Goal: Task Accomplishment & Management: Manage account settings

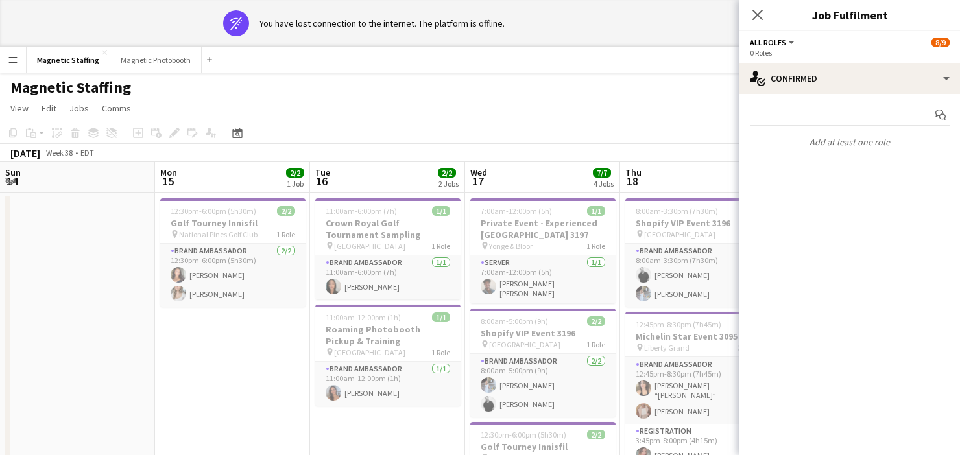
scroll to position [0, 513]
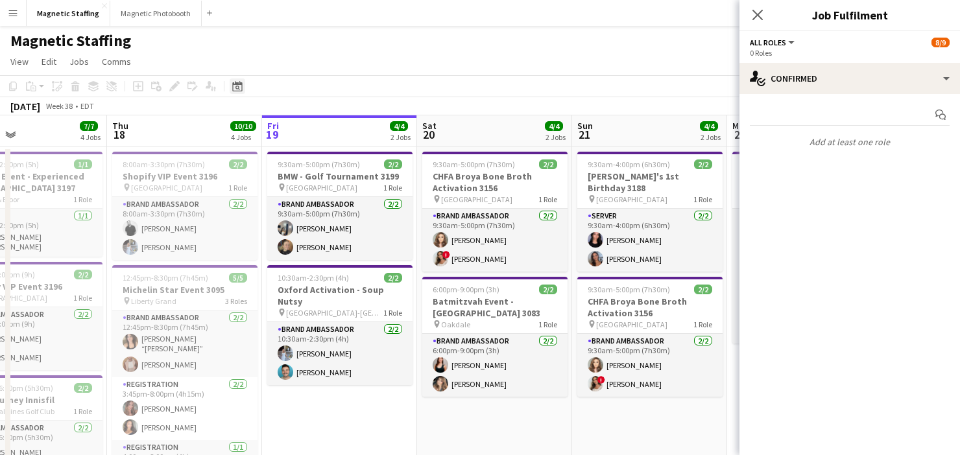
click at [241, 88] on icon "Date picker" at bounding box center [237, 86] width 10 height 10
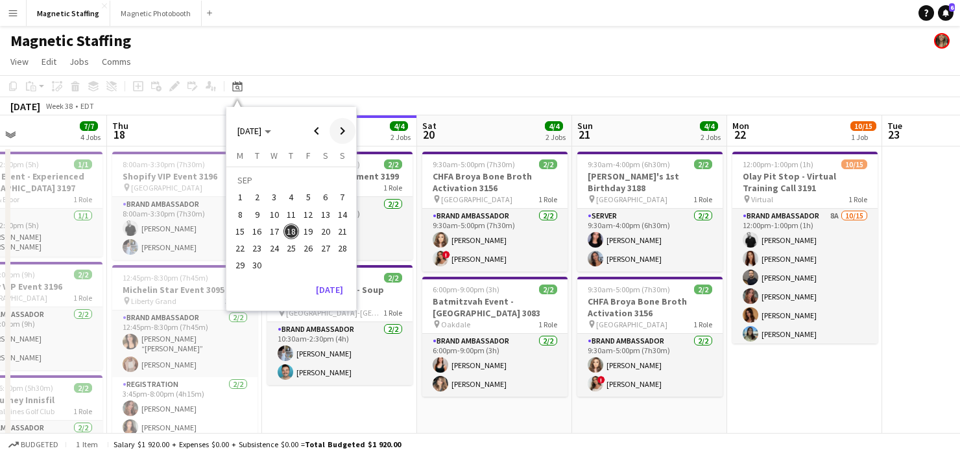
click at [341, 132] on span "Next month" at bounding box center [342, 131] width 26 height 26
click at [325, 206] on span "8" at bounding box center [326, 201] width 16 height 16
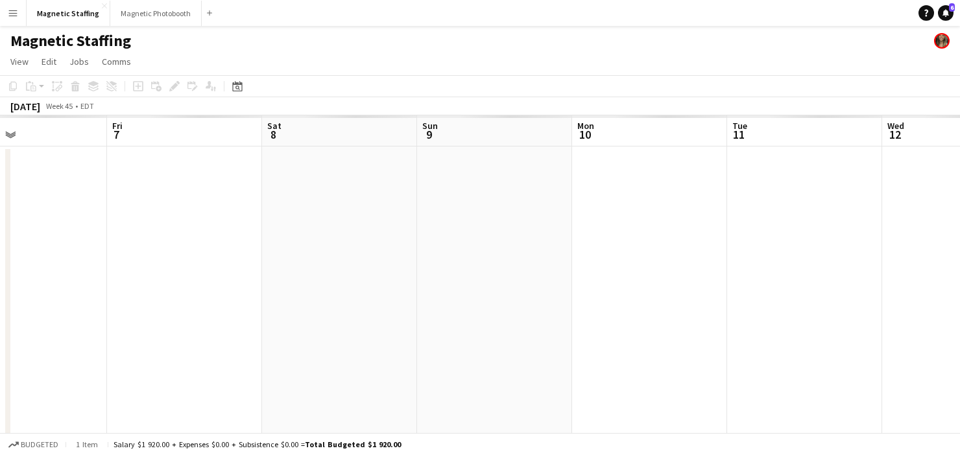
scroll to position [0, 446]
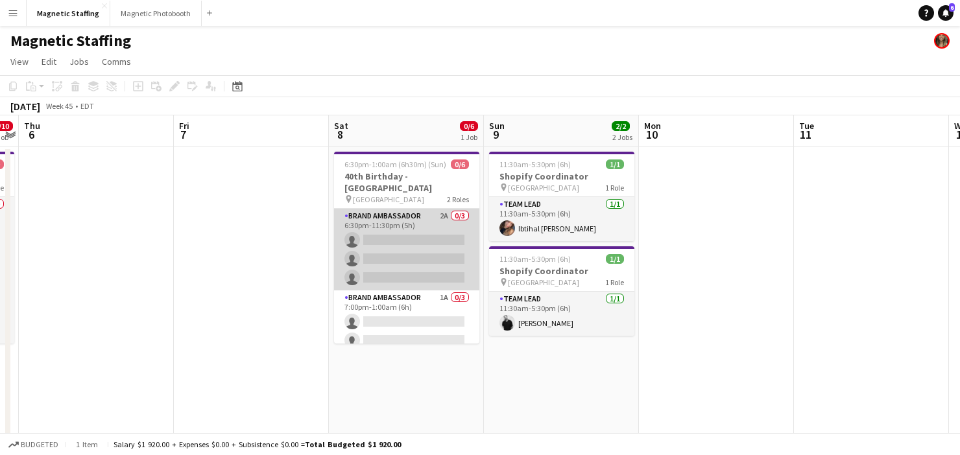
click at [368, 254] on app-card-role "Brand Ambassador 2A 0/3 6:30pm-11:30pm (5h) single-neutral-actions single-neutr…" at bounding box center [406, 250] width 145 height 82
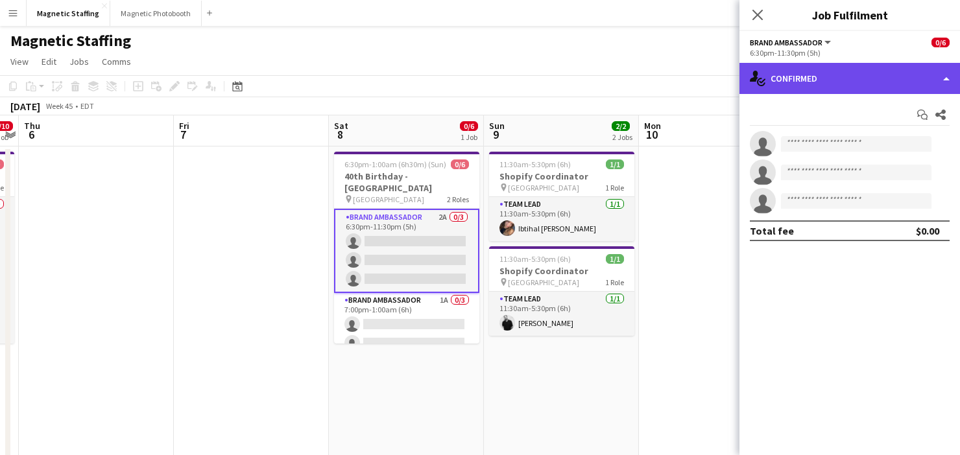
click at [800, 89] on div "single-neutral-actions-check-2 Confirmed" at bounding box center [849, 78] width 221 height 31
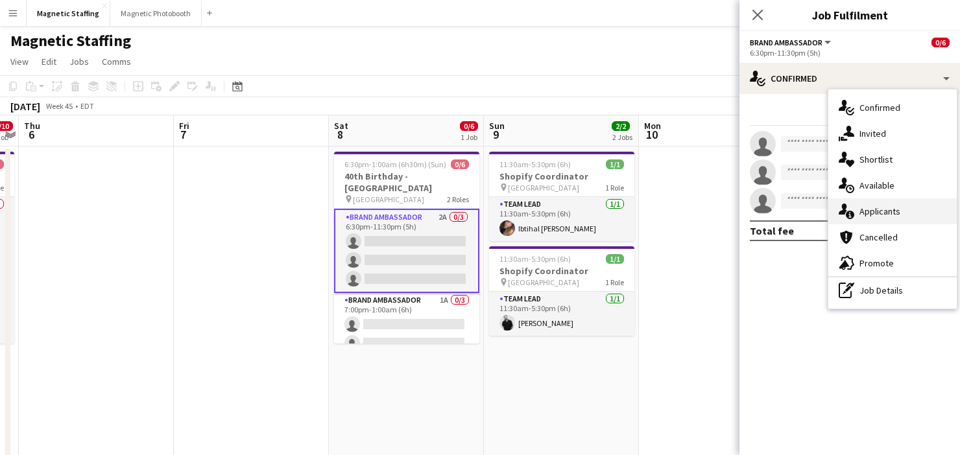
click at [841, 215] on icon "single-neutral-actions-information" at bounding box center [847, 212] width 16 height 16
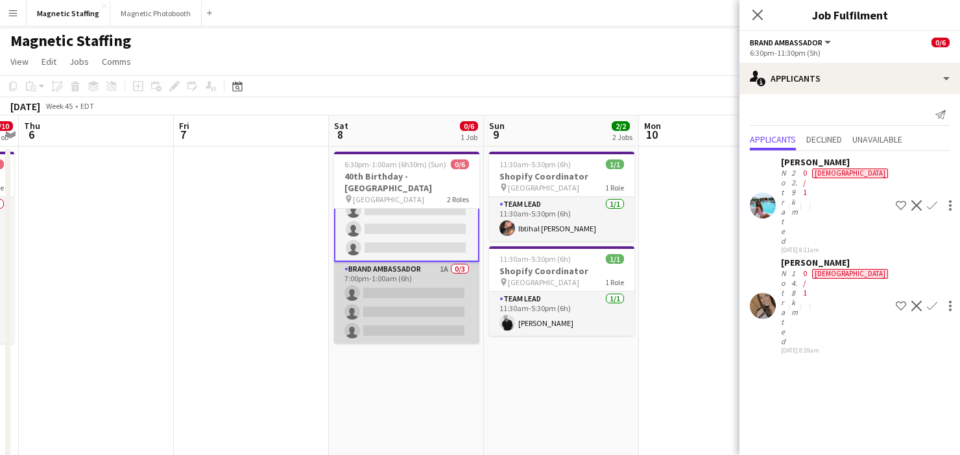
click at [395, 298] on app-card-role "Brand Ambassador 1A 0/3 7:00pm-1:00am (6h) single-neutral-actions single-neutra…" at bounding box center [406, 303] width 145 height 82
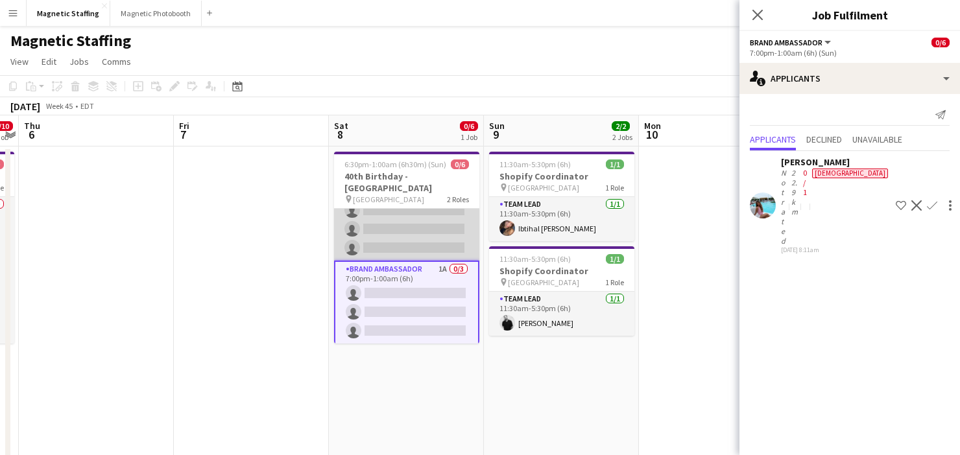
click at [398, 224] on app-card-role "Brand Ambassador 2A 0/3 6:30pm-11:30pm (5h) single-neutral-actions single-neutr…" at bounding box center [406, 220] width 145 height 82
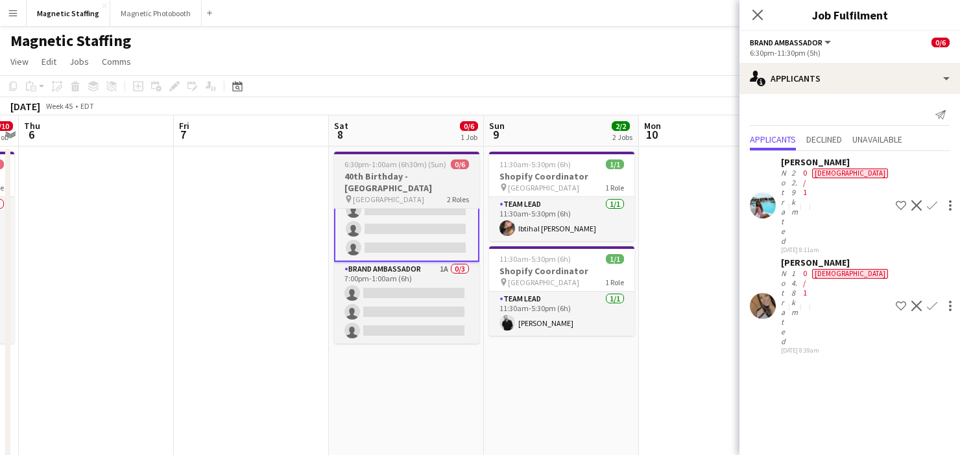
click at [387, 190] on h3 "40th Birthday - [GEOGRAPHIC_DATA]" at bounding box center [406, 182] width 145 height 23
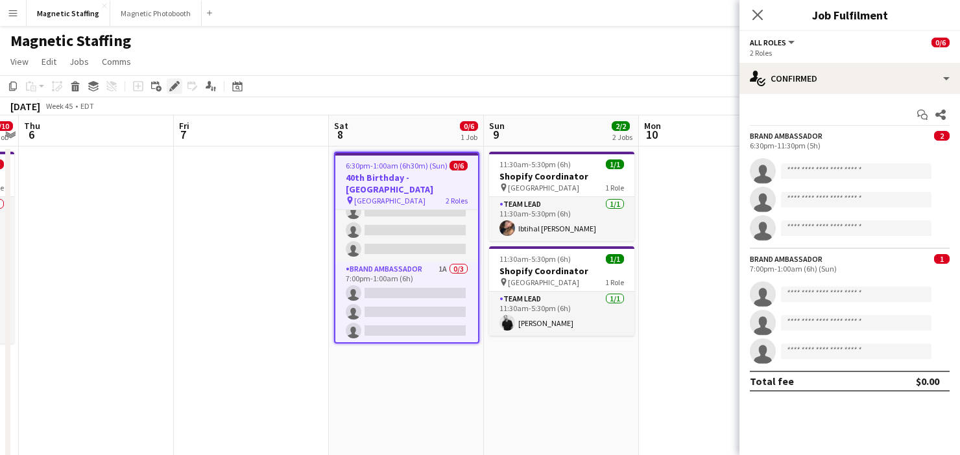
click at [176, 88] on icon "Edit" at bounding box center [174, 86] width 10 height 10
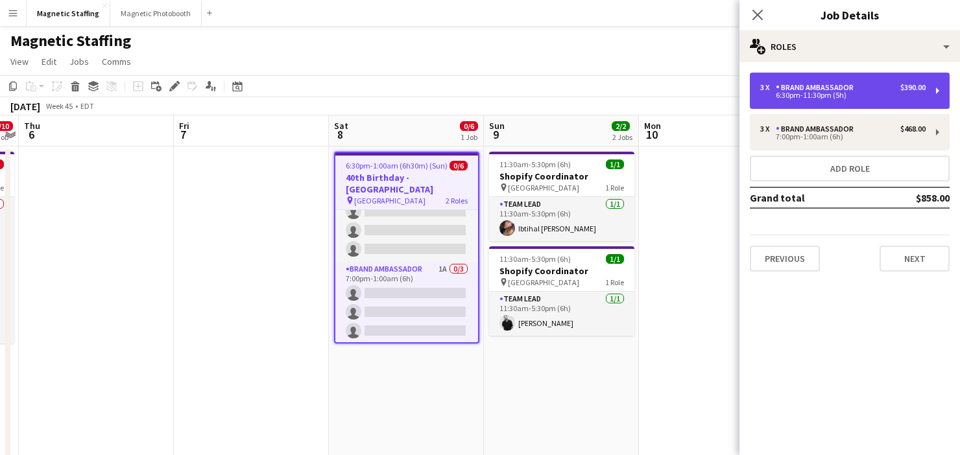
click at [868, 87] on div "3 x Brand Ambassador $390.00" at bounding box center [842, 87] width 165 height 9
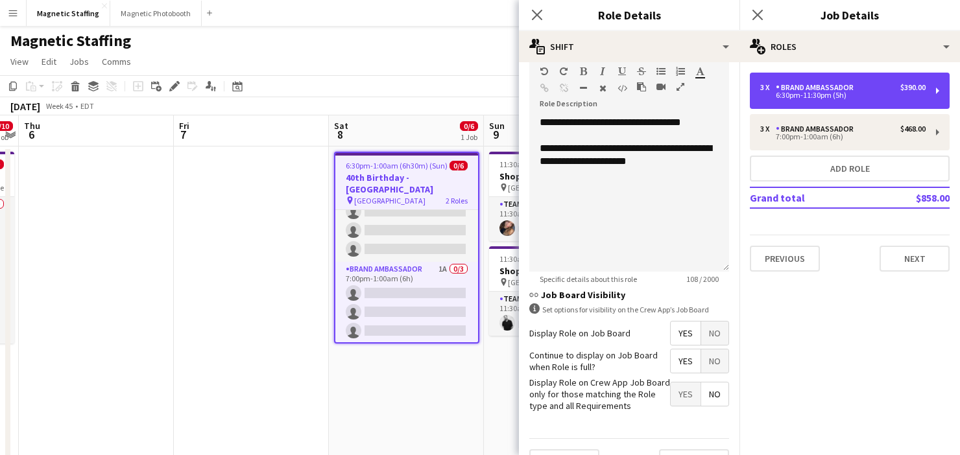
scroll to position [423, 0]
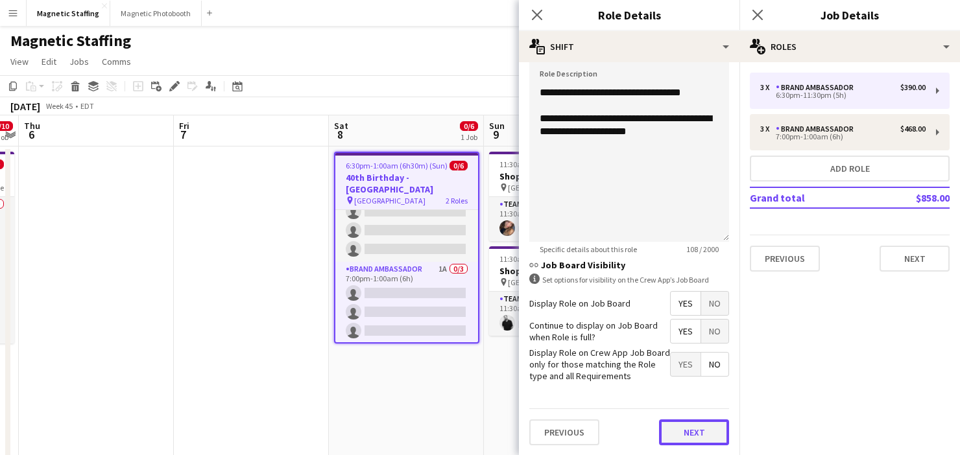
click at [691, 429] on button "Next" at bounding box center [694, 433] width 70 height 26
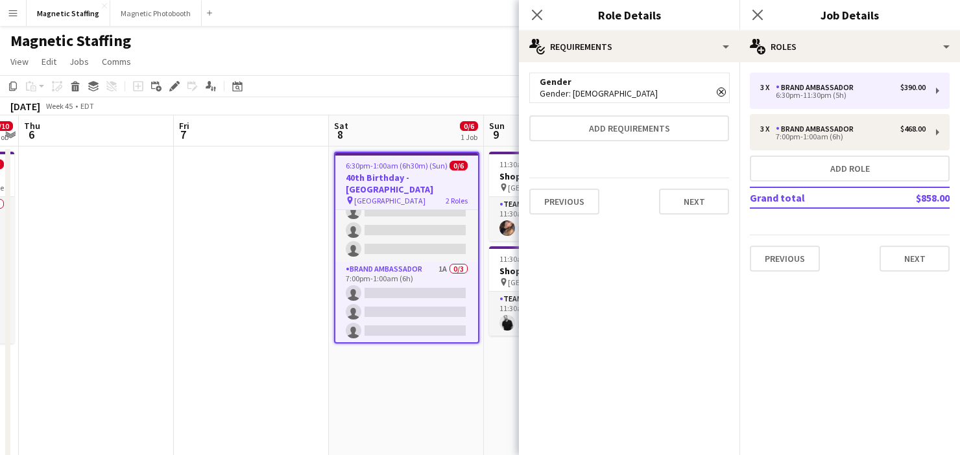
click at [372, 398] on app-date-cell "6:30pm-1:00am (6h30m) (Sun) 0/6 40th Birthday - Royal York Hotel pin Toronto 2 …" at bounding box center [406, 438] width 155 height 583
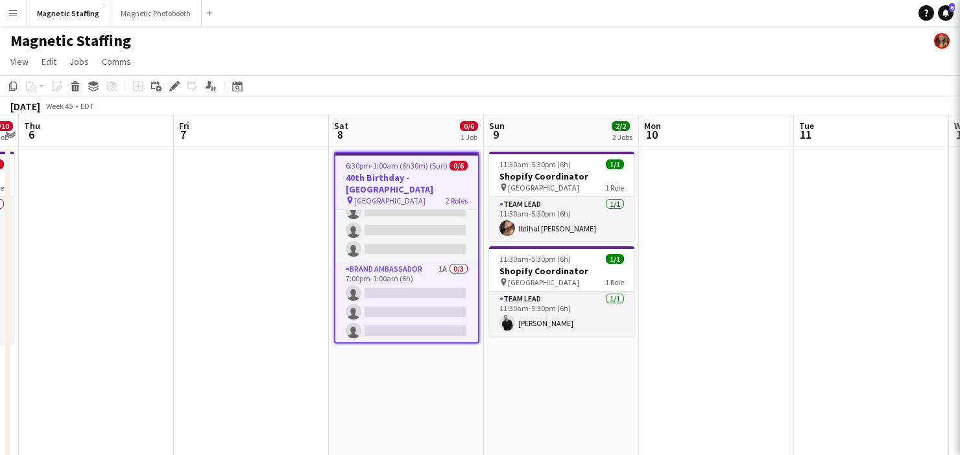
scroll to position [0, 446]
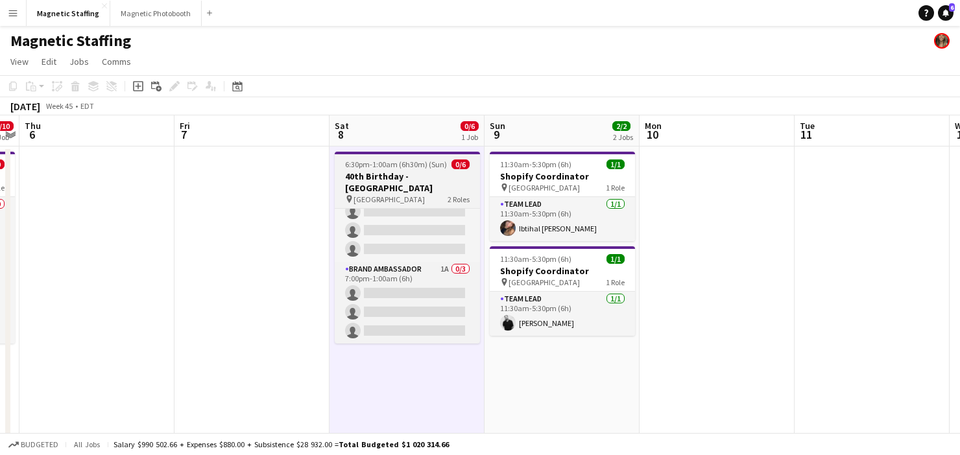
click at [372, 180] on h3 "40th Birthday - [GEOGRAPHIC_DATA]" at bounding box center [407, 182] width 145 height 23
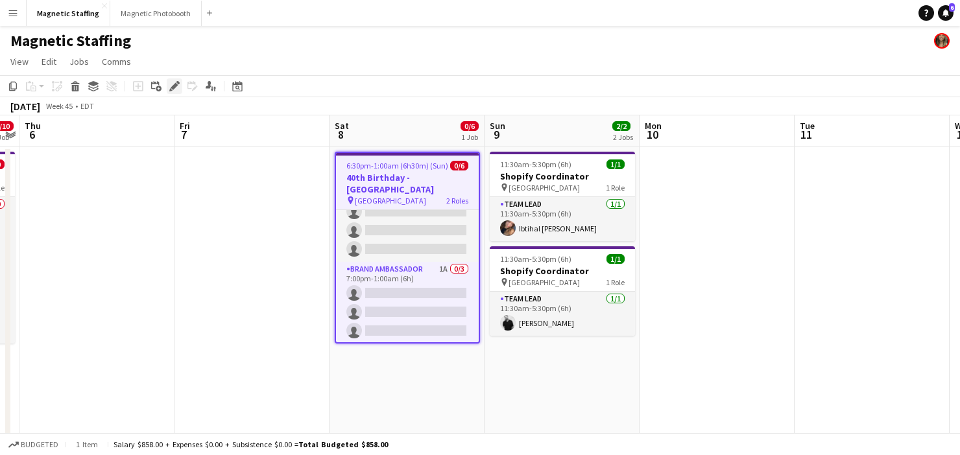
click at [171, 86] on icon "Edit" at bounding box center [174, 86] width 10 height 10
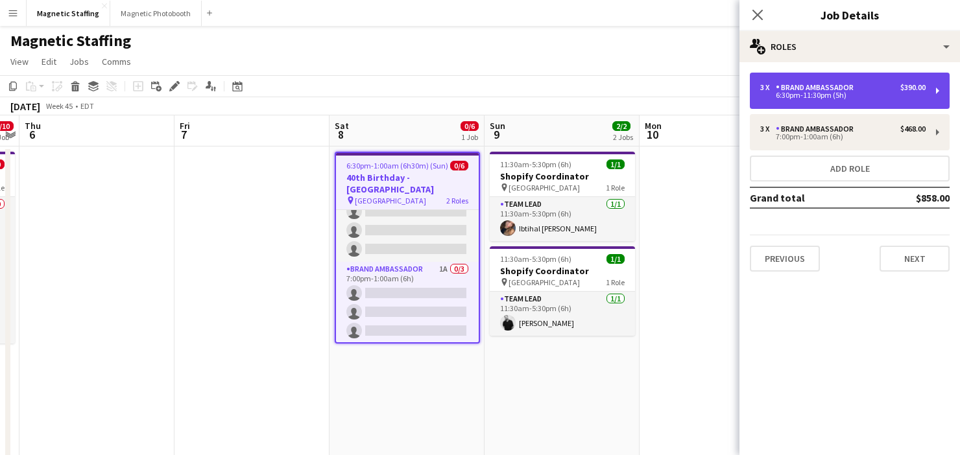
click at [783, 84] on div "Brand Ambassador" at bounding box center [817, 87] width 83 height 9
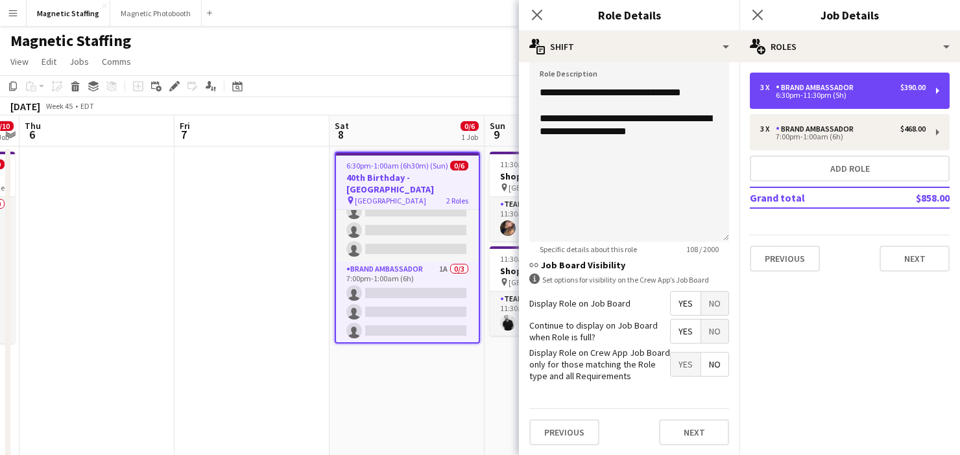
scroll to position [237, 0]
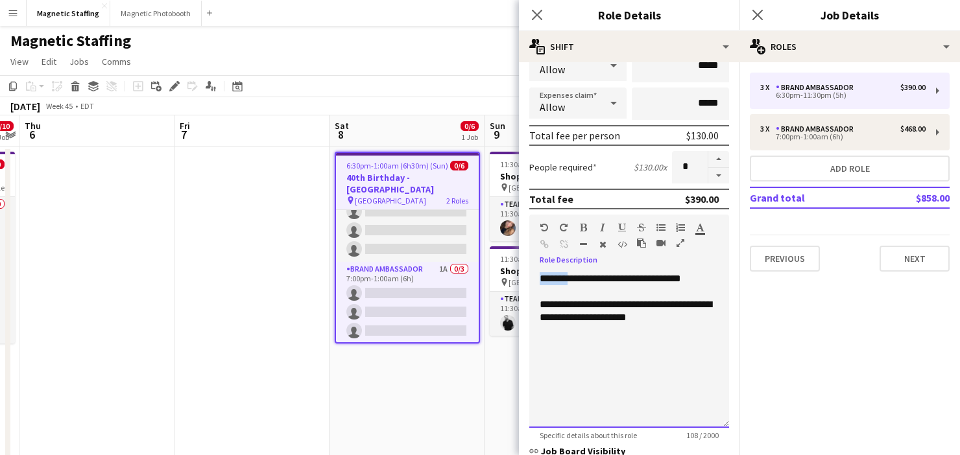
drag, startPoint x: 568, startPoint y: 280, endPoint x: 488, endPoint y: 278, distance: 79.8
click at [488, 279] on body "Menu Boards Boards Boards All jobs Status Workforce Workforce My Workforce Recr…" at bounding box center [480, 405] width 960 height 811
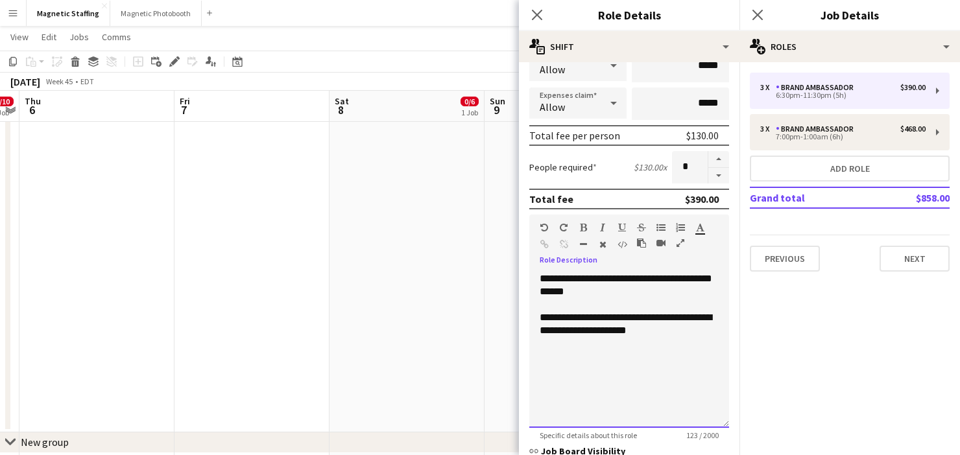
scroll to position [423, 0]
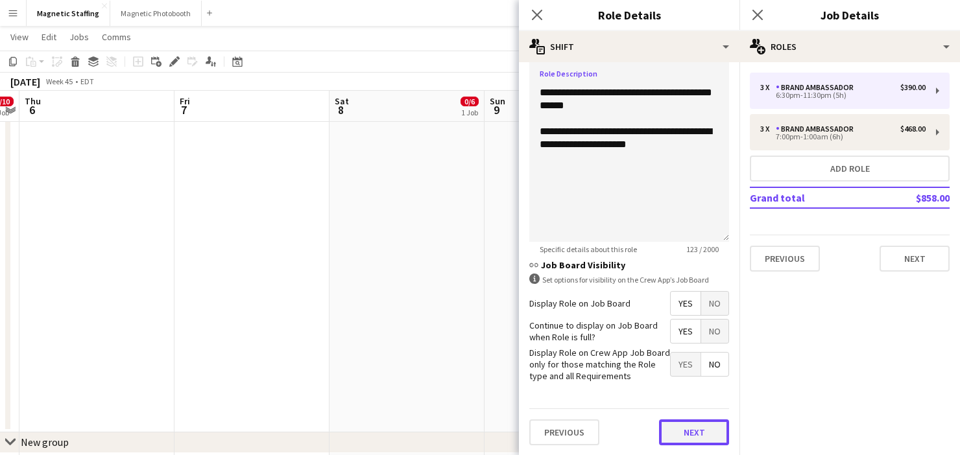
click at [703, 436] on button "Next" at bounding box center [694, 433] width 70 height 26
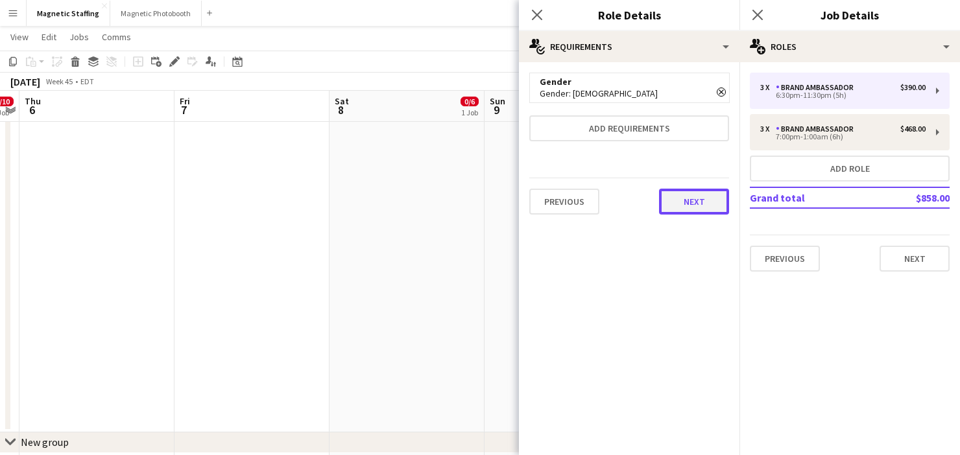
click at [697, 196] on button "Next" at bounding box center [694, 202] width 70 height 26
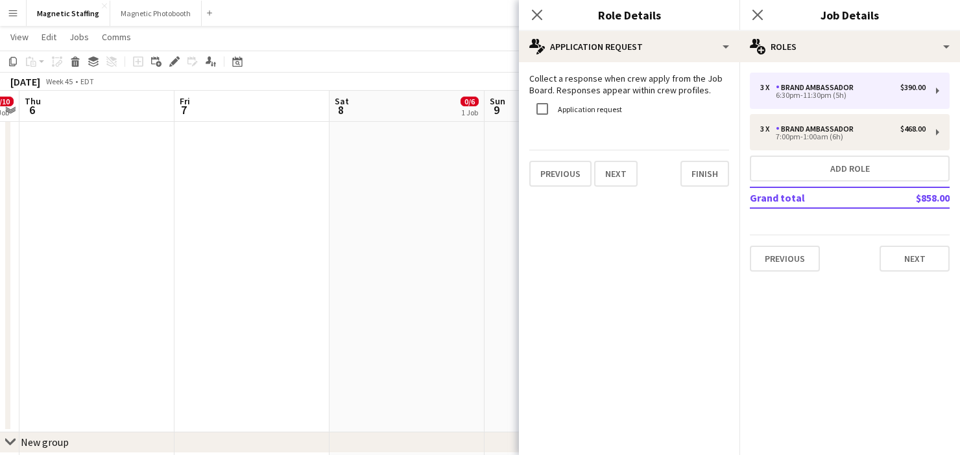
click at [697, 196] on div "Collect a response when crew apply from the Job Board. Responses appear within …" at bounding box center [629, 129] width 221 height 135
click at [705, 176] on button "Finish" at bounding box center [704, 174] width 49 height 26
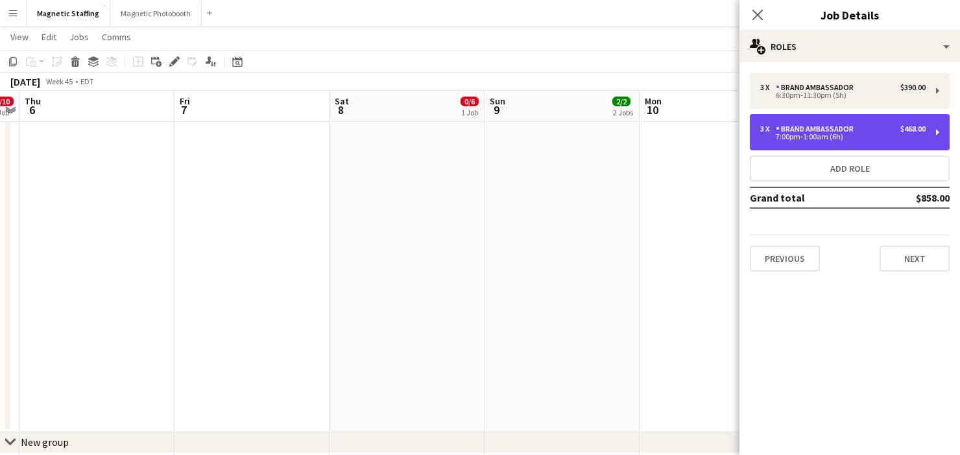
click at [767, 142] on div "3 x Brand Ambassador $468.00 7:00pm-1:00am (6h)" at bounding box center [850, 132] width 200 height 36
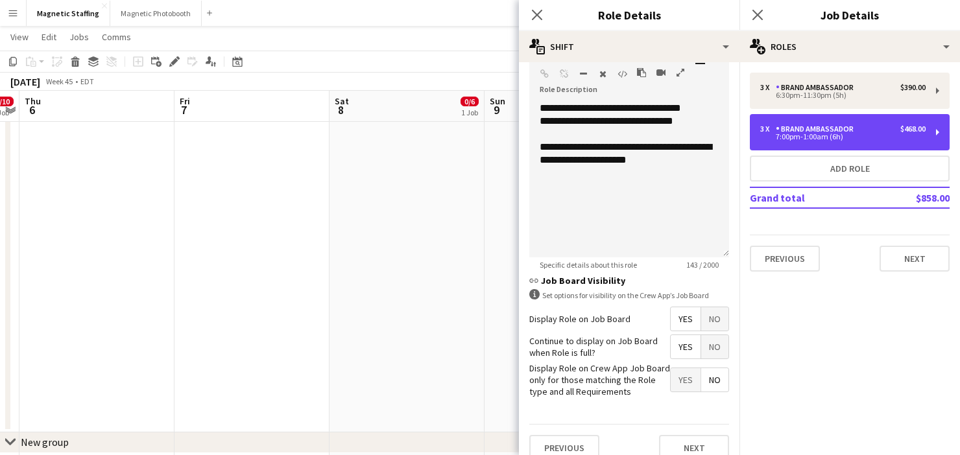
scroll to position [372, 0]
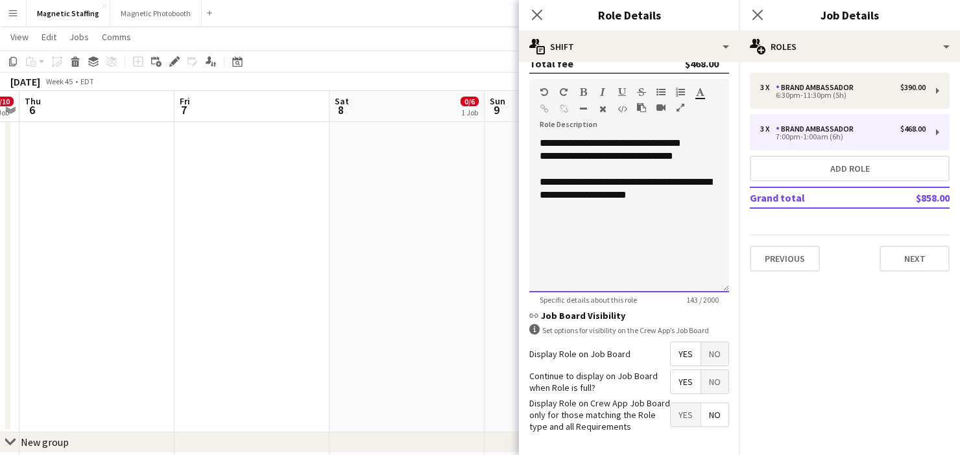
click at [542, 156] on div "**********" at bounding box center [629, 156] width 179 height 13
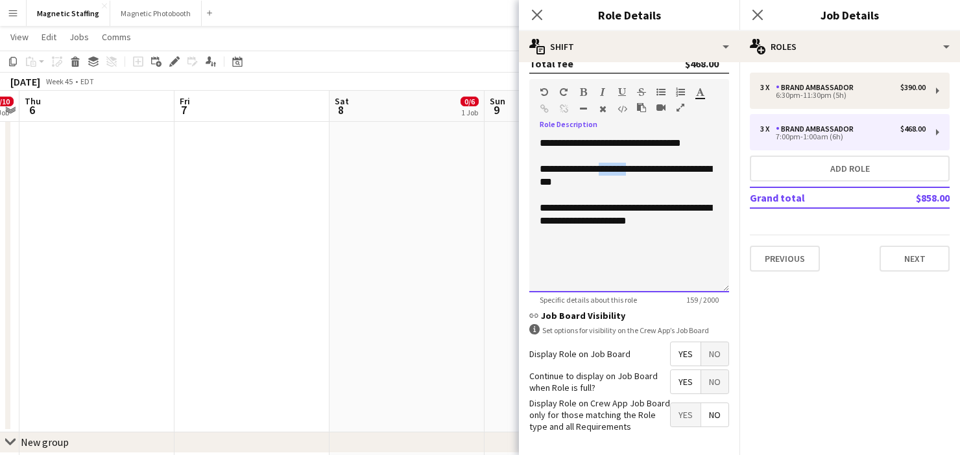
drag, startPoint x: 636, startPoint y: 170, endPoint x: 609, endPoint y: 169, distance: 27.2
click at [609, 170] on div "**********" at bounding box center [629, 176] width 179 height 26
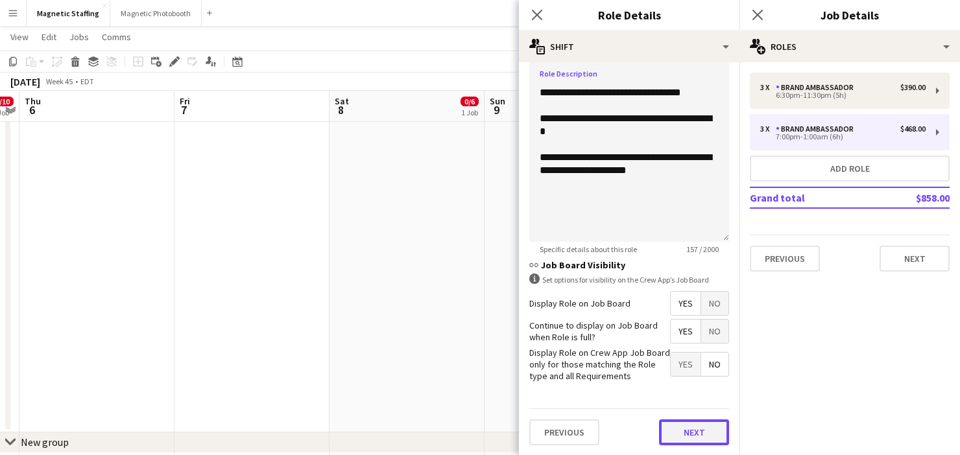
click at [678, 428] on button "Next" at bounding box center [694, 433] width 70 height 26
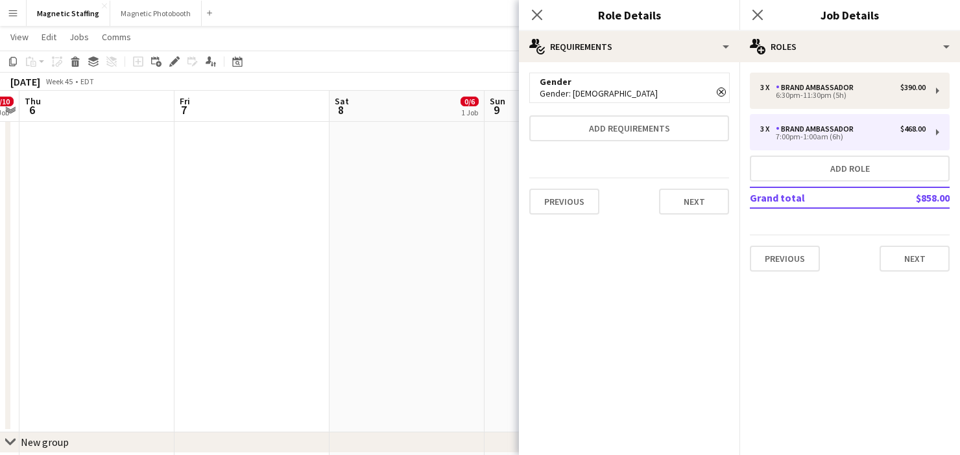
scroll to position [0, 0]
click at [689, 196] on button "Next" at bounding box center [694, 202] width 70 height 26
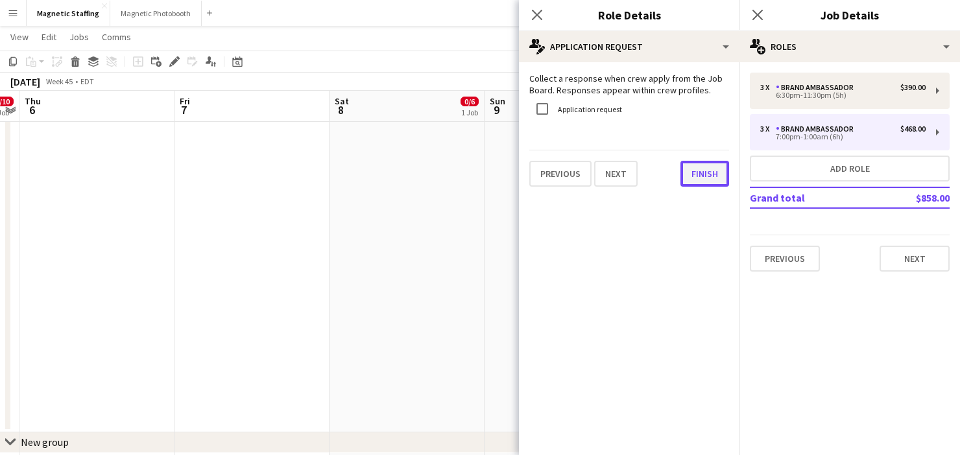
click at [706, 180] on button "Finish" at bounding box center [704, 174] width 49 height 26
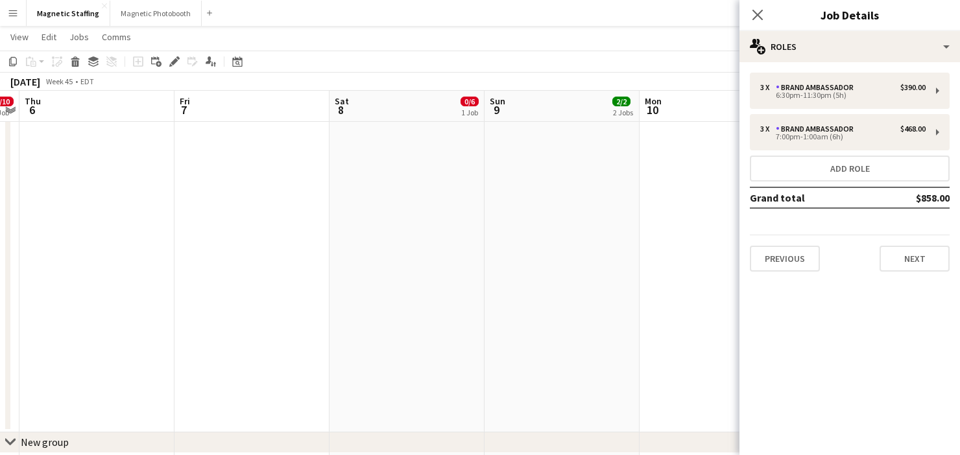
click at [532, 236] on app-date-cell "11:30am-5:30pm (6h) 1/1 Shopify Coordinator pin Montreal 1 Role Team Lead 1/1 1…" at bounding box center [561, 141] width 155 height 583
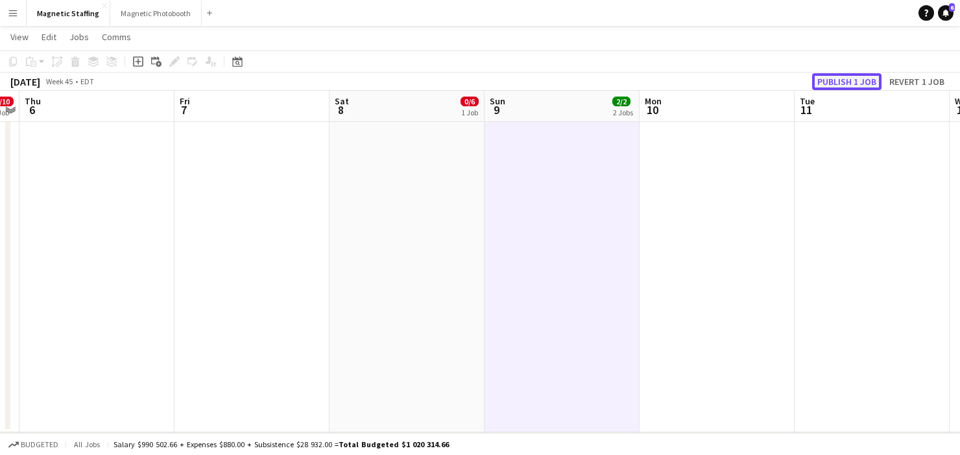
click at [854, 81] on button "Publish 1 job" at bounding box center [846, 81] width 69 height 17
click at [237, 65] on icon "Date picker" at bounding box center [237, 61] width 10 height 10
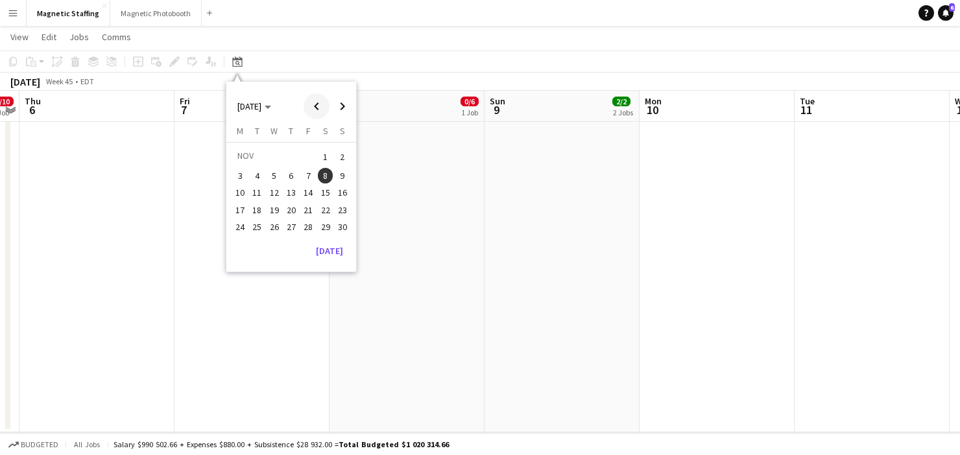
click at [328, 103] on span "Previous month" at bounding box center [317, 106] width 26 height 26
click at [253, 228] on span "21" at bounding box center [258, 224] width 16 height 16
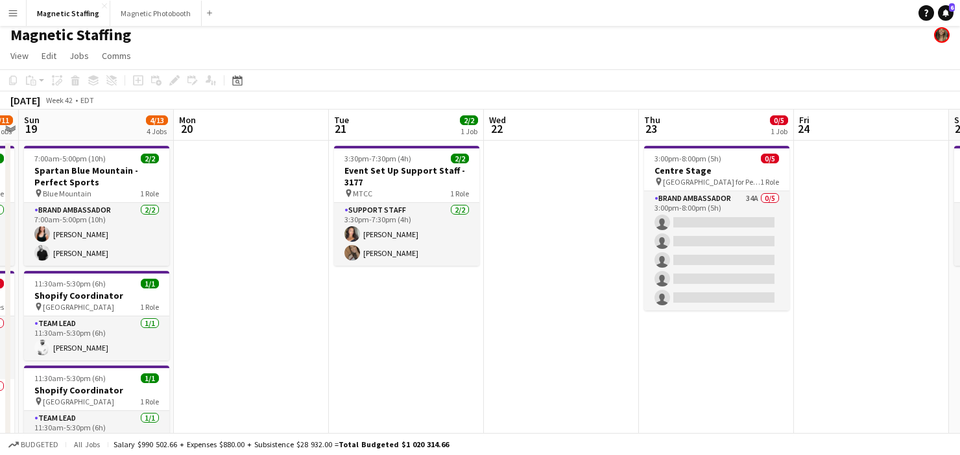
scroll to position [0, 0]
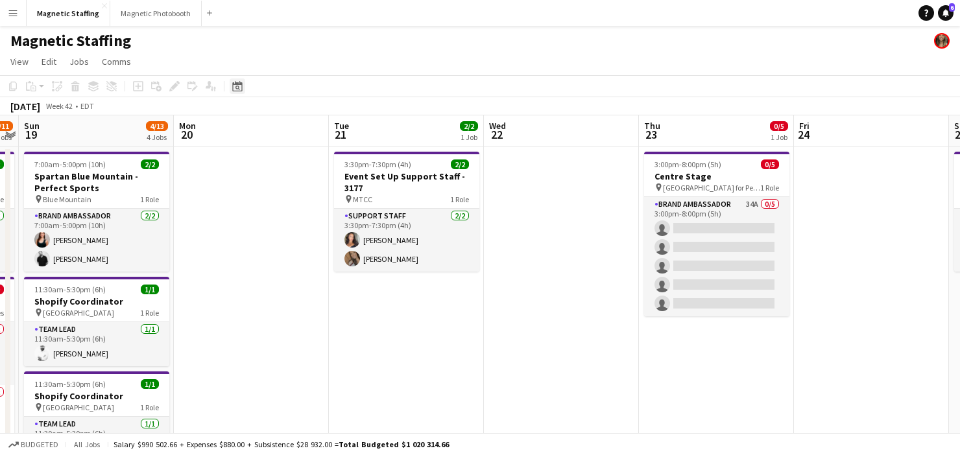
click at [243, 88] on div "Date picker" at bounding box center [238, 86] width 16 height 16
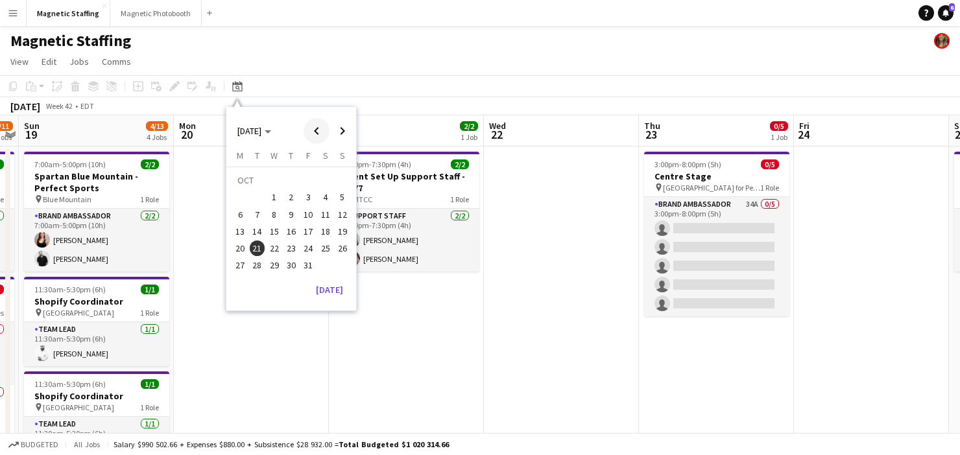
click at [310, 130] on span "Previous month" at bounding box center [317, 131] width 26 height 26
click at [309, 209] on span "12" at bounding box center [308, 215] width 16 height 16
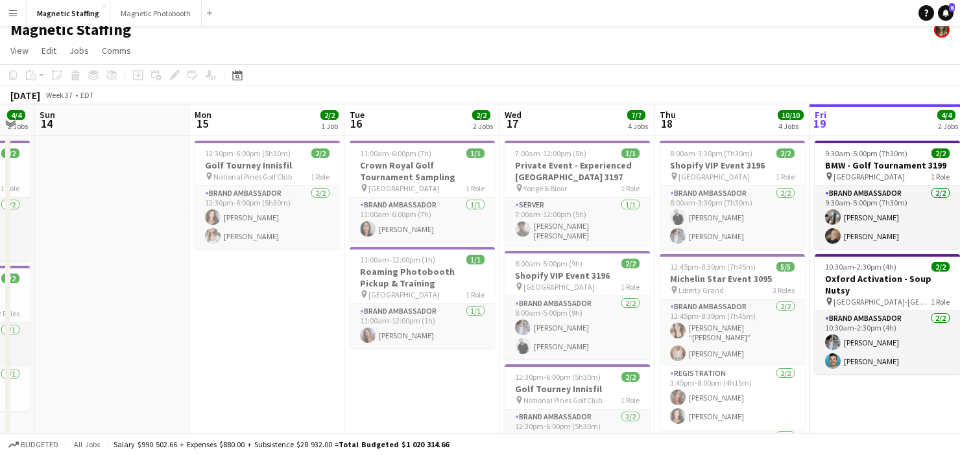
scroll to position [3, 0]
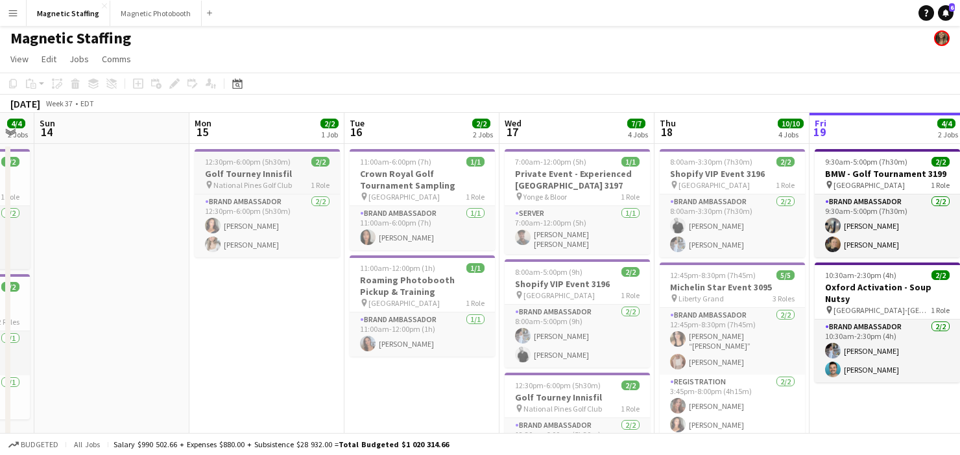
click at [220, 166] on span "12:30pm-6:00pm (5h30m)" at bounding box center [248, 162] width 86 height 10
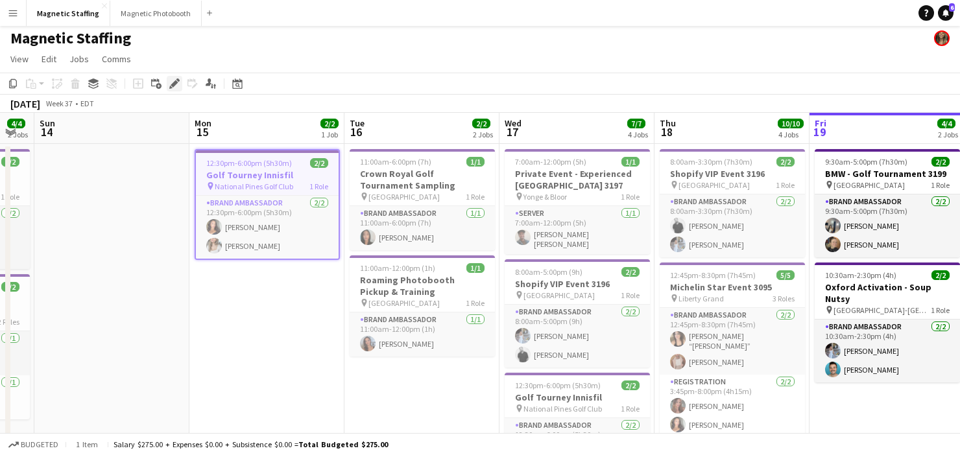
click at [174, 84] on icon at bounding box center [174, 83] width 7 height 7
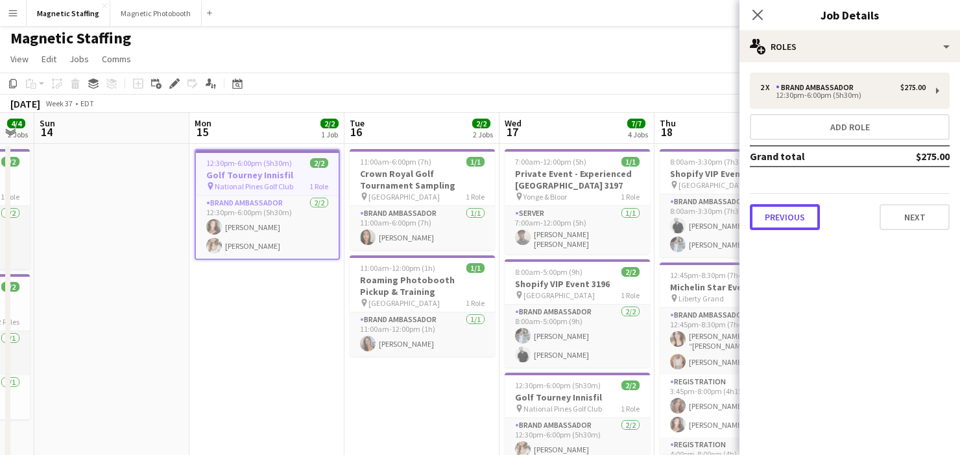
click at [776, 215] on button "Previous" at bounding box center [785, 217] width 70 height 26
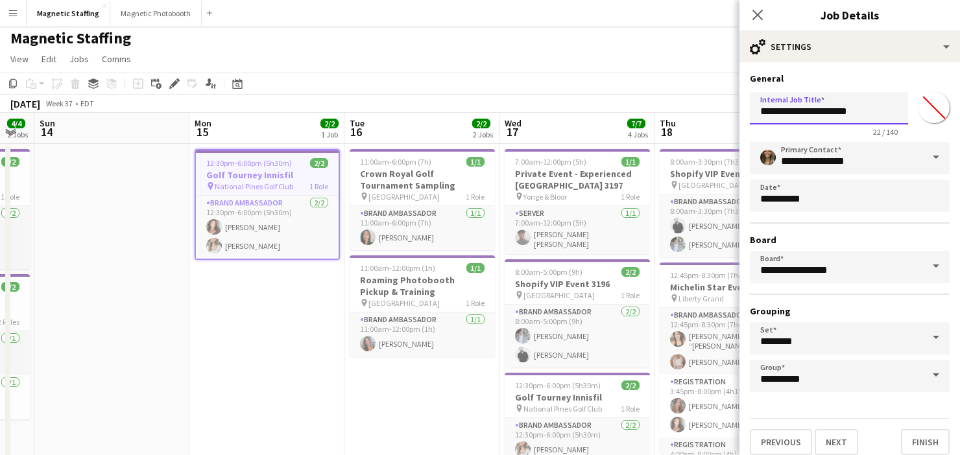
click at [861, 116] on input "**********" at bounding box center [829, 108] width 158 height 32
type input "**********"
click at [927, 448] on button "Finish" at bounding box center [925, 442] width 49 height 26
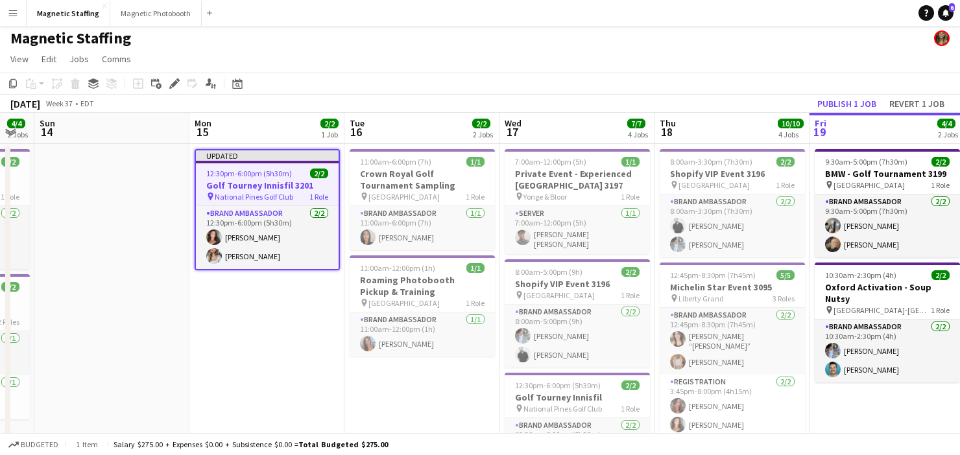
click at [413, 389] on app-date-cell "11:00am-6:00pm (7h) 1/1 Crown Royal Golf Tournament Sampling pin OTTAWA 1 Role …" at bounding box center [421, 435] width 155 height 583
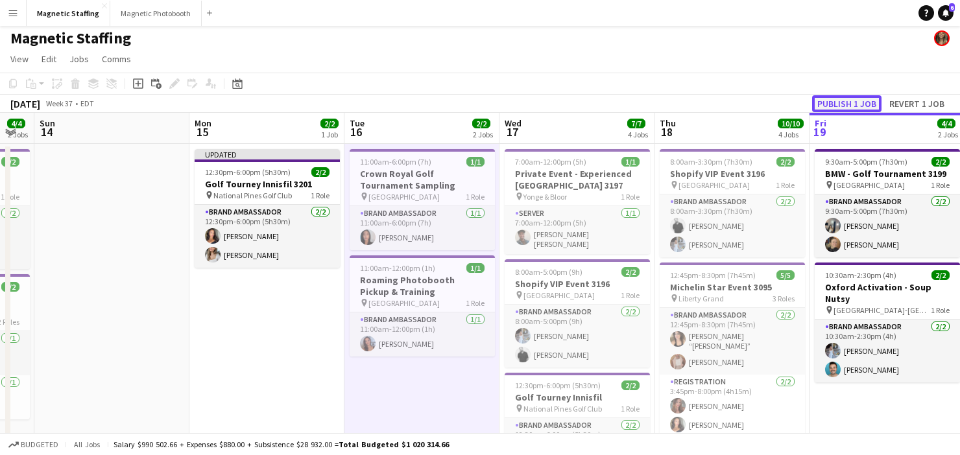
click at [870, 104] on button "Publish 1 job" at bounding box center [846, 103] width 69 height 17
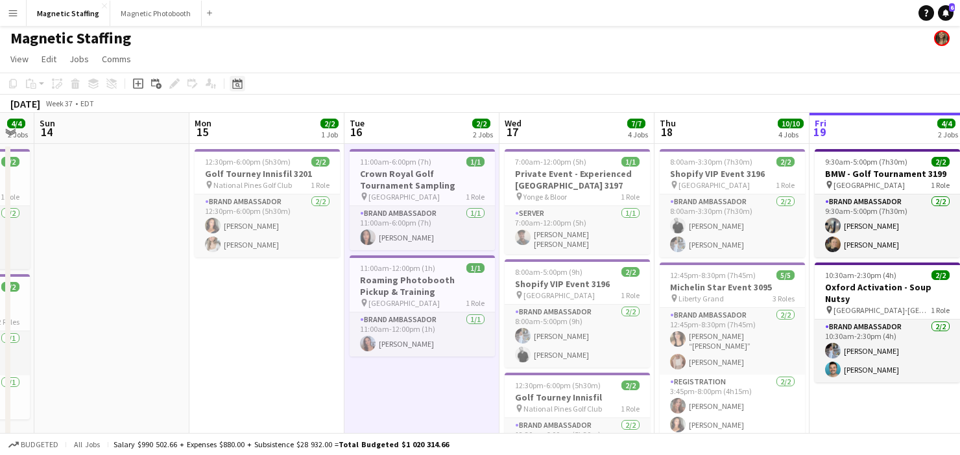
click at [239, 85] on icon at bounding box center [237, 85] width 5 height 5
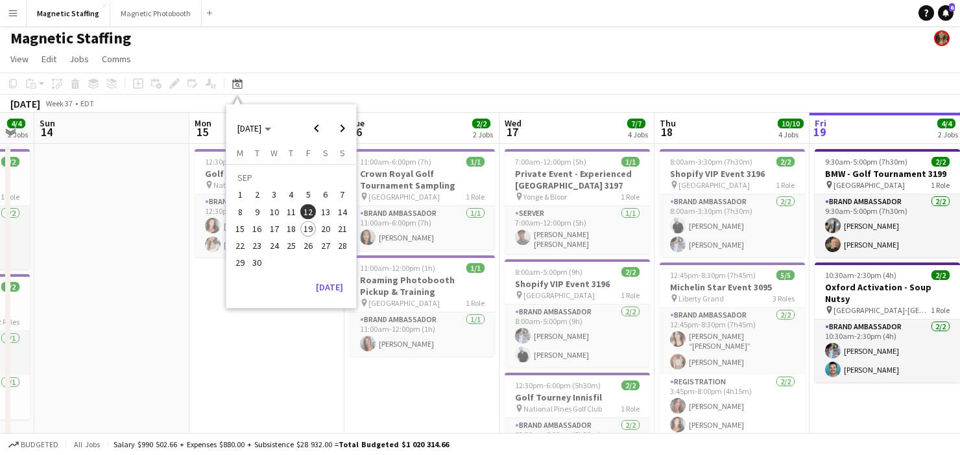
click at [334, 241] on button "28" at bounding box center [342, 245] width 17 height 17
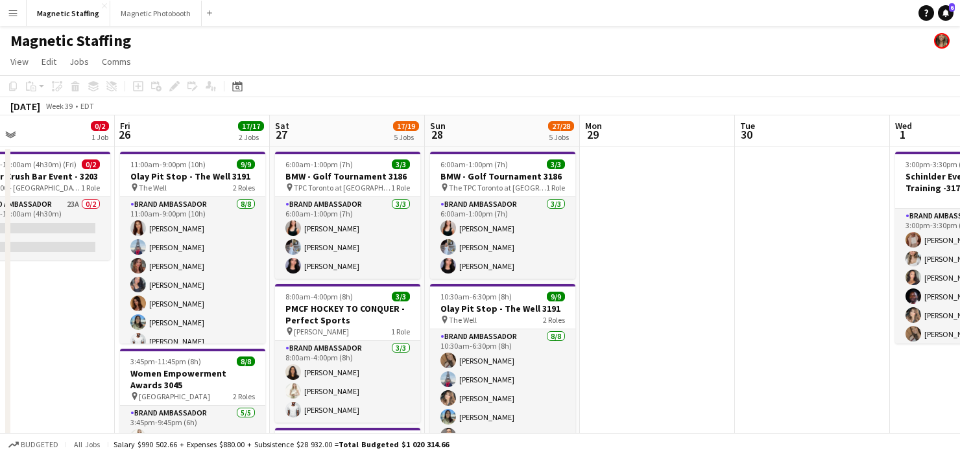
scroll to position [0, 287]
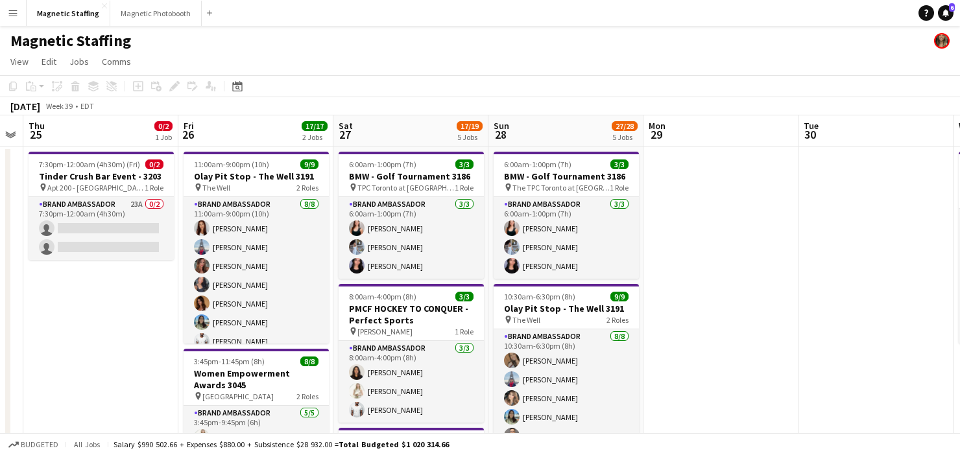
drag, startPoint x: 388, startPoint y: 294, endPoint x: 548, endPoint y: 272, distance: 161.1
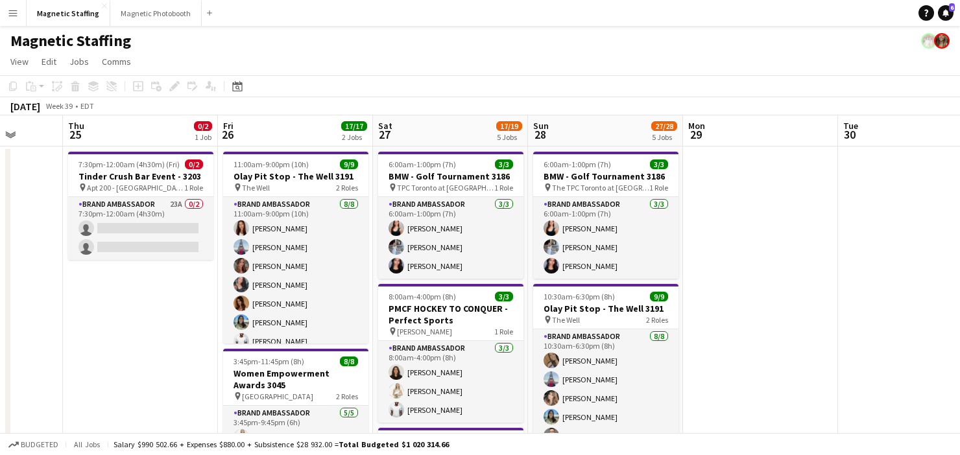
drag, startPoint x: 270, startPoint y: 280, endPoint x: 309, endPoint y: 278, distance: 38.9
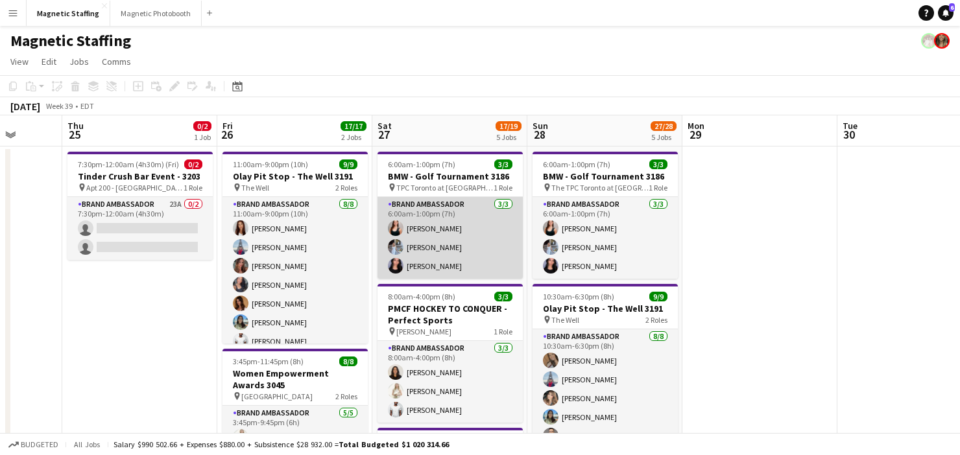
click at [412, 246] on app-card-role "Brand Ambassador 3/3 6:00am-1:00pm (7h) Amy Matyszczuk Heather Siemonsen Jennif…" at bounding box center [449, 238] width 145 height 82
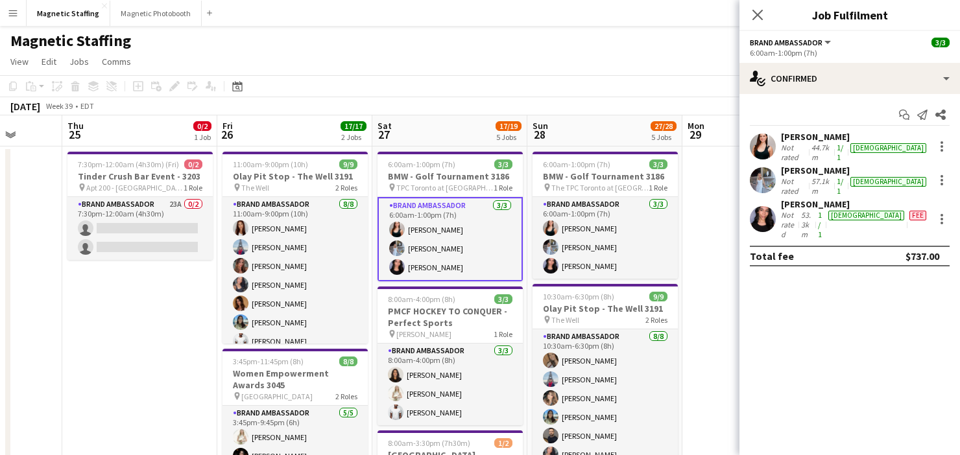
click at [762, 206] on app-user-avatar at bounding box center [763, 219] width 26 height 26
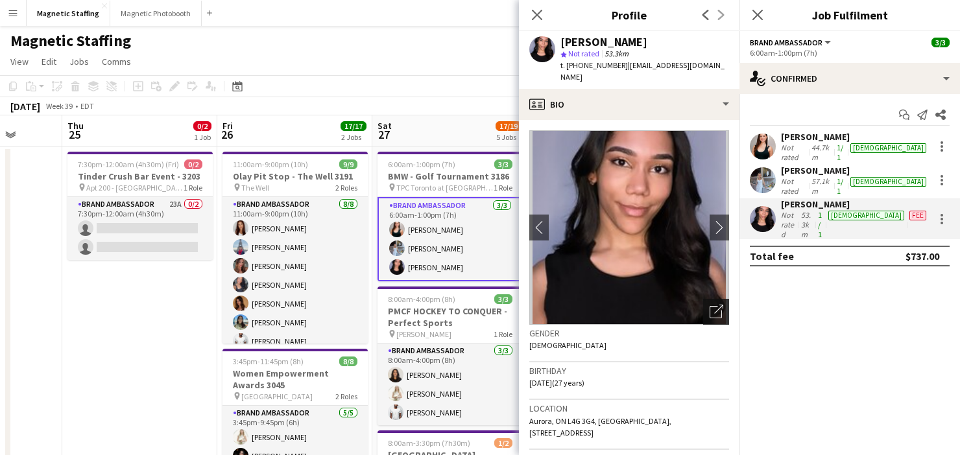
click at [717, 305] on icon "Open photos pop-in" at bounding box center [717, 312] width 14 height 14
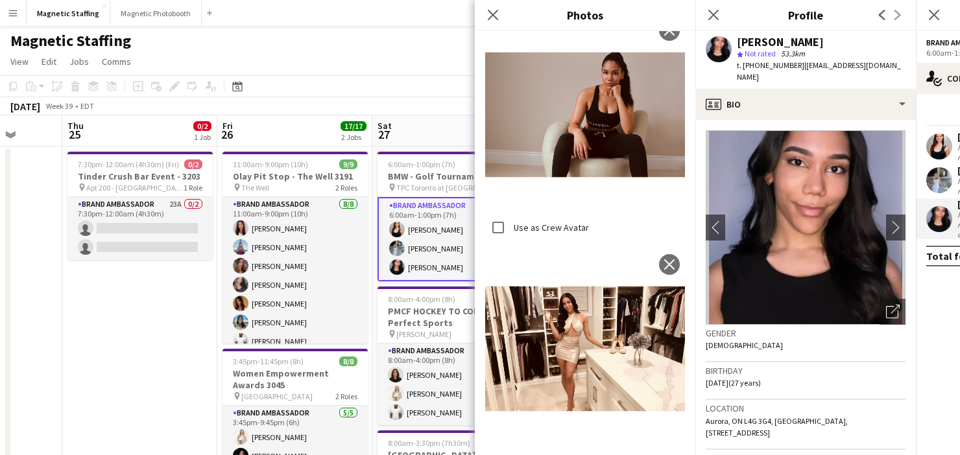
scroll to position [708, 0]
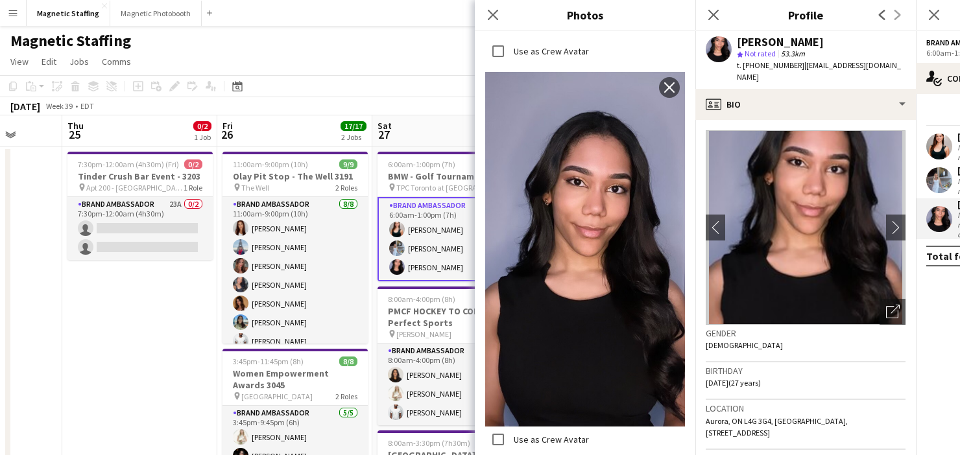
click at [937, 147] on app-user-avatar at bounding box center [939, 147] width 26 height 26
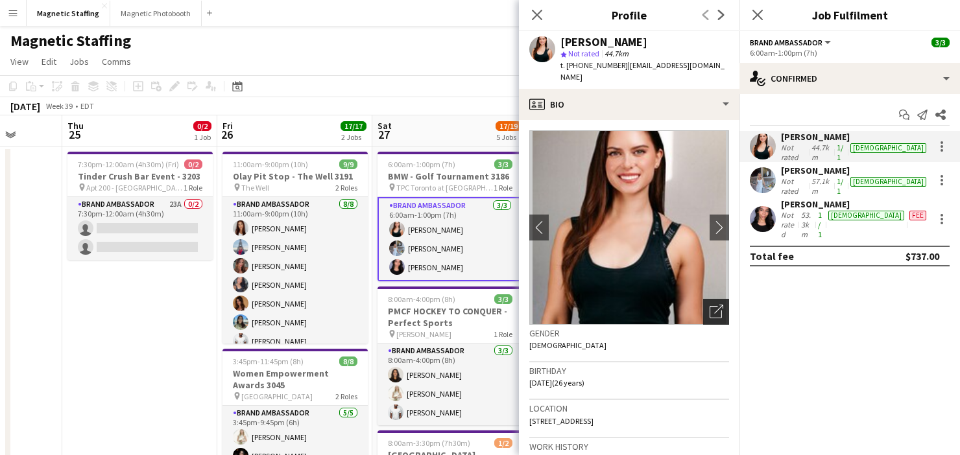
click at [711, 305] on icon "Open photos pop-in" at bounding box center [717, 312] width 14 height 14
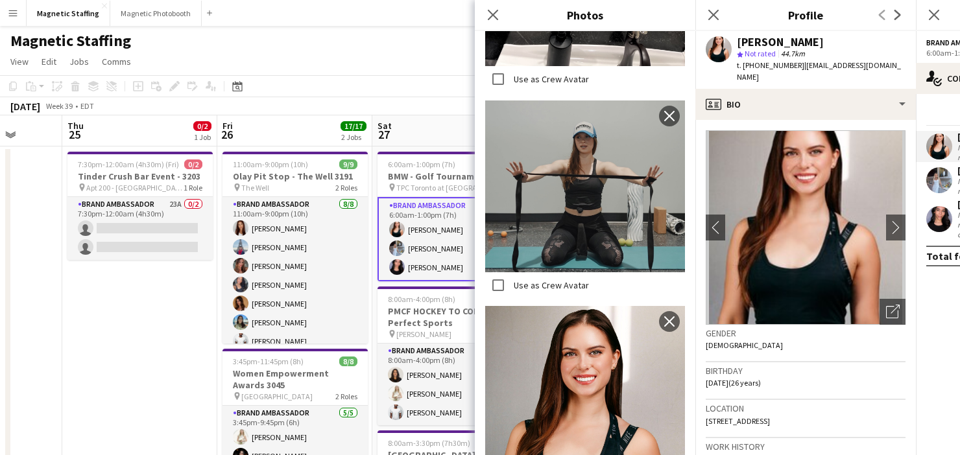
scroll to position [4025, 0]
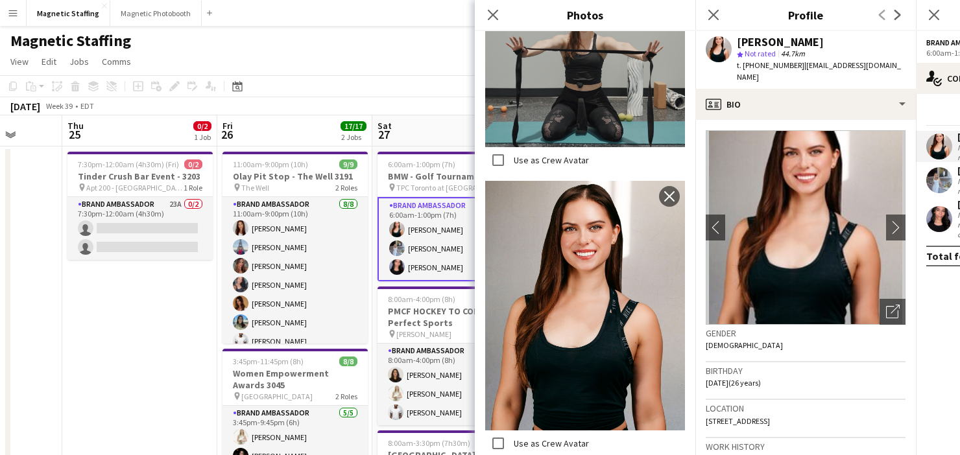
drag, startPoint x: 583, startPoint y: 313, endPoint x: 516, endPoint y: 280, distance: 74.5
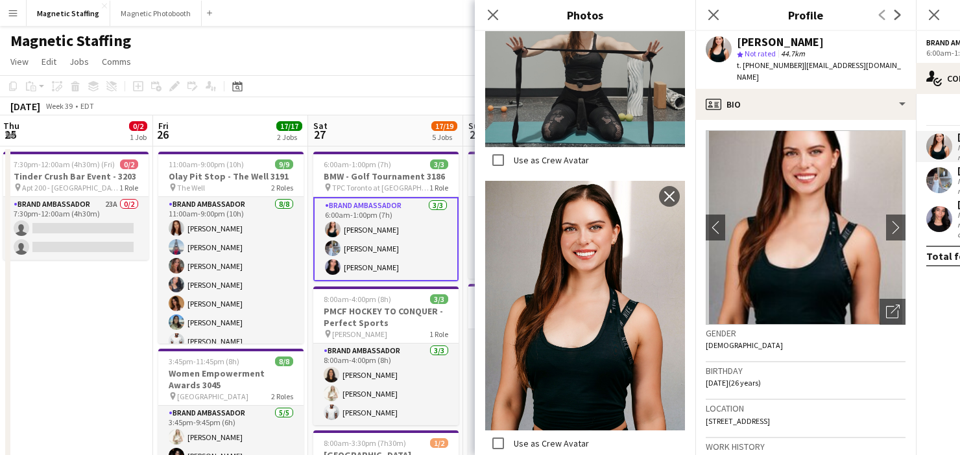
scroll to position [0, 468]
drag, startPoint x: 391, startPoint y: 169, endPoint x: 326, endPoint y: 167, distance: 64.9
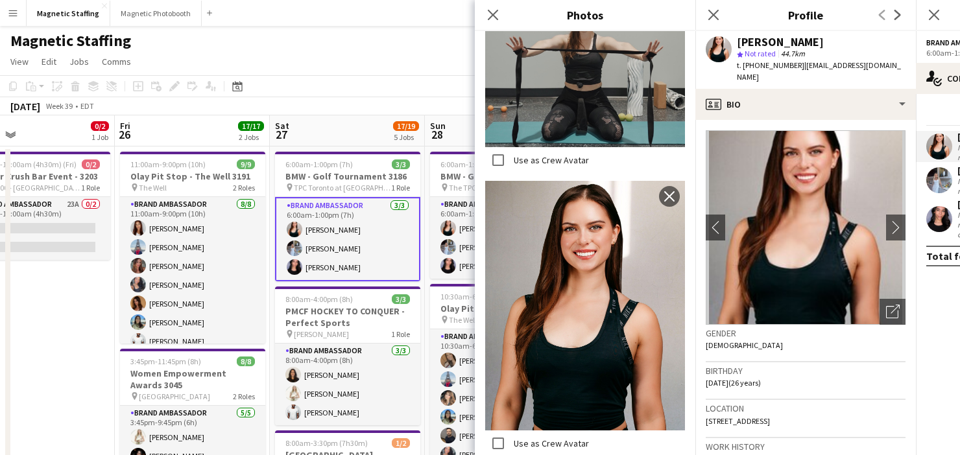
scroll to position [0, 524]
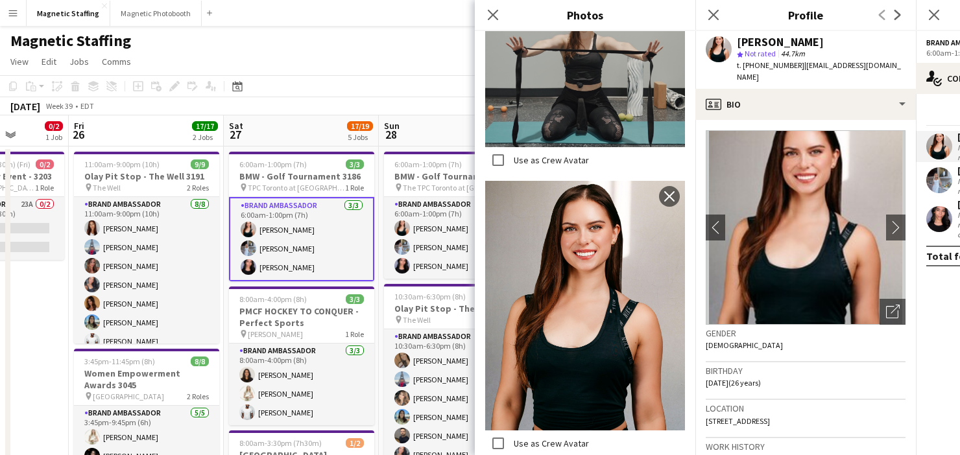
drag, startPoint x: 365, startPoint y: 208, endPoint x: 6, endPoint y: 254, distance: 361.0
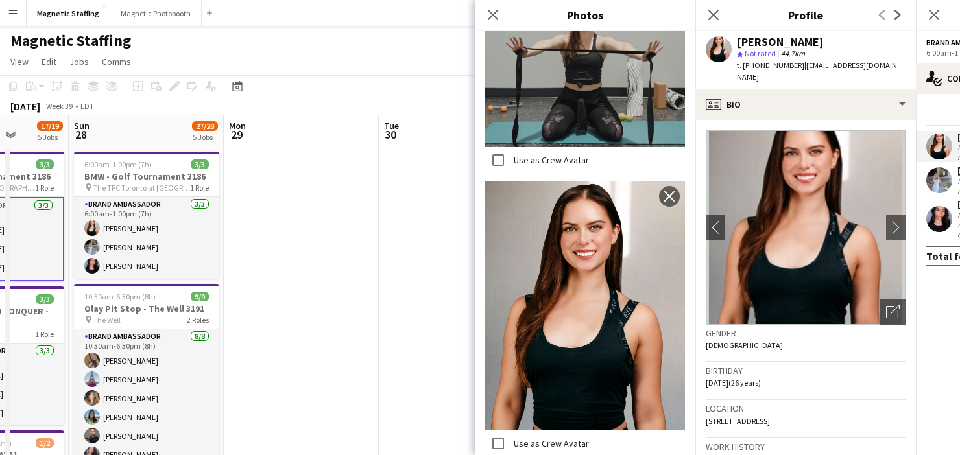
scroll to position [0, 538]
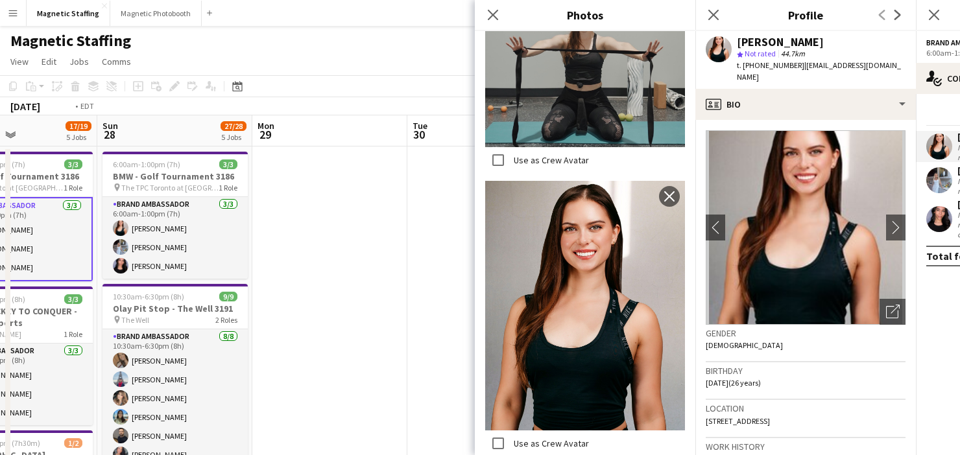
drag, startPoint x: 320, startPoint y: 289, endPoint x: 6, endPoint y: 331, distance: 316.1
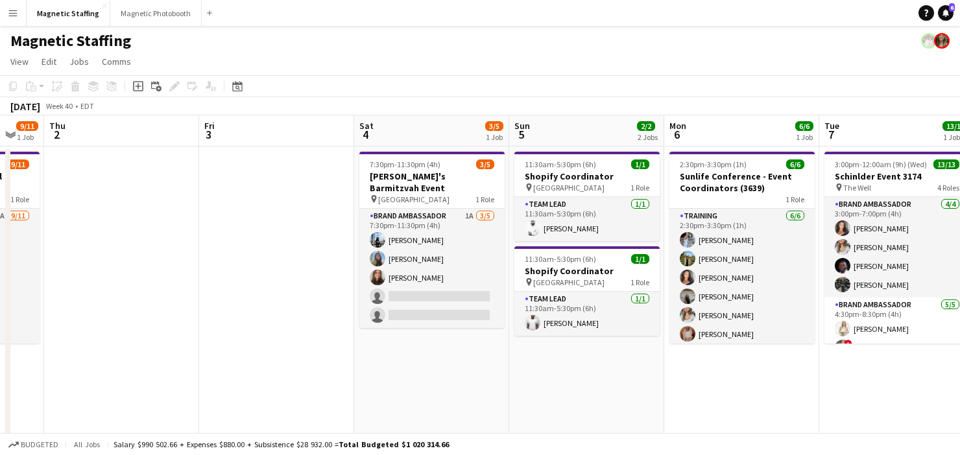
drag, startPoint x: 527, startPoint y: 317, endPoint x: 154, endPoint y: 337, distance: 374.1
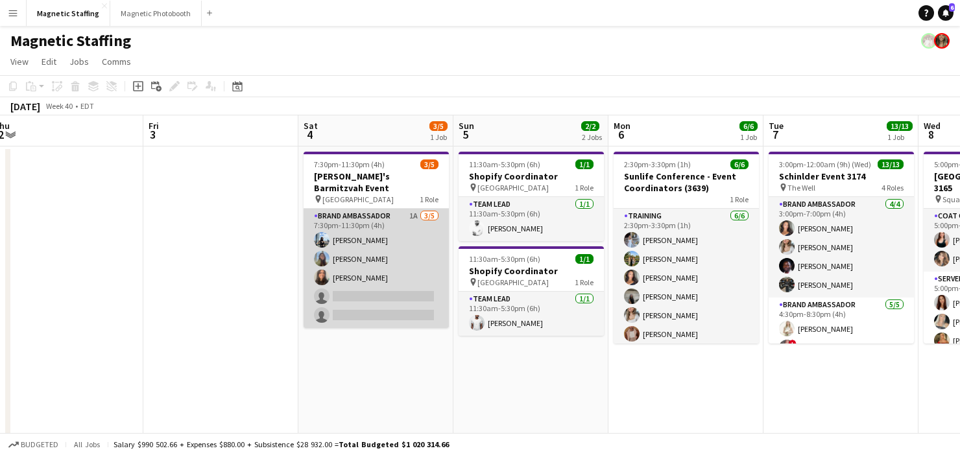
click at [394, 258] on app-card-role "Brand Ambassador 1A [DATE] 7:30pm-11:30pm (4h) [PERSON_NAME] [PERSON_NAME] [PER…" at bounding box center [376, 268] width 145 height 119
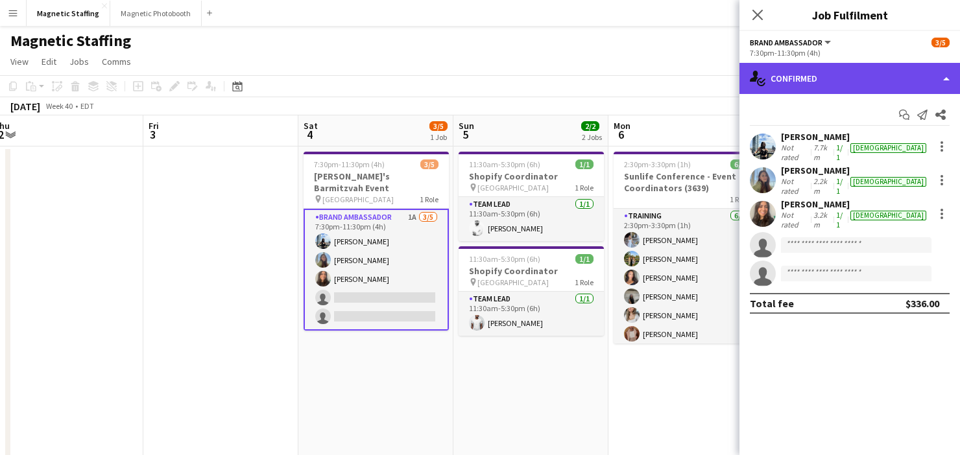
click at [824, 78] on div "single-neutral-actions-check-2 Confirmed" at bounding box center [849, 78] width 221 height 31
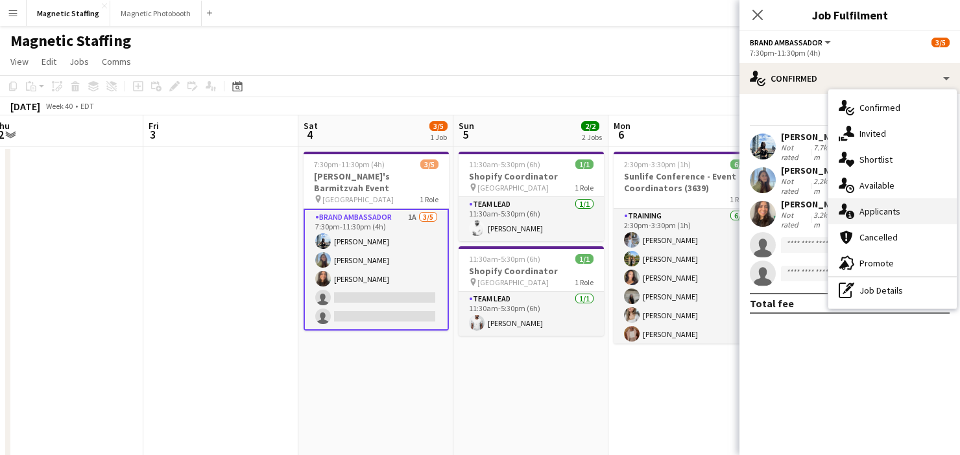
click at [852, 209] on icon "single-neutral-actions-information" at bounding box center [847, 212] width 16 height 16
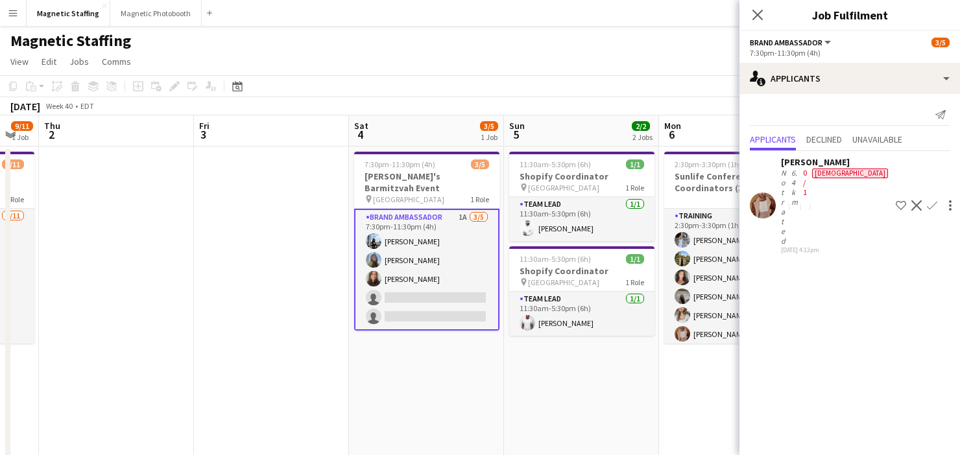
drag, startPoint x: 508, startPoint y: 304, endPoint x: 959, endPoint y: 232, distance: 457.2
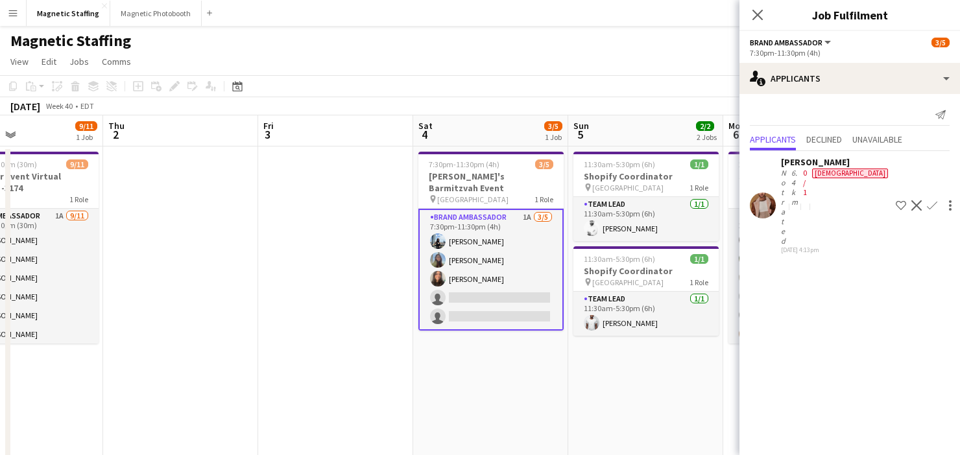
drag, startPoint x: 414, startPoint y: 256, endPoint x: 819, endPoint y: 215, distance: 407.4
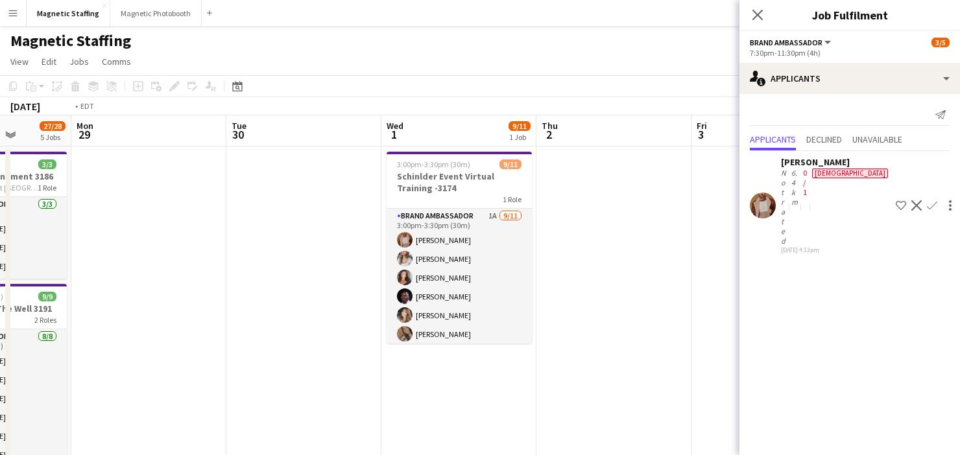
drag, startPoint x: 233, startPoint y: 270, endPoint x: 731, endPoint y: 218, distance: 500.2
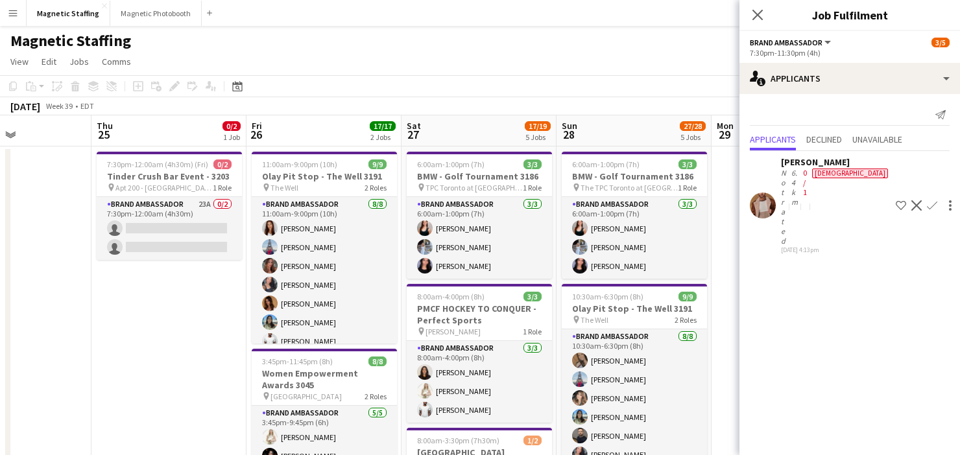
scroll to position [0, 293]
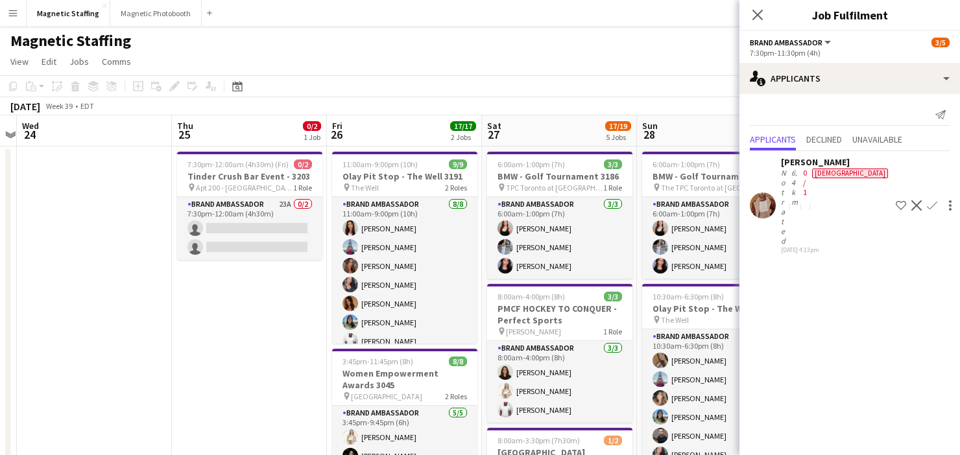
drag, startPoint x: 346, startPoint y: 257, endPoint x: 696, endPoint y: 225, distance: 351.7
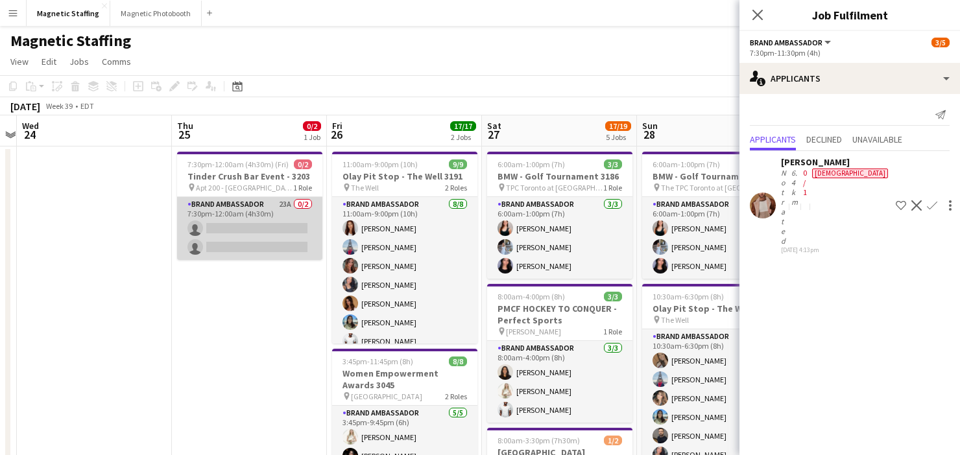
click at [272, 216] on app-card-role "Brand Ambassador 23A 0/2 7:30pm-12:00am (4h30m) single-neutral-actions single-n…" at bounding box center [249, 228] width 145 height 63
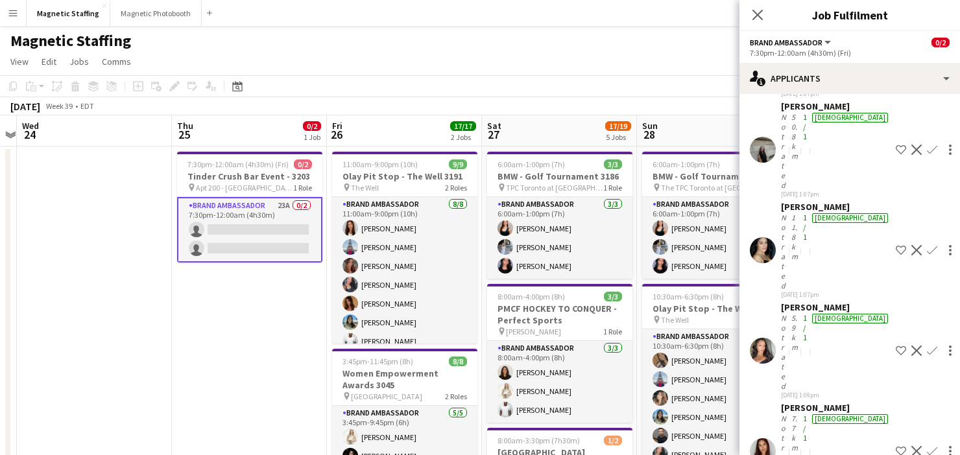
scroll to position [457, 0]
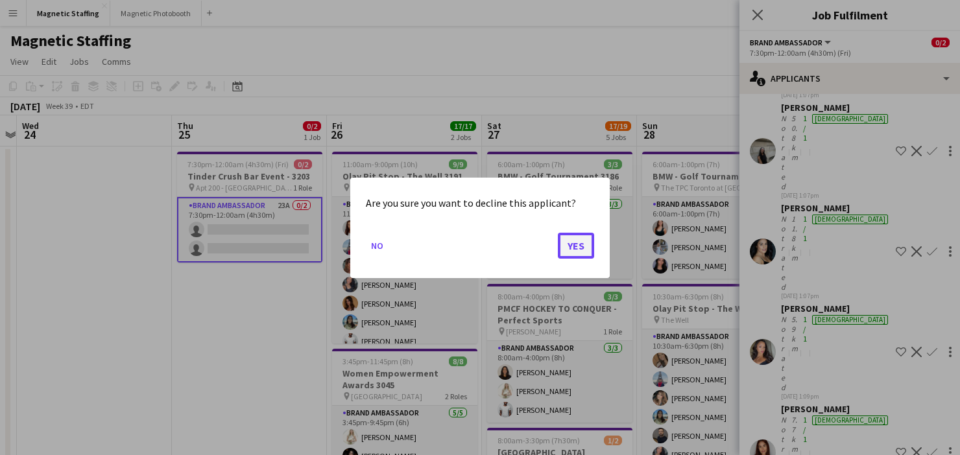
click at [575, 245] on button "Yes" at bounding box center [576, 245] width 36 height 26
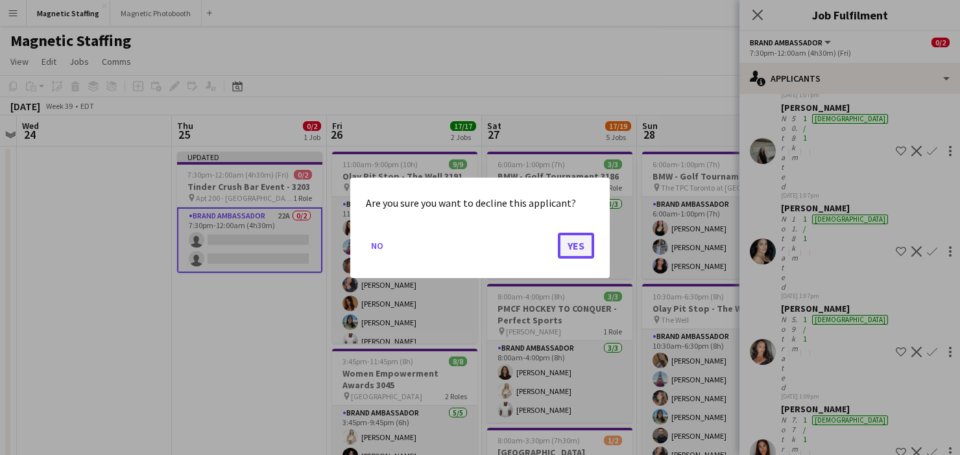
click at [584, 242] on button "Yes" at bounding box center [576, 245] width 36 height 26
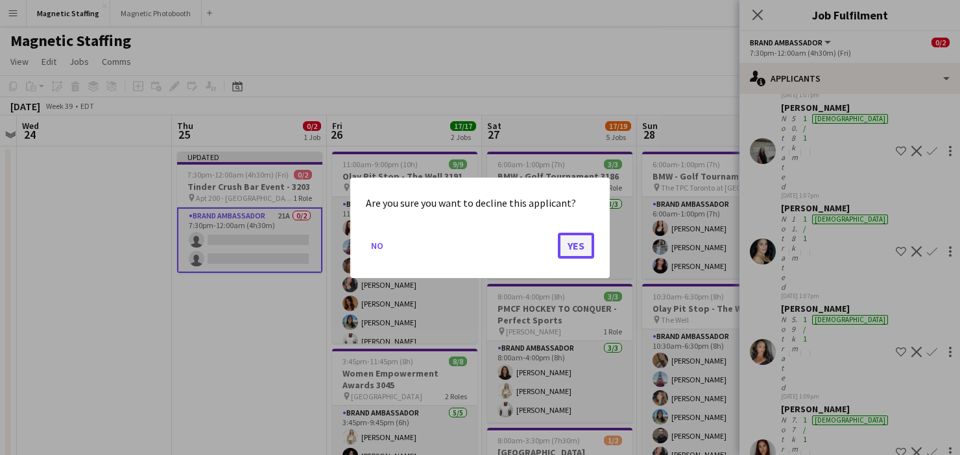
click at [566, 252] on button "Yes" at bounding box center [576, 245] width 36 height 26
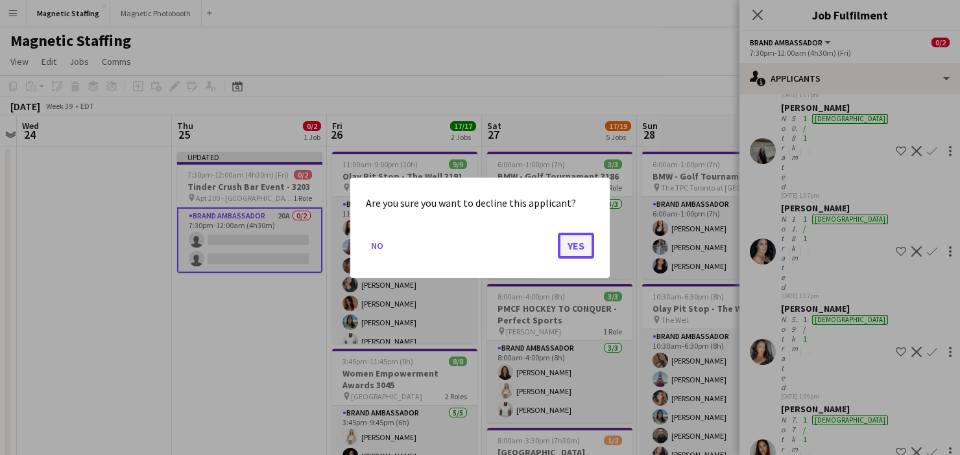
click at [580, 246] on button "Yes" at bounding box center [576, 245] width 36 height 26
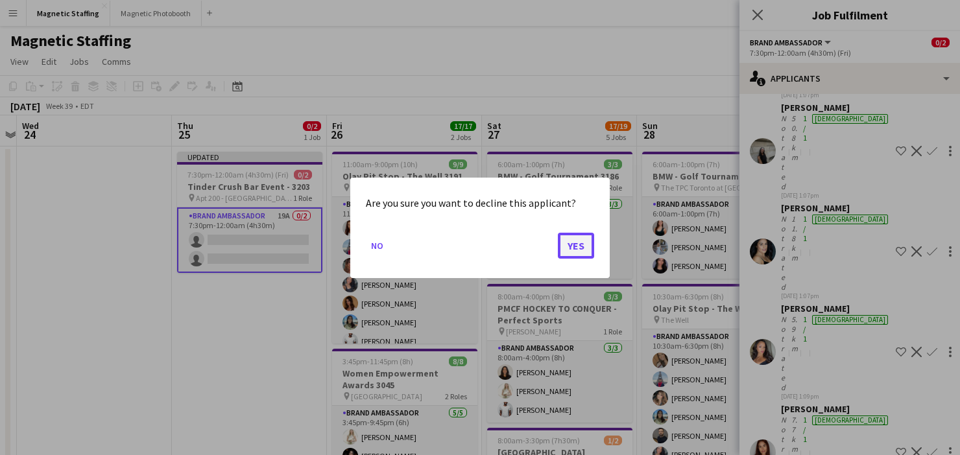
click at [578, 244] on button "Yes" at bounding box center [576, 245] width 36 height 26
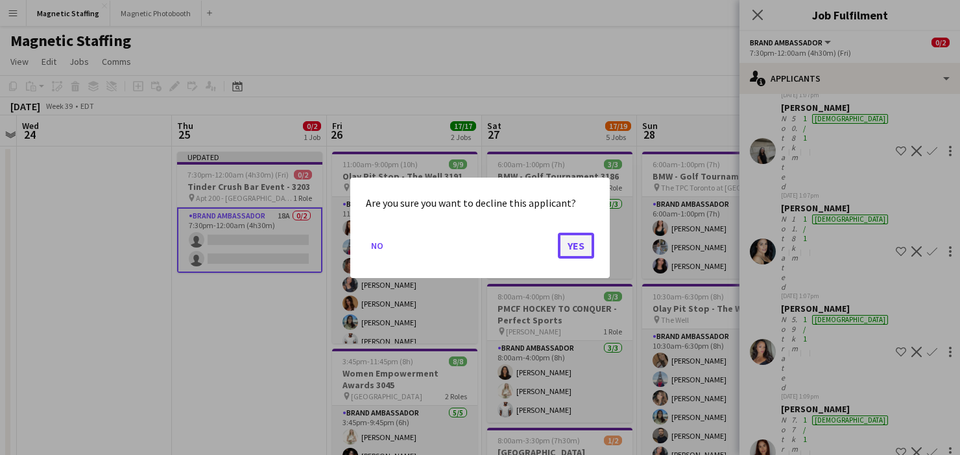
click at [580, 251] on button "Yes" at bounding box center [576, 245] width 36 height 26
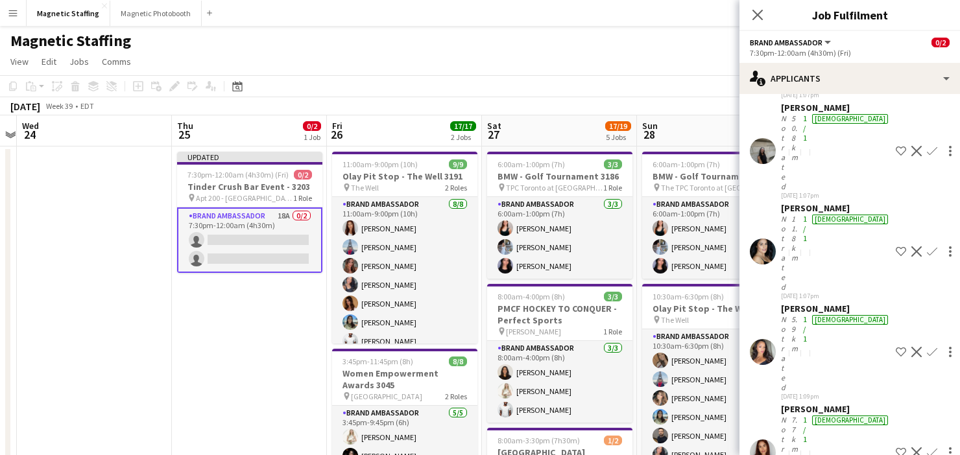
scroll to position [428, 0]
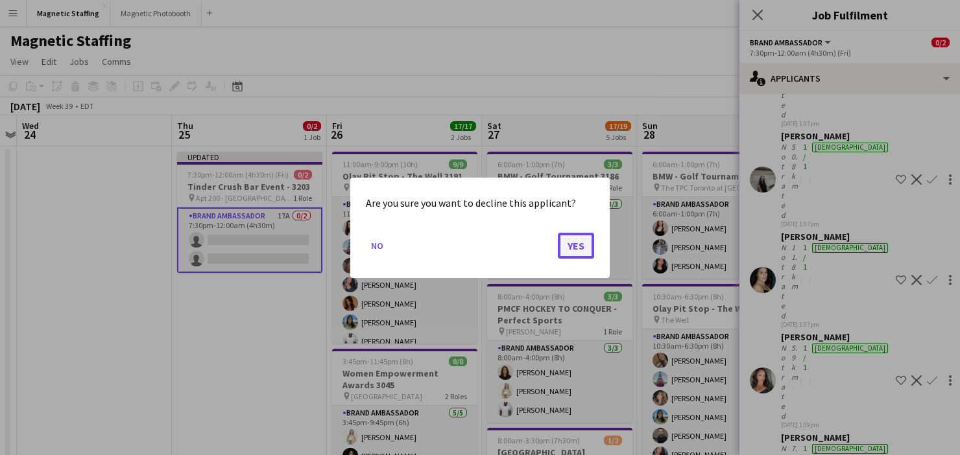
click at [572, 243] on button "Yes" at bounding box center [576, 245] width 36 height 26
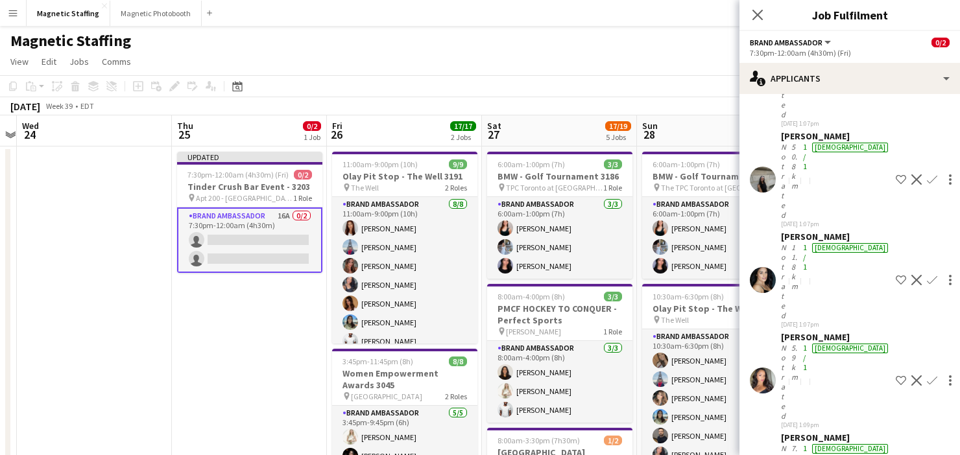
scroll to position [386, 0]
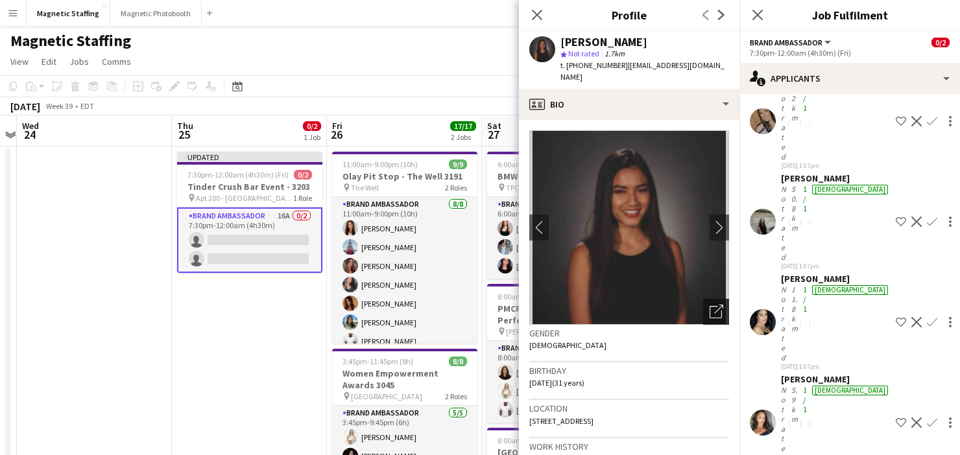
click at [711, 305] on icon "Open photos pop-in" at bounding box center [717, 312] width 14 height 14
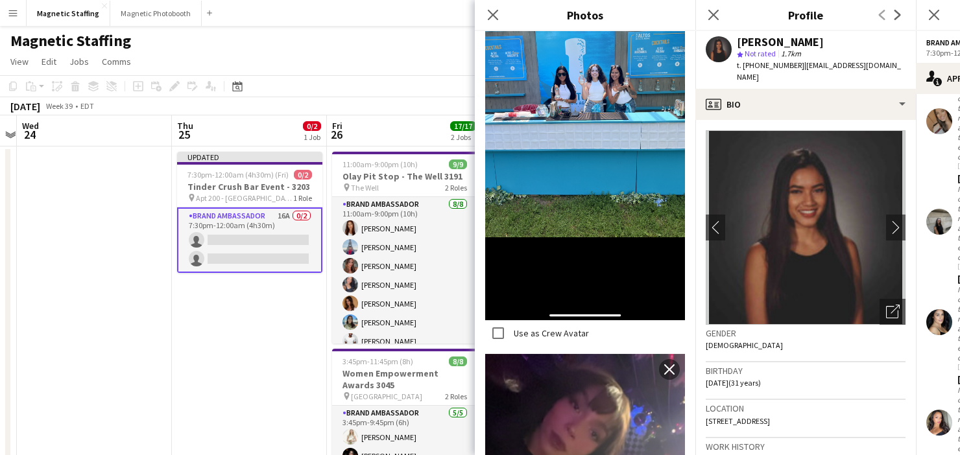
scroll to position [1136, 0]
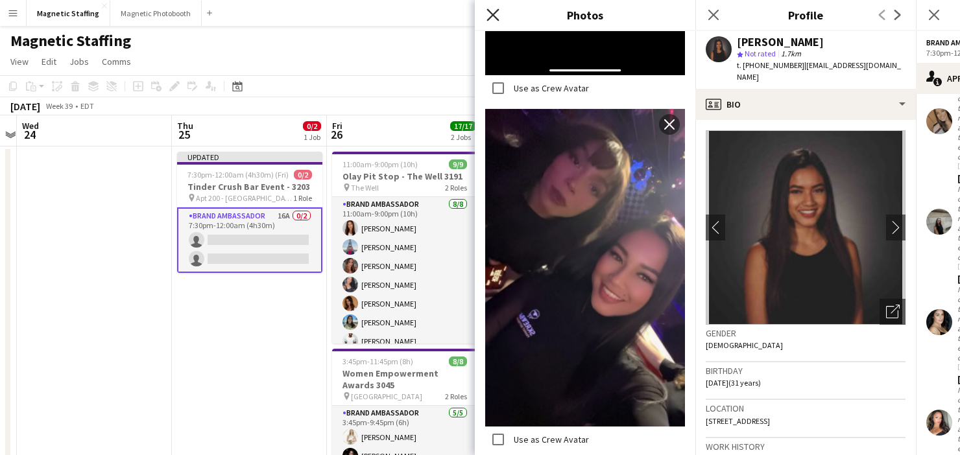
click at [494, 16] on icon at bounding box center [492, 14] width 12 height 12
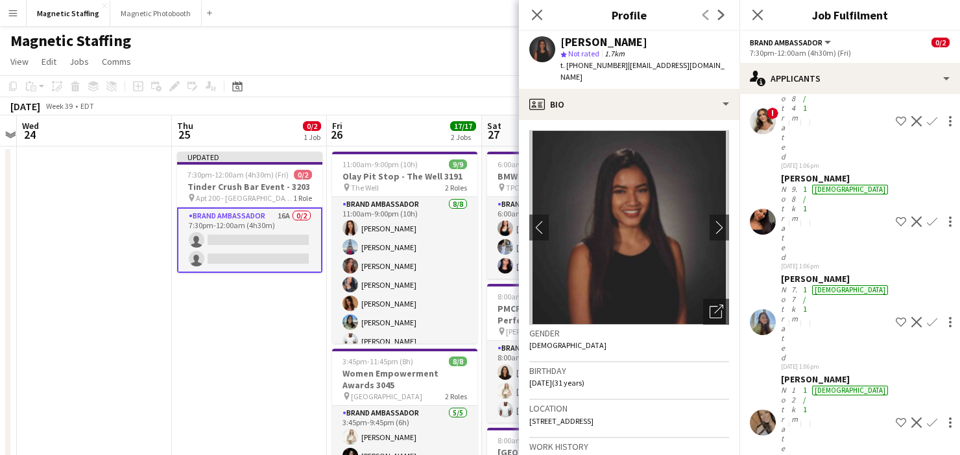
scroll to position [86, 0]
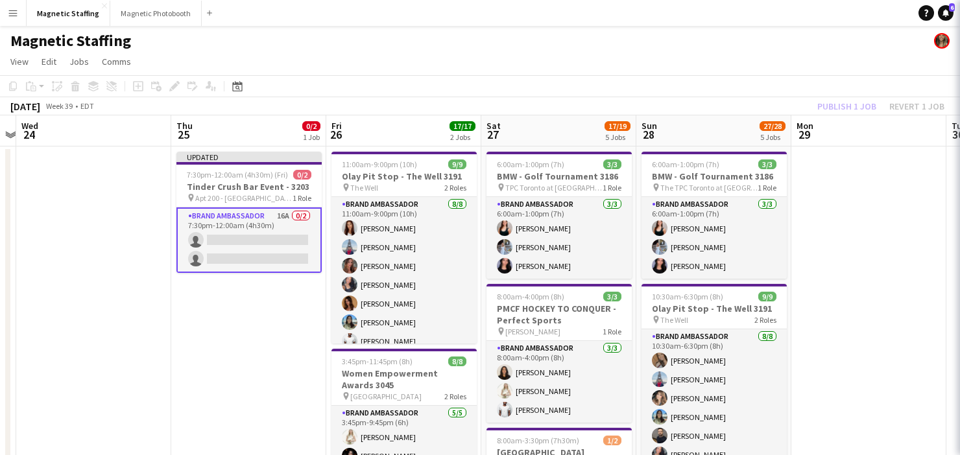
scroll to position [0, 0]
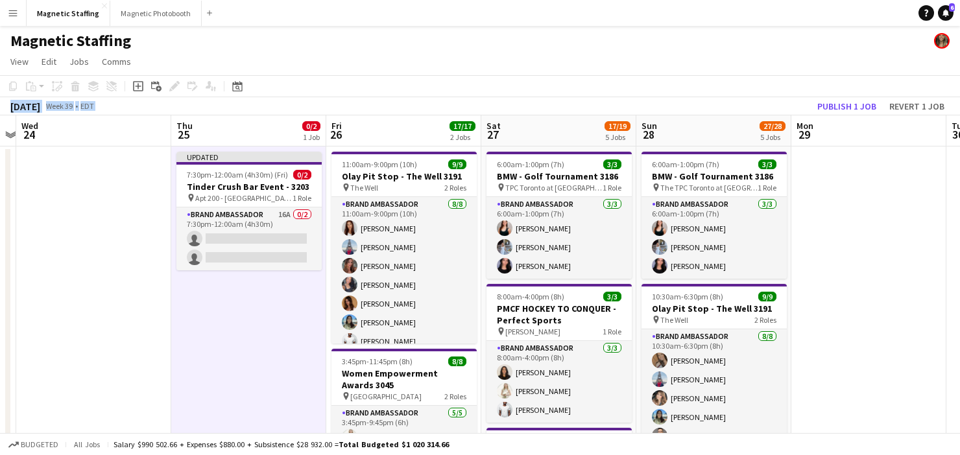
click at [849, 97] on div "Copy Paste Paste Command V Paste with crew Command Shift V Paste linked Job Del…" at bounding box center [480, 95] width 960 height 40
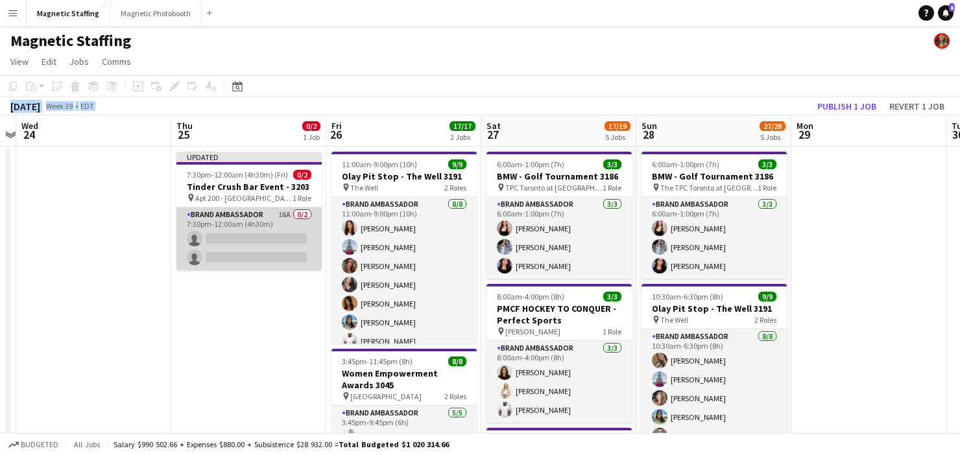
click at [259, 252] on app-card-role "Brand Ambassador 16A 0/2 7:30pm-12:00am (4h30m) single-neutral-actions single-n…" at bounding box center [248, 239] width 145 height 63
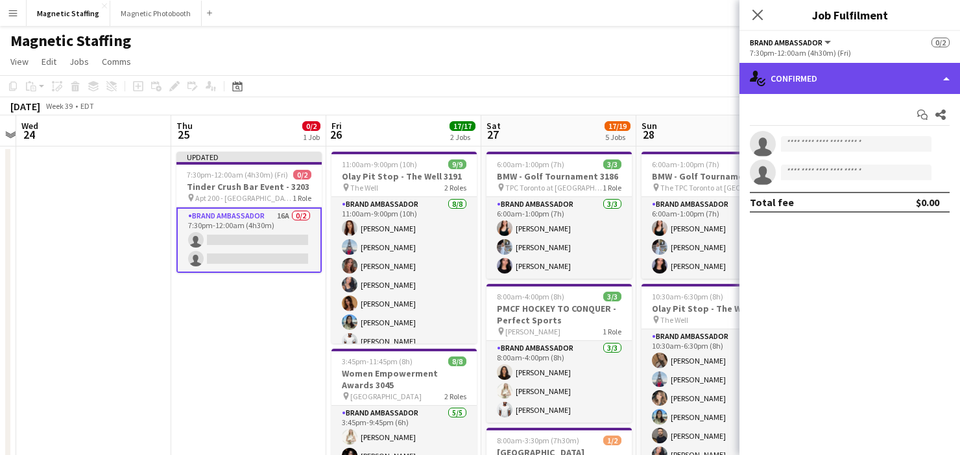
click at [848, 70] on div "single-neutral-actions-check-2 Confirmed" at bounding box center [849, 78] width 221 height 31
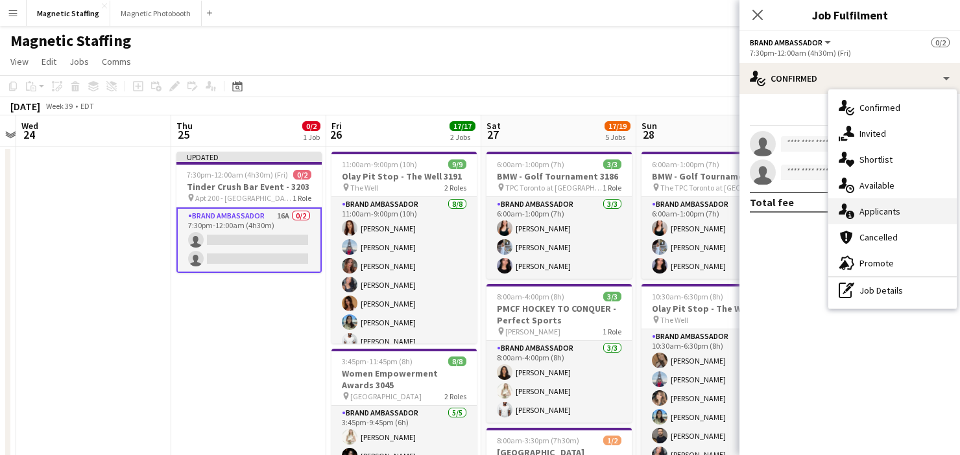
click at [854, 209] on icon "single-neutral-actions-information" at bounding box center [847, 212] width 16 height 16
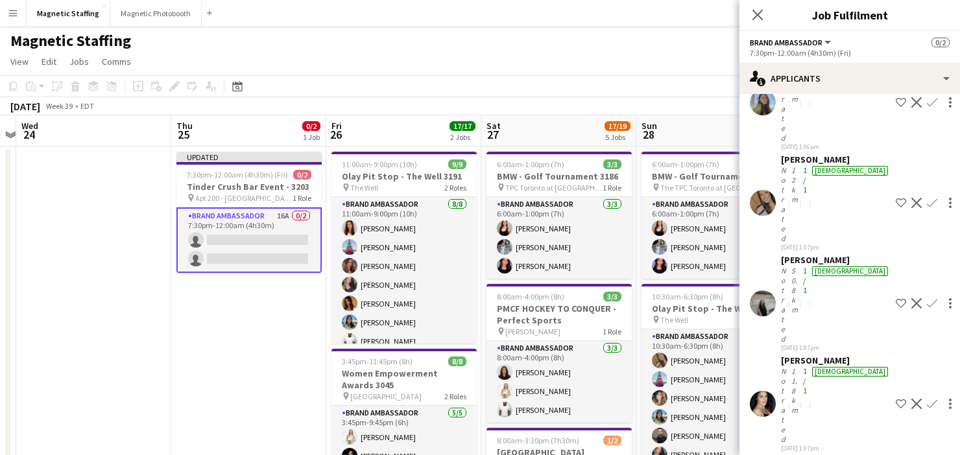
scroll to position [386, 0]
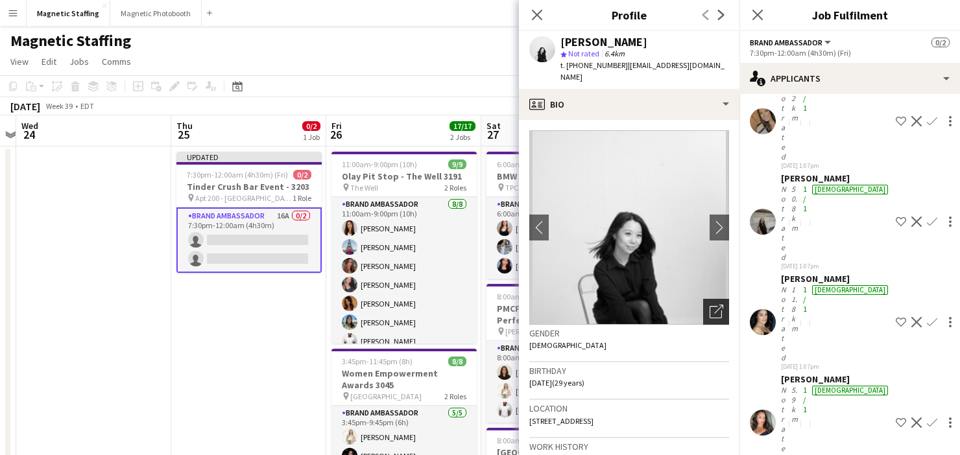
click at [721, 305] on icon "Open photos pop-in" at bounding box center [717, 312] width 14 height 14
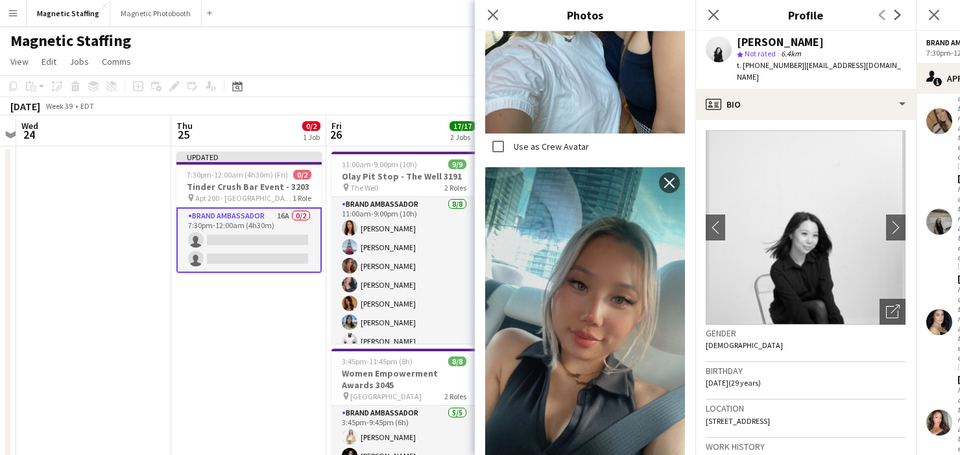
scroll to position [2686, 0]
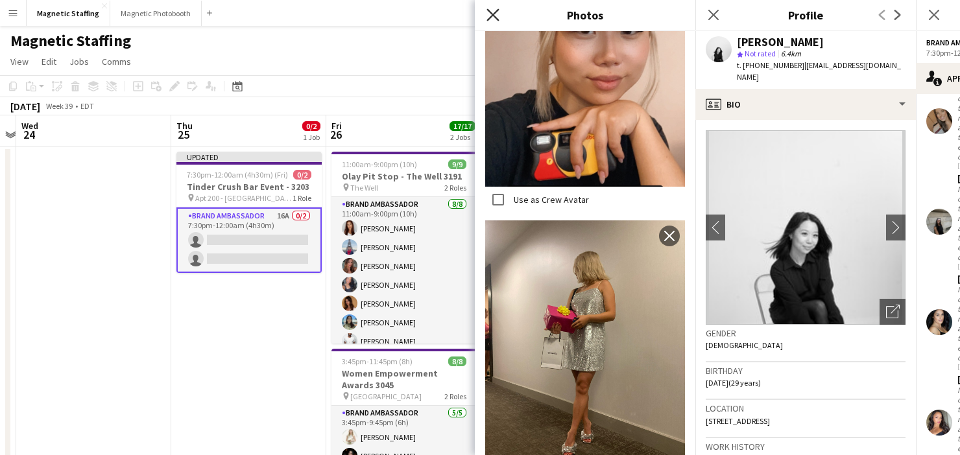
click at [491, 19] on icon "Close pop-in" at bounding box center [492, 14] width 12 height 12
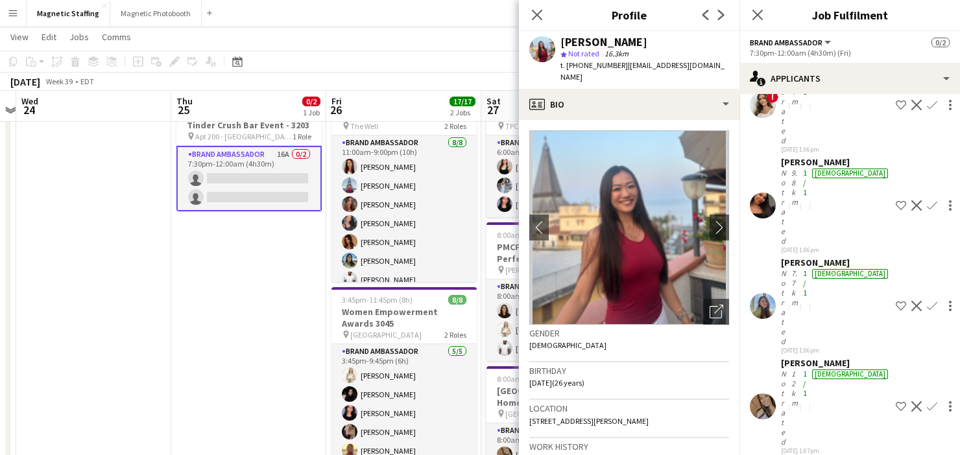
scroll to position [0, 0]
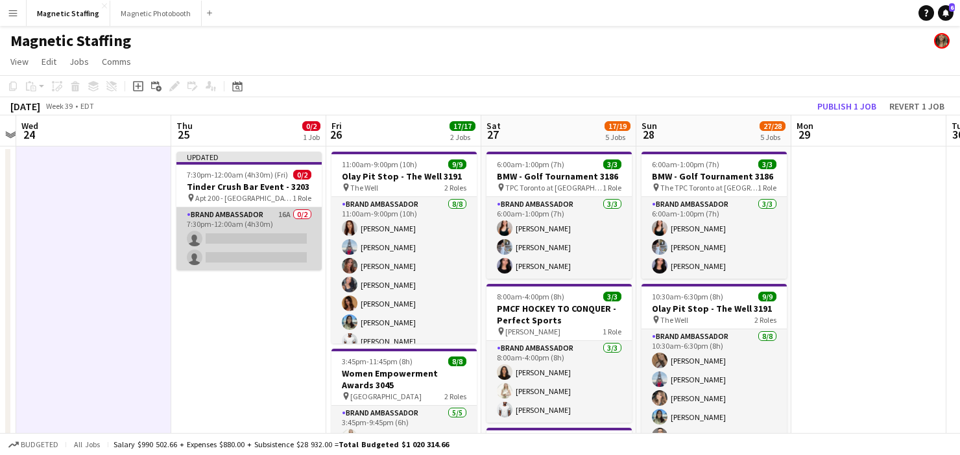
click at [275, 245] on app-card-role "Brand Ambassador 16A 0/2 7:30pm-12:00am (4h30m) single-neutral-actions single-n…" at bounding box center [248, 239] width 145 height 63
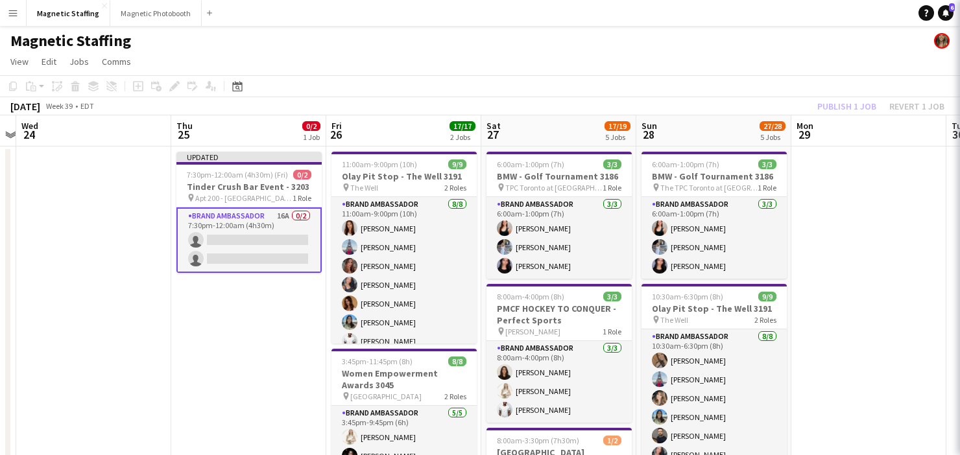
scroll to position [0, 293]
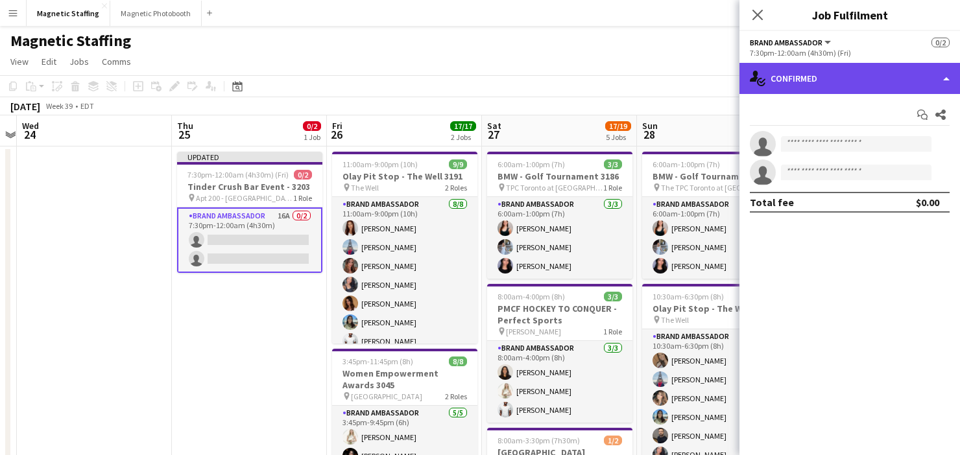
click at [899, 77] on div "single-neutral-actions-check-2 Confirmed" at bounding box center [849, 78] width 221 height 31
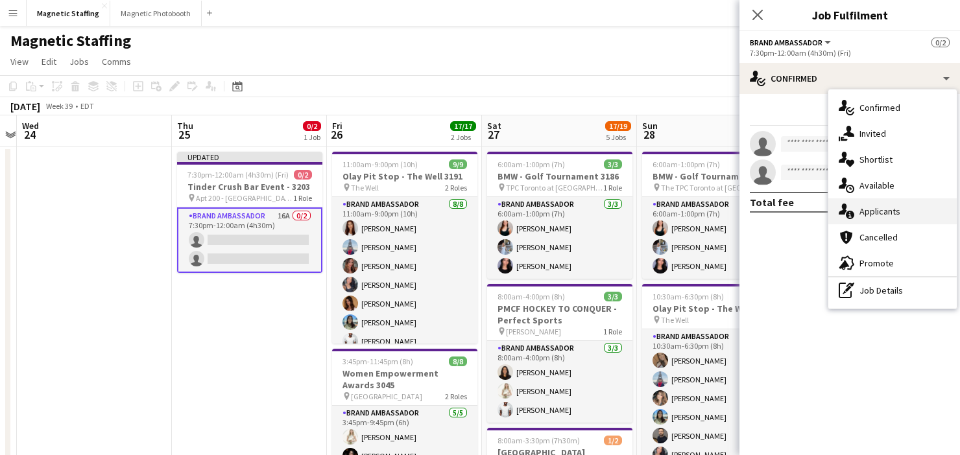
click at [870, 209] on span "Applicants" at bounding box center [879, 212] width 41 height 12
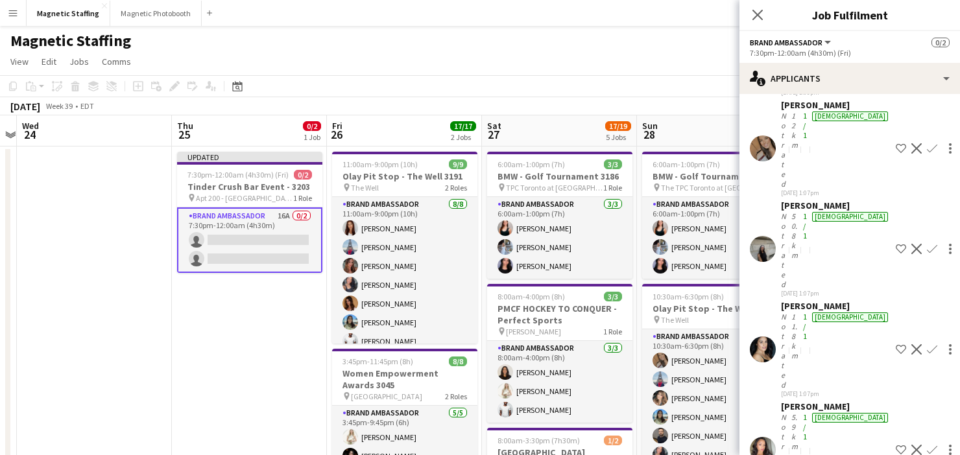
scroll to position [386, 0]
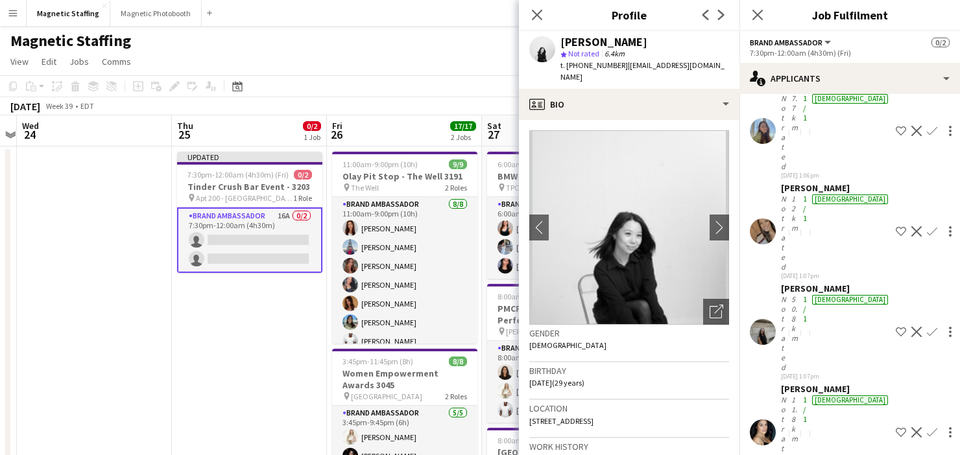
scroll to position [285, 0]
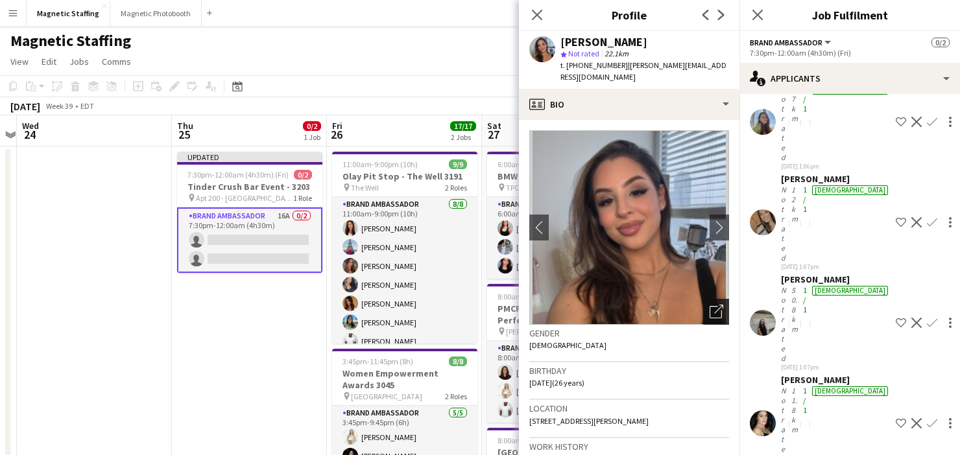
click at [718, 305] on icon "Open photos pop-in" at bounding box center [717, 312] width 14 height 14
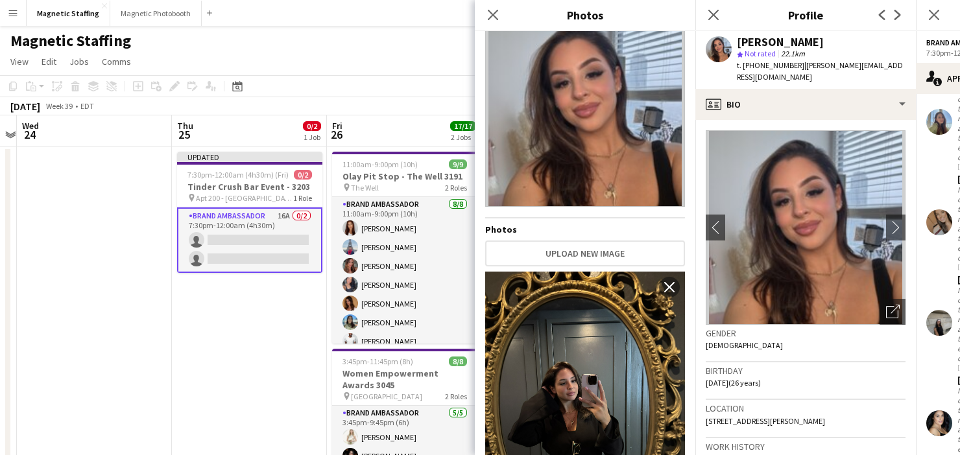
scroll to position [39, 0]
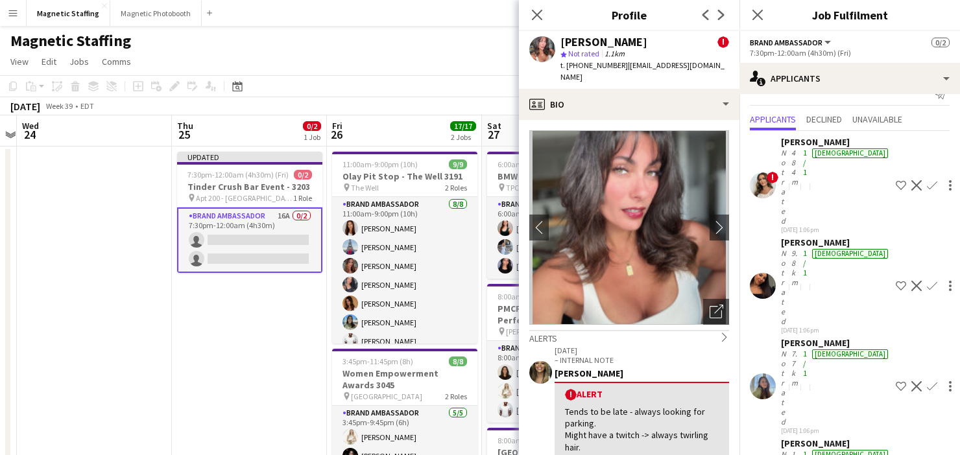
scroll to position [0, 0]
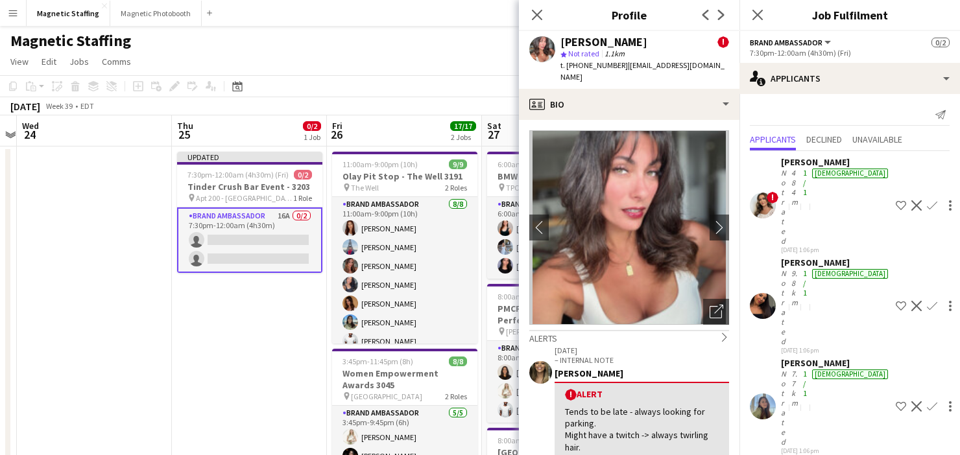
click at [763, 193] on app-user-avatar at bounding box center [763, 206] width 26 height 26
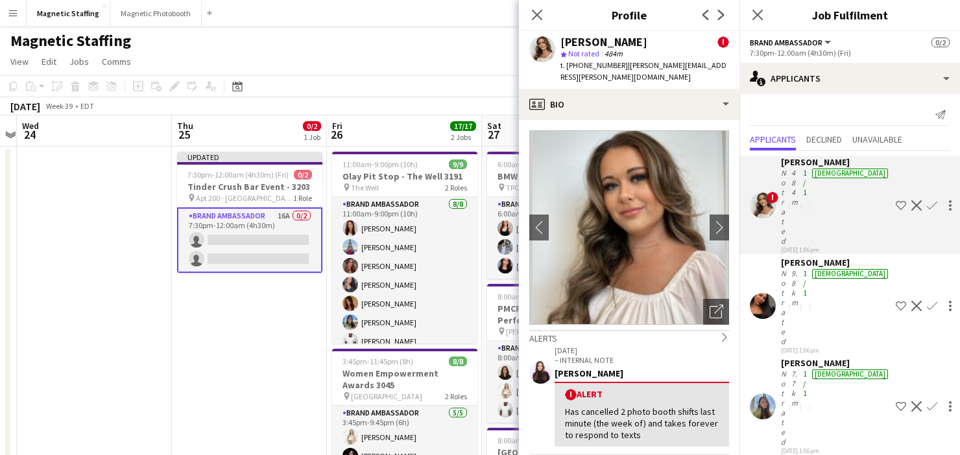
click at [759, 293] on app-user-avatar at bounding box center [763, 306] width 26 height 26
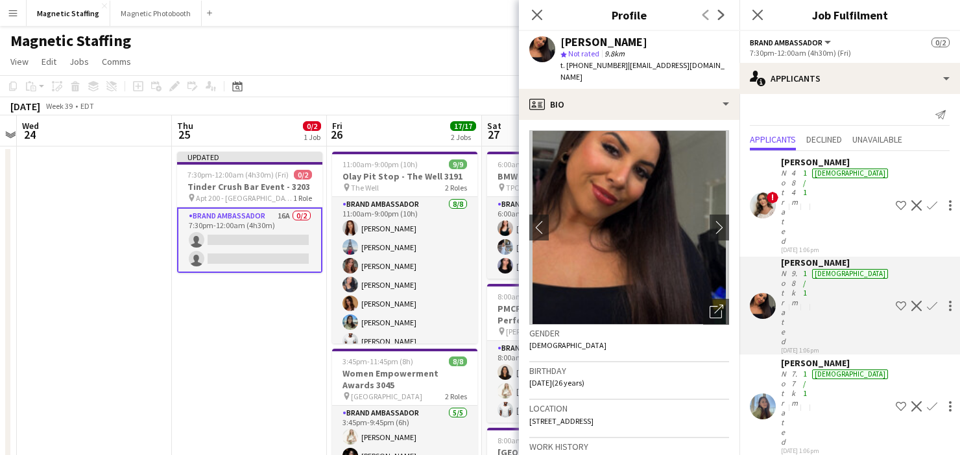
click at [769, 190] on div "! Emily Vandongen Not rated 484m 1/1 female 16-09-2025 1:06pm Shortlist crew De…" at bounding box center [849, 205] width 221 height 98
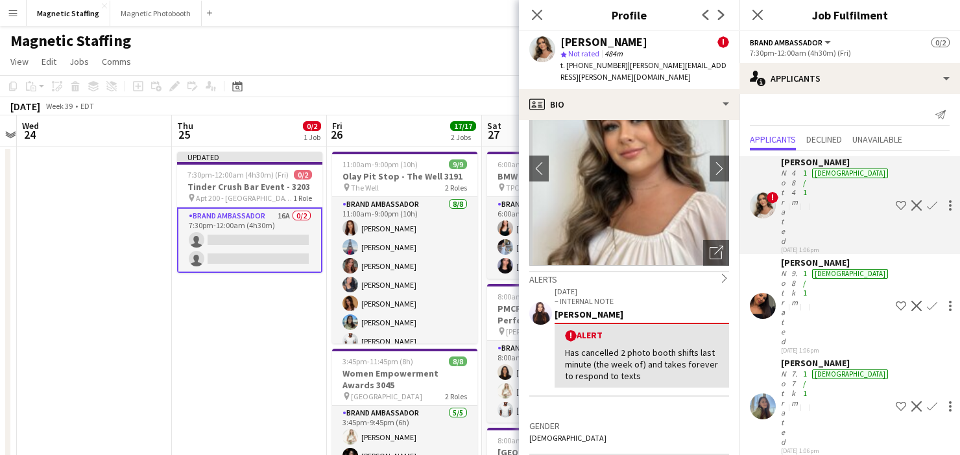
scroll to position [60, 0]
click at [758, 293] on app-user-avatar at bounding box center [763, 306] width 26 height 26
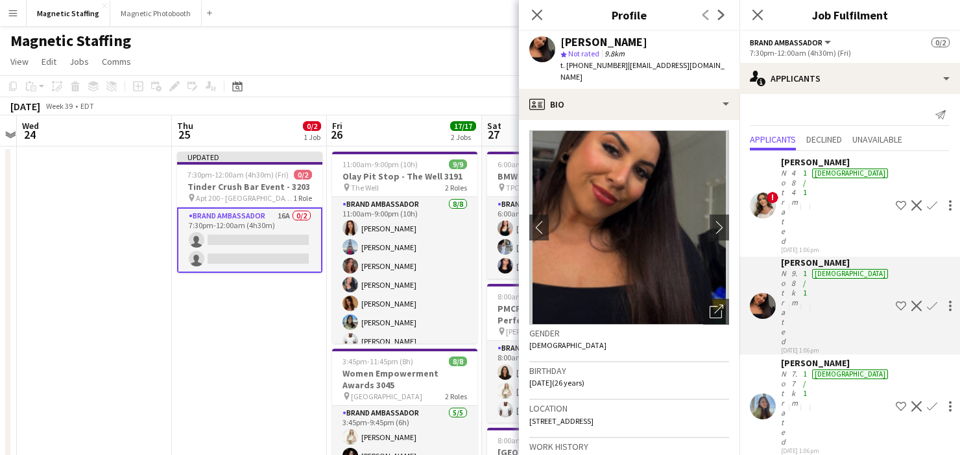
click at [762, 394] on app-user-avatar at bounding box center [763, 407] width 26 height 26
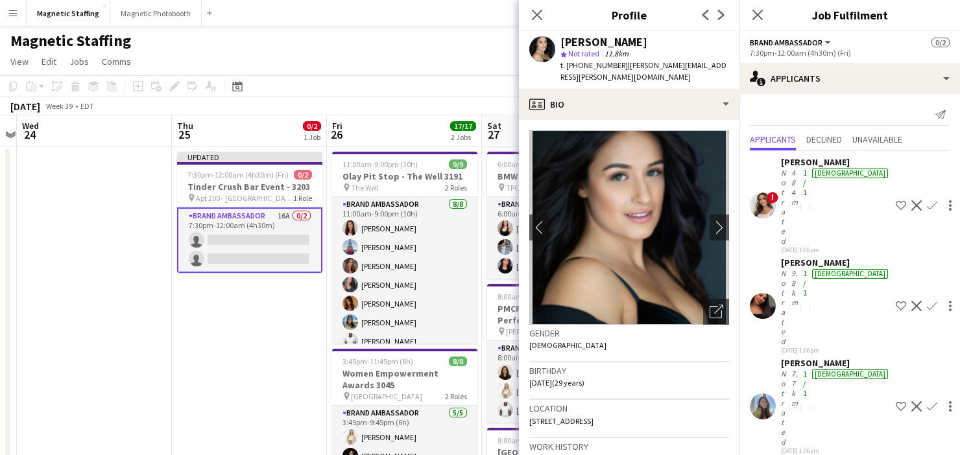
scroll to position [386, 0]
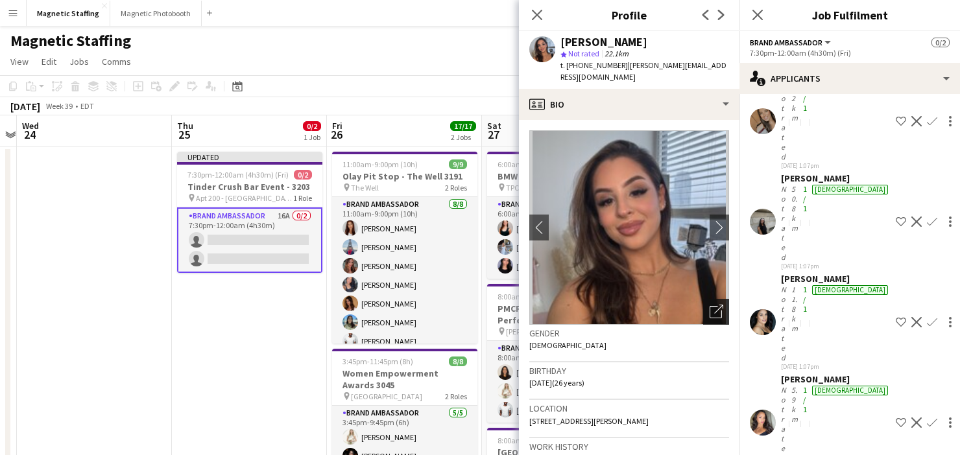
click at [714, 305] on icon "Open photos pop-in" at bounding box center [717, 312] width 14 height 14
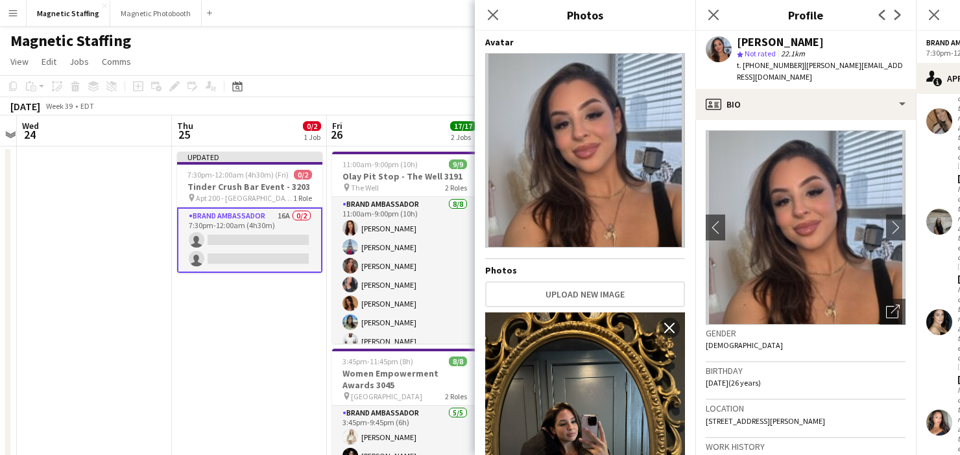
scroll to position [1, 0]
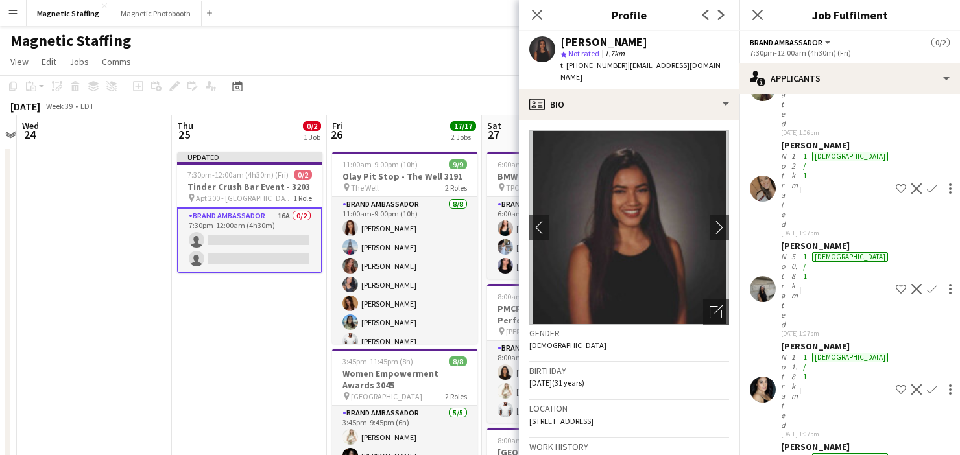
scroll to position [386, 0]
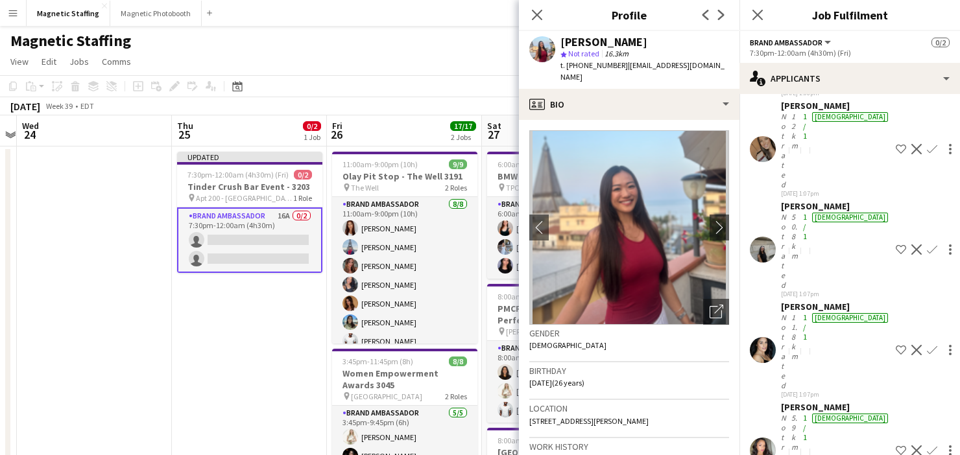
scroll to position [360, 0]
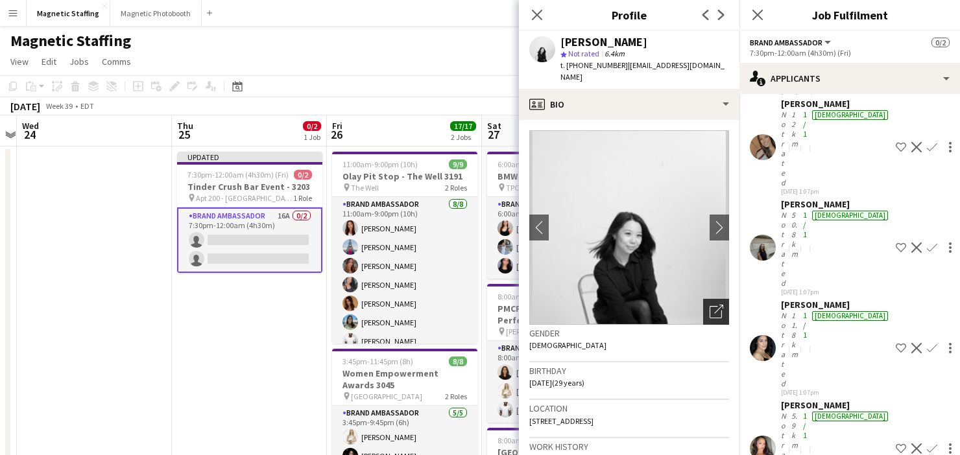
click at [721, 307] on div "Open photos pop-in" at bounding box center [716, 312] width 26 height 26
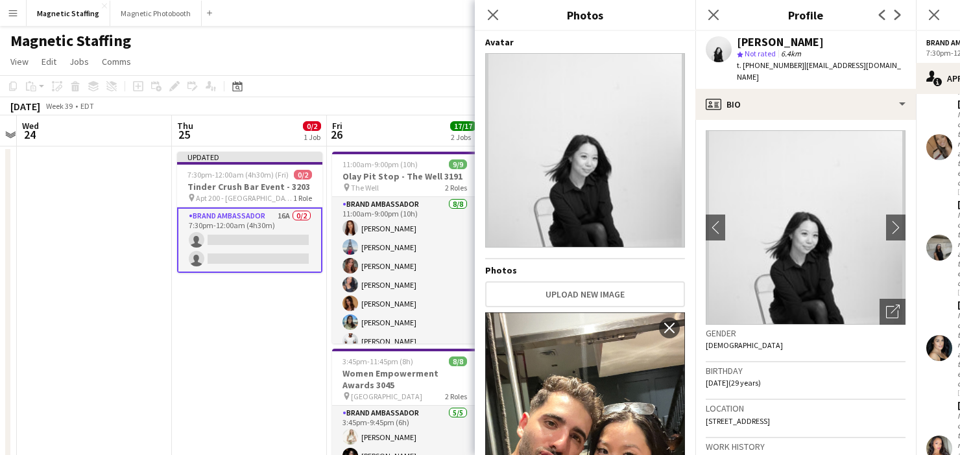
scroll to position [585, 0]
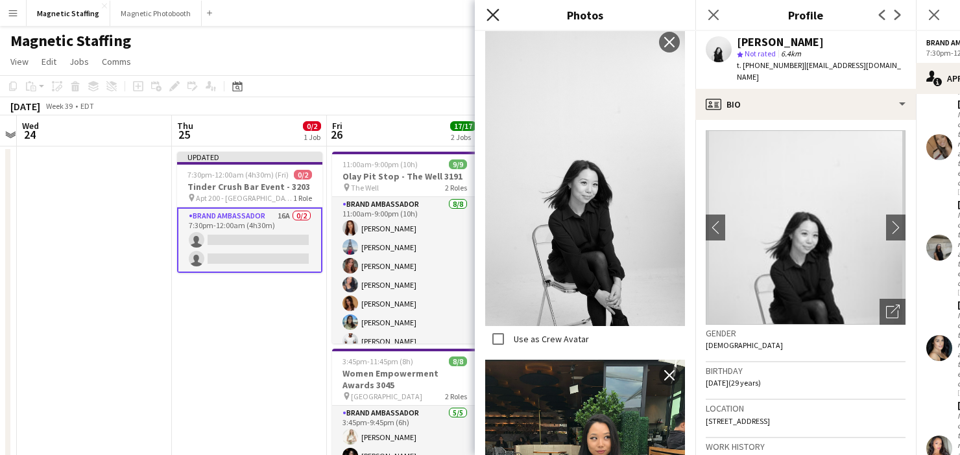
click at [494, 16] on icon at bounding box center [492, 14] width 12 height 12
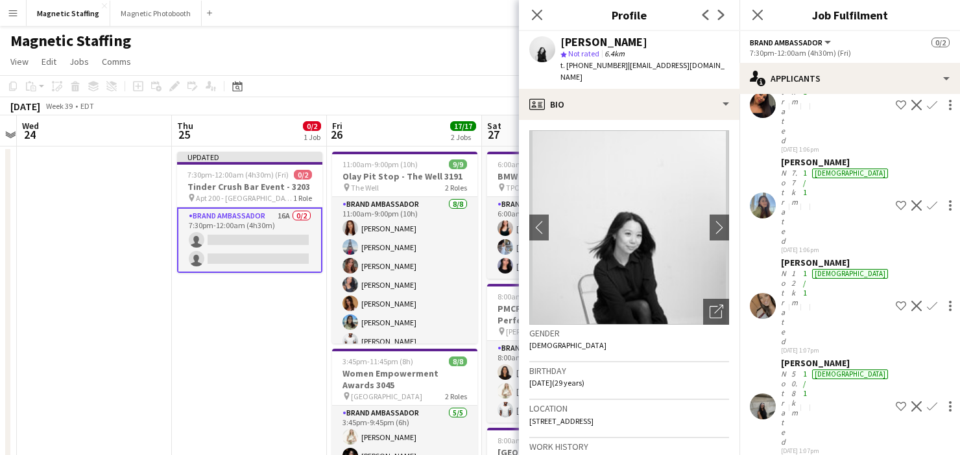
scroll to position [171, 0]
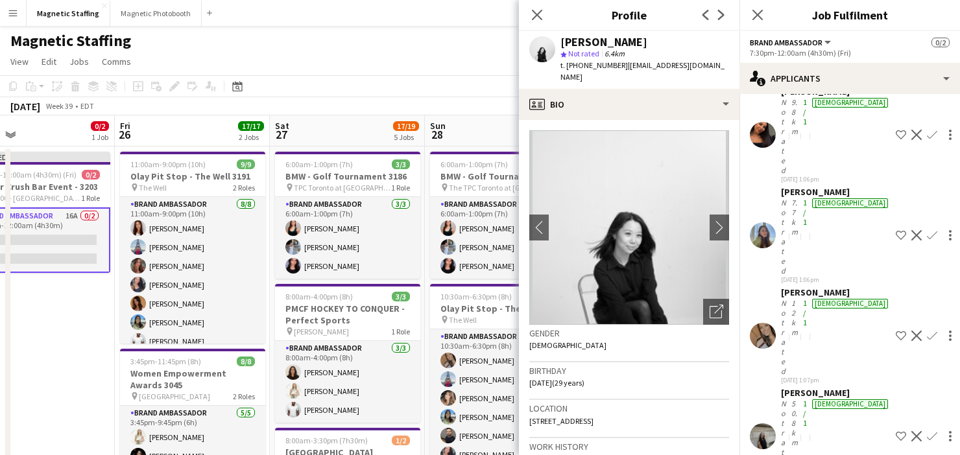
drag, startPoint x: 344, startPoint y: 265, endPoint x: 6, endPoint y: 367, distance: 352.5
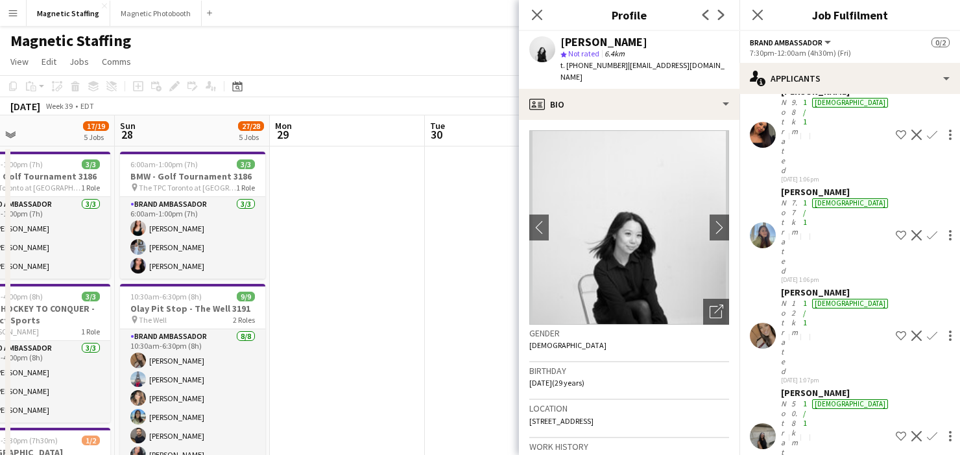
scroll to position [0, 547]
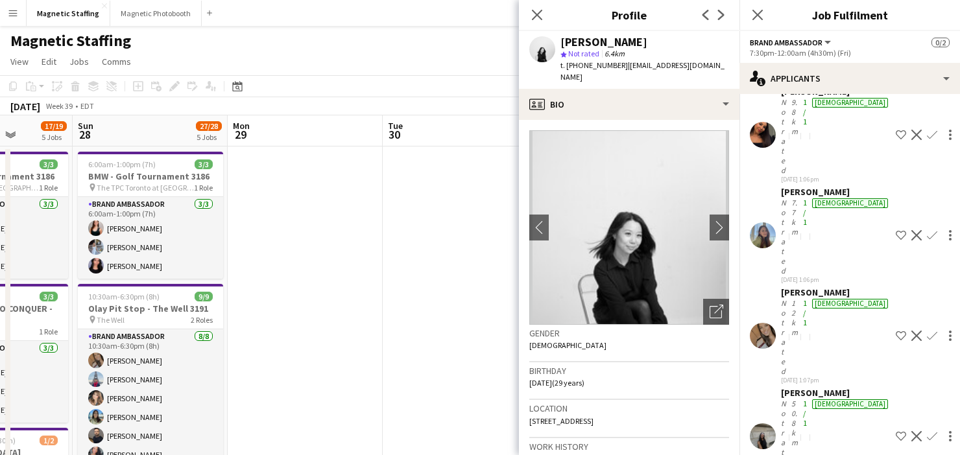
drag, startPoint x: 504, startPoint y: 370, endPoint x: 6, endPoint y: 383, distance: 497.6
click at [233, 84] on icon at bounding box center [237, 86] width 10 height 10
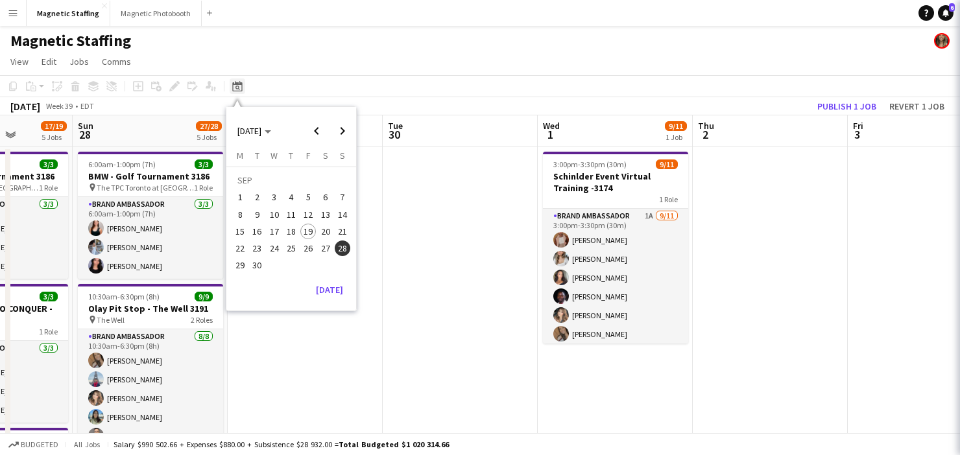
scroll to position [0, 0]
click at [341, 139] on span "Next month" at bounding box center [342, 131] width 26 height 26
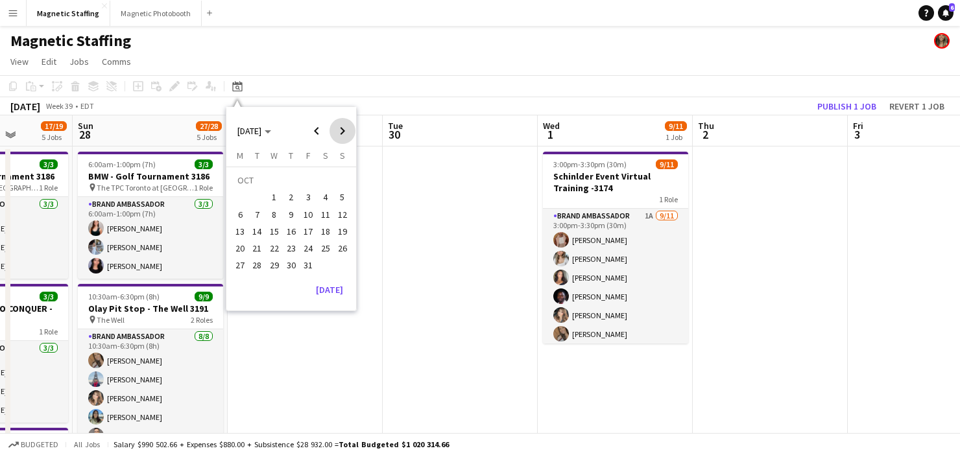
click at [341, 139] on span "Next month" at bounding box center [342, 131] width 26 height 26
click at [329, 199] on span "8" at bounding box center [326, 201] width 16 height 16
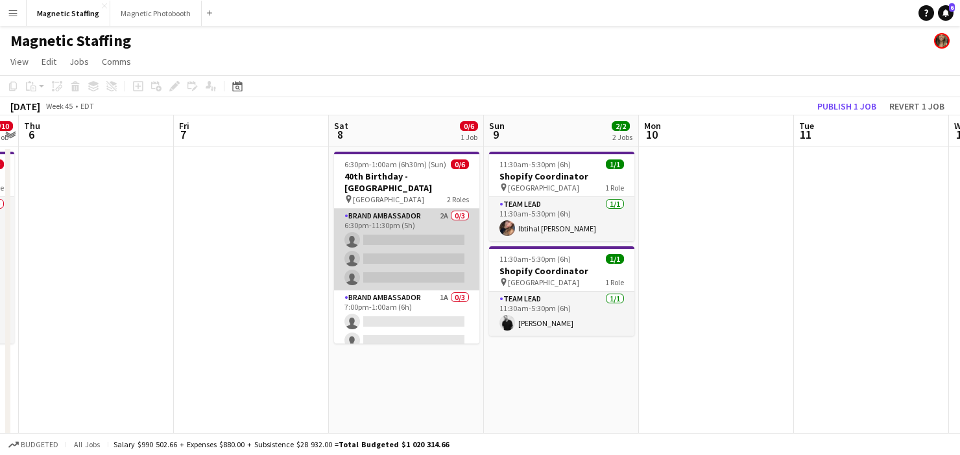
click at [398, 221] on app-card-role "Brand Ambassador 2A 0/3 6:30pm-11:30pm (5h) single-neutral-actions single-neutr…" at bounding box center [406, 250] width 145 height 82
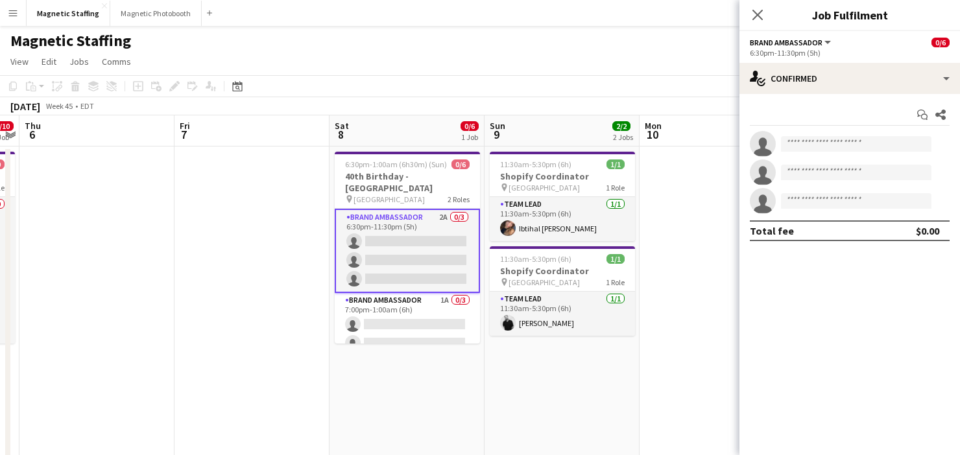
click at [398, 179] on h3 "40th Birthday - [GEOGRAPHIC_DATA]" at bounding box center [407, 182] width 145 height 23
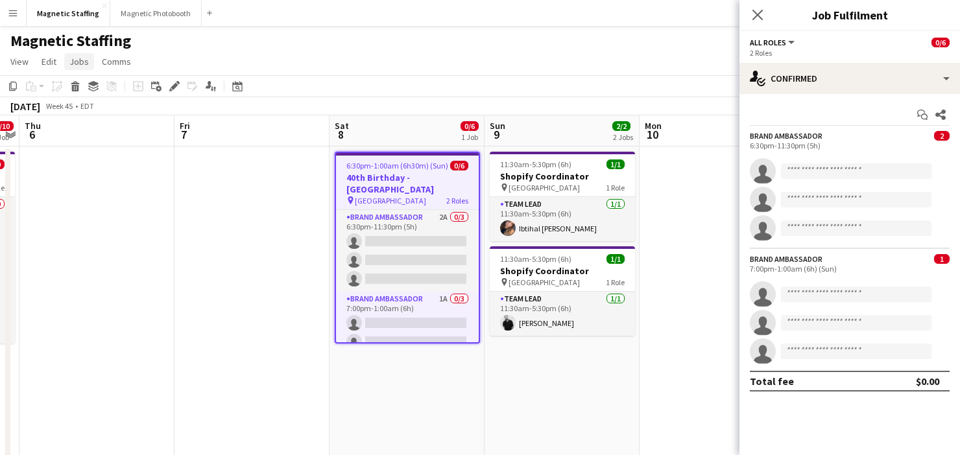
click at [86, 69] on link "Jobs" at bounding box center [79, 61] width 30 height 17
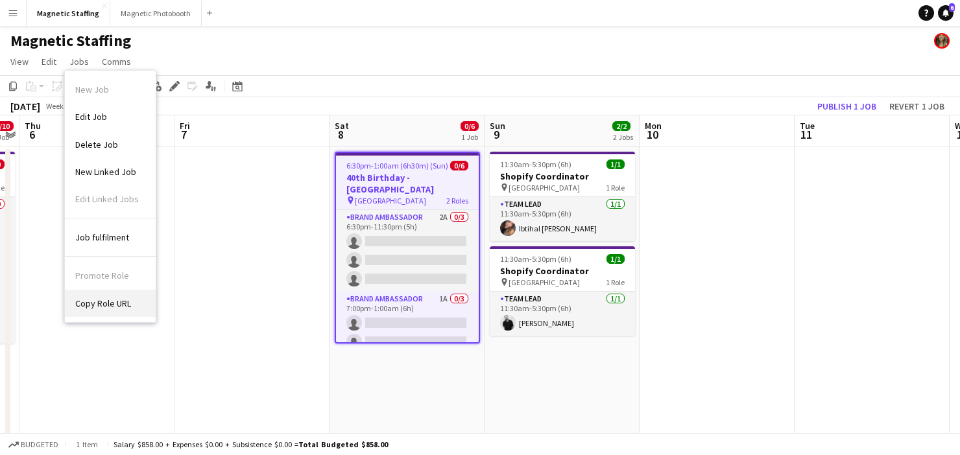
click at [92, 299] on span "Copy Role URL" at bounding box center [103, 304] width 56 height 12
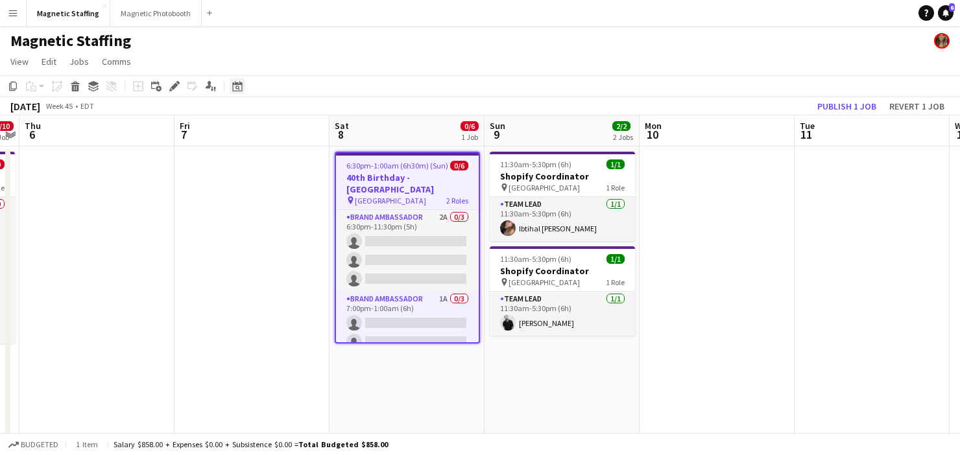
click at [233, 86] on icon at bounding box center [237, 86] width 10 height 10
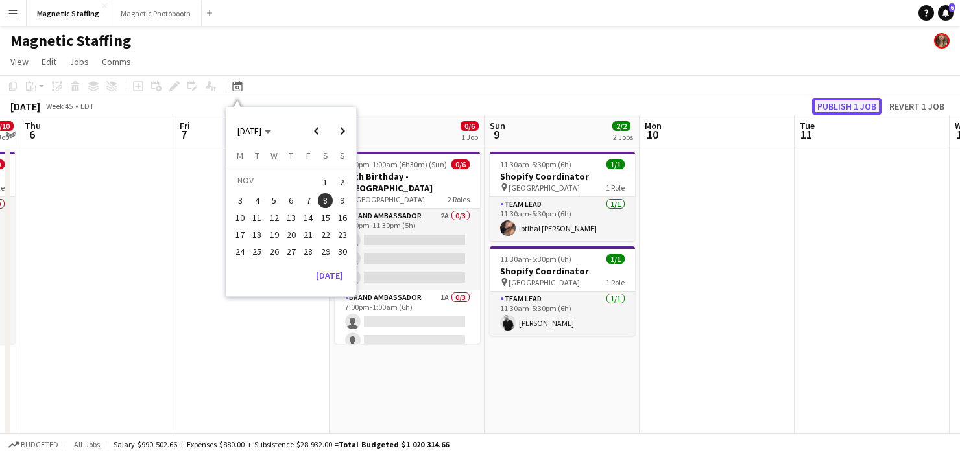
click at [833, 109] on button "Publish 1 job" at bounding box center [846, 106] width 69 height 17
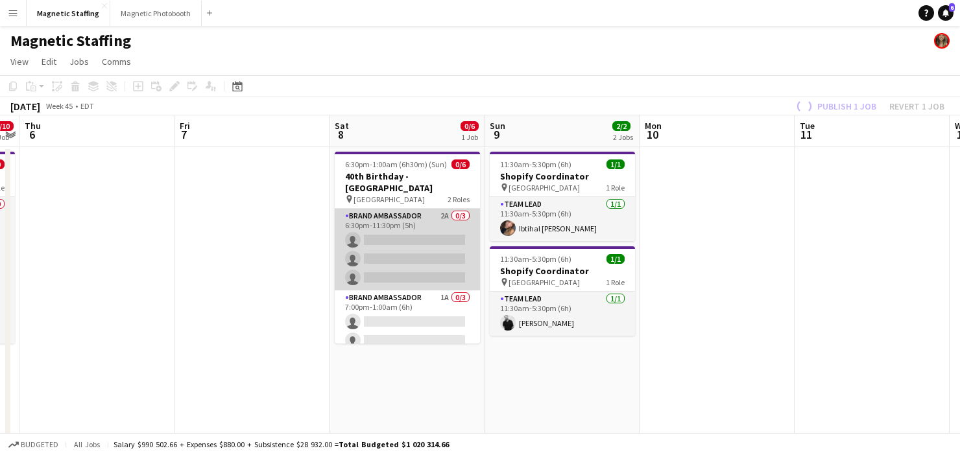
click at [395, 233] on app-card-role "Brand Ambassador 2A 0/3 6:30pm-11:30pm (5h) single-neutral-actions single-neutr…" at bounding box center [407, 250] width 145 height 82
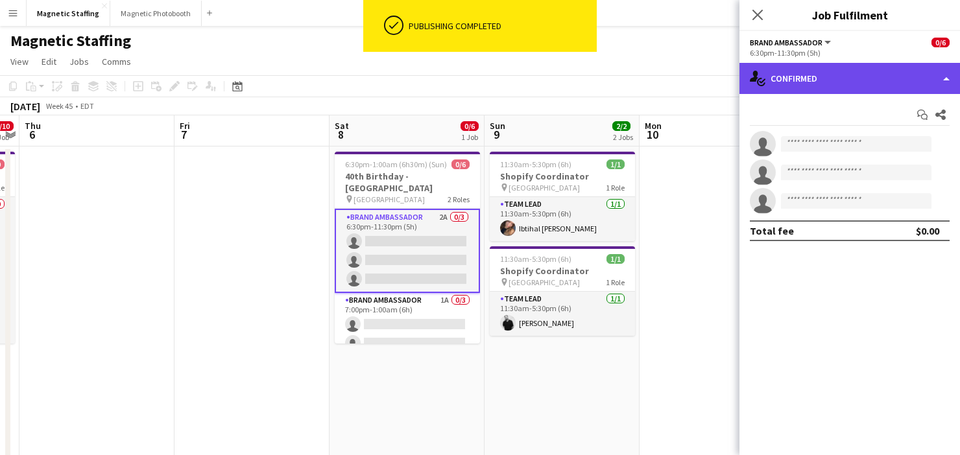
click at [839, 77] on div "single-neutral-actions-check-2 Confirmed" at bounding box center [849, 78] width 221 height 31
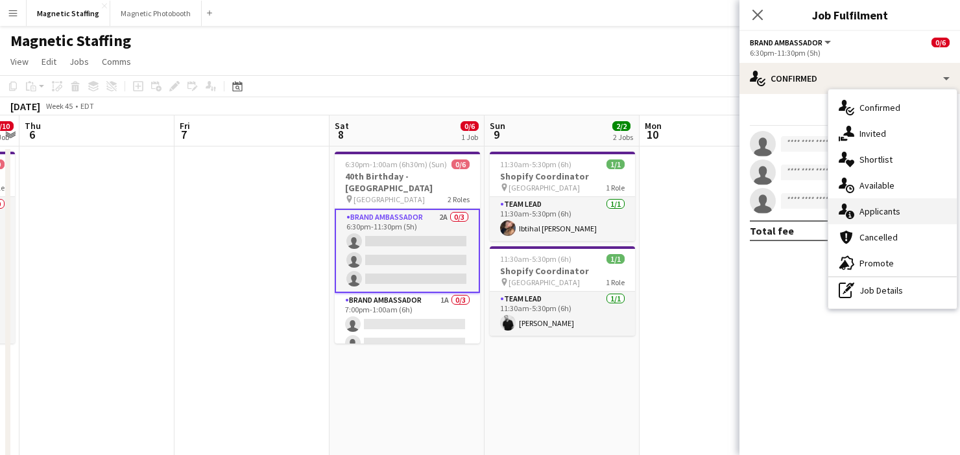
click at [836, 213] on div "single-neutral-actions-information Applicants" at bounding box center [892, 211] width 128 height 26
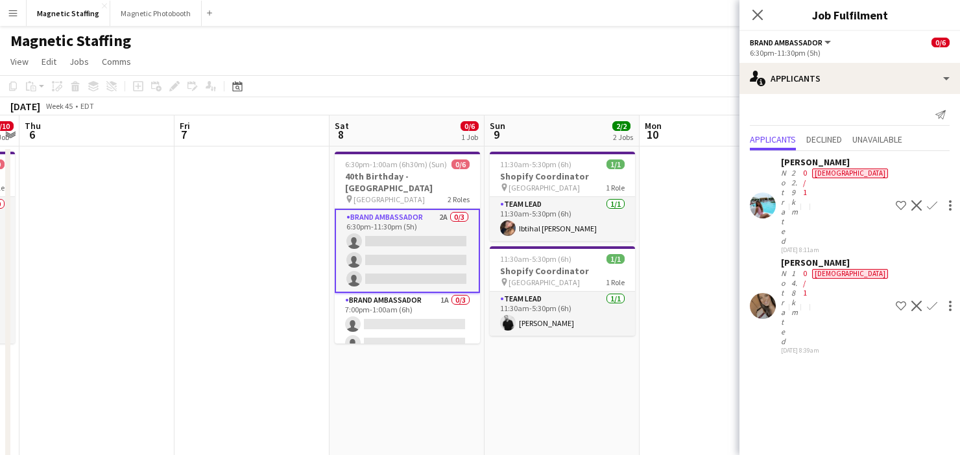
scroll to position [31, 0]
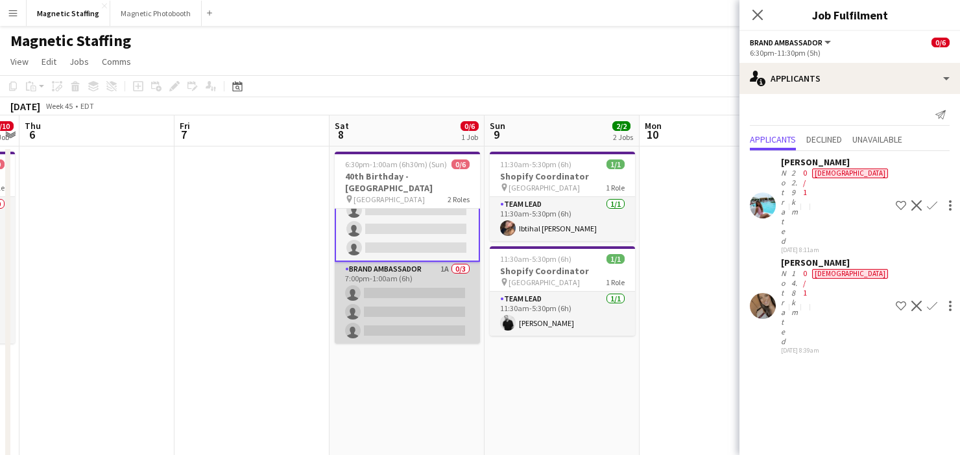
click at [398, 288] on app-card-role "Brand Ambassador 1A 0/3 7:00pm-1:00am (6h) single-neutral-actions single-neutra…" at bounding box center [407, 303] width 145 height 82
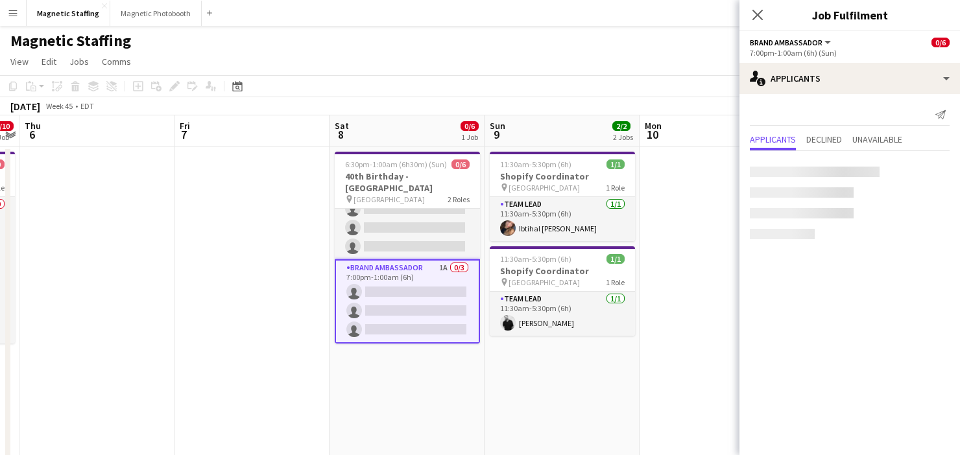
scroll to position [30, 0]
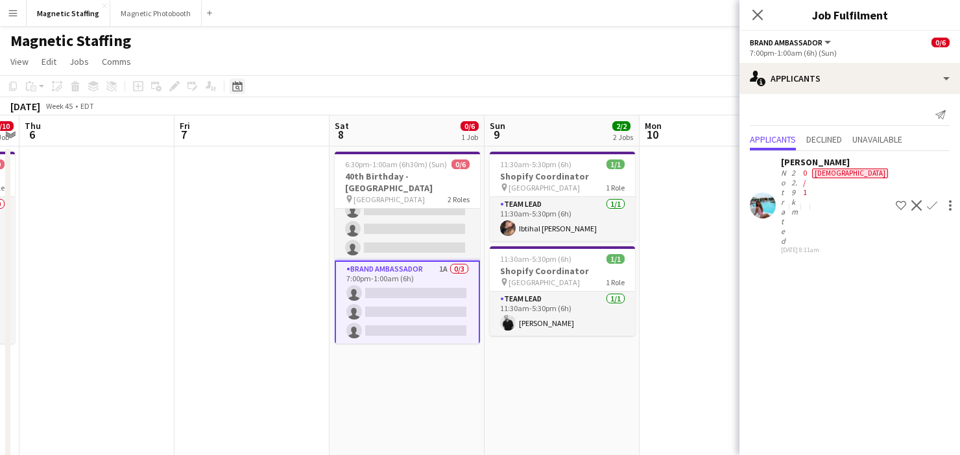
click at [236, 82] on icon "Date picker" at bounding box center [237, 86] width 10 height 10
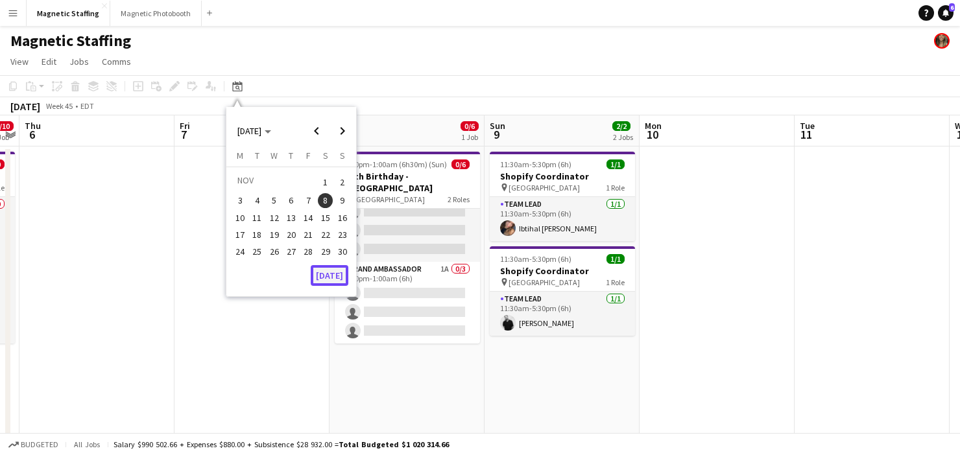
click at [328, 269] on button "[DATE]" at bounding box center [330, 275] width 38 height 21
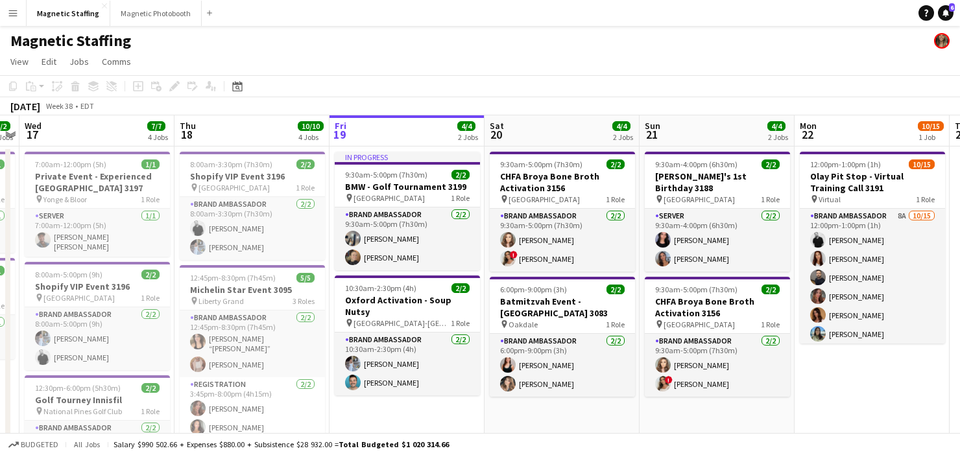
scroll to position [0, 446]
click at [239, 84] on icon at bounding box center [237, 86] width 10 height 10
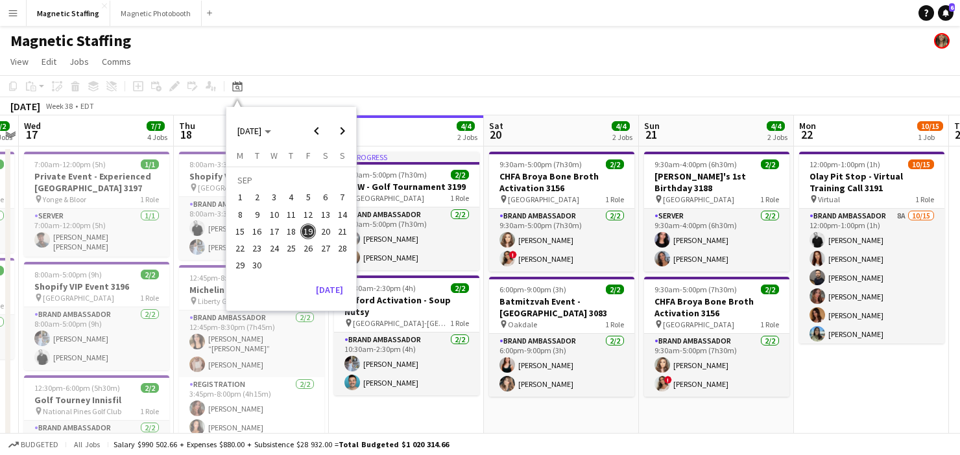
click at [341, 251] on span "28" at bounding box center [343, 249] width 16 height 16
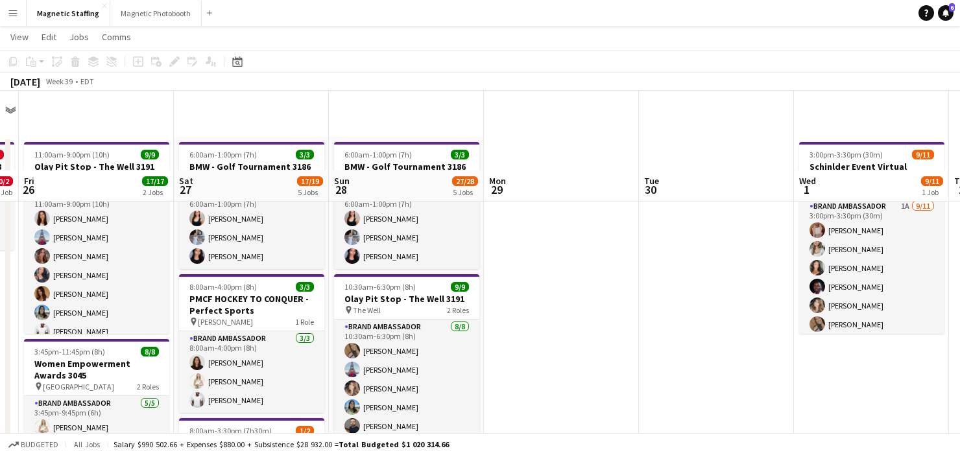
scroll to position [1, 0]
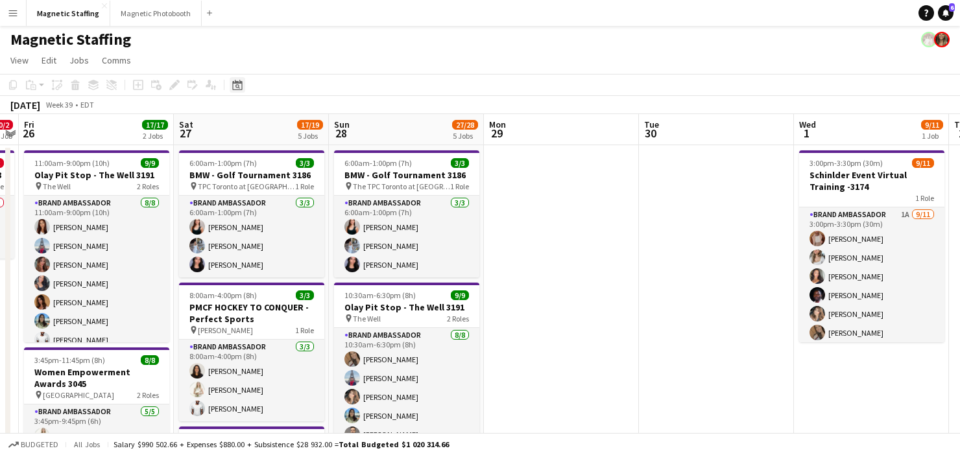
click at [239, 82] on icon at bounding box center [237, 85] width 10 height 10
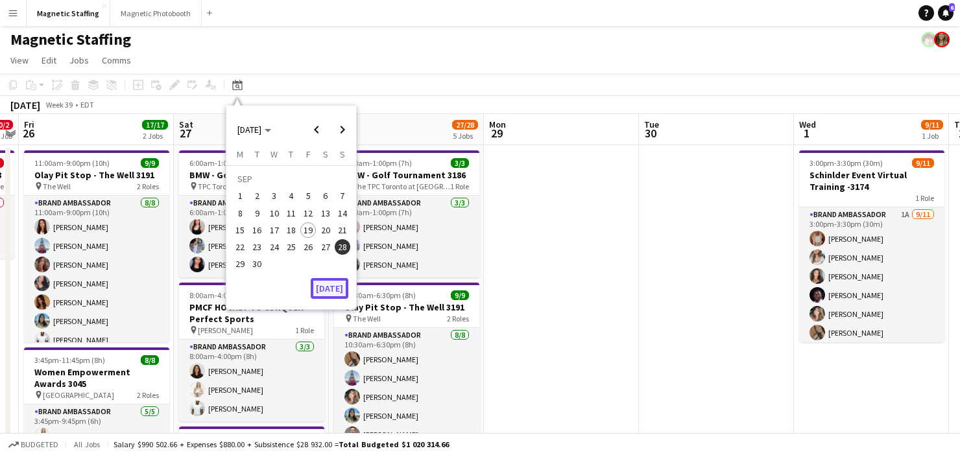
click at [333, 291] on button "[DATE]" at bounding box center [330, 288] width 38 height 21
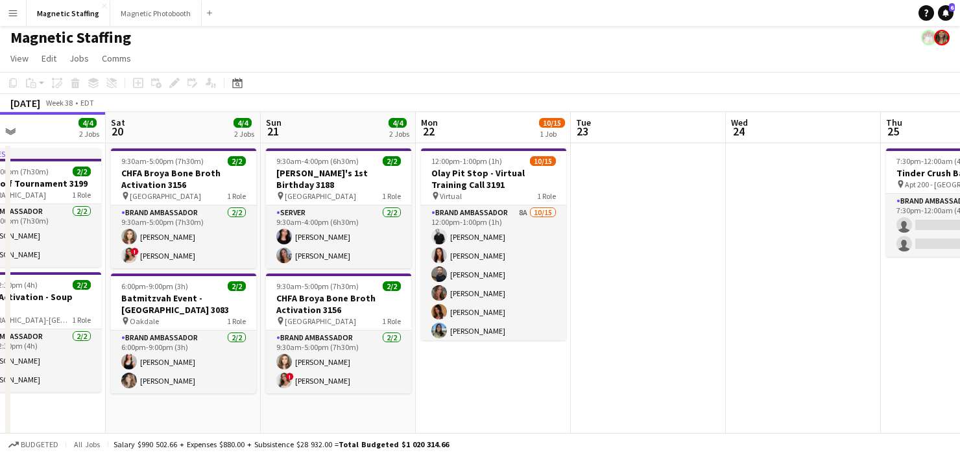
scroll to position [0, 553]
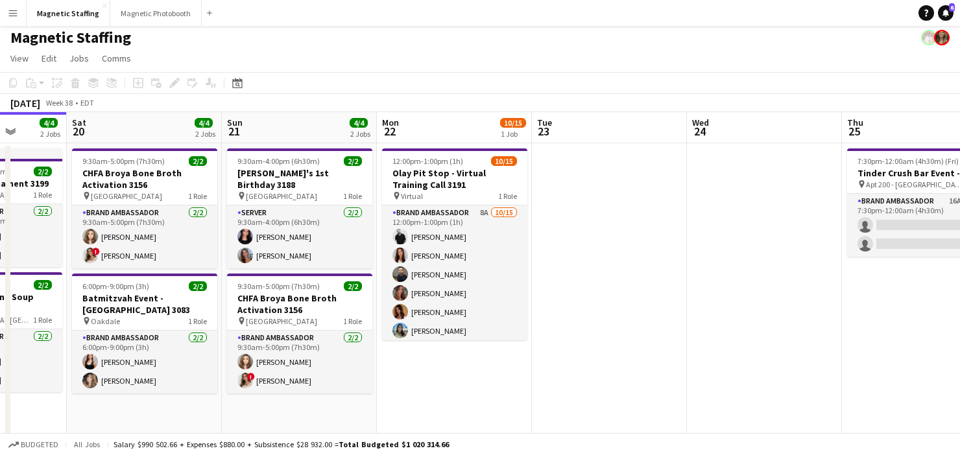
drag, startPoint x: 641, startPoint y: 207, endPoint x: 387, endPoint y: 263, distance: 260.3
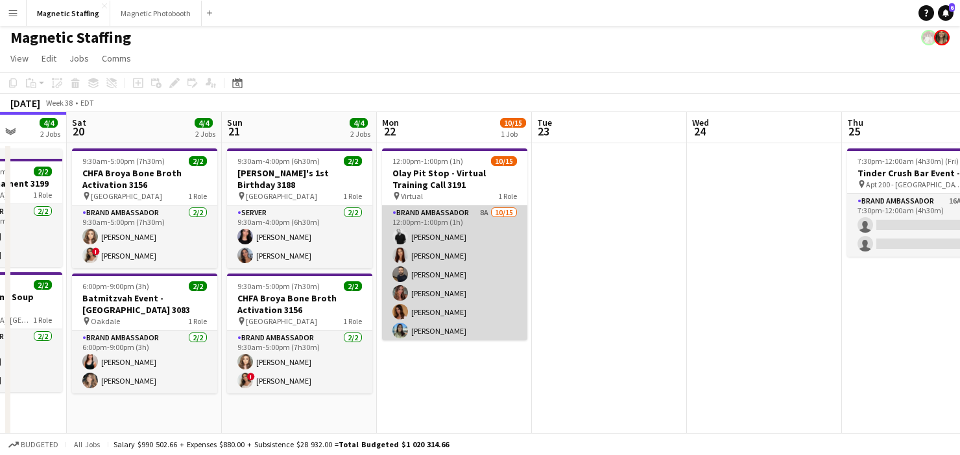
click at [413, 316] on app-card-role "Brand Ambassador 8A 10/15 12:00pm-1:00pm (1h) jean-philippe roy Luana Cima Wand…" at bounding box center [454, 359] width 145 height 307
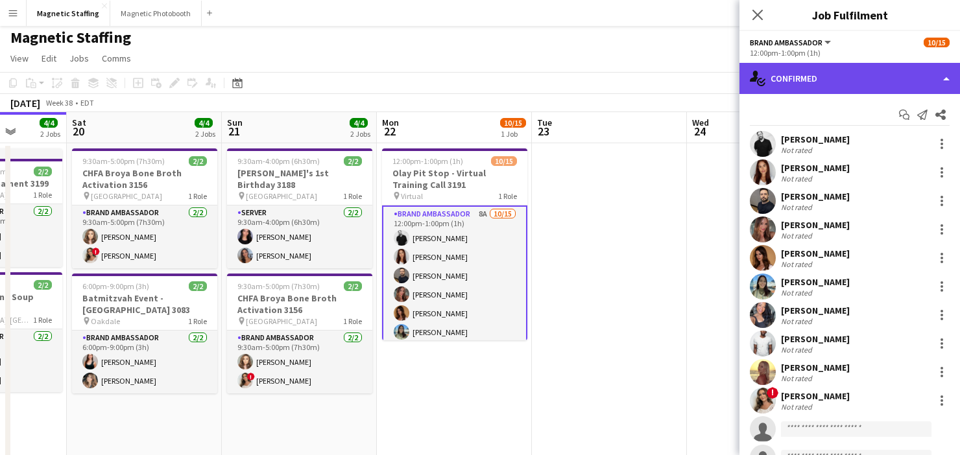
click at [835, 83] on div "single-neutral-actions-check-2 Confirmed" at bounding box center [849, 78] width 221 height 31
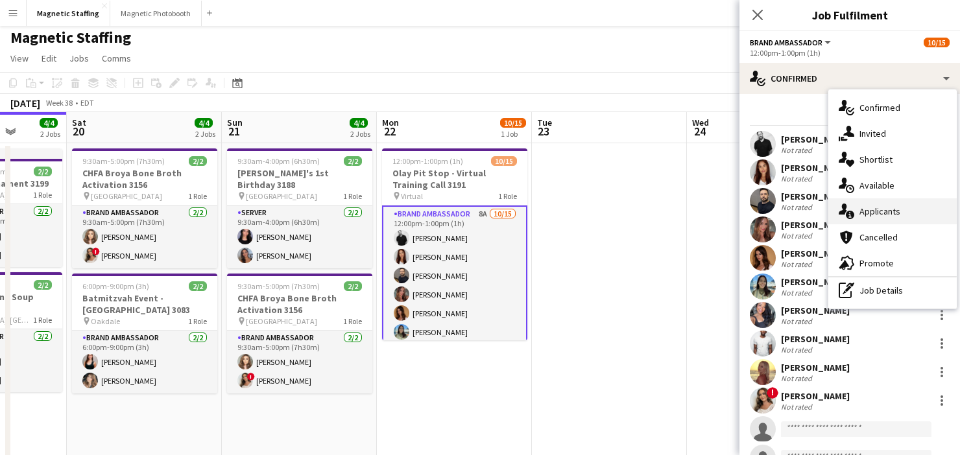
click at [855, 206] on div "single-neutral-actions-information Applicants" at bounding box center [892, 211] width 128 height 26
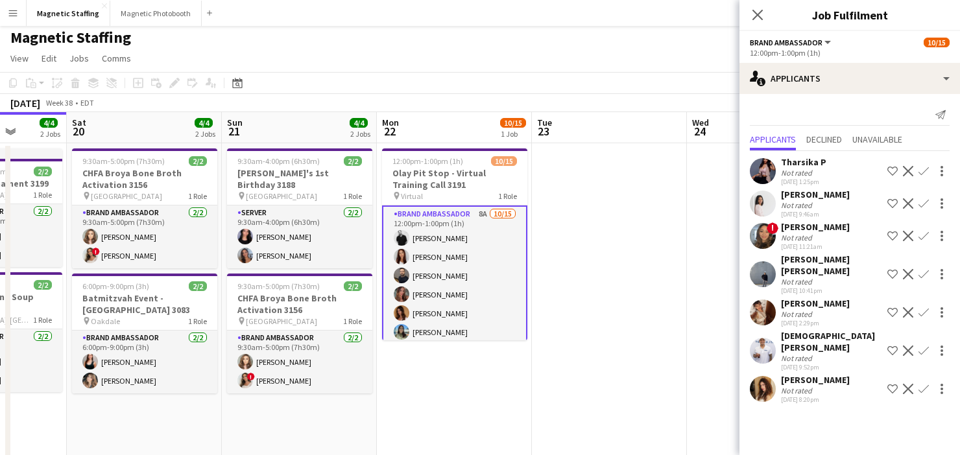
click at [908, 269] on app-icon "Decline" at bounding box center [908, 274] width 10 height 10
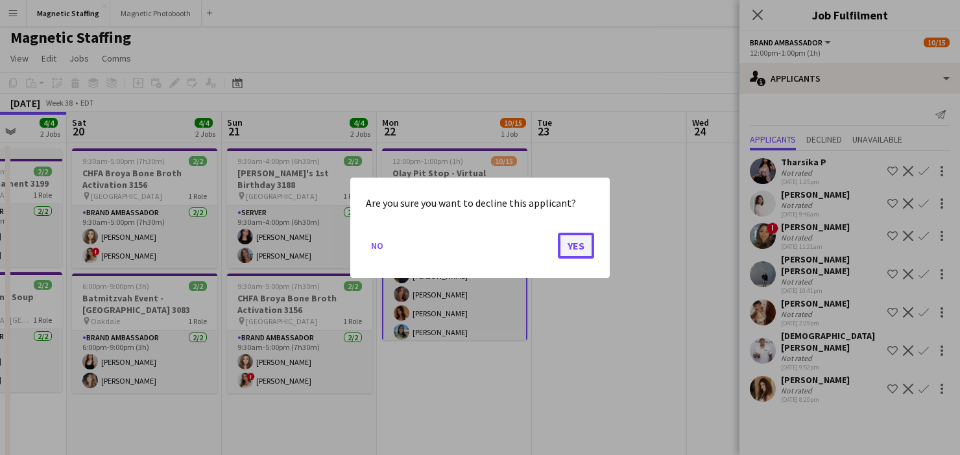
click at [569, 249] on button "Yes" at bounding box center [576, 245] width 36 height 26
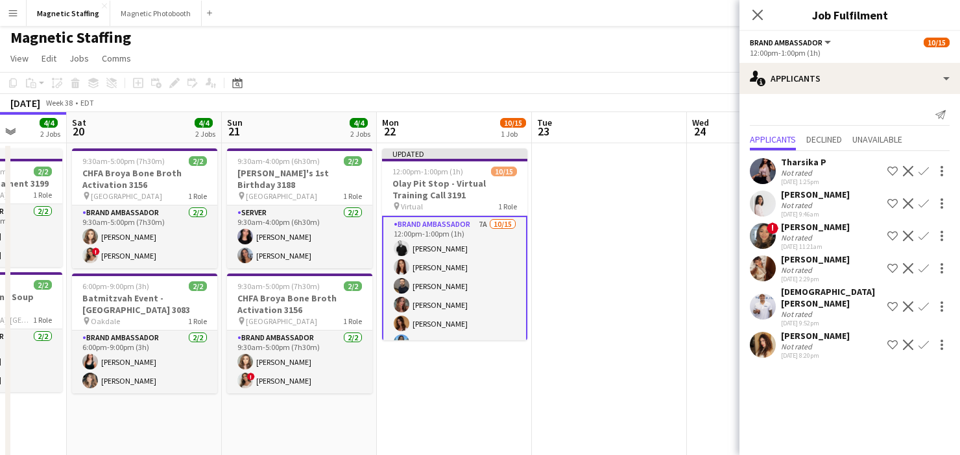
click at [909, 199] on app-icon "Decline" at bounding box center [908, 203] width 10 height 10
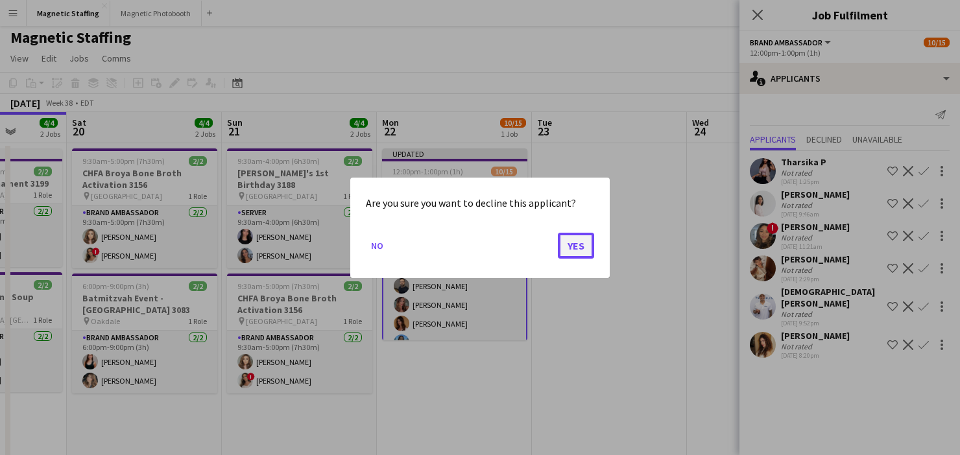
click at [586, 250] on button "Yes" at bounding box center [576, 245] width 36 height 26
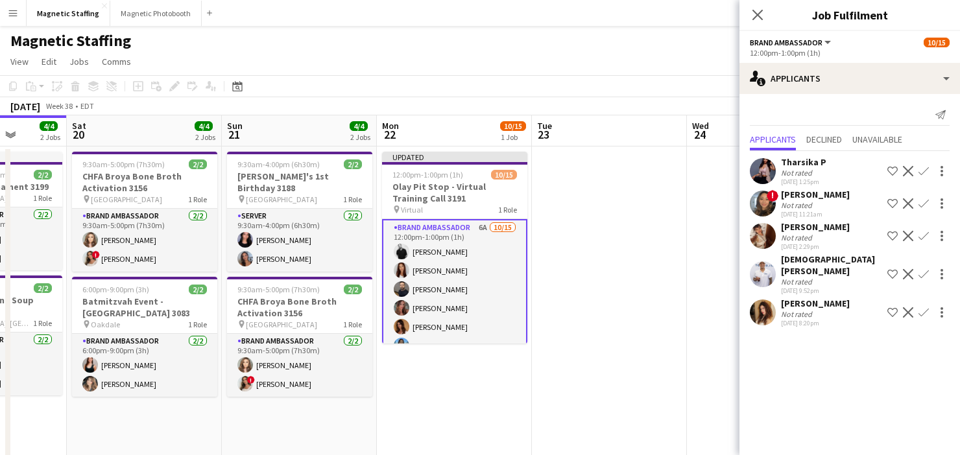
scroll to position [3, 0]
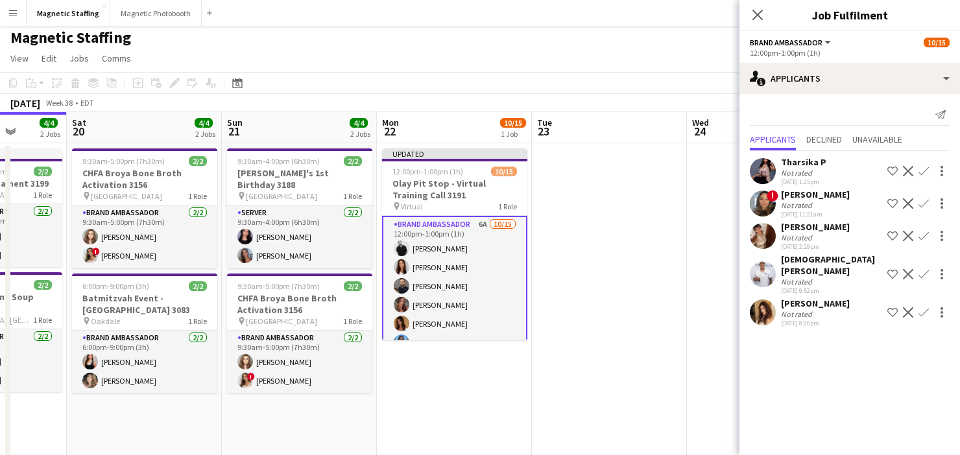
click at [907, 170] on app-icon "Decline" at bounding box center [908, 171] width 10 height 10
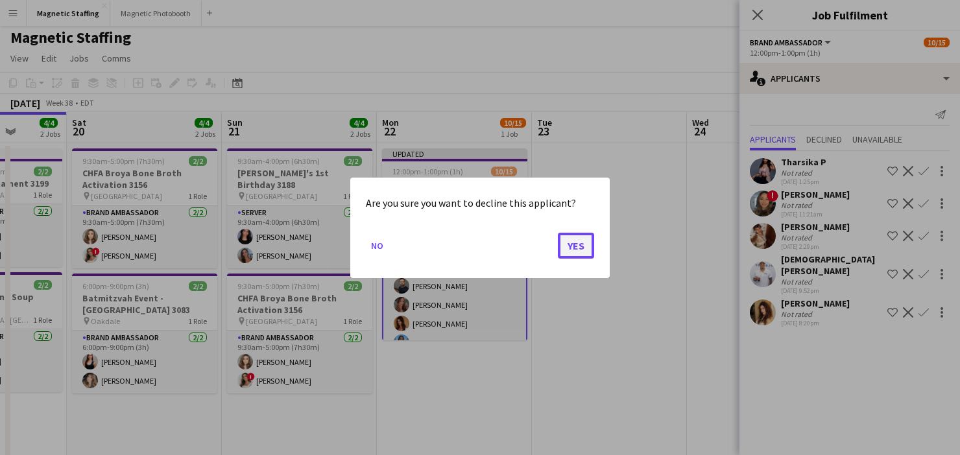
click at [574, 254] on button "Yes" at bounding box center [576, 245] width 36 height 26
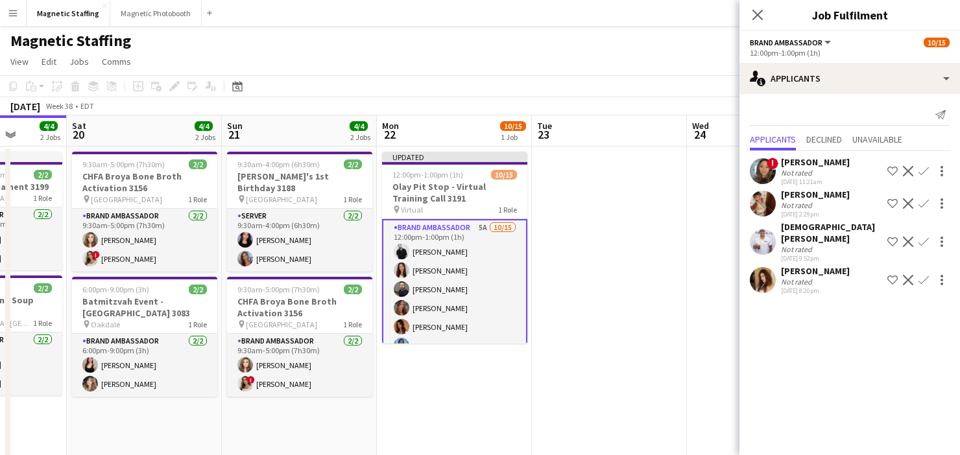
scroll to position [3, 0]
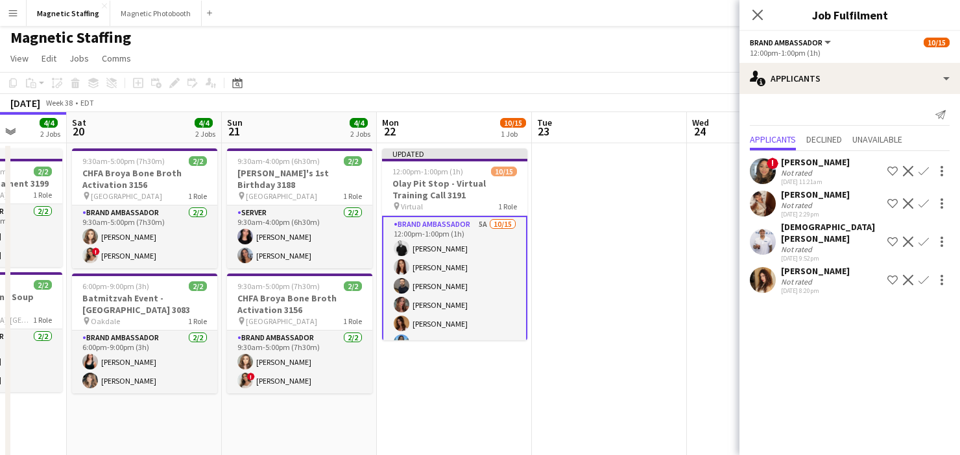
click at [903, 169] on app-icon "Decline" at bounding box center [908, 171] width 10 height 10
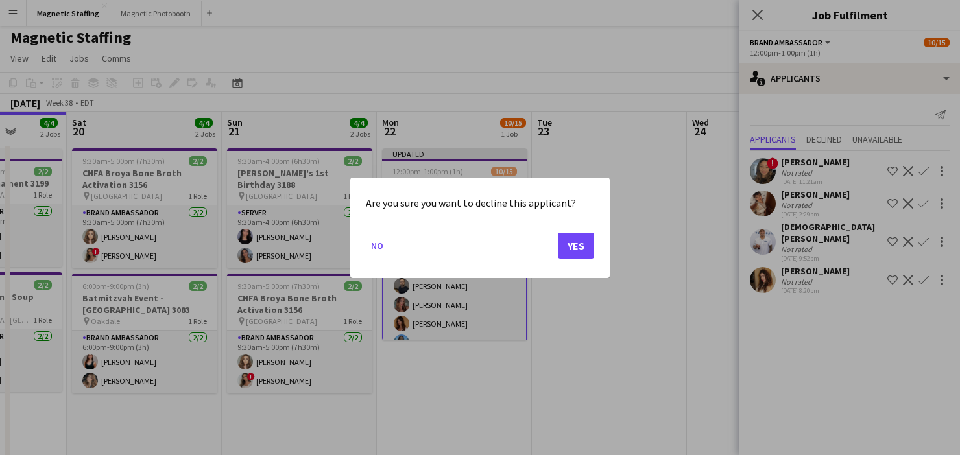
scroll to position [0, 0]
click at [583, 248] on button "Yes" at bounding box center [576, 245] width 36 height 26
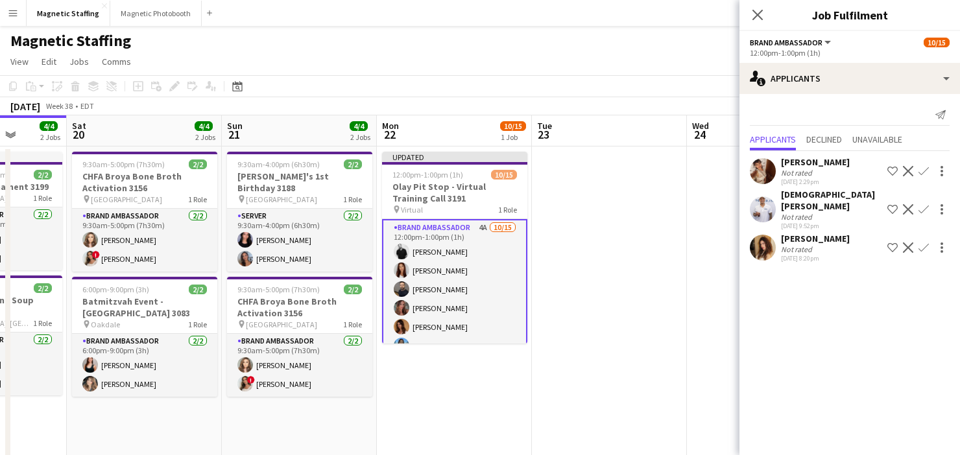
scroll to position [3, 0]
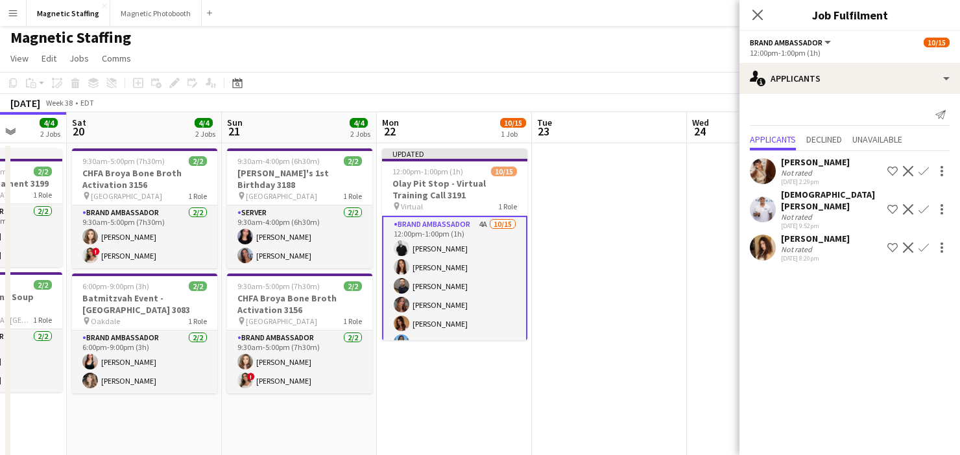
click at [907, 165] on button "Decline" at bounding box center [908, 171] width 16 height 16
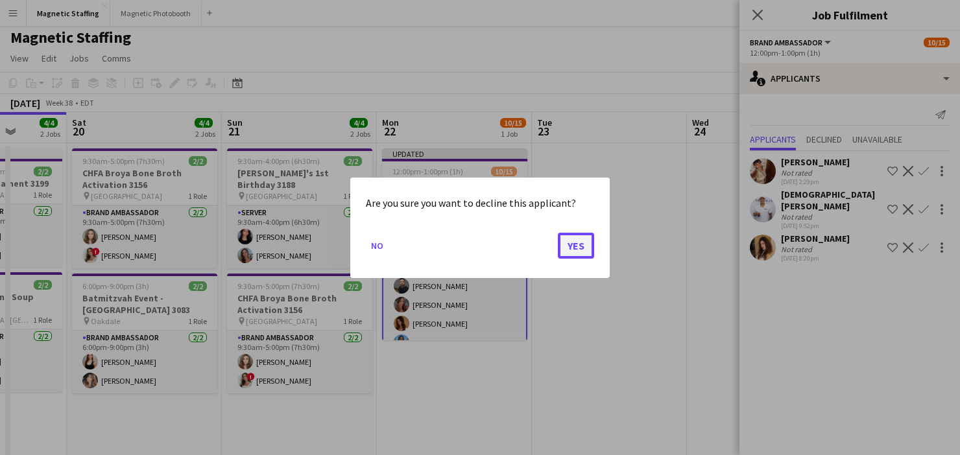
click at [586, 245] on button "Yes" at bounding box center [576, 245] width 36 height 26
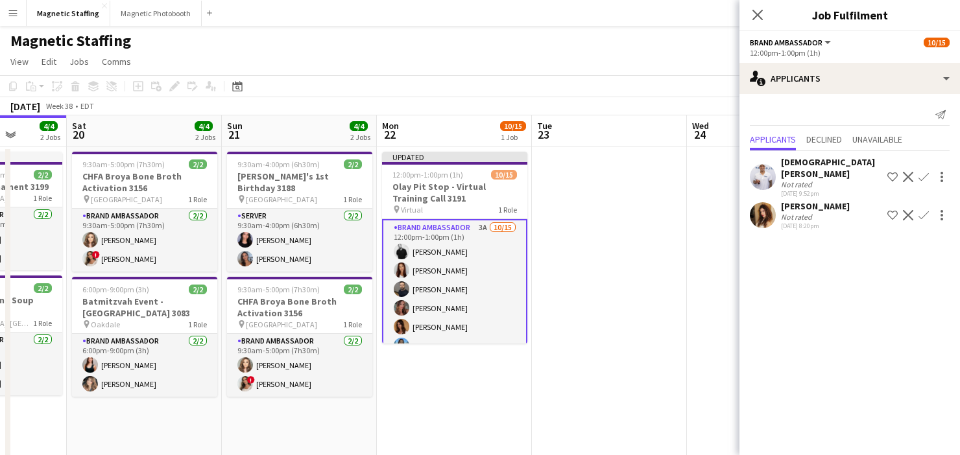
scroll to position [3, 0]
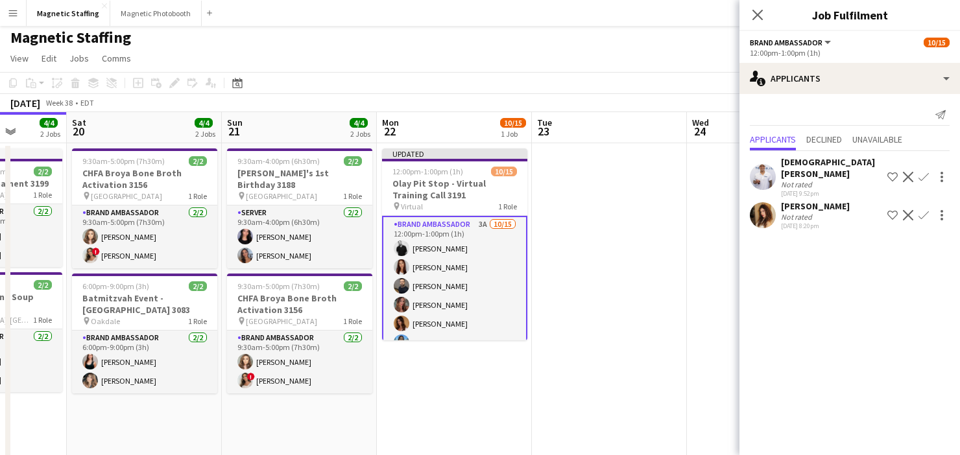
click at [907, 173] on app-icon "Decline" at bounding box center [908, 177] width 10 height 10
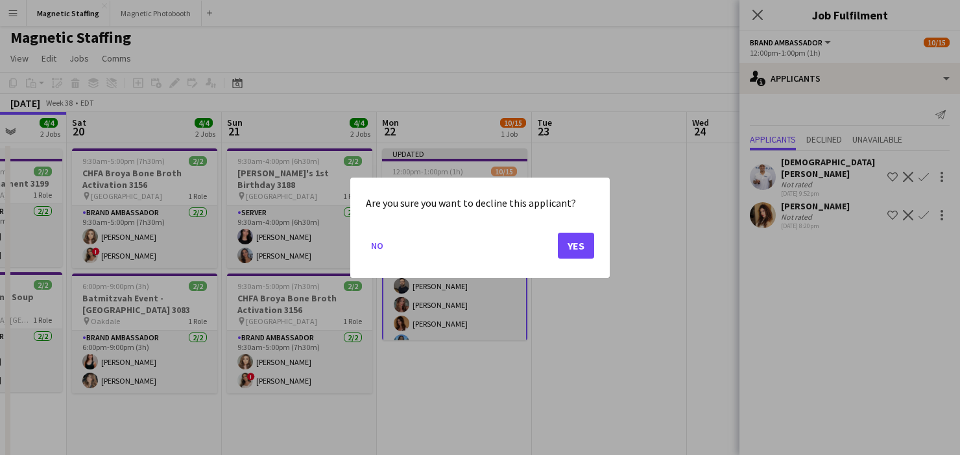
scroll to position [0, 0]
click at [574, 245] on button "Yes" at bounding box center [576, 245] width 36 height 26
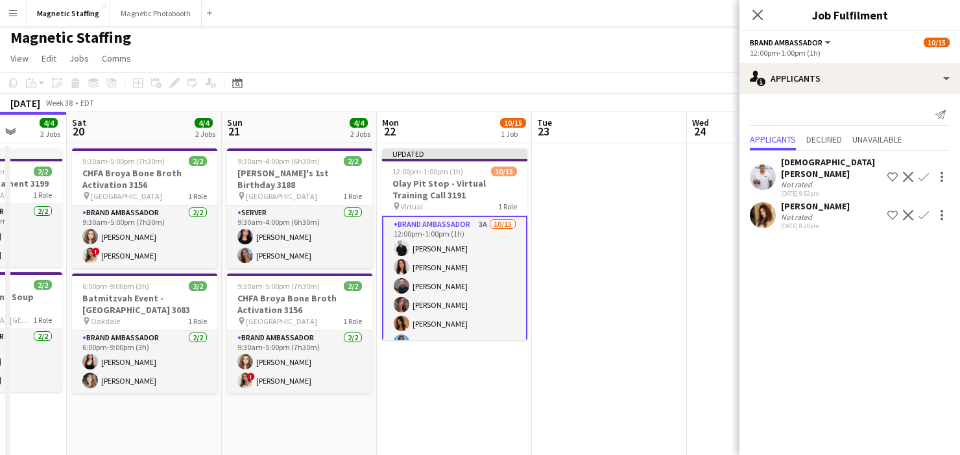
scroll to position [3, 0]
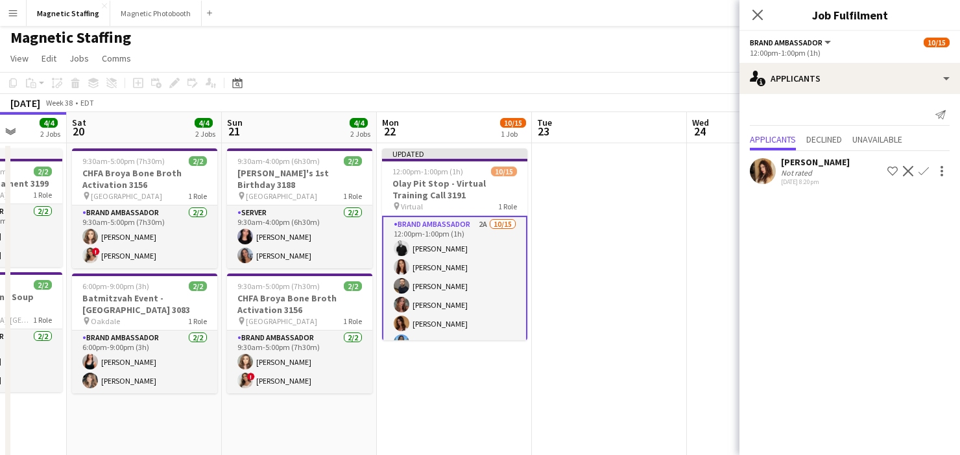
click at [904, 172] on app-icon "Decline" at bounding box center [908, 171] width 10 height 10
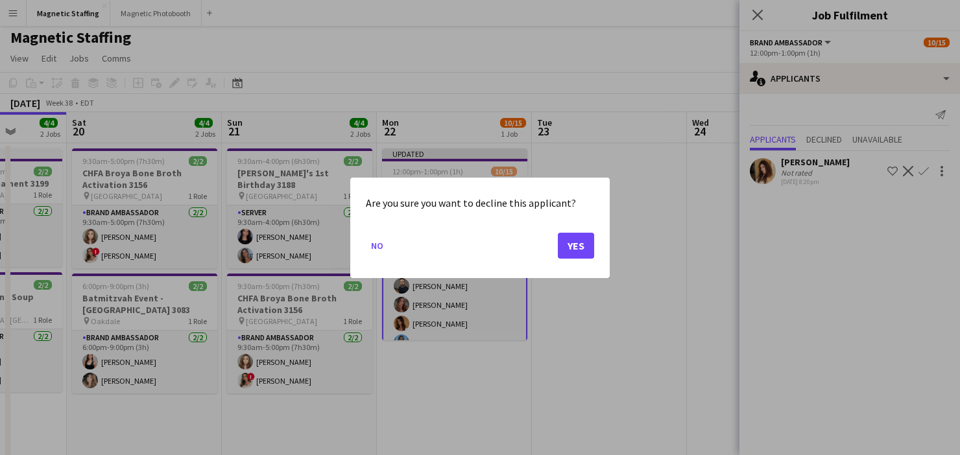
scroll to position [0, 0]
click at [574, 248] on button "Yes" at bounding box center [576, 245] width 36 height 26
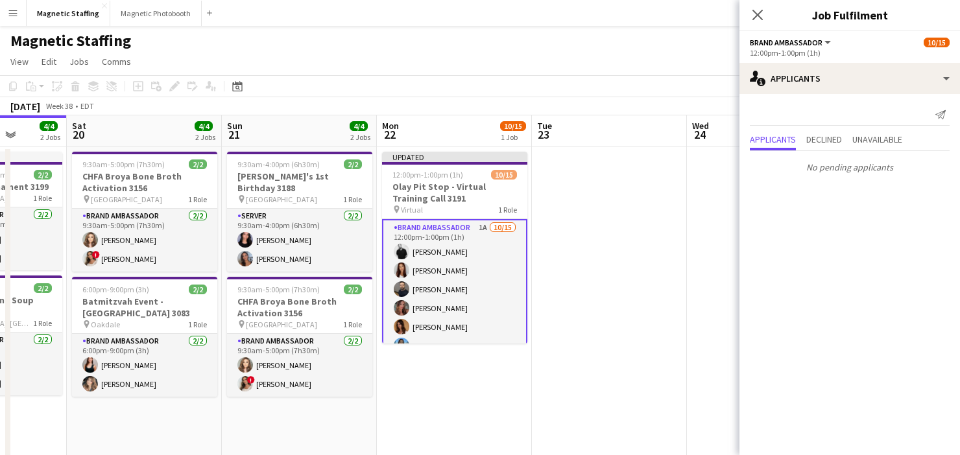
scroll to position [3, 0]
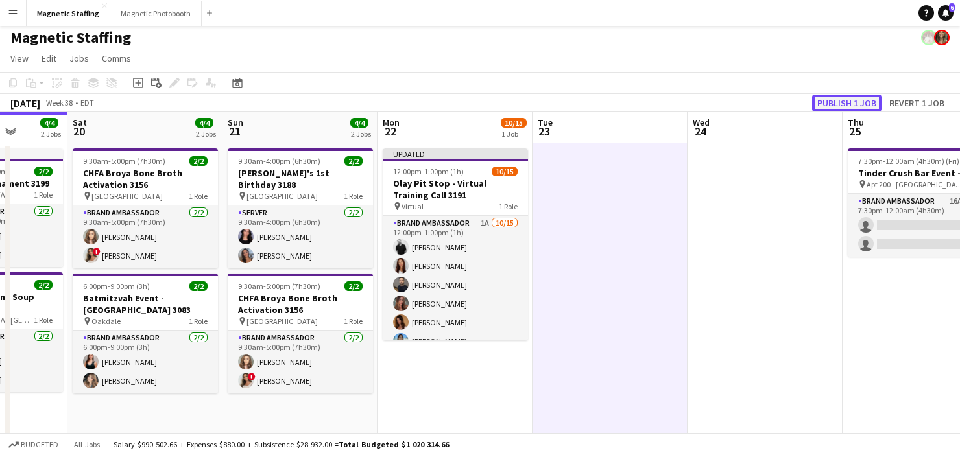
click at [853, 104] on button "Publish 1 job" at bounding box center [846, 103] width 69 height 17
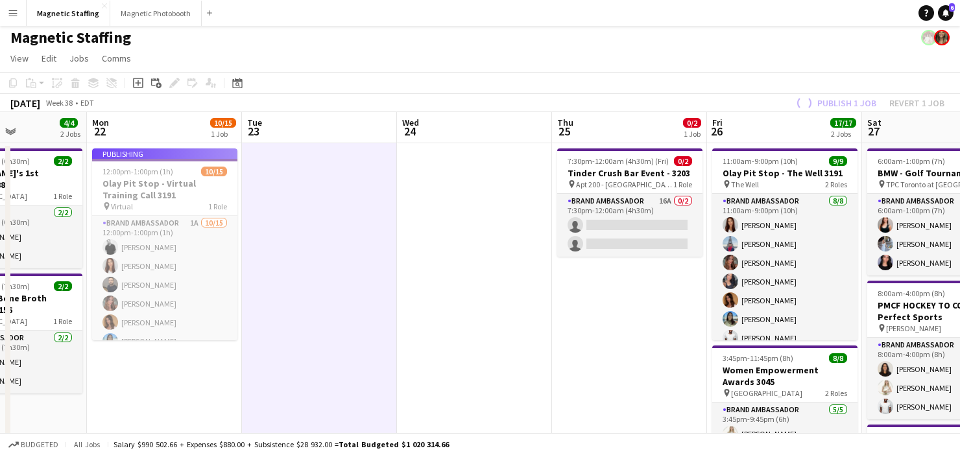
drag, startPoint x: 786, startPoint y: 191, endPoint x: 473, endPoint y: 224, distance: 314.4
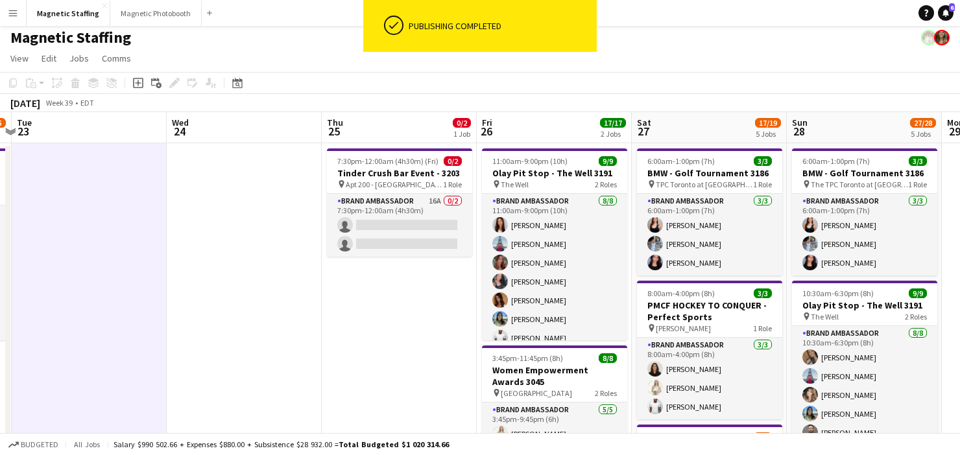
drag, startPoint x: 747, startPoint y: 248, endPoint x: 411, endPoint y: 260, distance: 336.2
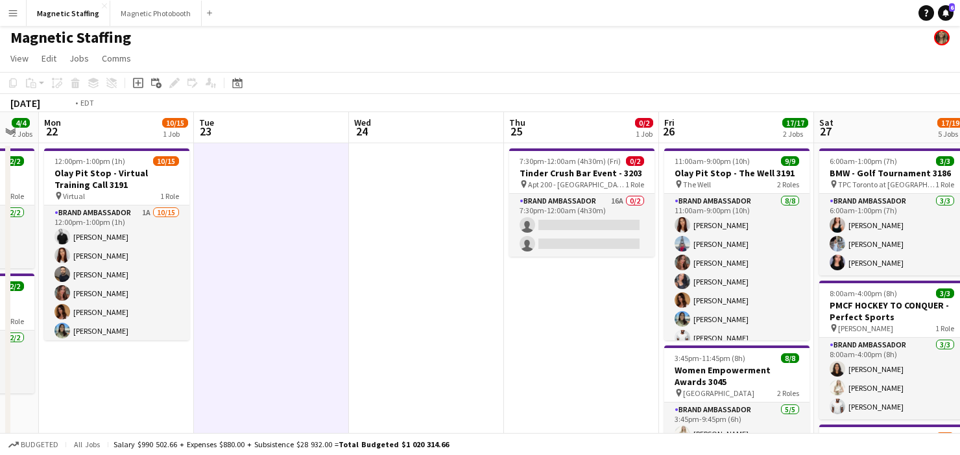
drag, startPoint x: 200, startPoint y: 276, endPoint x: 753, endPoint y: 228, distance: 554.7
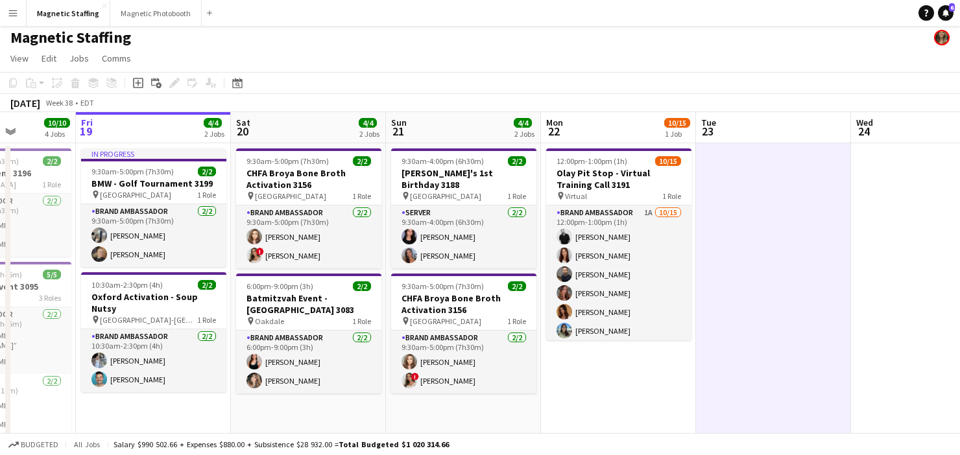
drag, startPoint x: 470, startPoint y: 271, endPoint x: 717, endPoint y: 253, distance: 248.4
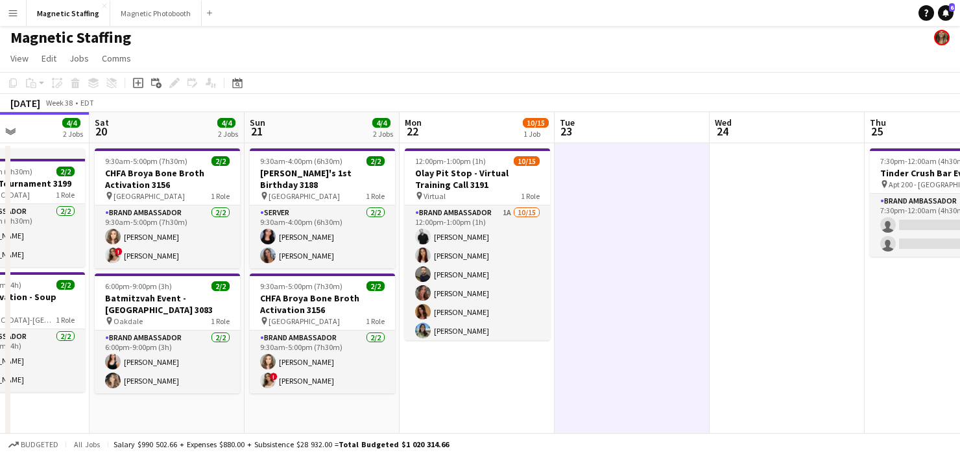
drag, startPoint x: 597, startPoint y: 279, endPoint x: 76, endPoint y: 336, distance: 524.6
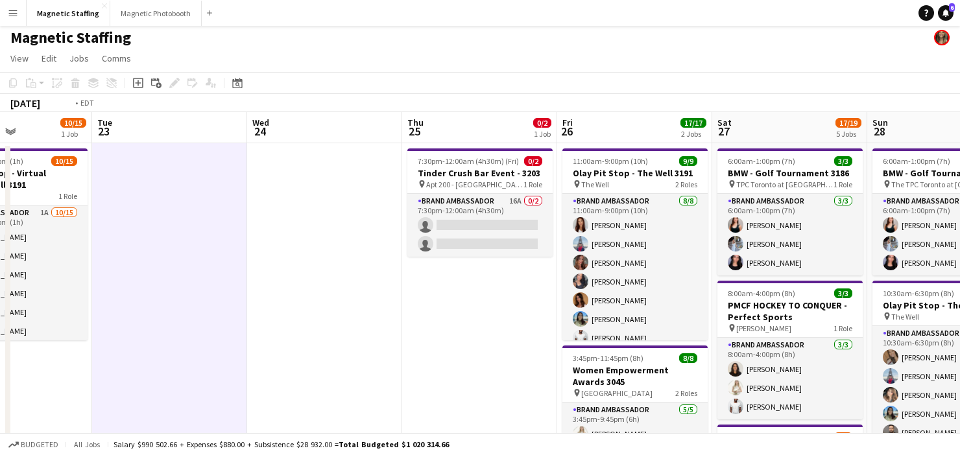
drag, startPoint x: 494, startPoint y: 341, endPoint x: 9, endPoint y: 341, distance: 485.1
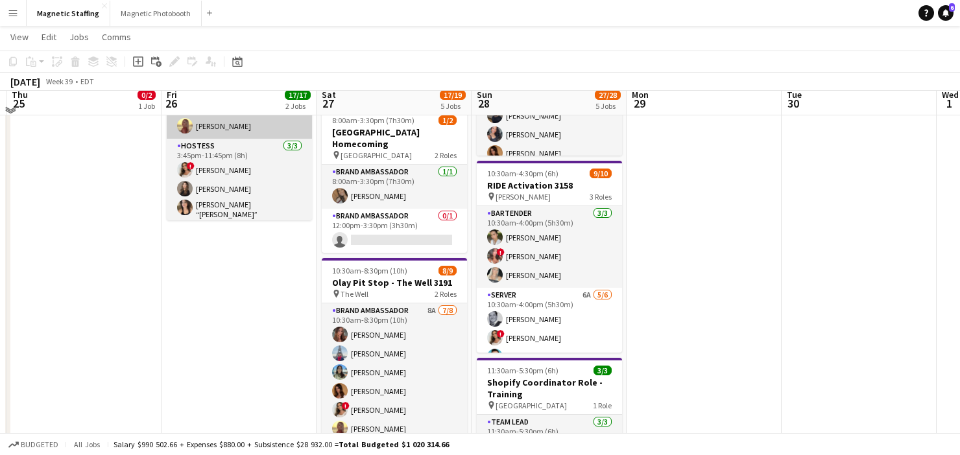
scroll to position [322, 0]
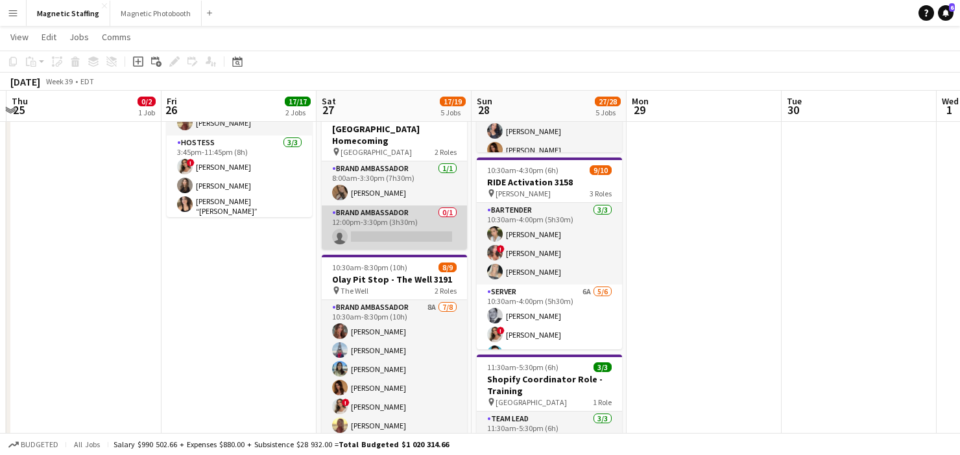
click at [370, 235] on app-card-role "Brand Ambassador 0/1 12:00pm-3:30pm (3h30m) single-neutral-actions" at bounding box center [394, 228] width 145 height 44
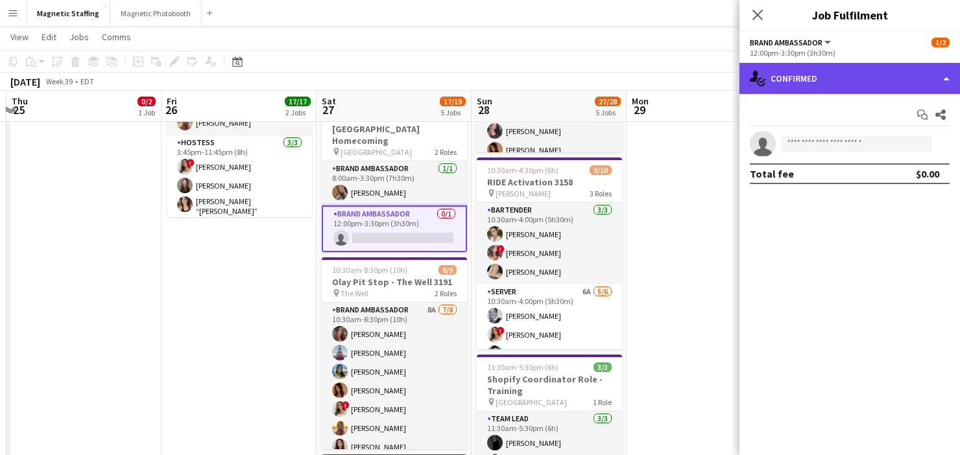
click at [800, 78] on div "single-neutral-actions-check-2 Confirmed" at bounding box center [849, 78] width 221 height 31
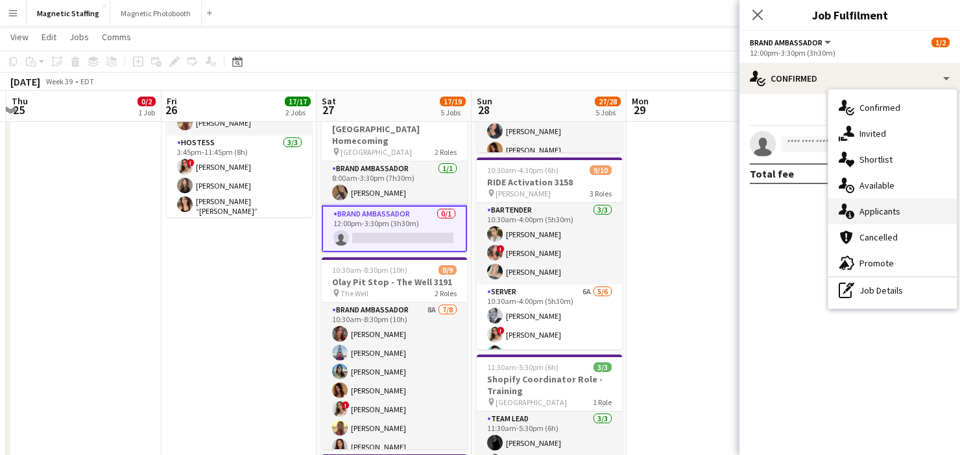
click at [846, 215] on icon at bounding box center [850, 215] width 8 height 8
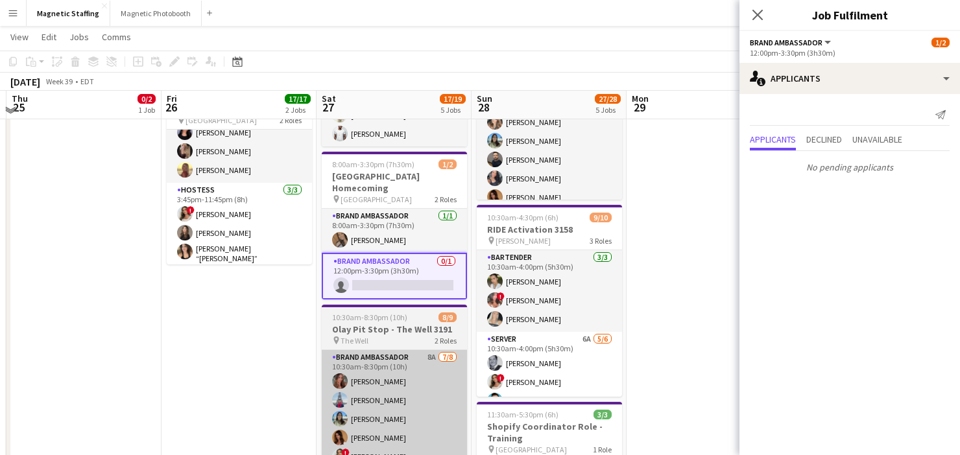
scroll to position [272, 0]
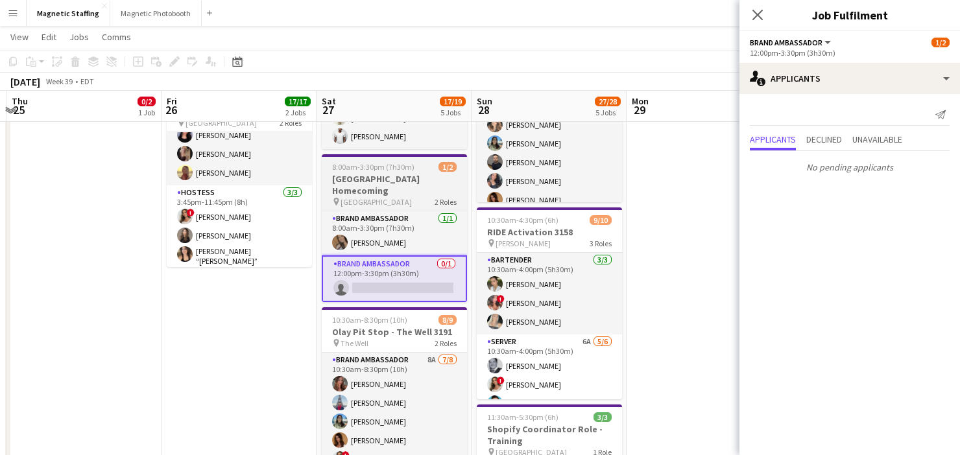
click at [363, 173] on h3 "[GEOGRAPHIC_DATA] Homecoming" at bounding box center [394, 184] width 145 height 23
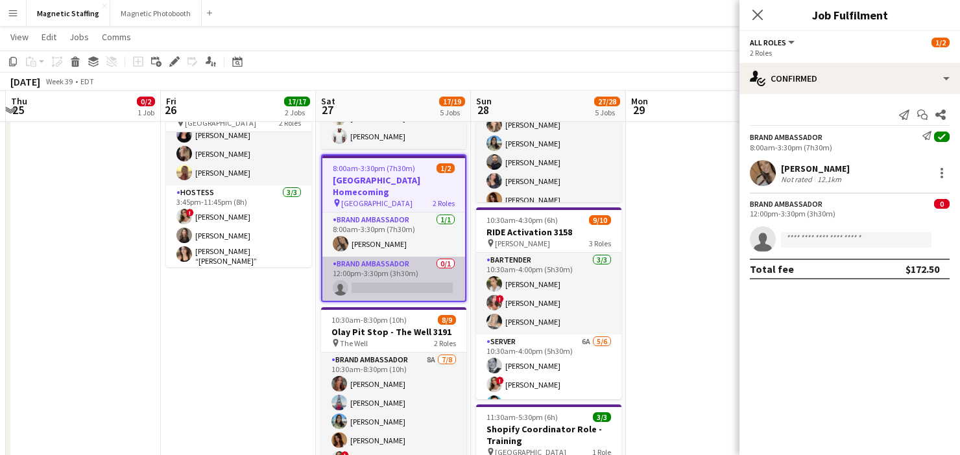
scroll to position [0, 459]
click at [366, 285] on app-card-role "Brand Ambassador 0/1 12:00pm-3:30pm (3h30m) single-neutral-actions" at bounding box center [394, 279] width 143 height 44
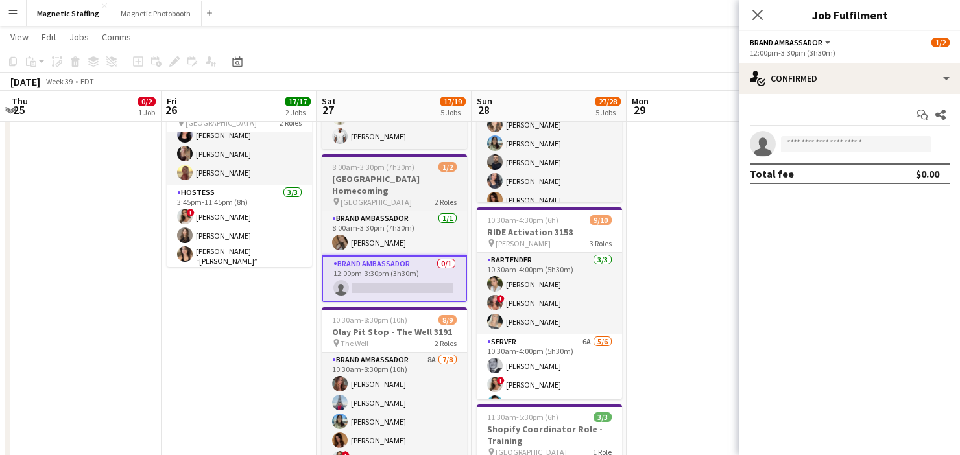
click at [403, 159] on app-job-card "8:00am-3:30pm (7h30m) 1/2 Upper Canada College Homecoming pin Toronto 2 Roles B…" at bounding box center [394, 228] width 145 height 148
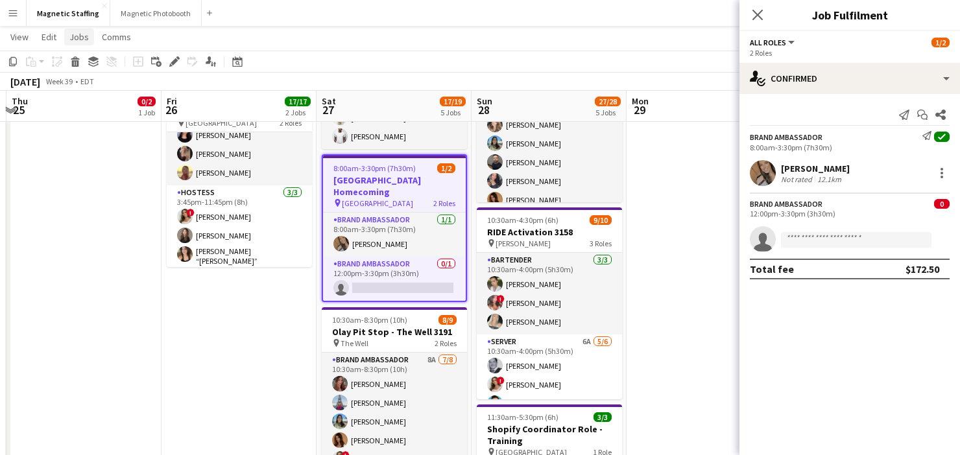
click at [76, 29] on link "Jobs" at bounding box center [79, 37] width 30 height 17
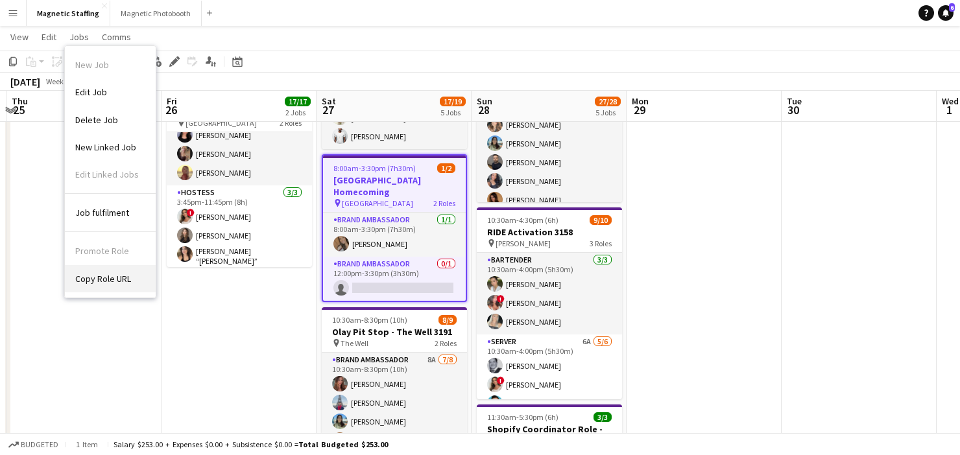
click at [107, 281] on span "Copy Role URL" at bounding box center [103, 279] width 56 height 12
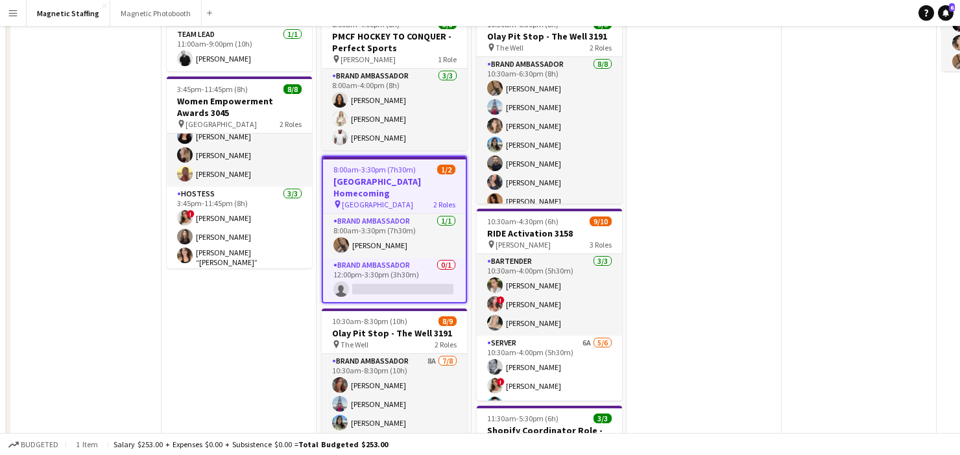
scroll to position [0, 0]
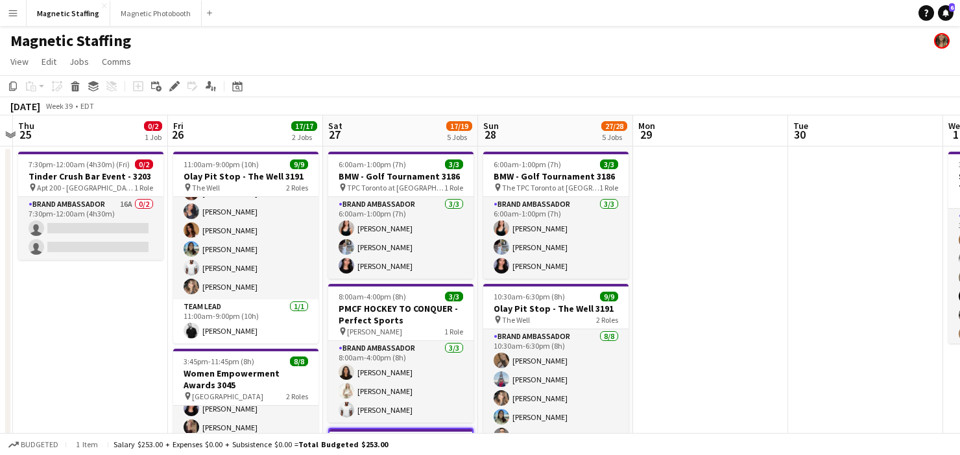
drag, startPoint x: 693, startPoint y: 328, endPoint x: 95, endPoint y: 387, distance: 600.9
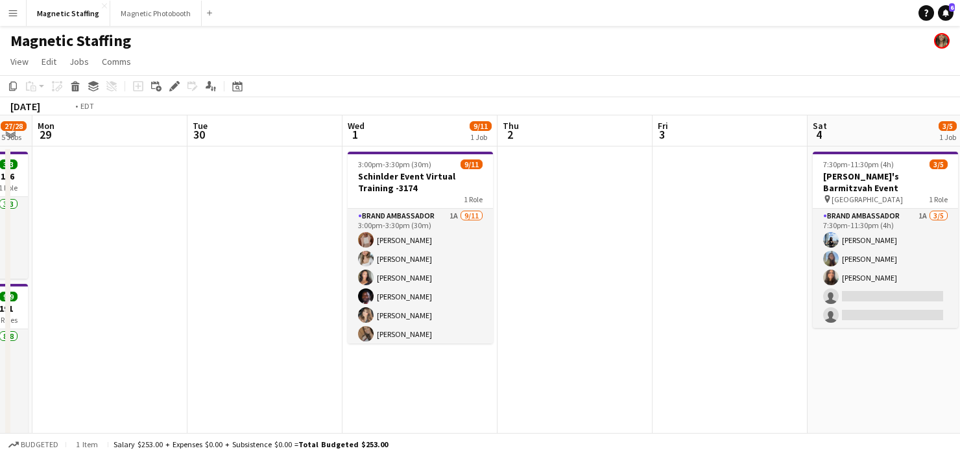
scroll to position [0, 474]
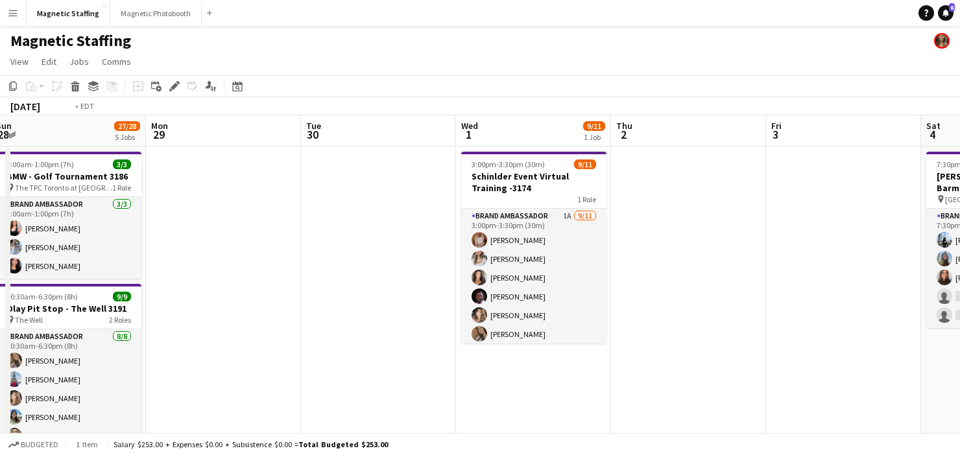
drag, startPoint x: 396, startPoint y: 318, endPoint x: 6, endPoint y: 350, distance: 391.1
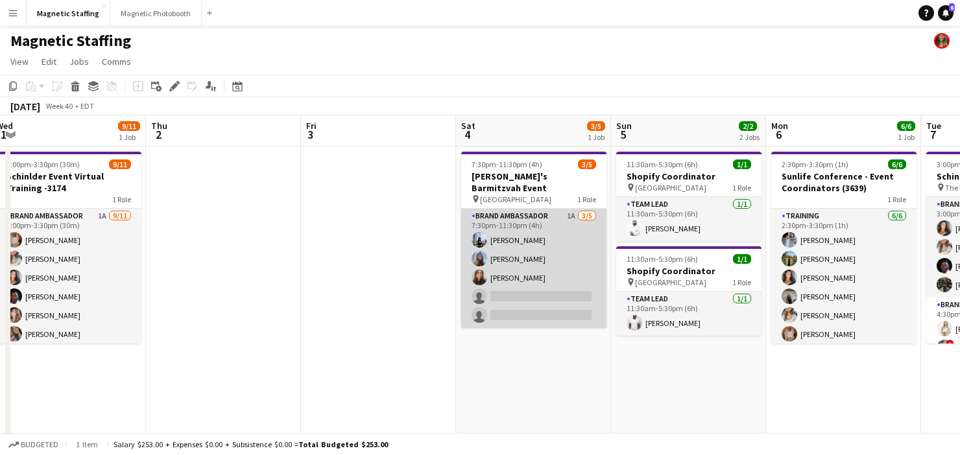
click at [542, 306] on app-card-role "Brand Ambassador 1A [DATE] 7:30pm-11:30pm (4h) [PERSON_NAME] [PERSON_NAME] [PER…" at bounding box center [533, 268] width 145 height 119
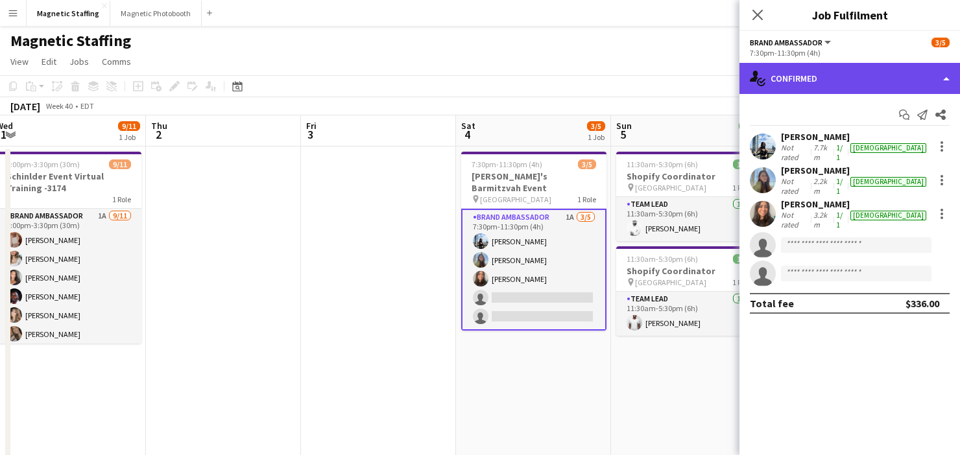
click at [837, 79] on div "single-neutral-actions-check-2 Confirmed" at bounding box center [849, 78] width 221 height 31
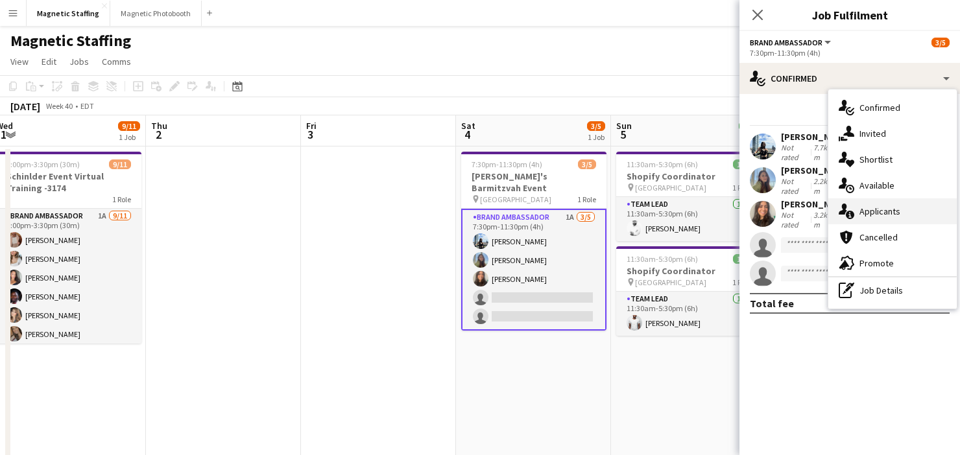
click at [843, 215] on icon "single-neutral-actions-information" at bounding box center [847, 212] width 16 height 16
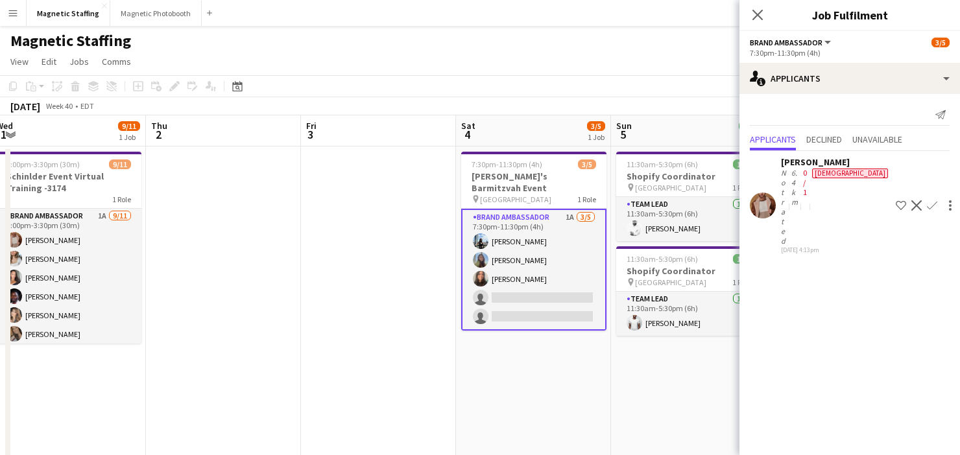
click at [514, 297] on app-card-role "Brand Ambassador 1A [DATE] 7:30pm-11:30pm (4h) [PERSON_NAME] [PERSON_NAME] [PER…" at bounding box center [533, 270] width 145 height 122
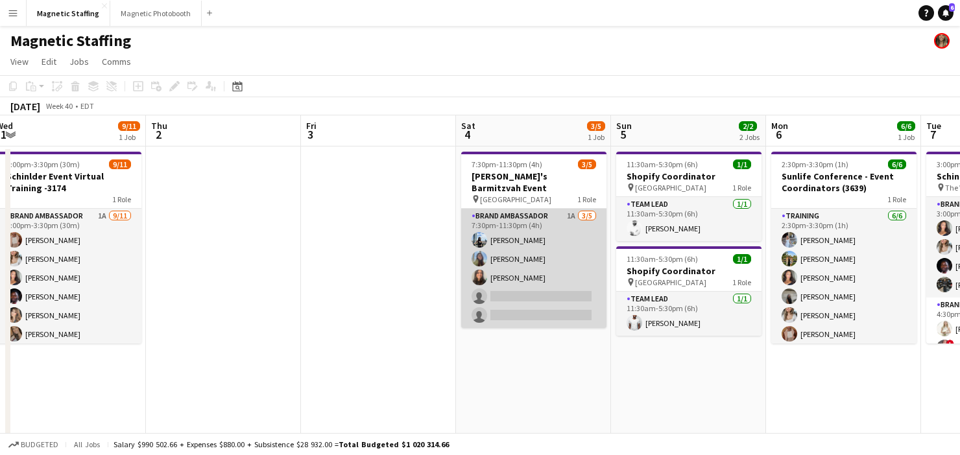
click at [514, 297] on app-card-role "Brand Ambassador 1A [DATE] 7:30pm-11:30pm (4h) [PERSON_NAME] [PERSON_NAME] [PER…" at bounding box center [533, 268] width 145 height 119
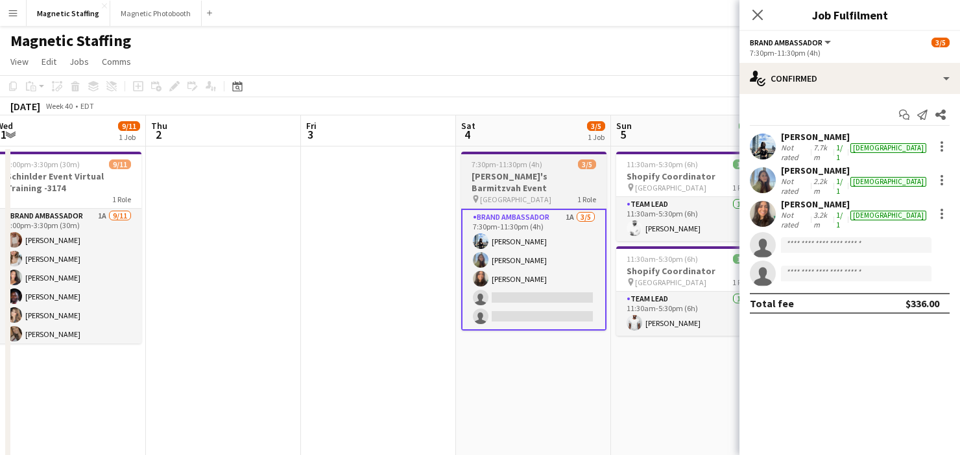
click at [511, 195] on span "[GEOGRAPHIC_DATA]" at bounding box center [515, 200] width 71 height 10
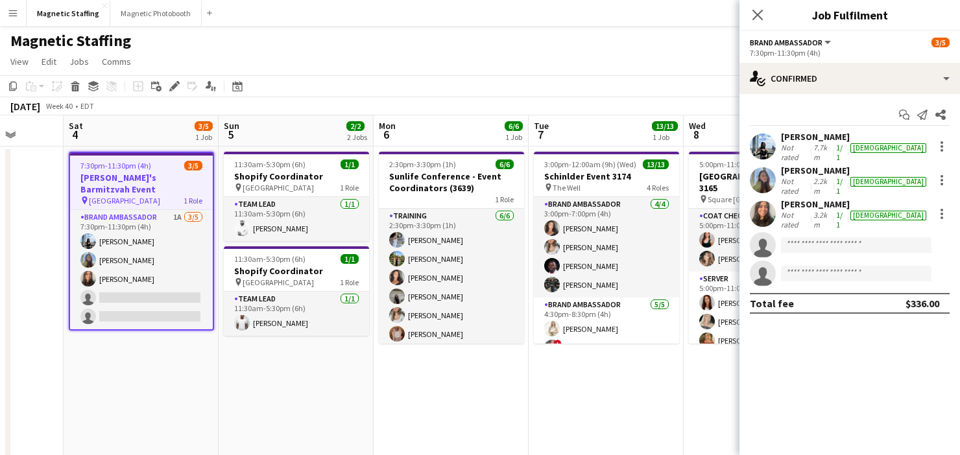
drag, startPoint x: 229, startPoint y: 245, endPoint x: 113, endPoint y: 277, distance: 120.4
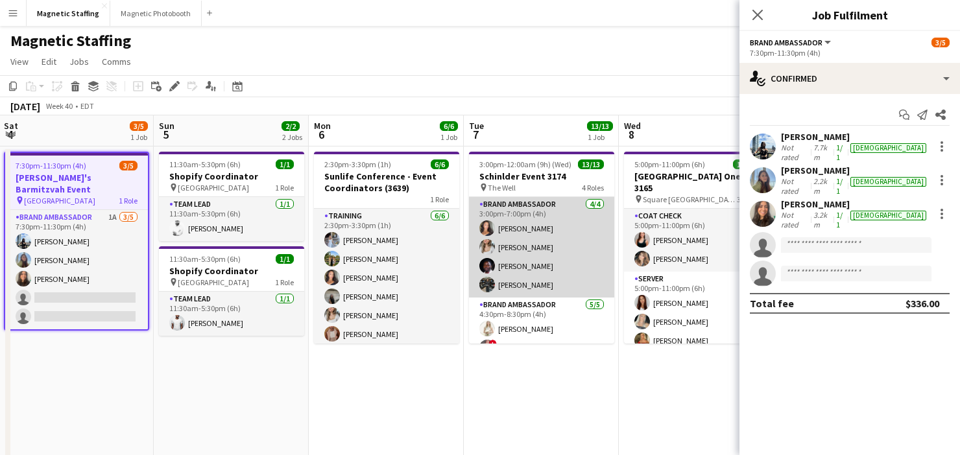
click at [485, 265] on app-user-avatar at bounding box center [487, 266] width 16 height 16
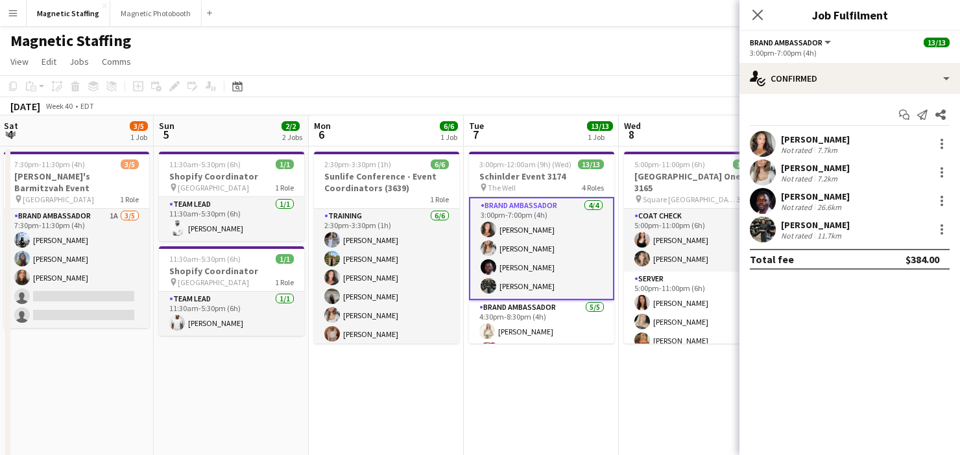
scroll to position [0, 622]
click at [568, 246] on app-card-role "Brand Ambassador 4/4 3:00pm-7:00pm (4h) Katelynn Espinosa Sabrina McCaskill Ant…" at bounding box center [540, 248] width 145 height 103
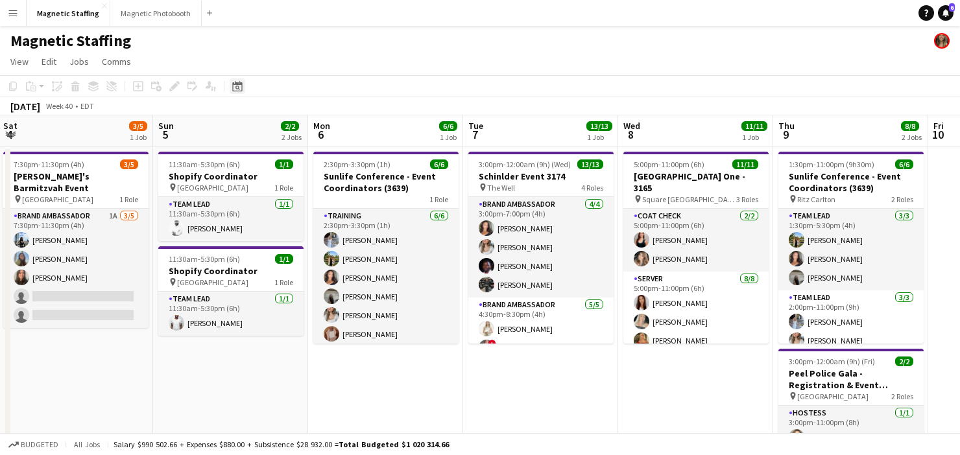
click at [239, 91] on div "Date picker" at bounding box center [238, 86] width 16 height 16
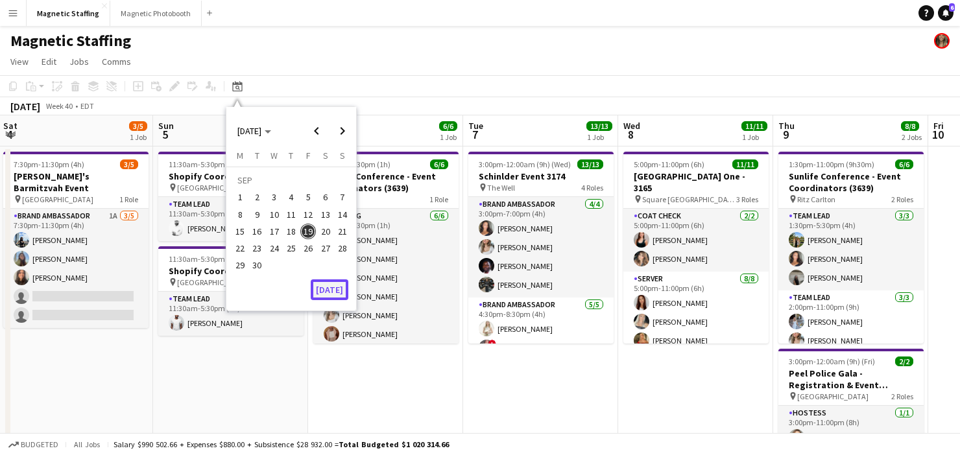
click at [329, 289] on button "[DATE]" at bounding box center [330, 290] width 38 height 21
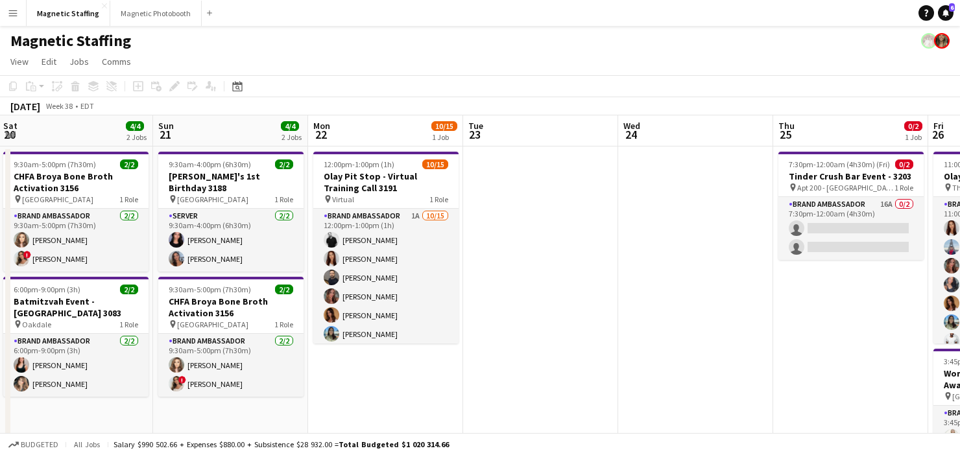
drag, startPoint x: 486, startPoint y: 280, endPoint x: 220, endPoint y: 264, distance: 266.4
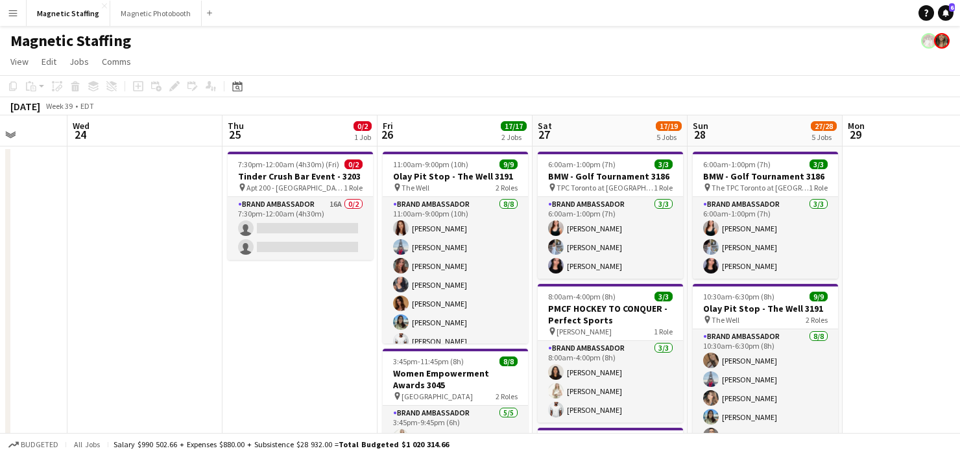
drag, startPoint x: 491, startPoint y: 270, endPoint x: 218, endPoint y: 270, distance: 273.1
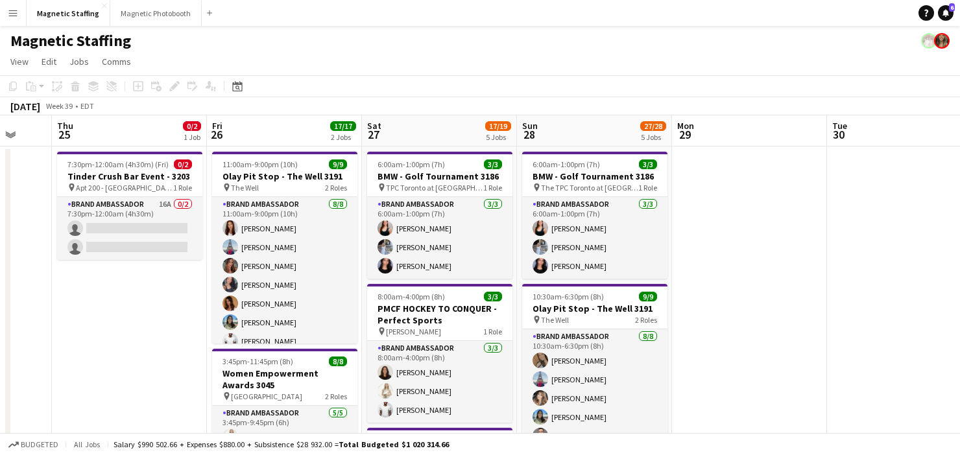
drag, startPoint x: 748, startPoint y: 281, endPoint x: 353, endPoint y: 281, distance: 395.0
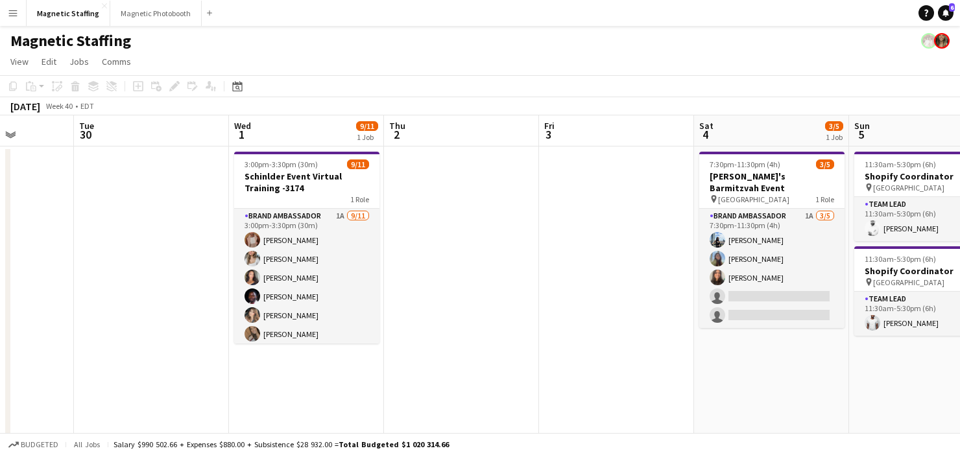
drag, startPoint x: 853, startPoint y: 248, endPoint x: 340, endPoint y: 252, distance: 513.0
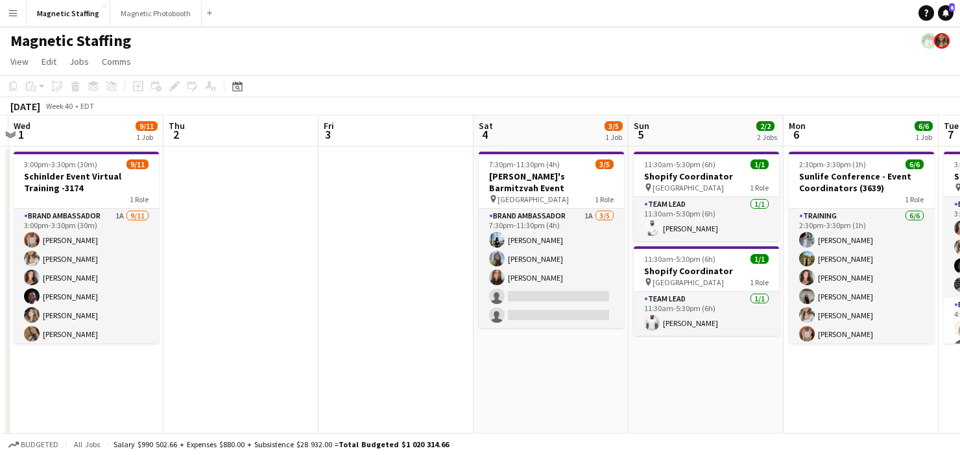
drag, startPoint x: 520, startPoint y: 253, endPoint x: 95, endPoint y: 289, distance: 426.4
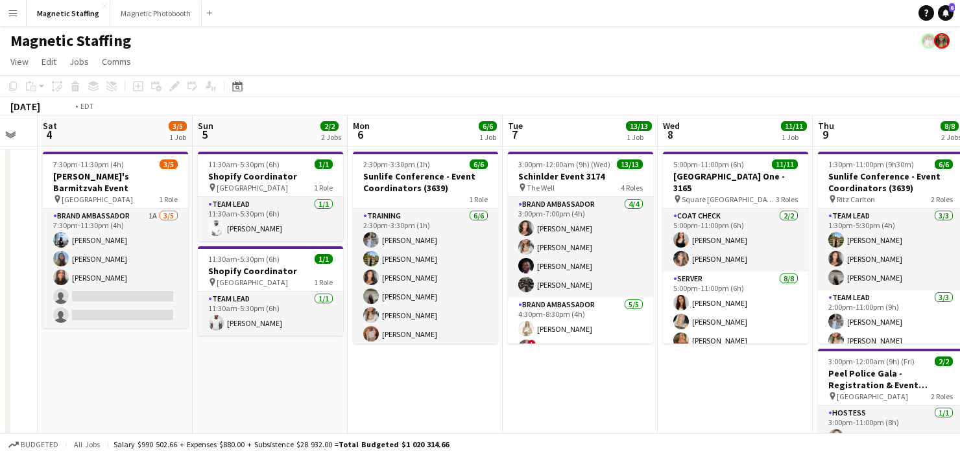
drag, startPoint x: 582, startPoint y: 272, endPoint x: 63, endPoint y: 272, distance: 518.9
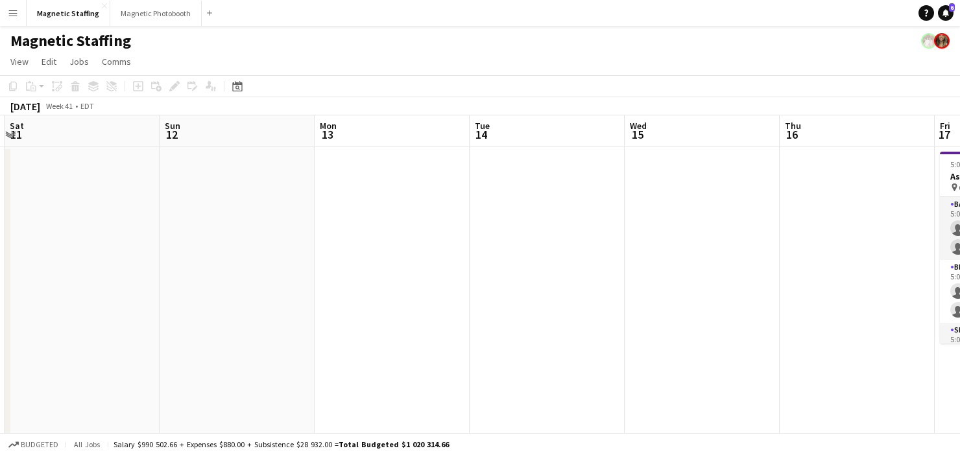
drag, startPoint x: 687, startPoint y: 227, endPoint x: 18, endPoint y: 283, distance: 671.7
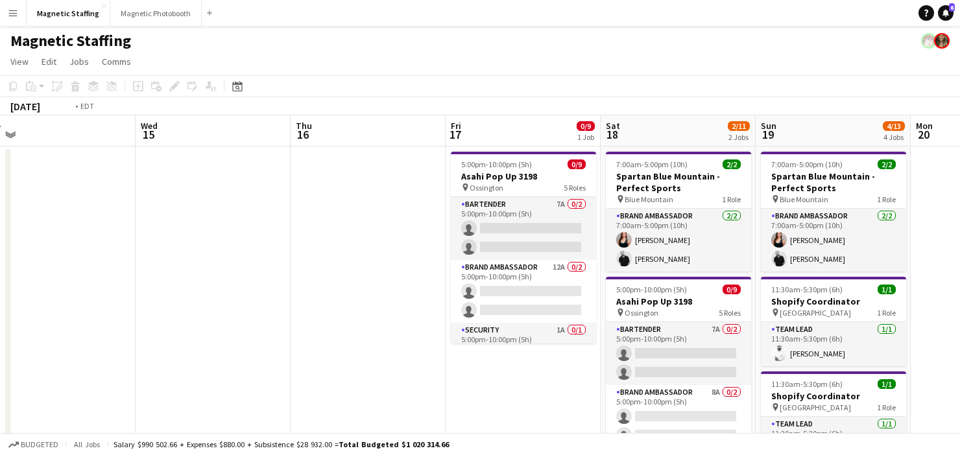
scroll to position [0, 440]
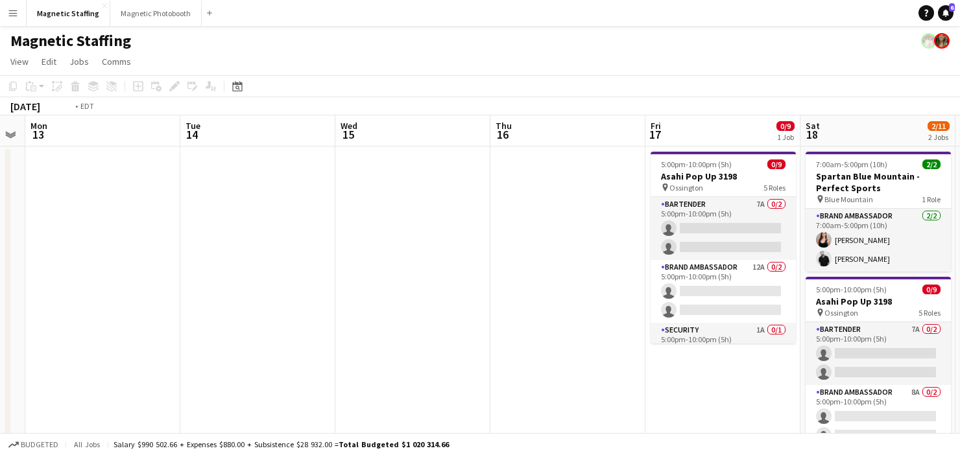
drag, startPoint x: 514, startPoint y: 274, endPoint x: 0, endPoint y: 283, distance: 513.8
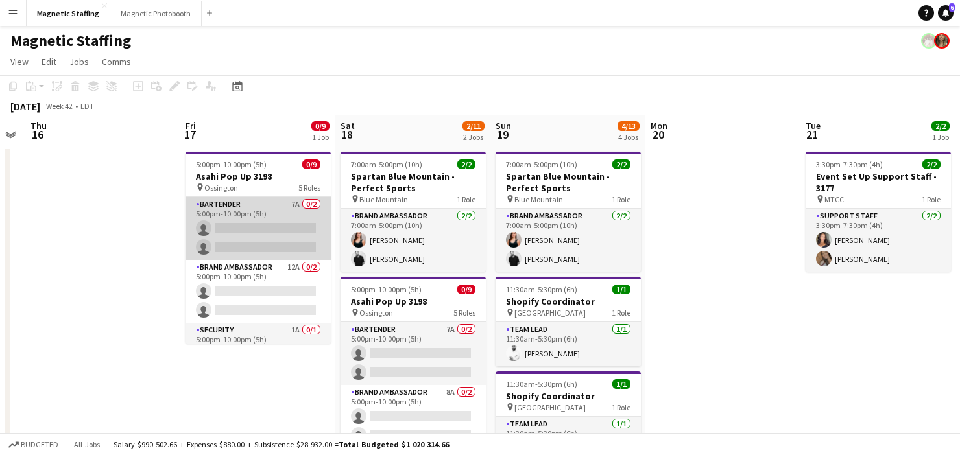
click at [222, 242] on app-card-role "Bartender 7A 0/2 5:00pm-10:00pm (5h) single-neutral-actions single-neutral-acti…" at bounding box center [257, 228] width 145 height 63
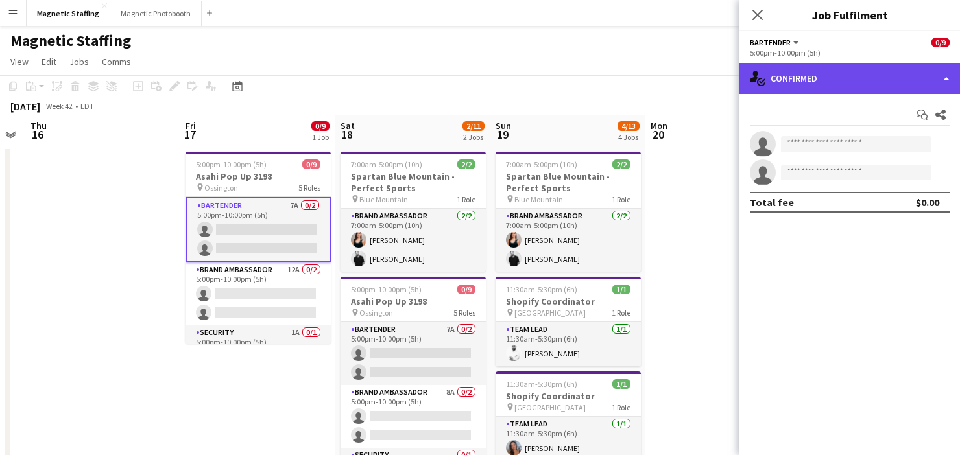
click at [820, 64] on div "single-neutral-actions-check-2 Confirmed" at bounding box center [849, 78] width 221 height 31
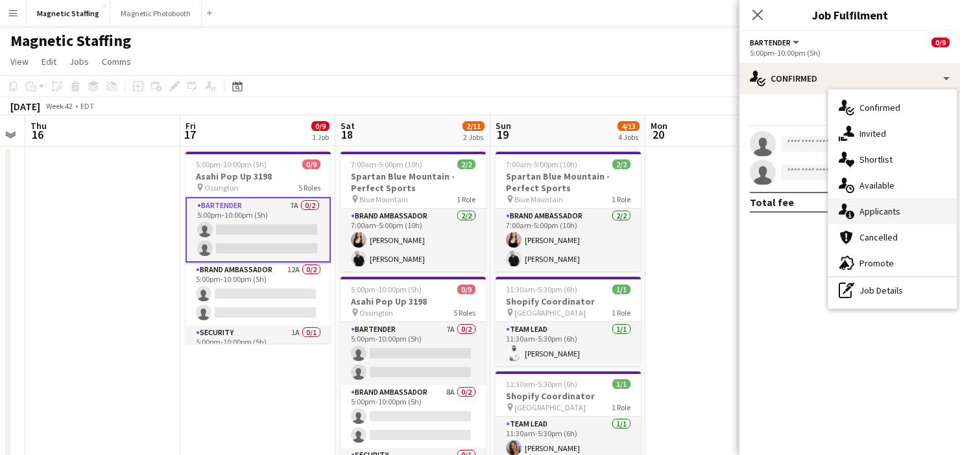
click at [849, 215] on icon "single-neutral-actions-information" at bounding box center [847, 212] width 16 height 16
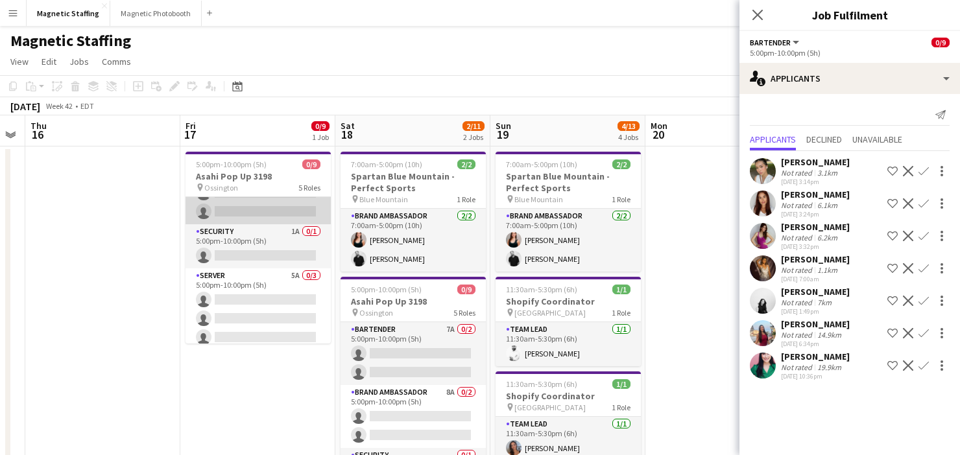
scroll to position [152, 0]
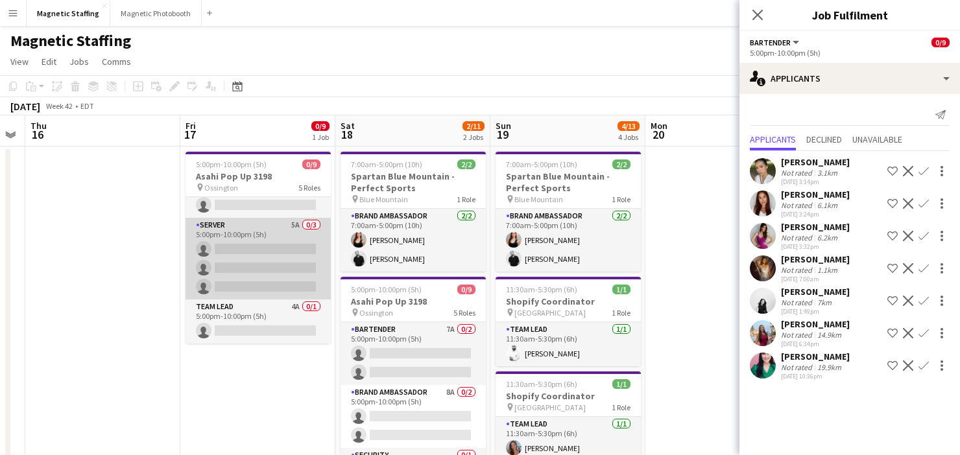
click at [263, 250] on app-card-role "Server 5A 0/3 5:00pm-10:00pm (5h) single-neutral-actions single-neutral-actions…" at bounding box center [257, 259] width 145 height 82
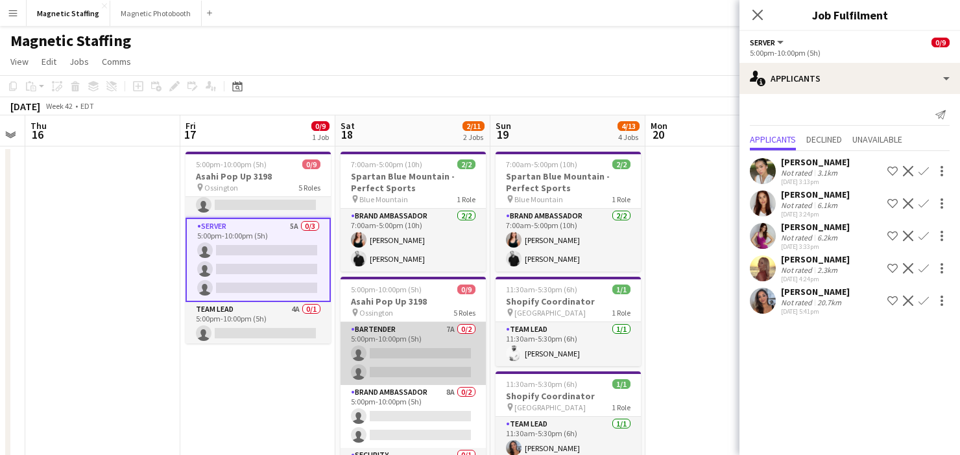
click at [442, 342] on app-card-role "Bartender 7A 0/2 5:00pm-10:00pm (5h) single-neutral-actions single-neutral-acti…" at bounding box center [413, 353] width 145 height 63
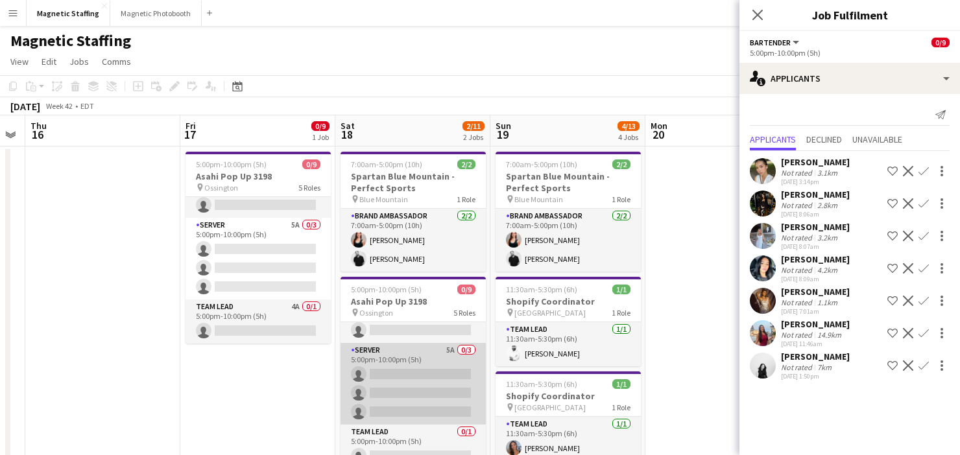
click at [413, 396] on app-card-role "Server 5A 0/3 5:00pm-10:00pm (5h) single-neutral-actions single-neutral-actions…" at bounding box center [413, 384] width 145 height 82
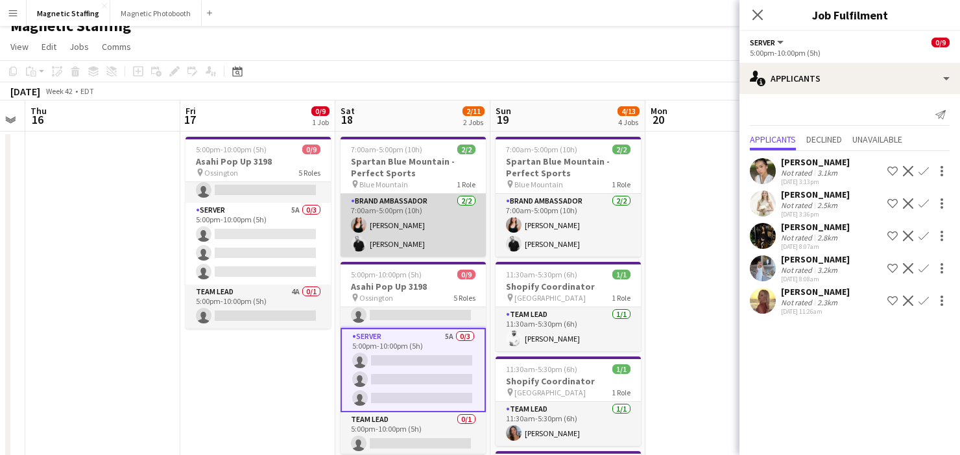
scroll to position [130, 0]
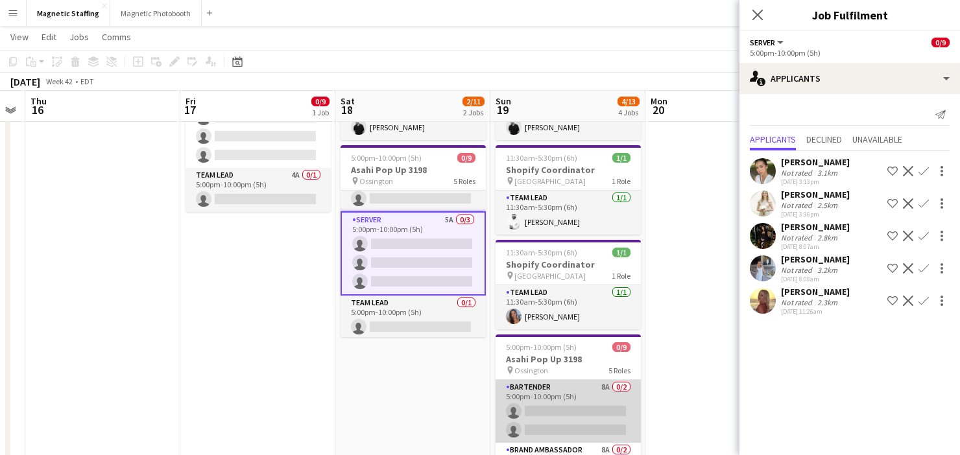
click at [518, 416] on app-card-role "Bartender 8A 0/2 5:00pm-10:00pm (5h) single-neutral-actions single-neutral-acti…" at bounding box center [568, 411] width 145 height 63
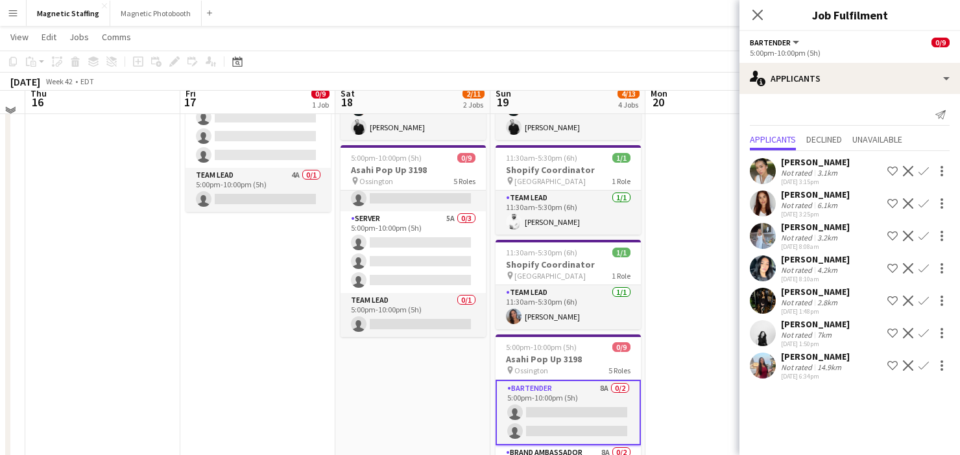
scroll to position [0, 0]
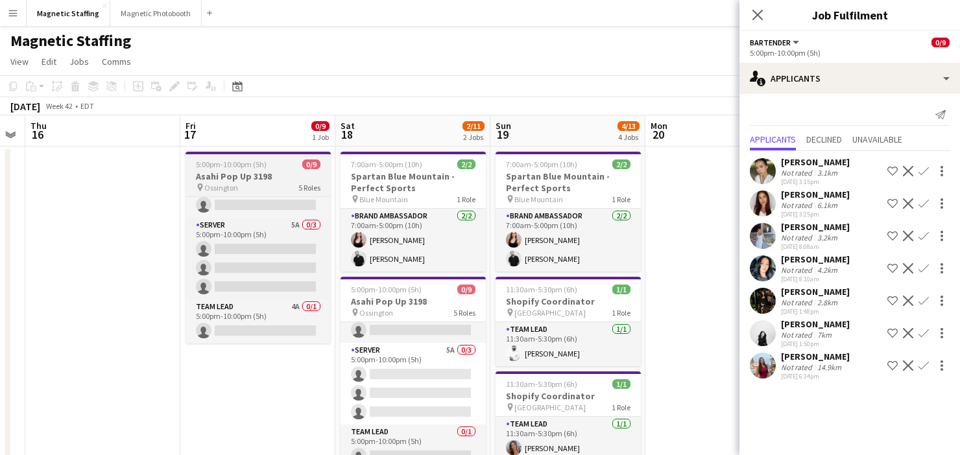
click at [250, 185] on div "pin Ossington 5 Roles" at bounding box center [257, 187] width 145 height 10
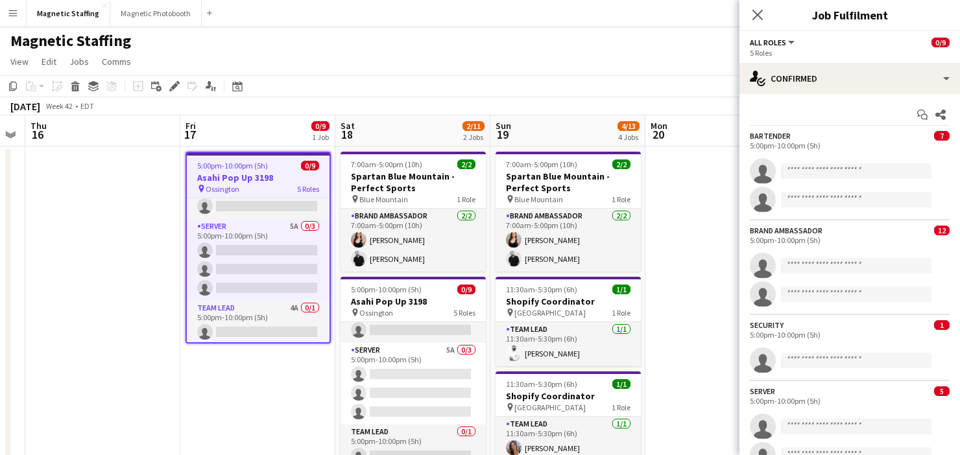
click at [93, 60] on app-page-menu "View Day view expanded Day view collapsed Month view Date picker Jump to [DATE]…" at bounding box center [480, 63] width 960 height 25
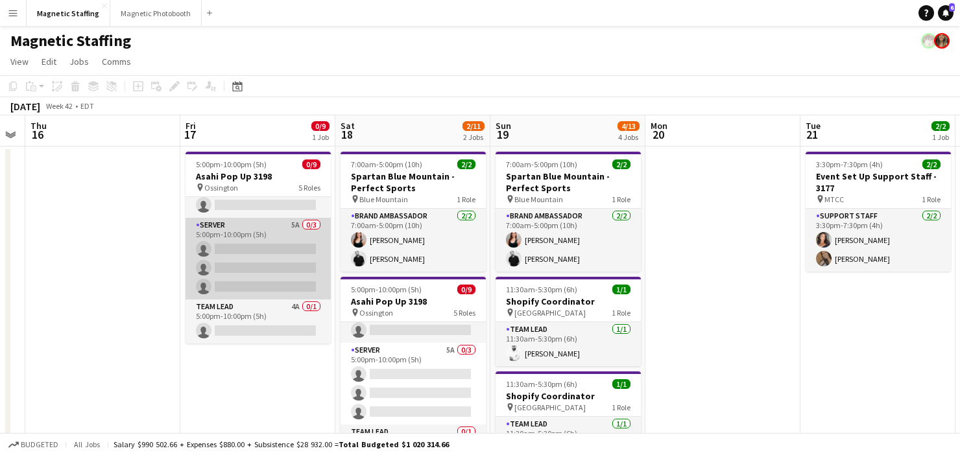
click at [285, 267] on app-card-role "Server 5A 0/3 5:00pm-10:00pm (5h) single-neutral-actions single-neutral-actions…" at bounding box center [257, 259] width 145 height 82
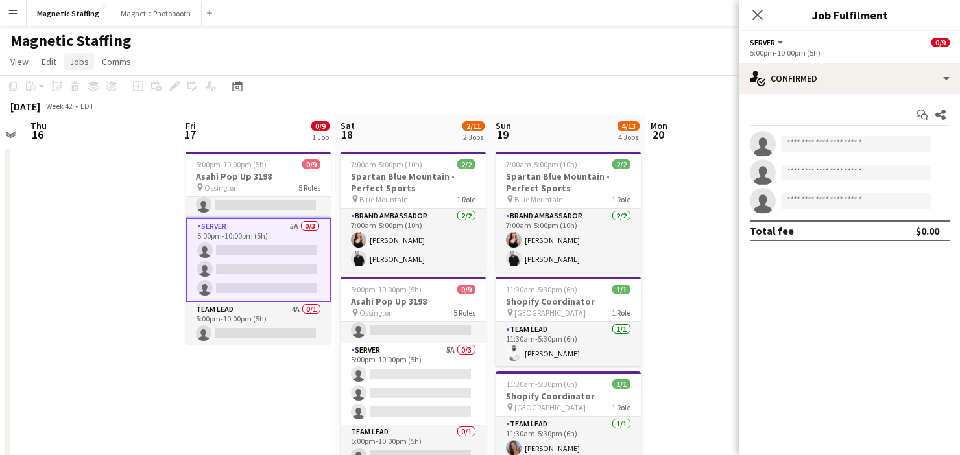
click at [78, 59] on span "Jobs" at bounding box center [78, 62] width 19 height 12
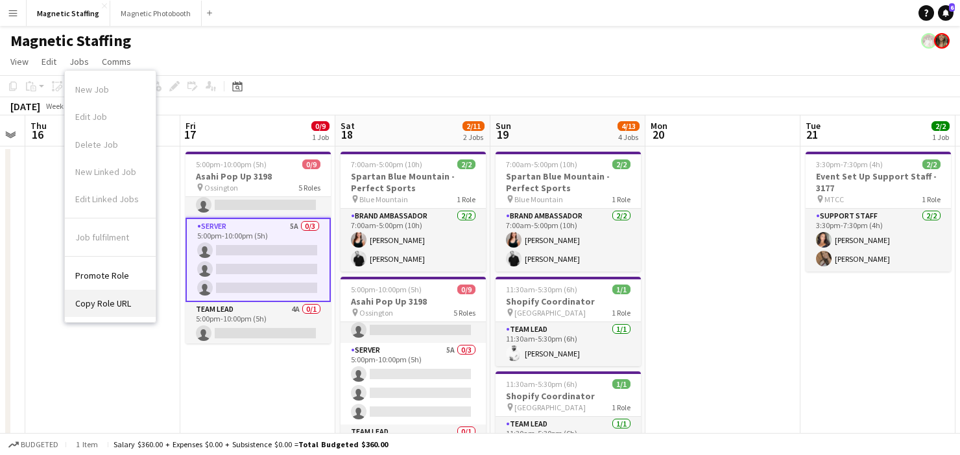
click at [104, 298] on span "Copy Role URL" at bounding box center [103, 304] width 56 height 12
type textarea "**********"
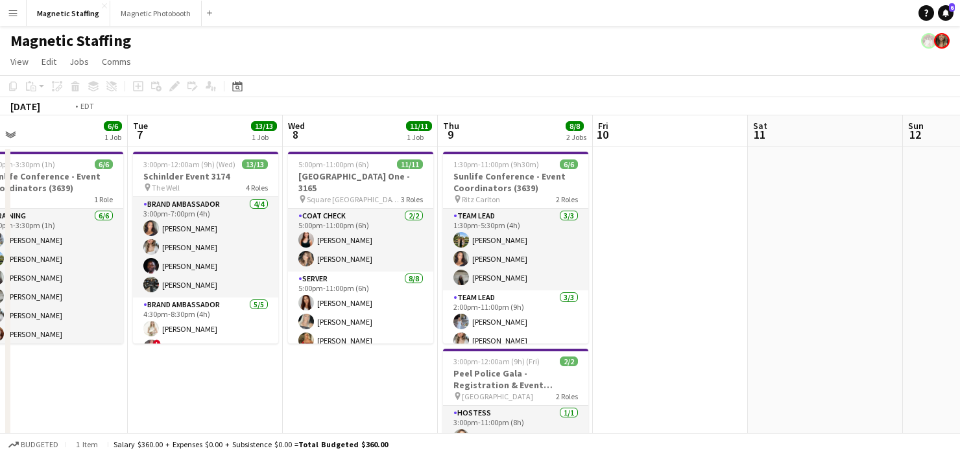
scroll to position [0, 303]
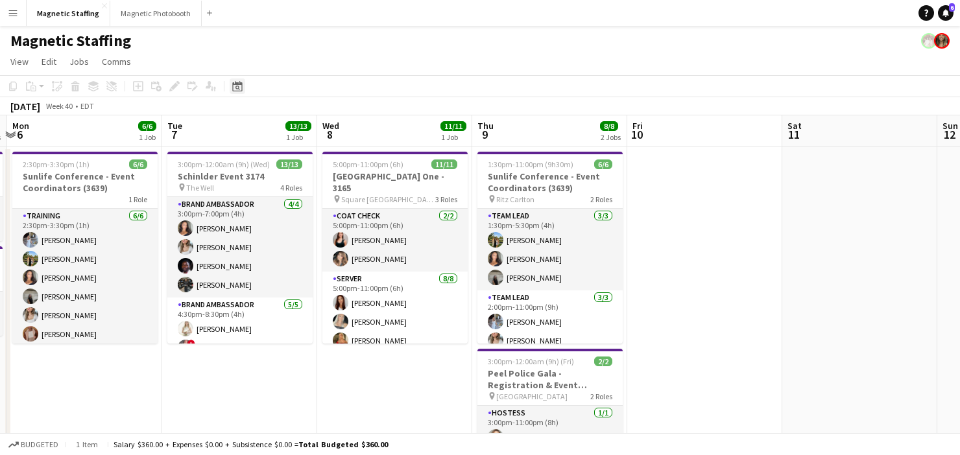
click at [239, 84] on icon at bounding box center [237, 86] width 10 height 10
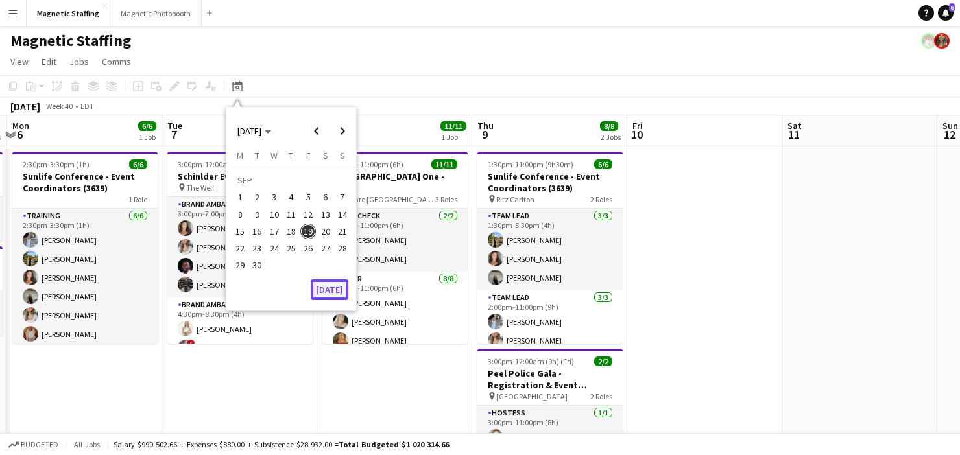
click at [335, 289] on button "[DATE]" at bounding box center [330, 290] width 38 height 21
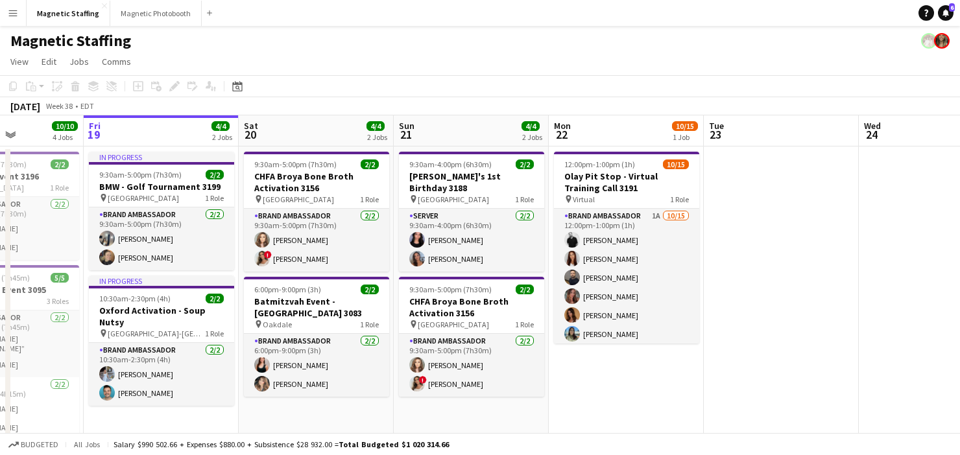
scroll to position [0, 401]
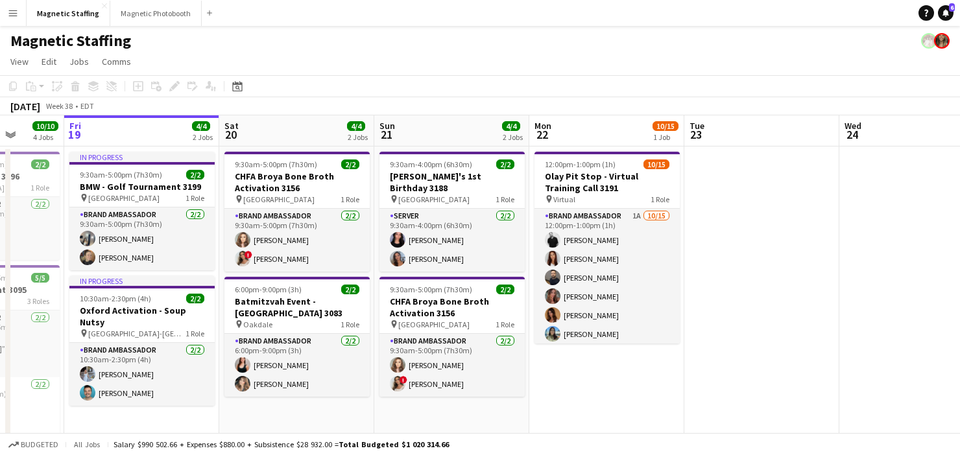
drag, startPoint x: 269, startPoint y: 322, endPoint x: 249, endPoint y: 322, distance: 19.5
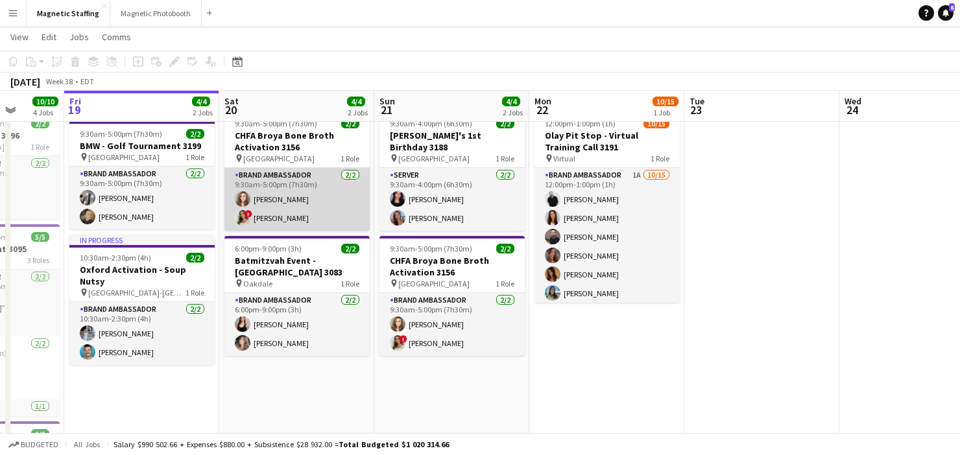
scroll to position [0, 0]
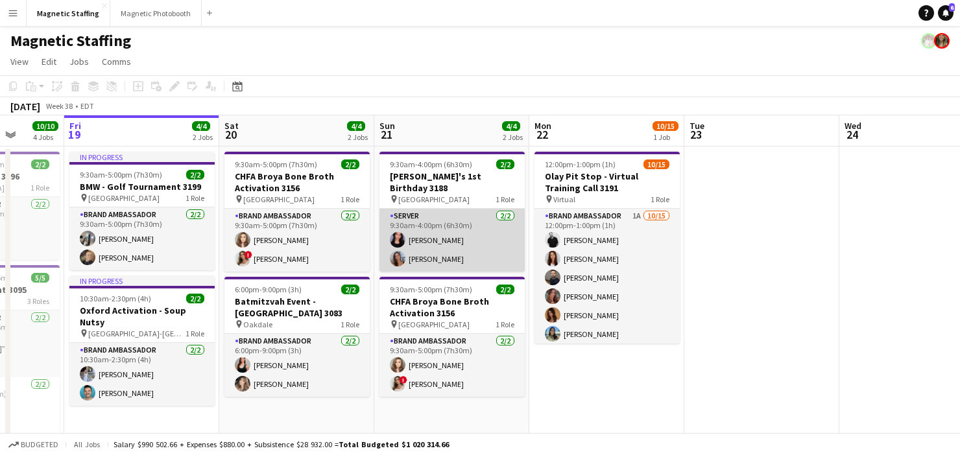
click at [449, 217] on app-card-role "Server 2/2 9:30am-4:00pm (6h30m) Jennifer Bigirimana Diana Michailidis" at bounding box center [451, 240] width 145 height 63
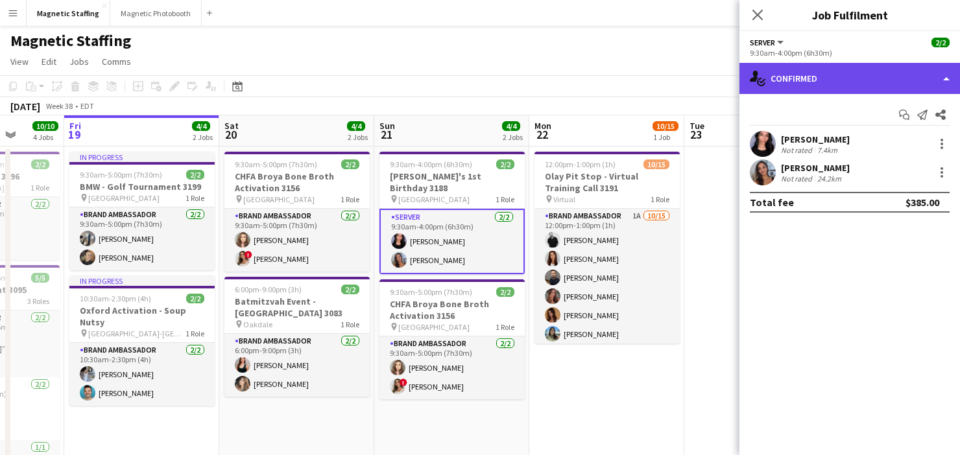
click at [793, 82] on div "single-neutral-actions-check-2 Confirmed" at bounding box center [849, 78] width 221 height 31
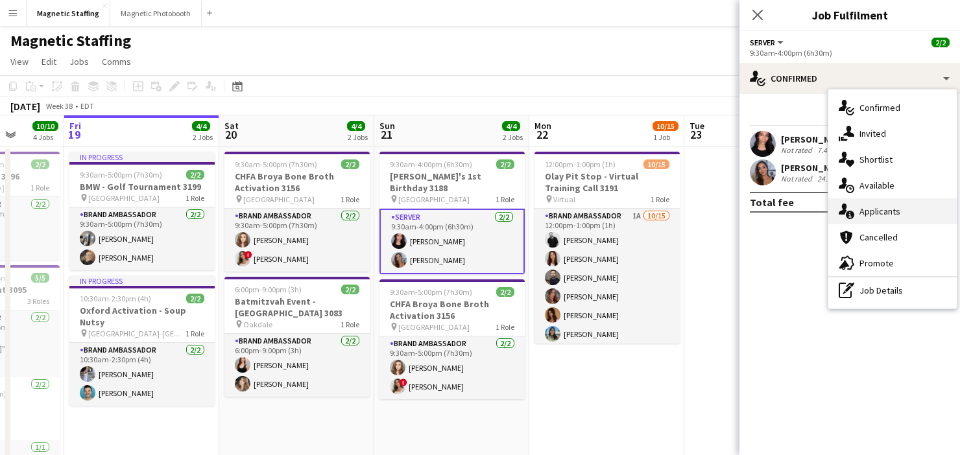
click at [843, 210] on icon "single-neutral-actions-information" at bounding box center [847, 212] width 16 height 16
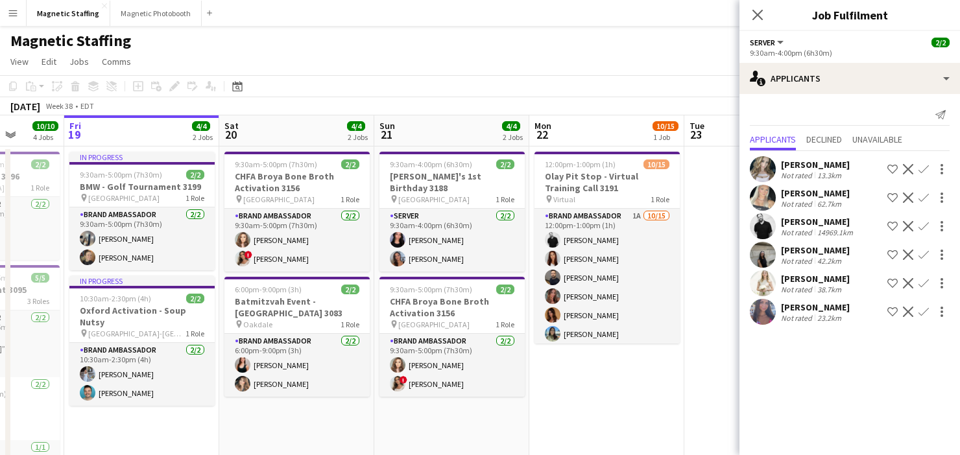
click at [229, 89] on div "Date picker SEP 2025 SEP 2025 Monday M Tuesday T Wednesday W Thursday T Friday …" at bounding box center [233, 86] width 29 height 16
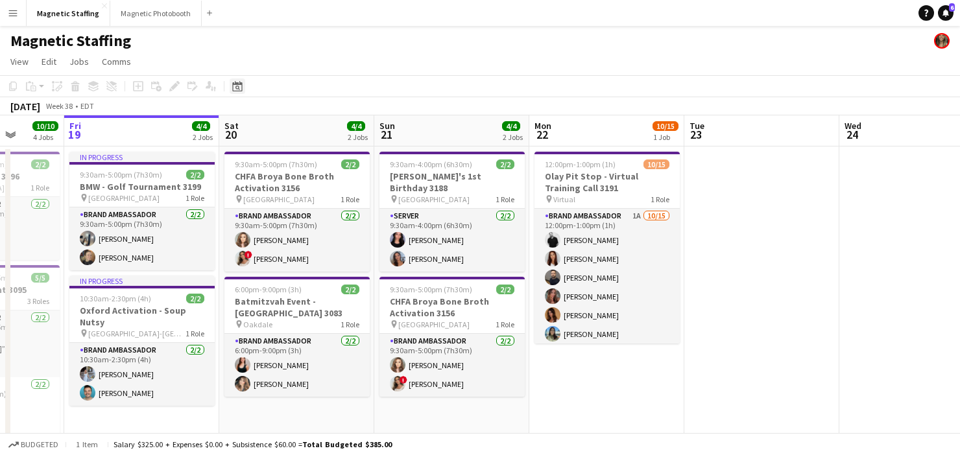
click at [233, 87] on icon "Date picker" at bounding box center [237, 86] width 10 height 10
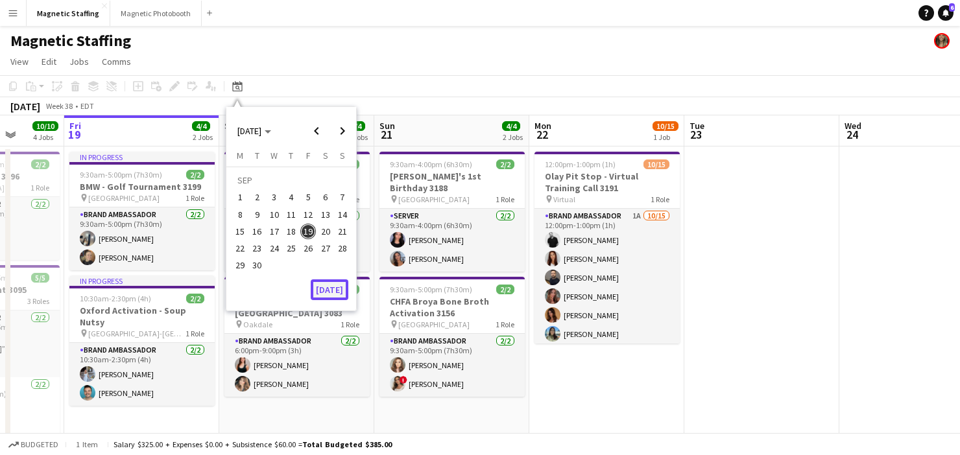
click at [335, 293] on button "[DATE]" at bounding box center [330, 290] width 38 height 21
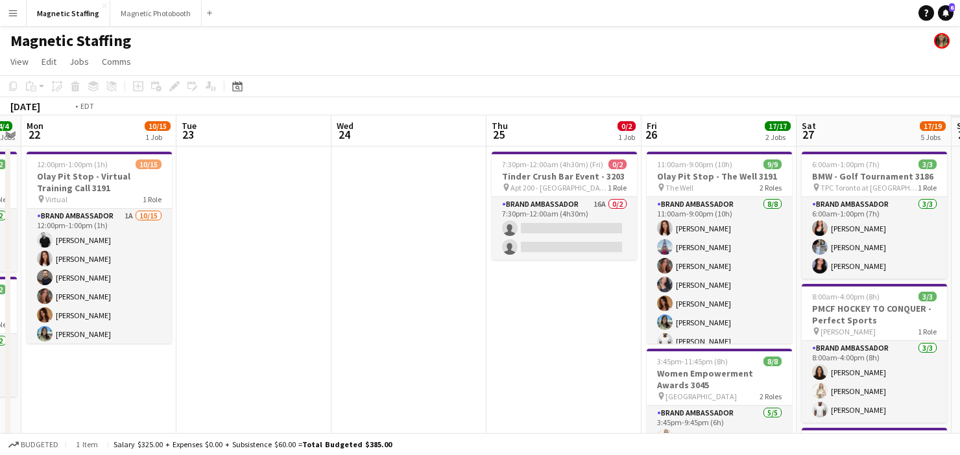
drag, startPoint x: 848, startPoint y: 223, endPoint x: 256, endPoint y: 296, distance: 596.6
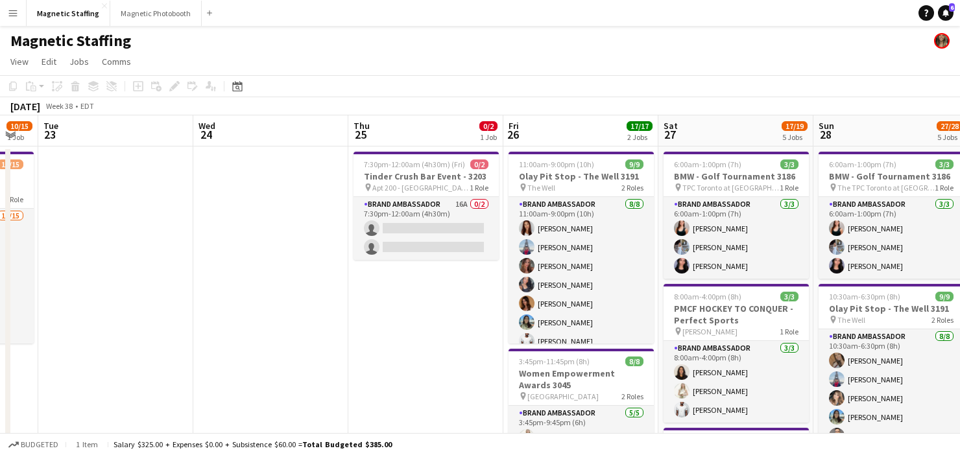
drag, startPoint x: 623, startPoint y: 338, endPoint x: 0, endPoint y: 376, distance: 623.8
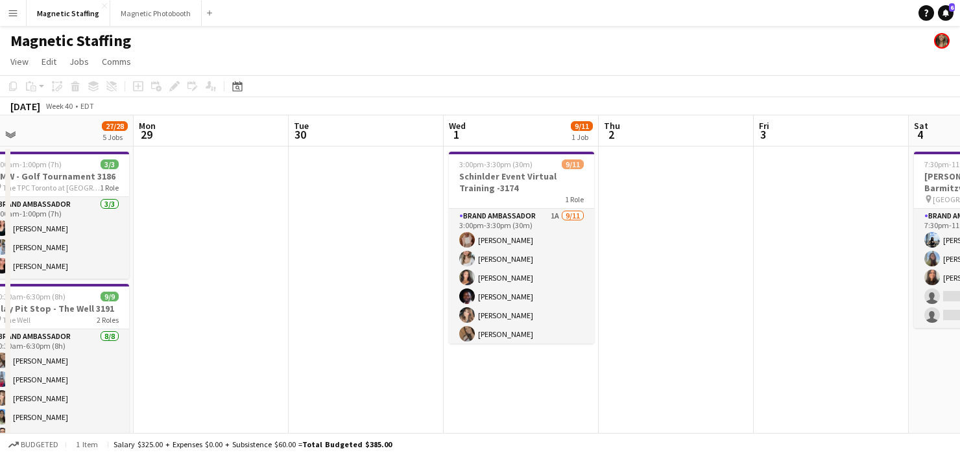
drag, startPoint x: 466, startPoint y: 291, endPoint x: 34, endPoint y: 312, distance: 432.5
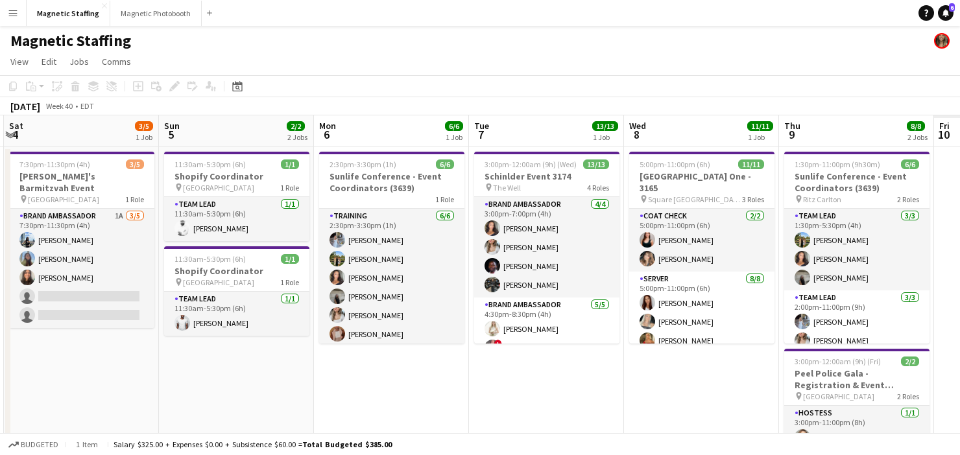
drag, startPoint x: 442, startPoint y: 319, endPoint x: 5, endPoint y: 319, distance: 436.5
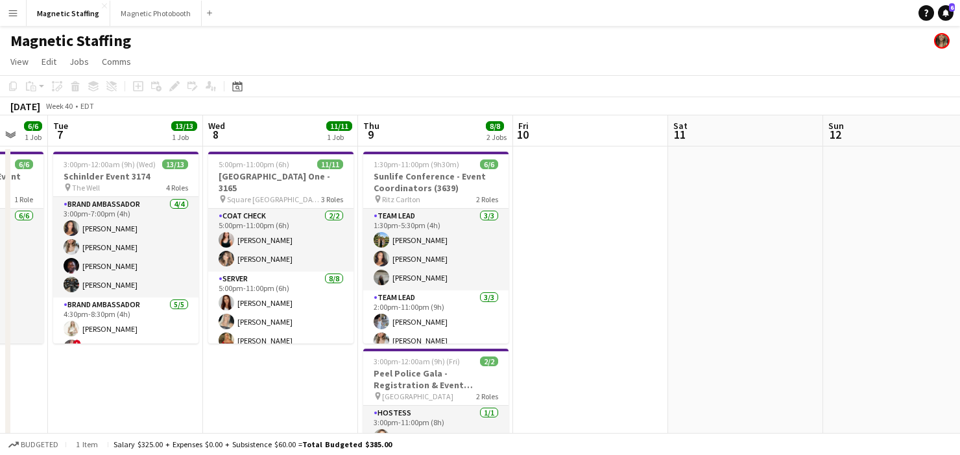
drag, startPoint x: 538, startPoint y: 339, endPoint x: 136, endPoint y: 341, distance: 402.8
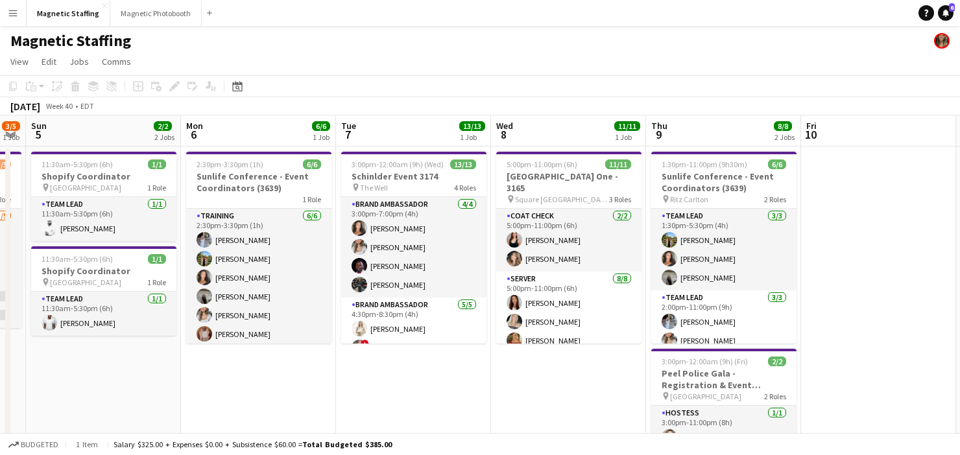
drag, startPoint x: 239, startPoint y: 342, endPoint x: 526, endPoint y: 337, distance: 287.4
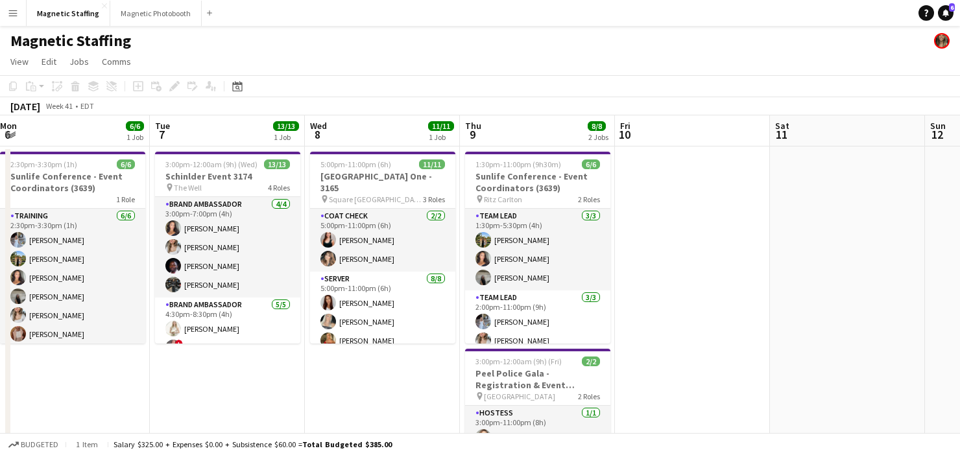
drag, startPoint x: 393, startPoint y: 341, endPoint x: 28, endPoint y: 353, distance: 365.4
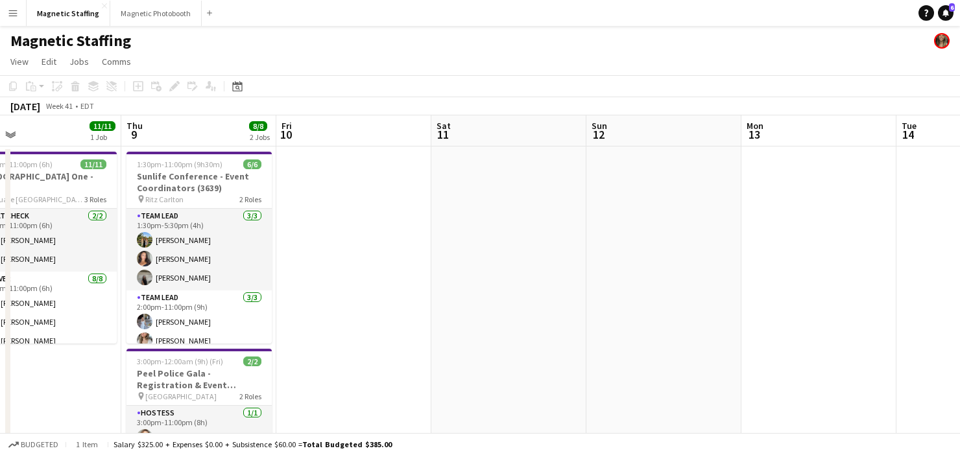
drag, startPoint x: 682, startPoint y: 303, endPoint x: 0, endPoint y: 347, distance: 683.1
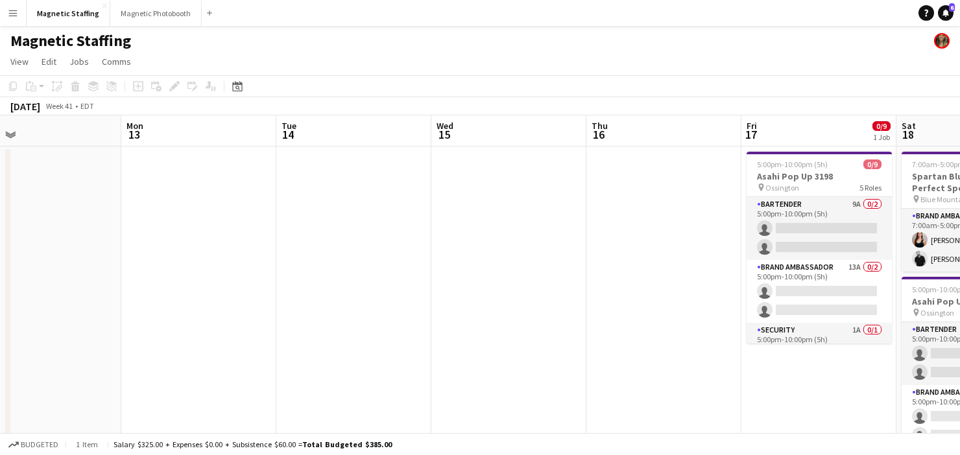
scroll to position [0, 546]
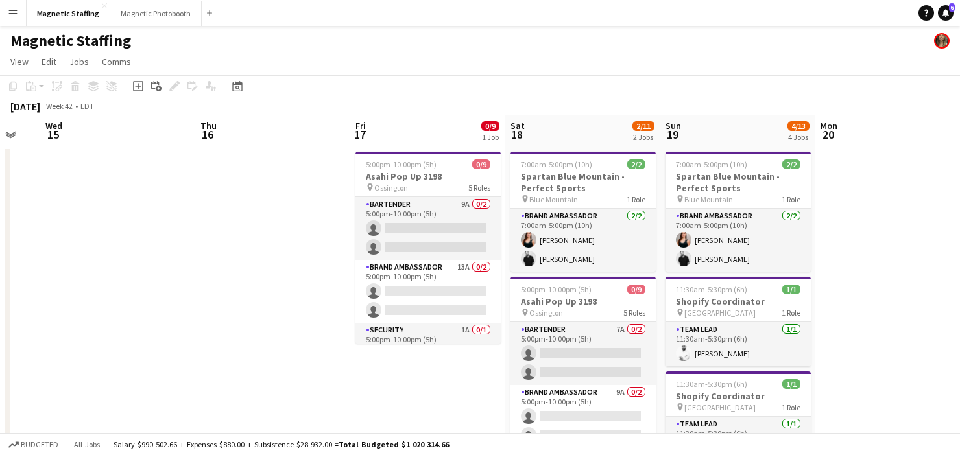
drag, startPoint x: 302, startPoint y: 263, endPoint x: 0, endPoint y: 283, distance: 302.9
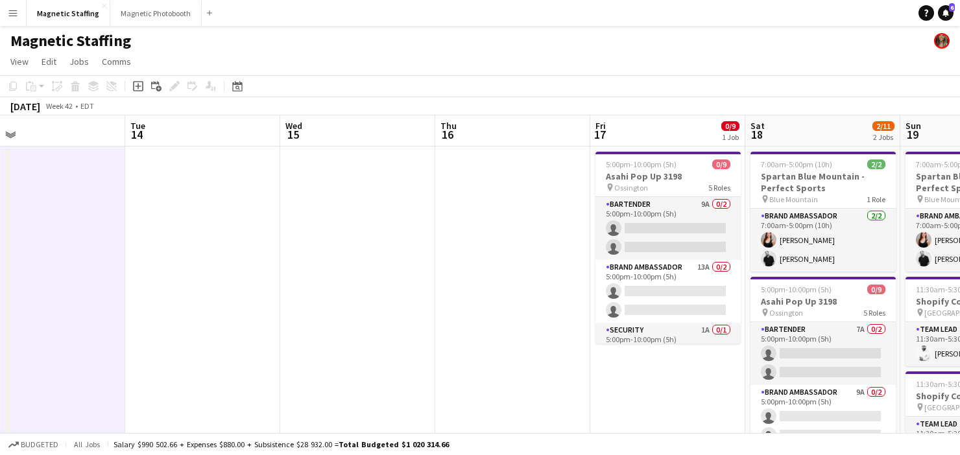
drag, startPoint x: 341, startPoint y: 274, endPoint x: 123, endPoint y: 274, distance: 217.9
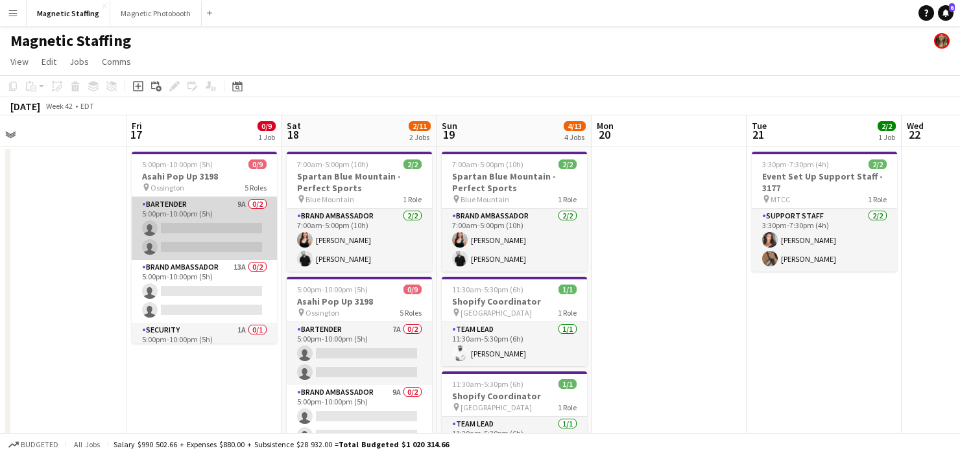
click at [226, 245] on app-card-role "Bartender 9A 0/2 5:00pm-10:00pm (5h) single-neutral-actions single-neutral-acti…" at bounding box center [204, 228] width 145 height 63
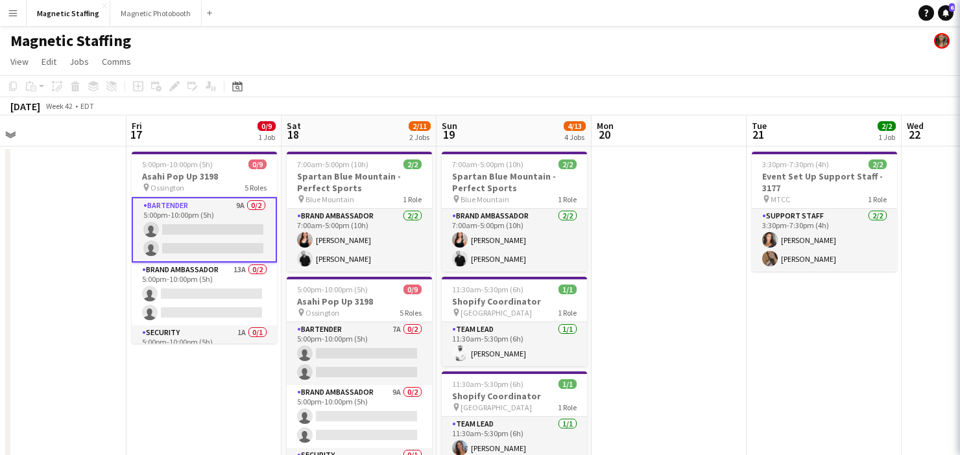
scroll to position [0, 494]
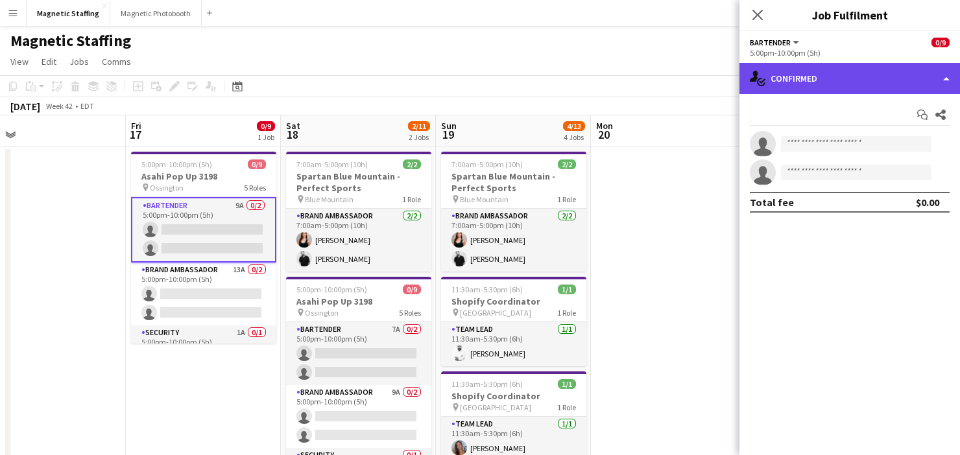
click at [826, 82] on div "single-neutral-actions-check-2 Confirmed" at bounding box center [849, 78] width 221 height 31
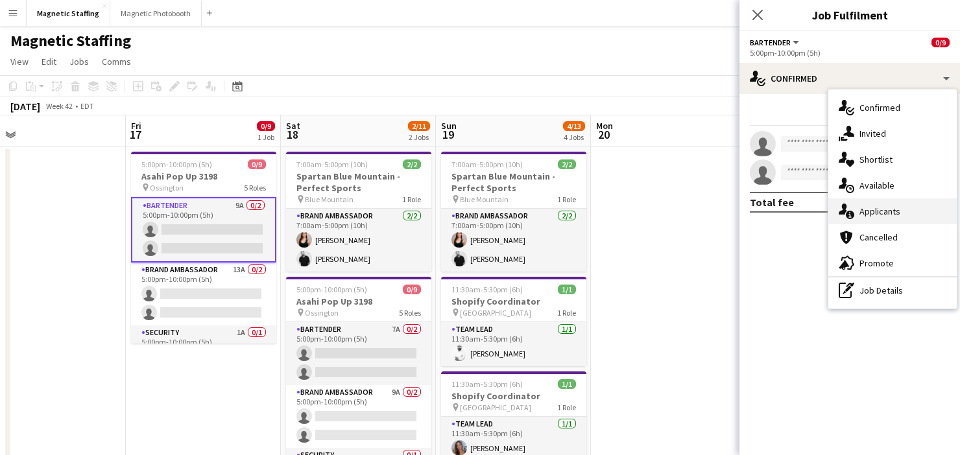
click at [861, 207] on span "Applicants" at bounding box center [879, 212] width 41 height 12
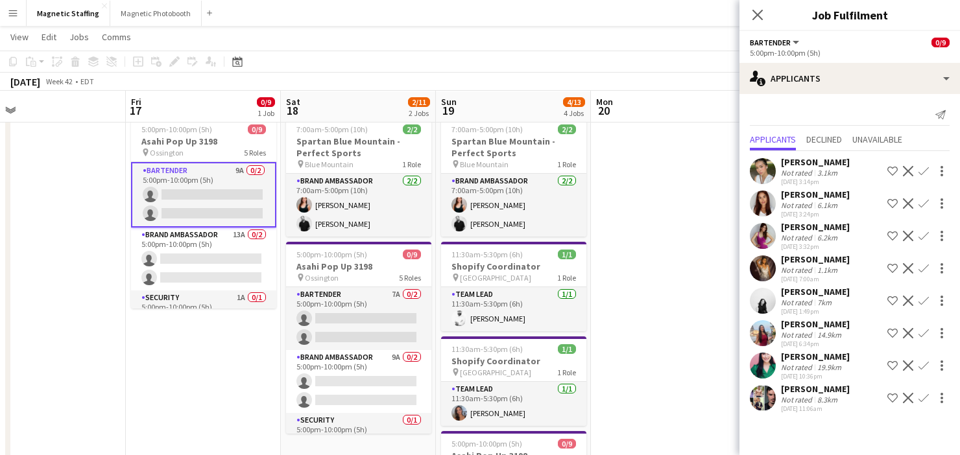
scroll to position [34, 0]
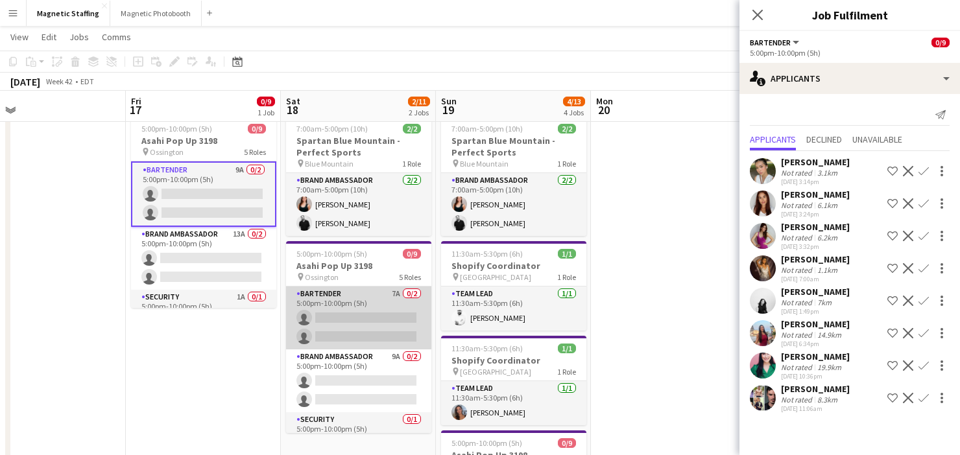
click at [371, 332] on app-card-role "Bartender 7A 0/2 5:00pm-10:00pm (5h) single-neutral-actions single-neutral-acti…" at bounding box center [358, 318] width 145 height 63
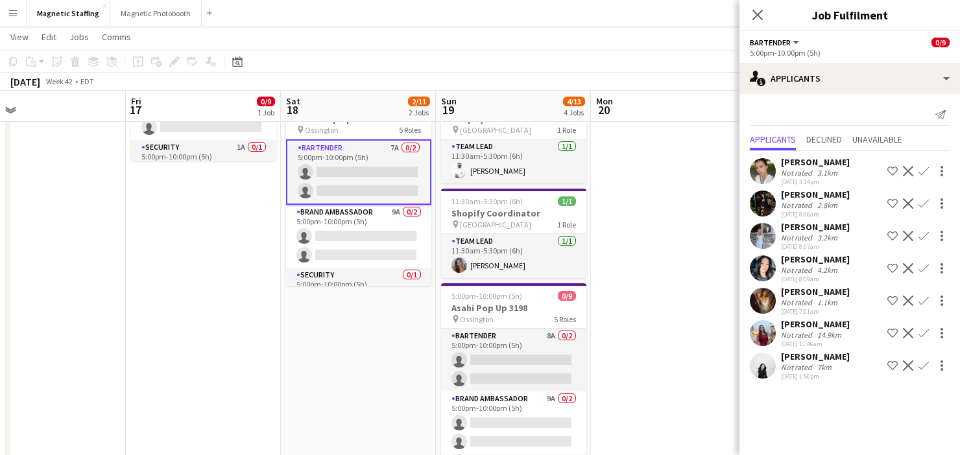
scroll to position [185, 0]
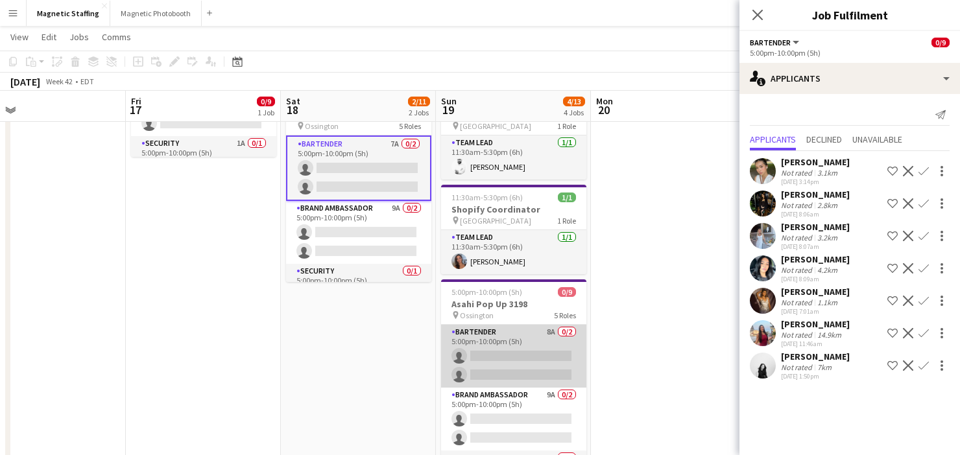
click at [535, 342] on app-card-role "Bartender 8A 0/2 5:00pm-10:00pm (5h) single-neutral-actions single-neutral-acti…" at bounding box center [513, 356] width 145 height 63
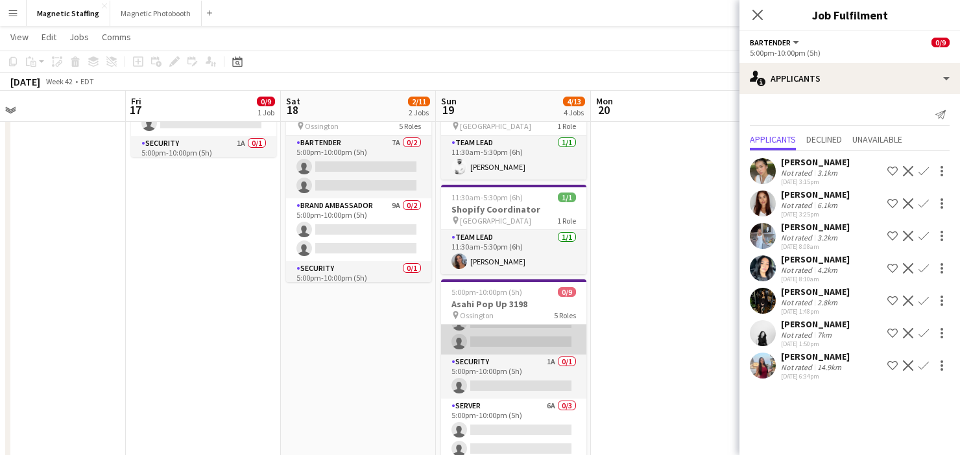
click at [505, 342] on app-card-role "Brand Ambassador 9A 0/2 5:00pm-10:00pm (5h) single-neutral-actions single-neutr…" at bounding box center [513, 323] width 145 height 63
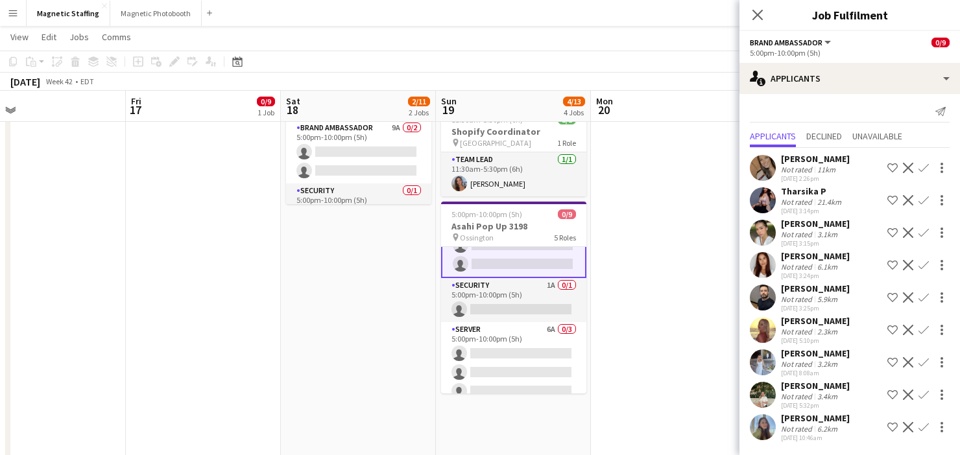
scroll to position [285, 0]
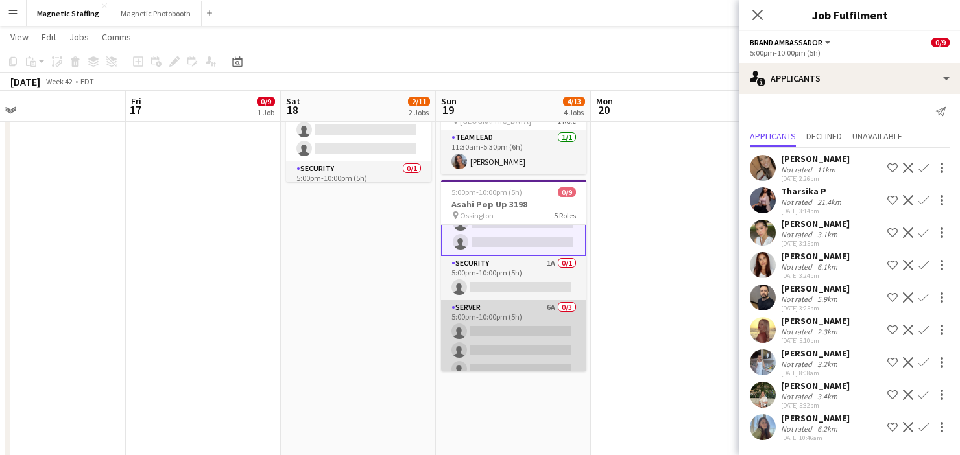
click at [514, 353] on app-card-role "Server 6A 0/3 5:00pm-10:00pm (5h) single-neutral-actions single-neutral-actions…" at bounding box center [513, 341] width 145 height 82
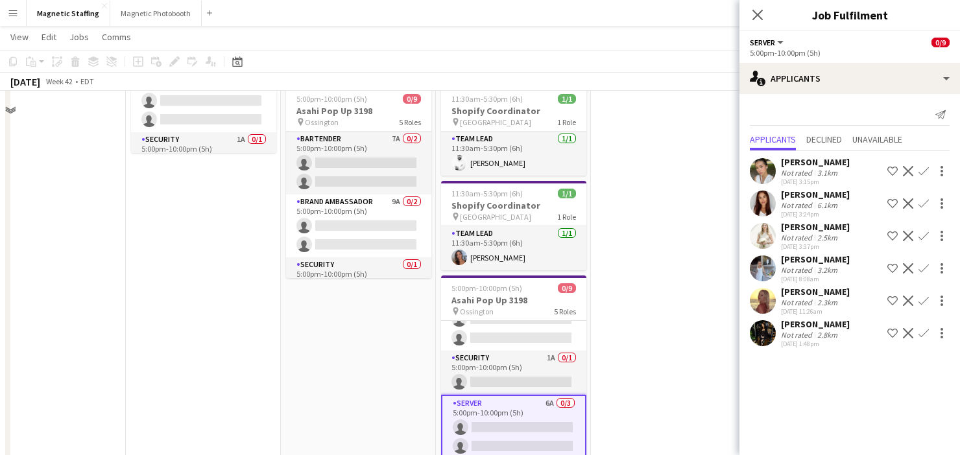
scroll to position [97, 0]
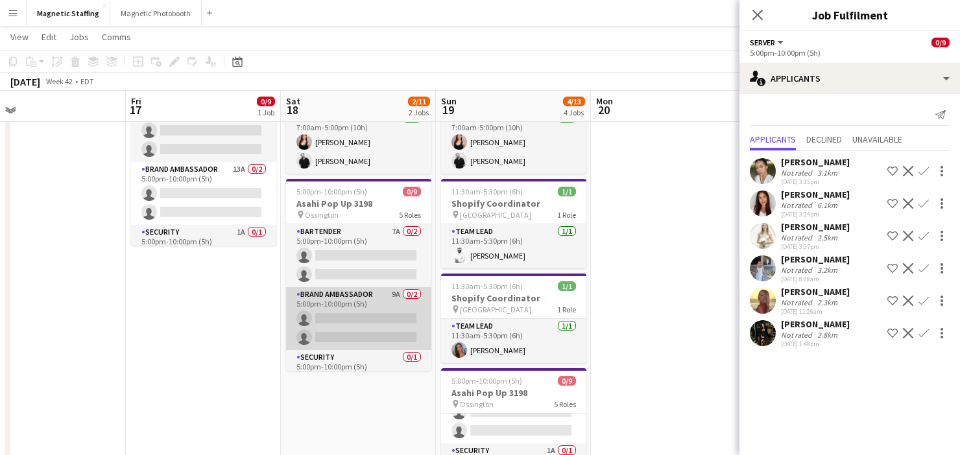
click at [329, 331] on app-card-role "Brand Ambassador 9A 0/2 5:00pm-10:00pm (5h) single-neutral-actions single-neutr…" at bounding box center [358, 318] width 145 height 63
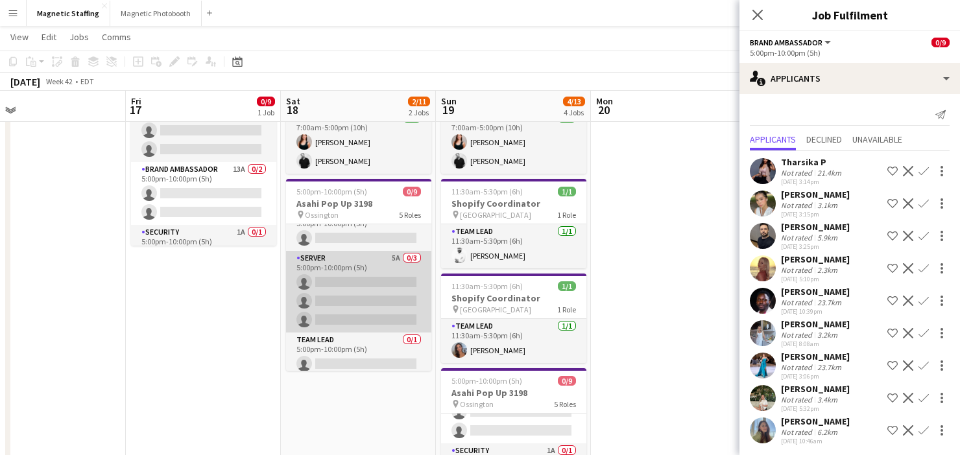
click at [342, 313] on app-card-role "Server 5A 0/3 5:00pm-10:00pm (5h) single-neutral-actions single-neutral-actions…" at bounding box center [358, 292] width 145 height 82
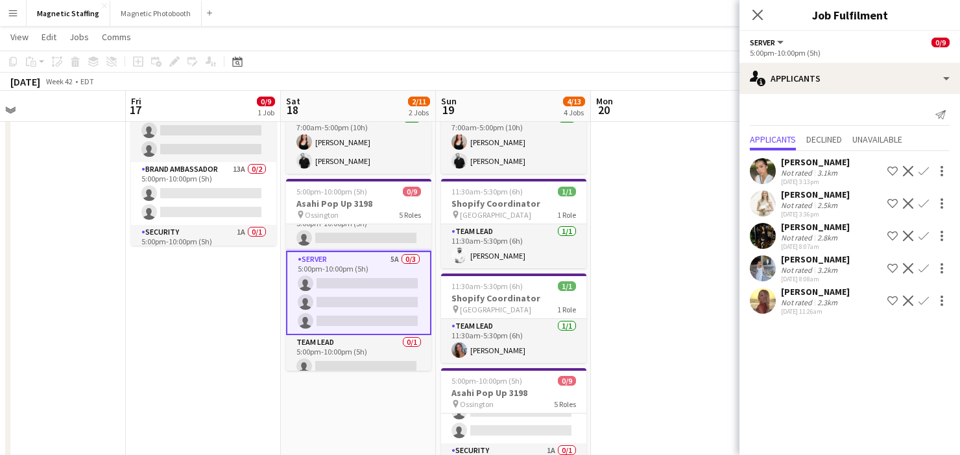
scroll to position [0, 0]
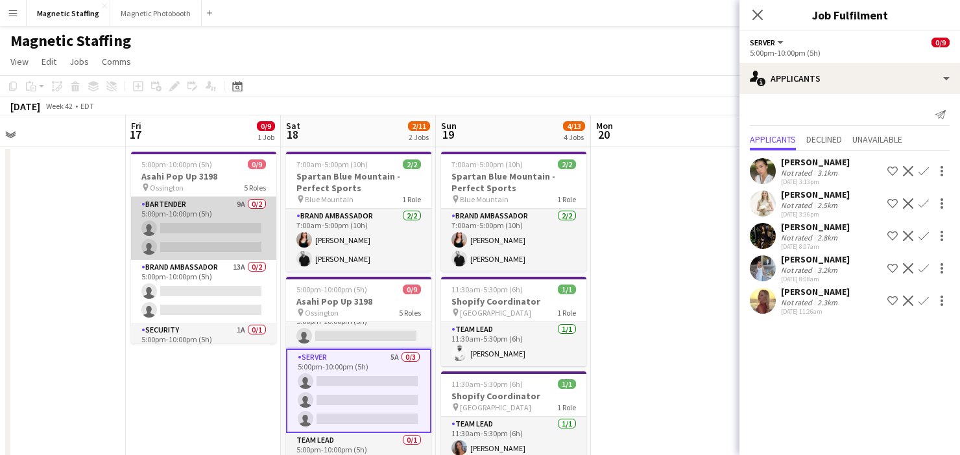
click at [191, 219] on app-card-role "Bartender 9A 0/2 5:00pm-10:00pm (5h) single-neutral-actions single-neutral-acti…" at bounding box center [203, 228] width 145 height 63
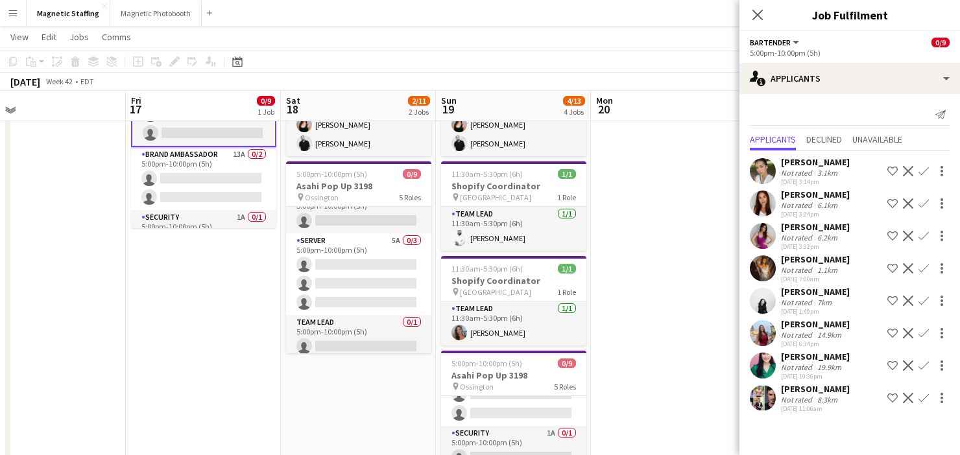
scroll to position [115, 0]
click at [392, 331] on app-card-role "Team Lead 0/1 5:00pm-10:00pm (5h) single-neutral-actions" at bounding box center [358, 337] width 145 height 44
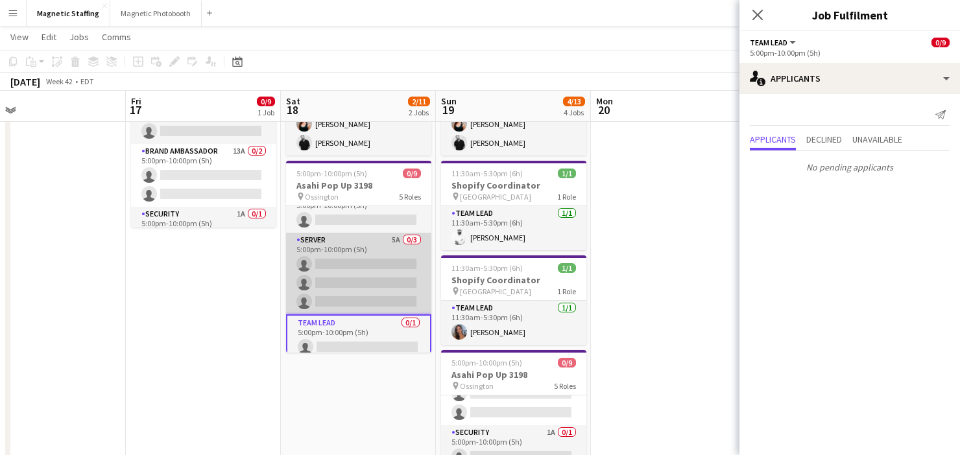
click at [367, 294] on app-card-role "Server 5A 0/3 5:00pm-10:00pm (5h) single-neutral-actions single-neutral-actions…" at bounding box center [358, 274] width 145 height 82
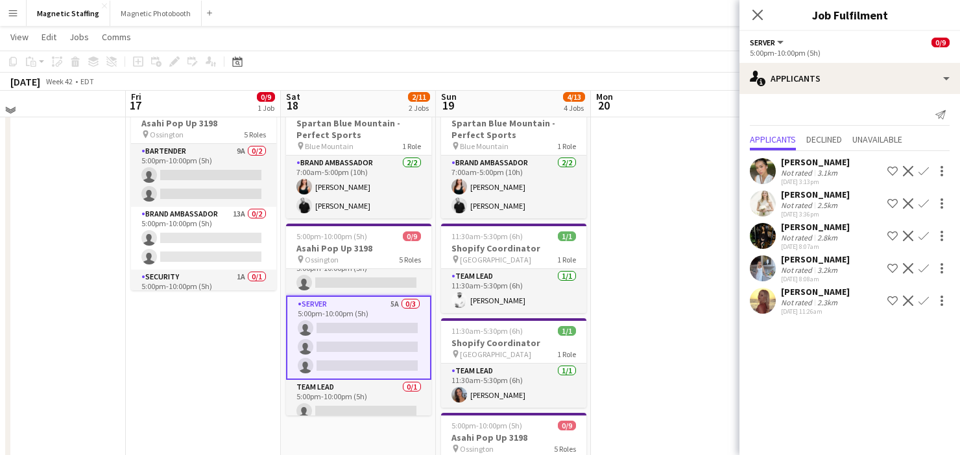
scroll to position [36, 0]
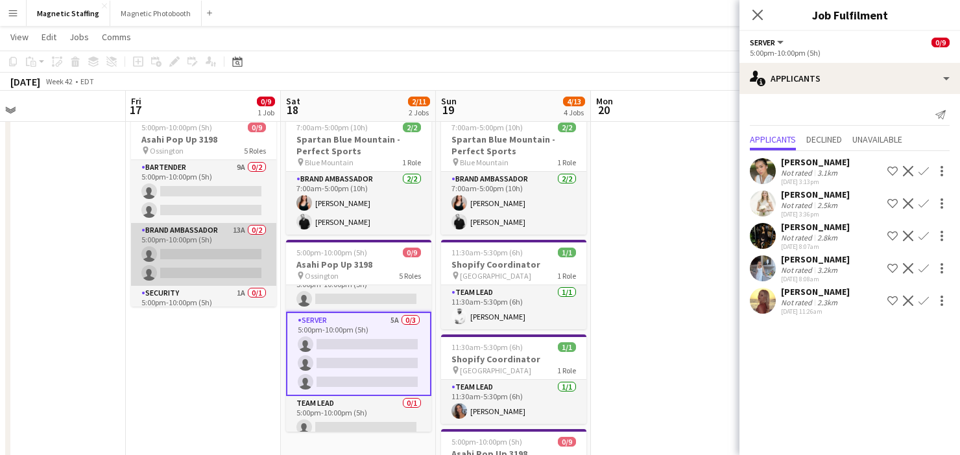
click at [189, 265] on app-card-role "Brand Ambassador 13A 0/2 5:00pm-10:00pm (5h) single-neutral-actions single-neut…" at bounding box center [203, 254] width 145 height 63
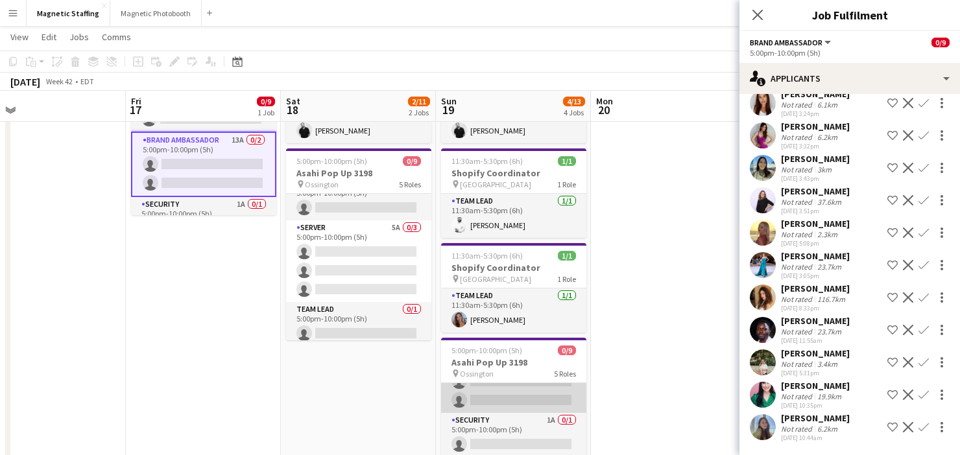
scroll to position [0, 496]
click at [527, 400] on app-card-role "Brand Ambassador 9A 0/2 5:00pm-10:00pm (5h) single-neutral-actions single-neutr…" at bounding box center [512, 381] width 145 height 63
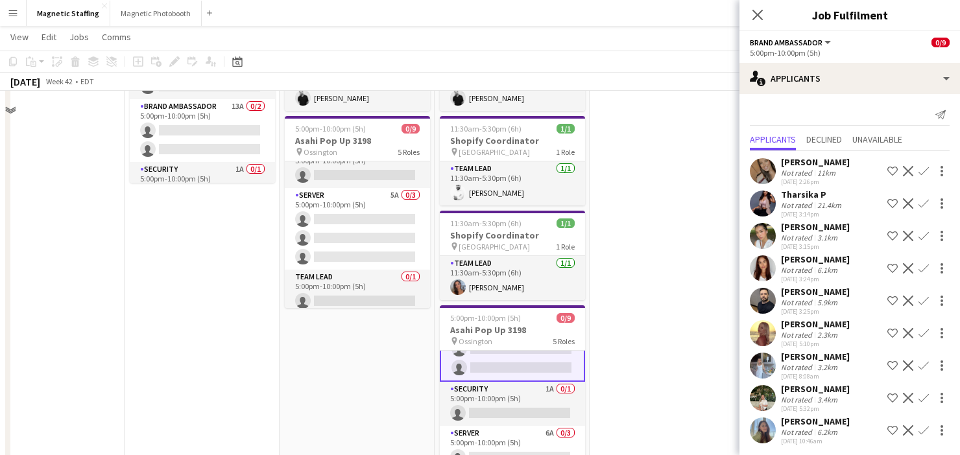
scroll to position [161, 0]
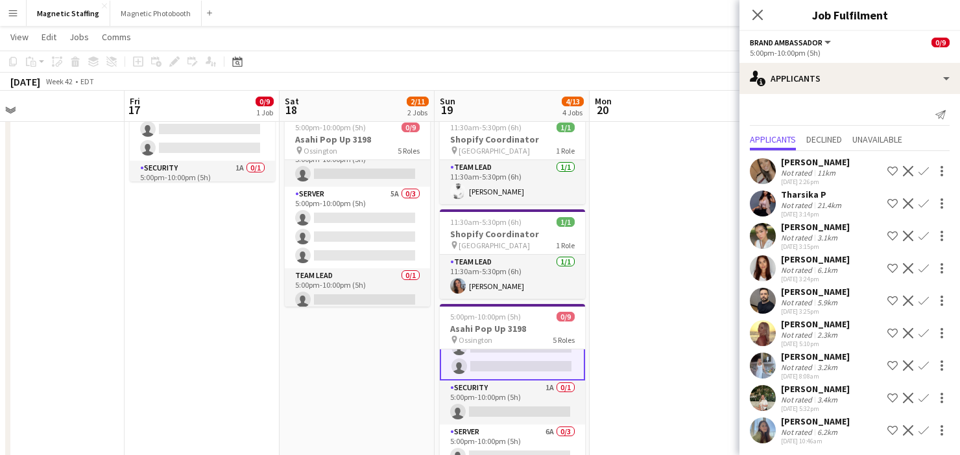
click at [10, 17] on app-icon "Menu" at bounding box center [13, 13] width 10 height 10
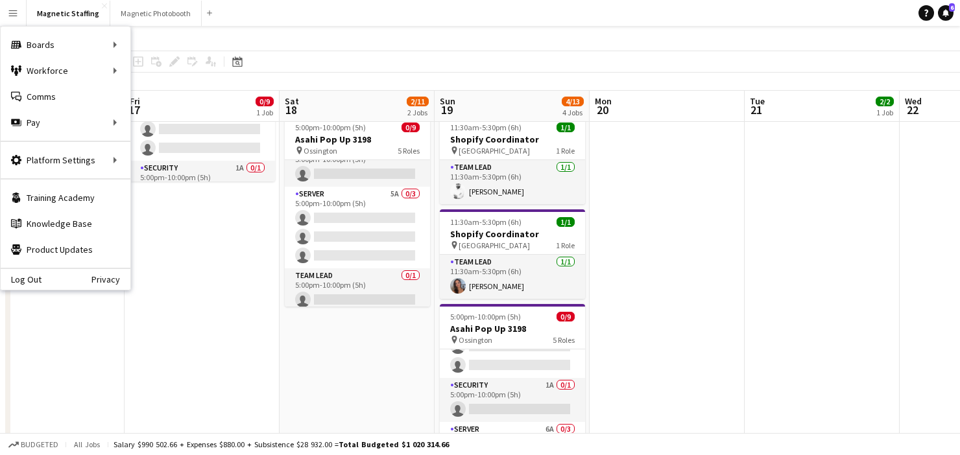
scroll to position [96, 0]
click at [201, 75] on link "My Workforce" at bounding box center [196, 71] width 130 height 26
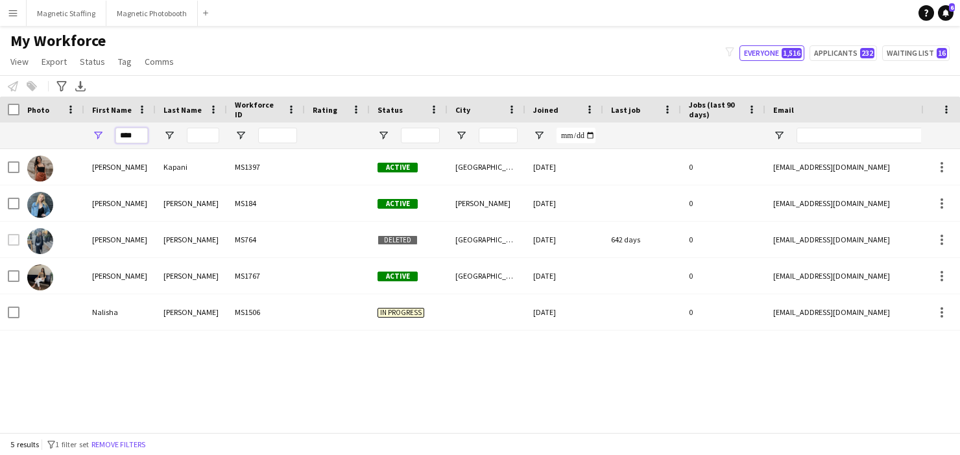
drag, startPoint x: 137, startPoint y: 135, endPoint x: 19, endPoint y: 128, distance: 118.2
click at [28, 134] on div "****" at bounding box center [703, 136] width 1406 height 26
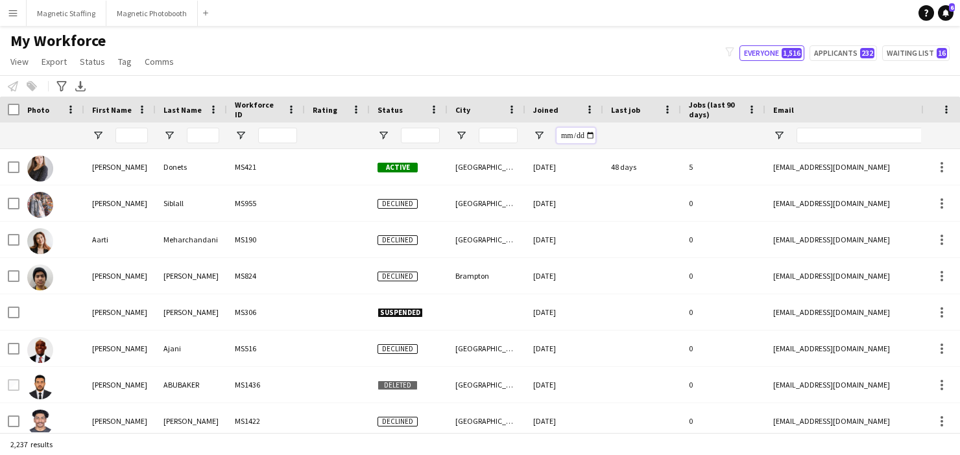
click at [592, 136] on input "Joined Filter Input" at bounding box center [575, 136] width 39 height 16
type input "**********"
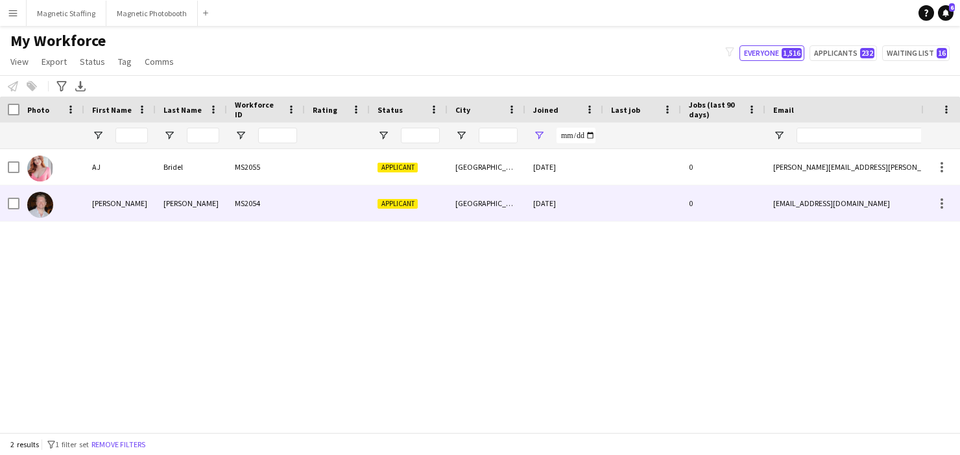
click at [99, 210] on div "Joseph" at bounding box center [119, 203] width 71 height 36
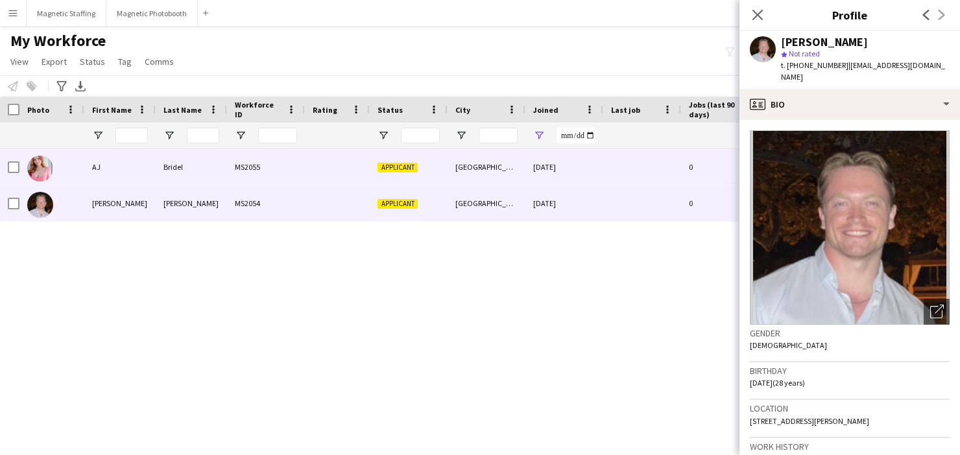
click at [150, 158] on div "AJ" at bounding box center [119, 167] width 71 height 36
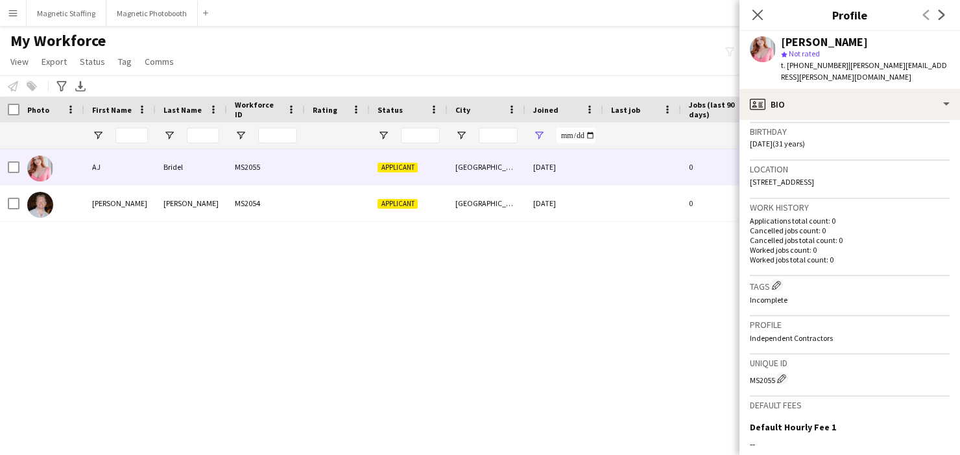
scroll to position [398, 0]
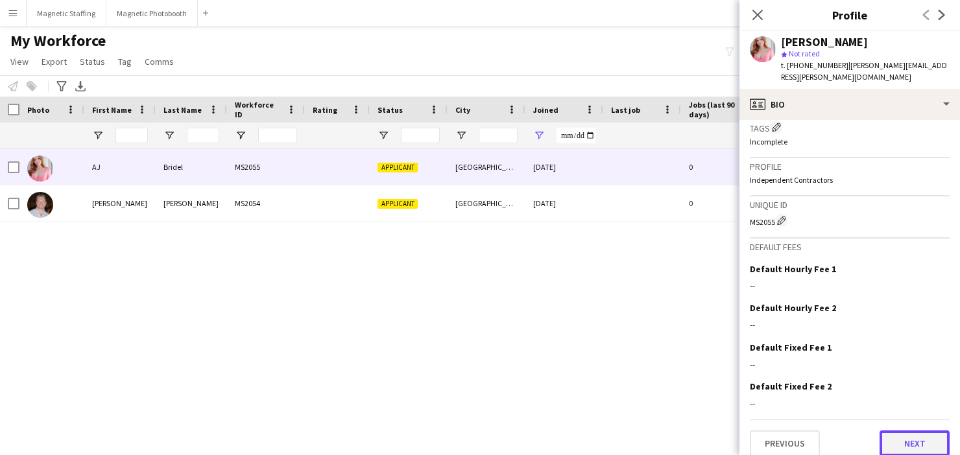
click at [914, 438] on button "Next" at bounding box center [914, 444] width 70 height 26
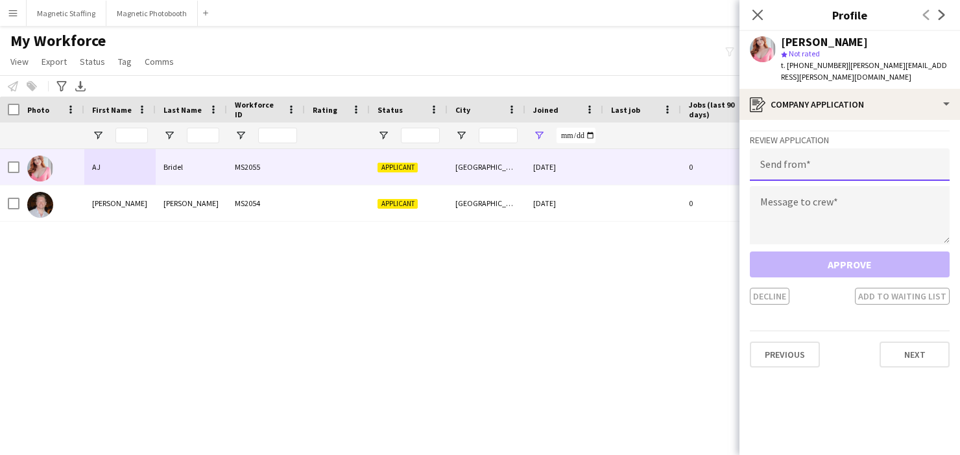
click at [815, 158] on input "email" at bounding box center [850, 165] width 200 height 32
type input "**********"
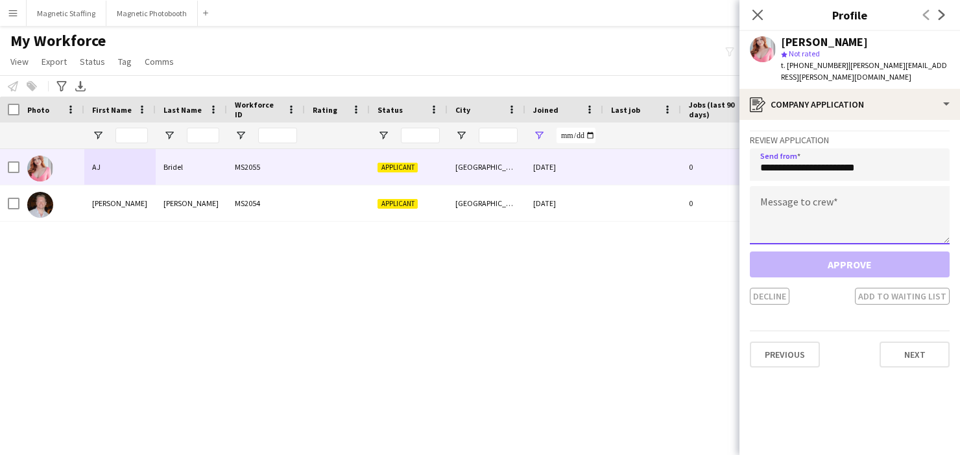
click at [791, 215] on textarea at bounding box center [850, 215] width 200 height 58
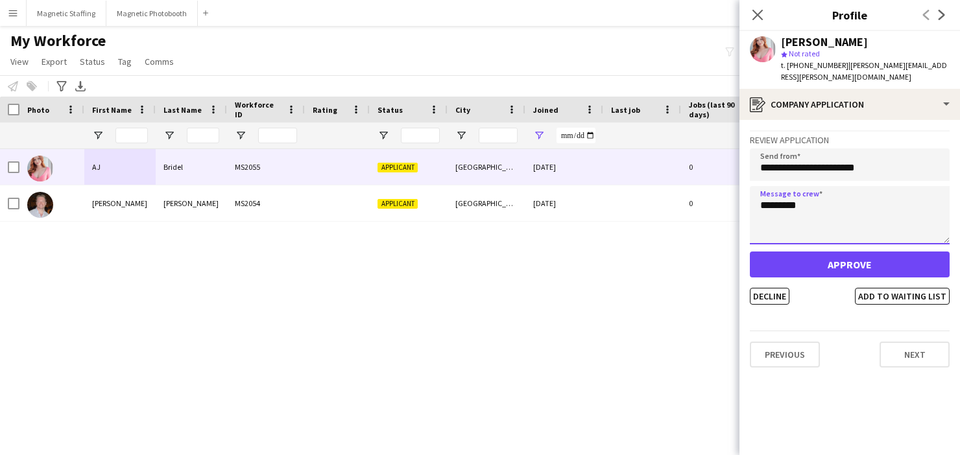
type textarea "********"
click at [792, 267] on div "Approve Decline Add to waiting list" at bounding box center [850, 278] width 200 height 53
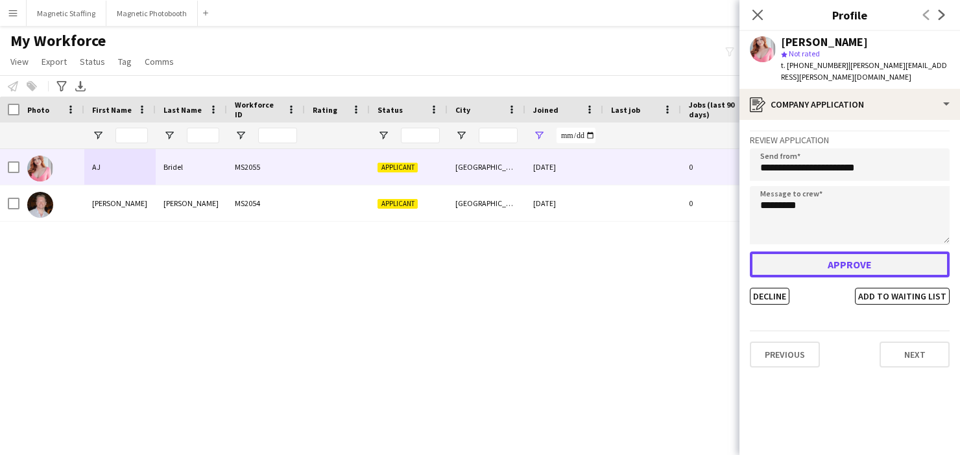
click at [802, 261] on button "Approve" at bounding box center [850, 265] width 200 height 26
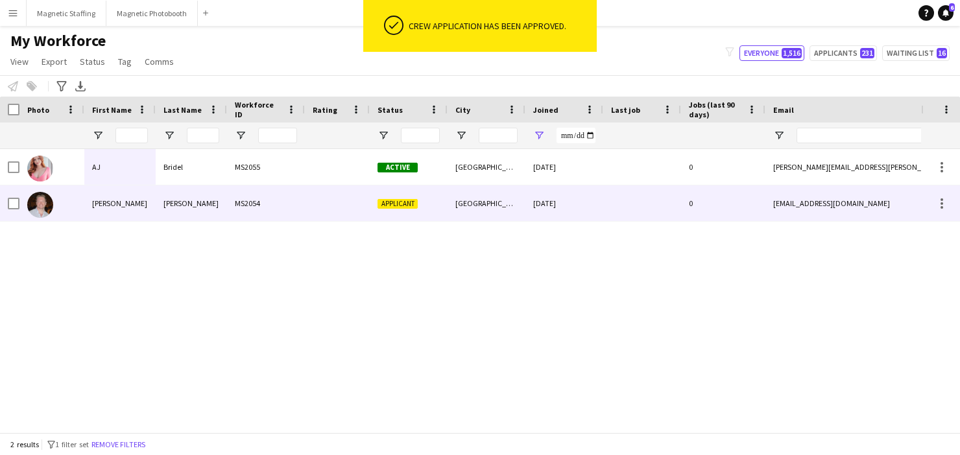
click at [176, 219] on div "Willingham-Murphy" at bounding box center [191, 203] width 71 height 36
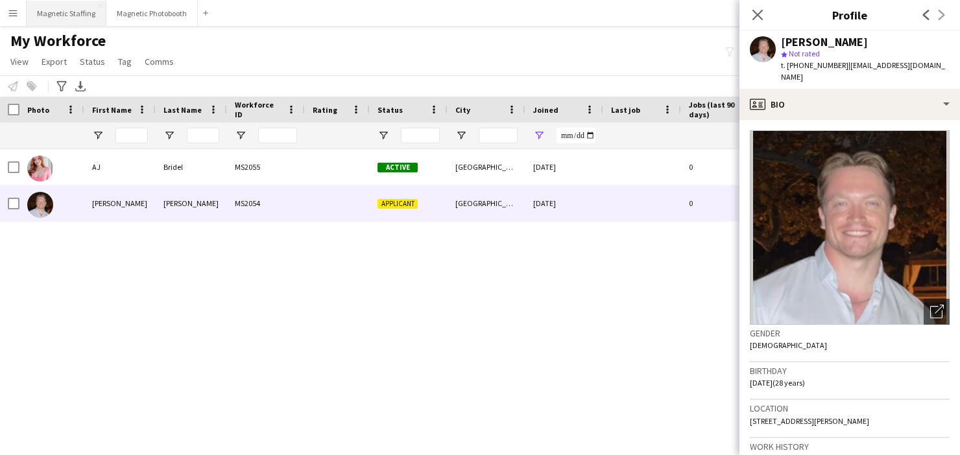
click at [77, 16] on button "Magnetic Staffing Close" at bounding box center [67, 13] width 80 height 25
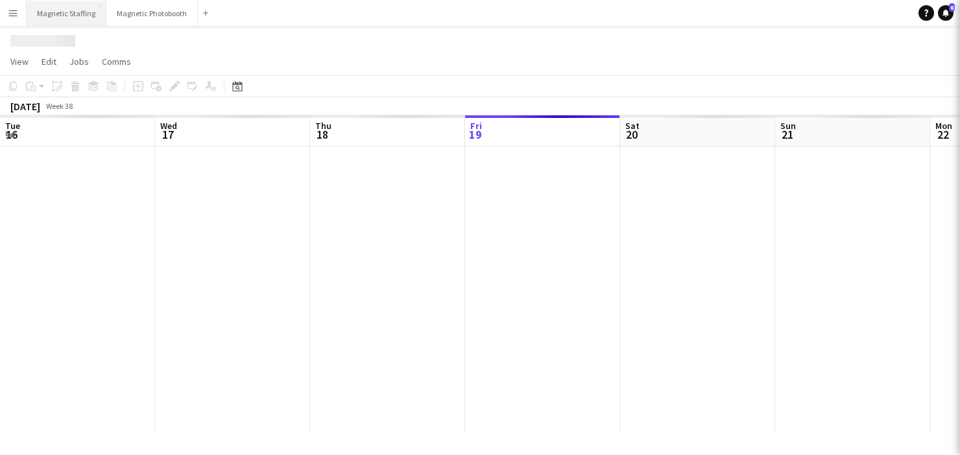
scroll to position [0, 310]
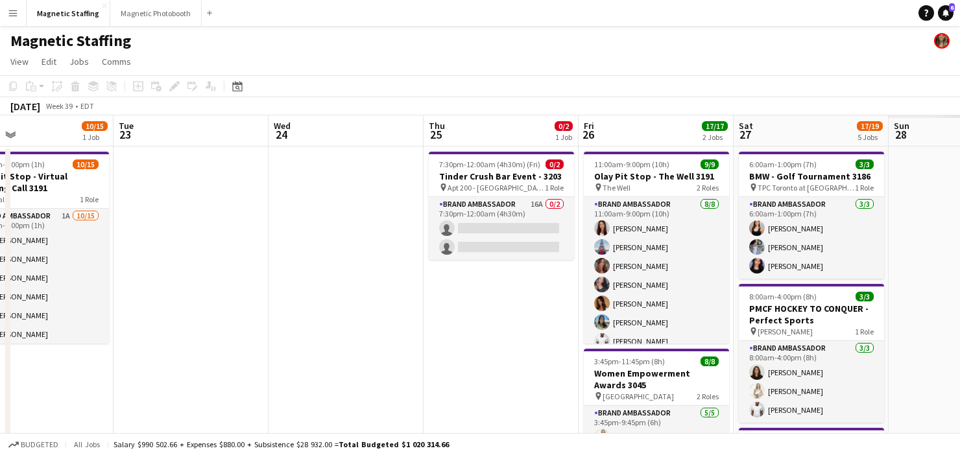
drag, startPoint x: 660, startPoint y: 286, endPoint x: 119, endPoint y: 351, distance: 544.8
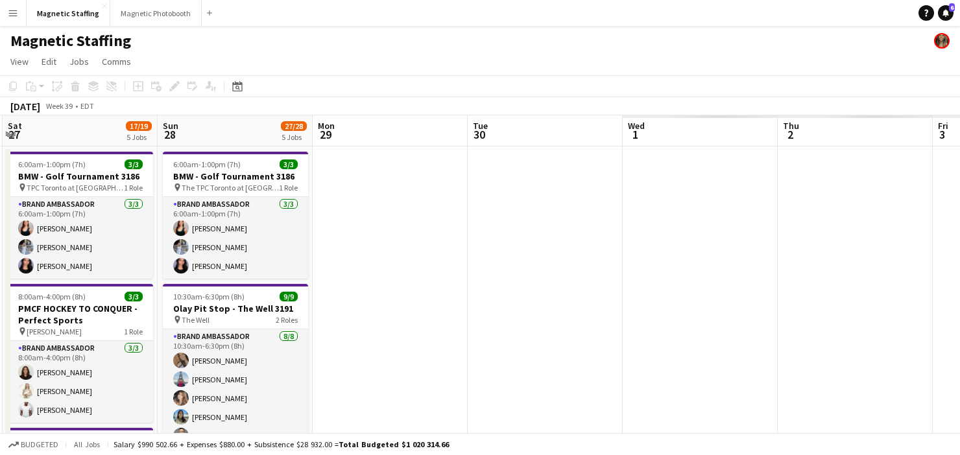
drag, startPoint x: 277, startPoint y: 353, endPoint x: 0, endPoint y: 383, distance: 278.5
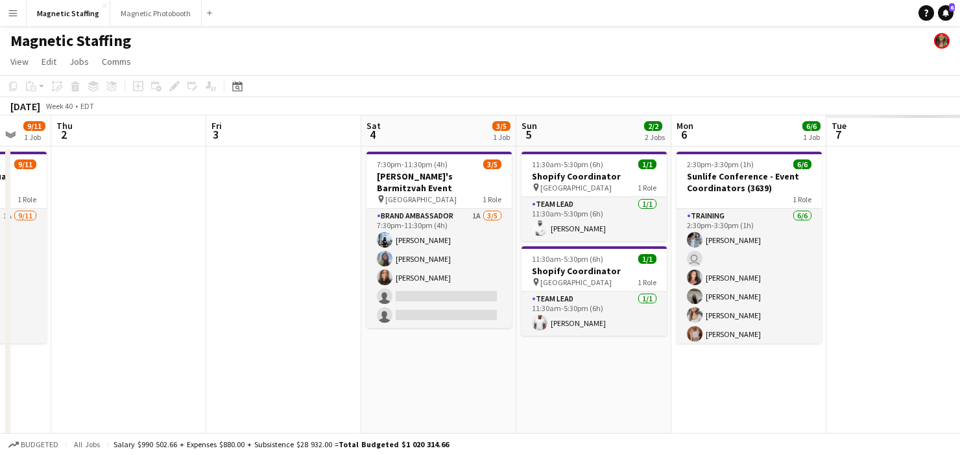
drag, startPoint x: 444, startPoint y: 335, endPoint x: 0, endPoint y: 392, distance: 447.3
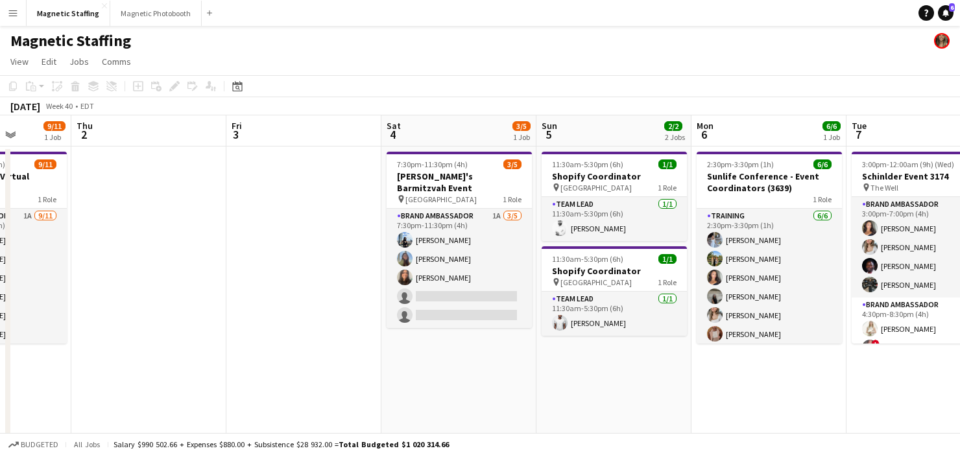
scroll to position [0, 613]
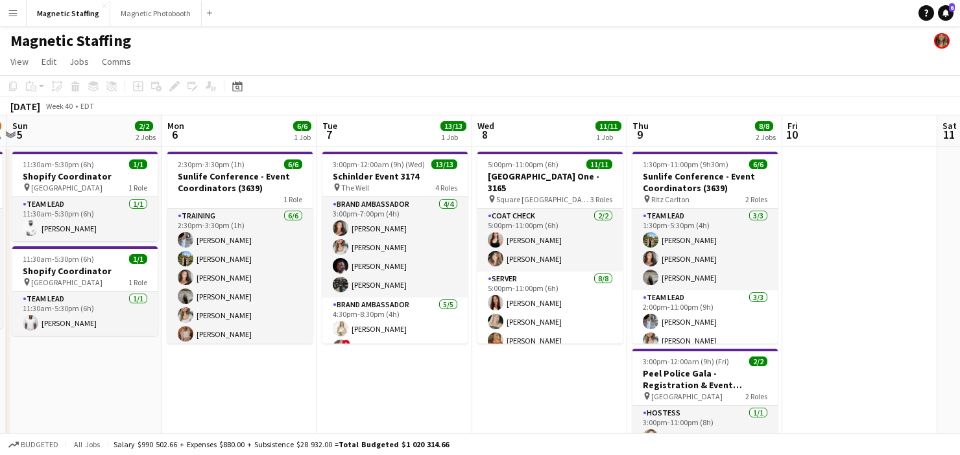
drag, startPoint x: 569, startPoint y: 347, endPoint x: 60, endPoint y: 346, distance: 509.1
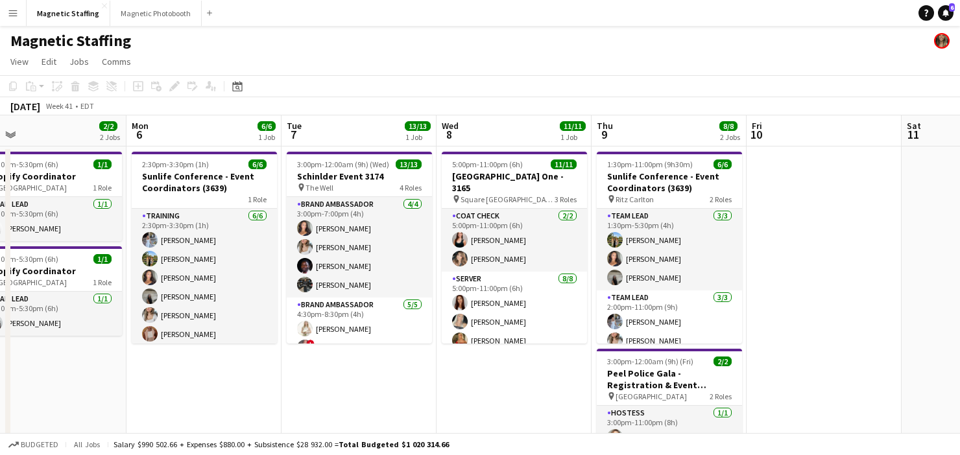
drag, startPoint x: 552, startPoint y: 315, endPoint x: 0, endPoint y: 363, distance: 554.1
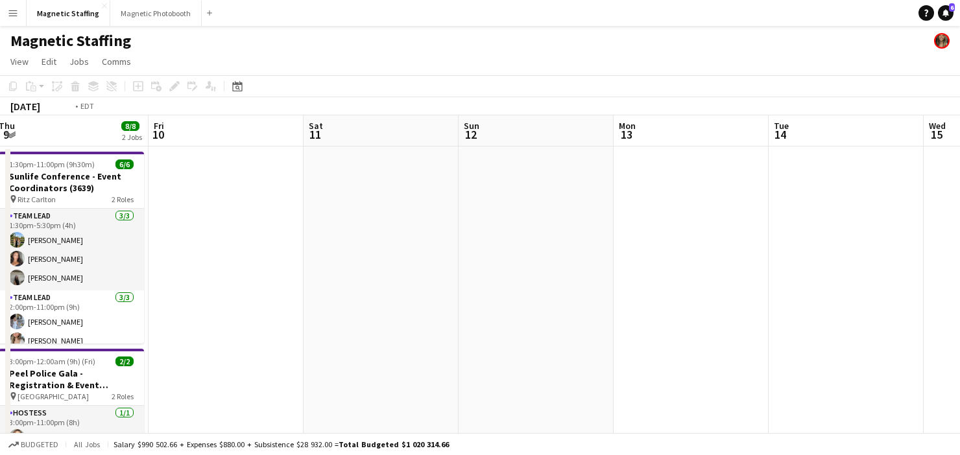
drag, startPoint x: 696, startPoint y: 318, endPoint x: 0, endPoint y: 381, distance: 698.8
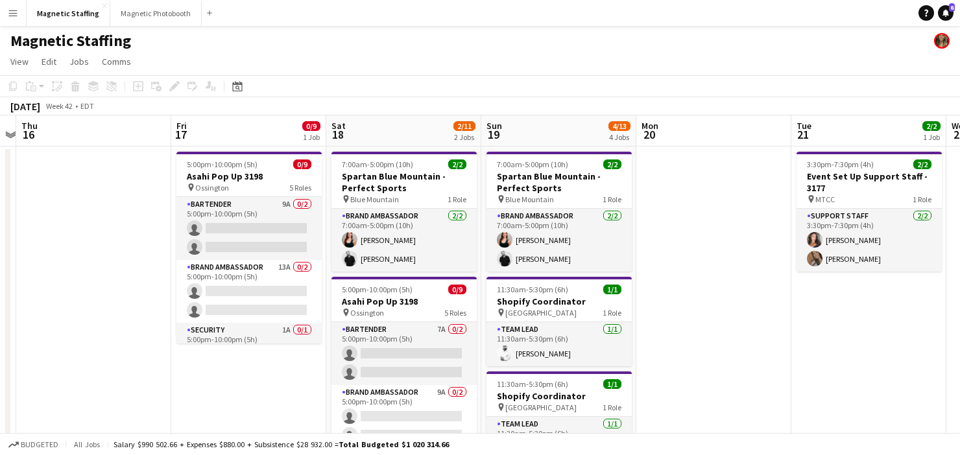
drag, startPoint x: 515, startPoint y: 344, endPoint x: 230, endPoint y: 302, distance: 288.6
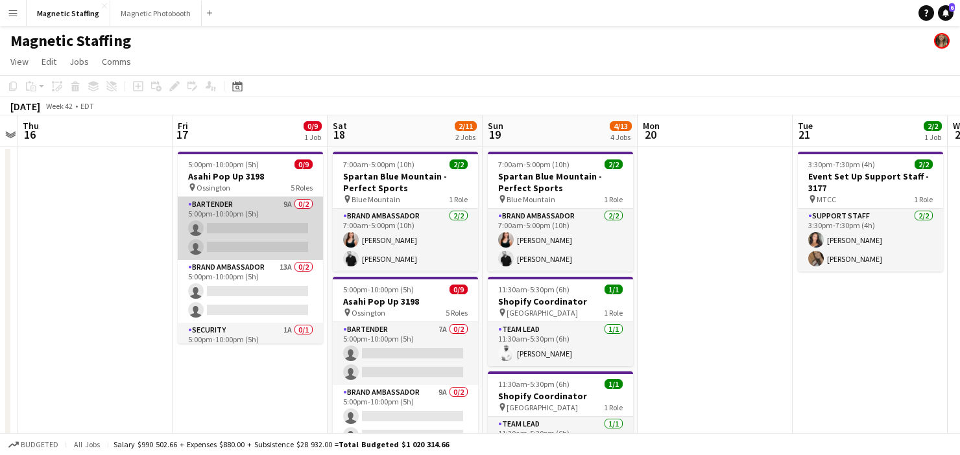
click at [224, 217] on app-card-role "Bartender 9A 0/2 5:00pm-10:00pm (5h) single-neutral-actions single-neutral-acti…" at bounding box center [250, 228] width 145 height 63
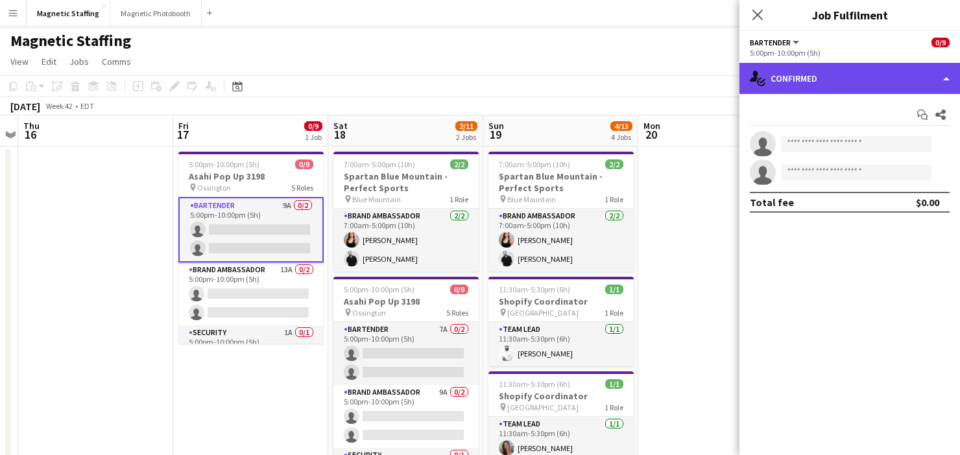
click at [840, 86] on div "single-neutral-actions-check-2 Confirmed" at bounding box center [849, 78] width 221 height 31
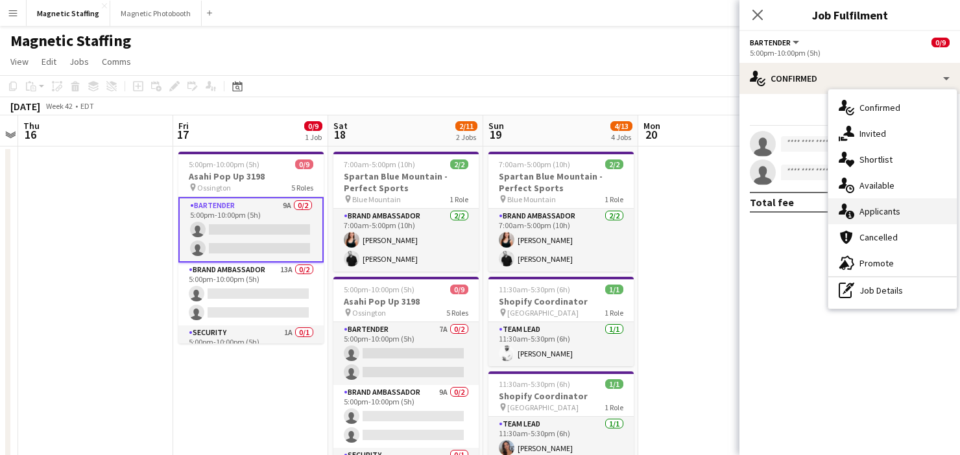
click at [853, 216] on icon at bounding box center [850, 215] width 8 height 8
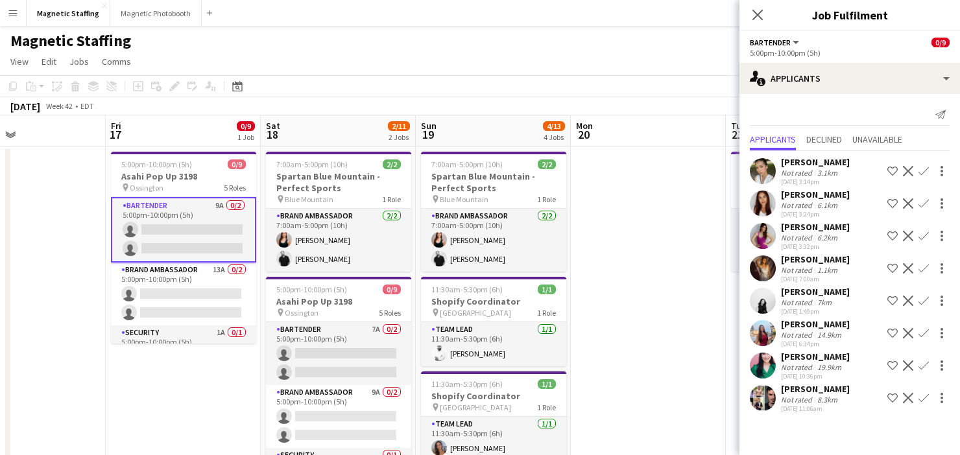
drag, startPoint x: 699, startPoint y: 326, endPoint x: 627, endPoint y: 327, distance: 72.0
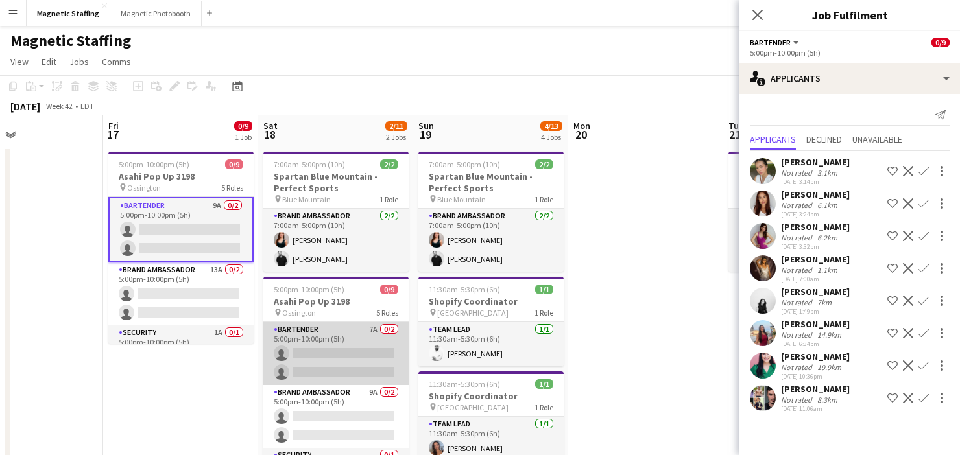
click at [331, 355] on app-card-role "Bartender 7A 0/2 5:00pm-10:00pm (5h) single-neutral-actions single-neutral-acti…" at bounding box center [335, 353] width 145 height 63
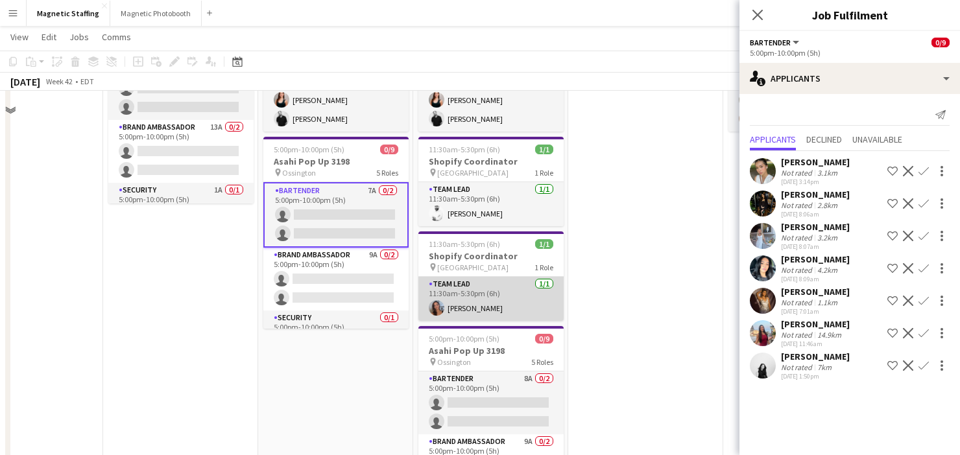
scroll to position [150, 0]
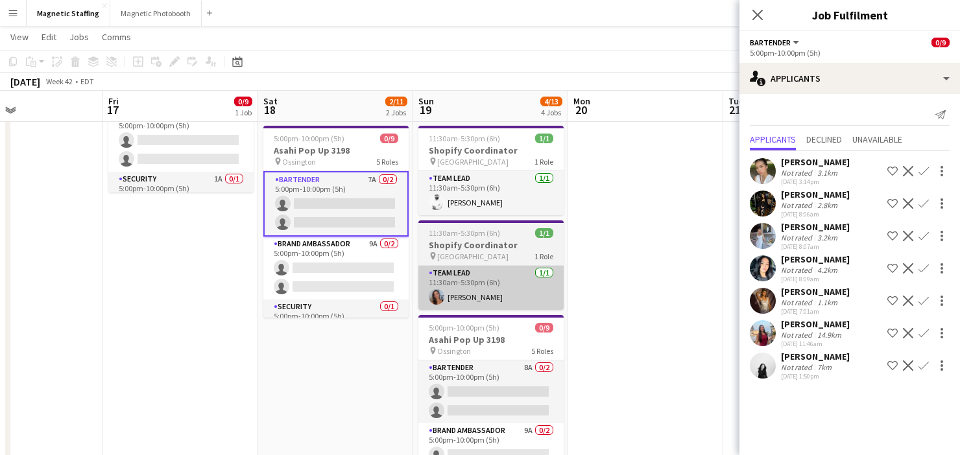
click at [499, 377] on app-card-role "Bartender 8A 0/2 5:00pm-10:00pm (5h) single-neutral-actions single-neutral-acti…" at bounding box center [490, 392] width 145 height 63
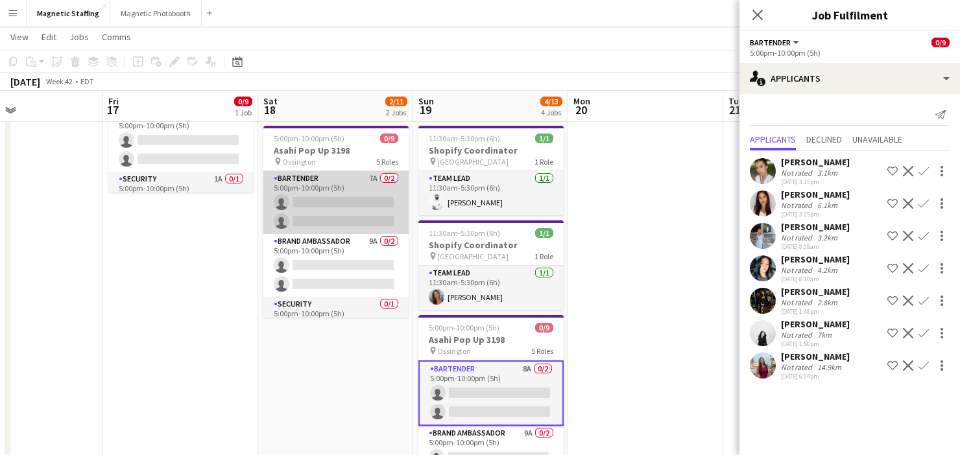
click at [360, 202] on app-card-role "Bartender 7A 0/2 5:00pm-10:00pm (5h) single-neutral-actions single-neutral-acti…" at bounding box center [335, 202] width 145 height 63
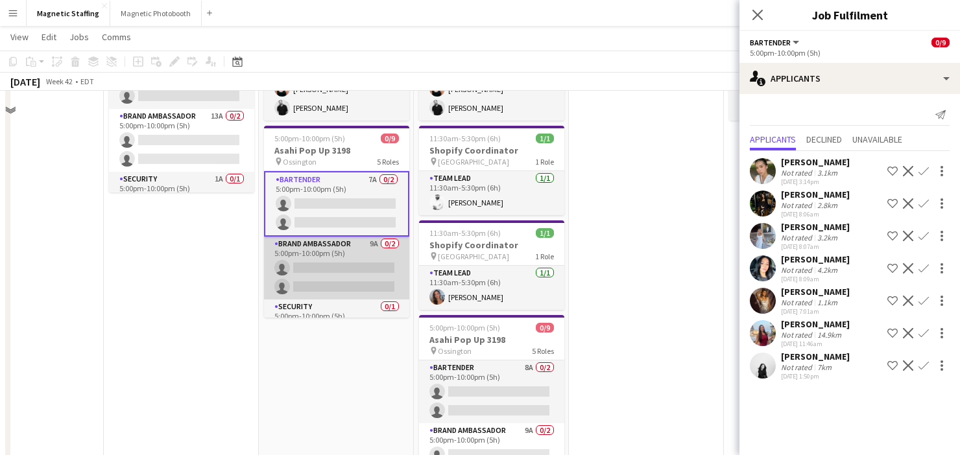
scroll to position [59, 0]
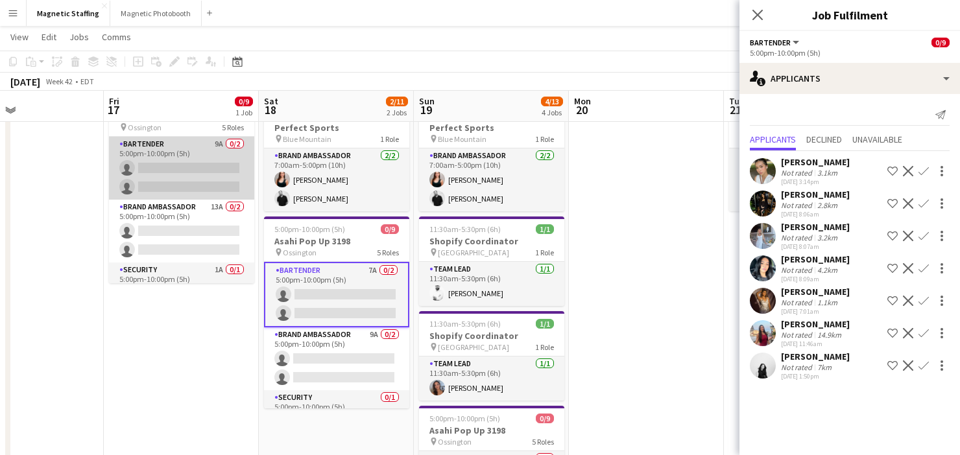
click at [206, 183] on app-card-role "Bartender 9A 0/2 5:00pm-10:00pm (5h) single-neutral-actions single-neutral-acti…" at bounding box center [181, 168] width 145 height 63
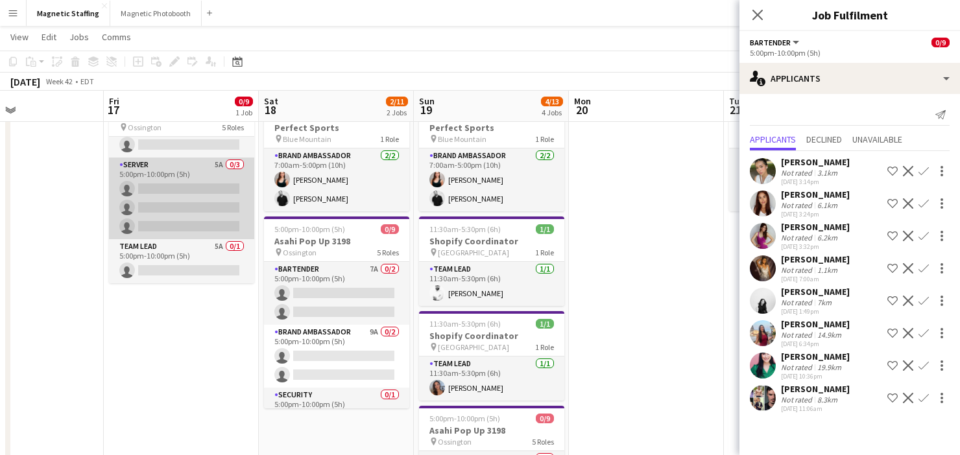
click at [183, 213] on app-card-role "Server 5A 0/3 5:00pm-10:00pm (5h) single-neutral-actions single-neutral-actions…" at bounding box center [181, 199] width 145 height 82
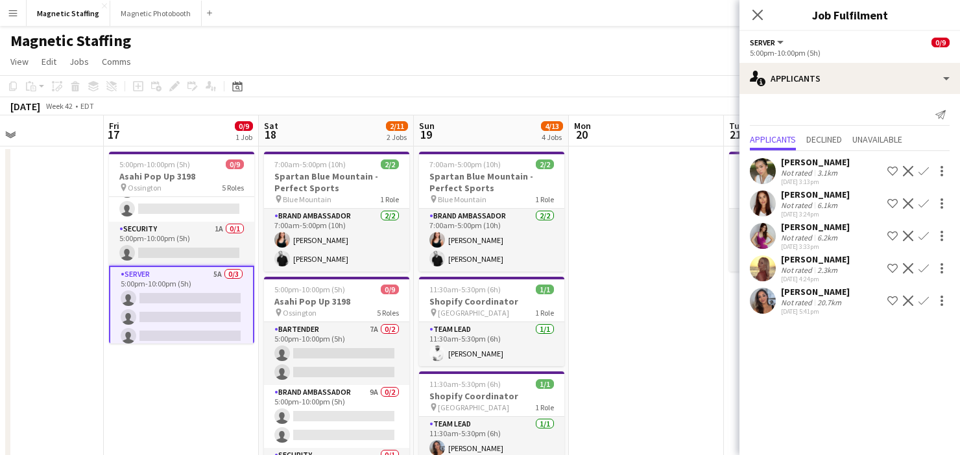
scroll to position [99, 0]
click at [187, 263] on app-card-role "Security 1A 0/1 5:00pm-10:00pm (5h) single-neutral-actions" at bounding box center [181, 246] width 145 height 44
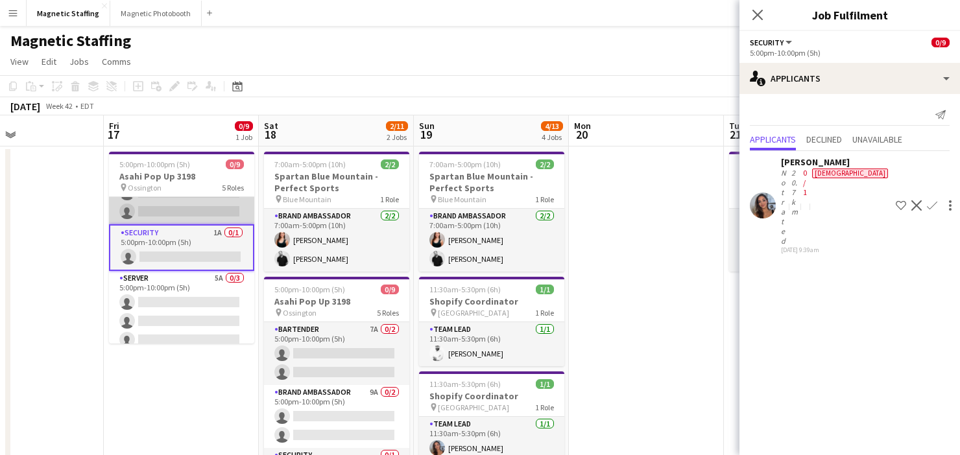
click at [191, 217] on app-card-role "Brand Ambassador 13A 0/2 5:00pm-10:00pm (5h) single-neutral-actions single-neut…" at bounding box center [181, 192] width 145 height 63
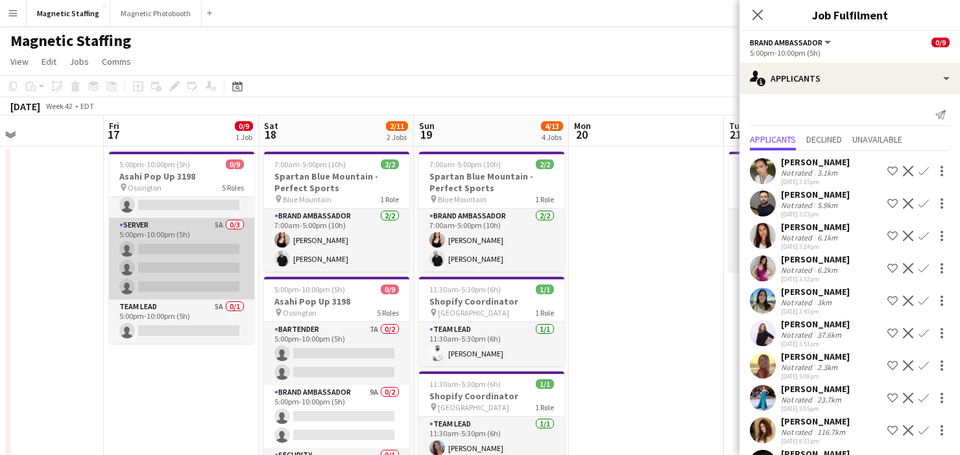
click at [201, 277] on app-card-role "Server 5A 0/3 5:00pm-10:00pm (5h) single-neutral-actions single-neutral-actions…" at bounding box center [181, 259] width 145 height 82
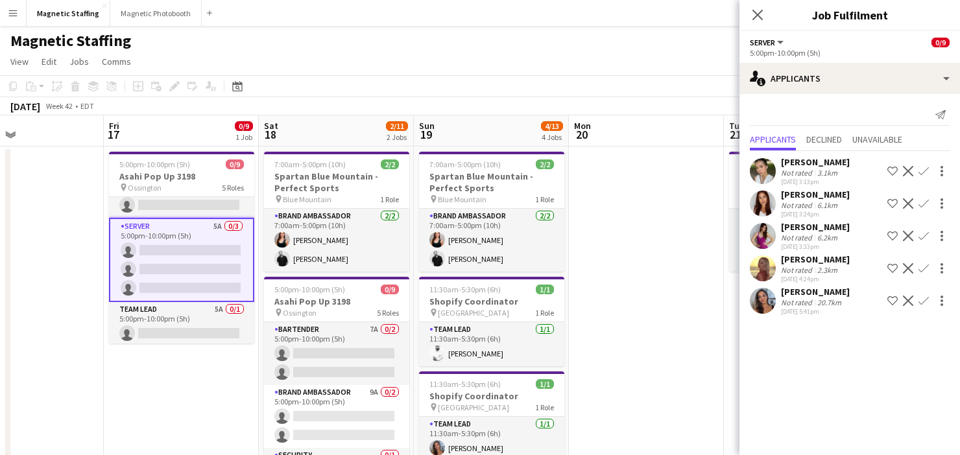
scroll to position [0, 0]
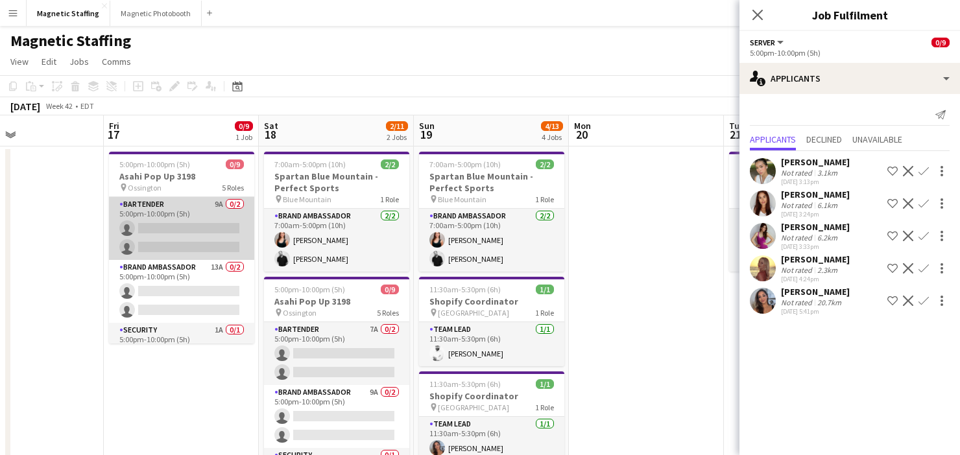
click at [214, 243] on app-card-role "Bartender 9A 0/2 5:00pm-10:00pm (5h) single-neutral-actions single-neutral-acti…" at bounding box center [181, 228] width 145 height 63
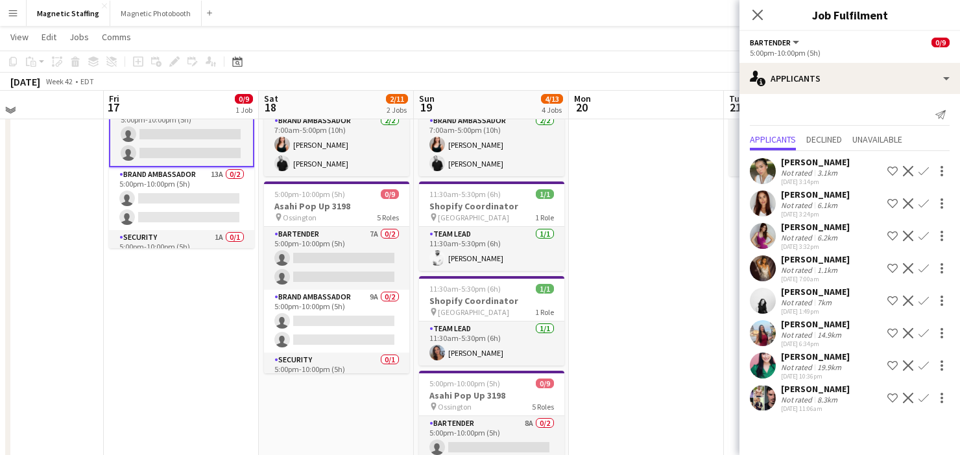
scroll to position [95, 0]
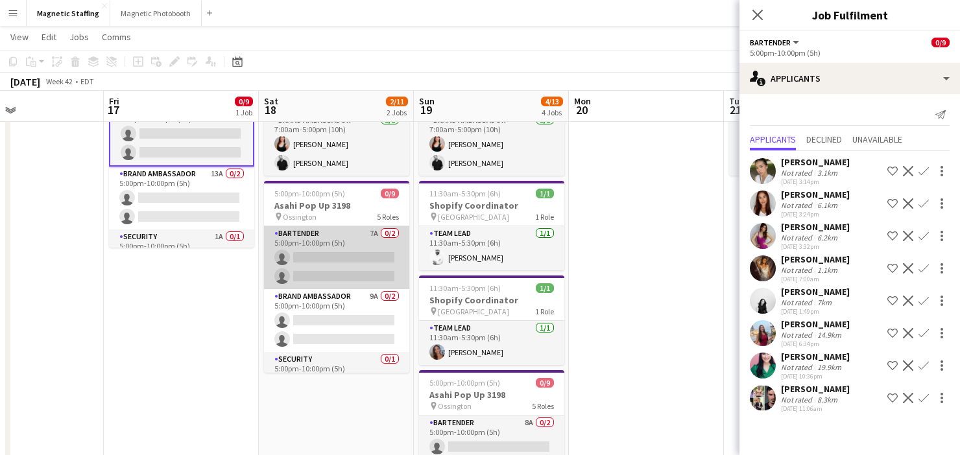
click at [370, 269] on app-card-role "Bartender 7A 0/2 5:00pm-10:00pm (5h) single-neutral-actions single-neutral-acti…" at bounding box center [336, 257] width 145 height 63
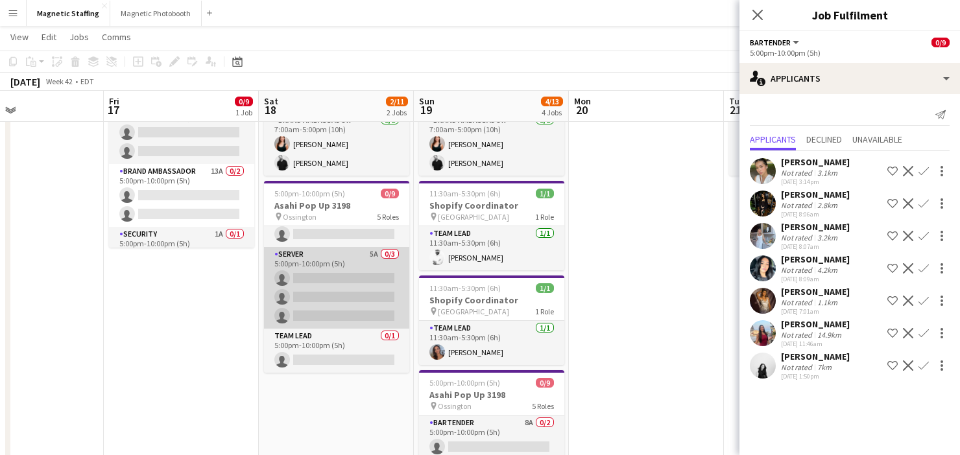
click at [364, 313] on app-card-role "Server 5A 0/3 5:00pm-10:00pm (5h) single-neutral-actions single-neutral-actions…" at bounding box center [336, 288] width 145 height 82
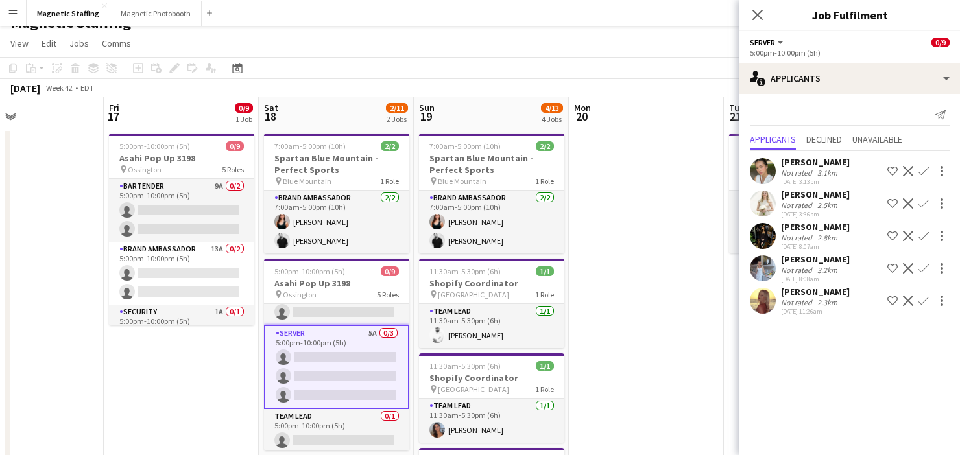
scroll to position [0, 0]
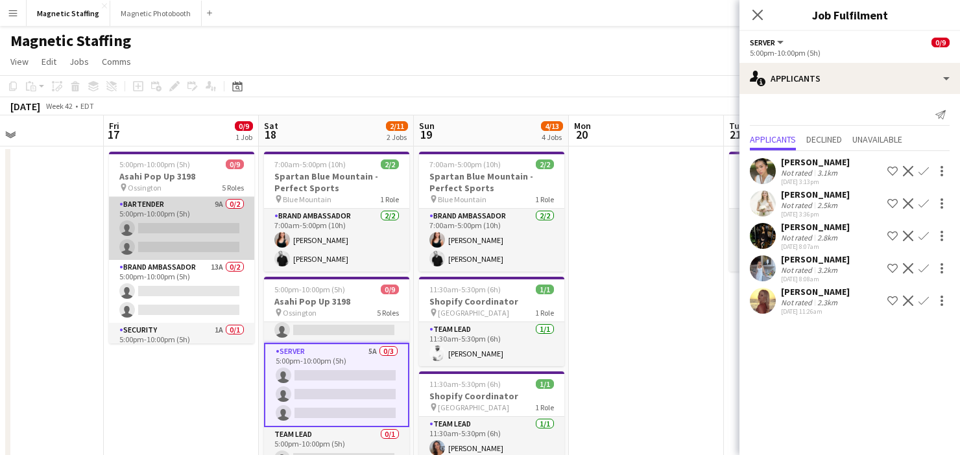
click at [197, 225] on app-card-role "Bartender 9A 0/2 5:00pm-10:00pm (5h) single-neutral-actions single-neutral-acti…" at bounding box center [181, 228] width 145 height 63
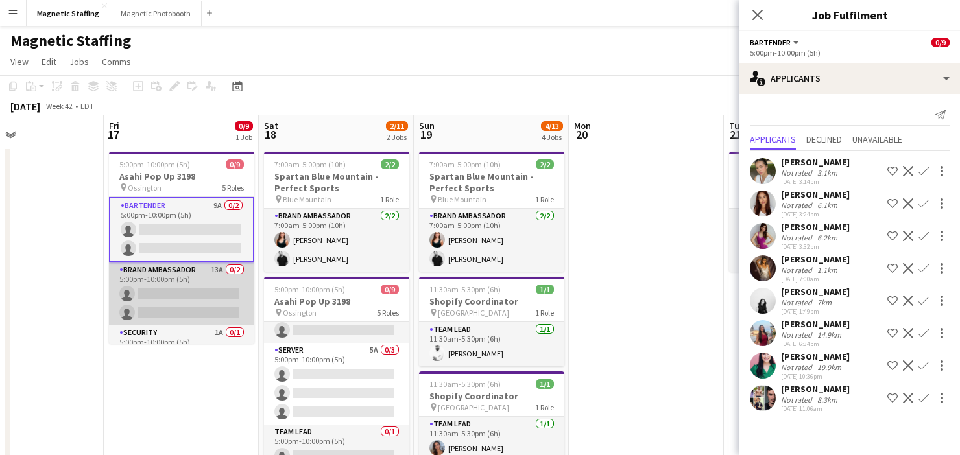
scroll to position [20, 0]
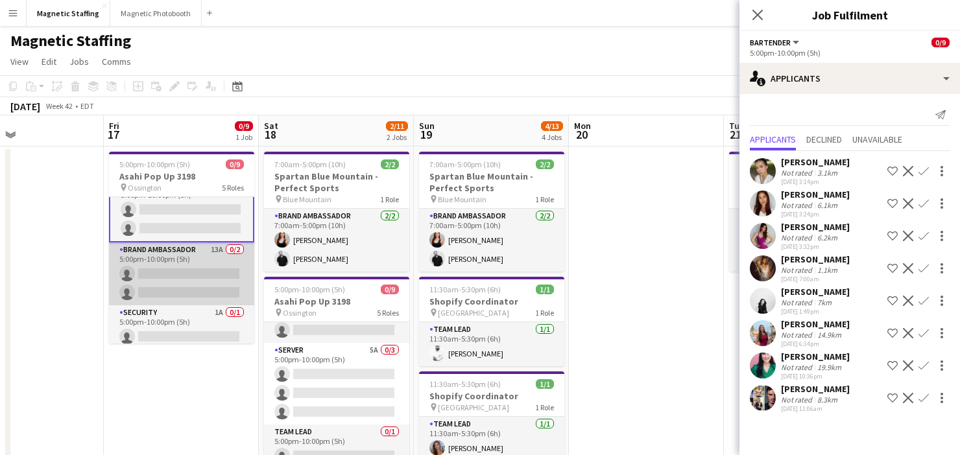
click at [163, 284] on app-card-role "Brand Ambassador 13A 0/2 5:00pm-10:00pm (5h) single-neutral-actions single-neut…" at bounding box center [181, 274] width 145 height 63
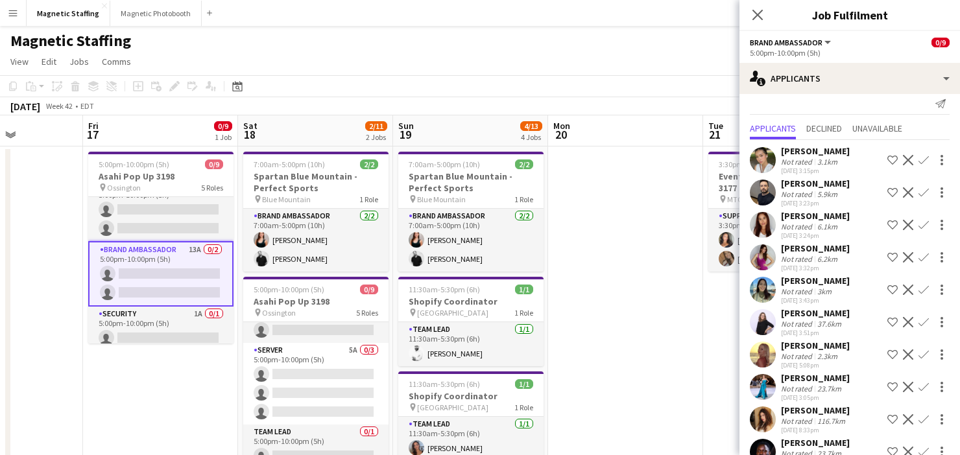
scroll to position [60, 0]
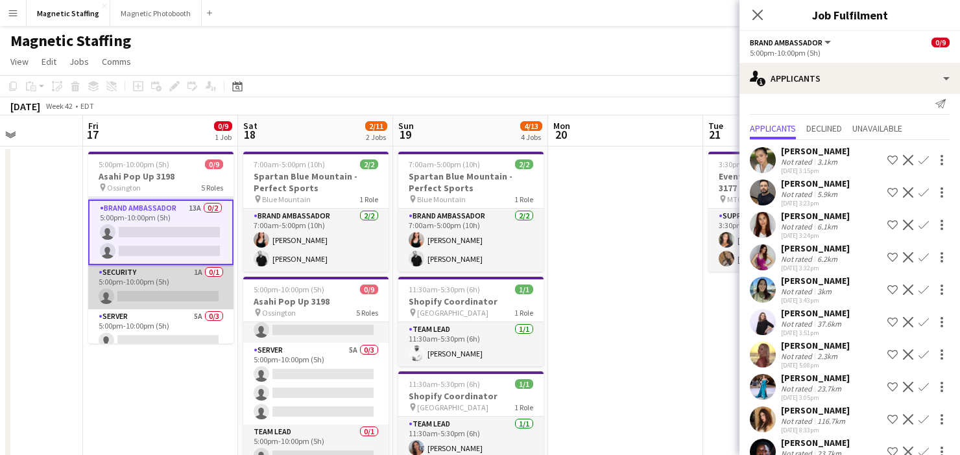
click at [167, 287] on app-card-role "Security 1A 0/1 5:00pm-10:00pm (5h) single-neutral-actions" at bounding box center [160, 287] width 145 height 44
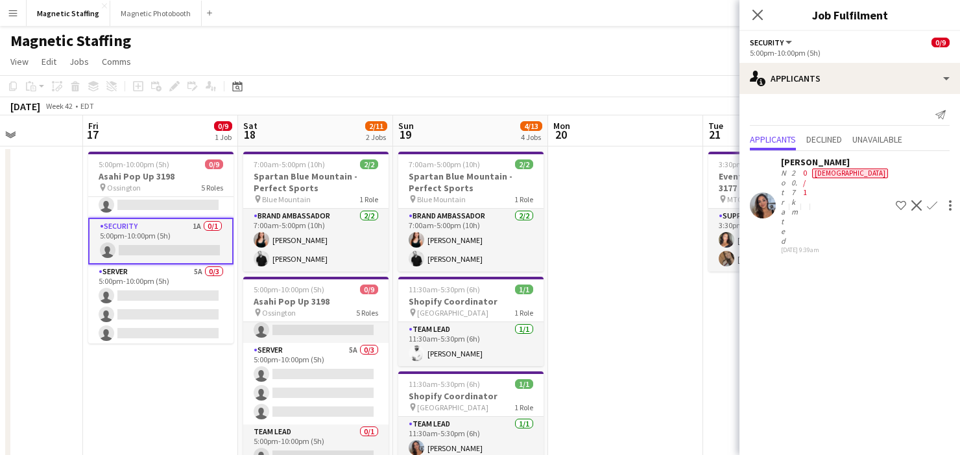
scroll to position [116, 0]
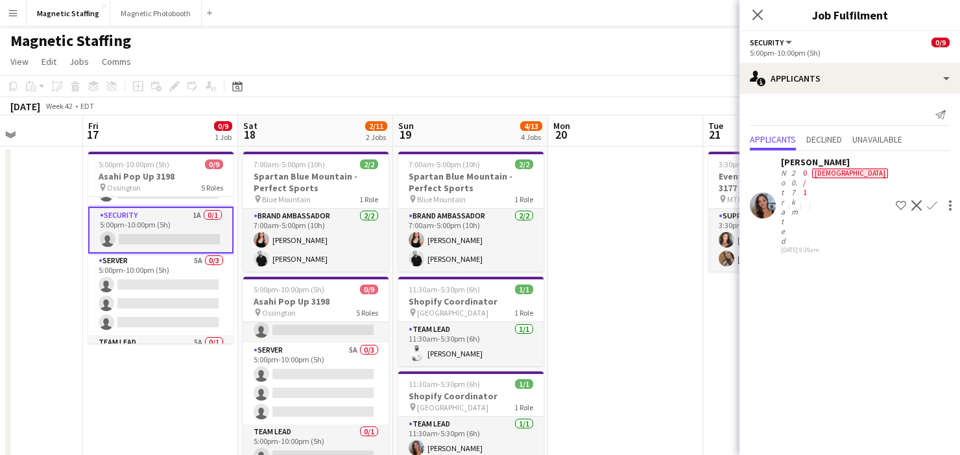
click at [158, 303] on app-card-role "Server 5A 0/3 5:00pm-10:00pm (5h) single-neutral-actions single-neutral-actions…" at bounding box center [160, 295] width 145 height 82
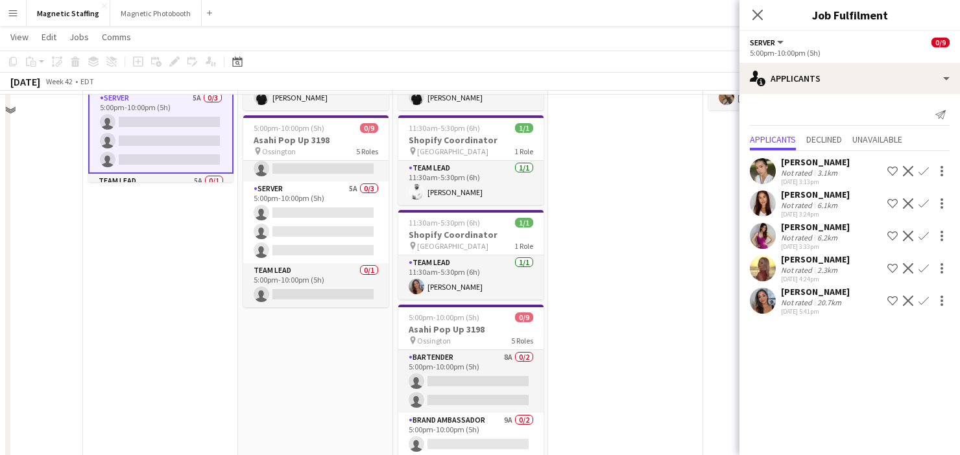
scroll to position [120, 0]
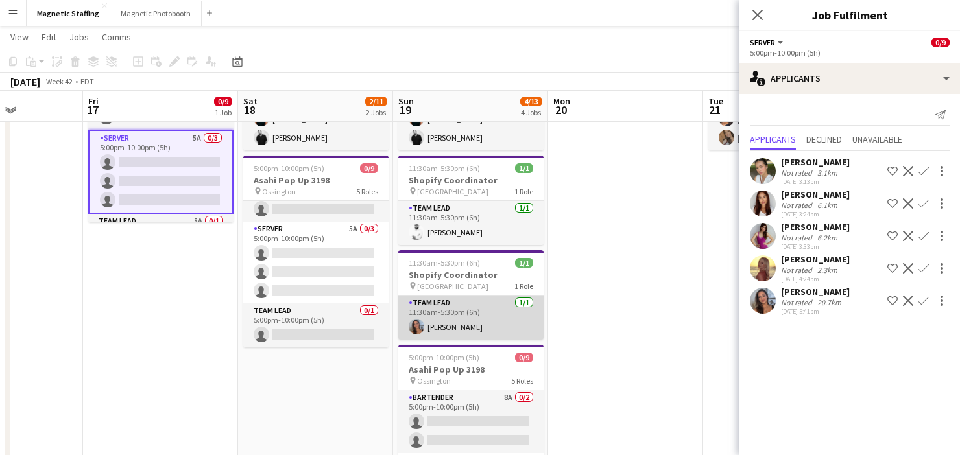
click at [489, 318] on app-card-role "Team Lead 1/1 11:30am-5:30pm (6h) Diana Michailidis" at bounding box center [470, 318] width 145 height 44
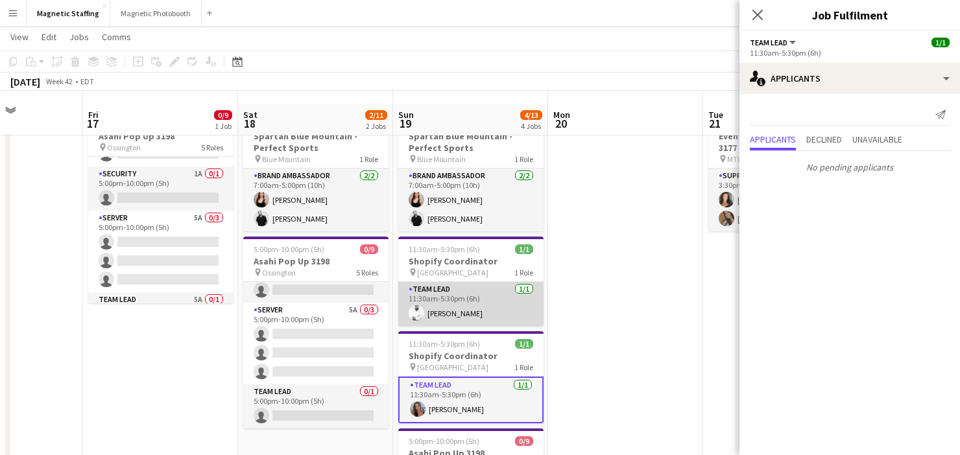
scroll to position [65, 0]
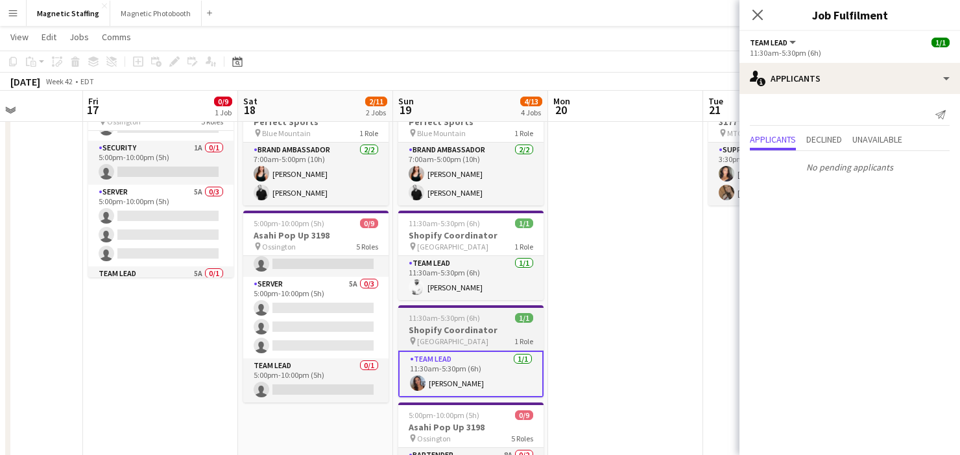
click at [458, 339] on div "pin Toronto 1 Role" at bounding box center [470, 341] width 145 height 10
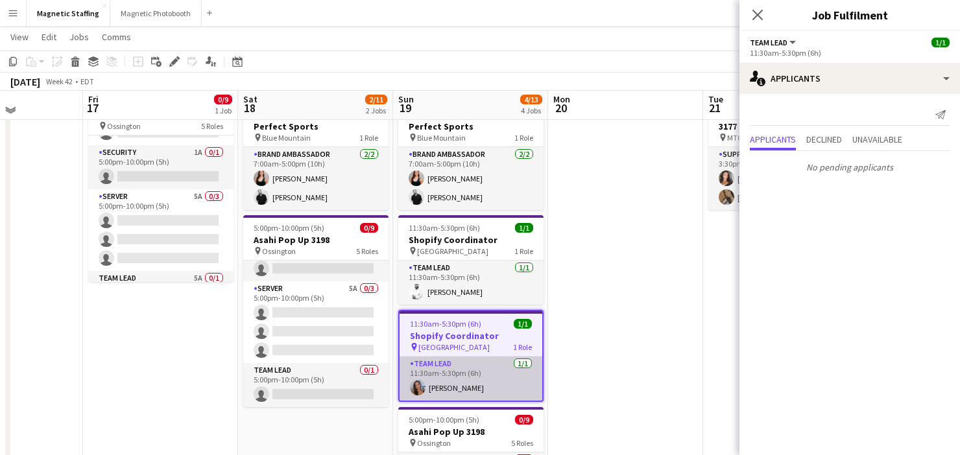
scroll to position [58, 0]
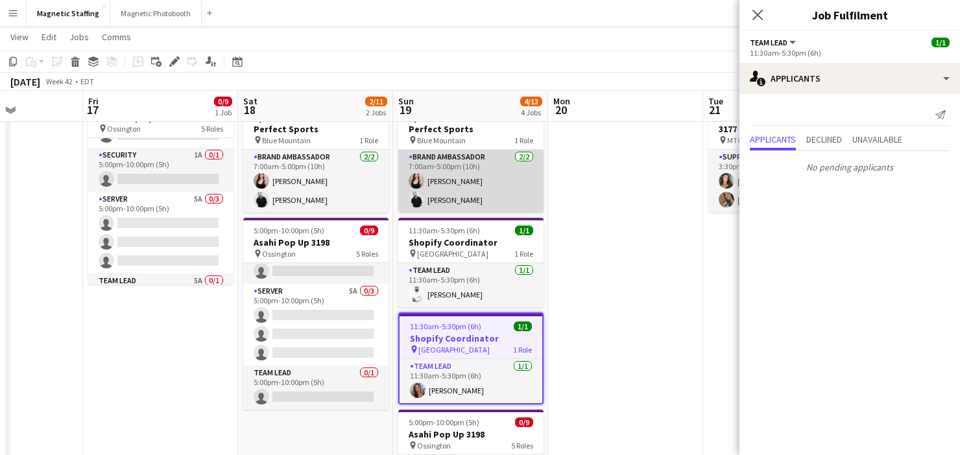
click at [483, 193] on app-card-role "Brand Ambassador 2/2 7:00am-5:00pm (10h) Amy Matyszczuk jean-philippe roy" at bounding box center [470, 181] width 145 height 63
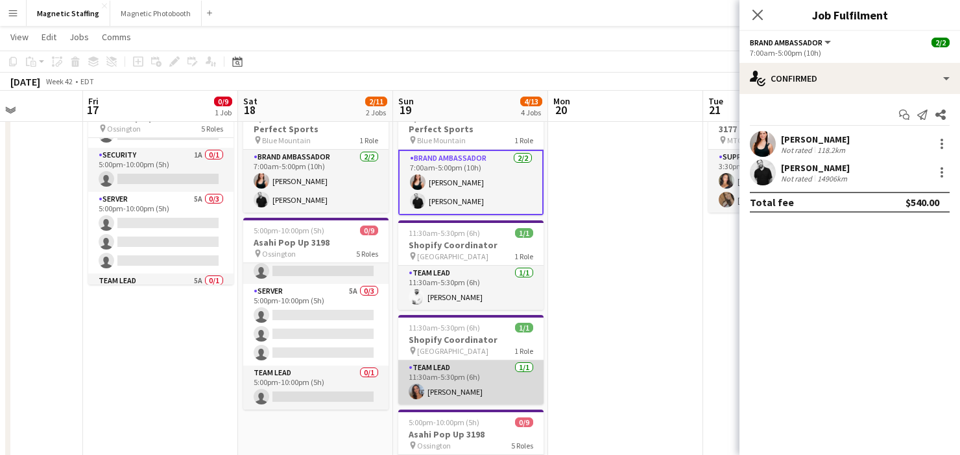
click at [466, 373] on app-card-role "Team Lead 1/1 11:30am-5:30pm (6h) Diana Michailidis" at bounding box center [470, 383] width 145 height 44
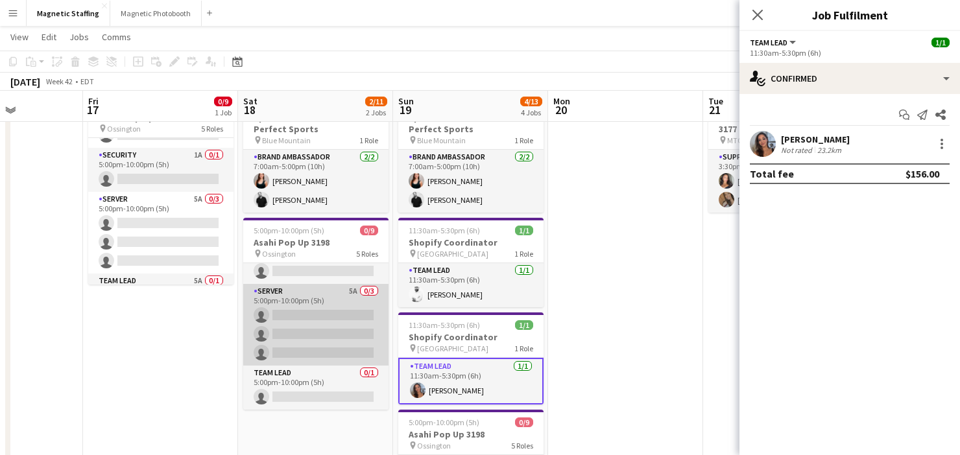
click at [312, 305] on app-card-role "Server 5A 0/3 5:00pm-10:00pm (5h) single-neutral-actions single-neutral-actions…" at bounding box center [315, 325] width 145 height 82
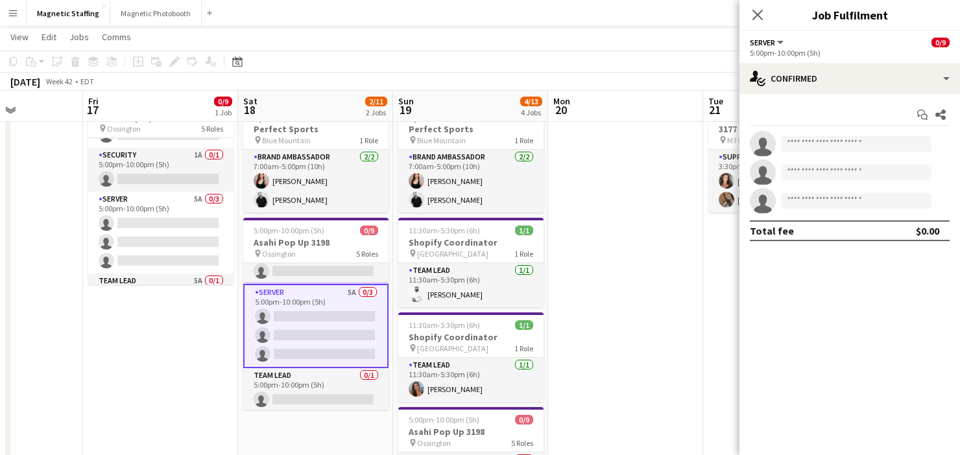
scroll to position [84, 0]
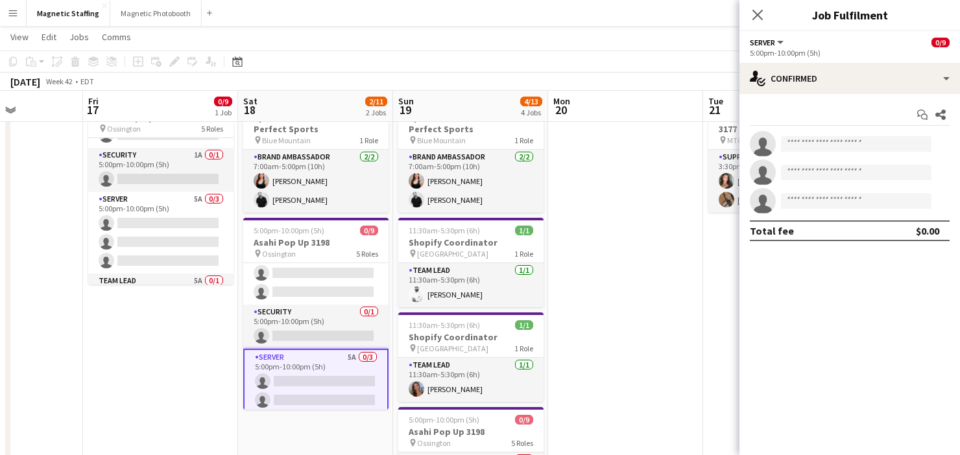
click at [304, 322] on app-card-role "Security 0/1 5:00pm-10:00pm (5h) single-neutral-actions" at bounding box center [315, 327] width 145 height 44
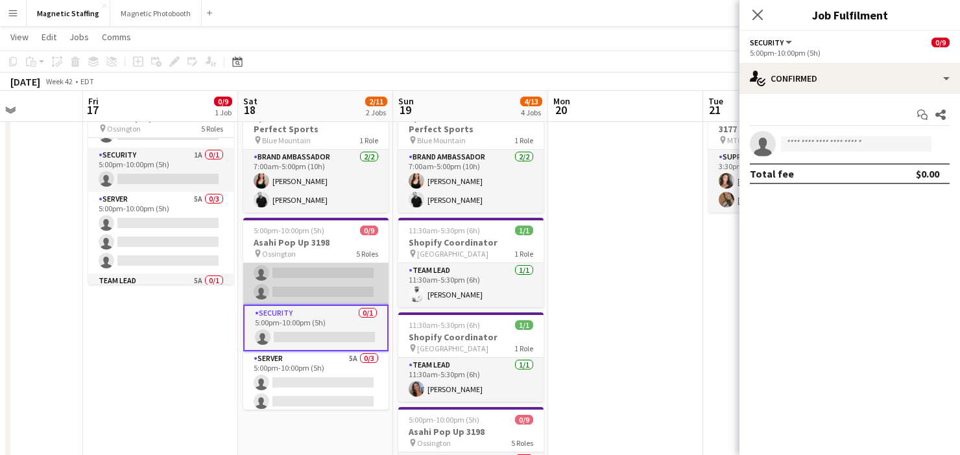
click at [317, 289] on app-card-role "Brand Ambassador 9A 0/2 5:00pm-10:00pm (5h) single-neutral-actions single-neutr…" at bounding box center [315, 273] width 145 height 63
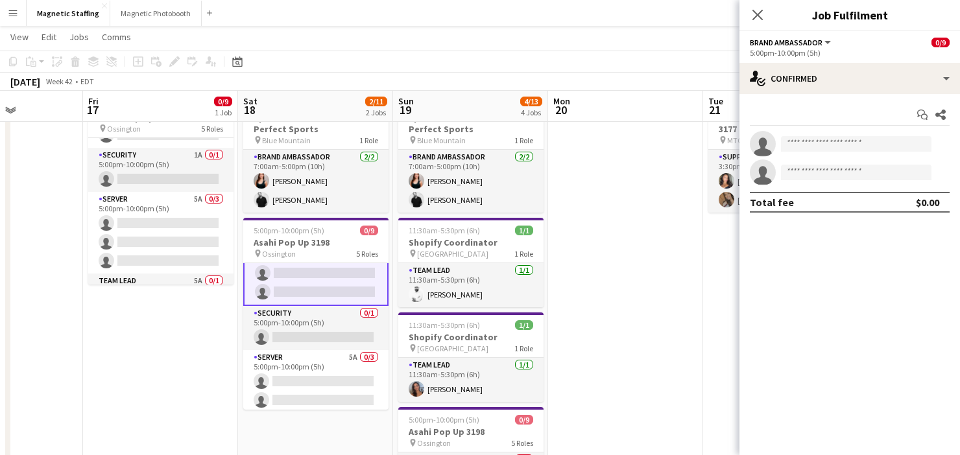
scroll to position [0, 0]
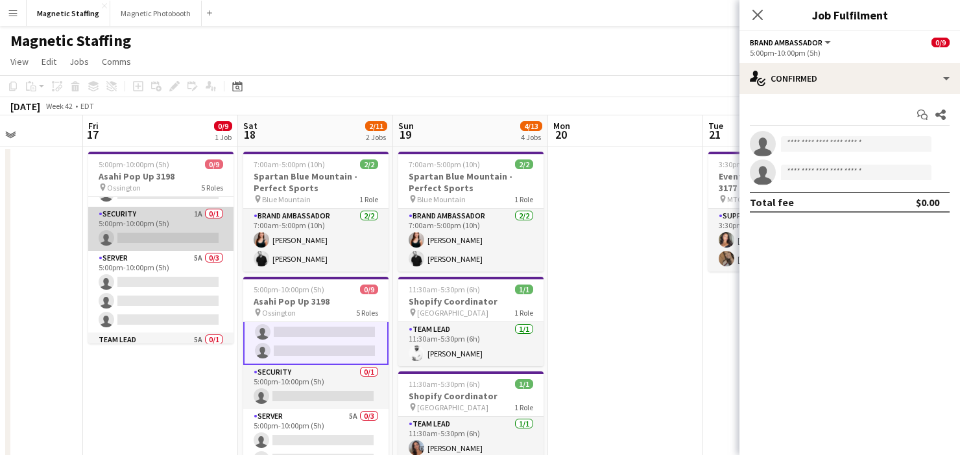
click at [174, 230] on app-card-role "Security 1A 0/1 5:00pm-10:00pm (5h) single-neutral-actions" at bounding box center [160, 229] width 145 height 44
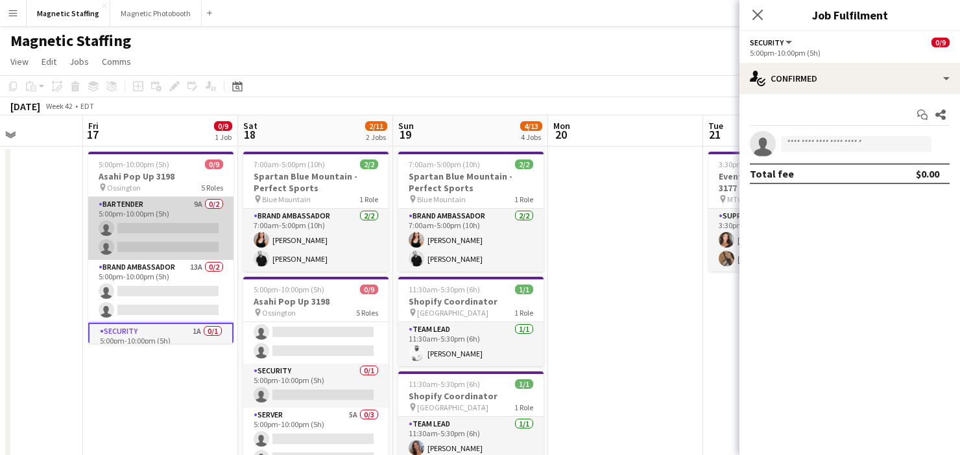
click at [167, 236] on app-card-role "Bartender 9A 0/2 5:00pm-10:00pm (5h) single-neutral-actions single-neutral-acti…" at bounding box center [160, 228] width 145 height 63
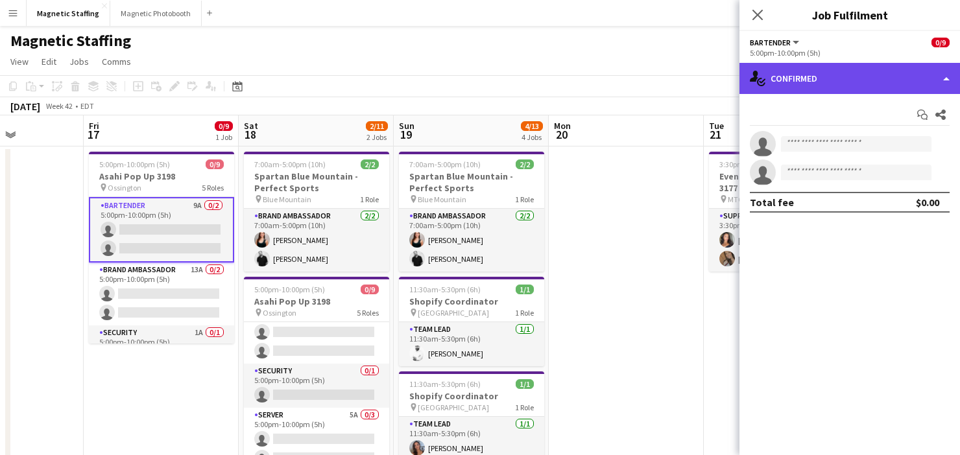
click at [896, 73] on div "single-neutral-actions-check-2 Confirmed" at bounding box center [849, 78] width 221 height 31
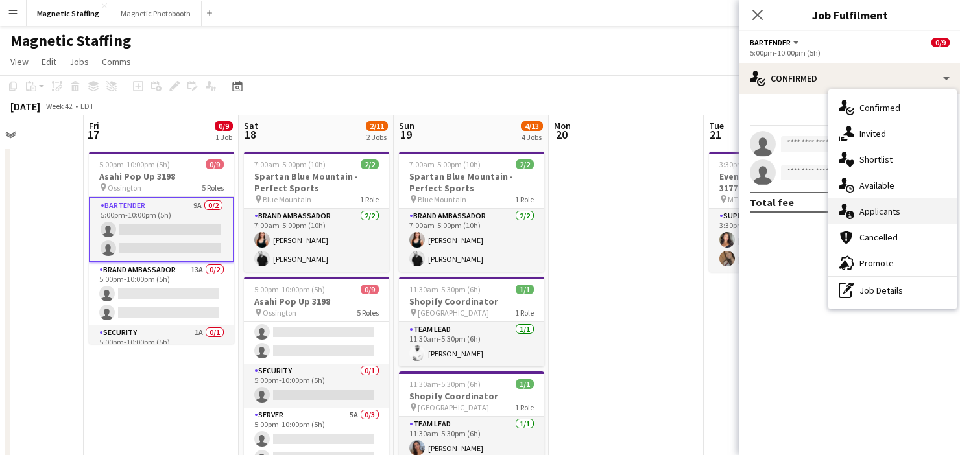
click at [843, 212] on icon at bounding box center [843, 209] width 8 height 11
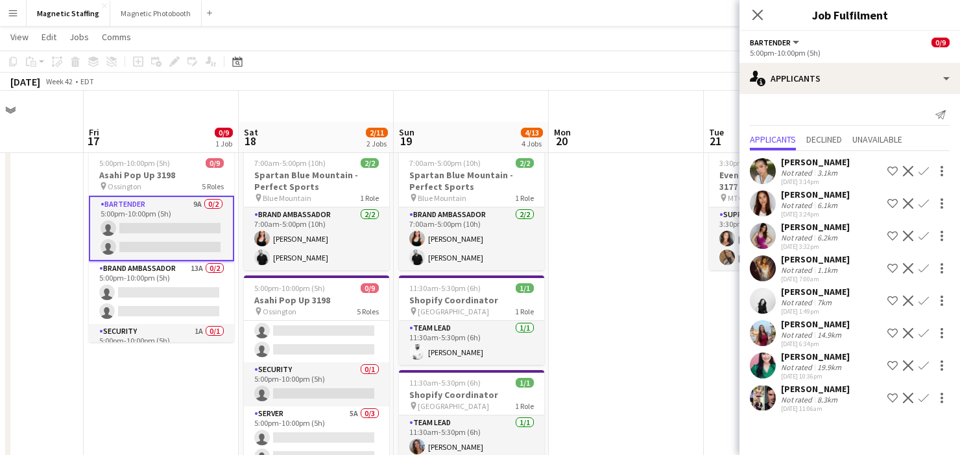
scroll to position [49, 0]
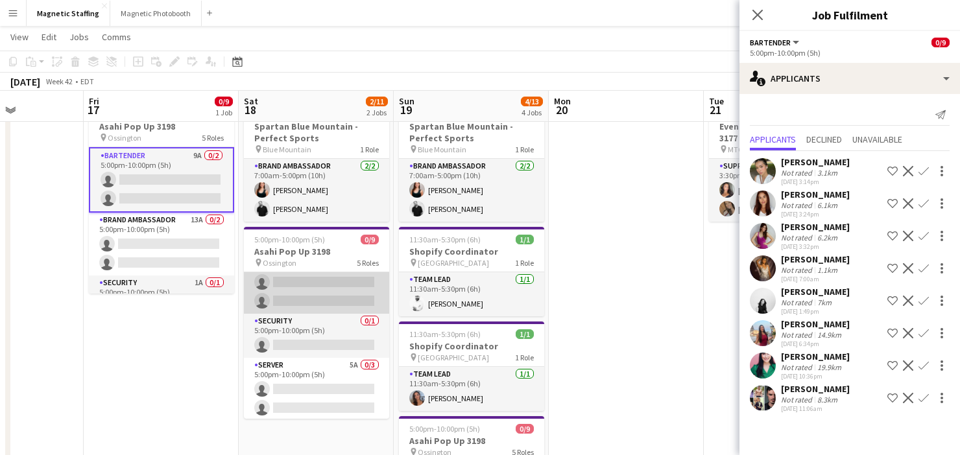
click at [346, 300] on app-card-role "Brand Ambassador 9A 0/2 5:00pm-10:00pm (5h) single-neutral-actions single-neutr…" at bounding box center [316, 282] width 145 height 63
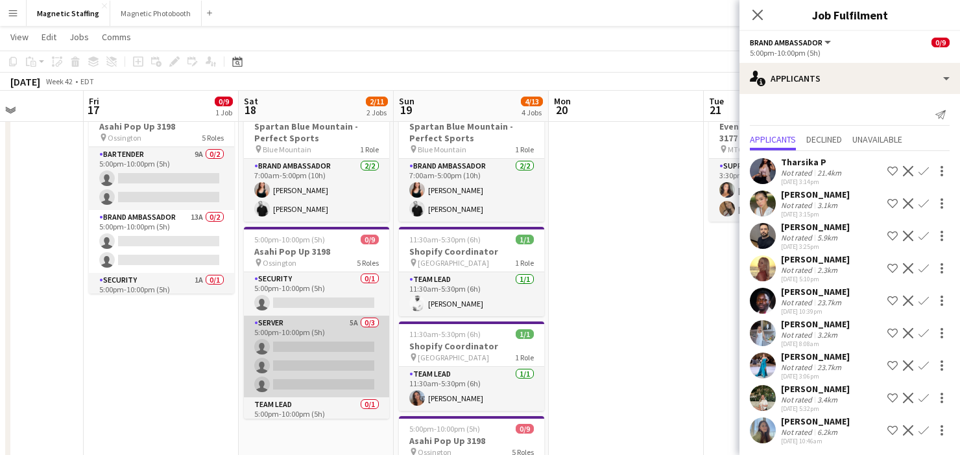
click at [319, 387] on app-card-role "Server 5A 0/3 5:00pm-10:00pm (5h) single-neutral-actions single-neutral-actions…" at bounding box center [316, 357] width 145 height 82
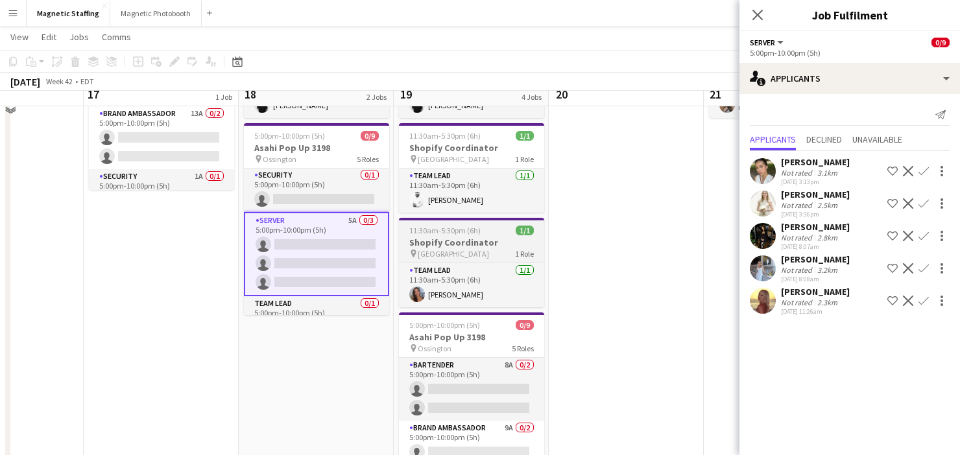
scroll to position [154, 0]
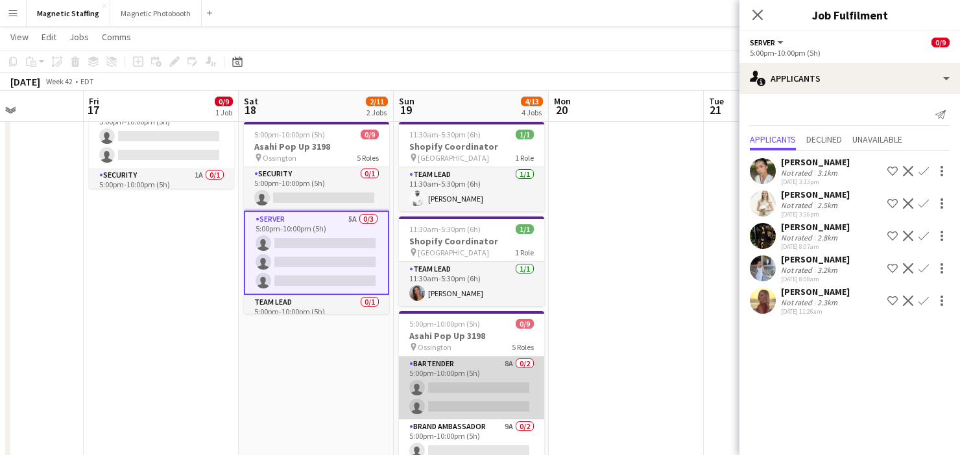
click at [433, 378] on app-card-role "Bartender 8A 0/2 5:00pm-10:00pm (5h) single-neutral-actions single-neutral-acti…" at bounding box center [471, 388] width 145 height 63
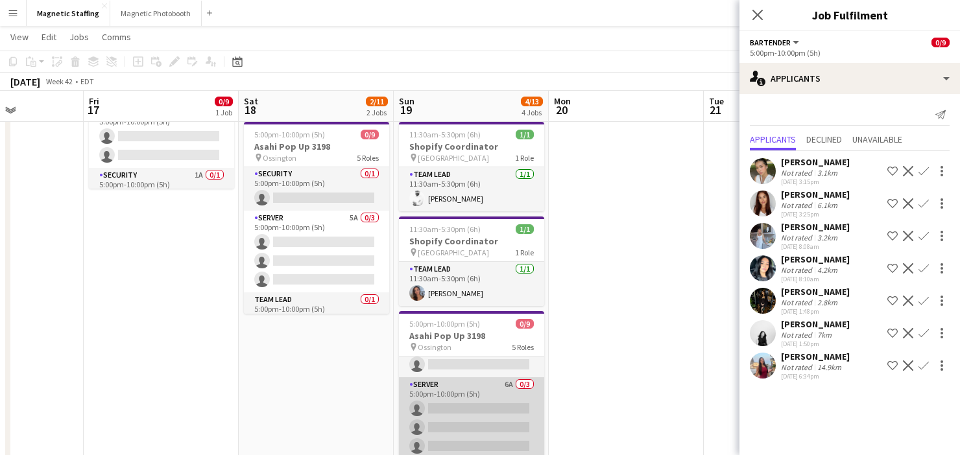
click at [432, 397] on app-card-role "Server 6A 0/3 5:00pm-10:00pm (5h) single-neutral-actions single-neutral-actions…" at bounding box center [471, 418] width 145 height 82
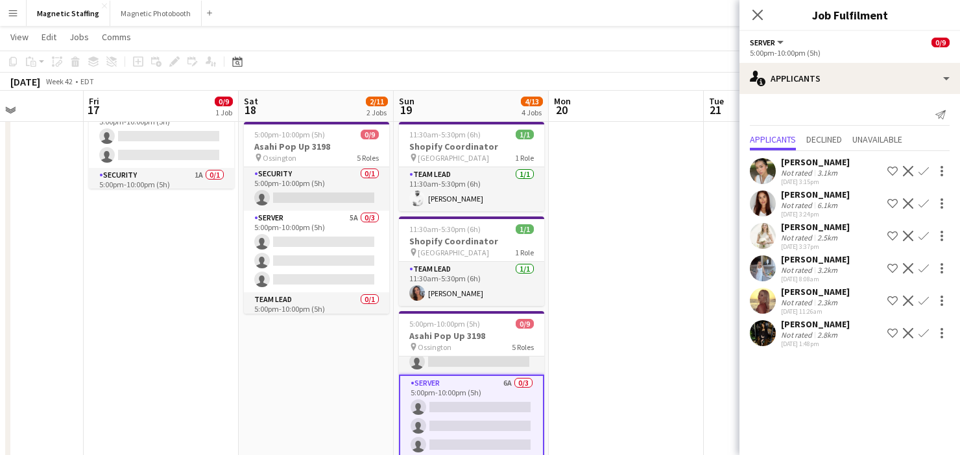
scroll to position [36, 0]
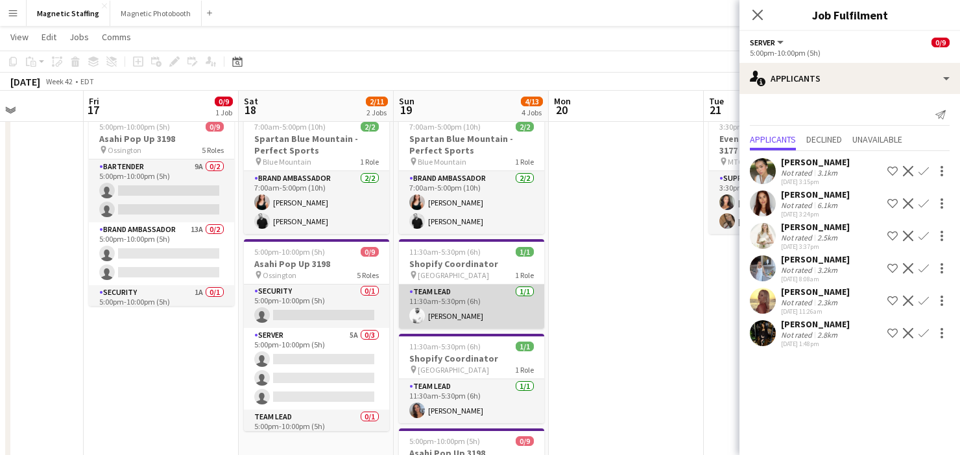
click at [441, 316] on app-card-role "Team Lead 1/1 11:30am-5:30pm (6h) Mohamed Ouzit" at bounding box center [471, 307] width 145 height 44
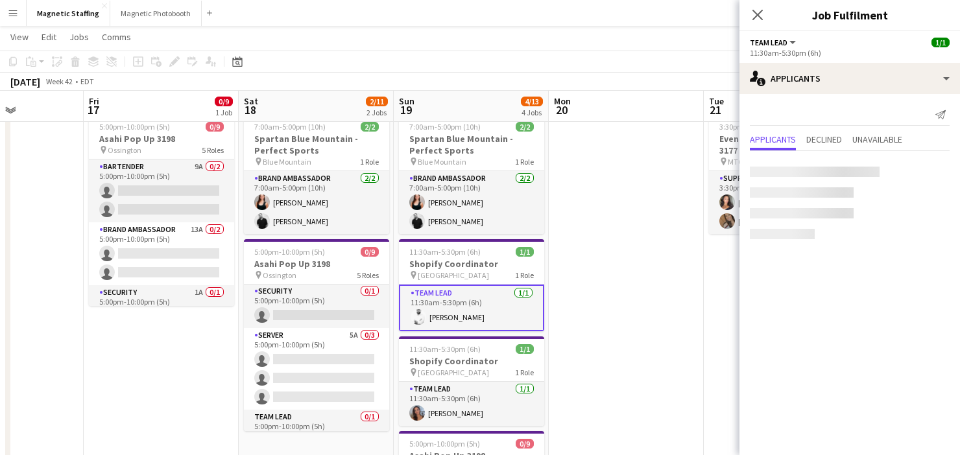
scroll to position [149, 0]
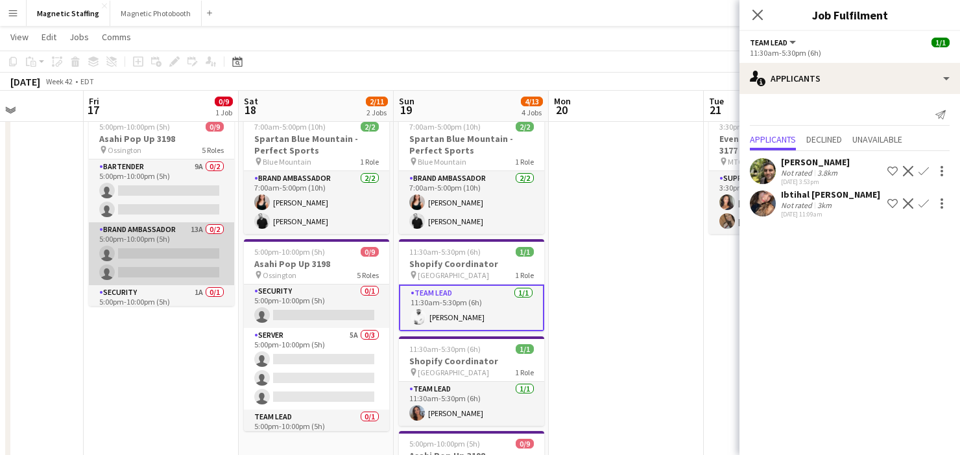
click at [146, 244] on app-card-role "Brand Ambassador 13A 0/2 5:00pm-10:00pm (5h) single-neutral-actions single-neut…" at bounding box center [161, 253] width 145 height 63
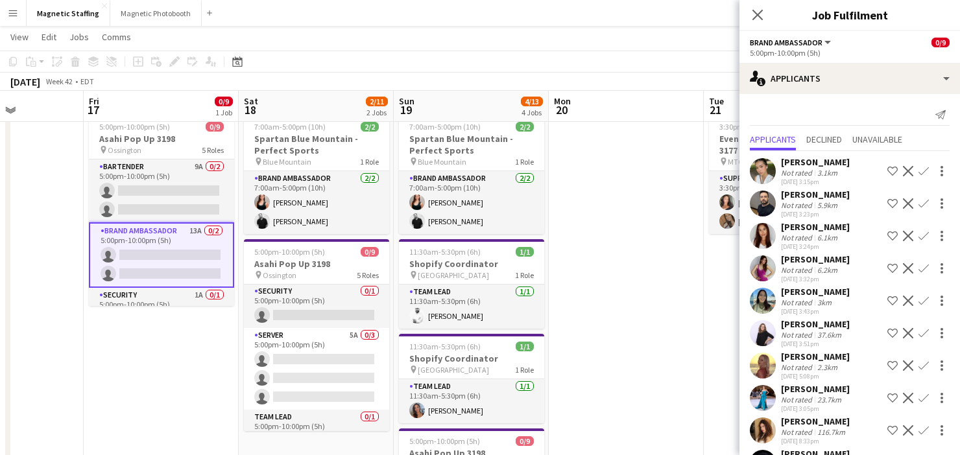
scroll to position [133, 0]
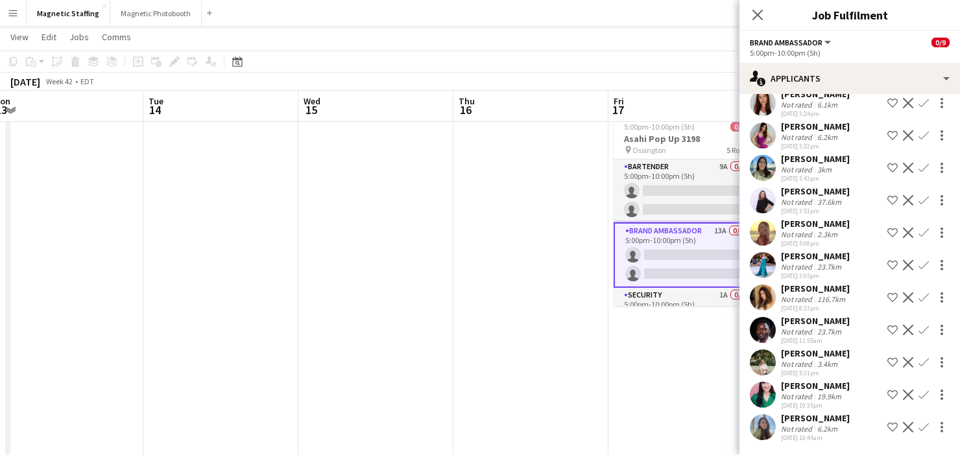
drag, startPoint x: 195, startPoint y: 336, endPoint x: 789, endPoint y: 248, distance: 601.3
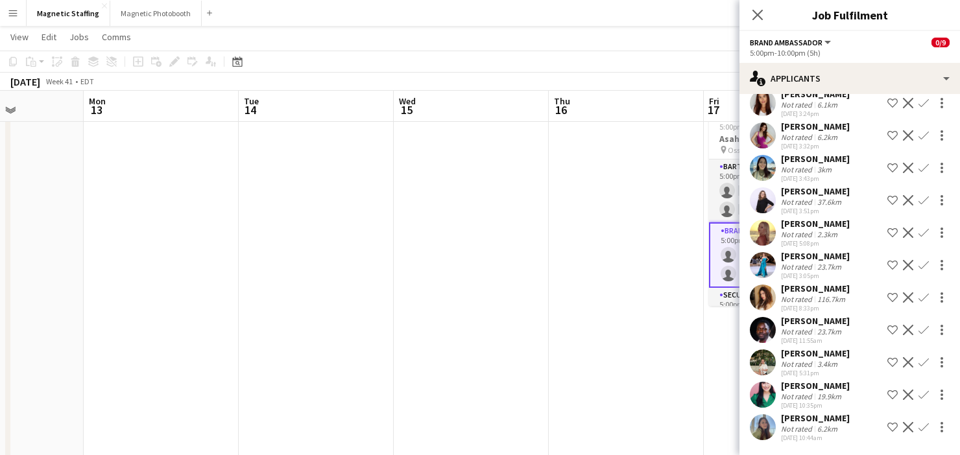
scroll to position [0, 339]
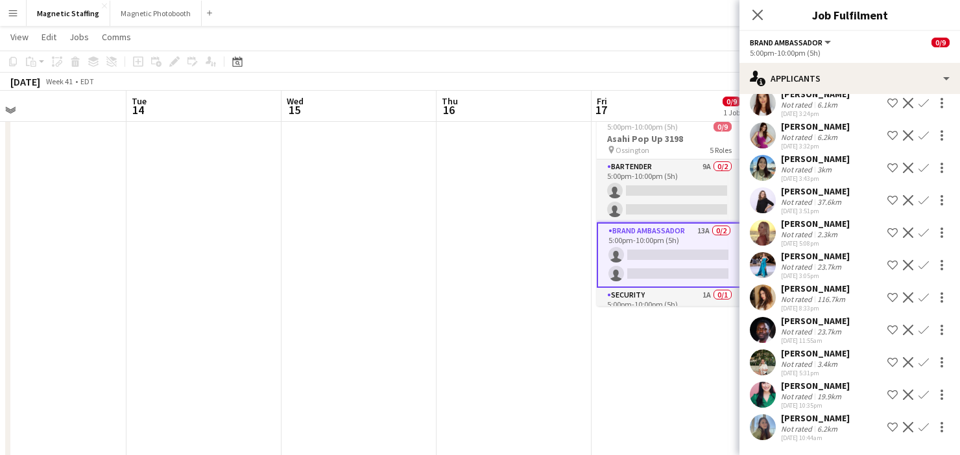
drag, startPoint x: 395, startPoint y: 294, endPoint x: 686, endPoint y: 291, distance: 291.2
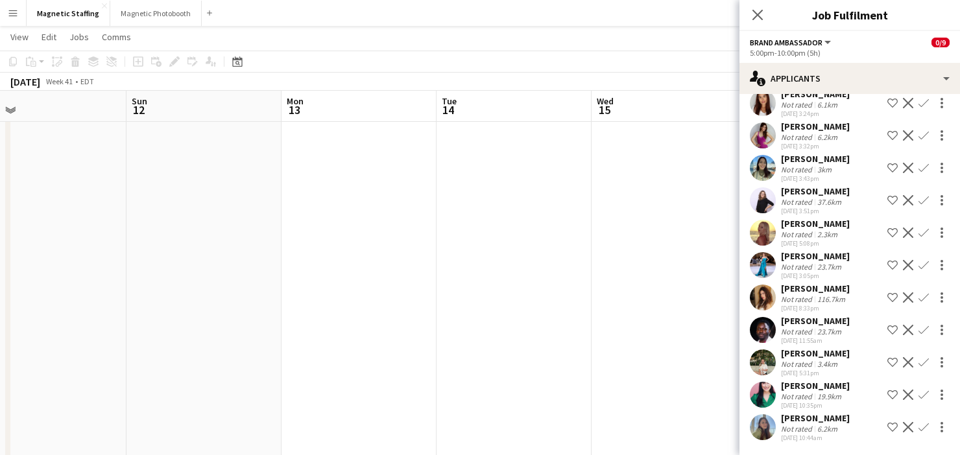
scroll to position [0, 0]
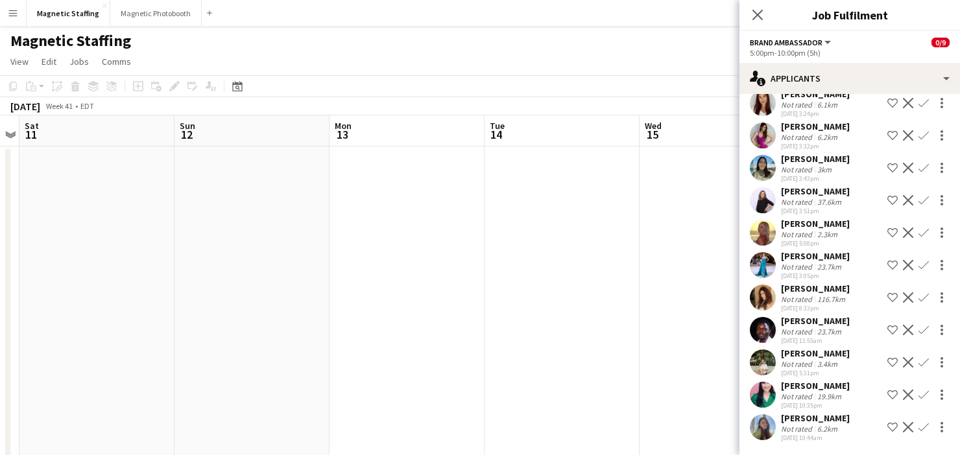
drag, startPoint x: 246, startPoint y: 274, endPoint x: 704, endPoint y: 265, distance: 458.0
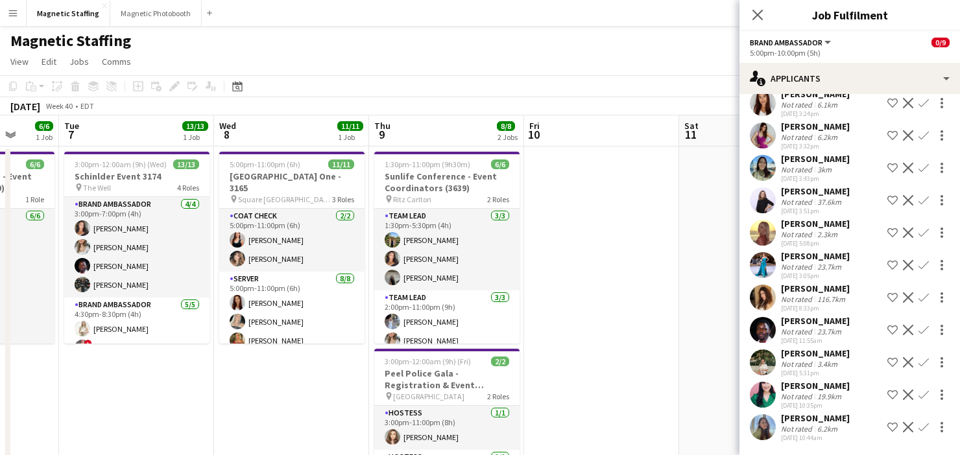
scroll to position [0, 295]
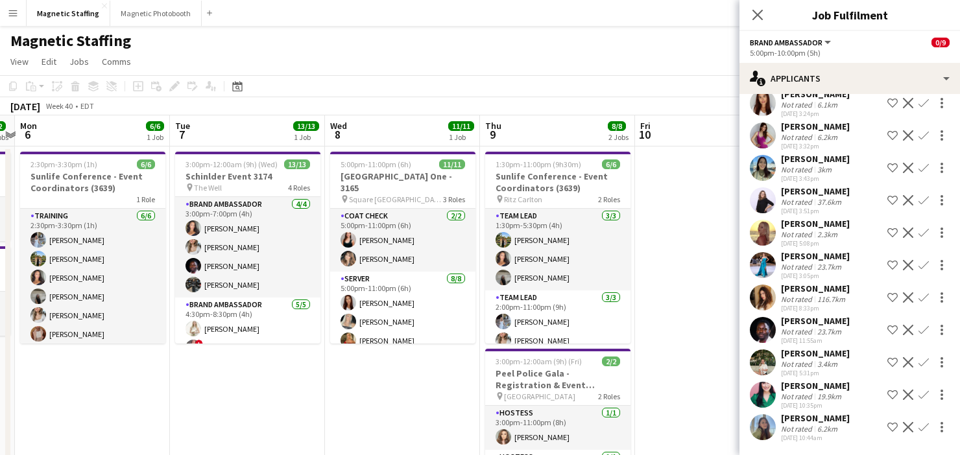
drag, startPoint x: 374, startPoint y: 263, endPoint x: 584, endPoint y: 256, distance: 210.9
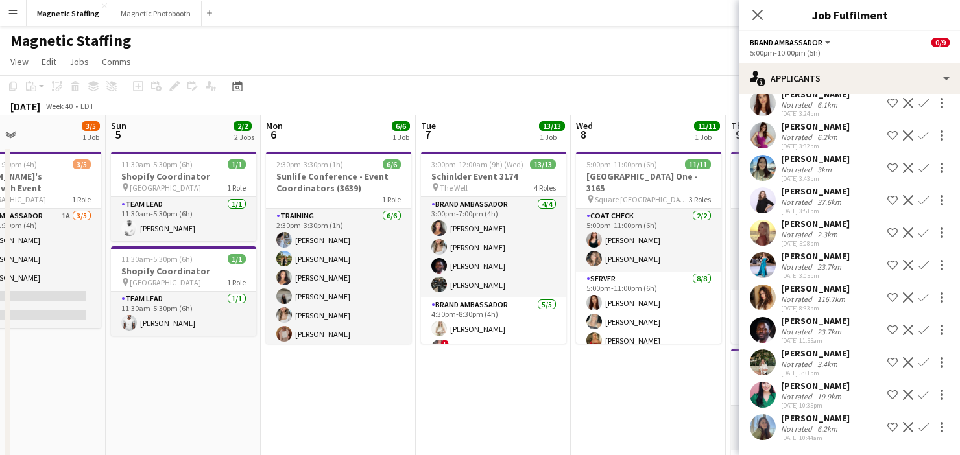
drag, startPoint x: 225, startPoint y: 400, endPoint x: 634, endPoint y: 369, distance: 410.4
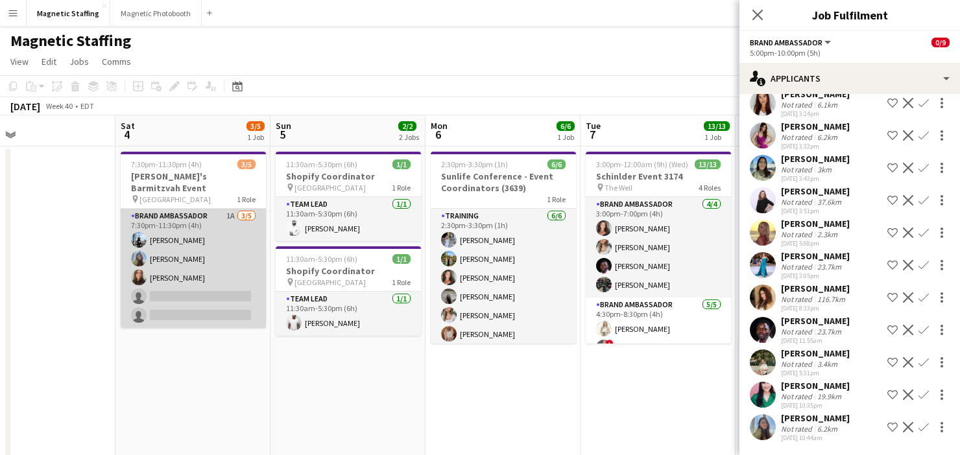
click at [159, 283] on app-card-role "Brand Ambassador 1A [DATE] 7:30pm-11:30pm (4h) [PERSON_NAME] [PERSON_NAME] [PER…" at bounding box center [193, 268] width 145 height 119
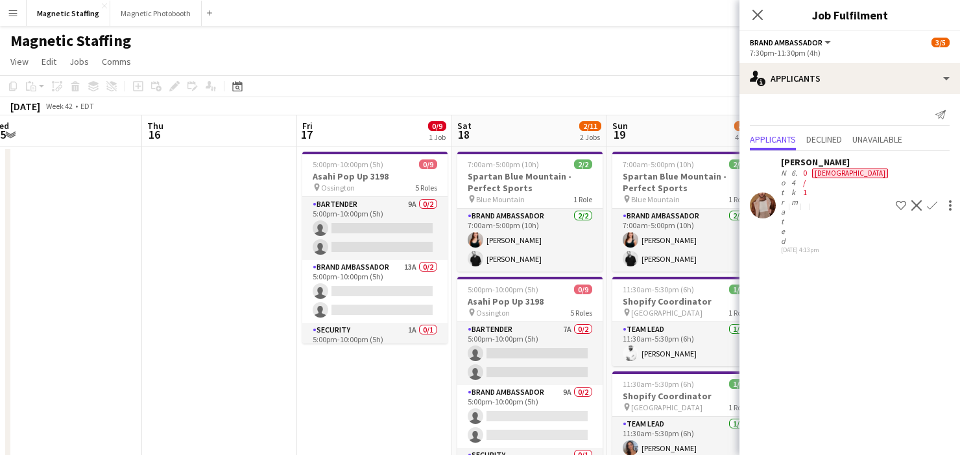
scroll to position [0, 359]
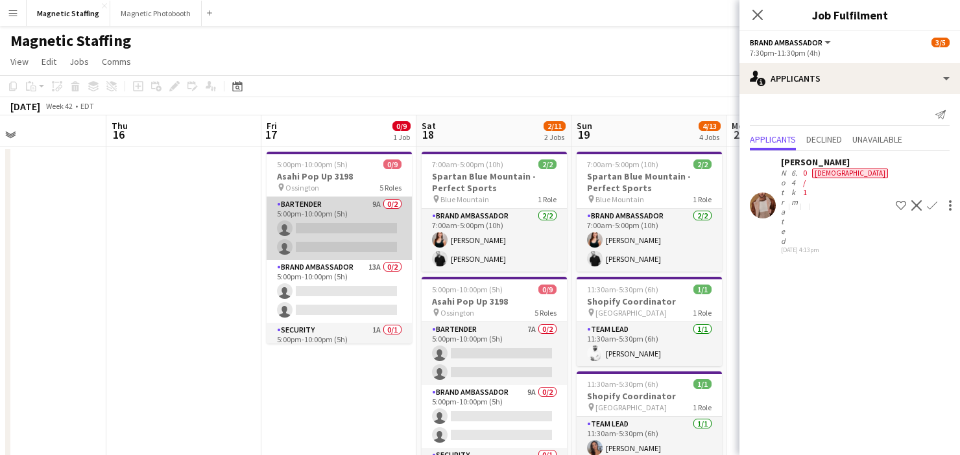
click at [380, 252] on app-card-role "Bartender 9A 0/2 5:00pm-10:00pm (5h) single-neutral-actions single-neutral-acti…" at bounding box center [339, 228] width 145 height 63
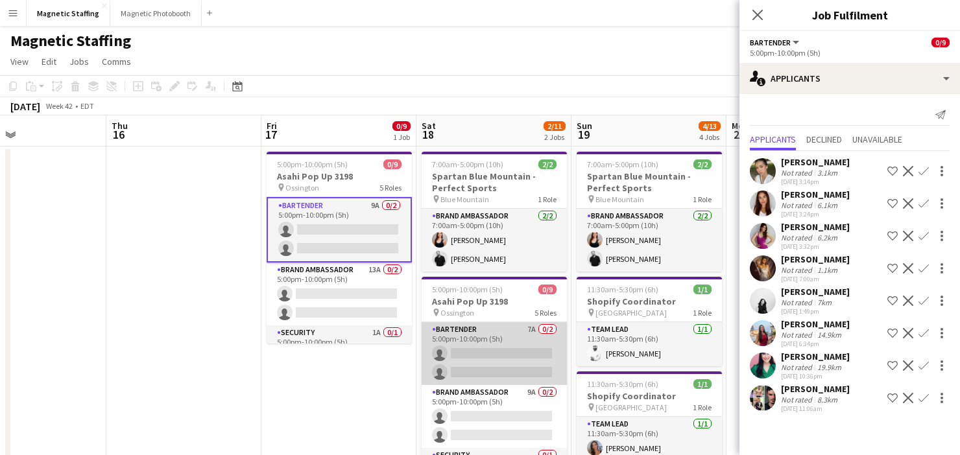
click at [472, 376] on app-card-role "Bartender 7A 0/2 5:00pm-10:00pm (5h) single-neutral-actions single-neutral-acti…" at bounding box center [494, 353] width 145 height 63
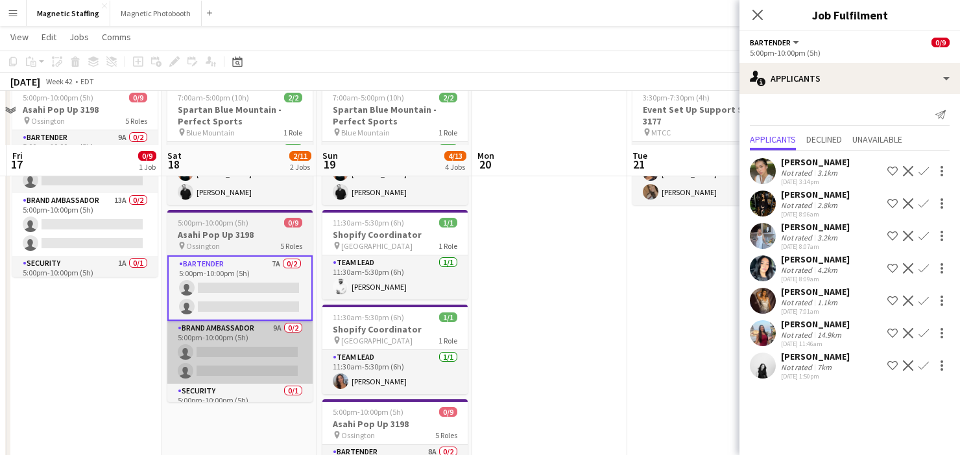
scroll to position [129, 0]
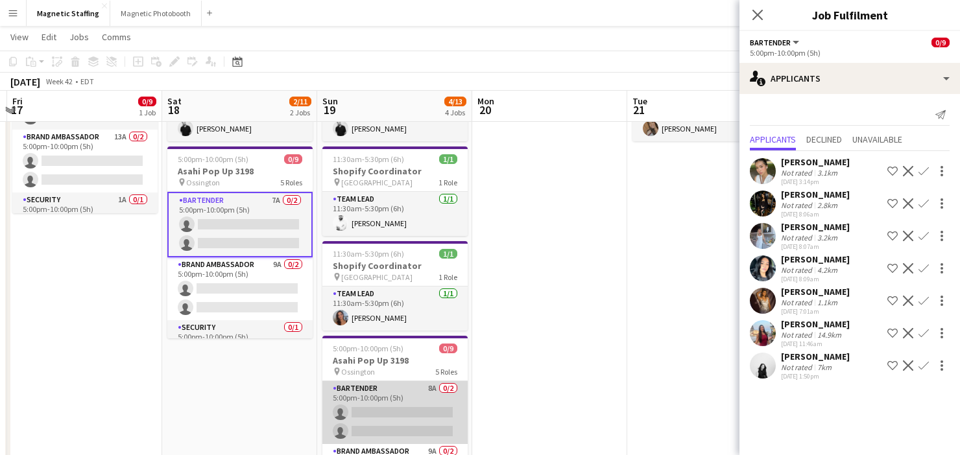
click at [440, 409] on app-card-role "Bartender 8A 0/2 5:00pm-10:00pm (5h) single-neutral-actions single-neutral-acti…" at bounding box center [394, 412] width 145 height 63
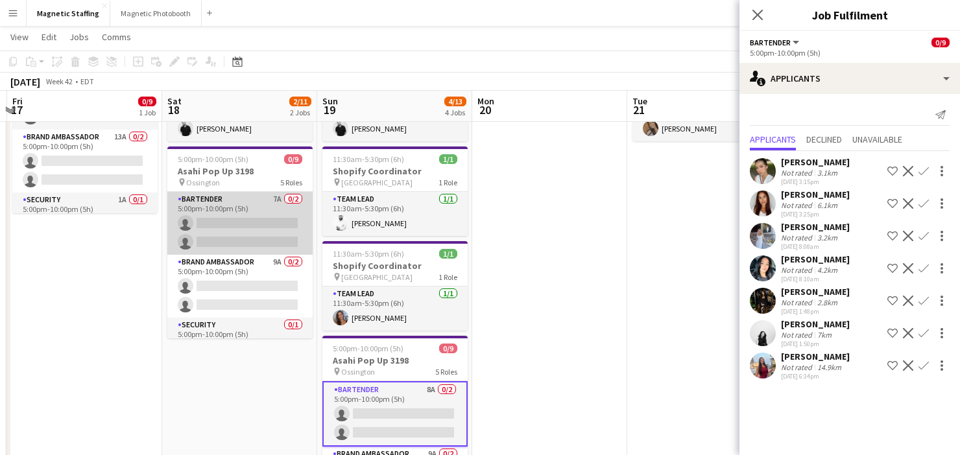
click at [232, 229] on app-card-role "Bartender 7A 0/2 5:00pm-10:00pm (5h) single-neutral-actions single-neutral-acti…" at bounding box center [239, 223] width 145 height 63
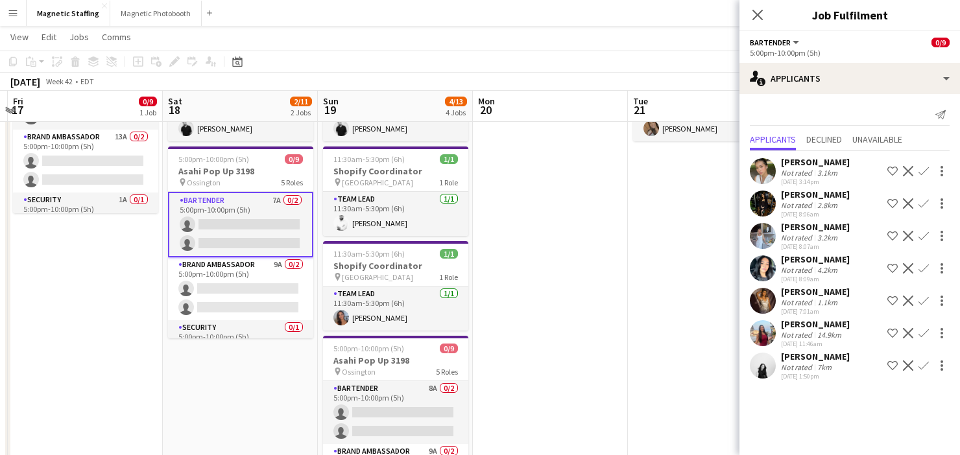
click at [922, 237] on app-icon "Confirm" at bounding box center [923, 236] width 10 height 10
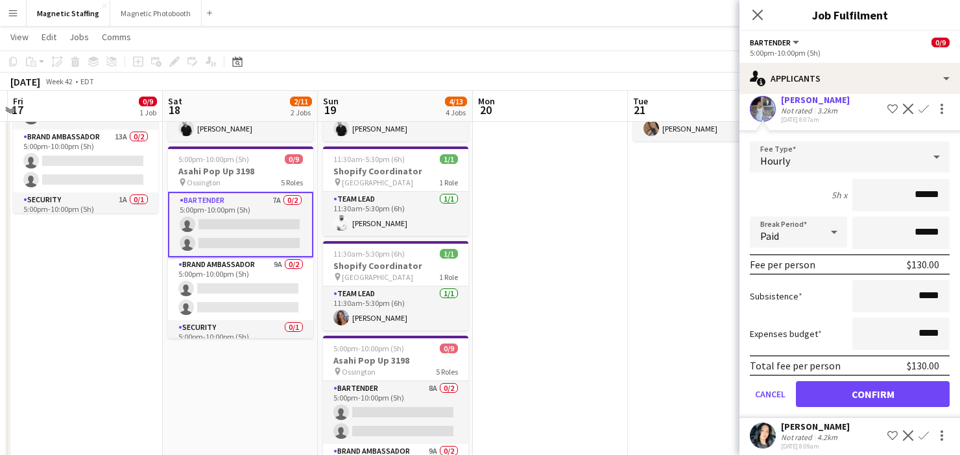
scroll to position [166, 0]
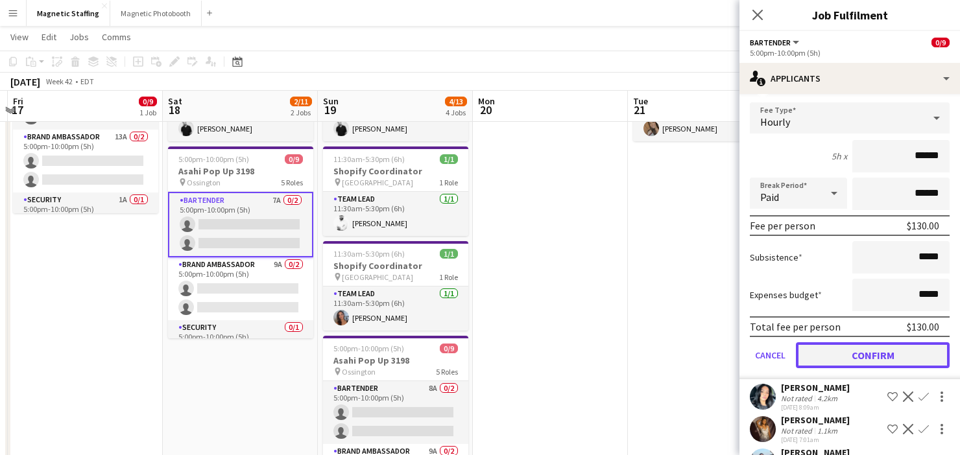
click at [837, 353] on button "Confirm" at bounding box center [873, 355] width 154 height 26
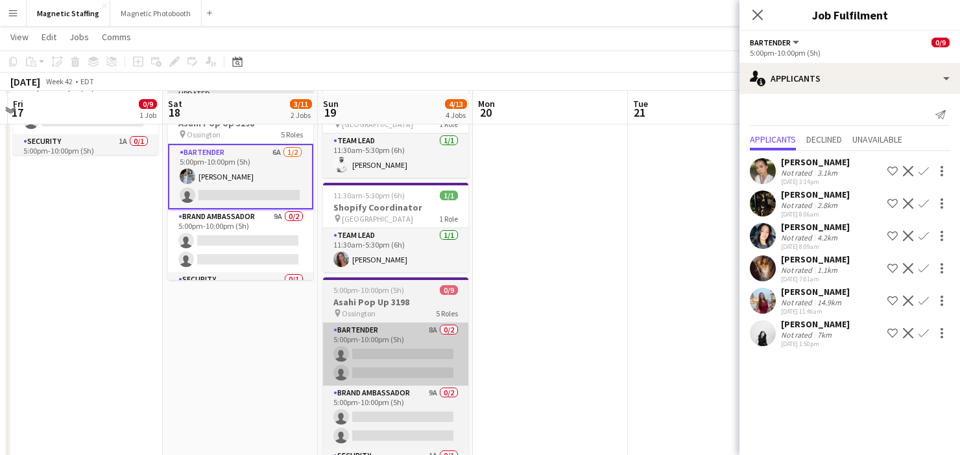
scroll to position [190, 0]
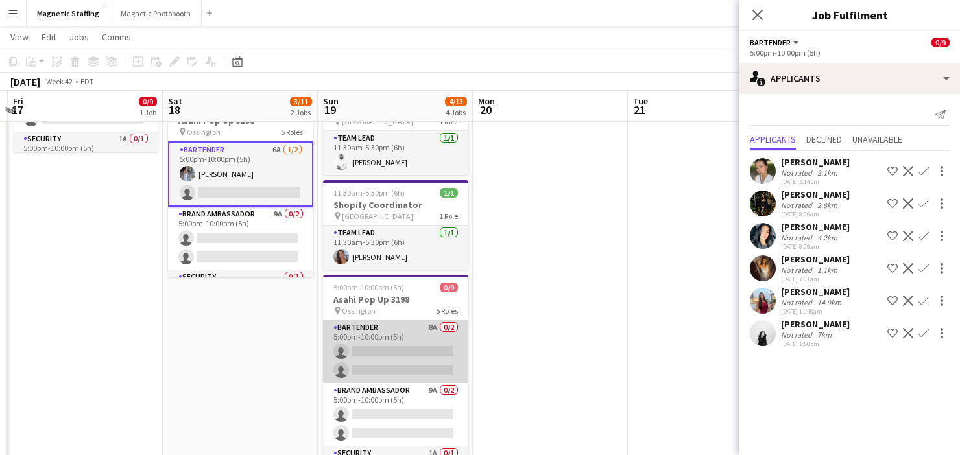
click at [412, 340] on app-card-role "Bartender 8A 0/2 5:00pm-10:00pm (5h) single-neutral-actions single-neutral-acti…" at bounding box center [395, 351] width 145 height 63
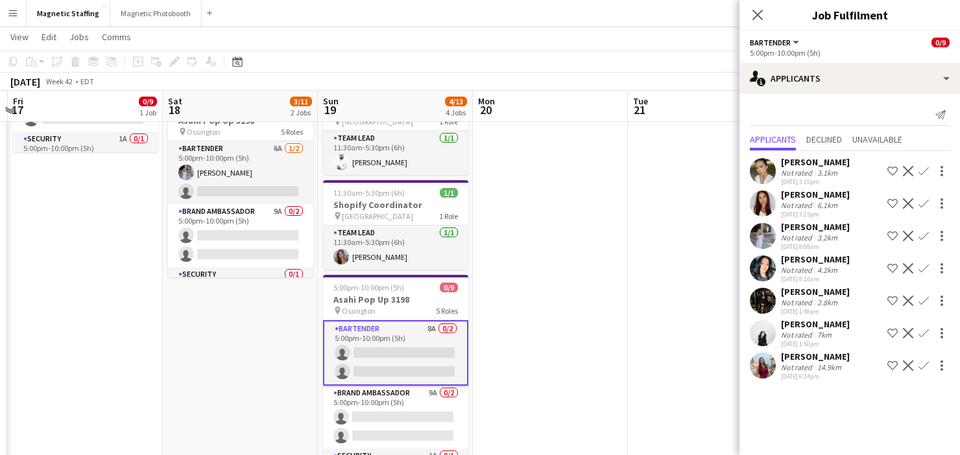
click at [922, 236] on app-icon "Confirm" at bounding box center [923, 236] width 10 height 10
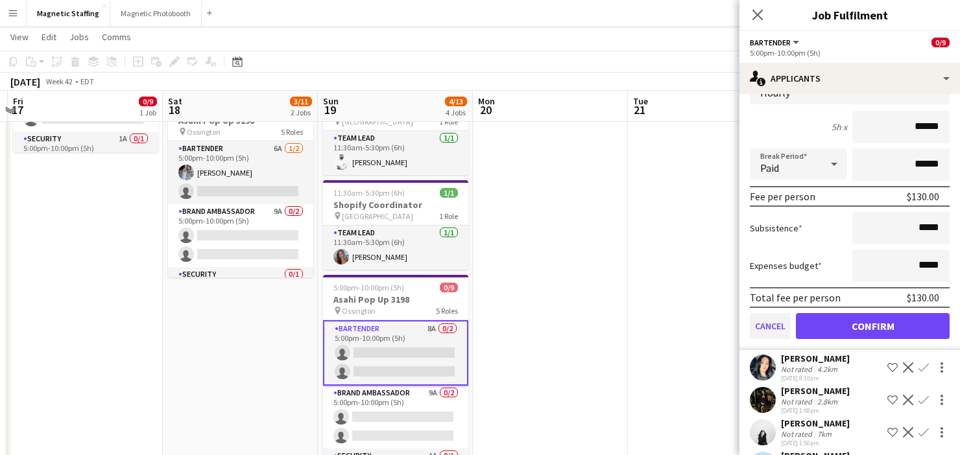
scroll to position [233, 0]
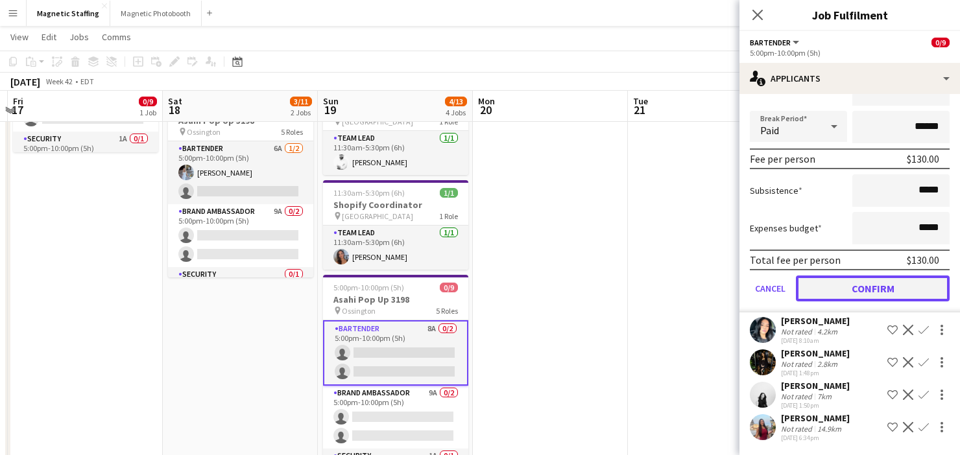
click at [839, 293] on button "Confirm" at bounding box center [873, 289] width 154 height 26
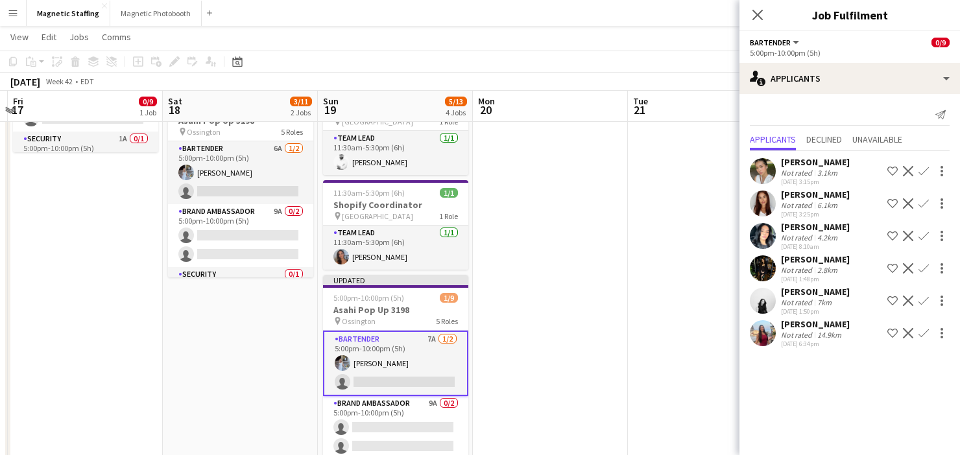
scroll to position [0, 0]
click at [924, 235] on app-icon "Confirm" at bounding box center [923, 236] width 10 height 10
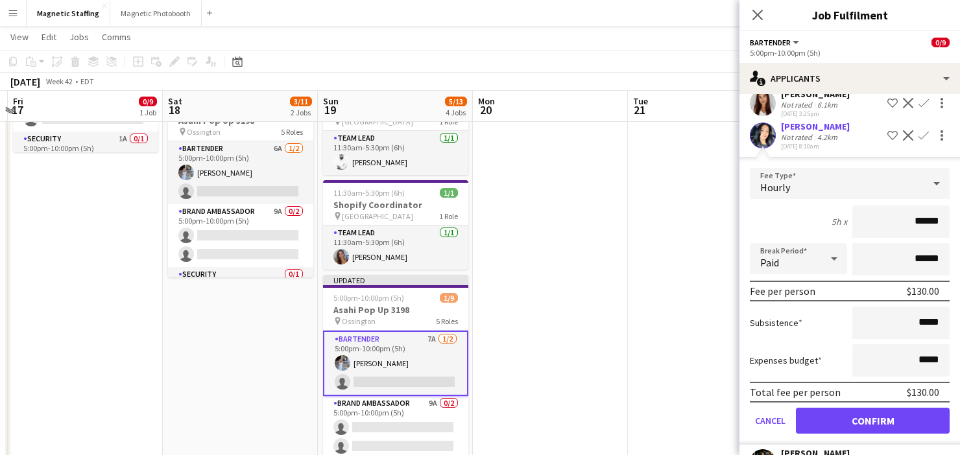
scroll to position [200, 0]
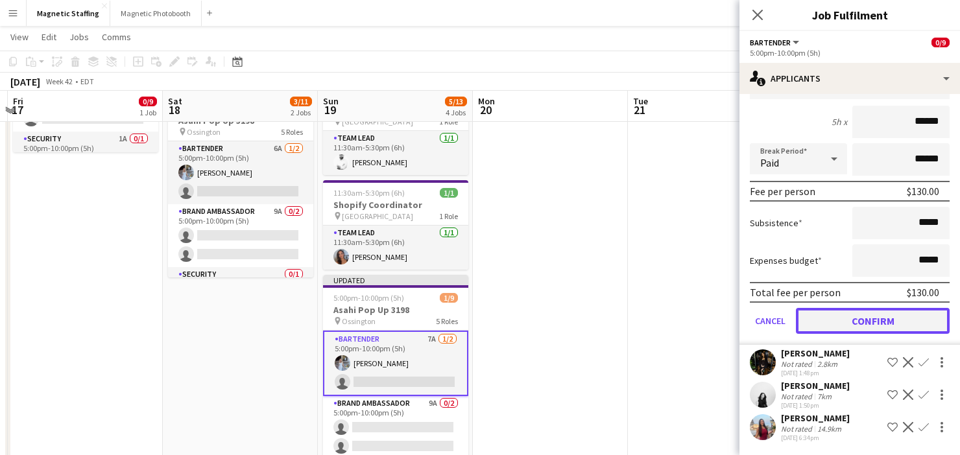
click at [839, 318] on button "Confirm" at bounding box center [873, 321] width 154 height 26
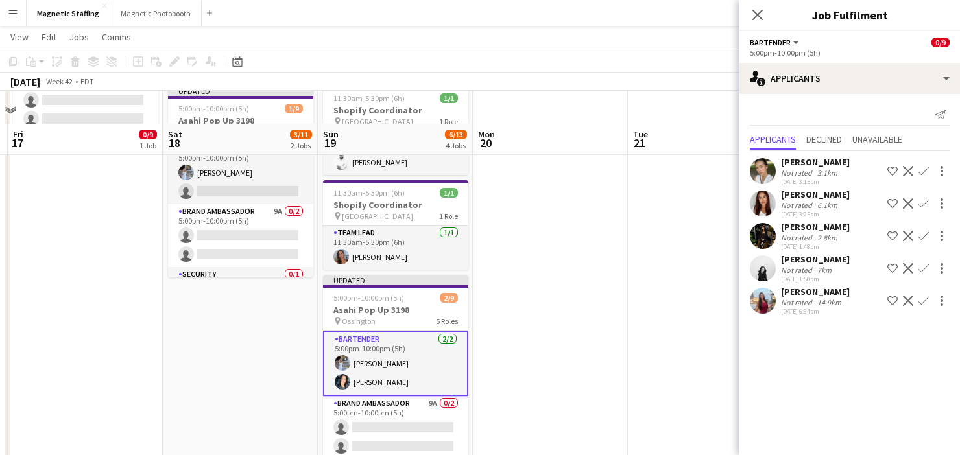
scroll to position [286, 0]
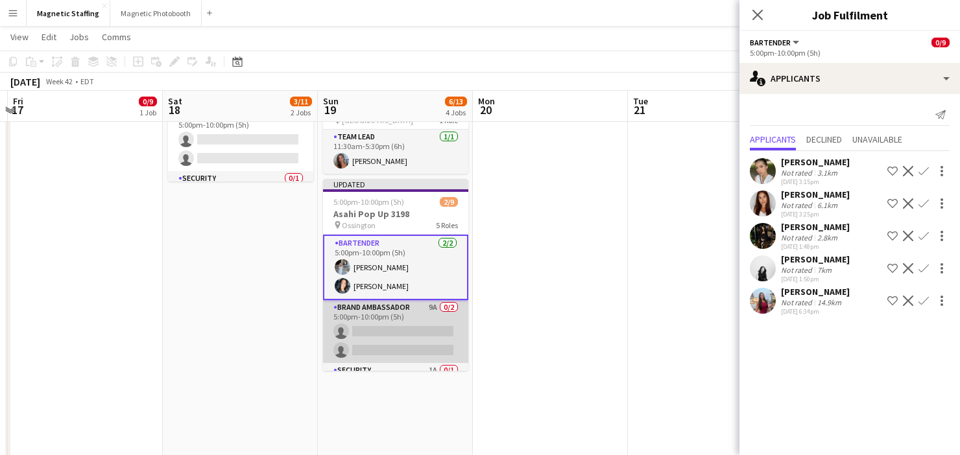
click at [408, 335] on app-card-role "Brand Ambassador 9A 0/2 5:00pm-10:00pm (5h) single-neutral-actions single-neutr…" at bounding box center [395, 331] width 145 height 63
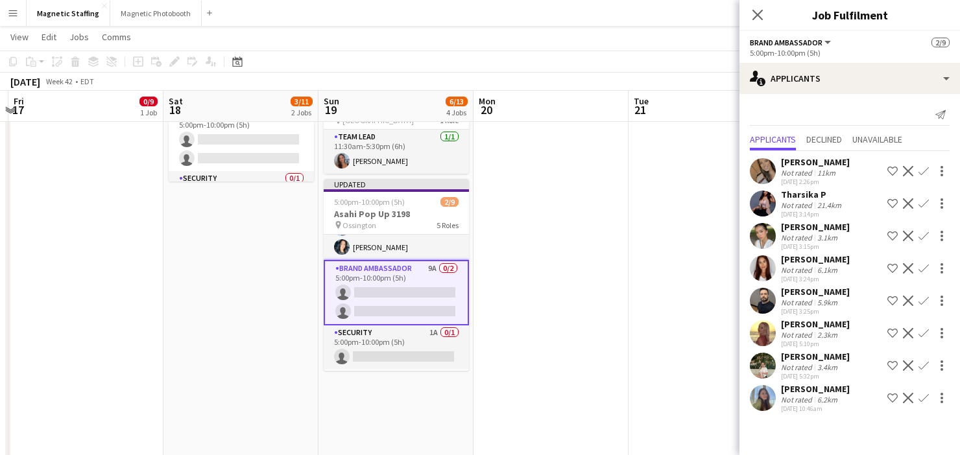
scroll to position [35, 0]
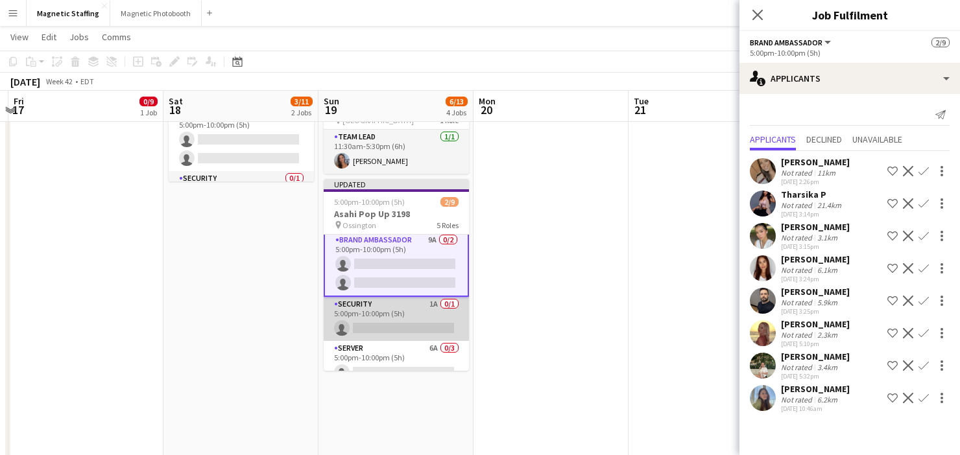
click at [383, 355] on app-card-role "Server 6A 0/3 5:00pm-10:00pm (5h) single-neutral-actions single-neutral-actions…" at bounding box center [396, 382] width 145 height 82
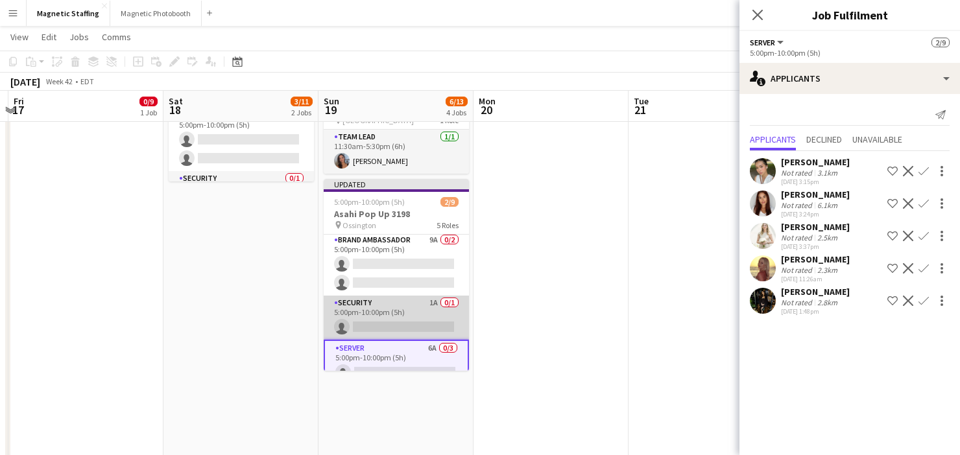
scroll to position [106, 0]
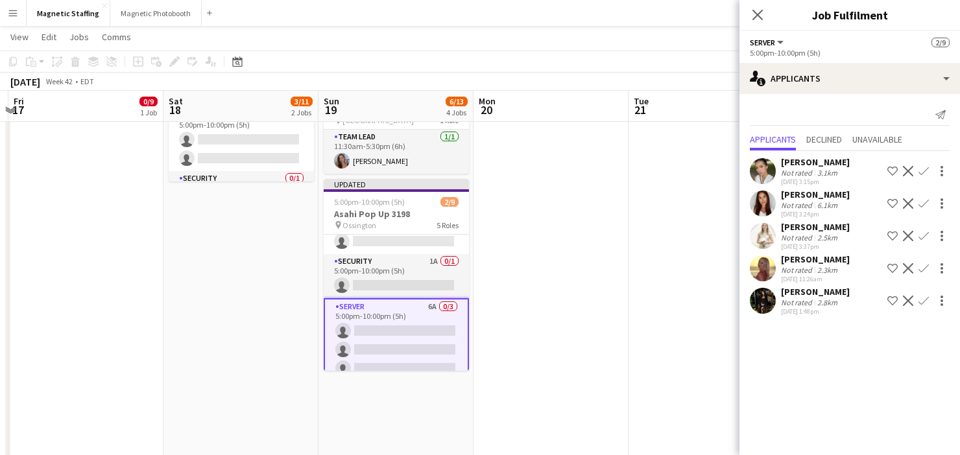
click at [918, 304] on app-icon "Confirm" at bounding box center [923, 301] width 10 height 10
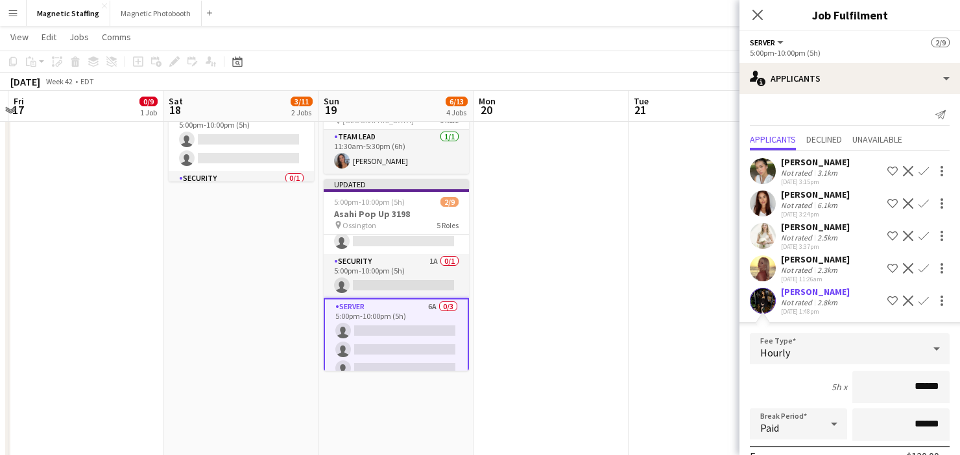
scroll to position [168, 0]
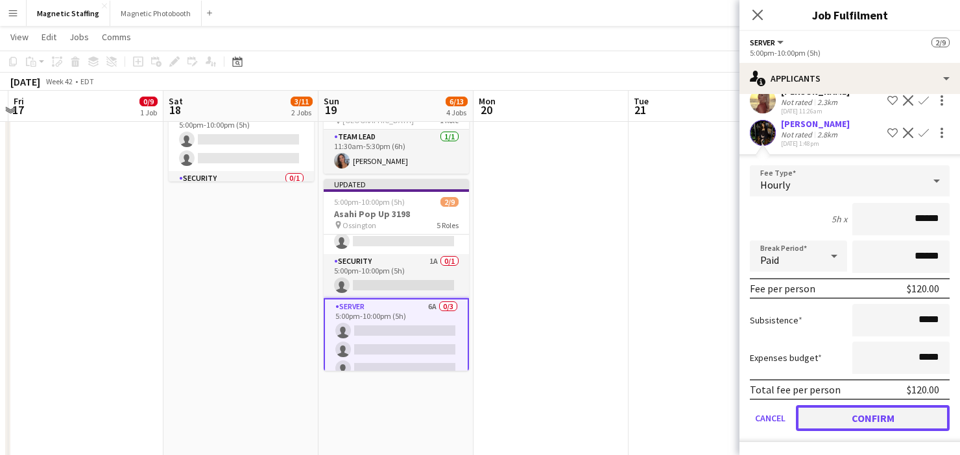
click at [832, 413] on button "Confirm" at bounding box center [873, 418] width 154 height 26
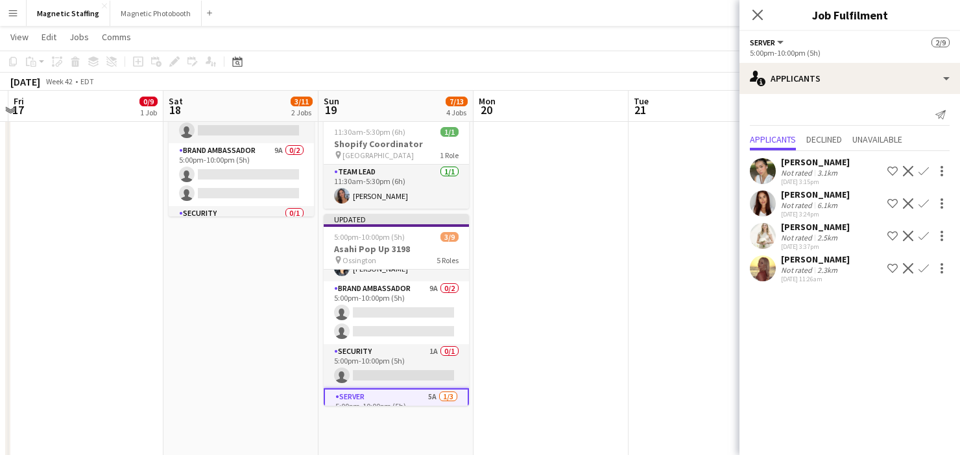
scroll to position [52, 0]
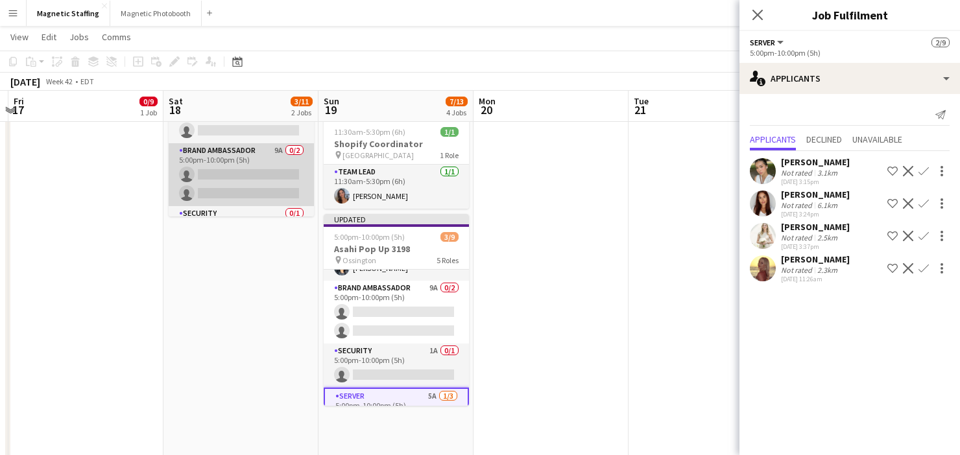
click at [244, 189] on app-card-role "Brand Ambassador 9A 0/2 5:00pm-10:00pm (5h) single-neutral-actions single-neutr…" at bounding box center [241, 174] width 145 height 63
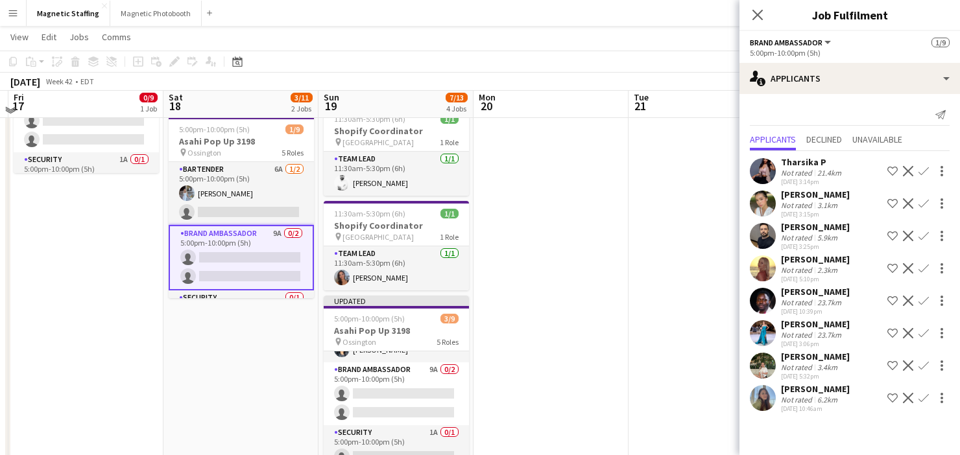
scroll to position [165, 0]
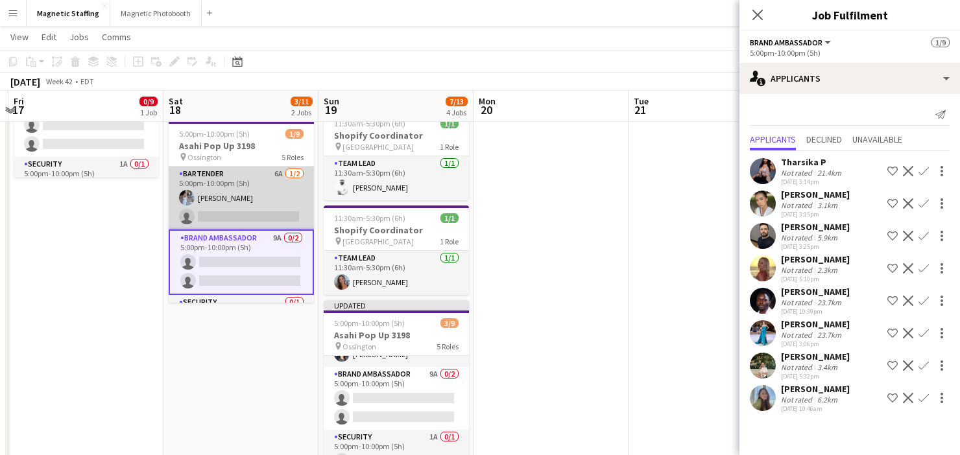
click at [274, 209] on app-card-role "Bartender 6A 1/2 5:00pm-10:00pm (5h) Heather Siemonsen single-neutral-actions" at bounding box center [241, 198] width 145 height 63
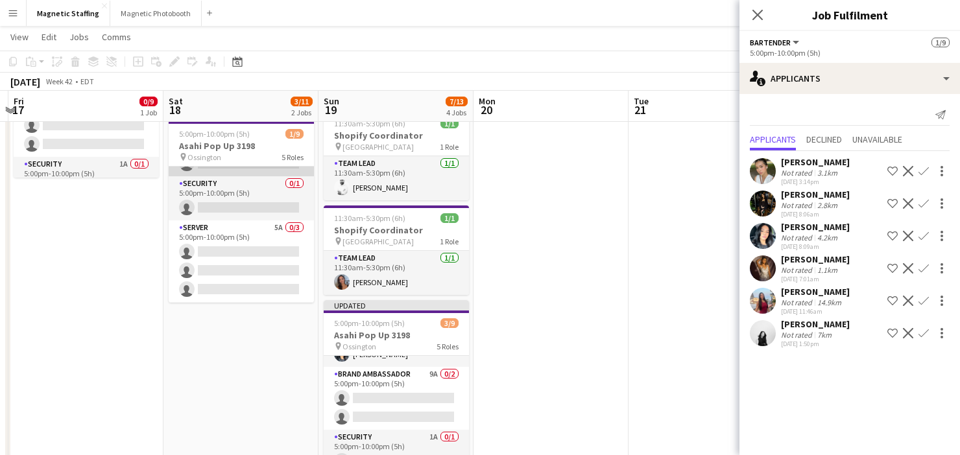
click at [248, 253] on app-card-role "Server 5A 0/3 5:00pm-10:00pm (5h) single-neutral-actions single-neutral-actions…" at bounding box center [241, 262] width 145 height 82
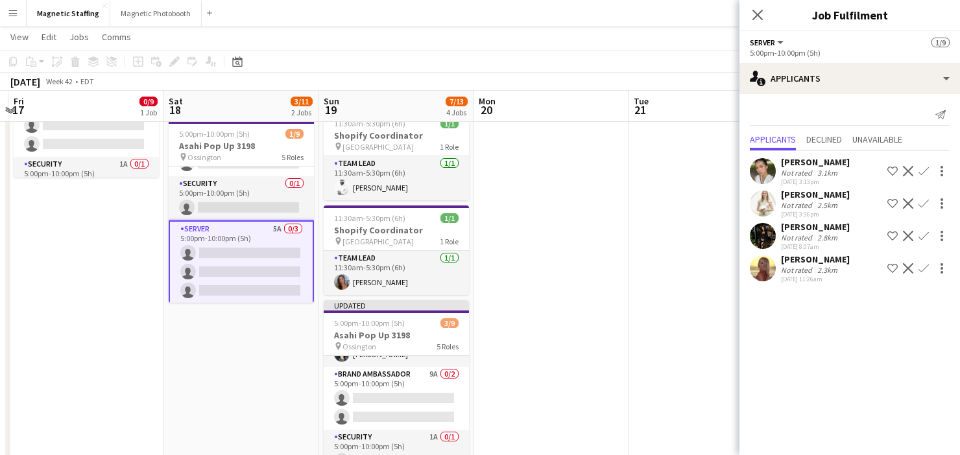
click at [920, 204] on app-icon "Confirm" at bounding box center [923, 203] width 10 height 10
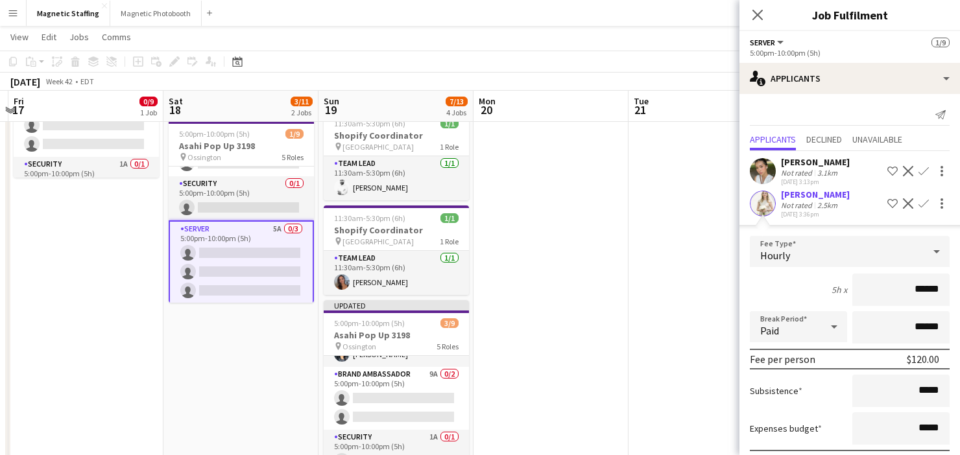
scroll to position [136, 0]
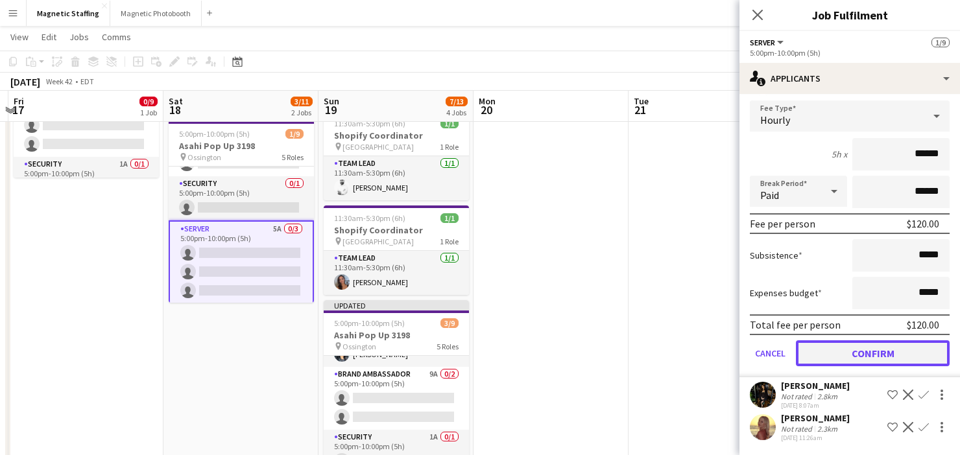
click at [839, 352] on button "Confirm" at bounding box center [873, 354] width 154 height 26
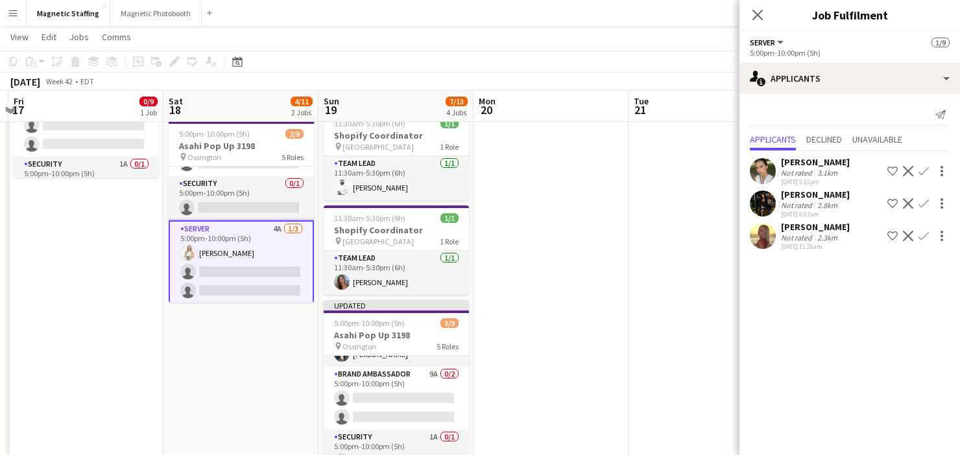
click at [923, 206] on app-icon "Confirm" at bounding box center [923, 203] width 10 height 10
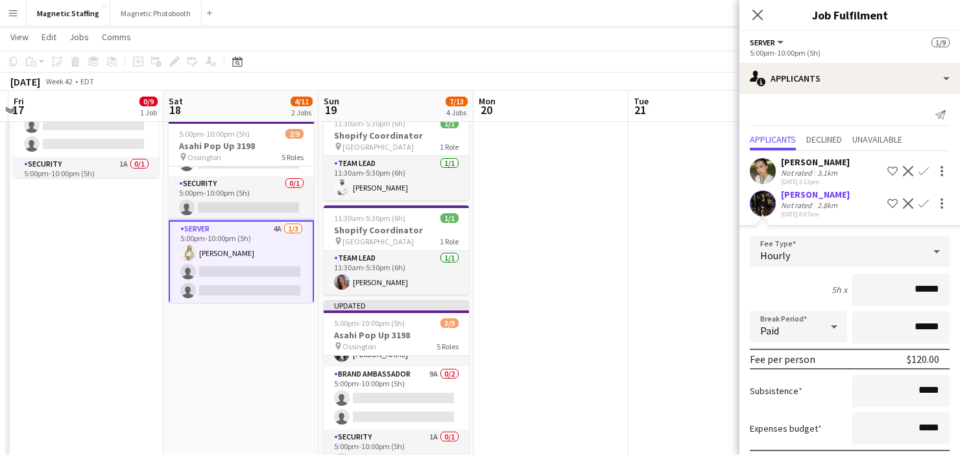
scroll to position [103, 0]
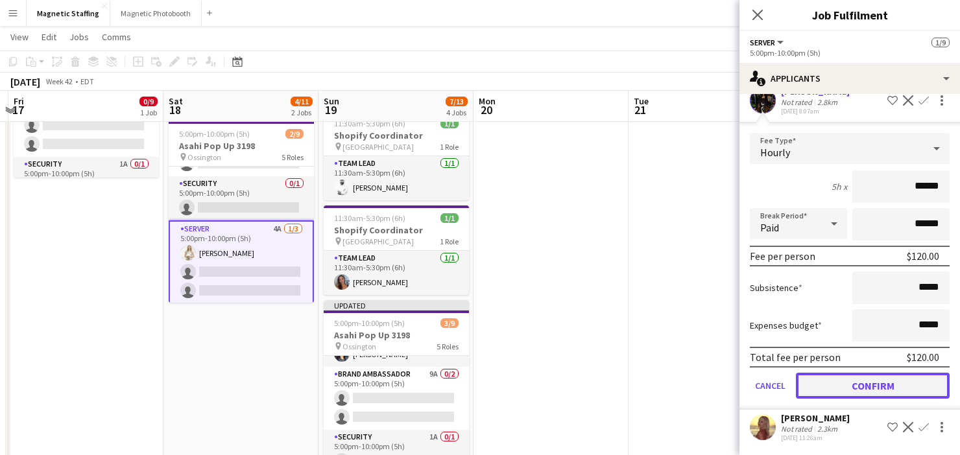
click at [828, 387] on button "Confirm" at bounding box center [873, 386] width 154 height 26
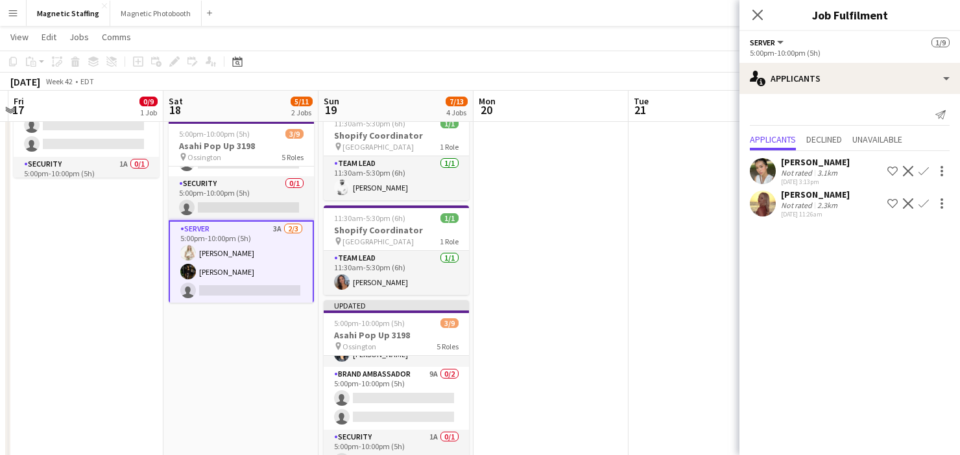
click at [920, 206] on app-icon "Confirm" at bounding box center [923, 203] width 10 height 10
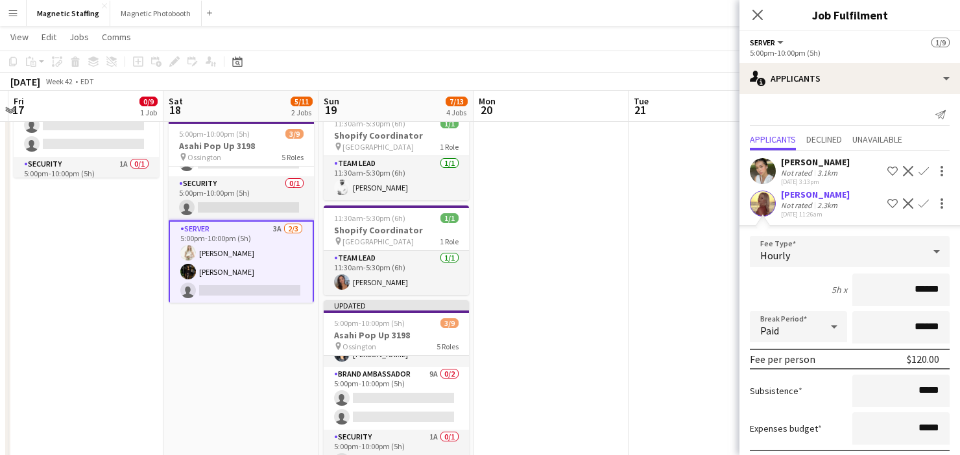
scroll to position [71, 0]
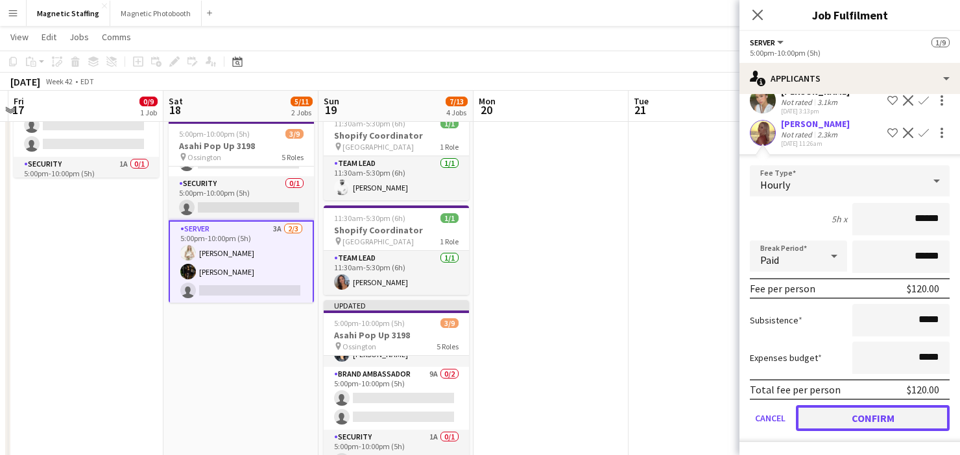
click at [824, 420] on button "Confirm" at bounding box center [873, 418] width 154 height 26
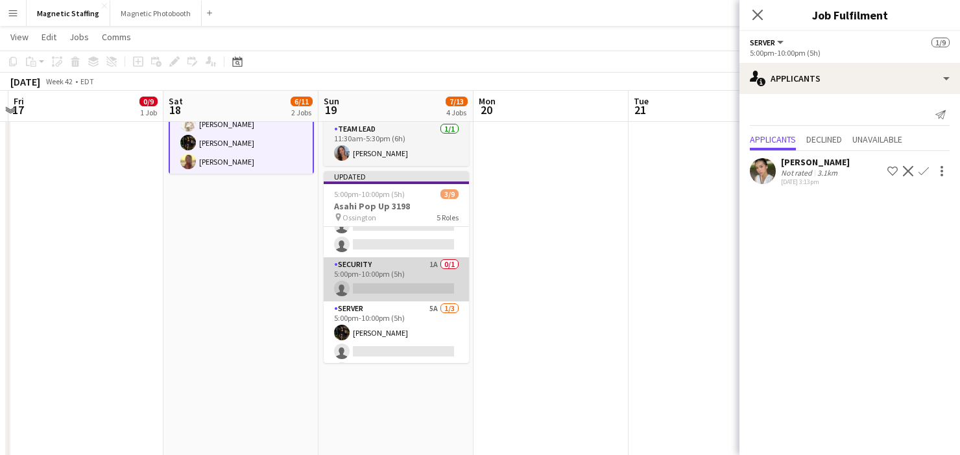
scroll to position [104, 0]
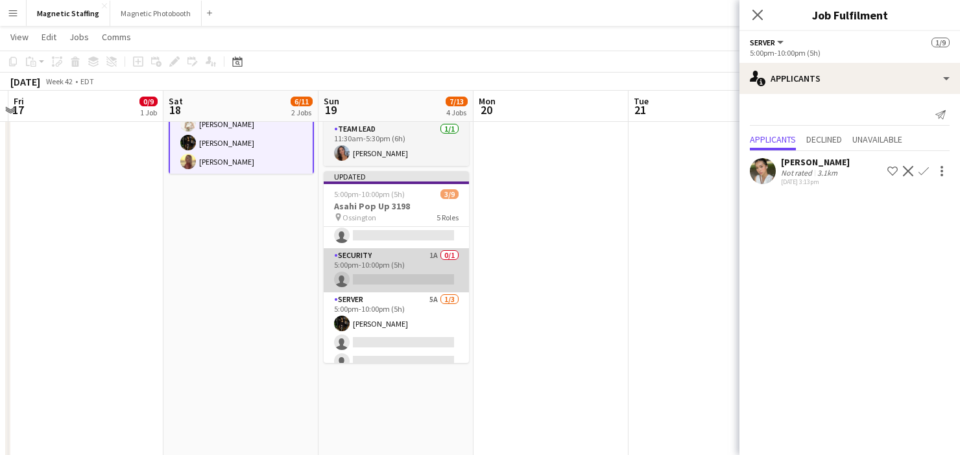
click at [418, 335] on app-card-role "Server 5A 1/3 5:00pm-10:00pm (5h) Hanna Lee single-neutral-actions single-neutr…" at bounding box center [396, 334] width 145 height 82
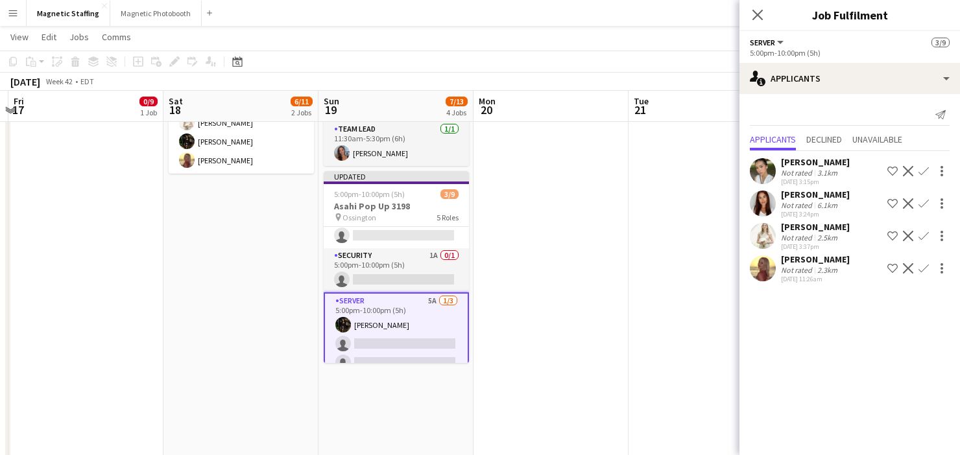
click at [924, 238] on app-icon "Confirm" at bounding box center [923, 236] width 10 height 10
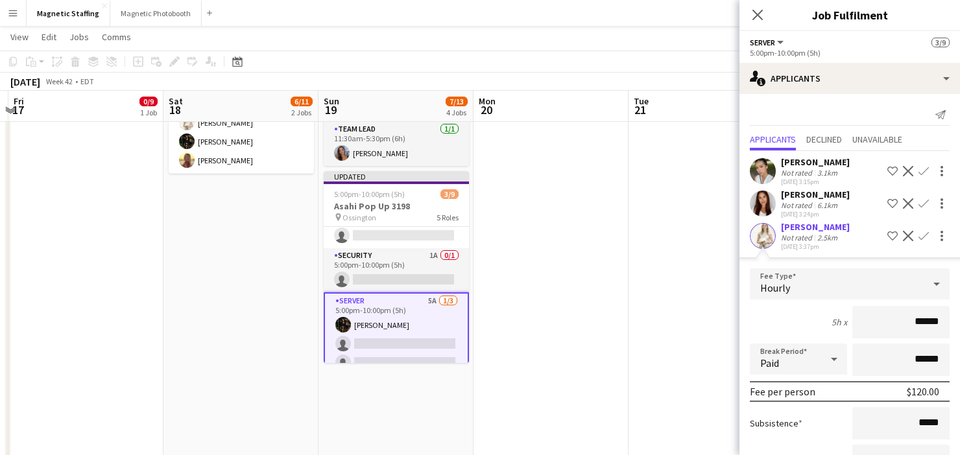
scroll to position [136, 0]
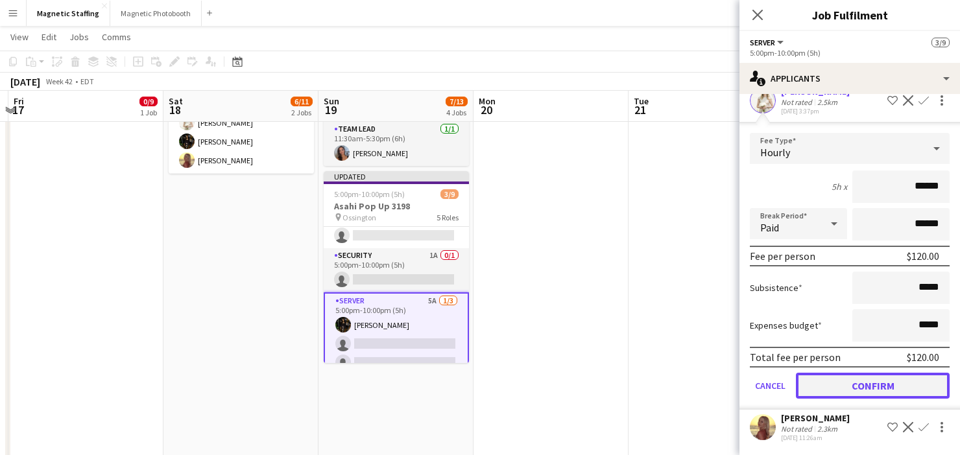
click at [814, 391] on button "Confirm" at bounding box center [873, 386] width 154 height 26
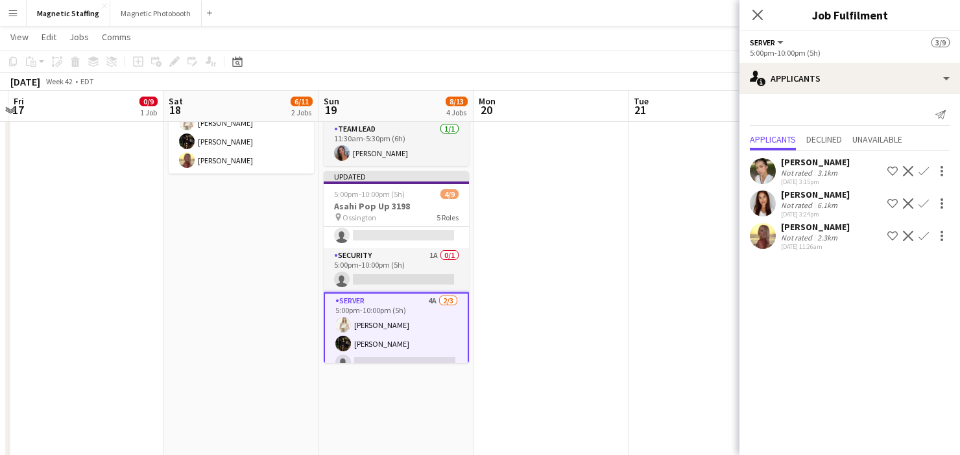
click at [921, 239] on app-icon "Confirm" at bounding box center [923, 236] width 10 height 10
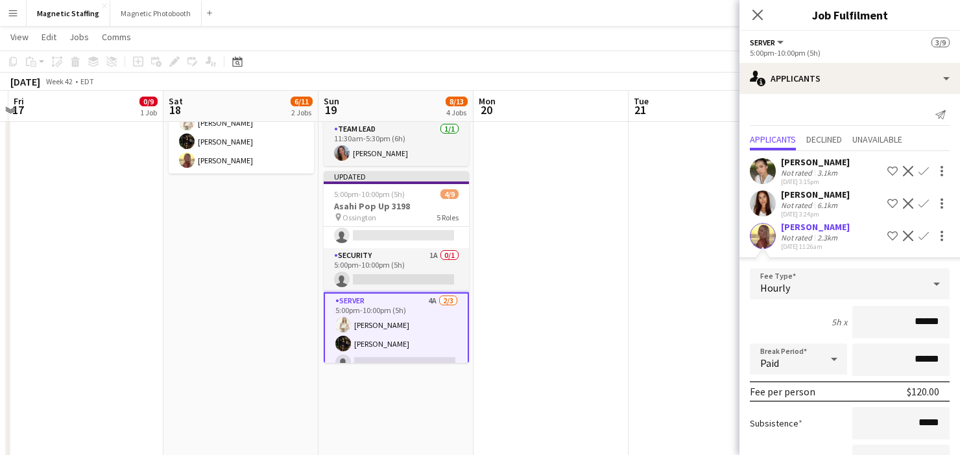
scroll to position [103, 0]
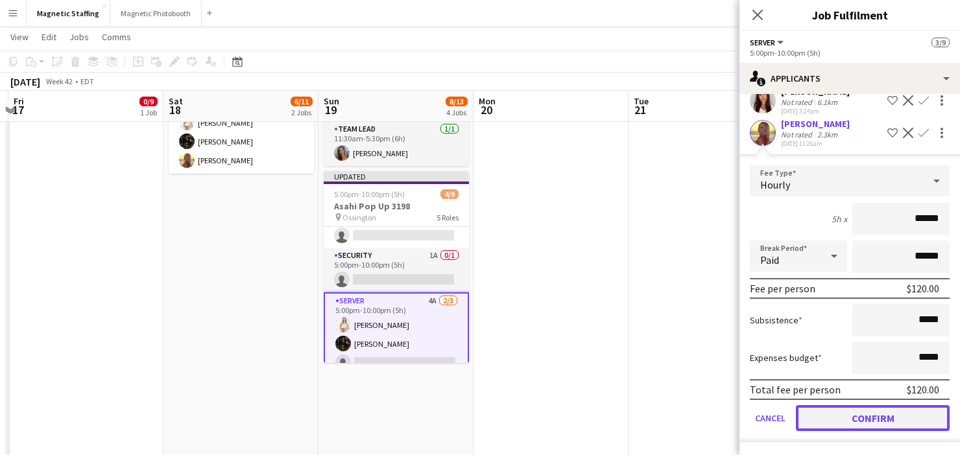
click at [811, 424] on button "Confirm" at bounding box center [873, 418] width 154 height 26
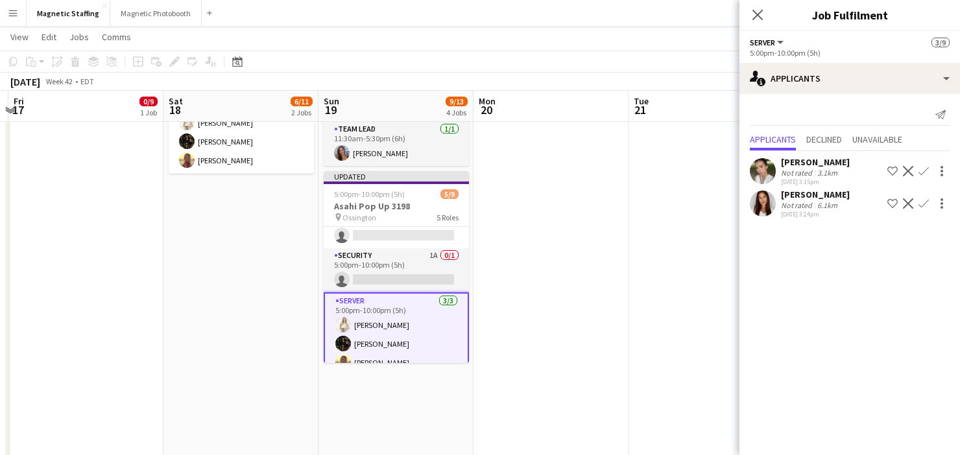
scroll to position [0, 0]
click at [714, 382] on app-date-cell "3:30pm-7:30pm (4h) 2/2 Event Set Up Support Staff - 3177 pin MTCC 1 Role Suppor…" at bounding box center [705, 278] width 155 height 855
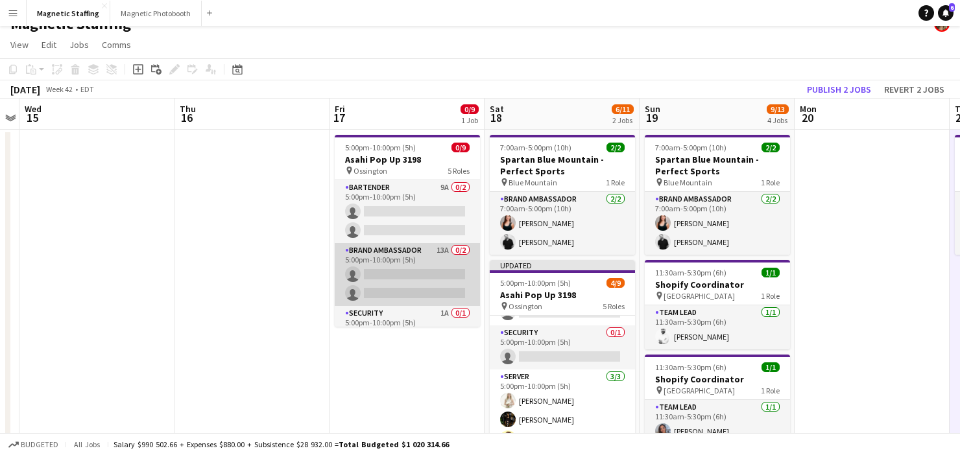
click at [381, 246] on app-card-role "Brand Ambassador 13A 0/2 5:00pm-10:00pm (5h) single-neutral-actions single-neut…" at bounding box center [407, 274] width 145 height 63
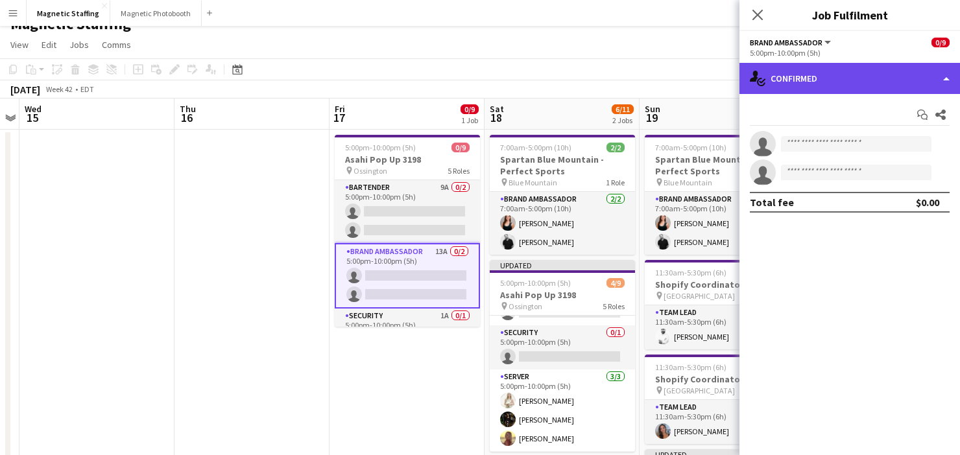
click at [899, 81] on div "single-neutral-actions-check-2 Confirmed" at bounding box center [849, 78] width 221 height 31
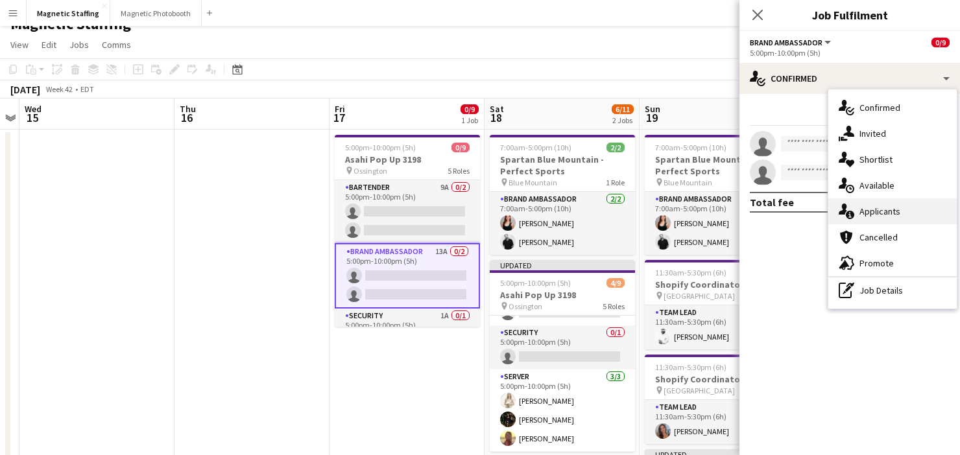
click at [882, 211] on span "Applicants" at bounding box center [879, 212] width 41 height 12
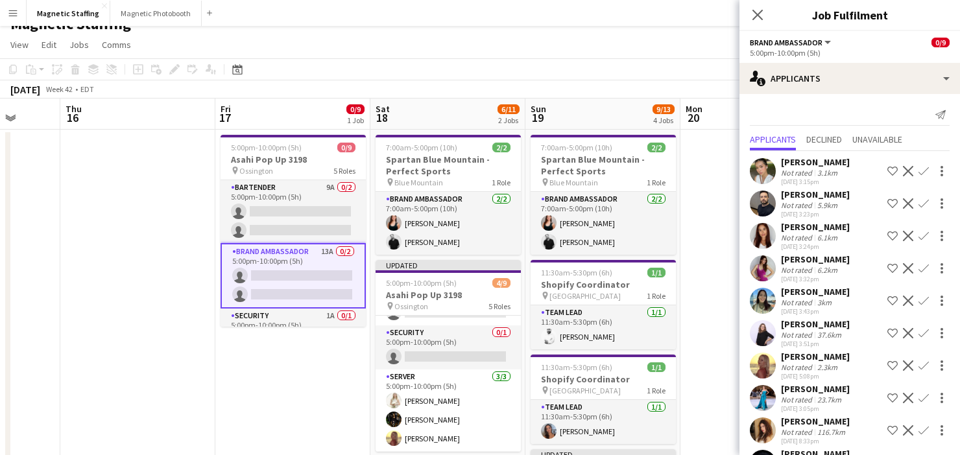
drag, startPoint x: 695, startPoint y: 264, endPoint x: 488, endPoint y: 269, distance: 207.6
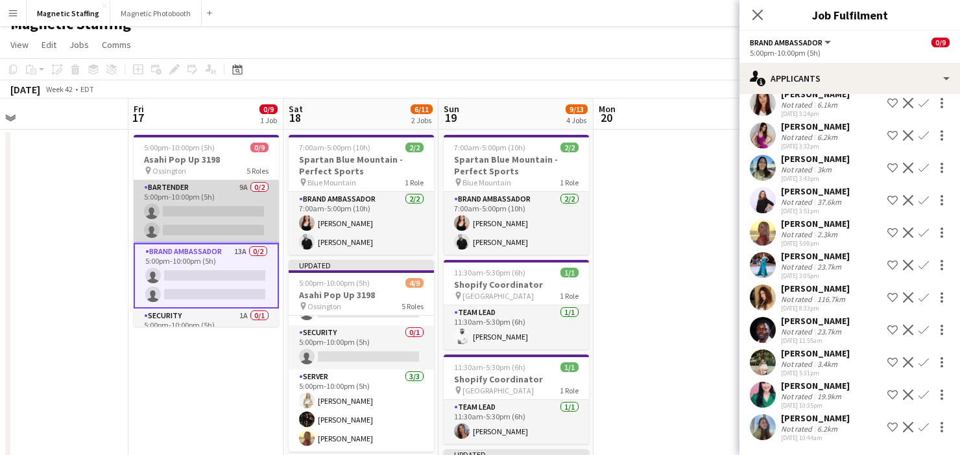
click at [241, 209] on app-card-role "Bartender 9A 0/2 5:00pm-10:00pm (5h) single-neutral-actions single-neutral-acti…" at bounding box center [206, 211] width 145 height 63
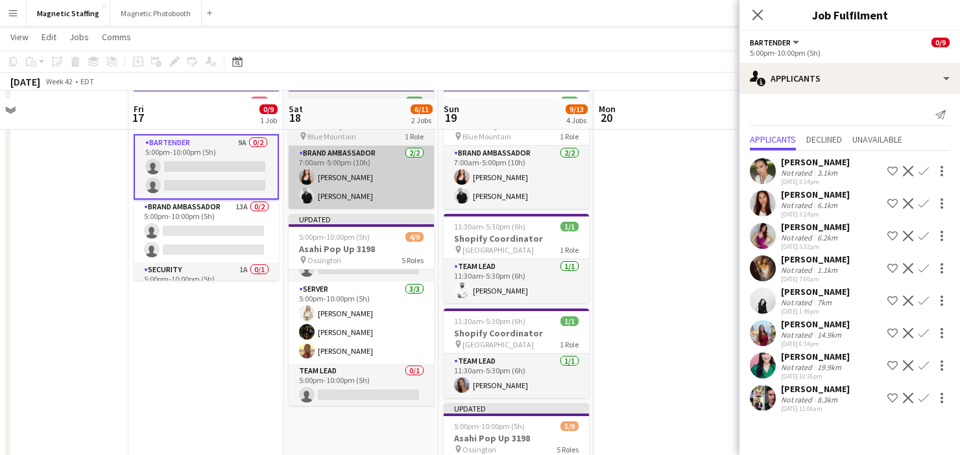
scroll to position [70, 0]
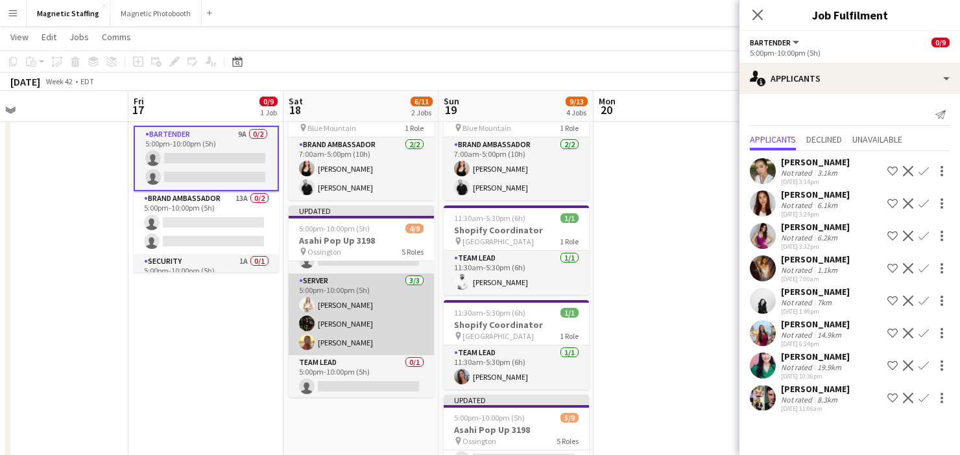
click at [346, 303] on app-card-role "Server [DATE] 5:00pm-10:00pm (5h) [PERSON_NAME] [PERSON_NAME] Soleil [PERSON_NA…" at bounding box center [361, 315] width 145 height 82
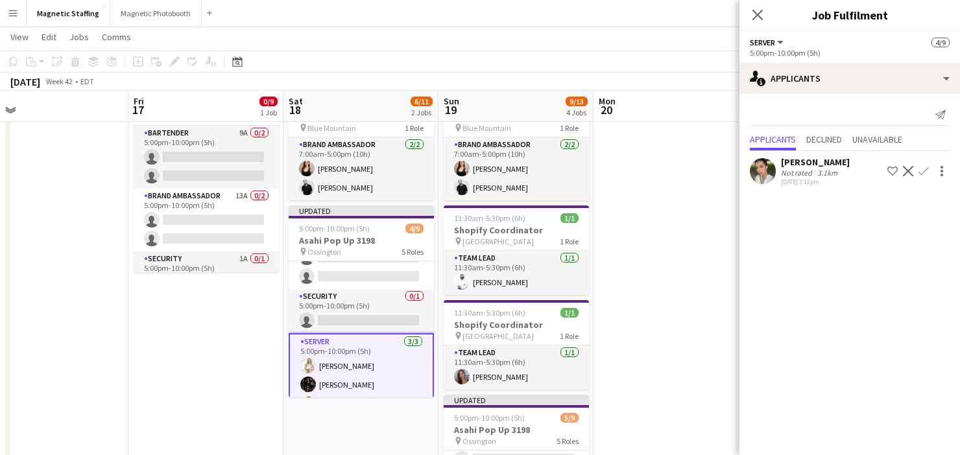
click at [368, 316] on app-card-role "Security 0/1 5:00pm-10:00pm (5h) single-neutral-actions" at bounding box center [361, 311] width 145 height 44
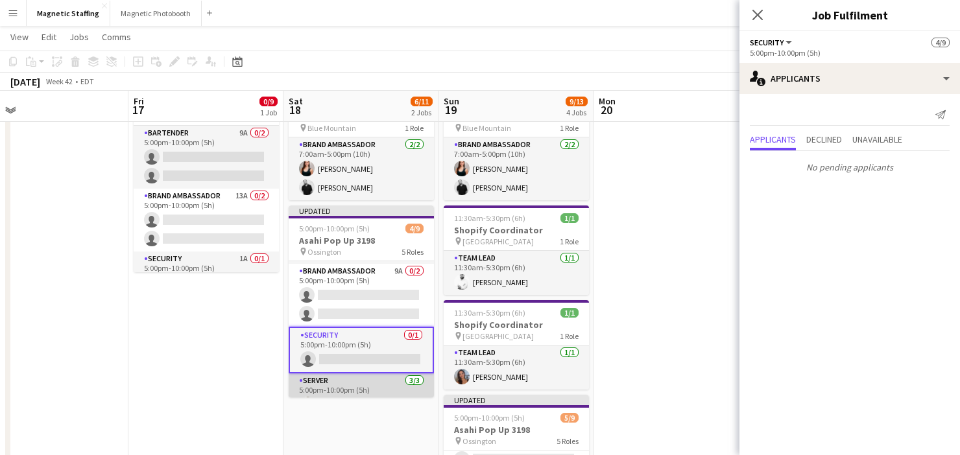
scroll to position [57, 0]
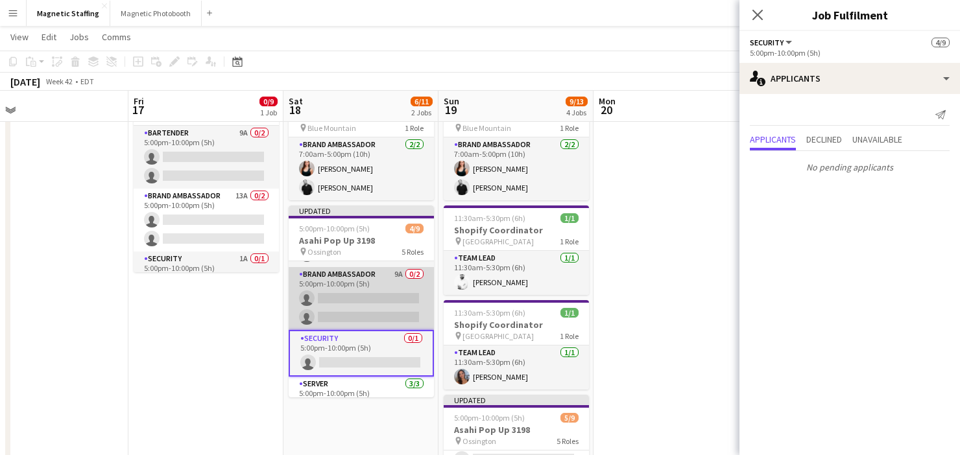
click at [368, 307] on app-card-role "Brand Ambassador 9A 0/2 5:00pm-10:00pm (5h) single-neutral-actions single-neutr…" at bounding box center [361, 298] width 145 height 63
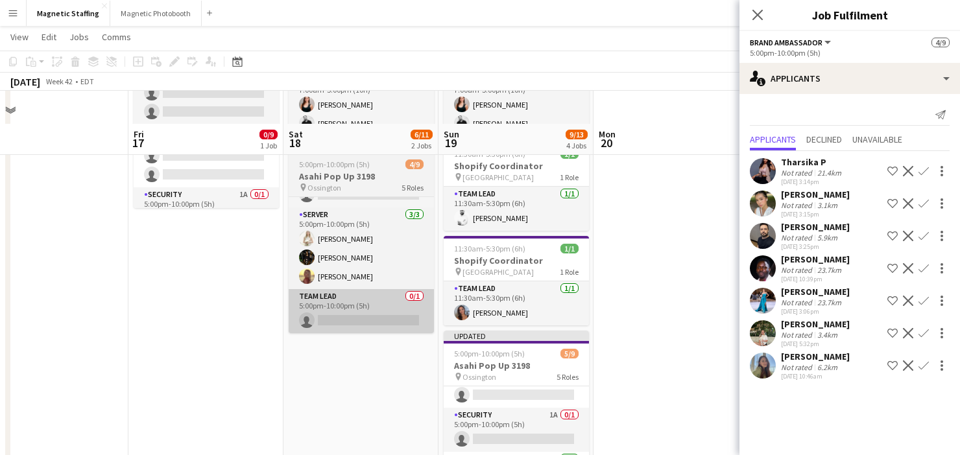
scroll to position [190, 0]
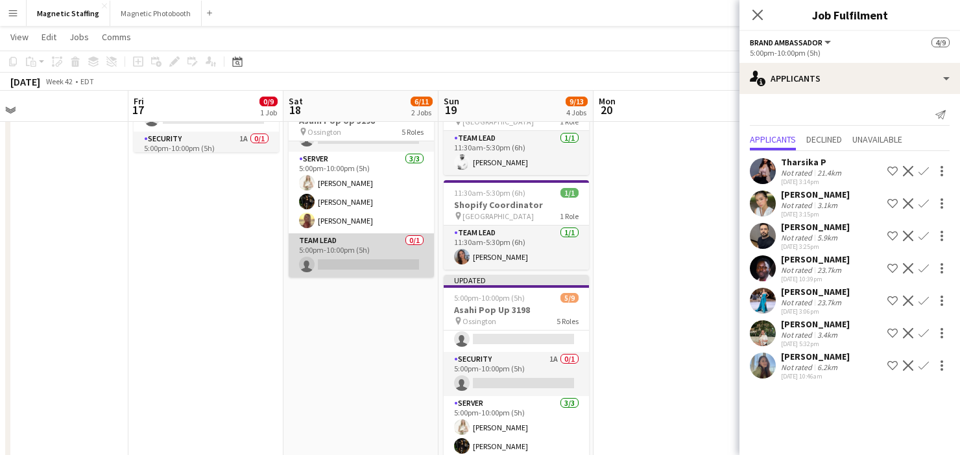
click at [381, 263] on app-card-role "Team Lead 0/1 5:00pm-10:00pm (5h) single-neutral-actions" at bounding box center [361, 255] width 145 height 44
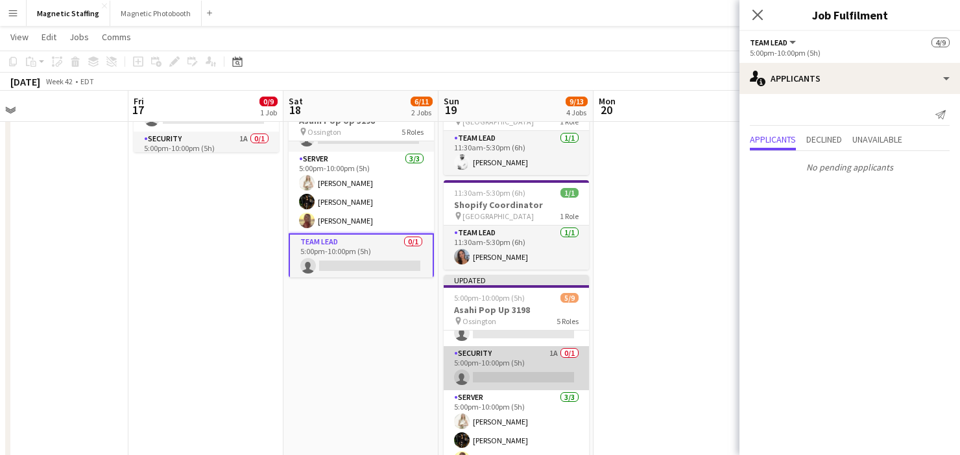
click at [481, 386] on app-card-role "Security 1A 0/1 5:00pm-10:00pm (5h) single-neutral-actions" at bounding box center [516, 368] width 145 height 44
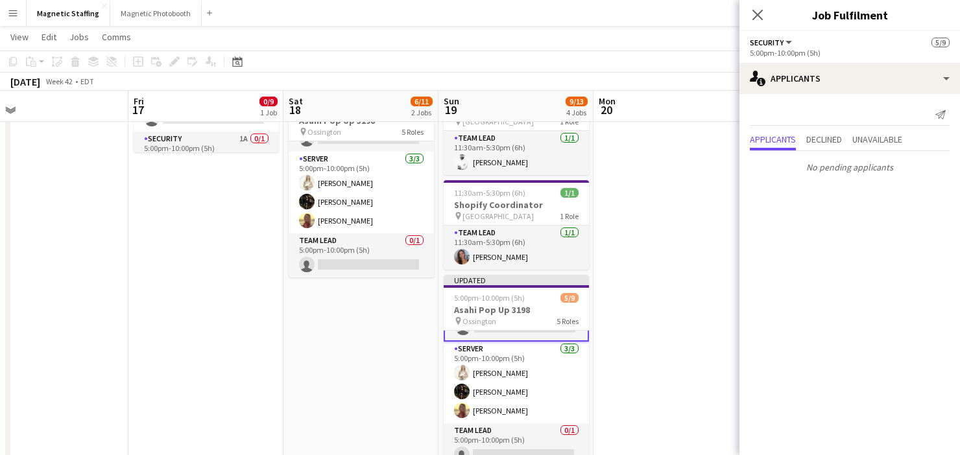
click at [481, 386] on app-card-role "Server [DATE] 5:00pm-10:00pm (5h) [PERSON_NAME] [PERSON_NAME] Soleil [PERSON_NA…" at bounding box center [516, 383] width 145 height 82
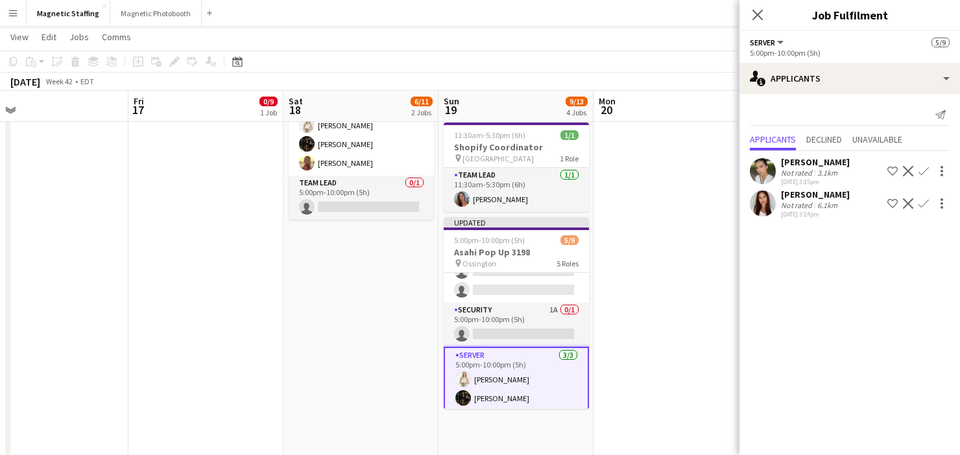
scroll to position [97, 0]
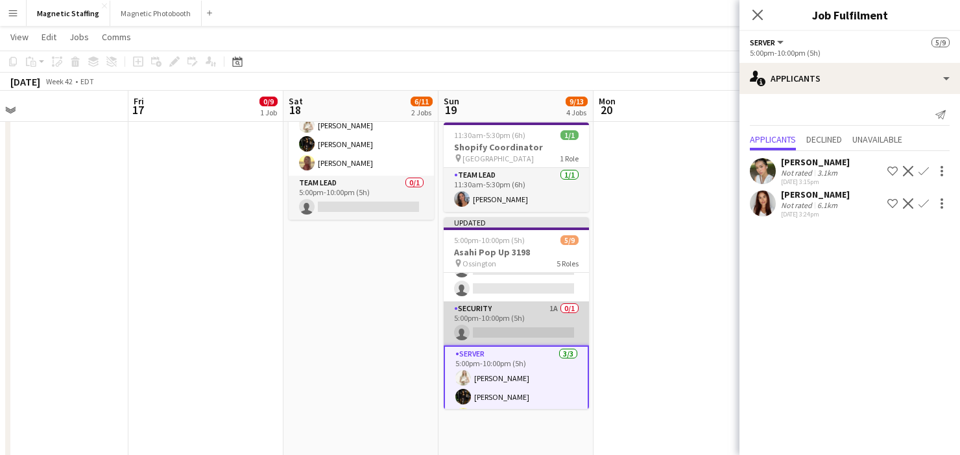
click at [494, 322] on app-card-role "Security 1A 0/1 5:00pm-10:00pm (5h) single-neutral-actions" at bounding box center [516, 324] width 145 height 44
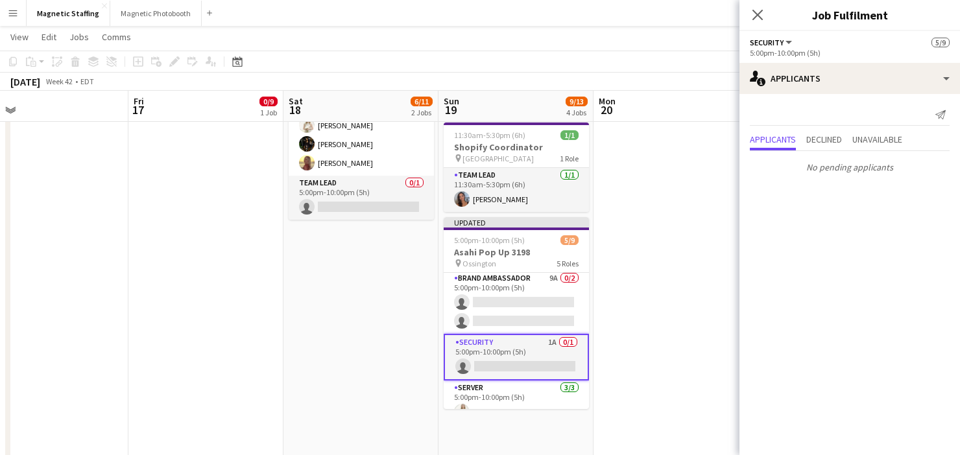
scroll to position [58, 0]
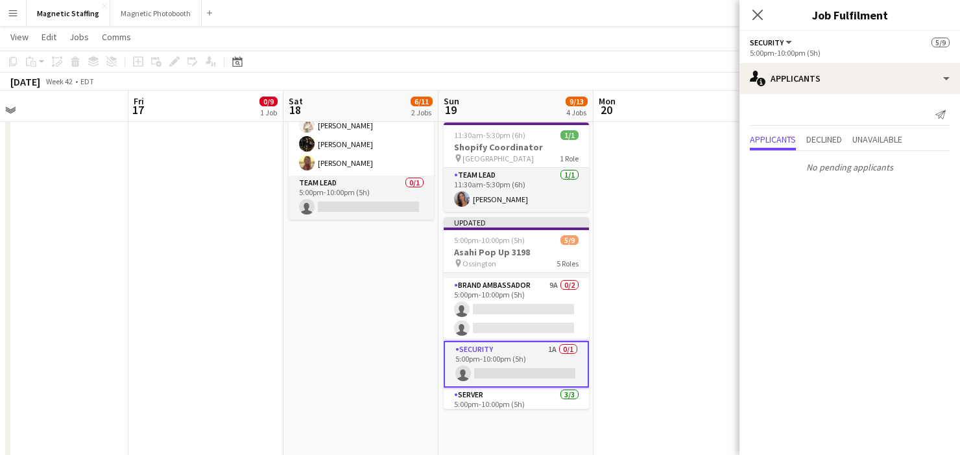
click at [494, 322] on app-card-role "Brand Ambassador 9A 0/2 5:00pm-10:00pm (5h) single-neutral-actions single-neutr…" at bounding box center [516, 309] width 145 height 63
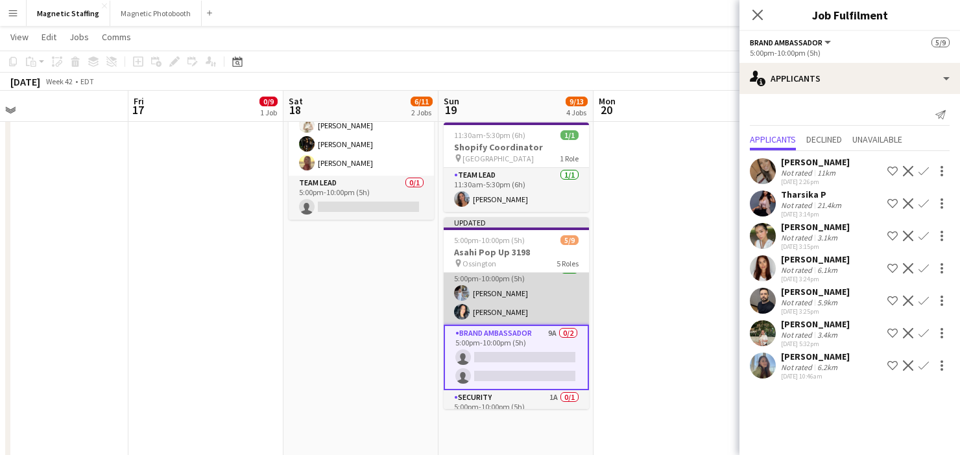
click at [496, 306] on app-card-role "Bartender 2/2 5:00pm-10:00pm (5h) Heather Siemonsen Kiara Briones" at bounding box center [516, 293] width 145 height 63
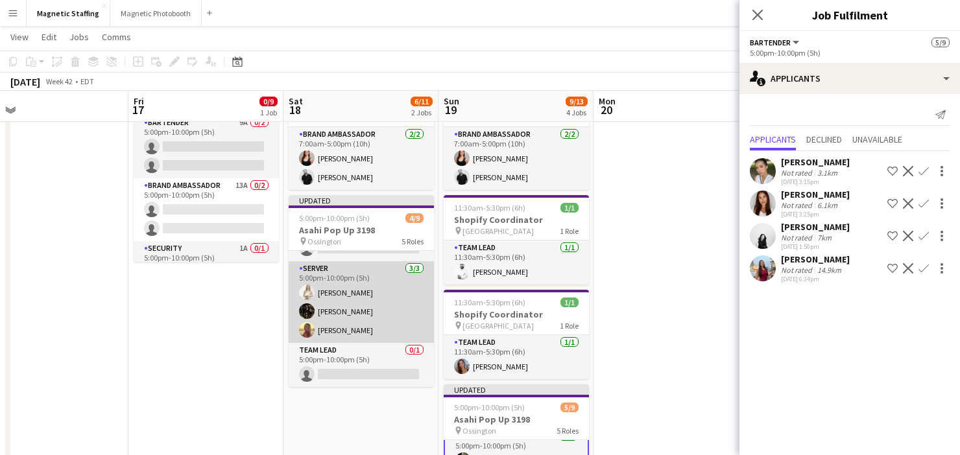
click at [395, 326] on app-card-role "Server [DATE] 5:00pm-10:00pm (5h) [PERSON_NAME] [PERSON_NAME] Soleil [PERSON_NA…" at bounding box center [361, 302] width 145 height 82
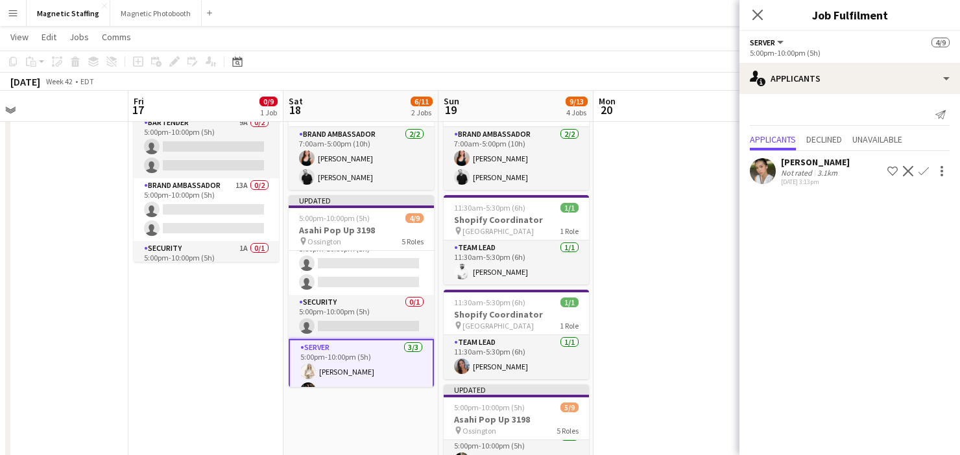
click at [395, 326] on app-card-role "Security 0/1 5:00pm-10:00pm (5h) single-neutral-actions" at bounding box center [361, 317] width 145 height 44
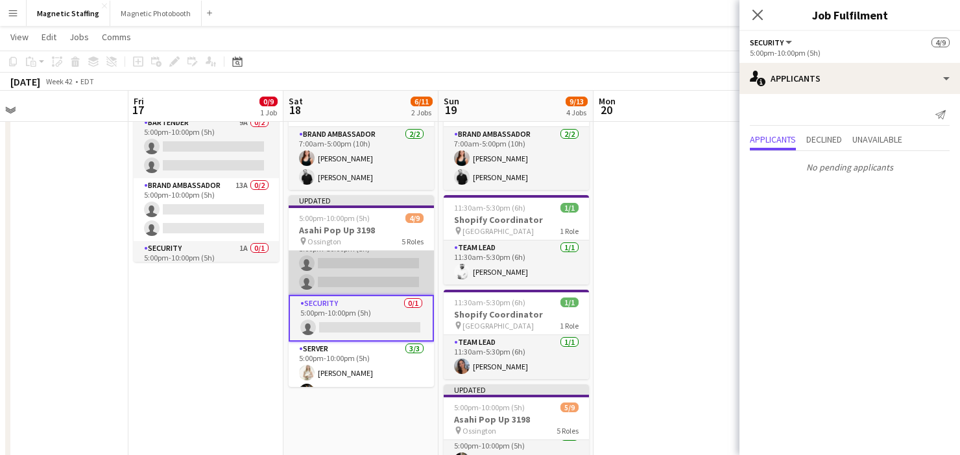
click at [384, 275] on app-card-role "Brand Ambassador 9A 0/2 5:00pm-10:00pm (5h) single-neutral-actions single-neutr…" at bounding box center [361, 263] width 145 height 63
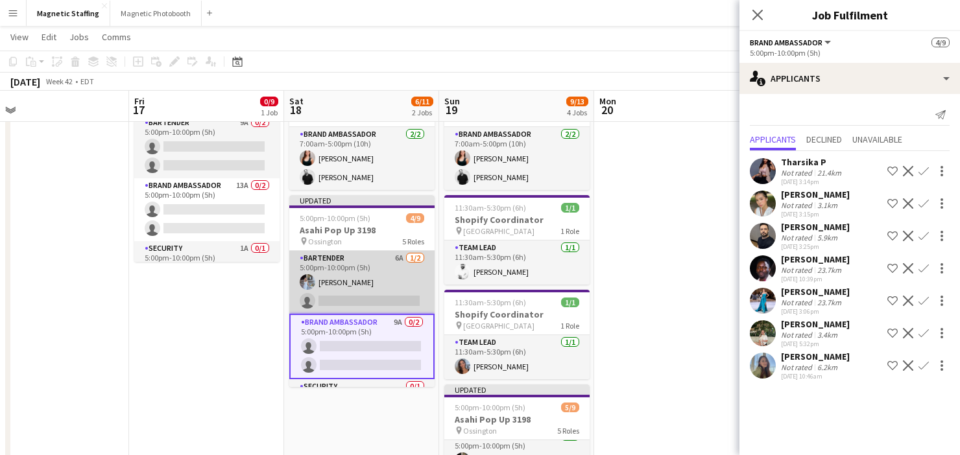
click at [378, 283] on app-card-role "Bartender 6A 1/2 5:00pm-10:00pm (5h) Heather Siemonsen single-neutral-actions" at bounding box center [361, 282] width 145 height 63
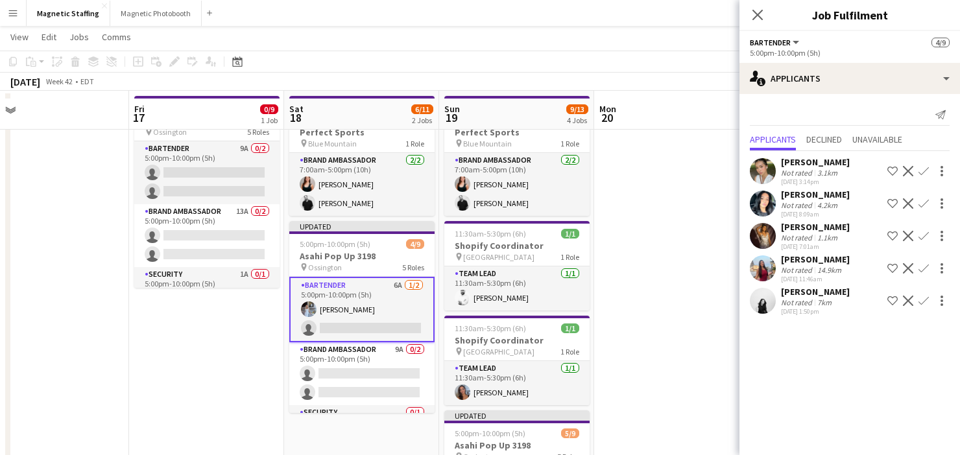
scroll to position [50, 0]
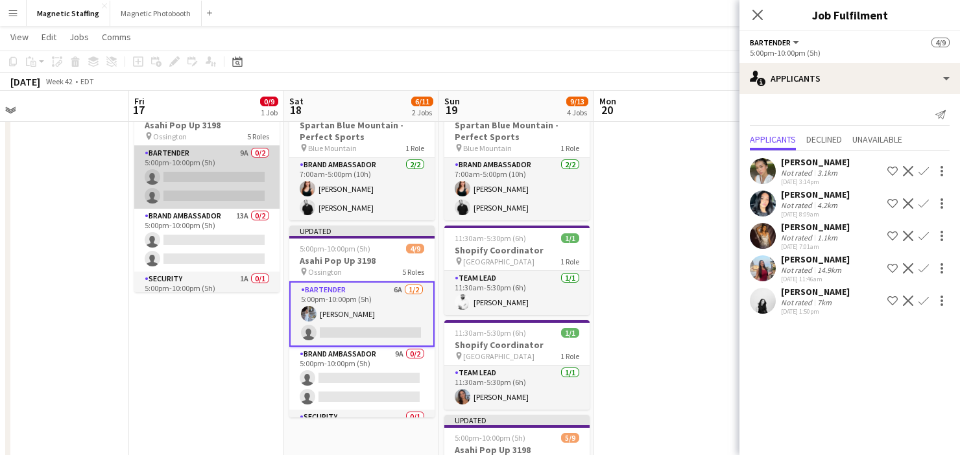
click at [220, 182] on app-card-role "Bartender 9A 0/2 5:00pm-10:00pm (5h) single-neutral-actions single-neutral-acti…" at bounding box center [206, 177] width 145 height 63
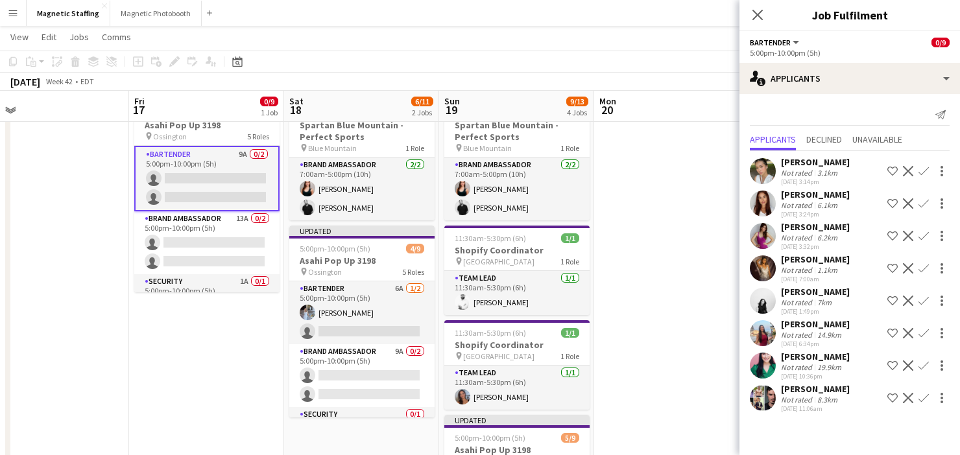
click at [923, 333] on app-icon "Confirm" at bounding box center [923, 333] width 10 height 10
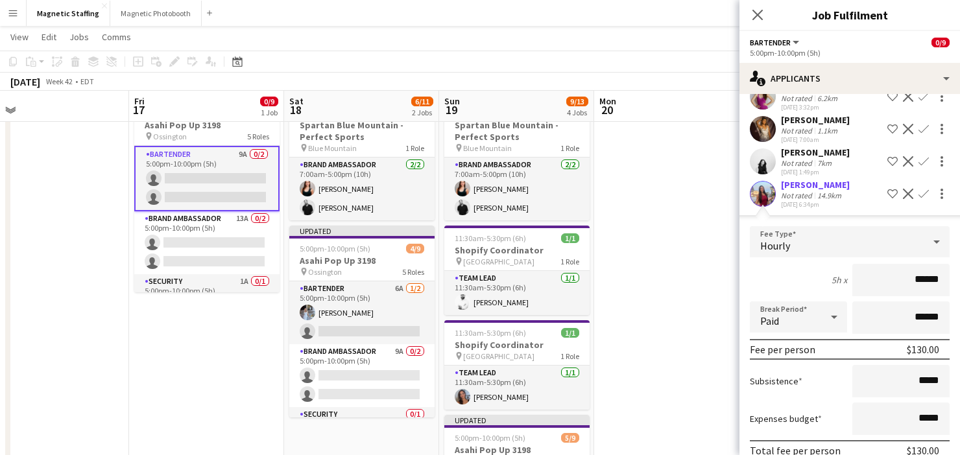
scroll to position [265, 0]
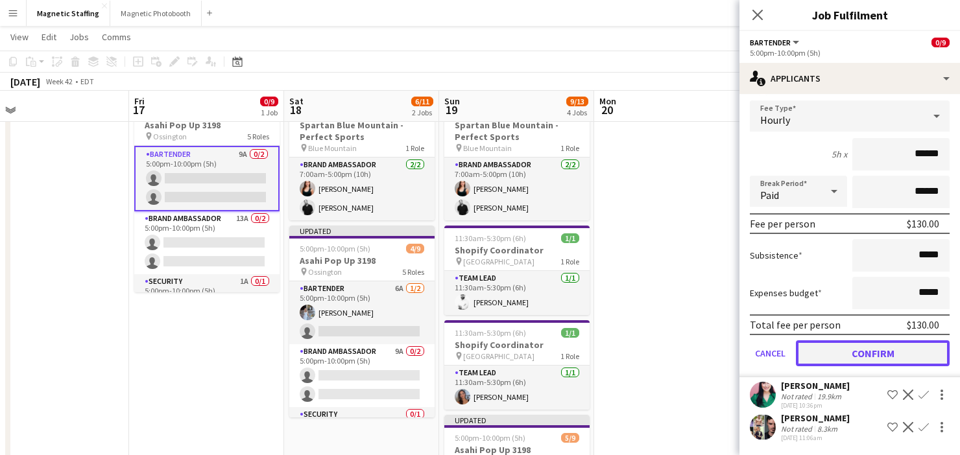
click at [852, 354] on button "Confirm" at bounding box center [873, 354] width 154 height 26
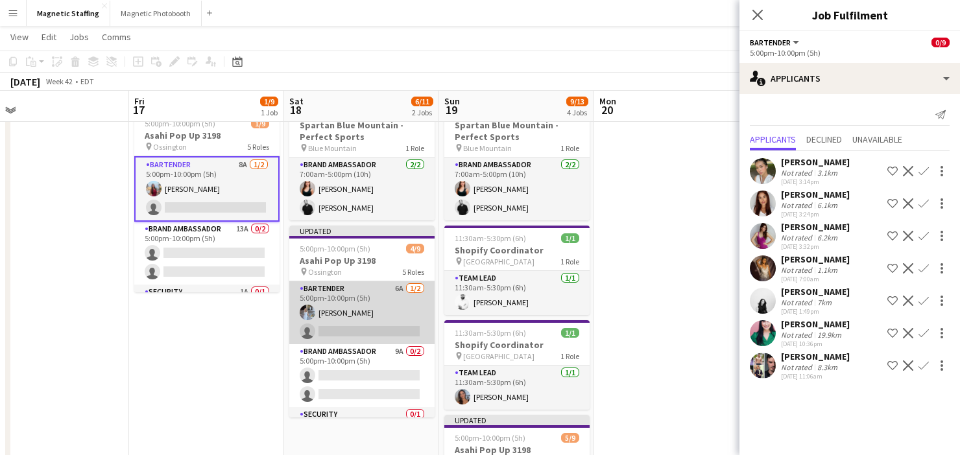
click at [365, 314] on app-card-role "Bartender 6A 1/2 5:00pm-10:00pm (5h) Heather Siemonsen single-neutral-actions" at bounding box center [361, 312] width 145 height 63
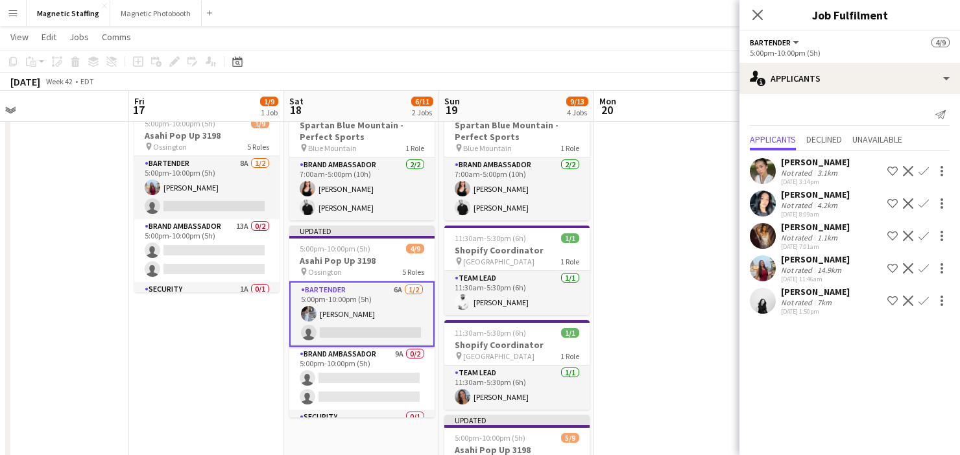
click at [925, 269] on app-icon "Confirm" at bounding box center [923, 268] width 10 height 10
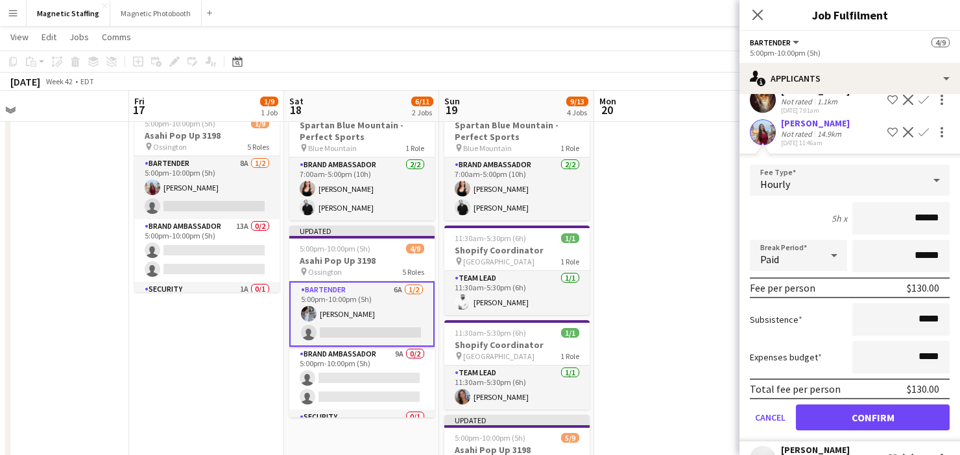
scroll to position [168, 0]
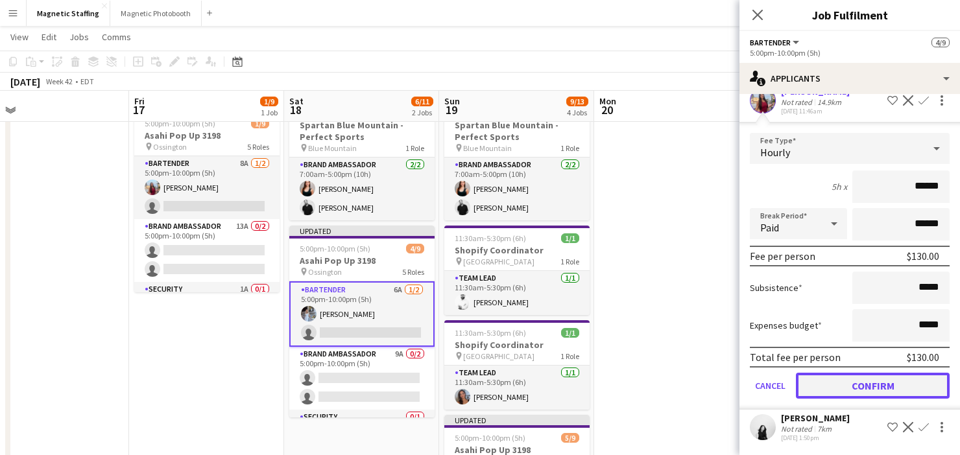
click at [823, 384] on button "Confirm" at bounding box center [873, 386] width 154 height 26
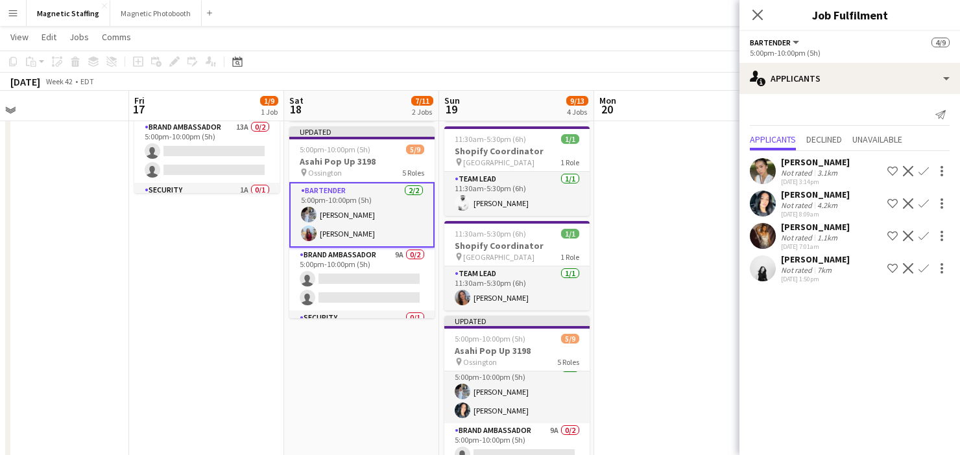
scroll to position [149, 0]
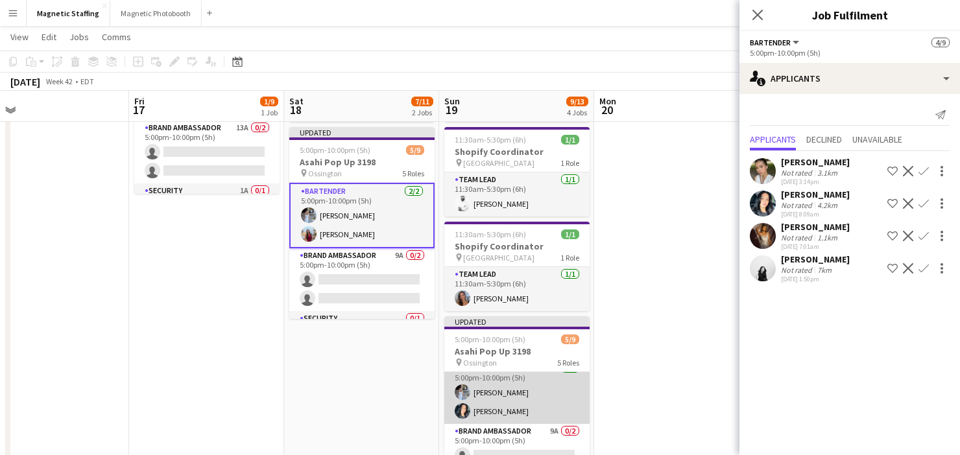
click at [536, 407] on app-card-role "Bartender 2/2 5:00pm-10:00pm (5h) Heather Siemonsen Kiara Briones" at bounding box center [516, 392] width 145 height 63
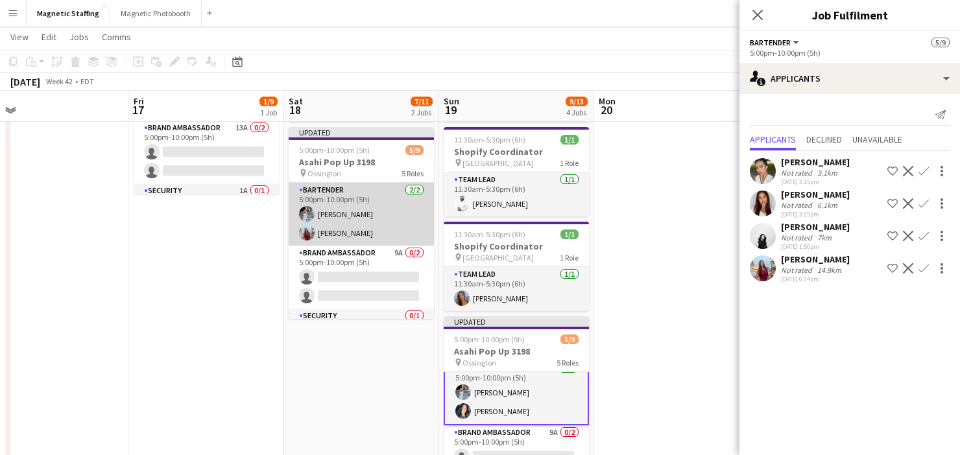
click at [364, 191] on app-card-role "Bartender 2/2 5:00pm-10:00pm (5h) Heather Siemonsen Eva Zhou" at bounding box center [361, 214] width 145 height 63
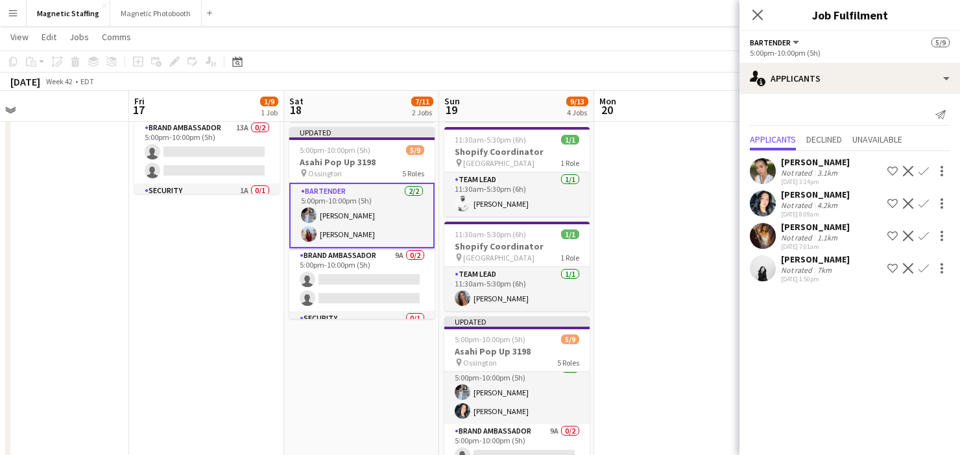
click at [348, 224] on app-card-role "Bartender 2/2 5:00pm-10:00pm (5h) Heather Siemonsen Eva Zhou" at bounding box center [361, 216] width 145 height 66
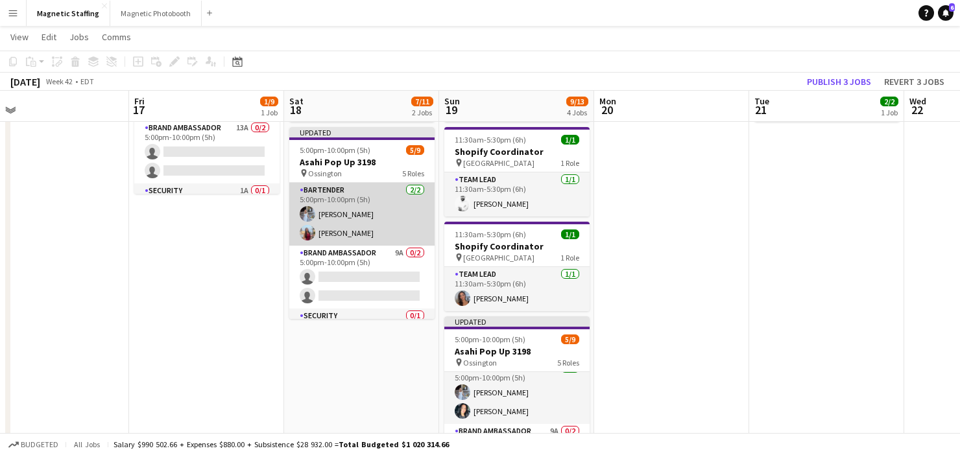
click at [348, 224] on app-card-role "Bartender 2/2 5:00pm-10:00pm (5h) Heather Siemonsen Eva Zhou" at bounding box center [361, 214] width 145 height 63
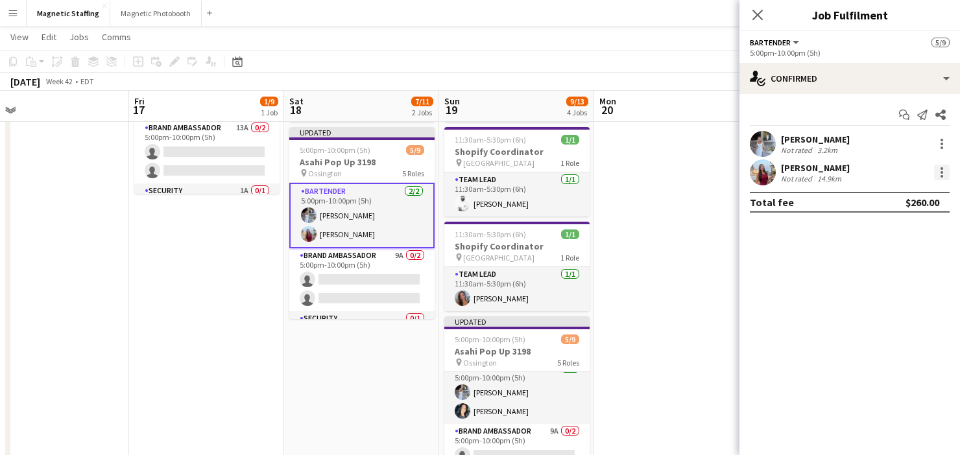
click at [944, 173] on div at bounding box center [942, 173] width 16 height 16
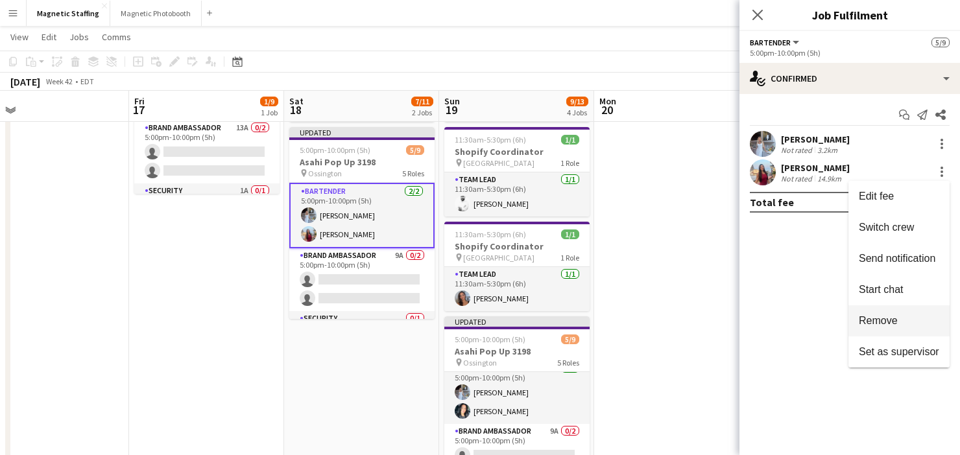
click at [881, 324] on span "Remove" at bounding box center [878, 320] width 39 height 11
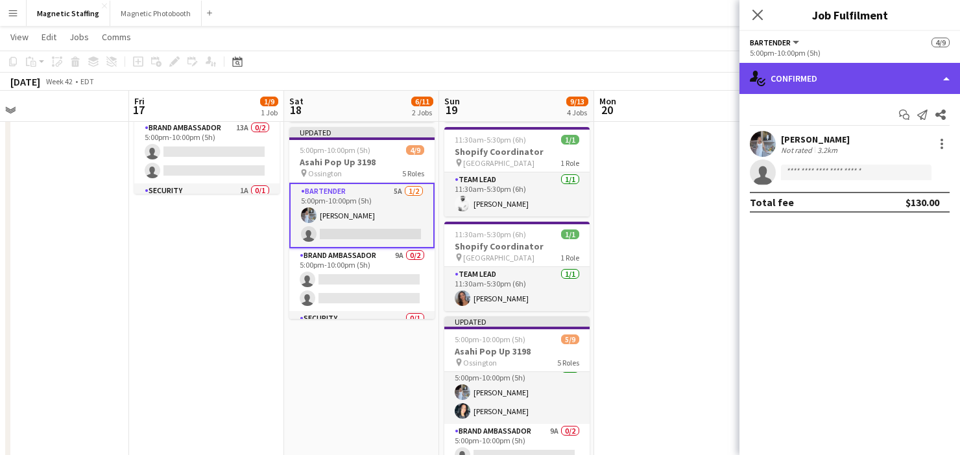
click at [854, 80] on div "single-neutral-actions-check-2 Confirmed" at bounding box center [849, 78] width 221 height 31
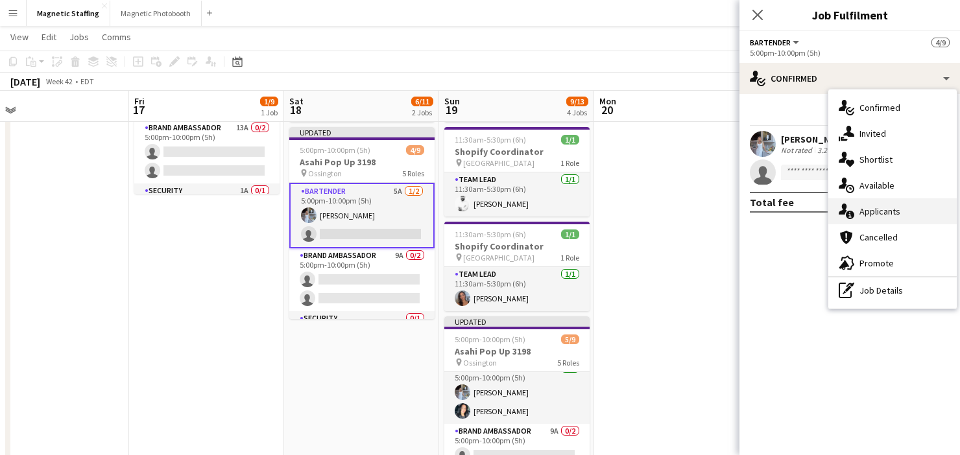
click at [853, 208] on icon "single-neutral-actions-information" at bounding box center [847, 212] width 16 height 16
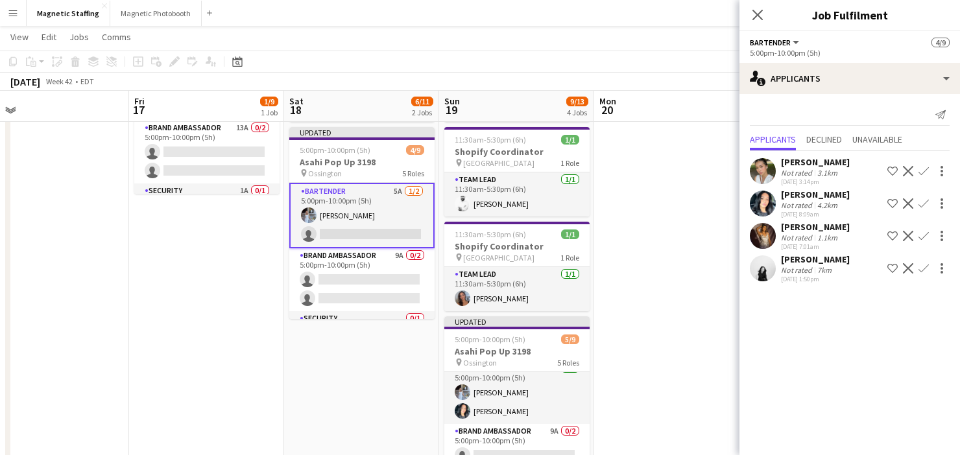
click at [922, 205] on app-icon "Confirm" at bounding box center [923, 203] width 10 height 10
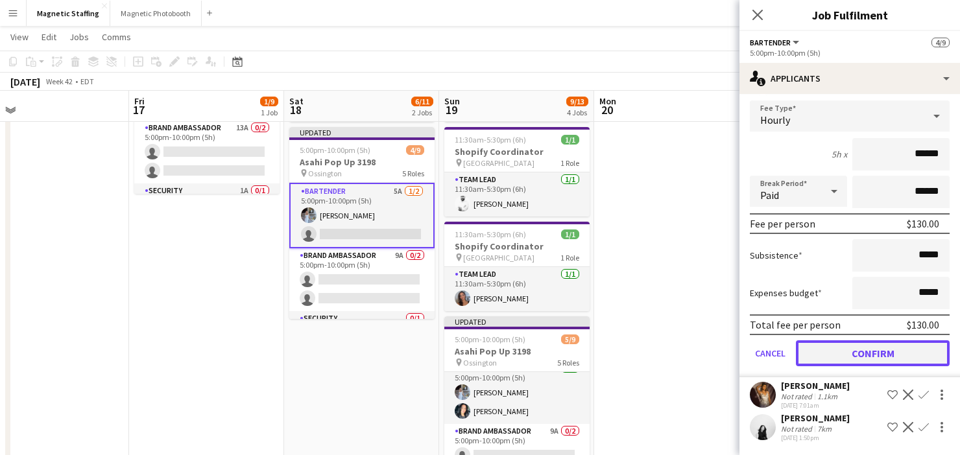
click at [828, 356] on button "Confirm" at bounding box center [873, 354] width 154 height 26
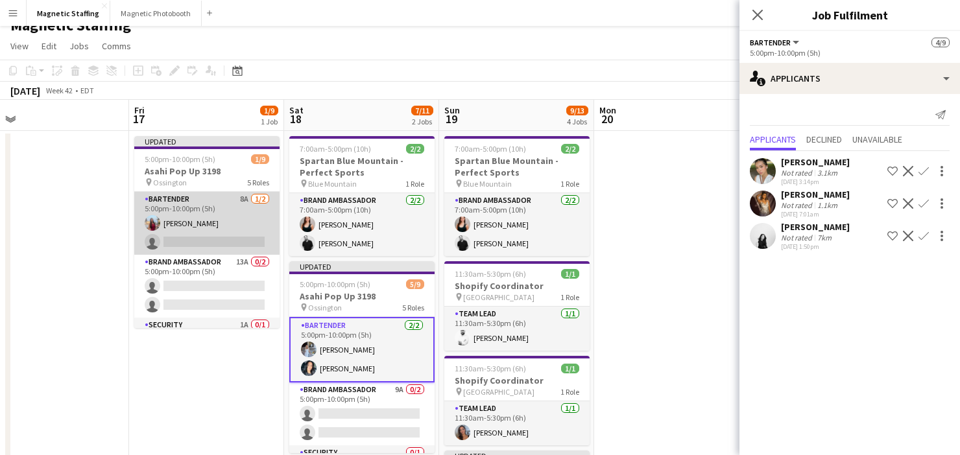
click at [259, 221] on app-card-role "Bartender 8A 1/2 5:00pm-10:00pm (5h) Eva Zhou single-neutral-actions" at bounding box center [206, 223] width 145 height 63
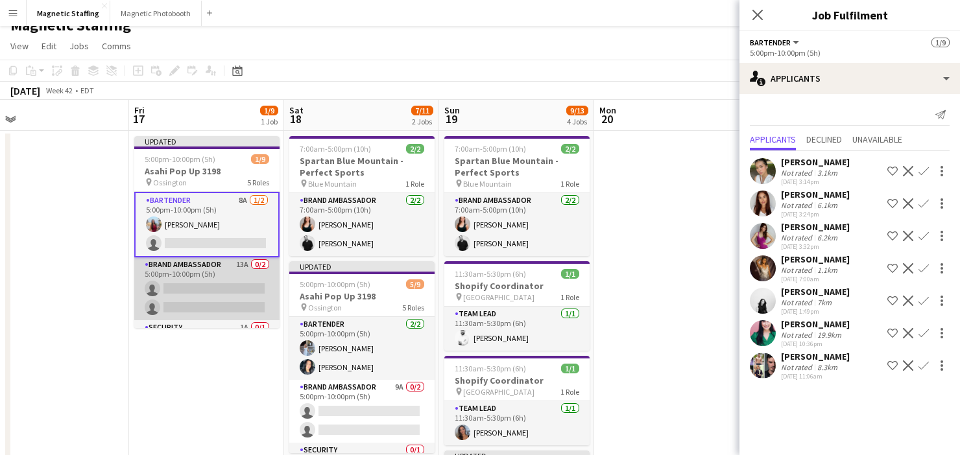
click at [228, 274] on app-card-role "Brand Ambassador 13A 0/2 5:00pm-10:00pm (5h) single-neutral-actions single-neut…" at bounding box center [206, 288] width 145 height 63
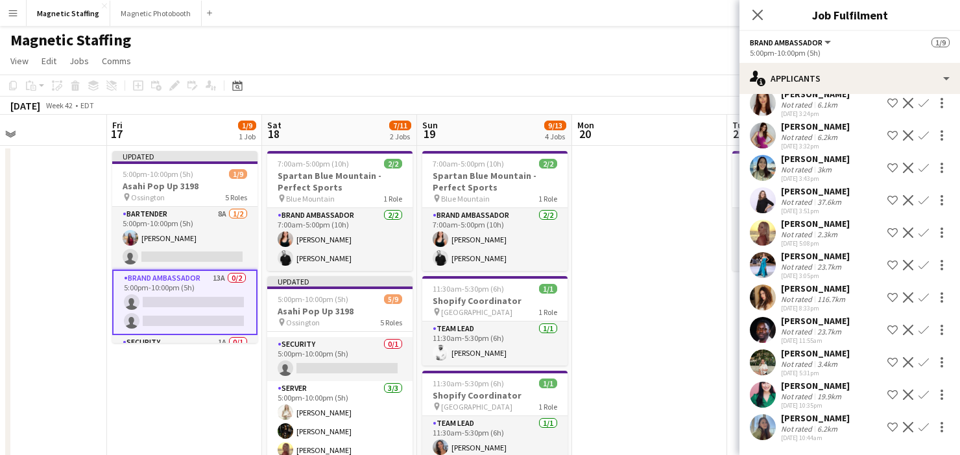
scroll to position [120, 0]
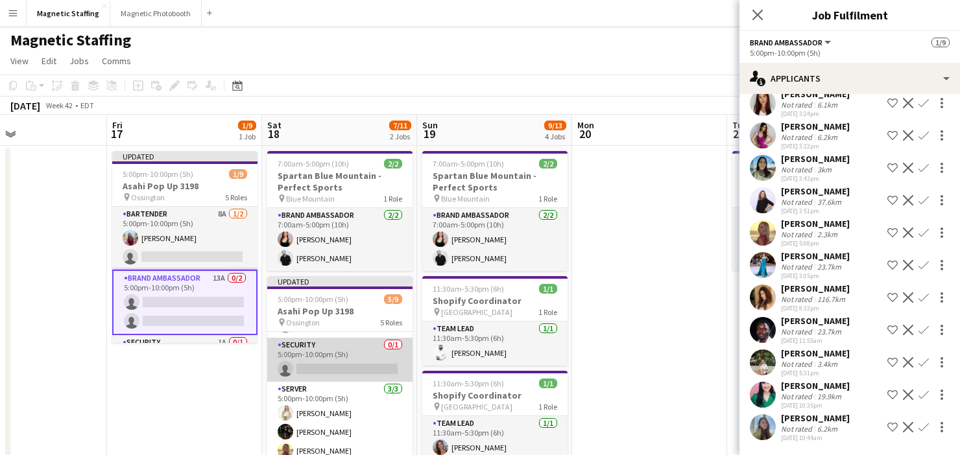
click at [309, 348] on app-card-role "Security 0/1 5:00pm-10:00pm (5h) single-neutral-actions" at bounding box center [339, 360] width 145 height 44
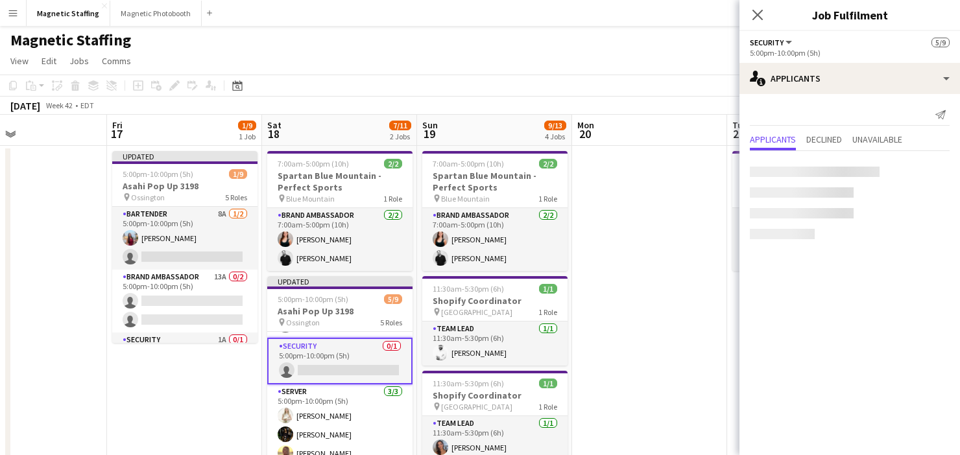
scroll to position [0, 0]
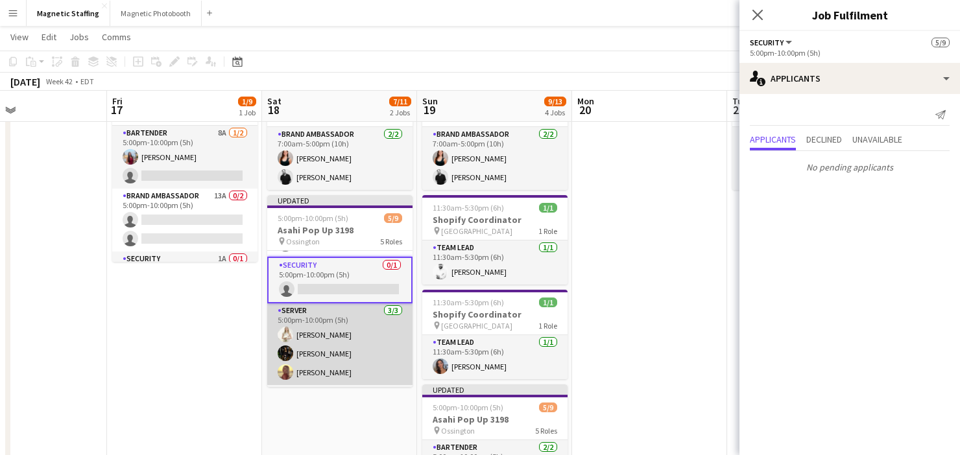
click at [313, 337] on app-card-role "Server [DATE] 5:00pm-10:00pm (5h) [PERSON_NAME] [PERSON_NAME] Soleil [PERSON_NA…" at bounding box center [339, 345] width 145 height 82
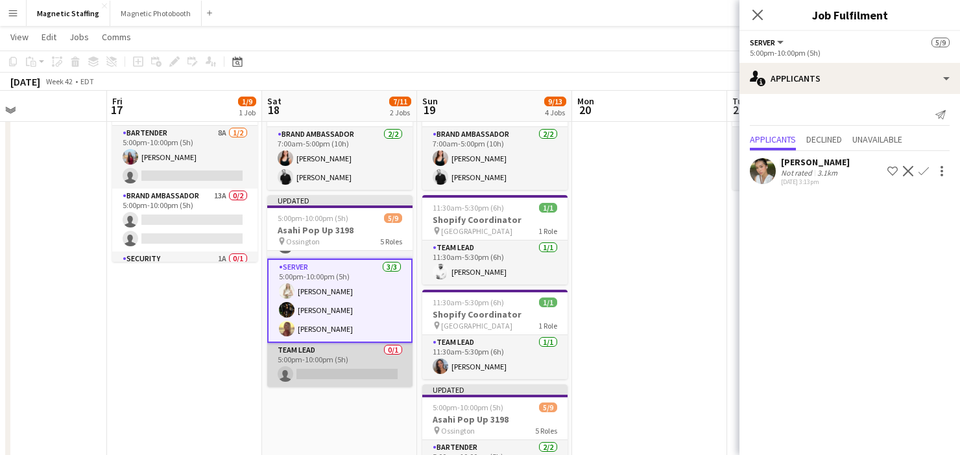
click at [304, 363] on app-card-role "Team Lead 0/1 5:00pm-10:00pm (5h) single-neutral-actions" at bounding box center [339, 365] width 145 height 44
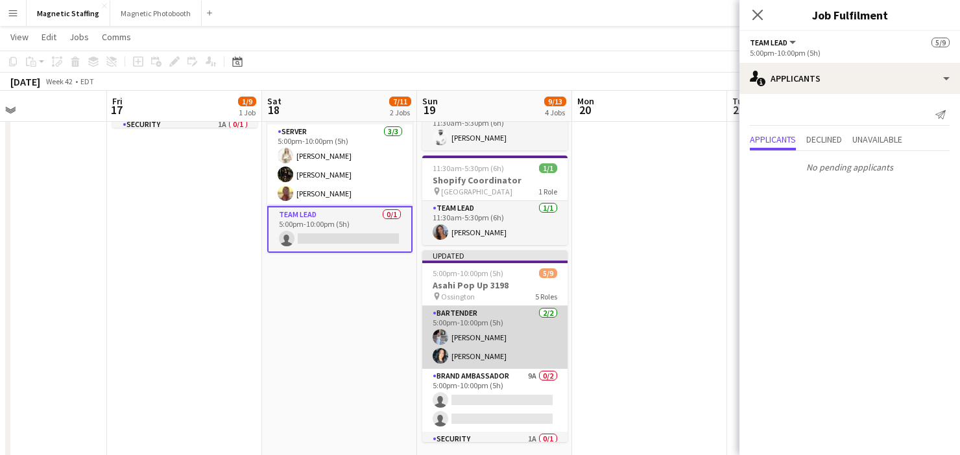
click at [449, 344] on app-card-role "Bartender 2/2 5:00pm-10:00pm (5h) Heather Siemonsen Kiara Briones" at bounding box center [494, 337] width 145 height 63
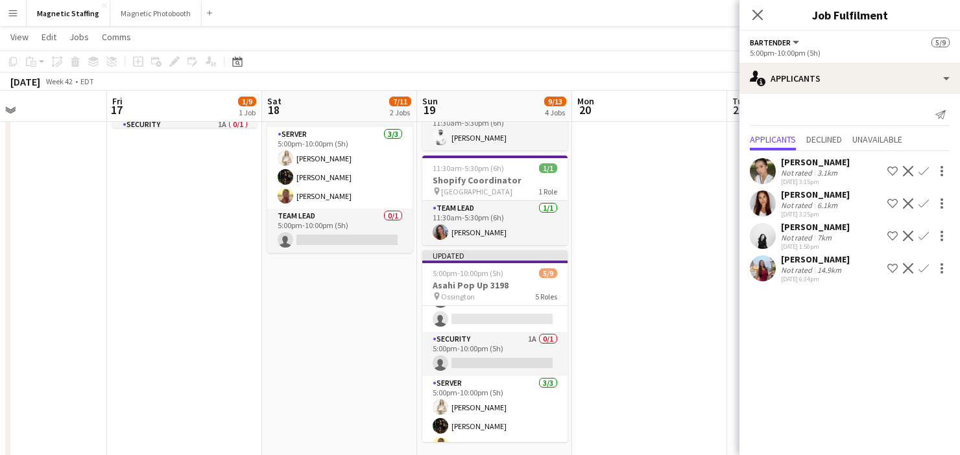
click at [508, 361] on app-card-role "Security 1A 0/1 5:00pm-10:00pm (5h) single-neutral-actions" at bounding box center [494, 354] width 145 height 44
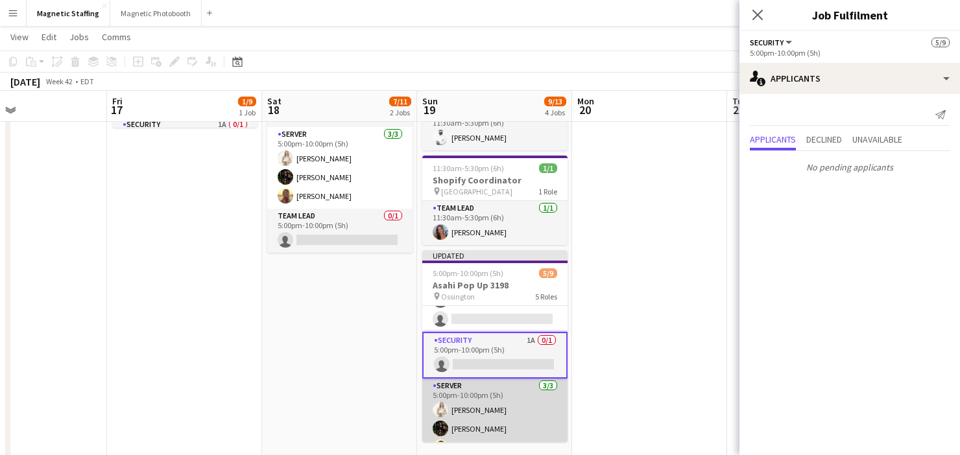
click at [477, 413] on app-card-role "Server [DATE] 5:00pm-10:00pm (5h) [PERSON_NAME] [PERSON_NAME] Soleil [PERSON_NA…" at bounding box center [494, 420] width 145 height 82
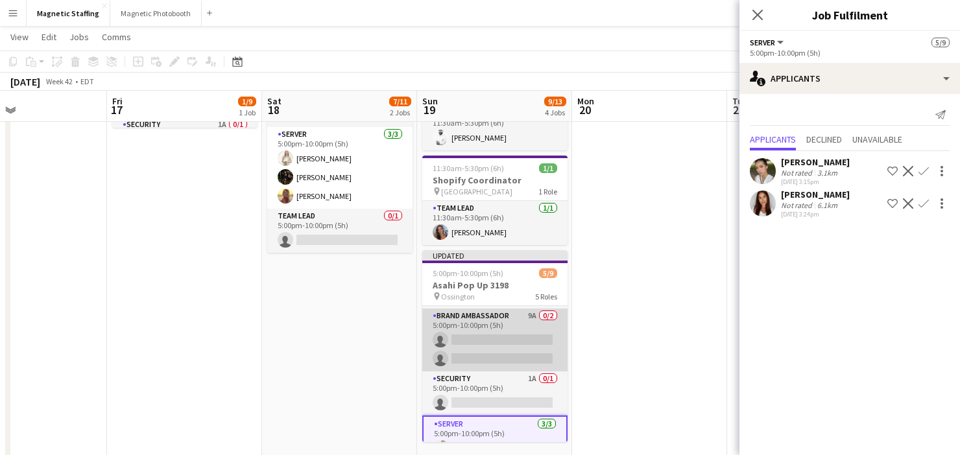
click at [492, 341] on app-card-role "Brand Ambassador 9A 0/2 5:00pm-10:00pm (5h) single-neutral-actions single-neutr…" at bounding box center [494, 340] width 145 height 63
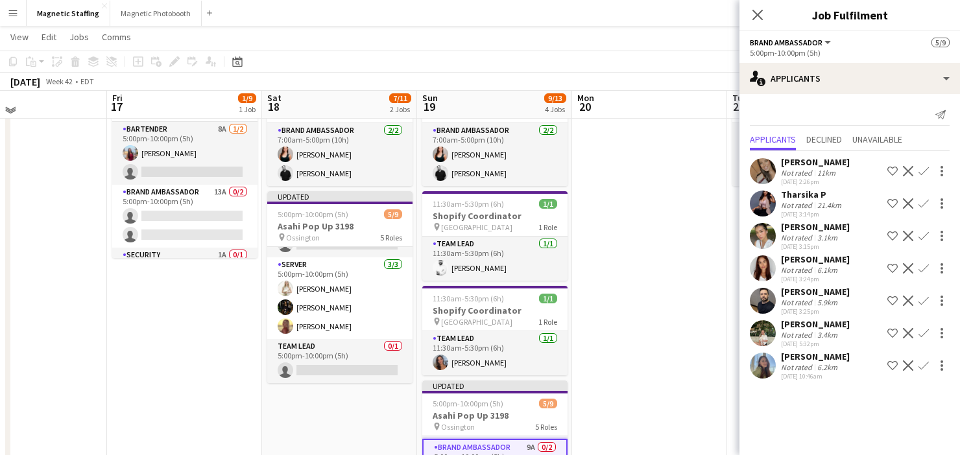
scroll to position [81, 0]
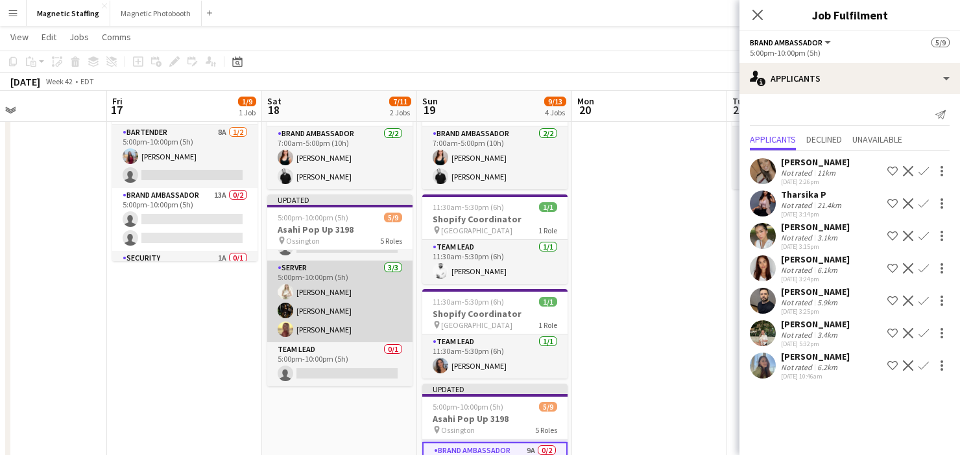
click at [368, 311] on app-card-role "Server [DATE] 5:00pm-10:00pm (5h) [PERSON_NAME] [PERSON_NAME] Soleil [PERSON_NA…" at bounding box center [339, 302] width 145 height 82
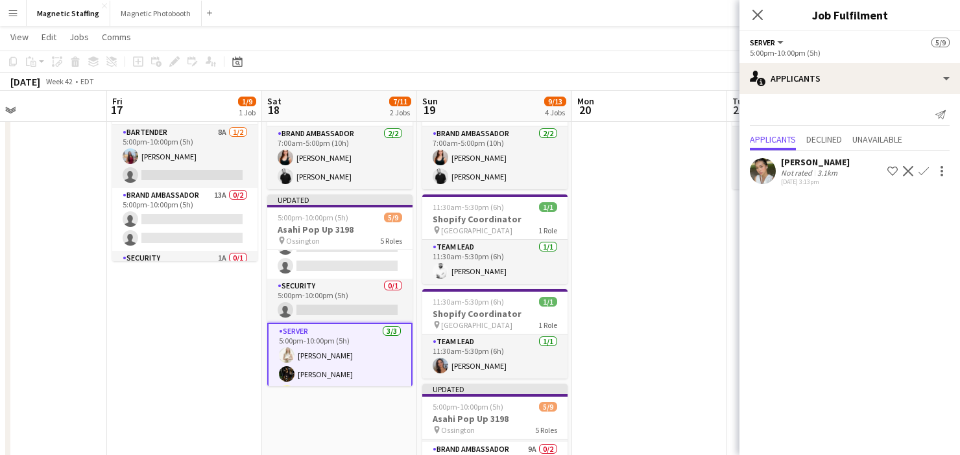
scroll to position [88, 0]
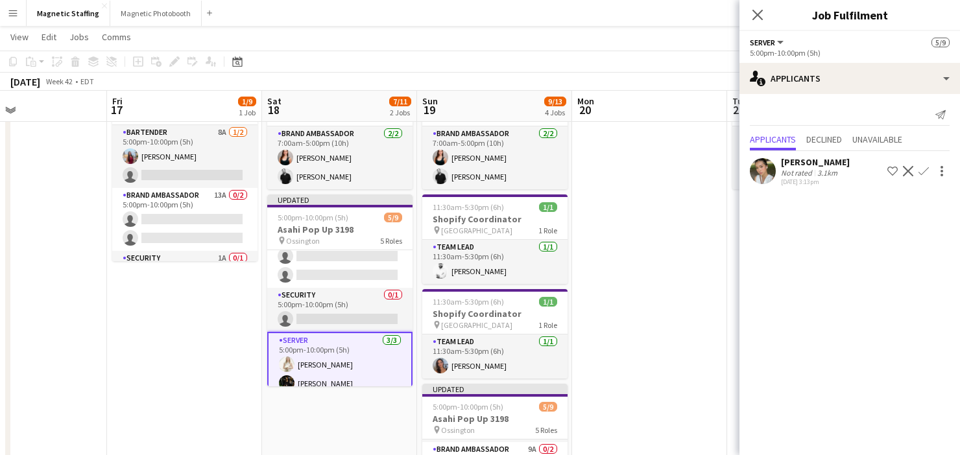
click at [368, 311] on app-card-role "Security 0/1 5:00pm-10:00pm (5h) single-neutral-actions" at bounding box center [339, 310] width 145 height 44
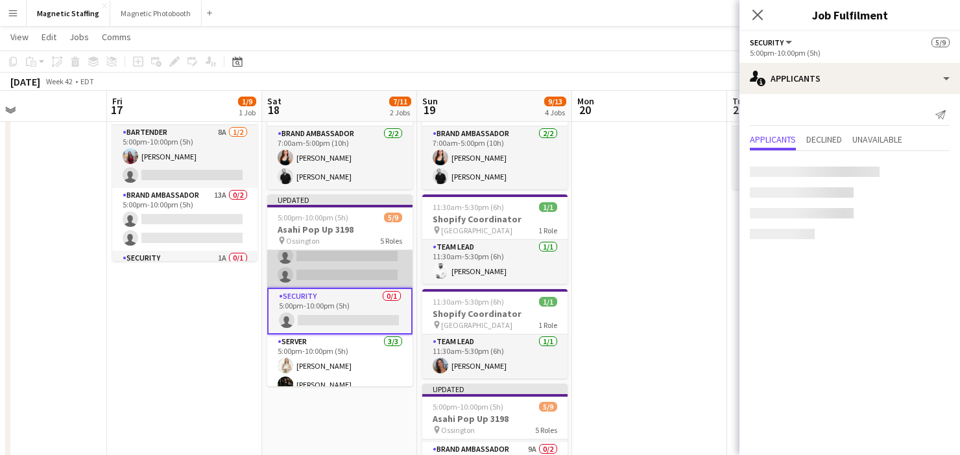
click at [375, 263] on app-card-role "Brand Ambassador 9A 0/2 5:00pm-10:00pm (5h) single-neutral-actions single-neutr…" at bounding box center [339, 256] width 145 height 63
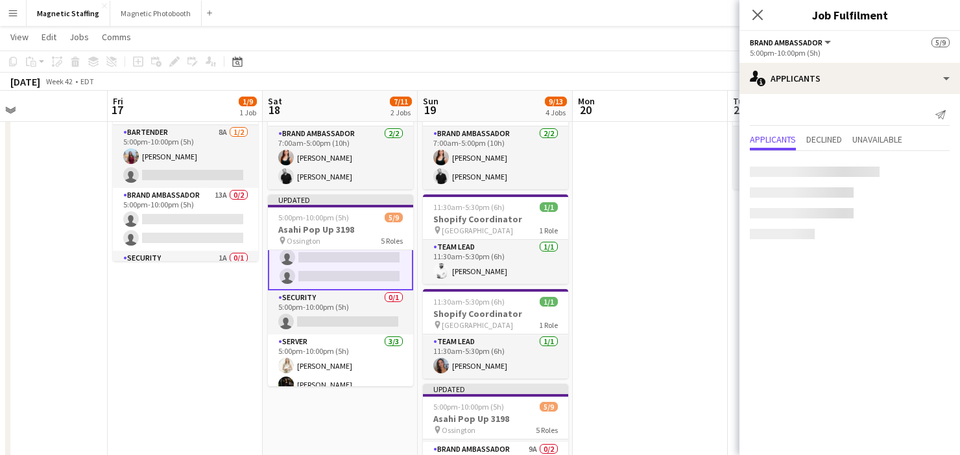
scroll to position [90, 0]
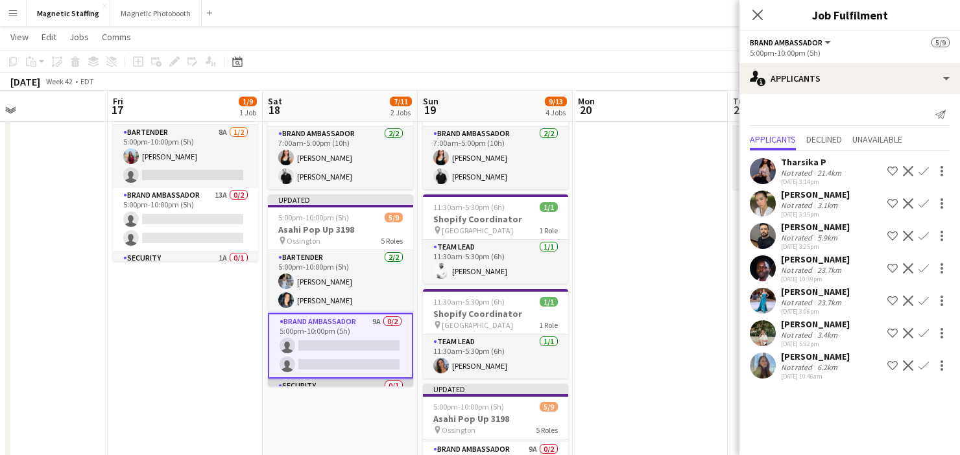
click at [343, 291] on app-card-role "Bartender 2/2 5:00pm-10:00pm (5h) Heather Siemonsen Kiara Briones" at bounding box center [340, 281] width 145 height 63
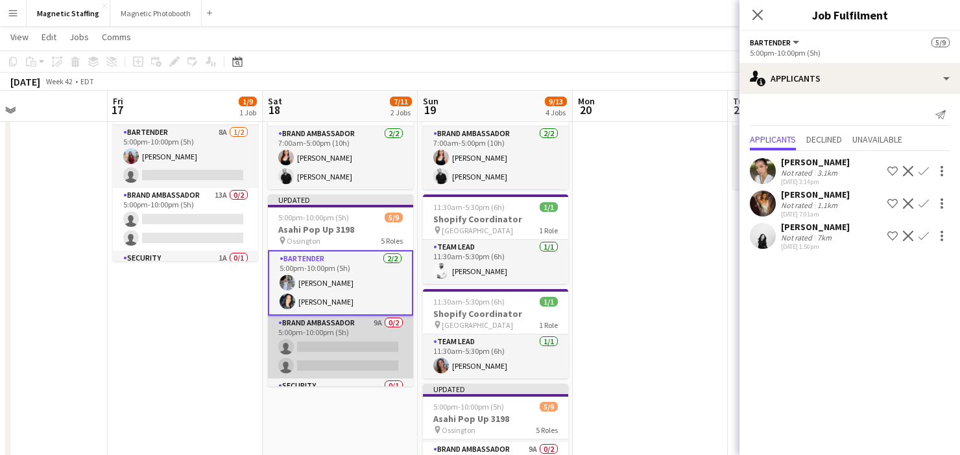
click at [324, 340] on app-card-role "Brand Ambassador 9A 0/2 5:00pm-10:00pm (5h) single-neutral-actions single-neutr…" at bounding box center [340, 347] width 145 height 63
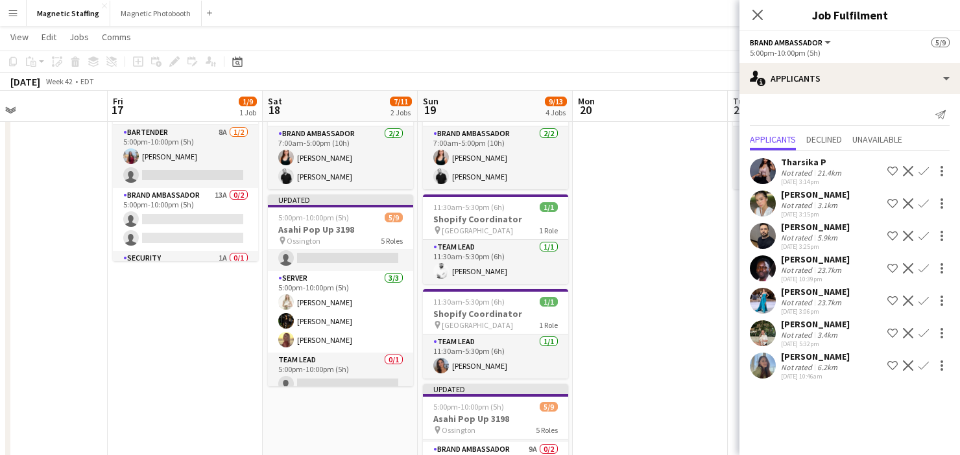
click at [324, 340] on app-card-role "Server [DATE] 5:00pm-10:00pm (5h) [PERSON_NAME] [PERSON_NAME] Soleil [PERSON_NA…" at bounding box center [340, 312] width 145 height 82
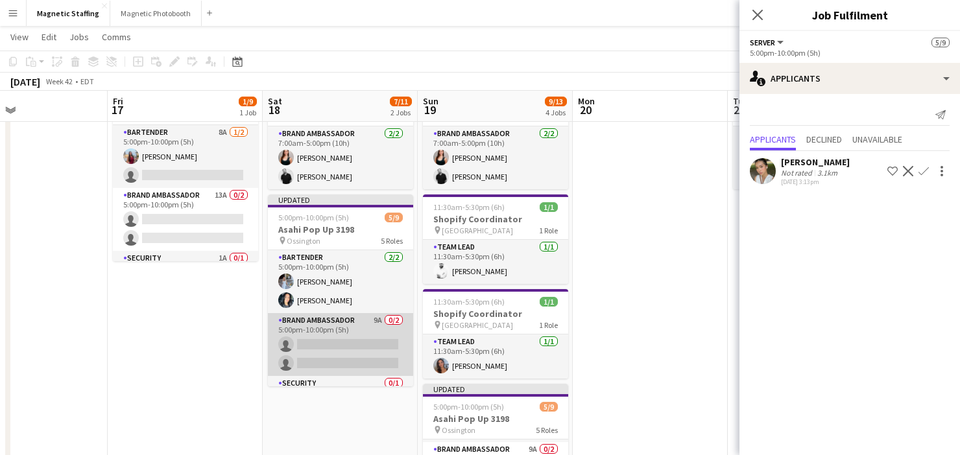
scroll to position [10, 0]
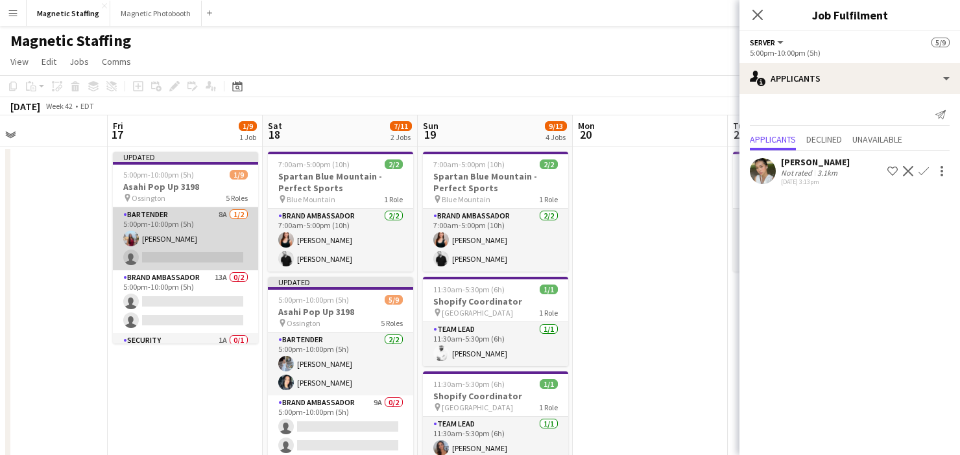
click at [202, 252] on app-card-role "Bartender 8A 1/2 5:00pm-10:00pm (5h) Eva Zhou single-neutral-actions" at bounding box center [185, 239] width 145 height 63
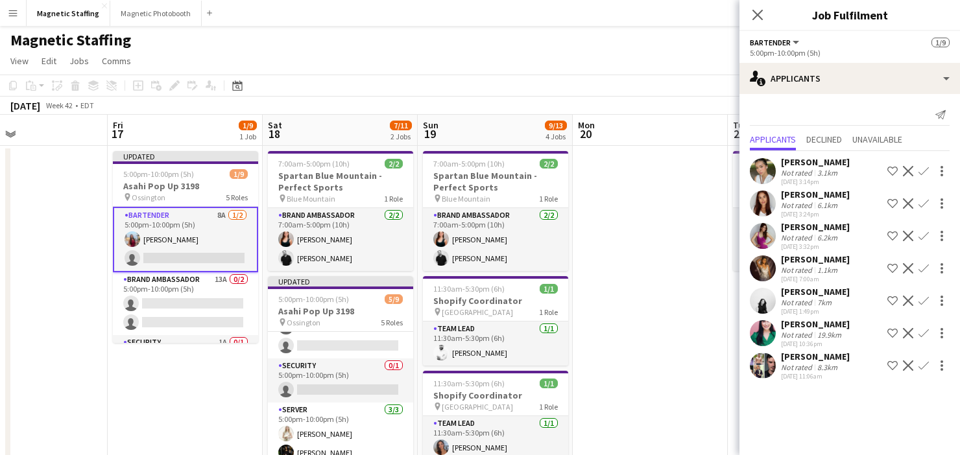
scroll to position [0, 0]
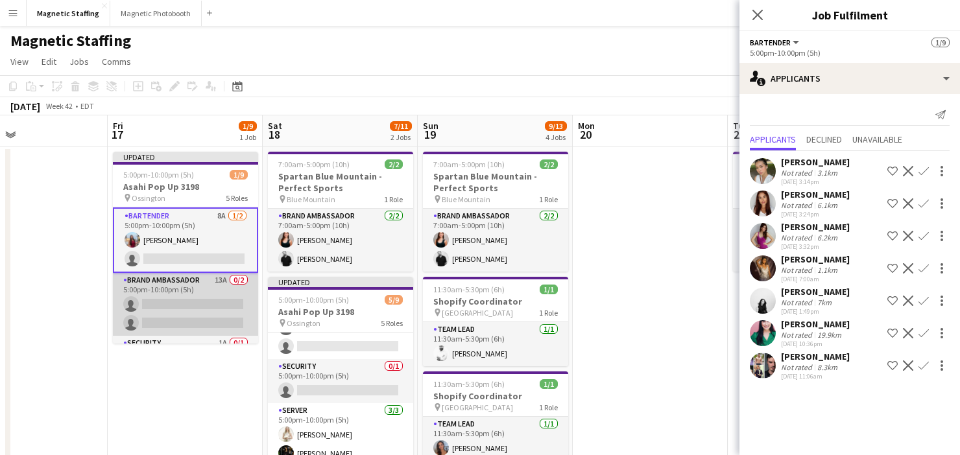
click at [176, 305] on app-card-role "Brand Ambassador 13A 0/2 5:00pm-10:00pm (5h) single-neutral-actions single-neut…" at bounding box center [185, 304] width 145 height 63
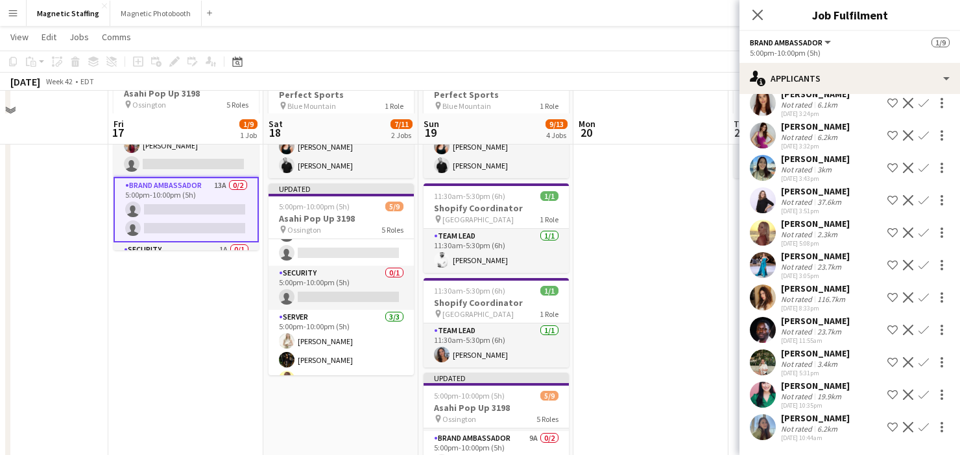
scroll to position [117, 0]
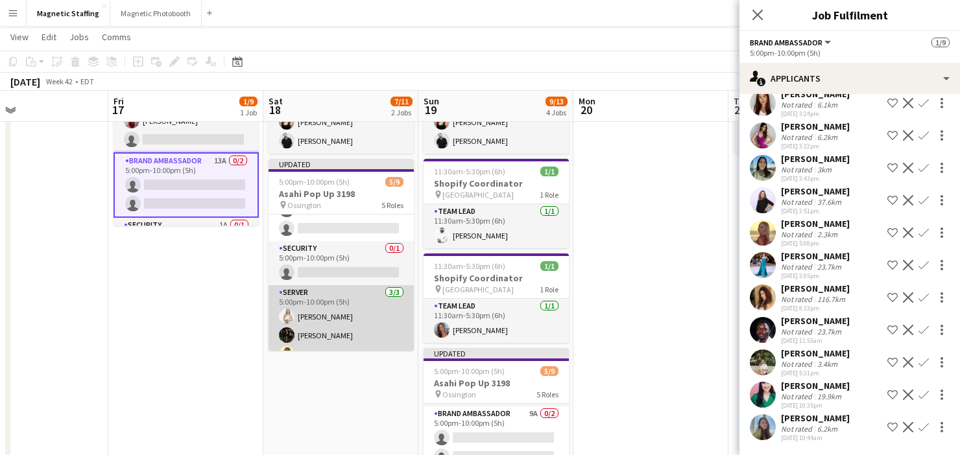
click at [375, 313] on app-card-role "Server [DATE] 5:00pm-10:00pm (5h) [PERSON_NAME] [PERSON_NAME] Soleil [PERSON_NA…" at bounding box center [341, 326] width 145 height 82
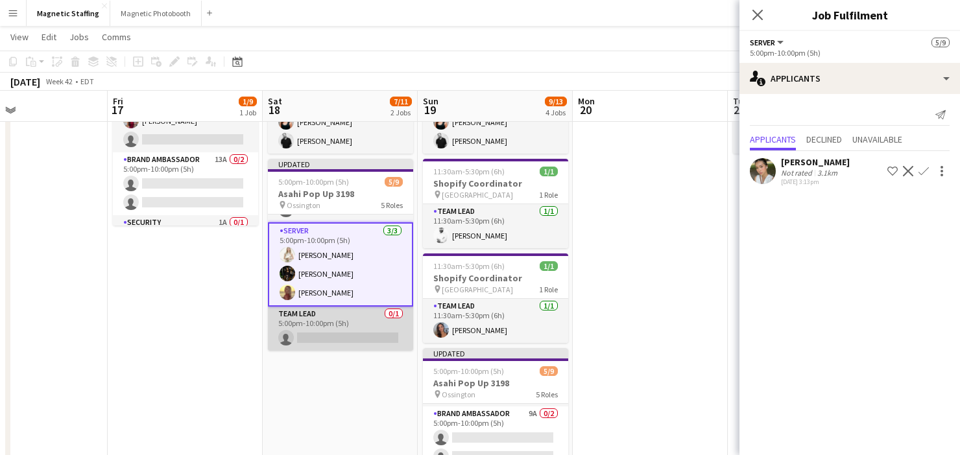
click at [353, 333] on app-card-role "Team Lead 0/1 5:00pm-10:00pm (5h) single-neutral-actions" at bounding box center [340, 329] width 145 height 44
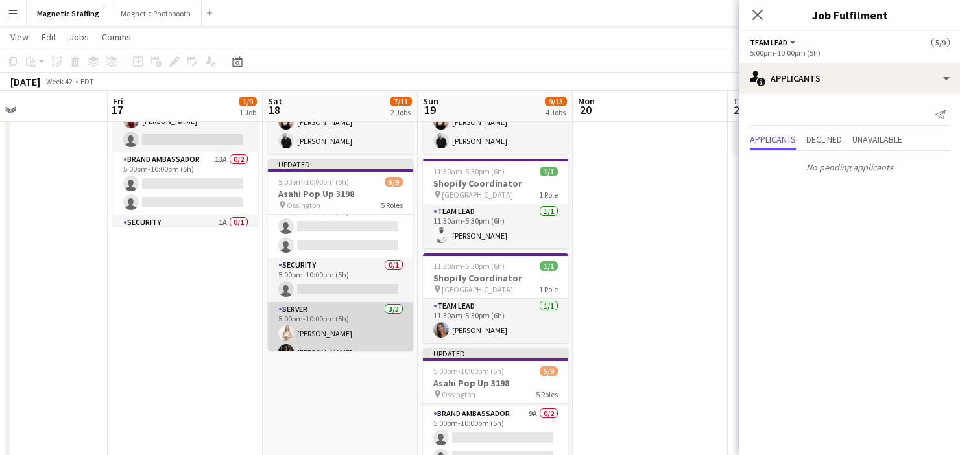
click at [329, 339] on app-card-role "Server [DATE] 5:00pm-10:00pm (5h) [PERSON_NAME] [PERSON_NAME] Soleil [PERSON_NA…" at bounding box center [340, 343] width 145 height 82
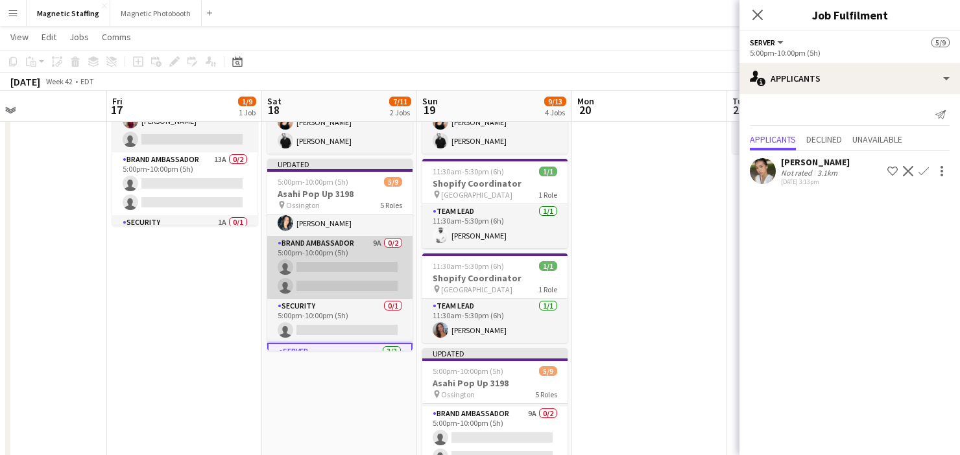
click at [342, 286] on app-card-role "Brand Ambassador 9A 0/2 5:00pm-10:00pm (5h) single-neutral-actions single-neutr…" at bounding box center [339, 267] width 145 height 63
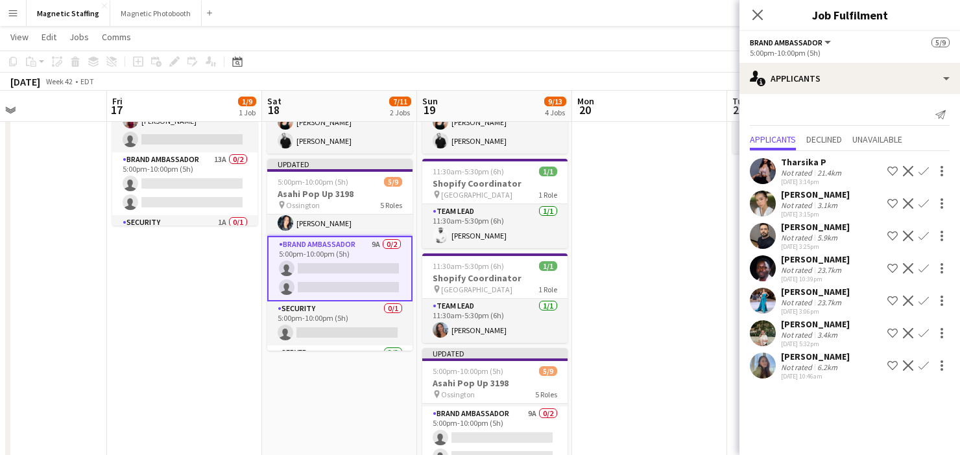
click at [921, 268] on app-icon "Confirm" at bounding box center [923, 268] width 10 height 10
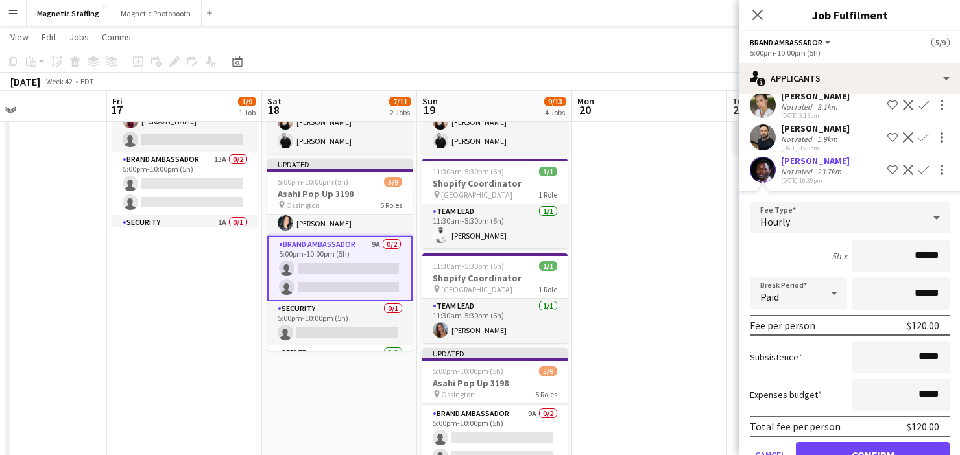
scroll to position [184, 0]
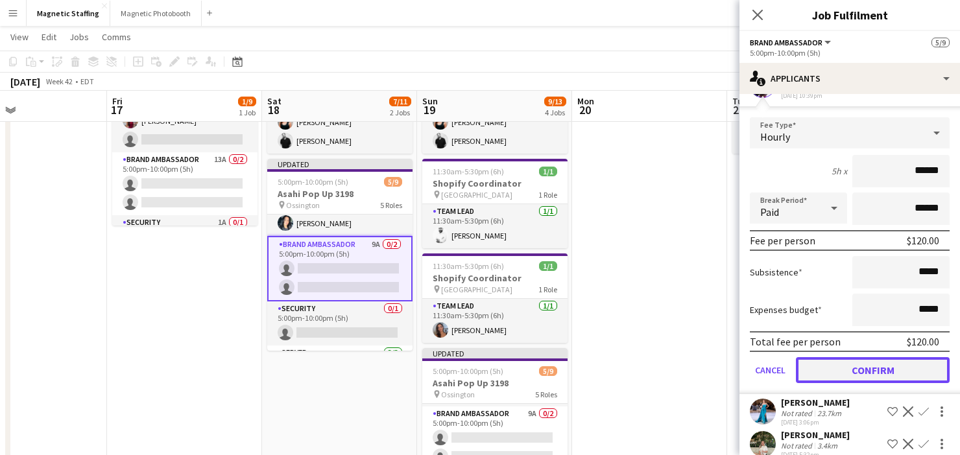
click at [833, 371] on button "Confirm" at bounding box center [873, 370] width 154 height 26
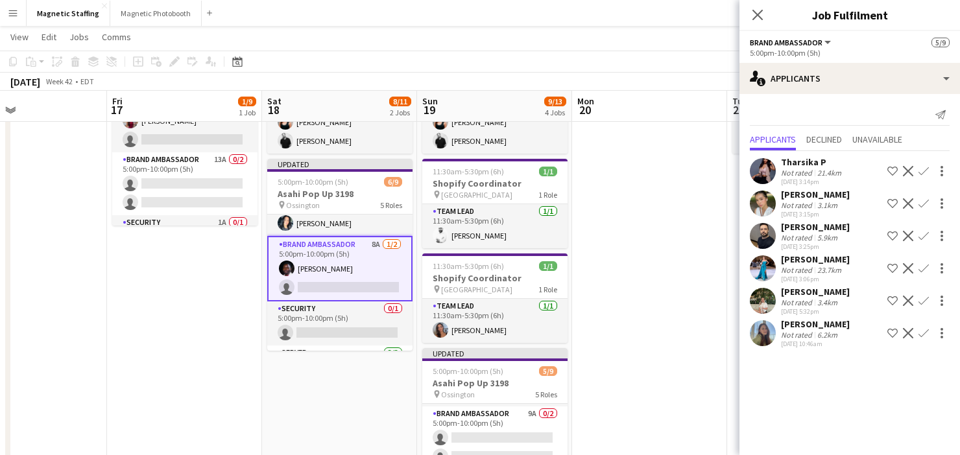
scroll to position [58, 0]
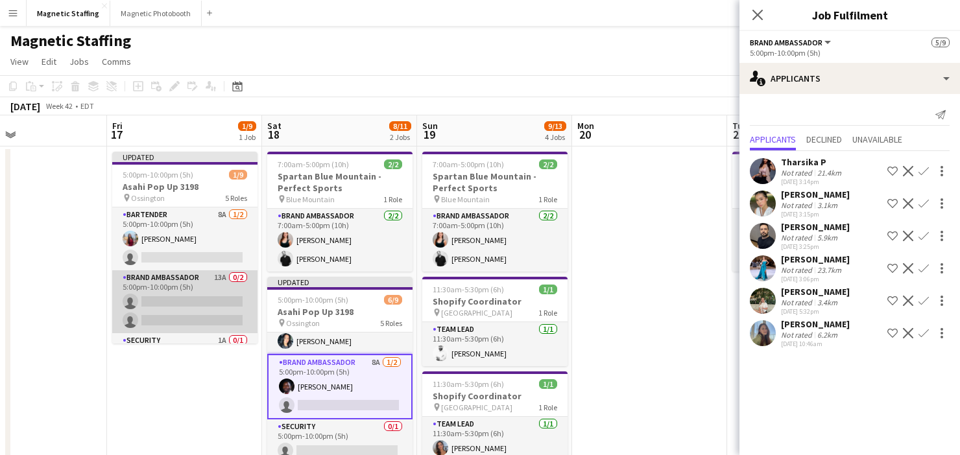
click at [189, 311] on app-card-role "Brand Ambassador 13A 0/2 5:00pm-10:00pm (5h) single-neutral-actions single-neut…" at bounding box center [184, 301] width 145 height 63
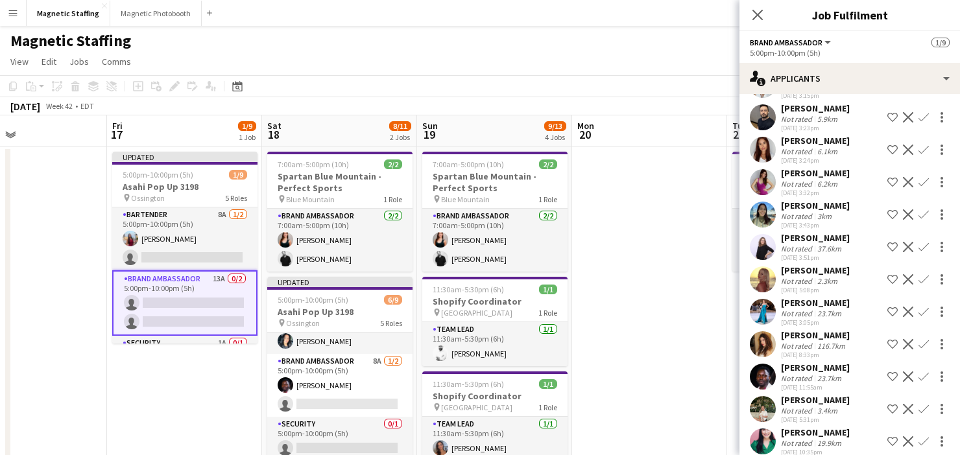
click at [922, 377] on app-icon "Confirm" at bounding box center [923, 377] width 10 height 10
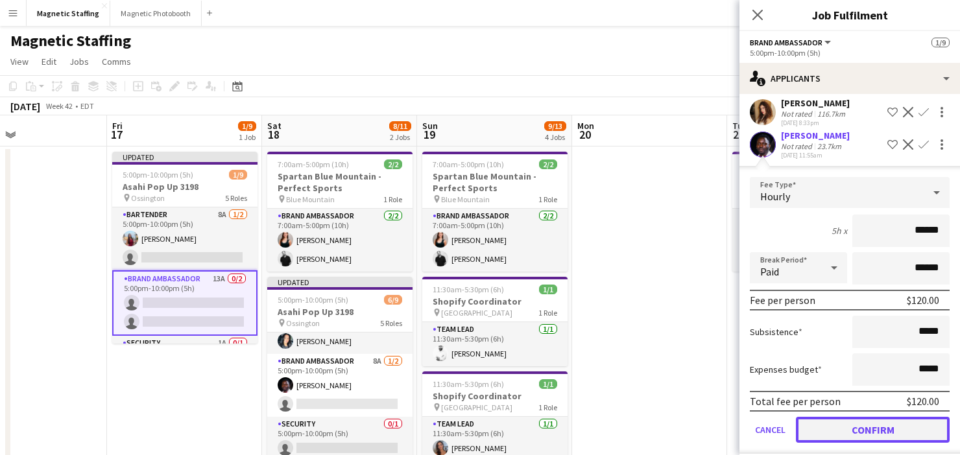
click at [857, 431] on button "Confirm" at bounding box center [873, 430] width 154 height 26
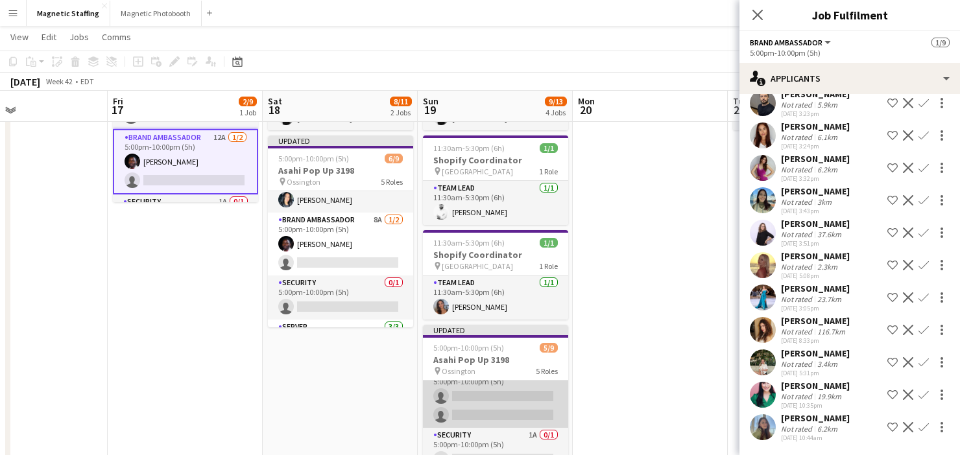
click at [487, 392] on app-card-role "Brand Ambassador 9A 0/2 5:00pm-10:00pm (5h) single-neutral-actions single-neutr…" at bounding box center [495, 396] width 145 height 63
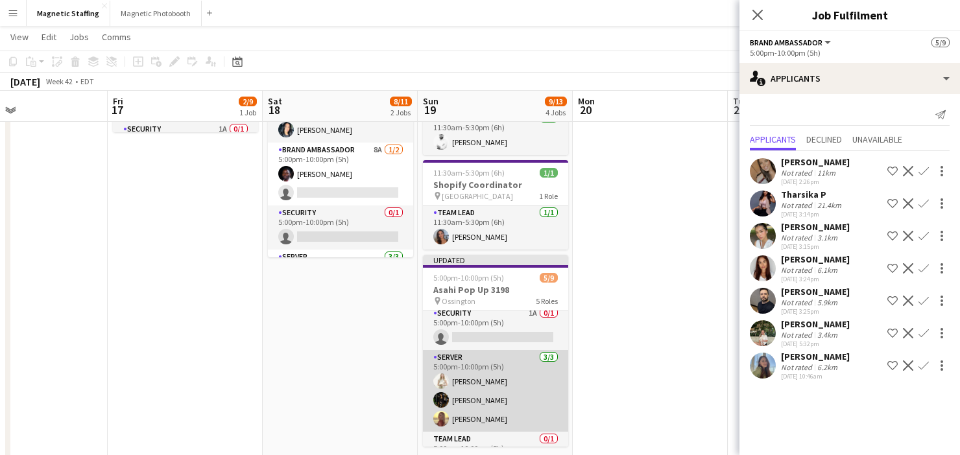
click at [490, 388] on app-card-role "Server [DATE] 5:00pm-10:00pm (5h) [PERSON_NAME] [PERSON_NAME] Soleil [PERSON_NA…" at bounding box center [495, 391] width 145 height 82
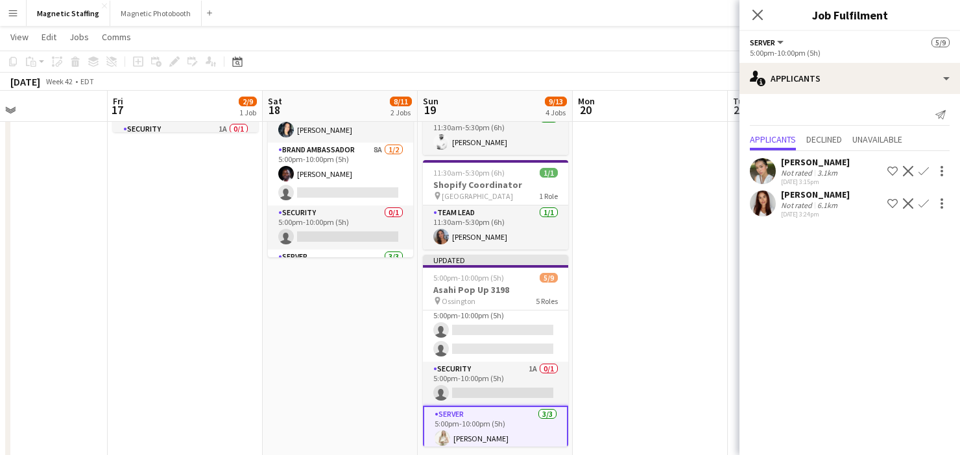
click at [490, 388] on app-card-role "Security 1A 0/1 5:00pm-10:00pm (5h) single-neutral-actions" at bounding box center [495, 384] width 145 height 44
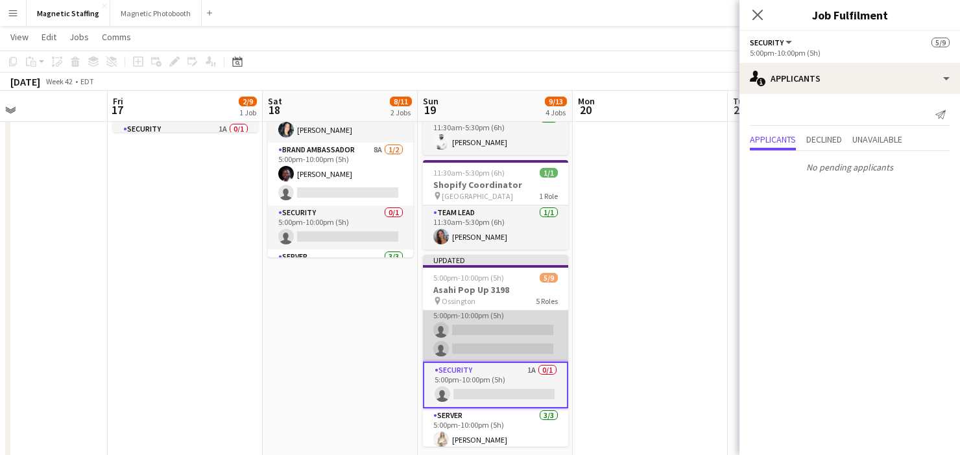
click at [499, 332] on app-card-role "Brand Ambassador 9A 0/2 5:00pm-10:00pm (5h) single-neutral-actions single-neutr…" at bounding box center [495, 330] width 145 height 63
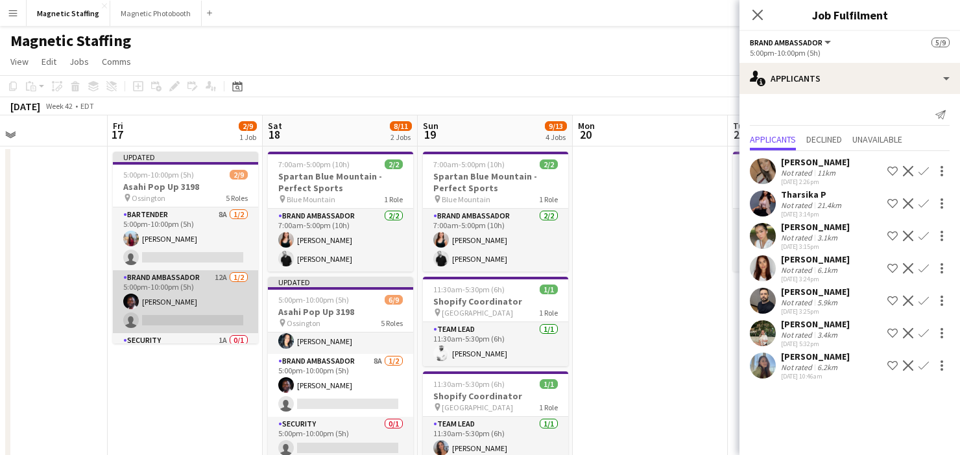
click at [168, 309] on app-card-role "Brand Ambassador 12A [DATE] 5:00pm-10:00pm (5h) [PERSON_NAME] single-neutral-ac…" at bounding box center [185, 301] width 145 height 63
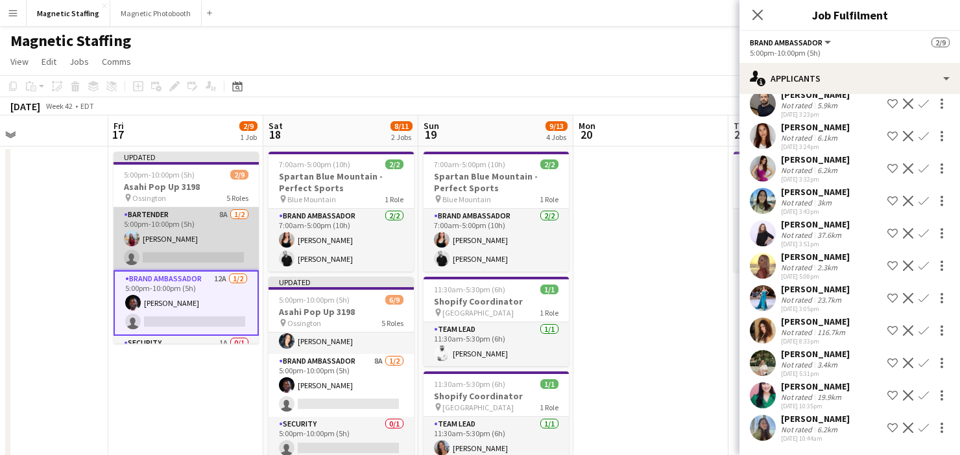
click at [204, 228] on app-card-role "Bartender 8A 1/2 5:00pm-10:00pm (5h) Eva Zhou single-neutral-actions" at bounding box center [186, 239] width 145 height 63
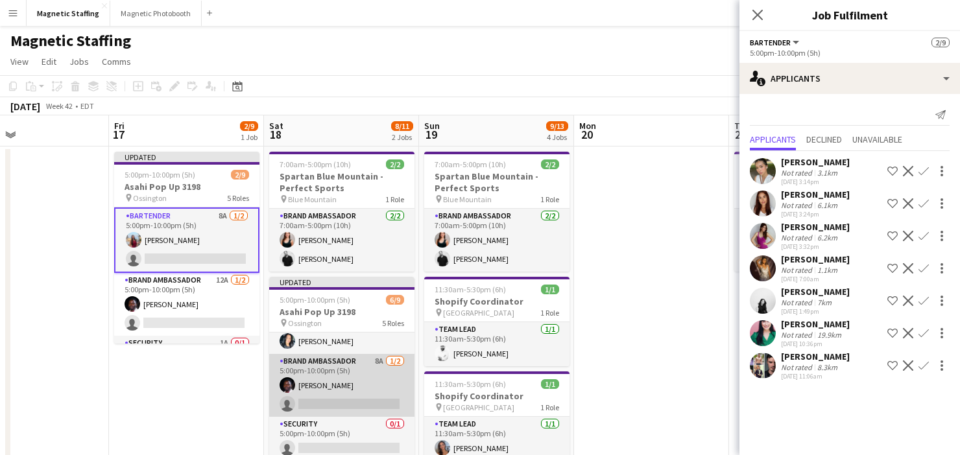
click at [317, 396] on app-card-role "Brand Ambassador 8A [DATE] 5:00pm-10:00pm (5h) [PERSON_NAME] single-neutral-act…" at bounding box center [341, 385] width 145 height 63
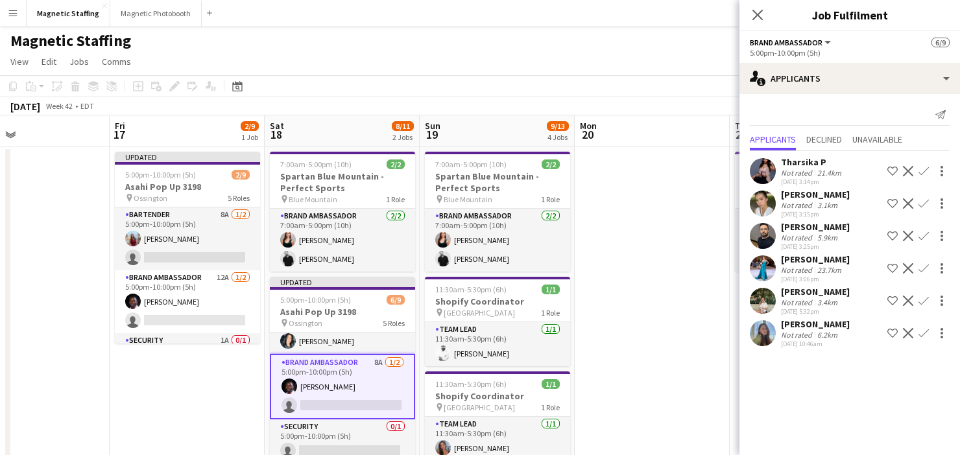
click at [341, 406] on app-card-role "Brand Ambassador 8A [DATE] 5:00pm-10:00pm (5h) [PERSON_NAME] single-neutral-act…" at bounding box center [342, 387] width 145 height 66
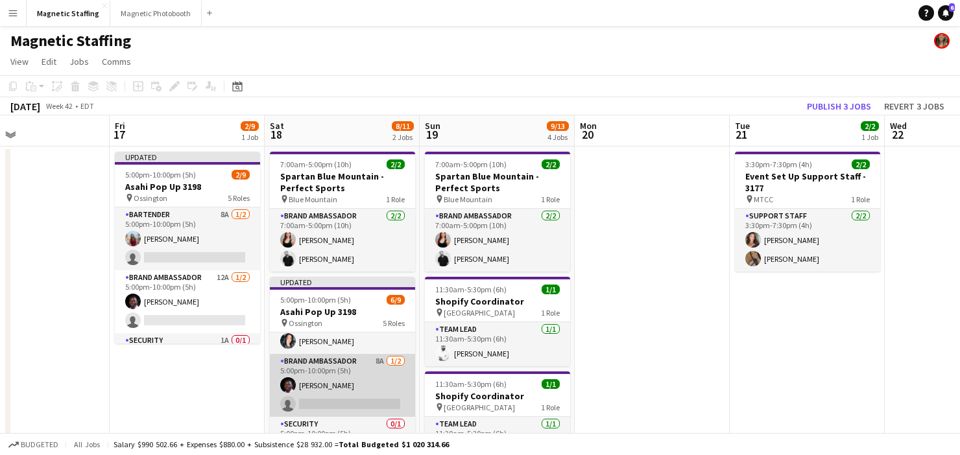
click at [341, 406] on app-card-role "Brand Ambassador 8A [DATE] 5:00pm-10:00pm (5h) [PERSON_NAME] single-neutral-act…" at bounding box center [342, 385] width 145 height 63
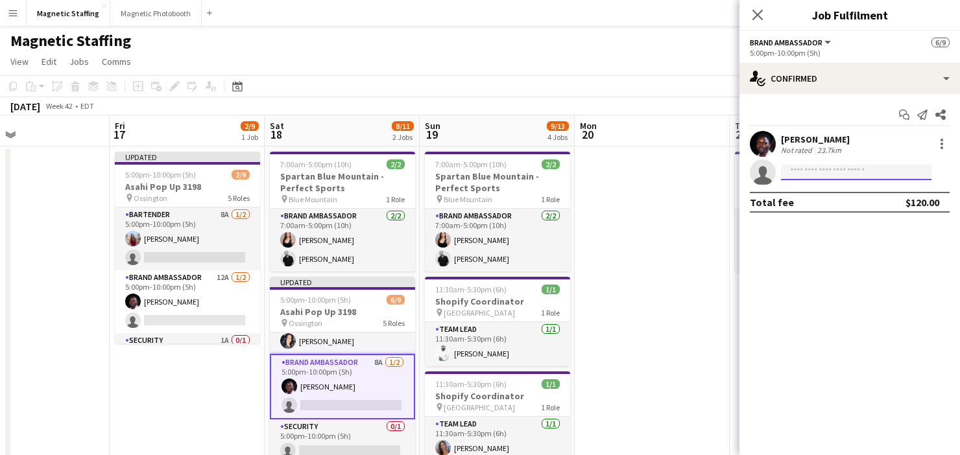
click at [841, 173] on input at bounding box center [856, 173] width 150 height 16
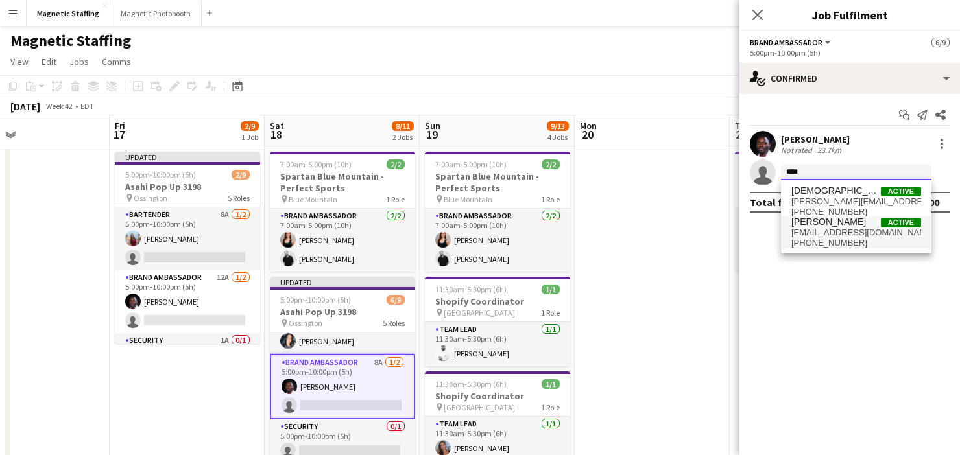
type input "***"
click at [821, 230] on span "evazhou10@gmail.com" at bounding box center [856, 233] width 130 height 10
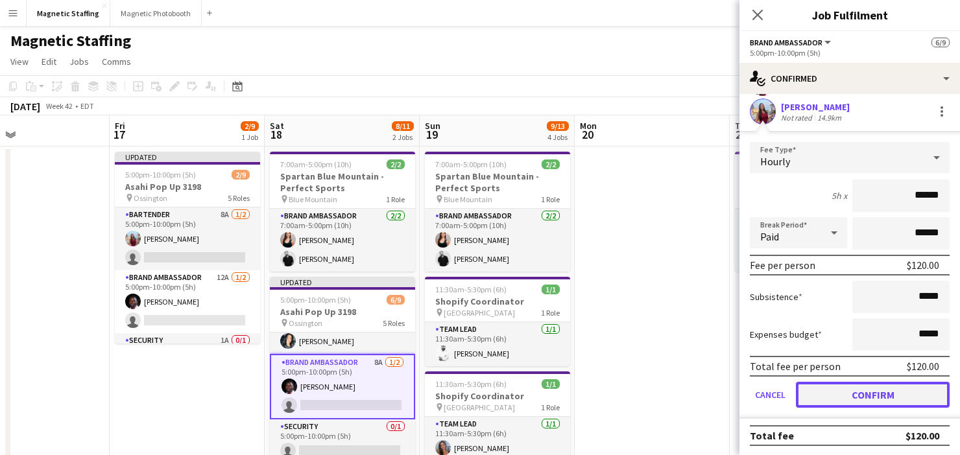
click at [813, 395] on button "Confirm" at bounding box center [873, 395] width 154 height 26
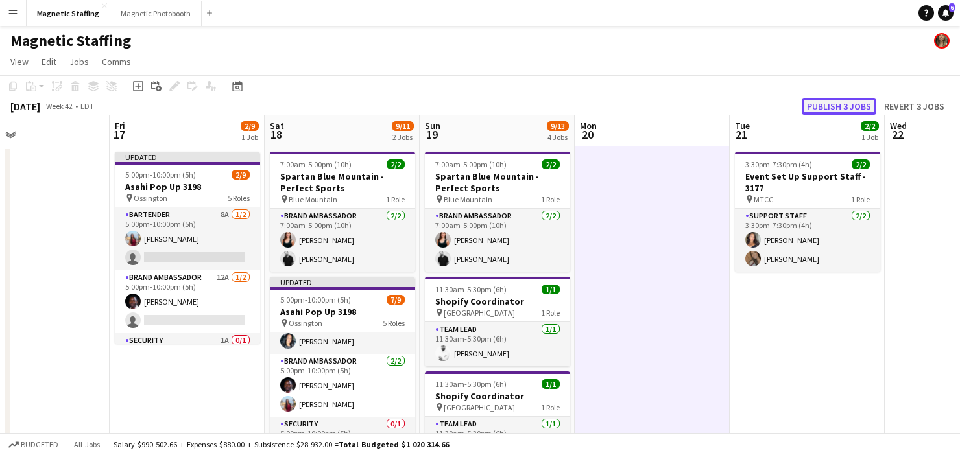
click at [837, 106] on button "Publish 3 jobs" at bounding box center [839, 106] width 75 height 17
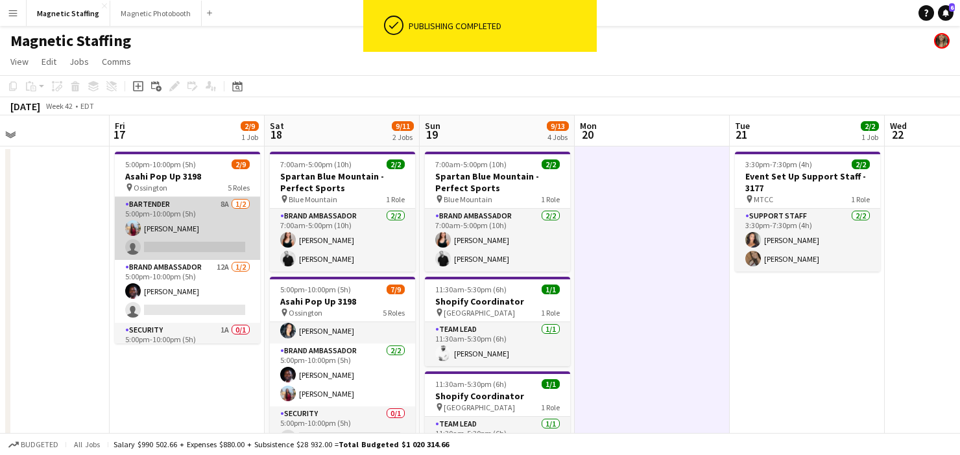
click at [208, 245] on app-card-role "Bartender 8A 1/2 5:00pm-10:00pm (5h) Eva Zhou single-neutral-actions" at bounding box center [187, 228] width 145 height 63
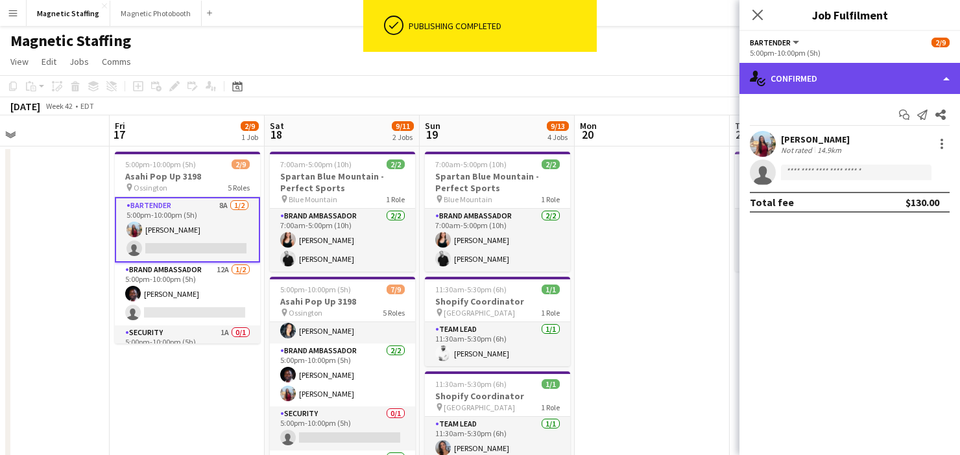
click at [793, 78] on div "single-neutral-actions-check-2 Confirmed" at bounding box center [849, 78] width 221 height 31
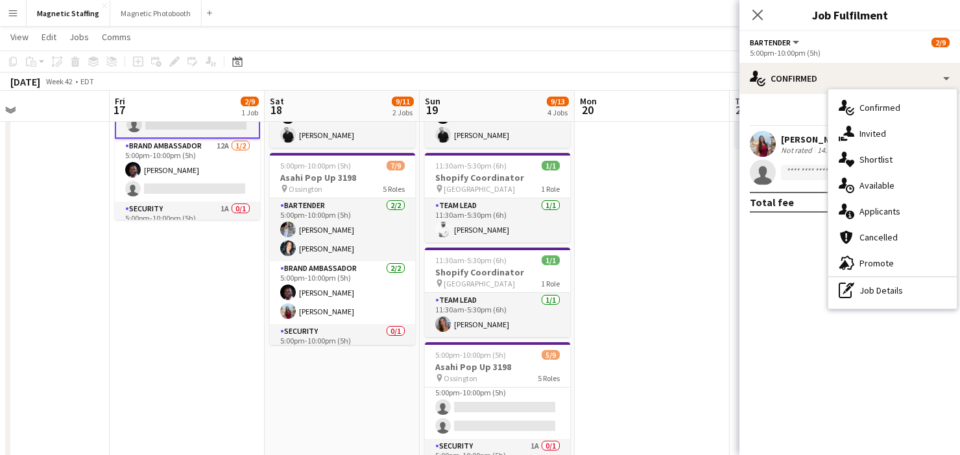
click at [356, 295] on app-card-role "Brand Ambassador 2/2 5:00pm-10:00pm (5h) Anthony Kerr Eva Zhou" at bounding box center [342, 292] width 145 height 63
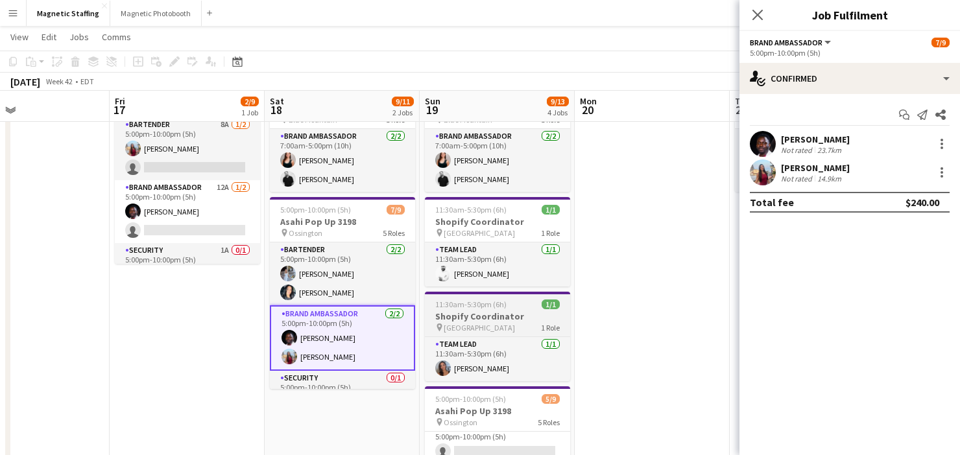
click at [459, 318] on h3 "Shopify Coordinator" at bounding box center [497, 317] width 145 height 12
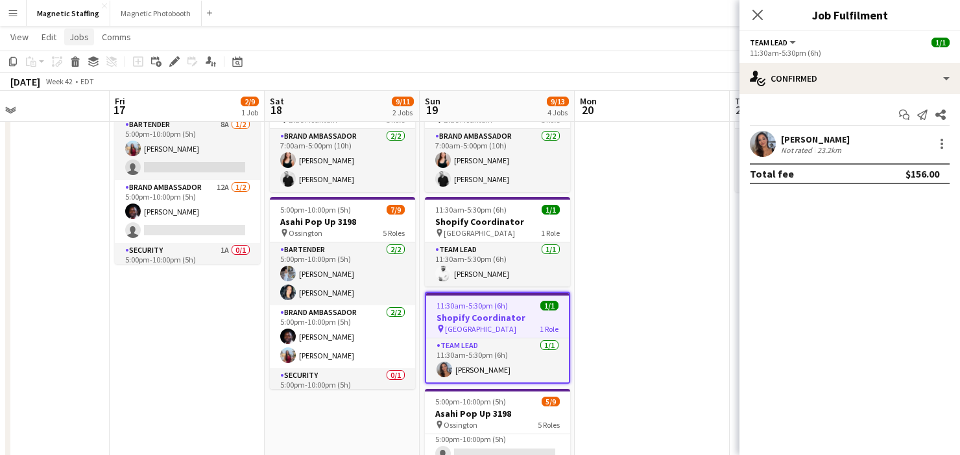
click at [84, 40] on span "Jobs" at bounding box center [78, 37] width 19 height 12
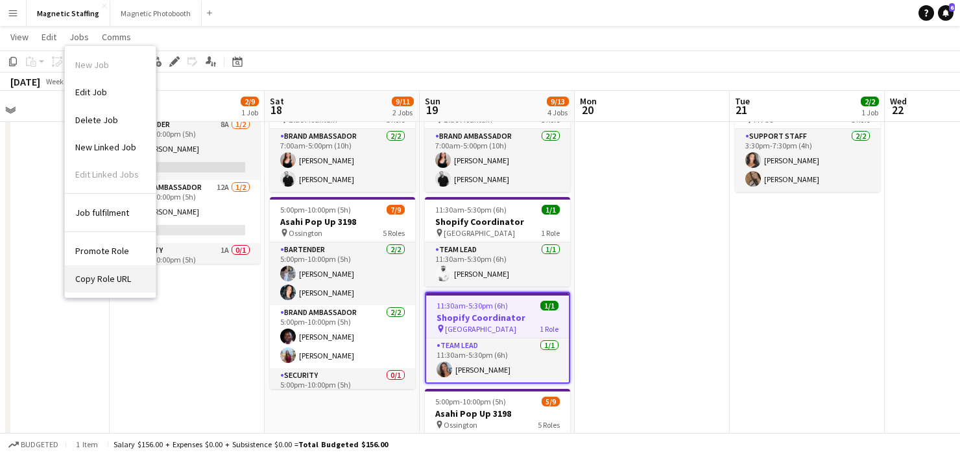
click at [101, 283] on span "Copy Role URL" at bounding box center [103, 279] width 56 height 12
type textarea "**********"
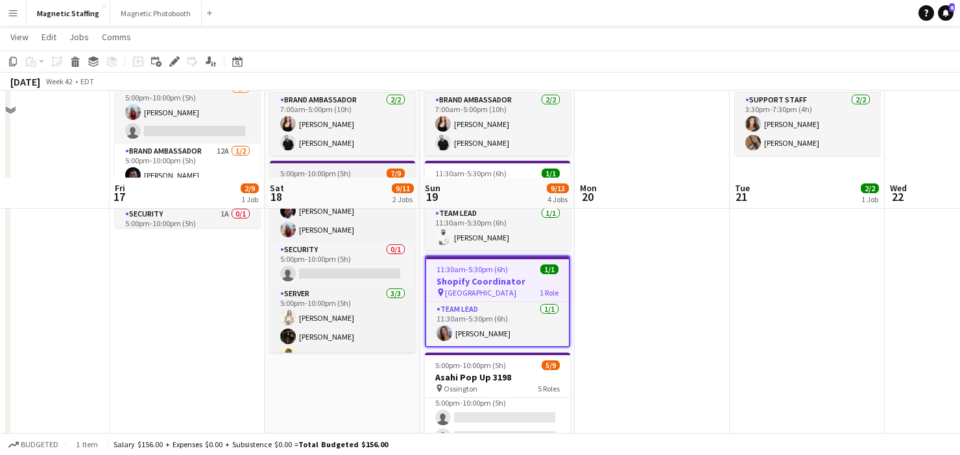
scroll to position [202, 0]
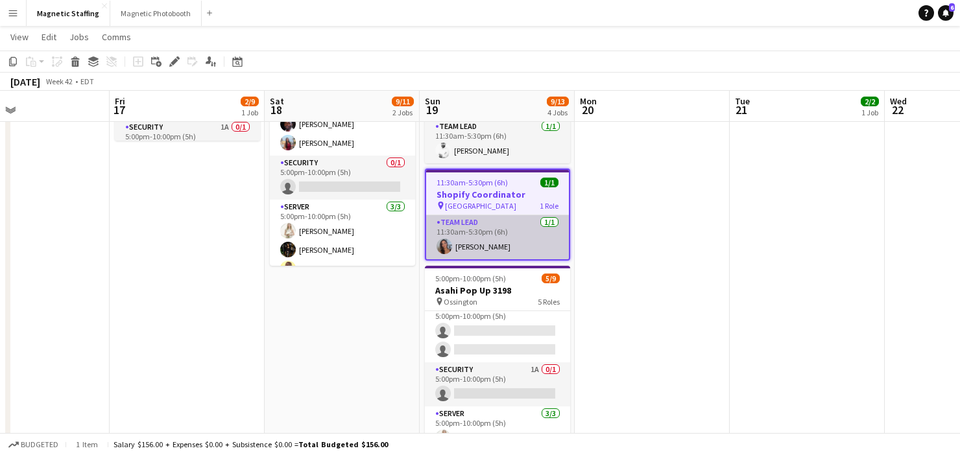
click at [506, 240] on app-card-role "Team Lead 1/1 11:30am-5:30pm (6h) Diana Michailidis" at bounding box center [497, 237] width 143 height 44
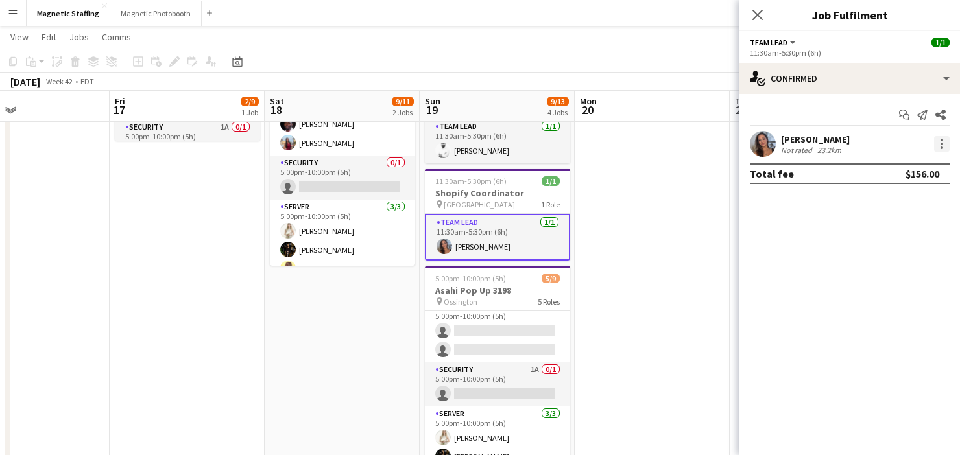
click at [944, 145] on div at bounding box center [942, 144] width 16 height 16
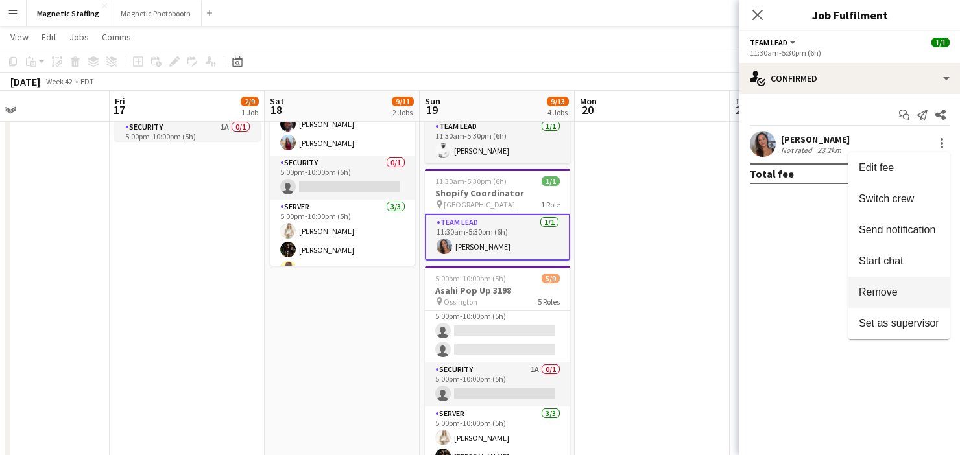
click at [872, 289] on span "Remove" at bounding box center [878, 292] width 39 height 11
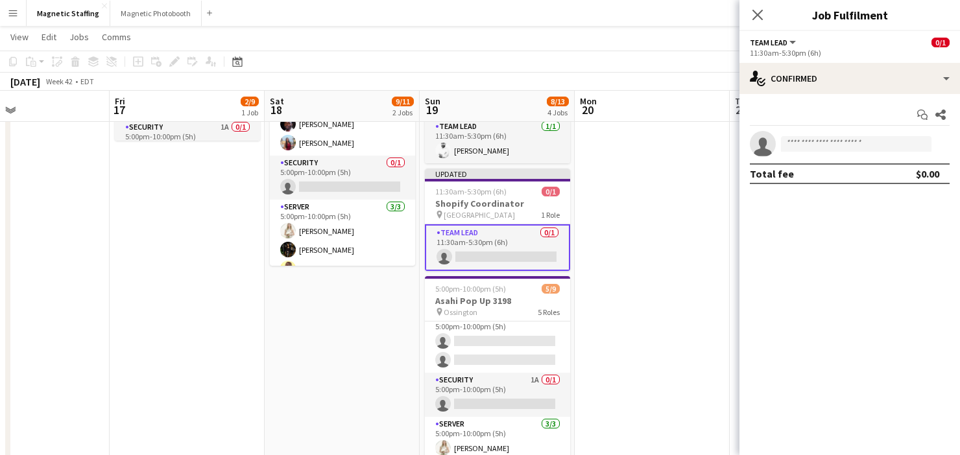
click at [618, 280] on app-date-cell at bounding box center [652, 371] width 155 height 855
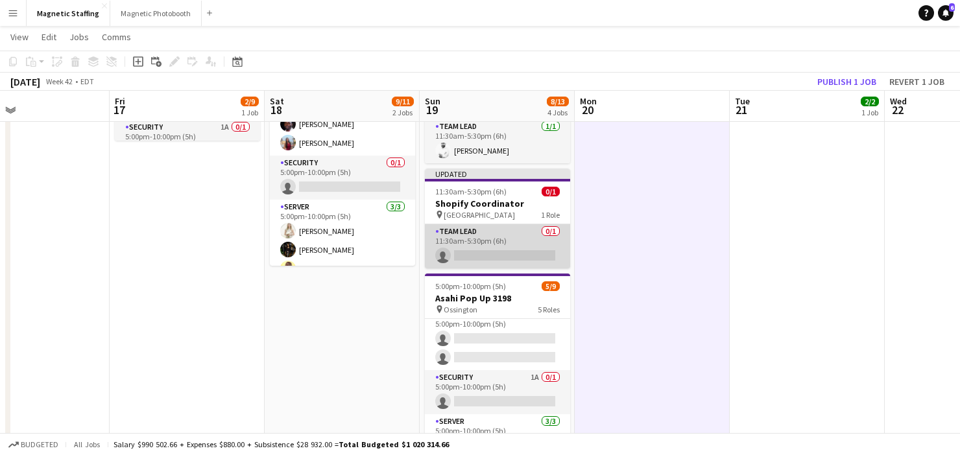
click at [525, 248] on app-card-role "Team Lead 0/1 11:30am-5:30pm (6h) single-neutral-actions" at bounding box center [497, 246] width 145 height 44
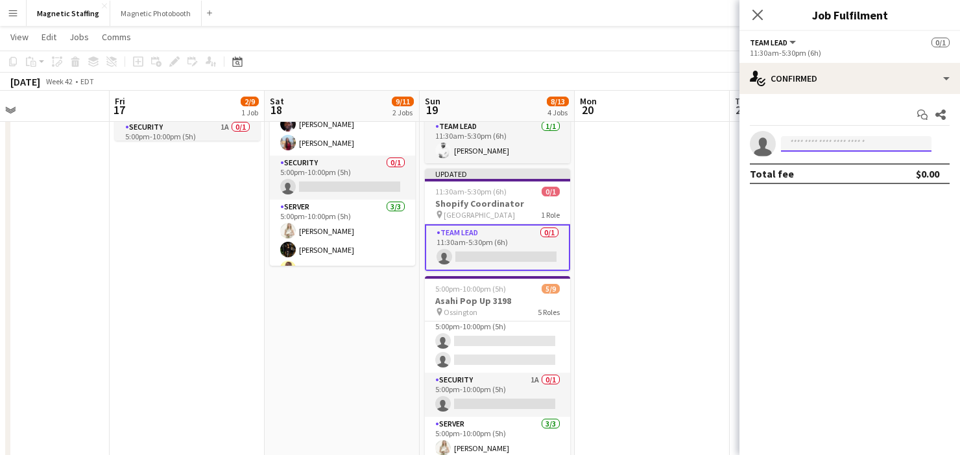
click at [810, 147] on input at bounding box center [856, 144] width 150 height 16
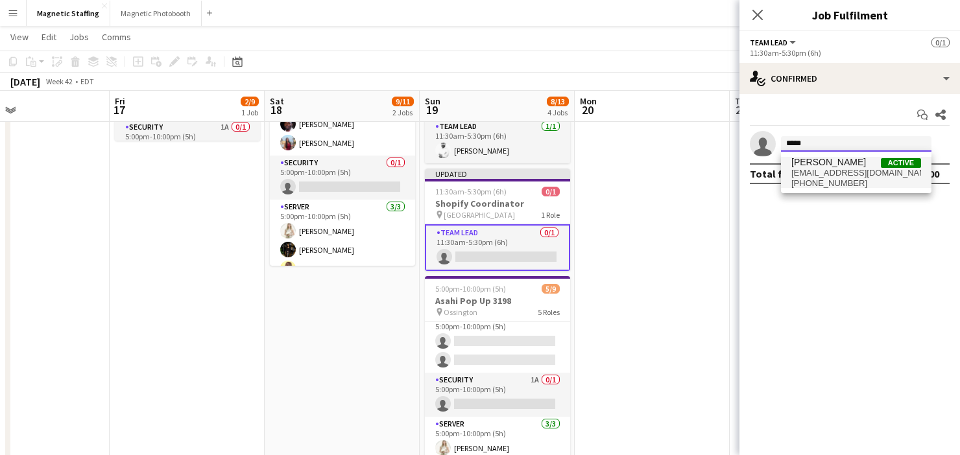
type input "*****"
click at [798, 183] on span "+6479374531" at bounding box center [856, 183] width 130 height 10
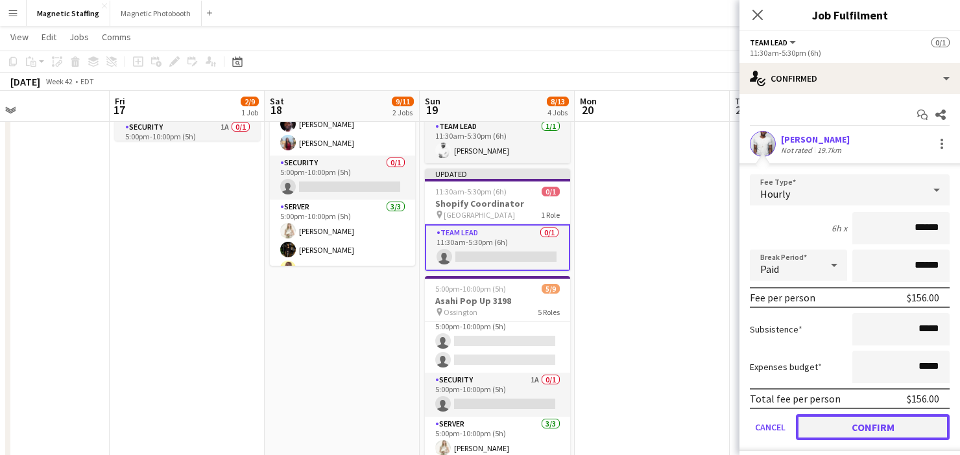
click at [826, 425] on button "Confirm" at bounding box center [873, 427] width 154 height 26
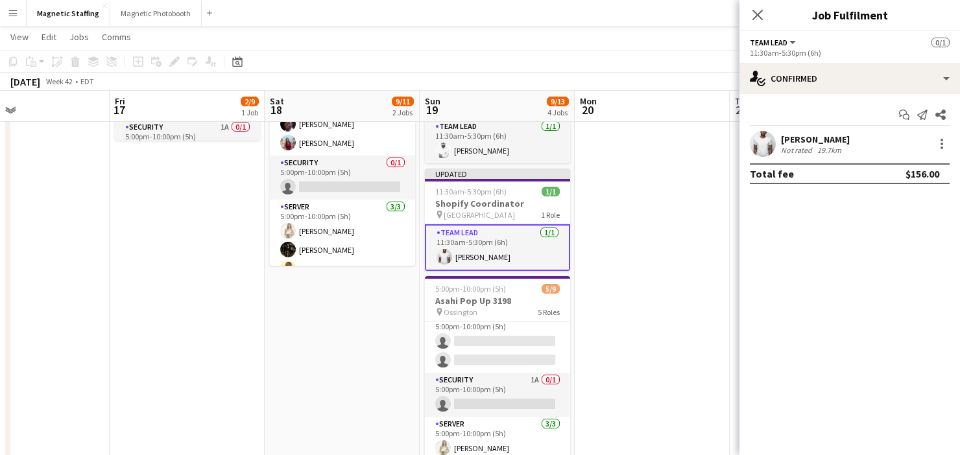
scroll to position [0, 357]
click at [682, 378] on app-date-cell at bounding box center [650, 371] width 155 height 855
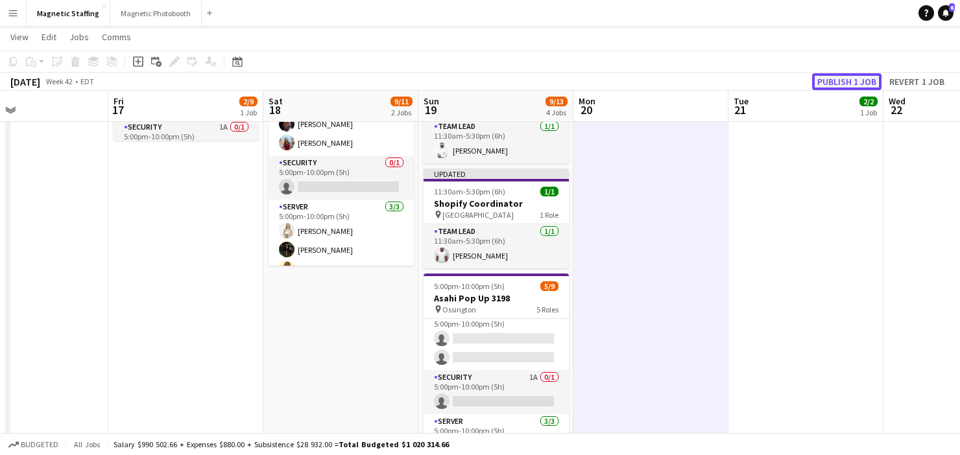
click at [854, 80] on button "Publish 1 job" at bounding box center [846, 81] width 69 height 17
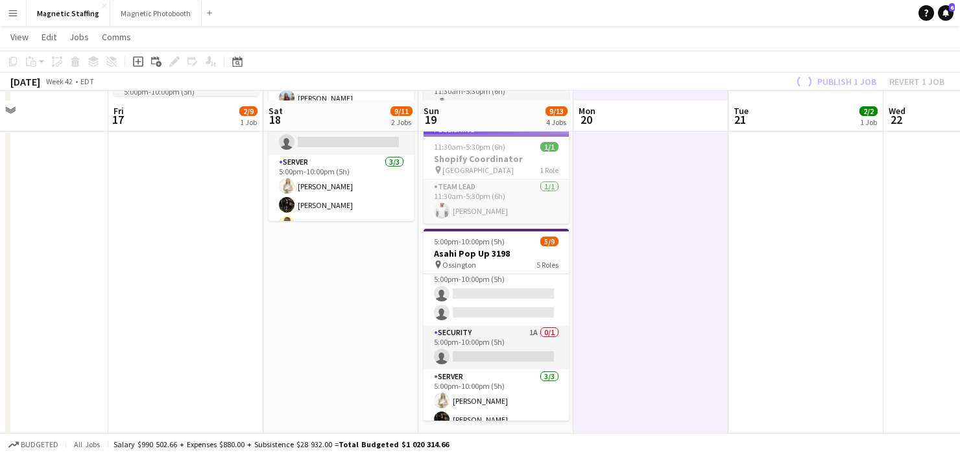
scroll to position [256, 0]
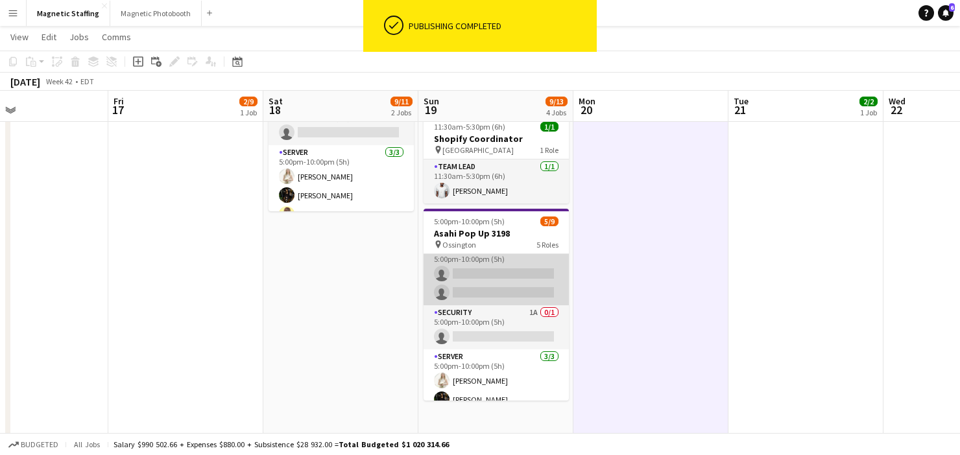
click at [497, 302] on app-card-role "Brand Ambassador 9A 0/2 5:00pm-10:00pm (5h) single-neutral-actions single-neutr…" at bounding box center [496, 274] width 145 height 63
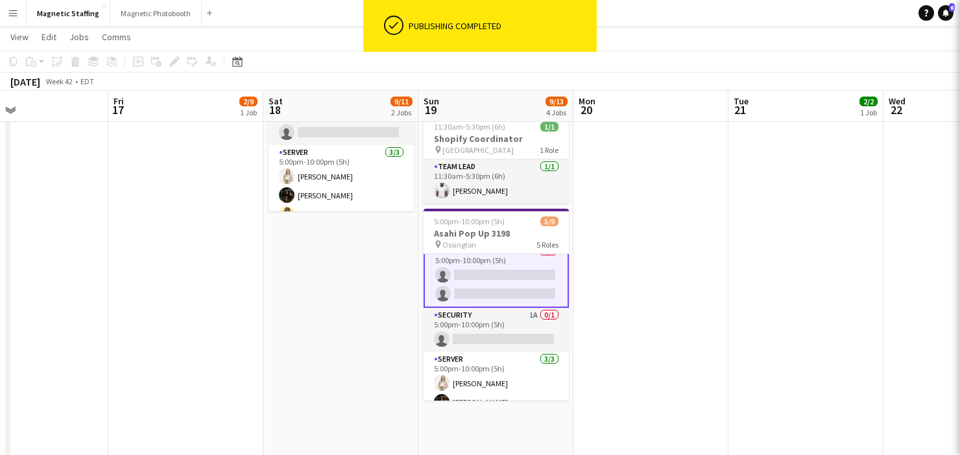
scroll to position [76, 0]
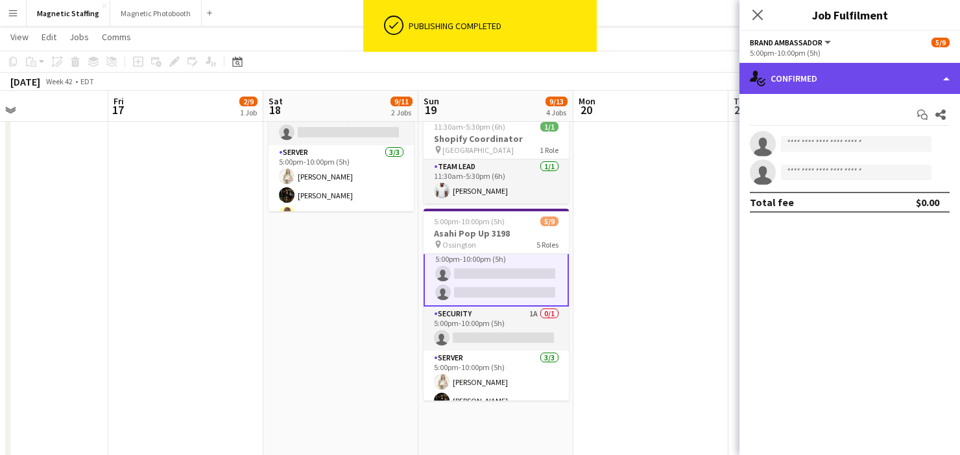
click at [833, 68] on div "single-neutral-actions-check-2 Confirmed" at bounding box center [849, 78] width 221 height 31
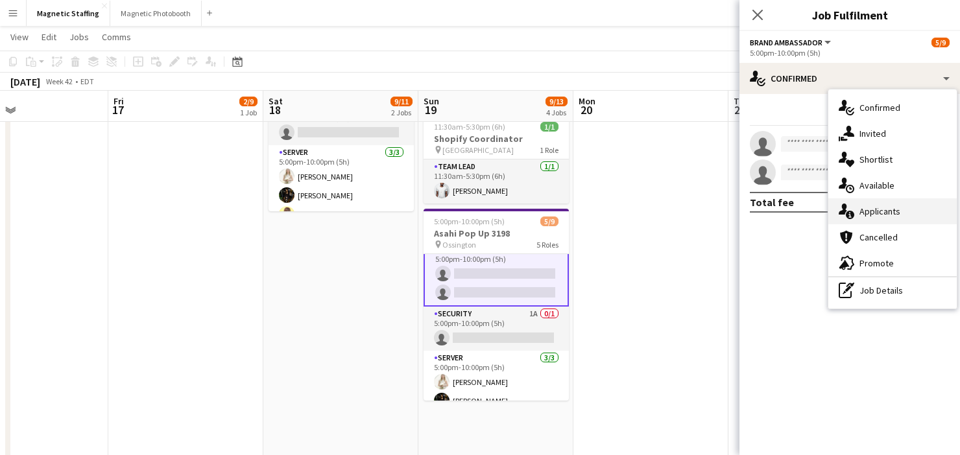
click at [852, 213] on icon at bounding box center [850, 215] width 8 height 8
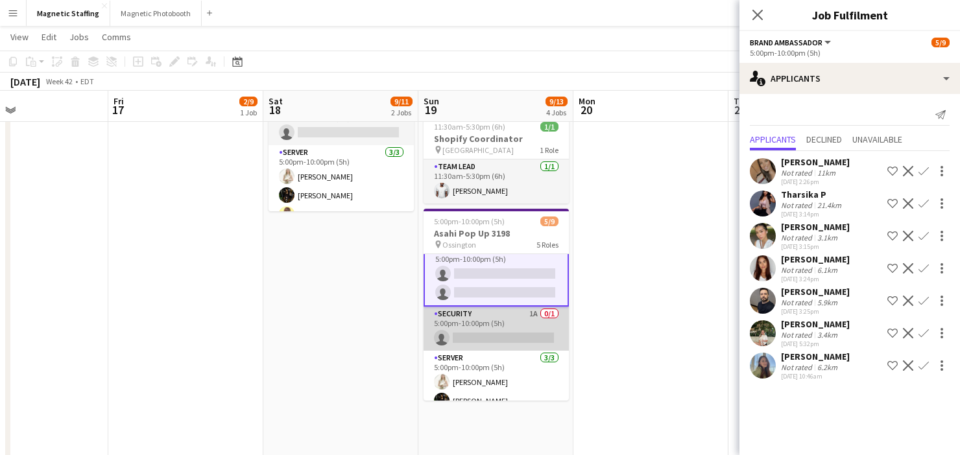
click at [505, 349] on app-card-role "Security 1A 0/1 5:00pm-10:00pm (5h) single-neutral-actions" at bounding box center [496, 329] width 145 height 44
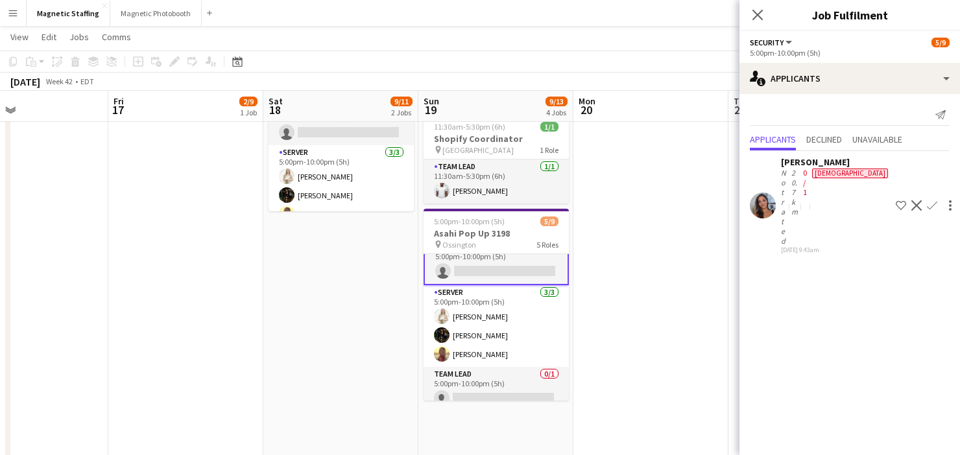
click at [505, 349] on app-card-role "Server [DATE] 5:00pm-10:00pm (5h) [PERSON_NAME] [PERSON_NAME] Soleil [PERSON_NA…" at bounding box center [496, 326] width 145 height 82
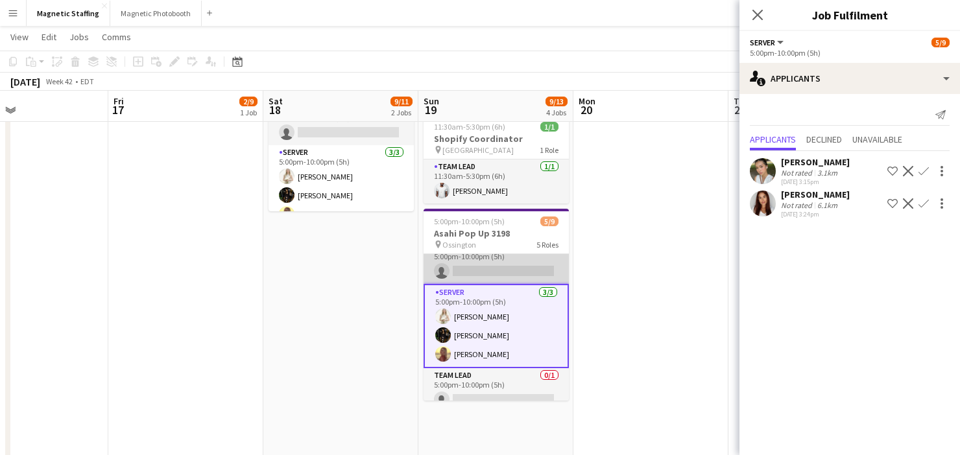
scroll to position [152, 0]
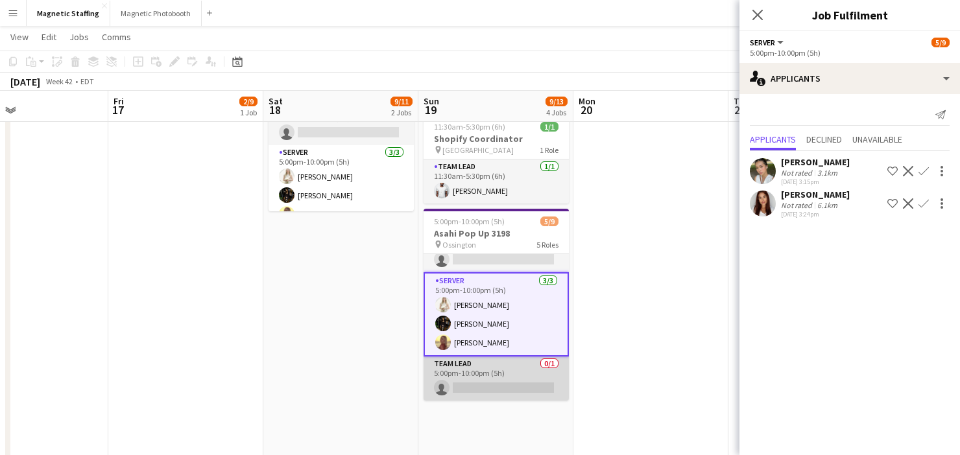
click at [490, 383] on app-card-role "Team Lead 0/1 5:00pm-10:00pm (5h) single-neutral-actions" at bounding box center [496, 379] width 145 height 44
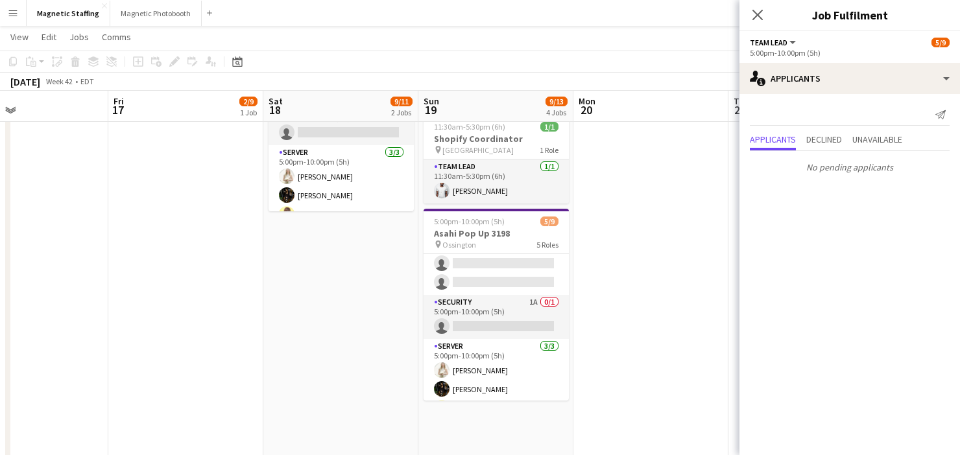
scroll to position [24, 0]
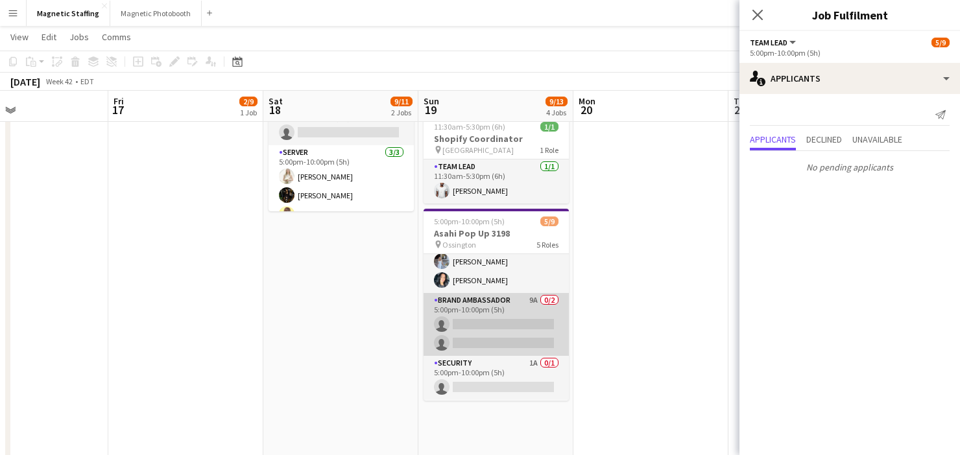
click at [500, 337] on app-card-role "Brand Ambassador 9A 0/2 5:00pm-10:00pm (5h) single-neutral-actions single-neutr…" at bounding box center [496, 324] width 145 height 63
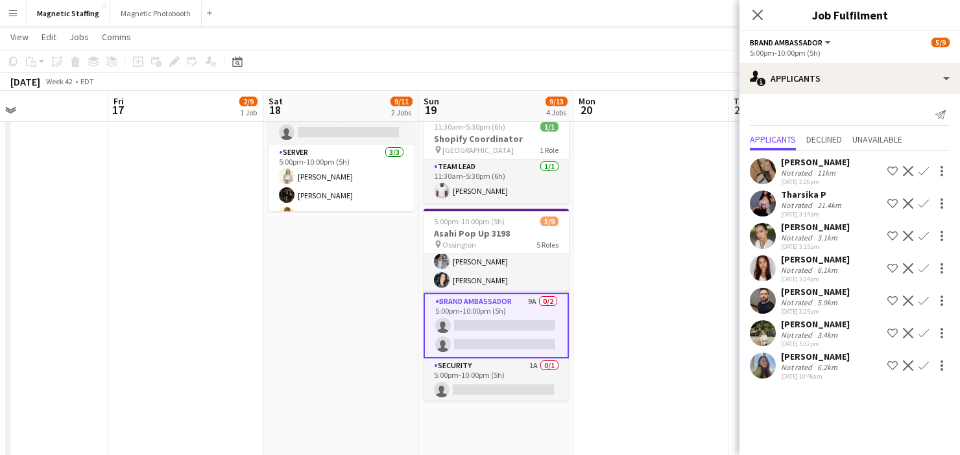
click at [500, 337] on app-card-role "Brand Ambassador 9A 0/2 5:00pm-10:00pm (5h) single-neutral-actions single-neutr…" at bounding box center [496, 326] width 145 height 66
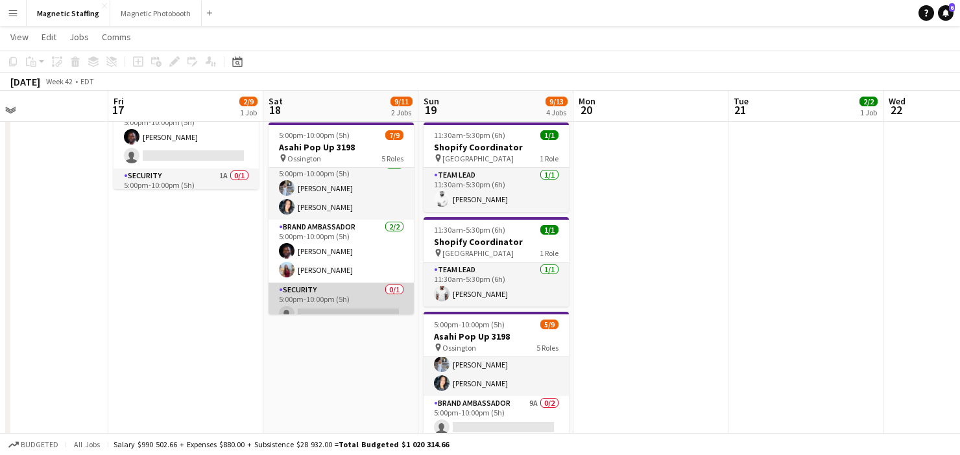
scroll to position [10, 0]
click at [319, 244] on app-card-role "Brand Ambassador 2/2 5:00pm-10:00pm (5h) Anthony Kerr Eva Zhou" at bounding box center [341, 252] width 145 height 63
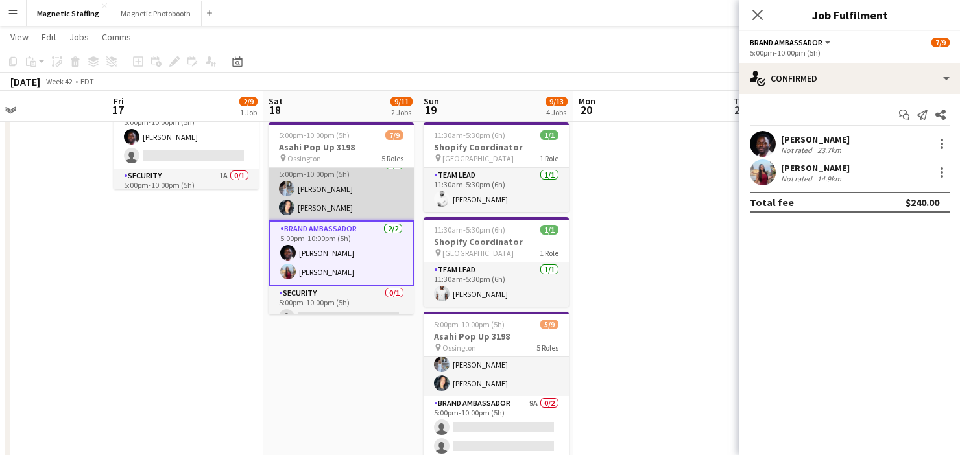
click at [334, 204] on app-card-role "Bartender 2/2 5:00pm-10:00pm (5h) Heather Siemonsen Kiara Briones" at bounding box center [341, 189] width 145 height 63
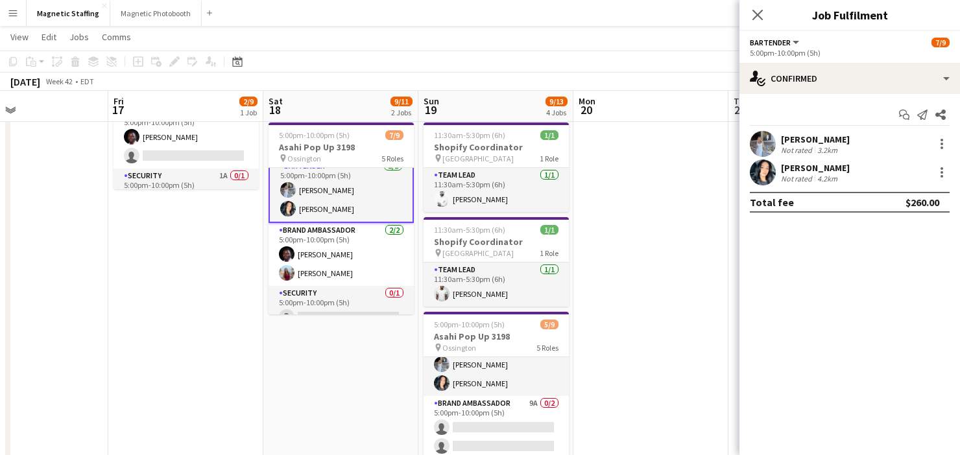
scroll to position [12, 0]
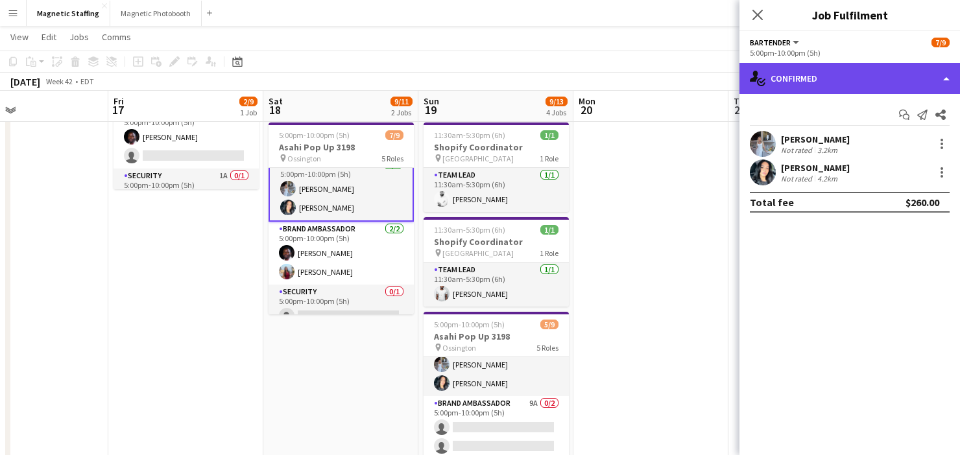
click at [852, 78] on div "single-neutral-actions-check-2 Confirmed" at bounding box center [849, 78] width 221 height 31
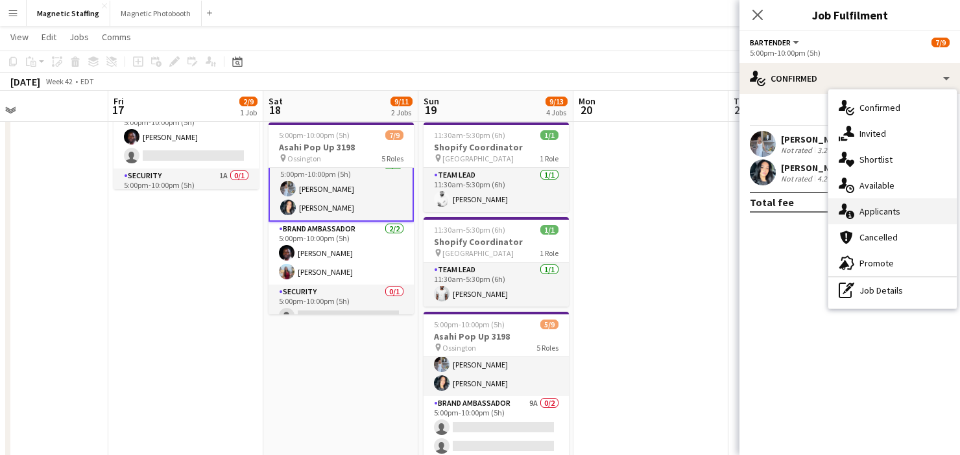
click at [865, 207] on span "Applicants" at bounding box center [879, 212] width 41 height 12
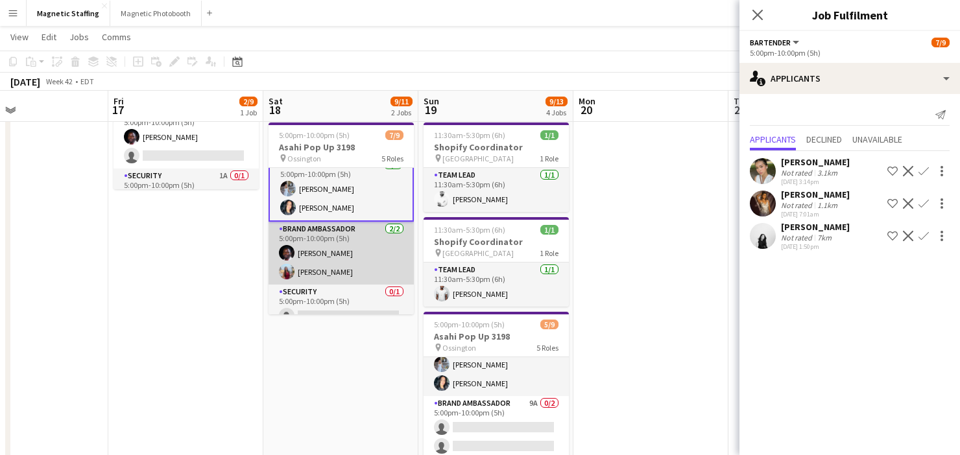
scroll to position [0, 0]
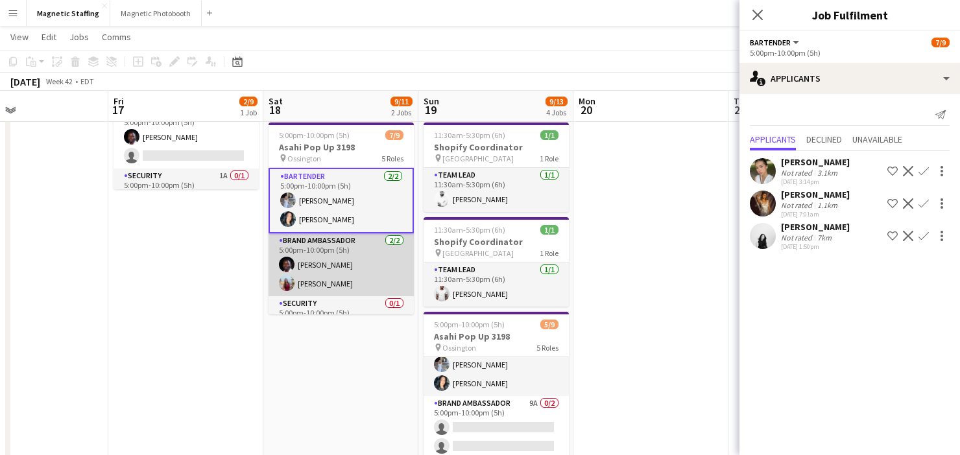
click at [286, 262] on app-user-avatar at bounding box center [287, 265] width 16 height 16
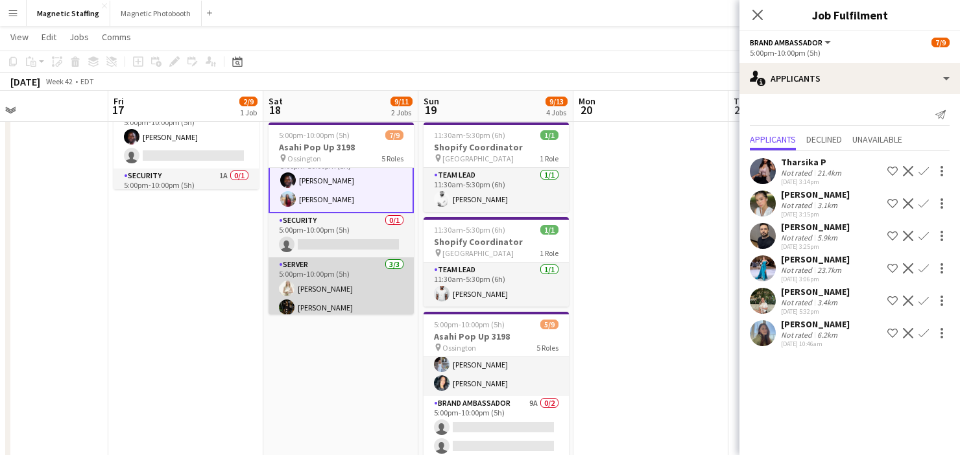
click at [310, 275] on app-card-role "Server [DATE] 5:00pm-10:00pm (5h) [PERSON_NAME] [PERSON_NAME] Soleil [PERSON_NA…" at bounding box center [341, 298] width 145 height 82
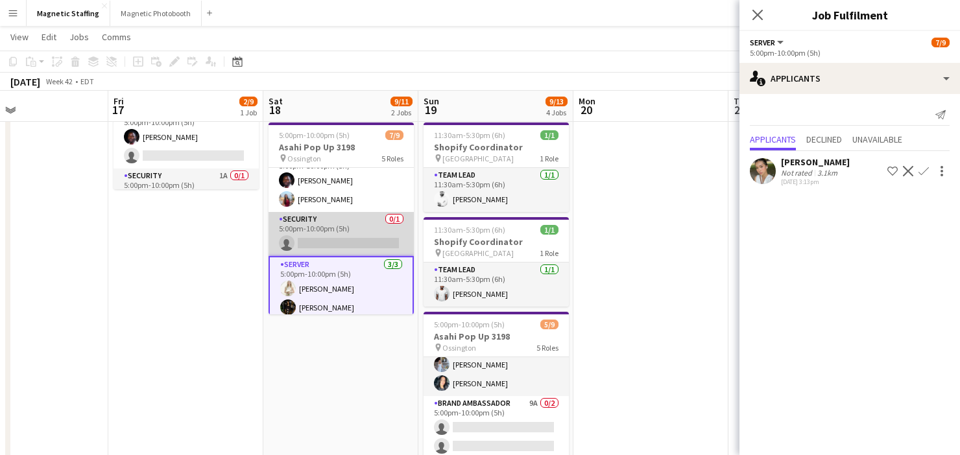
click at [328, 237] on app-card-role "Security 0/1 5:00pm-10:00pm (5h) single-neutral-actions" at bounding box center [341, 234] width 145 height 44
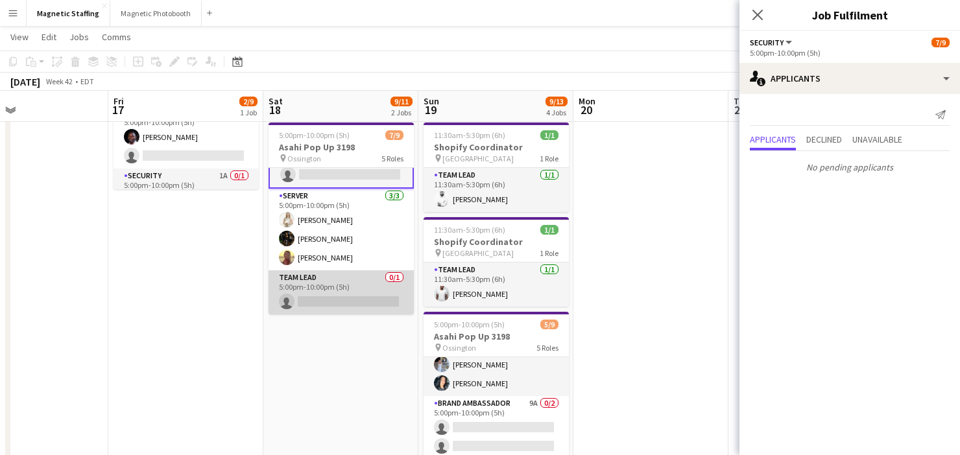
click at [334, 281] on app-card-role "Team Lead 0/1 5:00pm-10:00pm (5h) single-neutral-actions" at bounding box center [341, 292] width 145 height 44
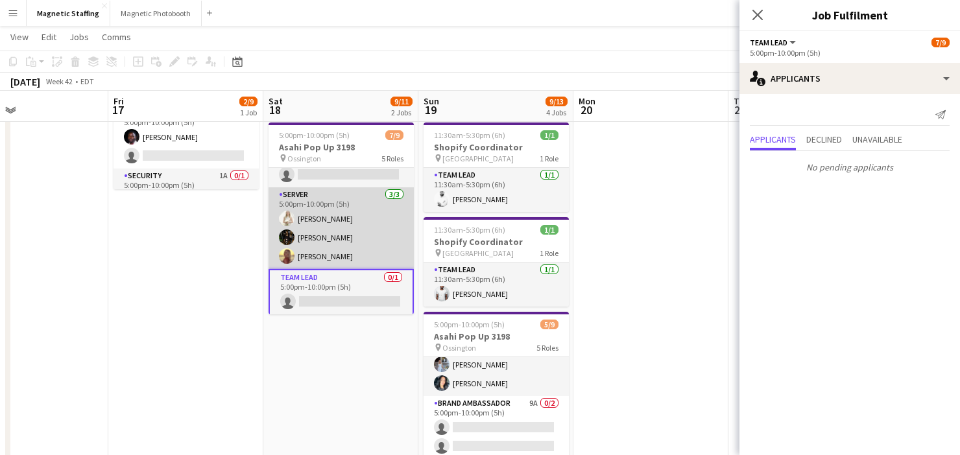
click at [345, 236] on app-card-role "Server [DATE] 5:00pm-10:00pm (5h) [PERSON_NAME] [PERSON_NAME] Soleil [PERSON_NA…" at bounding box center [341, 228] width 145 height 82
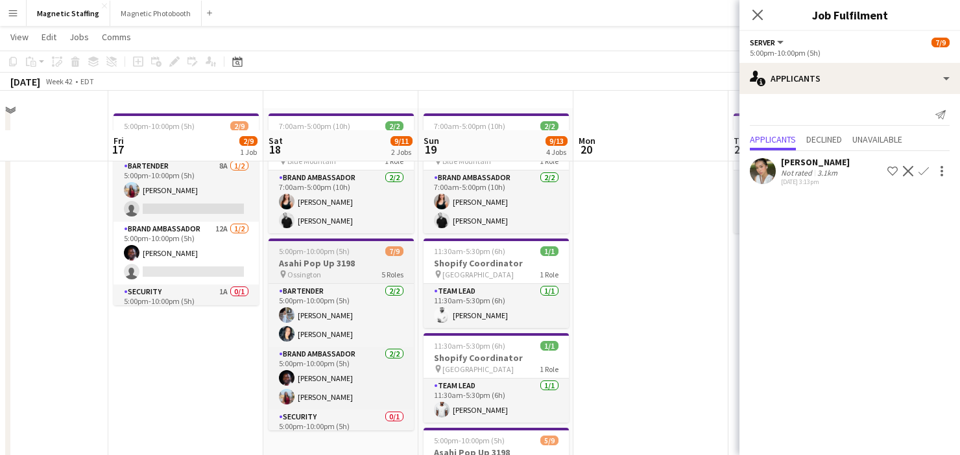
scroll to position [0, 0]
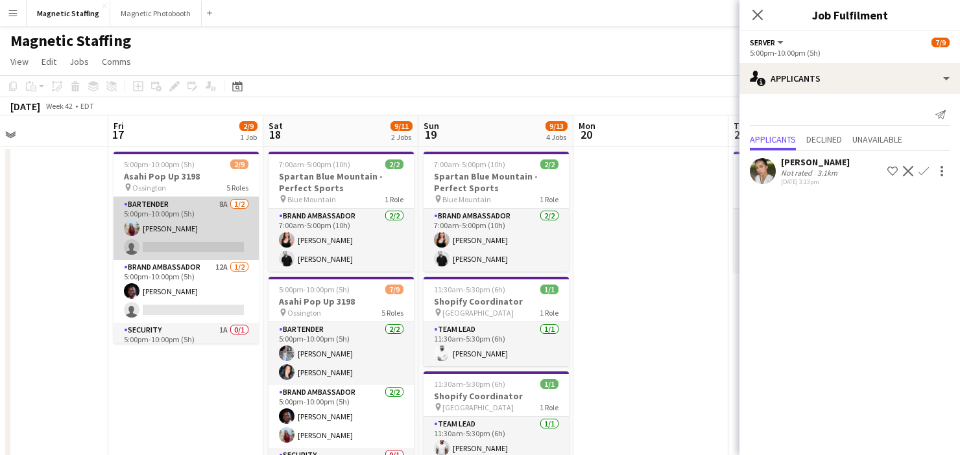
click at [206, 249] on app-card-role "Bartender 8A 1/2 5:00pm-10:00pm (5h) Eva Zhou single-neutral-actions" at bounding box center [186, 228] width 145 height 63
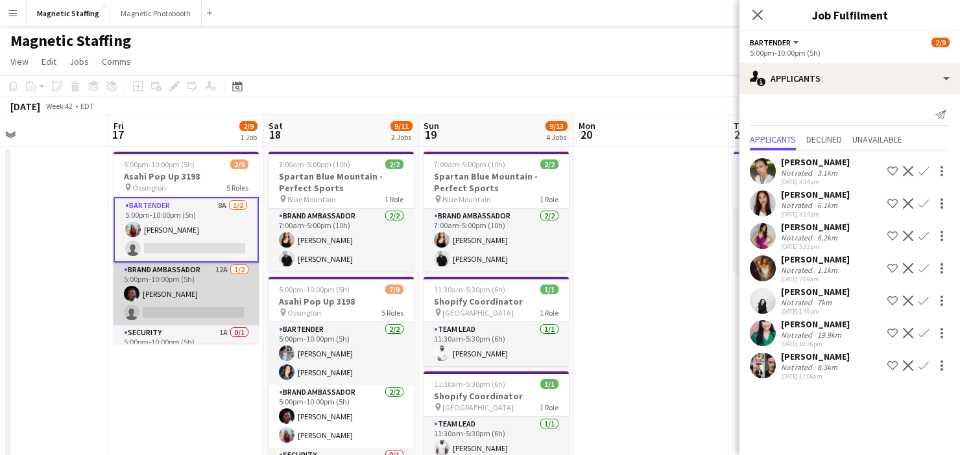
click at [189, 288] on app-card-role "Brand Ambassador 12A [DATE] 5:00pm-10:00pm (5h) [PERSON_NAME] single-neutral-ac…" at bounding box center [186, 294] width 145 height 63
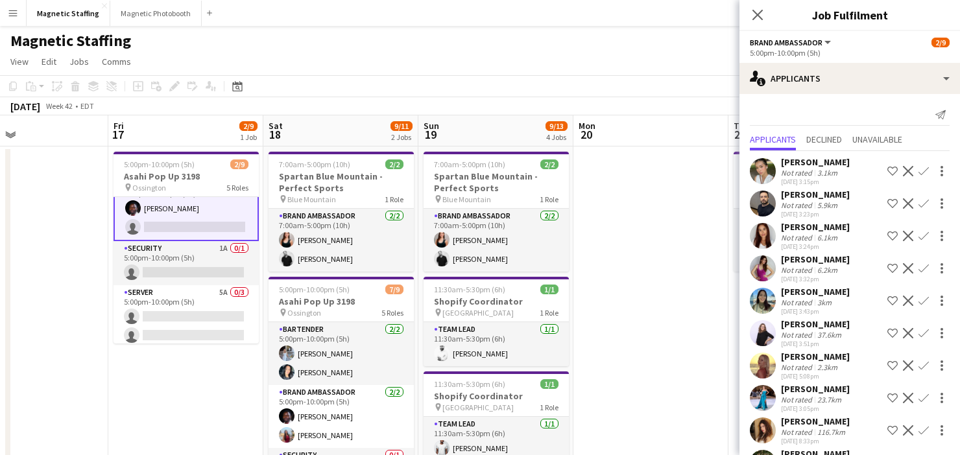
scroll to position [101, 0]
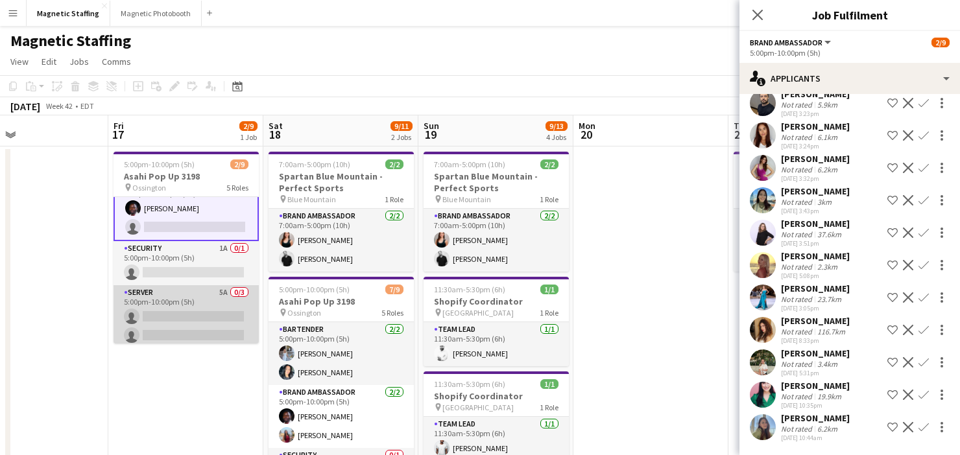
click at [161, 311] on app-card-role "Server 5A 0/3 5:00pm-10:00pm (5h) single-neutral-actions single-neutral-actions…" at bounding box center [186, 326] width 145 height 82
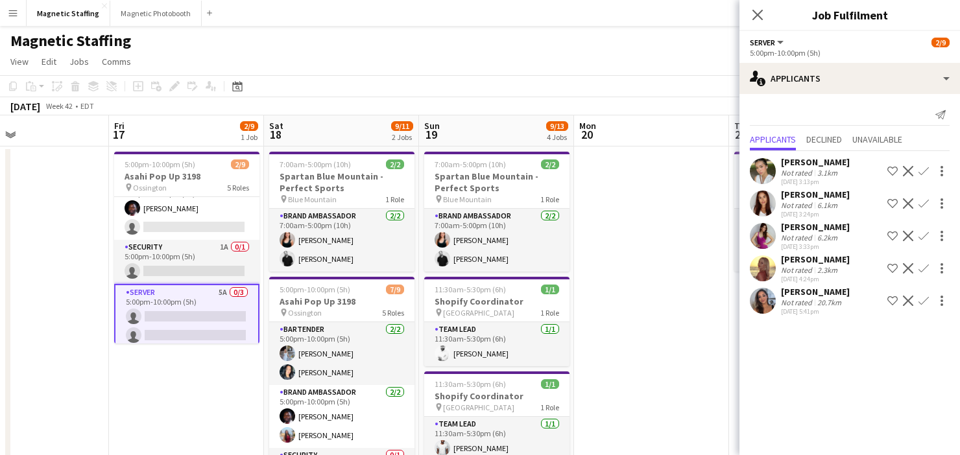
scroll to position [152, 0]
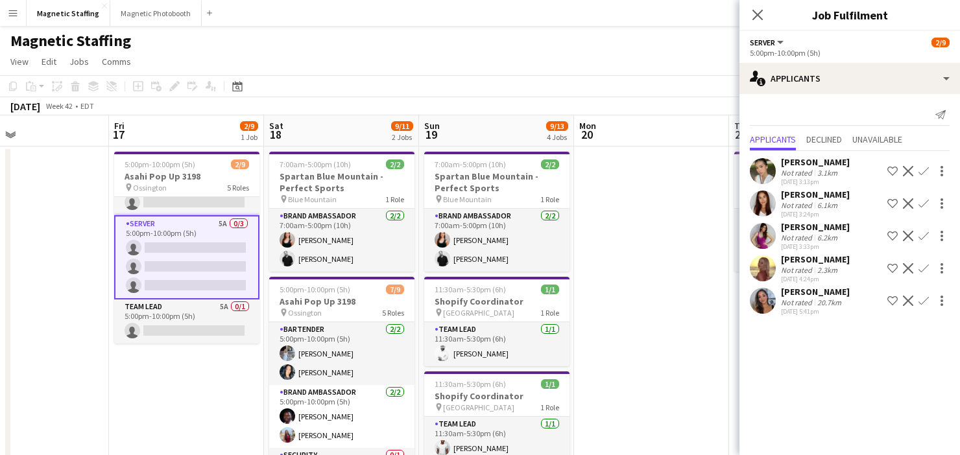
click at [924, 304] on app-icon "Confirm" at bounding box center [923, 301] width 10 height 10
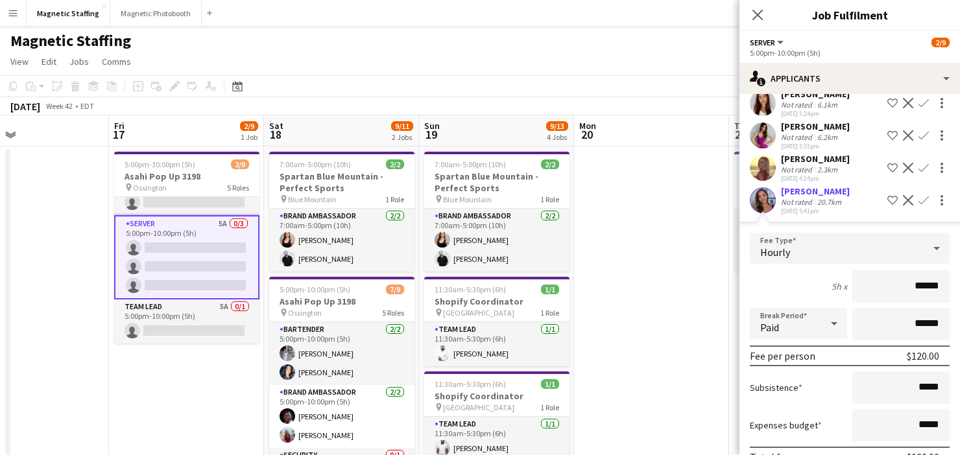
scroll to position [168, 0]
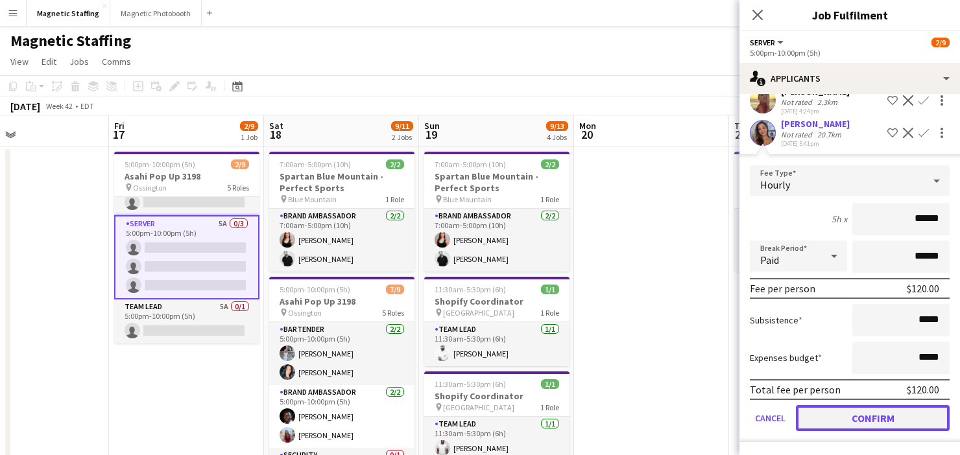
click at [826, 423] on button "Confirm" at bounding box center [873, 418] width 154 height 26
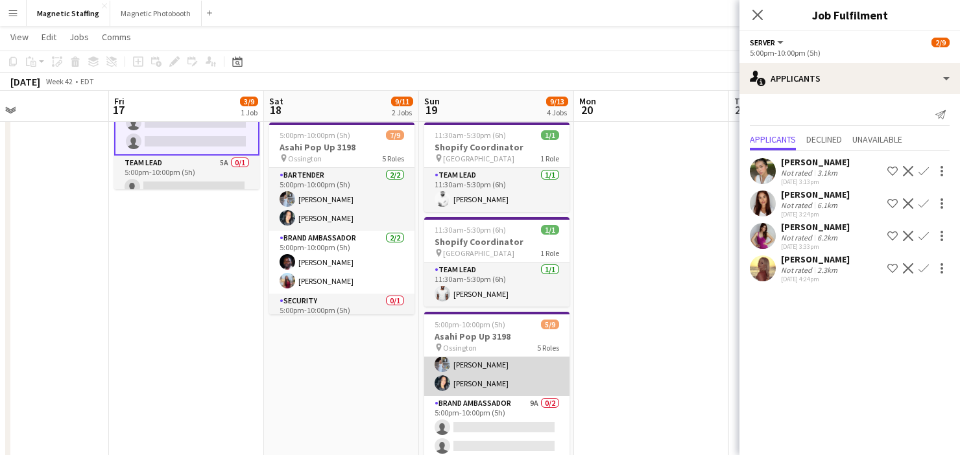
scroll to position [30, 0]
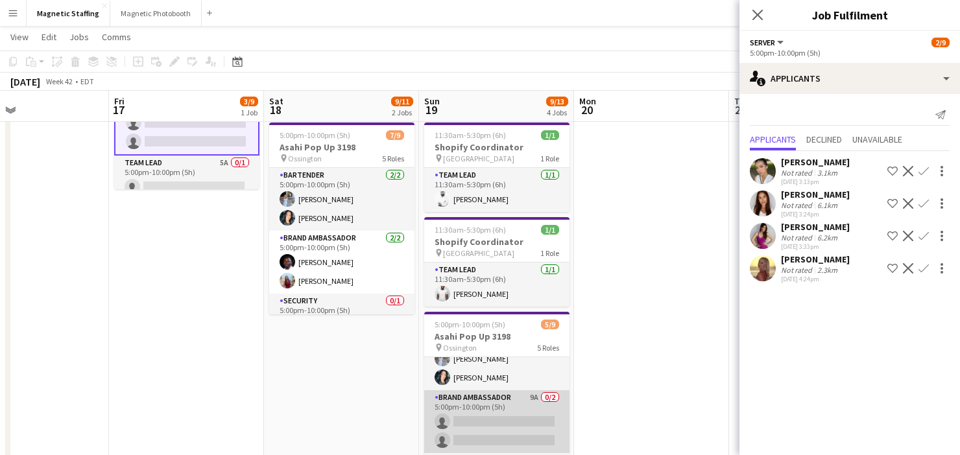
click at [490, 416] on app-card-role "Brand Ambassador 9A 0/2 5:00pm-10:00pm (5h) single-neutral-actions single-neutr…" at bounding box center [496, 421] width 145 height 63
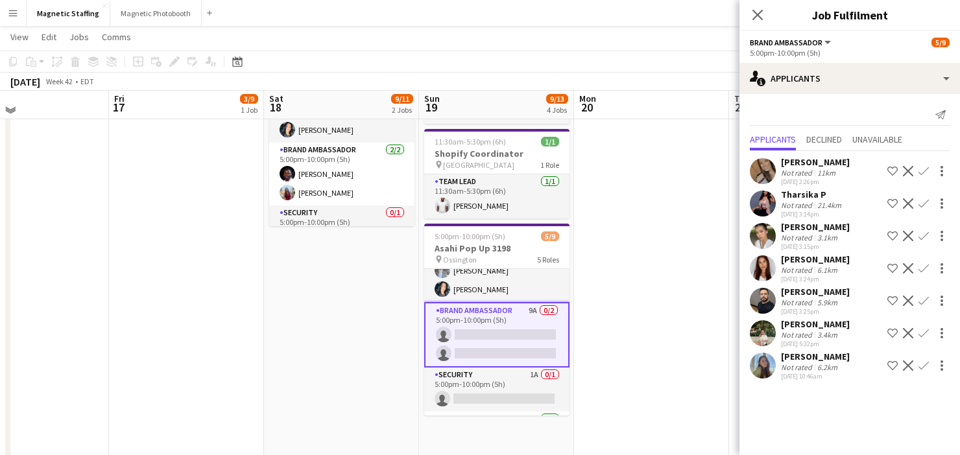
scroll to position [242, 0]
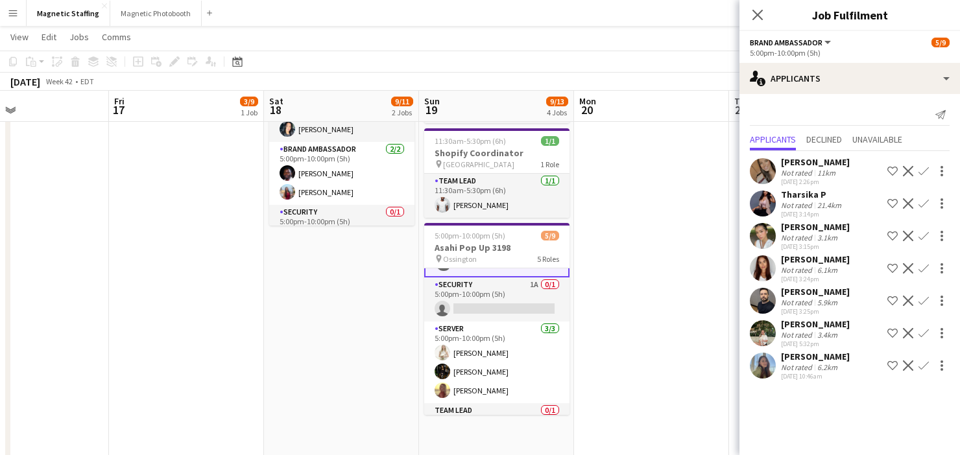
click at [489, 357] on app-card-role "Server [DATE] 5:00pm-10:00pm (5h) [PERSON_NAME] [PERSON_NAME] Soleil [PERSON_NA…" at bounding box center [496, 363] width 145 height 82
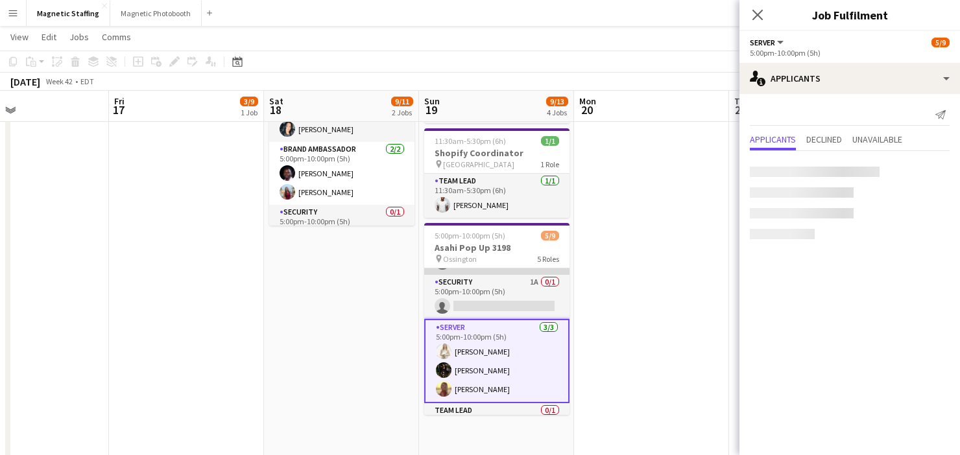
scroll to position [118, 0]
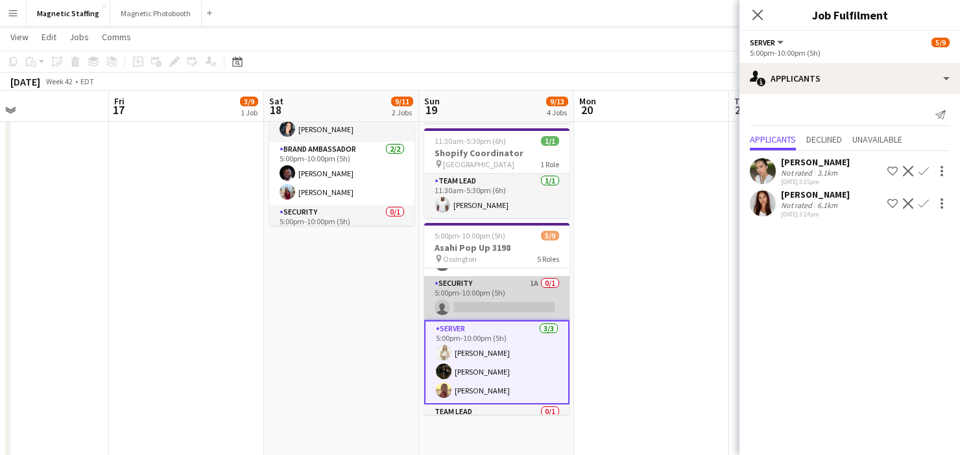
click at [492, 291] on app-card-role "Security 1A 0/1 5:00pm-10:00pm (5h) single-neutral-actions" at bounding box center [496, 298] width 145 height 44
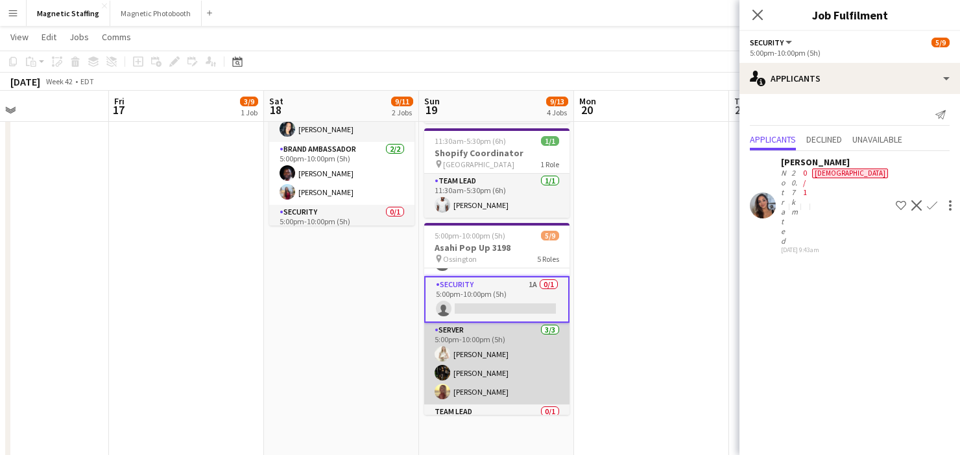
click at [462, 373] on app-card-role "Server [DATE] 5:00pm-10:00pm (5h) [PERSON_NAME] [PERSON_NAME] Soleil [PERSON_NA…" at bounding box center [496, 364] width 145 height 82
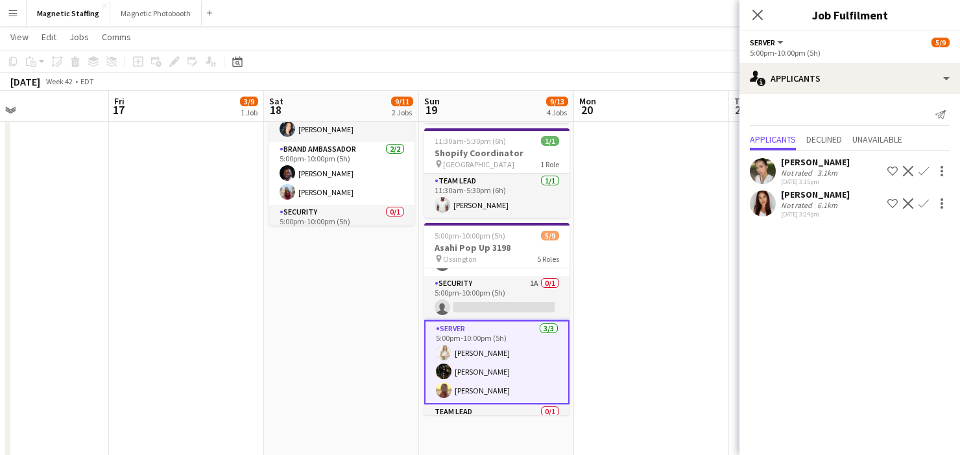
click at [479, 358] on app-card-role "Server [DATE] 5:00pm-10:00pm (5h) [PERSON_NAME] [PERSON_NAME] Soleil [PERSON_NA…" at bounding box center [496, 362] width 145 height 84
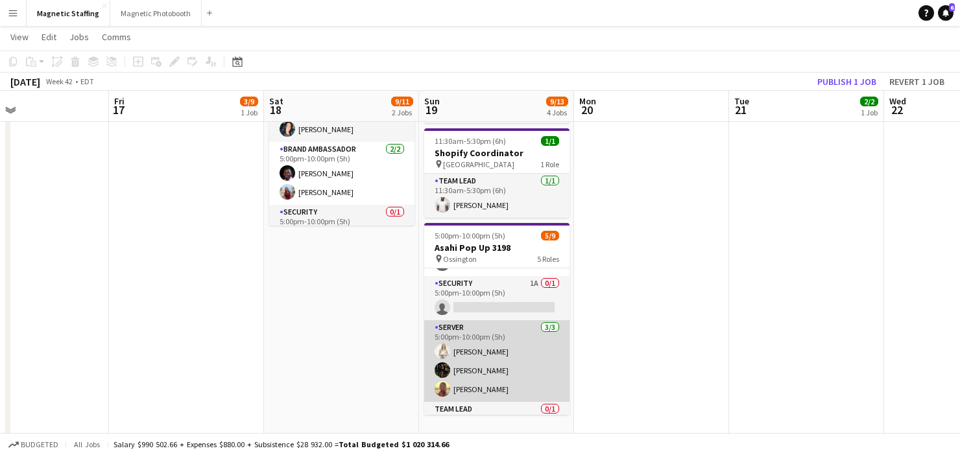
click at [479, 358] on app-card-role "Server [DATE] 5:00pm-10:00pm (5h) [PERSON_NAME] [PERSON_NAME] Soleil [PERSON_NA…" at bounding box center [496, 361] width 145 height 82
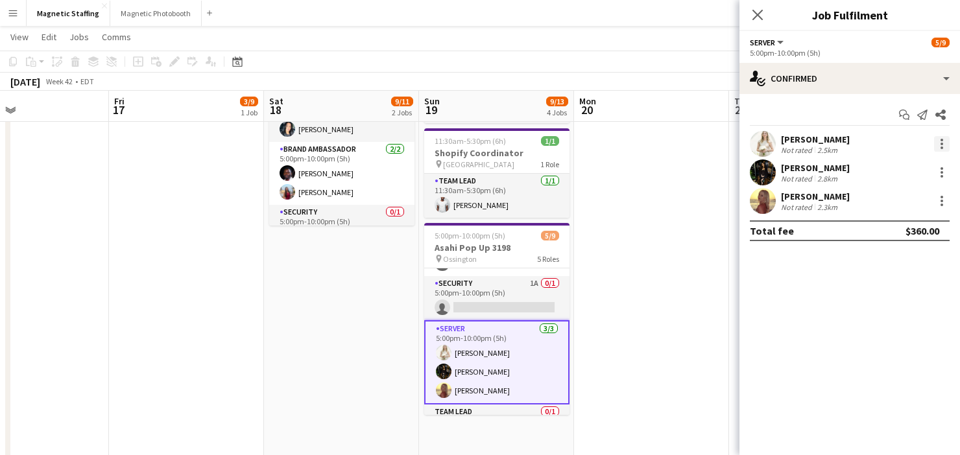
click at [940, 143] on div at bounding box center [941, 144] width 3 height 3
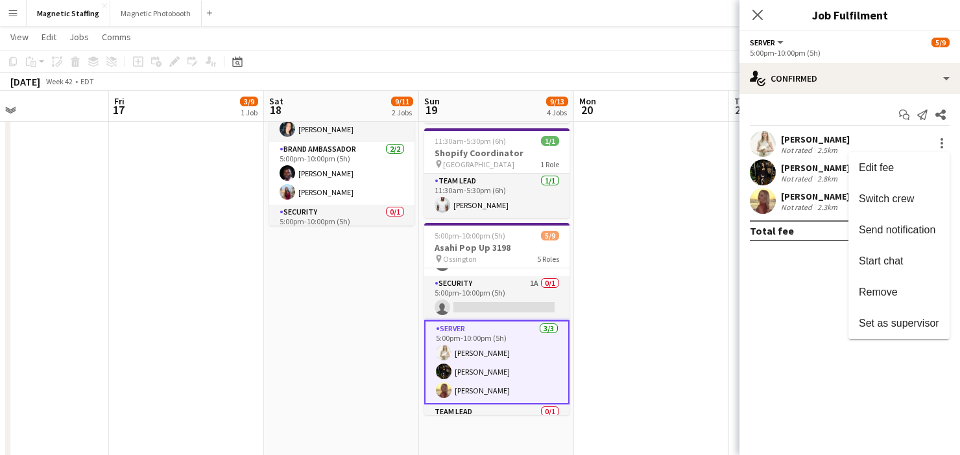
click at [824, 202] on div at bounding box center [480, 227] width 960 height 455
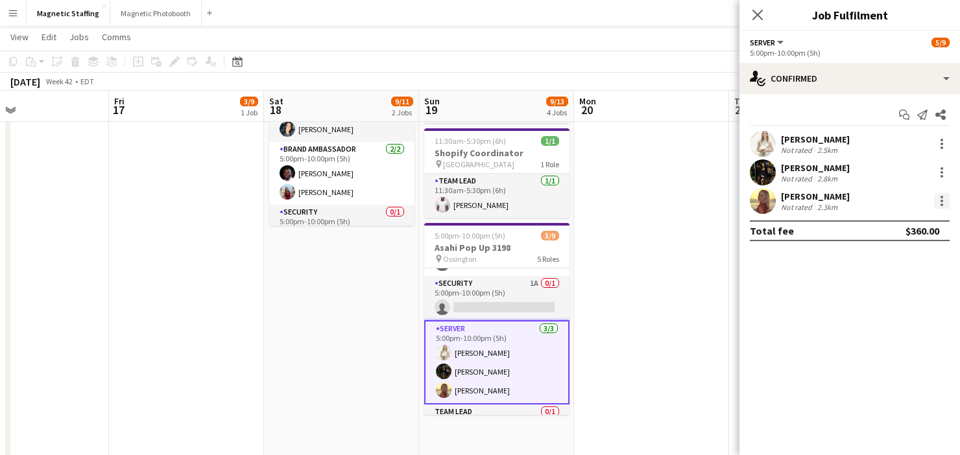
click at [944, 204] on div at bounding box center [942, 201] width 16 height 16
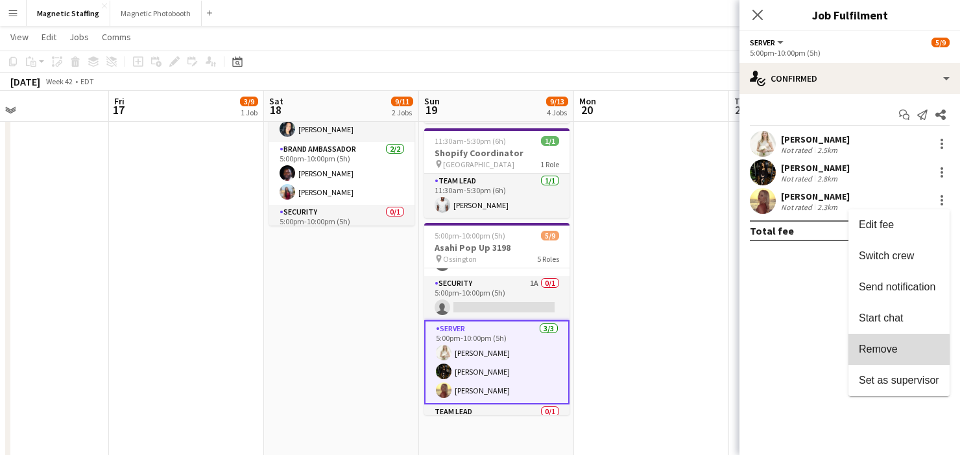
click at [867, 353] on span "Remove" at bounding box center [878, 349] width 39 height 11
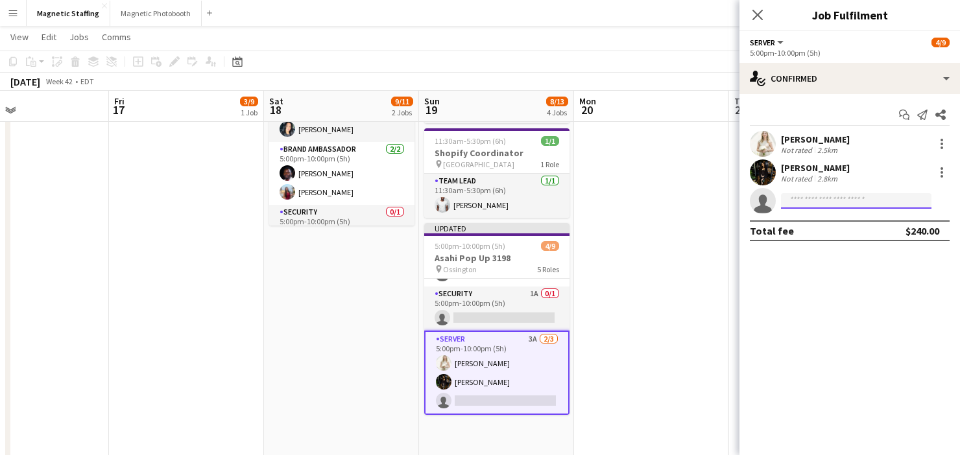
click at [822, 204] on input at bounding box center [856, 201] width 150 height 16
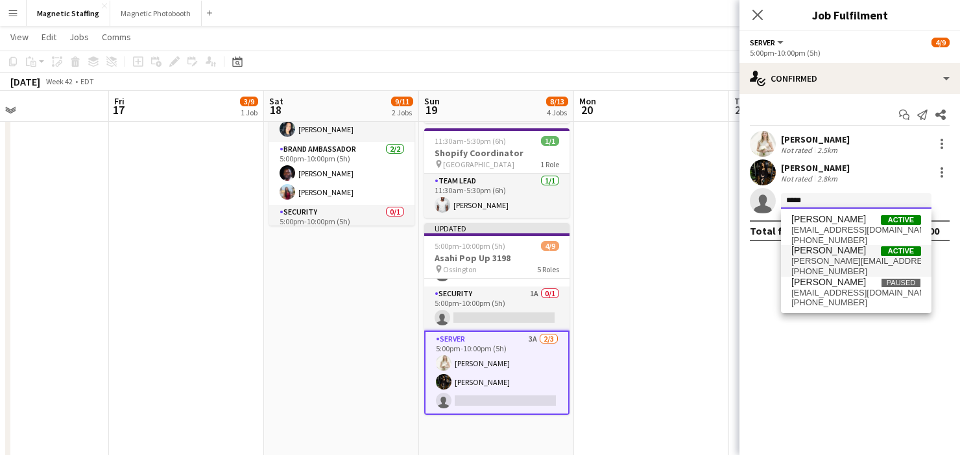
type input "*****"
click at [812, 260] on span "diana.pagani@hotmail.com" at bounding box center [856, 261] width 130 height 10
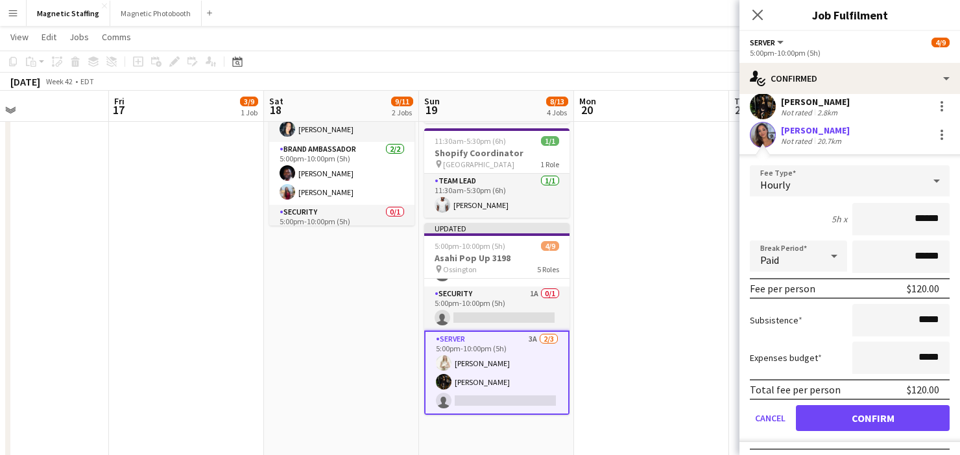
scroll to position [78, 0]
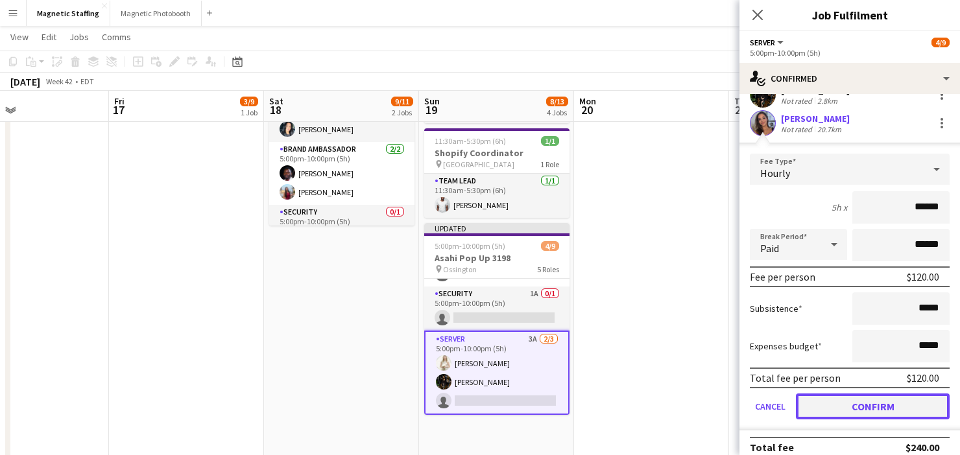
click at [816, 418] on button "Confirm" at bounding box center [873, 407] width 154 height 26
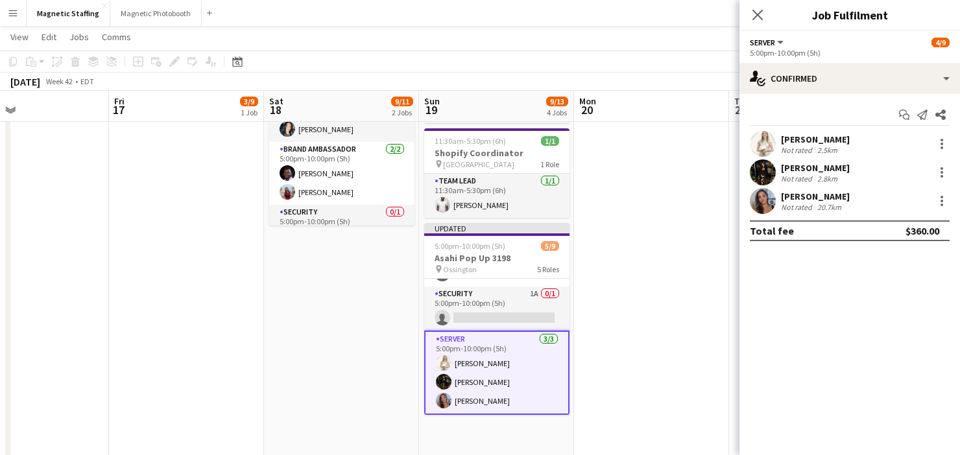
scroll to position [0, 0]
click at [694, 369] on app-date-cell at bounding box center [651, 330] width 155 height 855
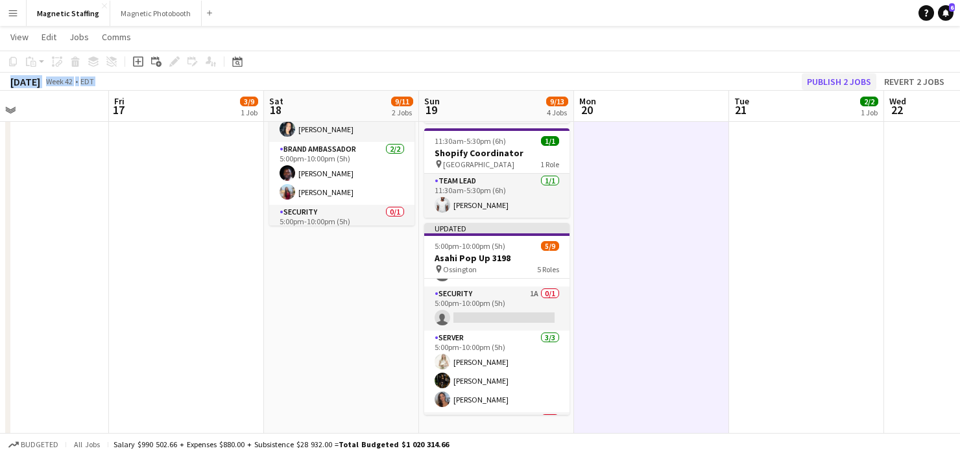
click at [828, 73] on div "Copy Paste Paste Command V Paste with crew Command Shift V Paste linked Job Del…" at bounding box center [480, 71] width 960 height 40
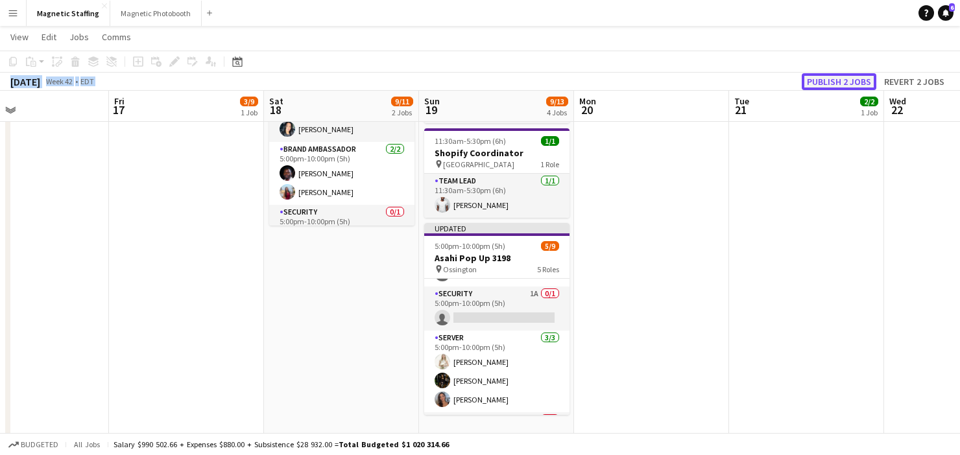
click at [820, 77] on button "Publish 2 jobs" at bounding box center [839, 81] width 75 height 17
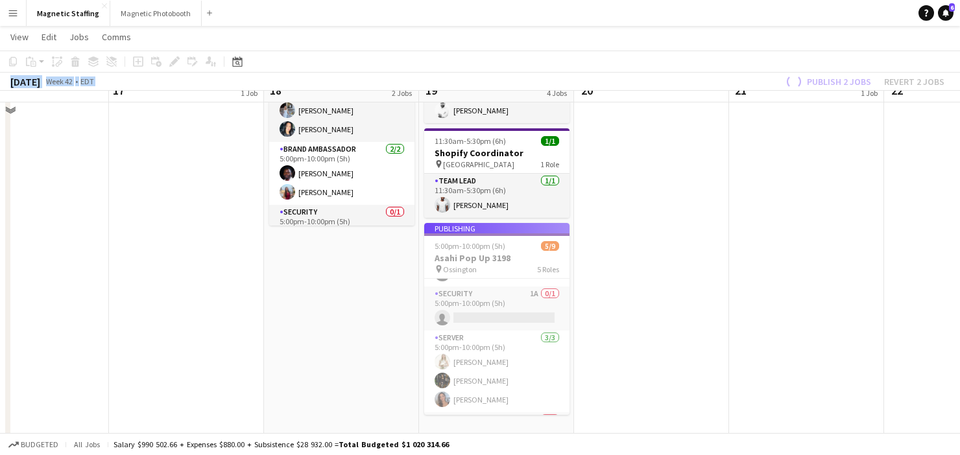
scroll to position [125, 0]
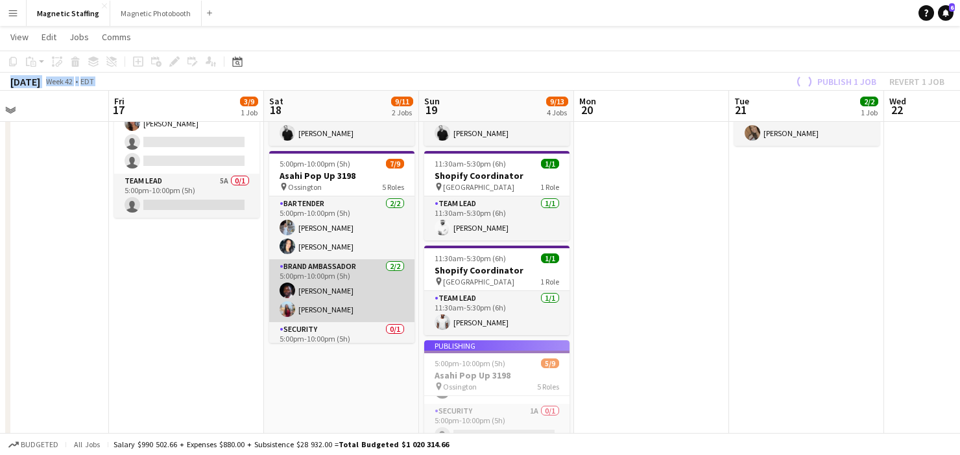
click at [361, 296] on app-card-role "Brand Ambassador 2/2 5:00pm-10:00pm (5h) Anthony Kerr Eva Zhou" at bounding box center [341, 290] width 145 height 63
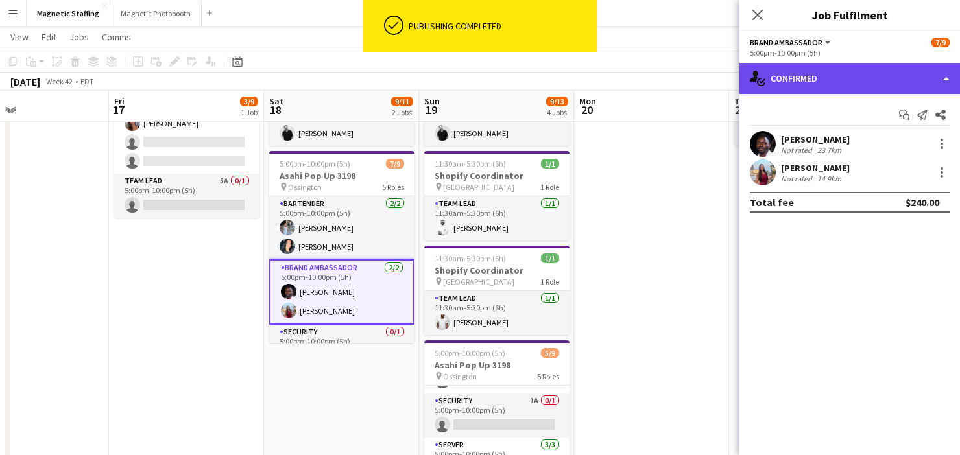
click at [819, 81] on div "single-neutral-actions-check-2 Confirmed" at bounding box center [849, 78] width 221 height 31
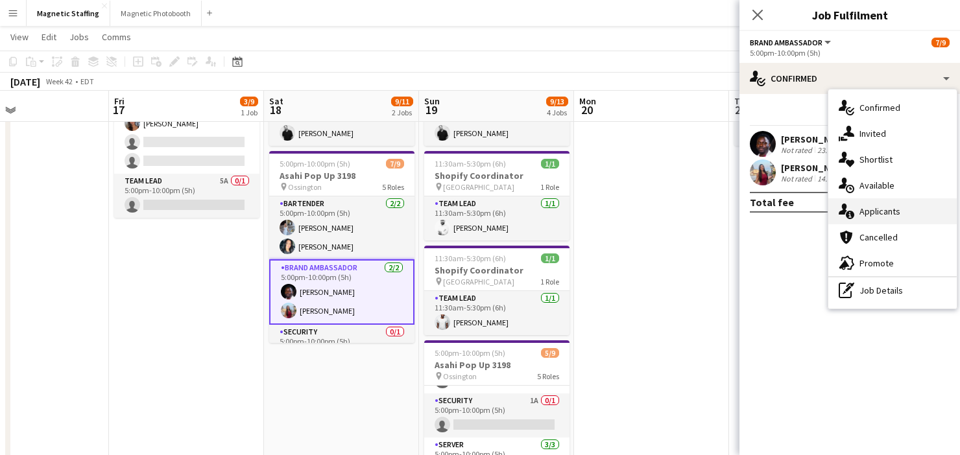
click at [850, 217] on icon "single-neutral-actions-information" at bounding box center [847, 212] width 16 height 16
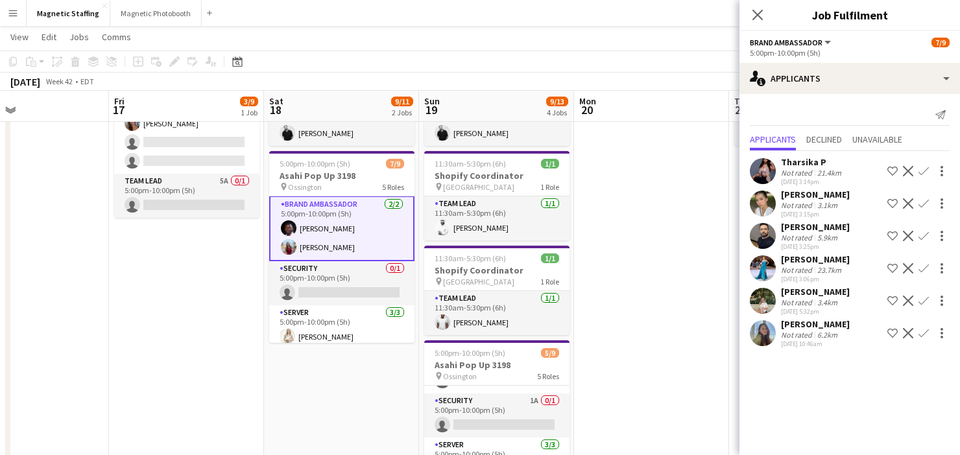
scroll to position [108, 0]
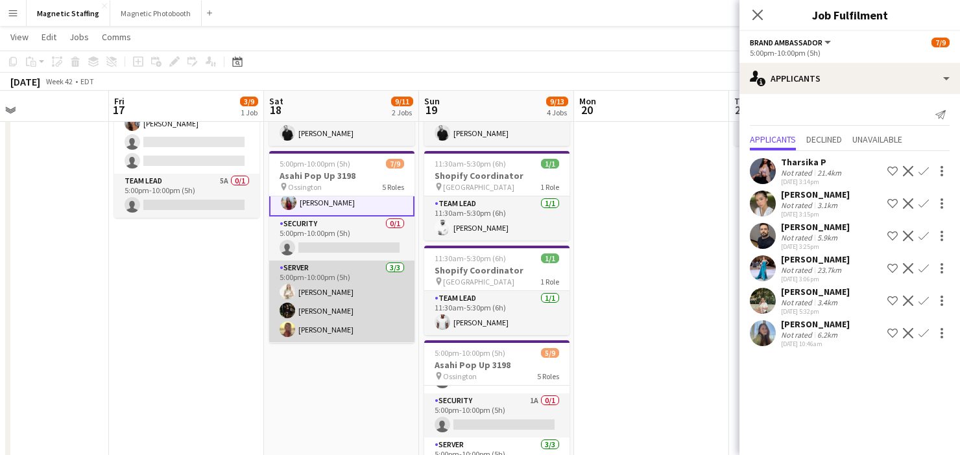
click at [331, 300] on app-card-role "Server [DATE] 5:00pm-10:00pm (5h) [PERSON_NAME] [PERSON_NAME] Soleil [PERSON_NA…" at bounding box center [341, 302] width 145 height 82
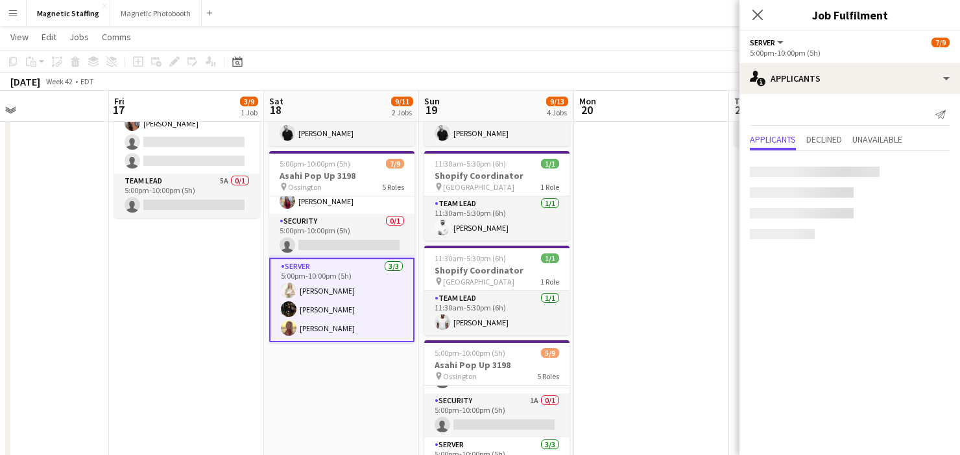
scroll to position [107, 0]
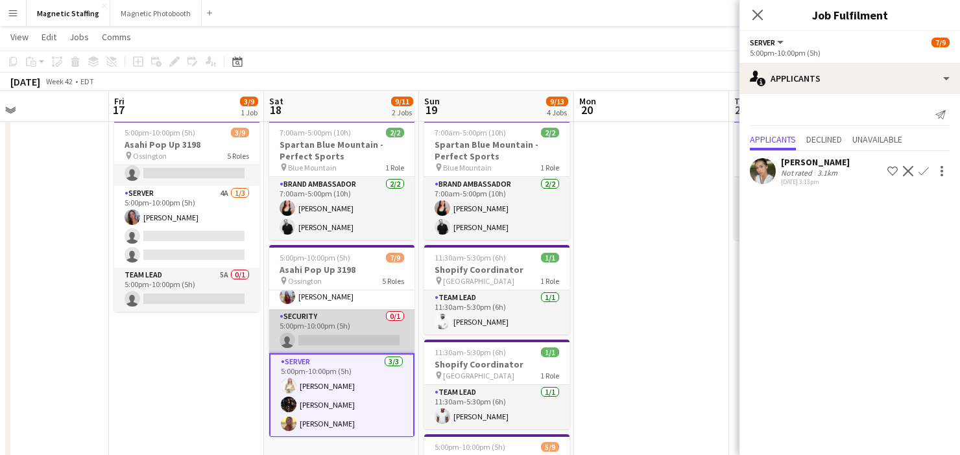
click at [336, 311] on app-card-role "Security 0/1 5:00pm-10:00pm (5h) single-neutral-actions" at bounding box center [341, 331] width 145 height 44
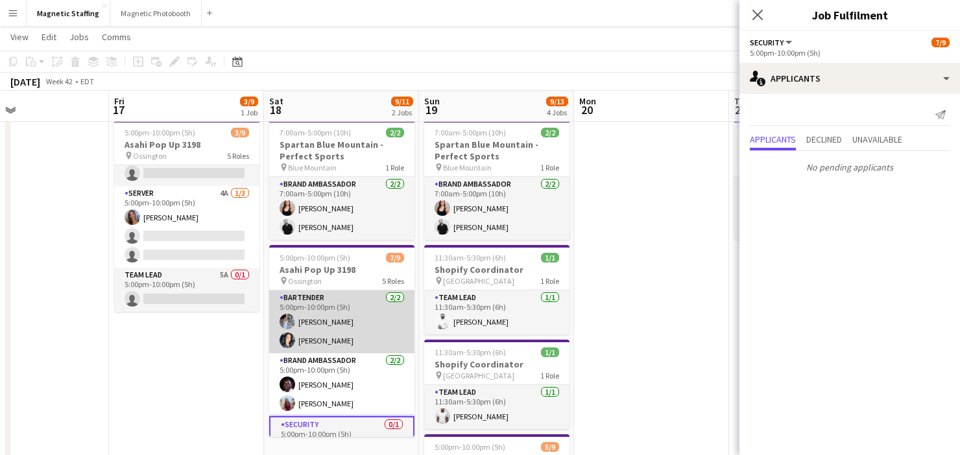
click at [322, 311] on app-card-role "Bartender 2/2 5:00pm-10:00pm (5h) Heather Siemonsen Kiara Briones" at bounding box center [341, 322] width 145 height 63
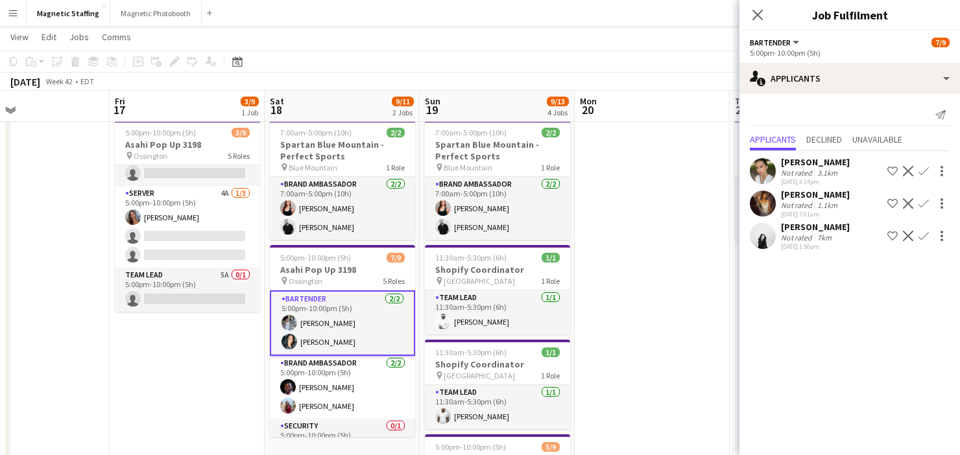
click at [909, 204] on app-icon "Decline" at bounding box center [908, 203] width 10 height 10
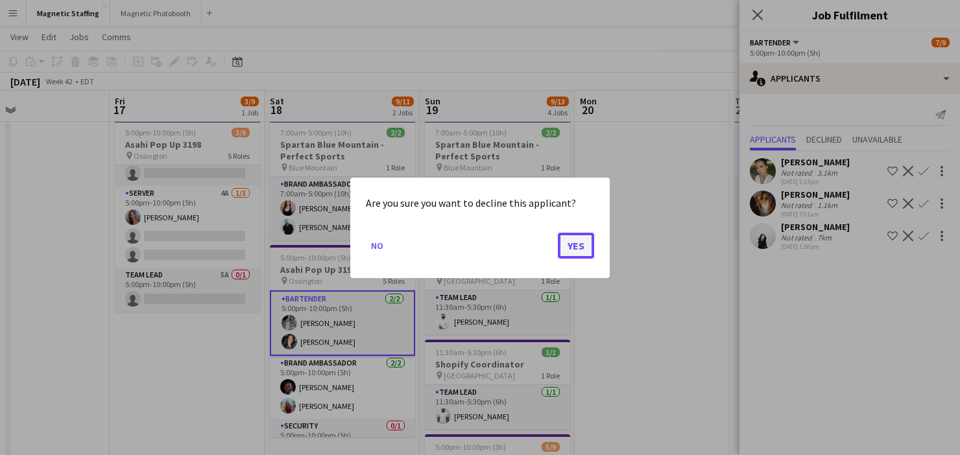
click at [586, 245] on button "Yes" at bounding box center [576, 245] width 36 height 26
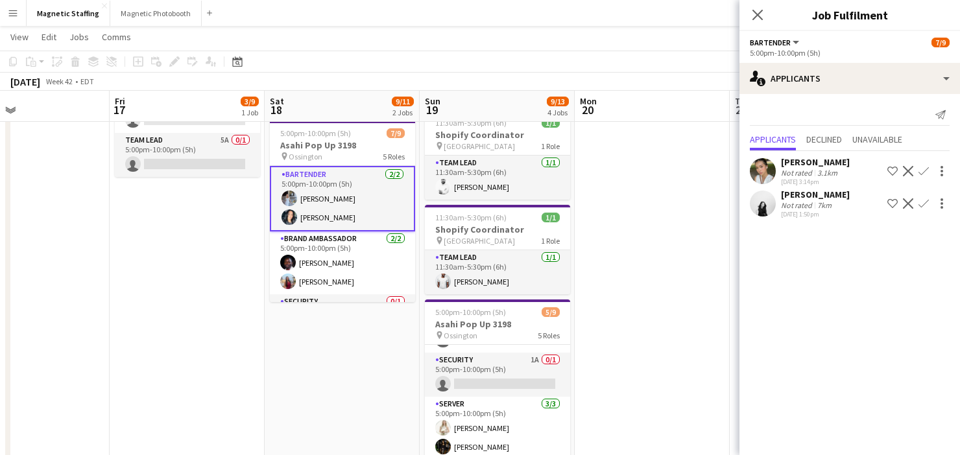
click at [655, 210] on app-date-cell at bounding box center [652, 407] width 155 height 855
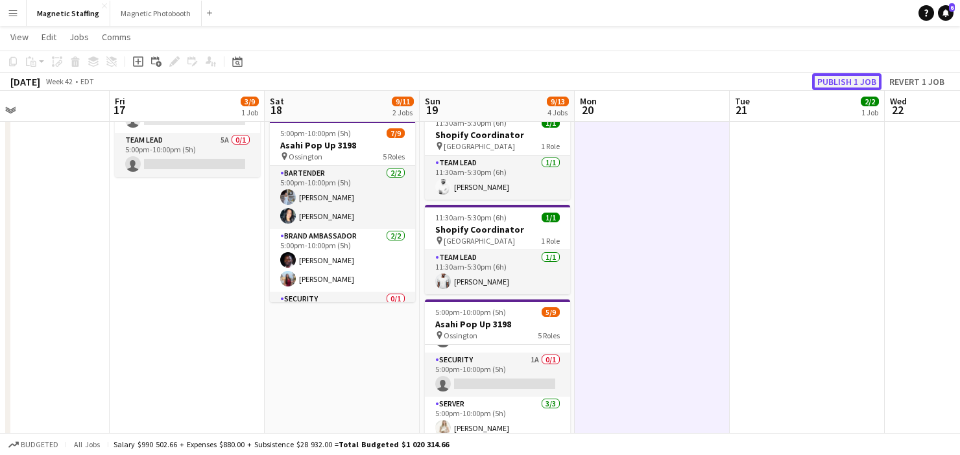
click at [828, 82] on button "Publish 1 job" at bounding box center [846, 81] width 69 height 17
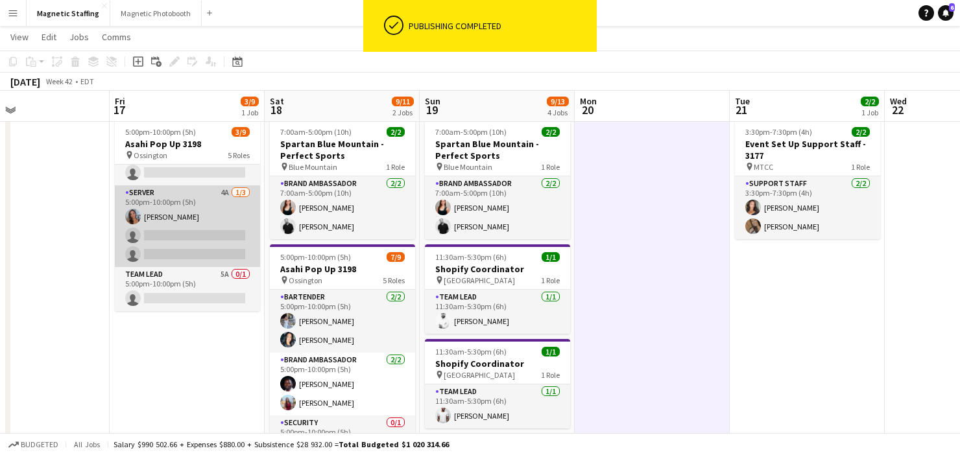
click at [199, 232] on app-card-role "Server 4A 1/3 5:00pm-10:00pm (5h) Diana Michailidis single-neutral-actions sing…" at bounding box center [187, 226] width 145 height 82
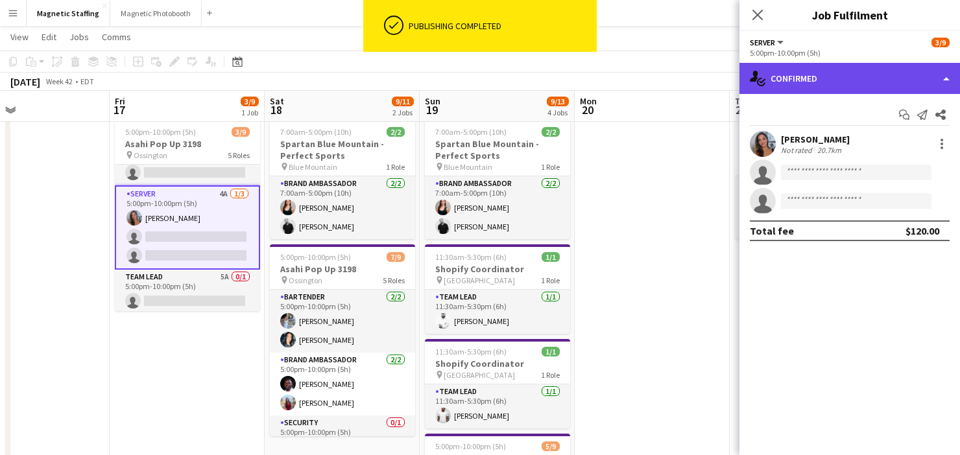
click at [878, 66] on div "single-neutral-actions-check-2 Confirmed" at bounding box center [849, 78] width 221 height 31
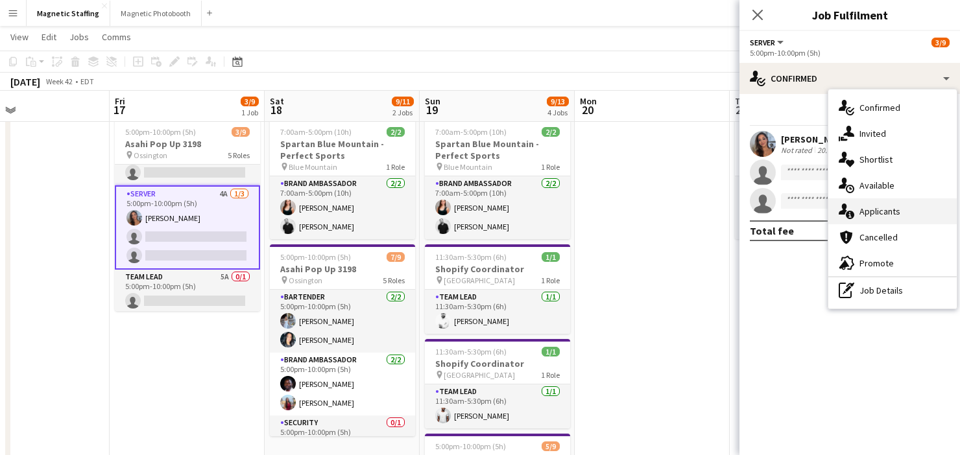
click at [861, 213] on span "Applicants" at bounding box center [879, 212] width 41 height 12
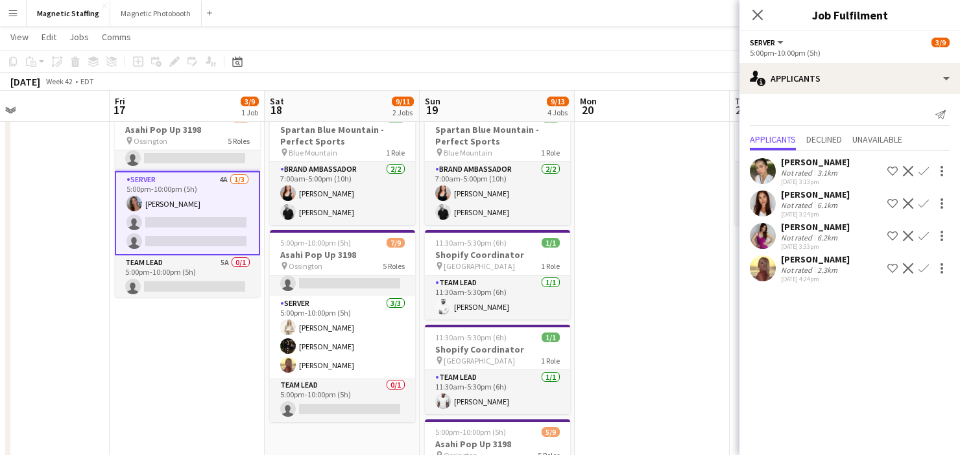
scroll to position [145, 0]
click at [920, 269] on app-icon "Confirm" at bounding box center [923, 268] width 10 height 10
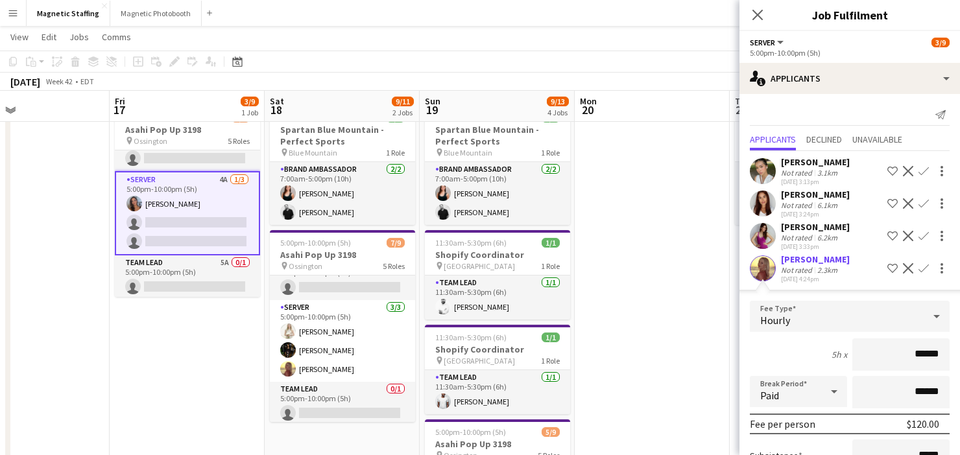
scroll to position [136, 0]
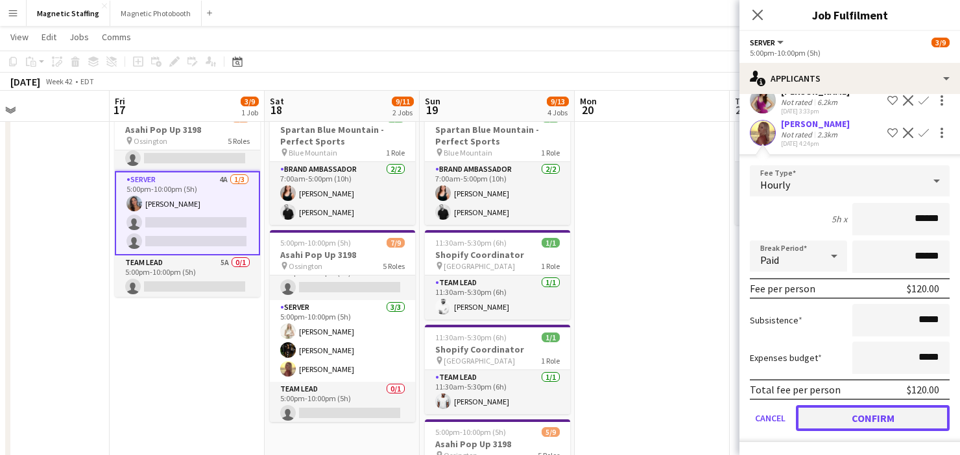
click at [831, 427] on button "Confirm" at bounding box center [873, 418] width 154 height 26
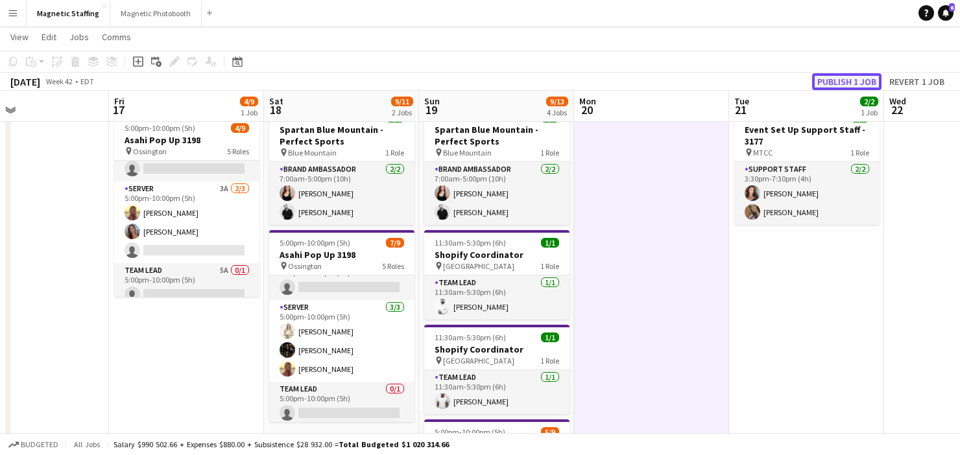
click at [830, 77] on button "Publish 1 job" at bounding box center [846, 81] width 69 height 17
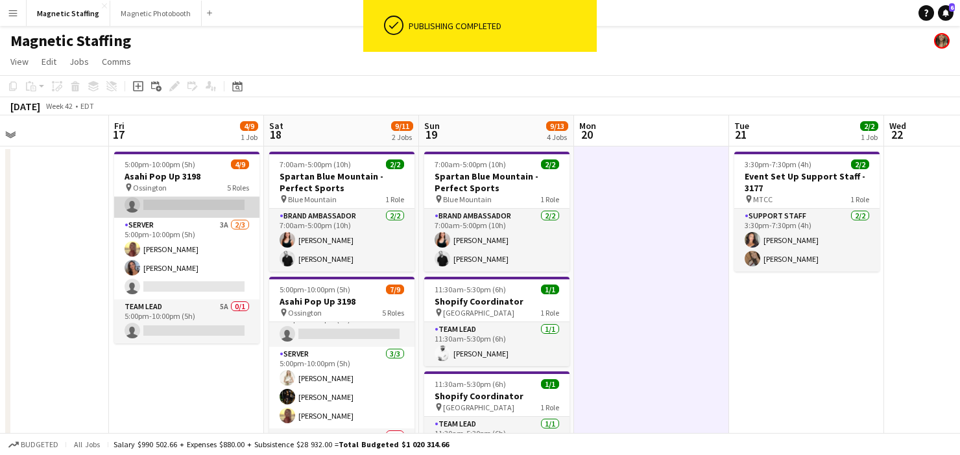
scroll to position [0, 0]
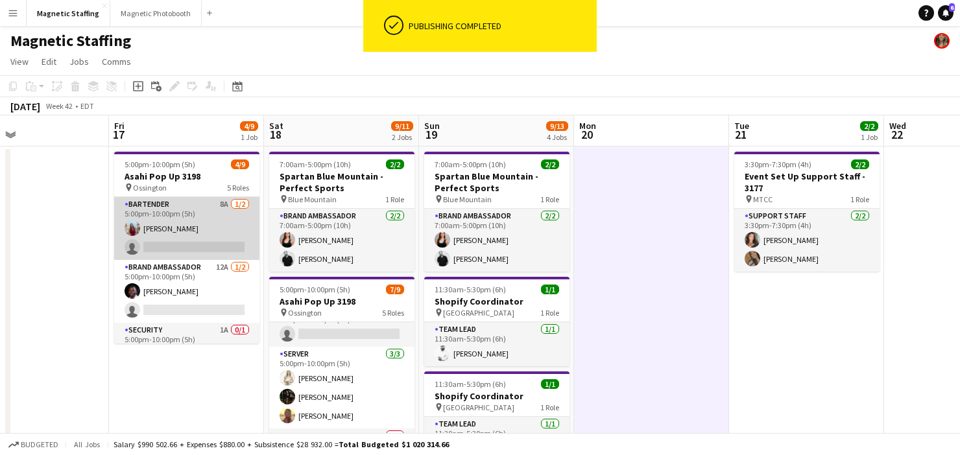
click at [184, 232] on app-card-role "Bartender 8A 1/2 5:00pm-10:00pm (5h) Eva Zhou single-neutral-actions" at bounding box center [186, 228] width 145 height 63
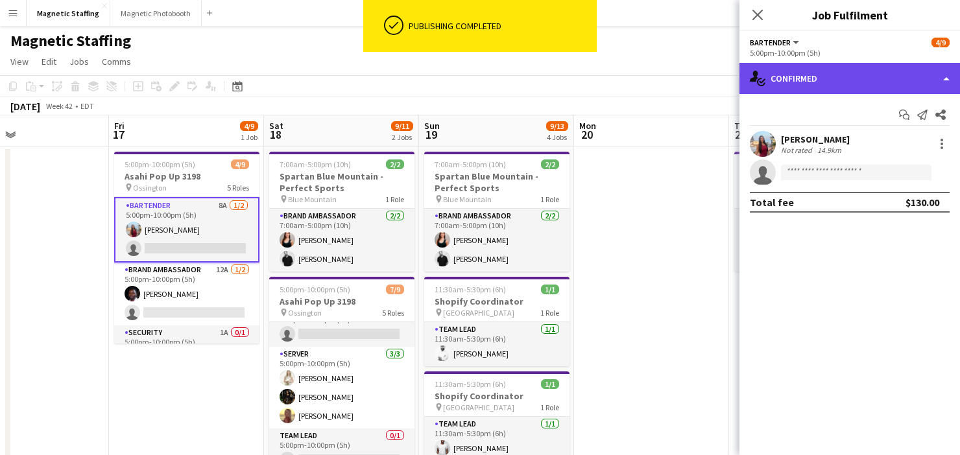
click at [853, 82] on div "single-neutral-actions-check-2 Confirmed" at bounding box center [849, 78] width 221 height 31
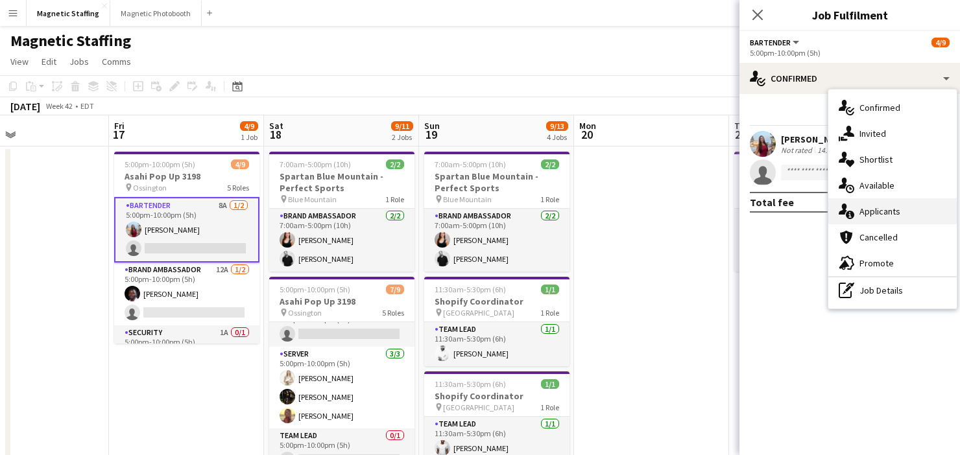
click at [862, 215] on span "Applicants" at bounding box center [879, 212] width 41 height 12
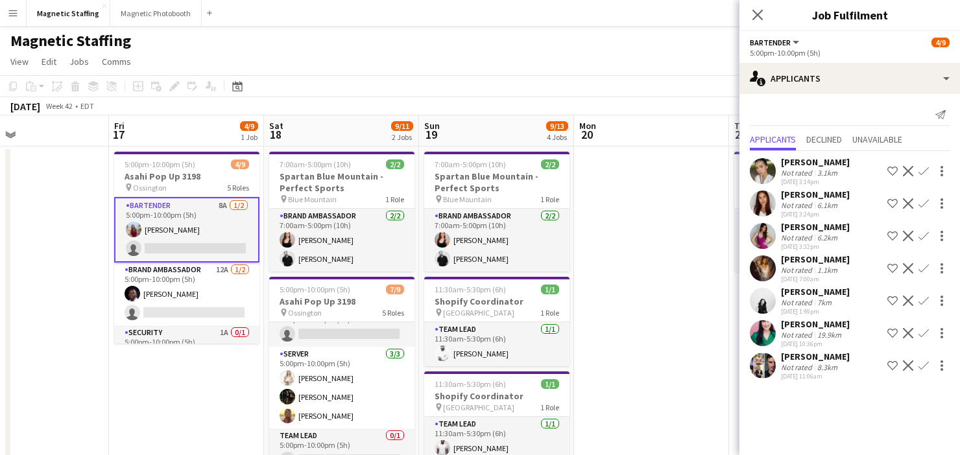
click at [908, 272] on app-icon "Decline" at bounding box center [908, 268] width 10 height 10
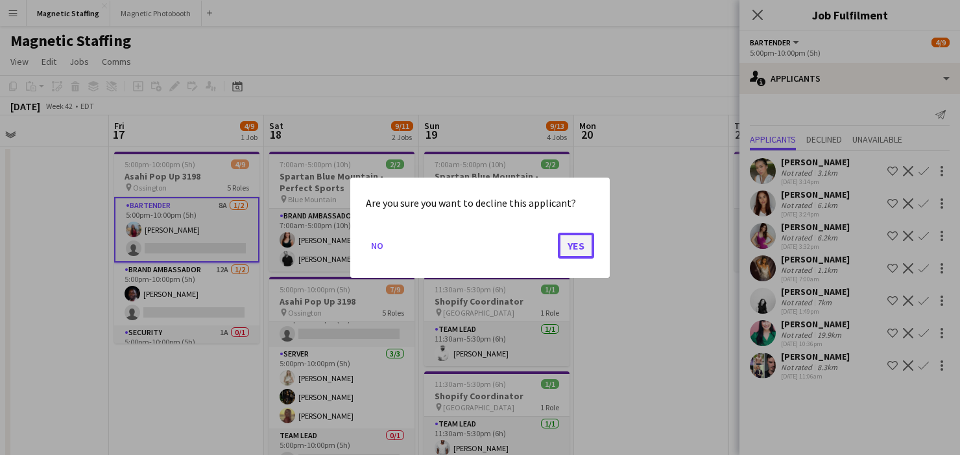
click at [573, 248] on button "Yes" at bounding box center [576, 245] width 36 height 26
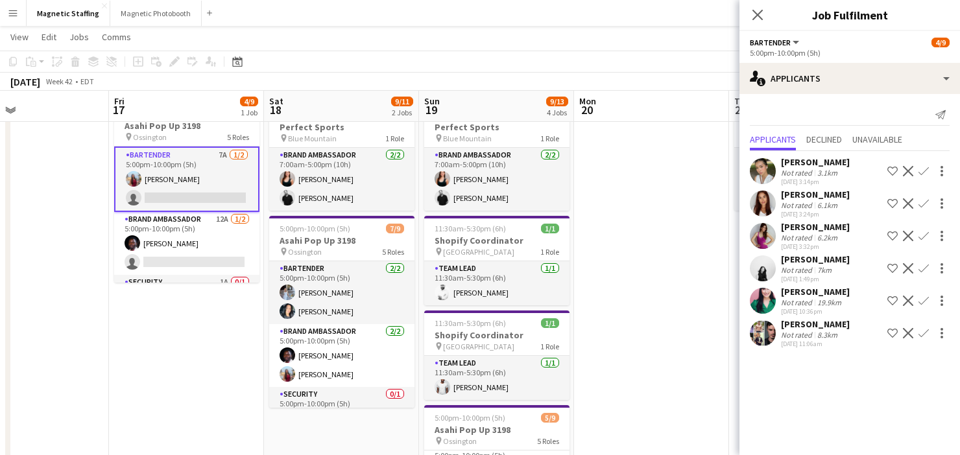
click at [365, 300] on app-card-role "Bartender 2/2 5:00pm-10:00pm (5h) Heather Siemonsen Kiara Briones" at bounding box center [341, 292] width 145 height 63
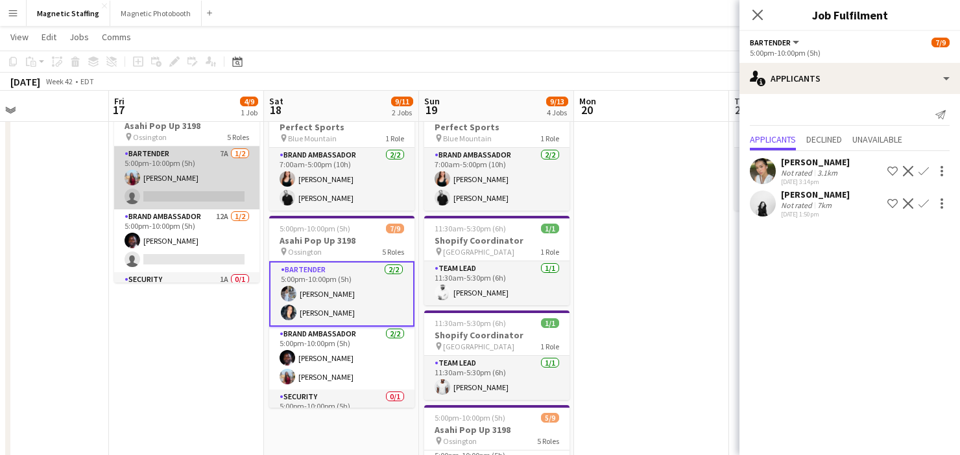
click at [194, 174] on app-card-role "Bartender 7A 1/2 5:00pm-10:00pm (5h) Eva Zhou single-neutral-actions" at bounding box center [186, 178] width 145 height 63
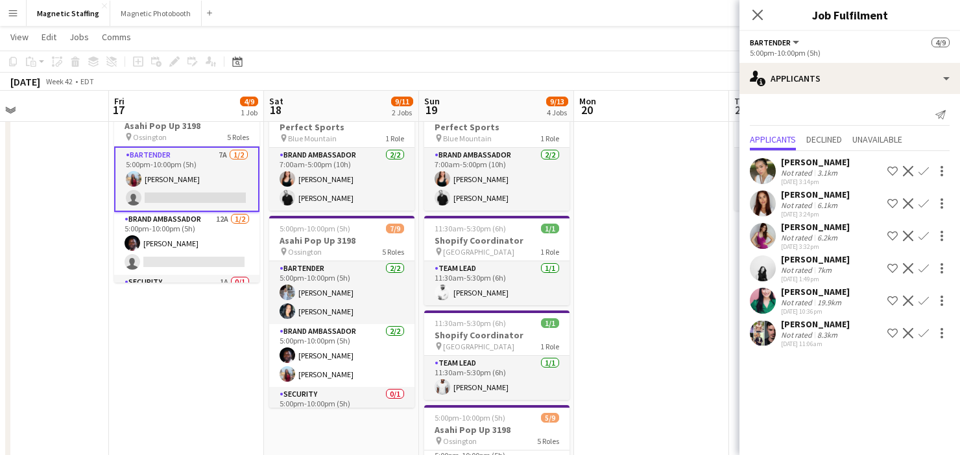
click at [920, 269] on app-icon "Confirm" at bounding box center [923, 268] width 10 height 10
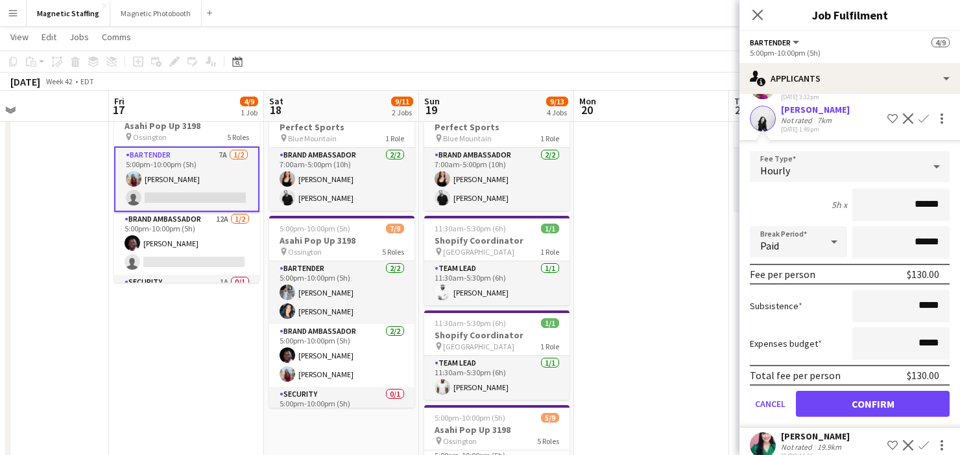
scroll to position [200, 0]
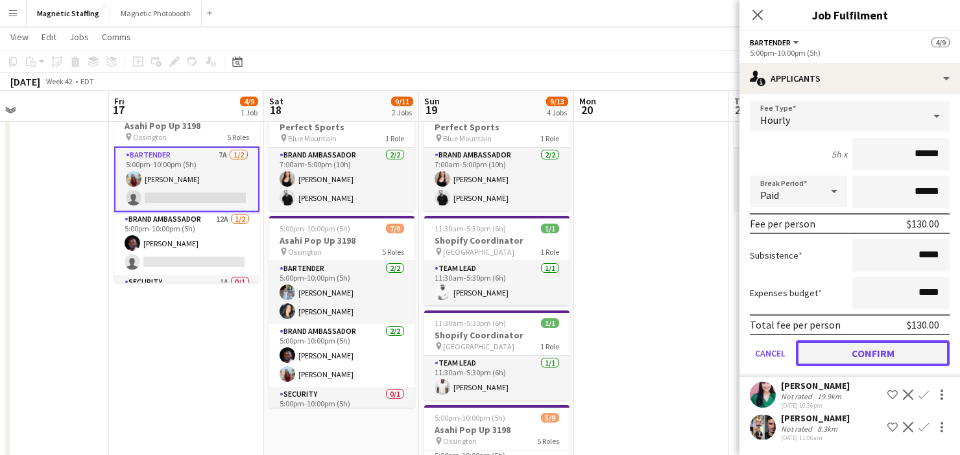
click at [820, 359] on button "Confirm" at bounding box center [873, 354] width 154 height 26
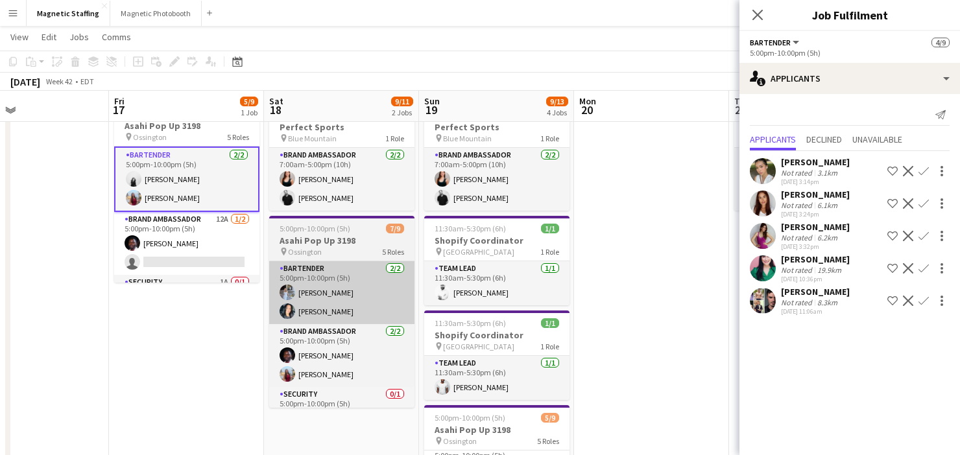
click at [391, 305] on app-card-role "Bartender 2/2 5:00pm-10:00pm (5h) Heather Siemonsen Kiara Briones" at bounding box center [341, 292] width 145 height 63
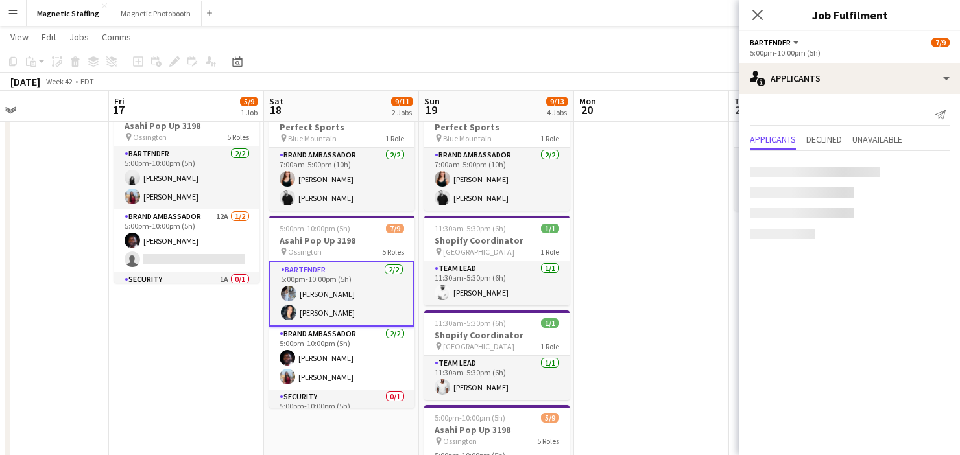
scroll to position [0, 357]
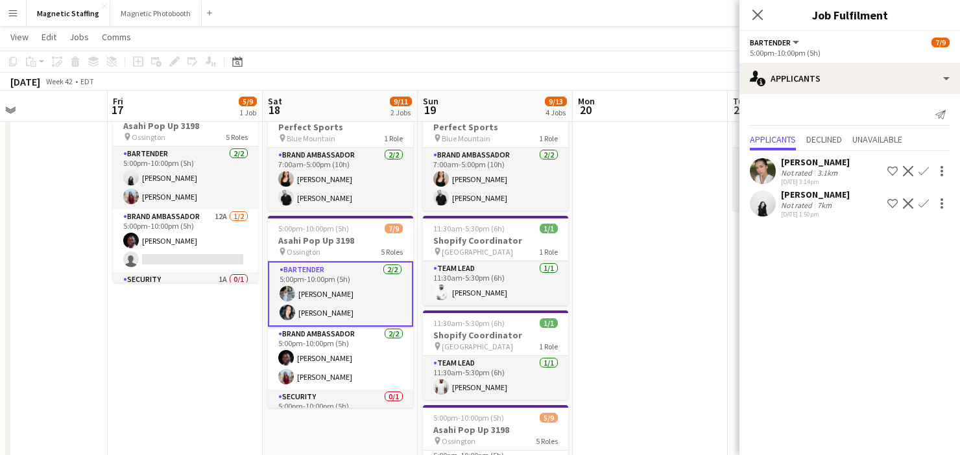
click at [334, 309] on app-card-role "Bartender 2/2 5:00pm-10:00pm (5h) Heather Siemonsen Kiara Briones" at bounding box center [340, 294] width 145 height 66
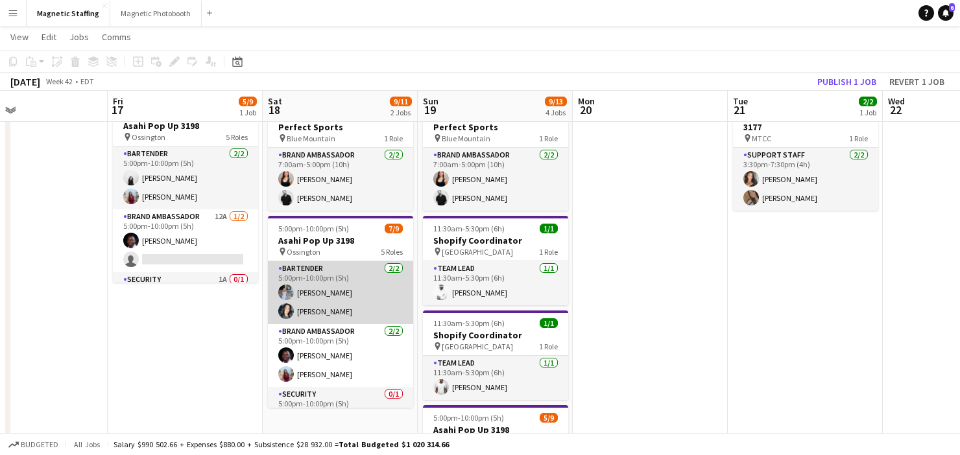
click at [334, 309] on app-card-role "Bartender 2/2 5:00pm-10:00pm (5h) Heather Siemonsen Kiara Briones" at bounding box center [340, 292] width 145 height 63
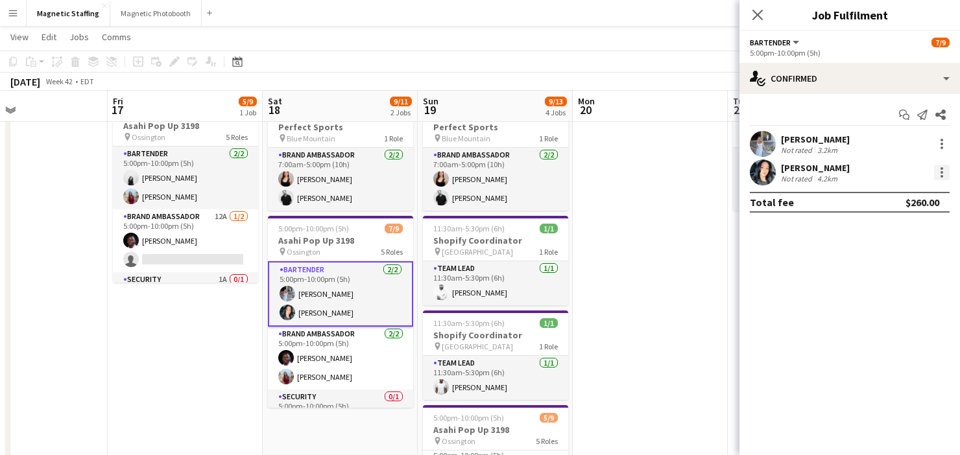
click at [945, 174] on div at bounding box center [942, 173] width 16 height 16
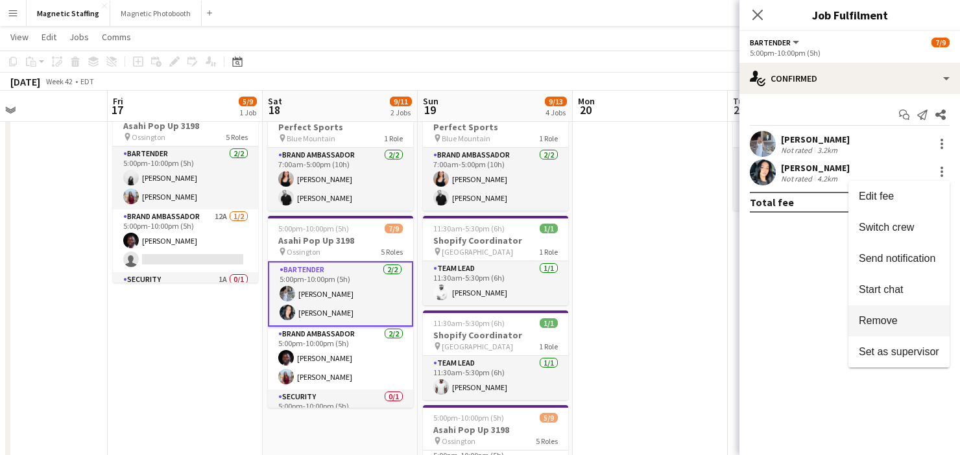
click at [897, 317] on span "Remove" at bounding box center [878, 320] width 39 height 11
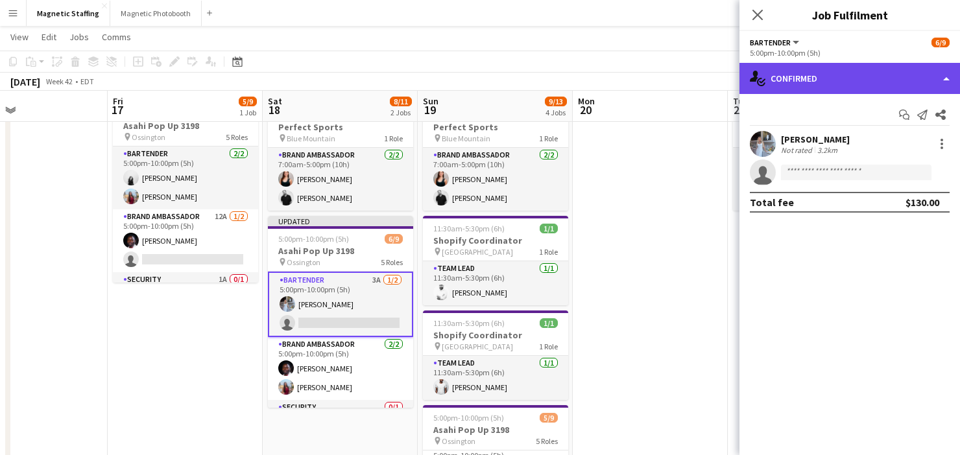
click at [879, 77] on div "single-neutral-actions-check-2 Confirmed" at bounding box center [849, 78] width 221 height 31
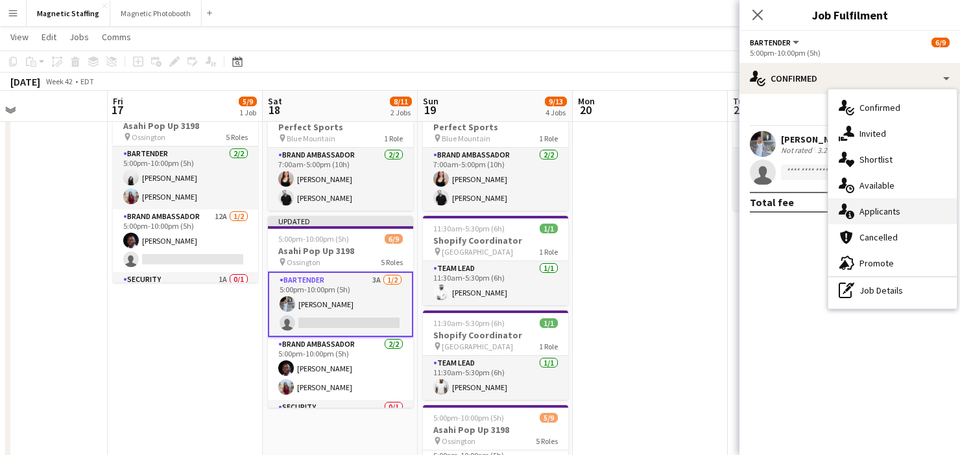
click at [865, 211] on span "Applicants" at bounding box center [879, 212] width 41 height 12
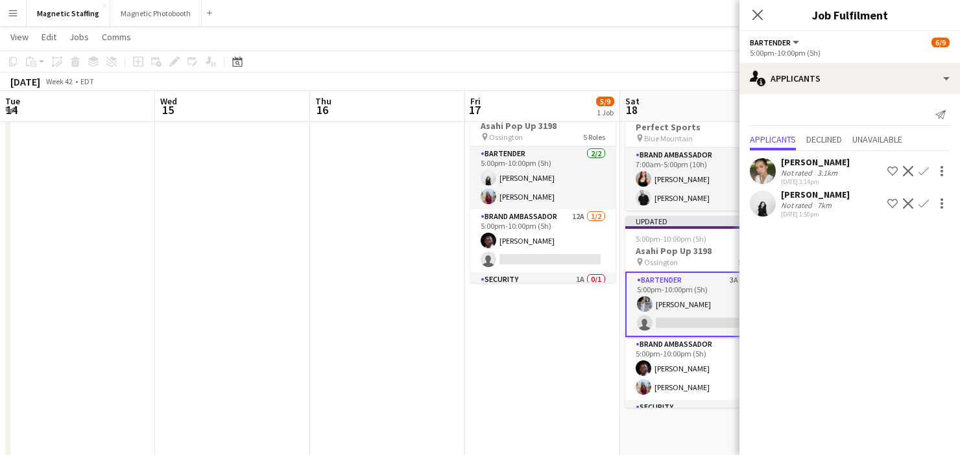
scroll to position [75, 0]
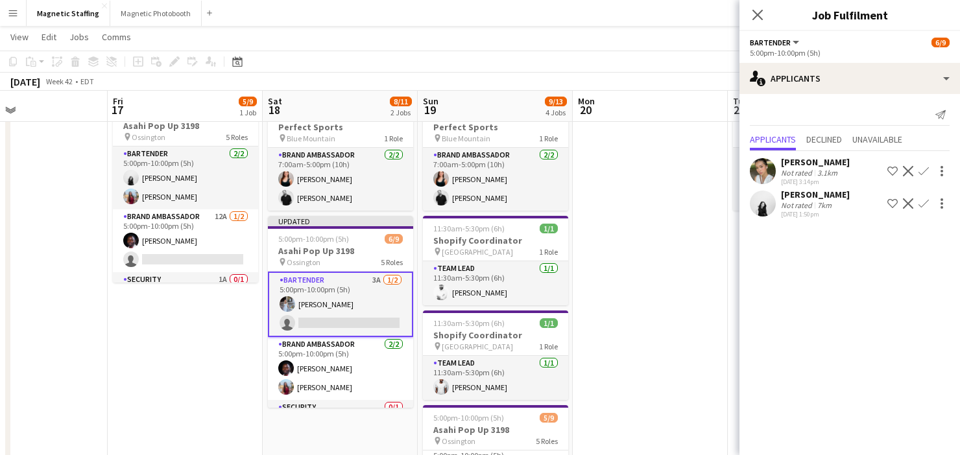
click at [919, 204] on app-icon "Confirm" at bounding box center [923, 203] width 10 height 10
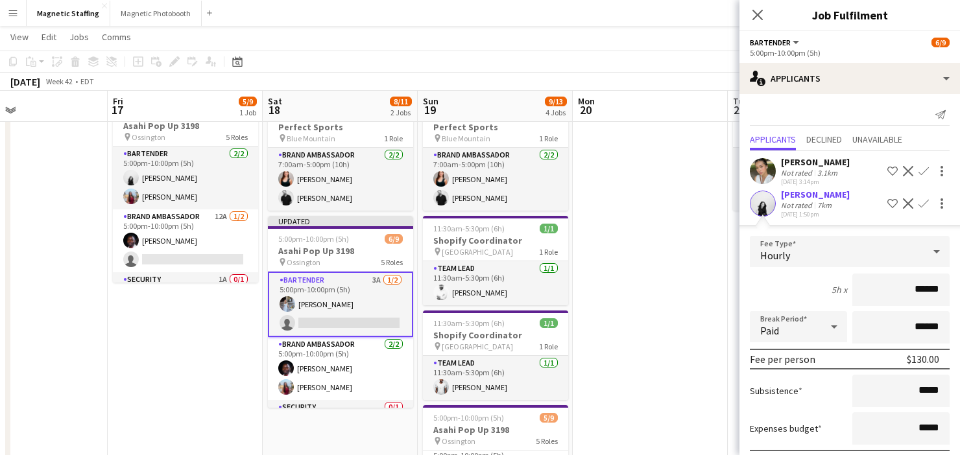
scroll to position [71, 0]
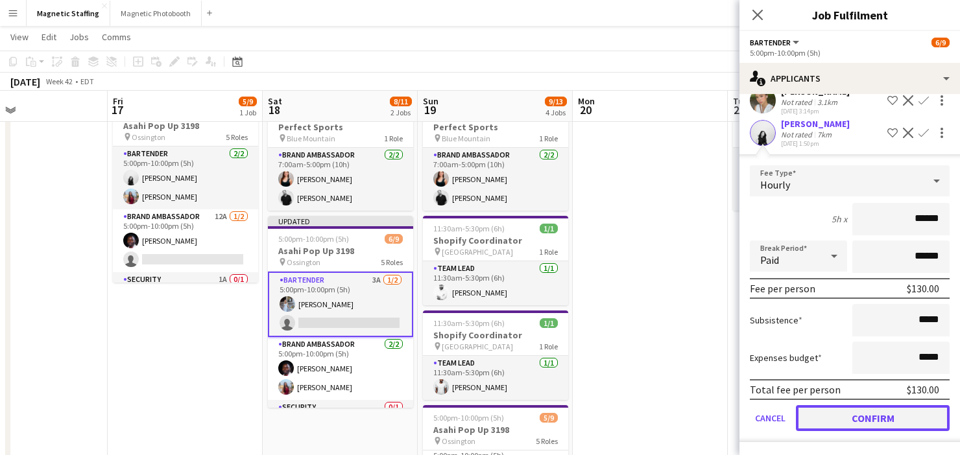
click at [825, 417] on button "Confirm" at bounding box center [873, 418] width 154 height 26
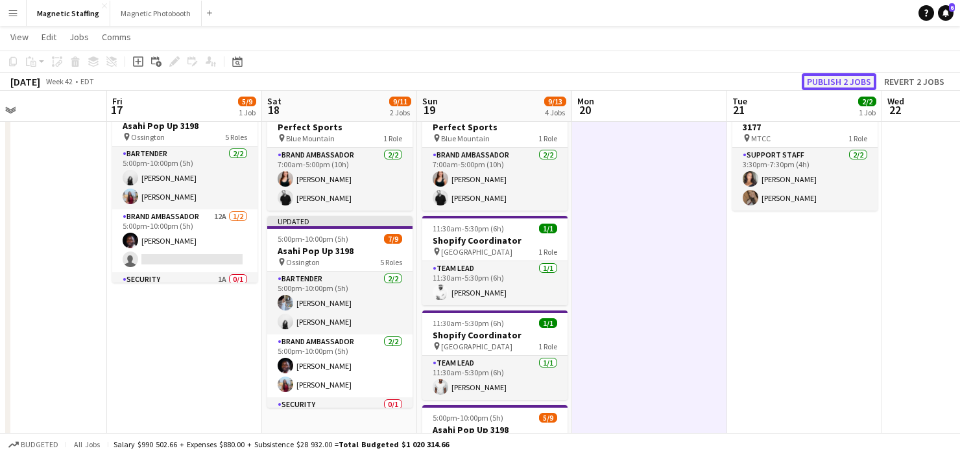
click at [832, 80] on button "Publish 2 jobs" at bounding box center [839, 81] width 75 height 17
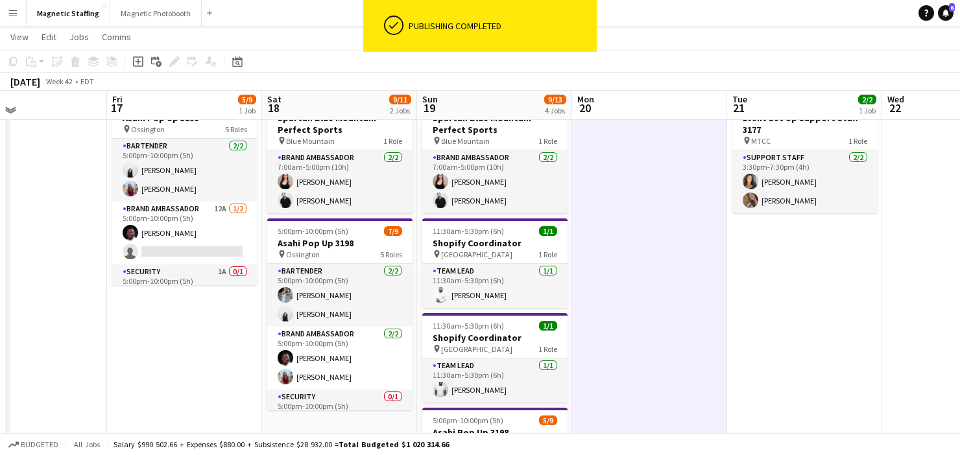
scroll to position [55, 0]
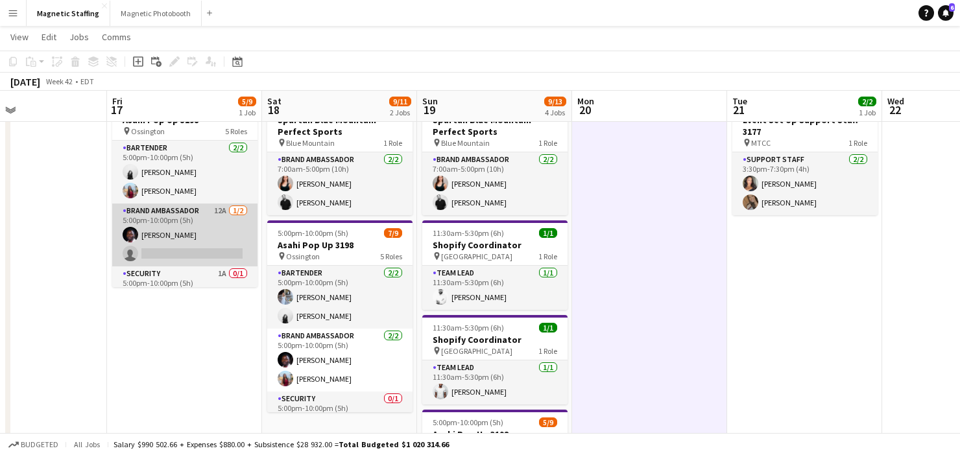
click at [166, 237] on app-card-role "Brand Ambassador 12A [DATE] 5:00pm-10:00pm (5h) [PERSON_NAME] single-neutral-ac…" at bounding box center [184, 235] width 145 height 63
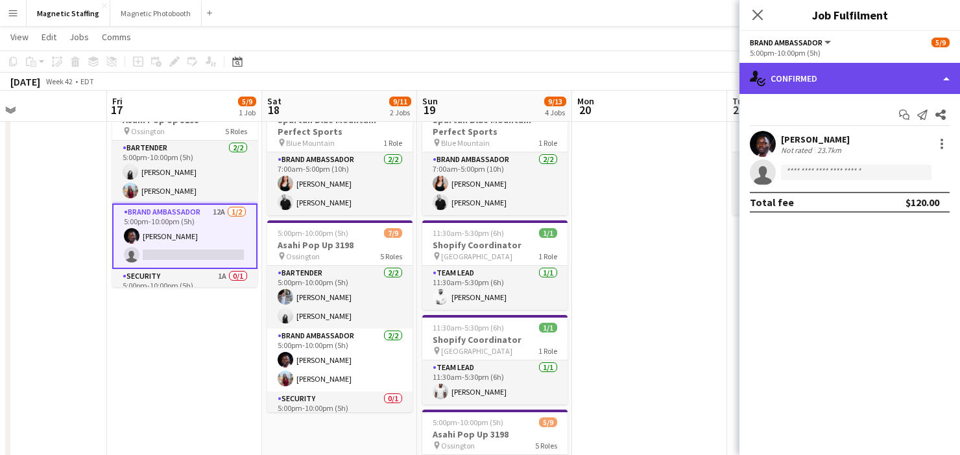
click at [854, 81] on div "single-neutral-actions-check-2 Confirmed" at bounding box center [849, 78] width 221 height 31
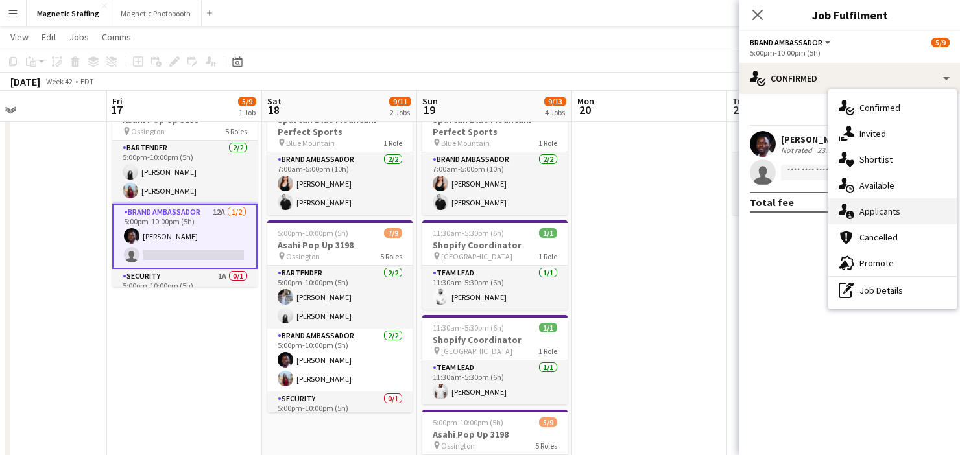
click at [852, 209] on icon "single-neutral-actions-information" at bounding box center [847, 212] width 16 height 16
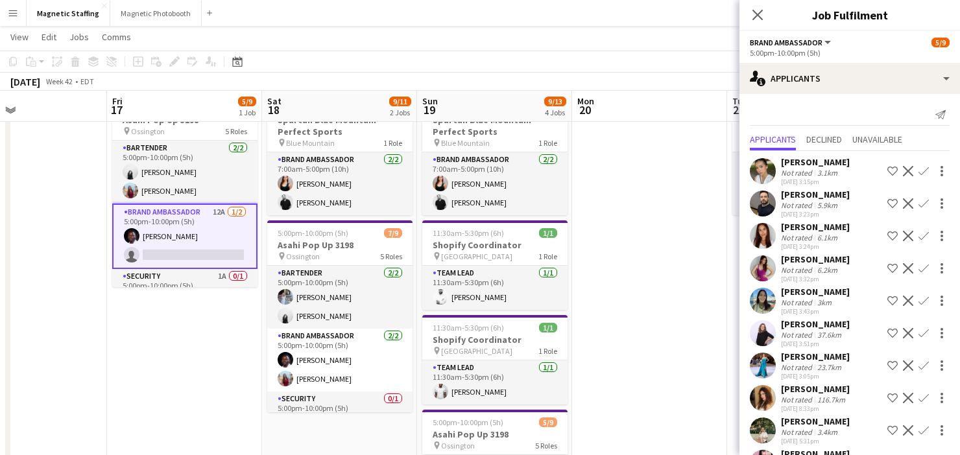
scroll to position [68, 0]
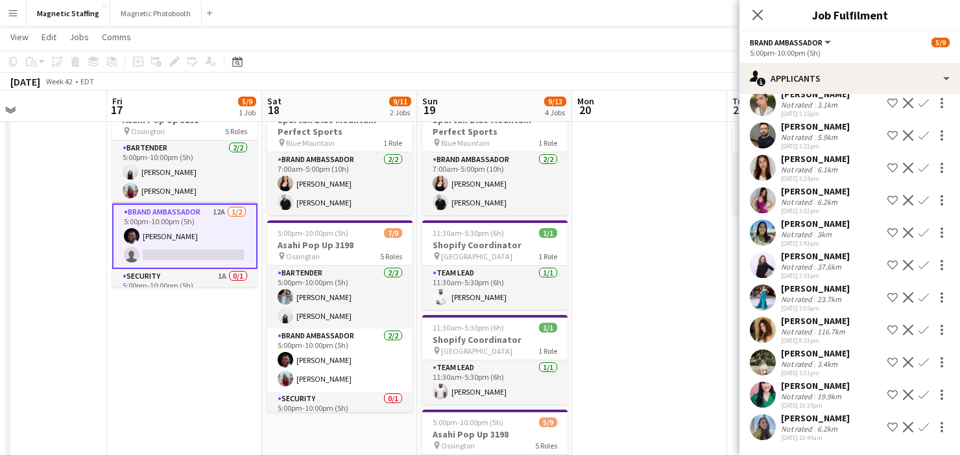
click at [907, 298] on app-icon "Decline" at bounding box center [908, 298] width 10 height 10
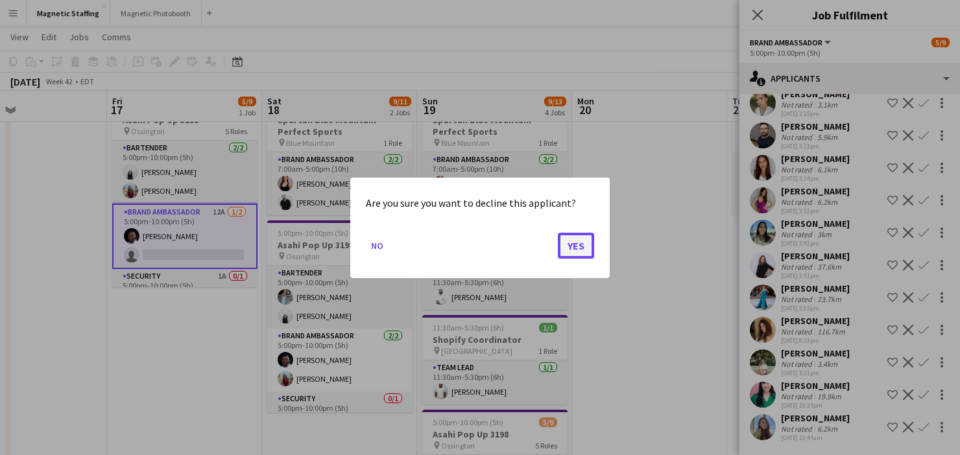
click at [590, 248] on button "Yes" at bounding box center [576, 245] width 36 height 26
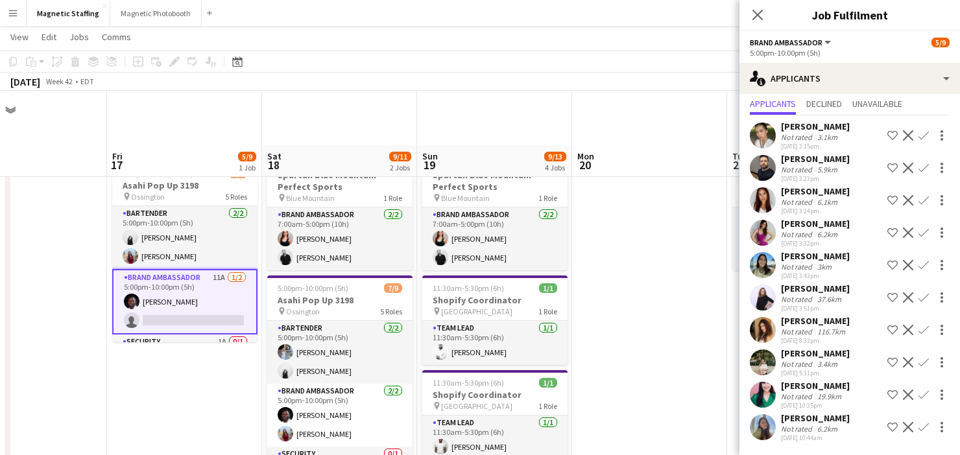
scroll to position [36, 0]
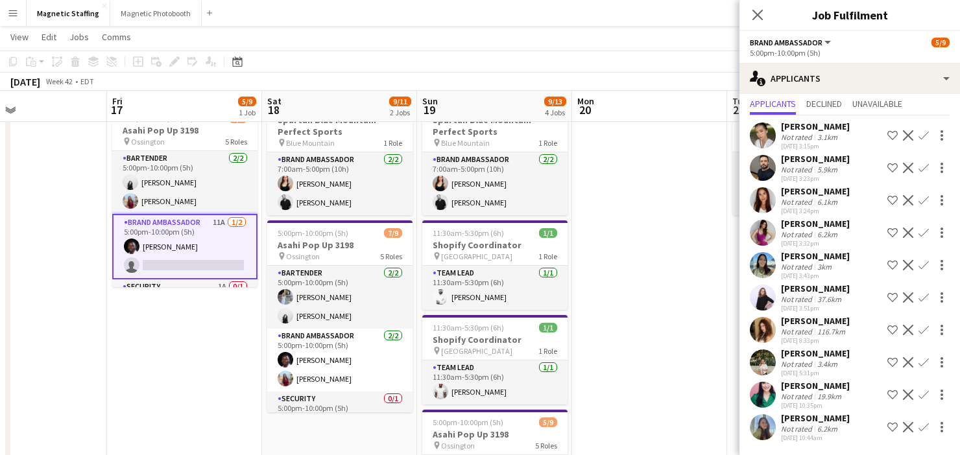
click at [905, 267] on app-icon "Decline" at bounding box center [908, 265] width 10 height 10
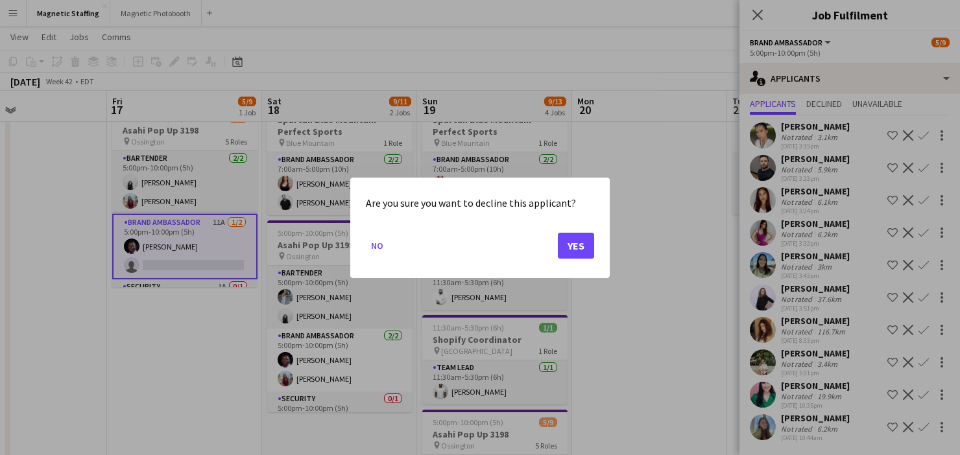
click at [639, 333] on div at bounding box center [480, 227] width 960 height 455
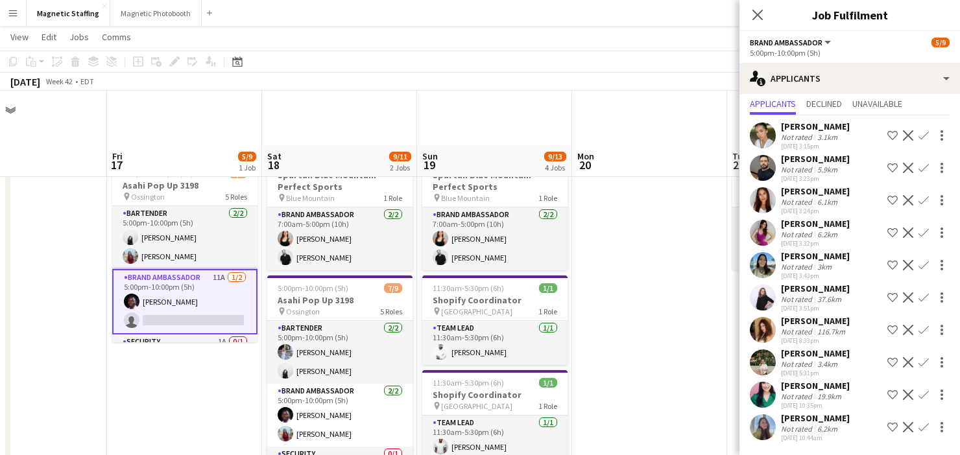
scroll to position [55, 0]
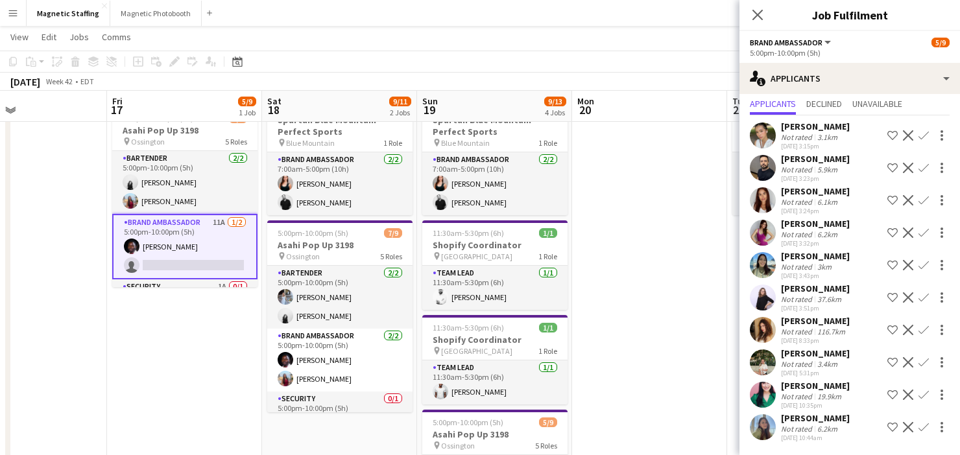
click at [909, 294] on app-icon "Decline" at bounding box center [908, 298] width 10 height 10
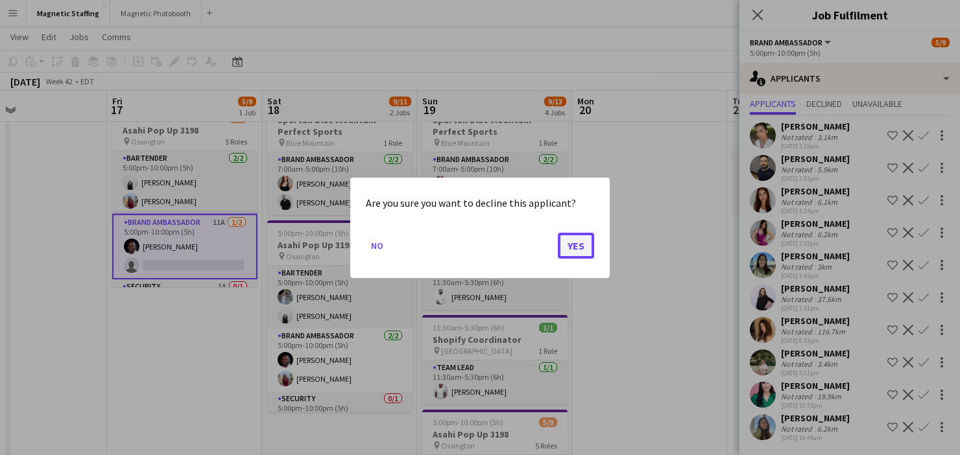
click at [579, 247] on button "Yes" at bounding box center [576, 245] width 36 height 26
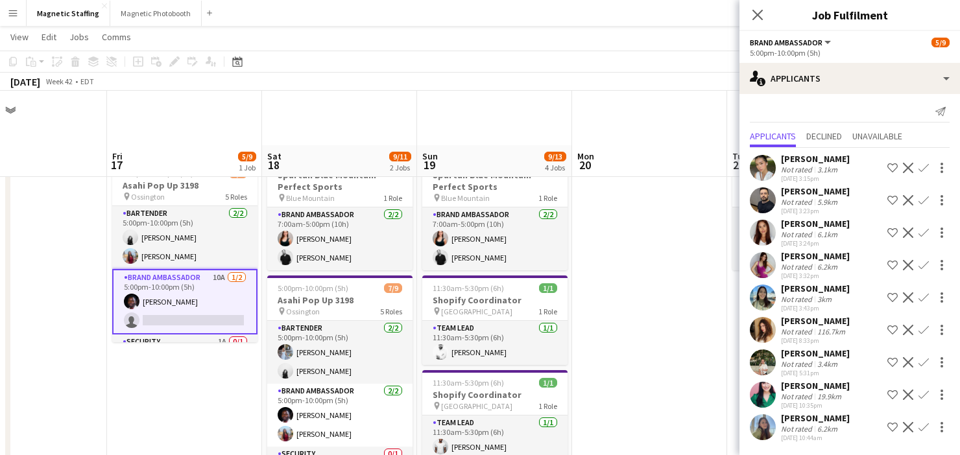
scroll to position [3, 0]
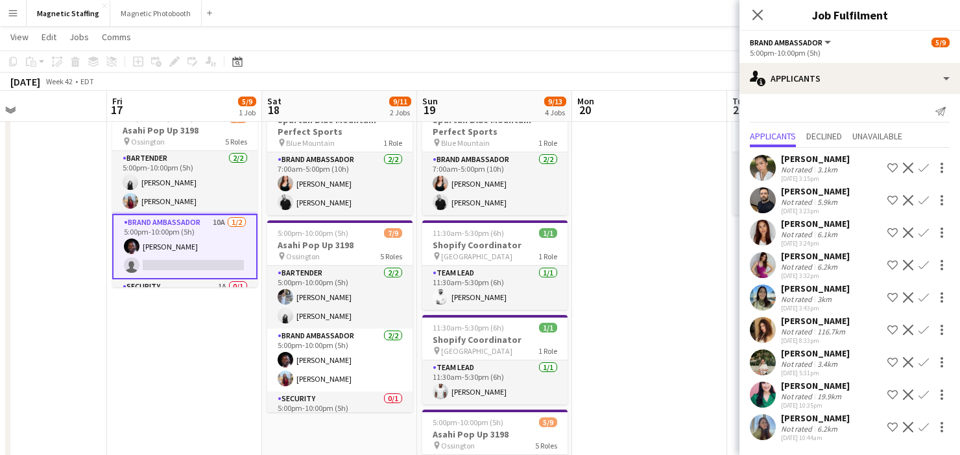
click at [908, 331] on app-icon "Decline" at bounding box center [908, 330] width 10 height 10
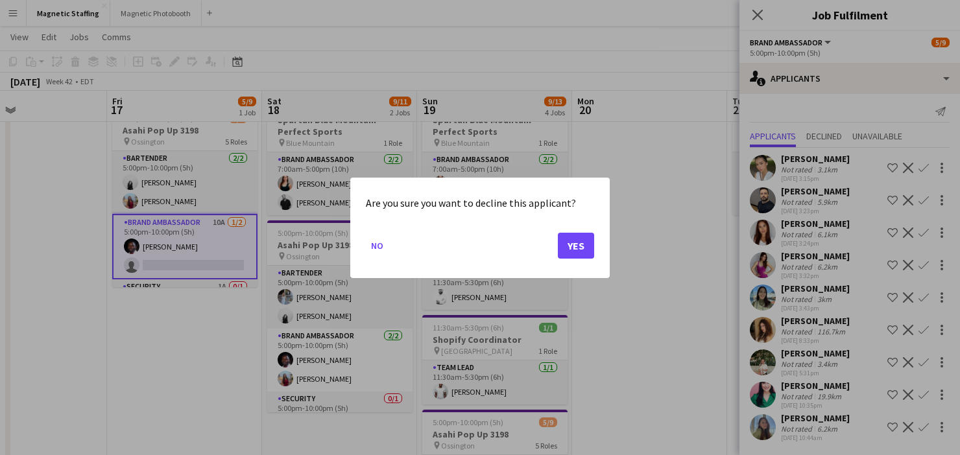
scroll to position [0, 0]
click at [576, 243] on button "Yes" at bounding box center [576, 245] width 36 height 26
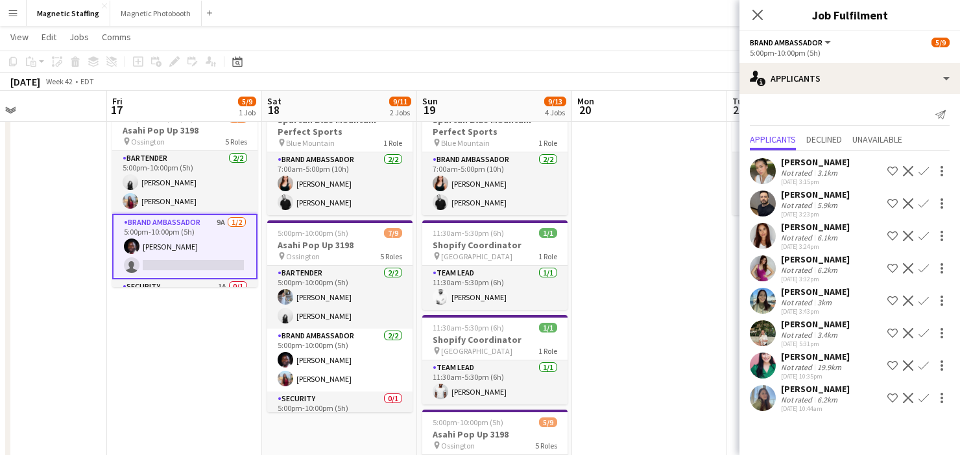
click at [906, 329] on app-icon "Decline" at bounding box center [908, 333] width 10 height 10
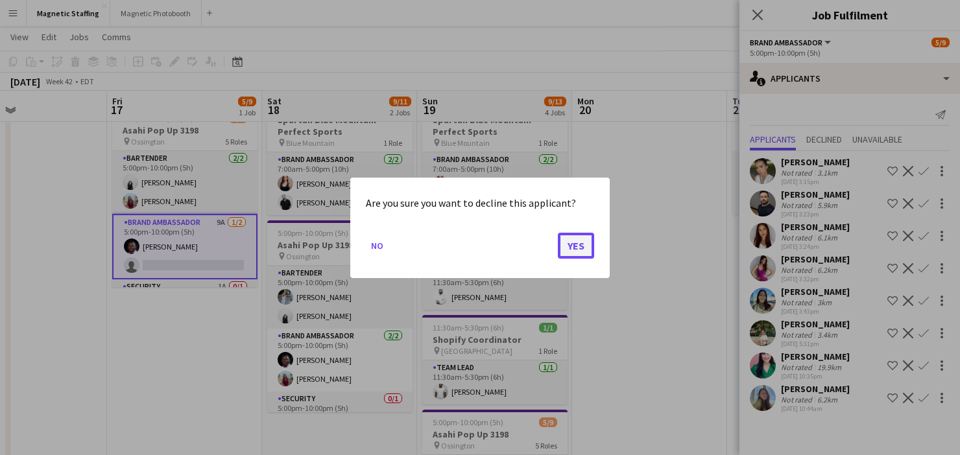
click at [575, 244] on button "Yes" at bounding box center [576, 245] width 36 height 26
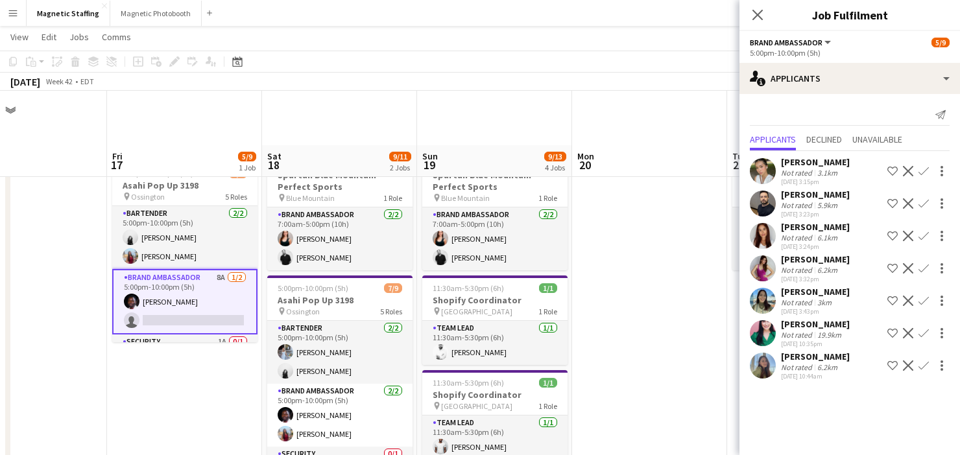
scroll to position [55, 0]
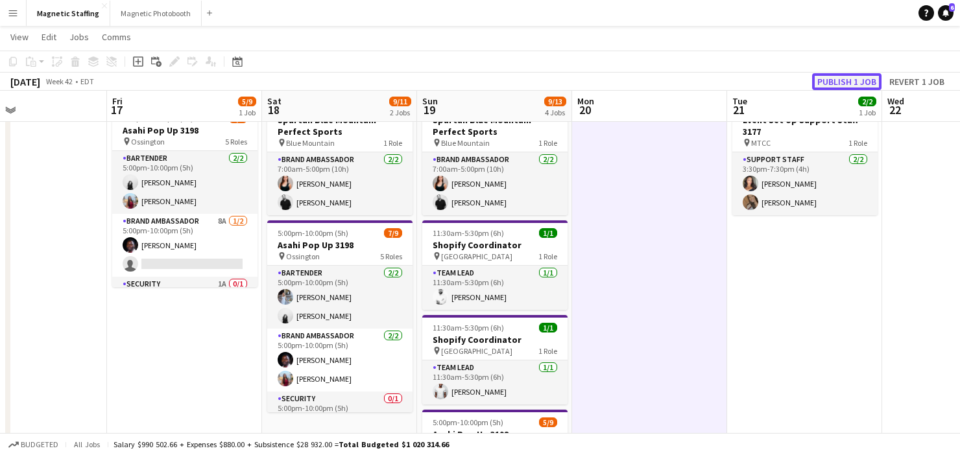
click at [833, 82] on button "Publish 1 job" at bounding box center [846, 81] width 69 height 17
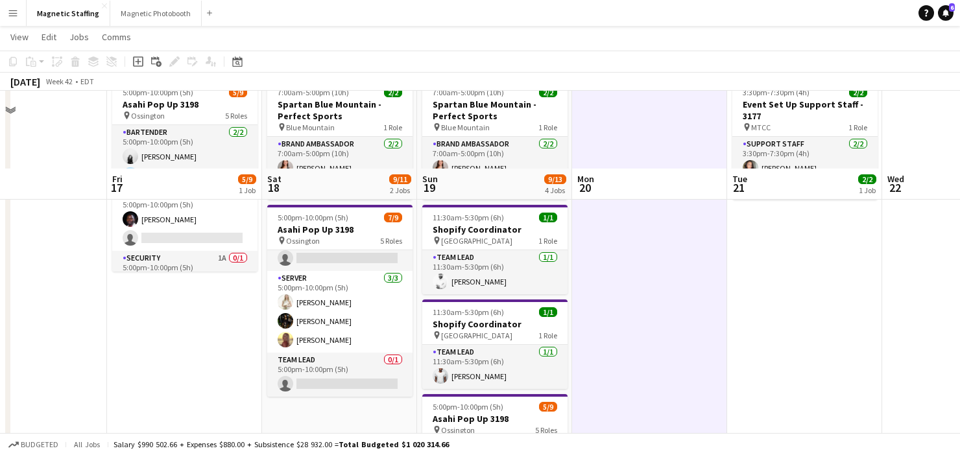
scroll to position [193, 0]
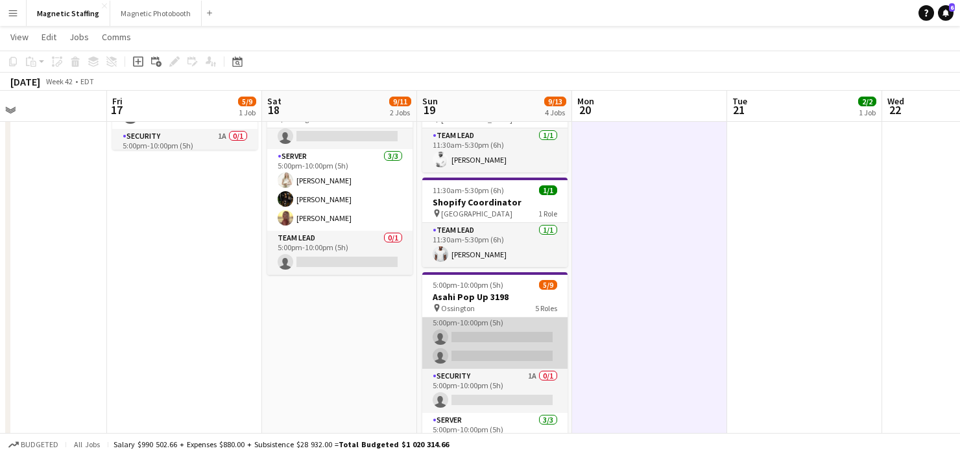
click at [518, 333] on app-card-role "Brand Ambassador 9A 0/2 5:00pm-10:00pm (5h) single-neutral-actions single-neutr…" at bounding box center [494, 337] width 145 height 63
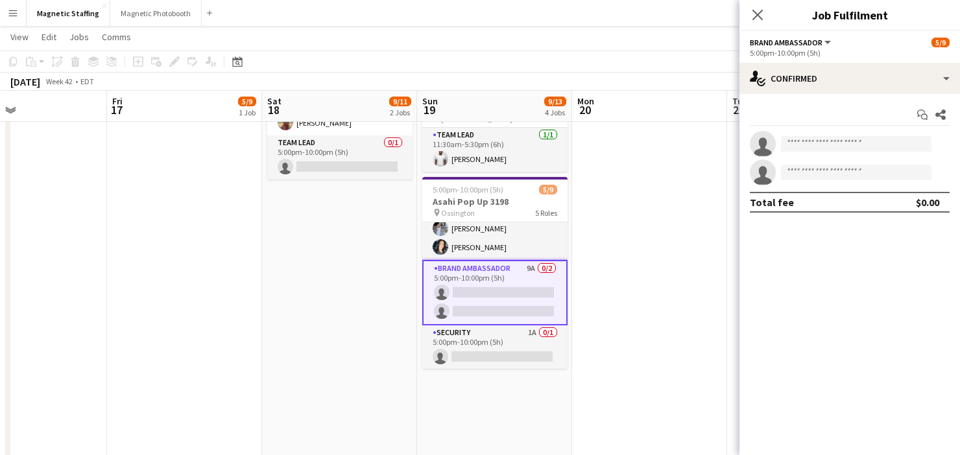
scroll to position [0, 0]
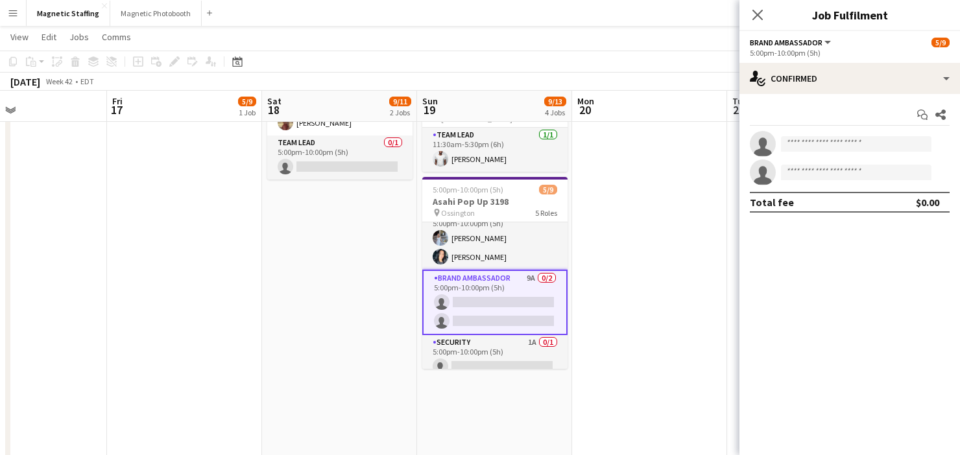
click at [509, 302] on app-card-role "Brand Ambassador 9A 0/2 5:00pm-10:00pm (5h) single-neutral-actions single-neutr…" at bounding box center [494, 303] width 145 height 66
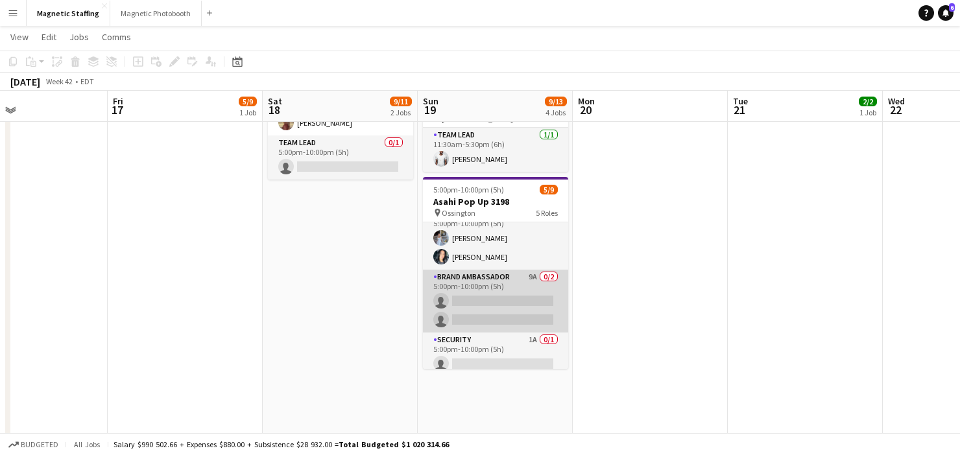
click at [509, 302] on app-card-role "Brand Ambassador 9A 0/2 5:00pm-10:00pm (5h) single-neutral-actions single-neutr…" at bounding box center [495, 301] width 145 height 63
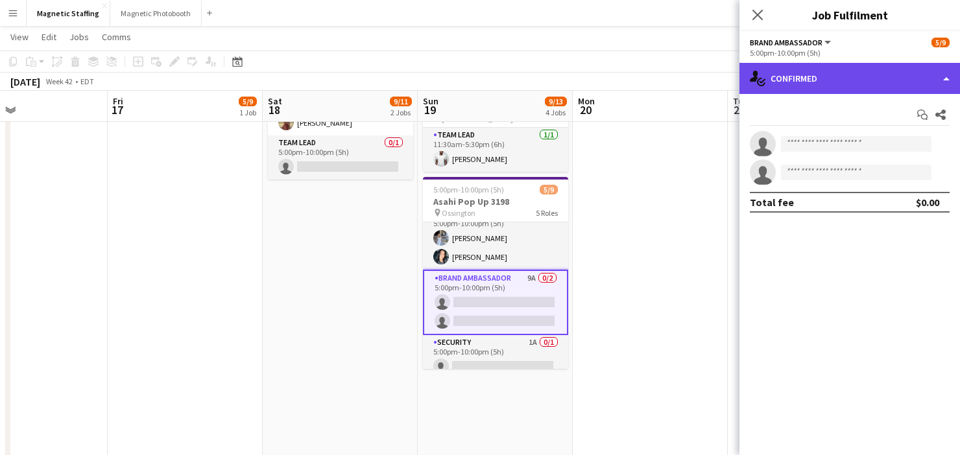
click at [858, 79] on div "single-neutral-actions-check-2 Confirmed" at bounding box center [849, 78] width 221 height 31
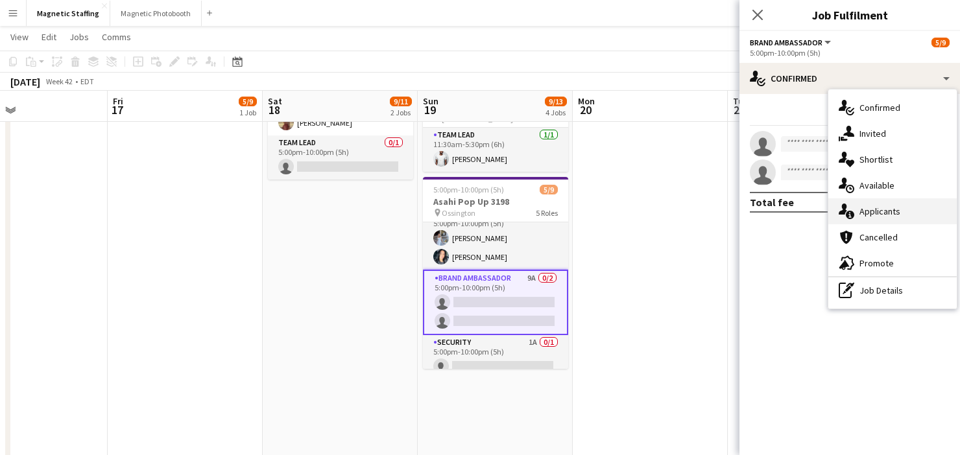
click at [872, 210] on span "Applicants" at bounding box center [879, 212] width 41 height 12
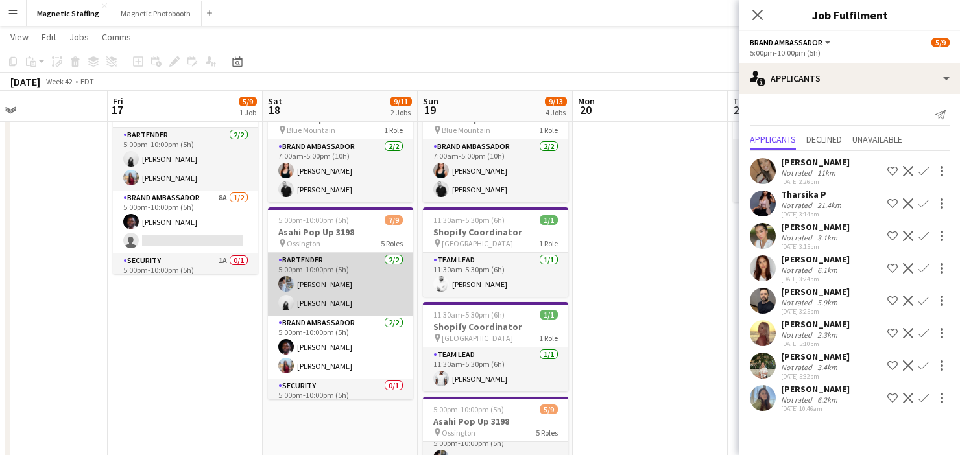
click at [332, 303] on app-card-role "Bartender [DATE] 5:00pm-10:00pm (5h) [PERSON_NAME] [PERSON_NAME]" at bounding box center [340, 284] width 145 height 63
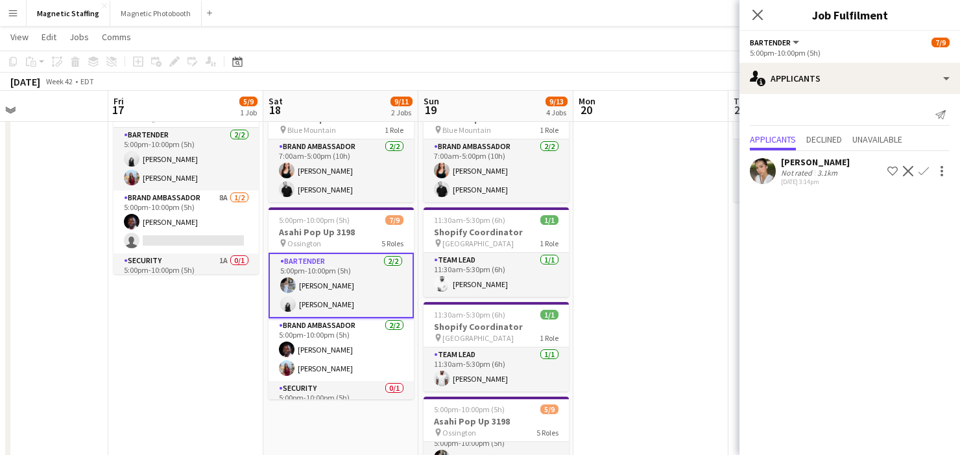
click at [350, 298] on app-card-role "Bartender [DATE] 5:00pm-10:00pm (5h) [PERSON_NAME] [PERSON_NAME]" at bounding box center [341, 286] width 145 height 66
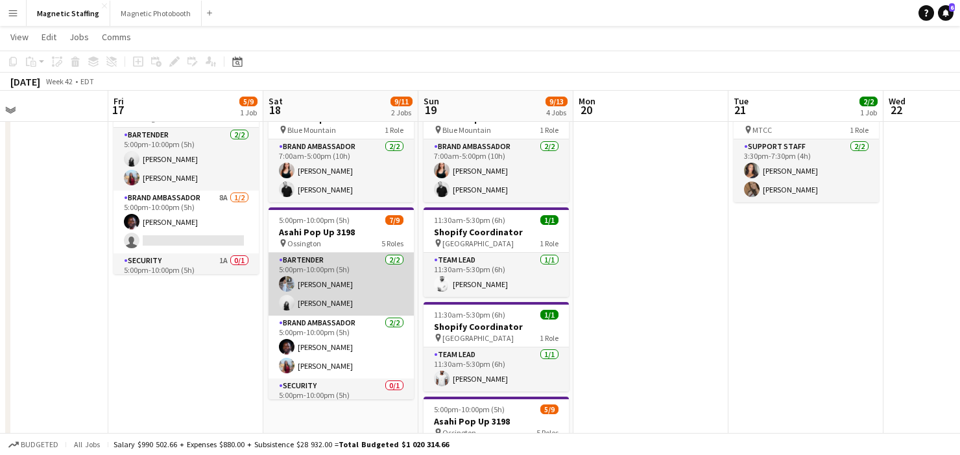
click at [350, 298] on app-card-role "Bartender [DATE] 5:00pm-10:00pm (5h) [PERSON_NAME] [PERSON_NAME]" at bounding box center [341, 284] width 145 height 63
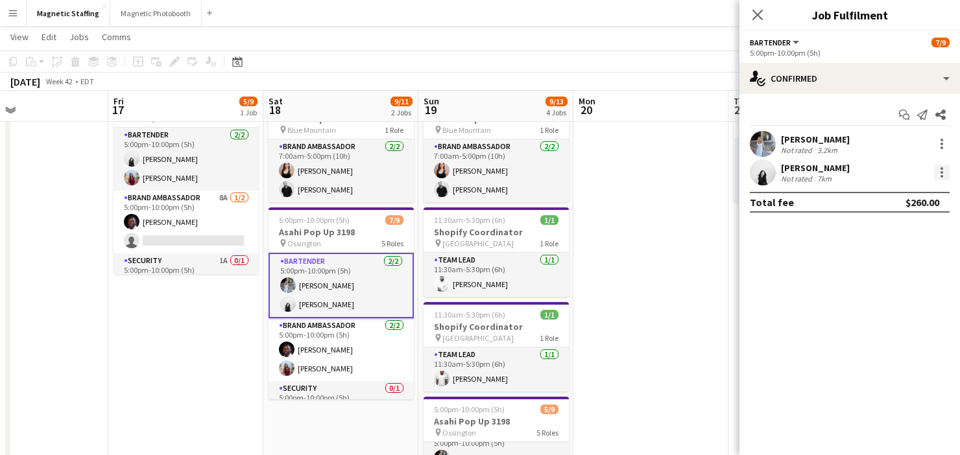
click at [937, 174] on div at bounding box center [942, 173] width 16 height 16
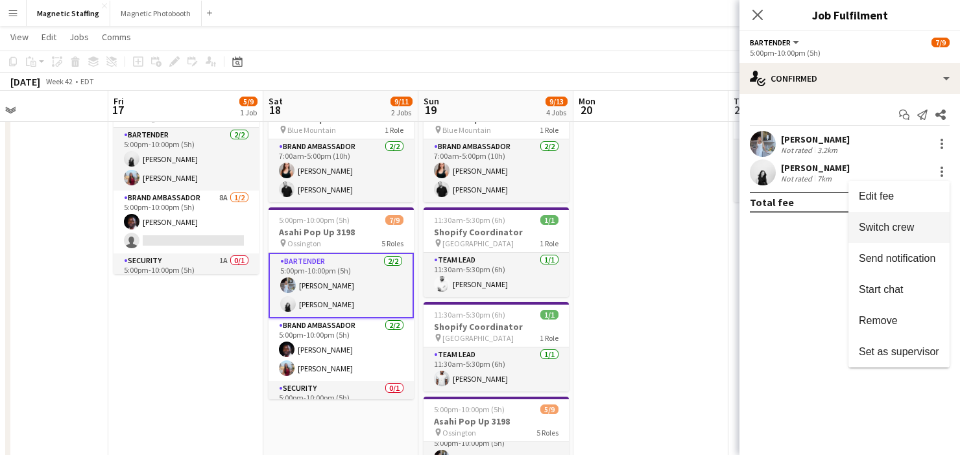
click at [900, 235] on button "Switch crew" at bounding box center [898, 227] width 101 height 31
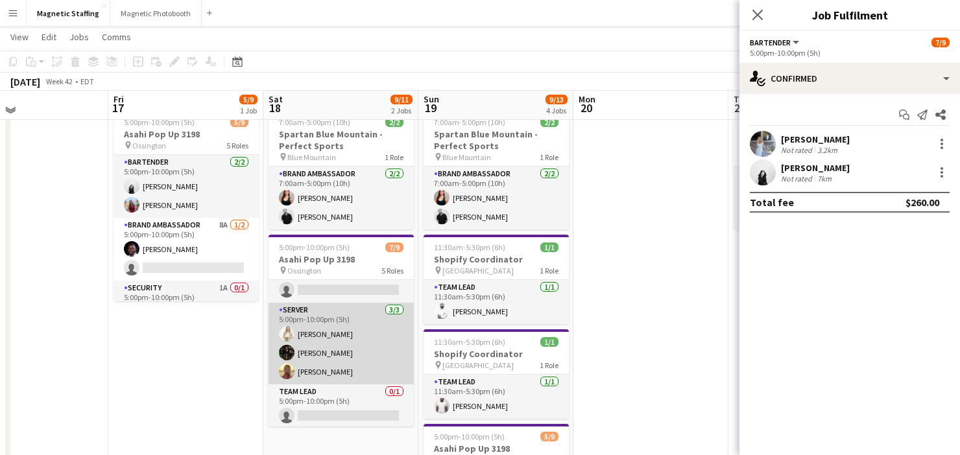
click at [361, 362] on app-card-role "Server [DATE] 5:00pm-10:00pm (5h) [PERSON_NAME] [PERSON_NAME] Soleil [PERSON_NA…" at bounding box center [341, 344] width 145 height 82
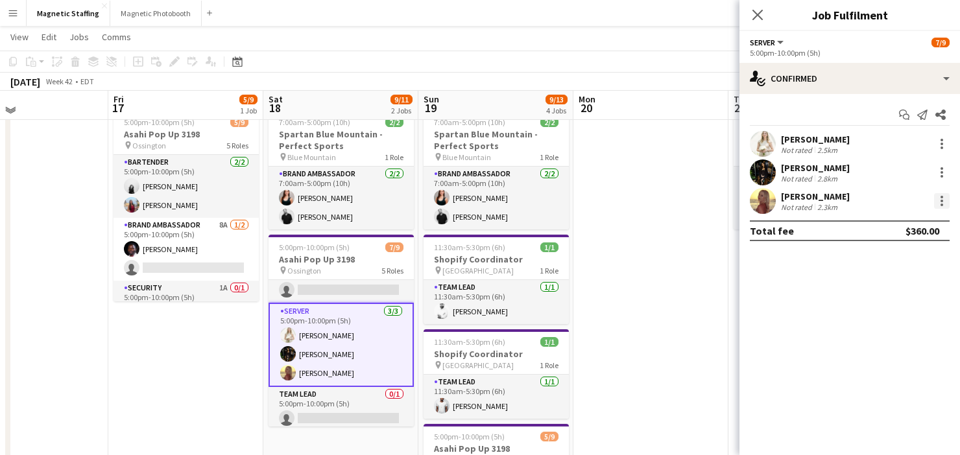
click at [939, 202] on div at bounding box center [942, 201] width 16 height 16
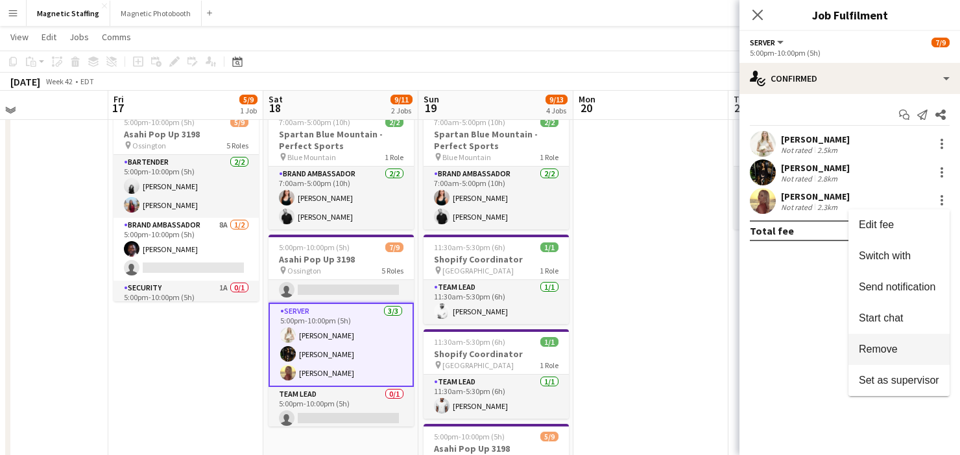
click at [888, 345] on span "Remove" at bounding box center [878, 349] width 39 height 11
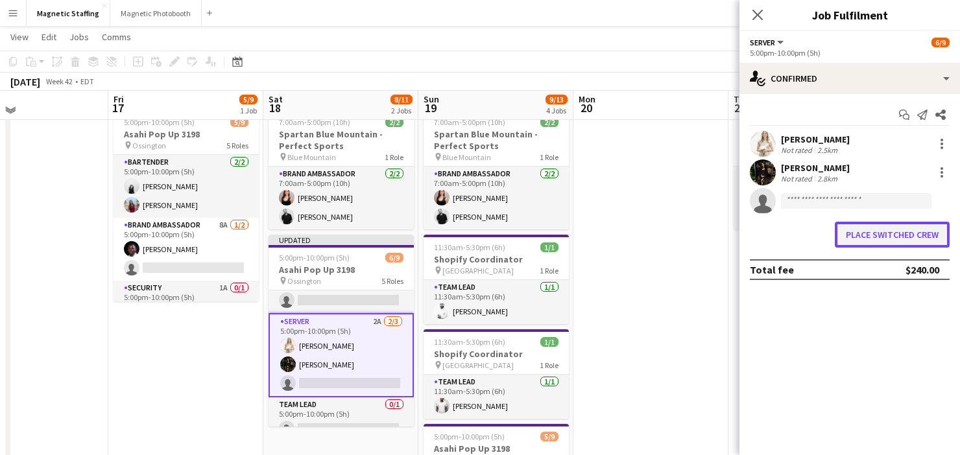
click at [867, 236] on button "Place switched crew" at bounding box center [892, 235] width 115 height 26
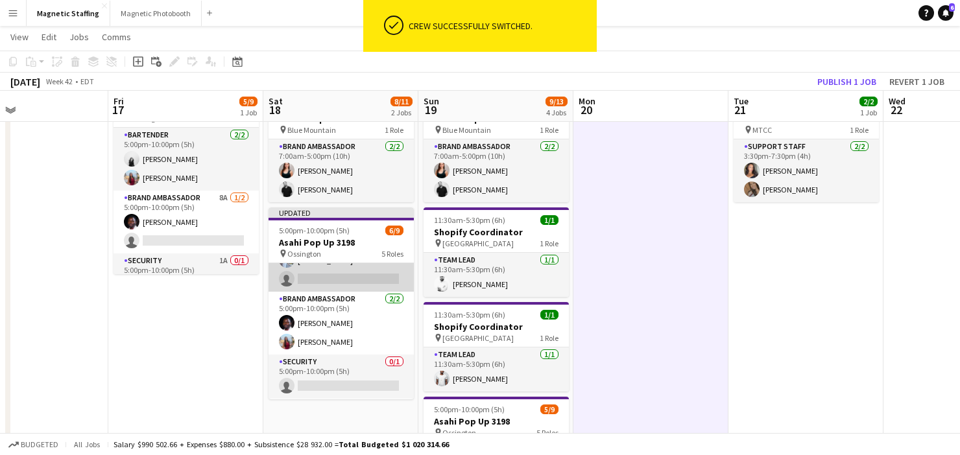
click at [346, 270] on app-card-role "Bartender 2A [DATE] 5:00pm-10:00pm (5h) [PERSON_NAME] single-neutral-actions" at bounding box center [341, 260] width 145 height 63
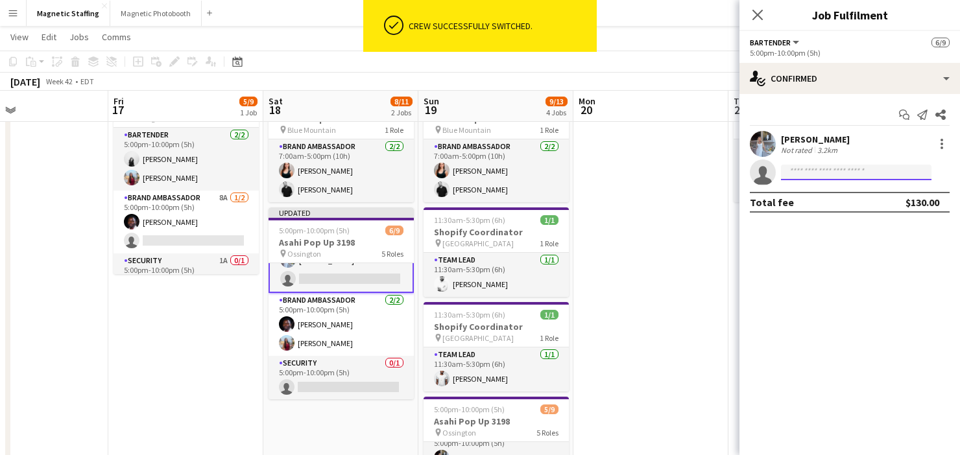
click at [802, 176] on input at bounding box center [856, 173] width 150 height 16
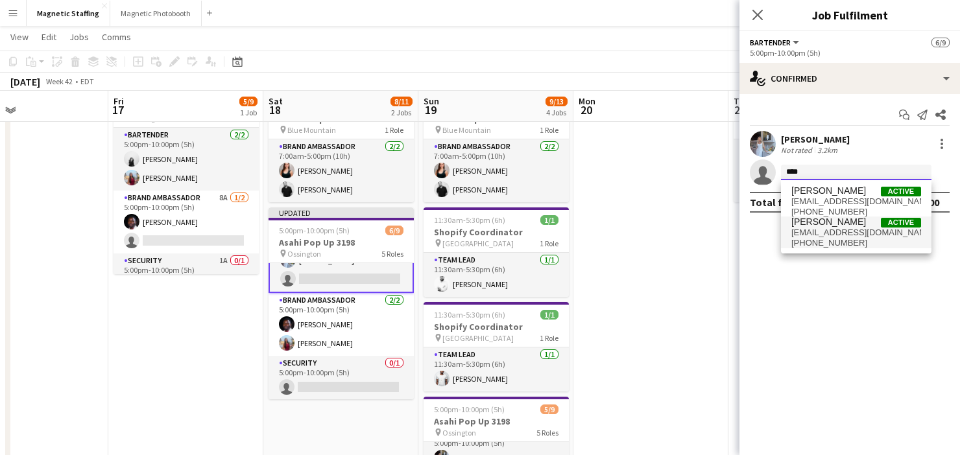
type input "****"
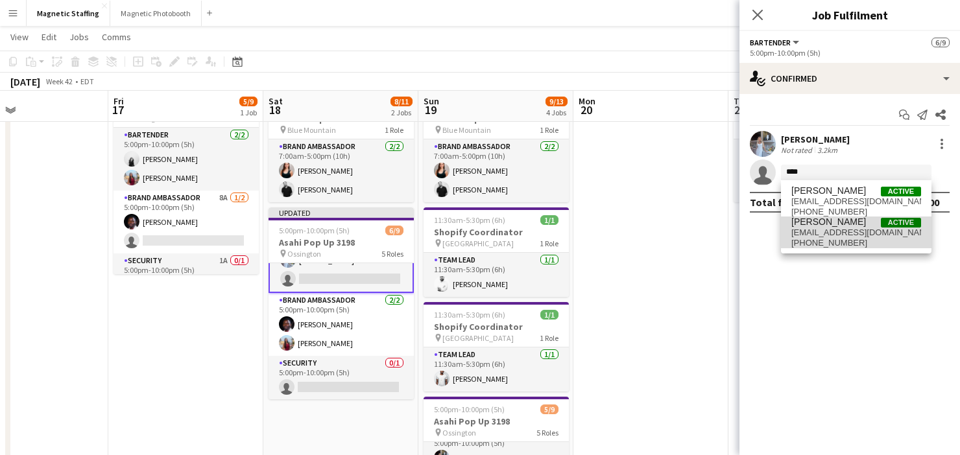
click at [802, 224] on span "[PERSON_NAME]" at bounding box center [828, 222] width 75 height 11
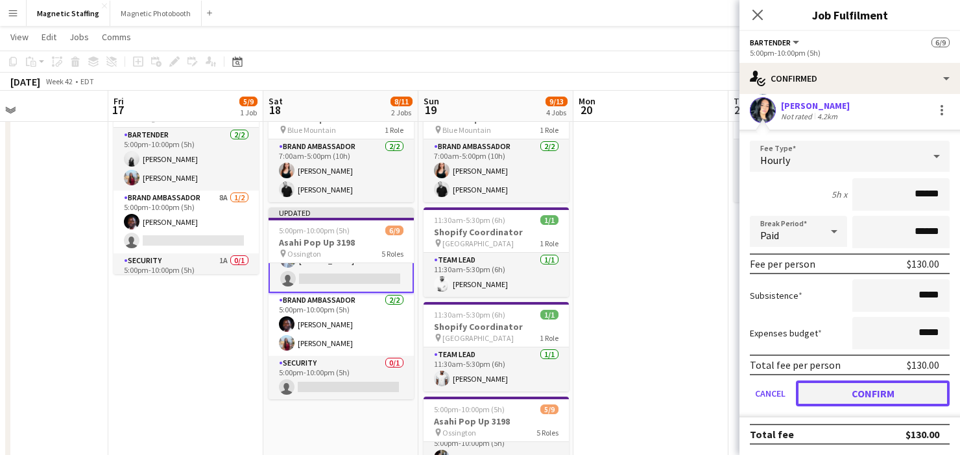
click at [810, 383] on button "Confirm" at bounding box center [873, 394] width 154 height 26
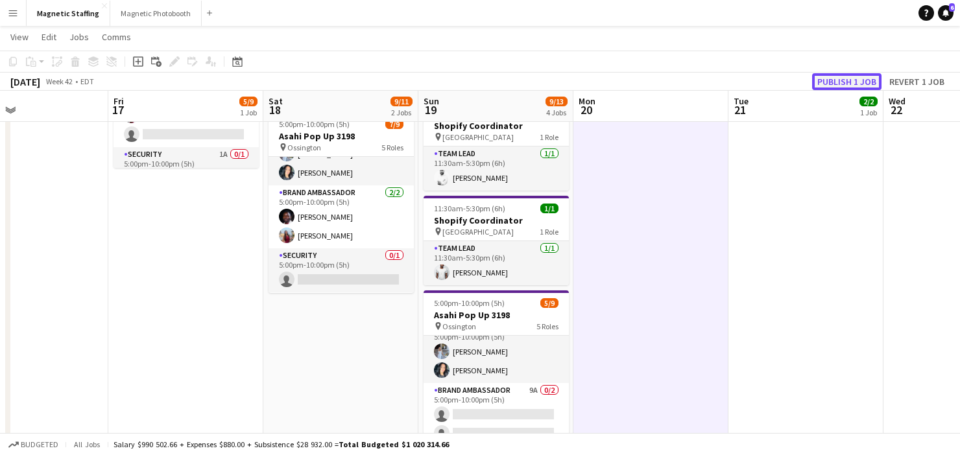
click at [843, 82] on button "Publish 1 job" at bounding box center [846, 81] width 69 height 17
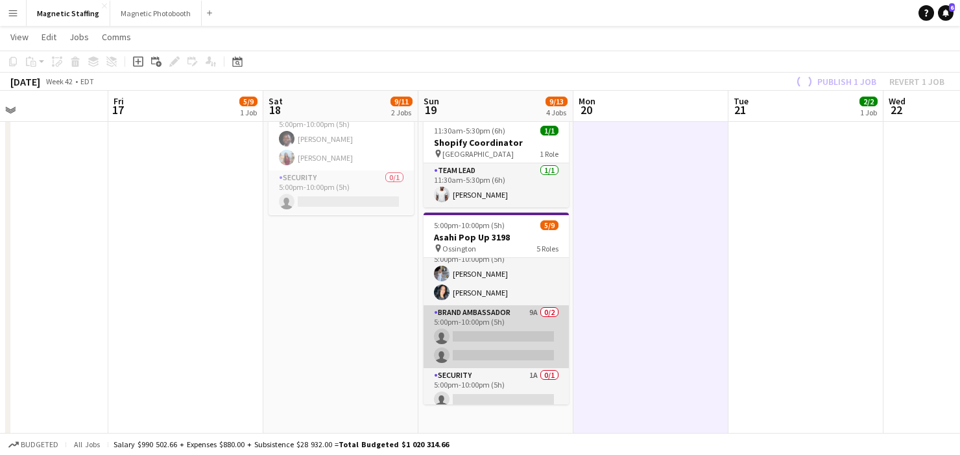
click at [499, 346] on app-card-role "Brand Ambassador 9A 0/2 5:00pm-10:00pm (5h) single-neutral-actions single-neutr…" at bounding box center [496, 336] width 145 height 63
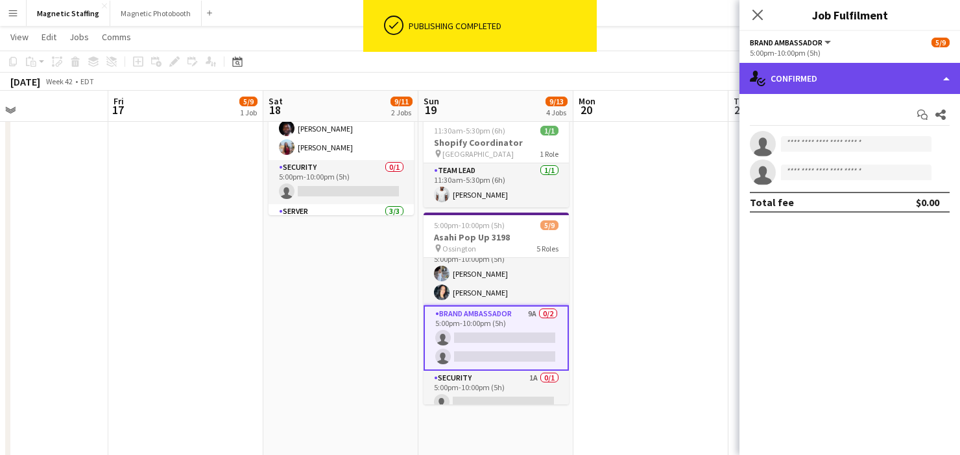
click at [867, 74] on div "single-neutral-actions-check-2 Confirmed" at bounding box center [849, 78] width 221 height 31
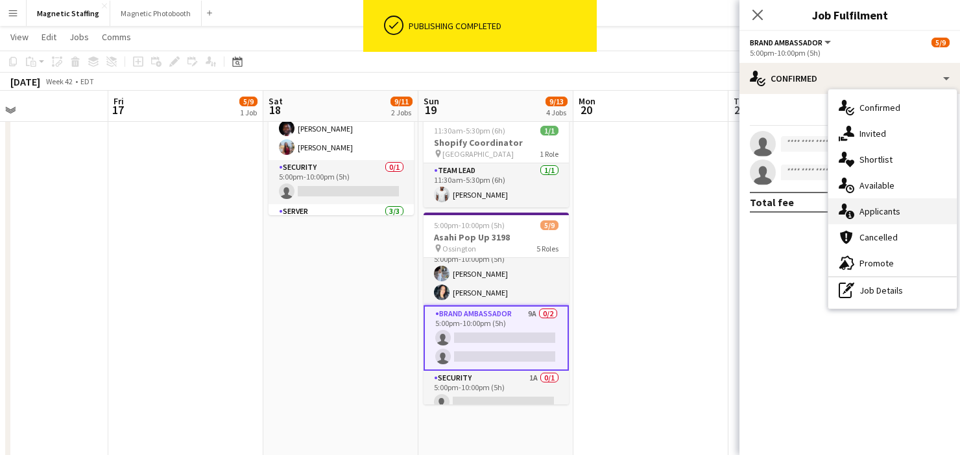
click at [865, 214] on span "Applicants" at bounding box center [879, 212] width 41 height 12
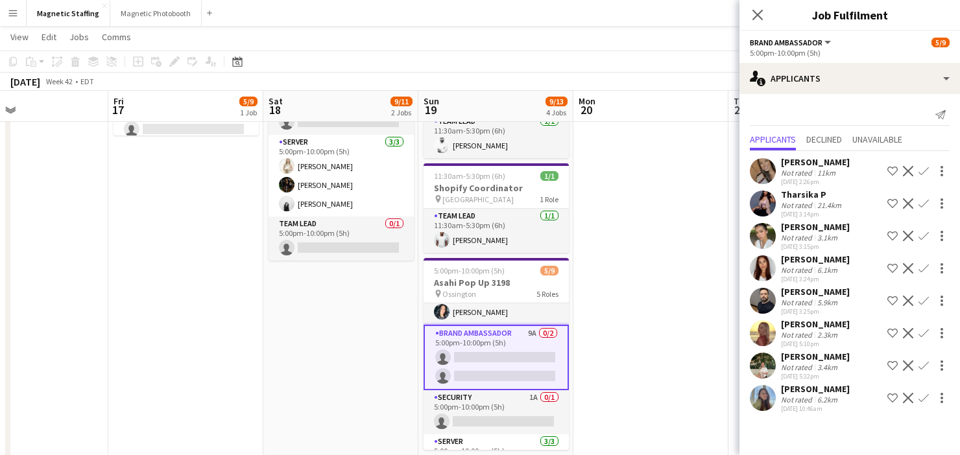
click at [922, 333] on app-icon "Confirm" at bounding box center [923, 333] width 10 height 10
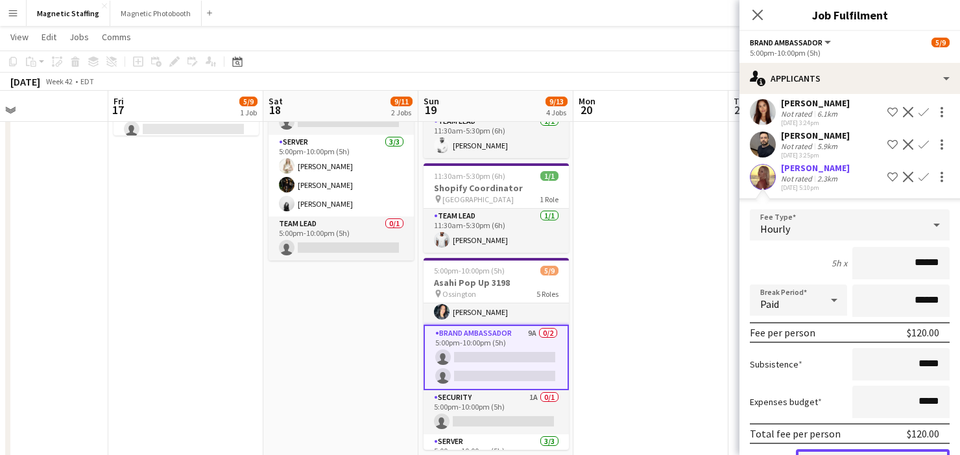
click at [815, 449] on button "Confirm" at bounding box center [873, 462] width 154 height 26
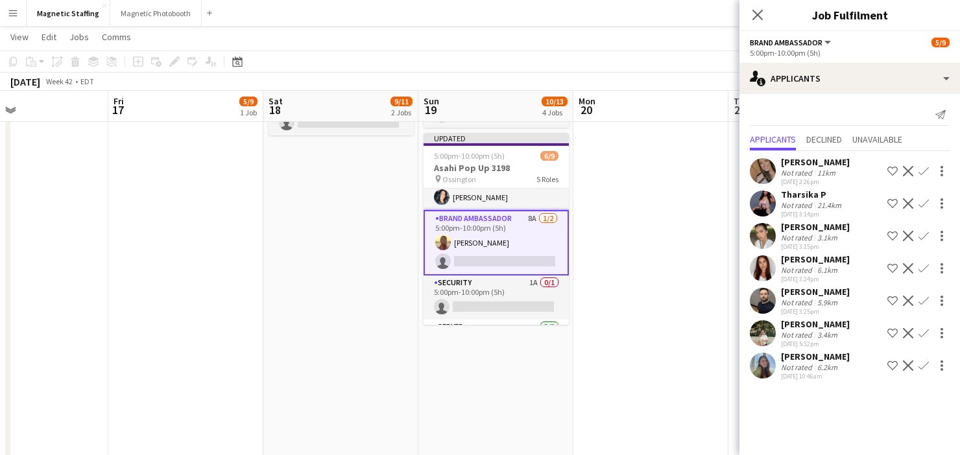
click at [691, 364] on app-date-cell at bounding box center [650, 240] width 155 height 855
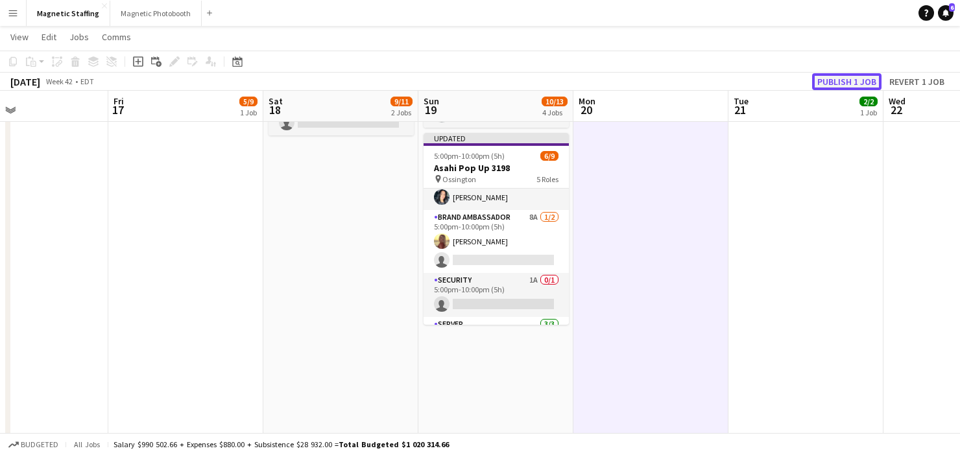
click at [842, 81] on button "Publish 1 job" at bounding box center [846, 81] width 69 height 17
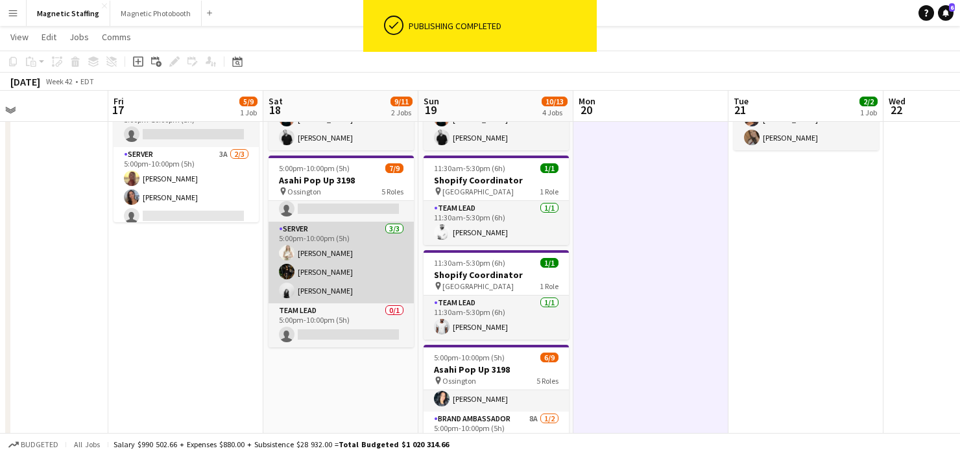
click at [361, 273] on app-card-role "Server [DATE] 5:00pm-10:00pm (5h) [PERSON_NAME] [PERSON_NAME] [PERSON_NAME]" at bounding box center [341, 263] width 145 height 82
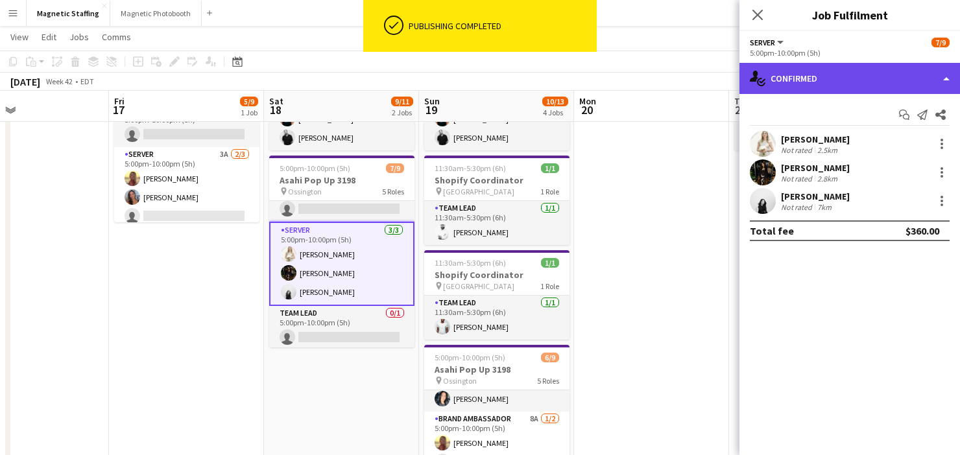
click at [859, 80] on div "single-neutral-actions-check-2 Confirmed" at bounding box center [849, 78] width 221 height 31
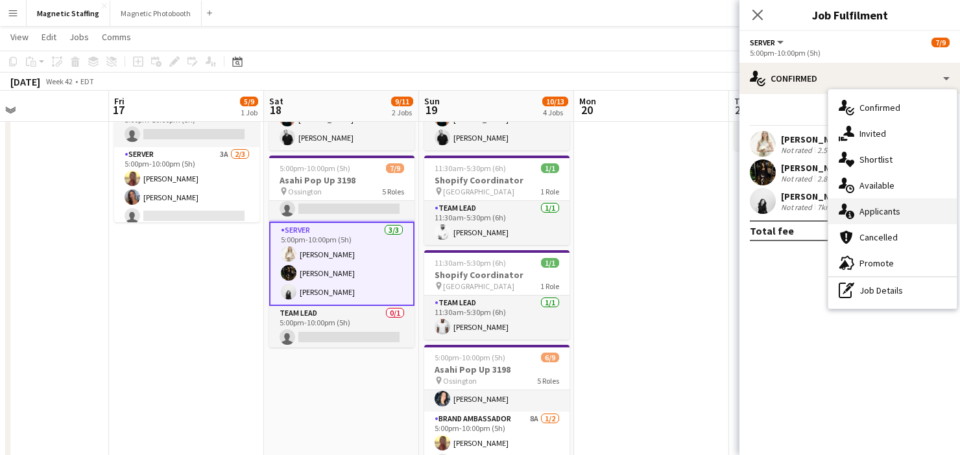
click at [865, 219] on div "single-neutral-actions-information Applicants" at bounding box center [892, 211] width 128 height 26
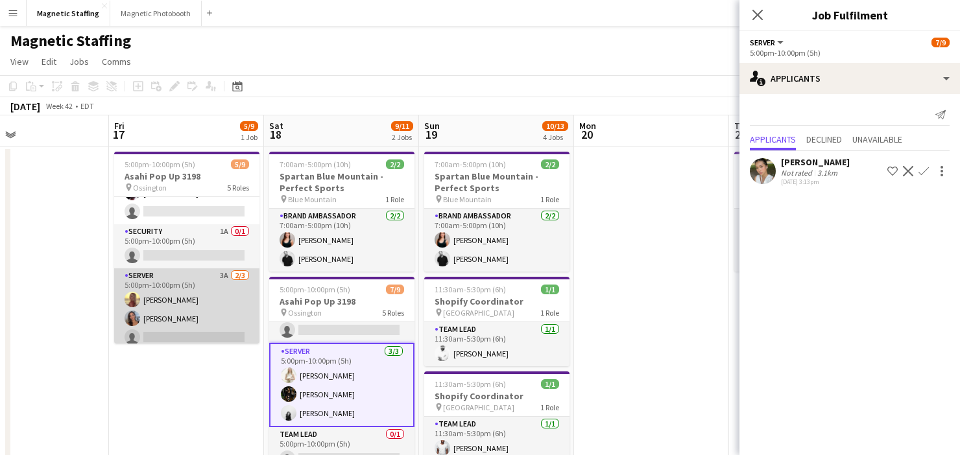
click at [200, 309] on app-card-role "Server 3A [DATE] 5:00pm-10:00pm (5h) [PERSON_NAME] [PERSON_NAME] single-neutral…" at bounding box center [186, 310] width 145 height 82
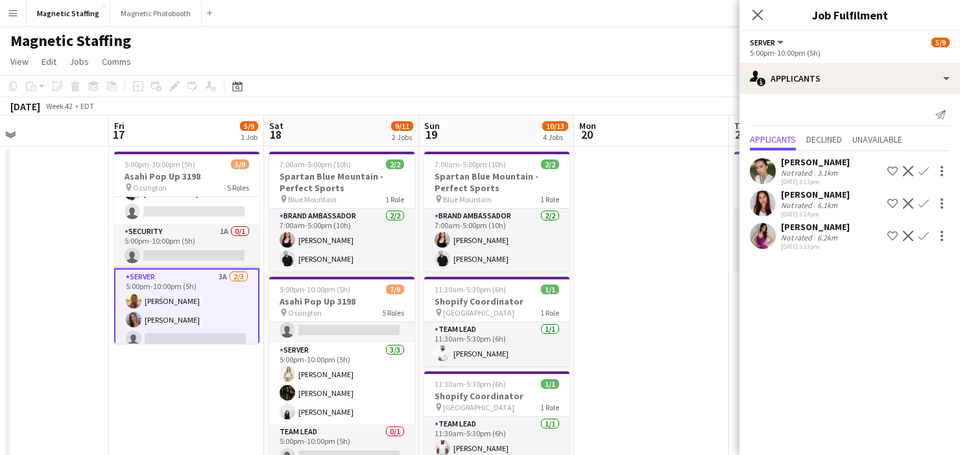
scroll to position [62, 0]
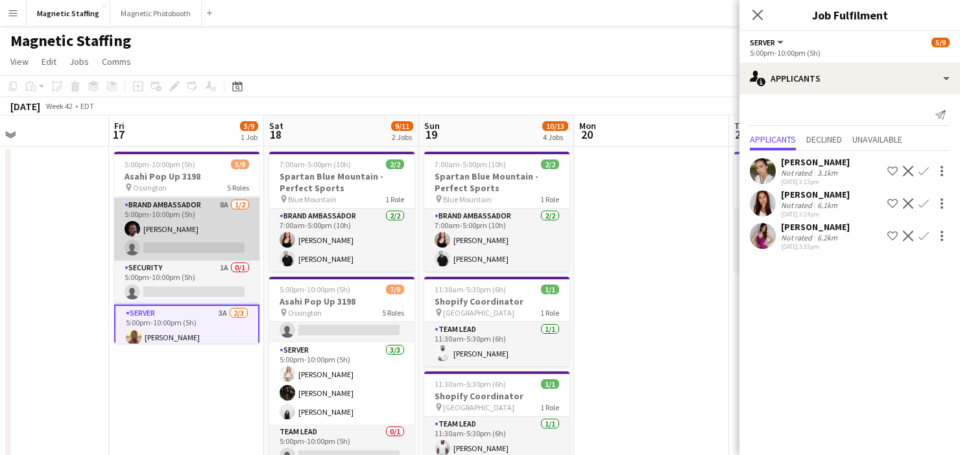
click at [222, 235] on app-card-role "Brand Ambassador 8A [DATE] 5:00pm-10:00pm (5h) [PERSON_NAME] single-neutral-act…" at bounding box center [186, 229] width 145 height 63
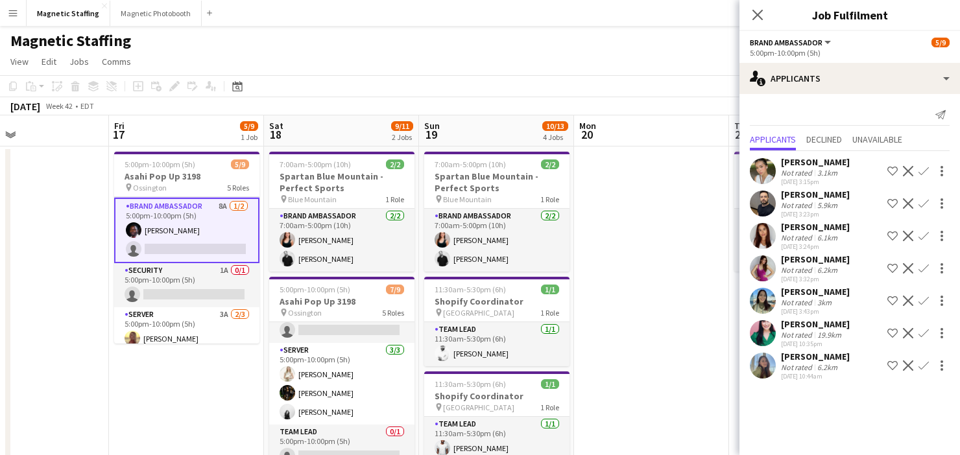
click at [905, 370] on app-icon "Decline" at bounding box center [908, 366] width 10 height 10
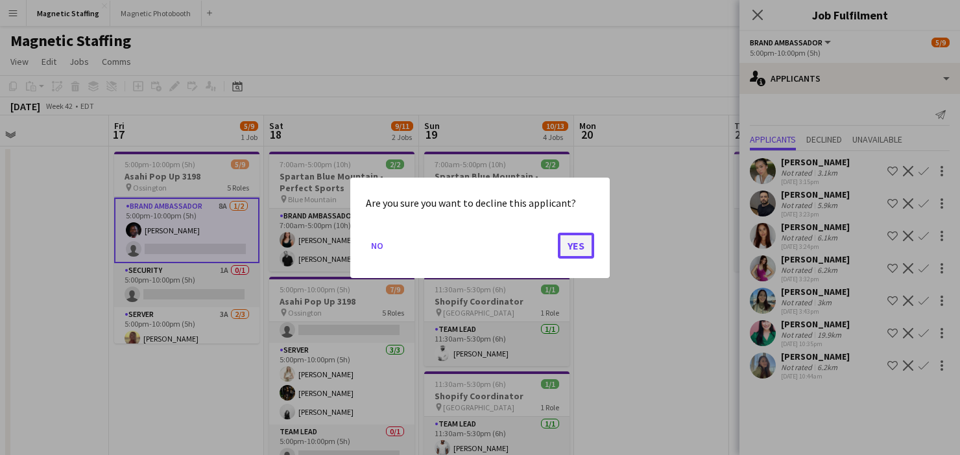
click at [566, 248] on button "Yes" at bounding box center [576, 245] width 36 height 26
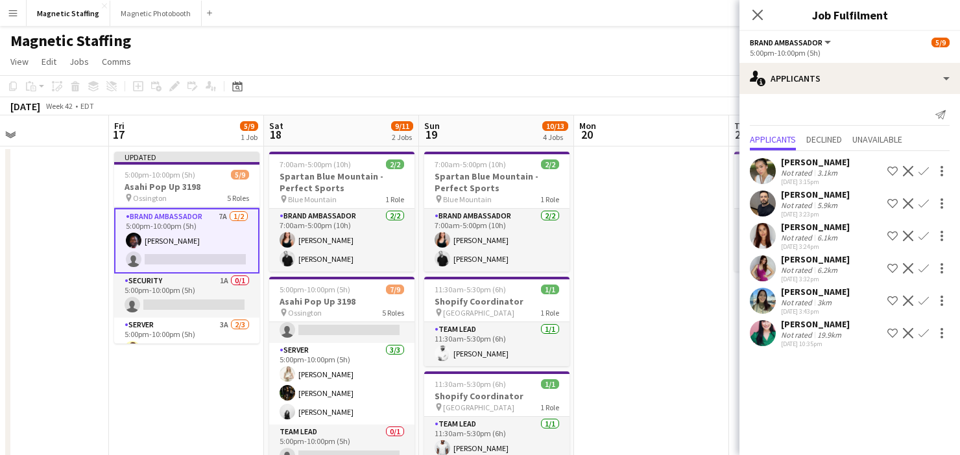
click at [907, 335] on app-icon "Decline" at bounding box center [908, 333] width 10 height 10
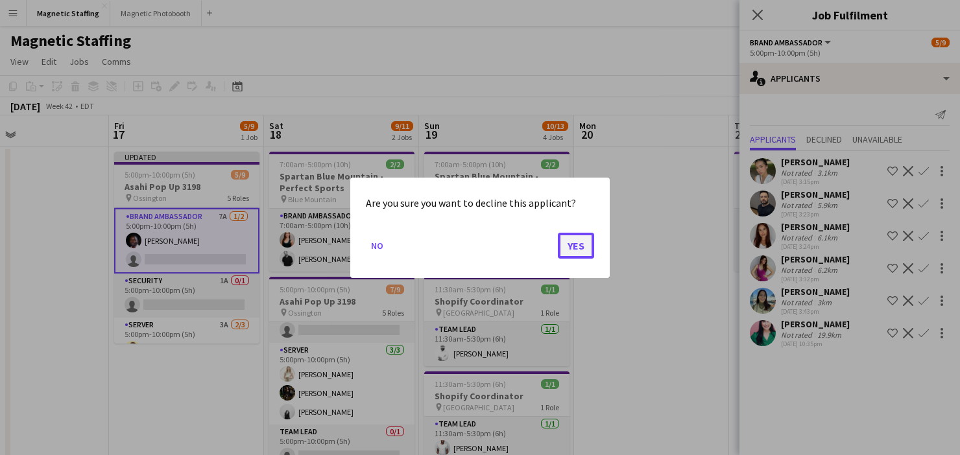
click at [573, 250] on button "Yes" at bounding box center [576, 245] width 36 height 26
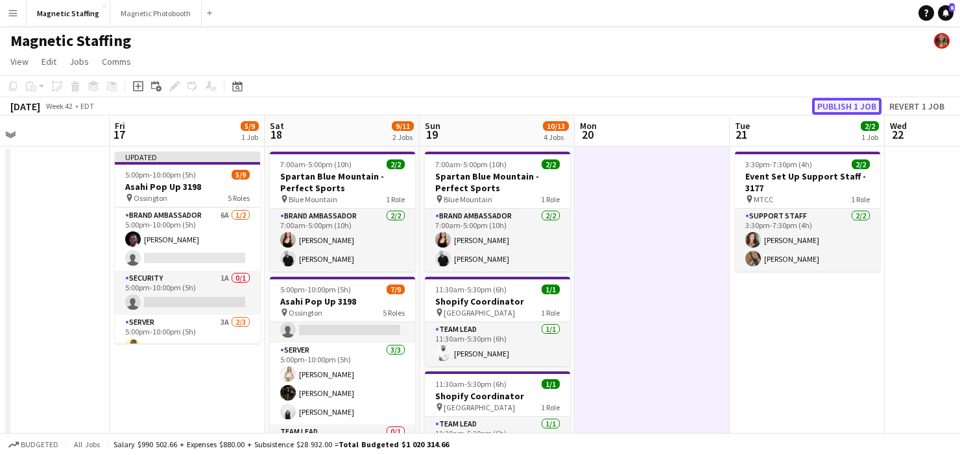
click at [862, 108] on button "Publish 1 job" at bounding box center [846, 106] width 69 height 17
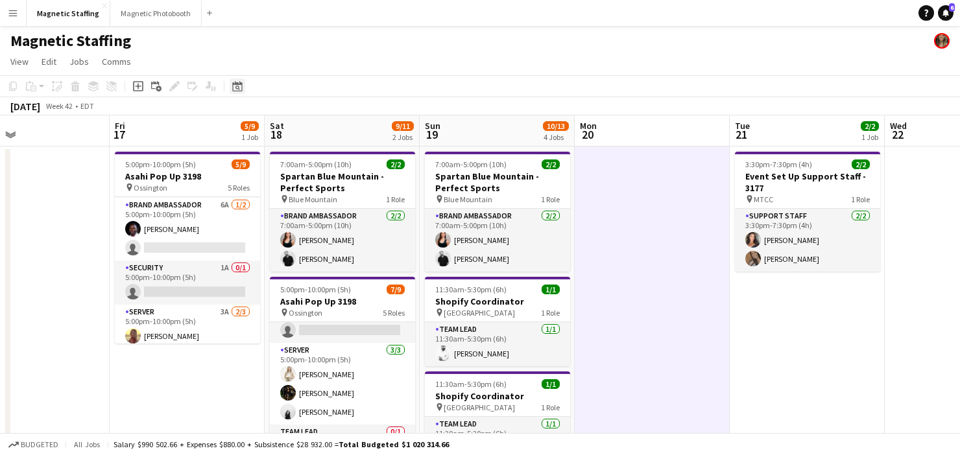
click at [239, 84] on icon at bounding box center [237, 86] width 10 height 10
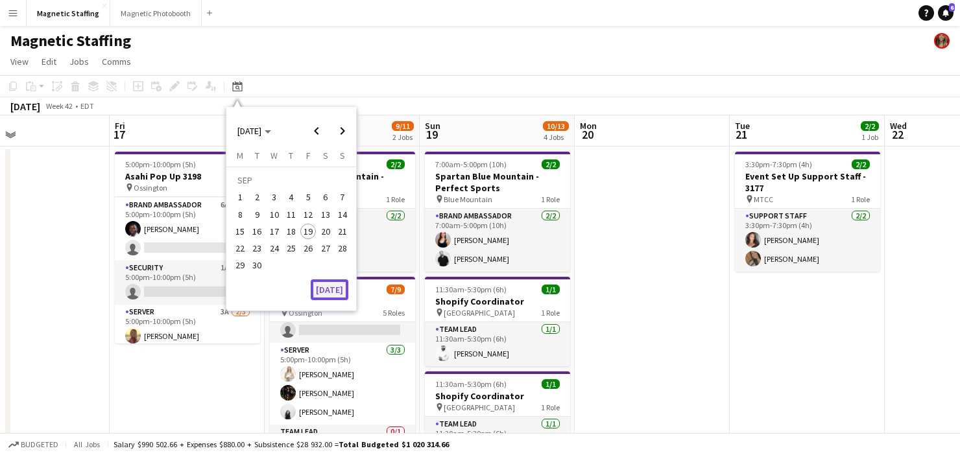
click at [338, 291] on button "[DATE]" at bounding box center [330, 290] width 38 height 21
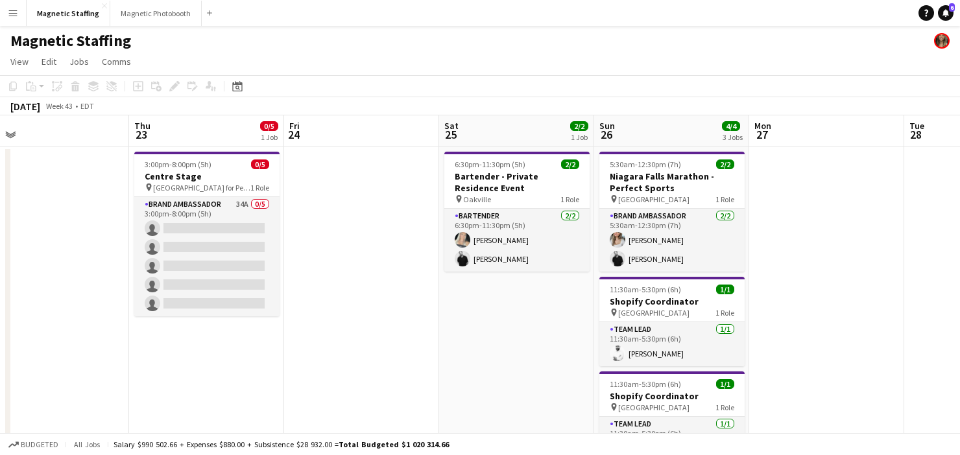
scroll to position [0, 589]
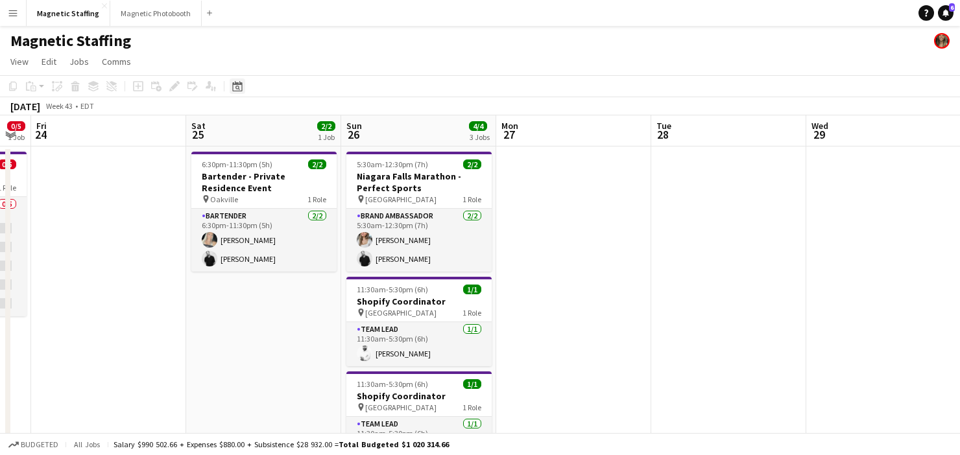
click at [239, 86] on icon "Date picker" at bounding box center [237, 86] width 10 height 10
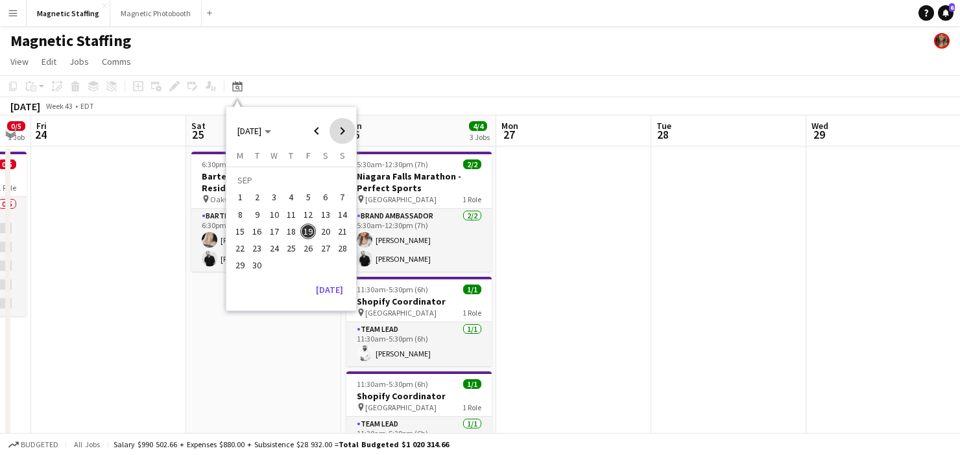
click at [350, 126] on span "Next month" at bounding box center [342, 131] width 26 height 26
click at [337, 136] on span "Next month" at bounding box center [342, 131] width 26 height 26
click at [315, 196] on button "7" at bounding box center [308, 200] width 17 height 17
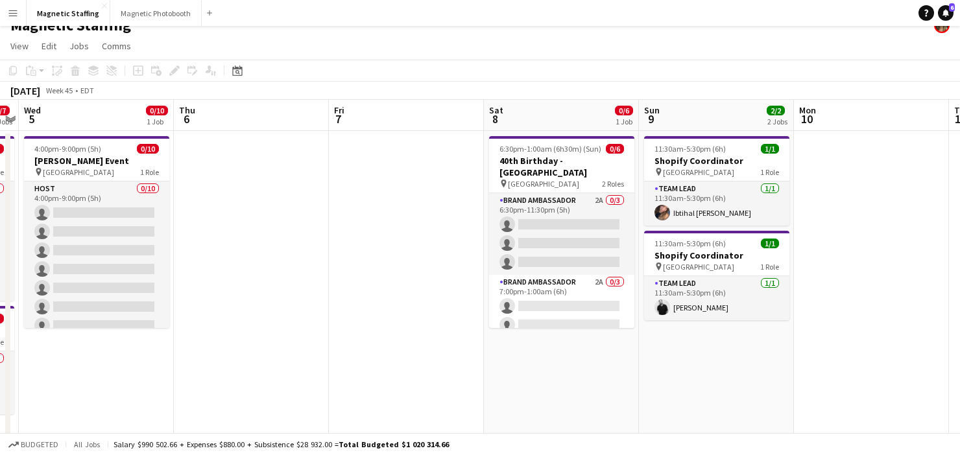
scroll to position [0, 0]
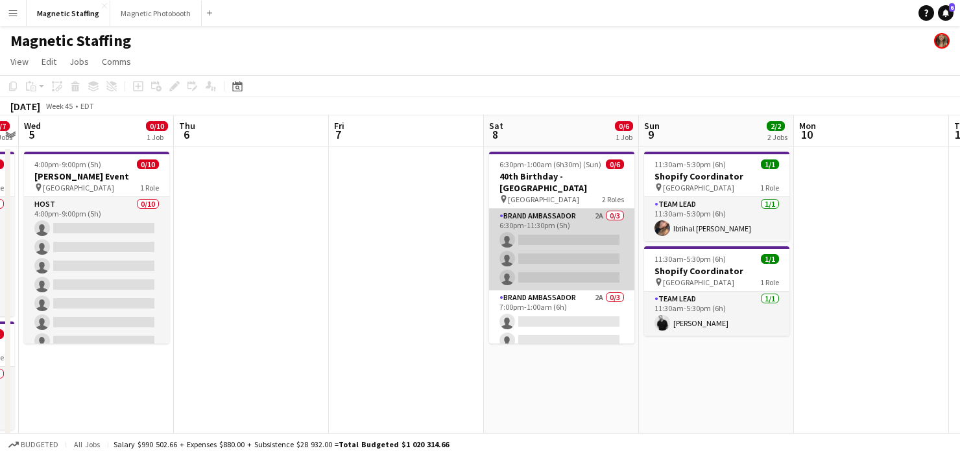
click at [585, 283] on app-card-role "Brand Ambassador 2A 0/3 6:30pm-11:30pm (5h) single-neutral-actions single-neutr…" at bounding box center [561, 250] width 145 height 82
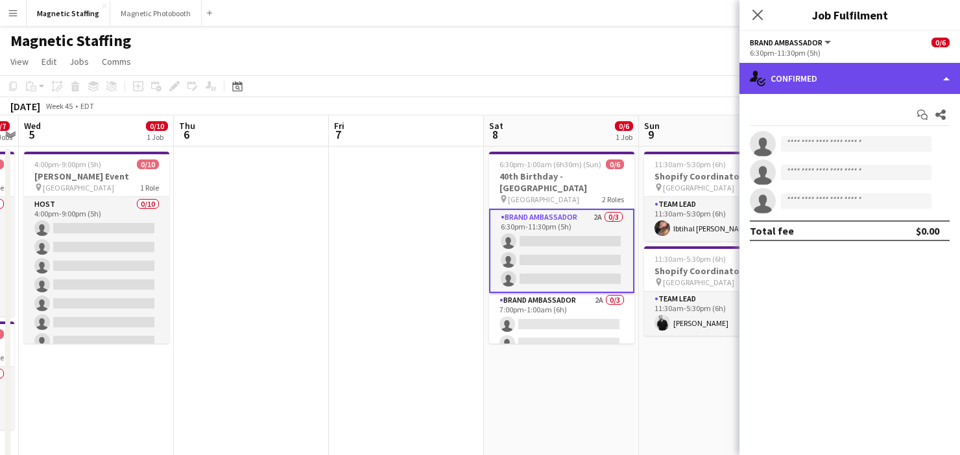
click at [826, 86] on div "single-neutral-actions-check-2 Confirmed" at bounding box center [849, 78] width 221 height 31
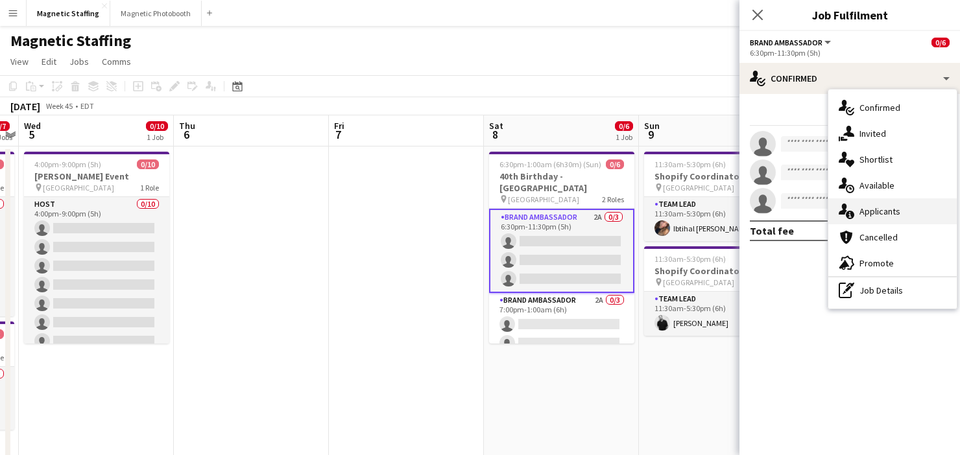
click at [850, 206] on icon "single-neutral-actions-information" at bounding box center [847, 212] width 16 height 16
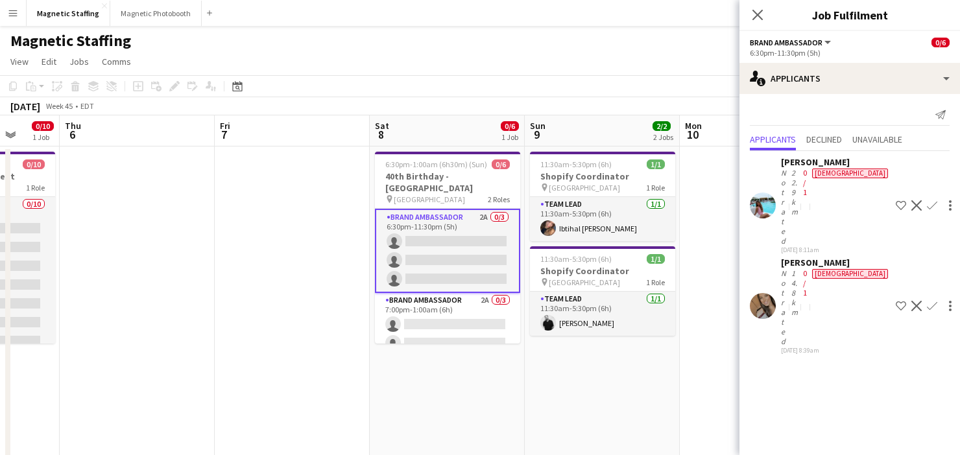
drag, startPoint x: 609, startPoint y: 276, endPoint x: 412, endPoint y: 277, distance: 196.5
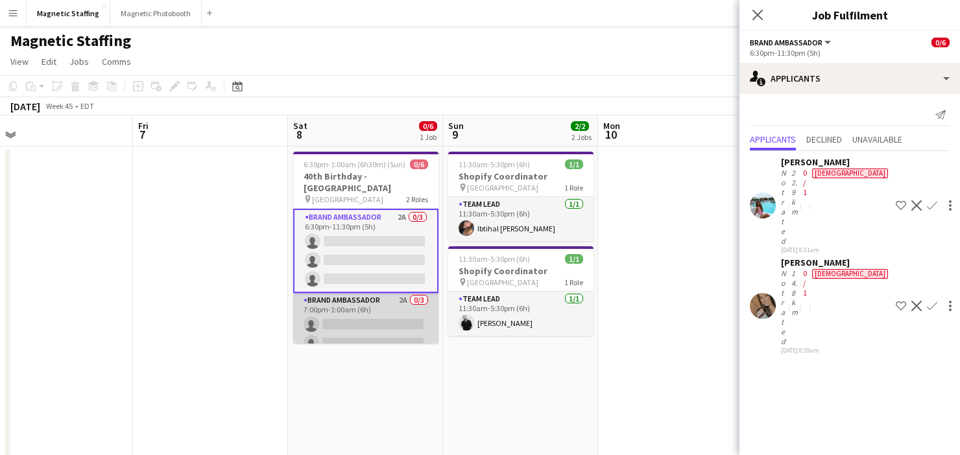
click at [397, 324] on app-card-role "Brand Ambassador 2A 0/3 7:00pm-1:00am (6h) single-neutral-actions single-neutra…" at bounding box center [365, 334] width 145 height 82
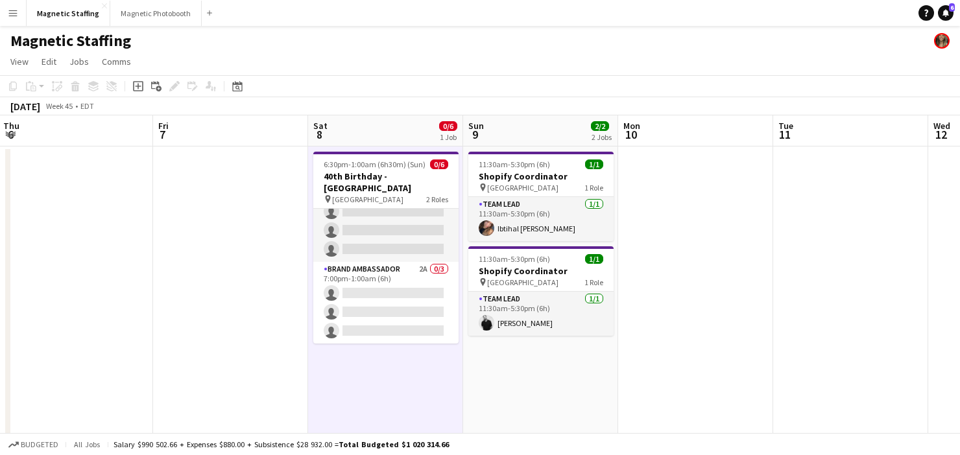
scroll to position [0, 313]
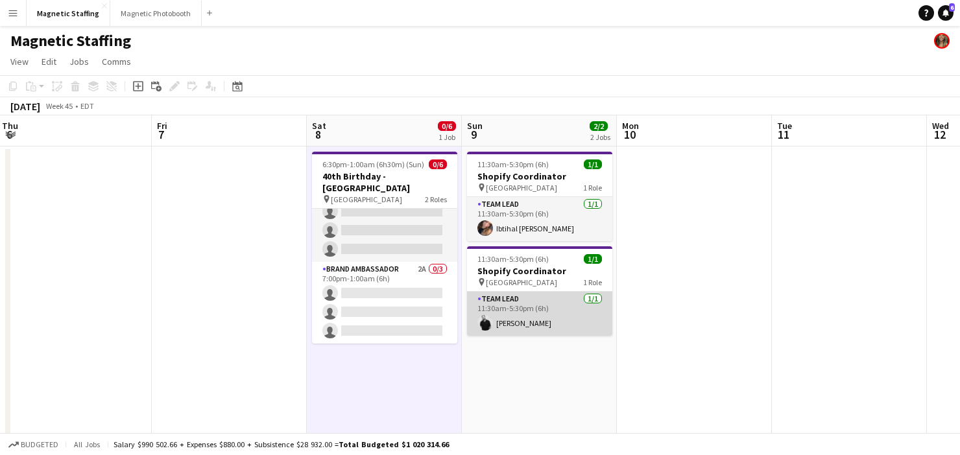
click at [508, 322] on app-card-role "Team Lead [DATE] 11:30am-5:30pm (6h) [PERSON_NAME]" at bounding box center [539, 314] width 145 height 44
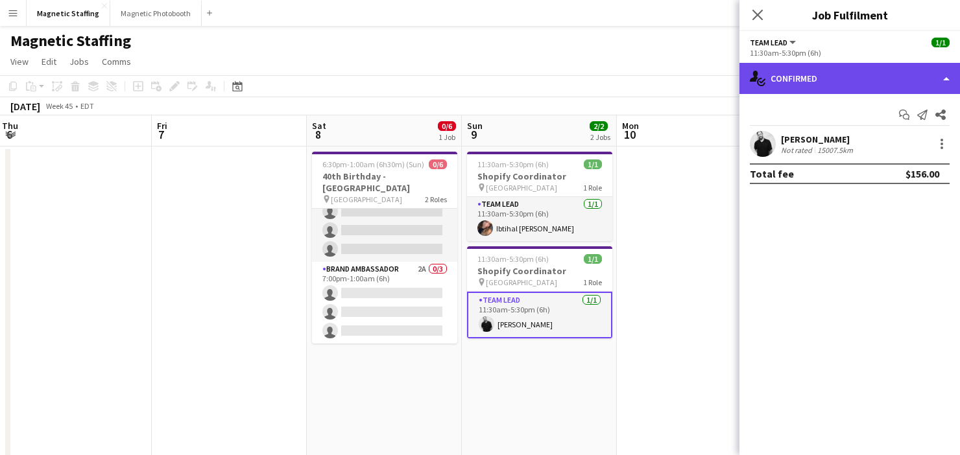
click at [821, 76] on div "single-neutral-actions-check-2 Confirmed" at bounding box center [849, 78] width 221 height 31
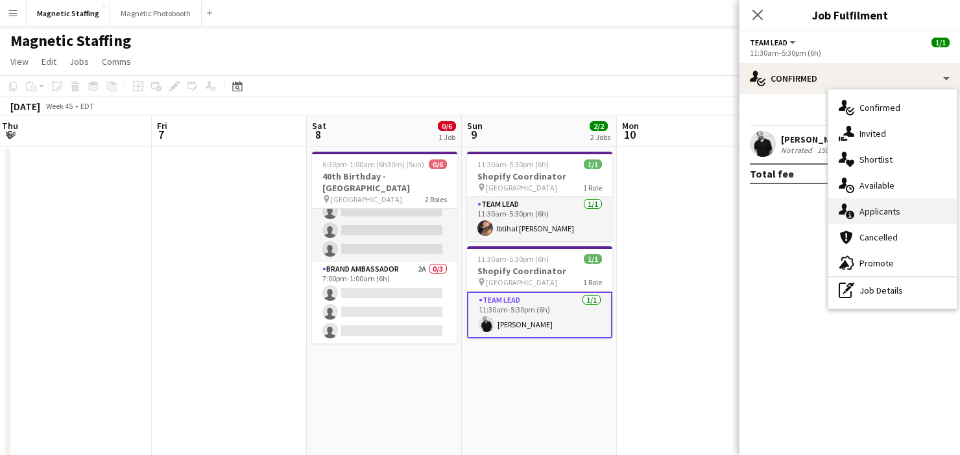
click at [859, 212] on div "single-neutral-actions-information Applicants" at bounding box center [892, 211] width 128 height 26
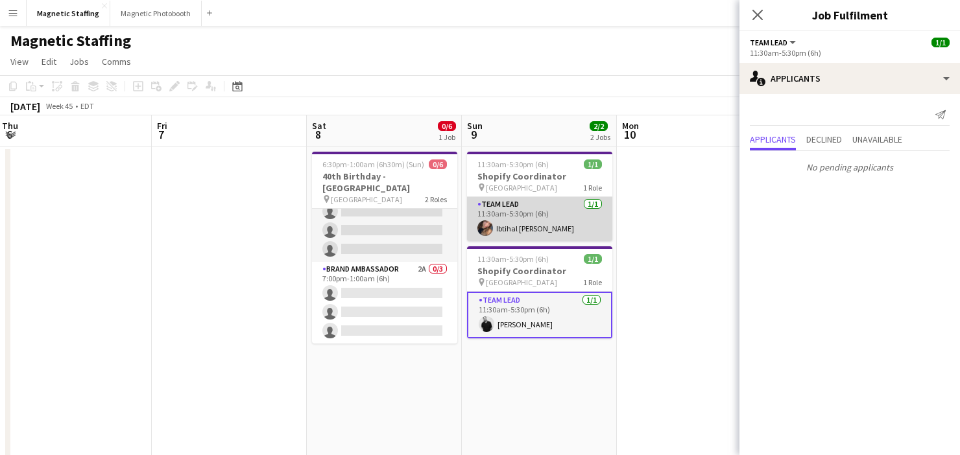
click at [483, 233] on app-user-avatar at bounding box center [485, 229] width 16 height 16
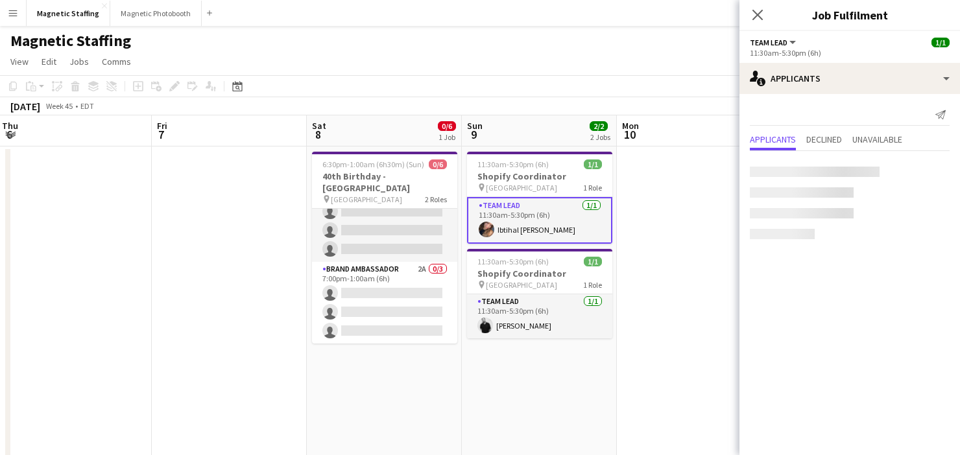
scroll to position [0, 313]
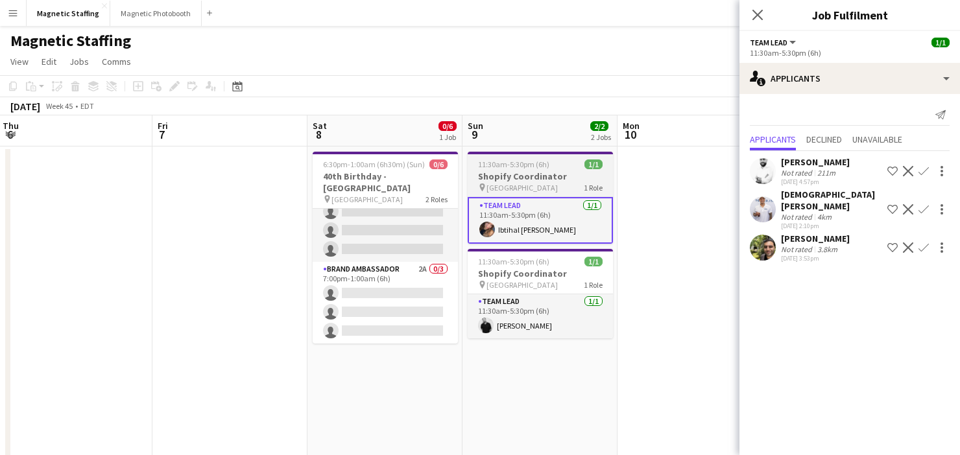
click at [493, 176] on h3 "Shopify Coordinator" at bounding box center [540, 177] width 145 height 12
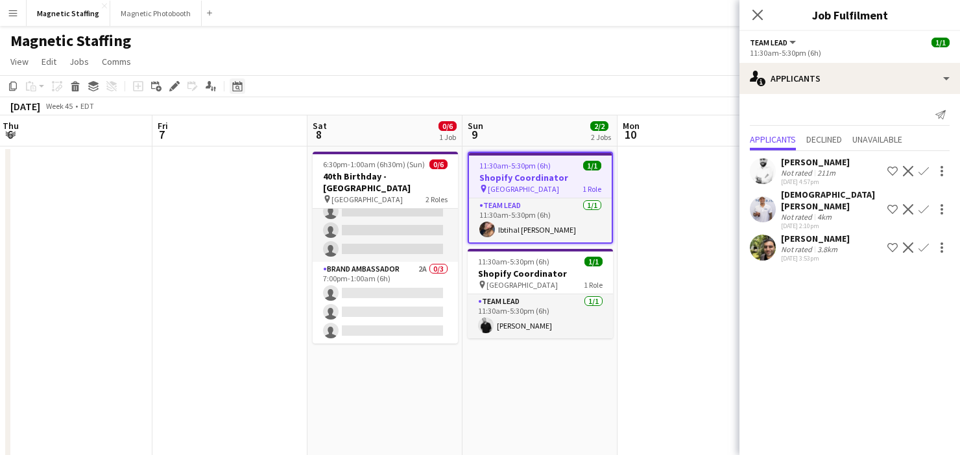
click at [241, 87] on icon "Date picker" at bounding box center [237, 86] width 10 height 10
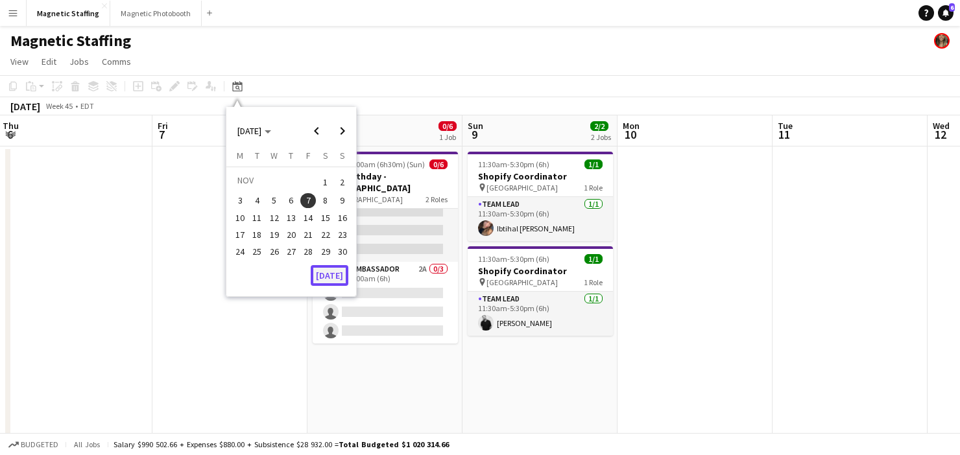
click at [328, 273] on button "[DATE]" at bounding box center [330, 275] width 38 height 21
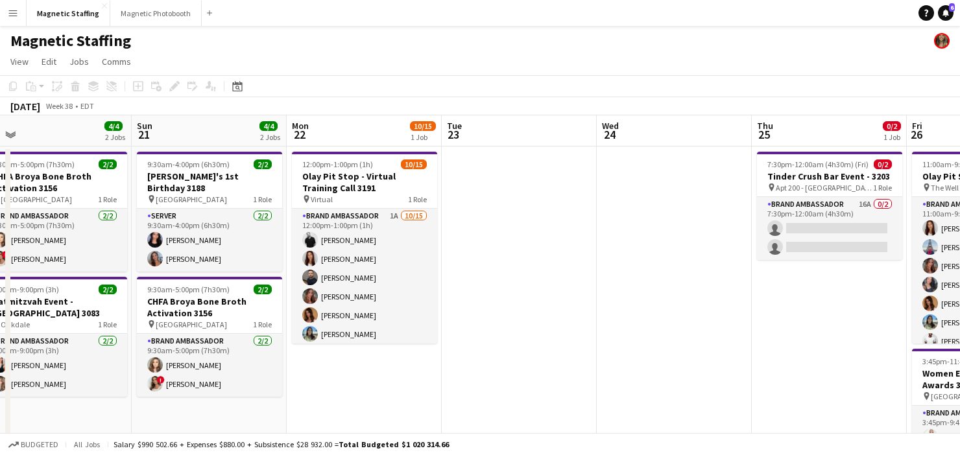
scroll to position [0, 489]
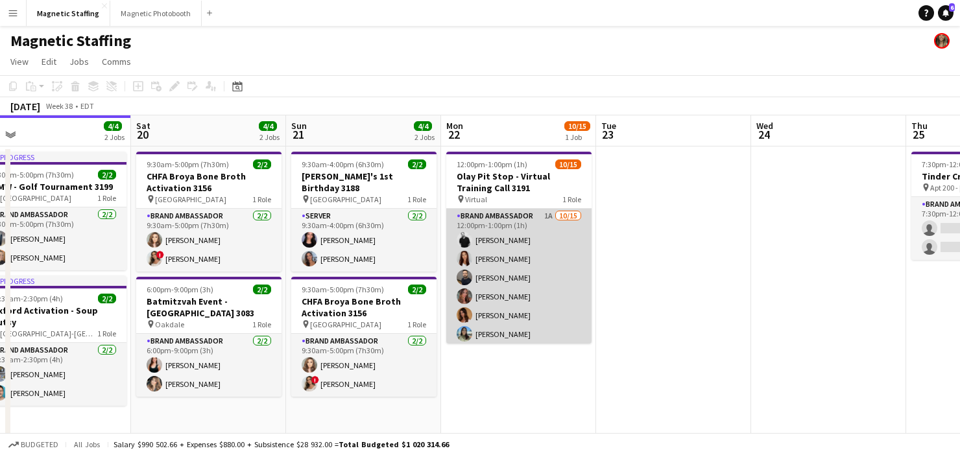
click at [501, 253] on app-card-role "Brand Ambassador 1A [DATE] 12:00pm-1:00pm (1h) [PERSON_NAME] [PERSON_NAME] [PER…" at bounding box center [518, 362] width 145 height 307
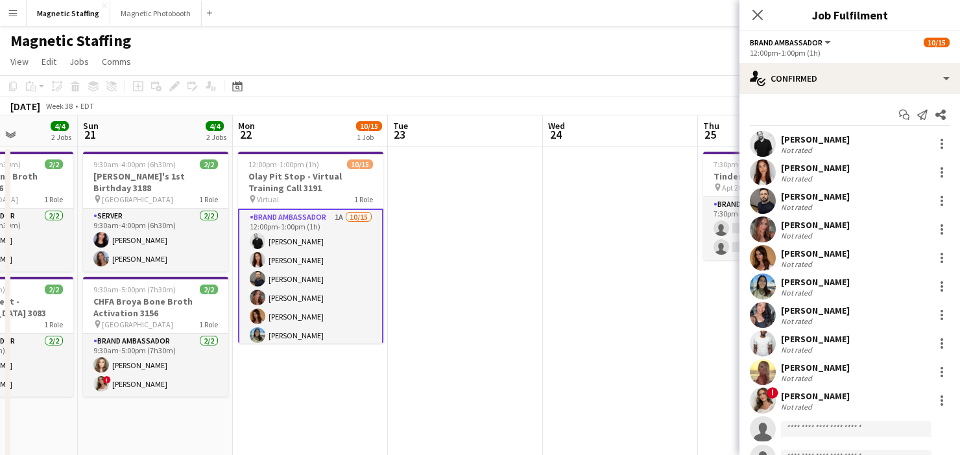
drag, startPoint x: 647, startPoint y: 245, endPoint x: 398, endPoint y: 269, distance: 249.6
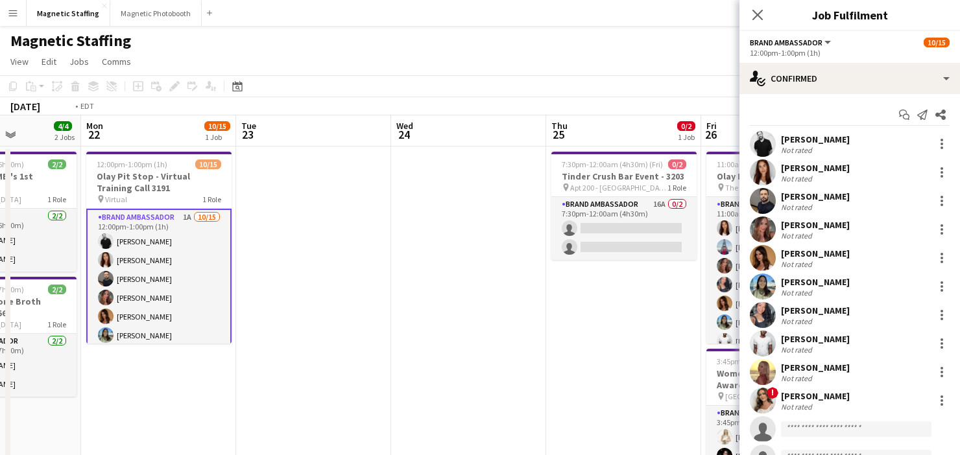
scroll to position [0, 385]
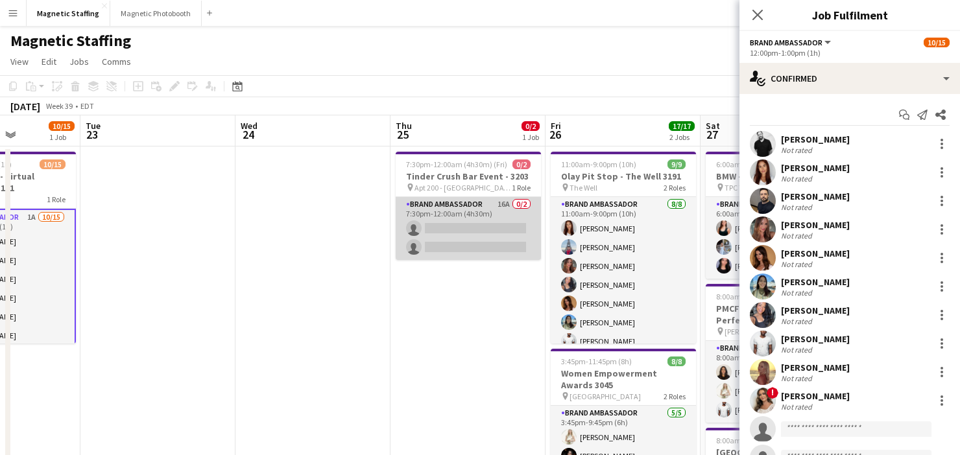
click at [439, 235] on app-card-role "Brand Ambassador 16A 0/2 7:30pm-12:00am (4h30m) single-neutral-actions single-n…" at bounding box center [468, 228] width 145 height 63
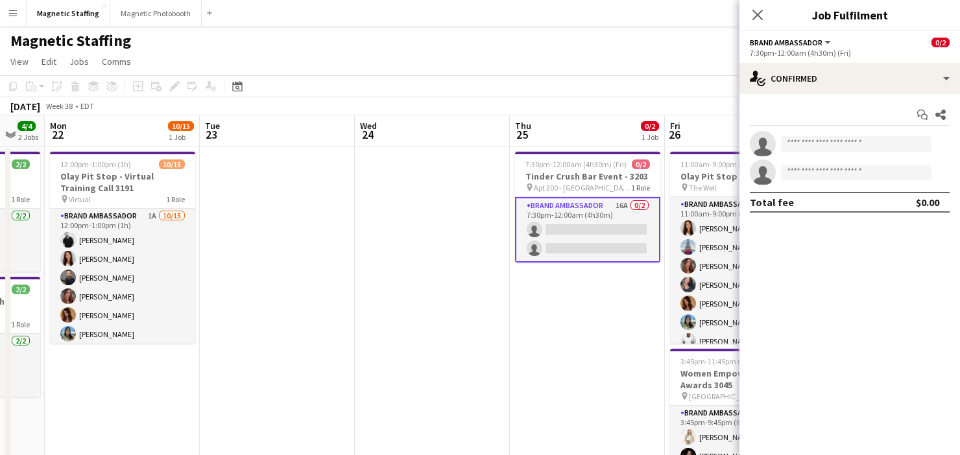
scroll to position [0, 339]
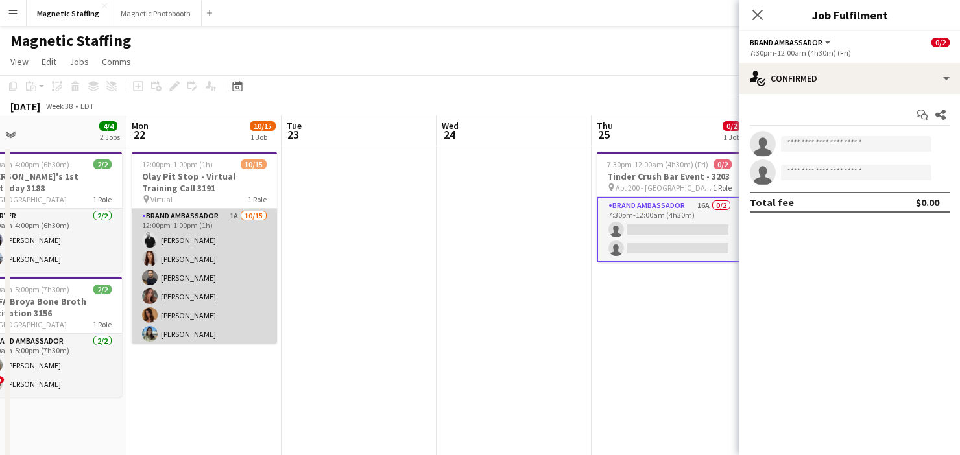
click at [227, 278] on app-card-role "Brand Ambassador 1A [DATE] 12:00pm-1:00pm (1h) [PERSON_NAME] [PERSON_NAME] [PER…" at bounding box center [204, 362] width 145 height 307
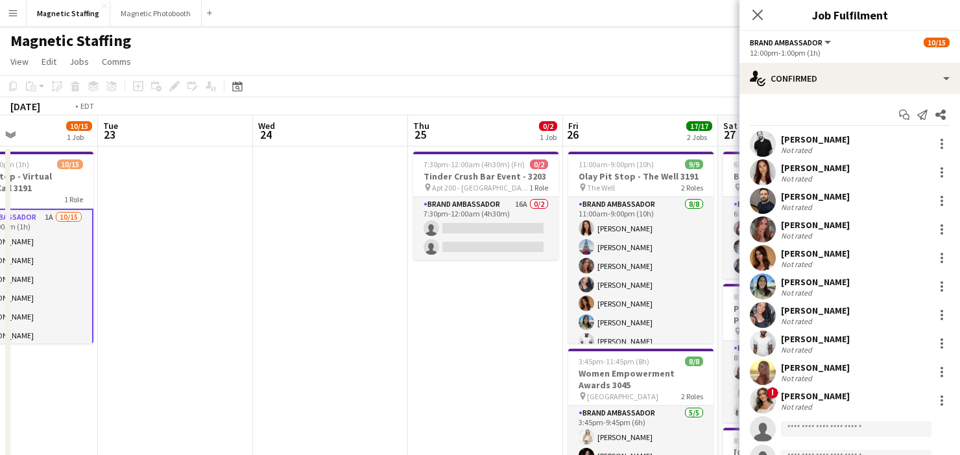
drag, startPoint x: 319, startPoint y: 243, endPoint x: 206, endPoint y: 265, distance: 115.6
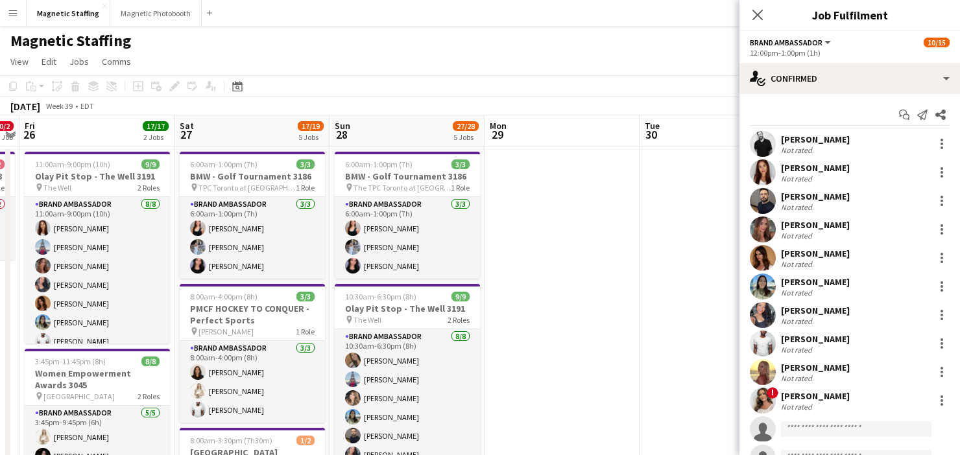
drag, startPoint x: 430, startPoint y: 278, endPoint x: 0, endPoint y: 293, distance: 430.3
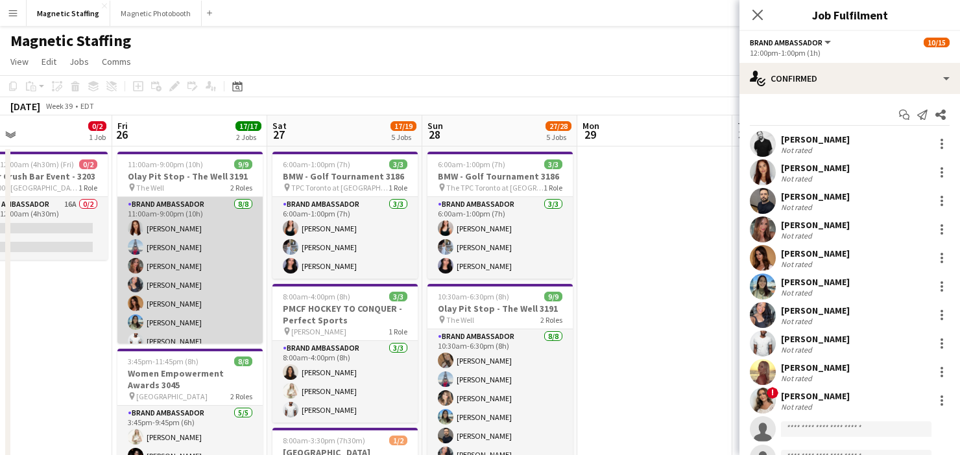
scroll to position [26, 0]
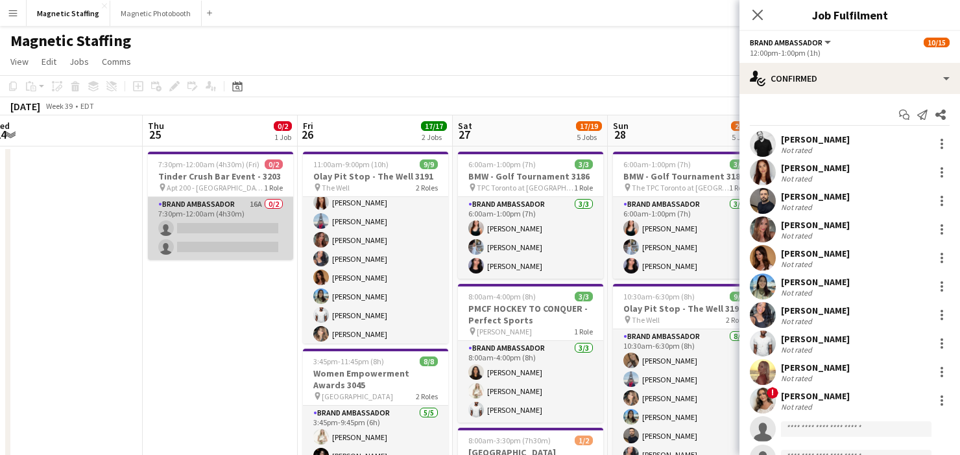
click at [224, 244] on app-card-role "Brand Ambassador 16A 0/2 7:30pm-12:00am (4h30m) single-neutral-actions single-n…" at bounding box center [220, 228] width 145 height 63
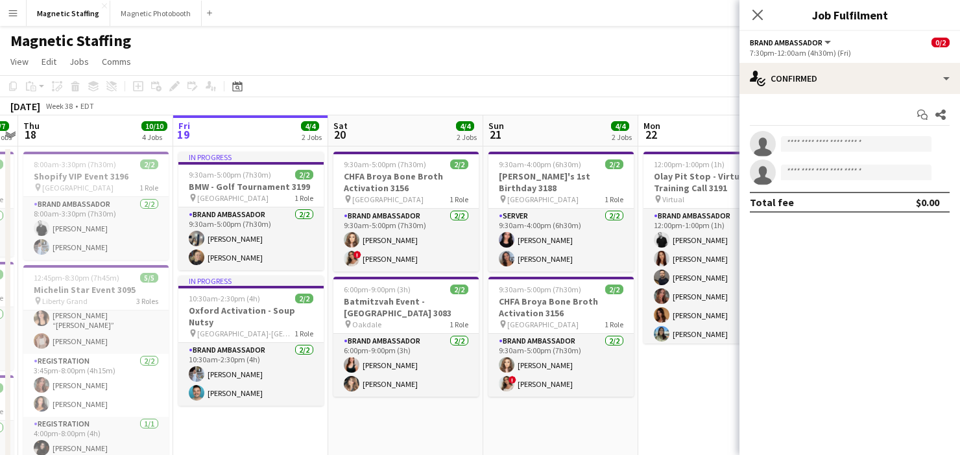
scroll to position [0, 502]
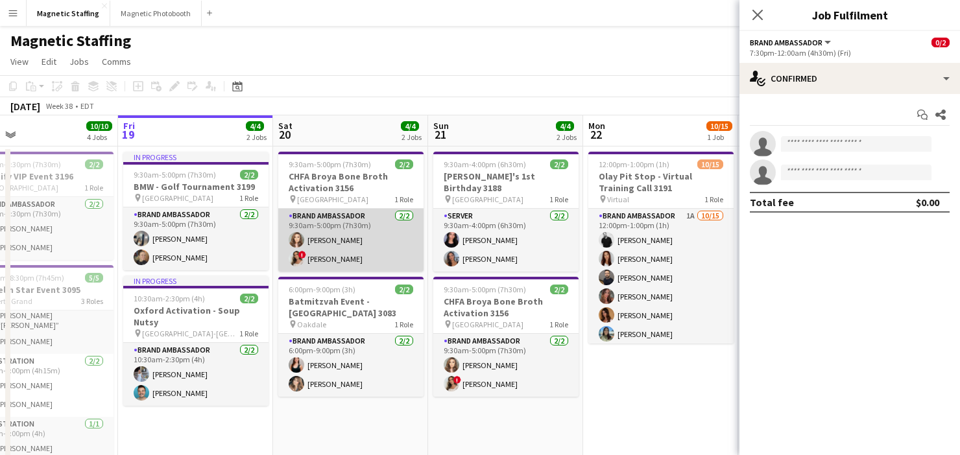
click at [325, 229] on app-card-role "Brand Ambassador [DATE] 9:30am-5:00pm (7h30m) [PERSON_NAME] ! [PERSON_NAME]" at bounding box center [350, 240] width 145 height 63
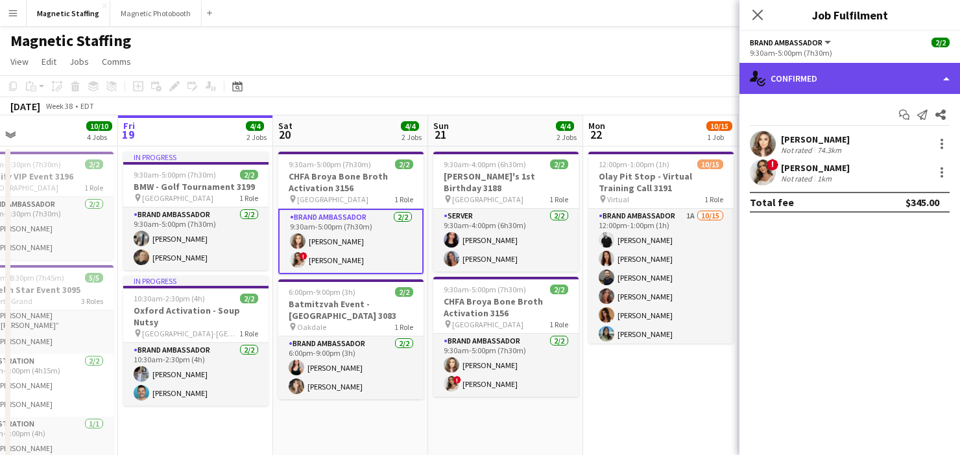
click at [848, 75] on div "single-neutral-actions-check-2 Confirmed" at bounding box center [849, 78] width 221 height 31
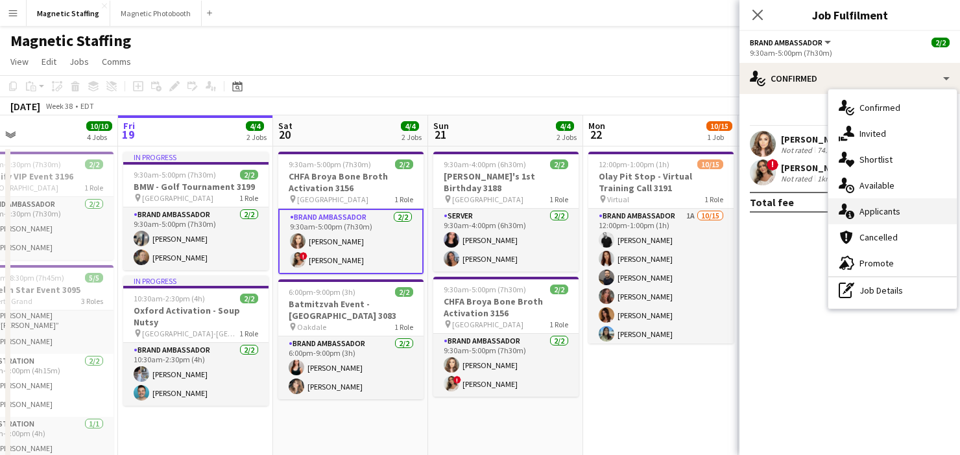
click at [850, 217] on icon "single-neutral-actions-information" at bounding box center [847, 212] width 16 height 16
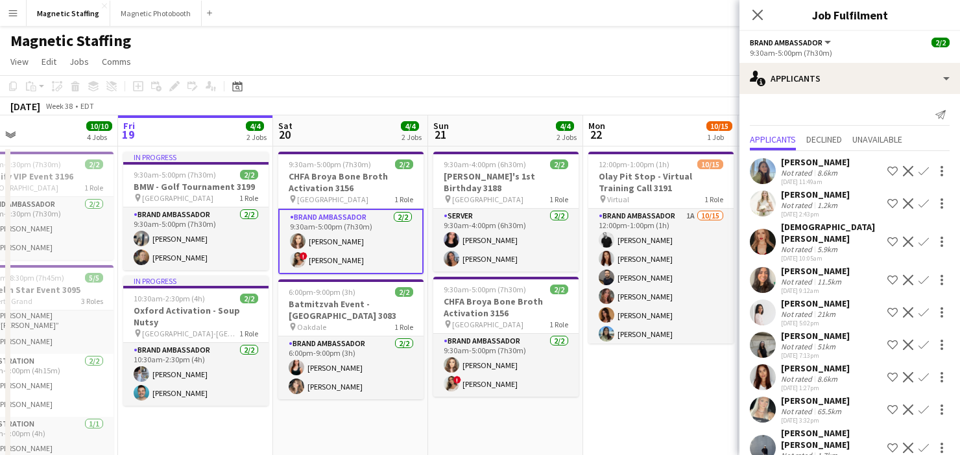
scroll to position [36, 0]
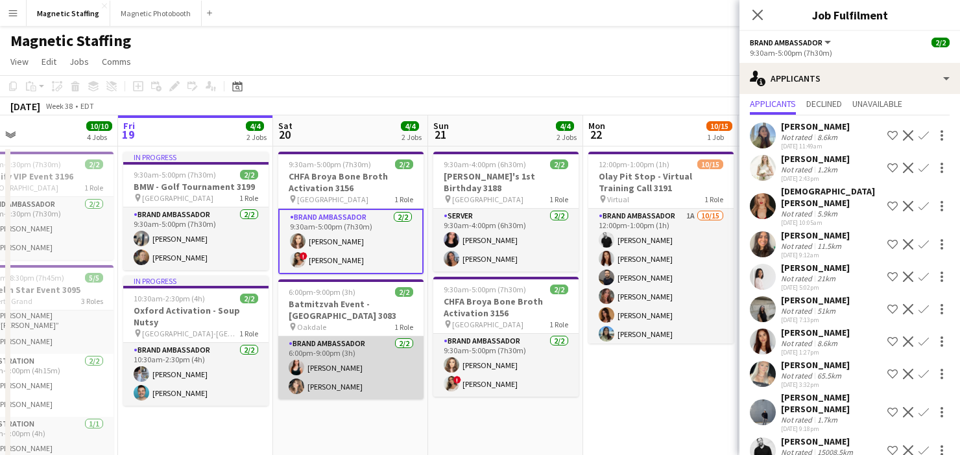
click at [398, 372] on app-card-role "Brand Ambassador [DATE] 6:00pm-9:00pm (3h) [PERSON_NAME] [PERSON_NAME]" at bounding box center [350, 368] width 145 height 63
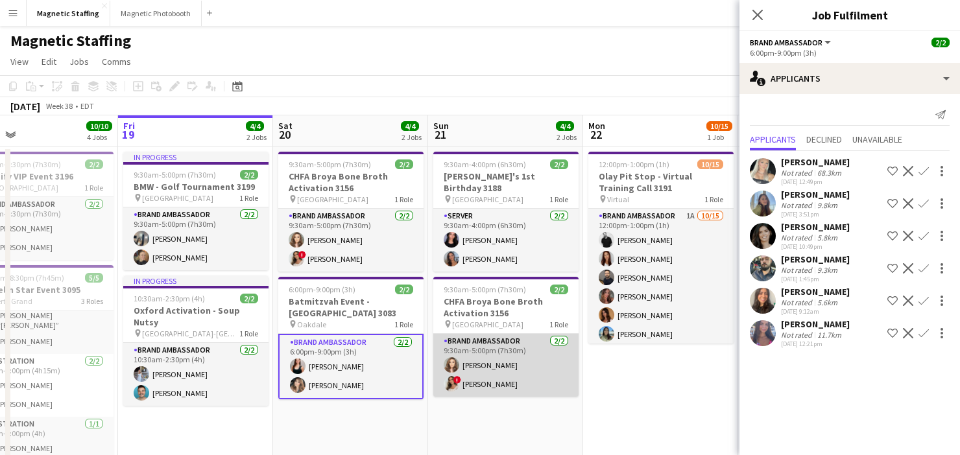
click at [517, 365] on app-card-role "Brand Ambassador [DATE] 9:30am-5:00pm (7h30m) [PERSON_NAME] ! [PERSON_NAME]" at bounding box center [505, 365] width 145 height 63
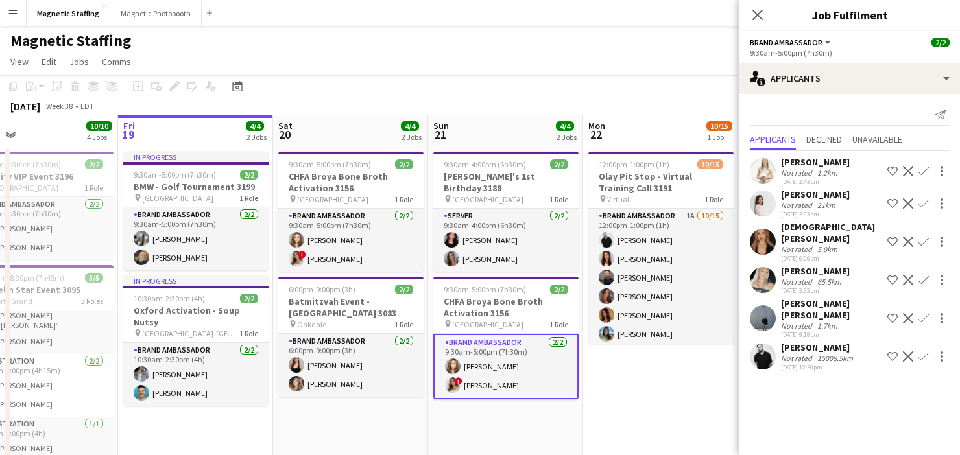
scroll to position [0, 353]
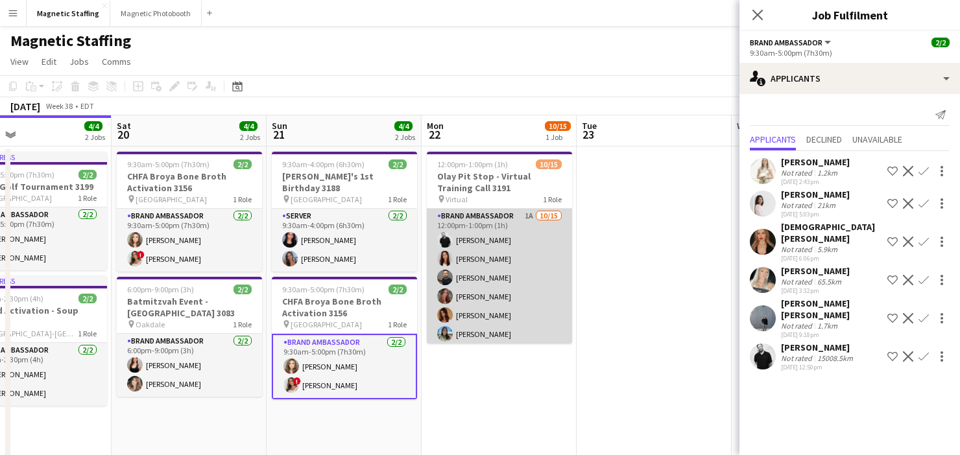
click at [521, 312] on app-card-role "Brand Ambassador 1A [DATE] 12:00pm-1:00pm (1h) [PERSON_NAME] [PERSON_NAME] [PER…" at bounding box center [499, 362] width 145 height 307
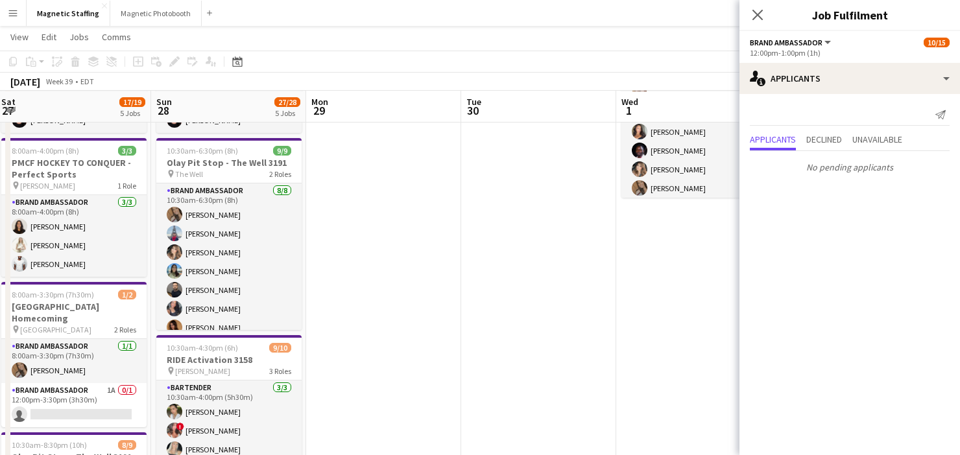
scroll to position [145, 0]
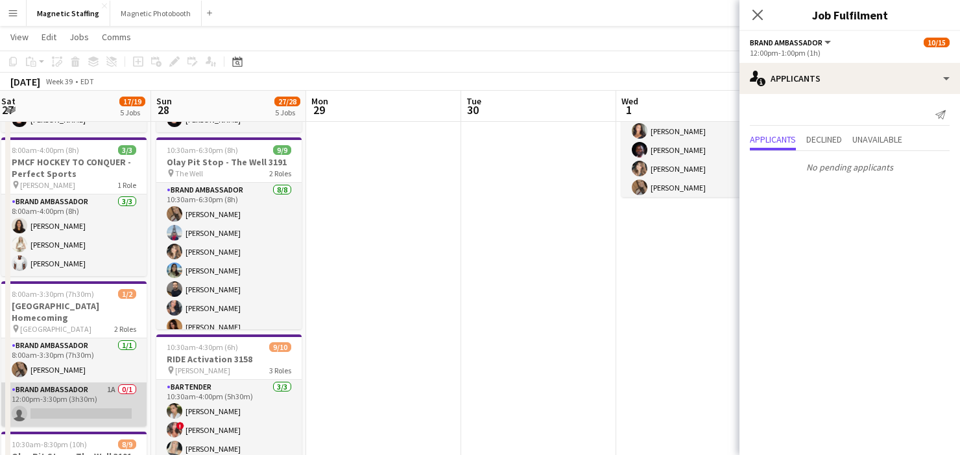
click at [123, 411] on app-card-role "Brand Ambassador 1A 0/1 12:00pm-3:30pm (3h30m) single-neutral-actions" at bounding box center [73, 405] width 145 height 44
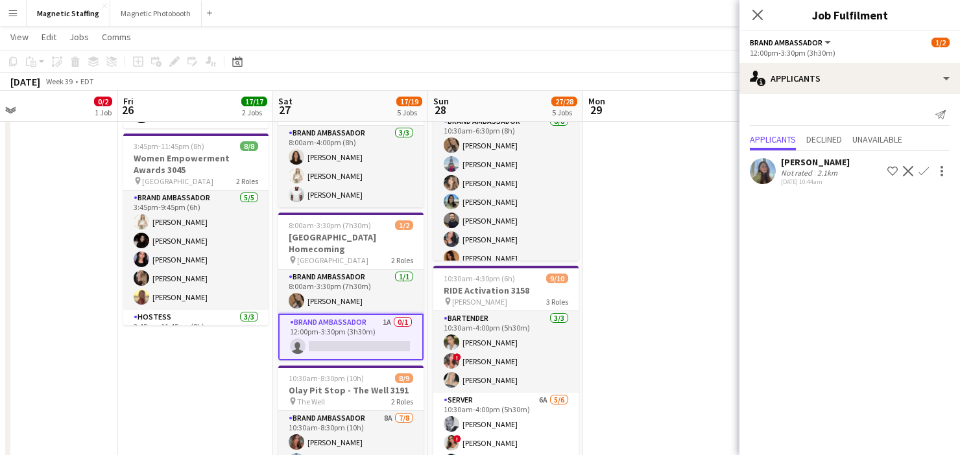
scroll to position [219, 0]
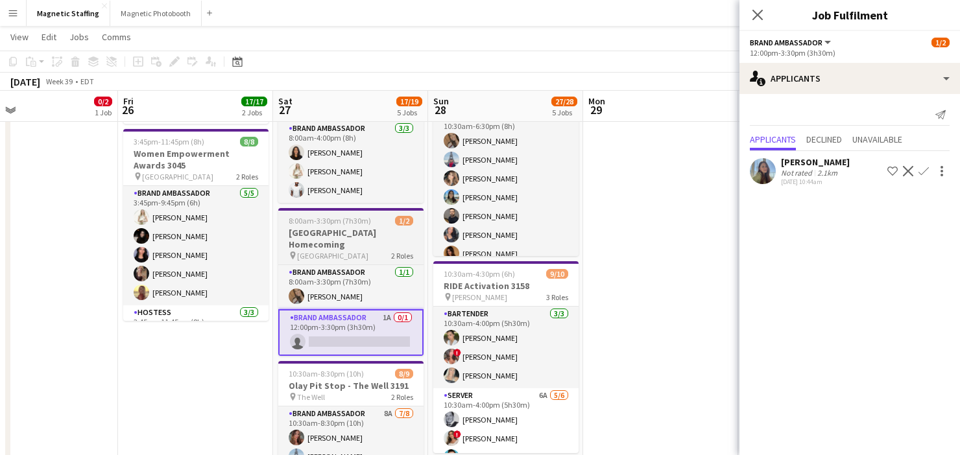
click at [332, 231] on h3 "[GEOGRAPHIC_DATA] Homecoming" at bounding box center [350, 238] width 145 height 23
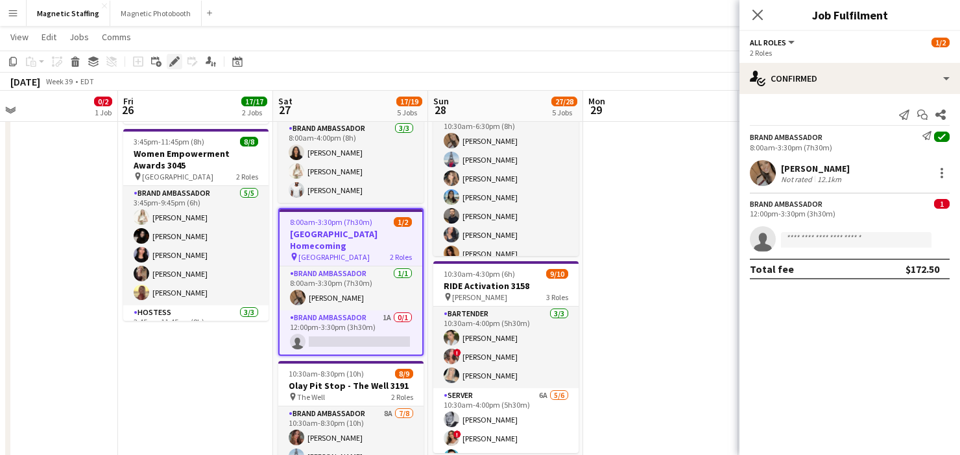
click at [176, 58] on icon at bounding box center [177, 57] width 3 height 3
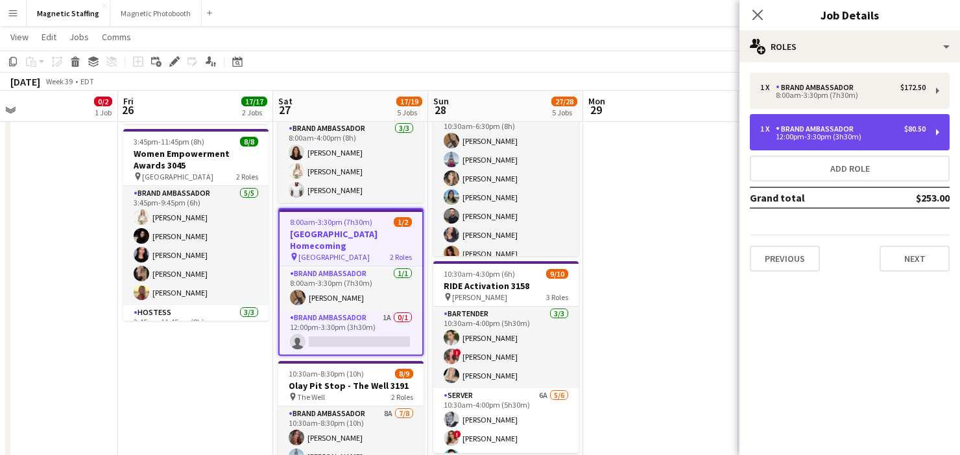
click at [819, 140] on div "12:00pm-3:30pm (3h30m)" at bounding box center [842, 137] width 165 height 6
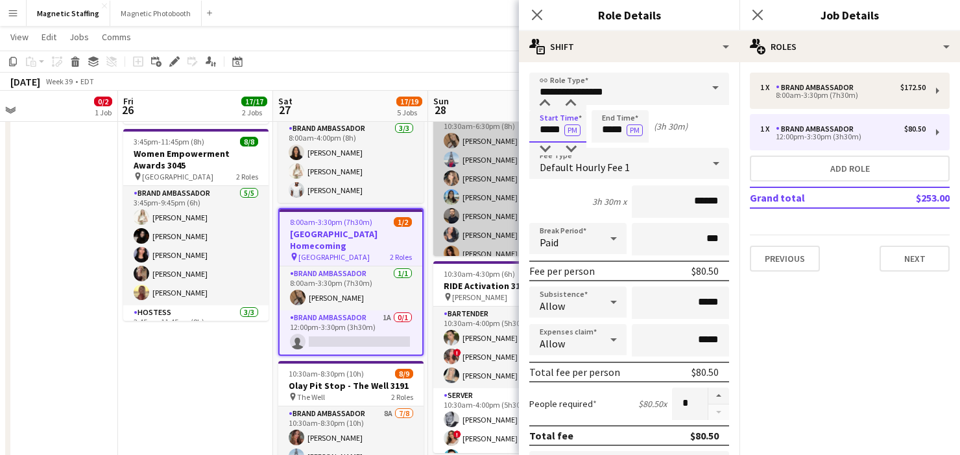
drag, startPoint x: 562, startPoint y: 131, endPoint x: 479, endPoint y: 130, distance: 83.0
click at [481, 131] on body "Menu Boards Boards Boards All jobs Status Workforce Workforce My Workforce Recr…" at bounding box center [480, 322] width 960 height 1082
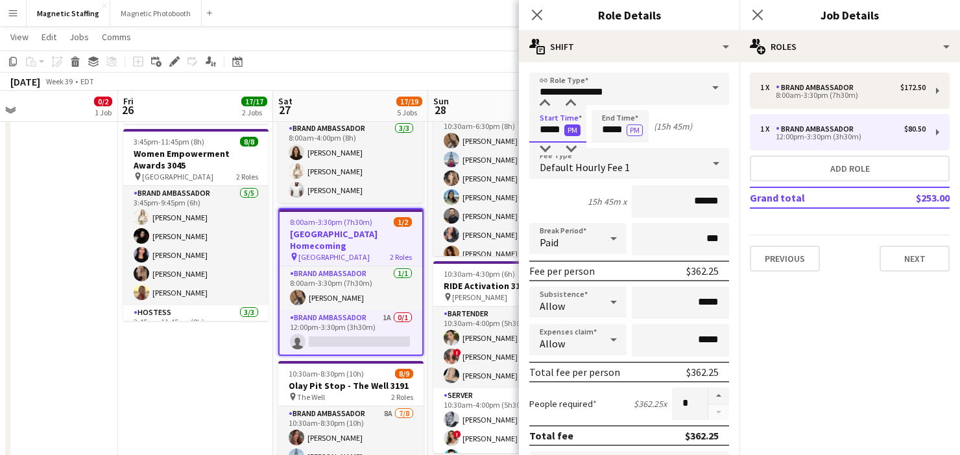
type input "*****"
click at [580, 132] on button "PM" at bounding box center [572, 131] width 16 height 12
drag, startPoint x: 625, startPoint y: 130, endPoint x: 606, endPoint y: 128, distance: 19.6
click at [606, 130] on input "*****" at bounding box center [620, 126] width 57 height 32
type input "*****"
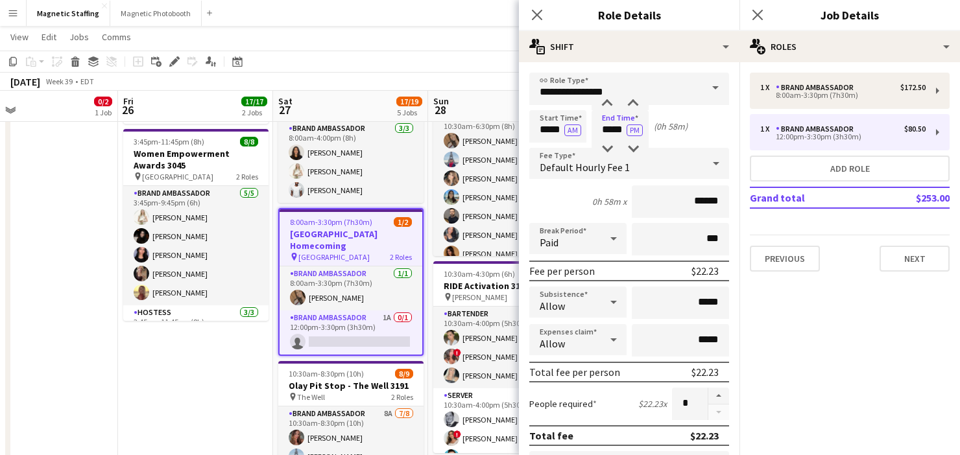
click at [481, 32] on app-page-menu "View Day view expanded Day view collapsed Month view Date picker Jump to [DATE]…" at bounding box center [480, 38] width 960 height 25
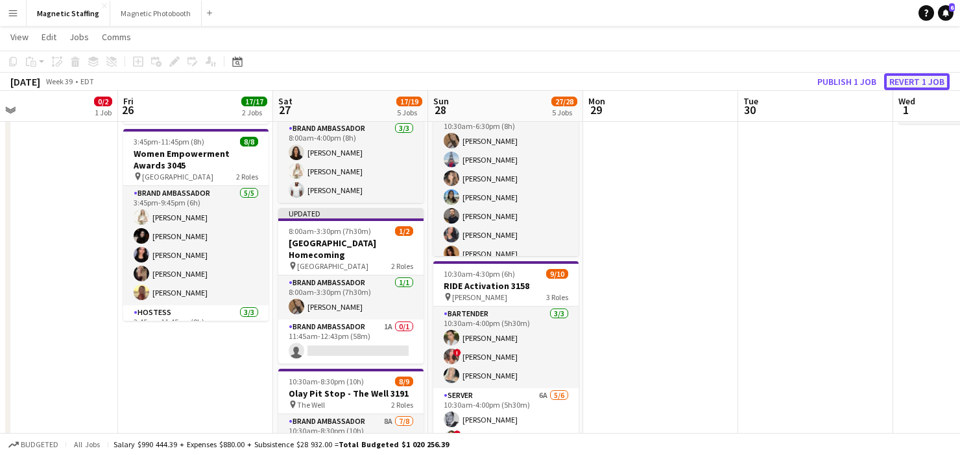
click at [894, 88] on button "Revert 1 job" at bounding box center [917, 81] width 66 height 17
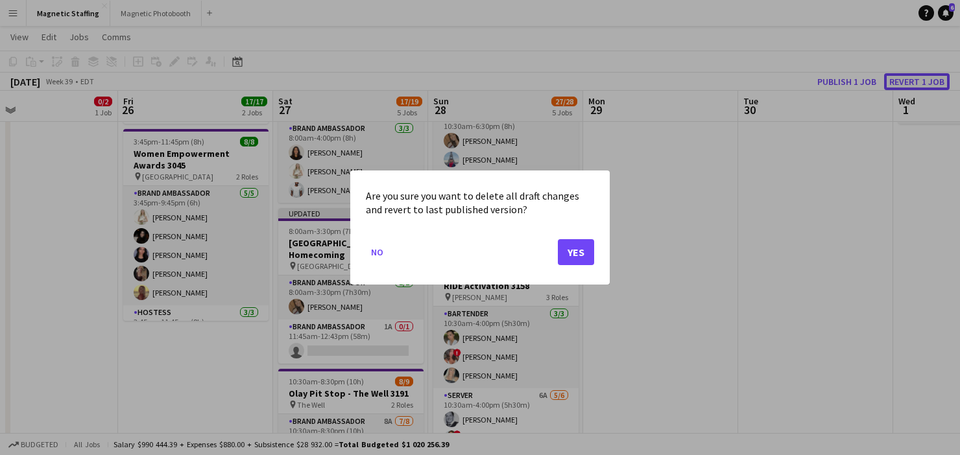
scroll to position [0, 0]
click at [570, 251] on button "Yes" at bounding box center [576, 252] width 36 height 26
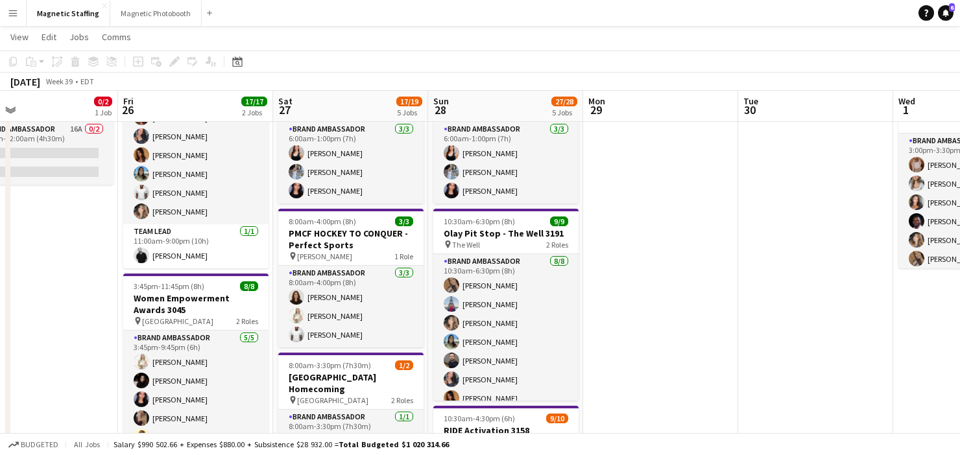
scroll to position [150, 0]
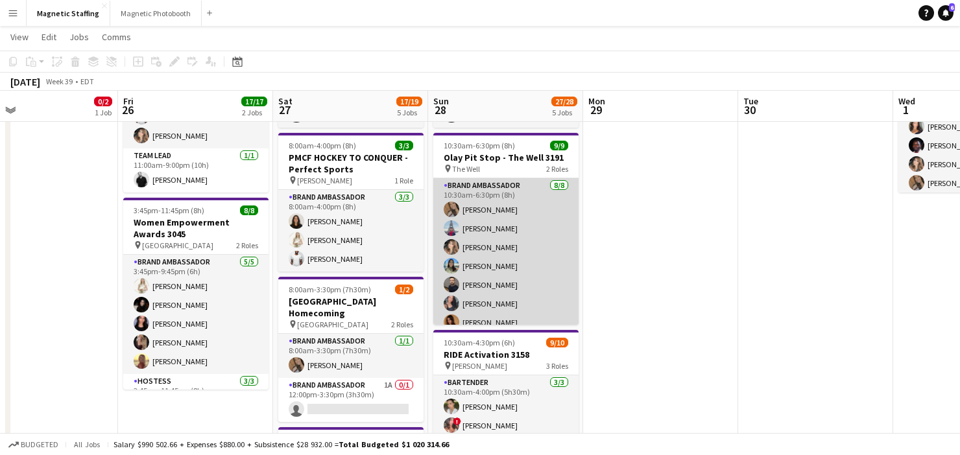
click at [534, 270] on app-card-role "Brand Ambassador [DATE] 10:30am-6:30pm (8h) [PERSON_NAME] [PERSON_NAME] [PERSON…" at bounding box center [505, 266] width 145 height 176
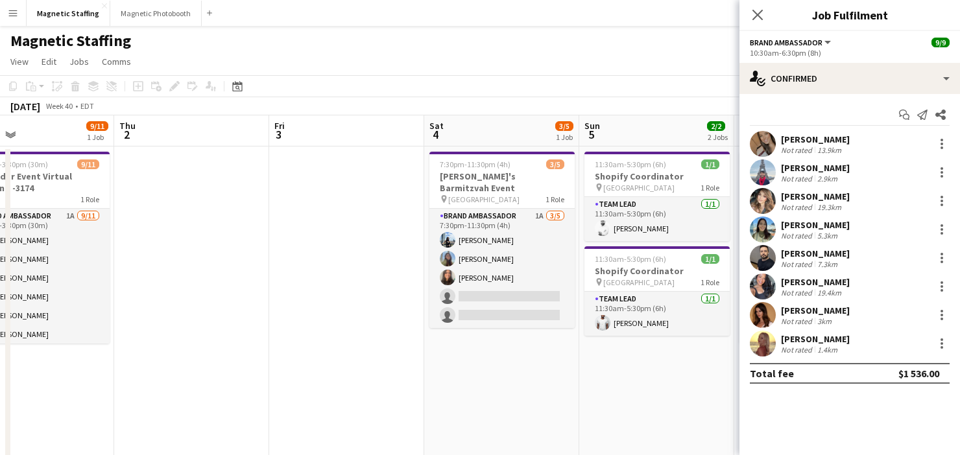
scroll to position [0, 361]
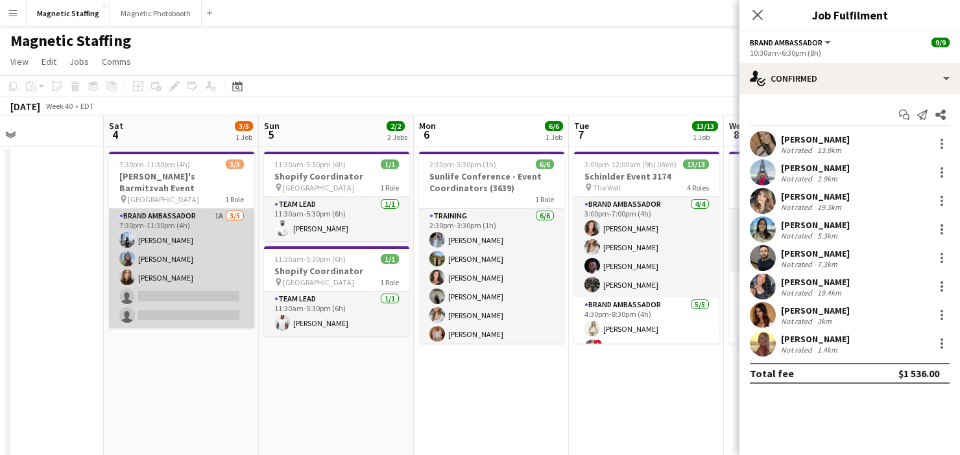
click at [224, 272] on app-card-role "Brand Ambassador 1A [DATE] 7:30pm-11:30pm (4h) [PERSON_NAME] [PERSON_NAME] [PER…" at bounding box center [181, 268] width 145 height 119
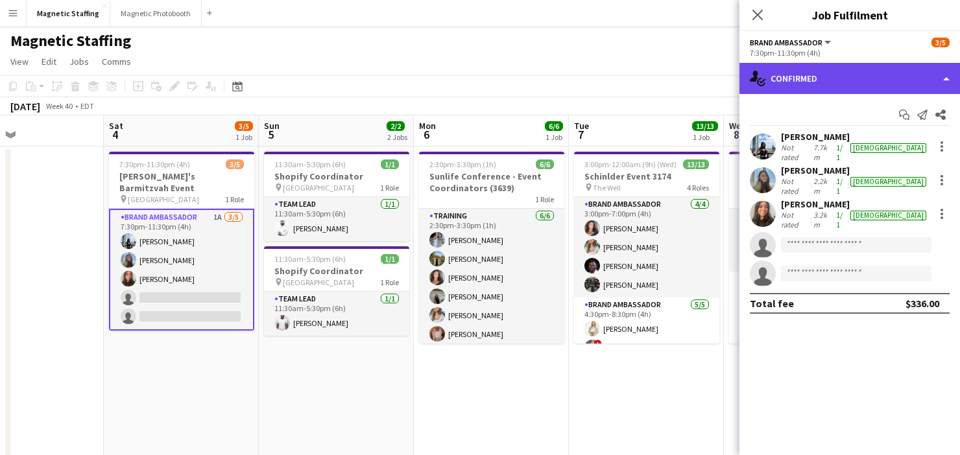
click at [843, 78] on div "single-neutral-actions-check-2 Confirmed" at bounding box center [849, 78] width 221 height 31
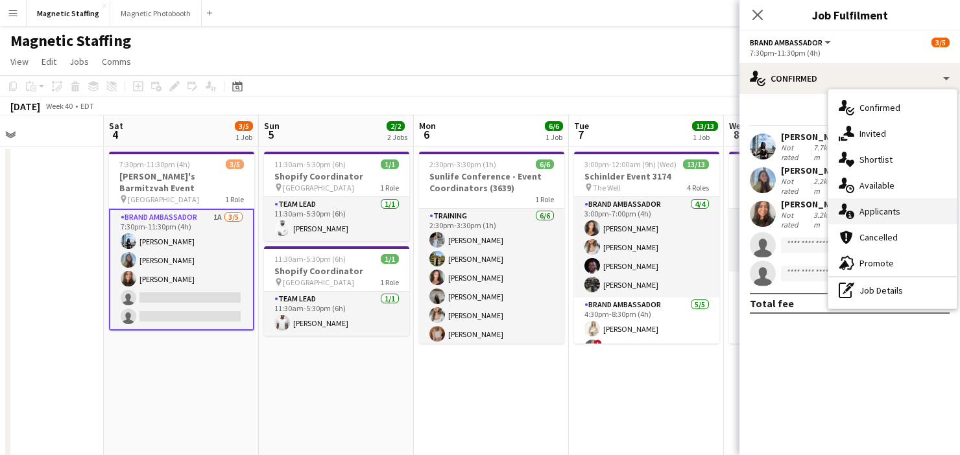
click at [863, 211] on span "Applicants" at bounding box center [879, 212] width 41 height 12
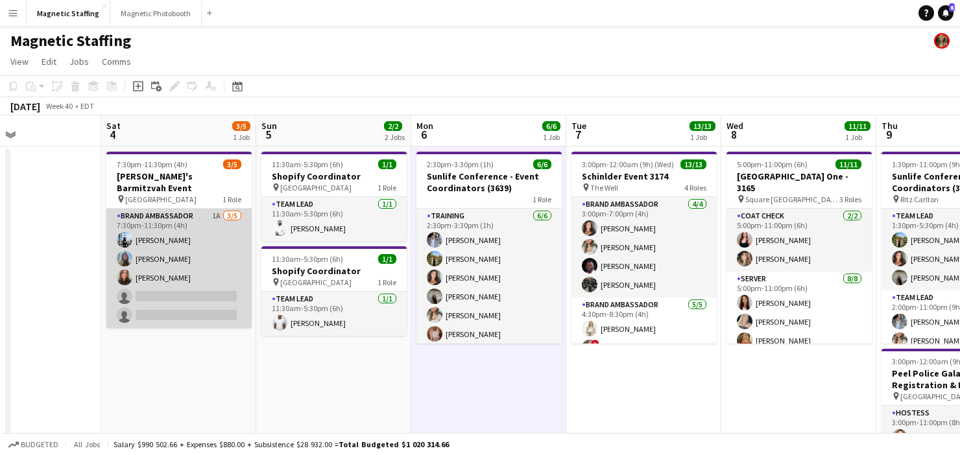
click at [195, 263] on app-card-role "Brand Ambassador 1A [DATE] 7:30pm-11:30pm (4h) [PERSON_NAME] [PERSON_NAME] [PER…" at bounding box center [178, 268] width 145 height 119
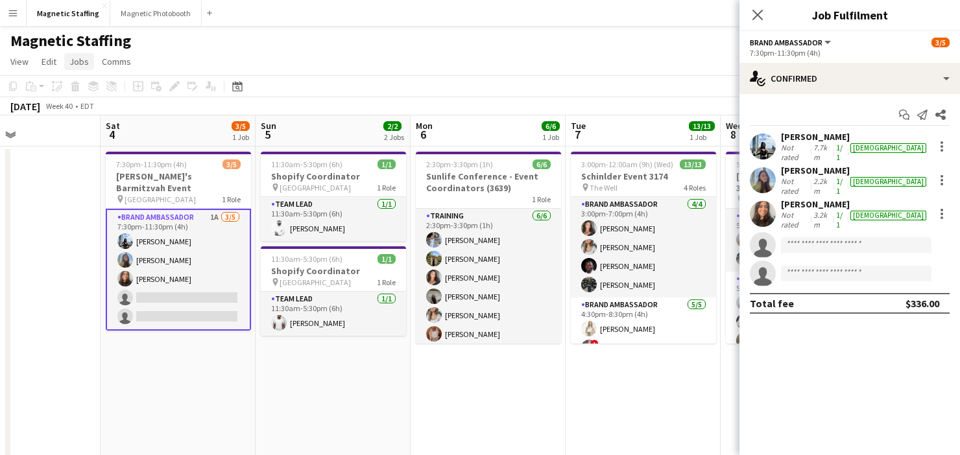
click at [91, 66] on link "Jobs" at bounding box center [79, 61] width 30 height 17
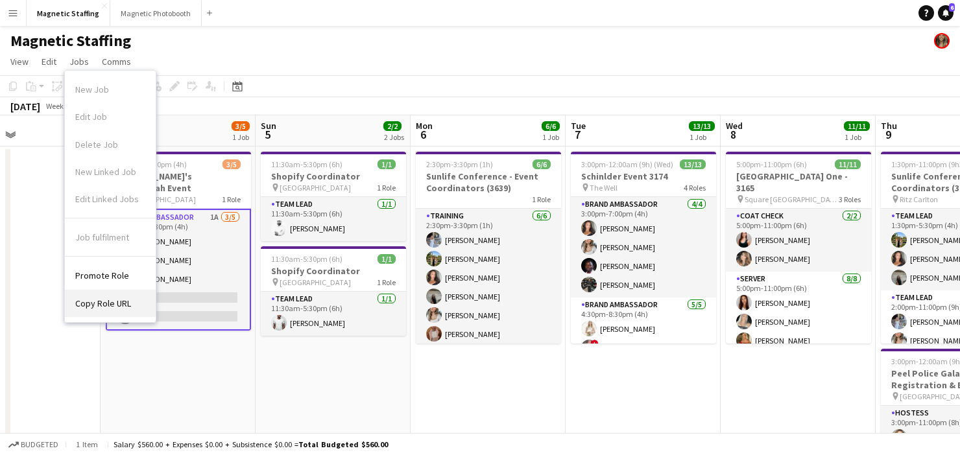
click at [123, 309] on span "Copy Role URL" at bounding box center [103, 304] width 56 height 12
type textarea "**********"
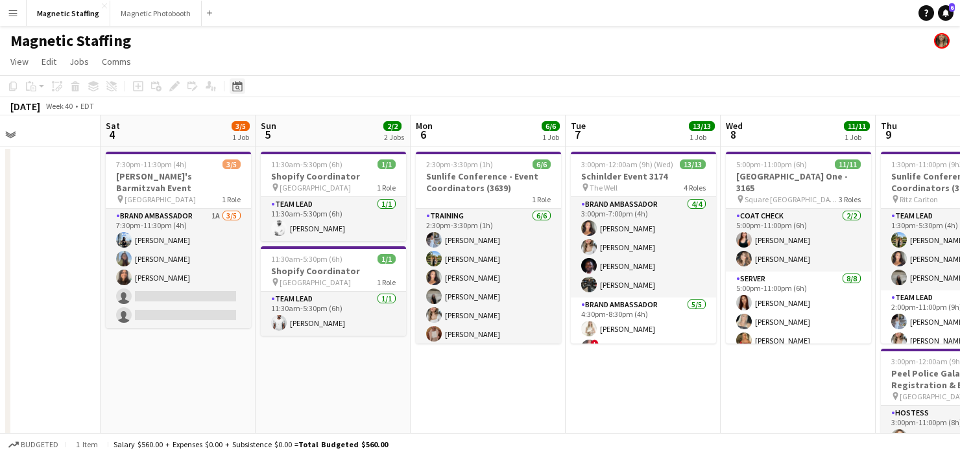
click at [241, 84] on icon "Date picker" at bounding box center [237, 86] width 10 height 10
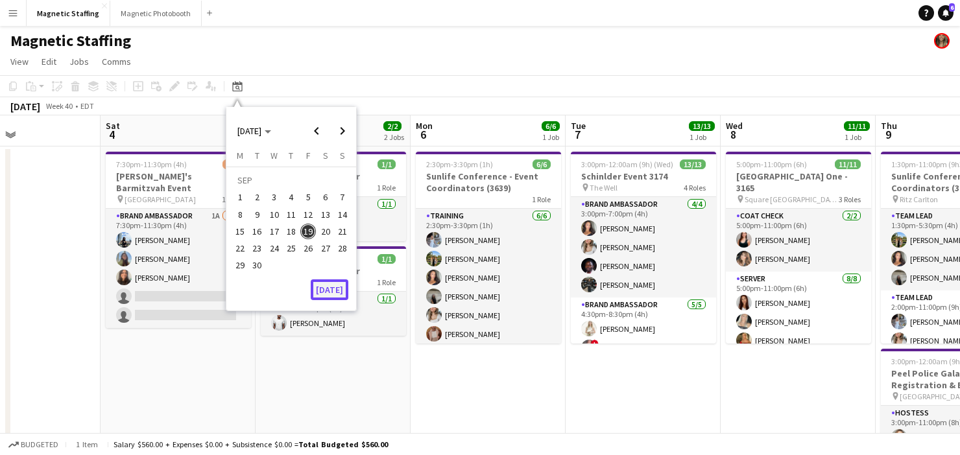
click at [335, 284] on button "[DATE]" at bounding box center [330, 290] width 38 height 21
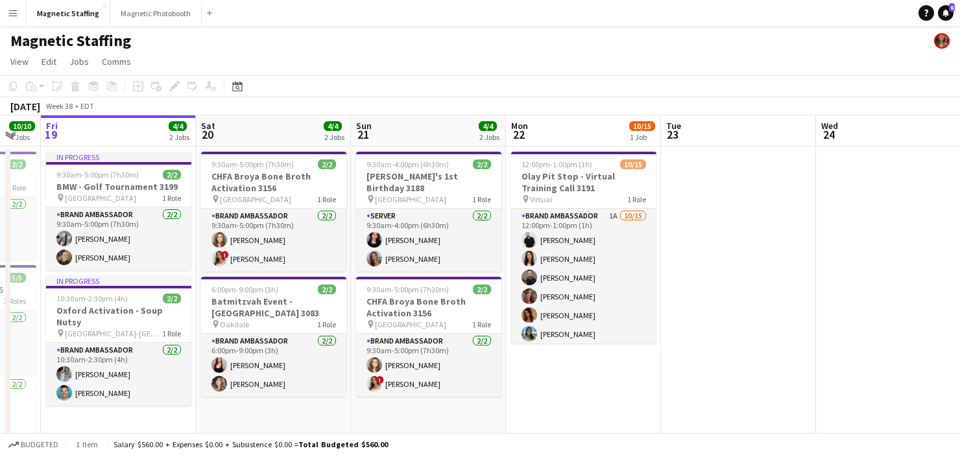
scroll to position [0, 423]
drag, startPoint x: 605, startPoint y: 290, endPoint x: 318, endPoint y: 289, distance: 286.7
click at [318, 291] on app-calendar-viewport "Tue 16 2/2 2 Jobs Wed 17 7/7 4 Jobs Thu 18 10/10 4 Jobs Fri 19 4/4 2 Jobs Sat 2…" at bounding box center [480, 452] width 960 height 674
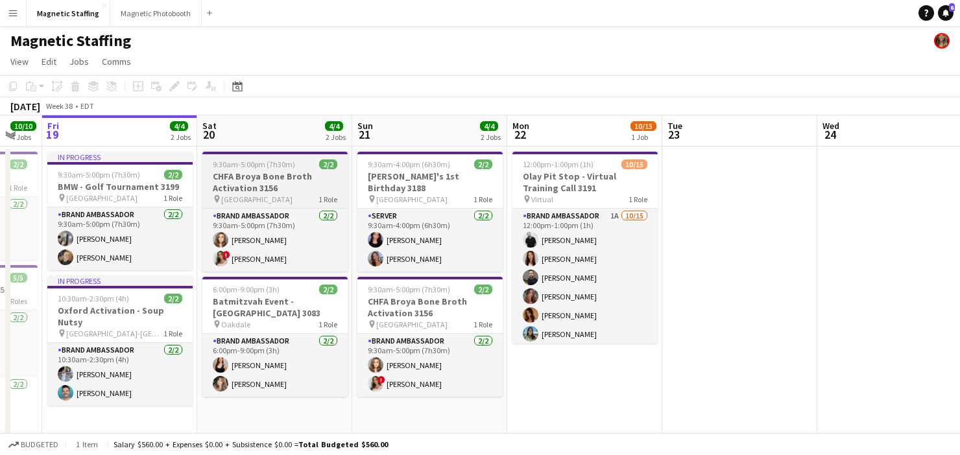
click at [241, 185] on h3 "CHFA Broya Bone Broth Activation 3156" at bounding box center [274, 182] width 145 height 23
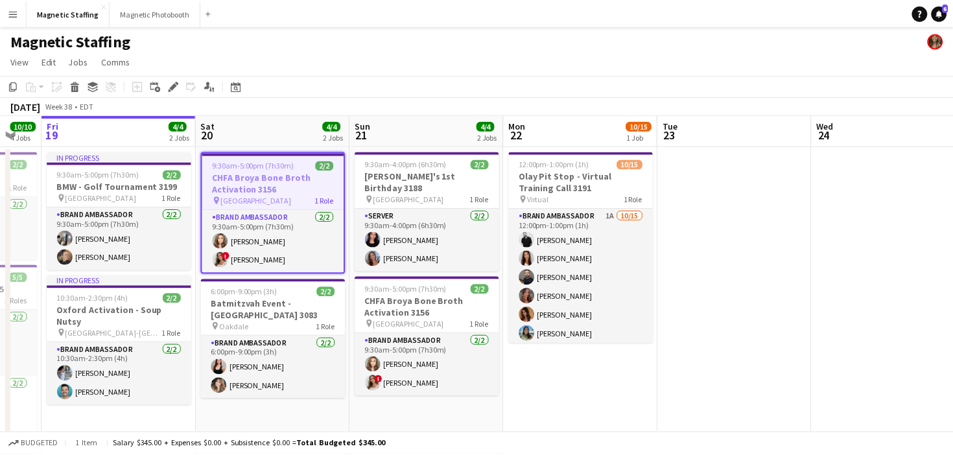
scroll to position [0, 422]
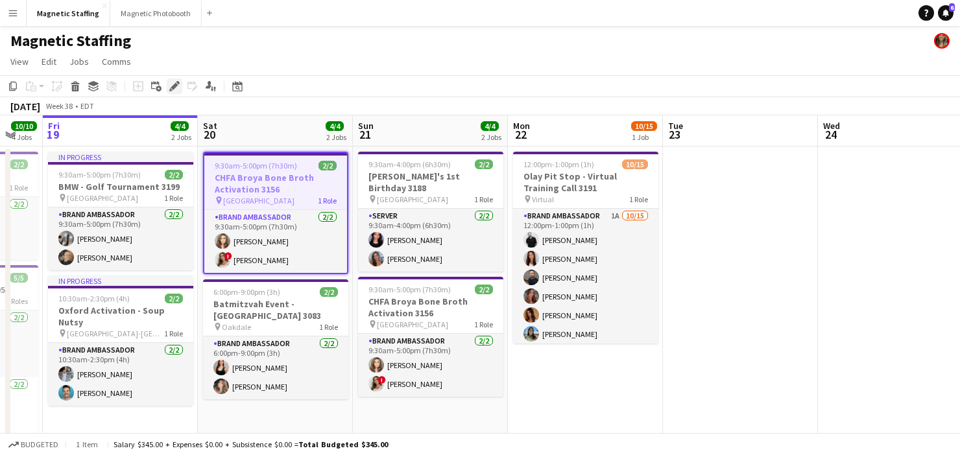
click at [170, 85] on icon "Edit" at bounding box center [174, 86] width 10 height 10
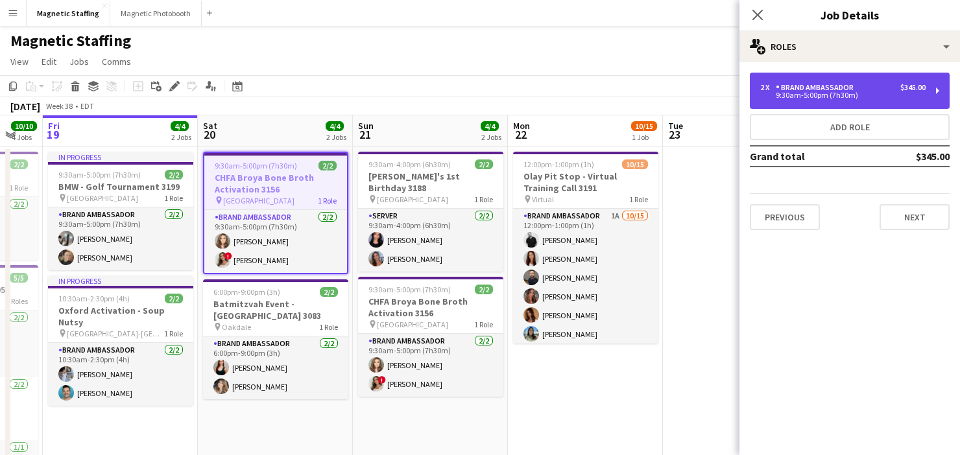
click at [884, 75] on div "2 x Brand Ambassador $345.00 9:30am-5:00pm (7h30m)" at bounding box center [850, 91] width 200 height 36
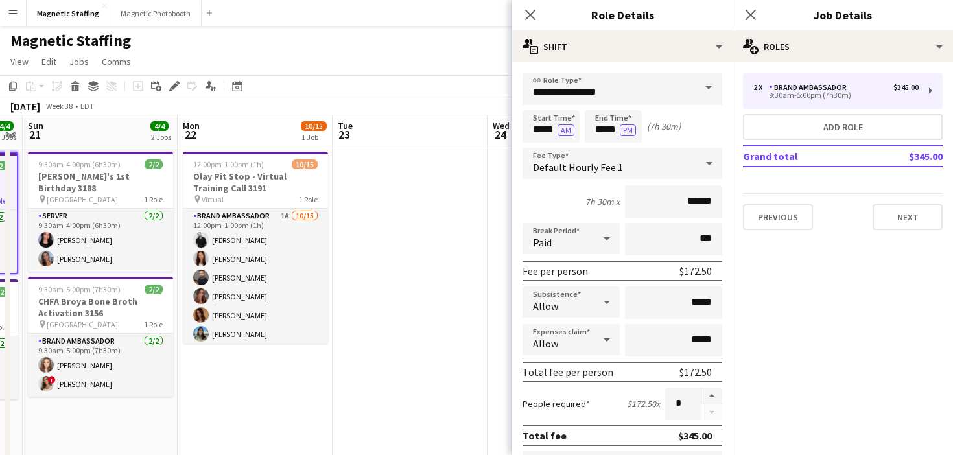
drag, startPoint x: 330, startPoint y: 189, endPoint x: 30, endPoint y: 205, distance: 300.1
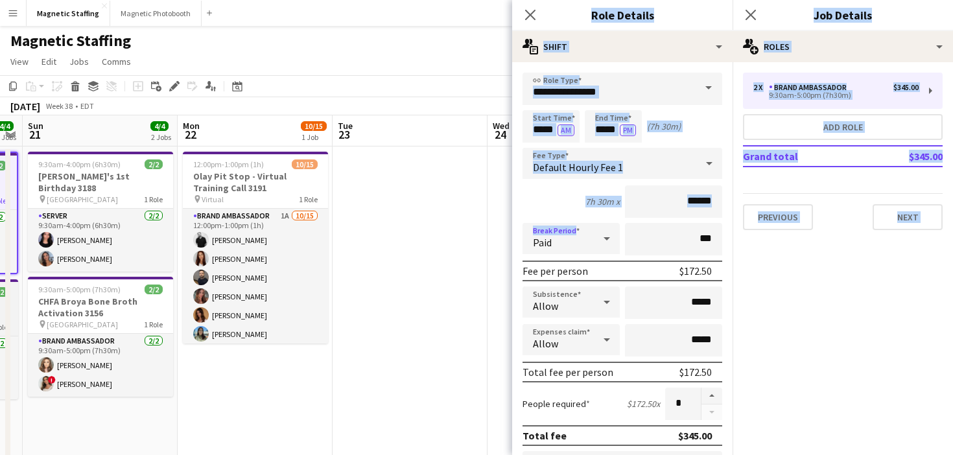
drag, startPoint x: 145, startPoint y: 267, endPoint x: 0, endPoint y: 297, distance: 148.3
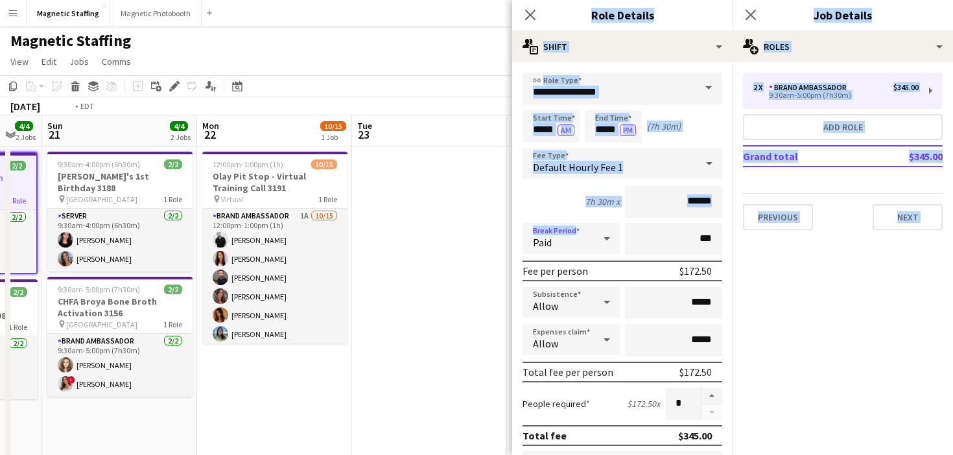
scroll to position [0, 465]
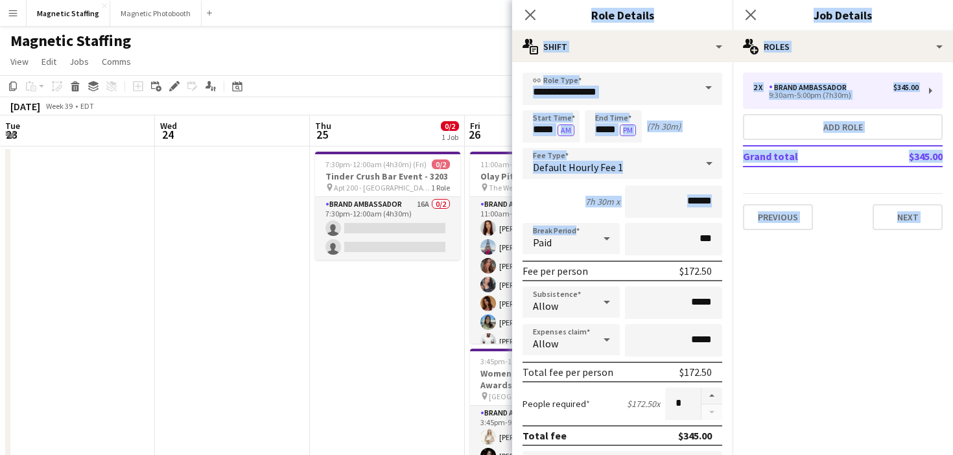
drag, startPoint x: 265, startPoint y: 267, endPoint x: 0, endPoint y: 311, distance: 268.3
drag, startPoint x: 454, startPoint y: 278, endPoint x: 6, endPoint y: 336, distance: 452.0
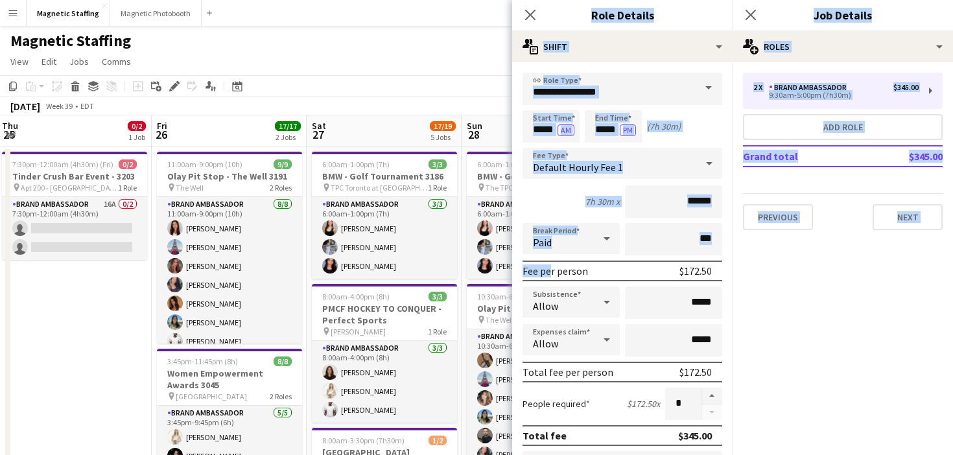
drag, startPoint x: 198, startPoint y: 348, endPoint x: 0, endPoint y: 339, distance: 198.7
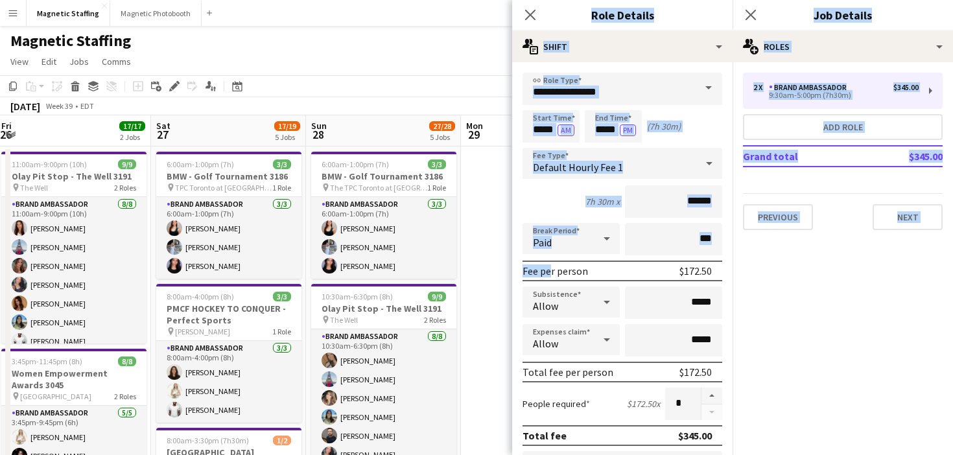
drag, startPoint x: 430, startPoint y: 329, endPoint x: 274, endPoint y: 329, distance: 156.3
click at [528, 13] on icon at bounding box center [530, 14] width 12 height 12
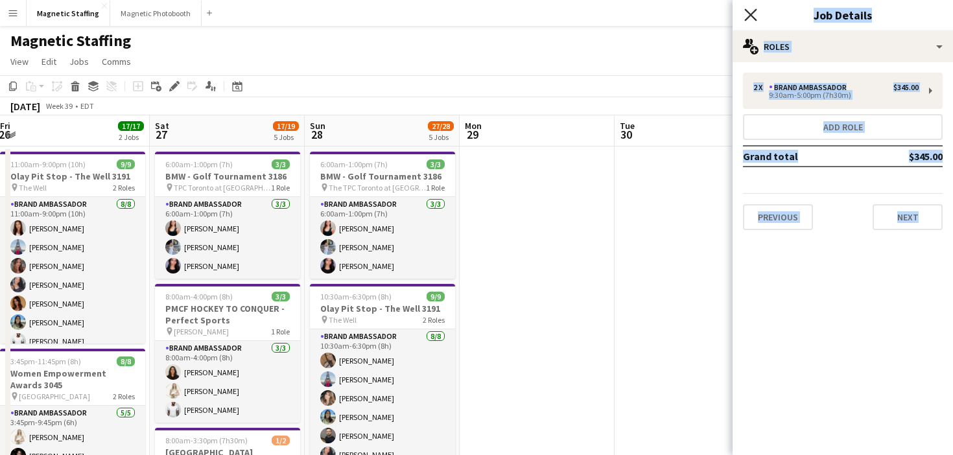
click at [754, 16] on icon "Close pop-in" at bounding box center [751, 14] width 12 height 12
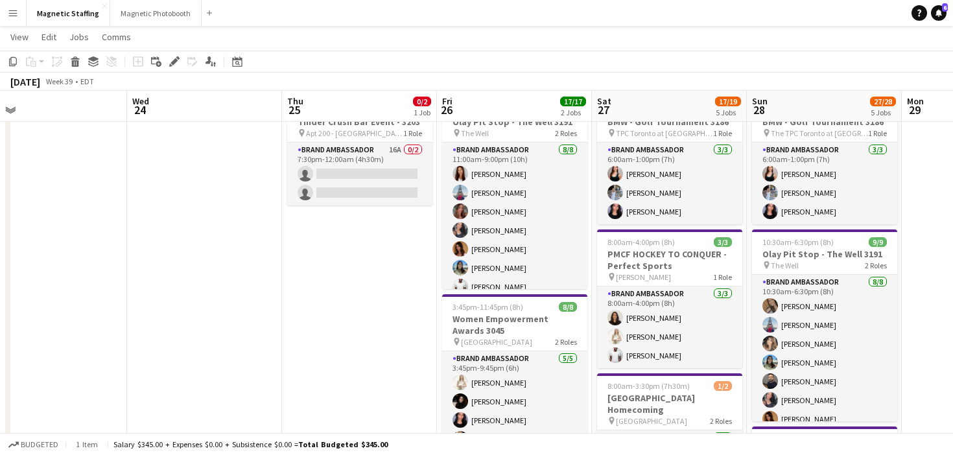
scroll to position [0, 0]
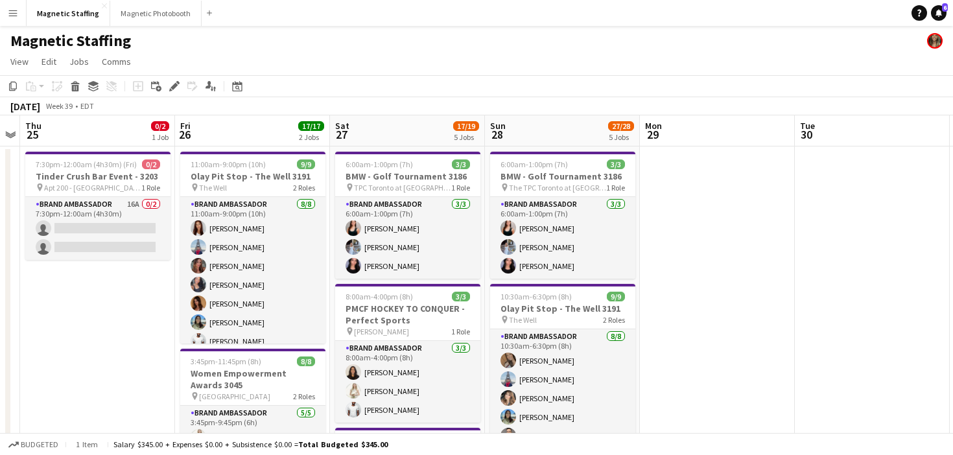
drag, startPoint x: 54, startPoint y: 302, endPoint x: 29, endPoint y: 302, distance: 24.6
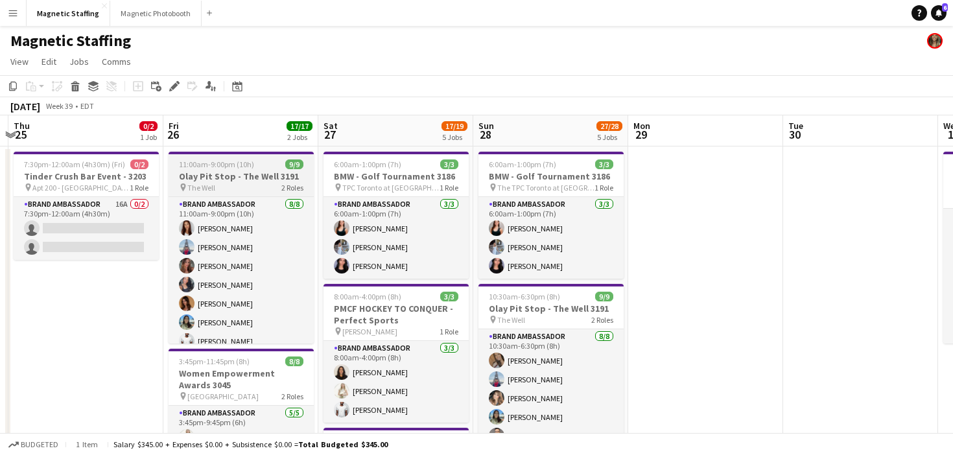
click at [214, 181] on h3 "Olay Pit Stop - The Well 3191" at bounding box center [241, 177] width 145 height 12
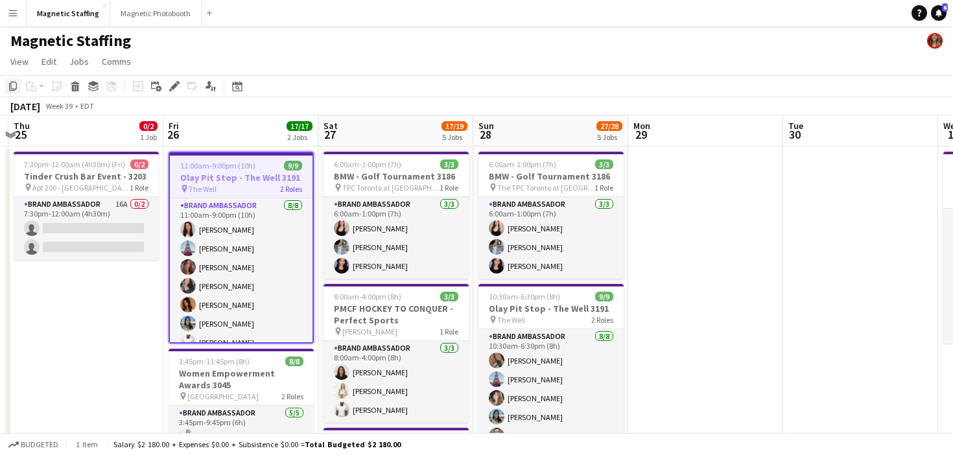
click at [13, 87] on icon "Copy" at bounding box center [13, 86] width 10 height 10
click at [233, 85] on icon at bounding box center [237, 86] width 10 height 10
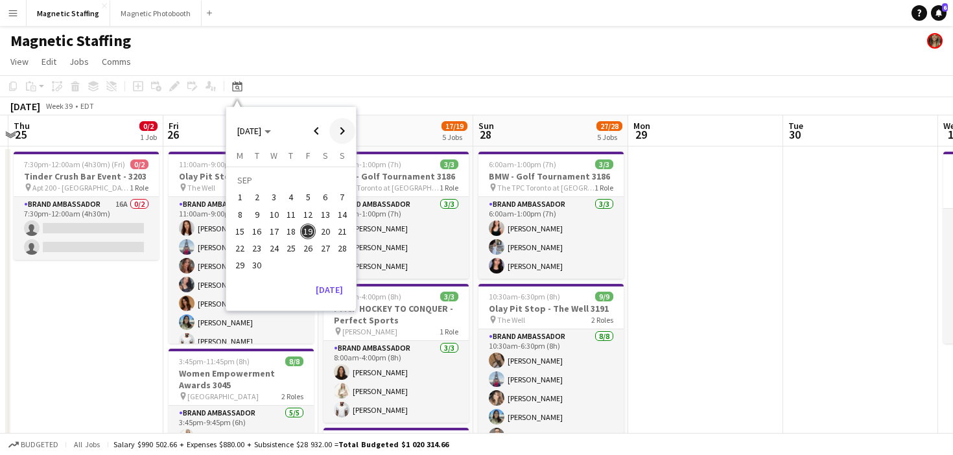
click at [349, 123] on span "Next month" at bounding box center [342, 131] width 26 height 26
click at [307, 231] on span "17" at bounding box center [308, 232] width 16 height 16
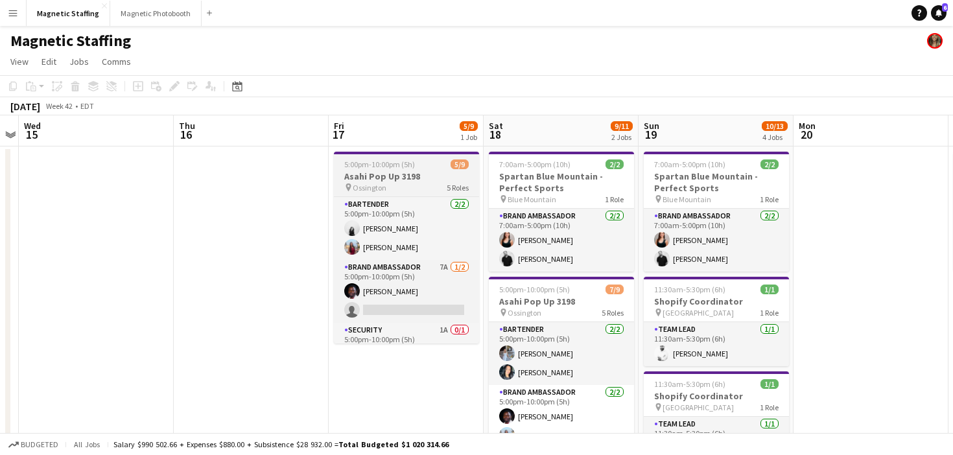
click at [374, 172] on h3 "Asahi Pop Up 3198" at bounding box center [406, 177] width 145 height 12
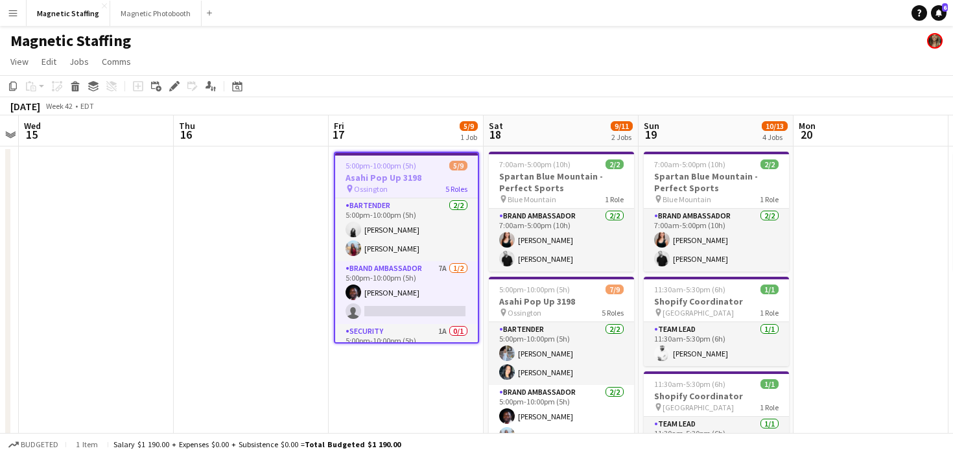
scroll to position [167, 0]
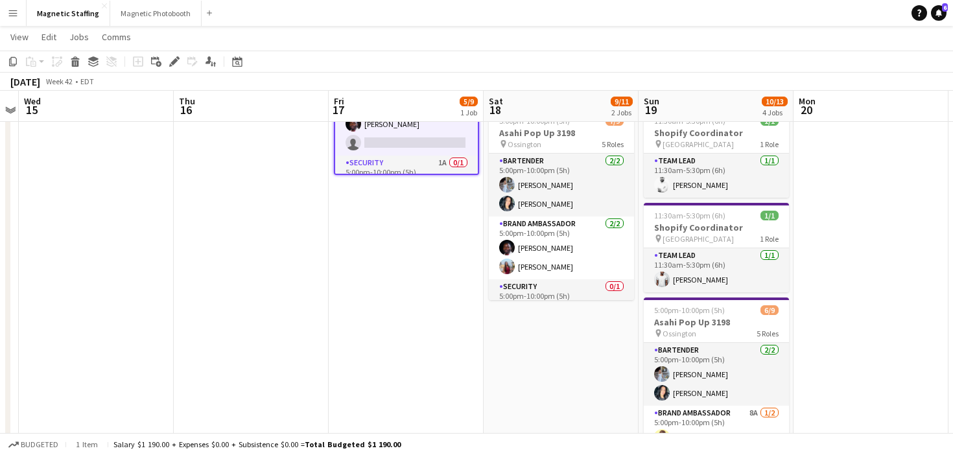
click at [370, 237] on app-date-cell "5:00pm-10:00pm (5h) 5/9 Asahi Pop Up 3198 pin Ossington 5 Roles Bartender [DATE…" at bounding box center [406, 405] width 155 height 855
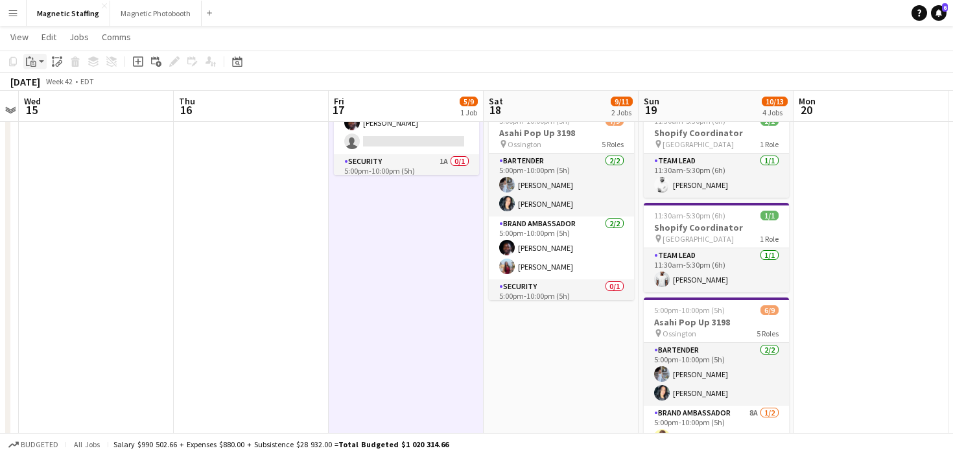
click at [37, 64] on div "Paste" at bounding box center [31, 62] width 16 height 16
click at [41, 87] on link "Paste Command V" at bounding box center [85, 86] width 102 height 12
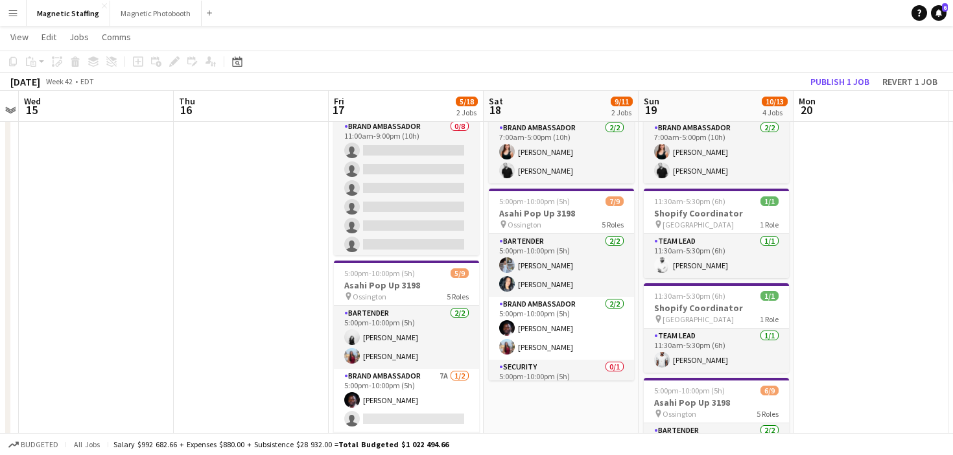
scroll to position [0, 0]
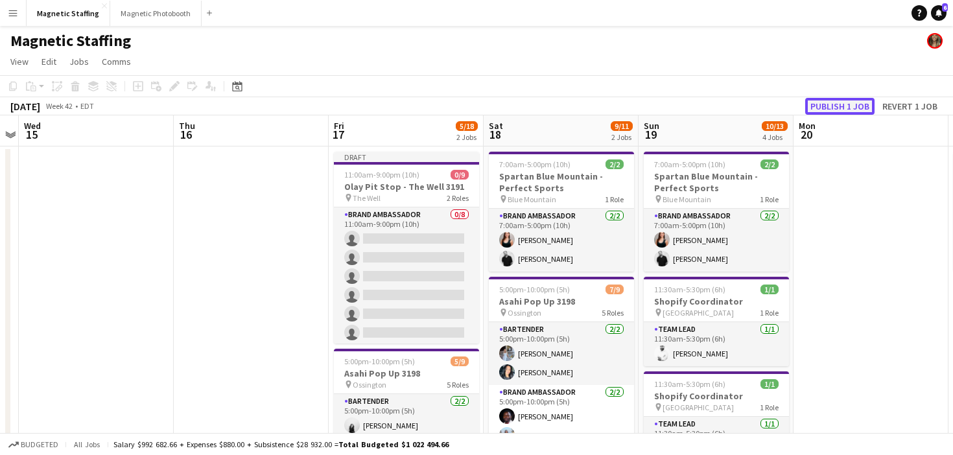
click at [826, 107] on button "Publish 1 job" at bounding box center [840, 106] width 69 height 17
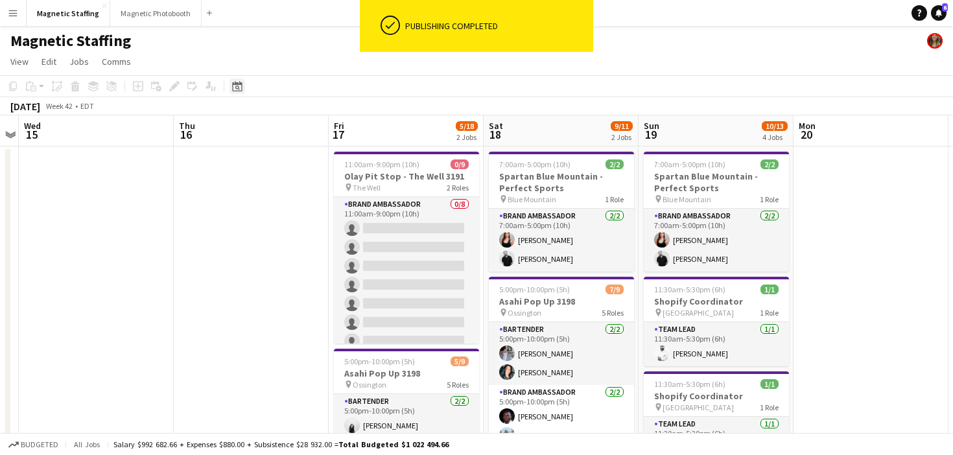
click at [239, 88] on icon "Date picker" at bounding box center [237, 86] width 10 height 10
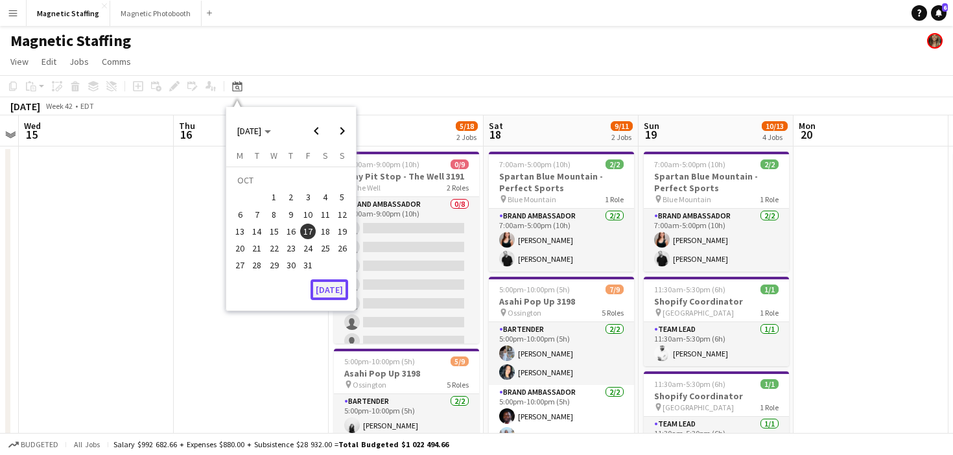
click at [334, 289] on button "[DATE]" at bounding box center [330, 290] width 38 height 21
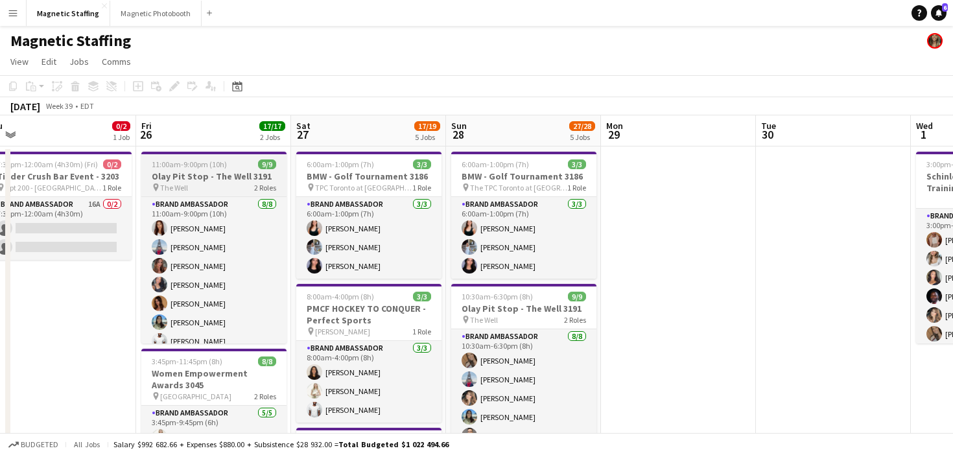
click at [180, 188] on span "The Well" at bounding box center [174, 188] width 28 height 10
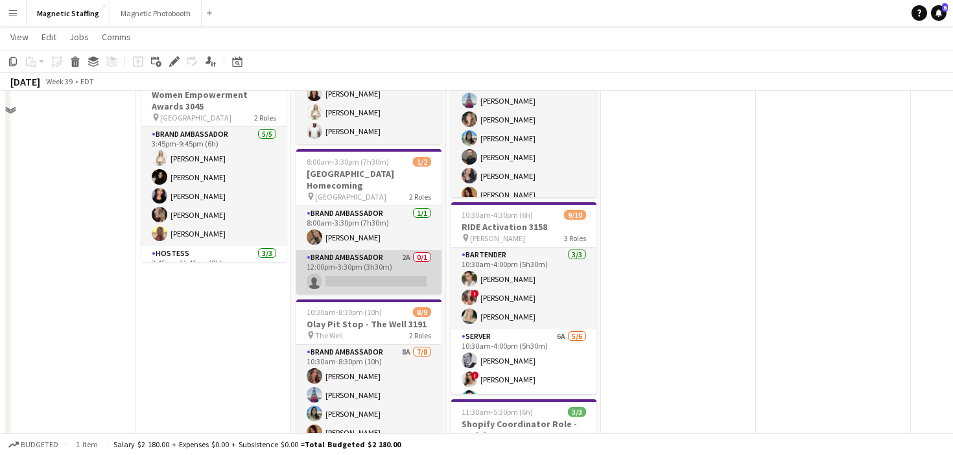
scroll to position [333, 0]
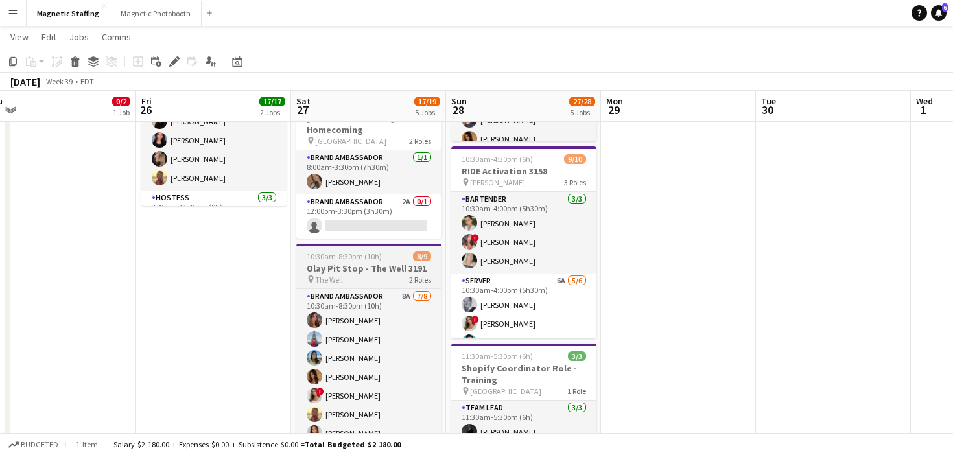
click at [365, 253] on span "10:30am-8:30pm (10h)" at bounding box center [344, 257] width 75 height 10
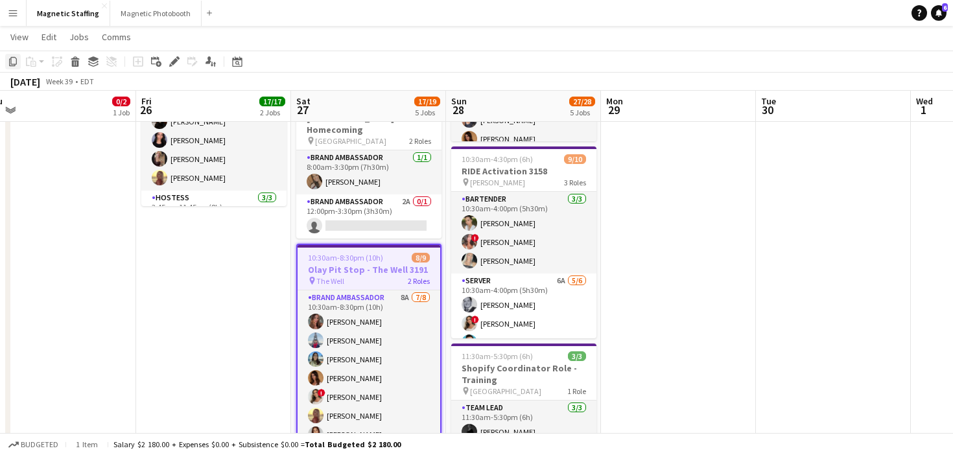
click at [12, 63] on icon "Copy" at bounding box center [13, 61] width 10 height 10
click at [233, 65] on icon at bounding box center [237, 61] width 10 height 10
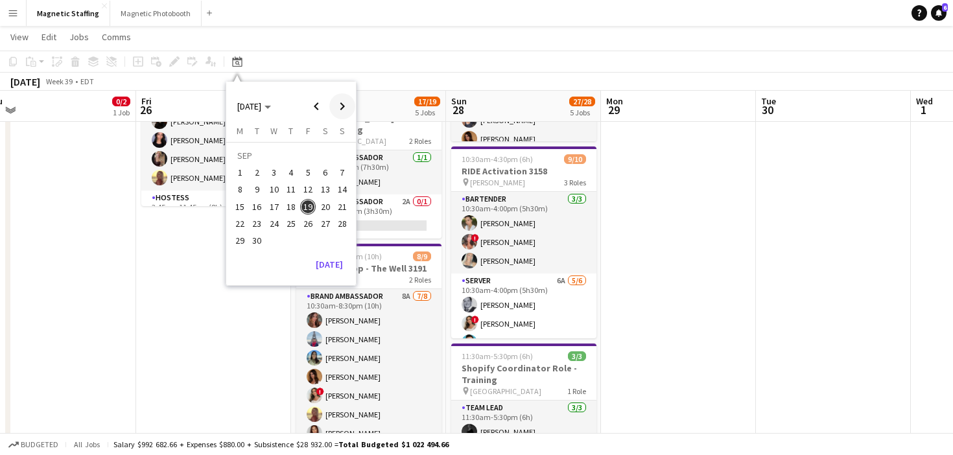
click at [332, 113] on span "Next month" at bounding box center [342, 106] width 26 height 26
click at [325, 204] on span "18" at bounding box center [326, 207] width 16 height 16
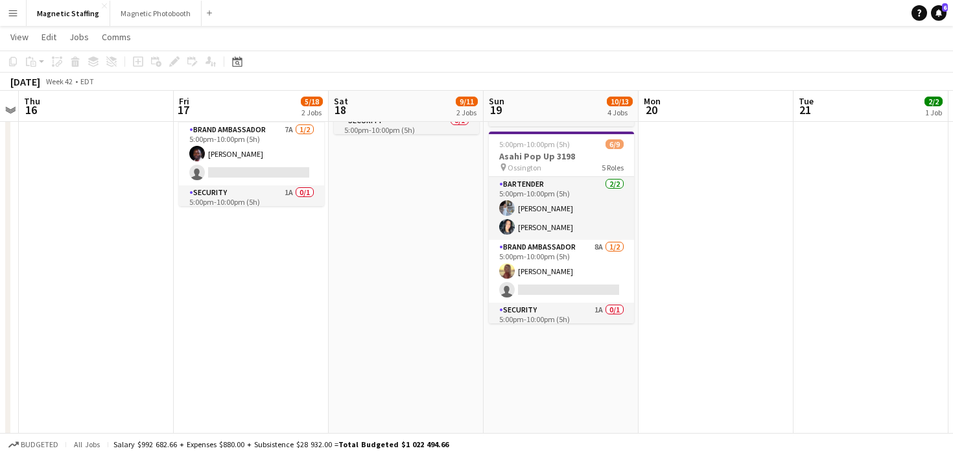
click at [379, 190] on app-date-cell "7:00am-5:00pm (10h) 2/2 Spartan Blue Mountain - Perfect Sports pin Blue Mountai…" at bounding box center [406, 239] width 155 height 855
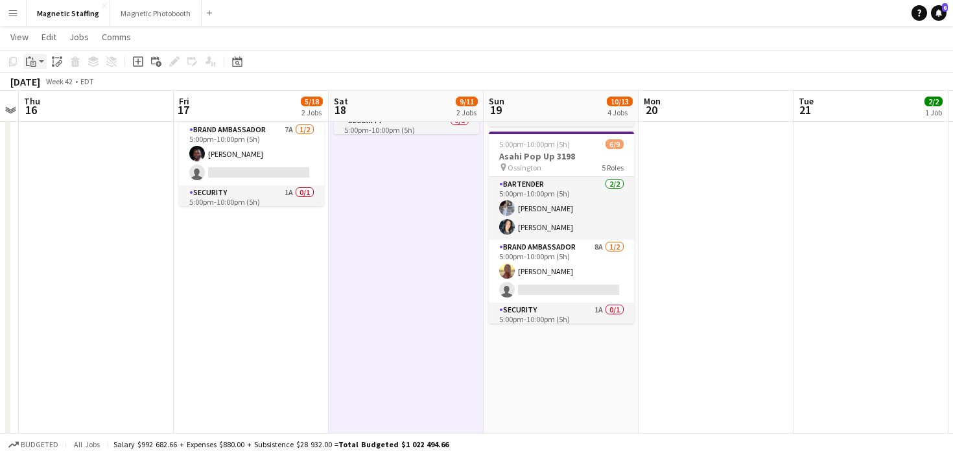
click at [36, 67] on div "Paste" at bounding box center [31, 62] width 16 height 16
click at [43, 89] on link "Paste Command V" at bounding box center [85, 86] width 102 height 12
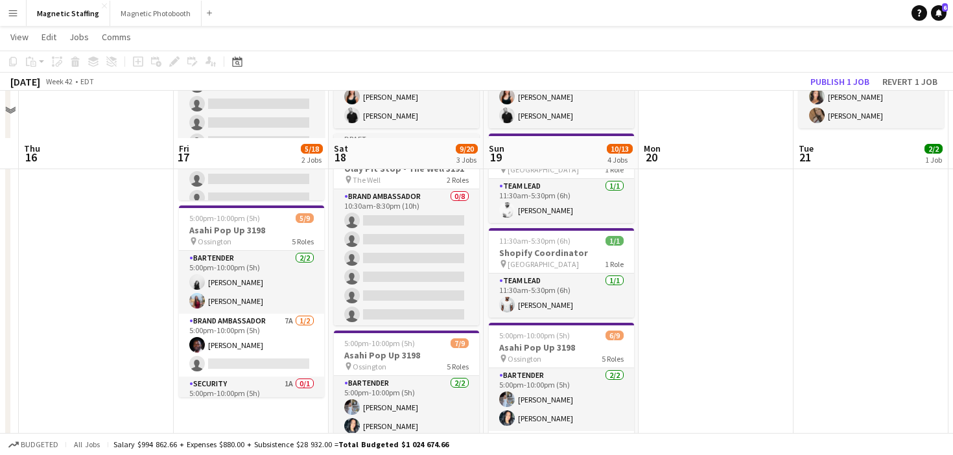
scroll to position [129, 0]
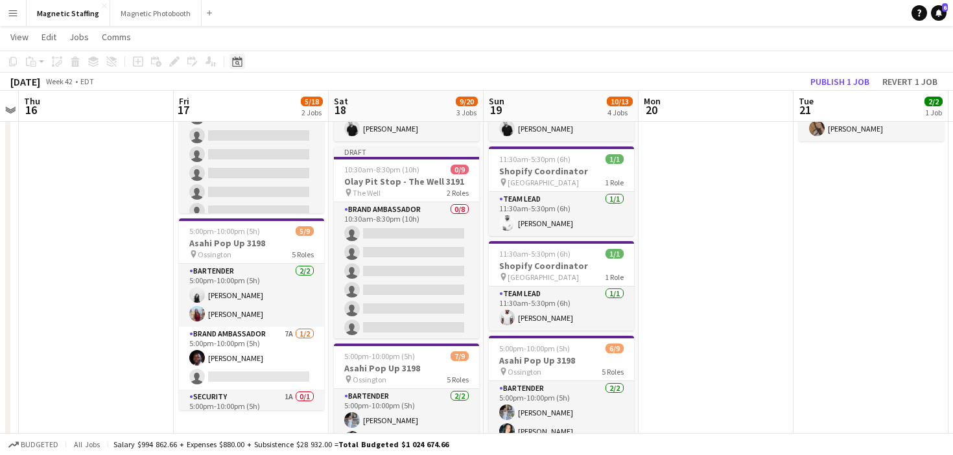
click at [239, 59] on icon at bounding box center [237, 61] width 10 height 10
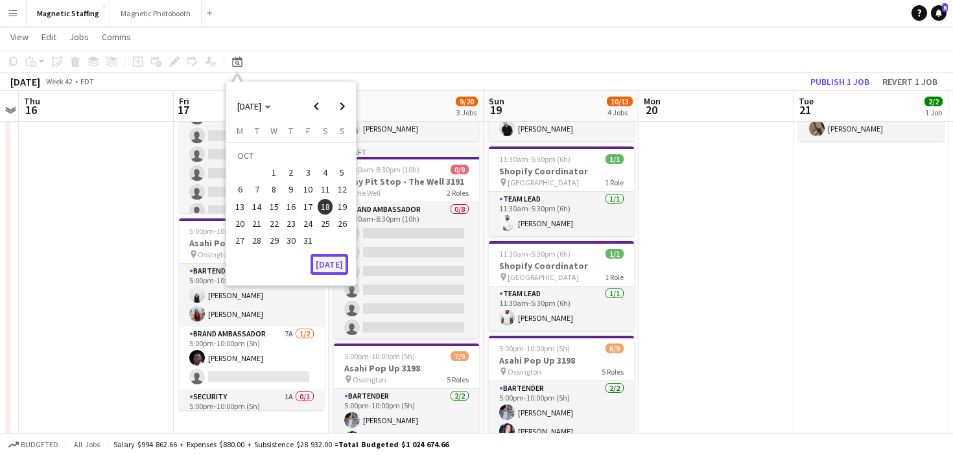
click at [332, 256] on button "[DATE]" at bounding box center [330, 264] width 38 height 21
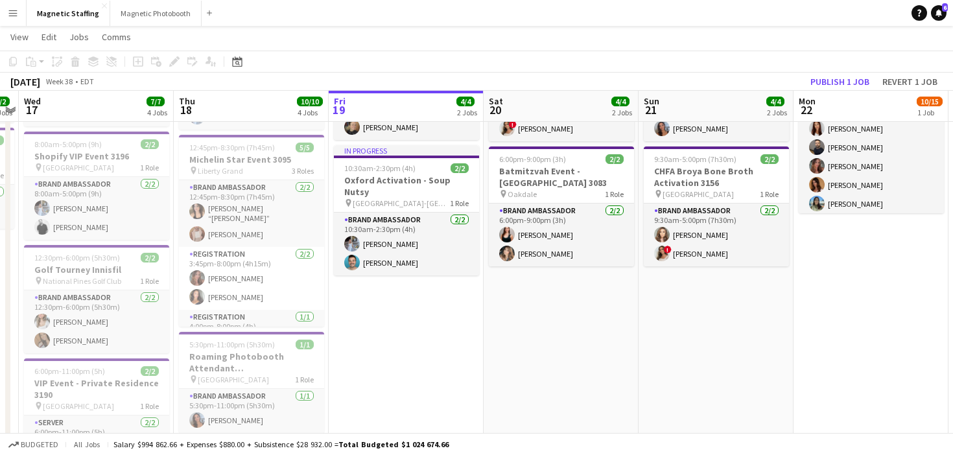
scroll to position [0, 0]
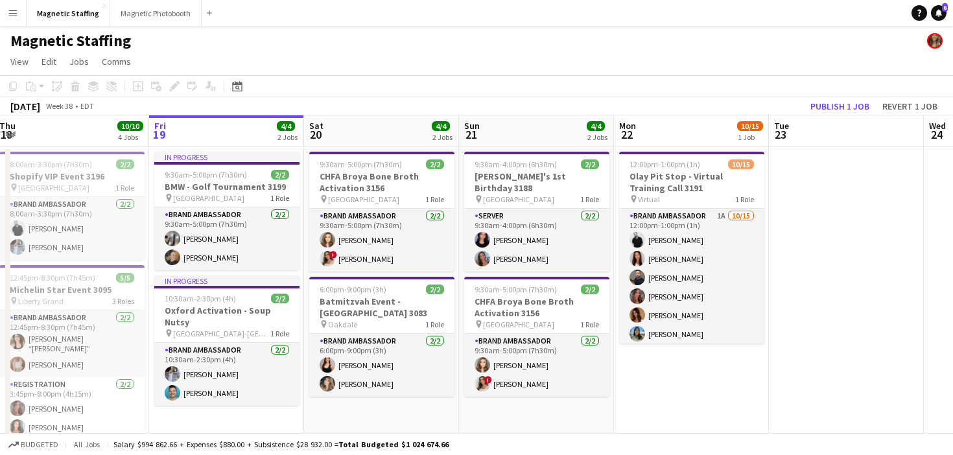
drag, startPoint x: 752, startPoint y: 283, endPoint x: 0, endPoint y: 409, distance: 762.8
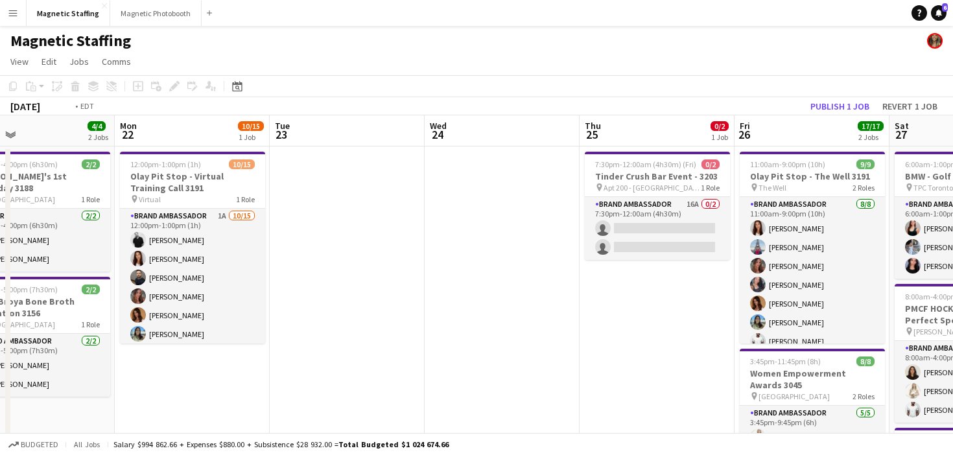
drag, startPoint x: 680, startPoint y: 350, endPoint x: 4, endPoint y: 371, distance: 676.1
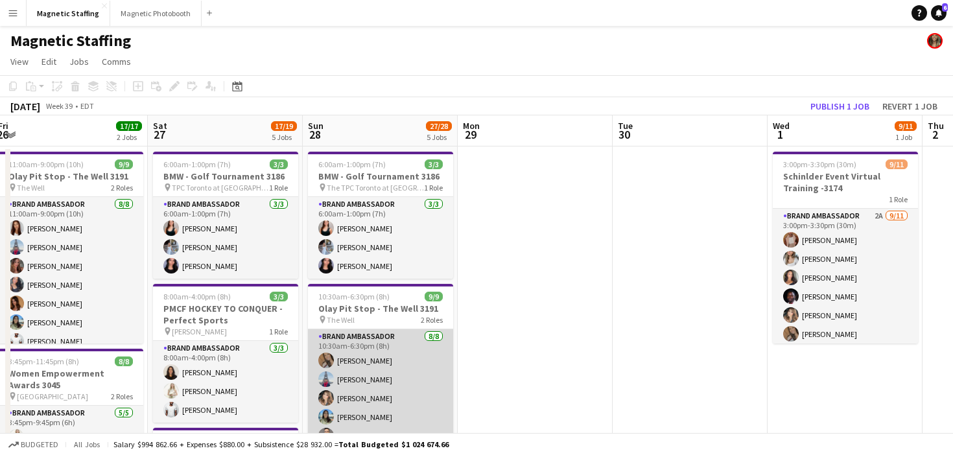
scroll to position [50, 0]
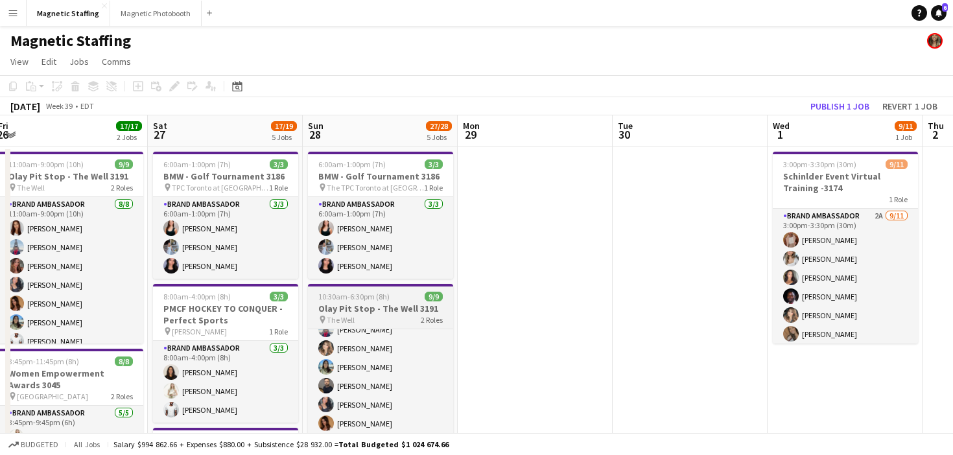
click at [354, 309] on h3 "Olay Pit Stop - The Well 3191" at bounding box center [380, 309] width 145 height 12
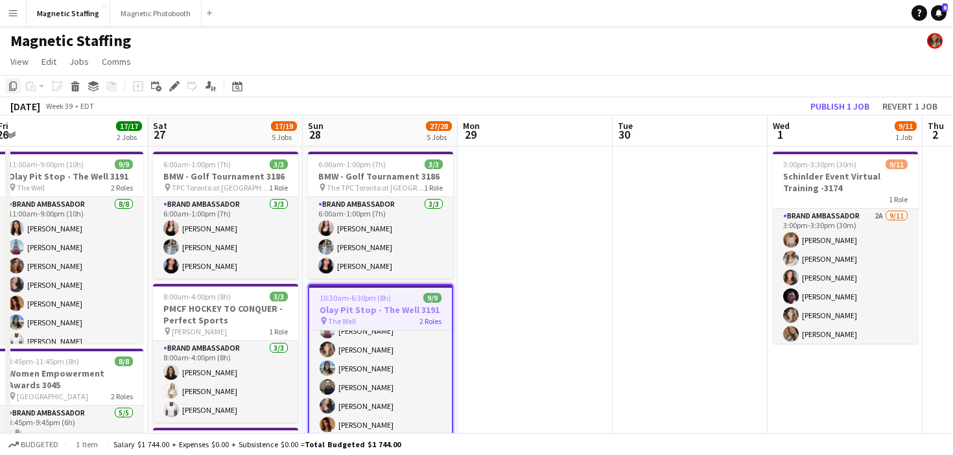
click at [14, 86] on icon "Copy" at bounding box center [13, 86] width 10 height 10
click at [243, 85] on div "Date picker" at bounding box center [238, 86] width 16 height 16
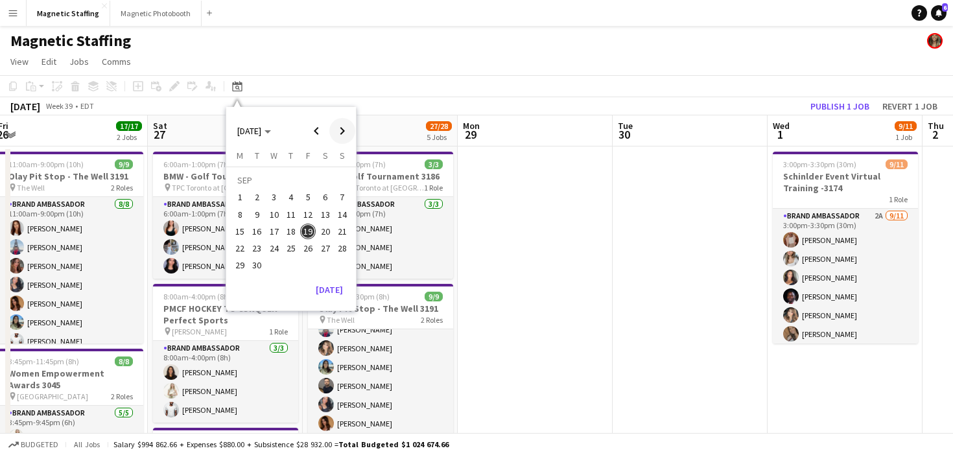
click at [336, 136] on span "Next month" at bounding box center [342, 131] width 26 height 26
click at [346, 235] on span "19" at bounding box center [343, 232] width 16 height 16
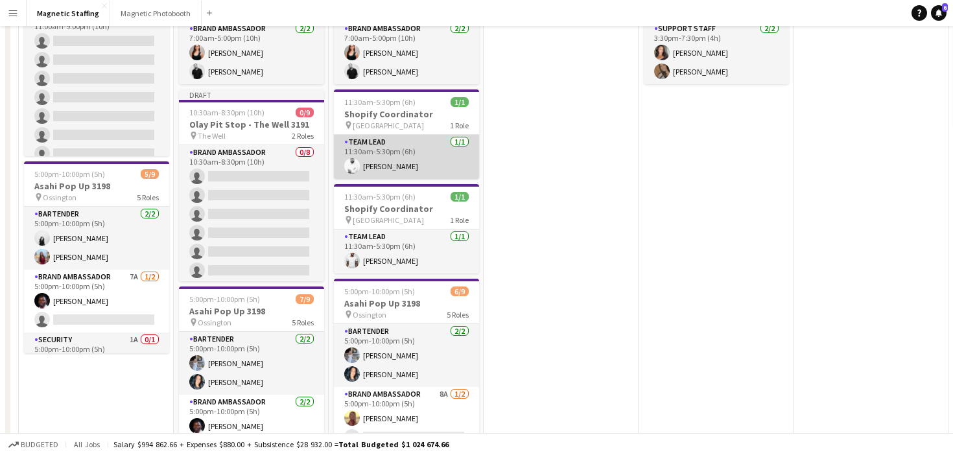
scroll to position [460, 0]
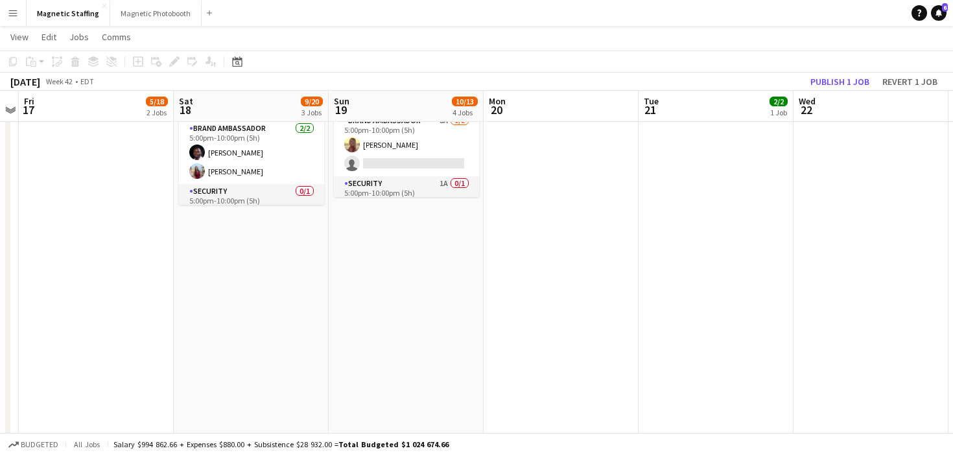
click at [388, 270] on app-date-cell "7:00am-5:00pm (10h) 2/2 Spartan Blue Mountain - Perfect Sports pin Blue Mountai…" at bounding box center [406, 112] width 155 height 855
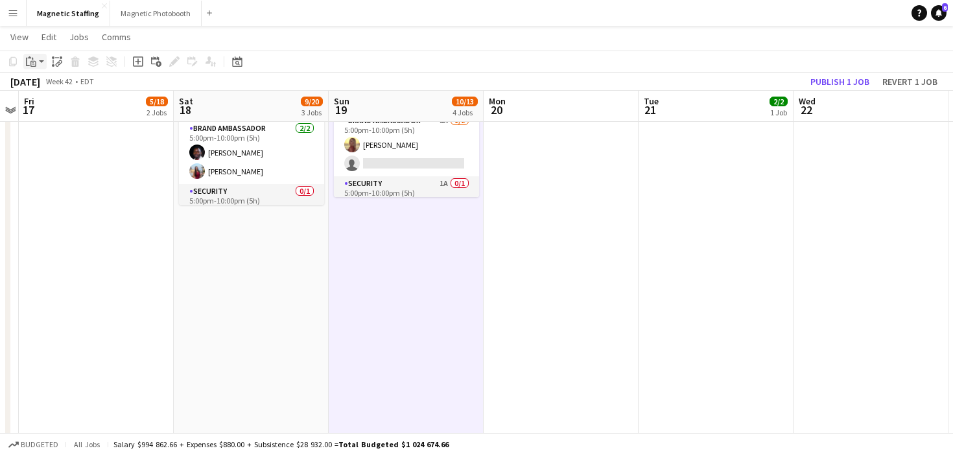
click at [36, 64] on div "Paste" at bounding box center [31, 62] width 16 height 16
click at [42, 87] on link "Paste Command V" at bounding box center [85, 86] width 102 height 12
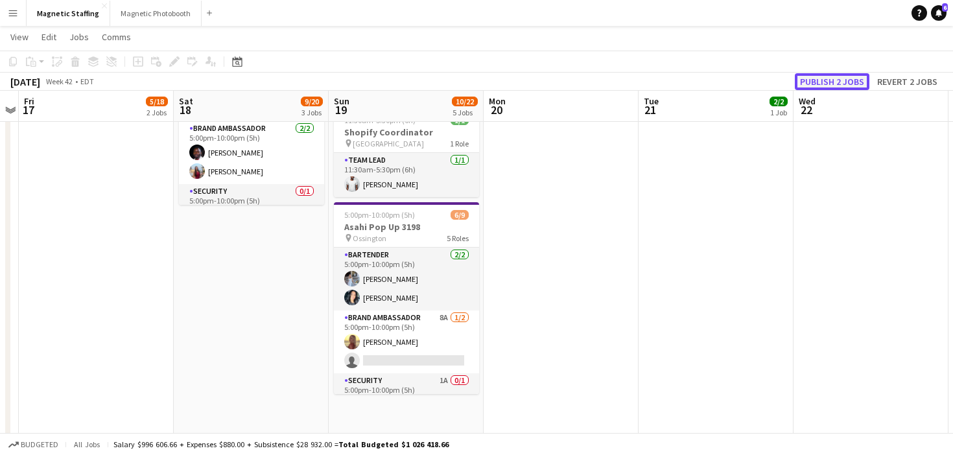
click at [830, 80] on button "Publish 2 jobs" at bounding box center [832, 81] width 75 height 17
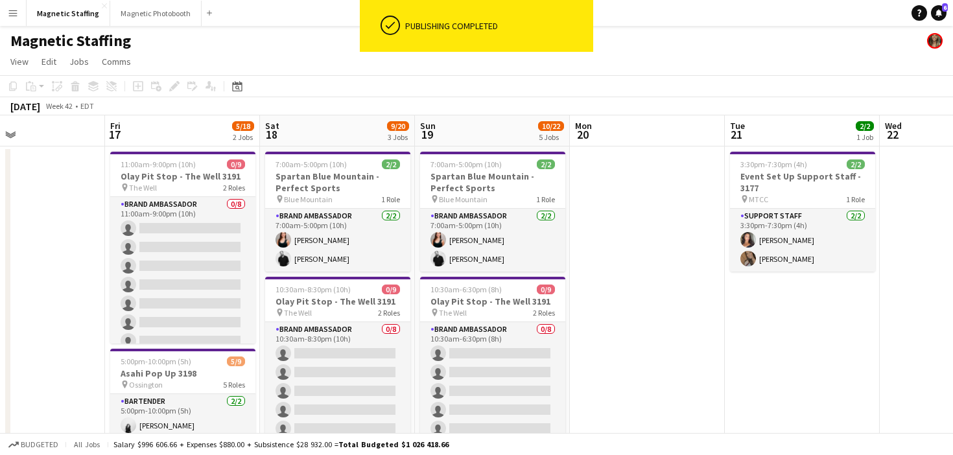
scroll to position [0, 347]
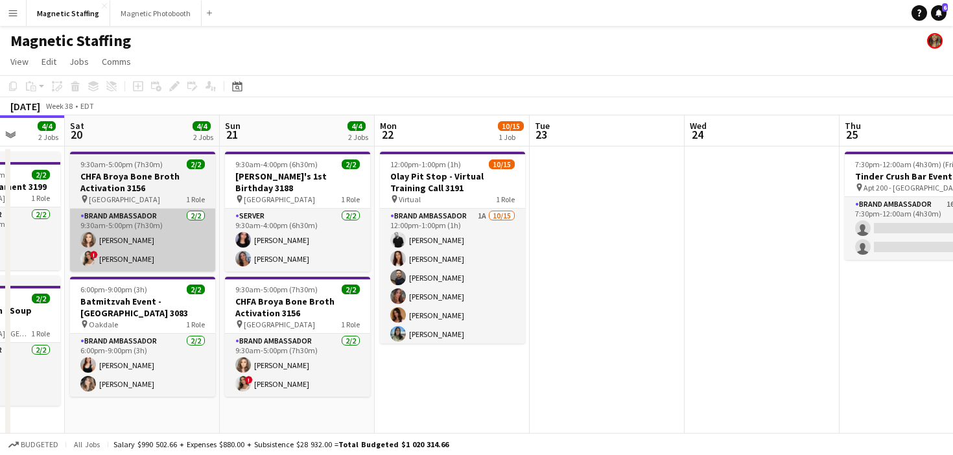
drag, startPoint x: 372, startPoint y: 228, endPoint x: 140, endPoint y: 222, distance: 231.6
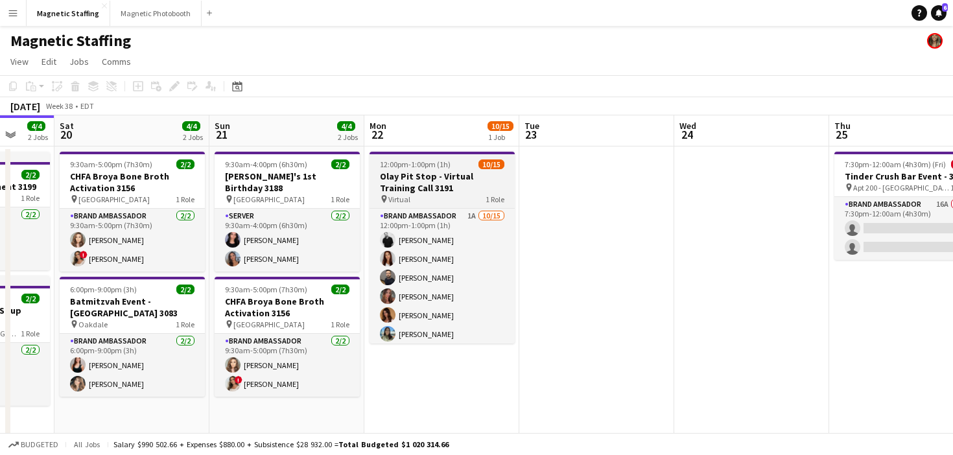
click at [392, 185] on h3 "Olay Pit Stop - Virtual Training Call 3191" at bounding box center [442, 182] width 145 height 23
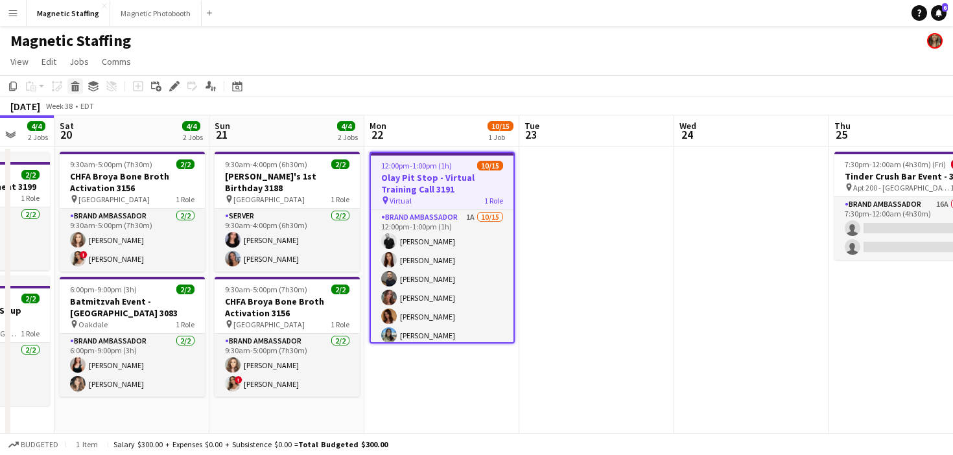
click at [80, 90] on div "Delete" at bounding box center [75, 86] width 16 height 16
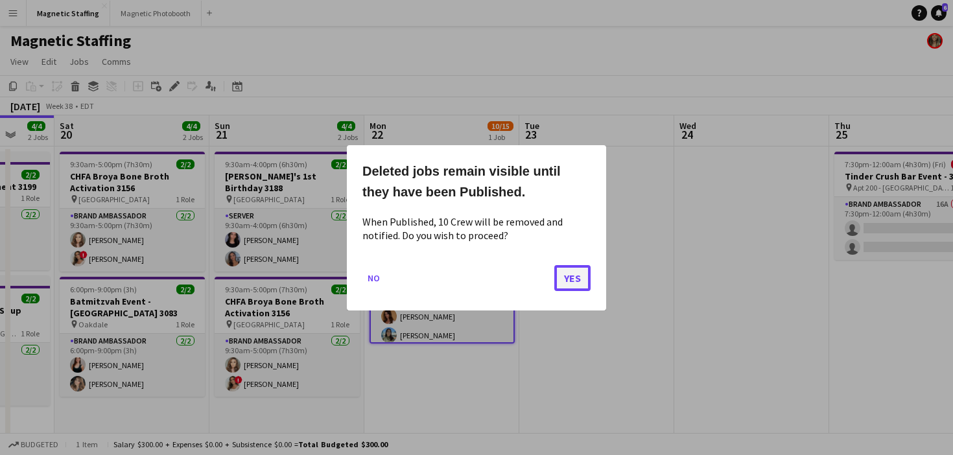
click at [569, 280] on button "Yes" at bounding box center [573, 278] width 36 height 26
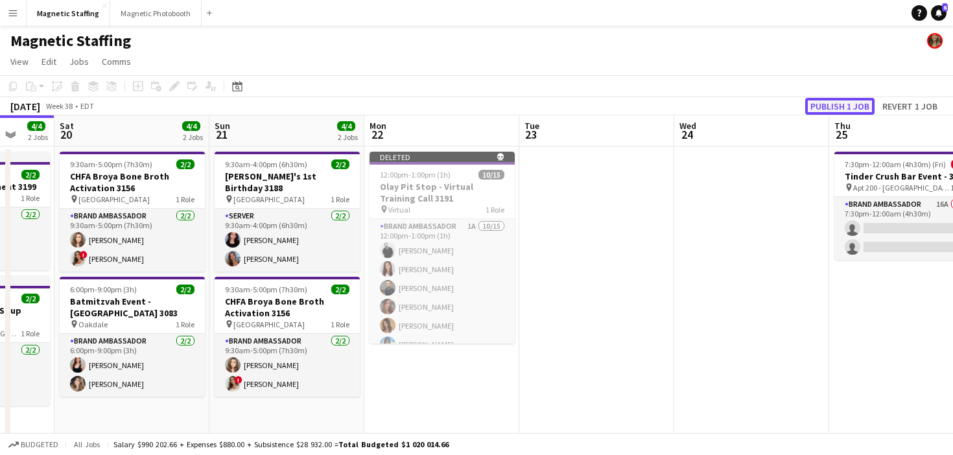
click at [844, 109] on button "Publish 1 job" at bounding box center [840, 106] width 69 height 17
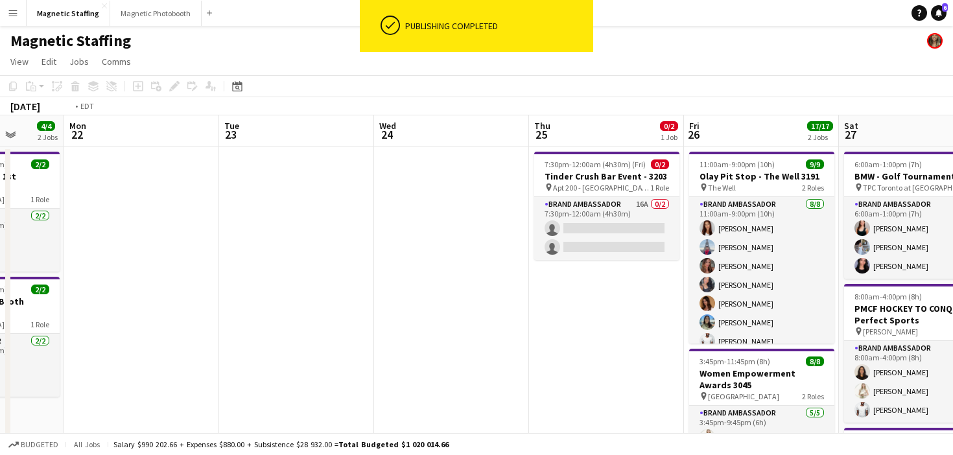
drag, startPoint x: 665, startPoint y: 278, endPoint x: 173, endPoint y: 243, distance: 493.6
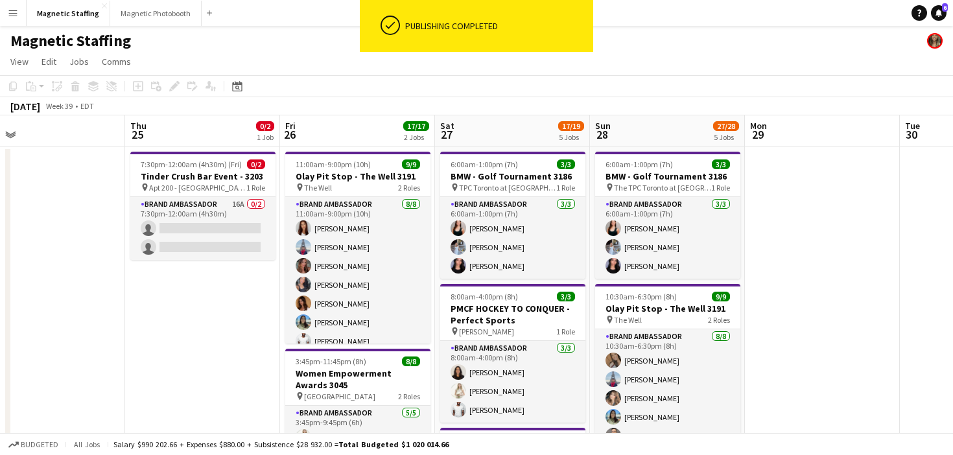
scroll to position [0, 542]
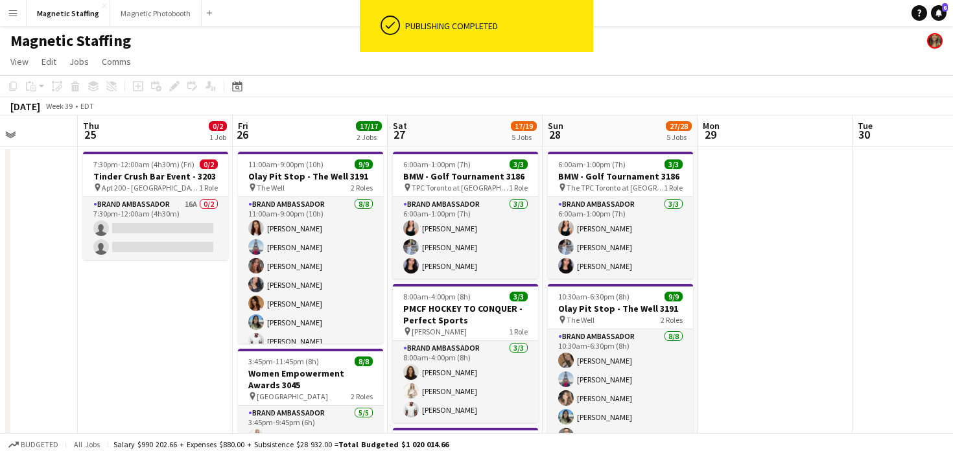
drag, startPoint x: 549, startPoint y: 241, endPoint x: 449, endPoint y: 240, distance: 99.2
click at [273, 174] on h3 "Olay Pit Stop - The Well 3191" at bounding box center [310, 177] width 145 height 12
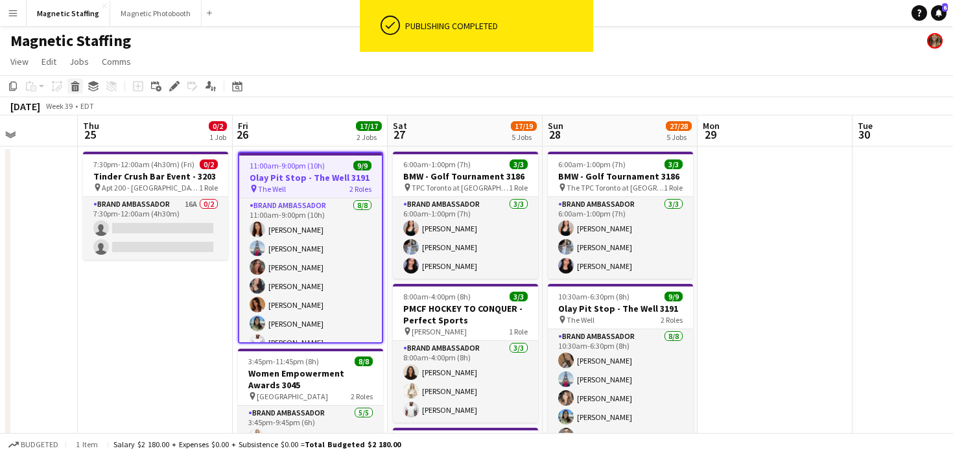
click at [76, 89] on icon "Delete" at bounding box center [75, 86] width 10 height 10
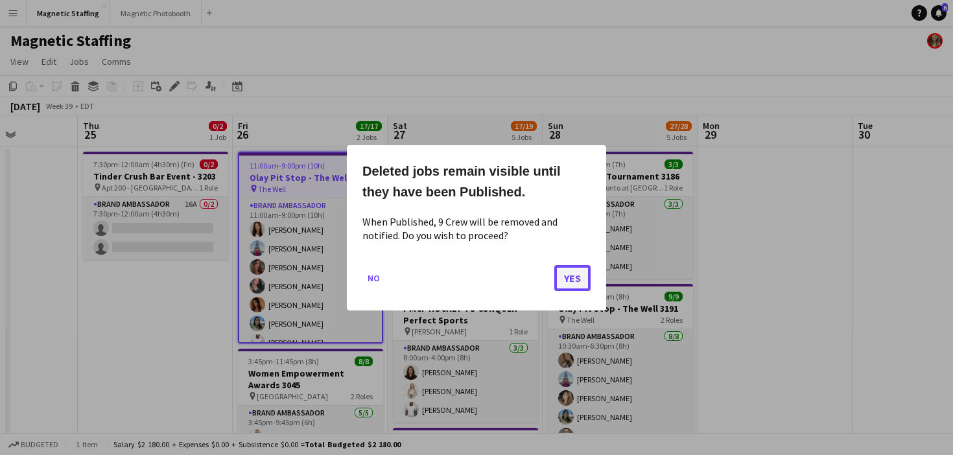
click at [571, 280] on button "Yes" at bounding box center [573, 278] width 36 height 26
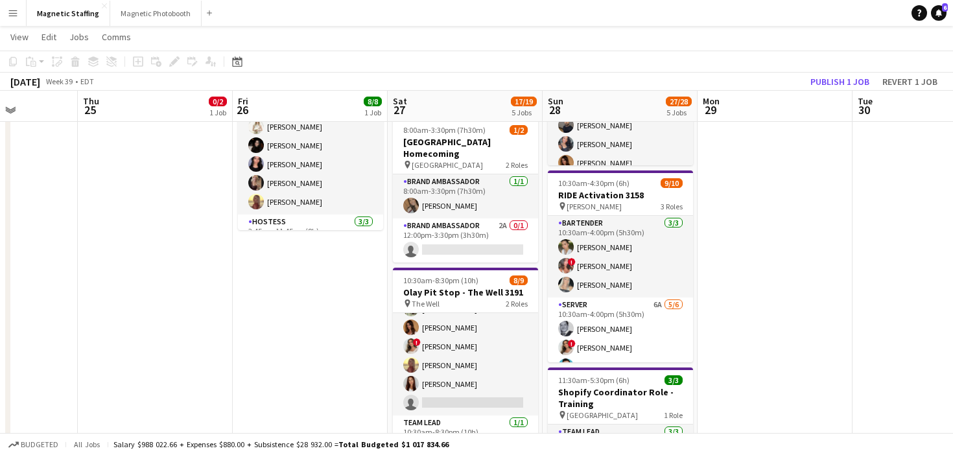
scroll to position [73, 0]
click at [437, 272] on app-job-card "10:30am-8:30pm (10h) 8/9 Olay Pit Stop - The Well 3191 pin The Well 2 Roles Bra…" at bounding box center [465, 364] width 145 height 192
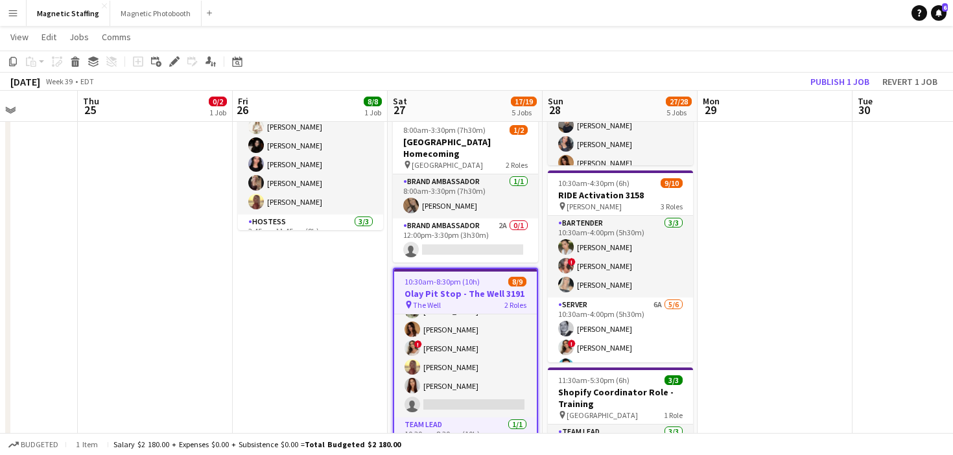
click at [66, 60] on div "Copy Paste Paste Command V Paste with crew Command Shift V Paste linked Job Del…" at bounding box center [62, 62] width 114 height 16
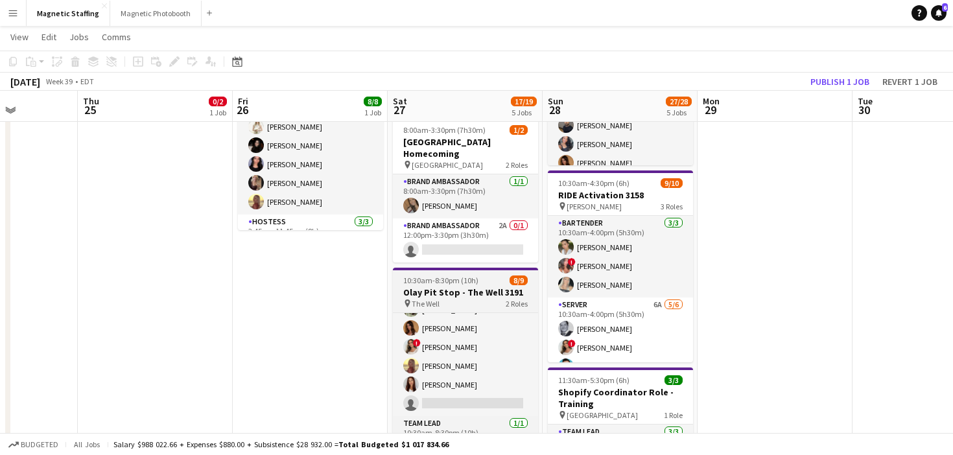
click at [476, 298] on app-job-card "10:30am-8:30pm (10h) 8/9 Olay Pit Stop - The Well 3191 pin The Well 2 Roles Bra…" at bounding box center [465, 364] width 145 height 192
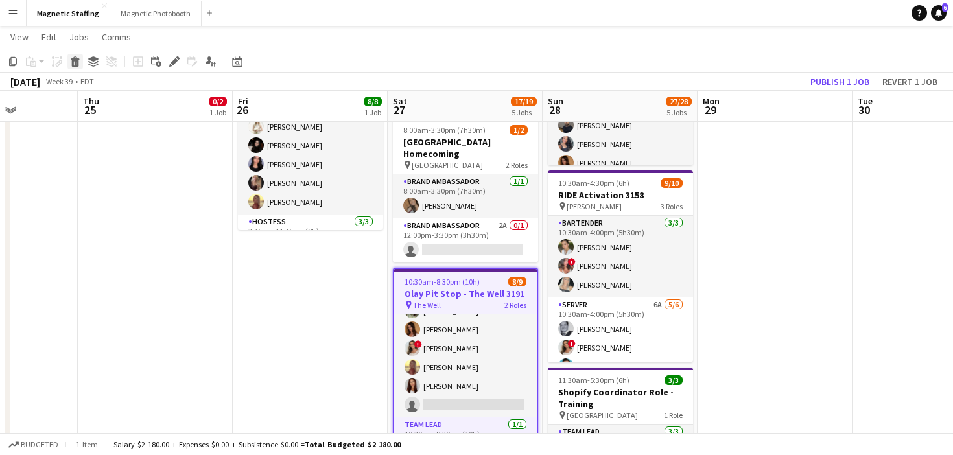
click at [75, 66] on icon at bounding box center [75, 63] width 7 height 6
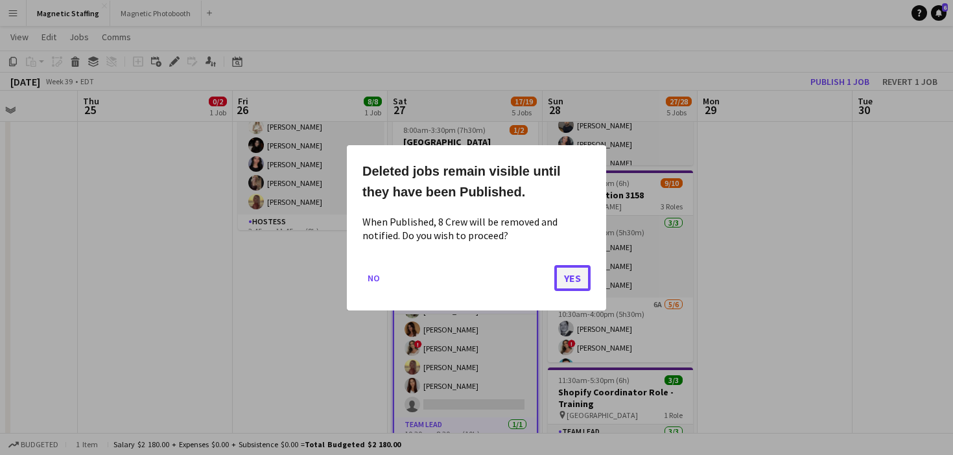
click at [584, 276] on button "Yes" at bounding box center [573, 278] width 36 height 26
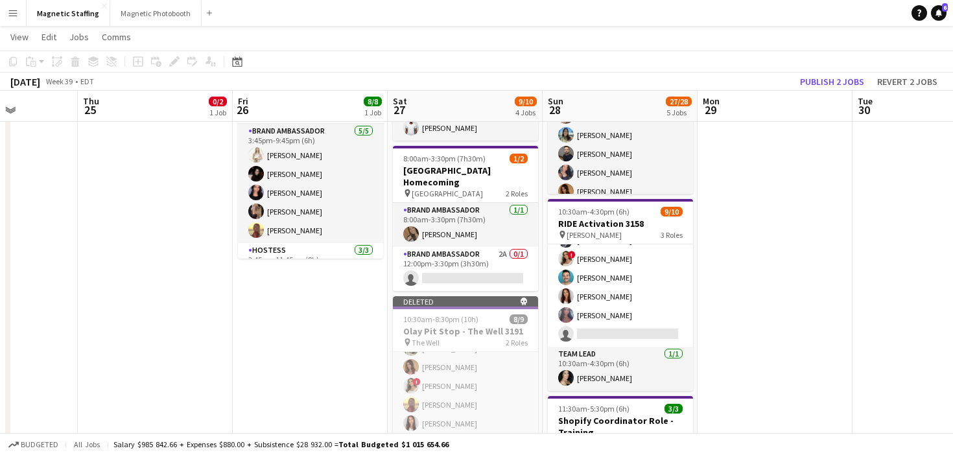
scroll to position [146, 0]
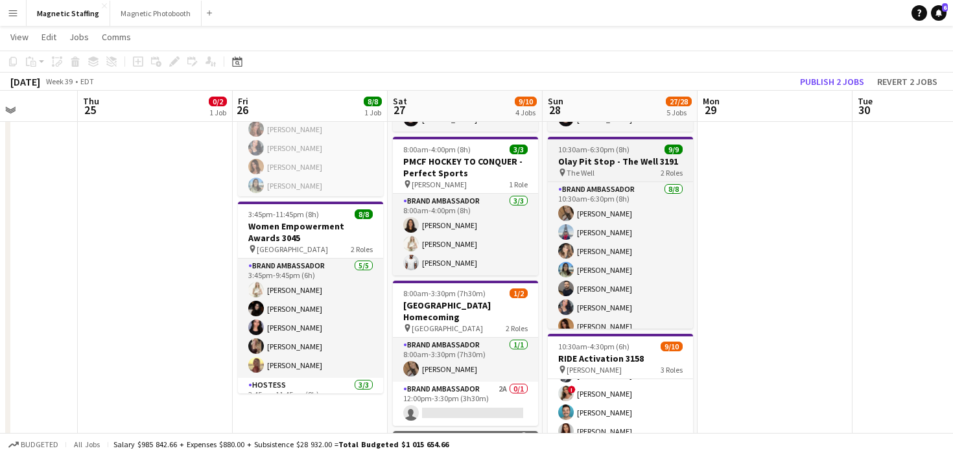
click at [590, 169] on span "The Well" at bounding box center [581, 173] width 28 height 10
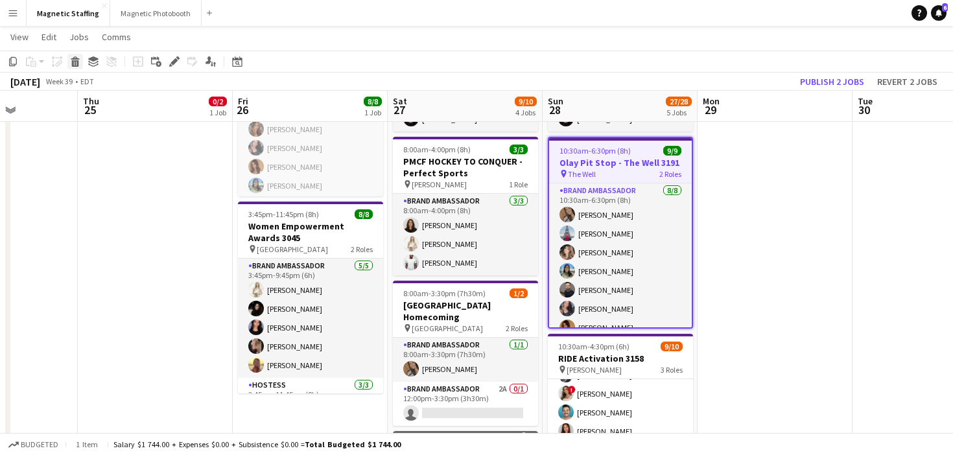
click at [74, 60] on icon "Delete" at bounding box center [75, 61] width 10 height 10
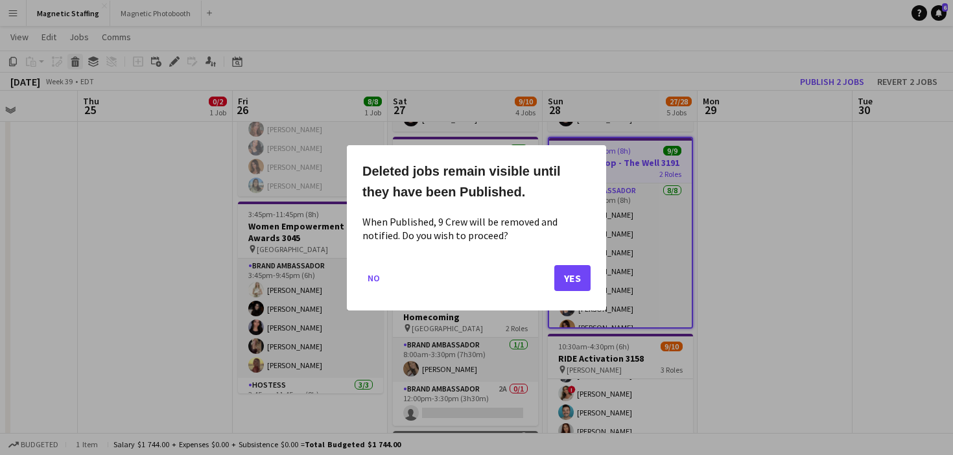
scroll to position [0, 0]
click at [571, 280] on button "Yes" at bounding box center [573, 278] width 36 height 26
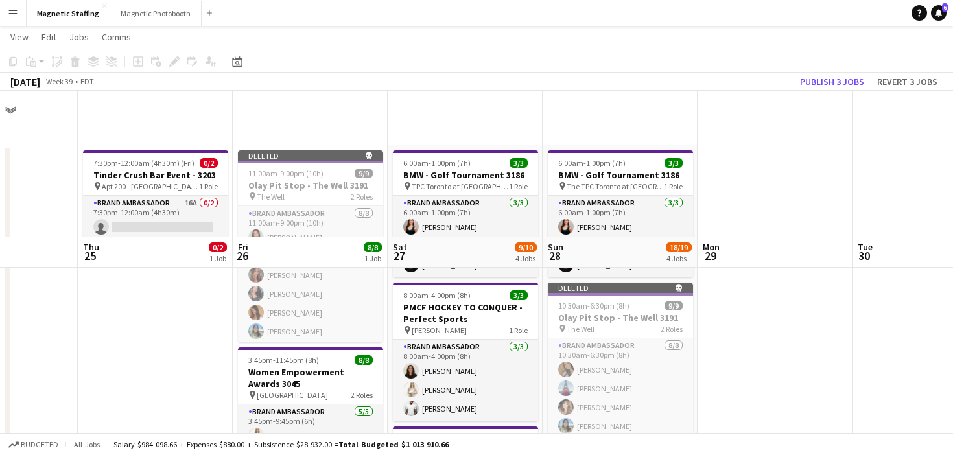
scroll to position [146, 0]
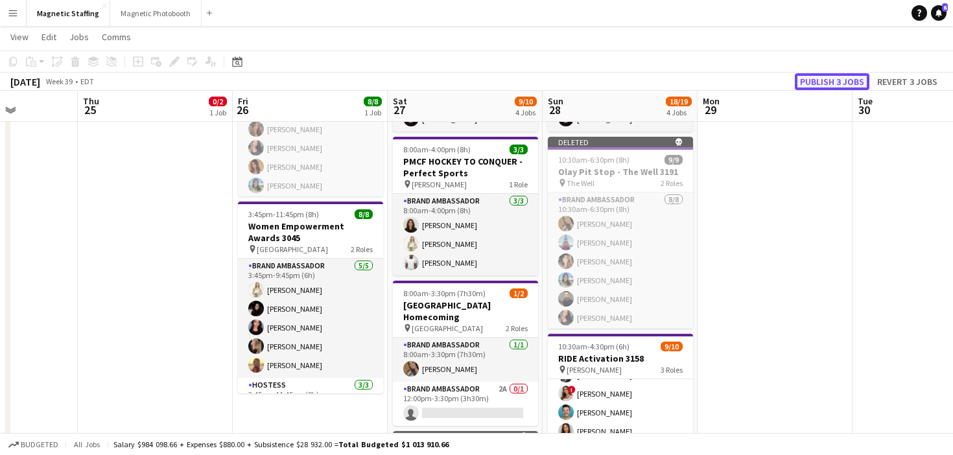
click at [854, 77] on button "Publish 3 jobs" at bounding box center [832, 81] width 75 height 17
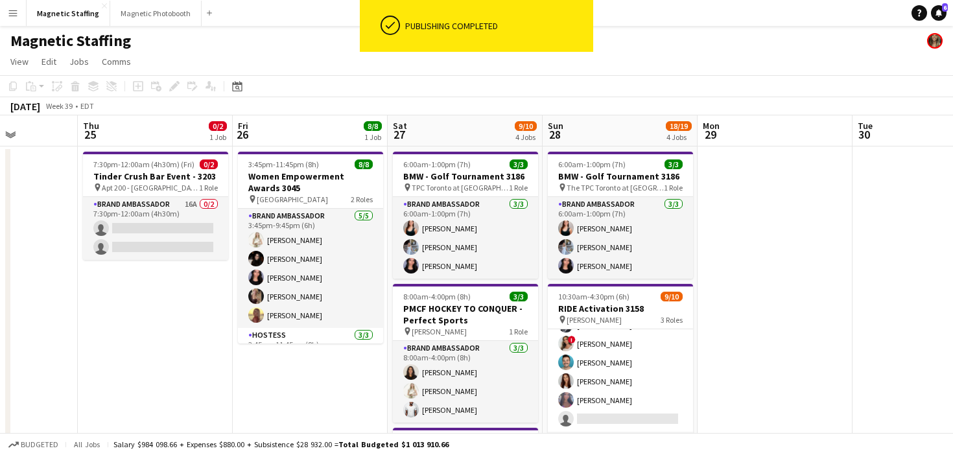
scroll to position [76, 0]
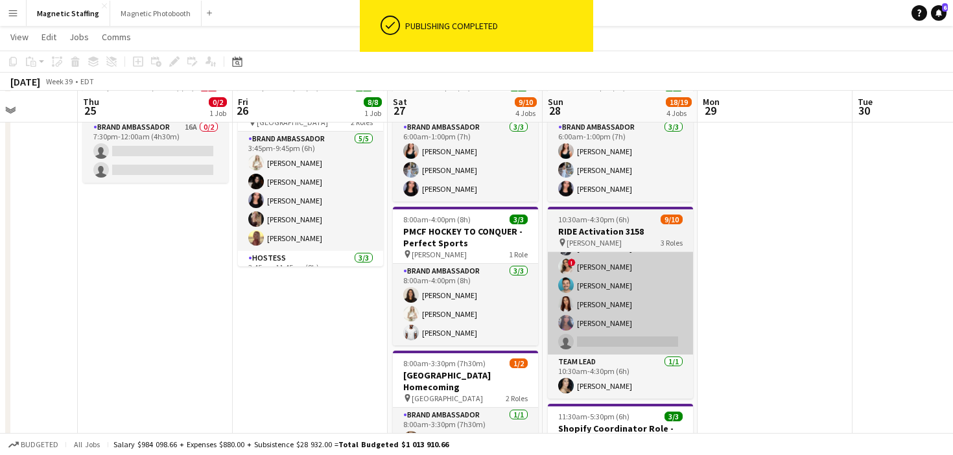
click at [636, 294] on app-card-role "Server 6A 5/6 10:30am-4:00pm (5h30m) Mike Oelker ! Emily Vandongen Harrison Smi…" at bounding box center [620, 286] width 145 height 138
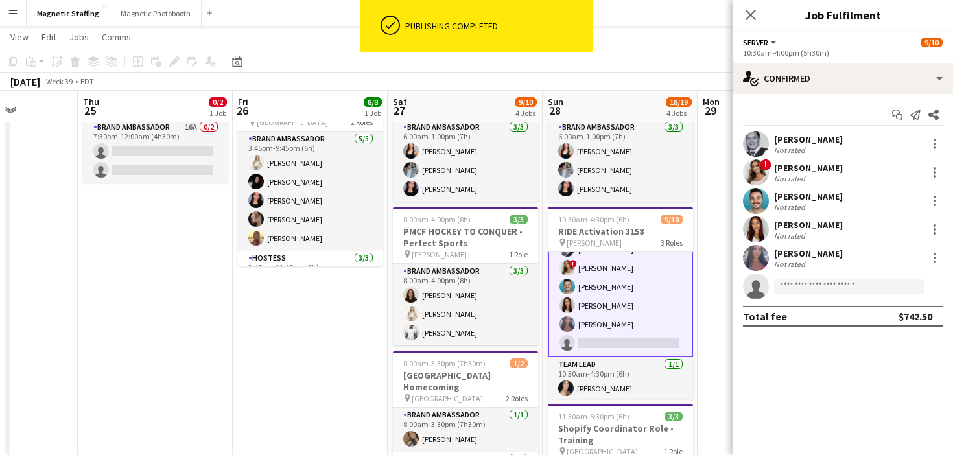
scroll to position [119, 0]
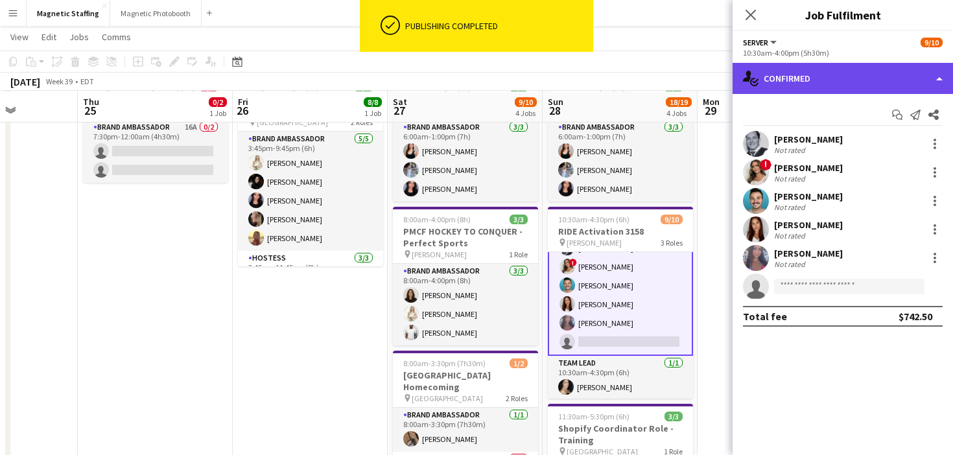
click at [814, 82] on div "single-neutral-actions-check-2 Confirmed" at bounding box center [843, 78] width 221 height 31
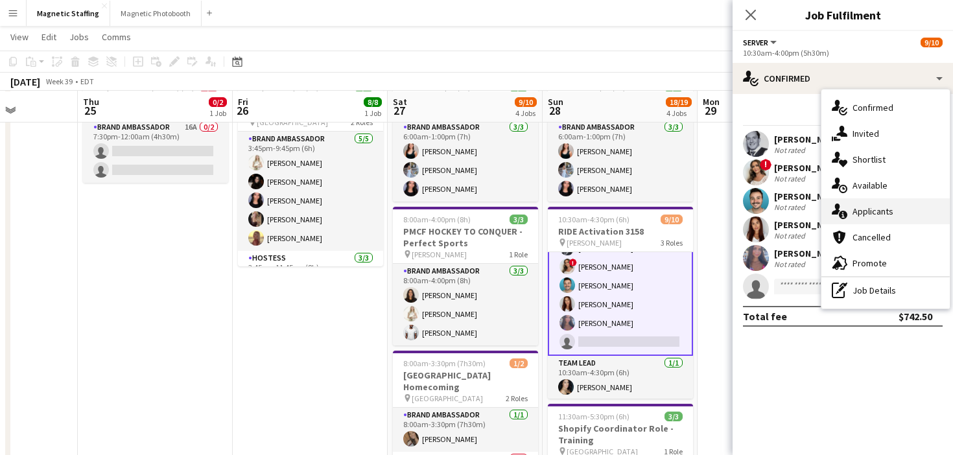
click at [850, 204] on div "single-neutral-actions-information Applicants" at bounding box center [886, 211] width 128 height 26
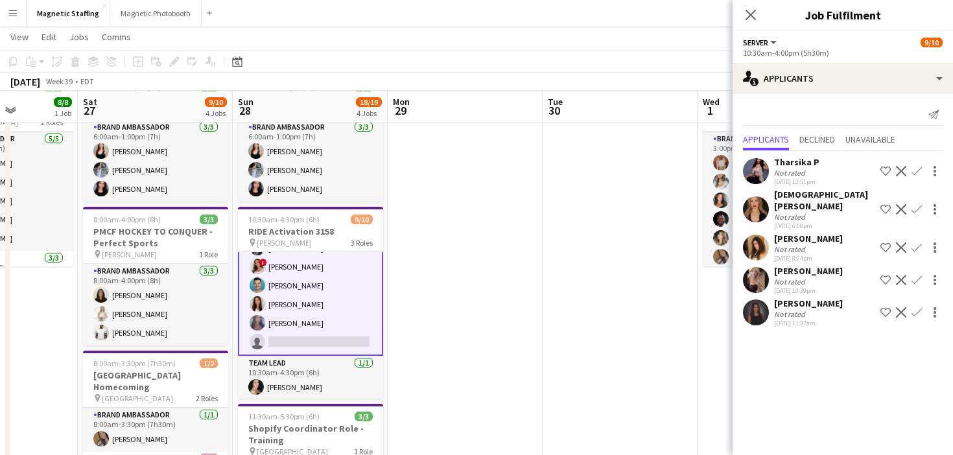
scroll to position [0, 475]
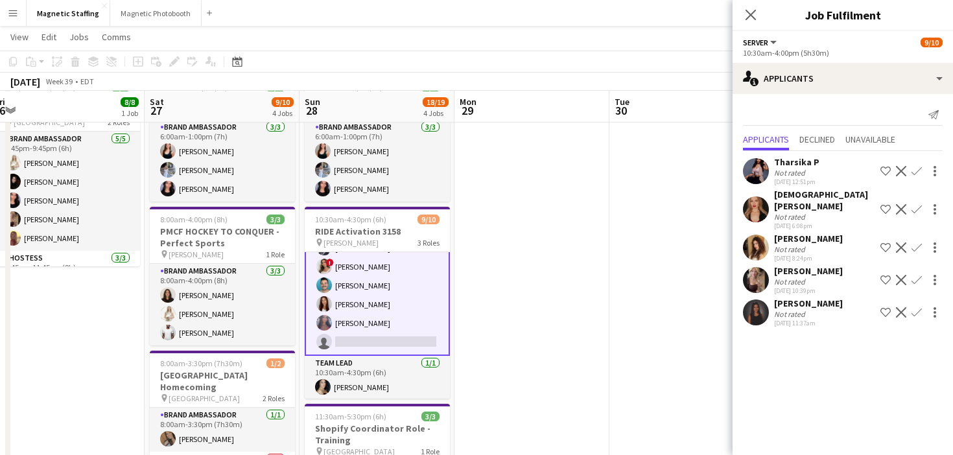
drag, startPoint x: 543, startPoint y: 295, endPoint x: 299, endPoint y: 297, distance: 243.9
click at [300, 297] on app-calendar-viewport "Tue 23 Wed 24 Thu 25 0/2 1 Job Fri 26 8/8 1 Job Sat 27 9/10 4 Jobs Sun 28 18/19…" at bounding box center [476, 381] width 953 height 813
click at [918, 307] on app-icon "Confirm" at bounding box center [917, 312] width 10 height 10
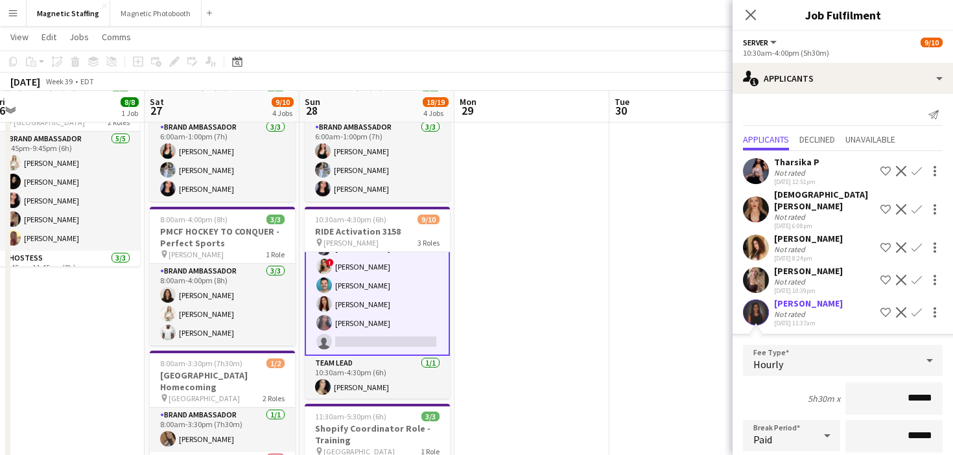
scroll to position [168, 0]
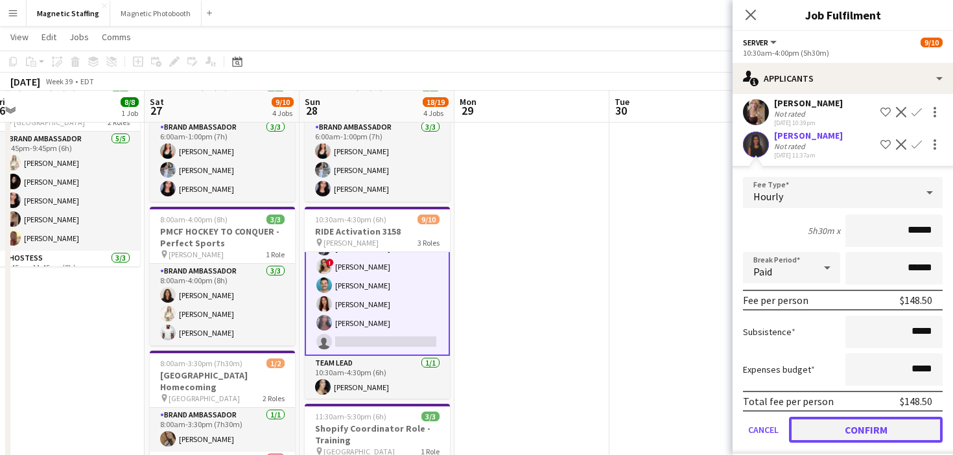
click at [817, 417] on button "Confirm" at bounding box center [866, 430] width 154 height 26
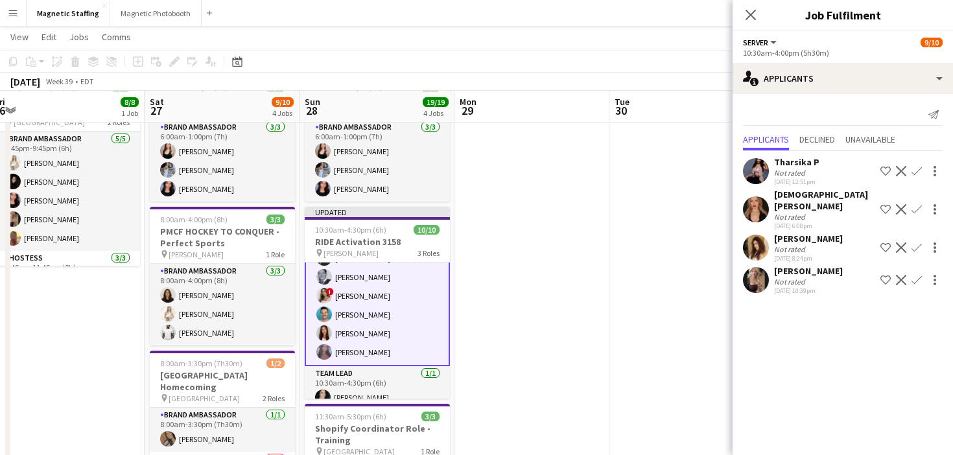
scroll to position [0, 0]
click at [684, 346] on app-date-cell at bounding box center [687, 398] width 155 height 658
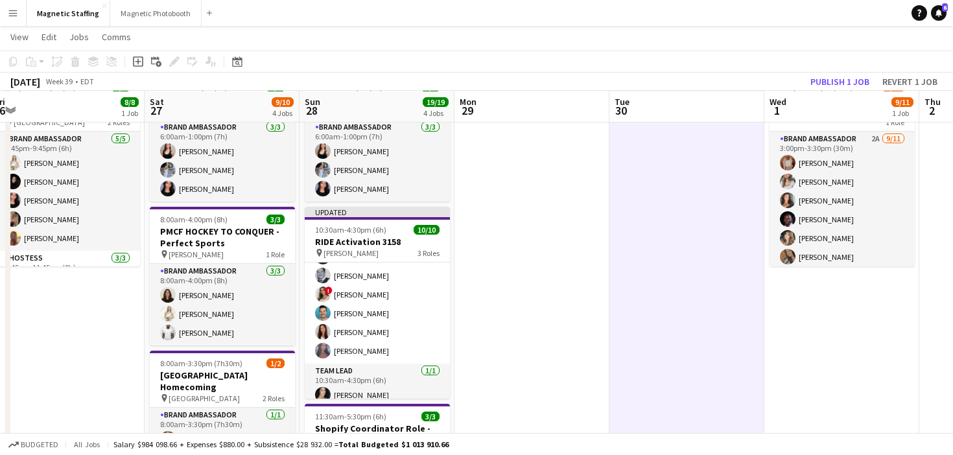
scroll to position [117, 0]
click at [857, 72] on div "Copy Paste Paste Command V Paste with crew Command Shift V Paste linked Job Del…" at bounding box center [476, 71] width 953 height 40
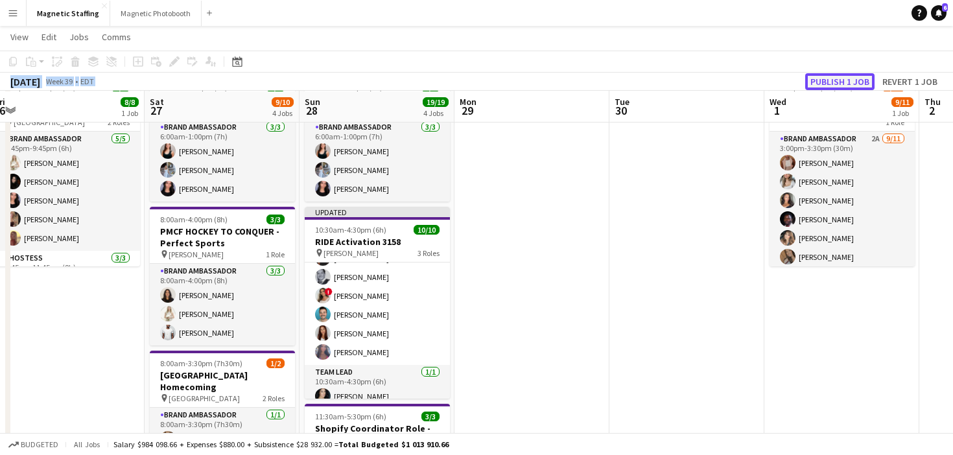
click at [843, 79] on button "Publish 1 job" at bounding box center [840, 81] width 69 height 17
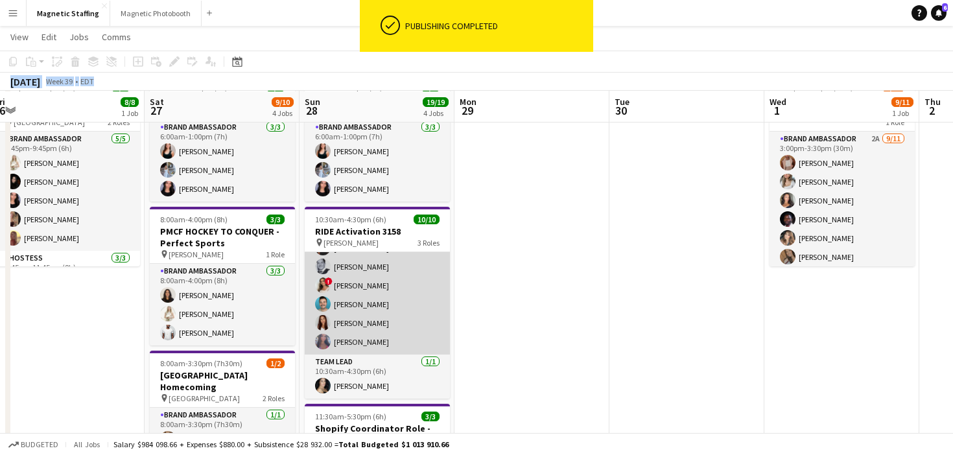
click at [389, 299] on app-card-role "Server 6/6 10:30am-4:00pm (5h30m) Malin Keo Mike Oelker ! Emily Vandongen Harri…" at bounding box center [377, 286] width 145 height 138
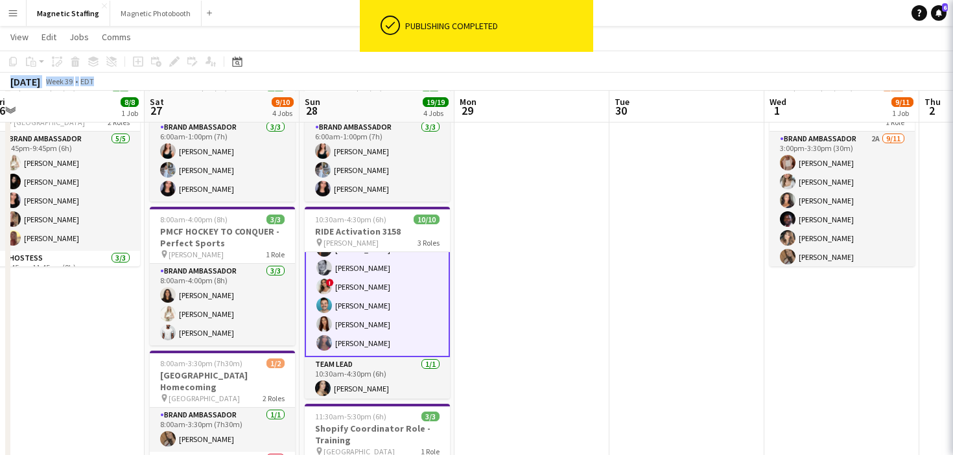
scroll to position [119, 0]
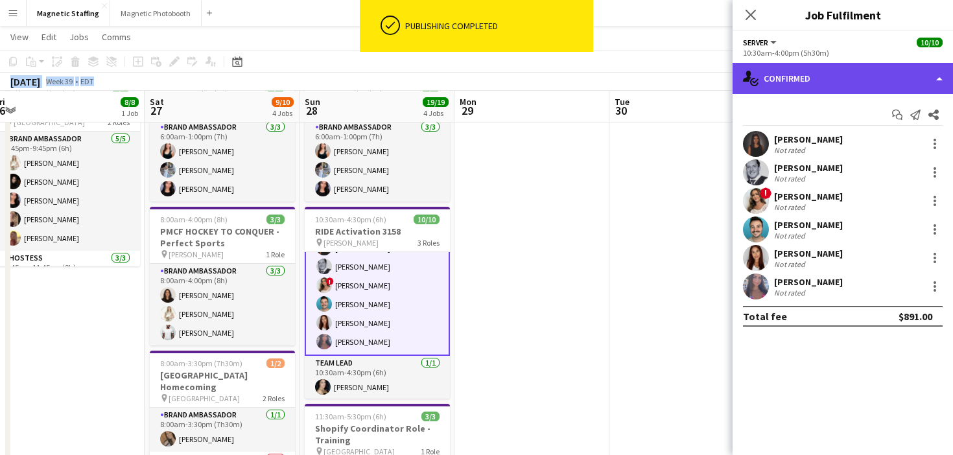
click at [839, 77] on div "single-neutral-actions-check-2 Confirmed" at bounding box center [843, 78] width 221 height 31
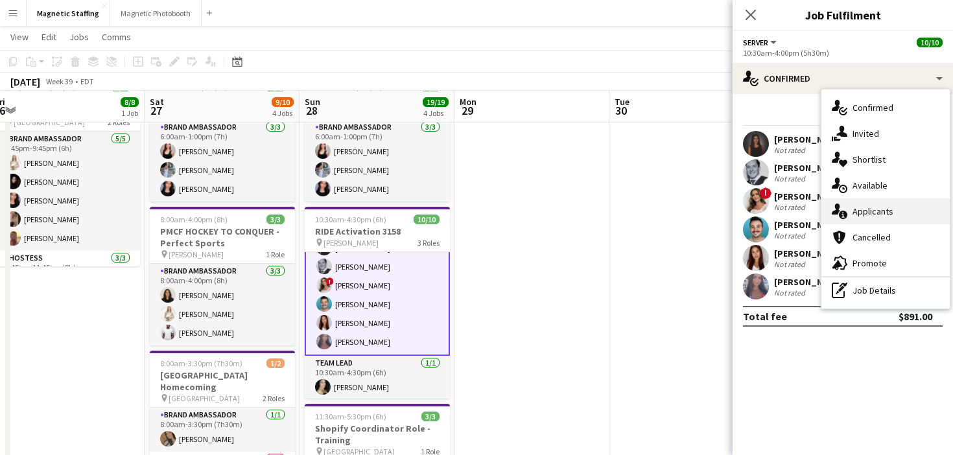
click at [855, 213] on span "Applicants" at bounding box center [873, 212] width 41 height 12
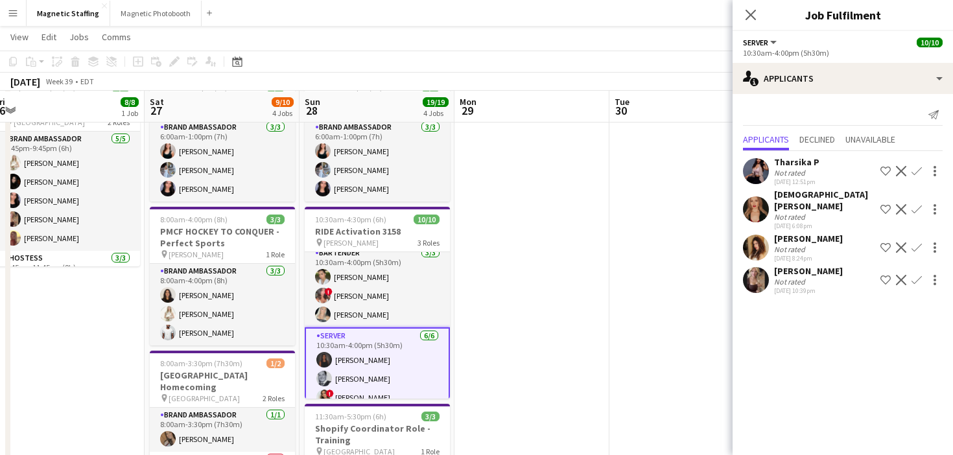
scroll to position [0, 0]
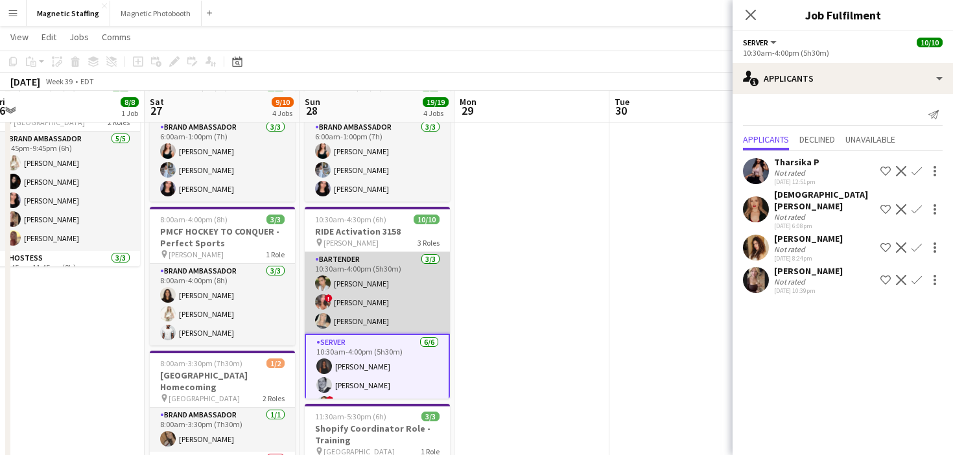
click at [374, 298] on app-card-role "Bartender 3/3 10:30am-4:00pm (5h30m) Mia Truong ! Alyssa Curto Maija Dekoker" at bounding box center [377, 293] width 145 height 82
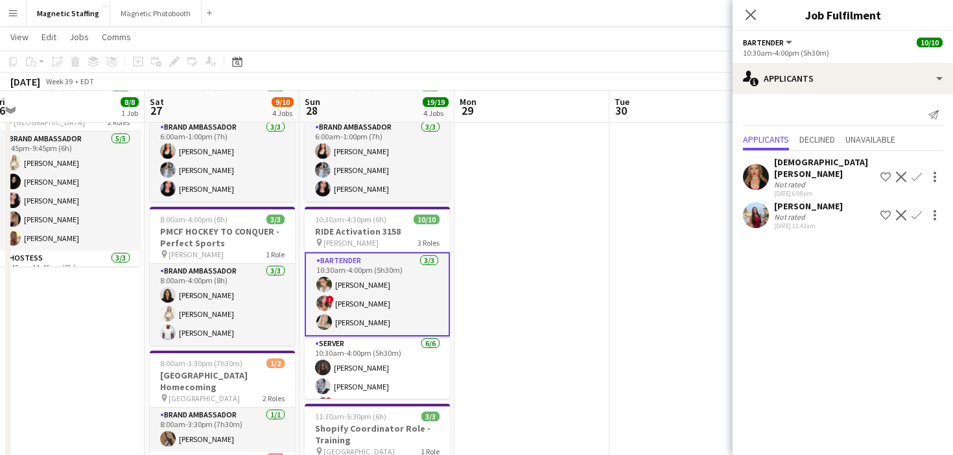
click at [350, 314] on app-card-role "Bartender 3/3 10:30am-4:00pm (5h30m) Mia Truong ! Alyssa Curto Maija Dekoker" at bounding box center [377, 294] width 145 height 84
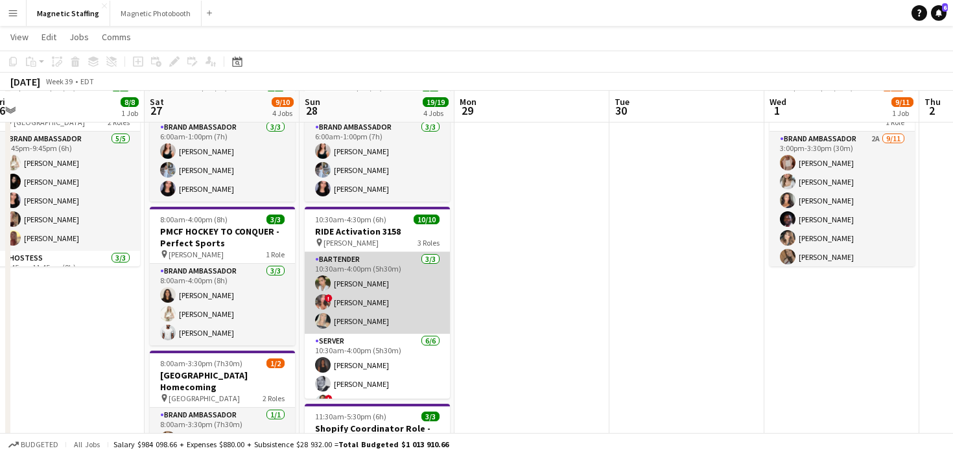
click at [350, 315] on app-card-role "Bartender 3/3 10:30am-4:00pm (5h30m) Mia Truong ! Alyssa Curto Maija Dekoker" at bounding box center [377, 293] width 145 height 82
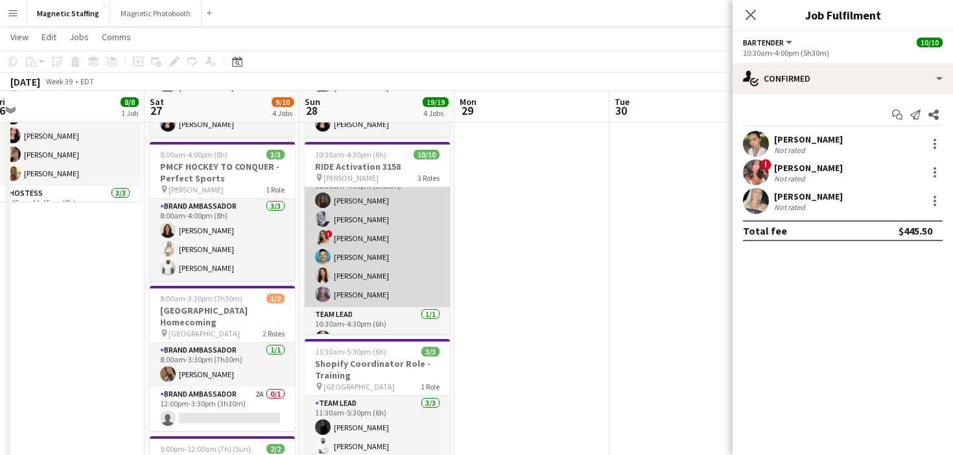
scroll to position [120, 0]
click at [424, 270] on app-card-role "Server 6/6 10:30am-4:00pm (5h30m) Malin Keo Mike Oelker ! Emily Vandongen Harri…" at bounding box center [377, 221] width 145 height 138
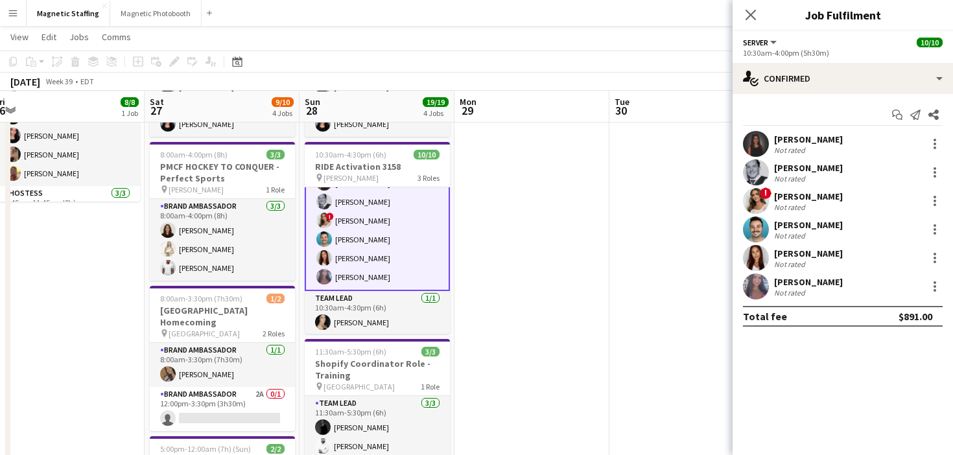
click at [424, 270] on app-card-role "Server 6/6 10:30am-4:00pm (5h30m) Malin Keo Mike Oelker ! Emily Vandongen Harri…" at bounding box center [377, 220] width 145 height 141
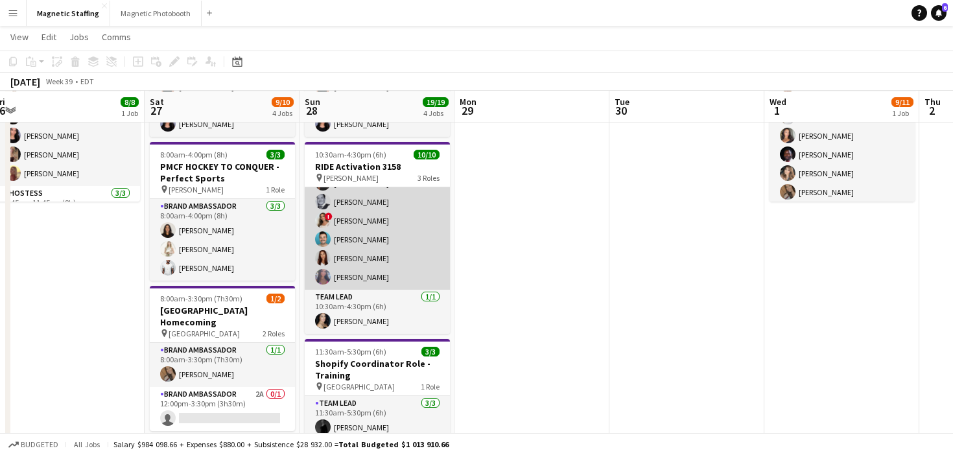
scroll to position [117, 0]
click at [424, 270] on app-card-role "Server 6/6 10:30am-4:00pm (5h30m) Malin Keo Mike Oelker ! Emily Vandongen Harri…" at bounding box center [377, 221] width 145 height 138
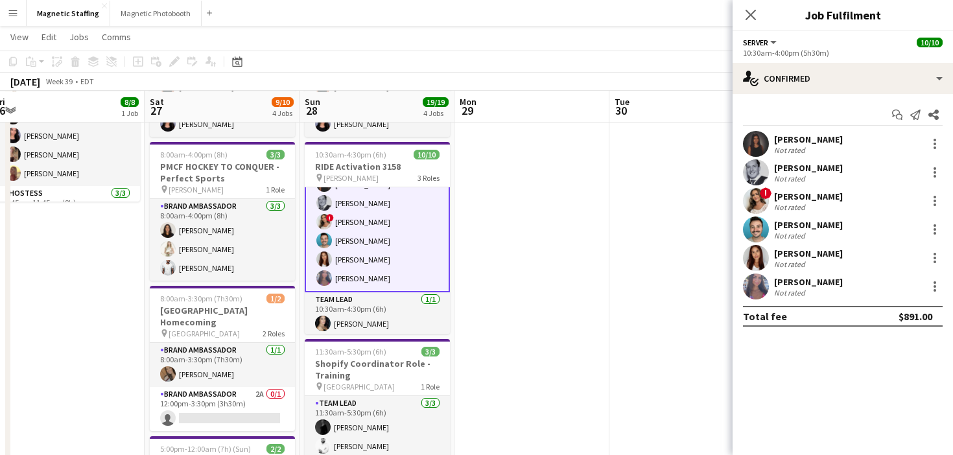
scroll to position [119, 0]
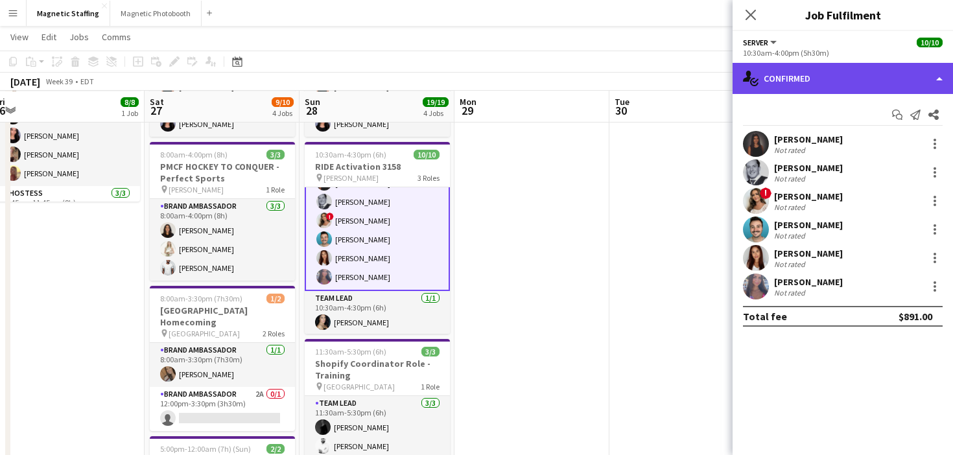
click at [815, 86] on div "single-neutral-actions-check-2 Confirmed" at bounding box center [843, 78] width 221 height 31
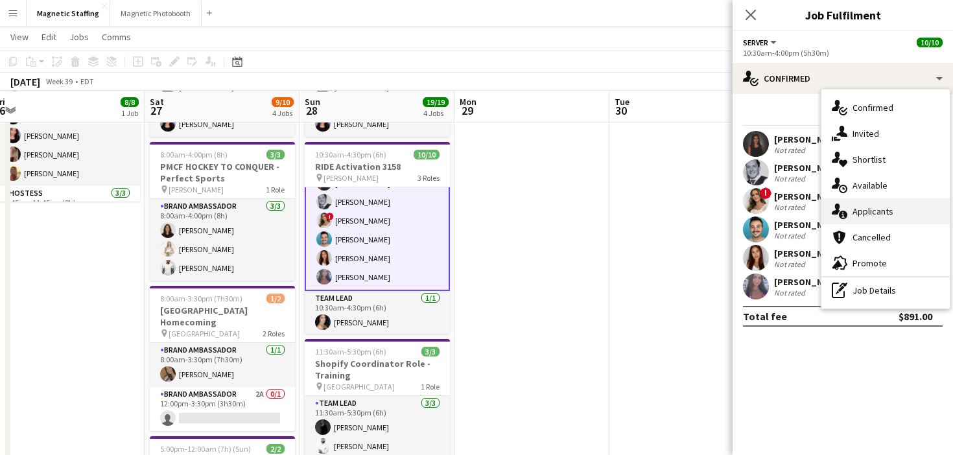
click at [841, 219] on icon at bounding box center [843, 215] width 8 height 8
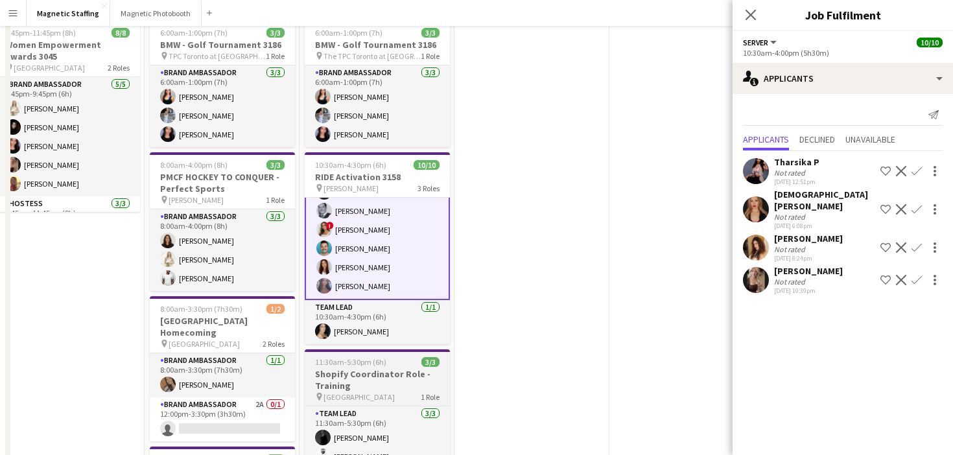
scroll to position [0, 0]
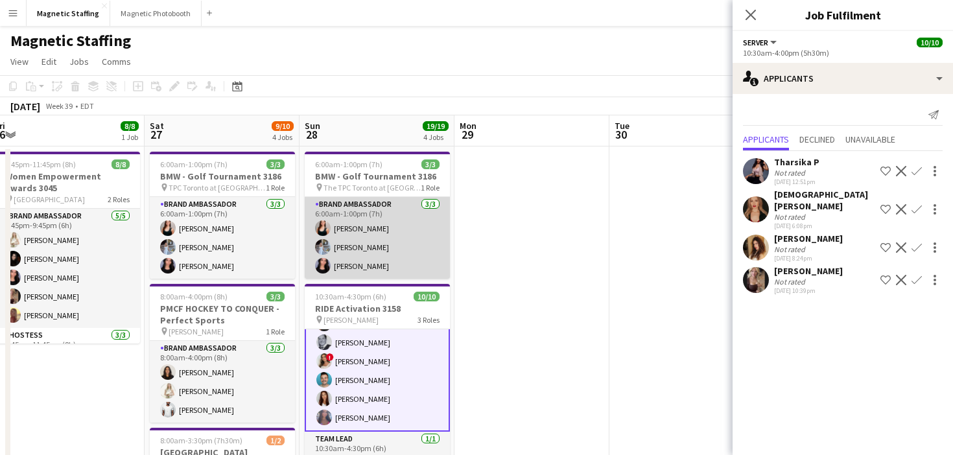
click at [411, 261] on app-card-role "Brand Ambassador 3/3 6:00am-1:00pm (7h) Amy Matyszczuk Heather Siemonsen Jennif…" at bounding box center [377, 238] width 145 height 82
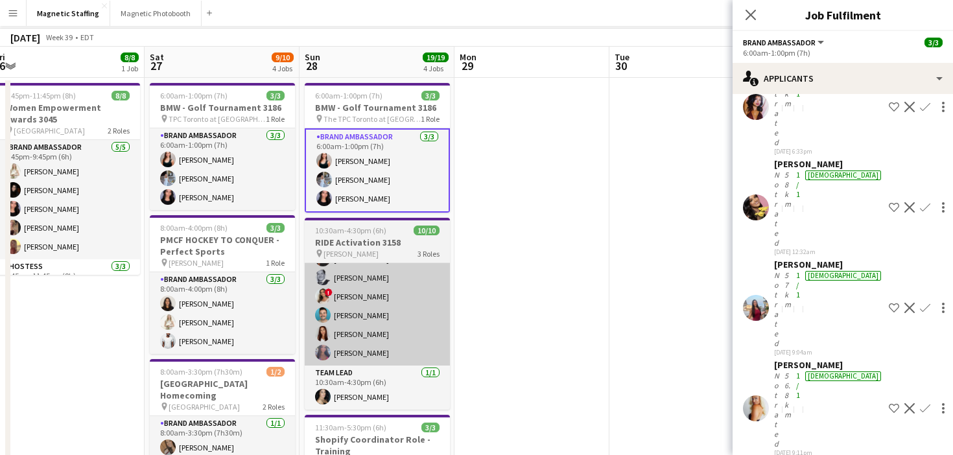
scroll to position [94, 0]
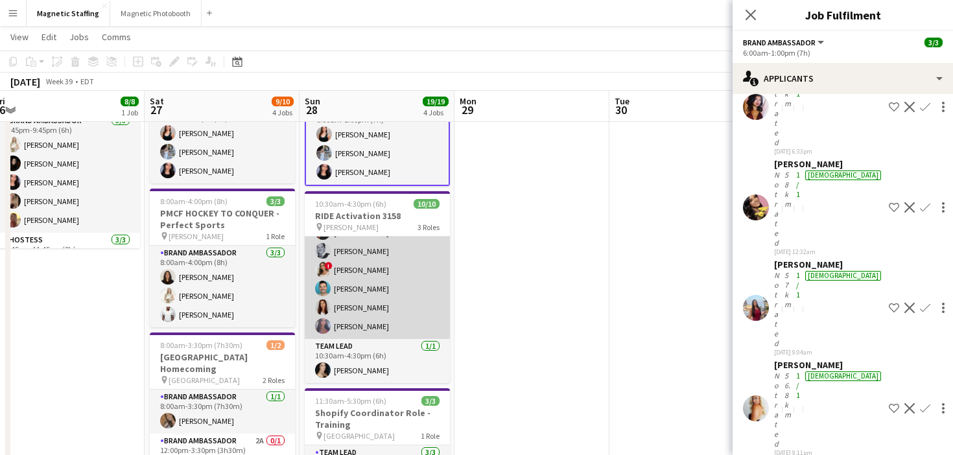
click at [353, 316] on app-card-role "Server 6/6 10:30am-4:00pm (5h30m) Malin Keo Mike Oelker ! Emily Vandongen Harri…" at bounding box center [377, 270] width 145 height 138
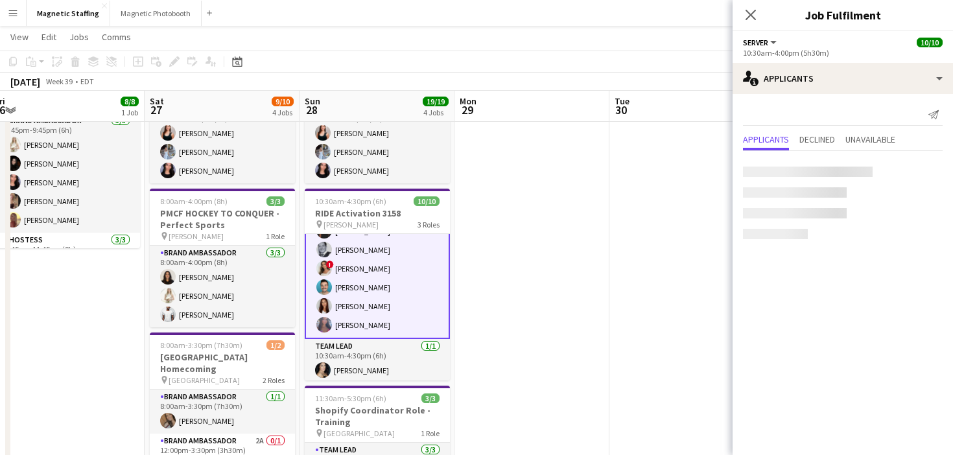
scroll to position [119, 0]
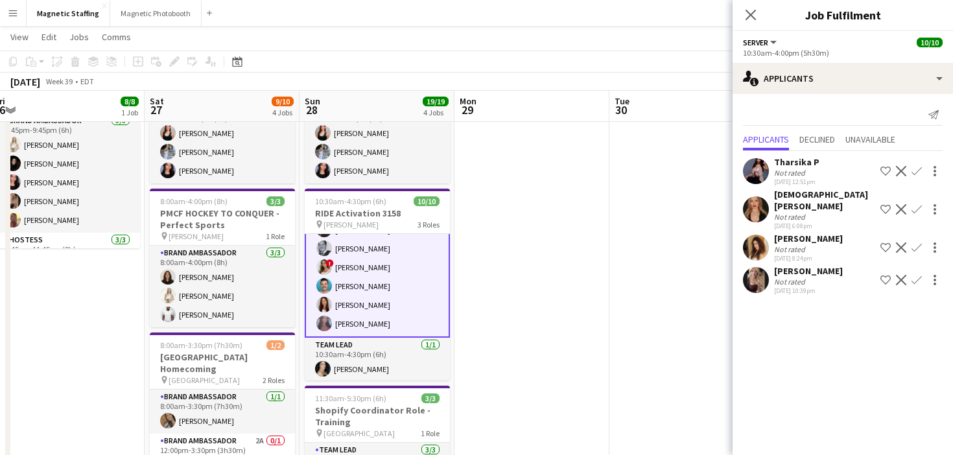
click at [351, 321] on app-card-role "Server 6/6 10:30am-4:00pm (5h30m) Malin Keo Mike Oelker ! Emily Vandongen Harri…" at bounding box center [377, 267] width 145 height 141
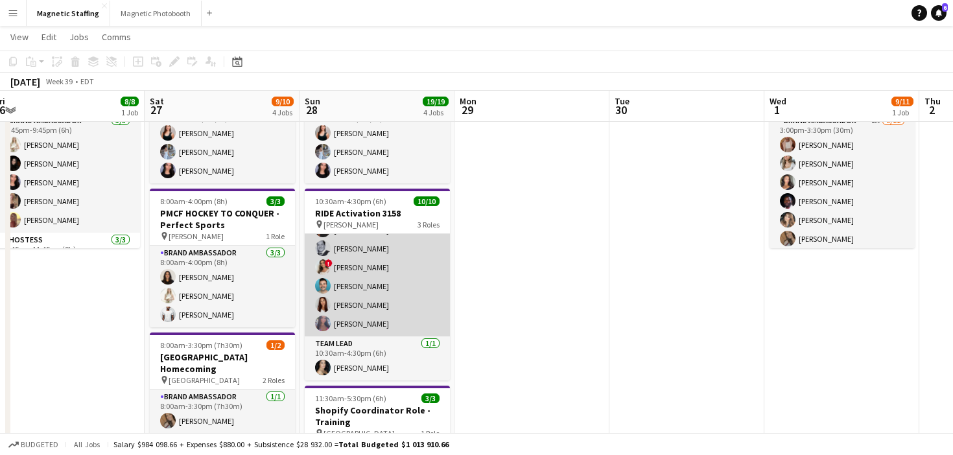
click at [351, 322] on app-card-role "Server 6/6 10:30am-4:00pm (5h30m) Malin Keo Mike Oelker ! Emily Vandongen Harri…" at bounding box center [377, 267] width 145 height 138
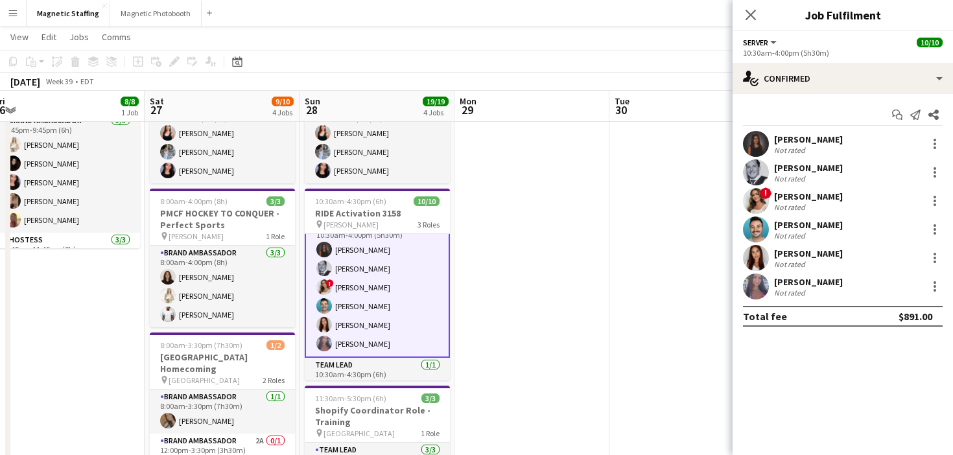
scroll to position [98, 0]
click at [351, 322] on app-card-role "Server 6/6 10:30am-4:00pm (5h30m) Malin Keo Mike Oelker ! Emily Vandongen Harri…" at bounding box center [377, 288] width 145 height 141
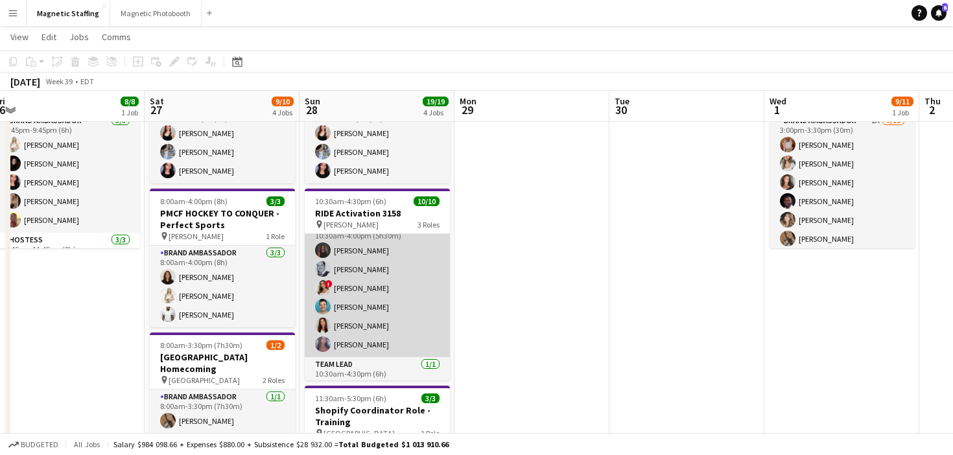
click at [351, 322] on app-card-role "Server 6/6 10:30am-4:00pm (5h30m) Malin Keo Mike Oelker ! Emily Vandongen Harri…" at bounding box center [377, 288] width 145 height 138
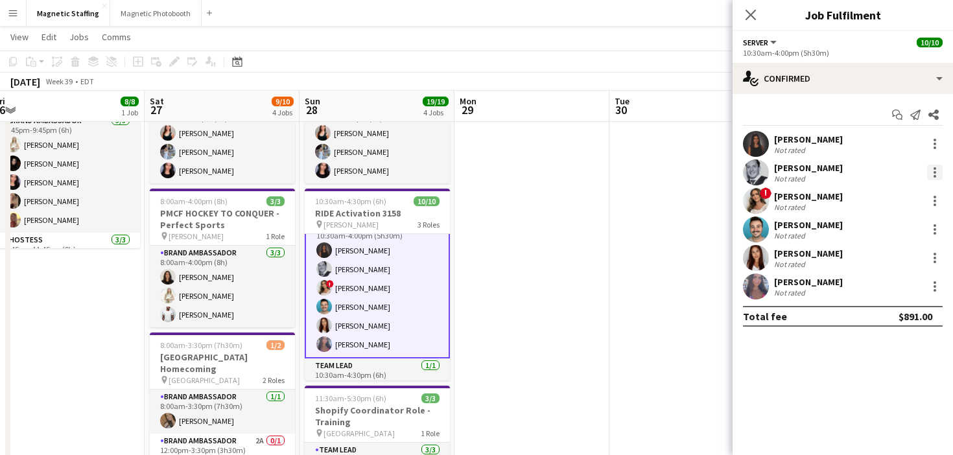
click at [935, 175] on div at bounding box center [935, 176] width 3 height 3
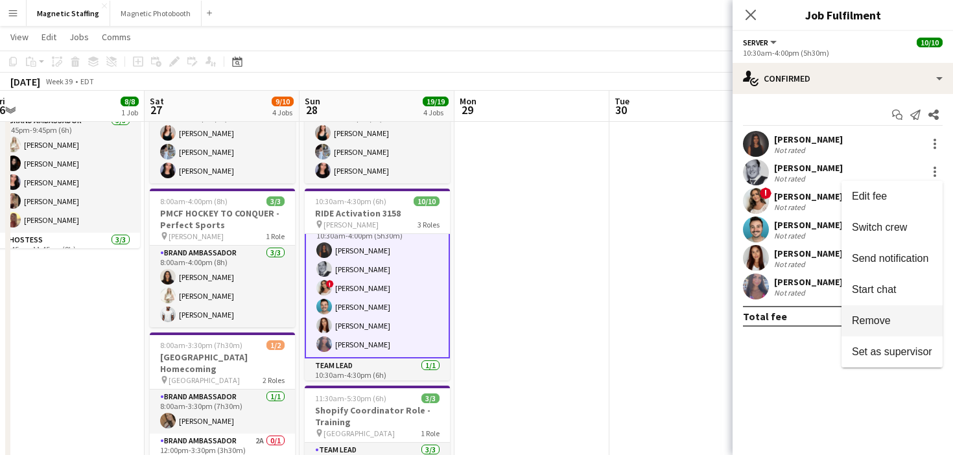
click at [869, 313] on button "Remove" at bounding box center [892, 320] width 101 height 31
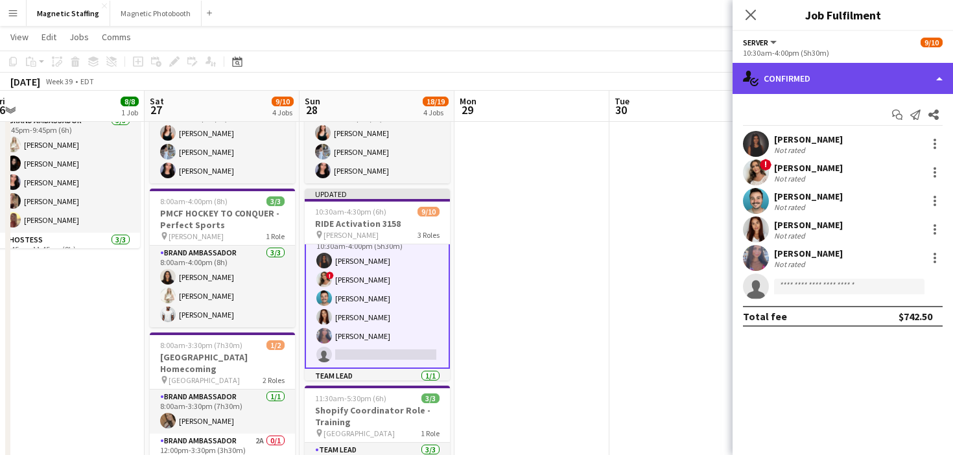
click at [839, 77] on div "single-neutral-actions-check-2 Confirmed" at bounding box center [843, 78] width 221 height 31
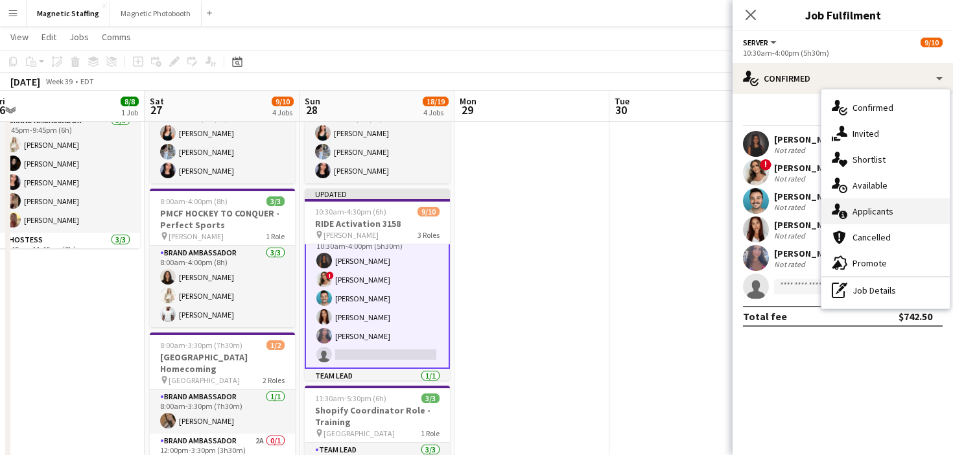
click at [848, 211] on div "single-neutral-actions-information Applicants" at bounding box center [886, 211] width 128 height 26
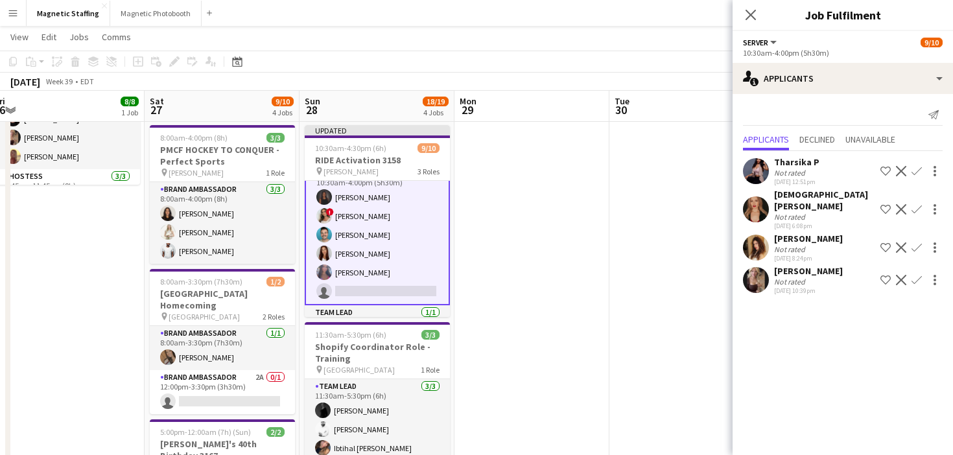
scroll to position [157, 0]
click at [914, 275] on app-icon "Confirm" at bounding box center [917, 280] width 10 height 10
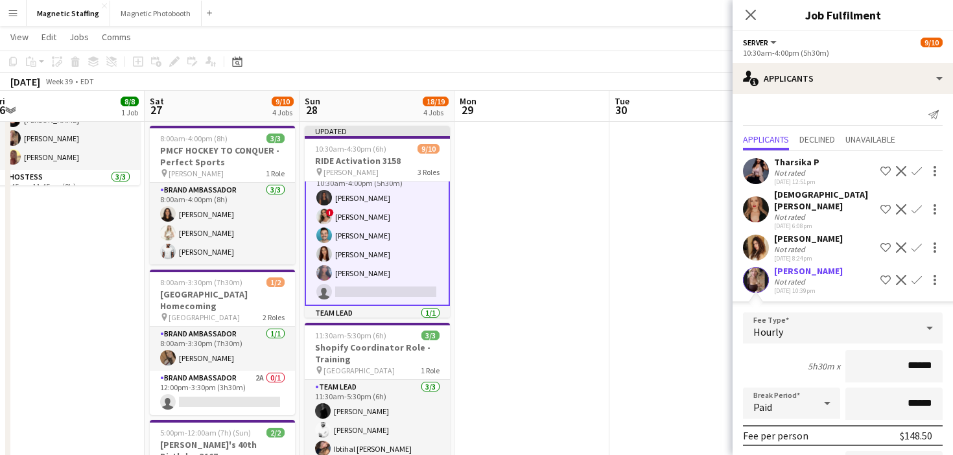
scroll to position [136, 0]
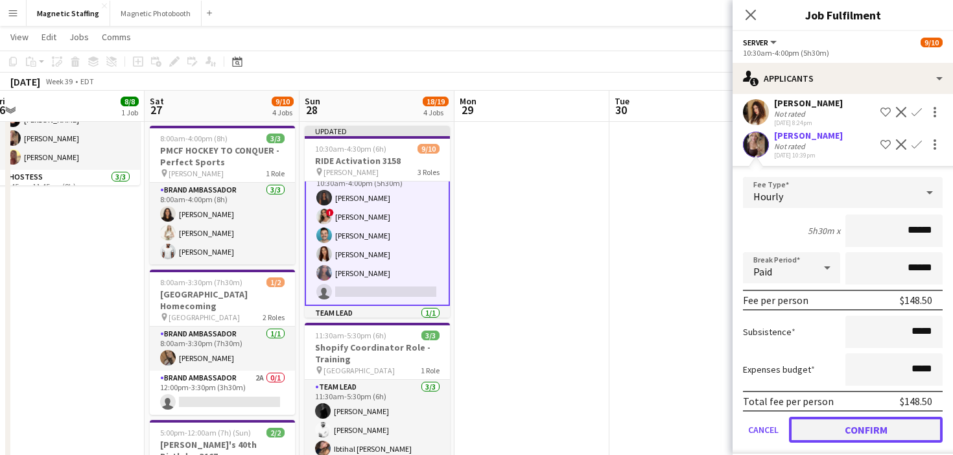
click at [822, 420] on button "Confirm" at bounding box center [866, 430] width 154 height 26
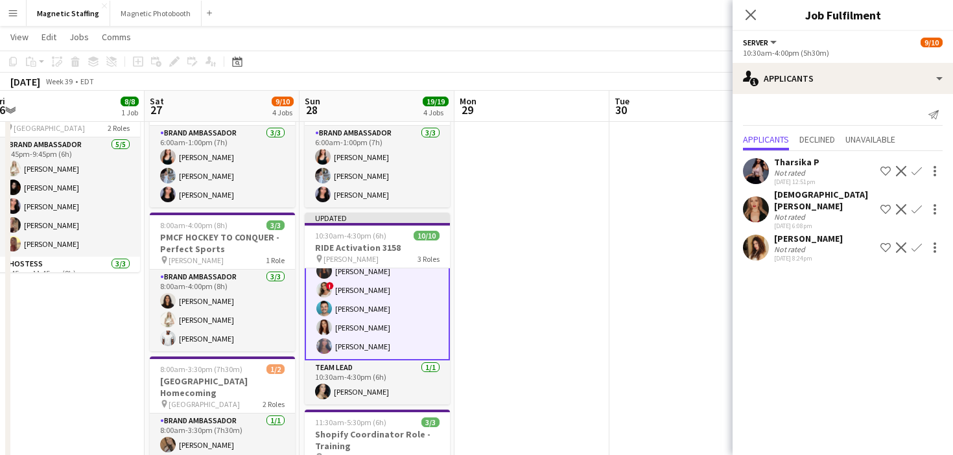
scroll to position [0, 0]
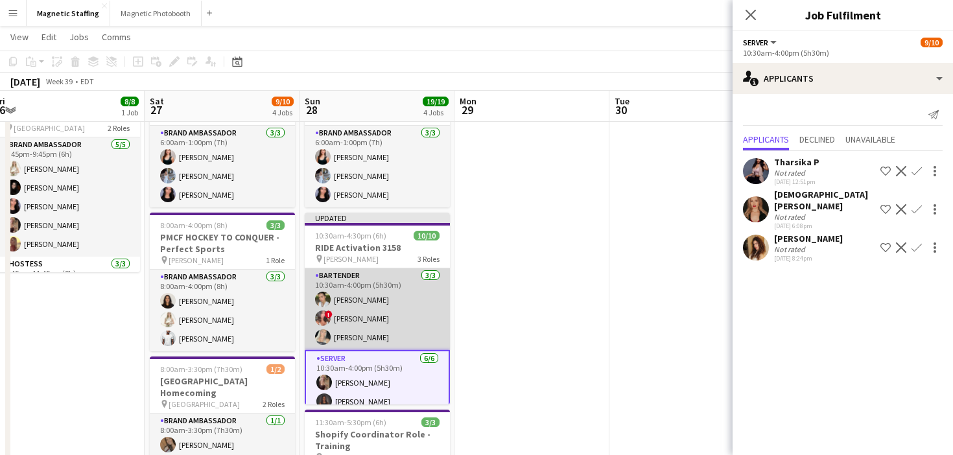
click at [407, 322] on app-card-role "Bartender 3/3 10:30am-4:00pm (5h30m) Mia Truong ! Alyssa Curto Maija Dekoker" at bounding box center [377, 310] width 145 height 82
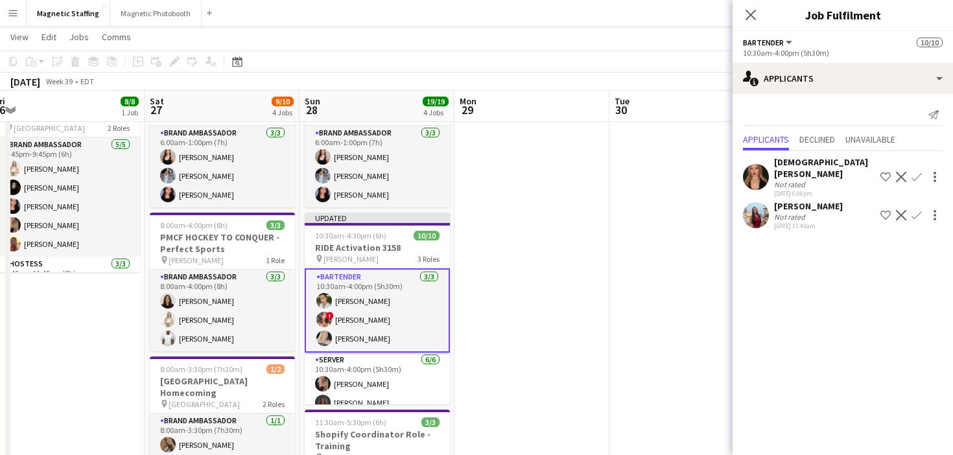
click at [341, 322] on app-card-role "Bartender 3/3 10:30am-4:00pm (5h30m) Mia Truong ! Alyssa Curto Maija Dekoker" at bounding box center [377, 311] width 145 height 84
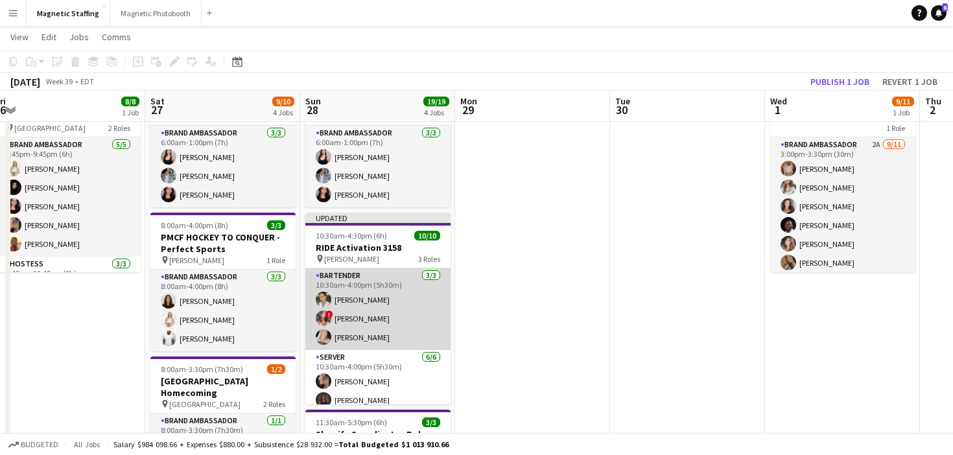
click at [341, 322] on app-card-role "Bartender 3/3 10:30am-4:00pm (5h30m) Mia Truong ! Alyssa Curto Maija Dekoker" at bounding box center [377, 310] width 145 height 82
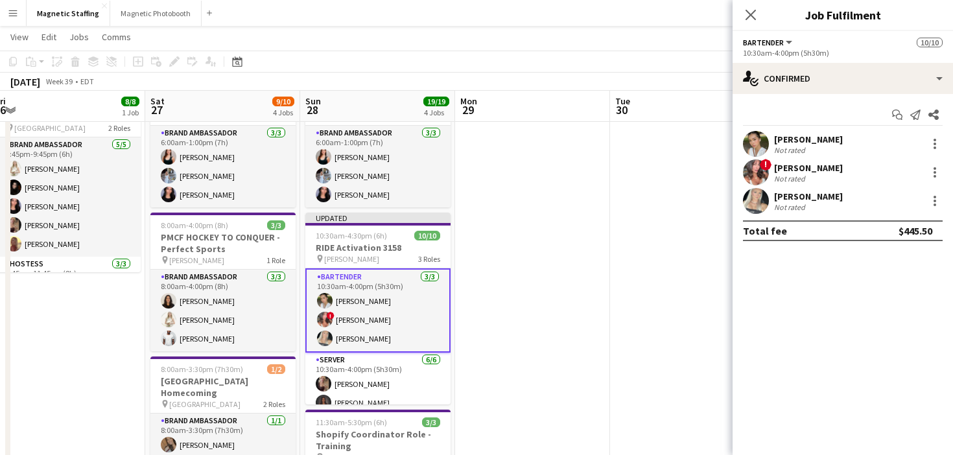
click at [762, 138] on app-user-avatar at bounding box center [756, 144] width 26 height 26
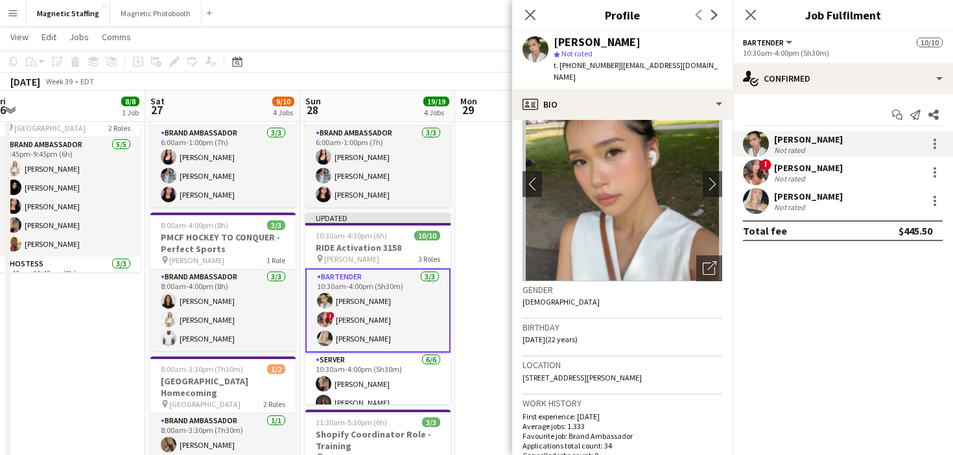
scroll to position [39, 0]
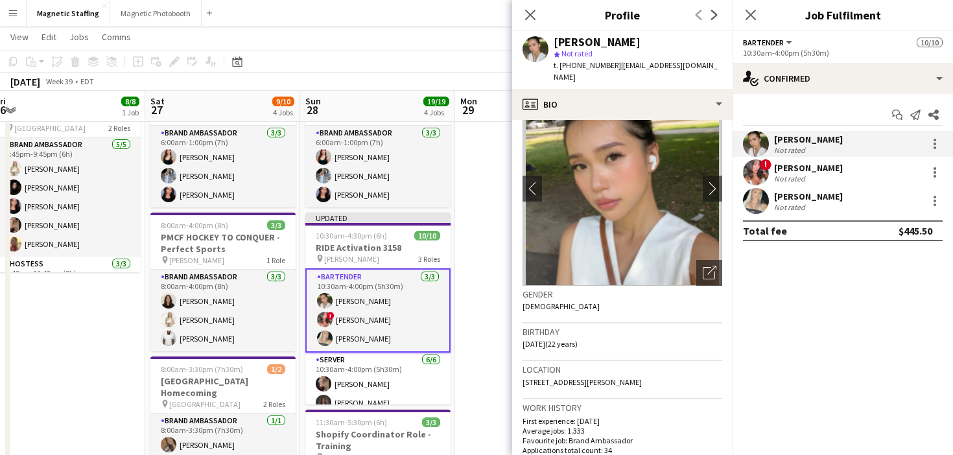
click at [492, 376] on app-date-cell at bounding box center [532, 404] width 155 height 658
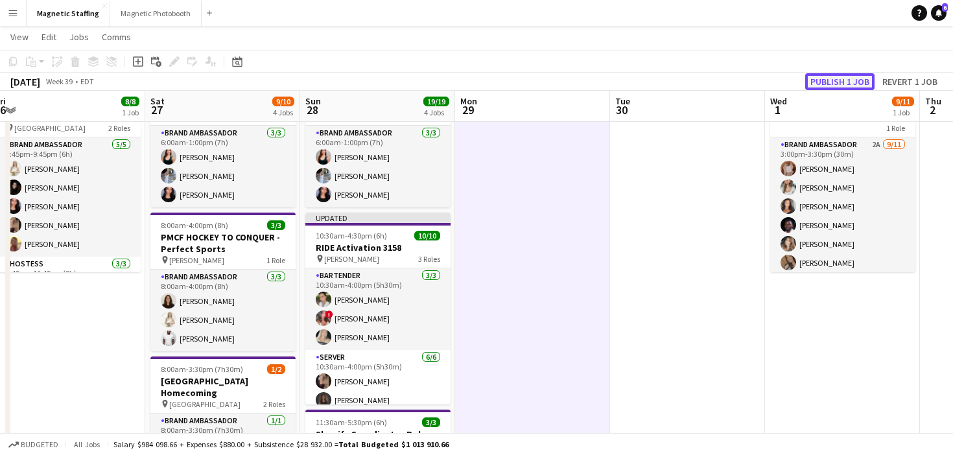
click at [855, 78] on button "Publish 1 job" at bounding box center [840, 81] width 69 height 17
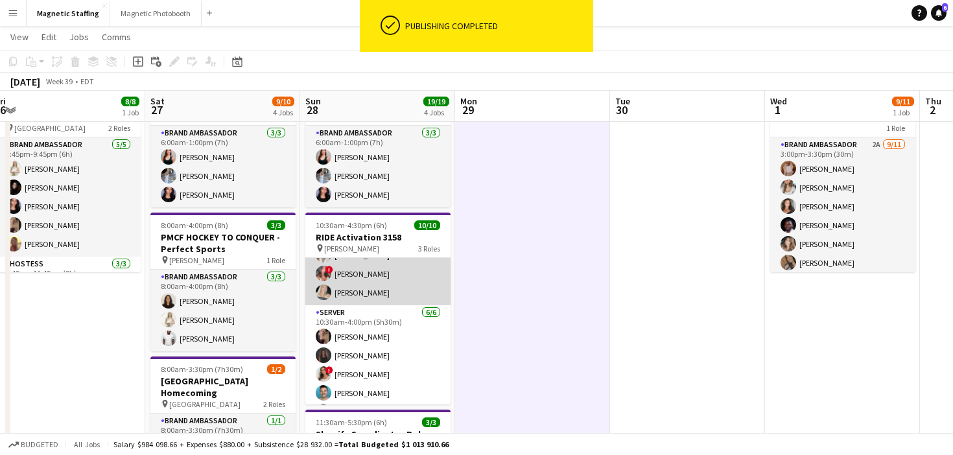
scroll to position [34, 0]
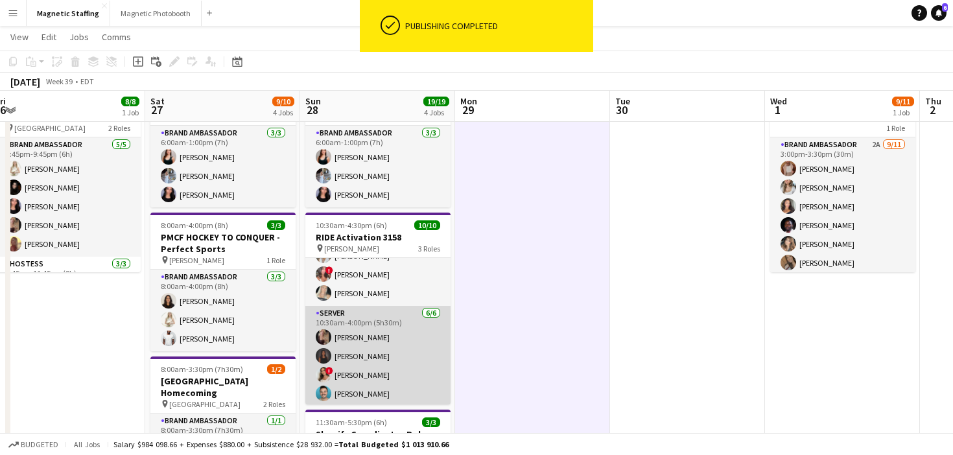
click at [337, 355] on app-card-role "Server 6/6 10:30am-4:00pm (5h30m) Morgan Ballantyne Malin Keo ! Emily Vandongen…" at bounding box center [377, 375] width 145 height 138
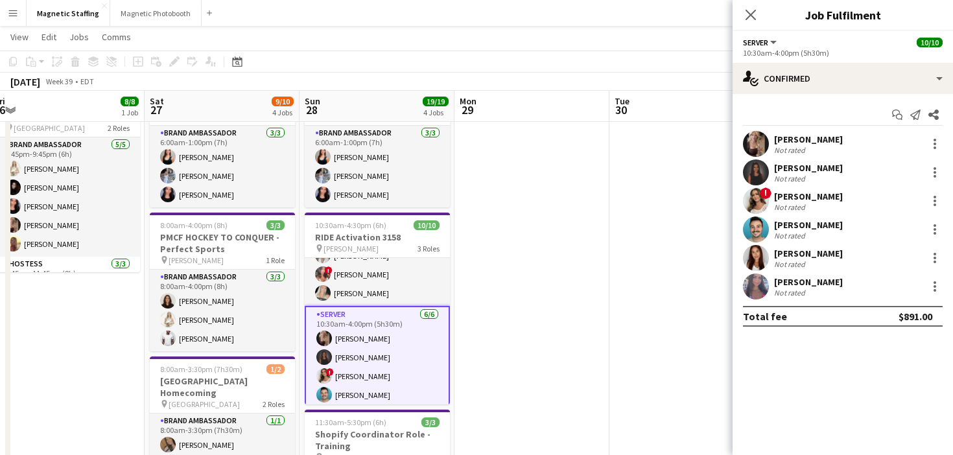
click at [757, 171] on app-user-avatar at bounding box center [756, 173] width 26 height 26
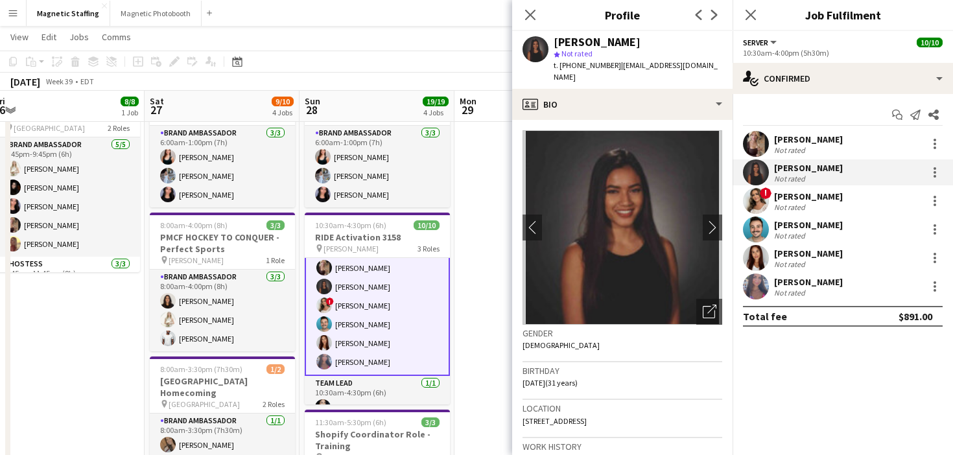
click at [354, 329] on app-card-role "Server 6/6 10:30am-4:00pm (5h30m) Morgan Ballantyne Malin Keo ! Emily Vandongen…" at bounding box center [377, 305] width 145 height 141
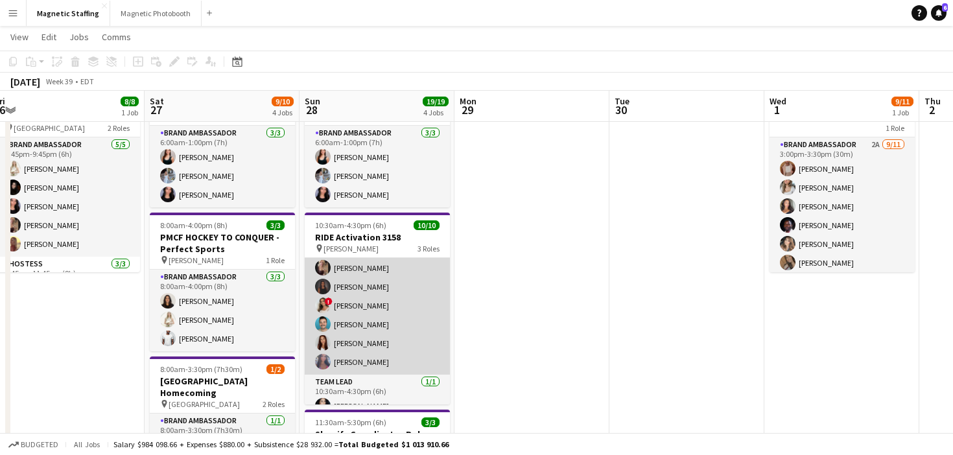
click at [354, 329] on app-card-role "Server 6/6 10:30am-4:00pm (5h30m) Morgan Ballantyne Malin Keo ! Emily Vandongen…" at bounding box center [377, 306] width 145 height 138
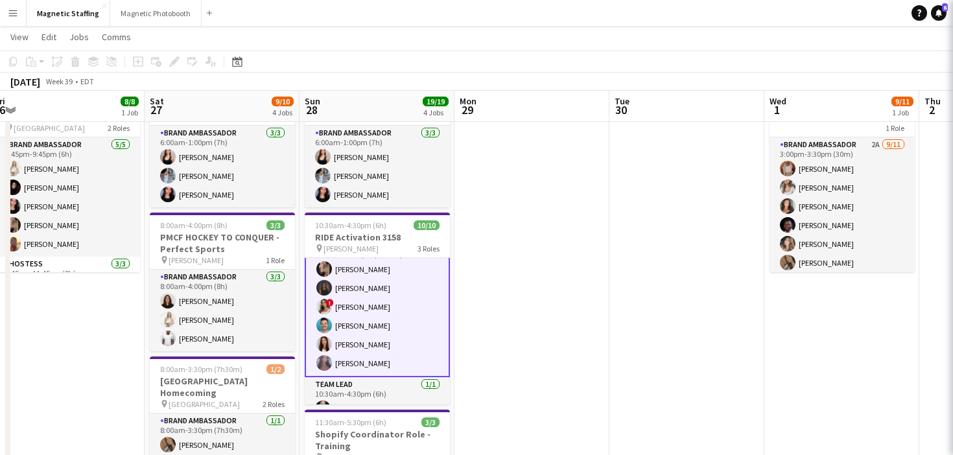
scroll to position [104, 0]
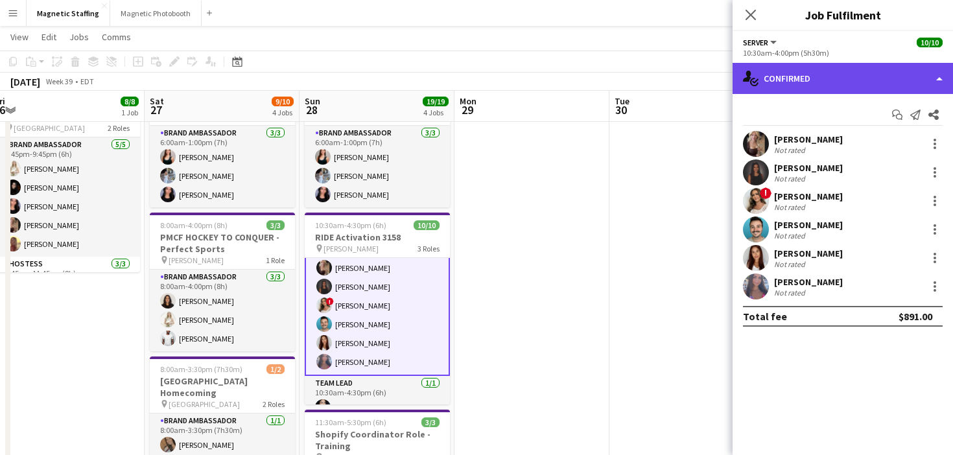
click at [853, 71] on div "single-neutral-actions-check-2 Confirmed" at bounding box center [843, 78] width 221 height 31
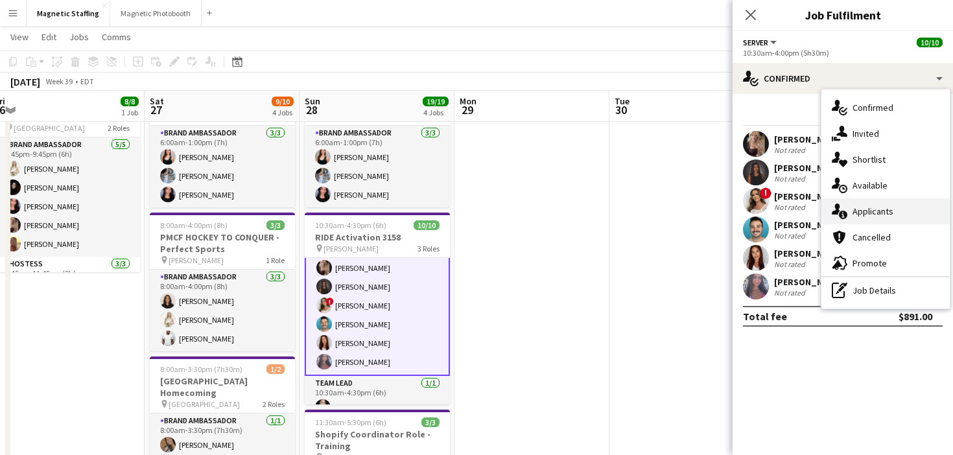
click at [839, 208] on icon at bounding box center [836, 209] width 8 height 11
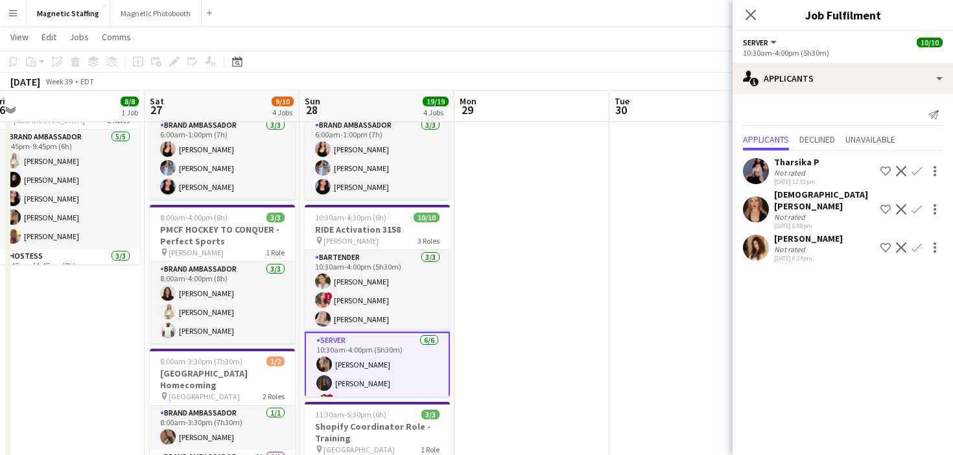
scroll to position [120, 0]
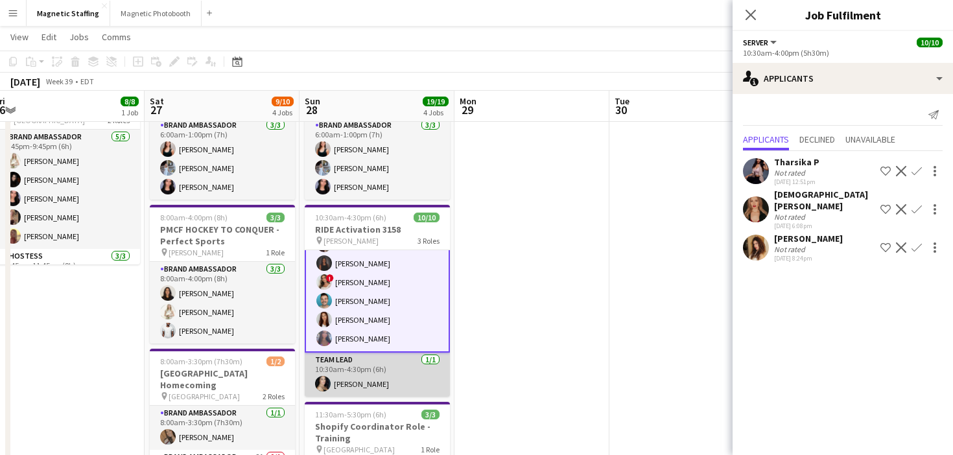
click at [340, 365] on app-card-role "Team Lead 1/1 10:30am-4:30pm (6h) Cassandra Tari" at bounding box center [377, 375] width 145 height 44
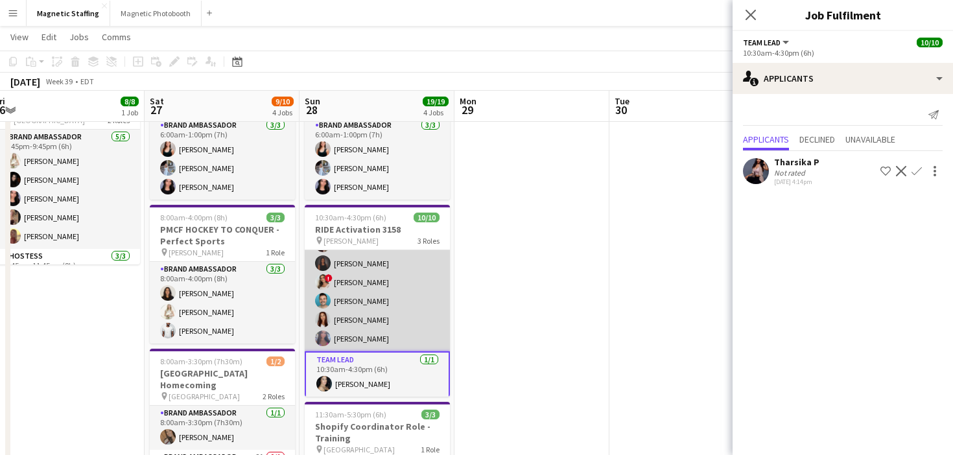
scroll to position [0, 0]
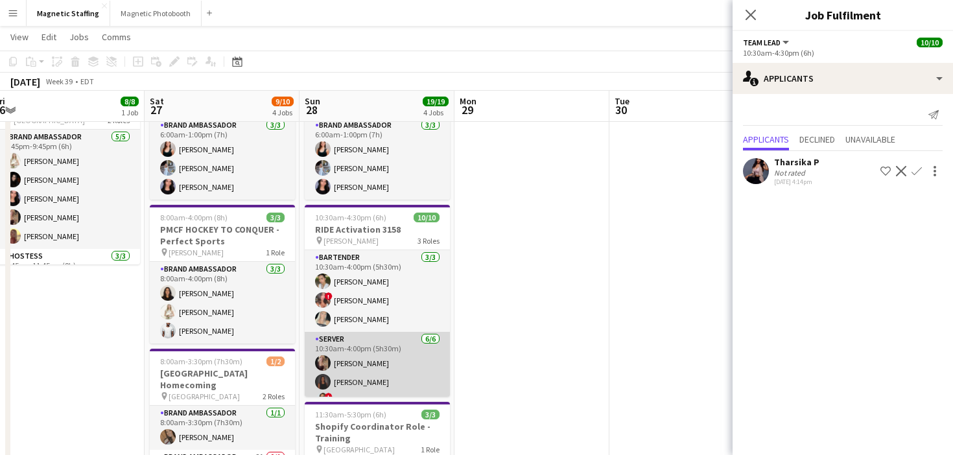
click at [369, 309] on app-card-role "Bartender 3/3 10:30am-4:00pm (5h30m) Mia Truong ! Alyssa Curto Maija Dekoker" at bounding box center [377, 291] width 145 height 82
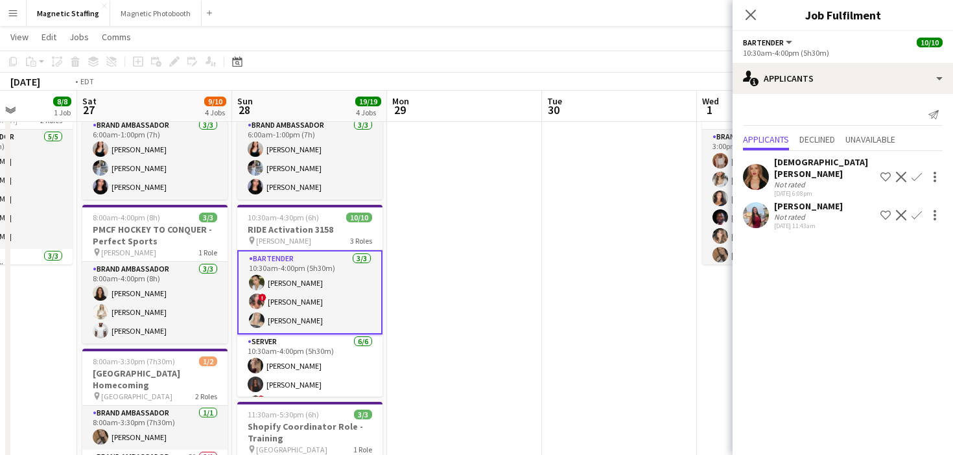
drag, startPoint x: 538, startPoint y: 237, endPoint x: 0, endPoint y: 327, distance: 545.8
click at [0, 323] on app-calendar-viewport "Tue 23 Wed 24 Thu 25 0/2 1 Job Fri 26 8/8 1 Job Sat 27 9/10 4 Jobs Sun 28 19/19…" at bounding box center [476, 379] width 953 height 813
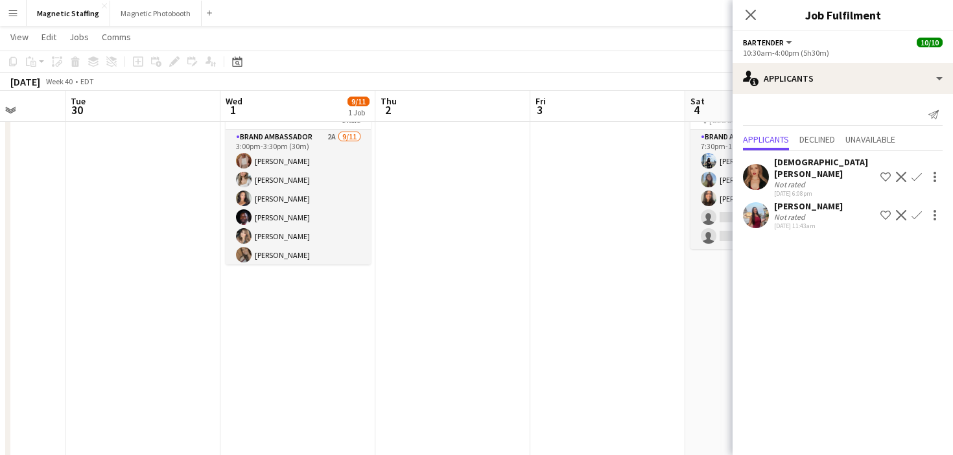
scroll to position [0, 344]
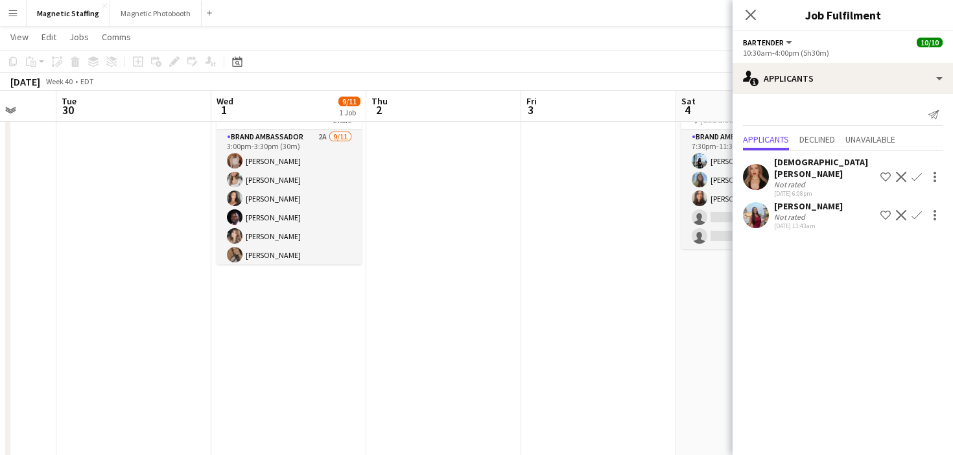
drag, startPoint x: 616, startPoint y: 283, endPoint x: 265, endPoint y: 286, distance: 350.9
click at [276, 286] on app-calendar-viewport "Fri 26 8/8 1 Job Sat 27 9/10 4 Jobs Sun 28 19/19 4 Jobs Mon 29 Tue 30 Wed 1 9/1…" at bounding box center [476, 379] width 953 height 813
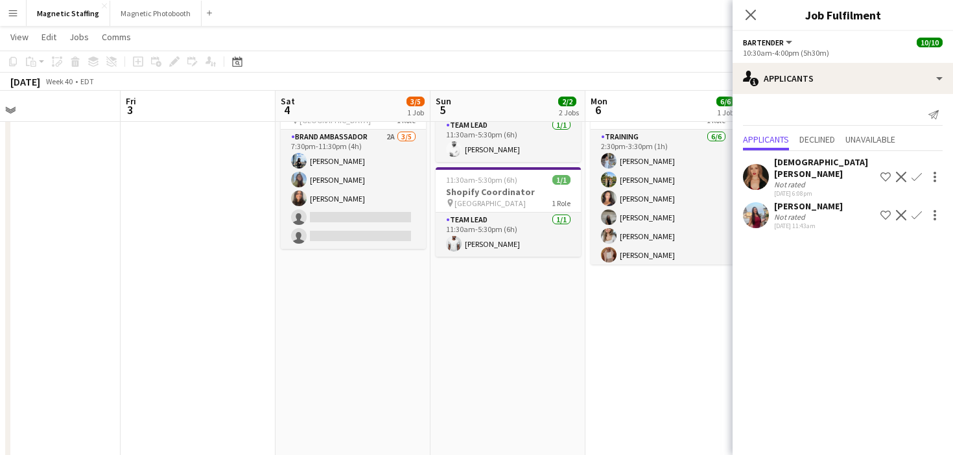
scroll to position [0, 0]
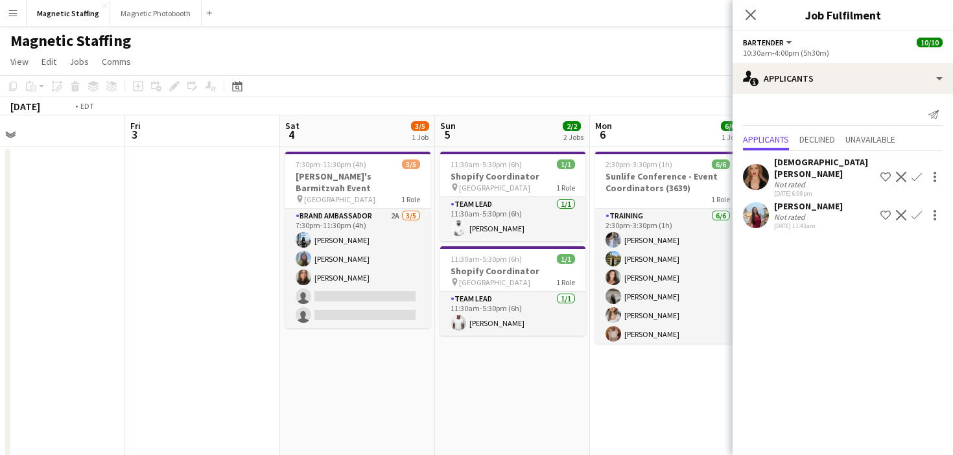
drag, startPoint x: 597, startPoint y: 224, endPoint x: 0, endPoint y: 266, distance: 598.8
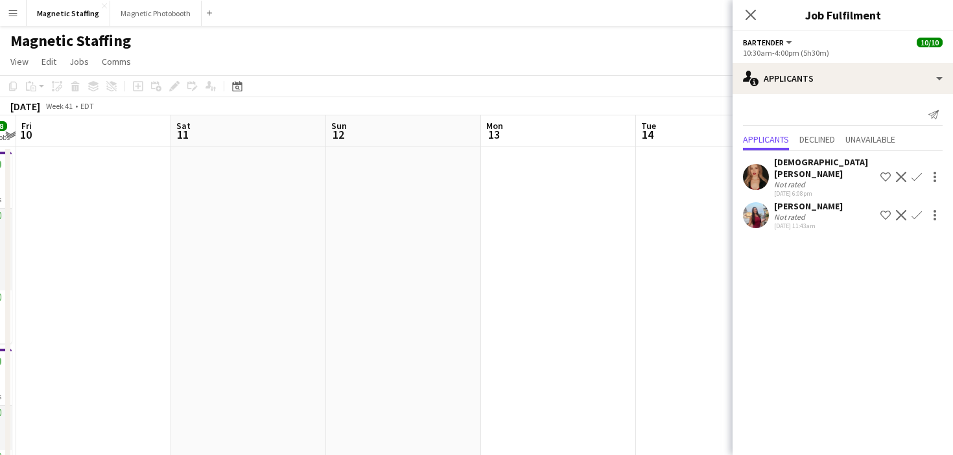
drag, startPoint x: 241, startPoint y: 233, endPoint x: 0, endPoint y: 296, distance: 249.3
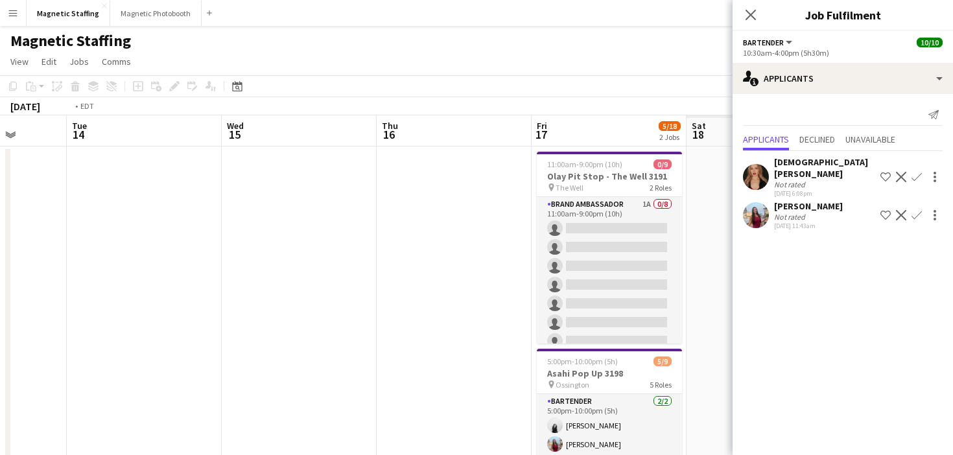
drag, startPoint x: 301, startPoint y: 297, endPoint x: 0, endPoint y: 317, distance: 301.6
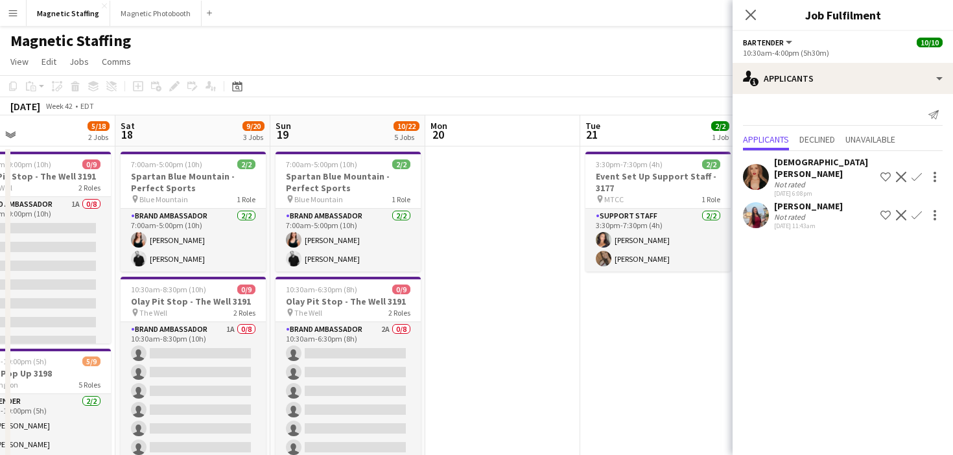
drag, startPoint x: 0, startPoint y: 329, endPoint x: 41, endPoint y: 348, distance: 45.0
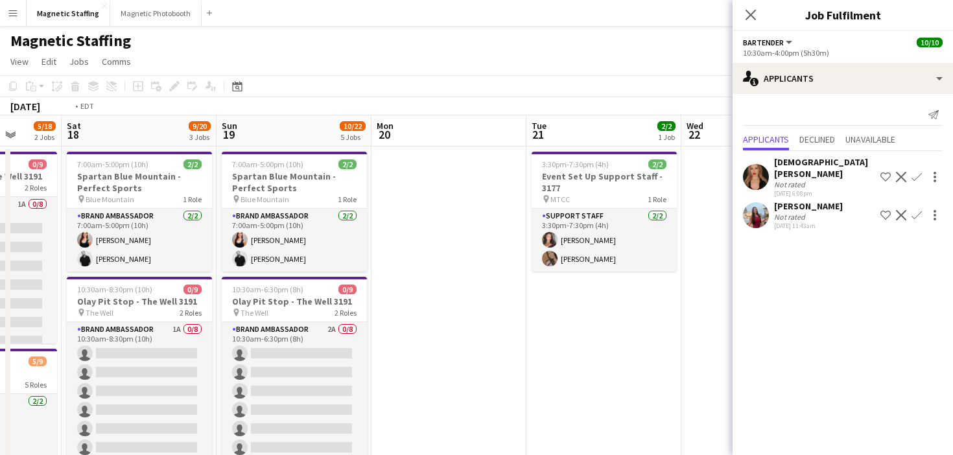
drag, startPoint x: 226, startPoint y: 344, endPoint x: 27, endPoint y: 344, distance: 198.5
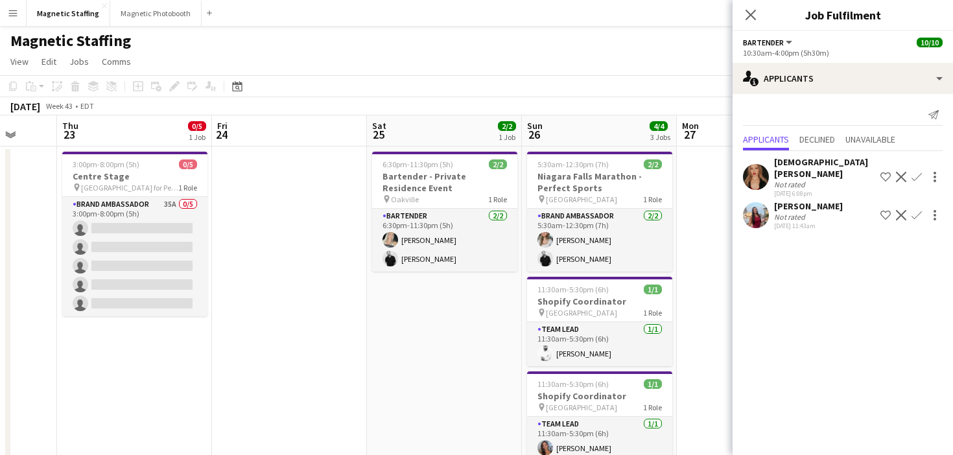
drag, startPoint x: 505, startPoint y: 305, endPoint x: 102, endPoint y: 311, distance: 402.8
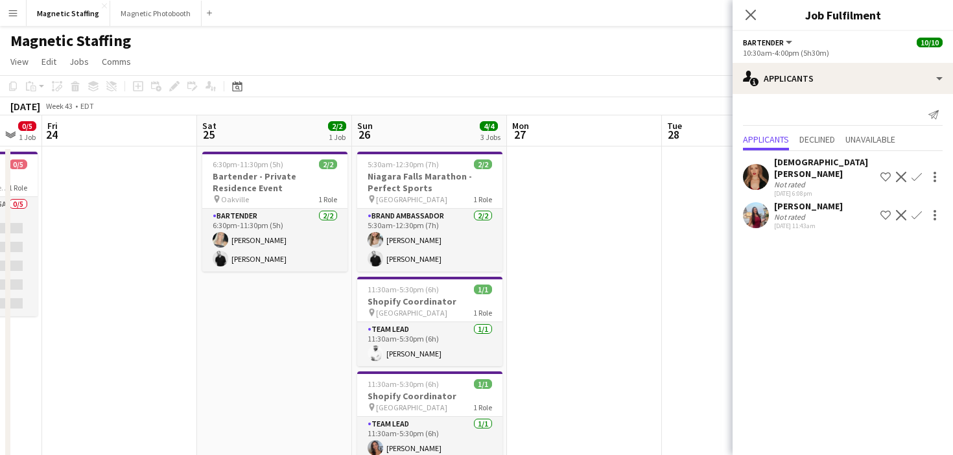
drag, startPoint x: 373, startPoint y: 291, endPoint x: 0, endPoint y: 342, distance: 376.4
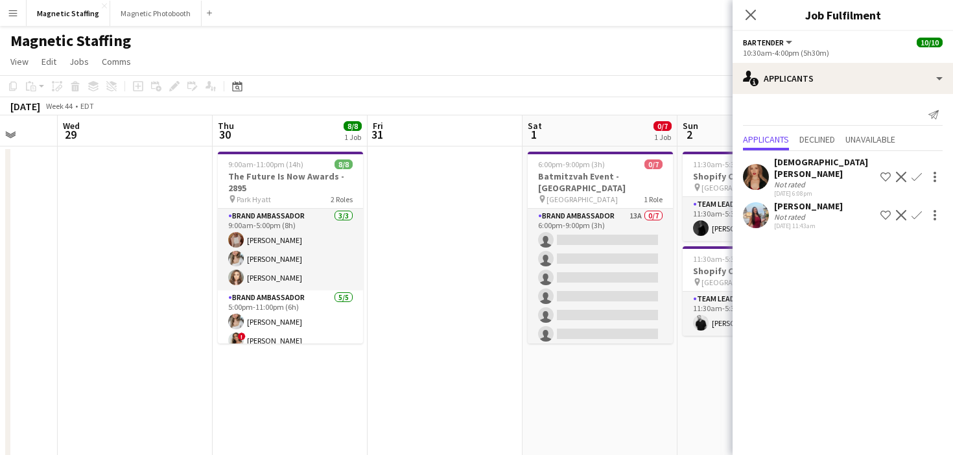
drag, startPoint x: 527, startPoint y: 297, endPoint x: 0, endPoint y: 331, distance: 527.7
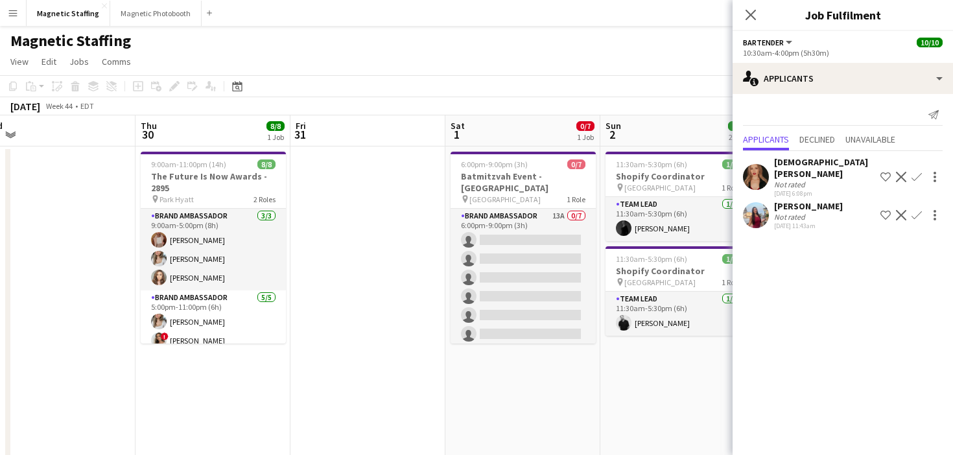
scroll to position [0, 390]
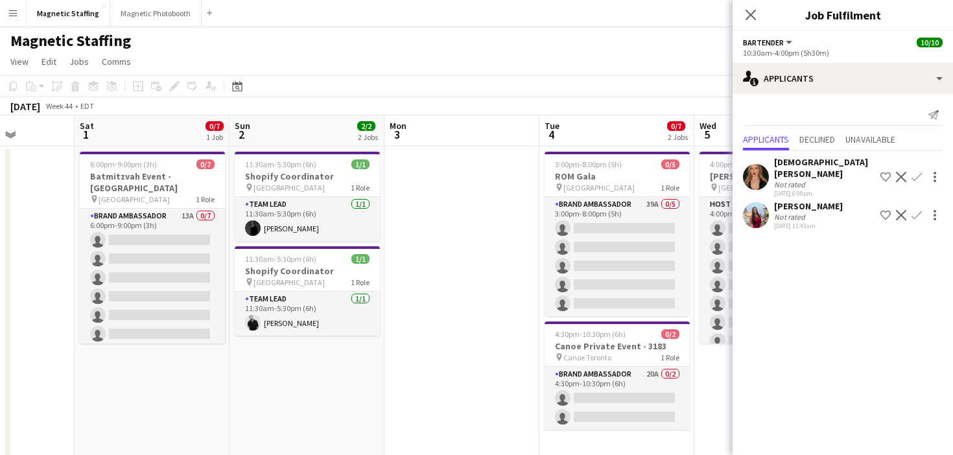
drag, startPoint x: 238, startPoint y: 296, endPoint x: 0, endPoint y: 307, distance: 238.3
click at [239, 82] on icon at bounding box center [237, 86] width 10 height 10
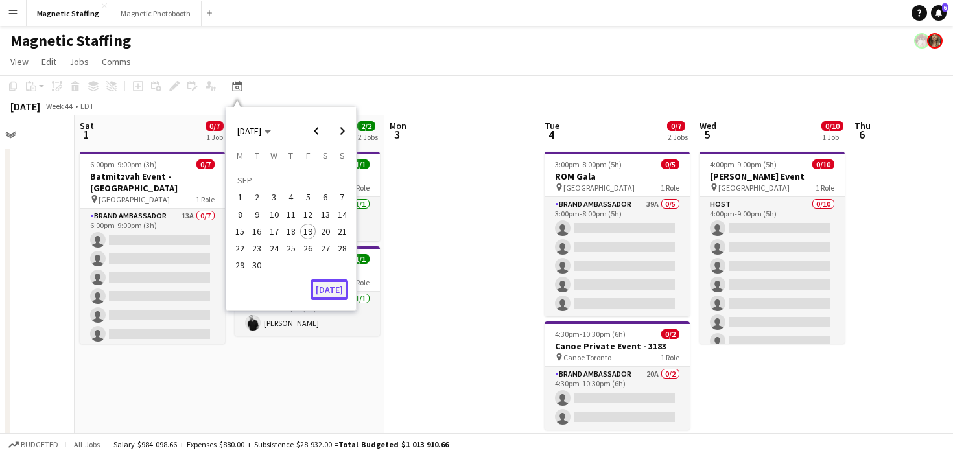
click at [339, 289] on button "[DATE]" at bounding box center [330, 290] width 38 height 21
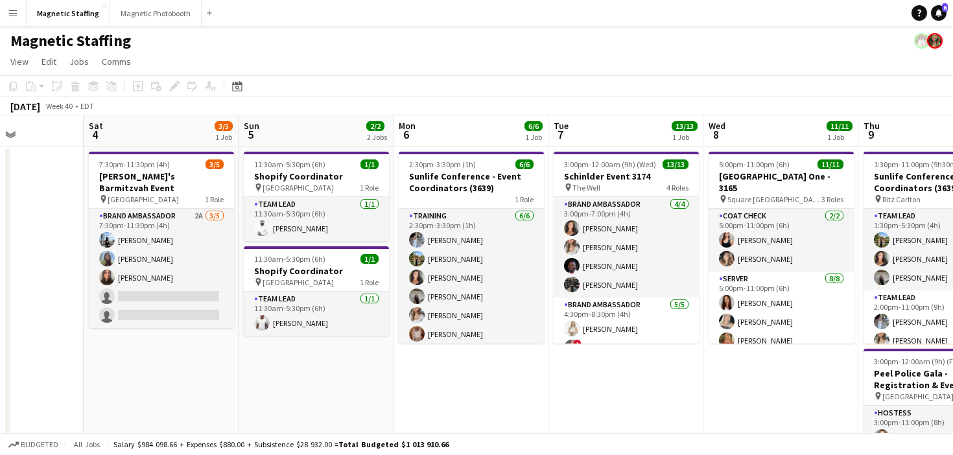
scroll to position [0, 509]
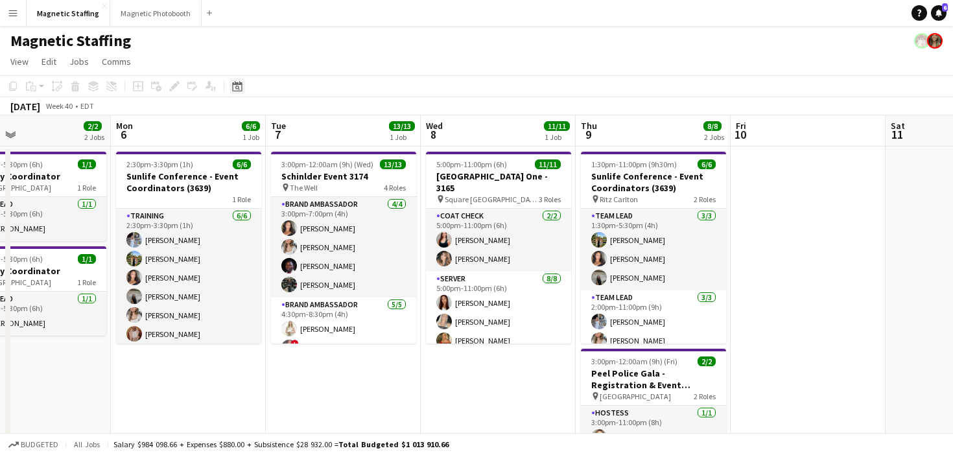
click at [232, 88] on icon "Date picker" at bounding box center [237, 86] width 10 height 10
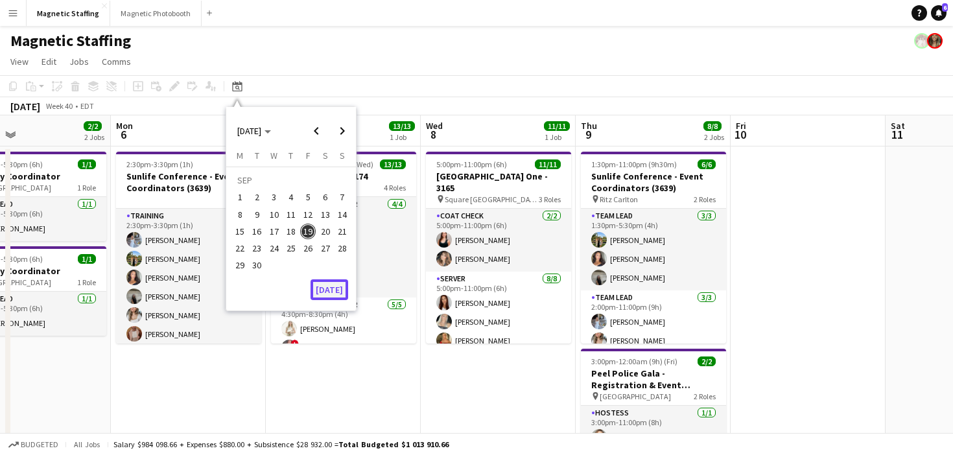
click at [326, 291] on button "[DATE]" at bounding box center [330, 290] width 38 height 21
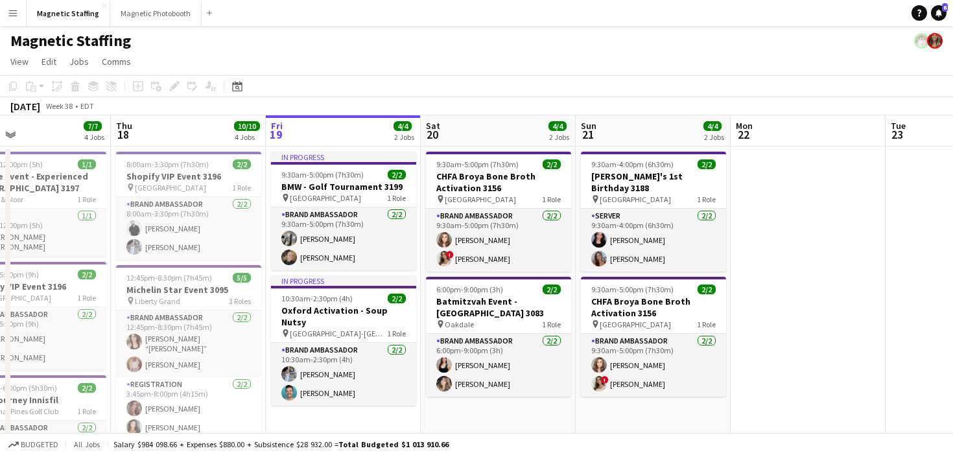
scroll to position [0, 446]
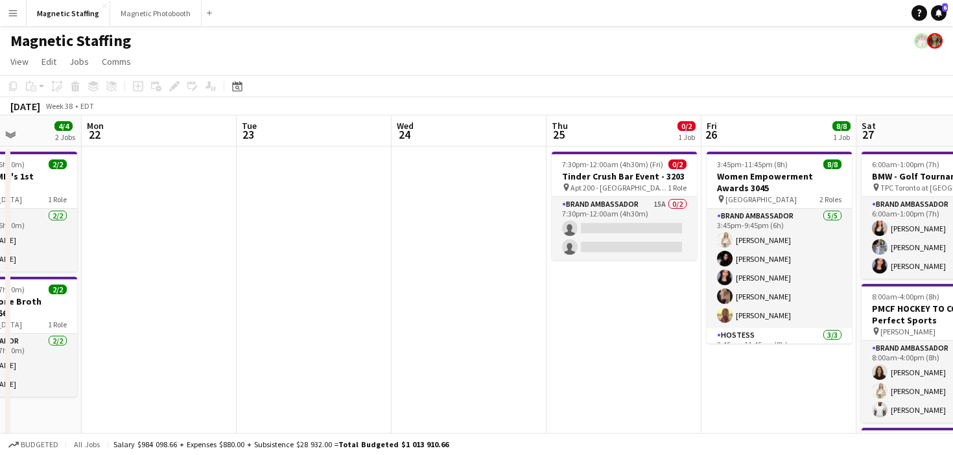
drag, startPoint x: 525, startPoint y: 241, endPoint x: 0, endPoint y: 301, distance: 528.7
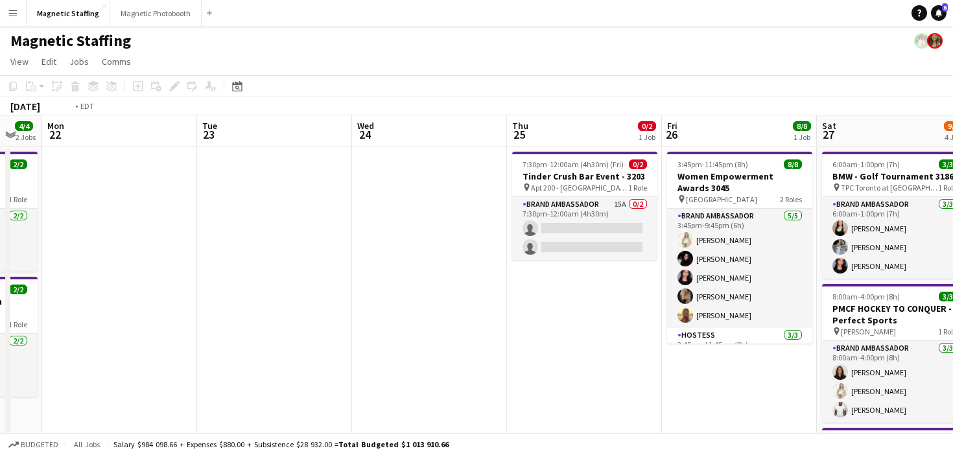
drag, startPoint x: 370, startPoint y: 297, endPoint x: 0, endPoint y: 319, distance: 371.0
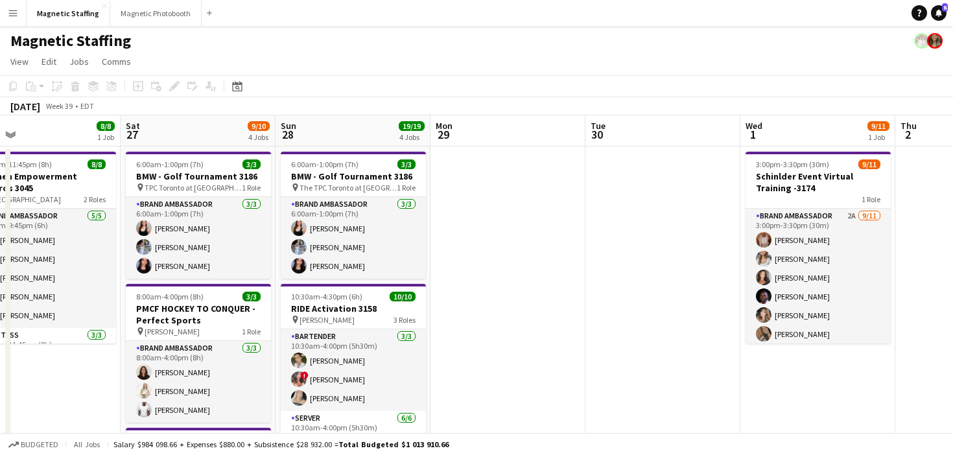
drag, startPoint x: 667, startPoint y: 306, endPoint x: 582, endPoint y: 305, distance: 85.0
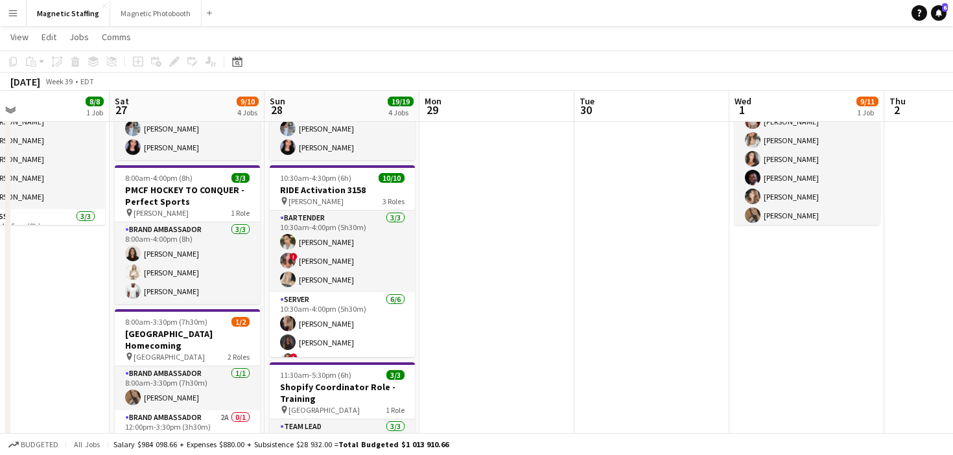
scroll to position [119, 0]
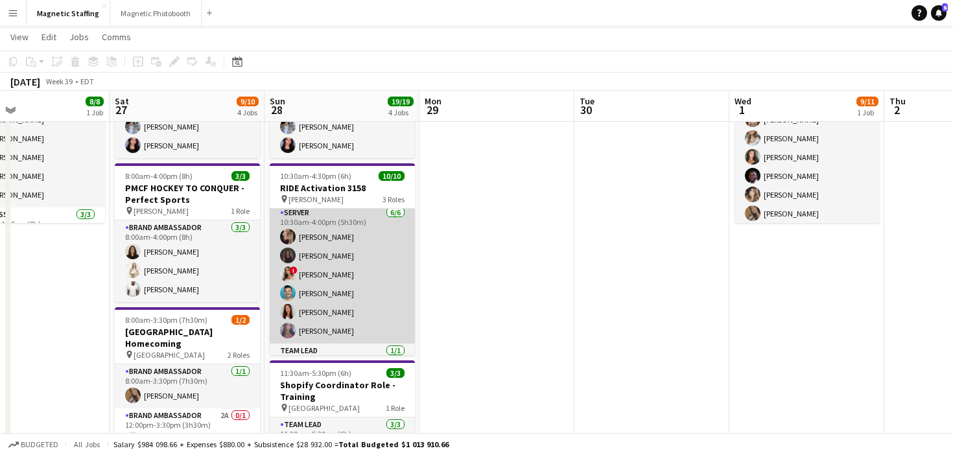
click at [360, 302] on app-card-role "Server 6/6 10:30am-4:00pm (5h30m) Morgan Ballantyne Malin Keo ! Emily Vandongen…" at bounding box center [342, 275] width 145 height 138
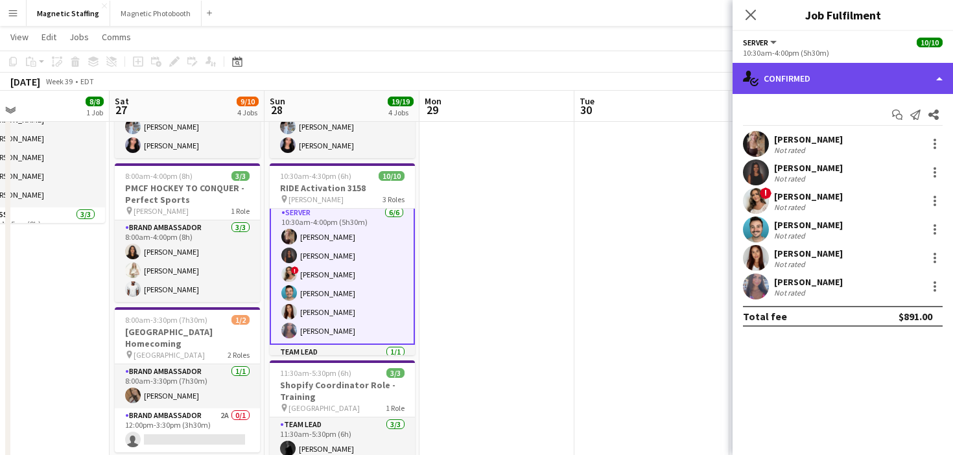
click at [836, 85] on div "single-neutral-actions-check-2 Confirmed" at bounding box center [843, 78] width 221 height 31
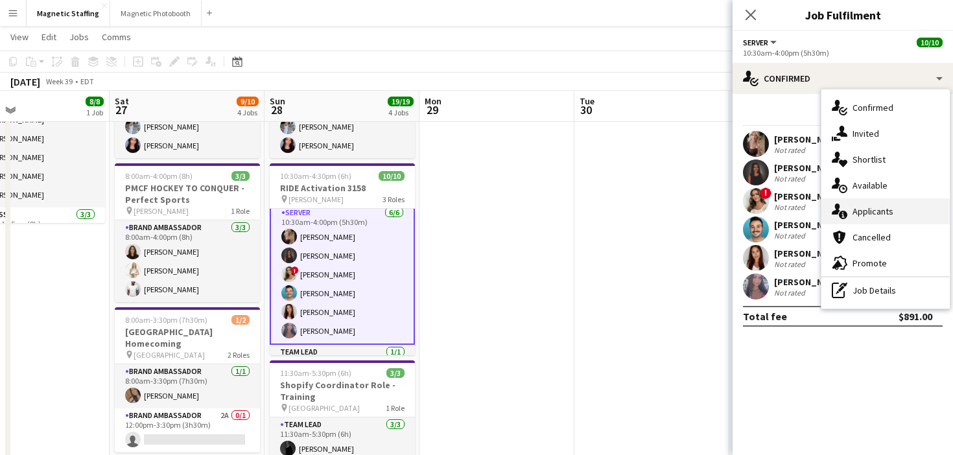
click at [850, 206] on div "single-neutral-actions-information Applicants" at bounding box center [886, 211] width 128 height 26
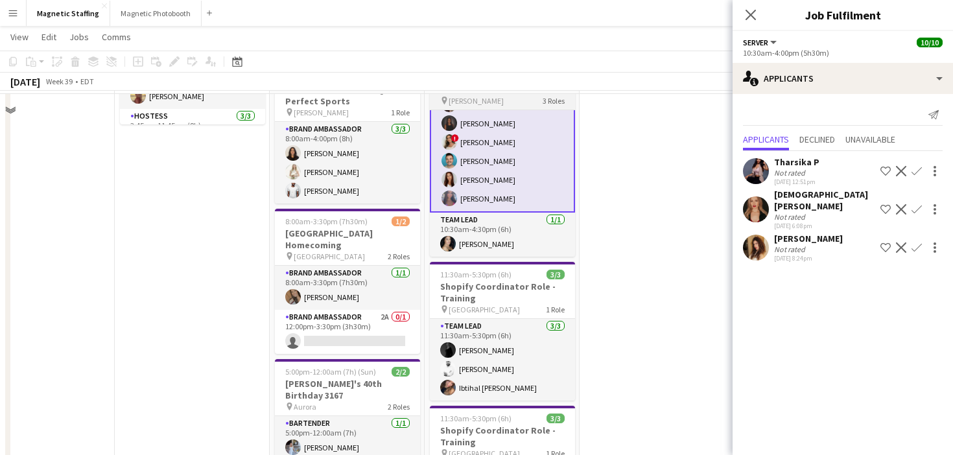
scroll to position [245, 0]
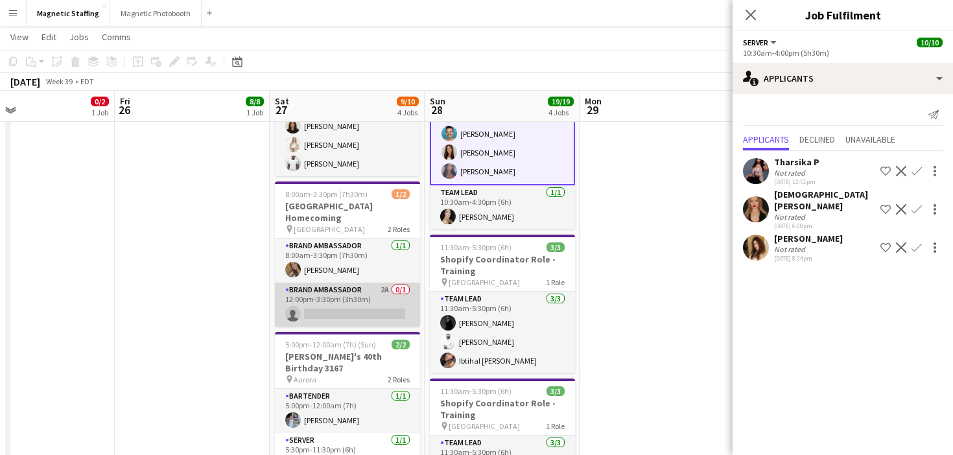
click at [374, 300] on app-card-role "Brand Ambassador 2A 0/1 12:00pm-3:30pm (3h30m) single-neutral-actions" at bounding box center [347, 305] width 145 height 44
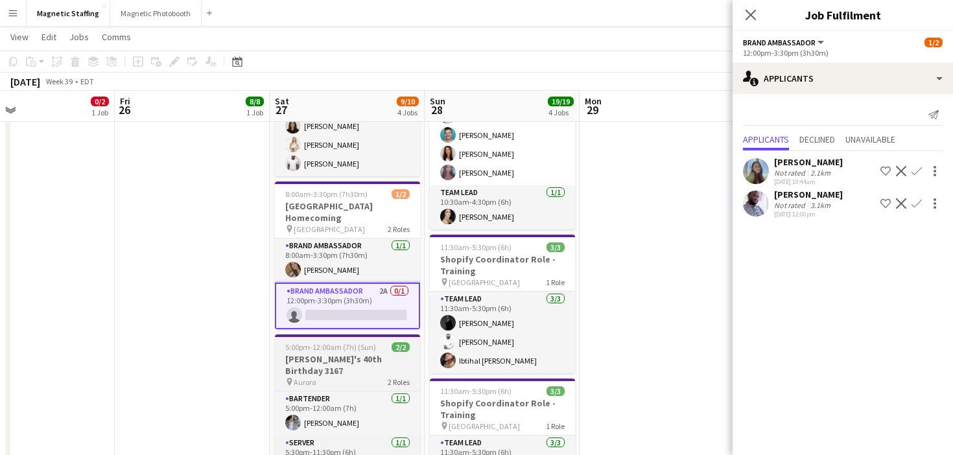
scroll to position [316, 0]
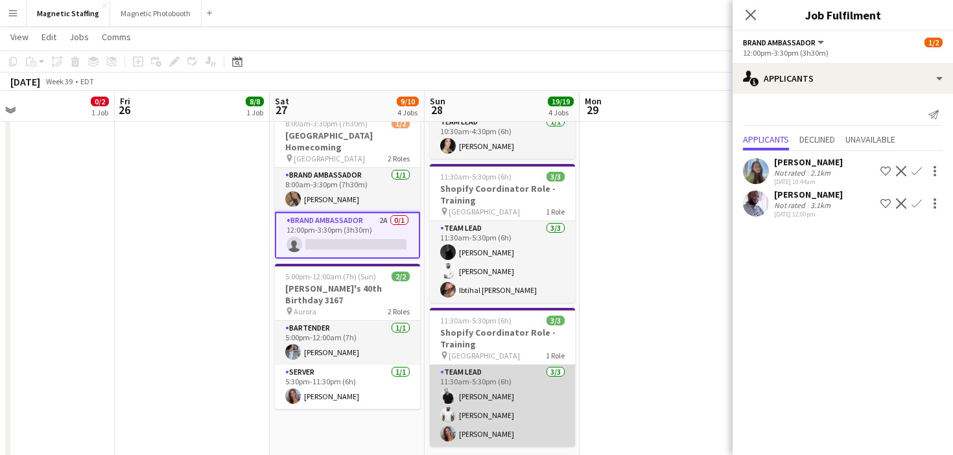
click at [497, 429] on app-card-role "Team Lead 3/3 11:30am-5:30pm (6h) jean-philippe roy Juvon Taylor Diana Michaili…" at bounding box center [502, 406] width 145 height 82
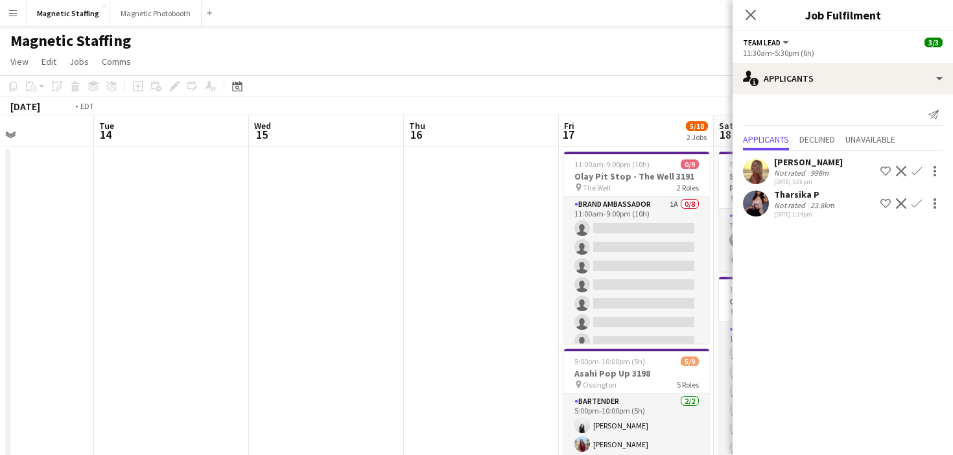
scroll to position [0, 590]
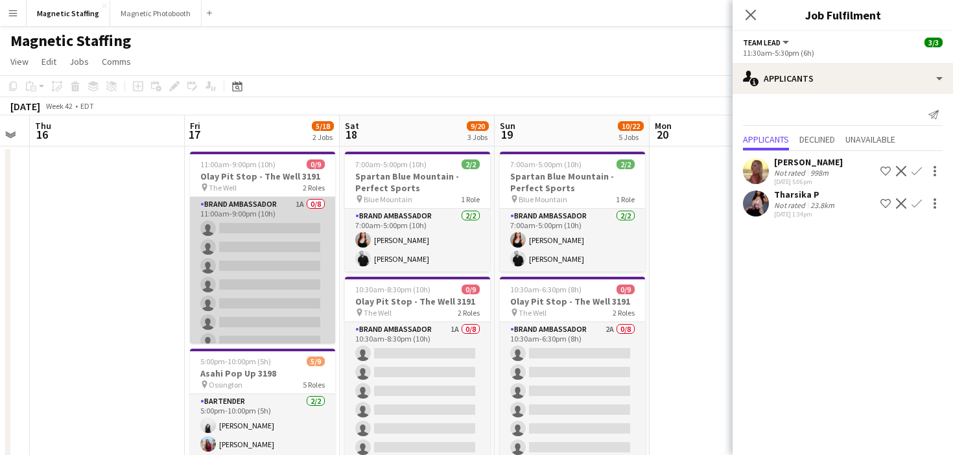
click at [305, 324] on app-card-role "Brand Ambassador 1A 0/8 11:00am-9:00pm (10h) single-neutral-actions single-neut…" at bounding box center [262, 285] width 145 height 176
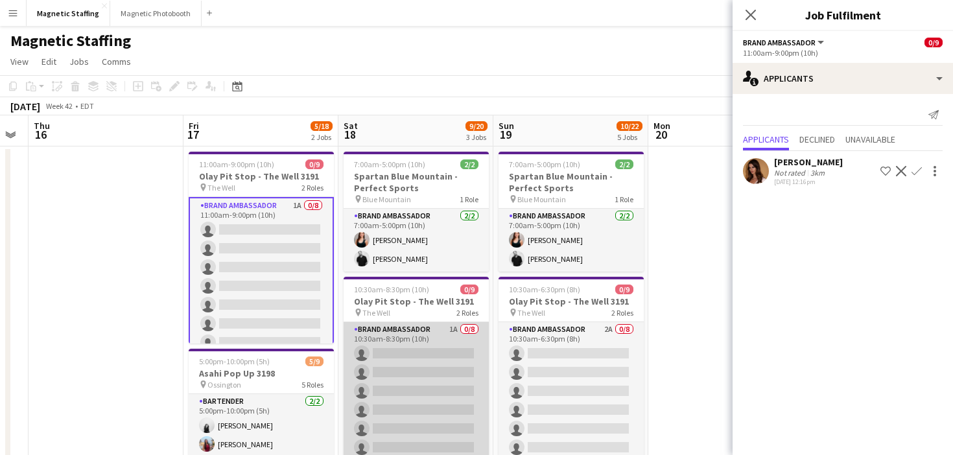
click at [423, 349] on app-card-role "Brand Ambassador 1A 0/8 10:30am-8:30pm (10h) single-neutral-actions single-neut…" at bounding box center [416, 410] width 145 height 176
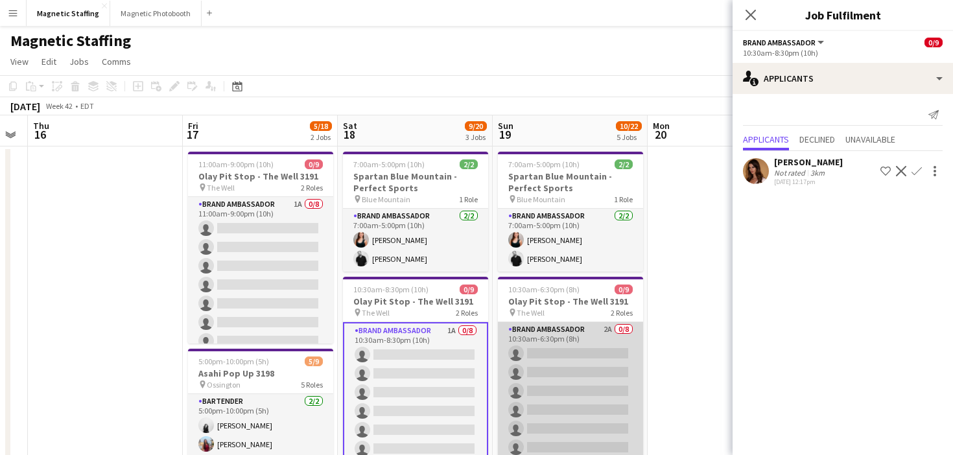
click at [582, 392] on app-card-role "Brand Ambassador 2A 0/8 10:30am-6:30pm (8h) single-neutral-actions single-neutr…" at bounding box center [570, 410] width 145 height 176
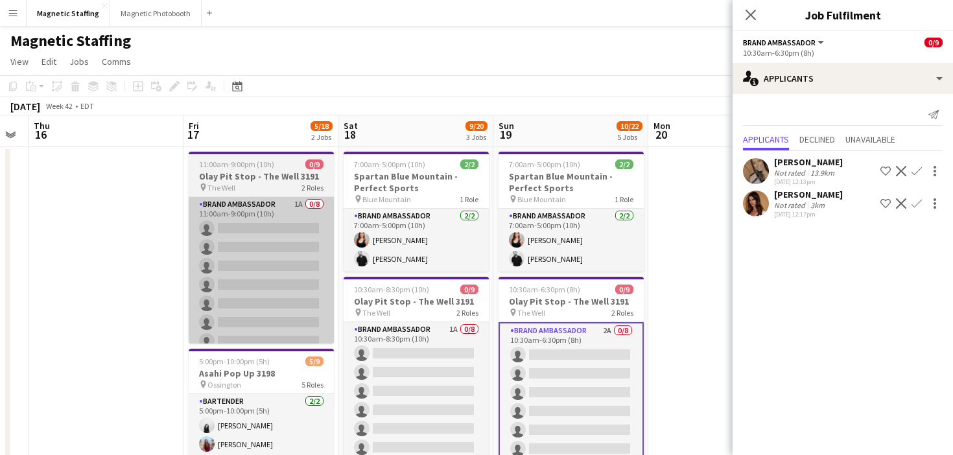
click at [249, 252] on app-card-role "Brand Ambassador 1A 0/8 11:00am-9:00pm (10h) single-neutral-actions single-neut…" at bounding box center [261, 285] width 145 height 176
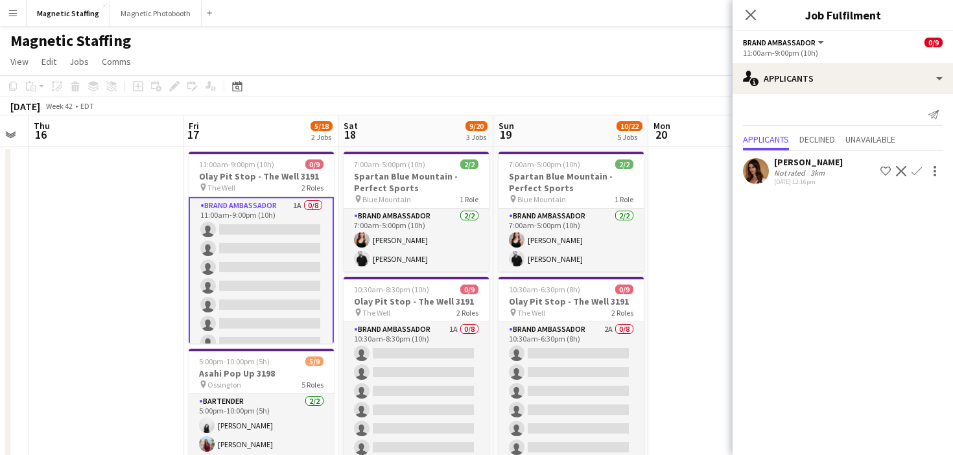
click at [918, 171] on app-icon "Confirm" at bounding box center [917, 171] width 10 height 10
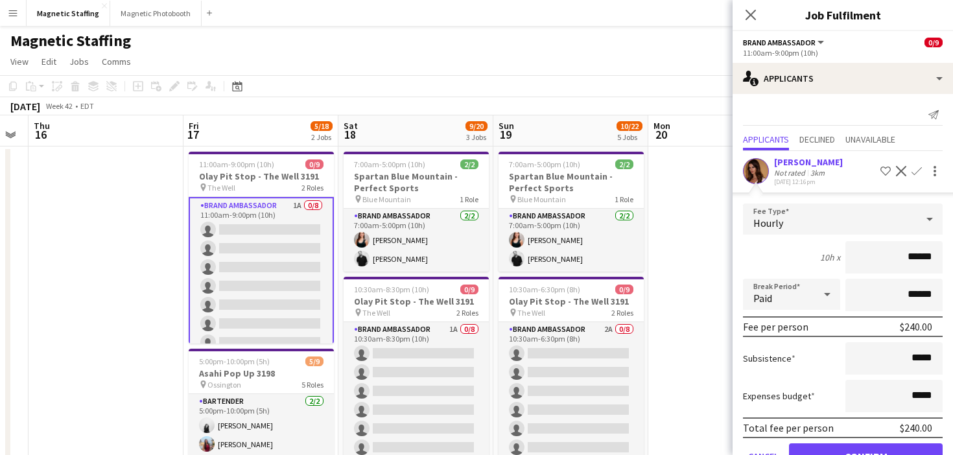
scroll to position [38, 0]
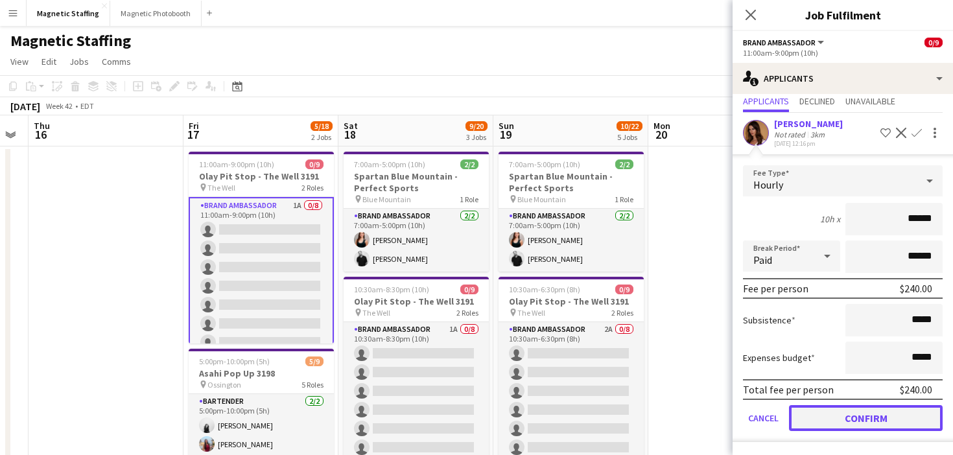
click at [815, 420] on button "Confirm" at bounding box center [866, 418] width 154 height 26
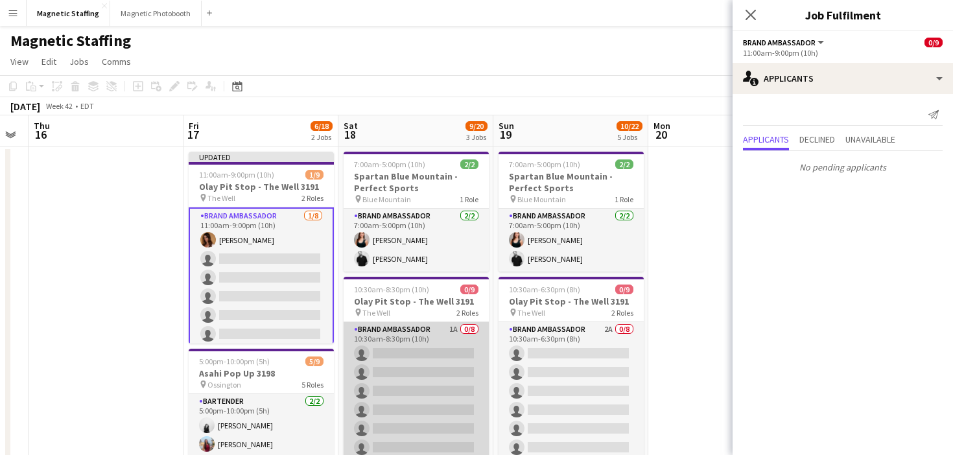
click at [459, 377] on app-card-role "Brand Ambassador 1A 0/8 10:30am-8:30pm (10h) single-neutral-actions single-neut…" at bounding box center [416, 410] width 145 height 176
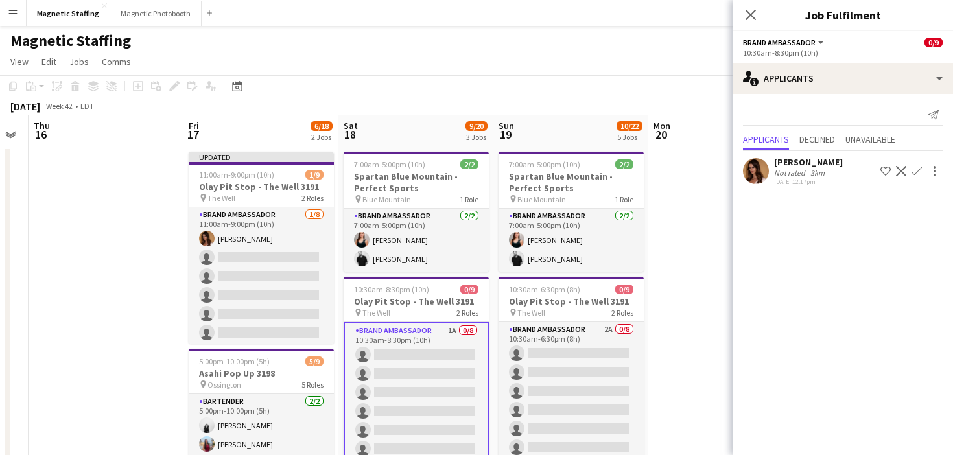
click at [919, 175] on app-icon "Confirm" at bounding box center [917, 171] width 10 height 10
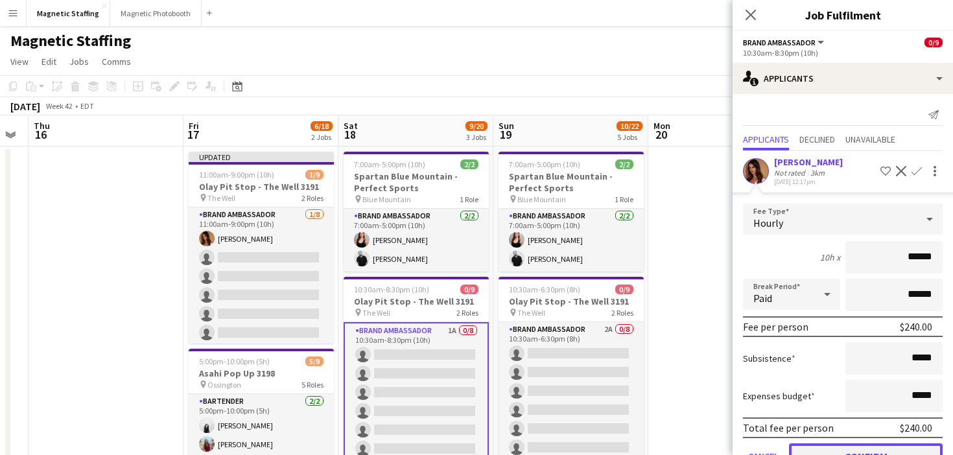
click at [822, 449] on button "Confirm" at bounding box center [866, 457] width 154 height 26
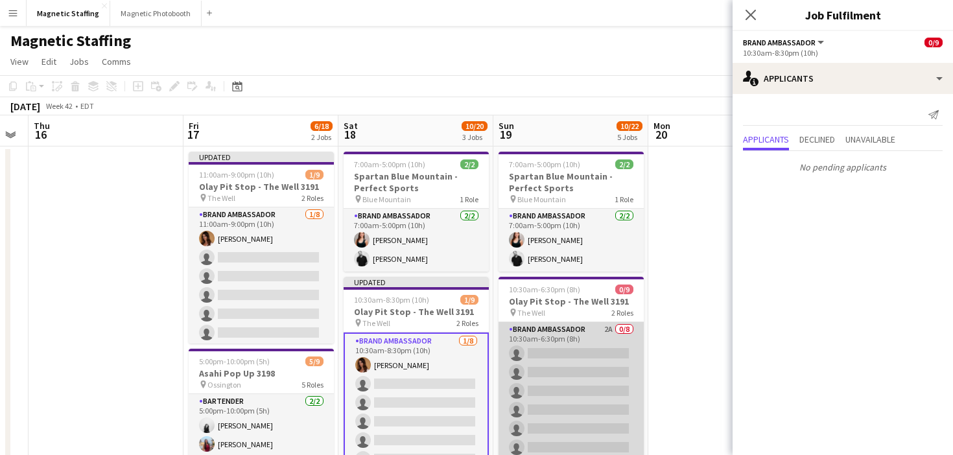
click at [590, 376] on app-card-role "Brand Ambassador 2A 0/8 10:30am-6:30pm (8h) single-neutral-actions single-neutr…" at bounding box center [571, 410] width 145 height 176
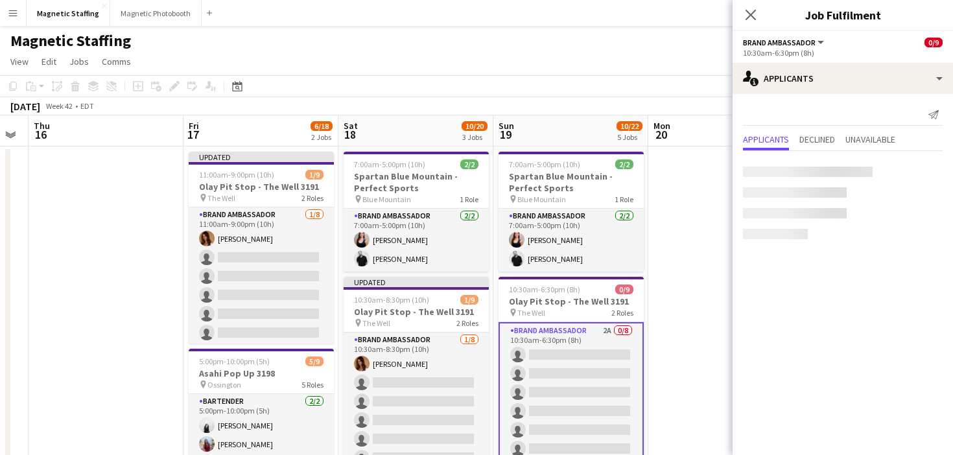
scroll to position [0, 591]
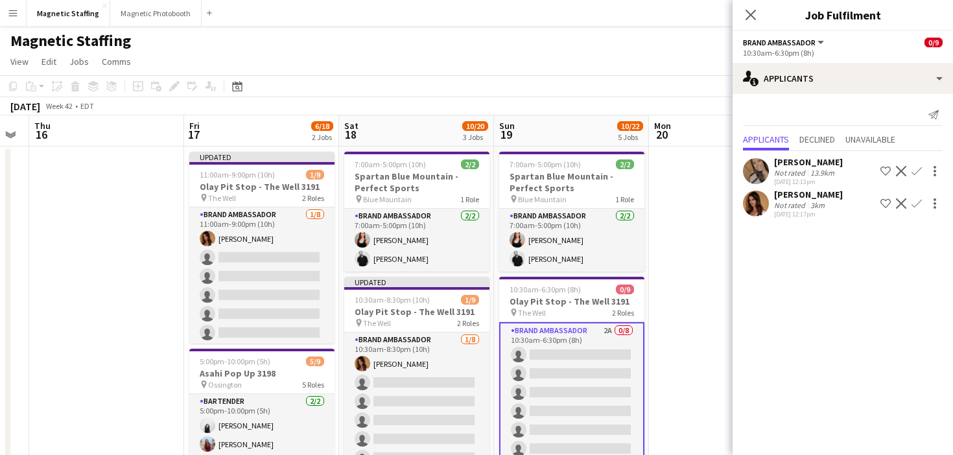
click at [916, 202] on app-icon "Confirm" at bounding box center [917, 203] width 10 height 10
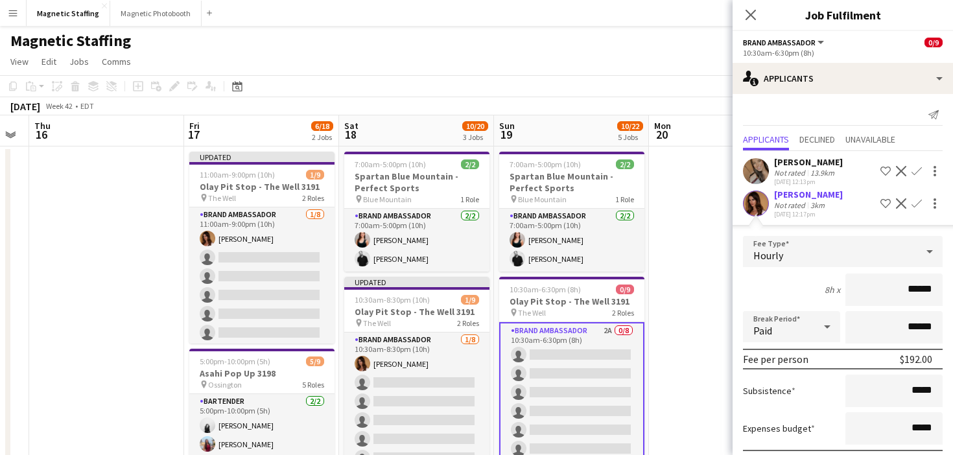
scroll to position [71, 0]
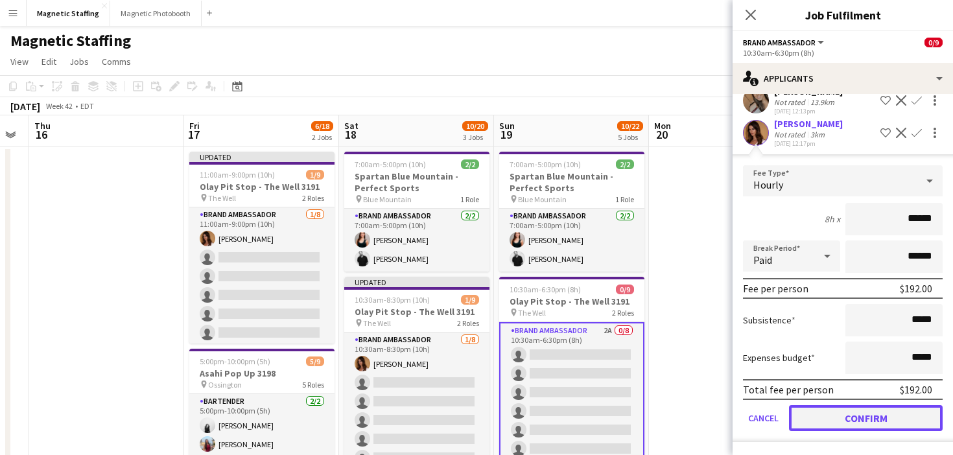
click at [815, 420] on button "Confirm" at bounding box center [866, 418] width 154 height 26
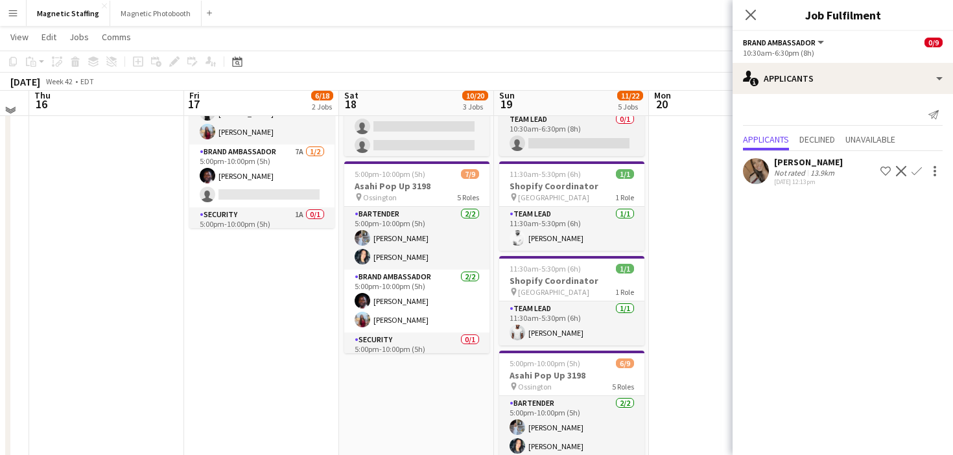
scroll to position [314, 0]
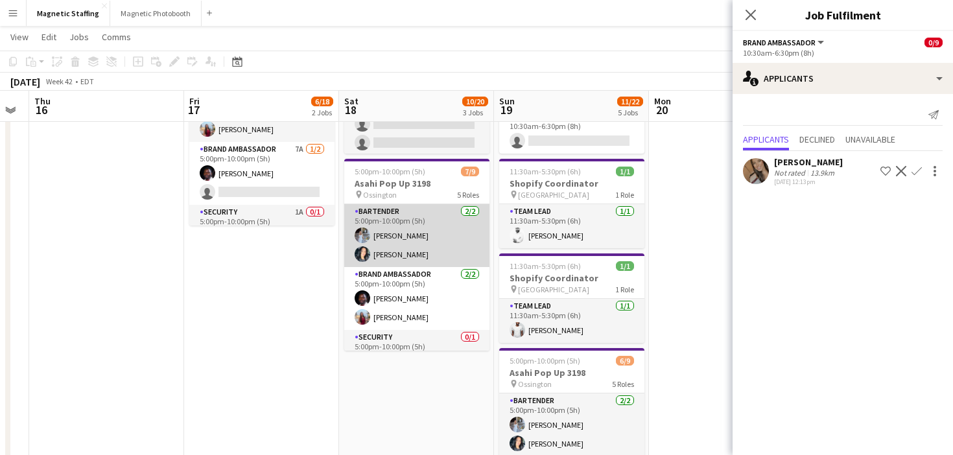
click at [405, 245] on app-card-role "Bartender 2/2 5:00pm-10:00pm (5h) Heather Siemonsen Kiara Briones" at bounding box center [416, 235] width 145 height 63
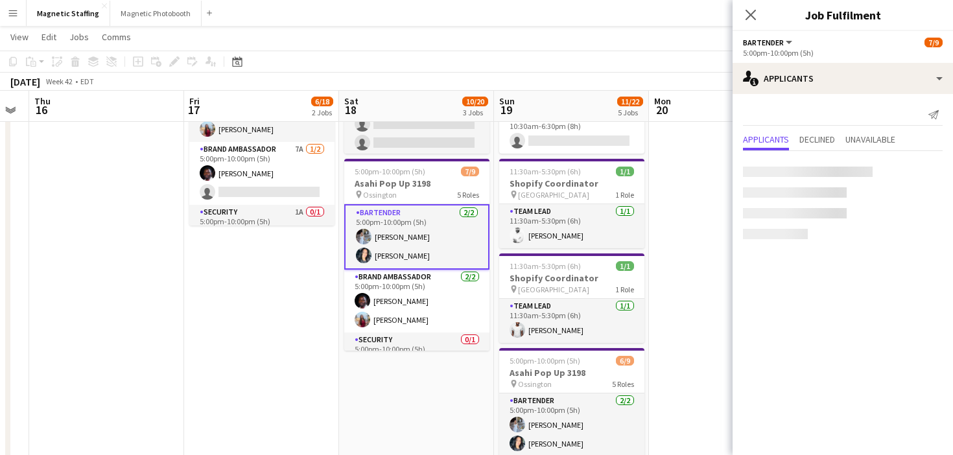
scroll to position [84, 0]
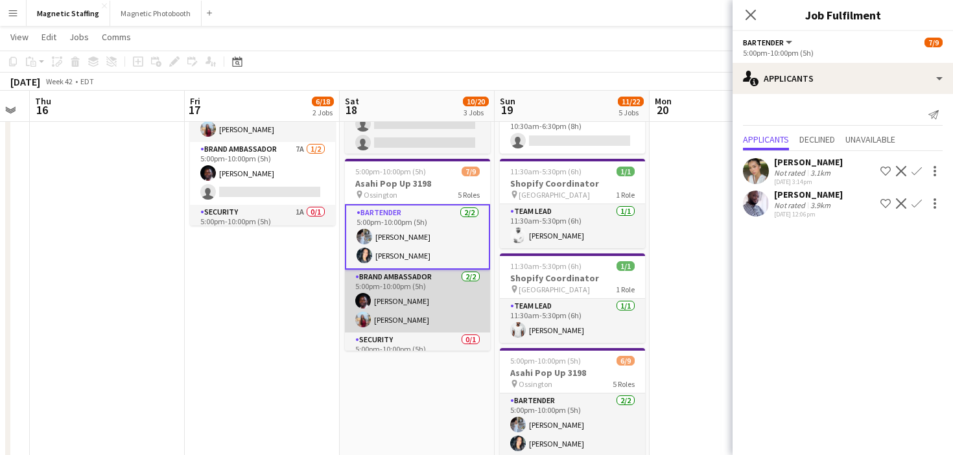
click at [401, 310] on app-card-role "Brand Ambassador 2/2 5:00pm-10:00pm (5h) Anthony Kerr Eva Zhou" at bounding box center [417, 301] width 145 height 63
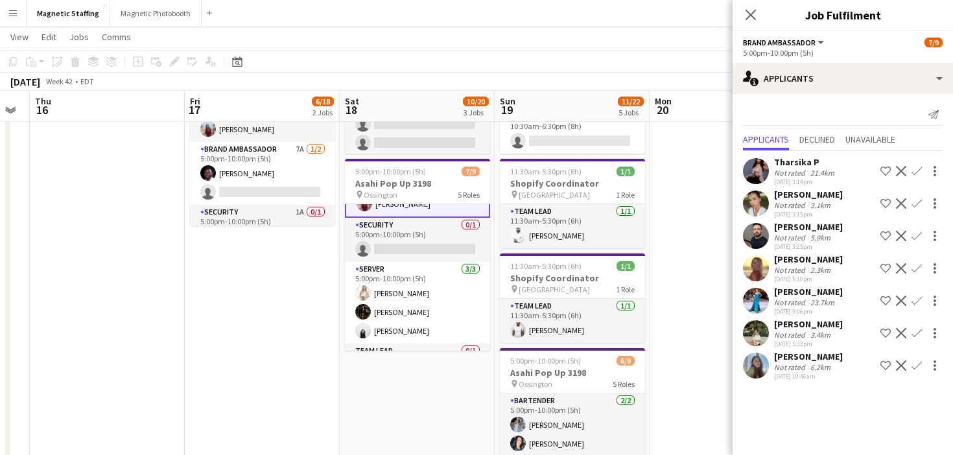
click at [401, 310] on app-card-role "Server [DATE] 5:00pm-10:00pm (5h) [PERSON_NAME] [PERSON_NAME] [PERSON_NAME]" at bounding box center [417, 303] width 145 height 82
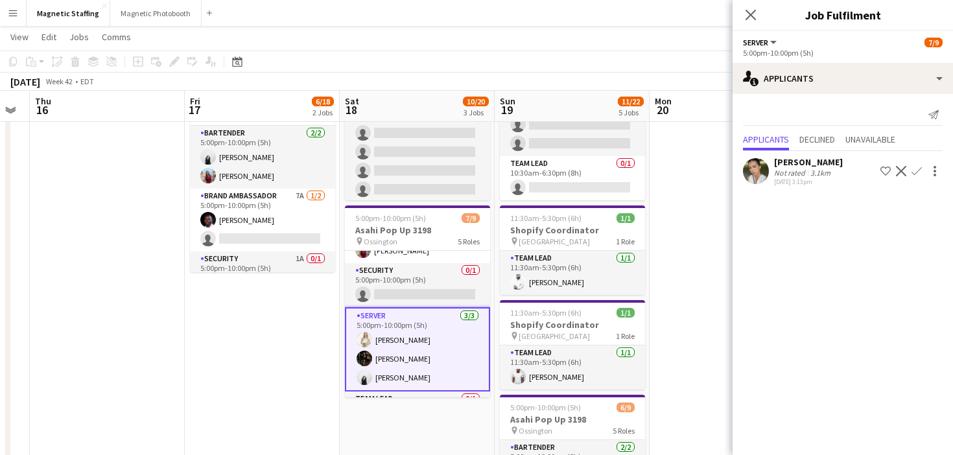
scroll to position [152, 0]
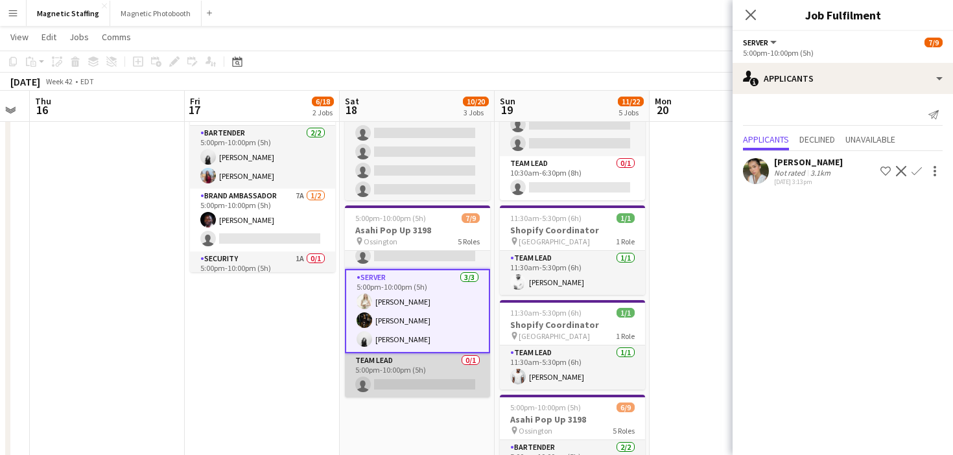
click at [420, 365] on app-card-role "Team Lead 0/1 5:00pm-10:00pm (5h) single-neutral-actions" at bounding box center [417, 375] width 145 height 44
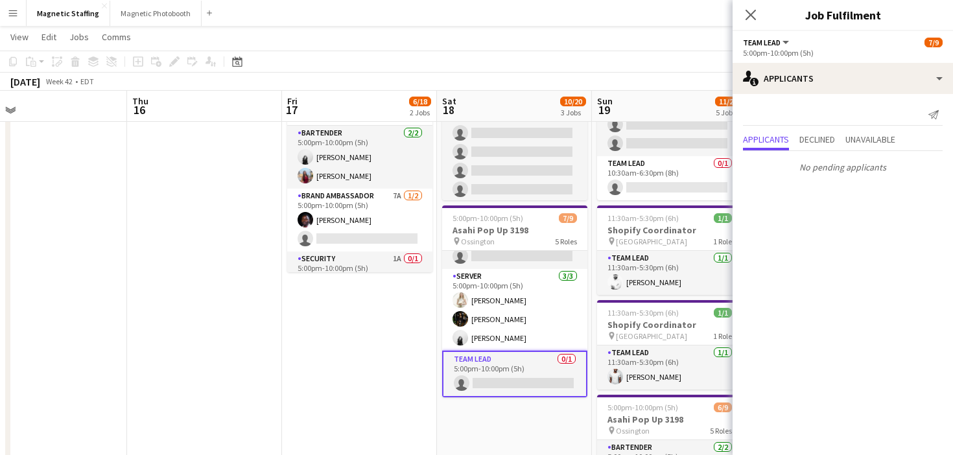
click at [322, 367] on app-calendar-viewport "Sun 12 Mon 13 Tue 14 Wed 15 Thu 16 Fri 17 6/18 2 Jobs Sat 18 10/20 3 Jobs Sun 1…" at bounding box center [476, 229] width 953 height 892
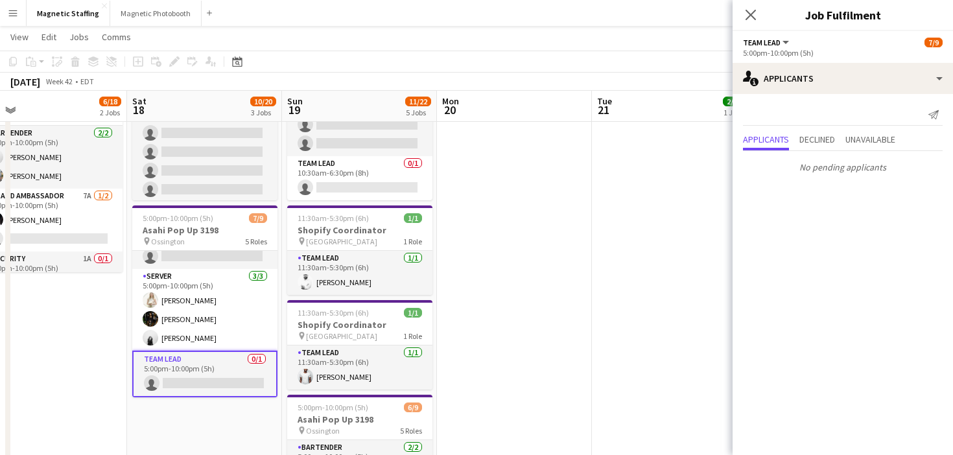
scroll to position [0, 0]
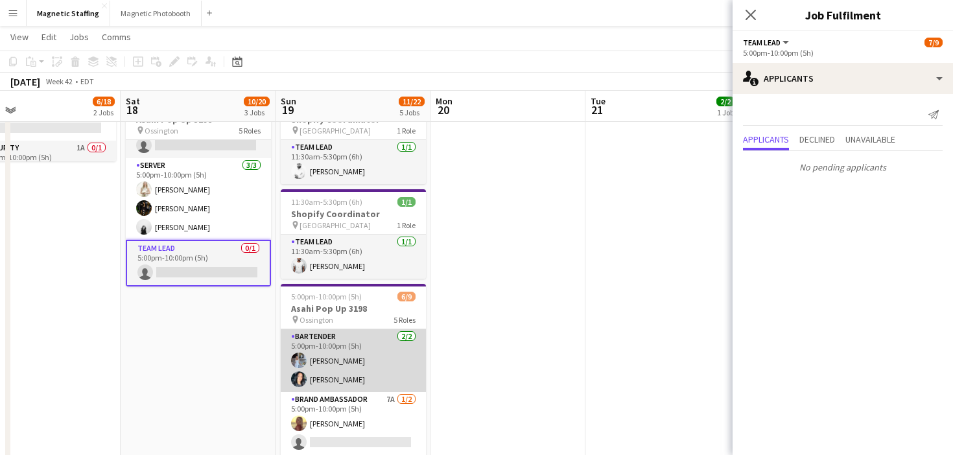
click at [351, 374] on app-card-role "Bartender 2/2 5:00pm-10:00pm (5h) Heather Siemonsen Kiara Briones" at bounding box center [353, 360] width 145 height 63
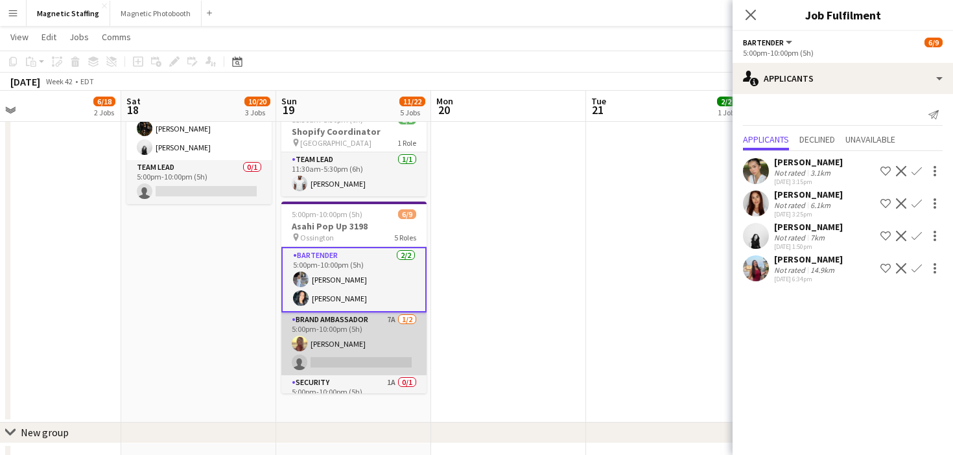
click at [352, 346] on app-card-role "Brand Ambassador 7A 1/2 5:00pm-10:00pm (5h) Soleil Haughton single-neutral-acti…" at bounding box center [353, 344] width 145 height 63
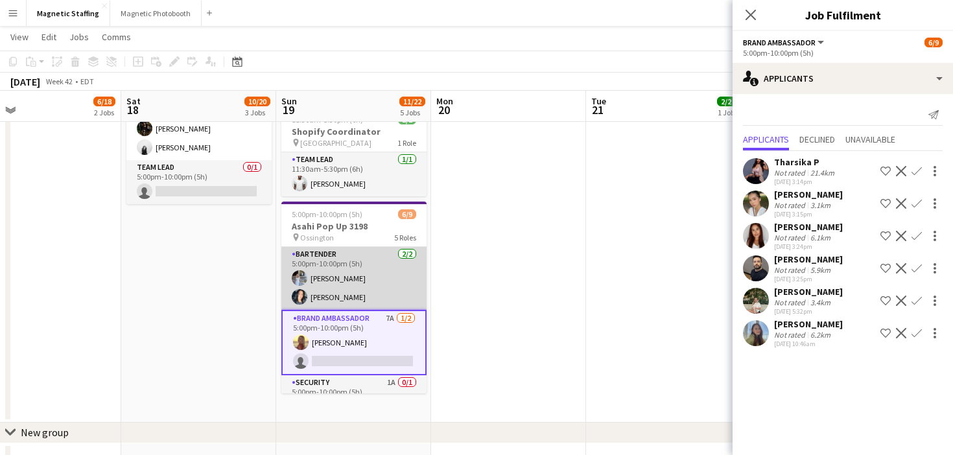
click at [367, 287] on app-card-role "Bartender 2/2 5:00pm-10:00pm (5h) Heather Siemonsen Kiara Briones" at bounding box center [353, 278] width 145 height 63
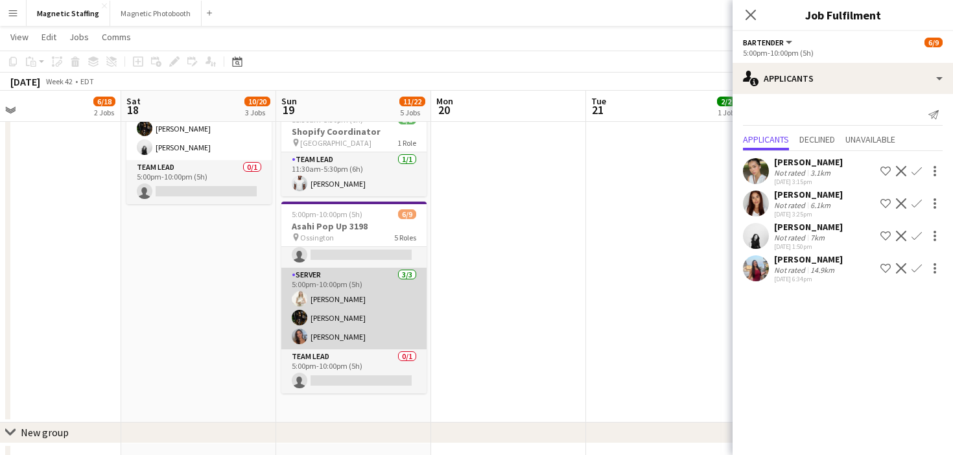
click at [361, 339] on app-card-role "Server 3/3 5:00pm-10:00pm (5h) Katryna Klepacki Hanna Lee Diana Michailidis" at bounding box center [353, 309] width 145 height 82
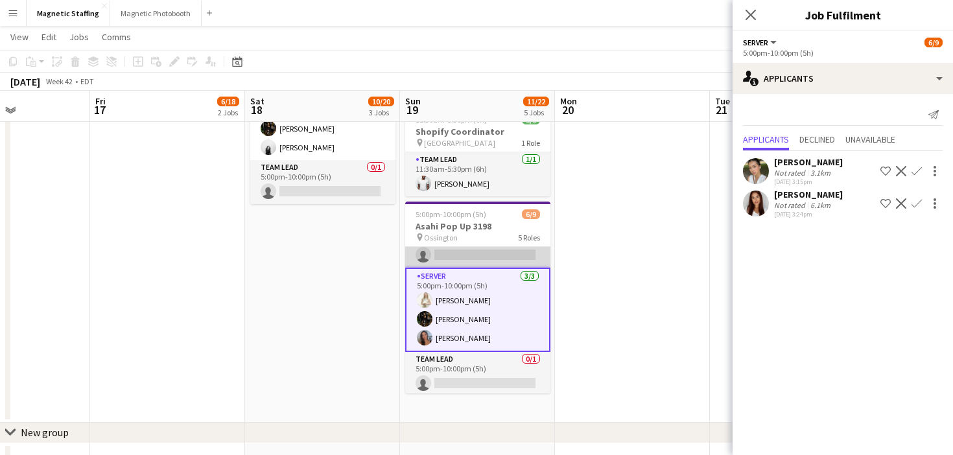
click at [461, 259] on app-card-role "Security 1A 0/1 5:00pm-10:00pm (5h) single-neutral-actions" at bounding box center [477, 246] width 145 height 44
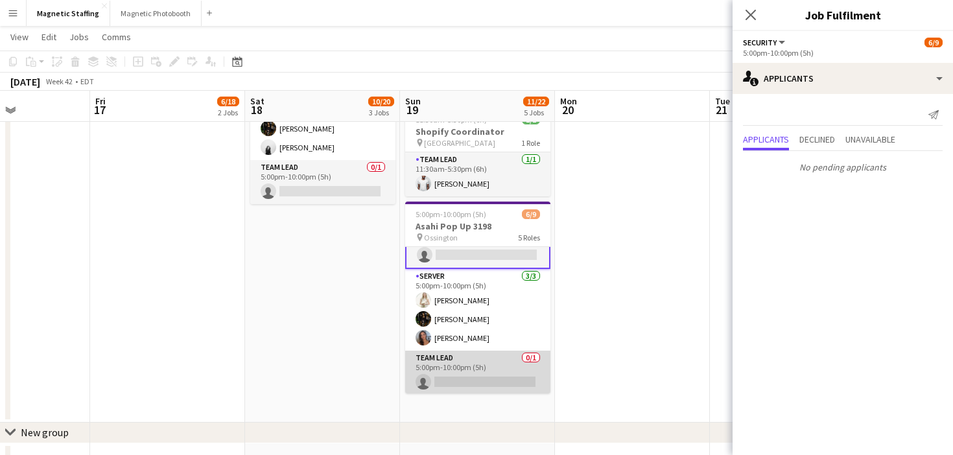
click at [470, 373] on app-card-role "Team Lead 0/1 5:00pm-10:00pm (5h) single-neutral-actions" at bounding box center [477, 373] width 145 height 44
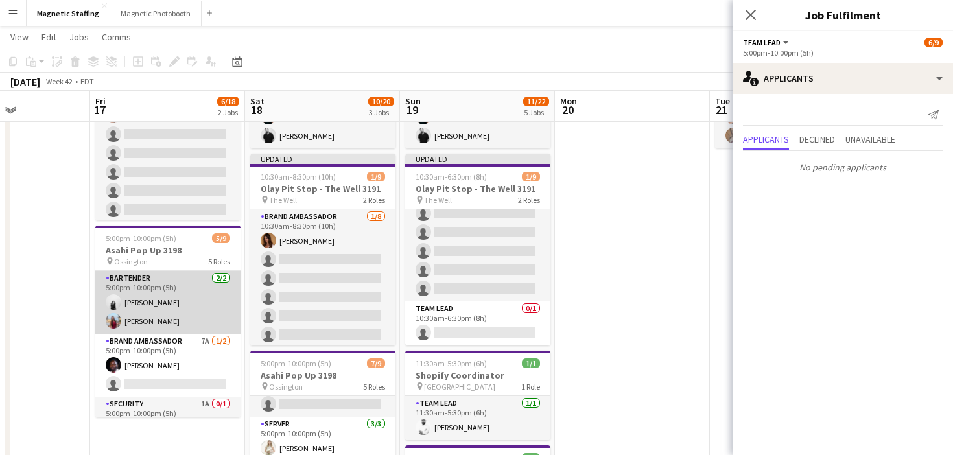
click at [184, 315] on app-card-role "Bartender 2/2 5:00pm-10:00pm (5h) angel kim Eva Zhou" at bounding box center [167, 302] width 145 height 63
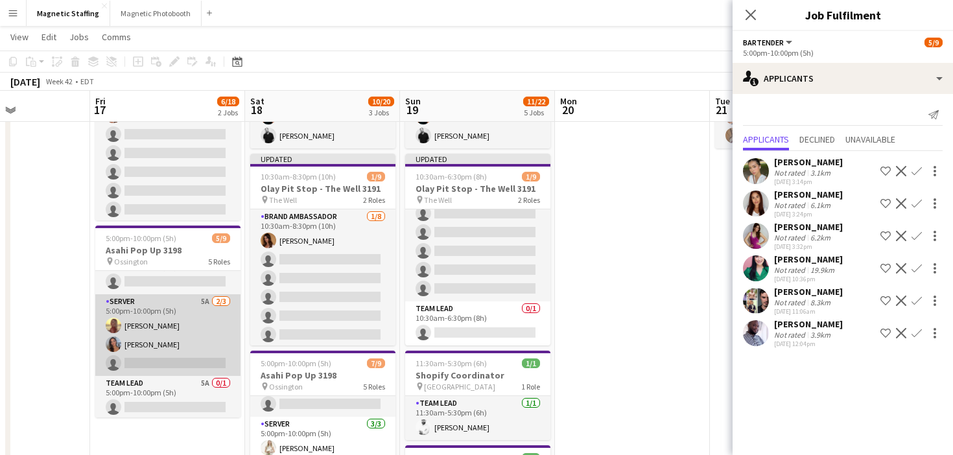
click at [172, 338] on app-card-role "Server 5A 2/3 5:00pm-10:00pm (5h) Soleil Haughton Diana Michailidis single-neut…" at bounding box center [167, 335] width 145 height 82
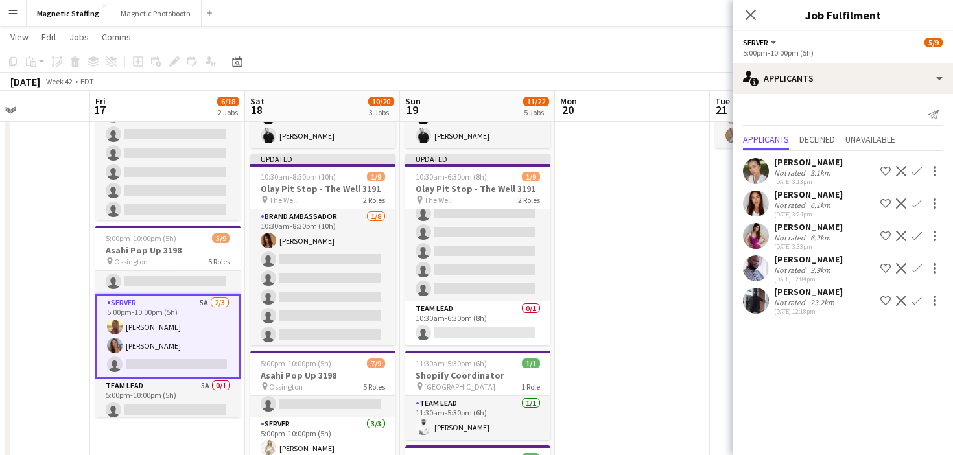
click at [915, 268] on app-icon "Confirm" at bounding box center [917, 268] width 10 height 10
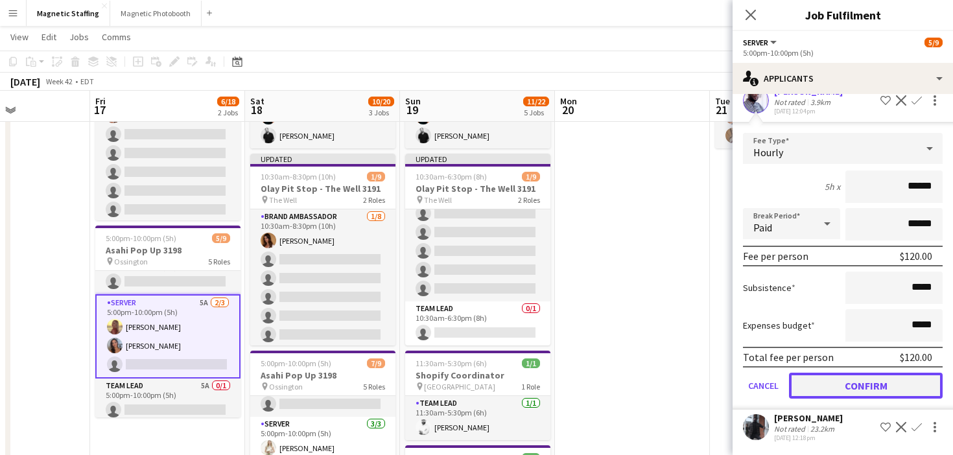
click at [837, 386] on button "Confirm" at bounding box center [866, 386] width 154 height 26
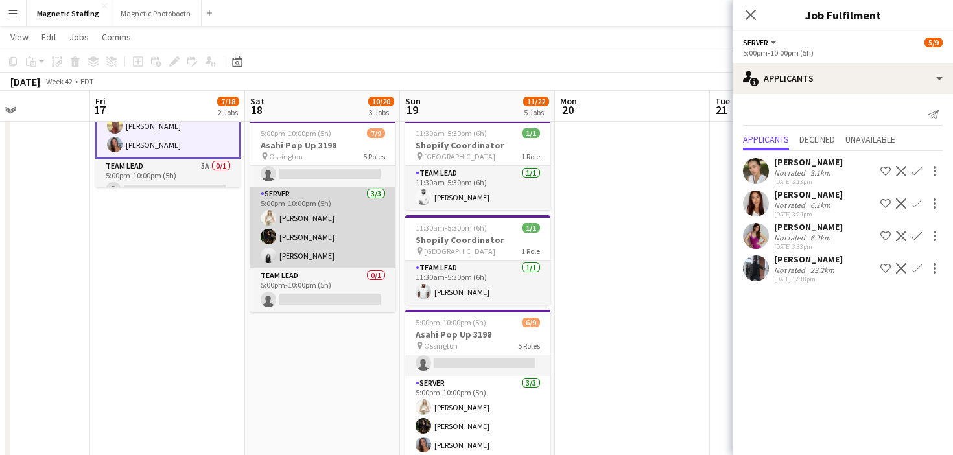
click at [347, 252] on app-card-role "Server [DATE] 5:00pm-10:00pm (5h) [PERSON_NAME] [PERSON_NAME] [PERSON_NAME]" at bounding box center [322, 228] width 145 height 82
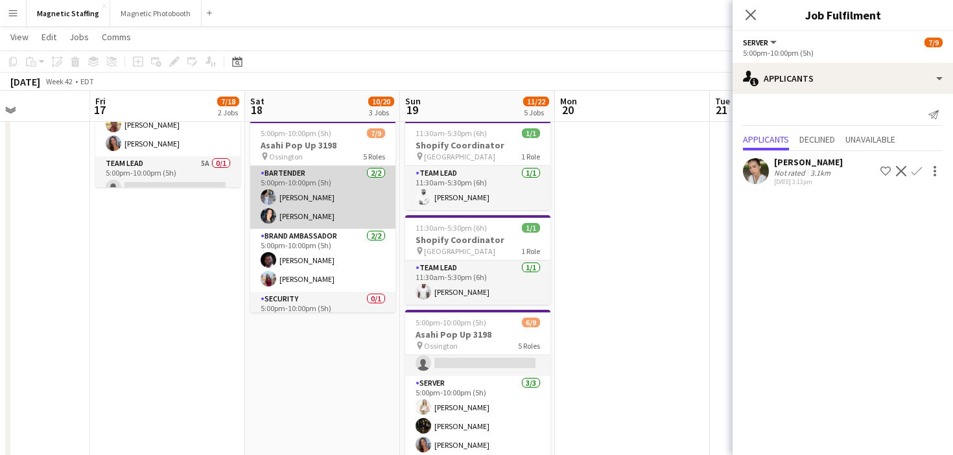
click at [318, 201] on app-card-role "Bartender 2/2 5:00pm-10:00pm (5h) Heather Siemonsen Kiara Briones" at bounding box center [322, 197] width 145 height 63
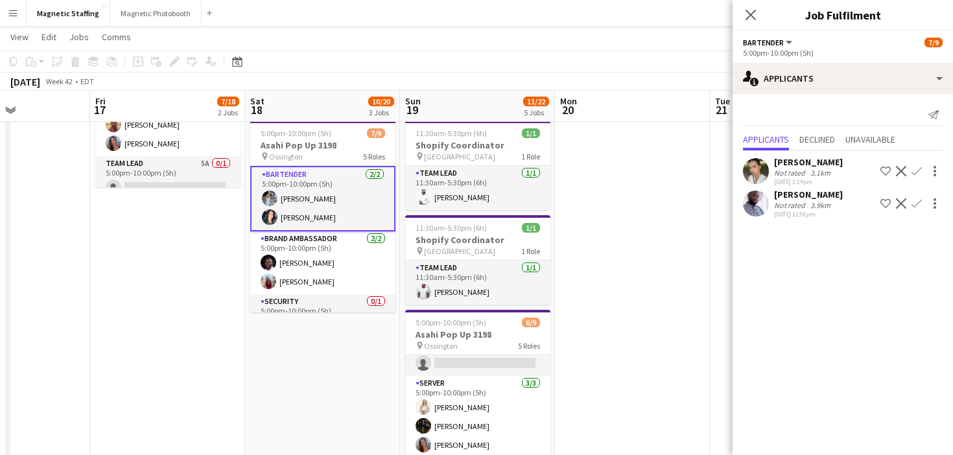
click at [302, 193] on app-card-role "Bartender 2/2 5:00pm-10:00pm (5h) Heather Siemonsen Kiara Briones" at bounding box center [322, 199] width 145 height 66
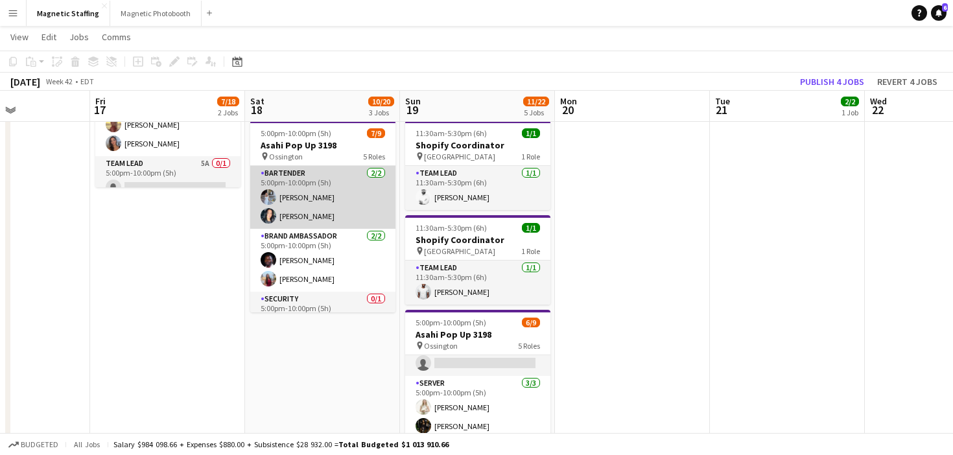
click at [302, 193] on app-card-role "Bartender 2/2 5:00pm-10:00pm (5h) Heather Siemonsen Kiara Briones" at bounding box center [322, 197] width 145 height 63
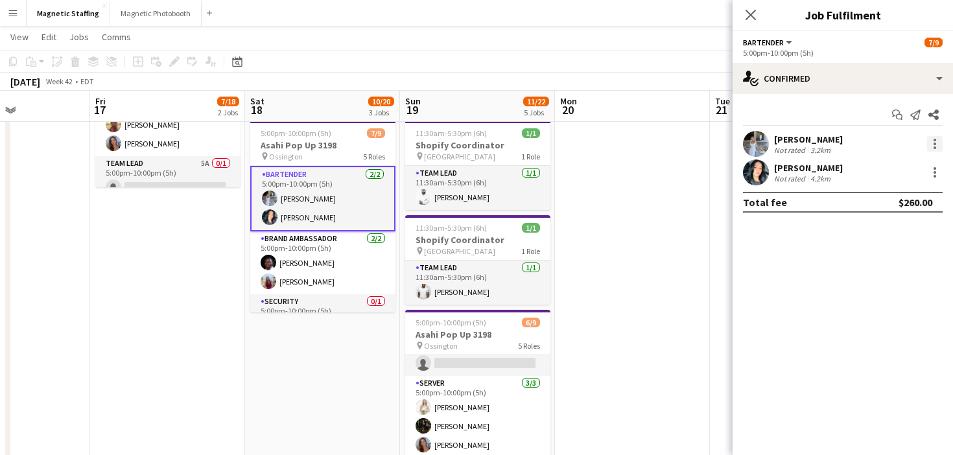
click at [938, 146] on div at bounding box center [935, 144] width 16 height 16
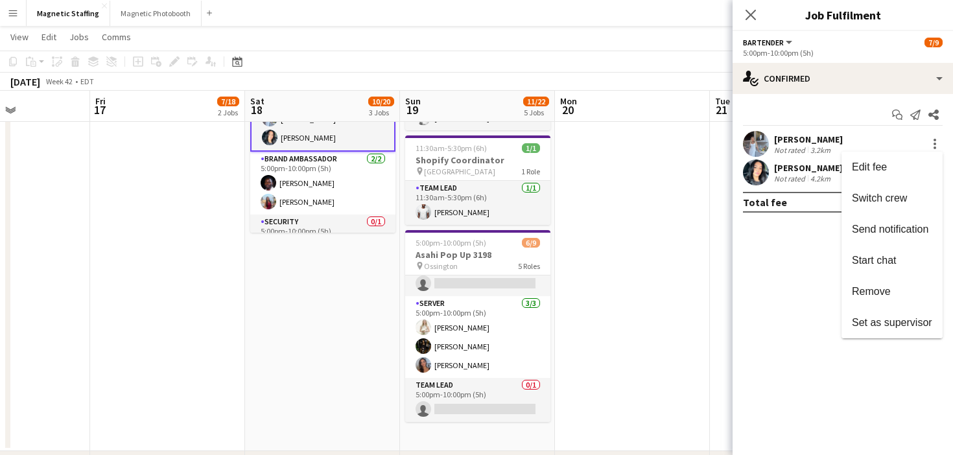
click at [278, 322] on div at bounding box center [476, 227] width 953 height 455
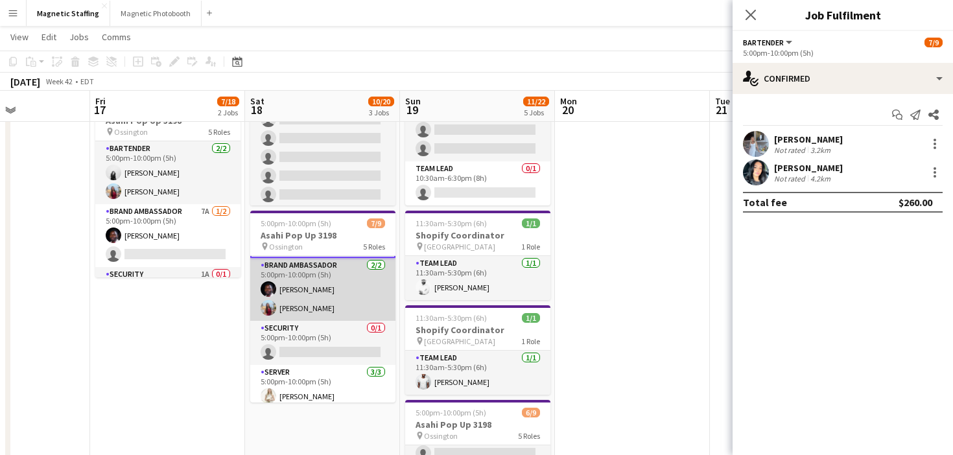
click at [352, 339] on app-card-role "Security 0/1 5:00pm-10:00pm (5h) single-neutral-actions" at bounding box center [322, 343] width 145 height 44
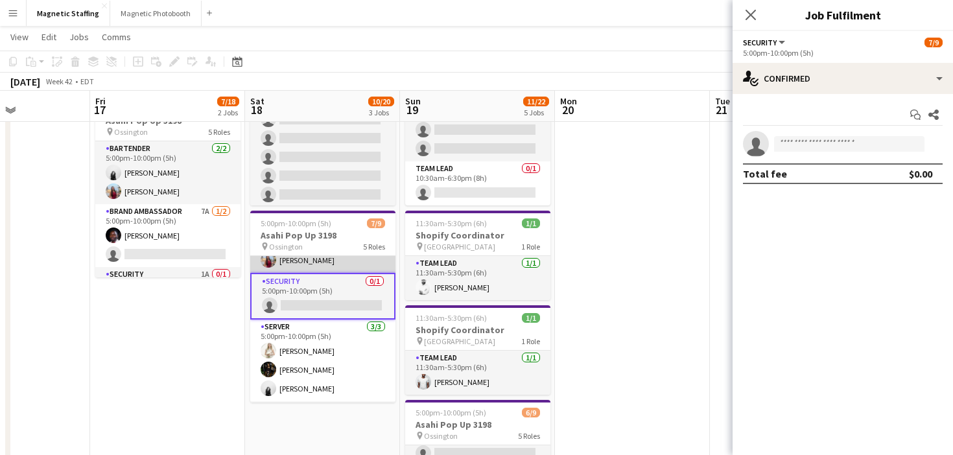
scroll to position [125, 0]
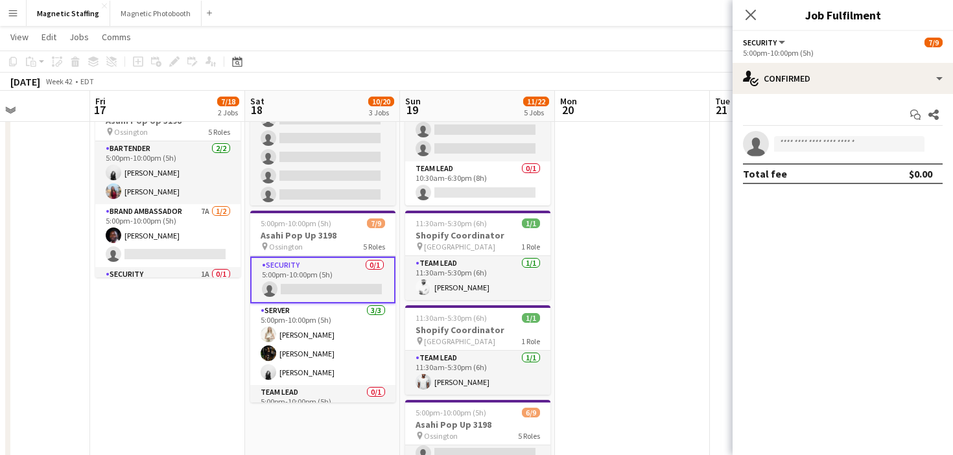
click at [352, 339] on app-card-role "Server [DATE] 5:00pm-10:00pm (5h) [PERSON_NAME] [PERSON_NAME] [PERSON_NAME]" at bounding box center [322, 345] width 145 height 82
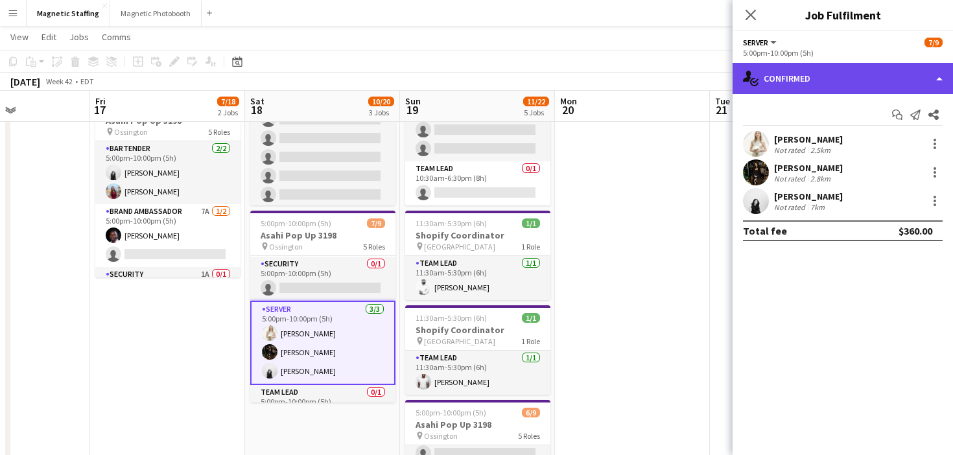
click at [850, 80] on div "single-neutral-actions-check-2 Confirmed" at bounding box center [843, 78] width 221 height 31
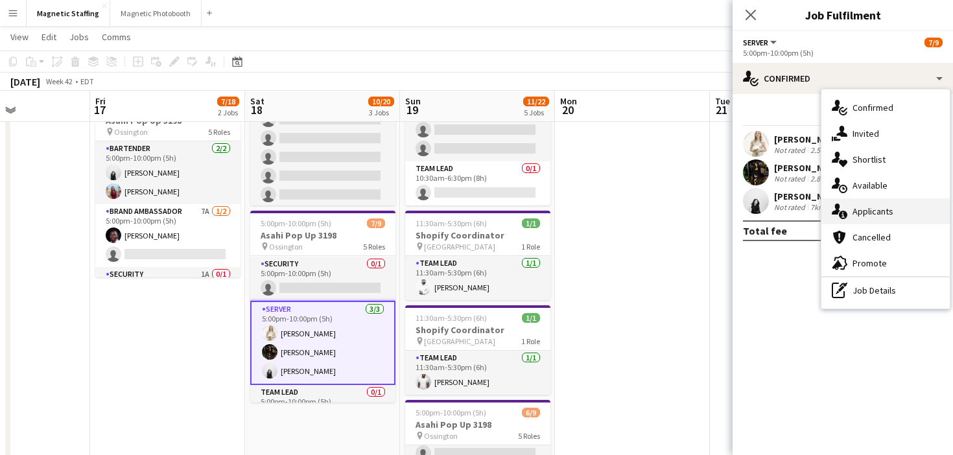
click at [863, 213] on span "Applicants" at bounding box center [873, 212] width 41 height 12
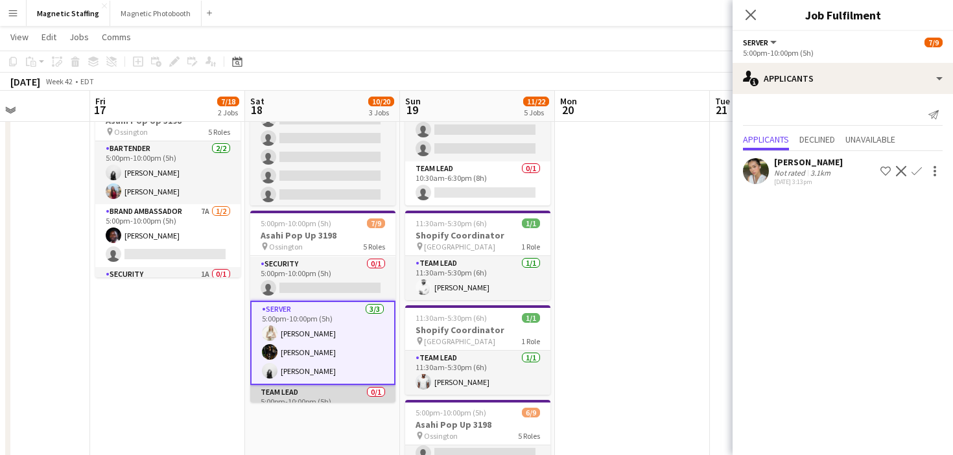
scroll to position [152, 0]
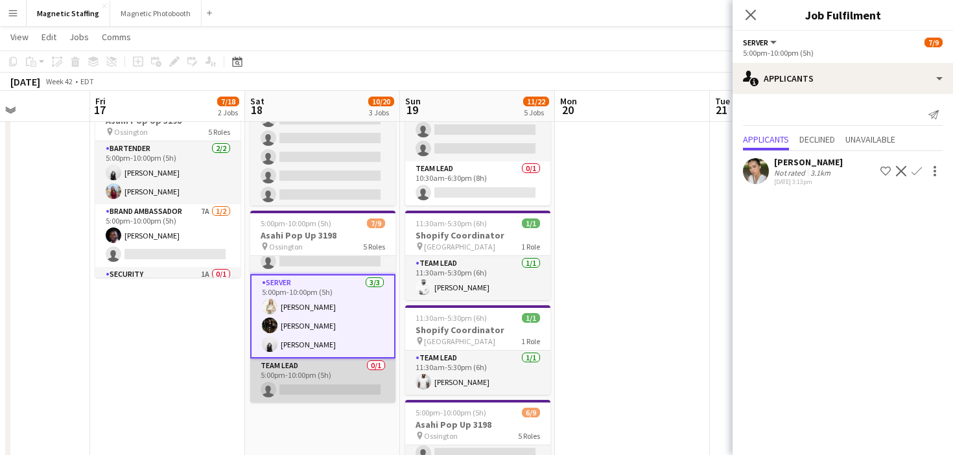
click at [317, 387] on app-card-role "Team Lead 0/1 5:00pm-10:00pm (5h) single-neutral-actions" at bounding box center [322, 381] width 145 height 44
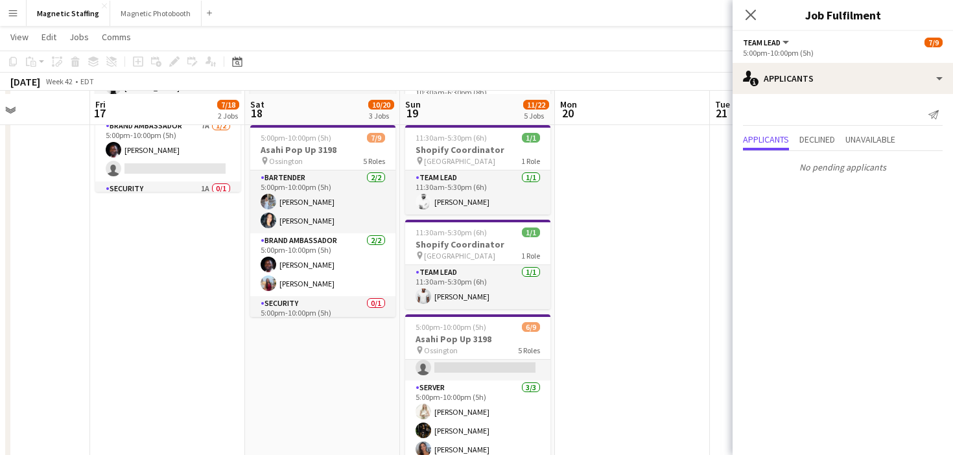
scroll to position [351, 0]
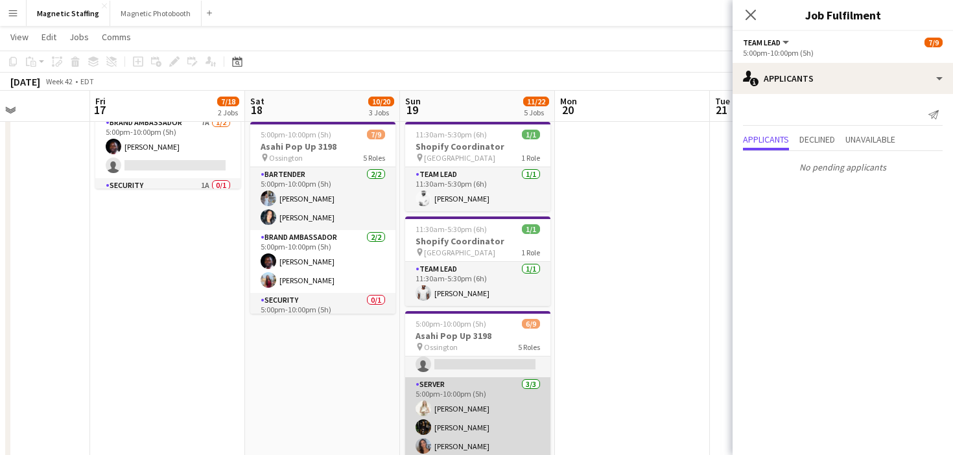
click at [452, 409] on app-card-role "Server 3/3 5:00pm-10:00pm (5h) Katryna Klepacki Hanna Lee Diana Michailidis" at bounding box center [477, 418] width 145 height 82
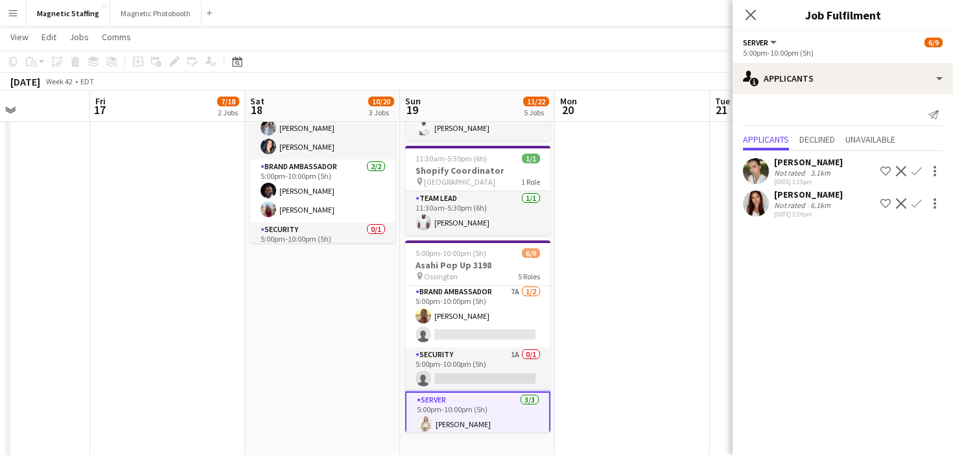
scroll to position [61, 0]
click at [466, 376] on app-card-role "Security 1A 0/1 5:00pm-10:00pm (5h) single-neutral-actions" at bounding box center [477, 373] width 145 height 44
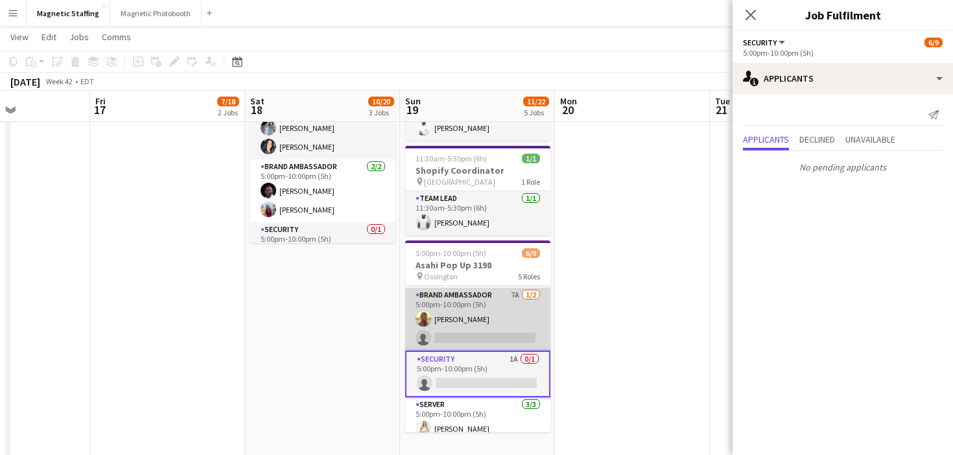
click at [477, 324] on app-card-role "Brand Ambassador 7A 1/2 5:00pm-10:00pm (5h) Soleil Haughton single-neutral-acti…" at bounding box center [477, 319] width 145 height 63
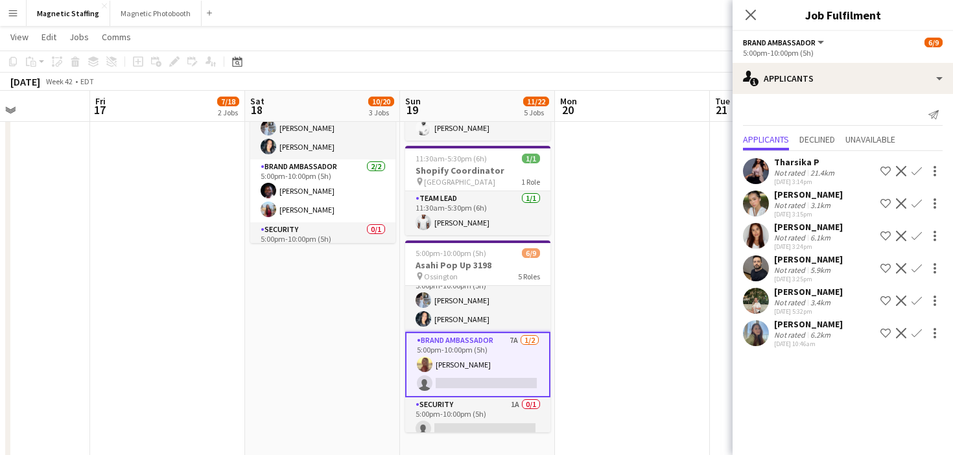
click at [477, 324] on app-card-role "Bartender 2/2 5:00pm-10:00pm (5h) Heather Siemonsen Kiara Briones" at bounding box center [477, 300] width 145 height 63
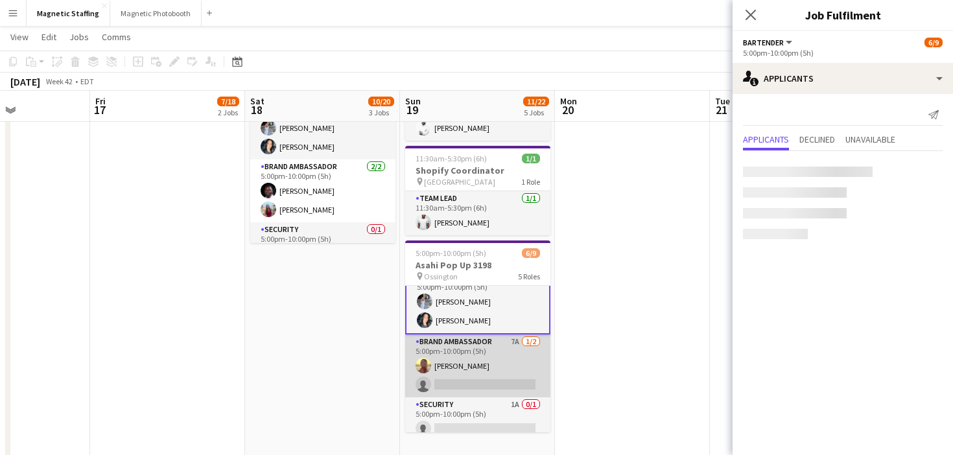
scroll to position [18, 0]
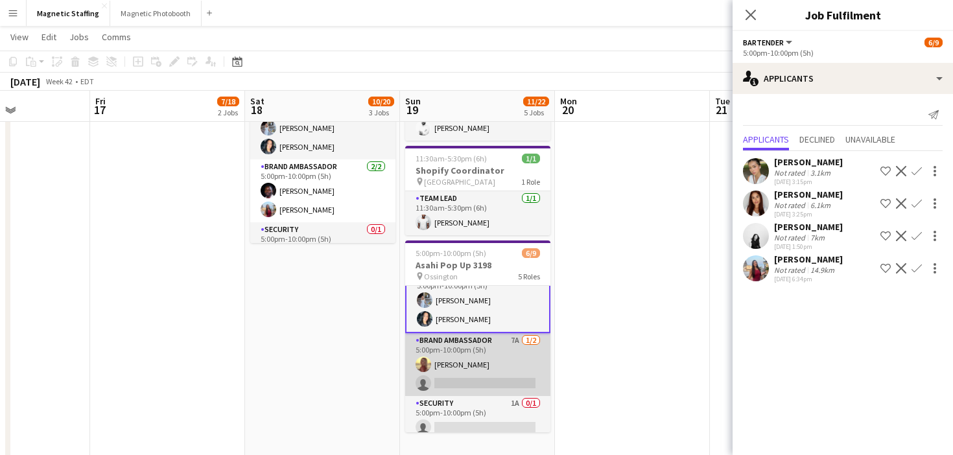
click at [475, 367] on app-card-role "Brand Ambassador 7A 1/2 5:00pm-10:00pm (5h) Soleil Haughton single-neutral-acti…" at bounding box center [477, 364] width 145 height 63
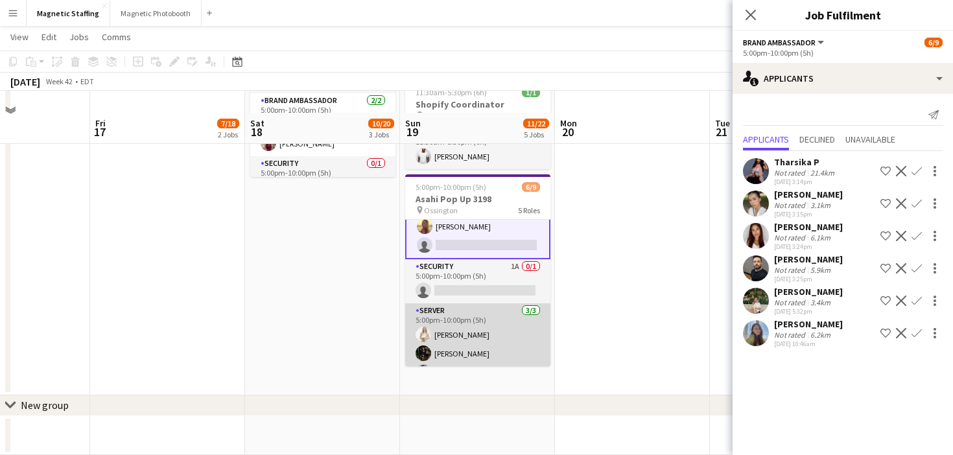
scroll to position [509, 0]
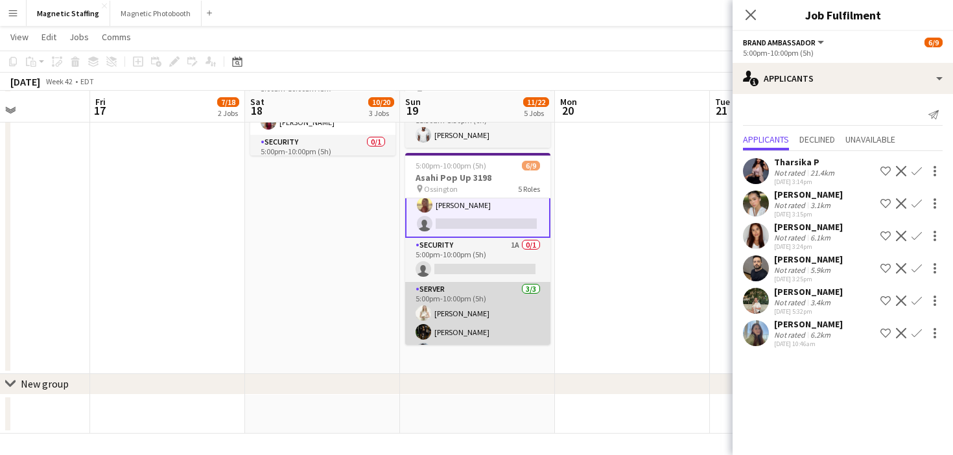
click at [468, 320] on app-card-role "Server 3/3 5:00pm-10:00pm (5h) Katryna Klepacki Hanna Lee Diana Michailidis" at bounding box center [477, 323] width 145 height 82
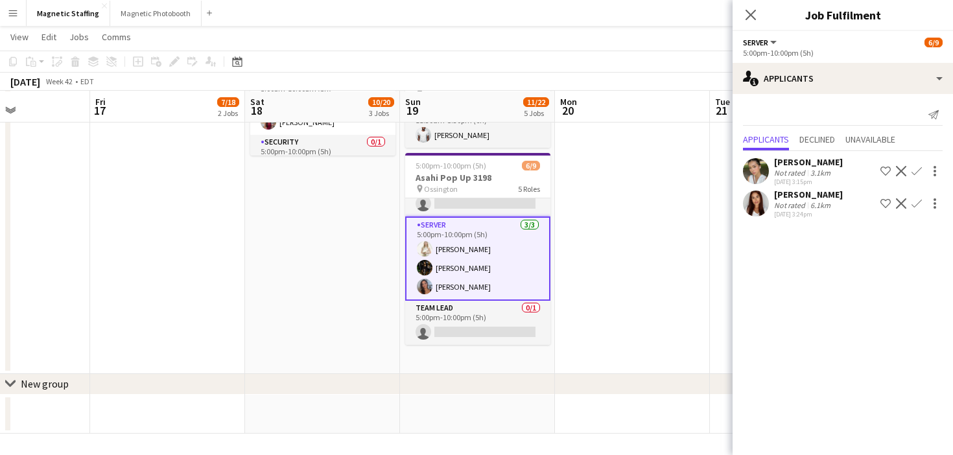
scroll to position [150, 0]
click at [468, 320] on app-card-role "Team Lead 0/1 5:00pm-10:00pm (5h) single-neutral-actions" at bounding box center [477, 324] width 145 height 44
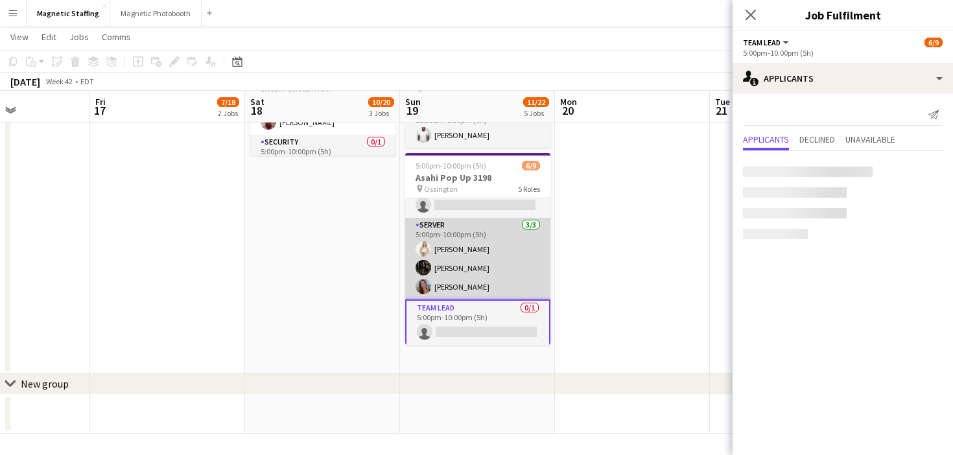
scroll to position [0, 0]
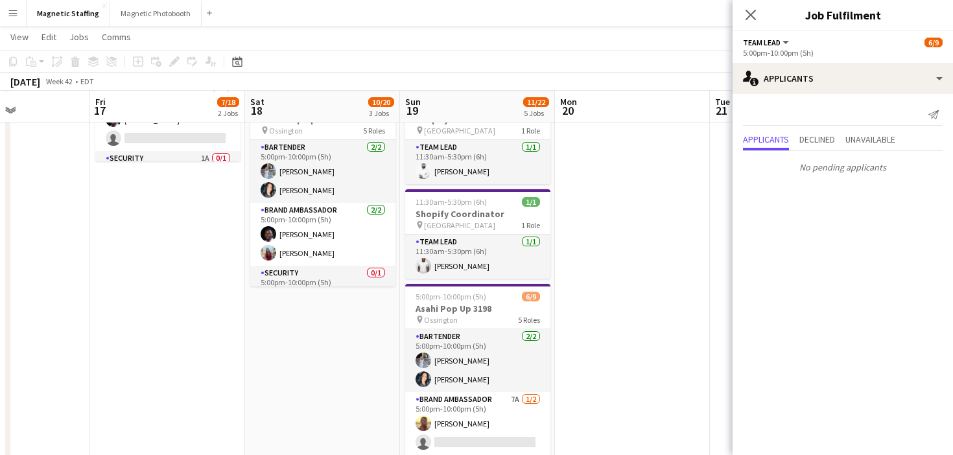
click at [459, 349] on app-card-role "Bartender 2/2 5:00pm-10:00pm (5h) Heather Siemonsen Kiara Briones" at bounding box center [477, 360] width 145 height 63
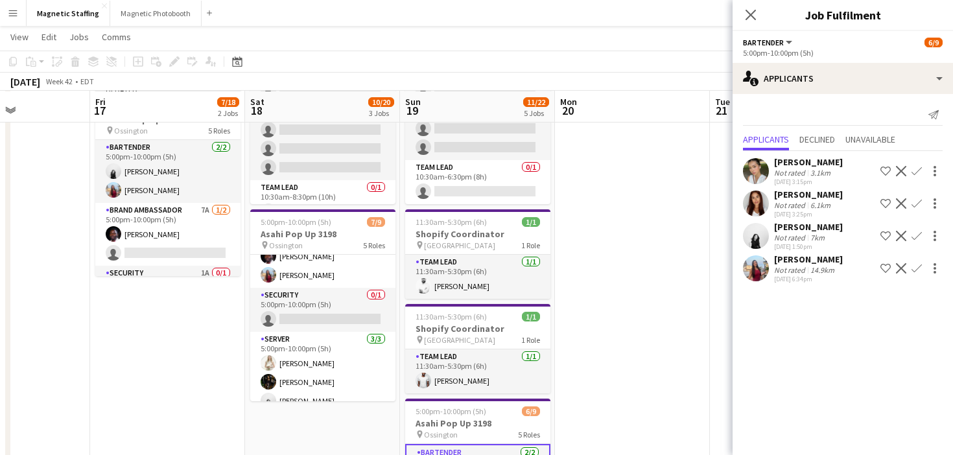
scroll to position [97, 0]
click at [327, 382] on app-card-role "Server [DATE] 5:00pm-10:00pm (5h) [PERSON_NAME] [PERSON_NAME] [PERSON_NAME]" at bounding box center [322, 369] width 145 height 82
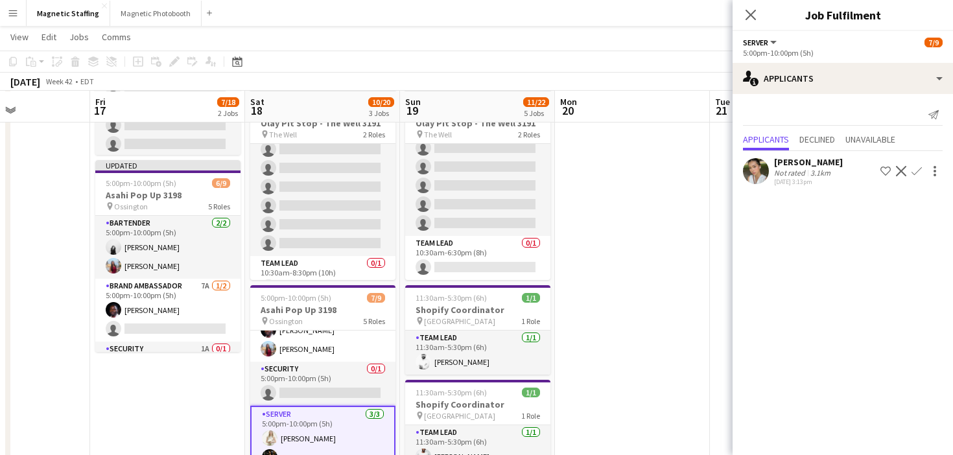
scroll to position [73, 0]
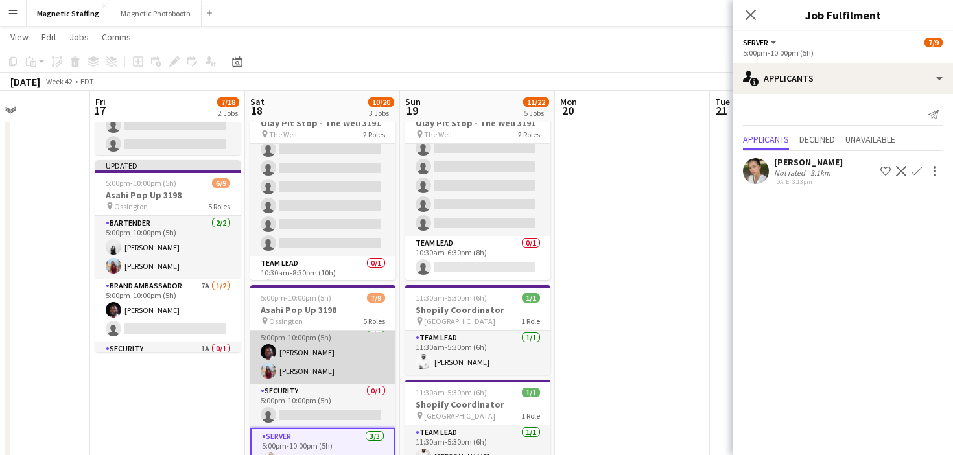
click at [307, 376] on app-card-role "Brand Ambassador 2/2 5:00pm-10:00pm (5h) Anthony Kerr Eva Zhou" at bounding box center [322, 352] width 145 height 63
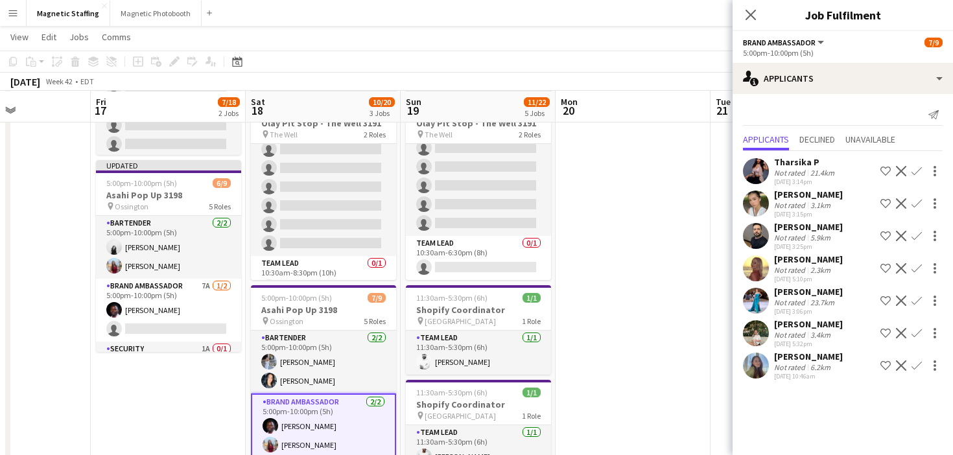
click at [307, 376] on app-card-role "Bartender 2/2 5:00pm-10:00pm (5h) Heather Siemonsen Kiara Briones" at bounding box center [323, 362] width 145 height 63
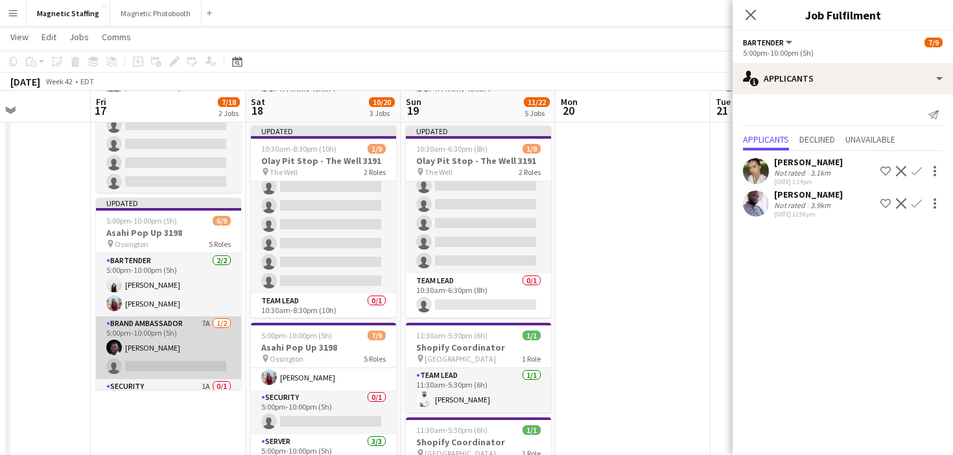
click at [198, 356] on app-card-role "Brand Ambassador 7A 1/2 5:00pm-10:00pm (5h) Anthony Kerr single-neutral-actions" at bounding box center [168, 348] width 145 height 63
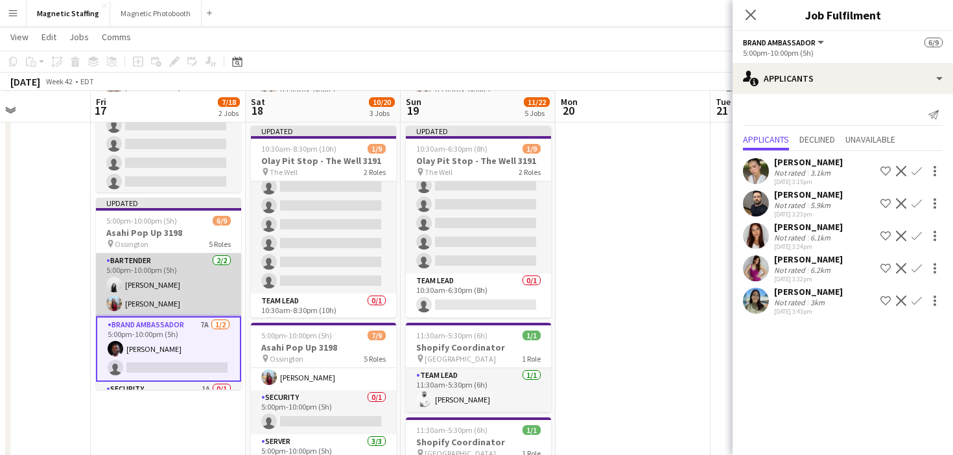
click at [209, 300] on app-card-role "Bartender 2/2 5:00pm-10:00pm (5h) angel kim Eva Zhou" at bounding box center [168, 285] width 145 height 63
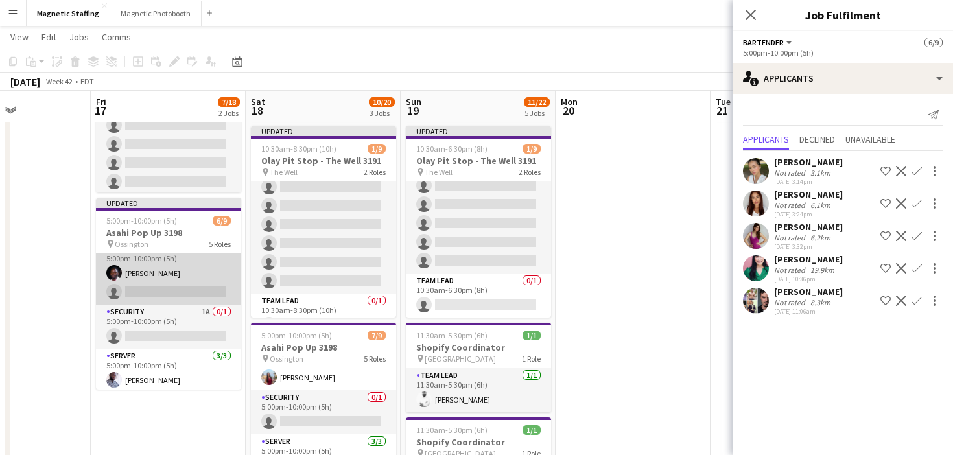
click at [178, 361] on app-card-role "Server 3/3 5:00pm-10:00pm (5h) Charles Ofori-Attah Soleil Haughton Diana Michai…" at bounding box center [168, 390] width 145 height 82
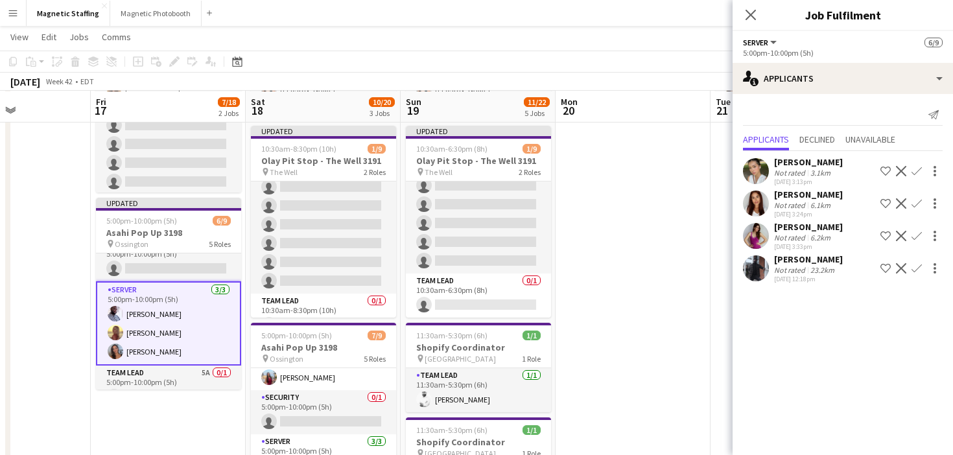
click at [898, 268] on app-icon "Decline" at bounding box center [901, 268] width 10 height 10
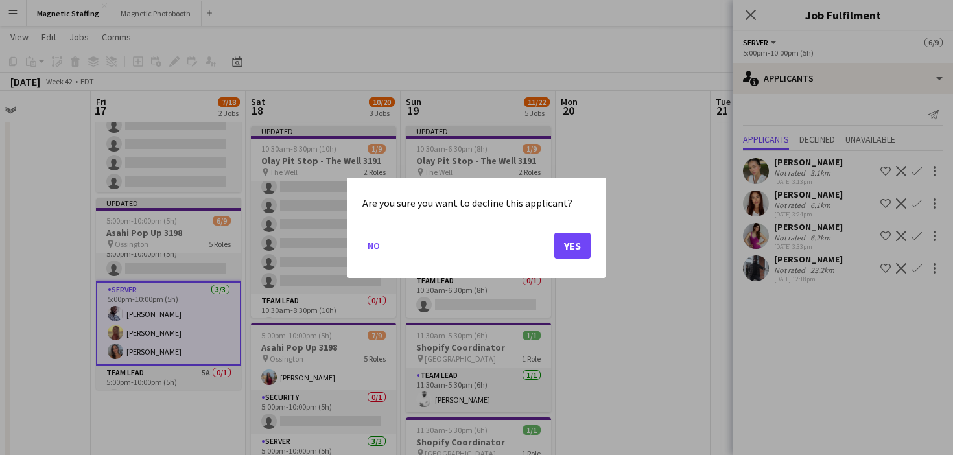
click at [615, 320] on div at bounding box center [476, 227] width 953 height 455
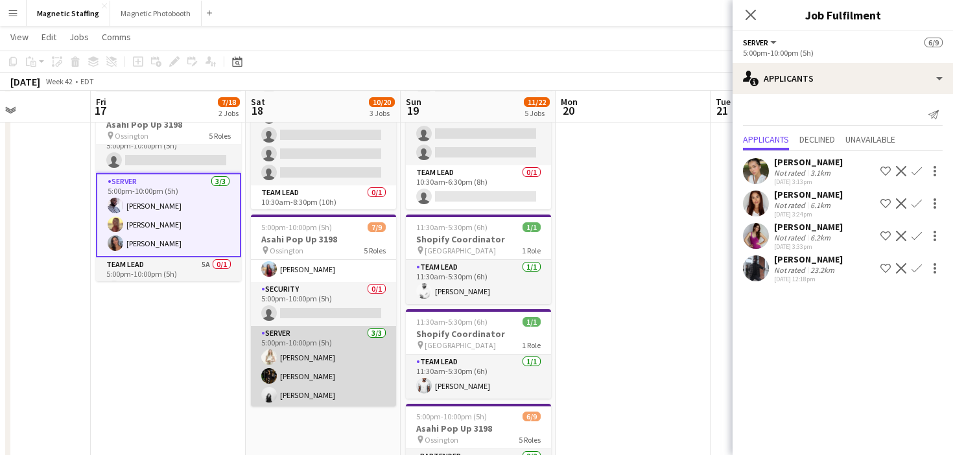
click at [331, 372] on app-card-role "Server [DATE] 5:00pm-10:00pm (5h) [PERSON_NAME] [PERSON_NAME] [PERSON_NAME]" at bounding box center [323, 367] width 145 height 82
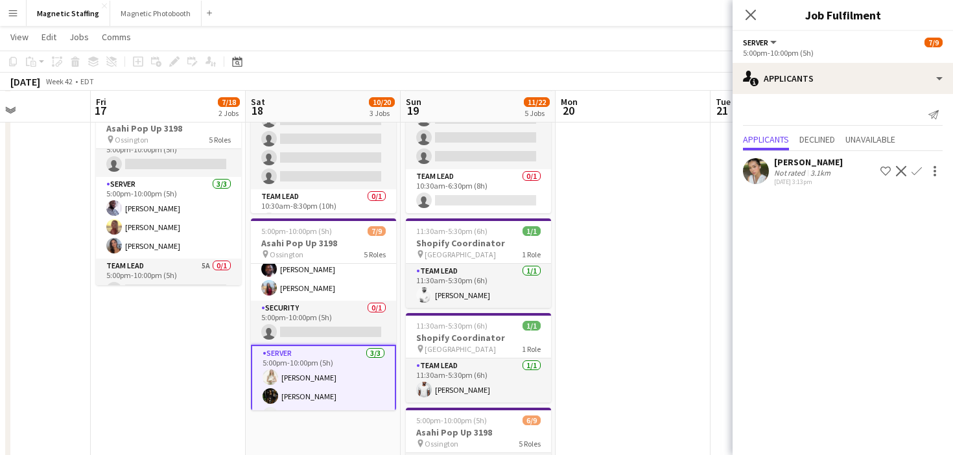
scroll to position [56, 0]
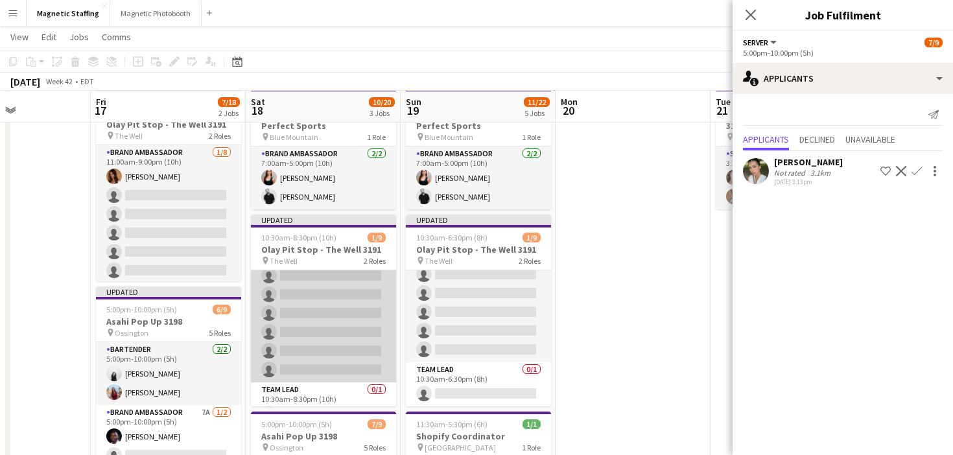
click at [305, 298] on app-card-role "Brand Ambassador 1/8 10:30am-8:30pm (10h) Karolina Rembiesa single-neutral-acti…" at bounding box center [323, 295] width 145 height 176
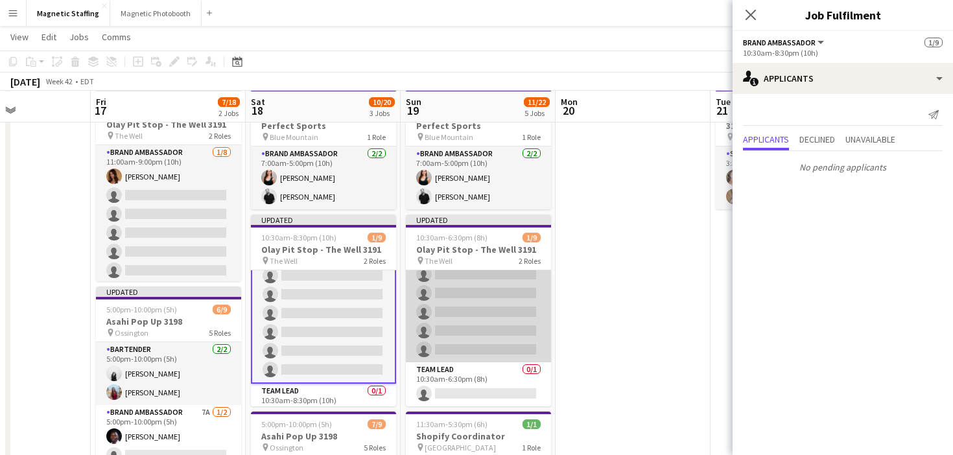
click at [455, 309] on app-card-role "Brand Ambassador 1A 1/8 10:30am-6:30pm (8h) Karolina Rembiesa single-neutral-ac…" at bounding box center [478, 275] width 145 height 176
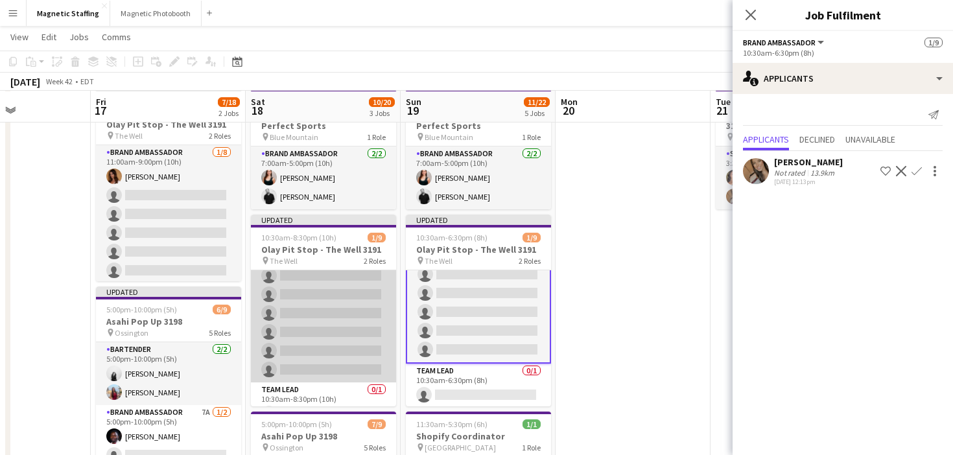
click at [376, 355] on app-card-role "Brand Ambassador 1/8 10:30am-8:30pm (10h) Karolina Rembiesa single-neutral-acti…" at bounding box center [323, 295] width 145 height 176
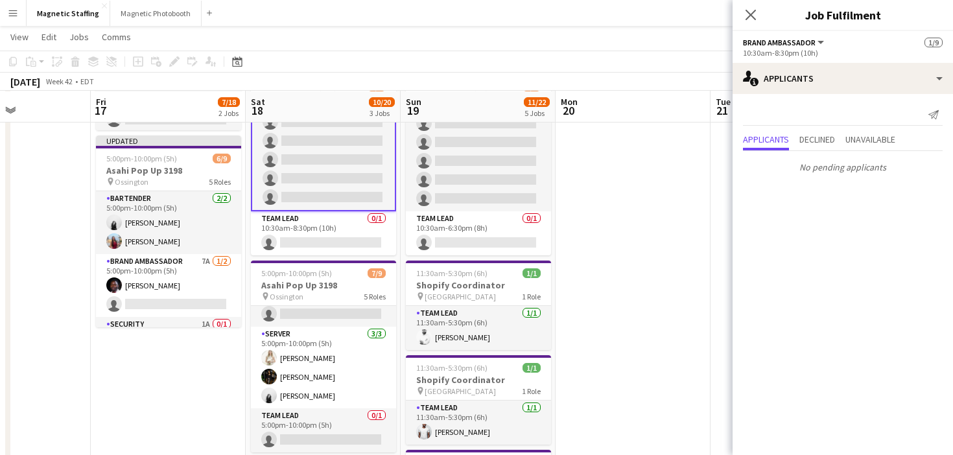
click at [575, 252] on app-date-cell at bounding box center [633, 302] width 155 height 738
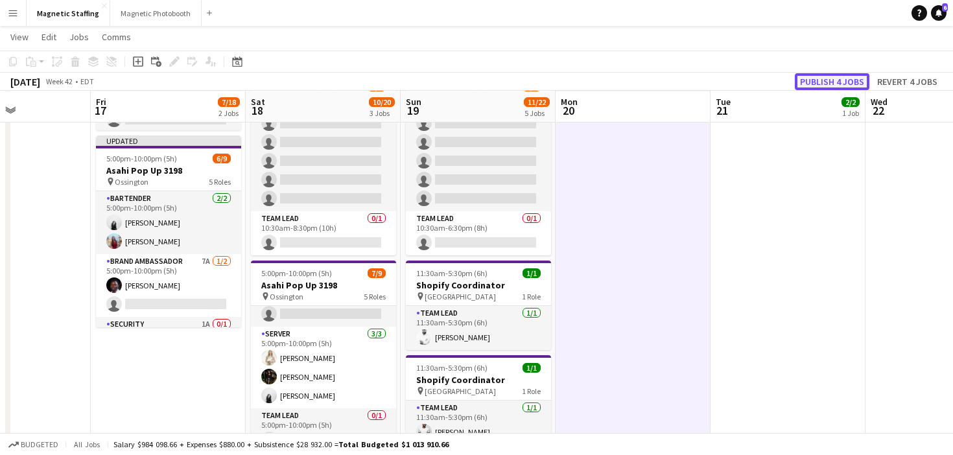
click at [828, 79] on button "Publish 4 jobs" at bounding box center [832, 81] width 75 height 17
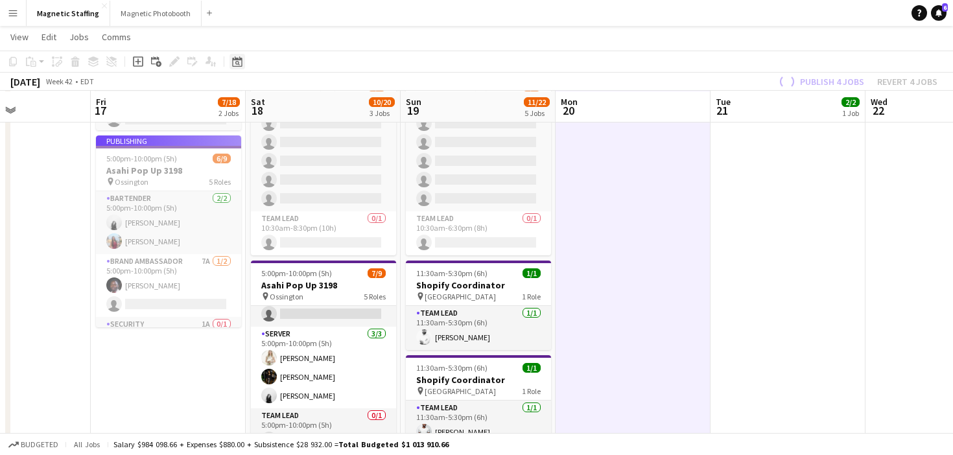
click at [243, 62] on div "Date picker" at bounding box center [238, 62] width 16 height 16
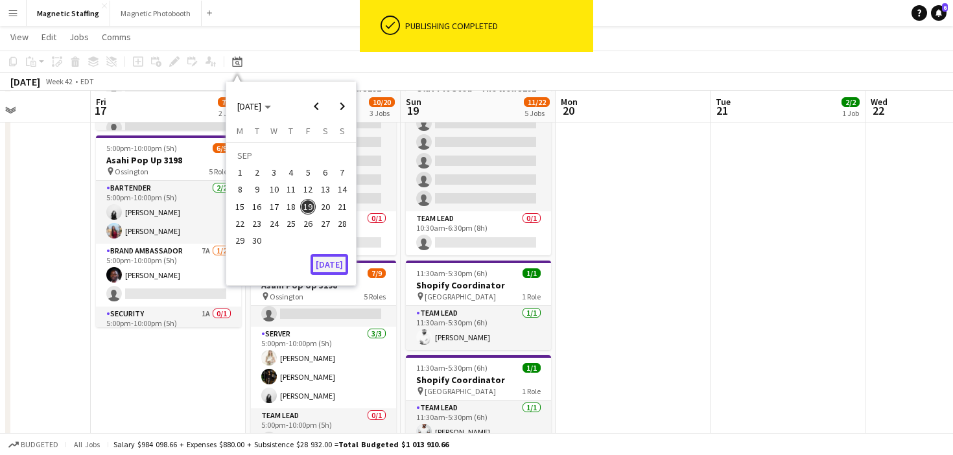
click at [335, 261] on button "[DATE]" at bounding box center [330, 264] width 38 height 21
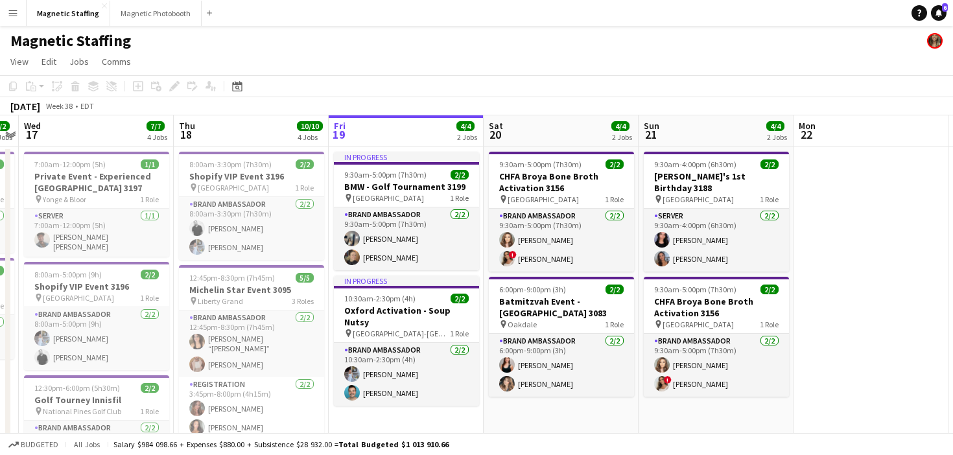
click at [13, 15] on app-icon "Menu" at bounding box center [13, 13] width 10 height 10
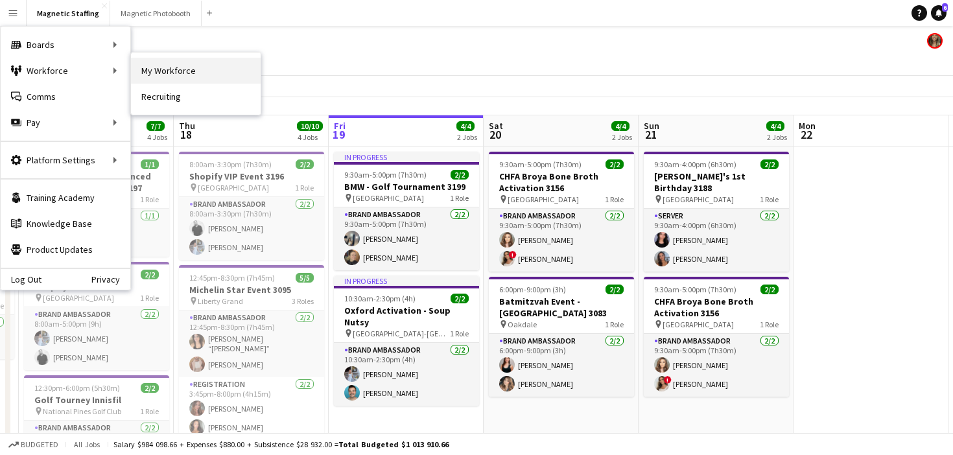
click at [182, 75] on link "My Workforce" at bounding box center [196, 71] width 130 height 26
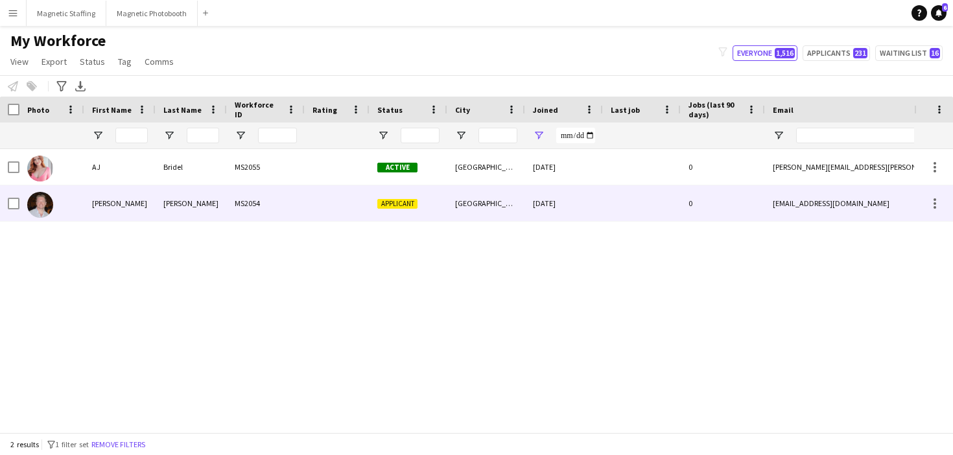
click at [139, 195] on div "Joseph" at bounding box center [119, 203] width 71 height 36
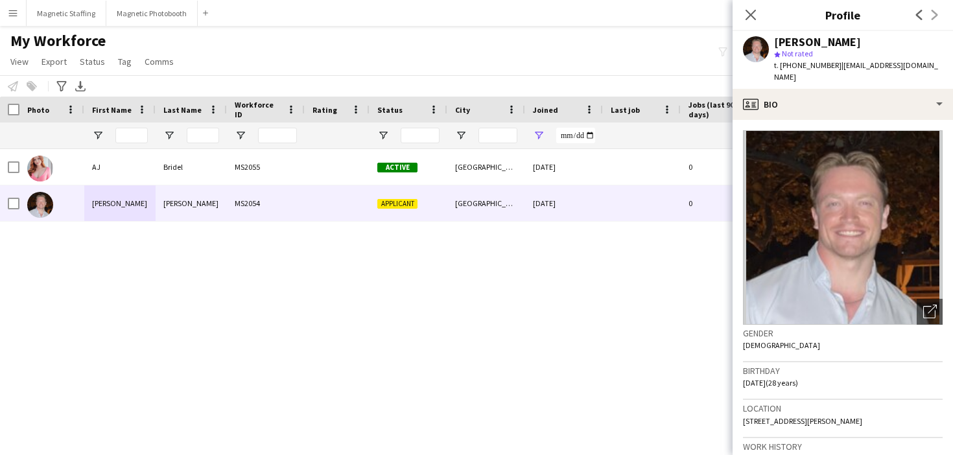
click at [158, 312] on div "AJ Bridel MS2055 Active Toronto 19-09-2025 0 amanda.j.bridel@gmail.com +1519504…" at bounding box center [457, 290] width 914 height 283
click at [607, 302] on div "AJ Bridel MS2055 Active Toronto 19-09-2025 0 amanda.j.bridel@gmail.com +1519504…" at bounding box center [457, 290] width 914 height 283
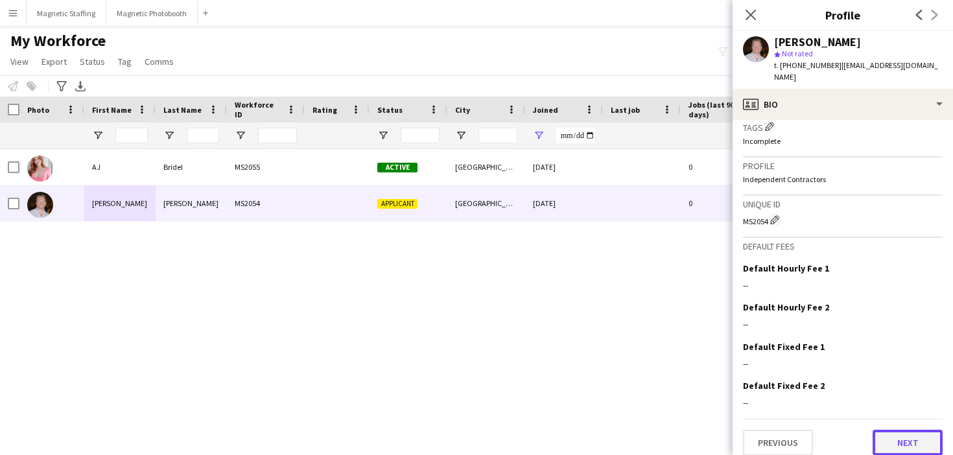
click at [893, 433] on button "Next" at bounding box center [908, 443] width 70 height 26
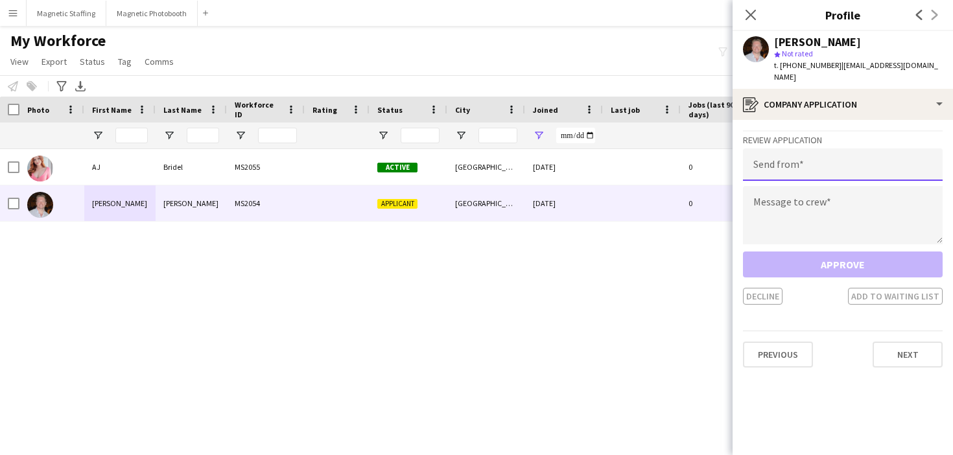
click at [825, 156] on input "email" at bounding box center [843, 165] width 200 height 32
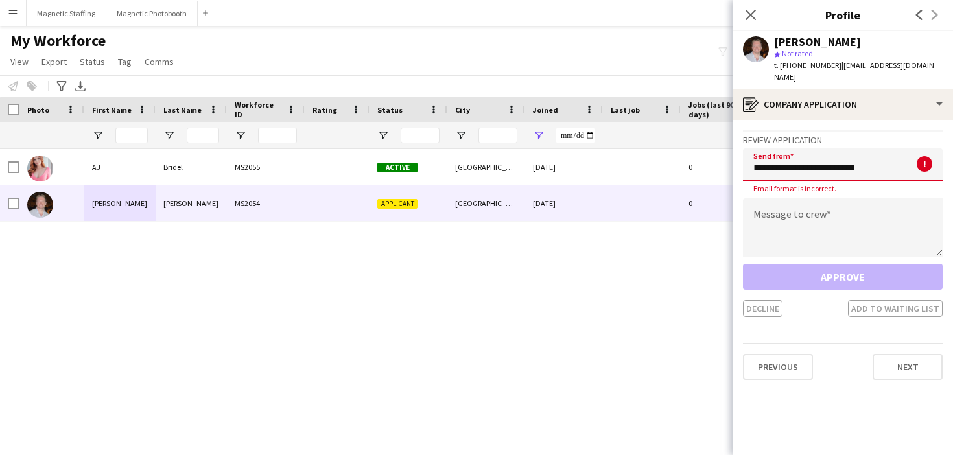
type input "**********"
click at [813, 198] on textarea at bounding box center [843, 227] width 200 height 58
type textarea "********"
click at [865, 160] on input "**********" at bounding box center [843, 165] width 200 height 32
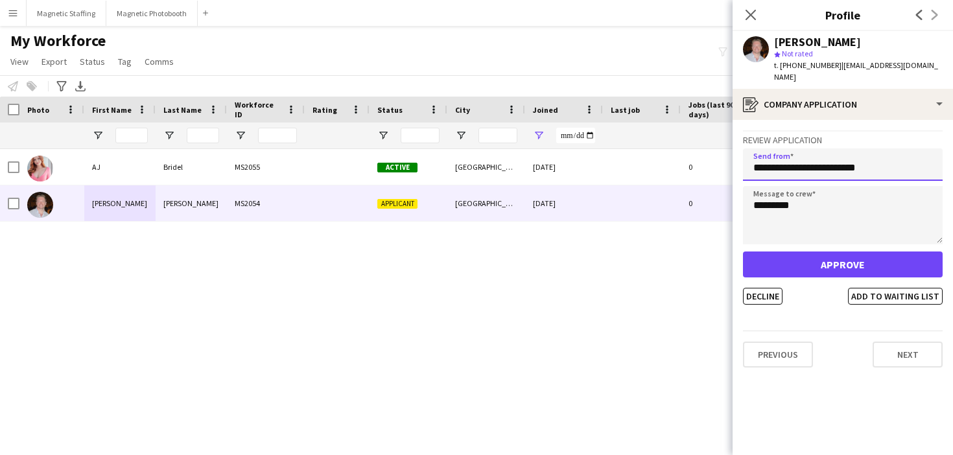
type input "**********"
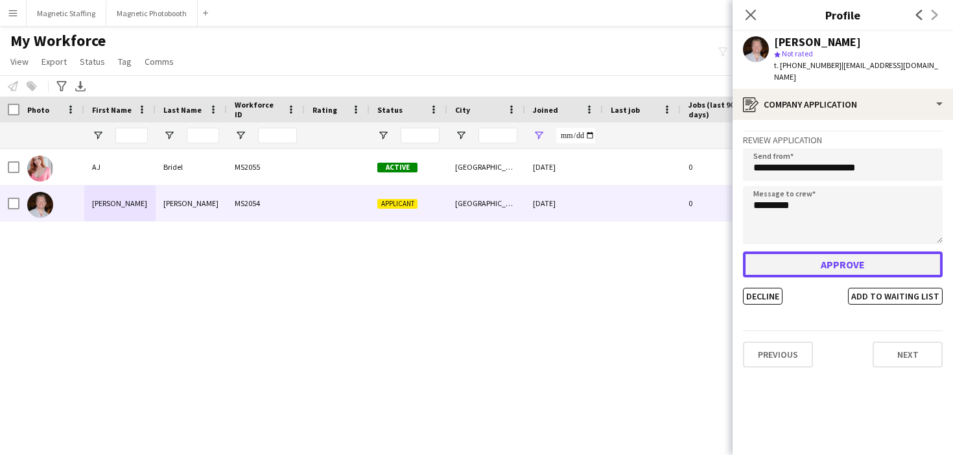
click at [872, 256] on button "Approve" at bounding box center [843, 265] width 200 height 26
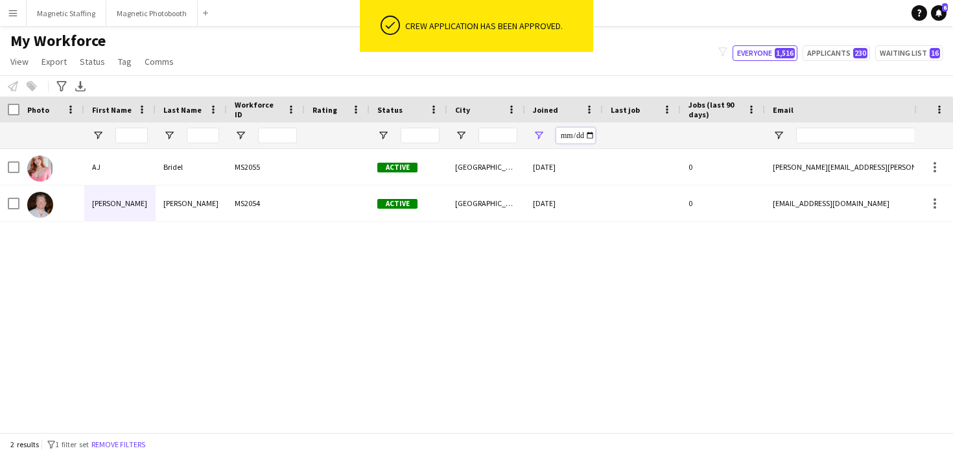
click at [588, 139] on input "**********" at bounding box center [575, 136] width 39 height 16
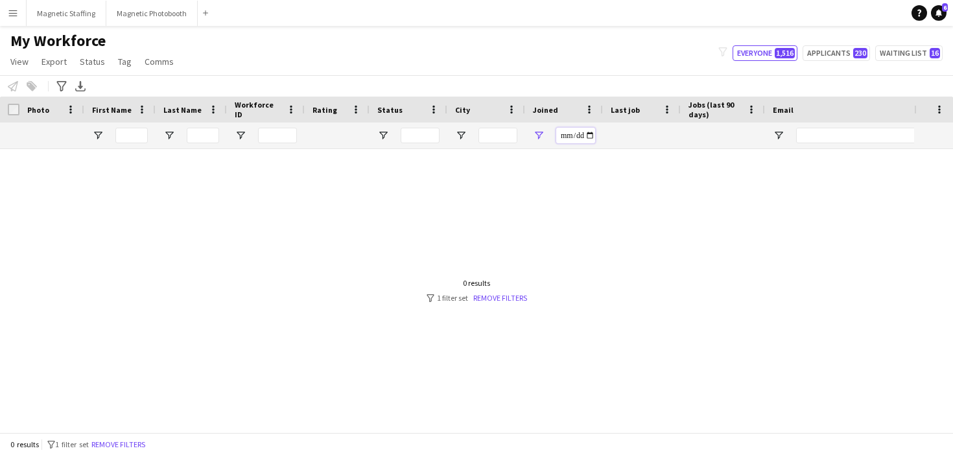
click at [594, 136] on input "**********" at bounding box center [575, 136] width 39 height 16
type input "**********"
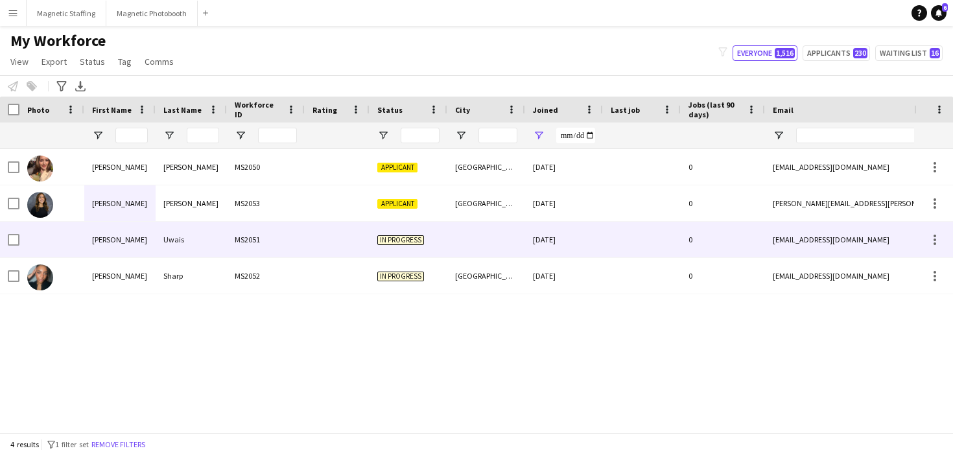
click at [302, 222] on div "MS2051" at bounding box center [266, 240] width 78 height 36
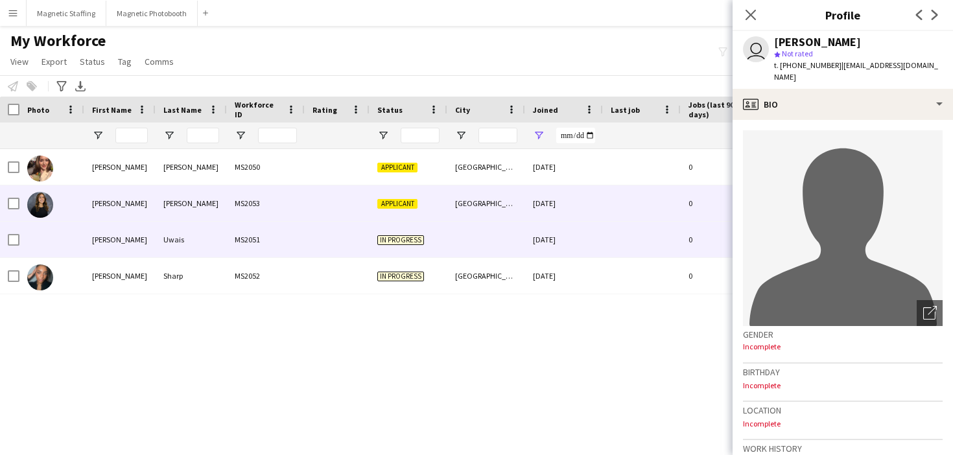
click at [313, 204] on div at bounding box center [337, 203] width 65 height 36
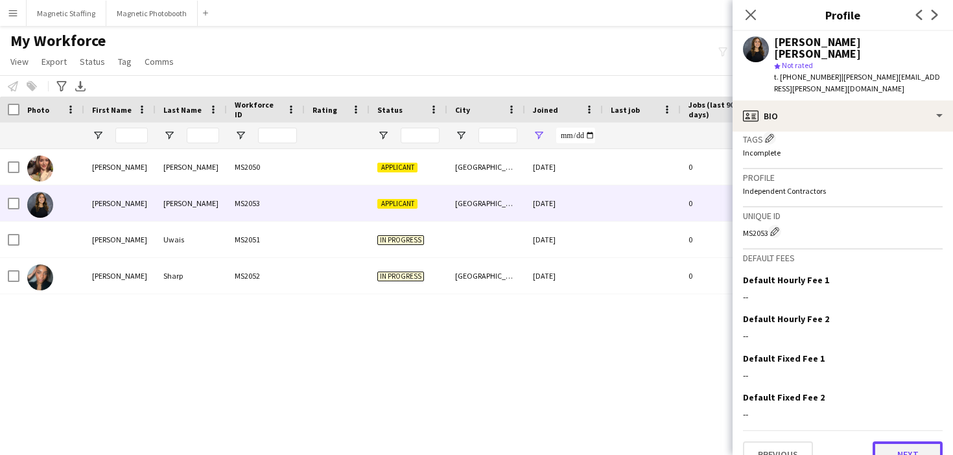
click at [907, 442] on button "Next" at bounding box center [908, 455] width 70 height 26
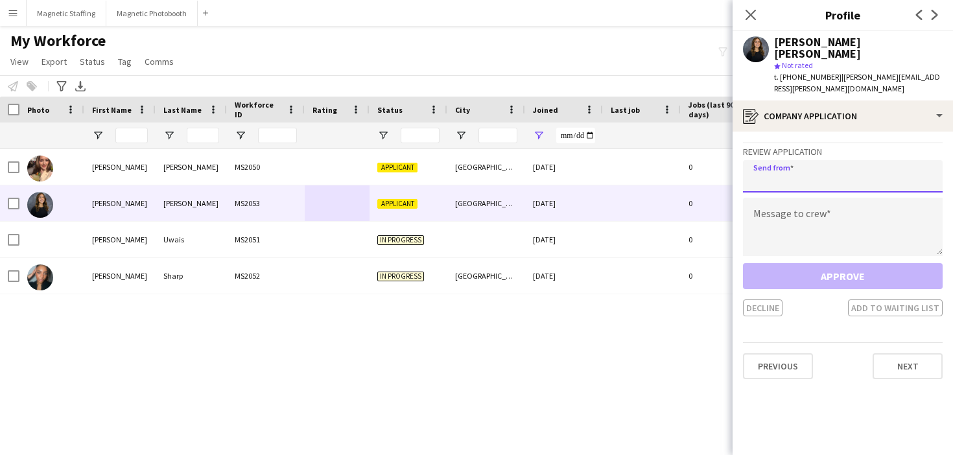
click at [826, 160] on input "email" at bounding box center [843, 176] width 200 height 32
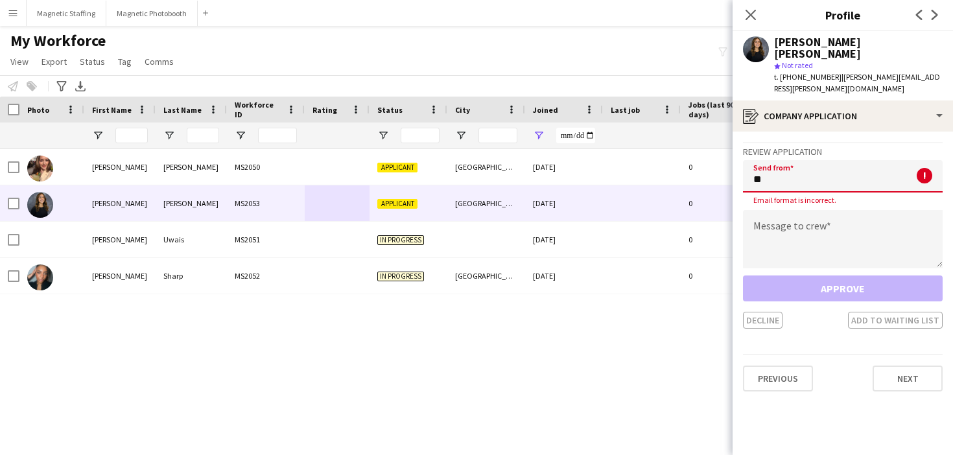
type input "*"
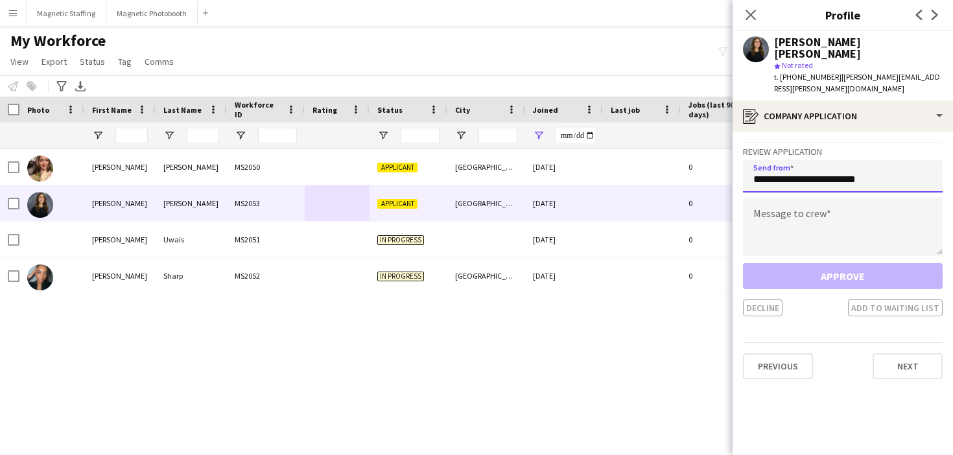
type input "**********"
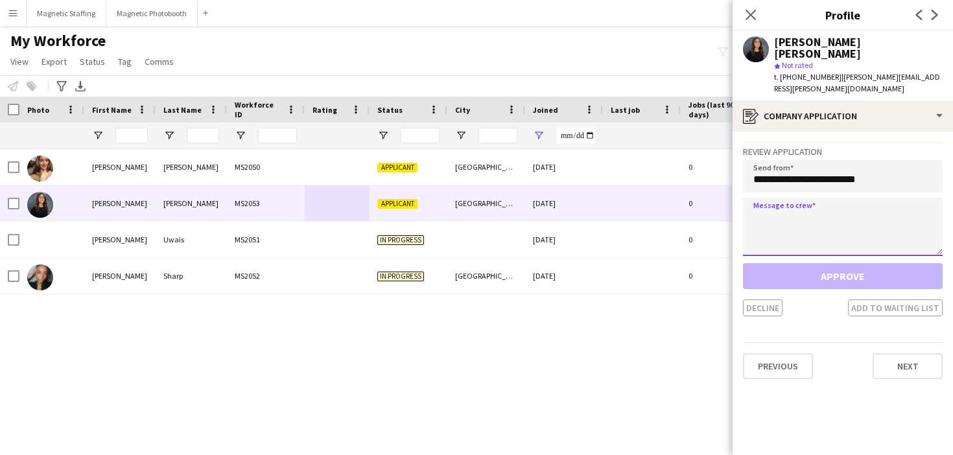
click at [806, 198] on textarea at bounding box center [843, 227] width 200 height 58
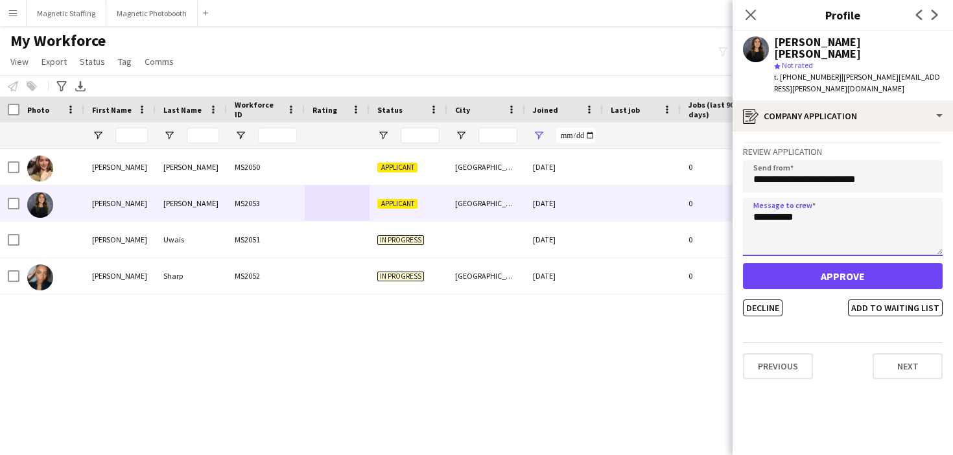
type textarea "********"
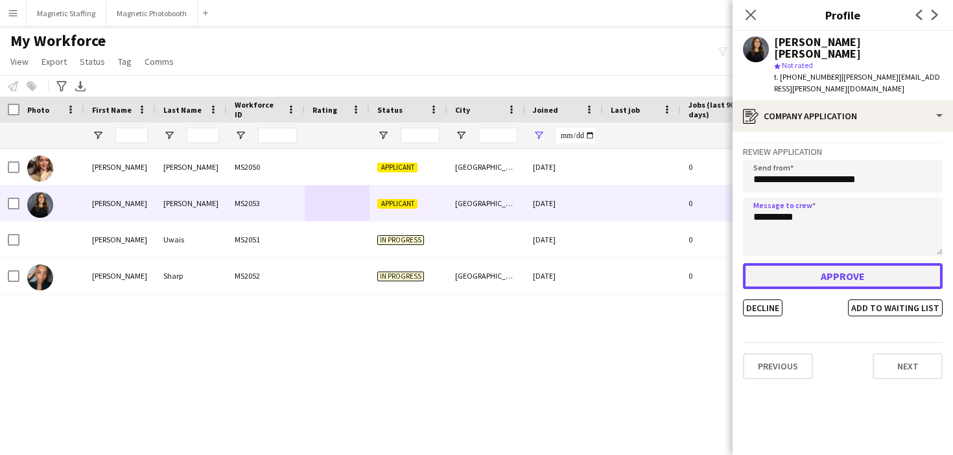
click at [800, 263] on button "Approve" at bounding box center [843, 276] width 200 height 26
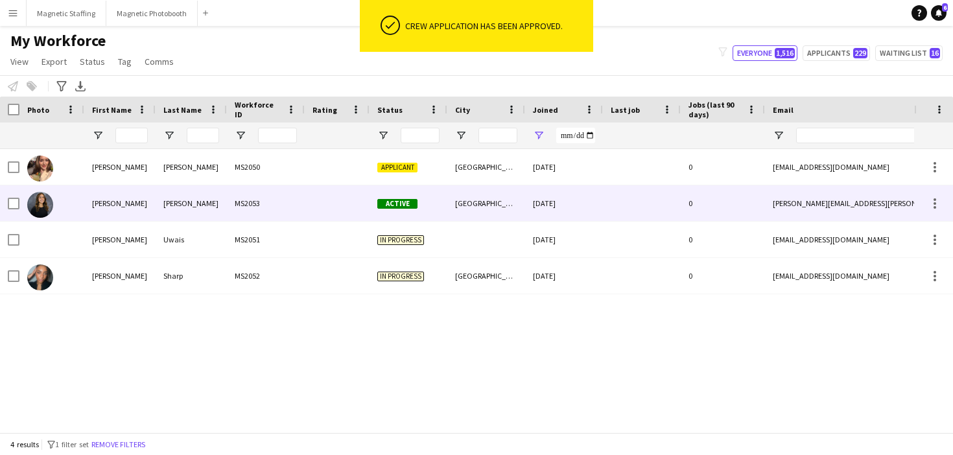
click at [529, 219] on div "18-09-2025" at bounding box center [564, 203] width 78 height 36
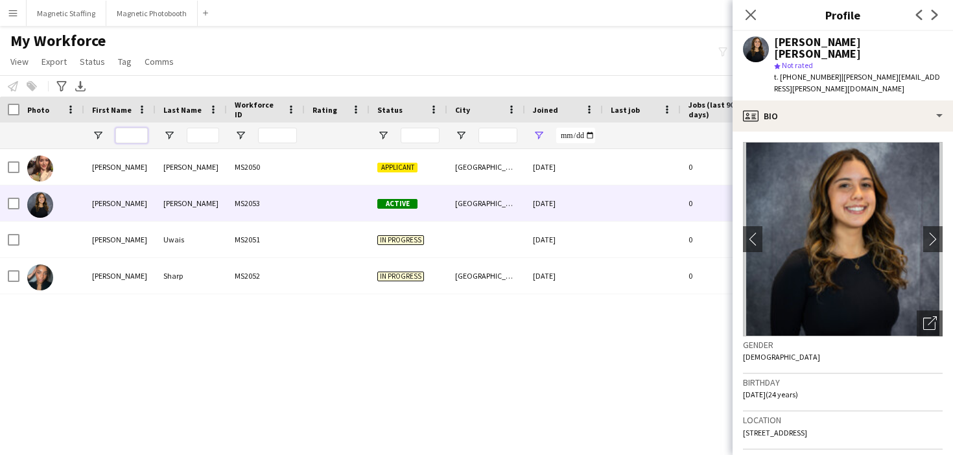
click at [126, 138] on input "First Name Filter Input" at bounding box center [131, 136] width 32 height 16
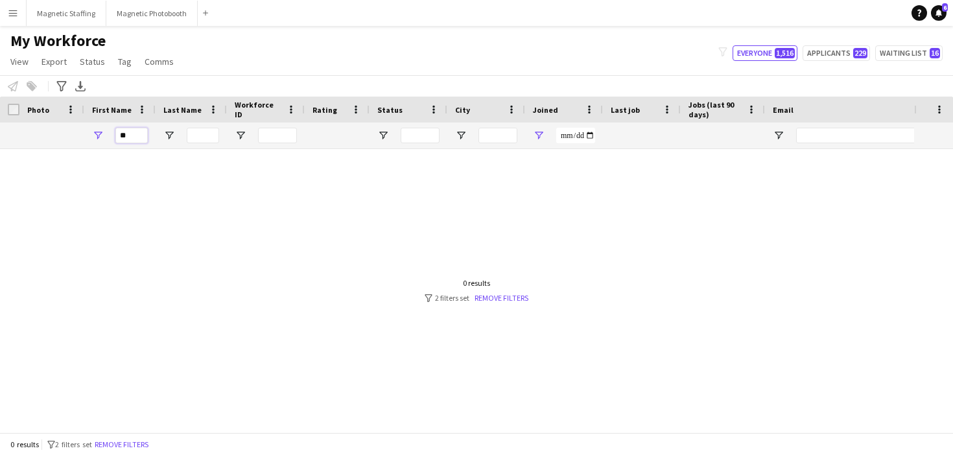
type input "**"
click at [490, 291] on div "0 results filter-1 2 filters set Remove filters" at bounding box center [477, 290] width 104 height 25
click at [490, 296] on link "Remove filters" at bounding box center [502, 298] width 54 height 10
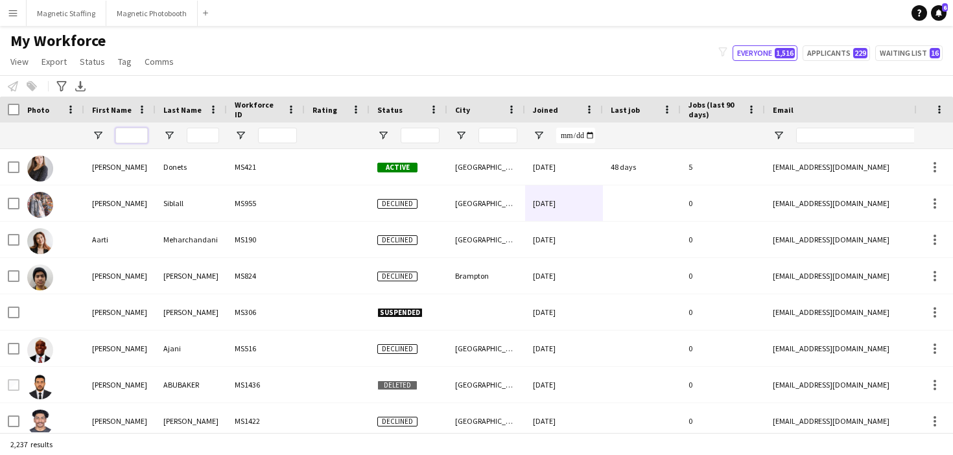
click at [136, 130] on input "First Name Filter Input" at bounding box center [131, 136] width 32 height 16
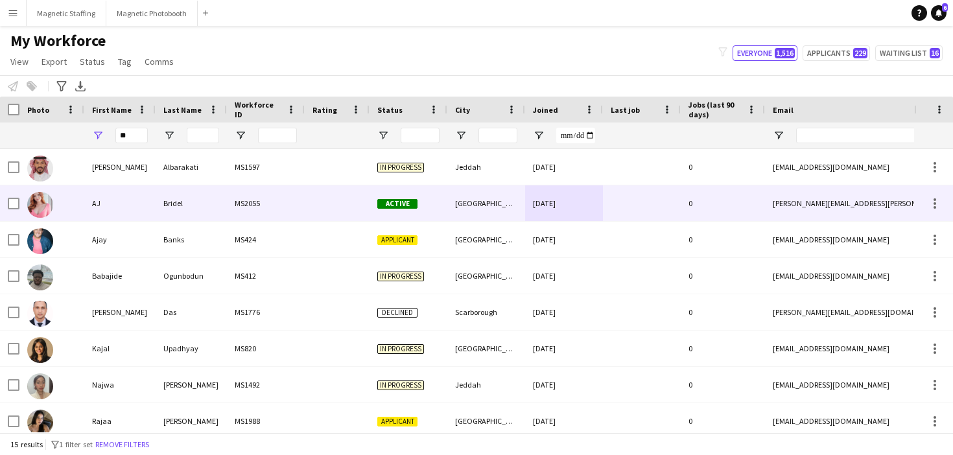
click at [194, 211] on div "Bridel" at bounding box center [191, 203] width 71 height 36
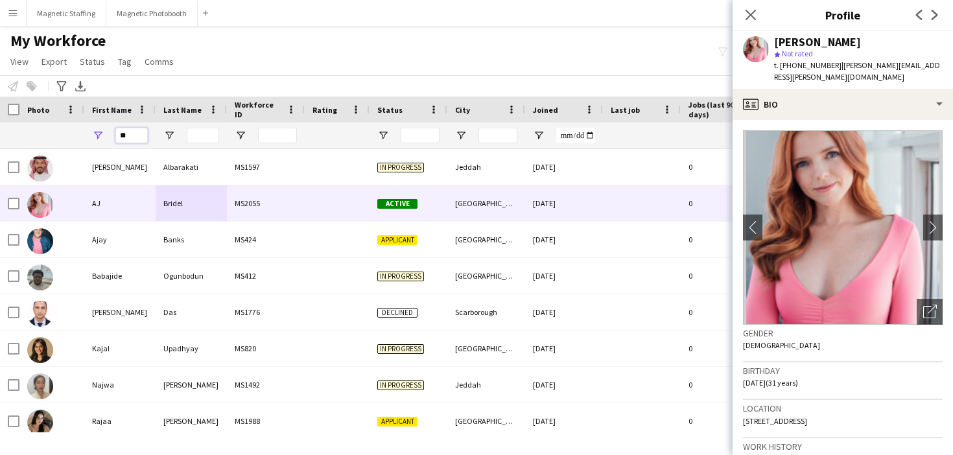
drag, startPoint x: 139, startPoint y: 138, endPoint x: 69, endPoint y: 136, distance: 70.1
click at [78, 137] on div "**" at bounding box center [703, 136] width 1406 height 26
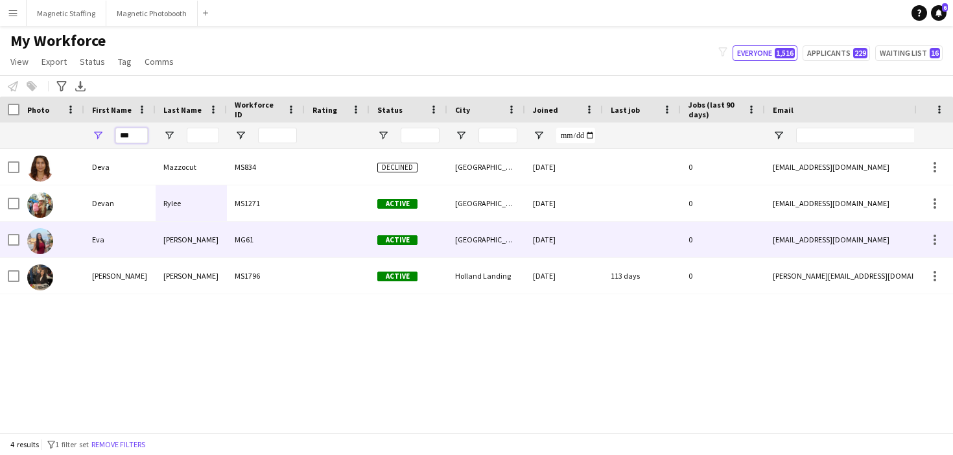
type input "***"
click at [143, 255] on div "Eva" at bounding box center [119, 240] width 71 height 36
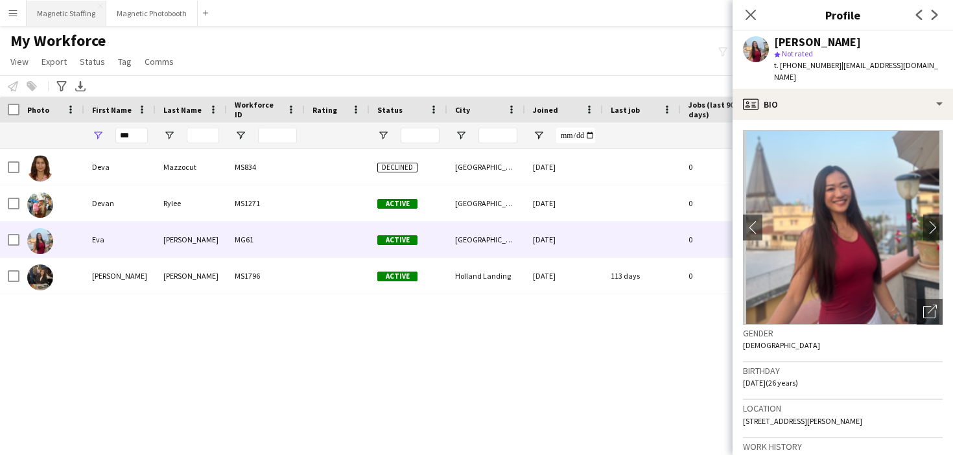
click at [67, 15] on button "Magnetic Staffing Close" at bounding box center [67, 13] width 80 height 25
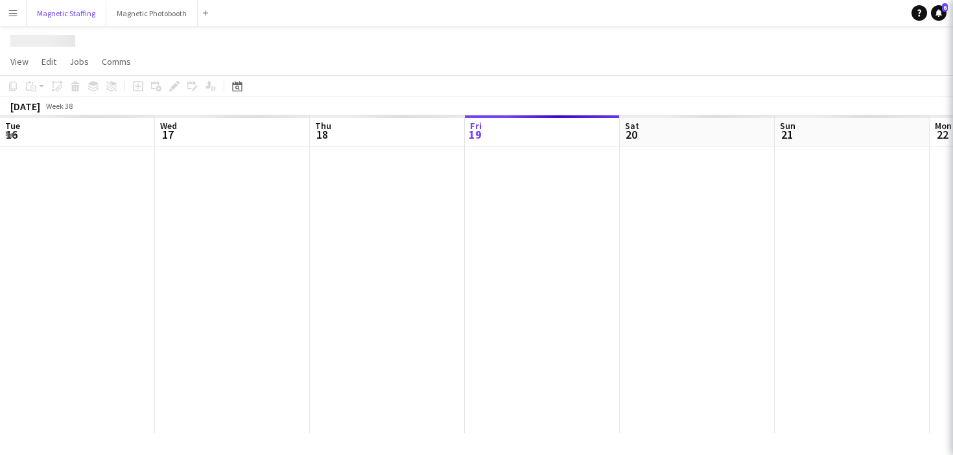
scroll to position [0, 310]
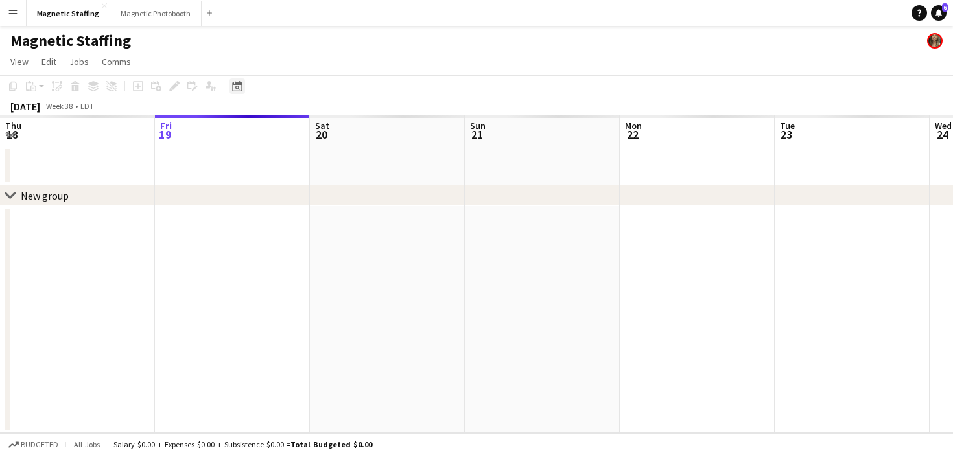
click at [236, 84] on icon at bounding box center [237, 86] width 10 height 10
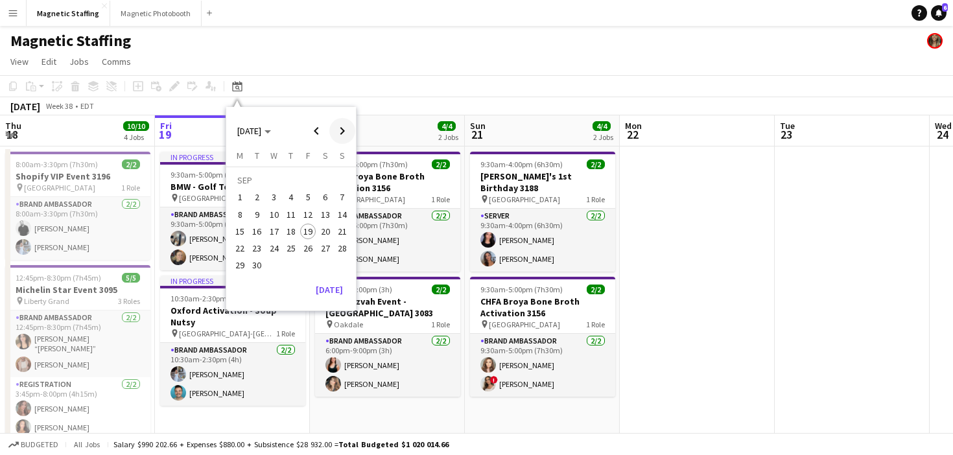
click at [344, 135] on span "Next month" at bounding box center [342, 131] width 26 height 26
click at [318, 226] on button "18" at bounding box center [325, 231] width 17 height 17
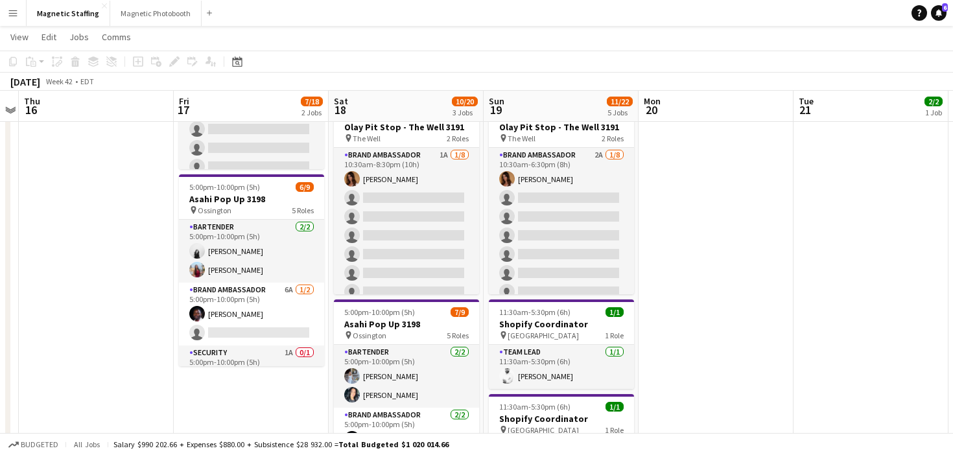
scroll to position [126, 0]
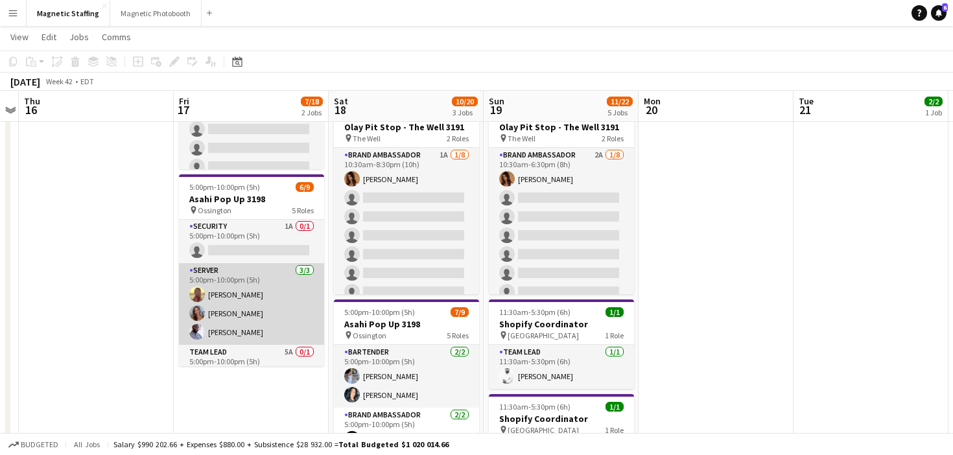
click at [275, 309] on app-card-role "Server 3/3 5:00pm-10:00pm (5h) Soleil Haughton Diana Michailidis Charles Ofori-…" at bounding box center [251, 304] width 145 height 82
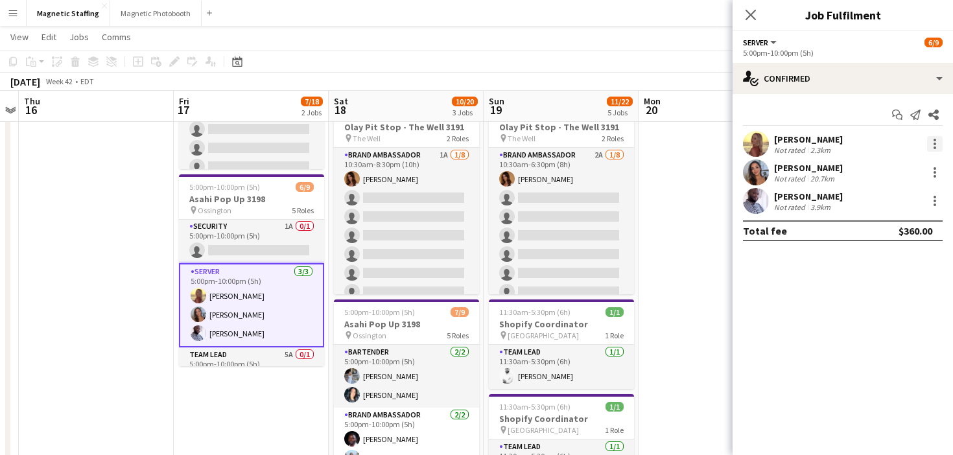
click at [937, 145] on div at bounding box center [935, 144] width 16 height 16
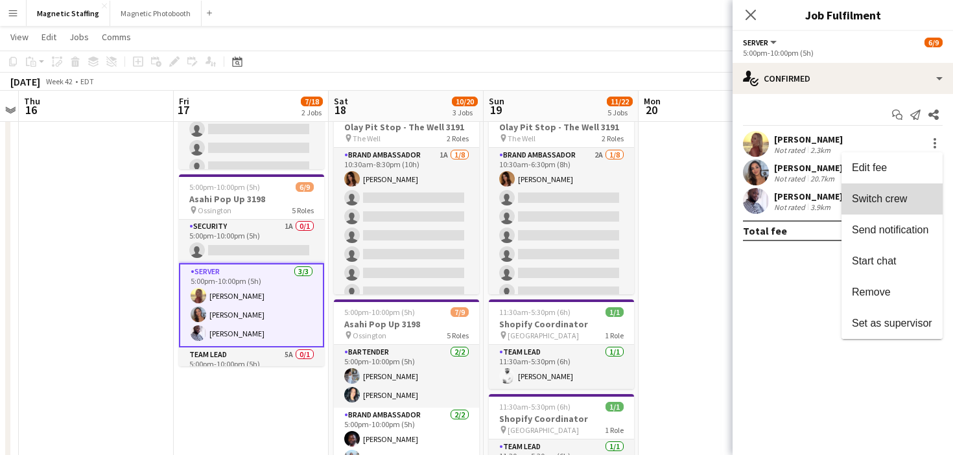
click at [896, 185] on button "Switch crew" at bounding box center [892, 199] width 101 height 31
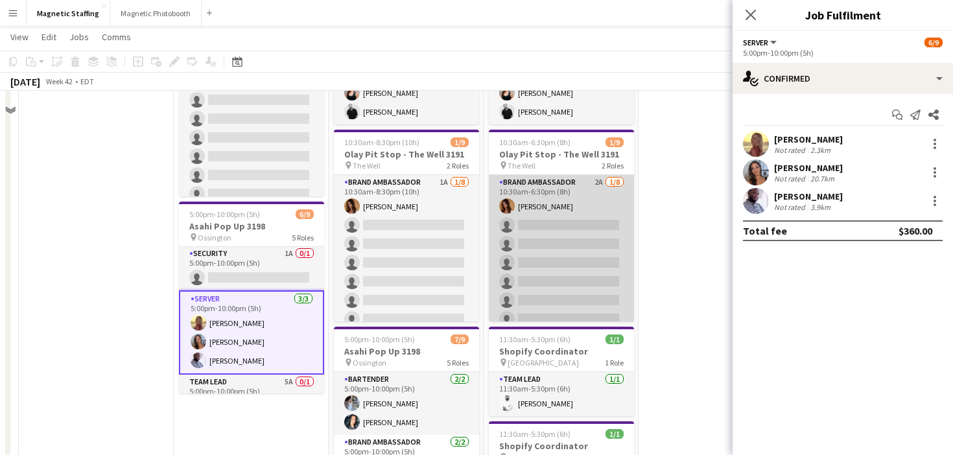
scroll to position [48, 0]
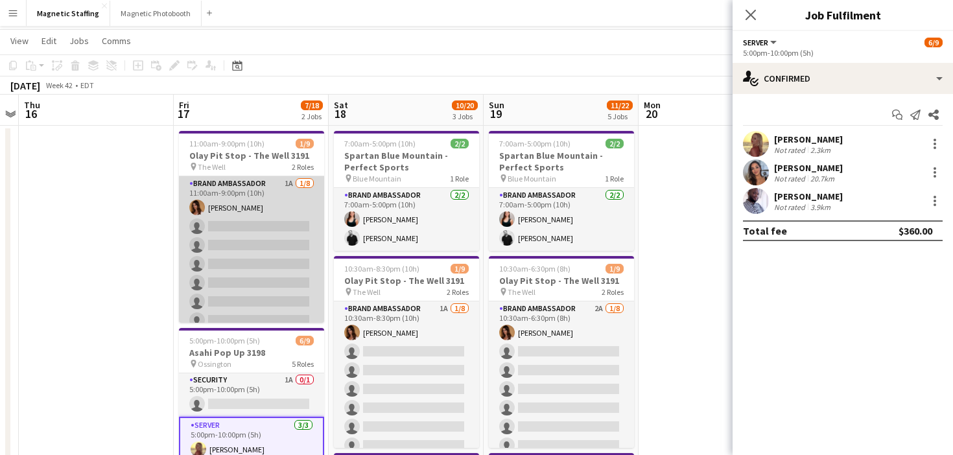
click at [281, 313] on app-card-role "Brand Ambassador 1A 1/8 11:00am-9:00pm (10h) Karolina Rembiesa single-neutral-a…" at bounding box center [251, 264] width 145 height 176
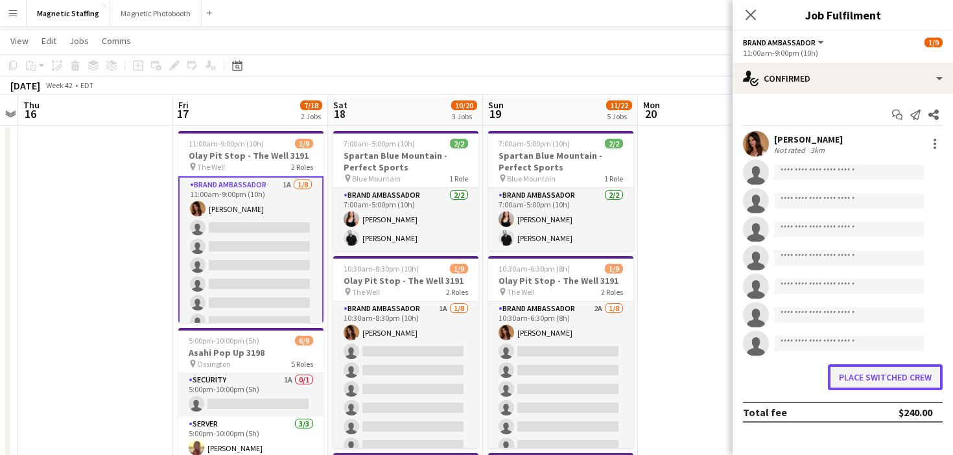
click at [839, 379] on button "Place switched crew" at bounding box center [885, 378] width 115 height 26
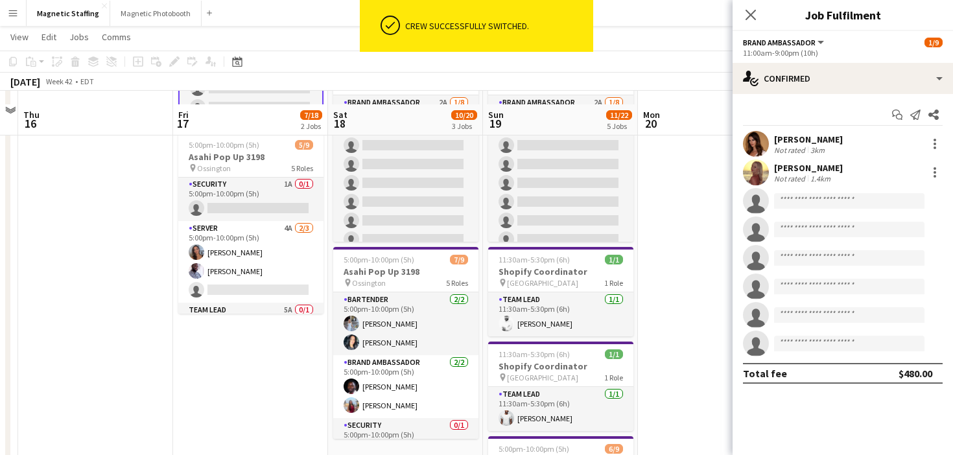
scroll to position [239, 0]
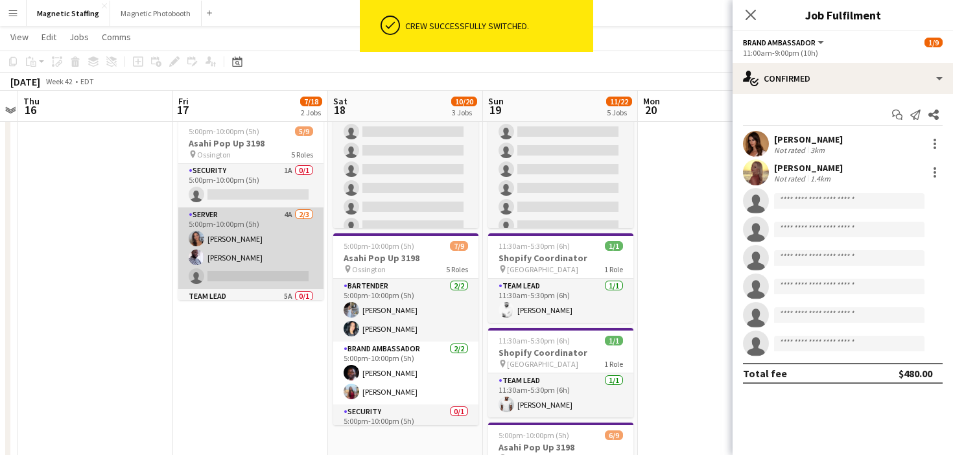
click at [214, 258] on app-card-role "Server 4A 2/3 5:00pm-10:00pm (5h) Diana Michailidis Charles Ofori-Attah single-…" at bounding box center [250, 249] width 145 height 82
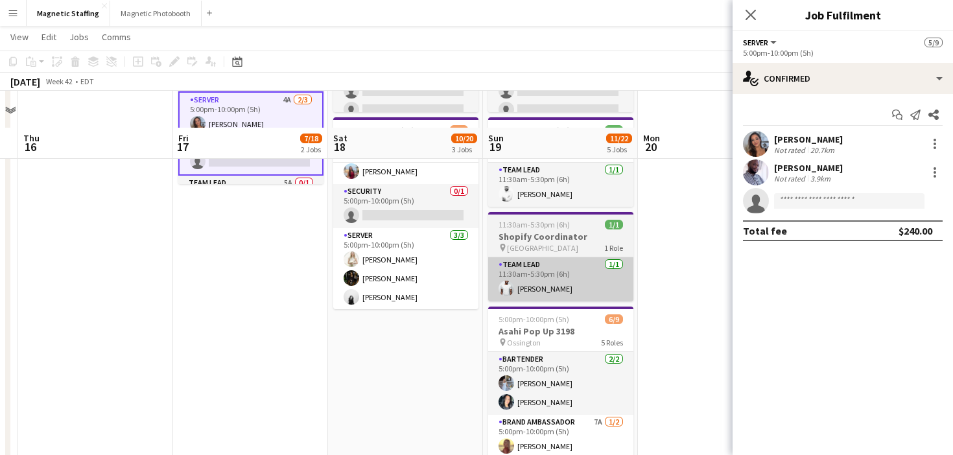
scroll to position [392, 0]
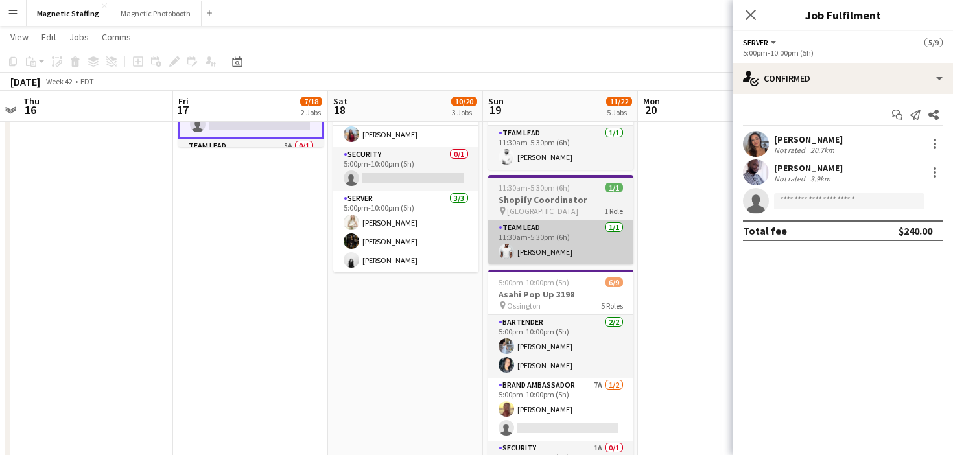
click at [595, 390] on app-card-role "Brand Ambassador 7A 1/2 5:00pm-10:00pm (5h) Soleil Haughton single-neutral-acti…" at bounding box center [560, 409] width 145 height 63
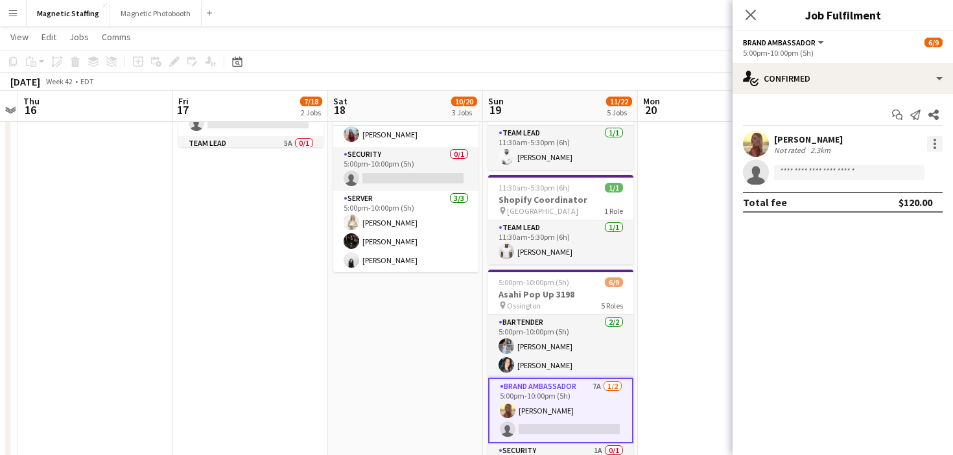
click at [936, 141] on div at bounding box center [935, 144] width 16 height 16
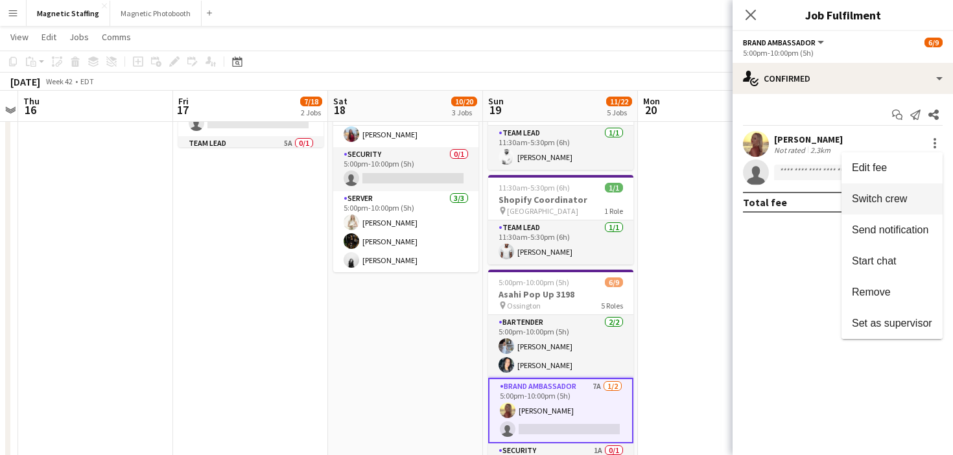
click at [905, 200] on span "Switch crew" at bounding box center [879, 198] width 55 height 11
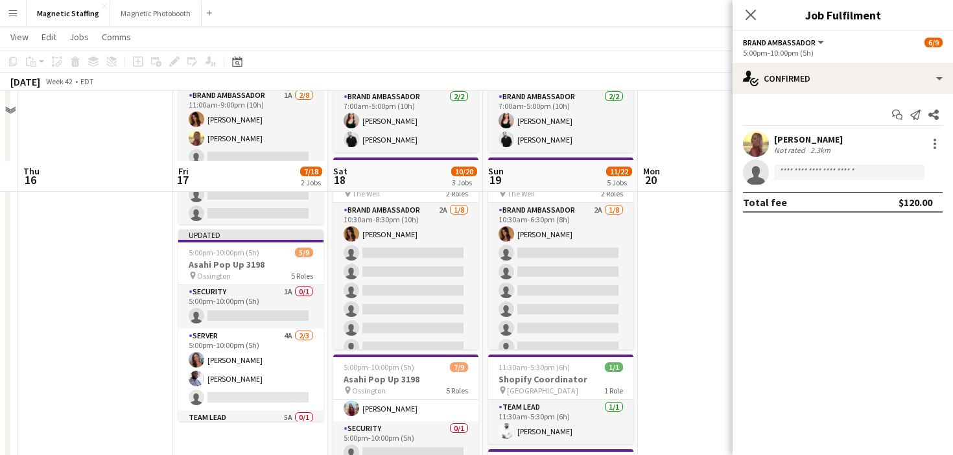
scroll to position [9, 0]
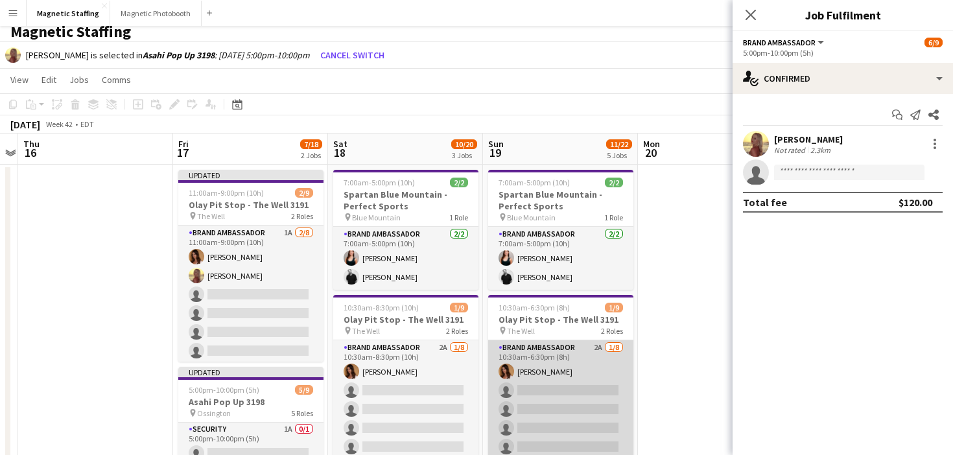
click at [548, 392] on app-card-role "Brand Ambassador 2A 1/8 10:30am-6:30pm (8h) Karolina Rembiesa single-neutral-ac…" at bounding box center [560, 429] width 145 height 176
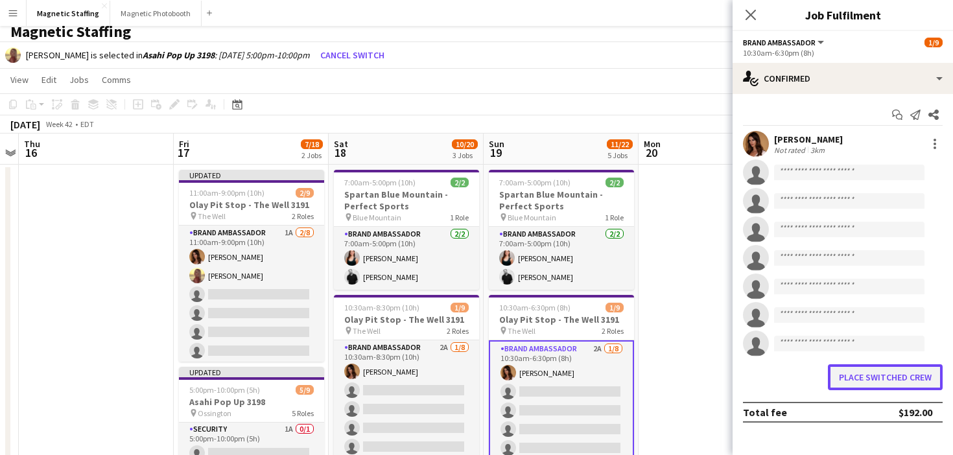
click at [840, 375] on button "Place switched crew" at bounding box center [885, 378] width 115 height 26
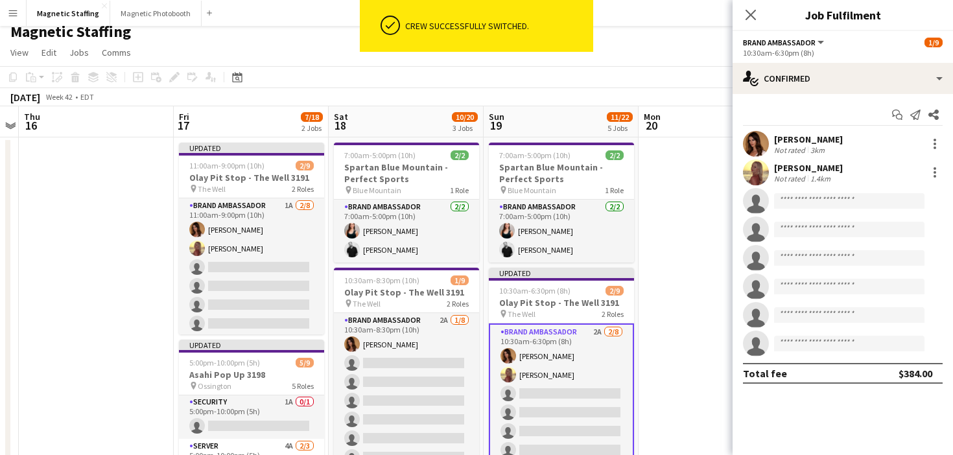
scroll to position [9, 0]
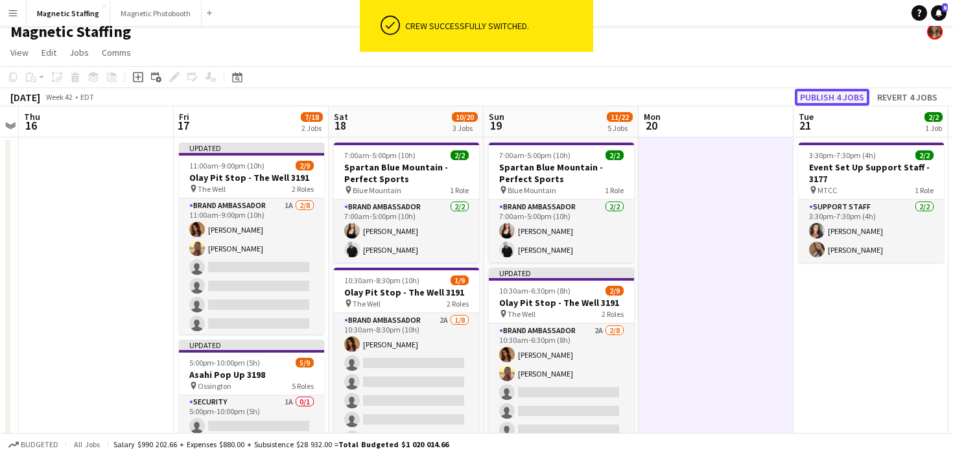
click at [840, 101] on button "Publish 4 jobs" at bounding box center [832, 97] width 75 height 17
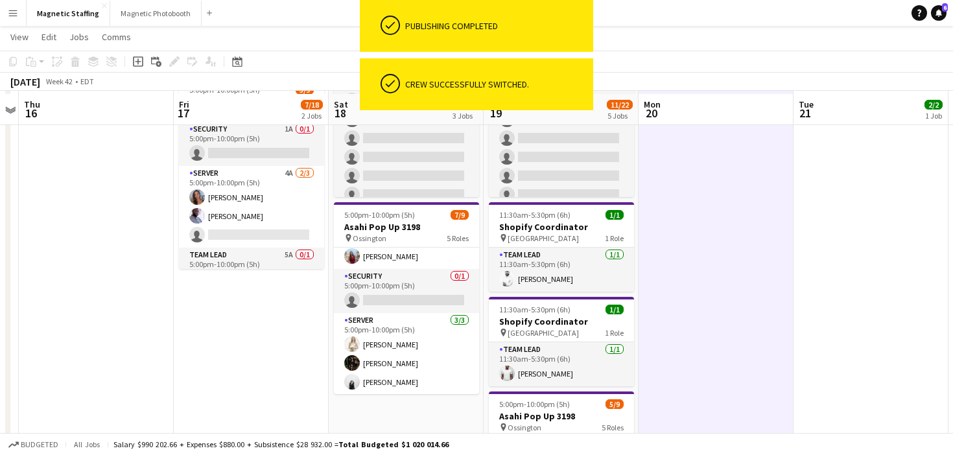
scroll to position [274, 0]
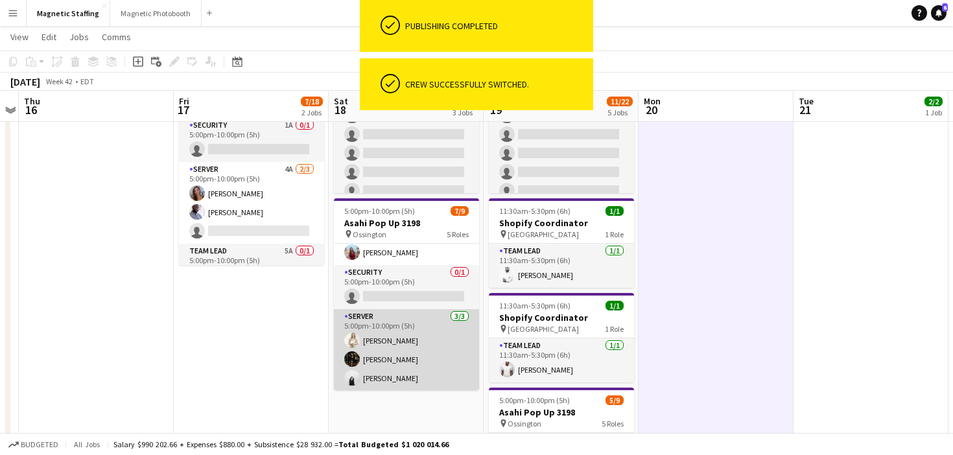
click at [441, 361] on app-card-role "Server [DATE] 5:00pm-10:00pm (5h) [PERSON_NAME] [PERSON_NAME] [PERSON_NAME]" at bounding box center [406, 350] width 145 height 82
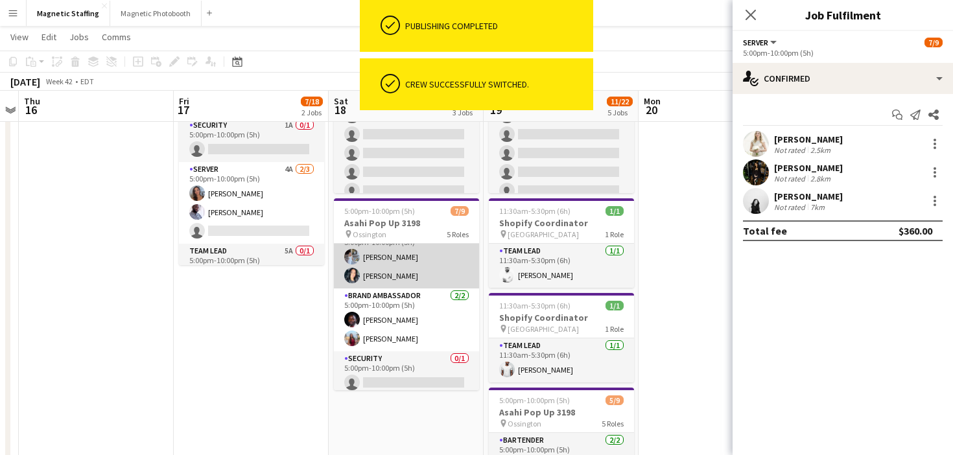
click at [416, 275] on app-card-role "Bartender 2/2 5:00pm-10:00pm (5h) Heather Siemonsen Kiara Briones" at bounding box center [406, 257] width 145 height 63
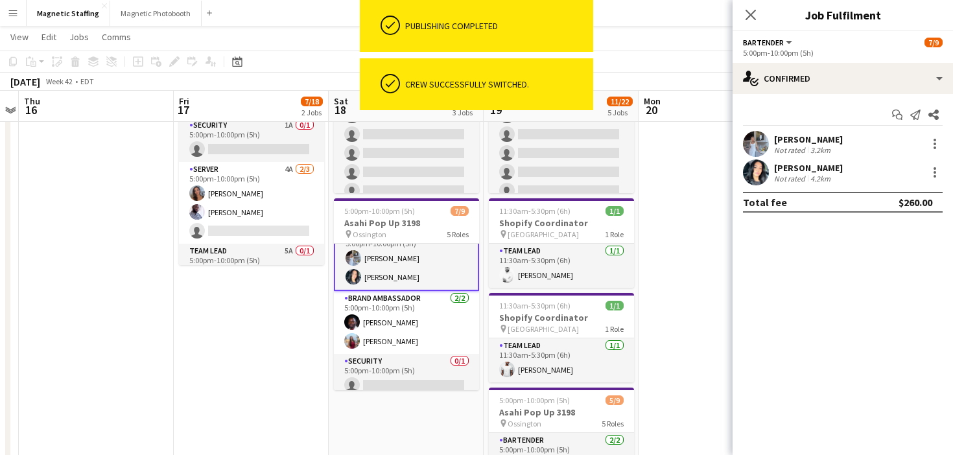
scroll to position [19, 0]
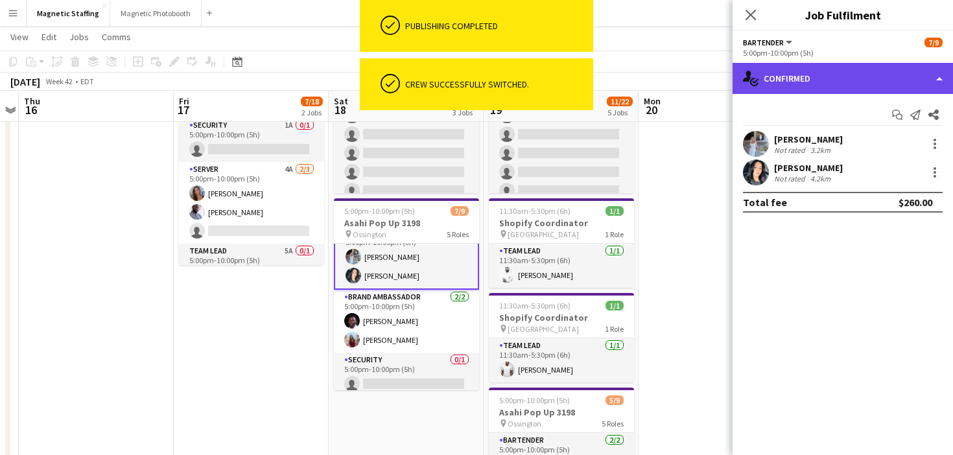
click at [887, 88] on div "single-neutral-actions-check-2 Confirmed" at bounding box center [843, 78] width 221 height 31
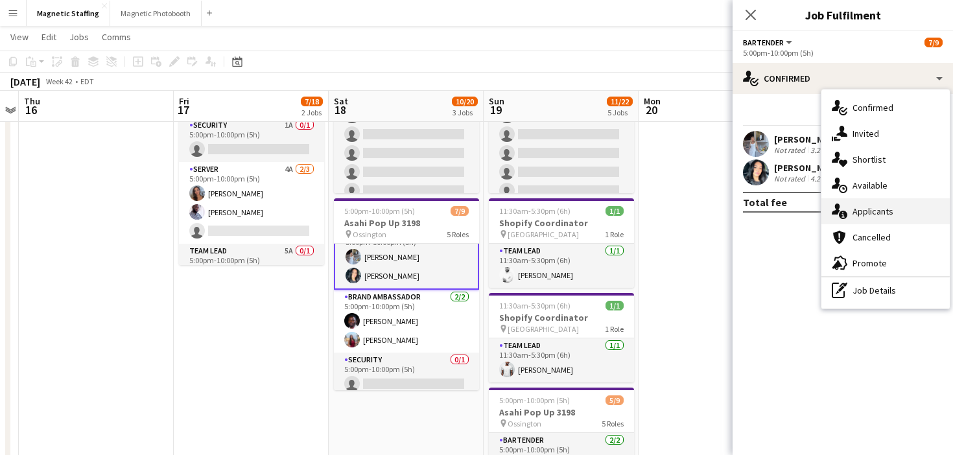
click at [870, 211] on span "Applicants" at bounding box center [873, 212] width 41 height 12
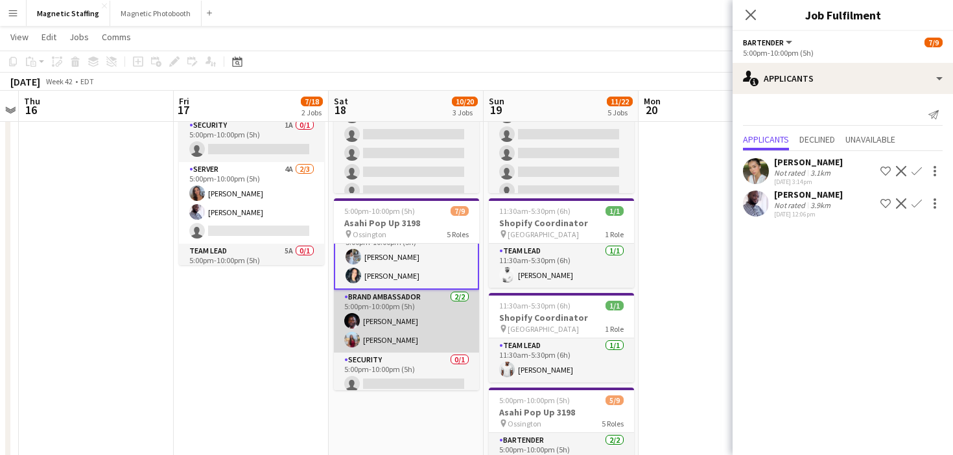
click at [383, 321] on app-card-role "Brand Ambassador 2/2 5:00pm-10:00pm (5h) Anthony Kerr Eva Zhou" at bounding box center [406, 321] width 145 height 63
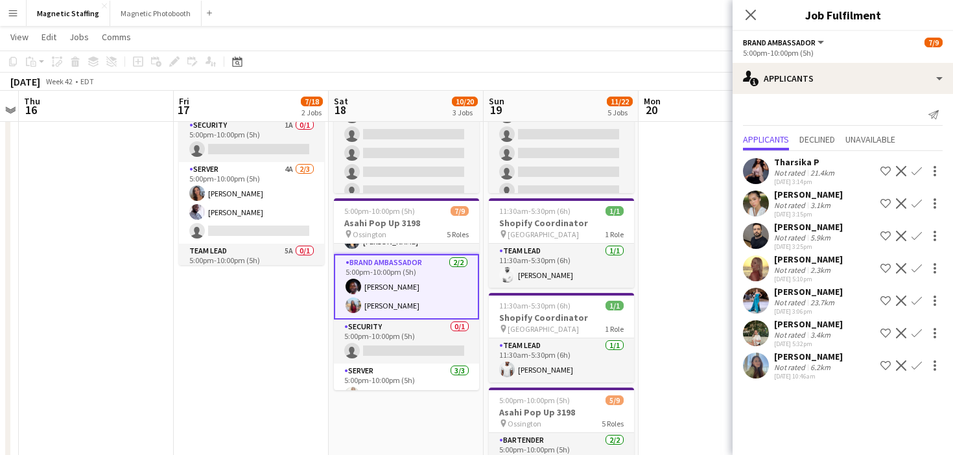
scroll to position [50, 0]
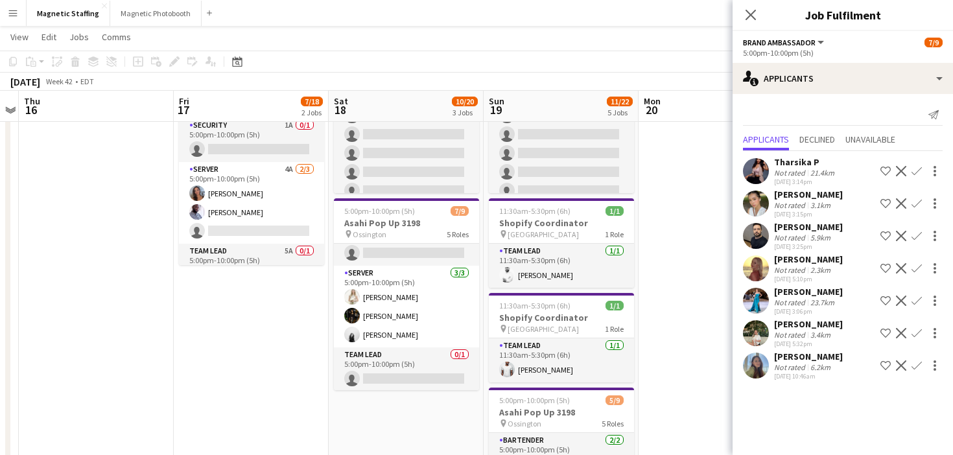
click at [383, 321] on app-card-role "Server [DATE] 5:00pm-10:00pm (5h) [PERSON_NAME] [PERSON_NAME] [PERSON_NAME]" at bounding box center [406, 307] width 145 height 82
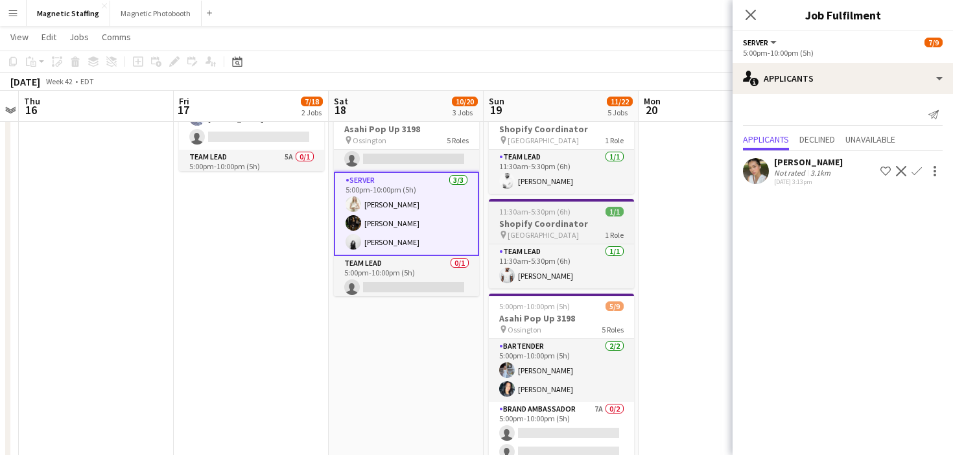
scroll to position [374, 0]
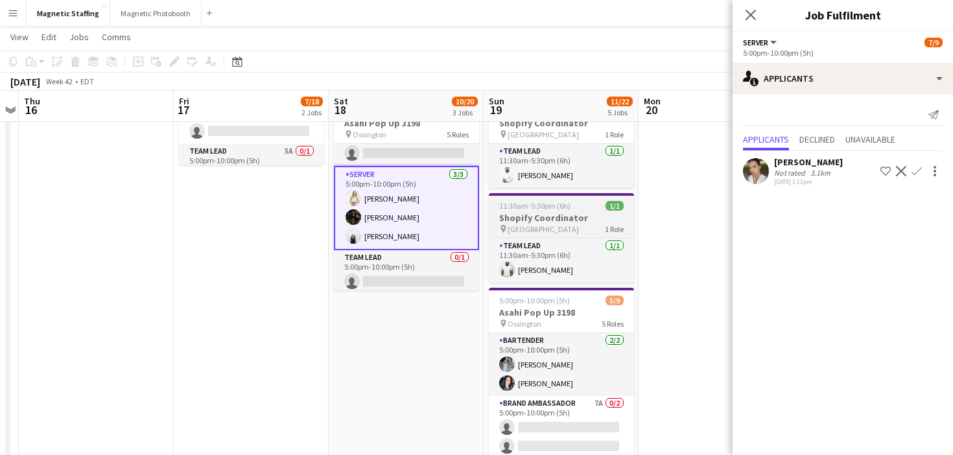
click at [555, 337] on app-card-role "Bartender 2/2 5:00pm-10:00pm (5h) Heather Siemonsen Kiara Briones" at bounding box center [561, 364] width 145 height 63
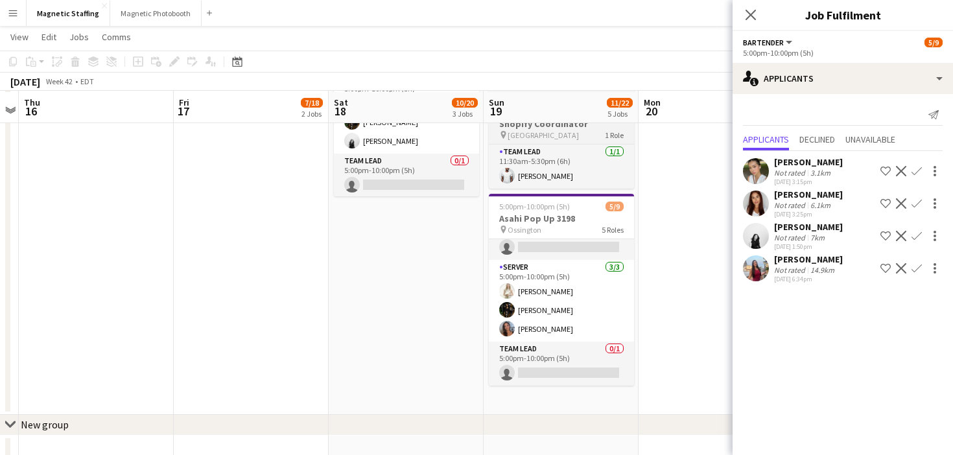
scroll to position [470, 0]
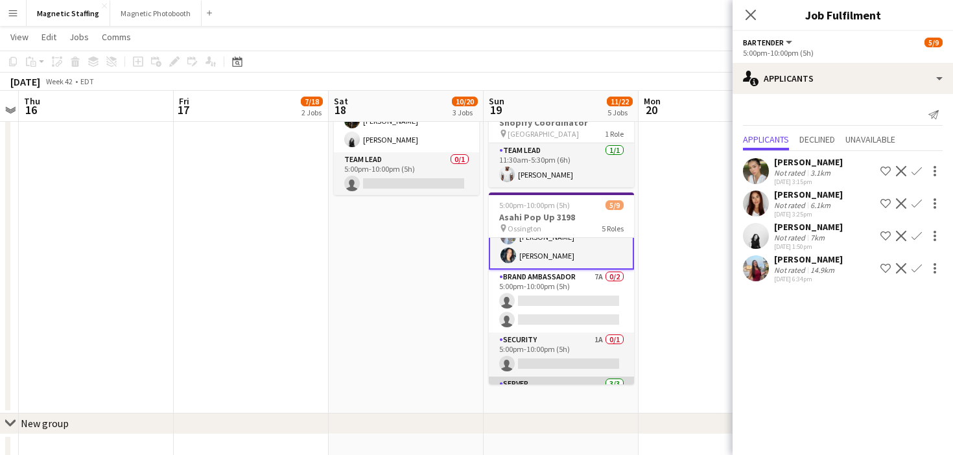
click at [566, 321] on app-card-role "Brand Ambassador 7A 0/2 5:00pm-10:00pm (5h) single-neutral-actions single-neutr…" at bounding box center [561, 301] width 145 height 63
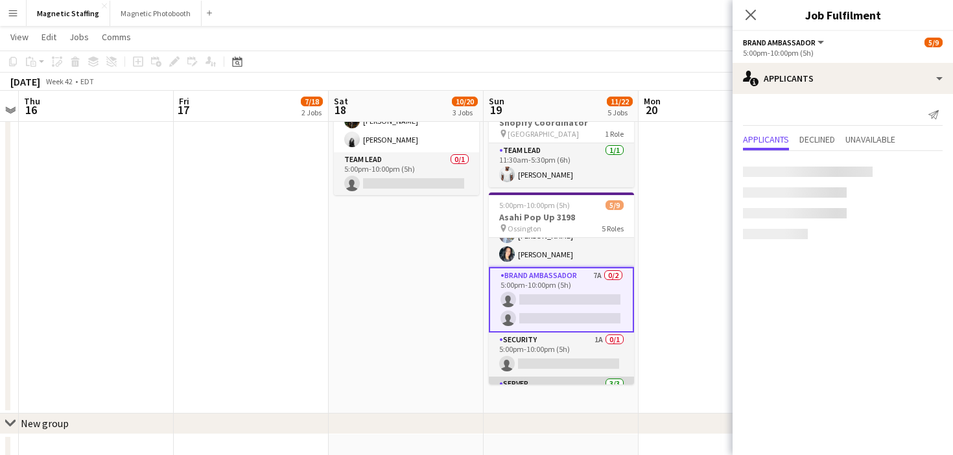
scroll to position [32, 0]
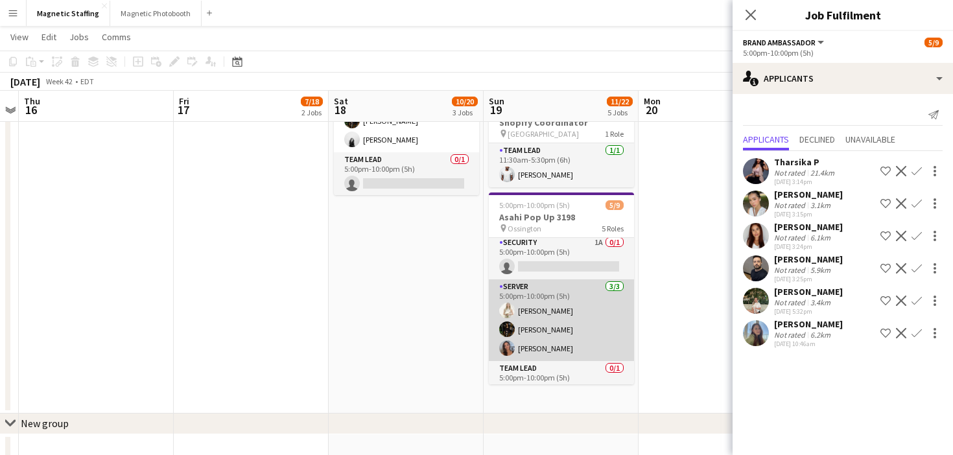
click at [566, 321] on app-card-role "Server 3/3 5:00pm-10:00pm (5h) Katryna Klepacki Hanna Lee Diana Michailidis" at bounding box center [561, 321] width 145 height 82
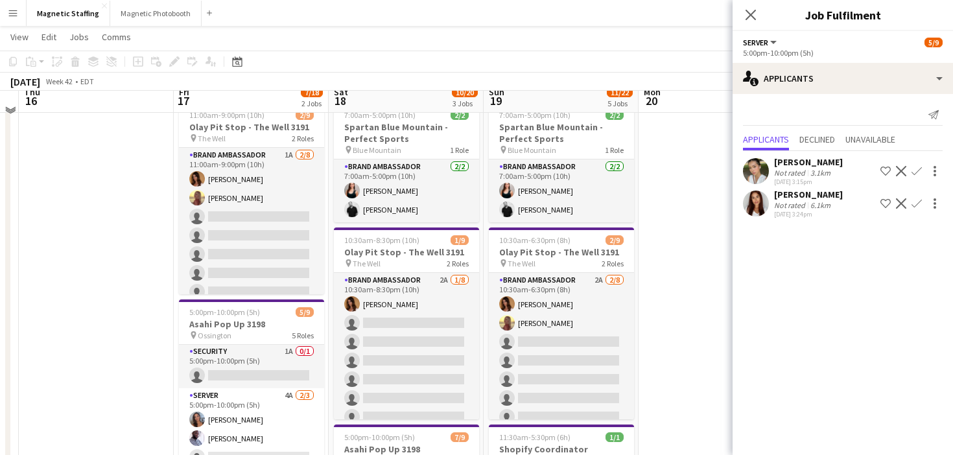
scroll to position [39, 0]
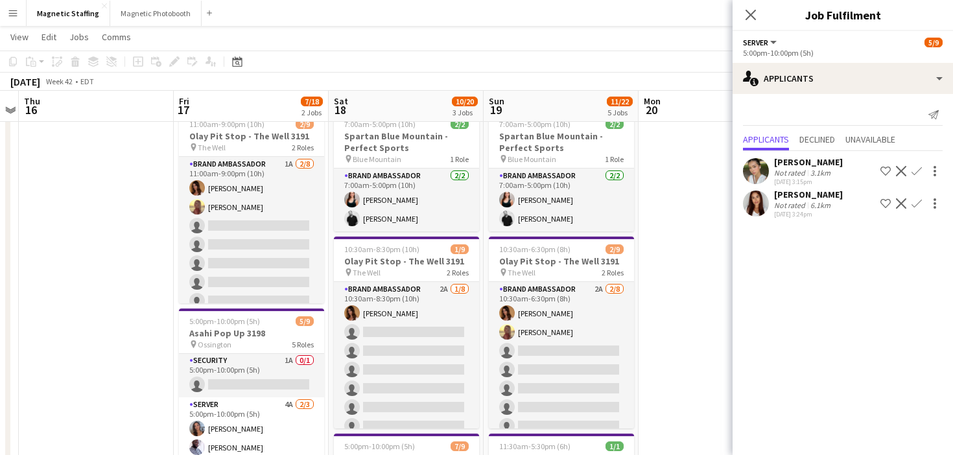
click at [566, 321] on app-card-role "Brand Ambassador 2A 2/8 10:30am-6:30pm (8h) Karolina Rembiesa Soleil Haughton s…" at bounding box center [561, 370] width 145 height 176
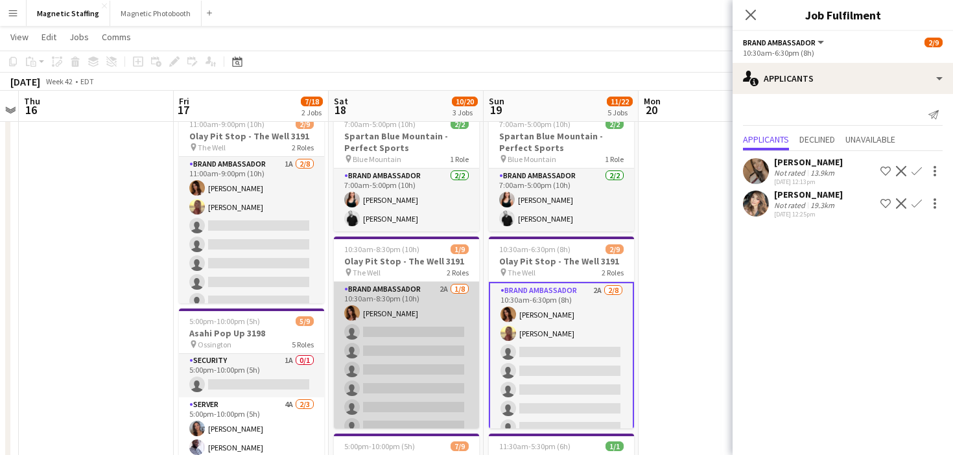
click at [421, 383] on app-card-role "Brand Ambassador 2A 1/8 10:30am-8:30pm (10h) Karolina Rembiesa single-neutral-a…" at bounding box center [406, 370] width 145 height 176
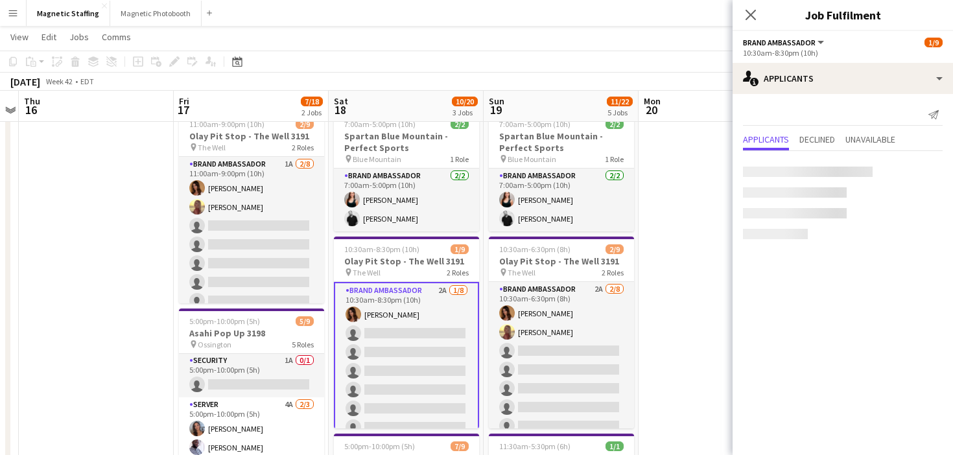
scroll to position [0, 446]
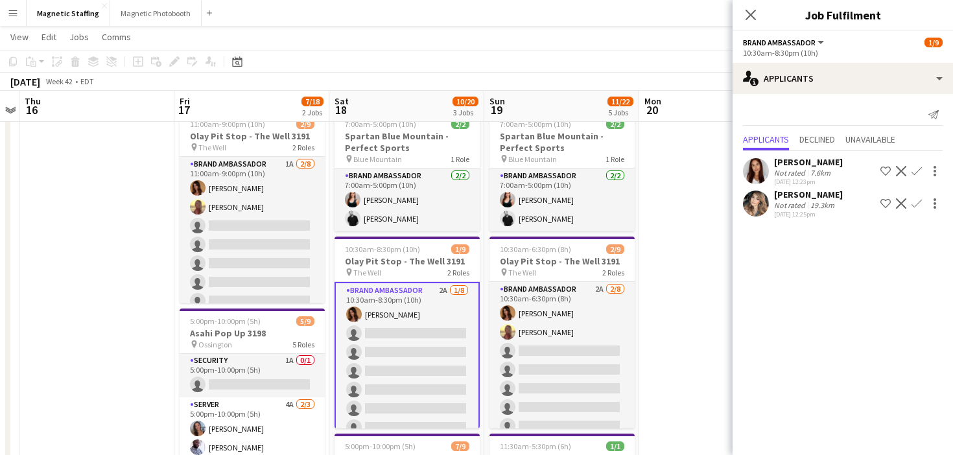
click at [916, 202] on app-icon "Confirm" at bounding box center [917, 203] width 10 height 10
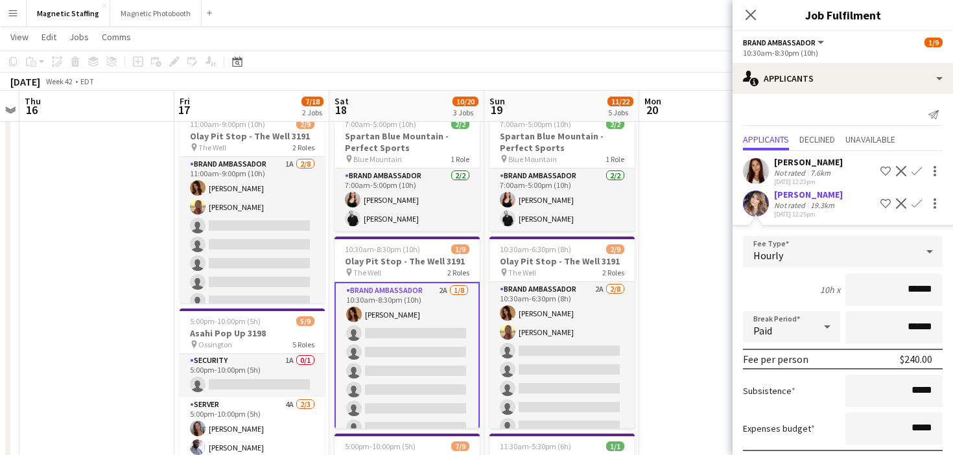
scroll to position [71, 0]
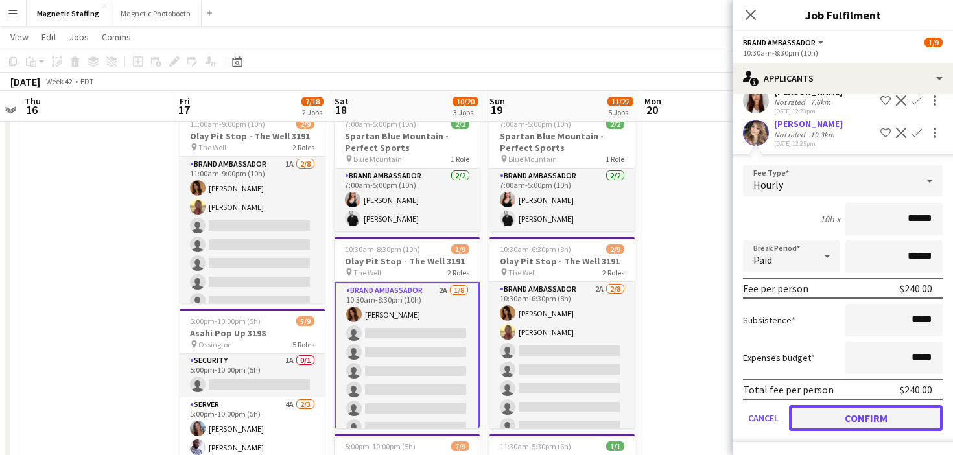
click at [820, 420] on button "Confirm" at bounding box center [866, 418] width 154 height 26
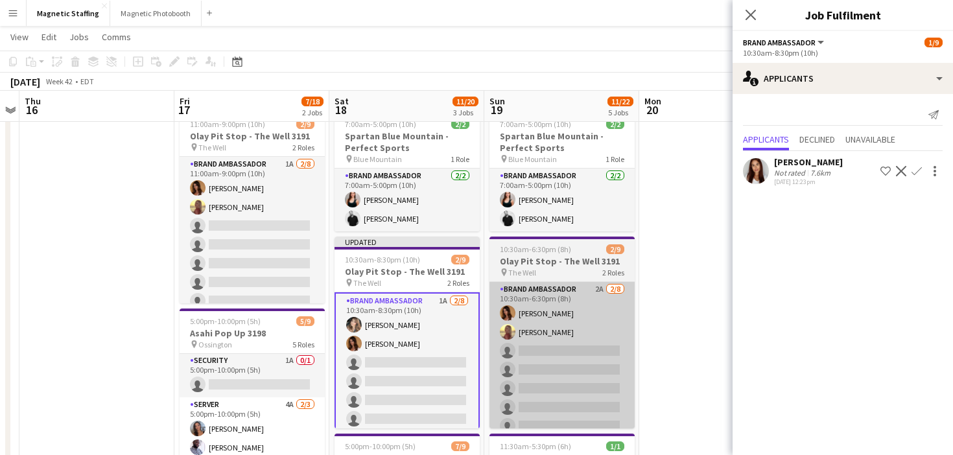
click at [605, 317] on app-card-role "Brand Ambassador 2A 2/8 10:30am-6:30pm (8h) Karolina Rembiesa Soleil Haughton s…" at bounding box center [562, 370] width 145 height 176
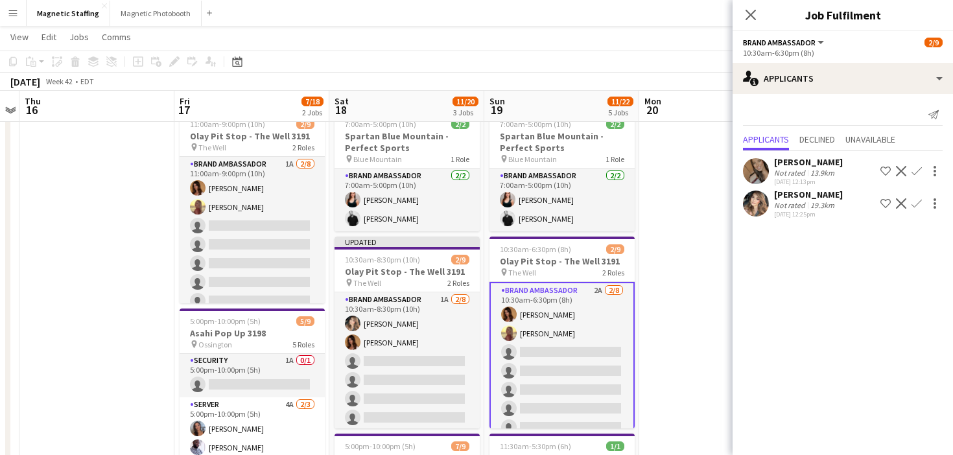
click at [915, 201] on app-icon "Confirm" at bounding box center [917, 203] width 10 height 10
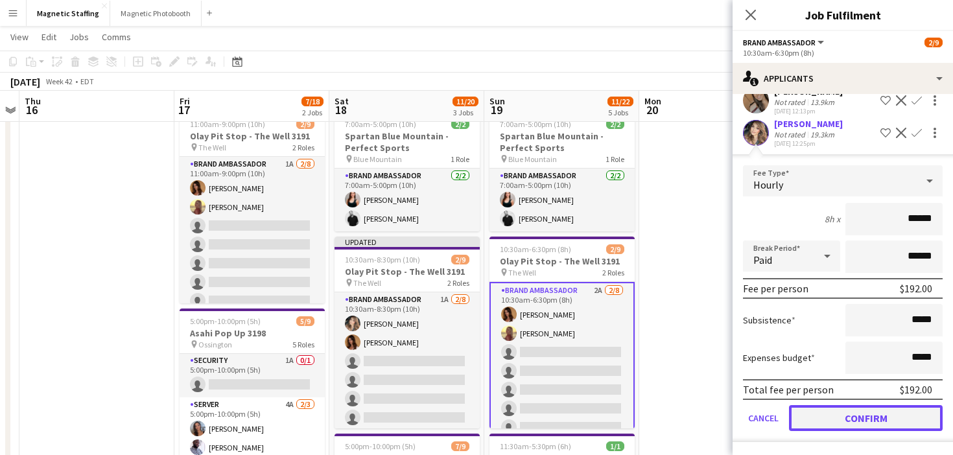
click at [806, 421] on button "Confirm" at bounding box center [866, 418] width 154 height 26
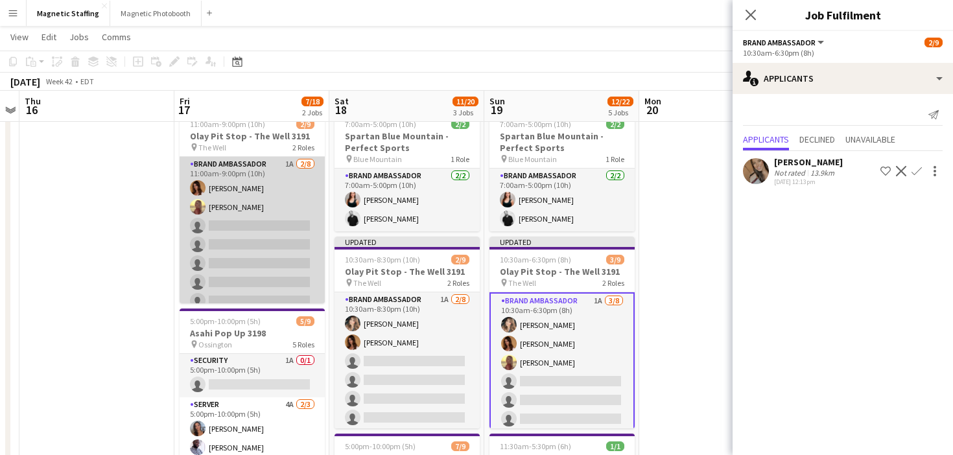
click at [301, 219] on app-card-role "Brand Ambassador 1A 2/8 11:00am-9:00pm (10h) Karolina Rembiesa Soleil Haughton …" at bounding box center [252, 245] width 145 height 176
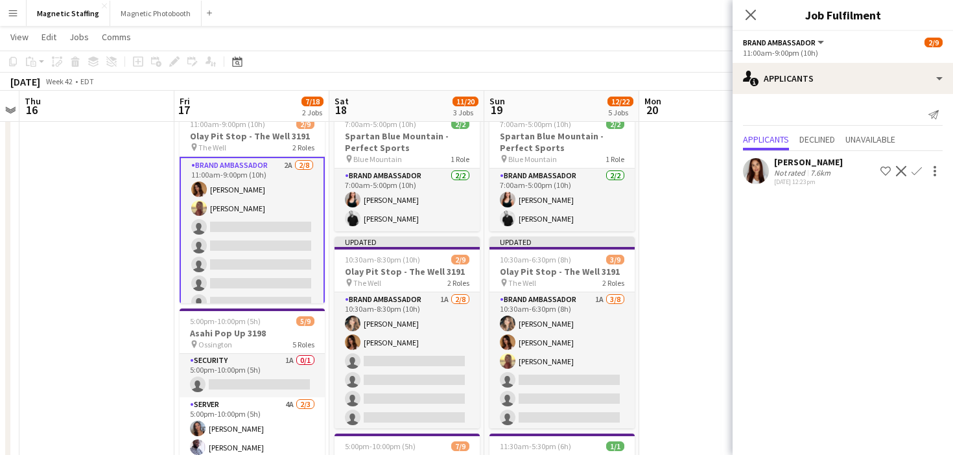
click at [918, 169] on app-icon "Confirm" at bounding box center [917, 171] width 10 height 10
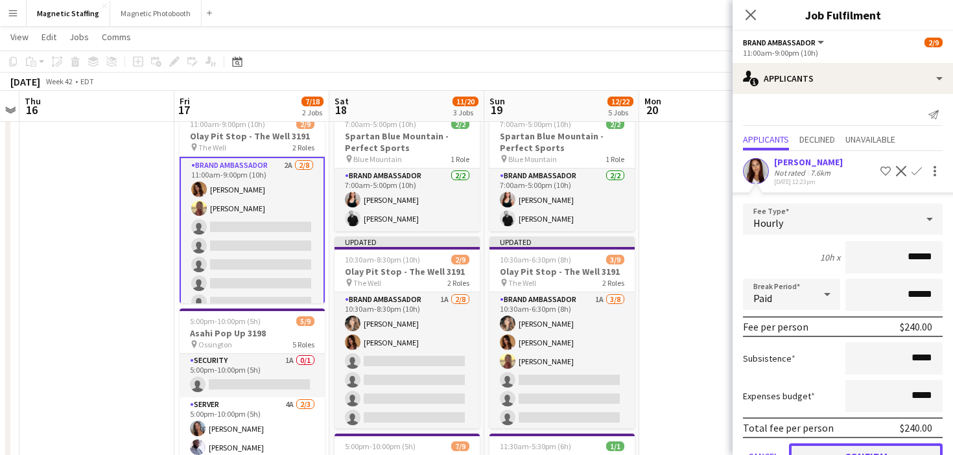
click at [824, 448] on button "Confirm" at bounding box center [866, 457] width 154 height 26
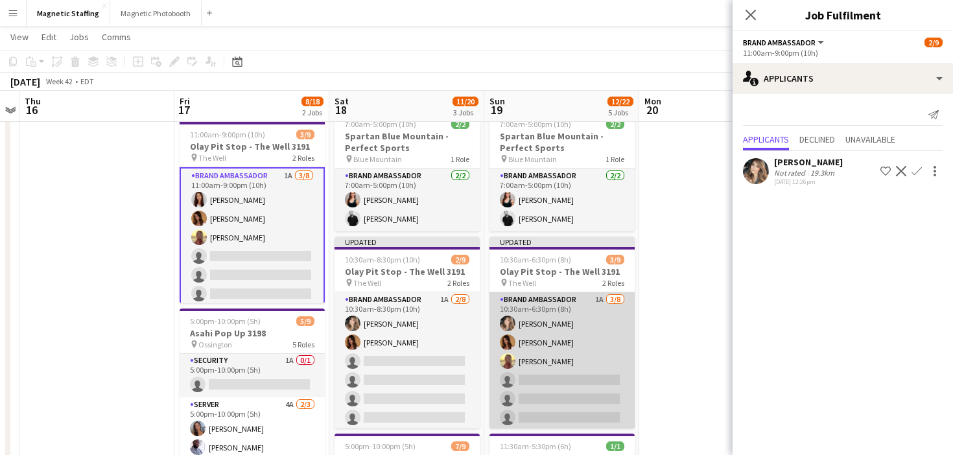
click at [560, 361] on app-card-role "Brand Ambassador 1A 3/8 10:30am-6:30pm (8h) Cassie Sanchez Karolina Rembiesa So…" at bounding box center [562, 381] width 145 height 176
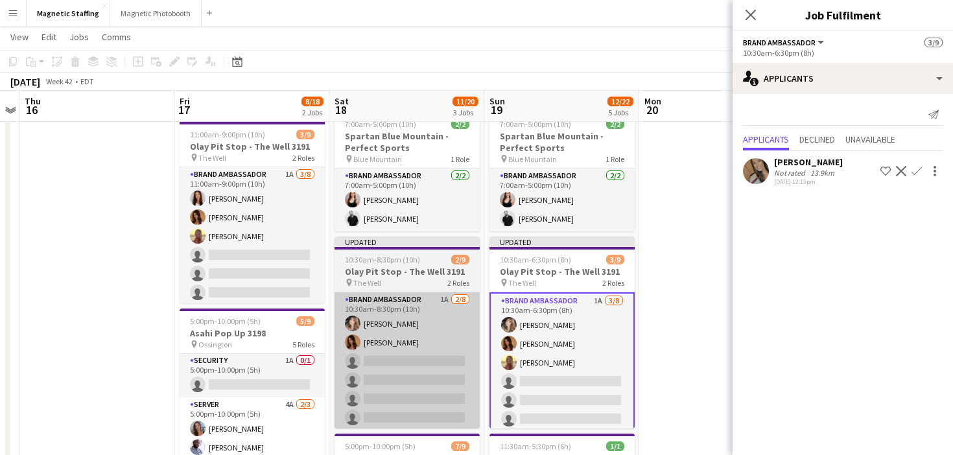
click at [440, 365] on app-card-role "Brand Ambassador 1A 2/8 10:30am-8:30pm (10h) Cassie Sanchez Karolina Rembiesa s…" at bounding box center [407, 381] width 145 height 176
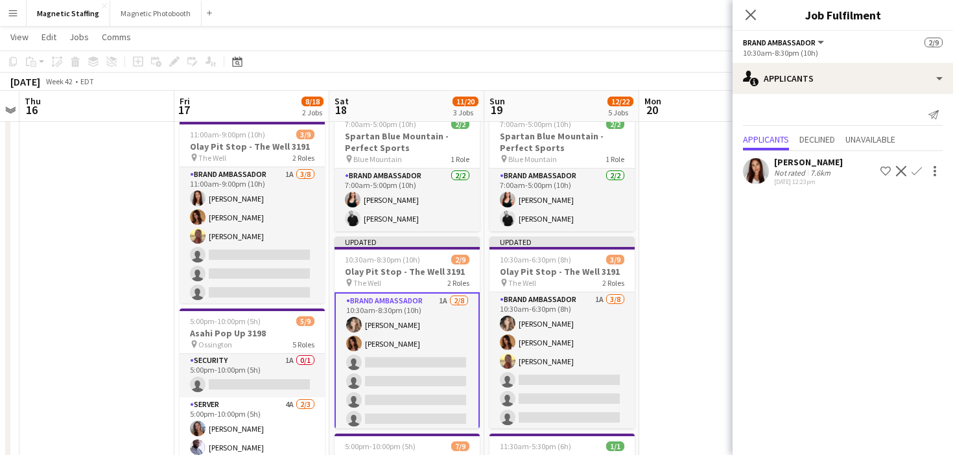
click at [915, 172] on app-icon "Confirm" at bounding box center [917, 171] width 10 height 10
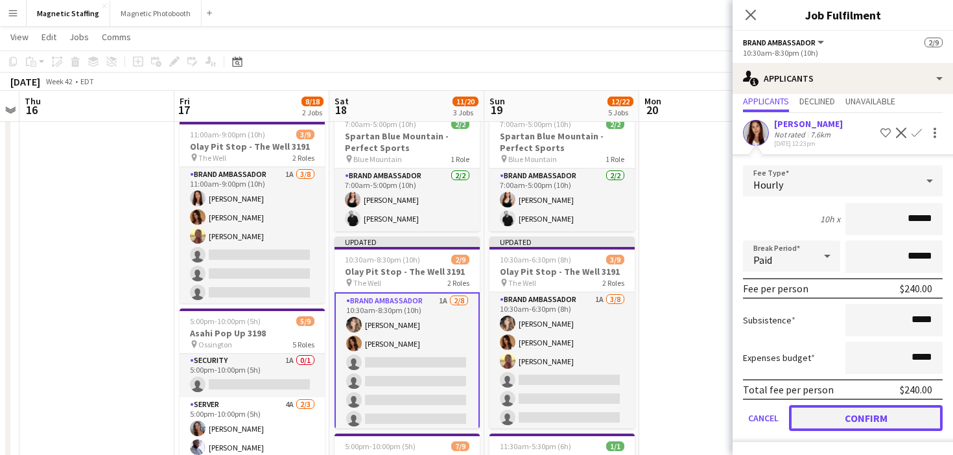
click at [841, 418] on button "Confirm" at bounding box center [866, 418] width 154 height 26
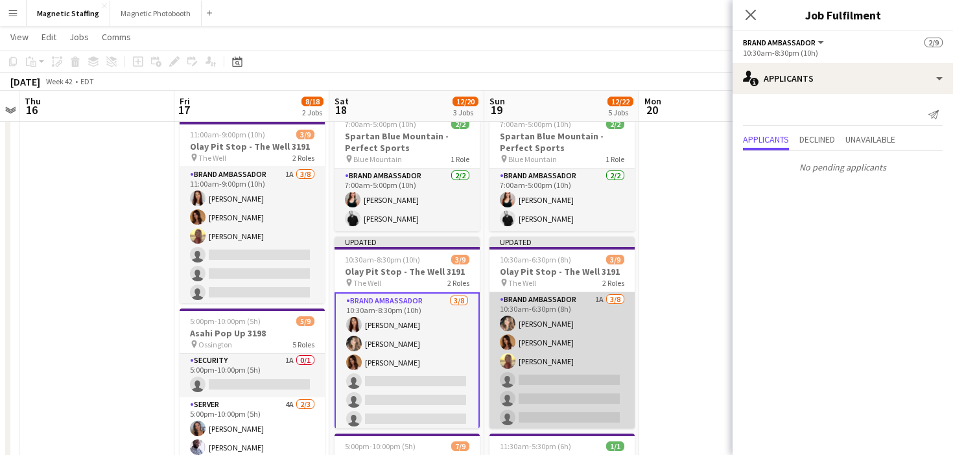
click at [534, 349] on app-card-role "Brand Ambassador 1A 3/8 10:30am-6:30pm (8h) Cassie Sanchez Karolina Rembiesa So…" at bounding box center [562, 381] width 145 height 176
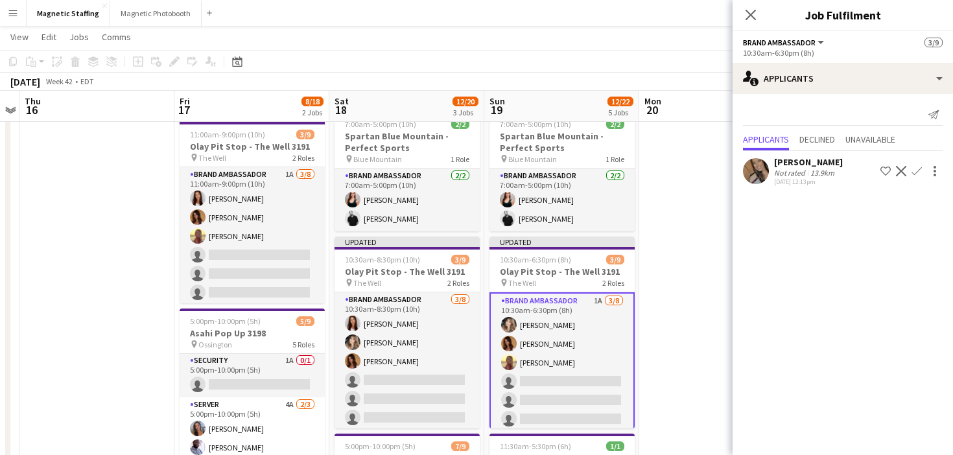
click at [915, 169] on app-icon "Confirm" at bounding box center [917, 171] width 10 height 10
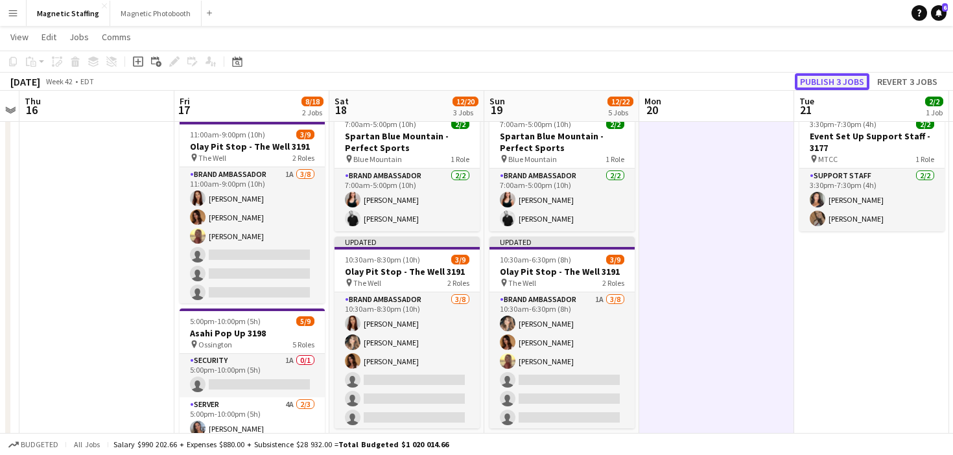
click at [852, 77] on button "Publish 3 jobs" at bounding box center [832, 81] width 75 height 17
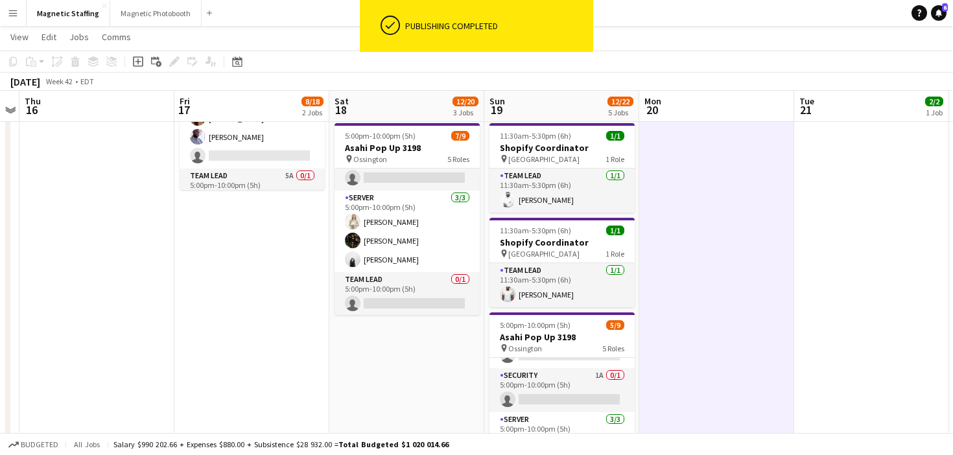
click at [523, 413] on app-card-role "Server 3/3 5:00pm-10:00pm (5h) Katryna Klepacki Hanna Lee Diana Michailidis" at bounding box center [562, 453] width 145 height 82
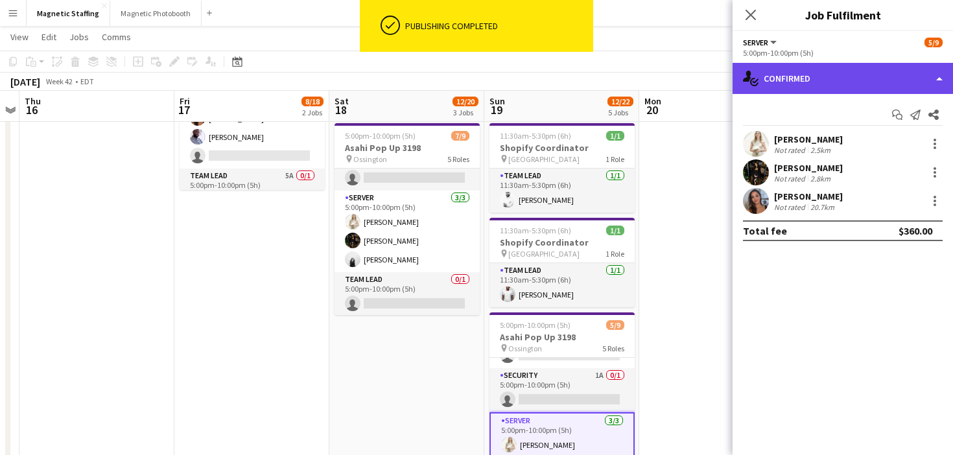
click at [772, 87] on div "single-neutral-actions-check-2 Confirmed" at bounding box center [843, 78] width 221 height 31
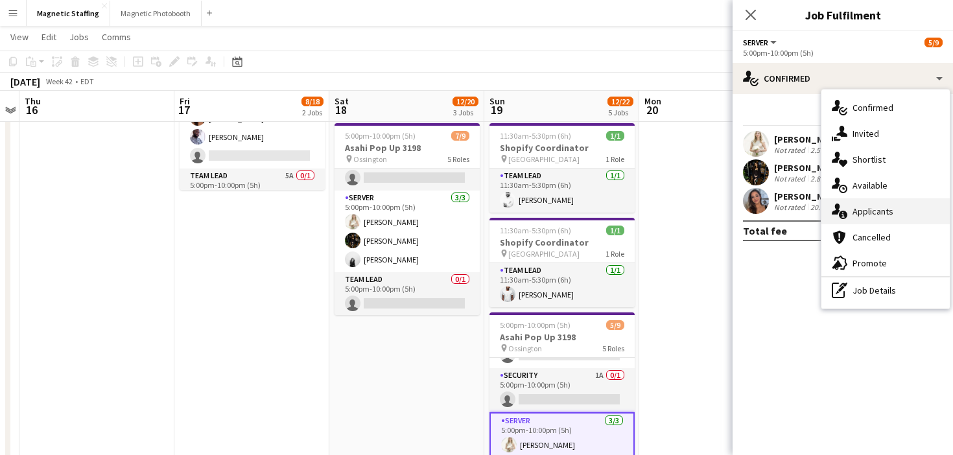
click at [837, 205] on icon at bounding box center [836, 209] width 8 height 11
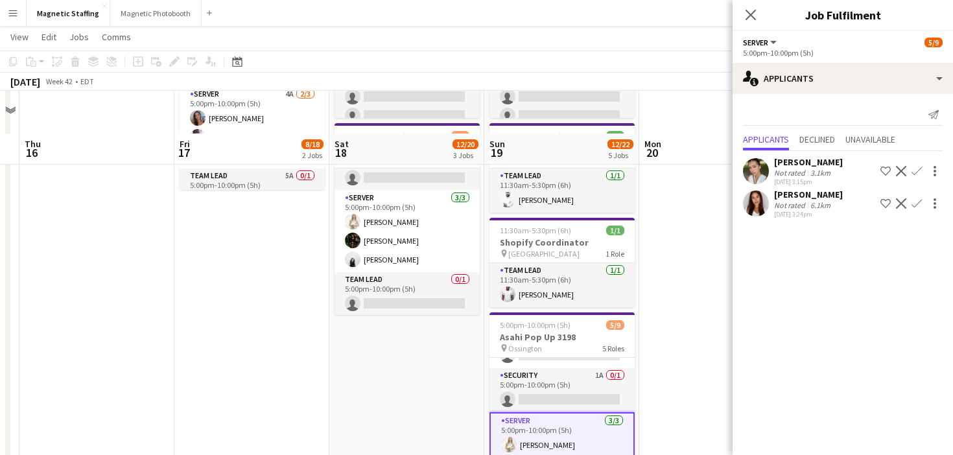
scroll to position [430, 0]
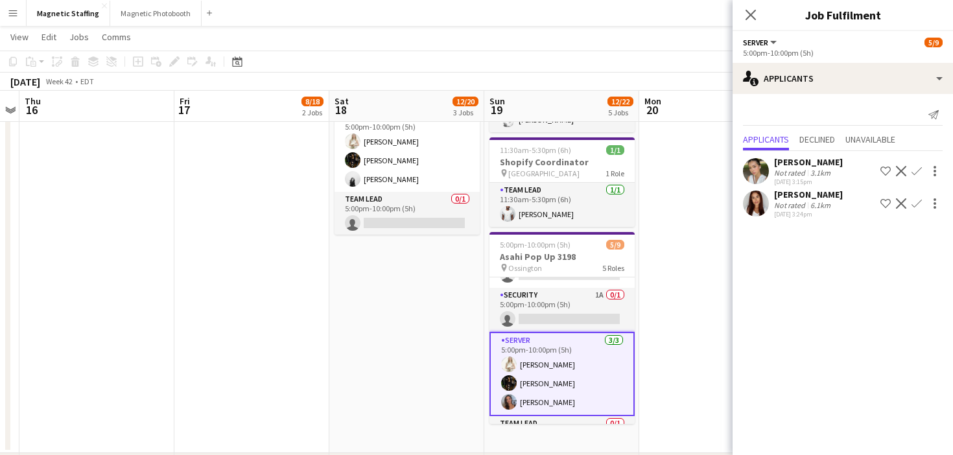
click at [902, 206] on app-icon "Decline" at bounding box center [901, 203] width 10 height 10
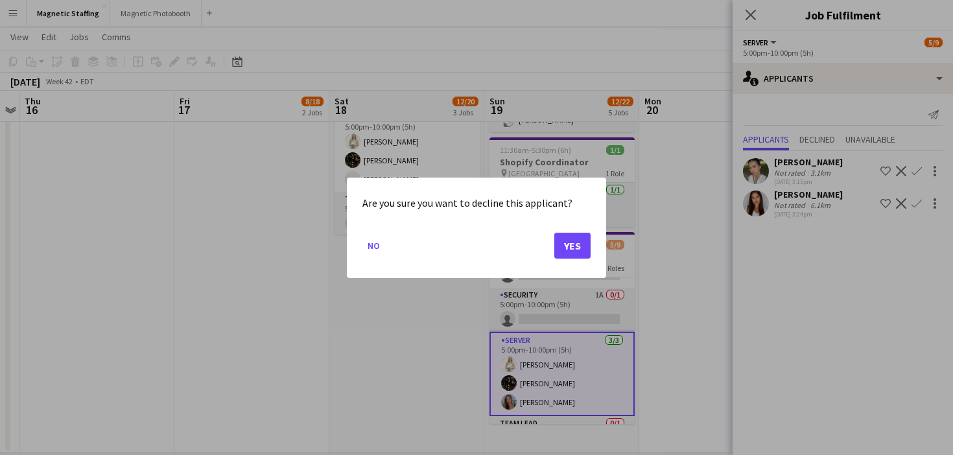
scroll to position [0, 0]
click at [579, 254] on button "Yes" at bounding box center [573, 245] width 36 height 26
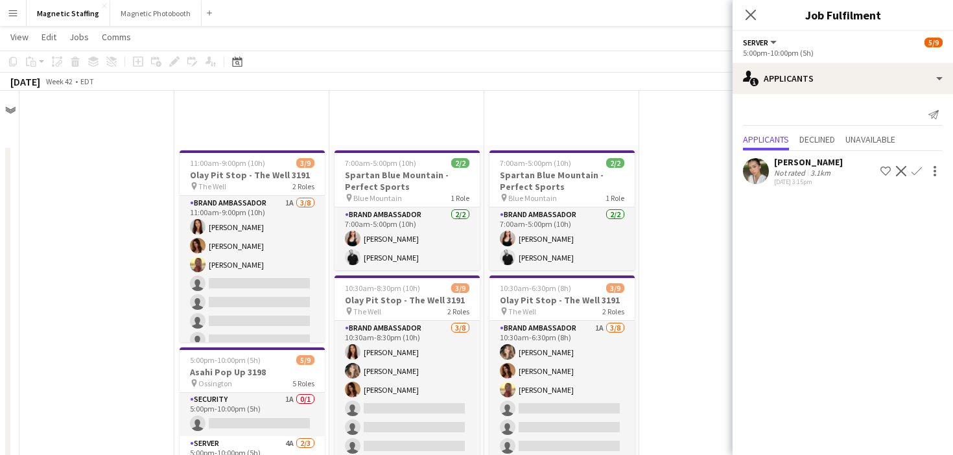
scroll to position [430, 0]
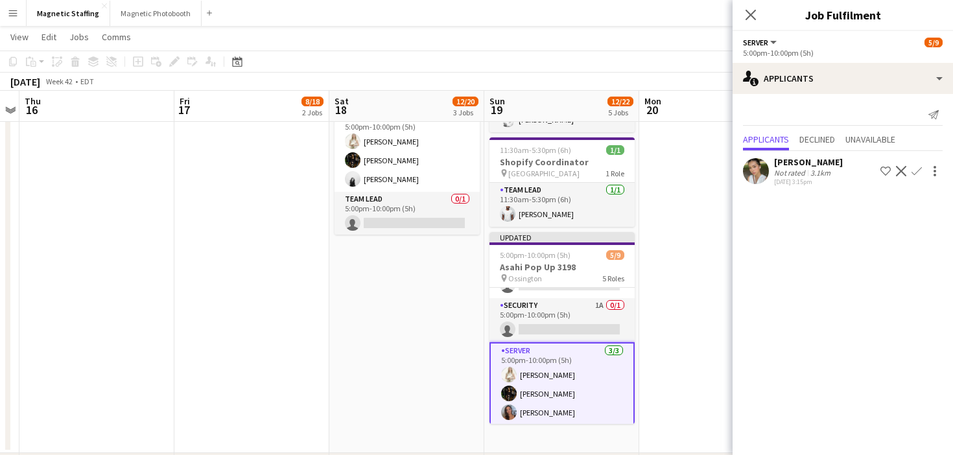
click at [353, 338] on app-date-cell "7:00am-5:00pm (10h) 2/2 Spartan Blue Mountain - Perfect Sports pin Blue Mountai…" at bounding box center [406, 84] width 155 height 738
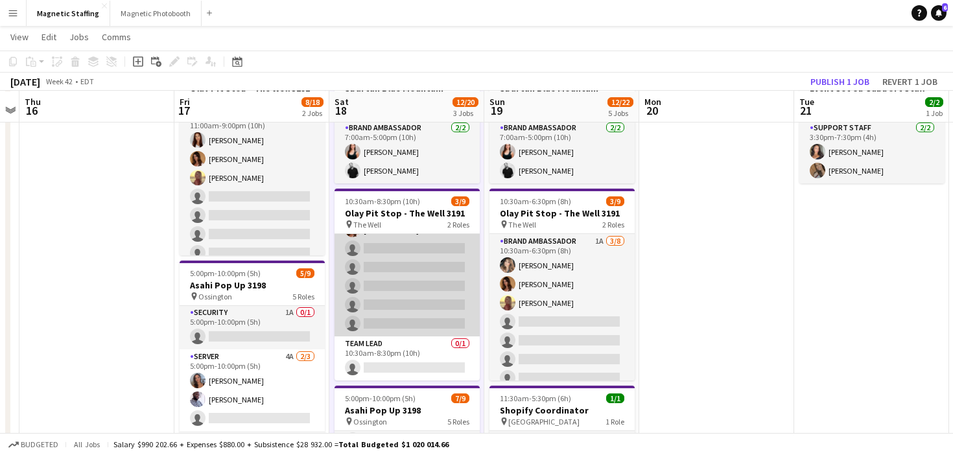
scroll to position [86, 0]
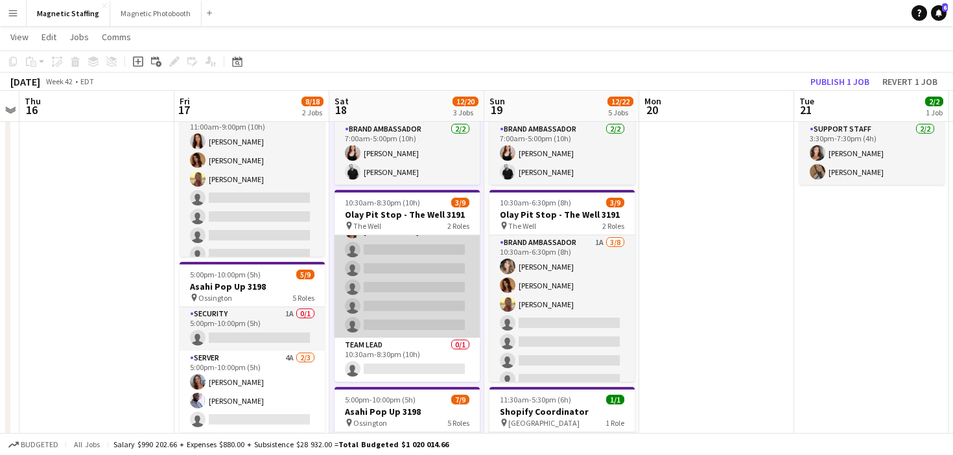
click at [378, 365] on app-card-role "Team Lead 0/1 10:30am-8:30pm (10h) single-neutral-actions" at bounding box center [407, 360] width 145 height 44
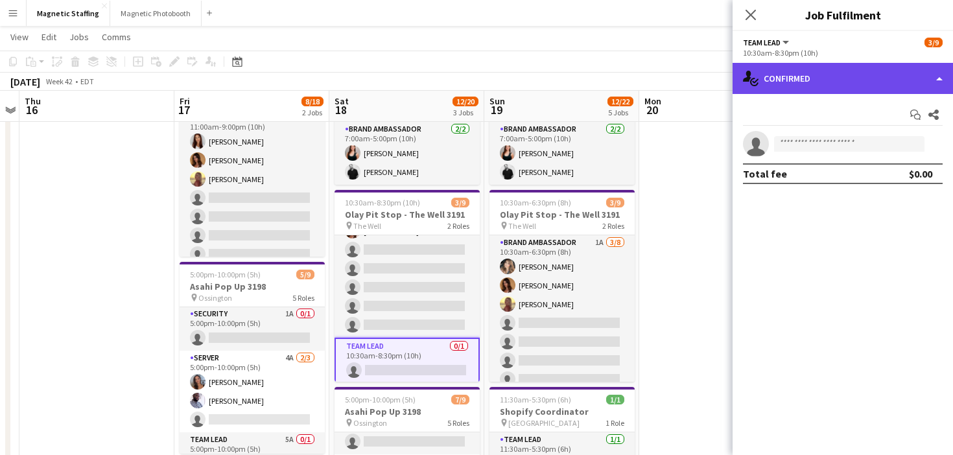
click at [771, 77] on div "single-neutral-actions-check-2 Confirmed" at bounding box center [843, 78] width 221 height 31
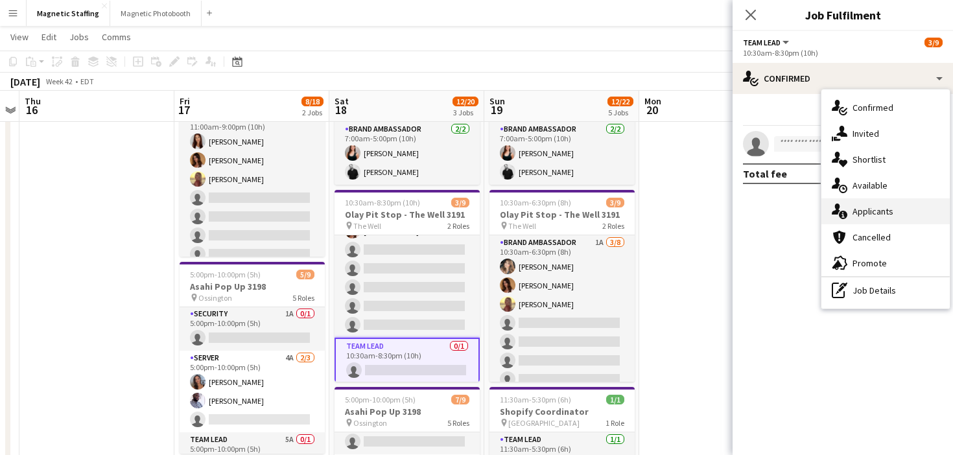
click at [839, 208] on icon at bounding box center [836, 209] width 8 height 11
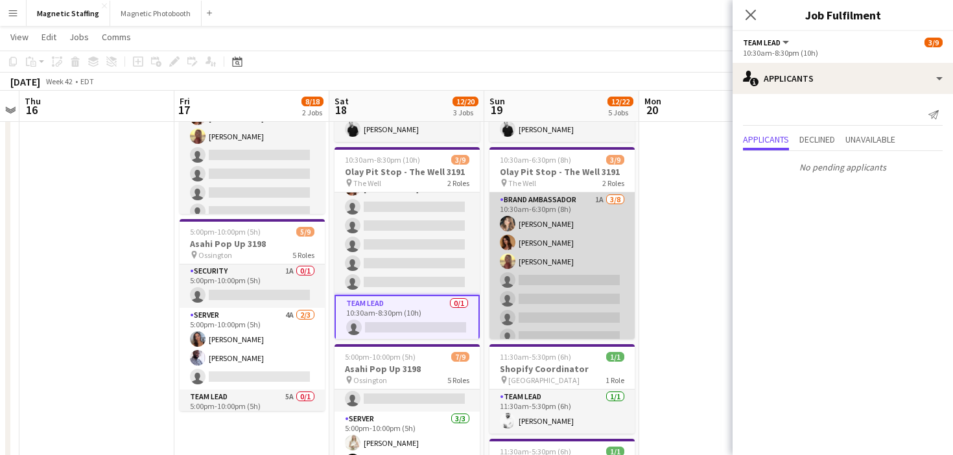
scroll to position [73, 0]
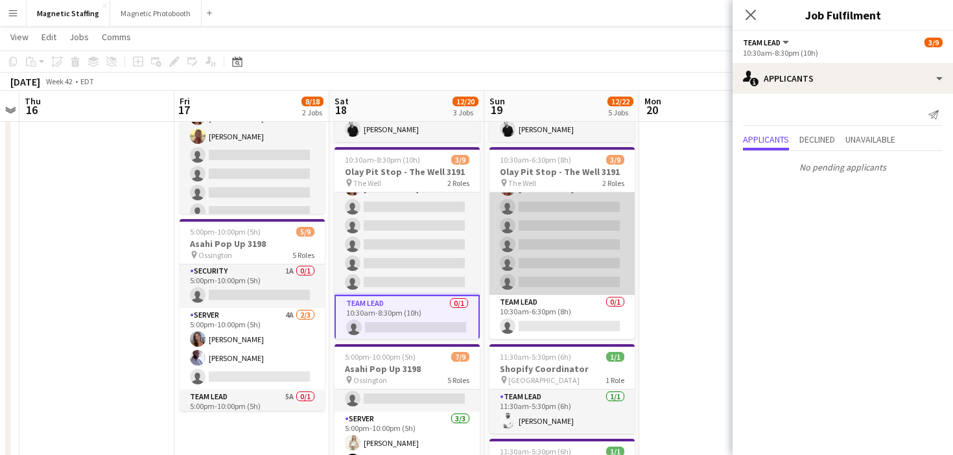
click at [544, 329] on app-card-role "Team Lead 0/1 10:30am-6:30pm (8h) single-neutral-actions" at bounding box center [562, 317] width 145 height 44
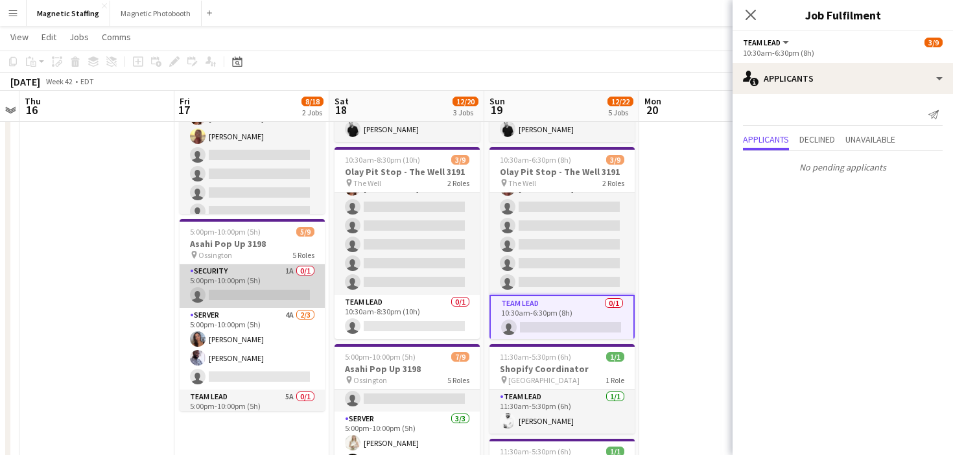
scroll to position [0, 0]
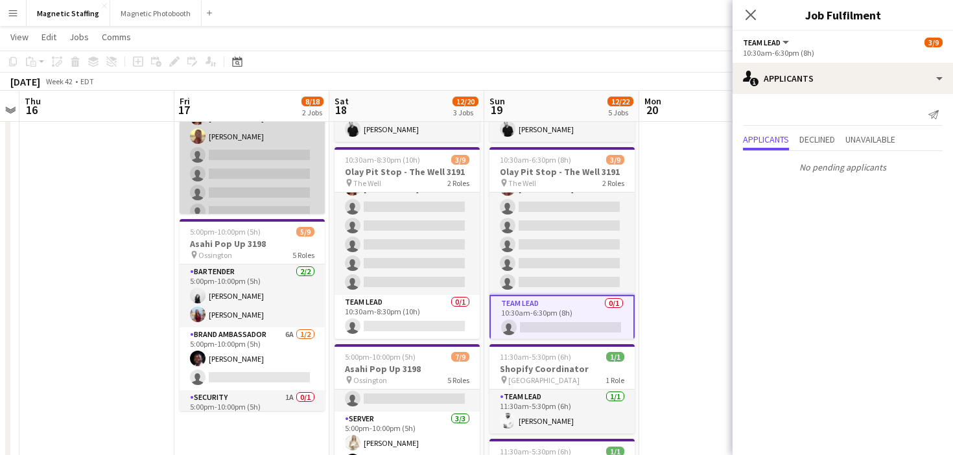
click at [302, 192] on app-card-role "Brand Ambassador 1A 3/8 11:00am-9:00pm (10h) Luana Cima Karolina Rembiesa Solei…" at bounding box center [252, 155] width 145 height 176
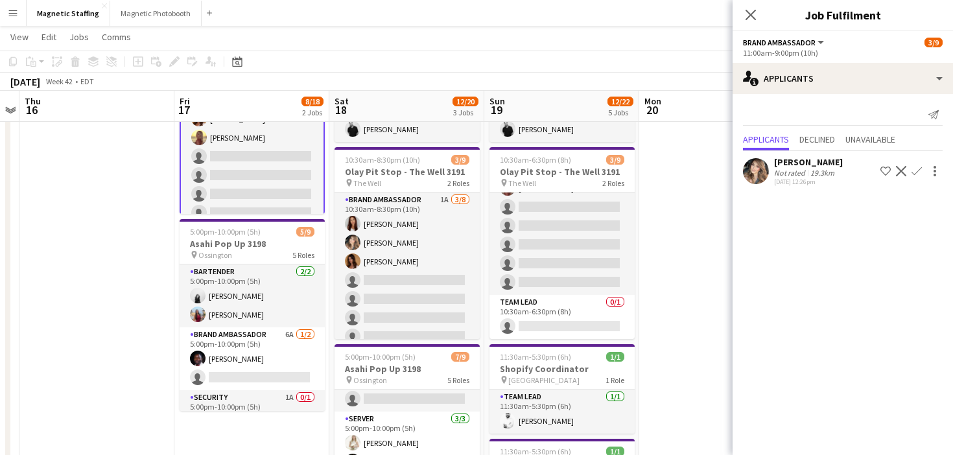
click at [919, 168] on app-icon "Confirm" at bounding box center [917, 171] width 10 height 10
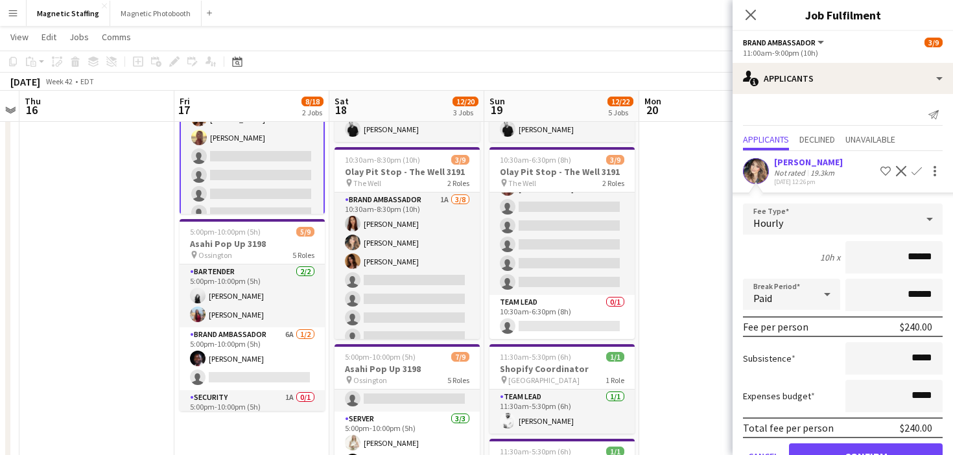
scroll to position [38, 0]
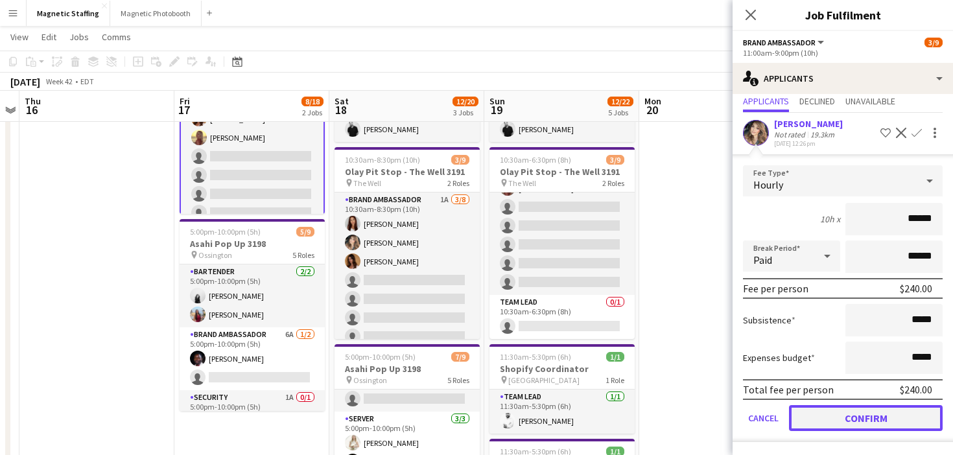
click at [814, 416] on button "Confirm" at bounding box center [866, 418] width 154 height 26
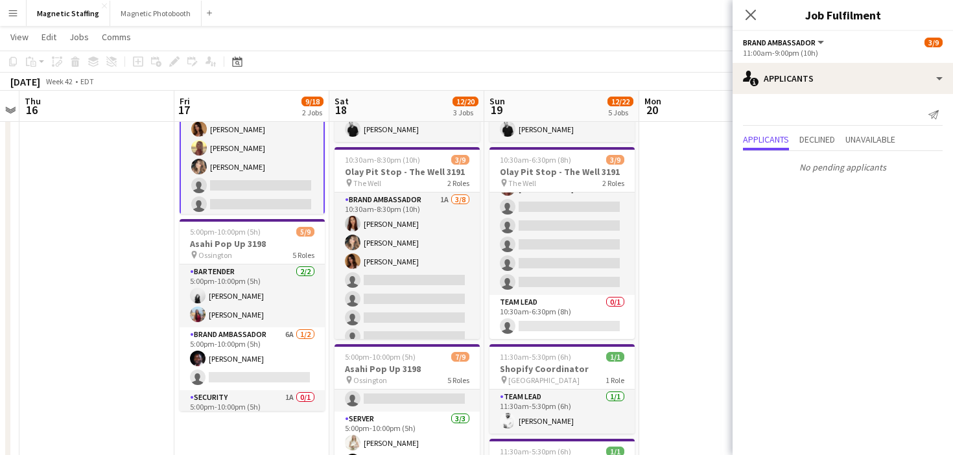
scroll to position [0, 0]
click at [683, 364] on app-date-cell at bounding box center [716, 386] width 155 height 738
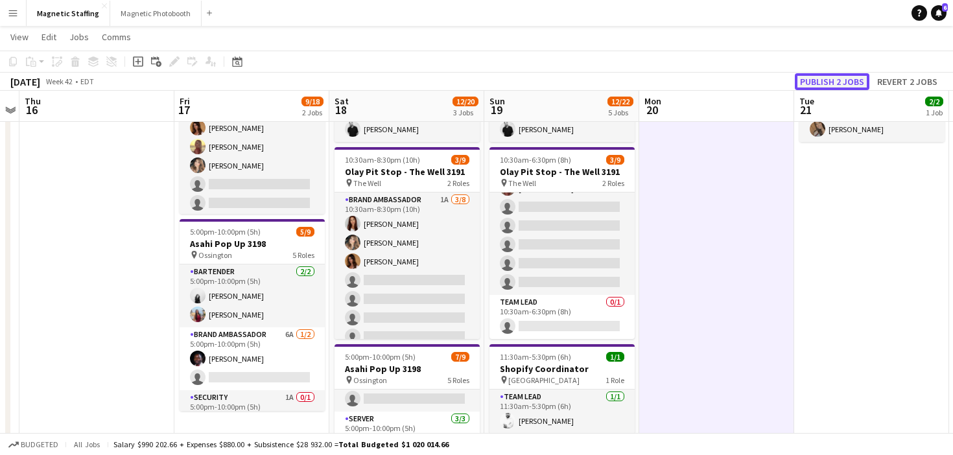
click at [832, 75] on button "Publish 2 jobs" at bounding box center [832, 81] width 75 height 17
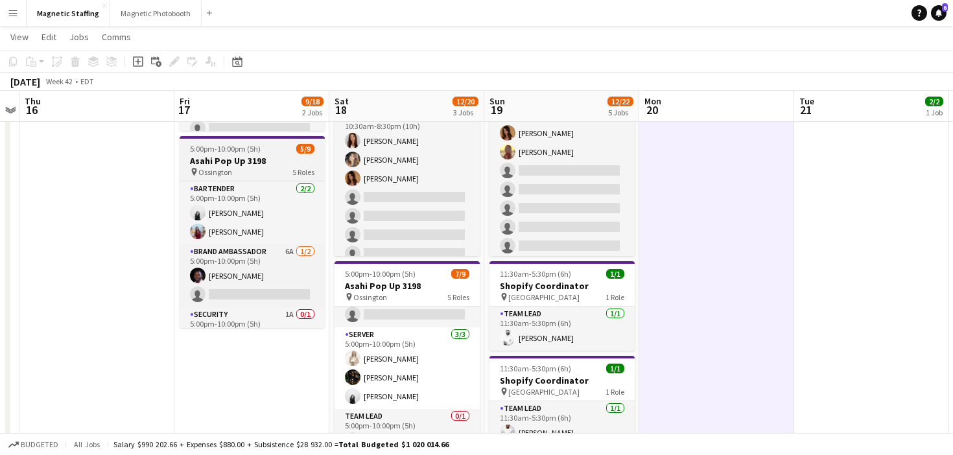
click at [225, 147] on span "5:00pm-10:00pm (5h)" at bounding box center [225, 149] width 71 height 10
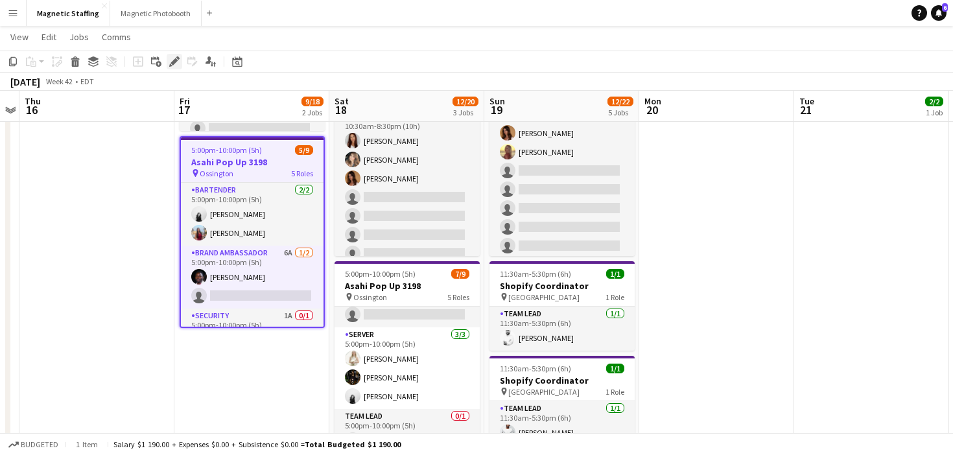
click at [170, 59] on icon "Edit" at bounding box center [174, 61] width 10 height 10
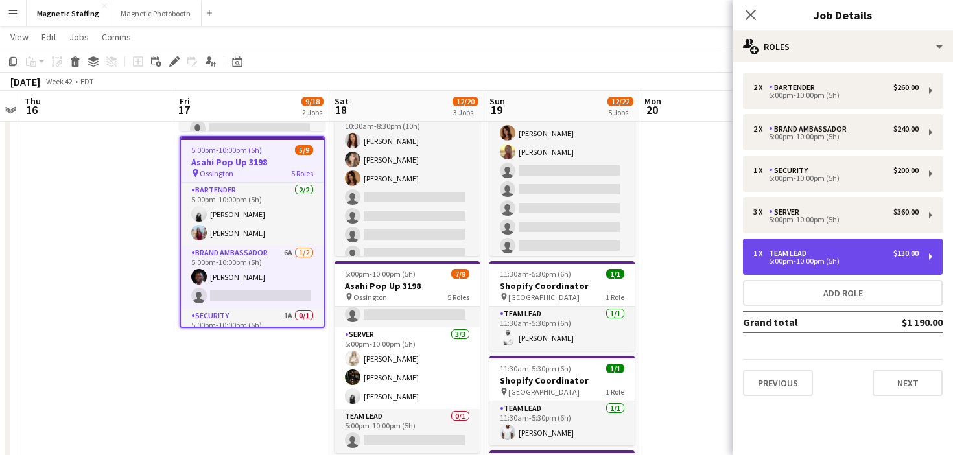
click at [858, 257] on div "1 x Team Lead $130.00" at bounding box center [836, 253] width 165 height 9
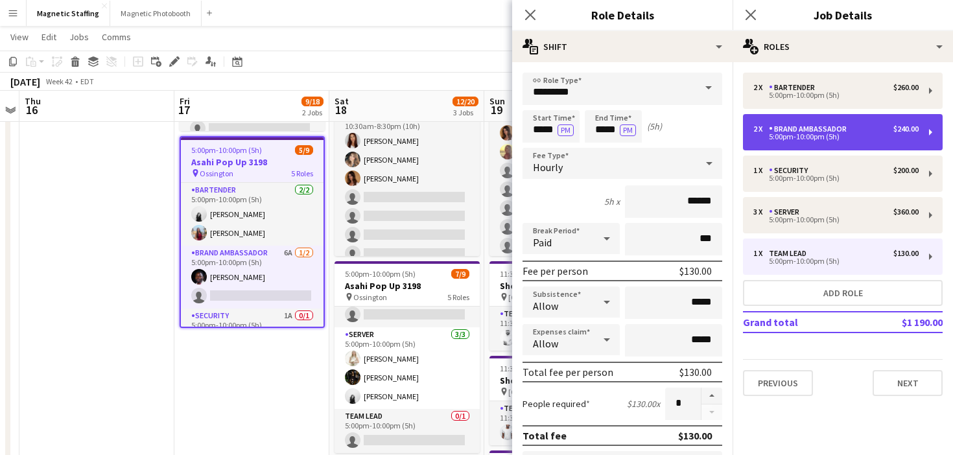
click at [811, 126] on div "Brand Ambassador" at bounding box center [810, 129] width 83 height 9
type input "**********"
type input "******"
type input "*"
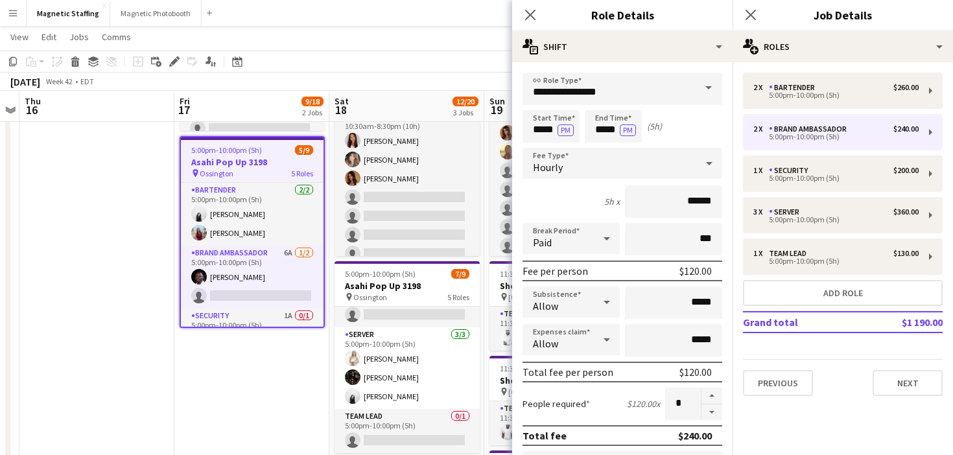
click at [802, 154] on div "2 x Bartender $260.00 5:00pm-10:00pm (5h) 2 x Brand Ambassador $240.00 5:00pm-1…" at bounding box center [843, 235] width 221 height 324
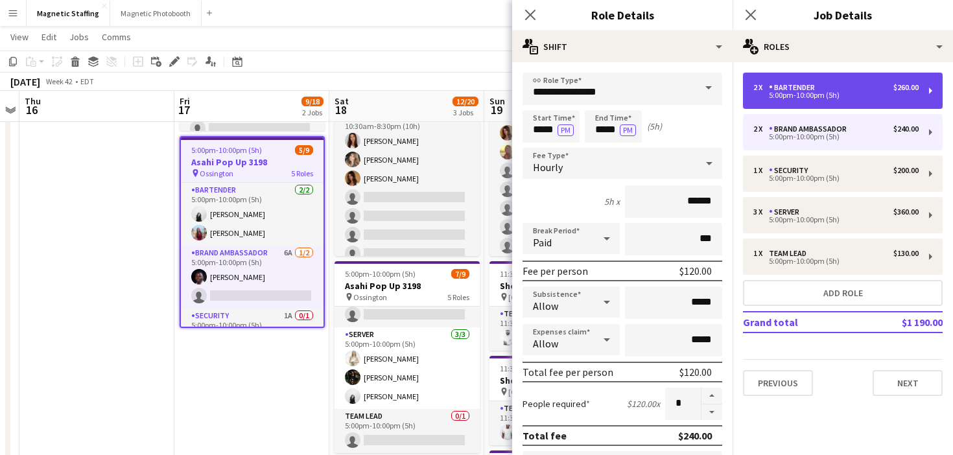
click at [809, 95] on div "5:00pm-10:00pm (5h)" at bounding box center [836, 95] width 165 height 6
type input "*********"
type input "******"
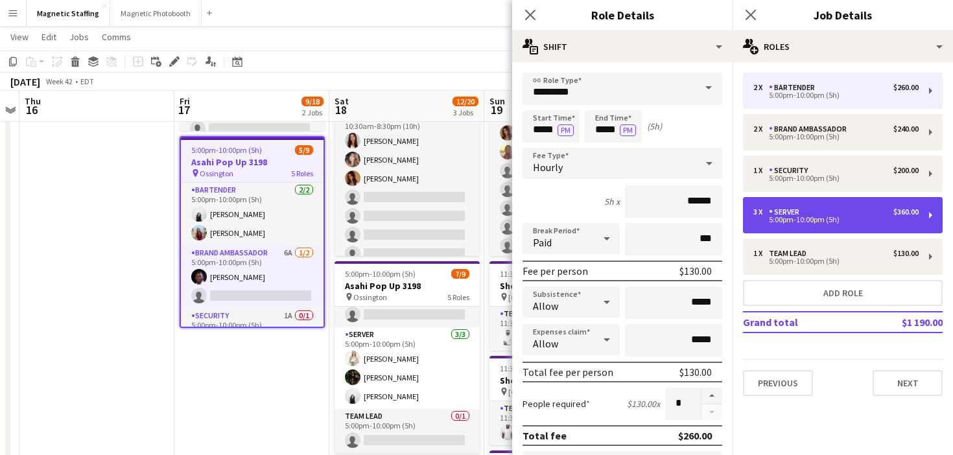
click at [773, 226] on div "3 x Server $360.00 5:00pm-10:00pm (5h)" at bounding box center [843, 215] width 200 height 36
type input "******"
type input "*"
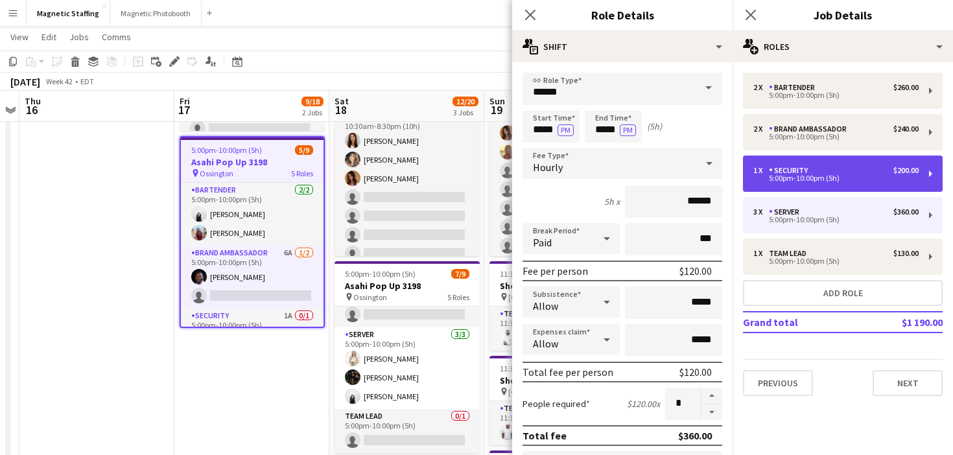
click at [802, 178] on div "5:00pm-10:00pm (5h)" at bounding box center [836, 178] width 165 height 6
type input "********"
type input "******"
type input "*"
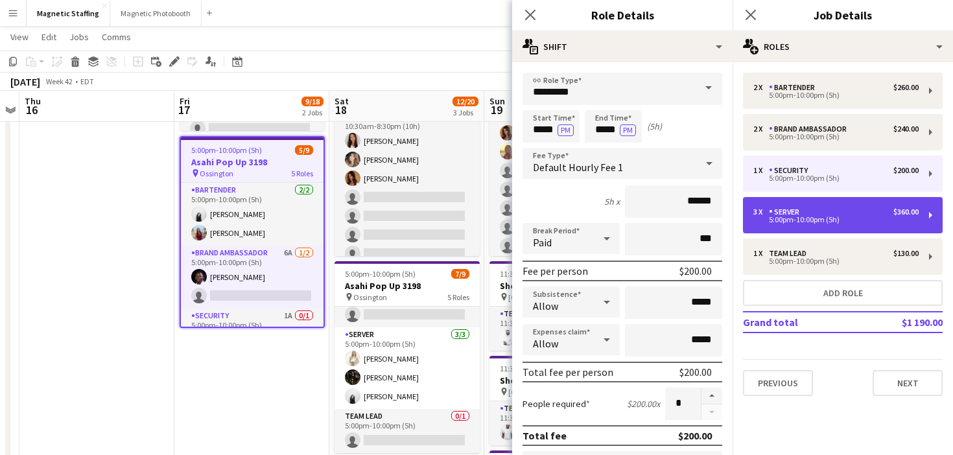
click at [770, 228] on div "3 x Server $360.00 5:00pm-10:00pm (5h)" at bounding box center [843, 215] width 200 height 36
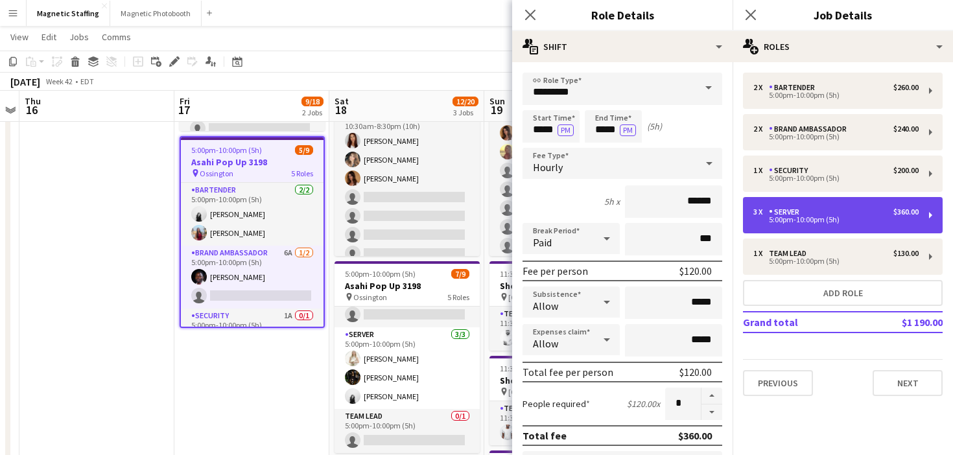
type input "******"
type input "*"
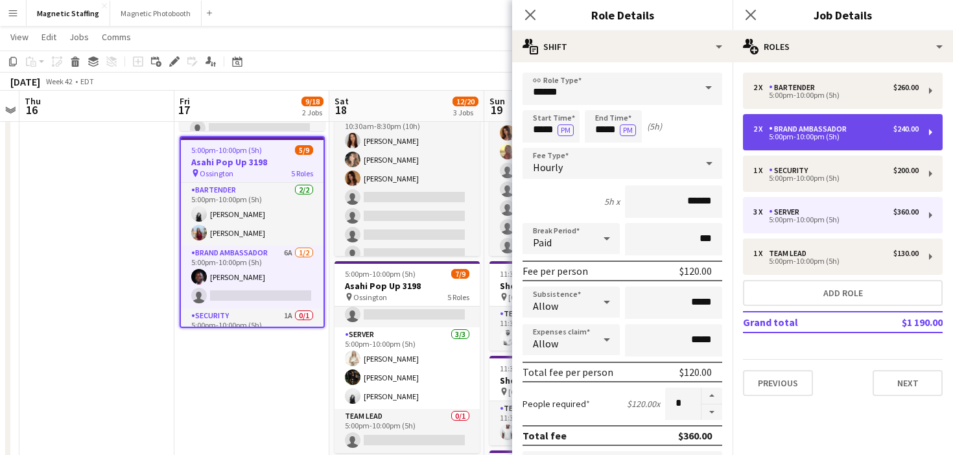
click at [791, 136] on div "5:00pm-10:00pm (5h)" at bounding box center [836, 137] width 165 height 6
type input "**********"
type input "*"
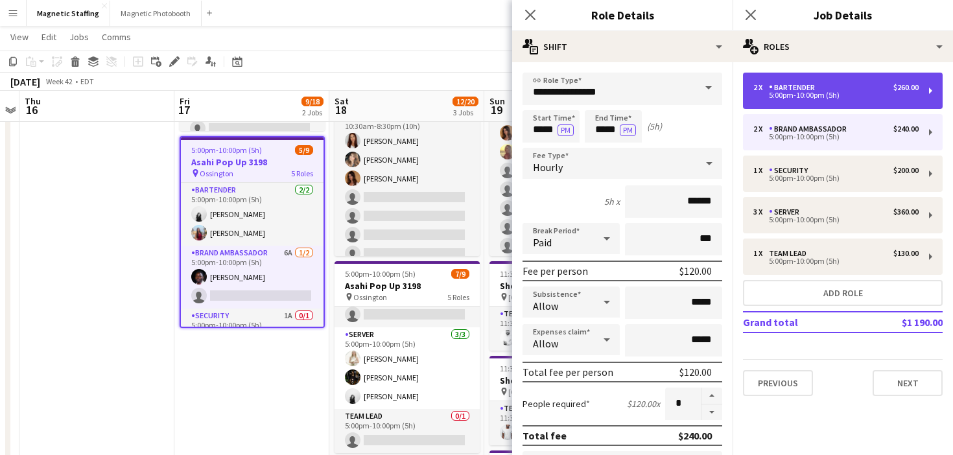
click at [800, 92] on div "5:00pm-10:00pm (5h)" at bounding box center [836, 95] width 165 height 6
type input "*********"
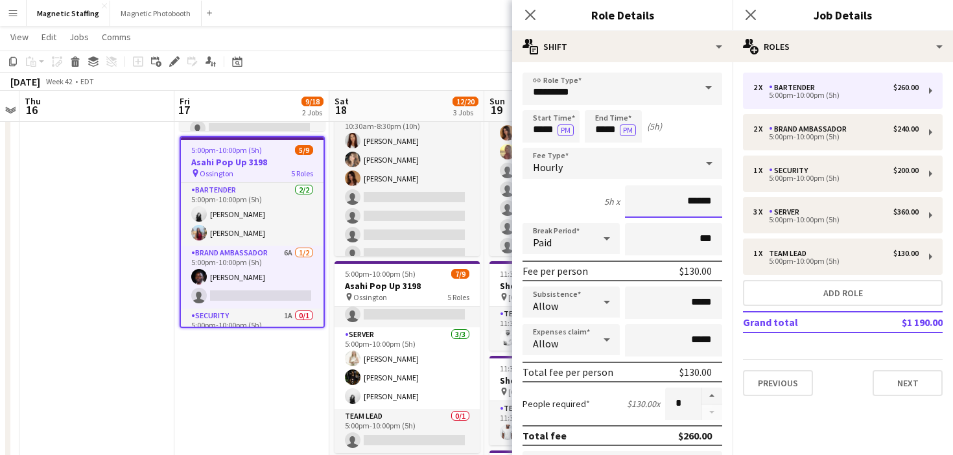
click at [692, 201] on input "******" at bounding box center [673, 201] width 97 height 32
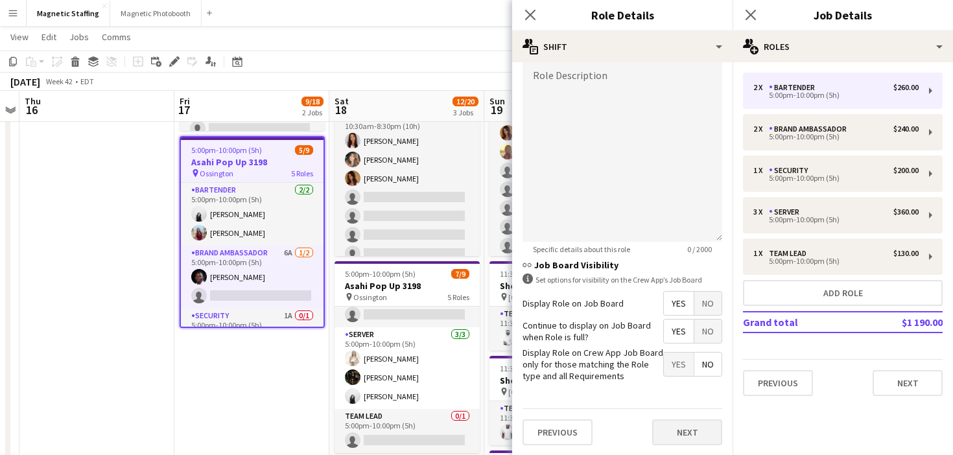
type input "******"
click at [673, 440] on button "Next" at bounding box center [687, 433] width 70 height 26
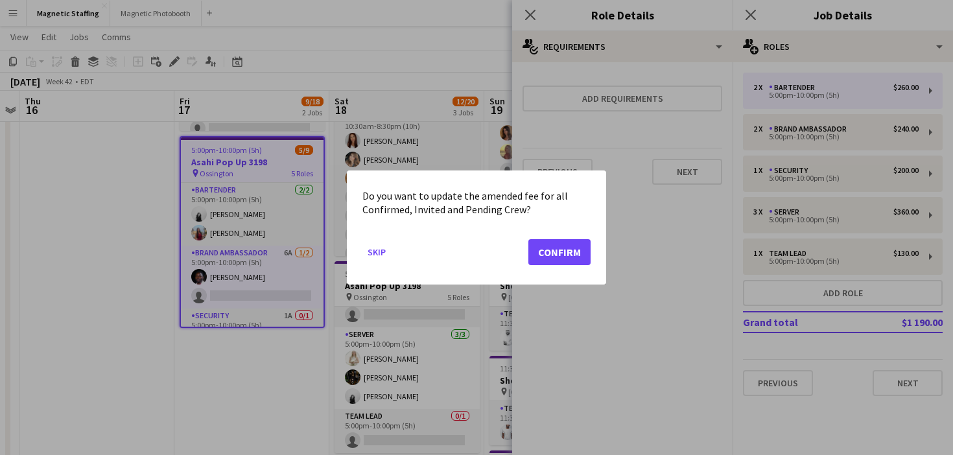
scroll to position [0, 0]
click at [573, 252] on button "Confirm" at bounding box center [560, 252] width 62 height 26
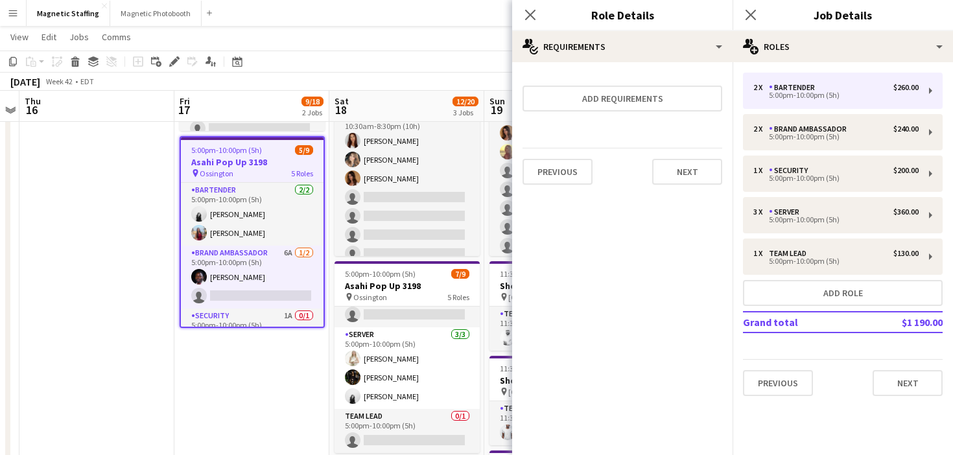
scroll to position [211, 0]
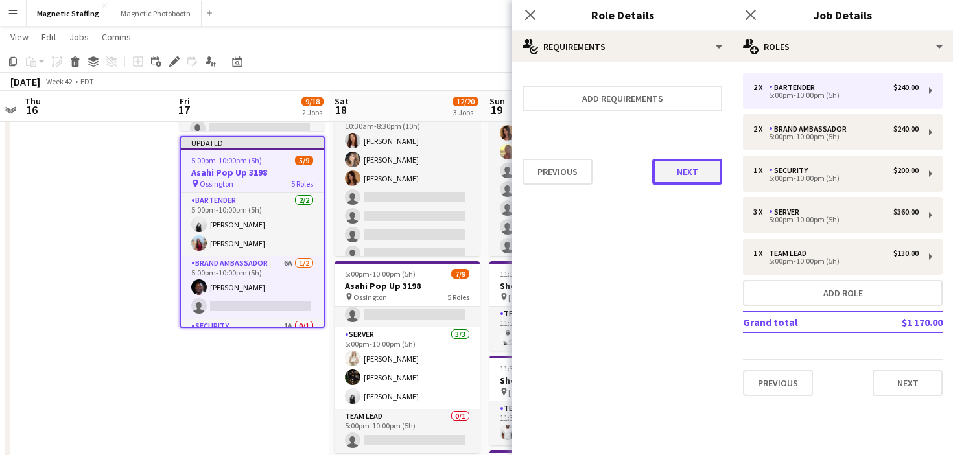
click at [682, 184] on button "Next" at bounding box center [687, 172] width 70 height 26
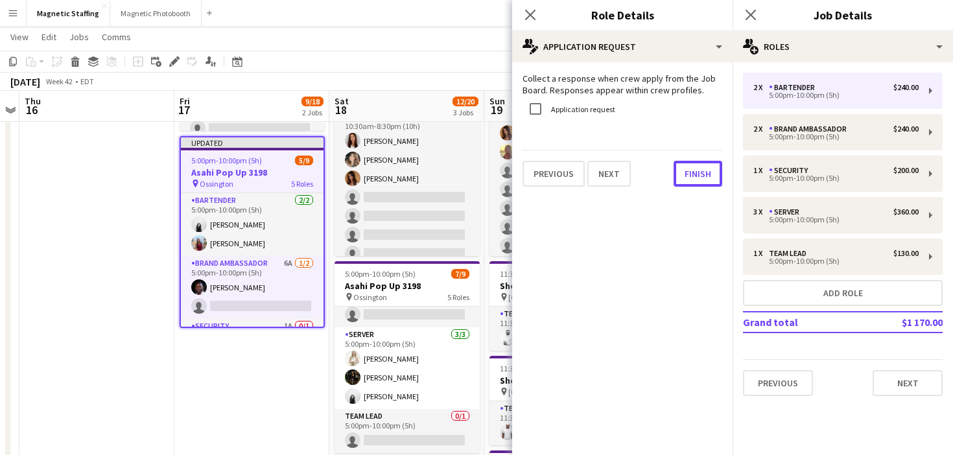
click at [682, 184] on button "Finish" at bounding box center [698, 174] width 49 height 26
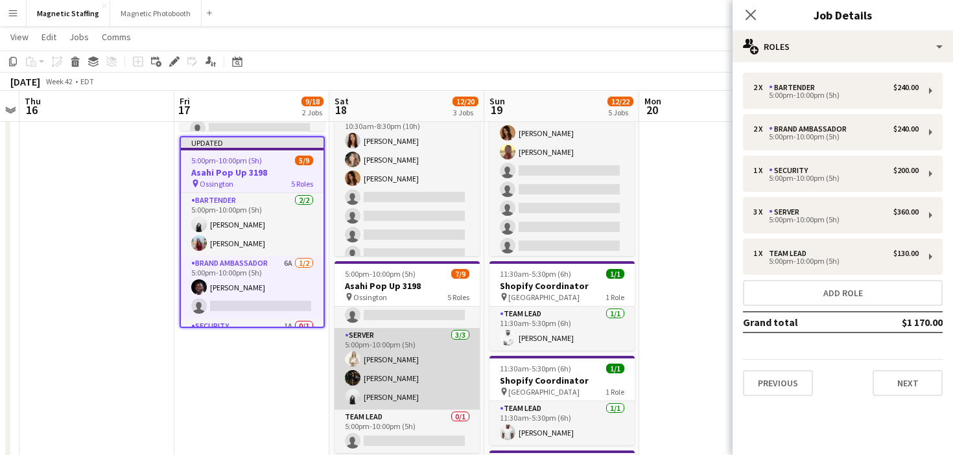
scroll to position [0, 0]
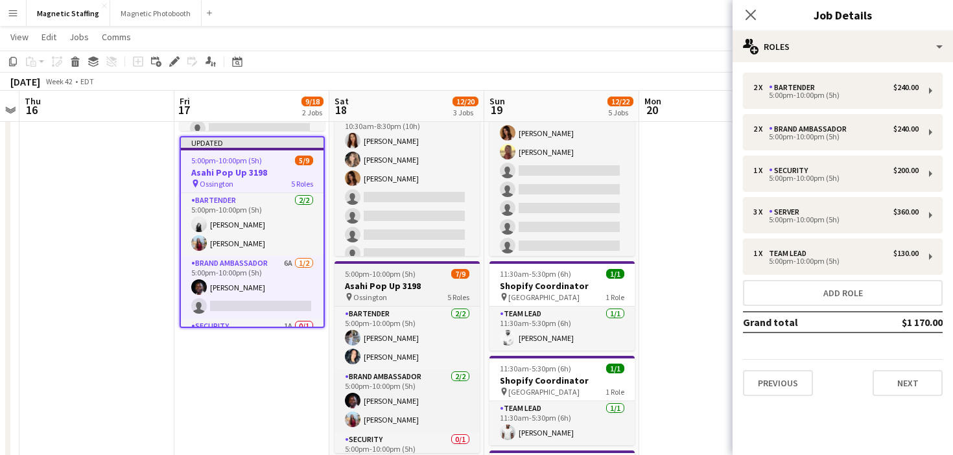
click at [392, 280] on app-job-card "5:00pm-10:00pm (5h) 7/9 Asahi Pop Up 3198 pin Ossington 5 Roles Bartender 2/2 5…" at bounding box center [407, 357] width 145 height 192
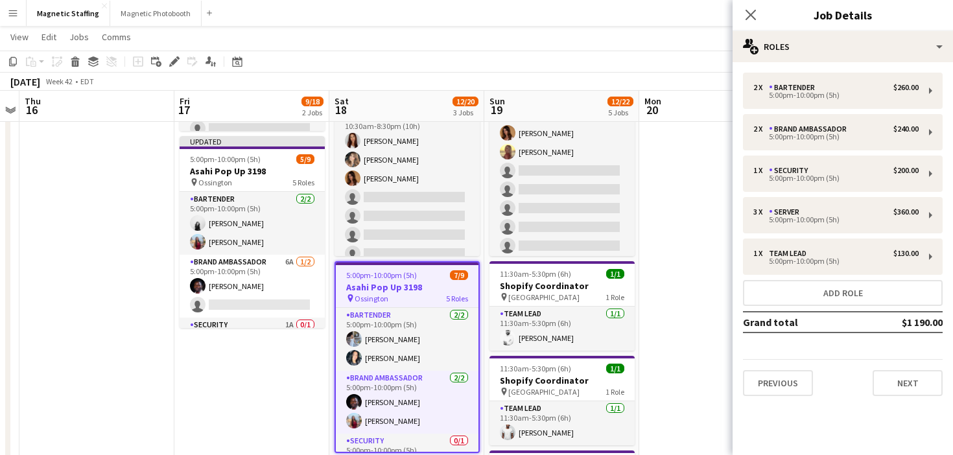
click at [716, 99] on app-board-header-date "Mon 20" at bounding box center [716, 106] width 155 height 31
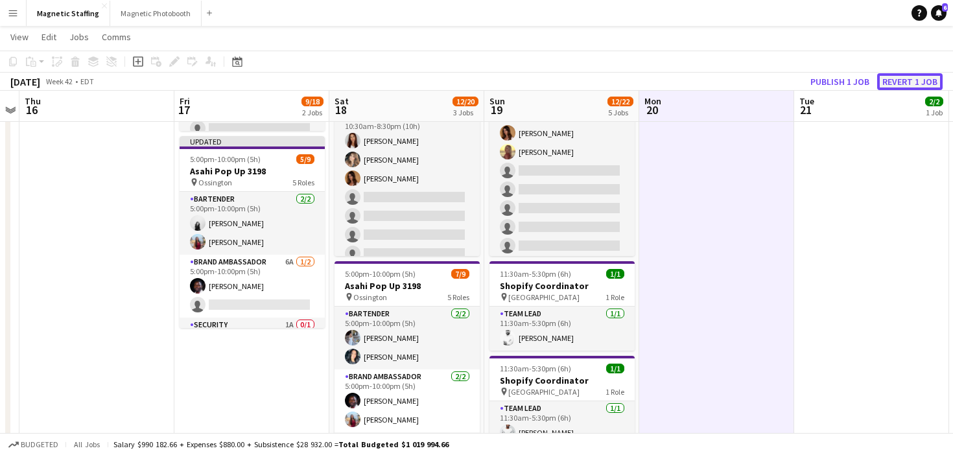
click at [902, 80] on button "Revert 1 job" at bounding box center [911, 81] width 66 height 17
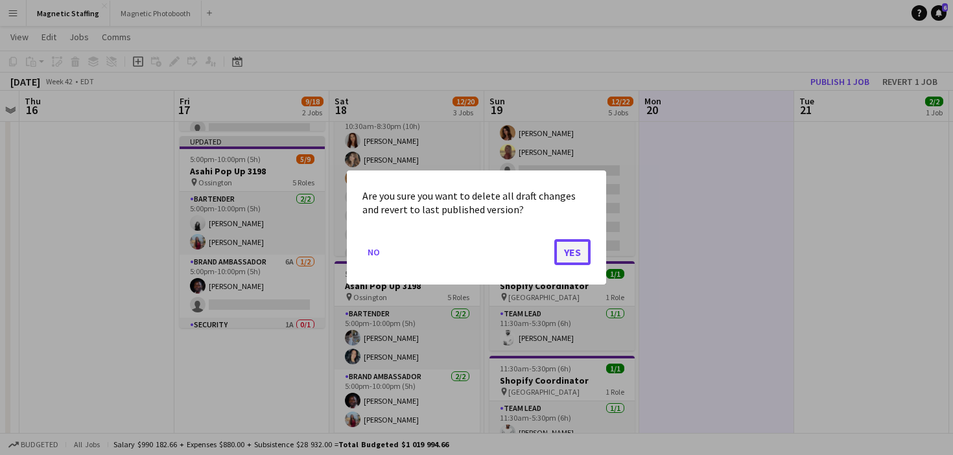
click at [566, 261] on button "Yes" at bounding box center [573, 252] width 36 height 26
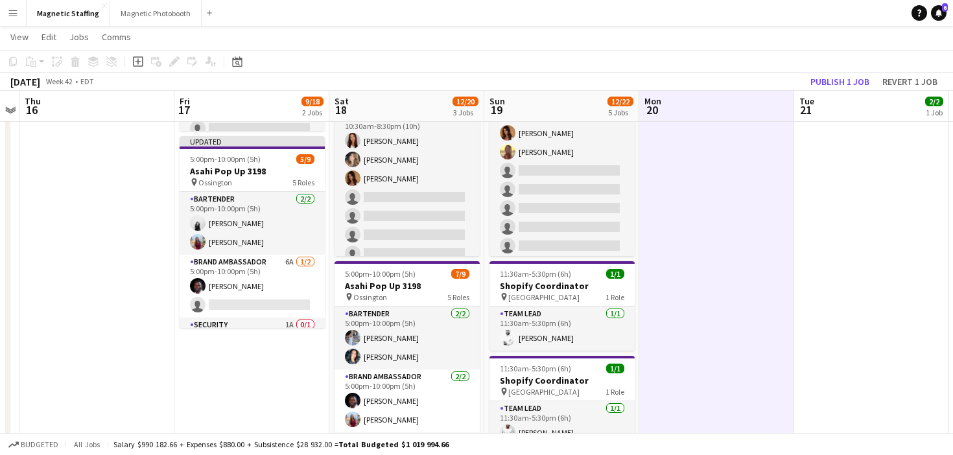
scroll to position [211, 0]
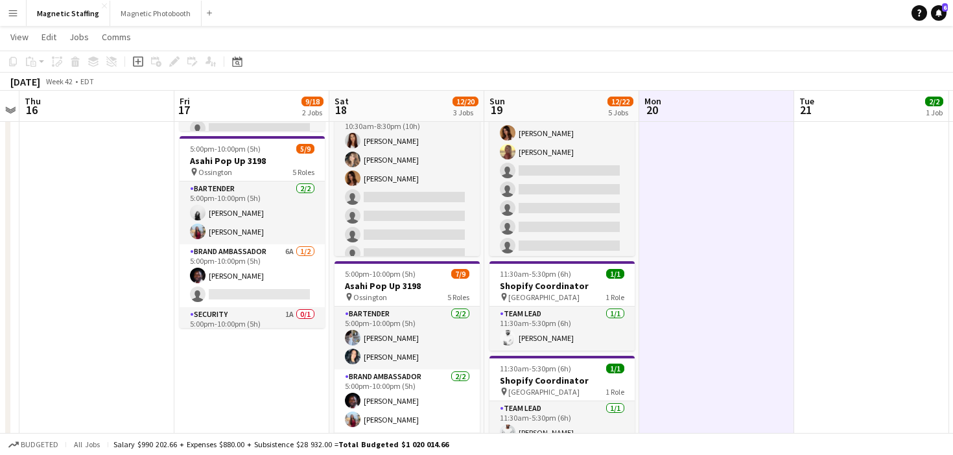
click at [769, 116] on app-board-header-date "Mon 20" at bounding box center [716, 106] width 155 height 31
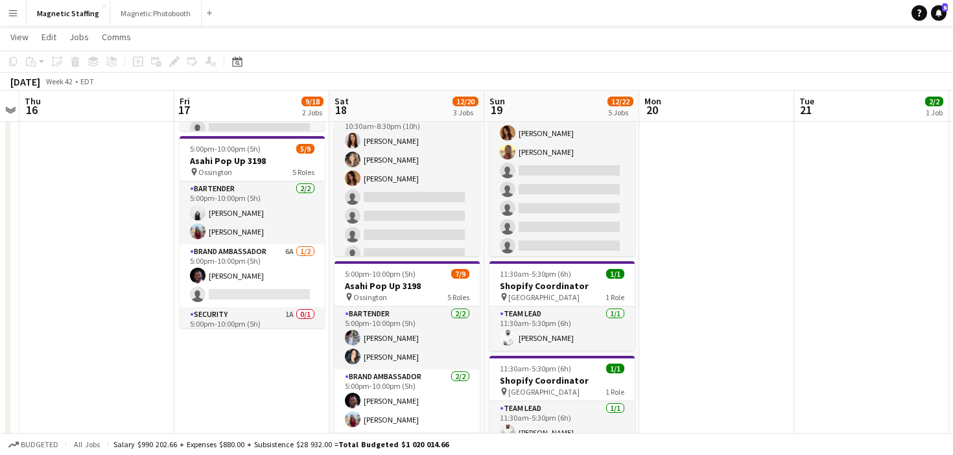
scroll to position [32, 0]
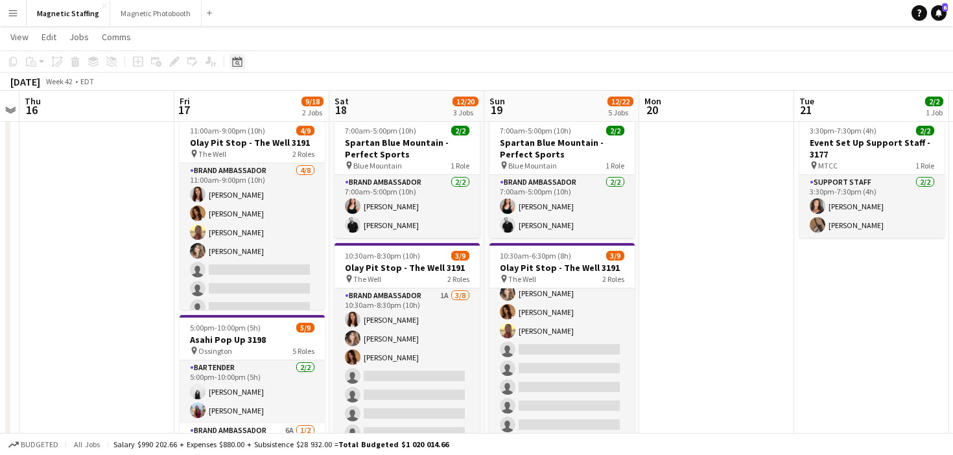
click at [234, 66] on icon "Date picker" at bounding box center [237, 61] width 10 height 10
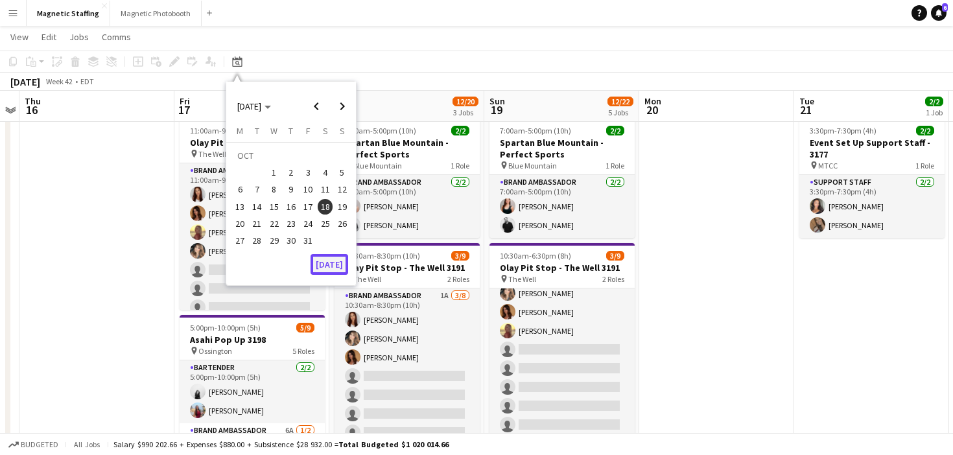
click at [331, 265] on button "[DATE]" at bounding box center [330, 264] width 38 height 21
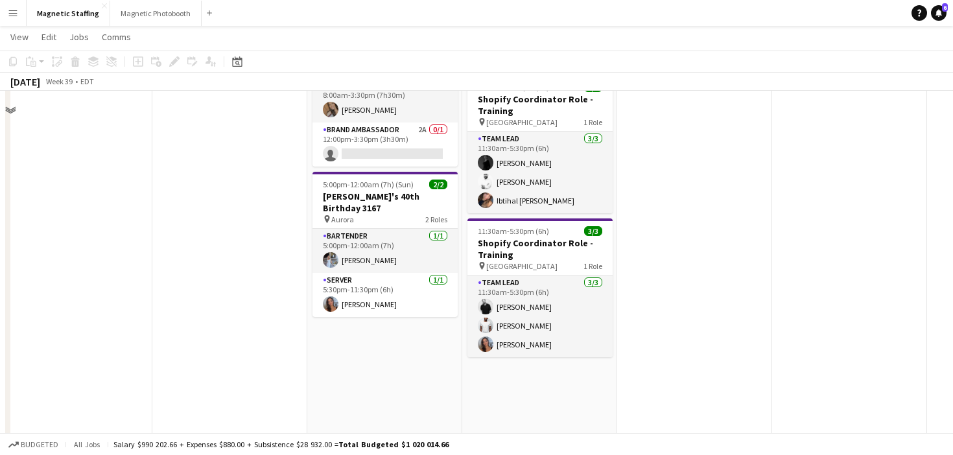
scroll to position [446, 0]
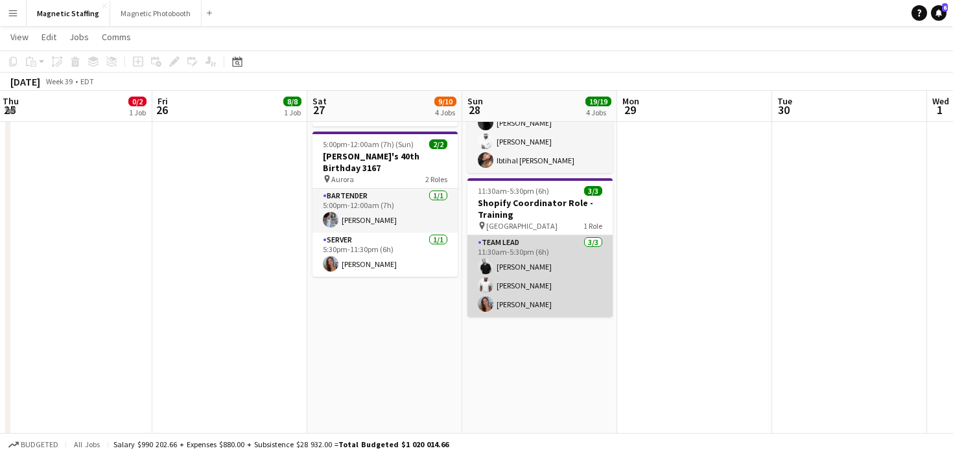
click at [545, 277] on app-card-role "Team Lead 3/3 11:30am-5:30pm (6h) jean-philippe roy Juvon Taylor Diana Michaili…" at bounding box center [540, 276] width 145 height 82
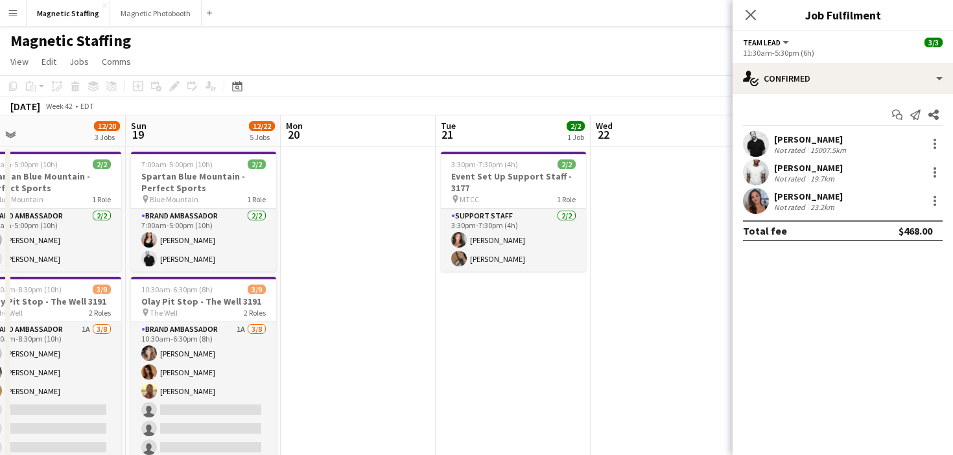
scroll to position [14, 0]
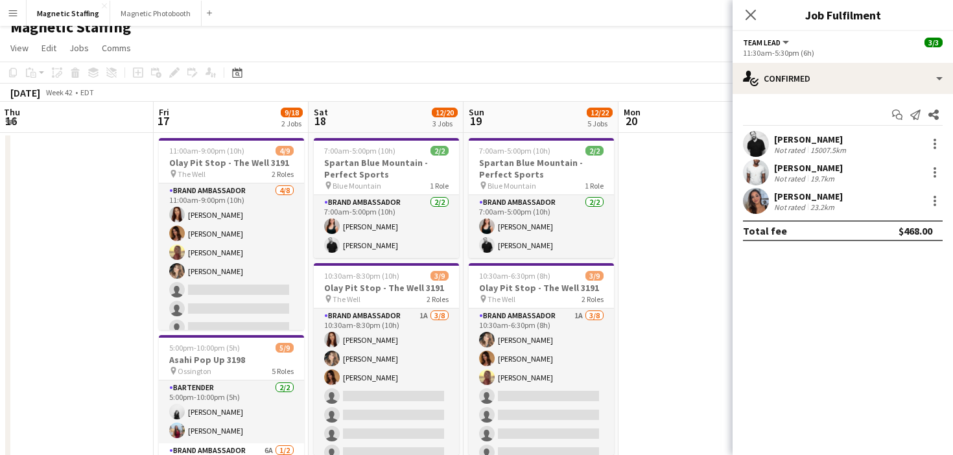
drag, startPoint x: 381, startPoint y: 287, endPoint x: 111, endPoint y: 266, distance: 271.3
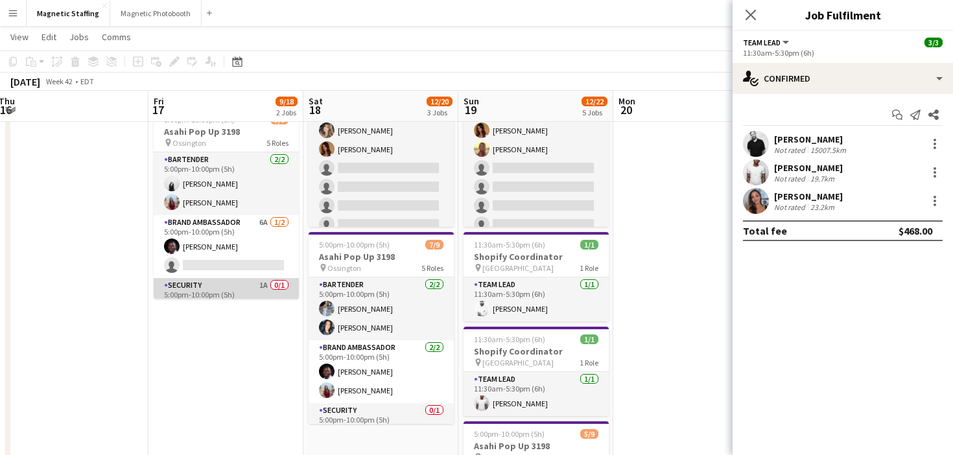
scroll to position [149, 0]
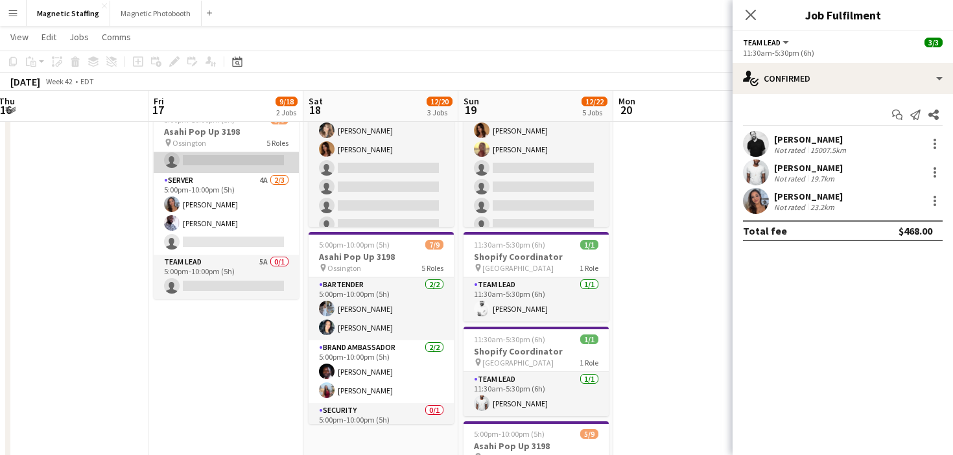
click at [221, 282] on app-card-role "Team Lead 5A 0/1 5:00pm-10:00pm (5h) single-neutral-actions" at bounding box center [226, 277] width 145 height 44
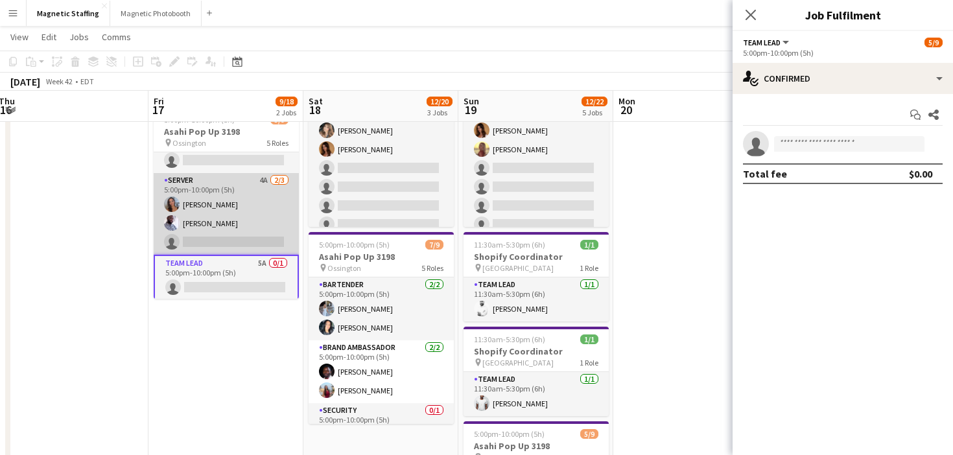
click at [212, 225] on app-card-role "Server 4A 2/3 5:00pm-10:00pm (5h) Diana Michailidis Charles Ofori-Attah single-…" at bounding box center [226, 214] width 145 height 82
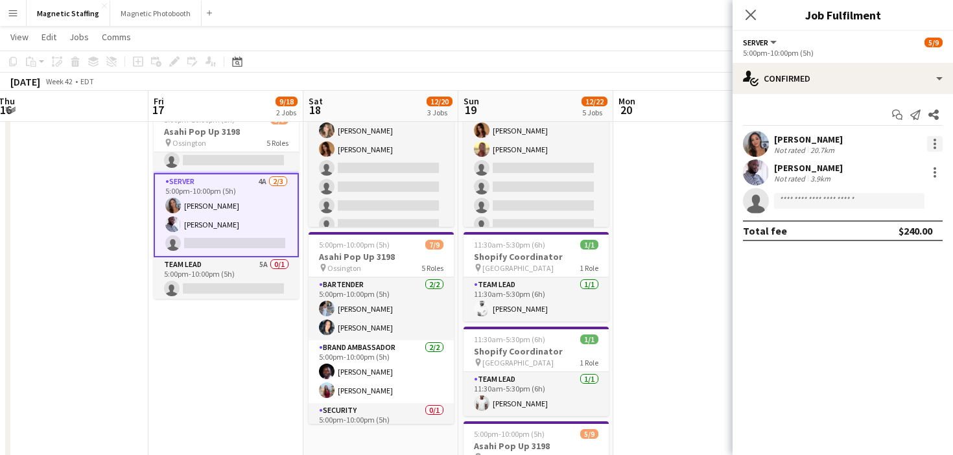
click at [931, 147] on div at bounding box center [935, 144] width 16 height 16
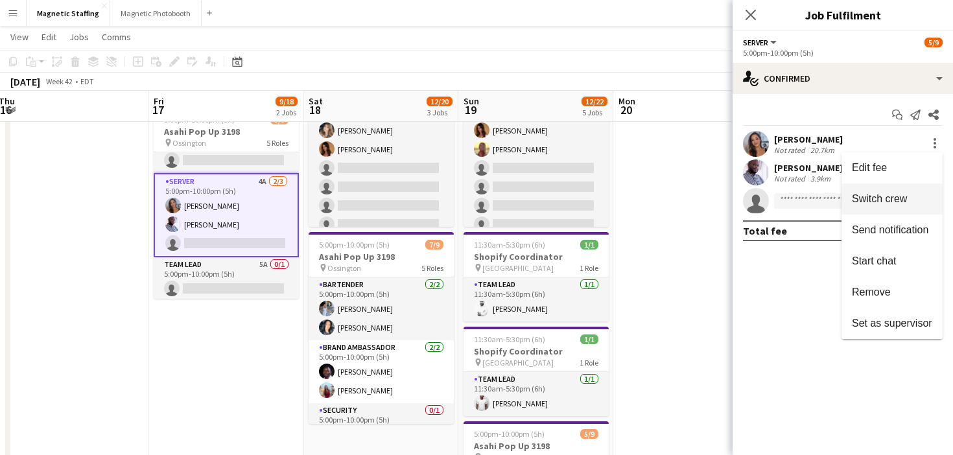
click at [894, 200] on span "Switch crew" at bounding box center [879, 198] width 55 height 11
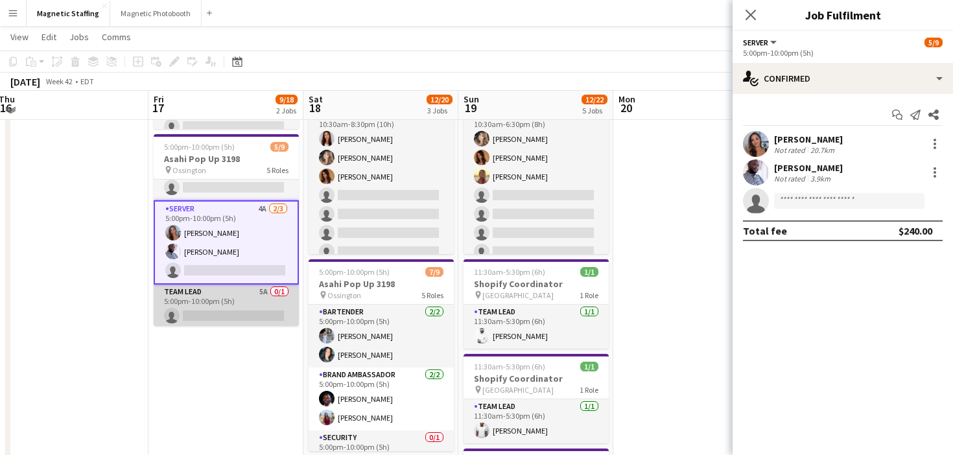
click at [276, 305] on app-card-role "Team Lead 5A 0/1 5:00pm-10:00pm (5h) single-neutral-actions" at bounding box center [226, 307] width 145 height 44
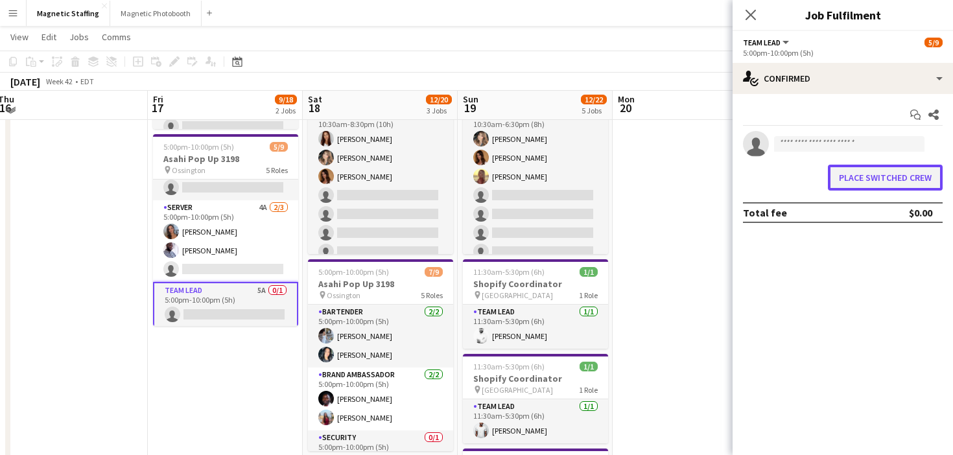
click at [857, 170] on button "Place switched crew" at bounding box center [885, 178] width 115 height 26
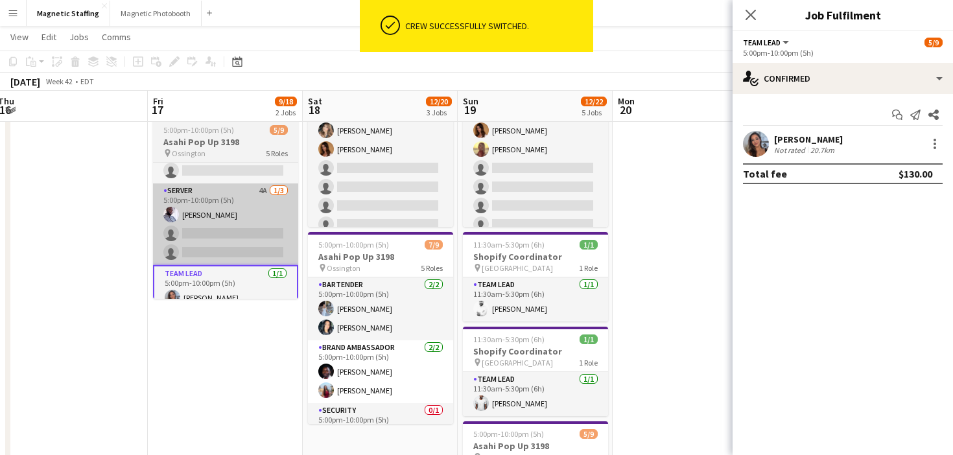
scroll to position [241, 0]
click at [263, 238] on app-card-role "Server 4A 1/3 5:00pm-10:00pm (5h) Charles Ofori-Attah single-neutral-actions si…" at bounding box center [225, 225] width 145 height 82
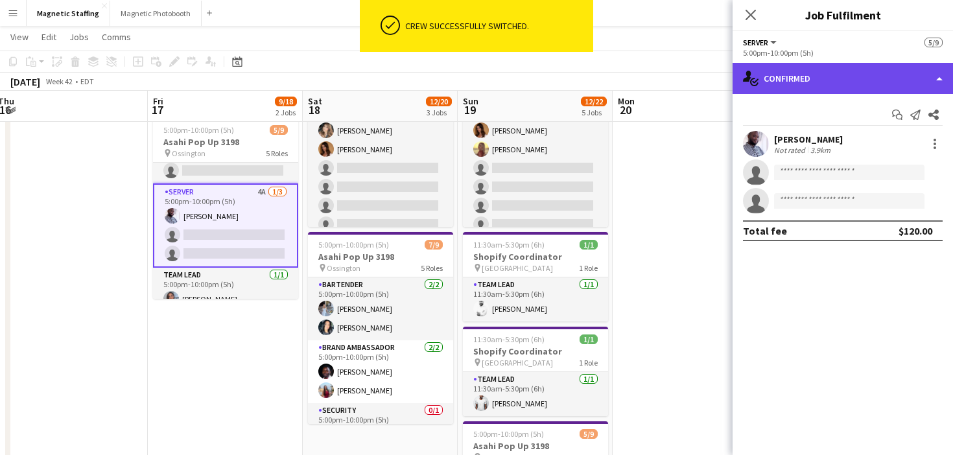
click at [855, 80] on div "single-neutral-actions-check-2 Confirmed" at bounding box center [843, 78] width 221 height 31
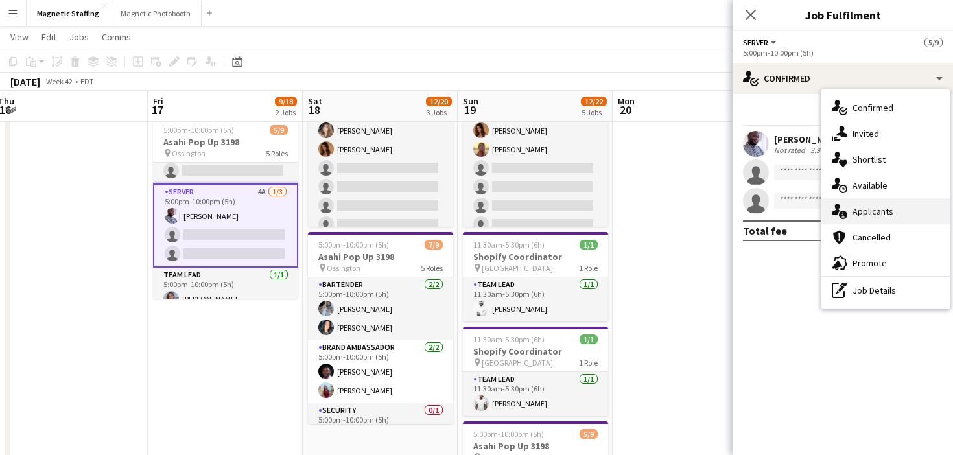
click at [851, 199] on div "single-neutral-actions-information Applicants" at bounding box center [886, 211] width 128 height 26
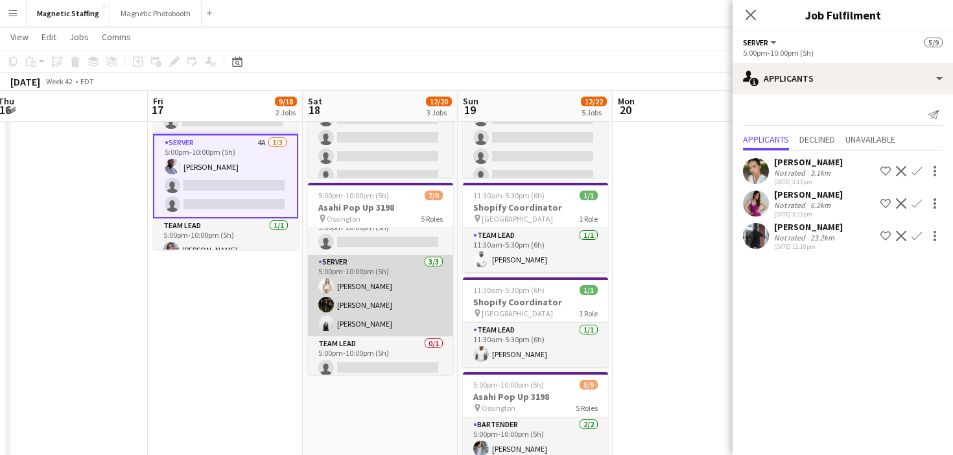
scroll to position [149, 0]
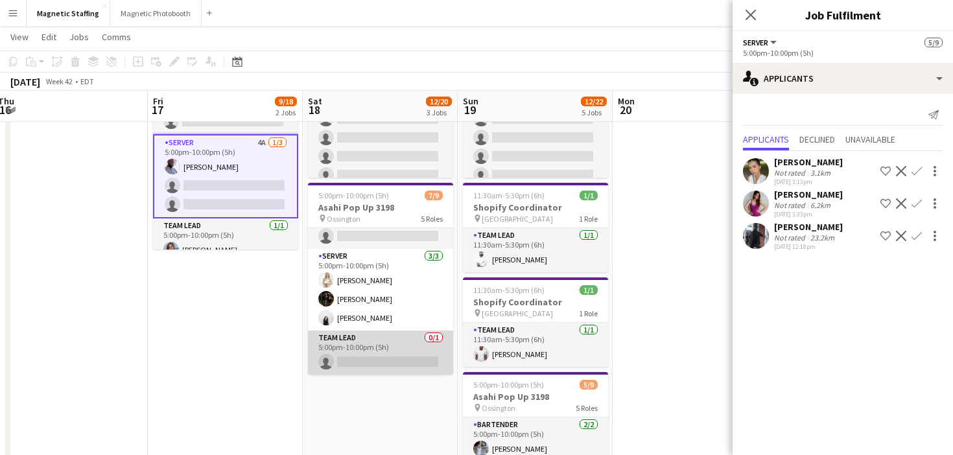
click at [365, 359] on app-card-role "Team Lead 0/1 5:00pm-10:00pm (5h) single-neutral-actions" at bounding box center [380, 353] width 145 height 44
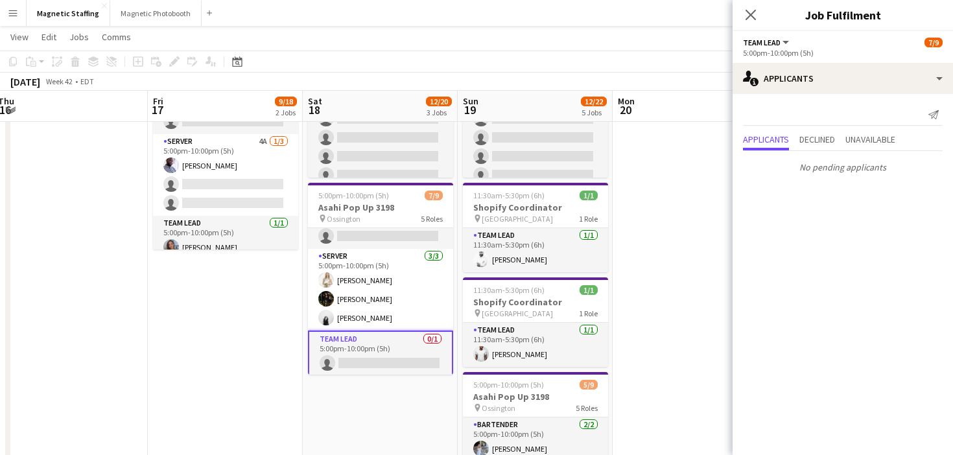
click at [392, 343] on app-card-role "Team Lead 0/1 5:00pm-10:00pm (5h) single-neutral-actions" at bounding box center [380, 354] width 145 height 47
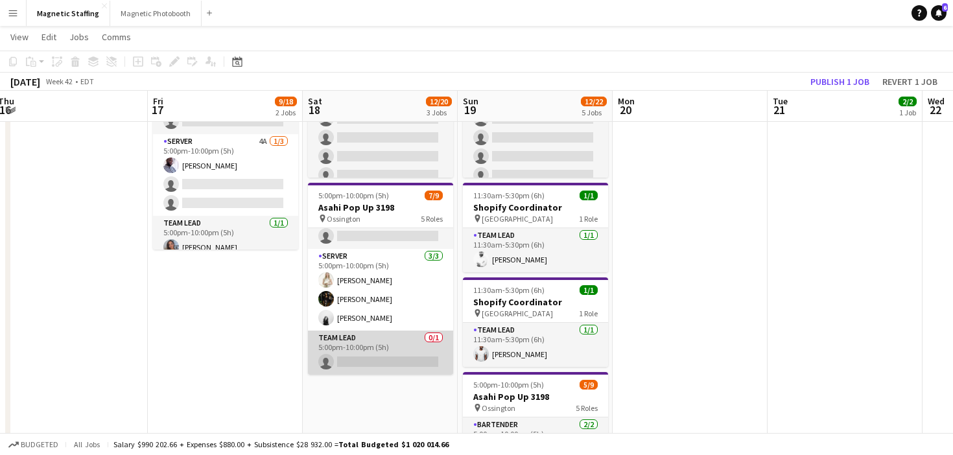
click at [392, 343] on app-card-role "Team Lead 0/1 5:00pm-10:00pm (5h) single-neutral-actions" at bounding box center [380, 353] width 145 height 44
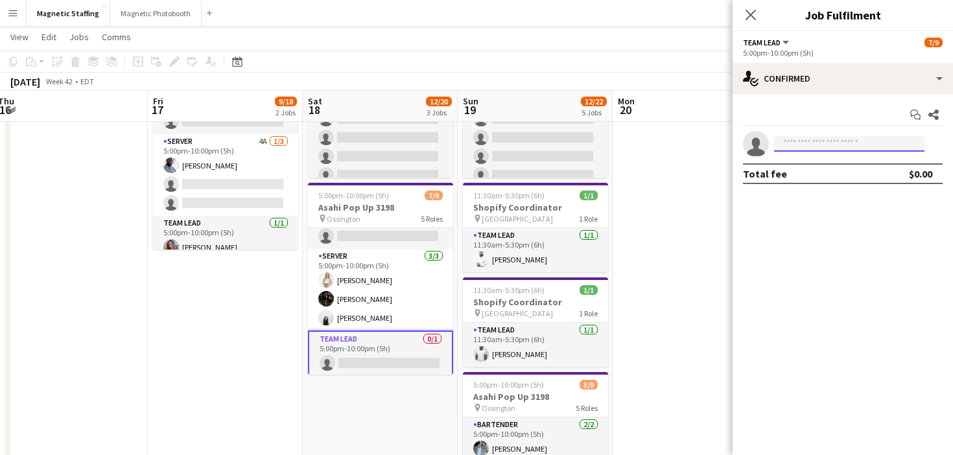
click at [829, 144] on input at bounding box center [849, 144] width 150 height 16
type input "*****"
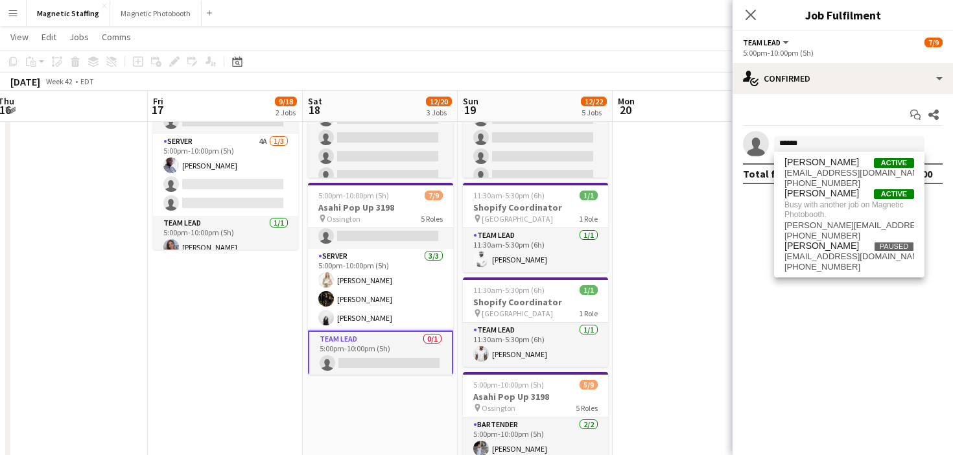
click at [645, 280] on app-date-cell at bounding box center [690, 224] width 155 height 738
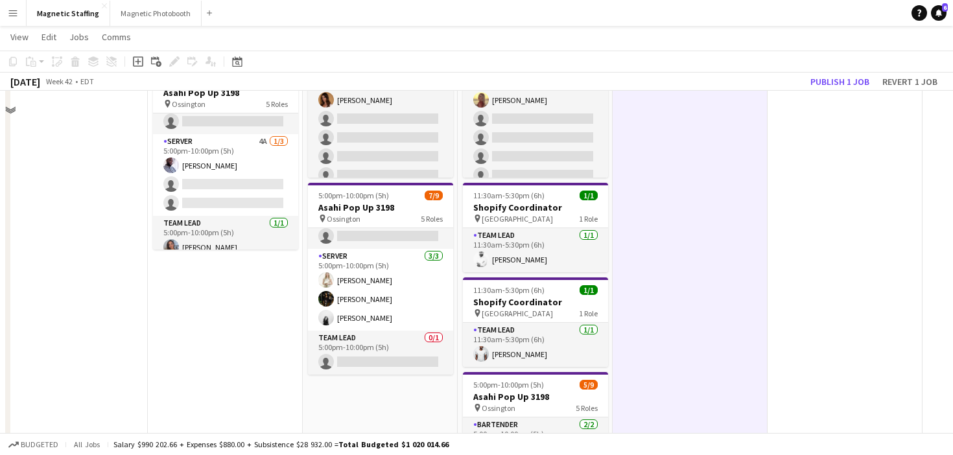
scroll to position [0, 0]
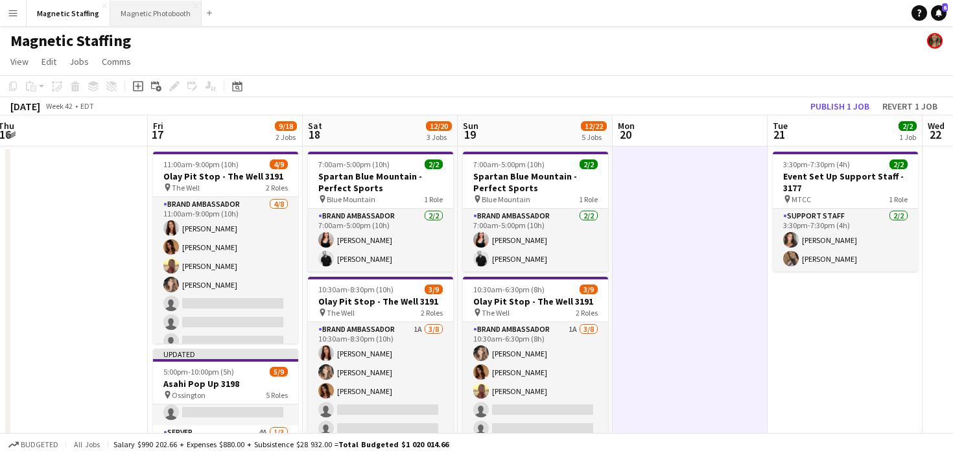
click at [144, 22] on button "Magnetic Photobooth Close" at bounding box center [155, 13] width 91 height 25
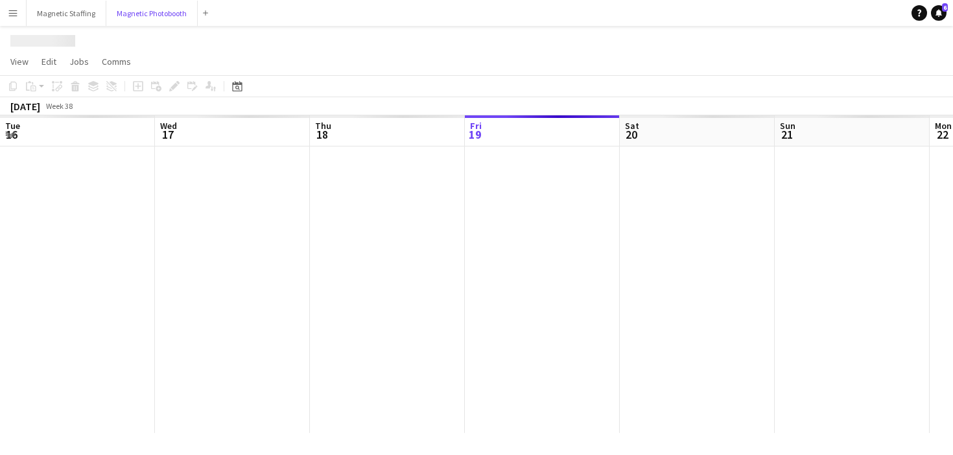
scroll to position [0, 310]
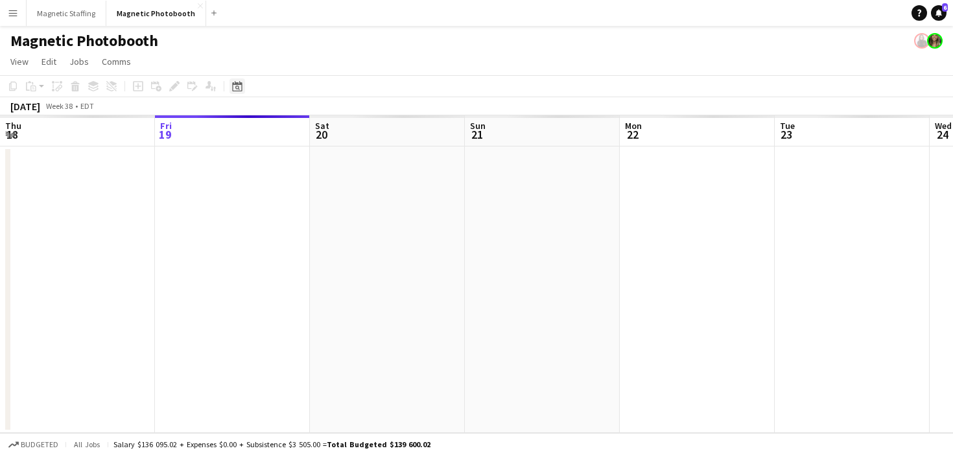
click at [234, 89] on icon "Date picker" at bounding box center [237, 86] width 10 height 10
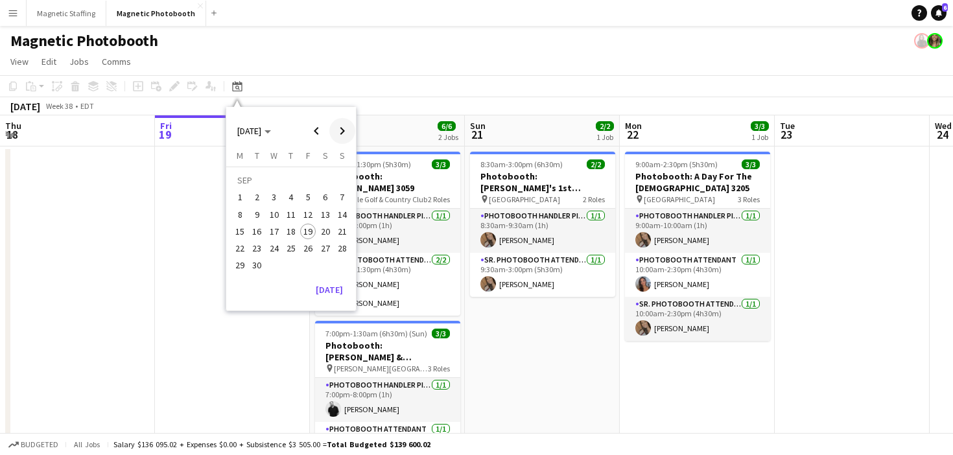
click at [335, 130] on span "Next month" at bounding box center [342, 131] width 26 height 26
click at [322, 235] on span "18" at bounding box center [326, 232] width 16 height 16
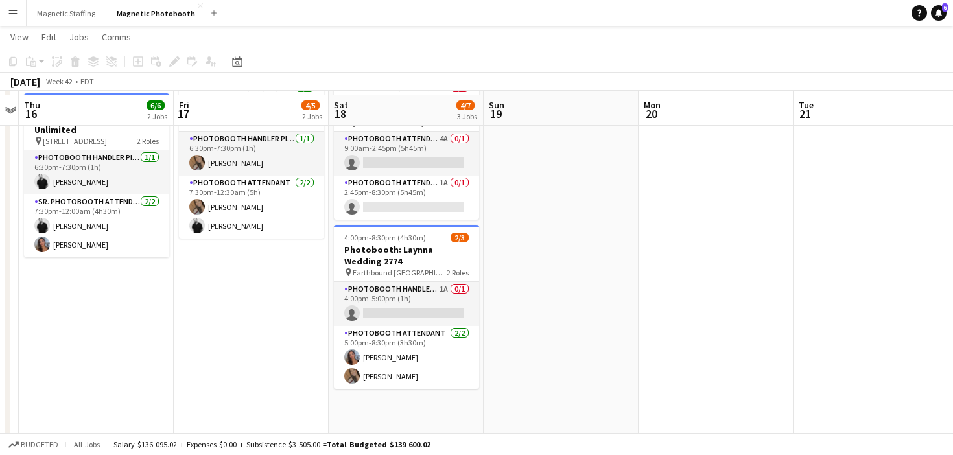
scroll to position [230, 0]
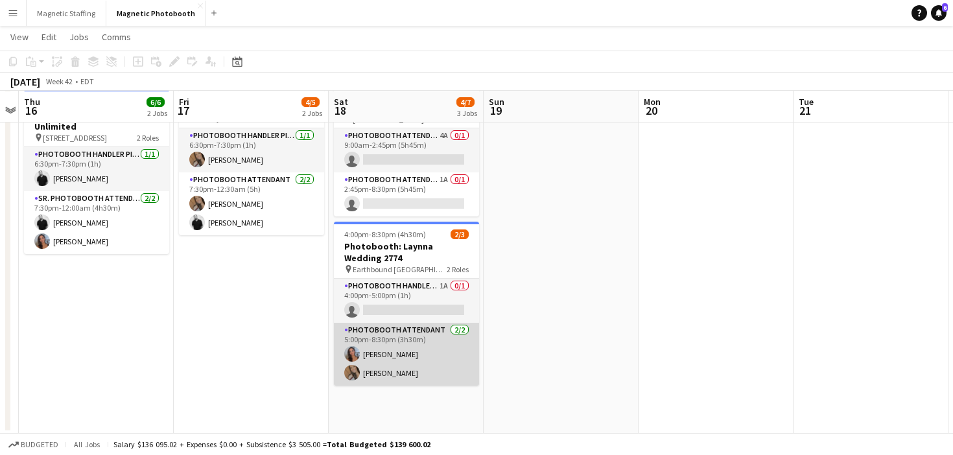
click at [393, 373] on app-card-role "Photobooth Attendant 2/2 5:00pm-8:30pm (3h30m) Diana Michailidis erica Musso" at bounding box center [406, 354] width 145 height 63
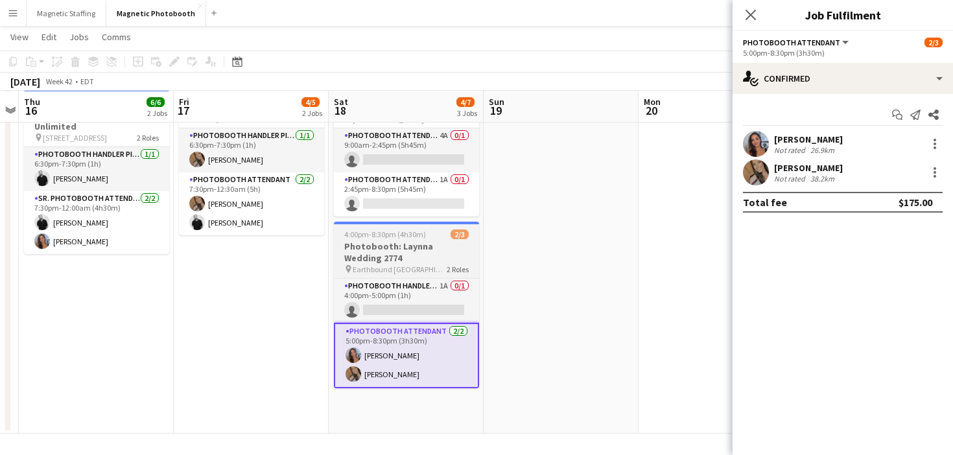
click at [400, 250] on h3 "Photobooth: Laynna Wedding 2774" at bounding box center [406, 252] width 145 height 23
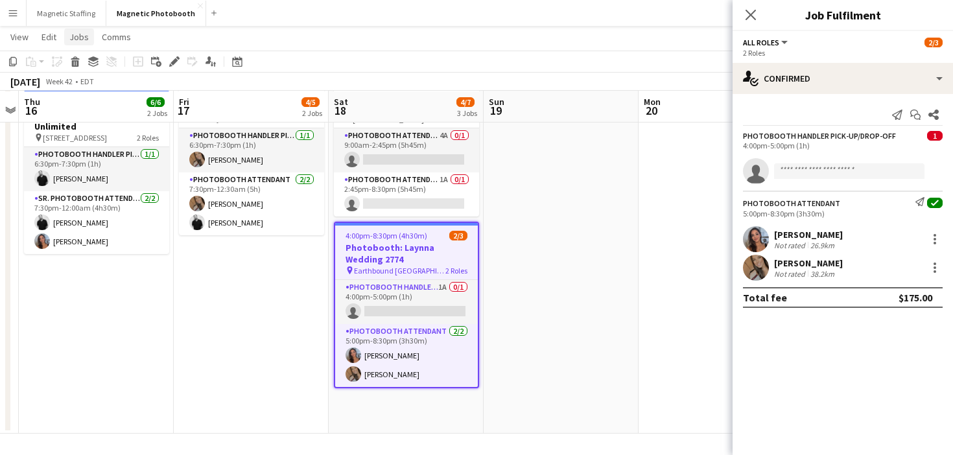
click at [86, 38] on span "Jobs" at bounding box center [78, 37] width 19 height 12
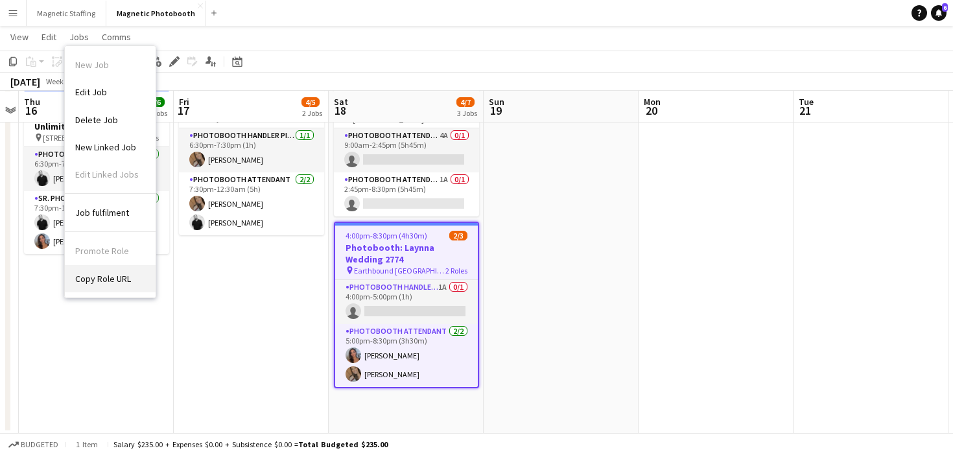
click at [121, 273] on span "Copy Role URL" at bounding box center [103, 279] width 56 height 12
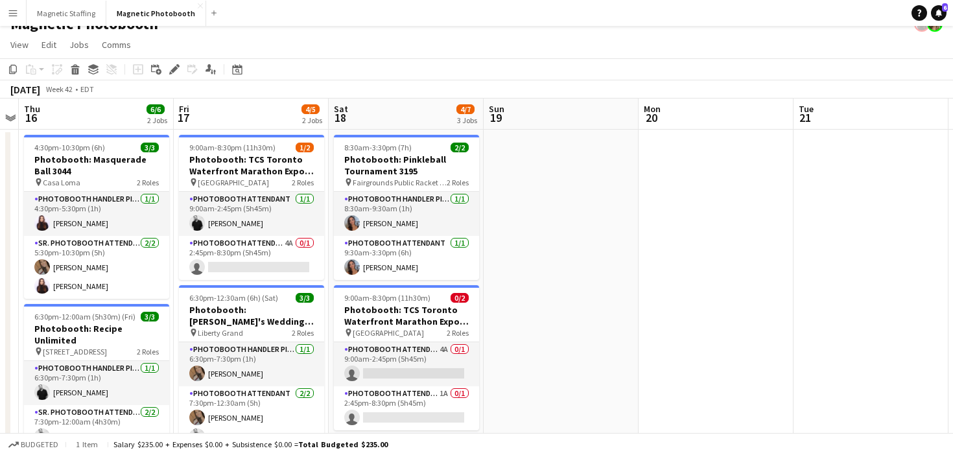
scroll to position [18, 0]
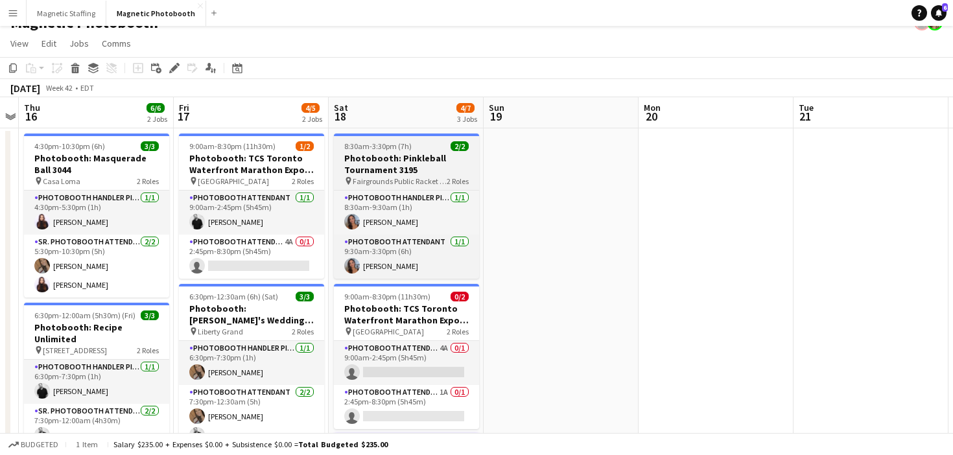
click at [372, 181] on span "Fairgrounds Public Racket Club - Leaside" at bounding box center [400, 181] width 94 height 10
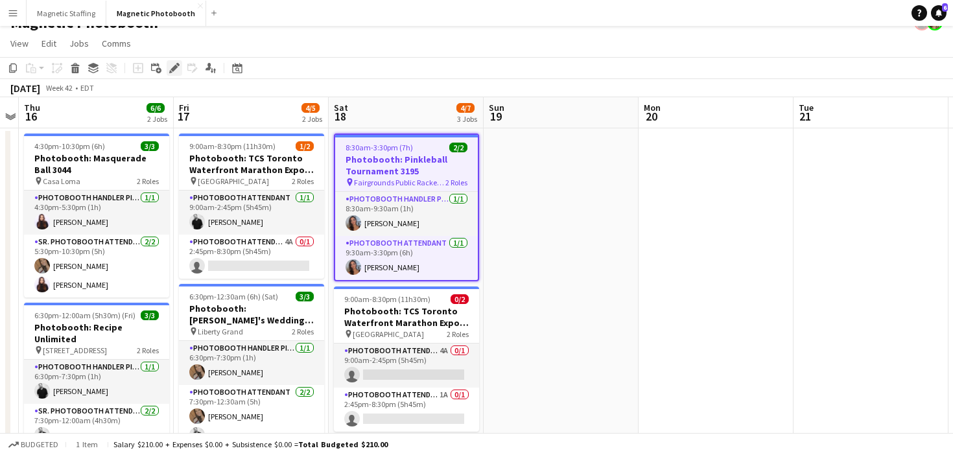
click at [171, 64] on icon "Edit" at bounding box center [174, 68] width 10 height 10
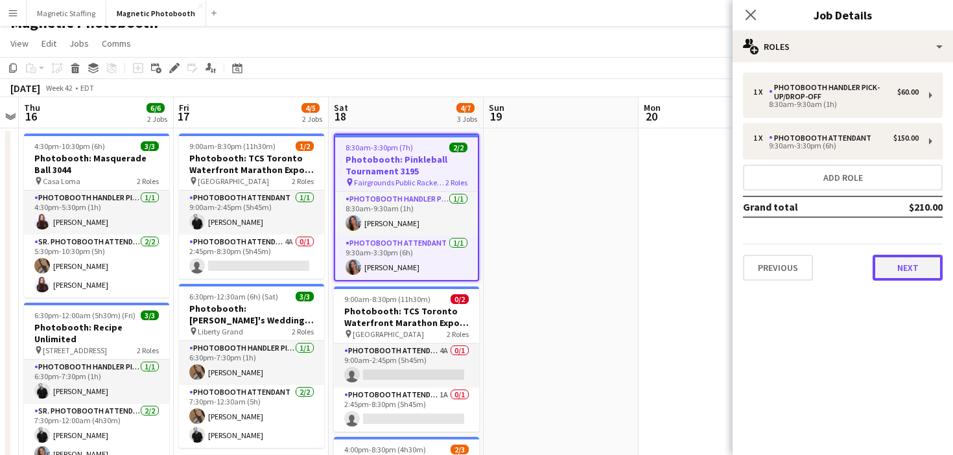
click at [905, 268] on button "Next" at bounding box center [908, 268] width 70 height 26
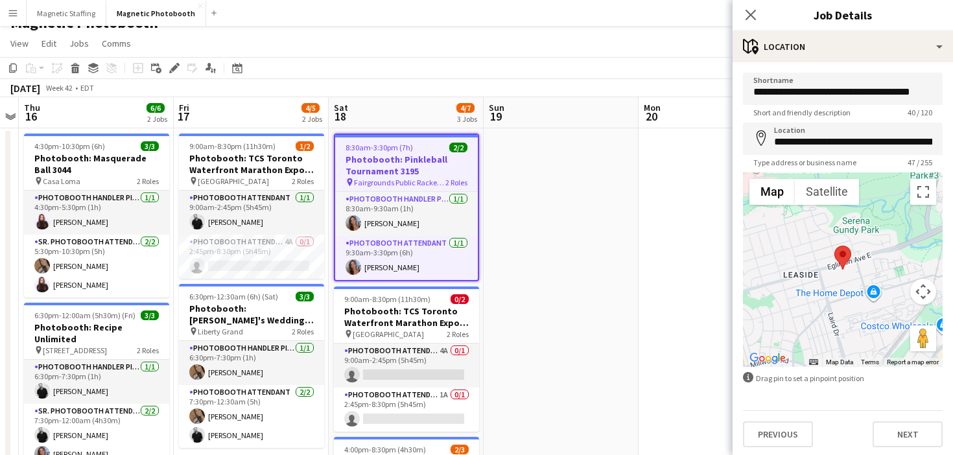
scroll to position [230, 0]
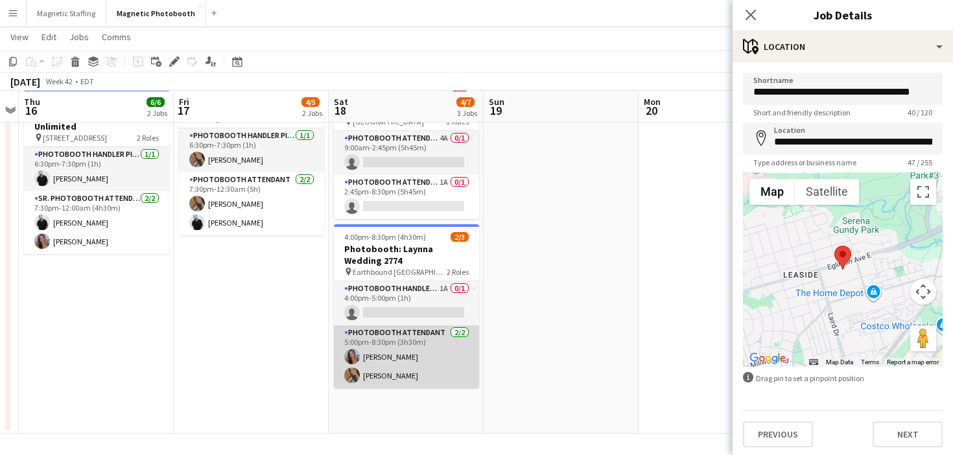
click at [418, 359] on app-card-role "Photobooth Attendant 2/2 5:00pm-8:30pm (3h30m) Diana Michailidis erica Musso" at bounding box center [406, 357] width 145 height 63
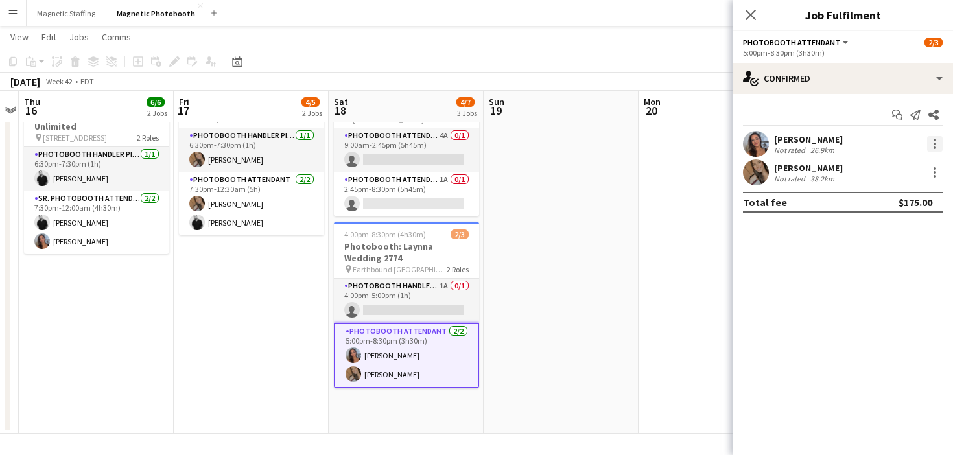
click at [927, 150] on div at bounding box center [934, 144] width 18 height 16
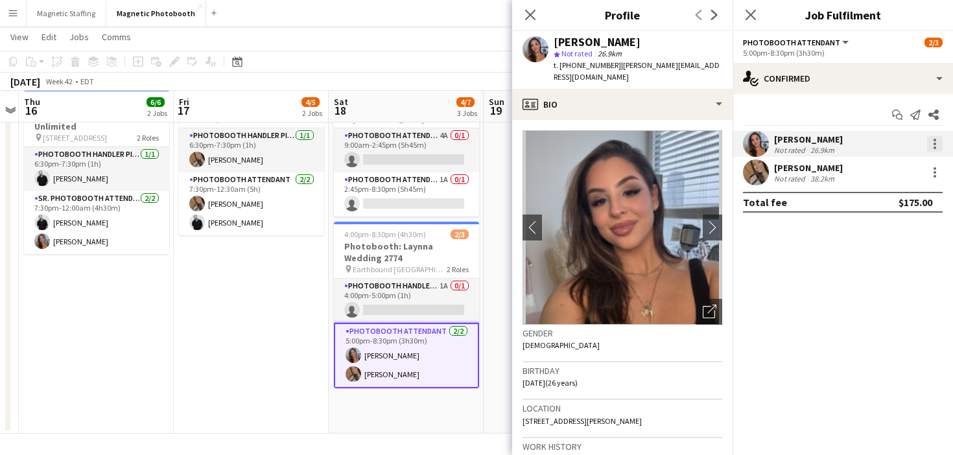
click at [938, 142] on div at bounding box center [935, 144] width 16 height 16
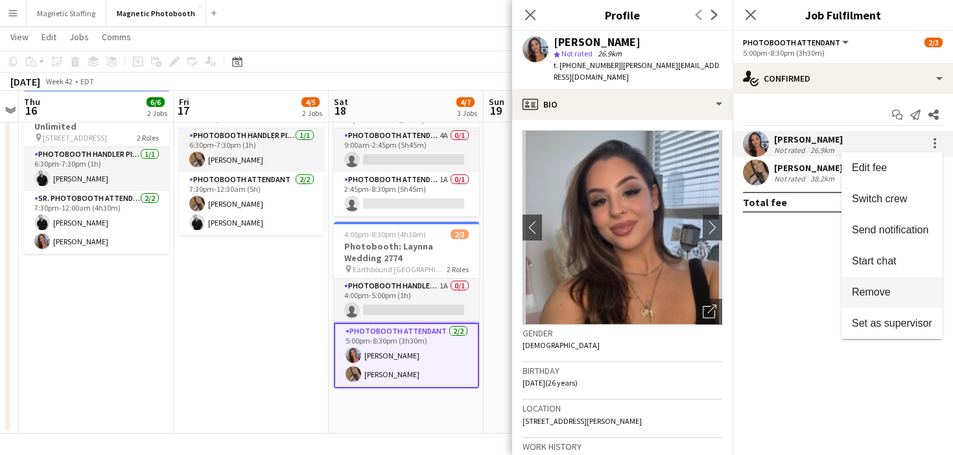
click at [878, 284] on button "Remove" at bounding box center [892, 292] width 101 height 31
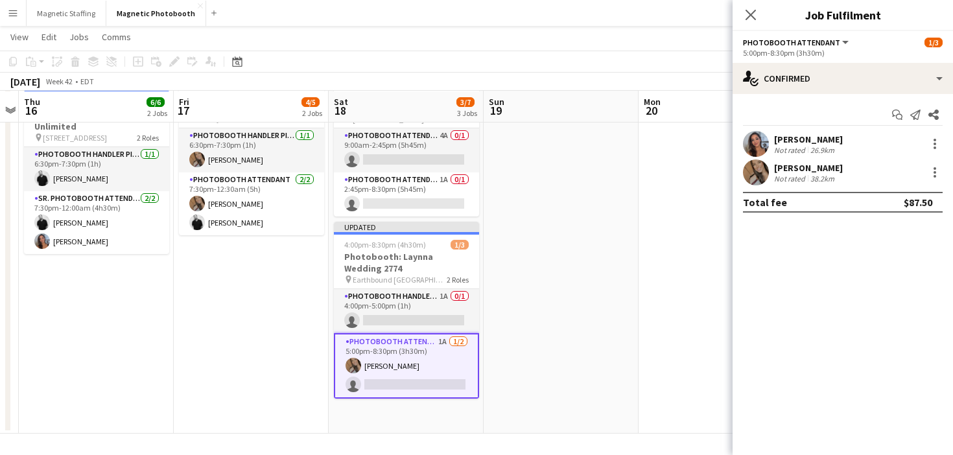
click at [181, 356] on app-date-cell "9:00am-8:30pm (11h30m) 1/2 Photobooth: TCS Toronto Waterfront Marathon Expo 364…" at bounding box center [251, 175] width 155 height 518
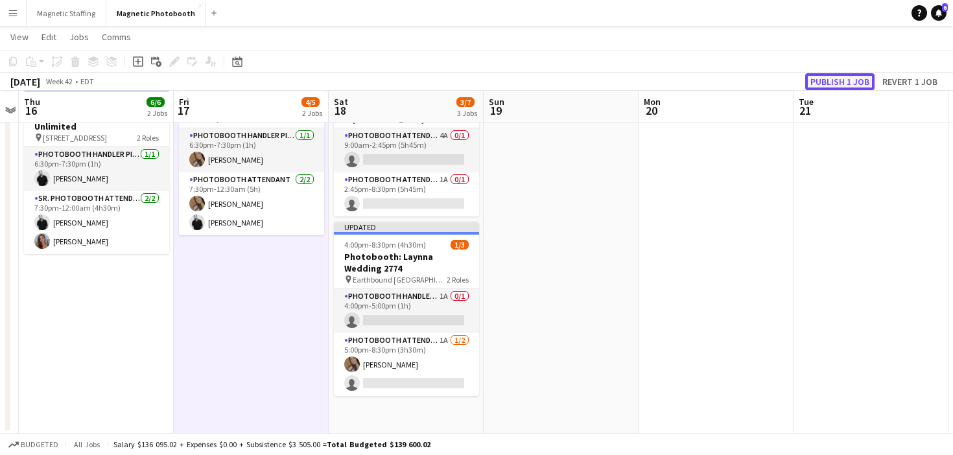
click at [828, 81] on button "Publish 1 job" at bounding box center [840, 81] width 69 height 17
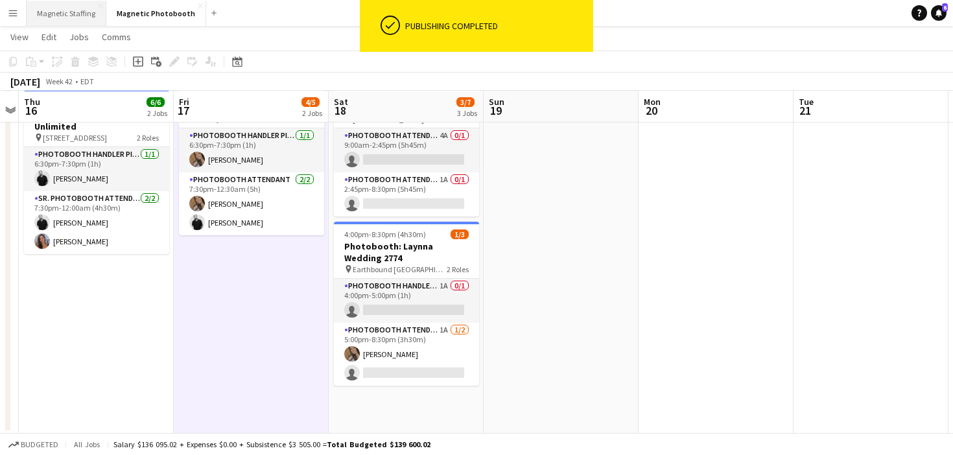
click at [59, 17] on button "Magnetic Staffing Close" at bounding box center [67, 13] width 80 height 25
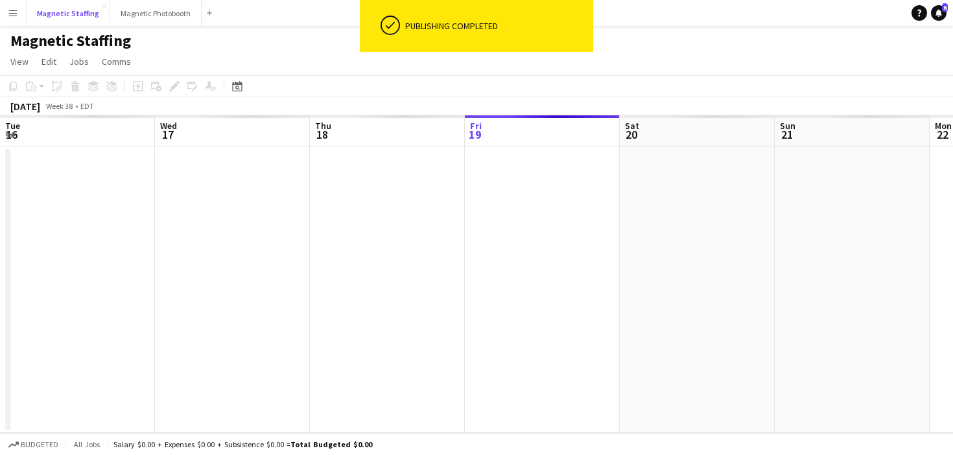
scroll to position [0, 310]
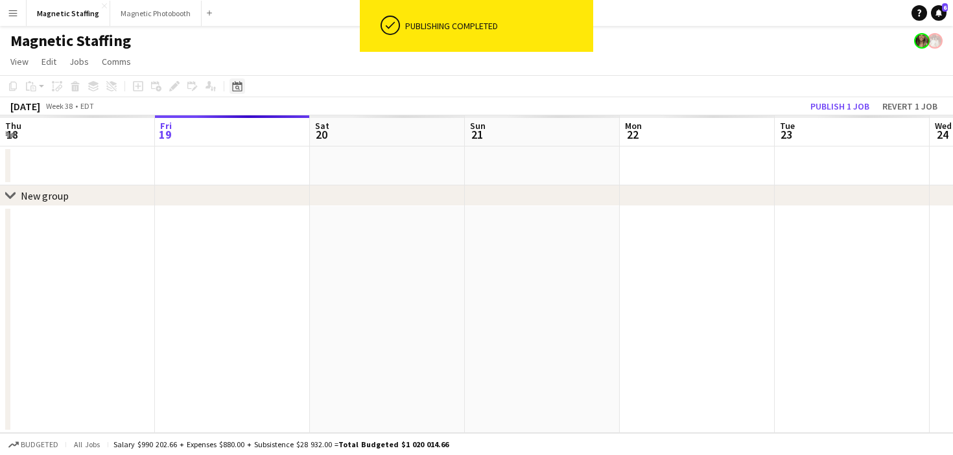
click at [239, 82] on icon at bounding box center [237, 86] width 10 height 10
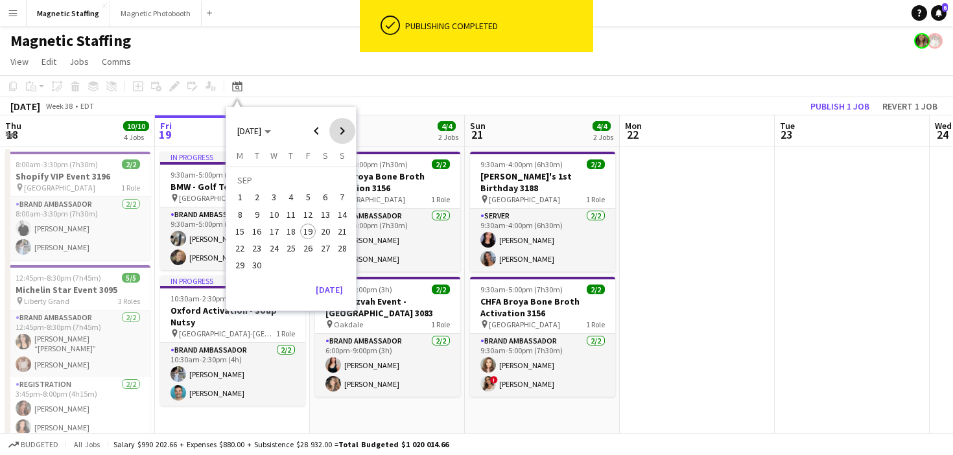
click at [344, 126] on span "Next month" at bounding box center [342, 131] width 26 height 26
click at [320, 235] on span "18" at bounding box center [326, 232] width 16 height 16
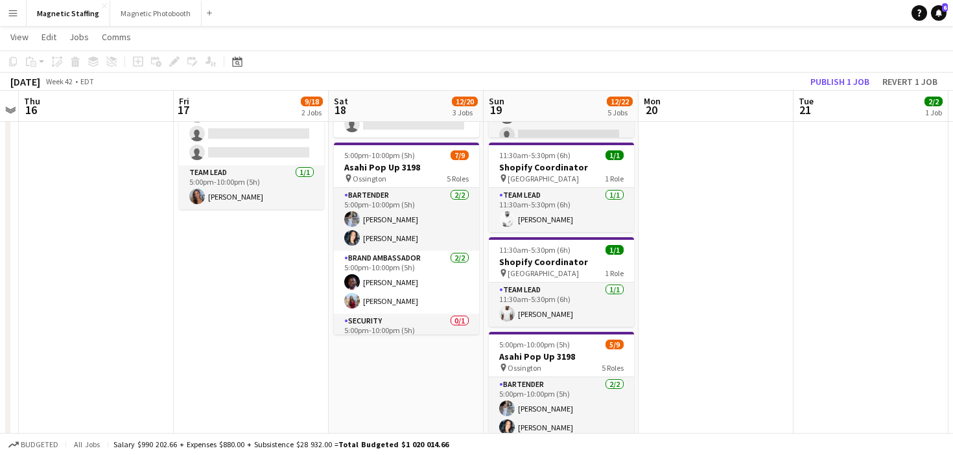
scroll to position [149, 0]
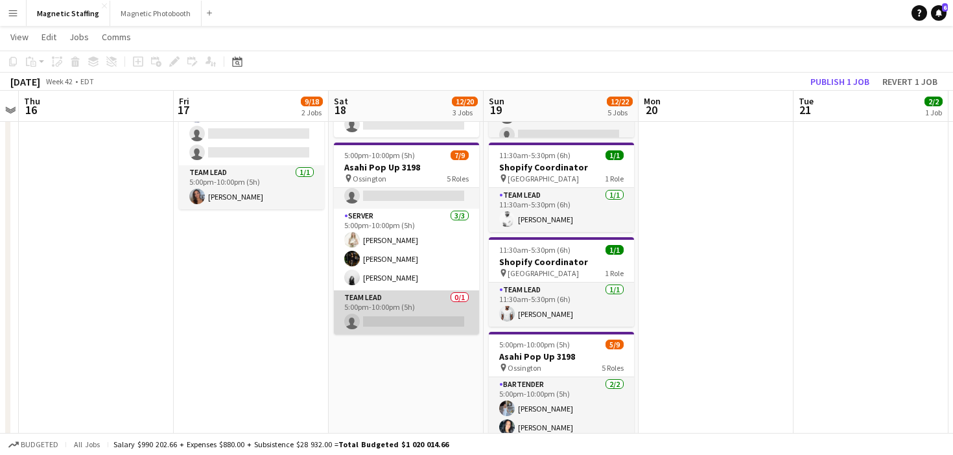
click at [382, 328] on app-card-role "Team Lead 0/1 5:00pm-10:00pm (5h) single-neutral-actions" at bounding box center [406, 313] width 145 height 44
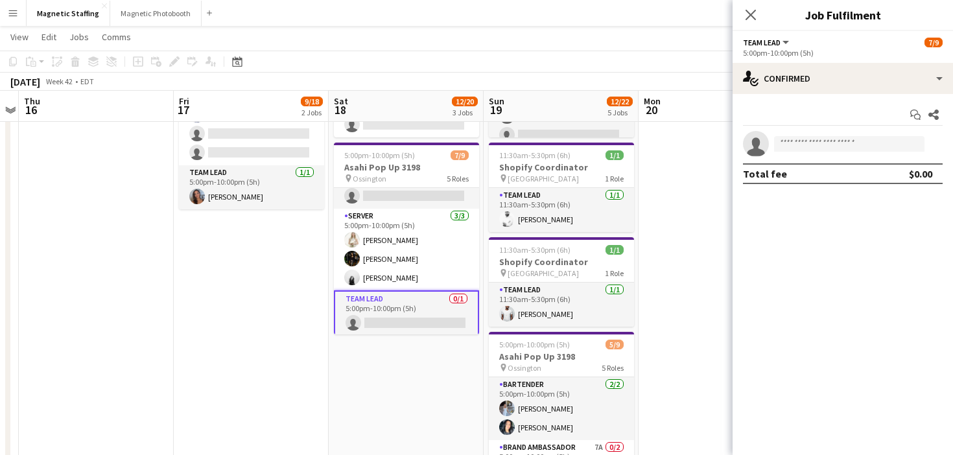
click at [867, 152] on form at bounding box center [856, 144] width 174 height 16
click at [867, 142] on input at bounding box center [849, 144] width 150 height 16
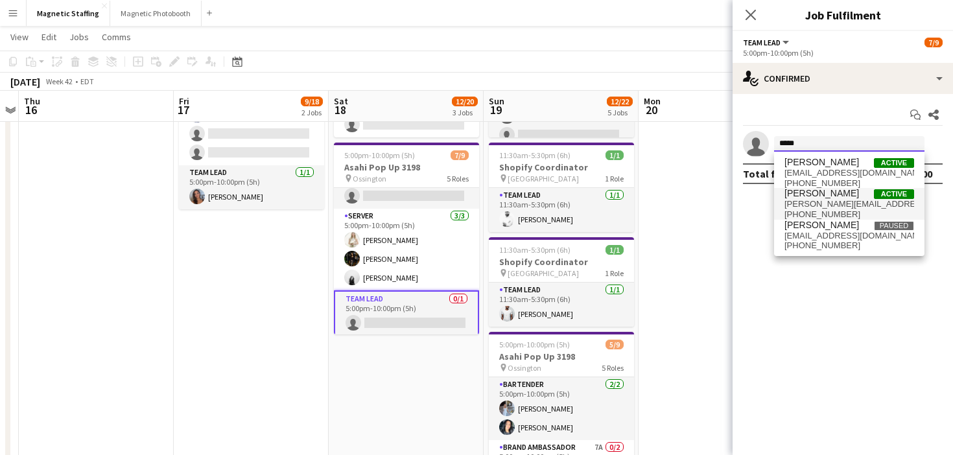
type input "*****"
click at [842, 204] on span "diana.pagani@hotmail.com" at bounding box center [850, 204] width 130 height 10
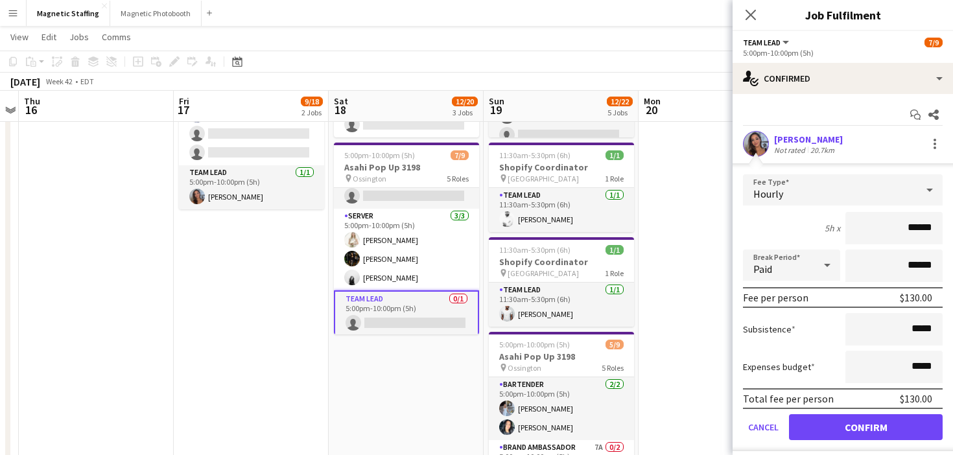
scroll to position [34, 0]
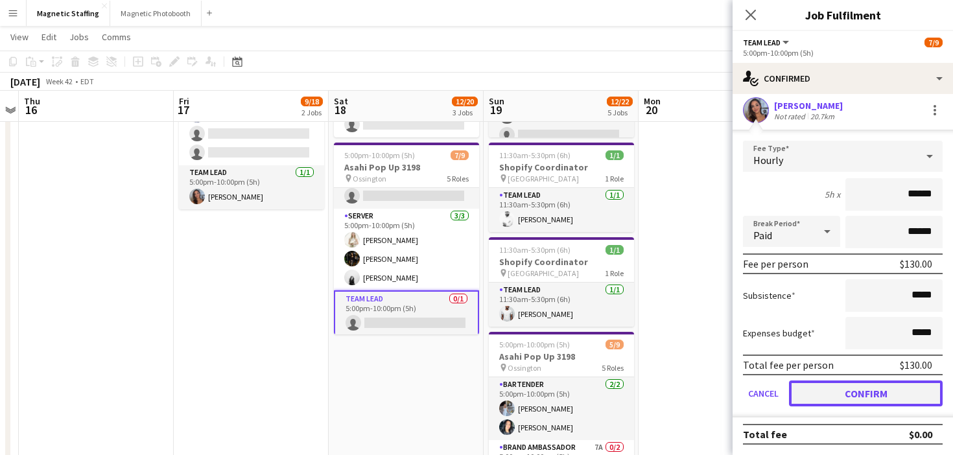
click at [825, 396] on button "Confirm" at bounding box center [866, 394] width 154 height 26
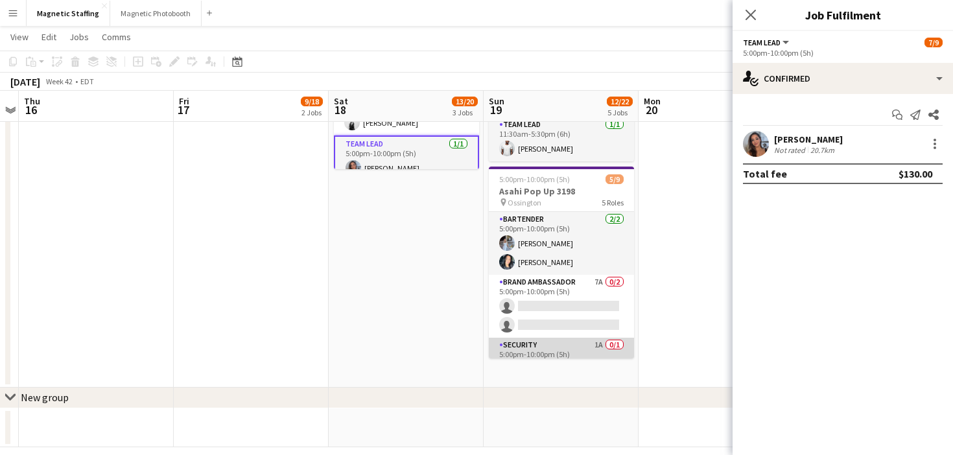
scroll to position [149, 0]
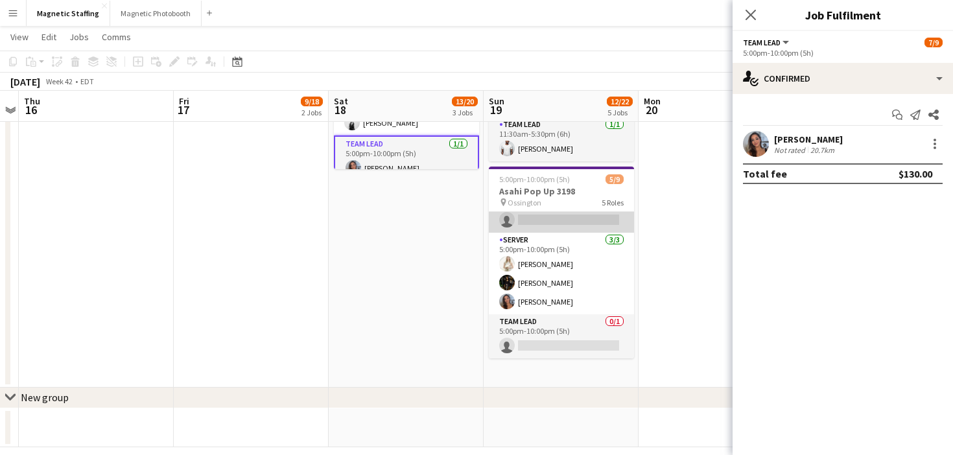
click at [590, 348] on app-card-role "Team Lead 0/1 5:00pm-10:00pm (5h) single-neutral-actions" at bounding box center [561, 337] width 145 height 44
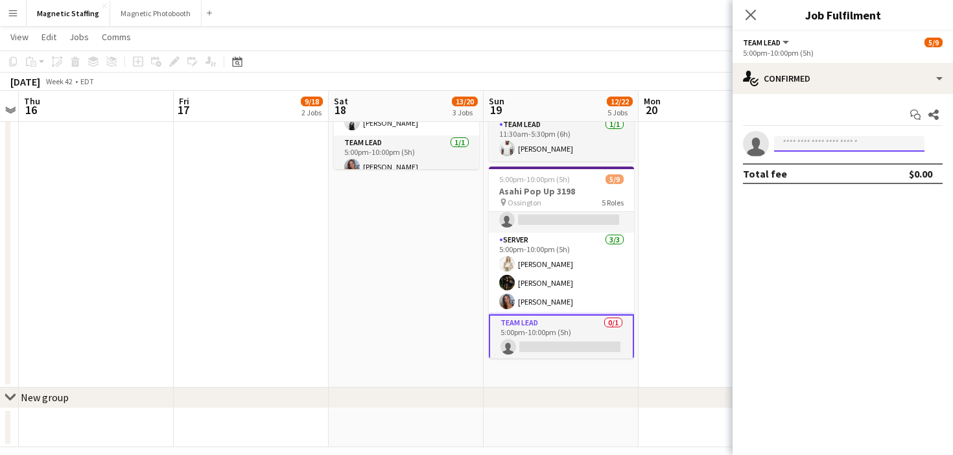
click at [807, 141] on input at bounding box center [849, 144] width 150 height 16
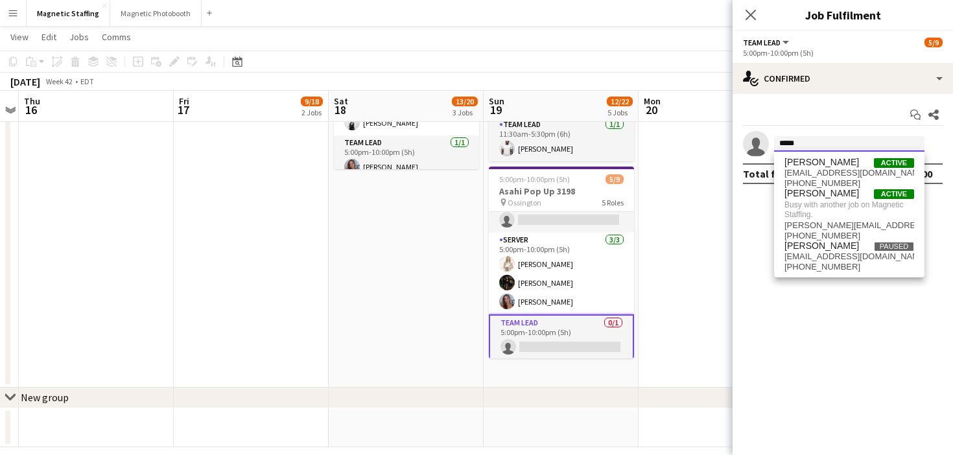
type input "*****"
click at [739, 256] on mat-expansion-panel "check Confirmed Start chat Share single-neutral-actions ***** Total fee $0.00" at bounding box center [843, 274] width 221 height 361
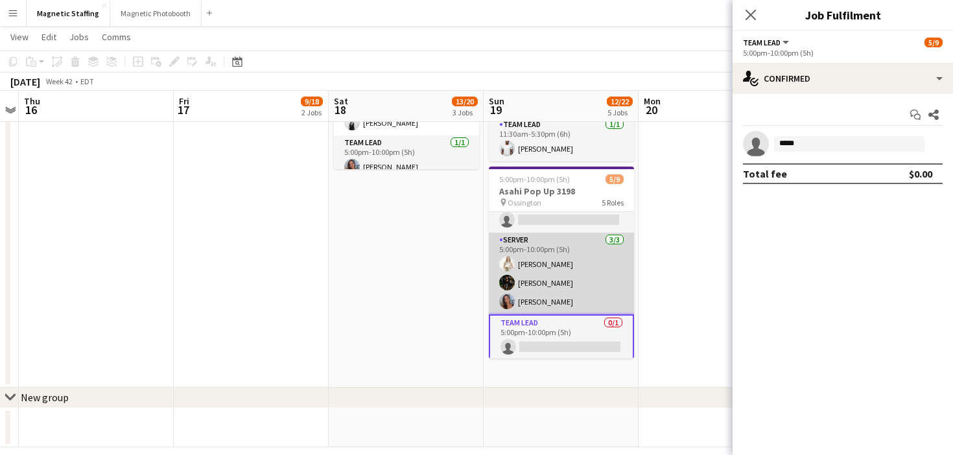
click at [583, 290] on app-card-role "Server 3/3 5:00pm-10:00pm (5h) Katryna Klepacki Hanna Lee Diana Michailidis" at bounding box center [561, 274] width 145 height 82
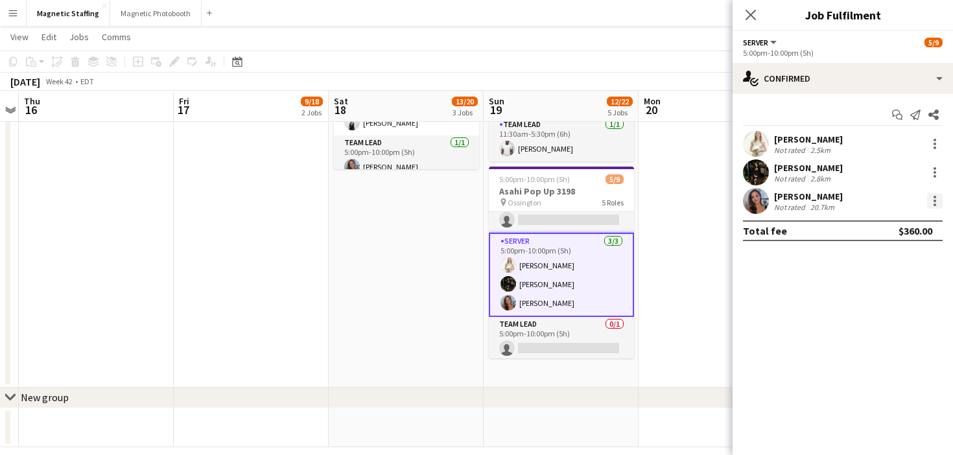
click at [939, 206] on div at bounding box center [935, 201] width 16 height 16
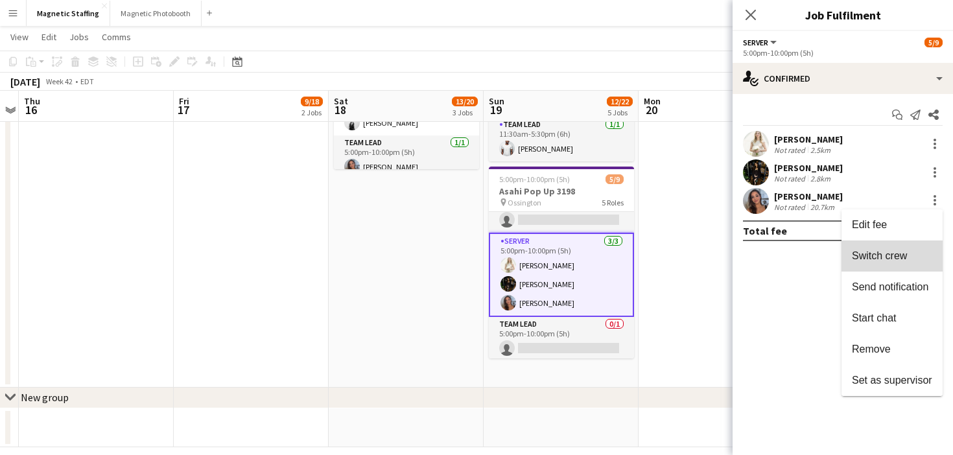
click at [904, 253] on span "Switch crew" at bounding box center [879, 255] width 55 height 11
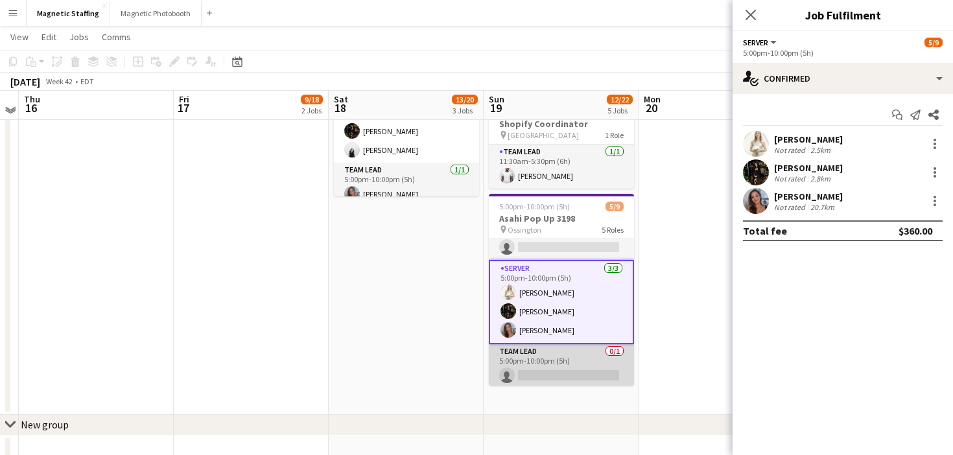
click at [556, 374] on app-card-role "Team Lead 0/1 5:00pm-10:00pm (5h) single-neutral-actions" at bounding box center [561, 366] width 145 height 44
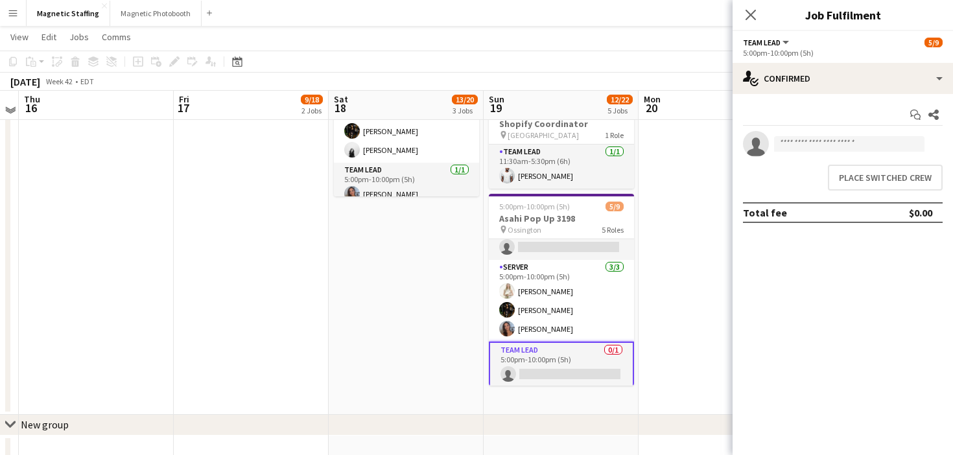
scroll to position [0, 446]
click at [847, 183] on button "Place switched crew" at bounding box center [885, 178] width 115 height 26
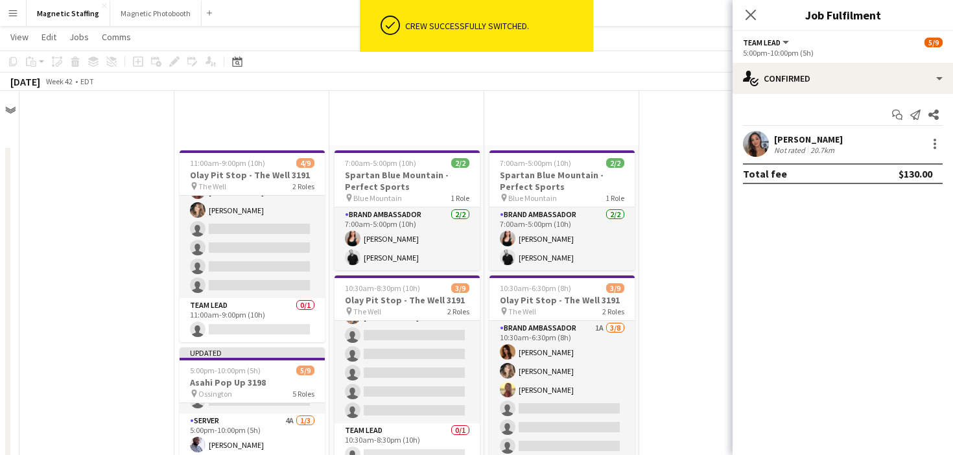
scroll to position [496, 0]
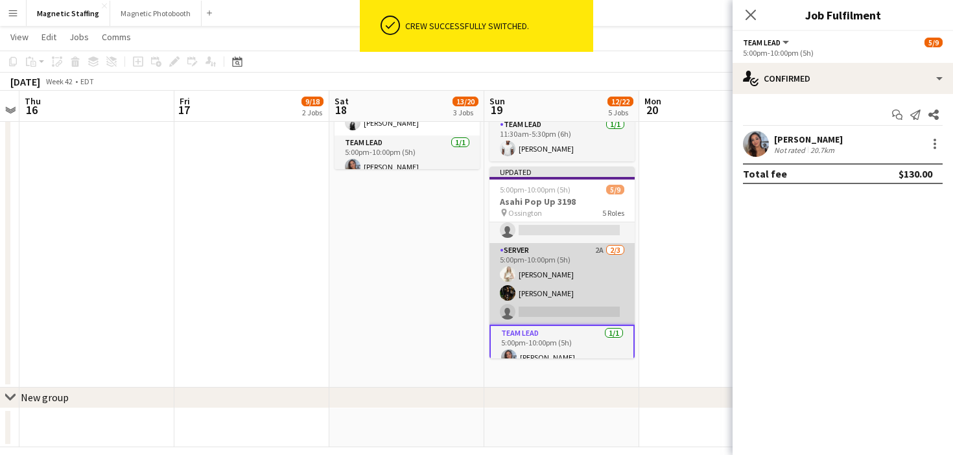
click at [585, 300] on app-card-role "Server 2A 2/3 5:00pm-10:00pm (5h) Katryna Klepacki Hanna Lee single-neutral-act…" at bounding box center [562, 284] width 145 height 82
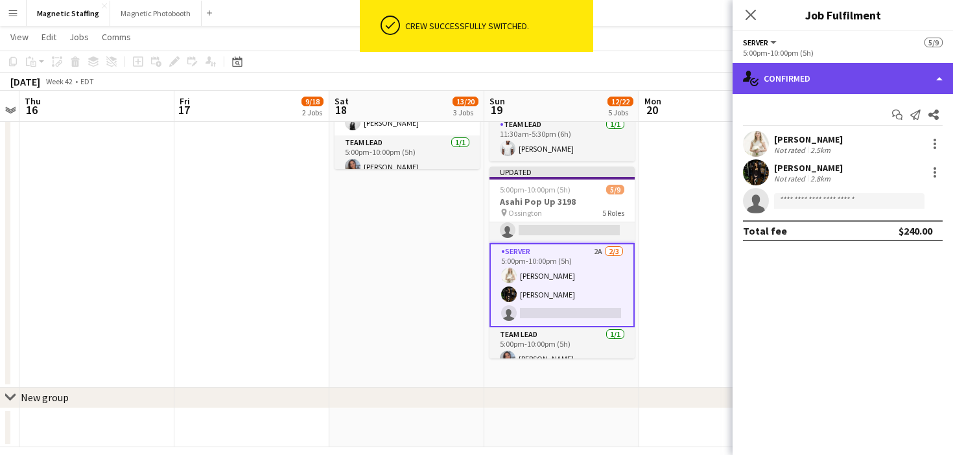
click at [861, 68] on div "single-neutral-actions-check-2 Confirmed" at bounding box center [843, 78] width 221 height 31
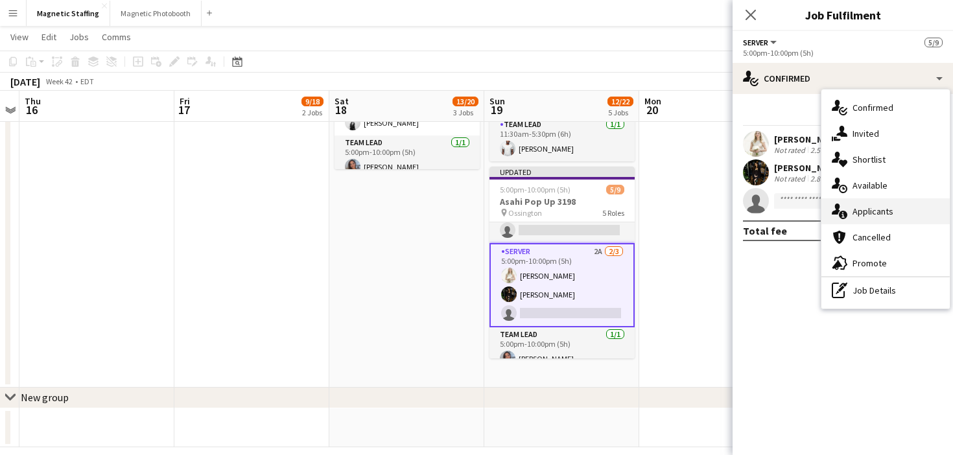
click at [850, 212] on div "single-neutral-actions-information Applicants" at bounding box center [886, 211] width 128 height 26
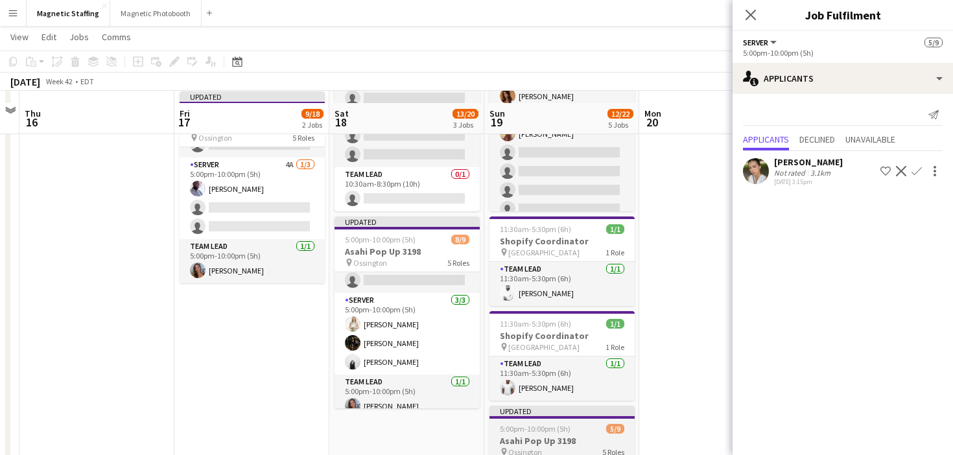
scroll to position [252, 0]
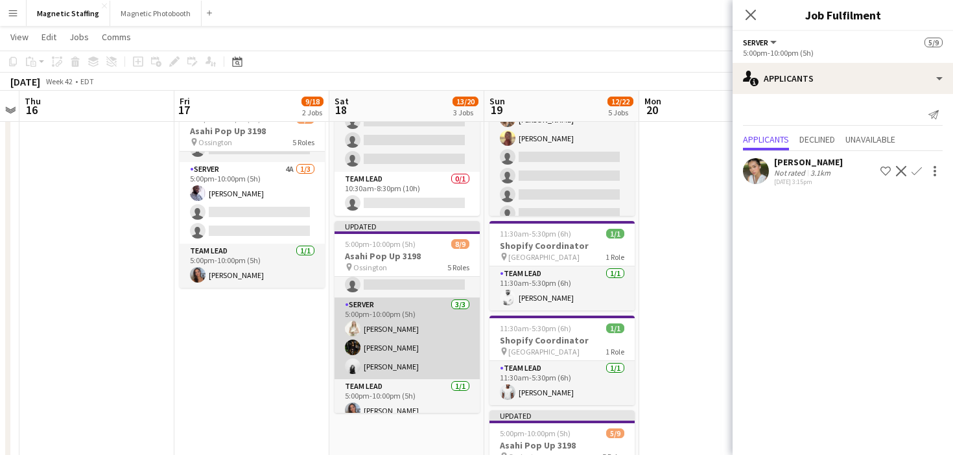
click at [377, 364] on app-card-role "Server [DATE] 5:00pm-10:00pm (5h) [PERSON_NAME] [PERSON_NAME] [PERSON_NAME]" at bounding box center [407, 339] width 145 height 82
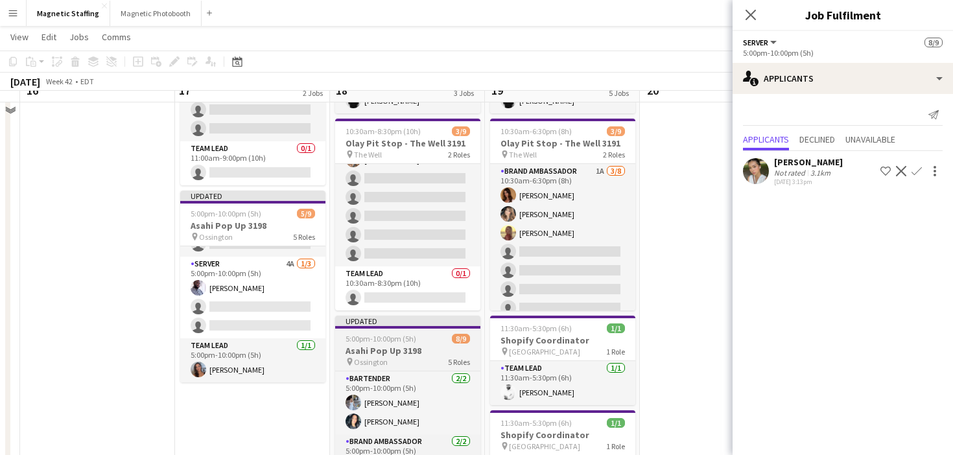
scroll to position [102, 0]
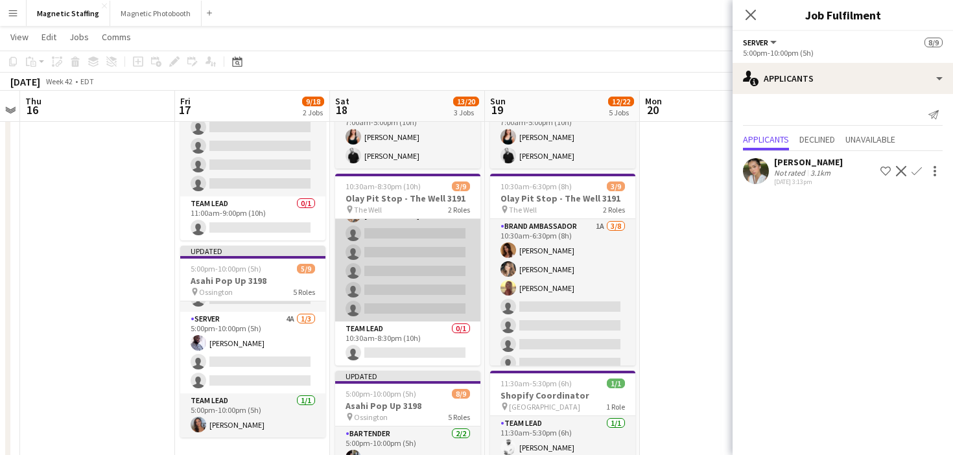
click at [388, 304] on app-card-role "Brand Ambassador 1A 3/8 10:30am-8:30pm (10h) Karolina Rembiesa Luana Cima Cassi…" at bounding box center [407, 234] width 145 height 176
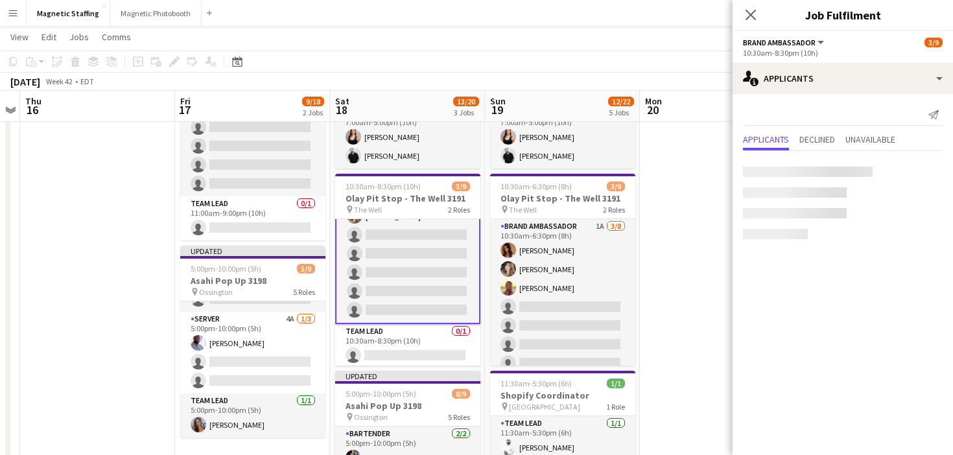
scroll to position [75, 0]
click at [916, 173] on app-icon "Confirm" at bounding box center [917, 171] width 10 height 10
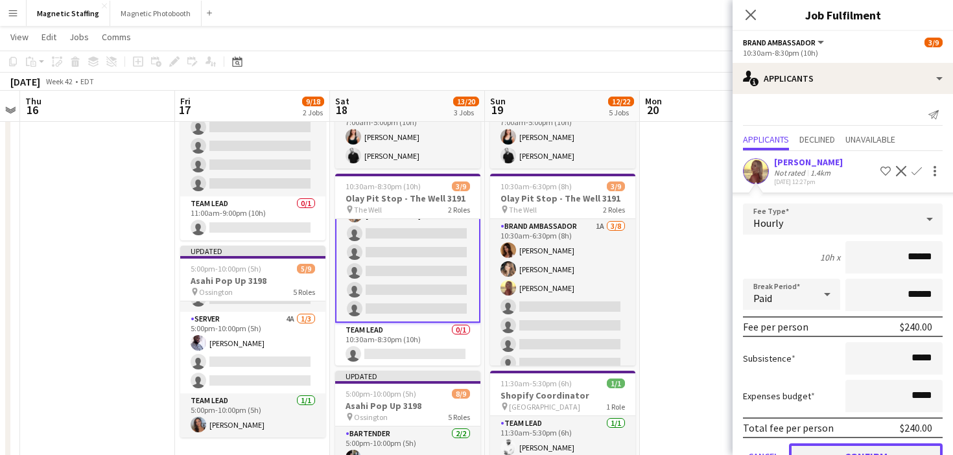
click at [811, 449] on button "Confirm" at bounding box center [866, 457] width 154 height 26
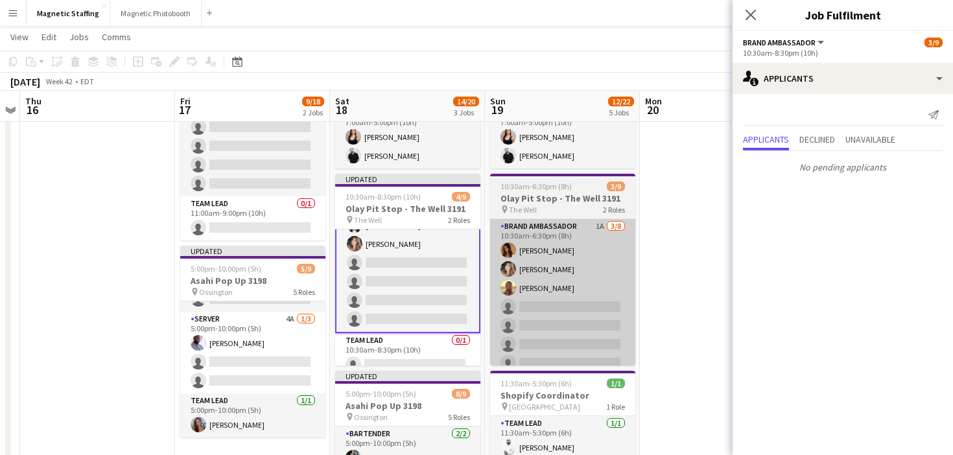
click at [600, 320] on app-card-role "Brand Ambassador 1A 3/8 10:30am-6:30pm (8h) Karolina Rembiesa Cassie Sanchez So…" at bounding box center [562, 307] width 145 height 176
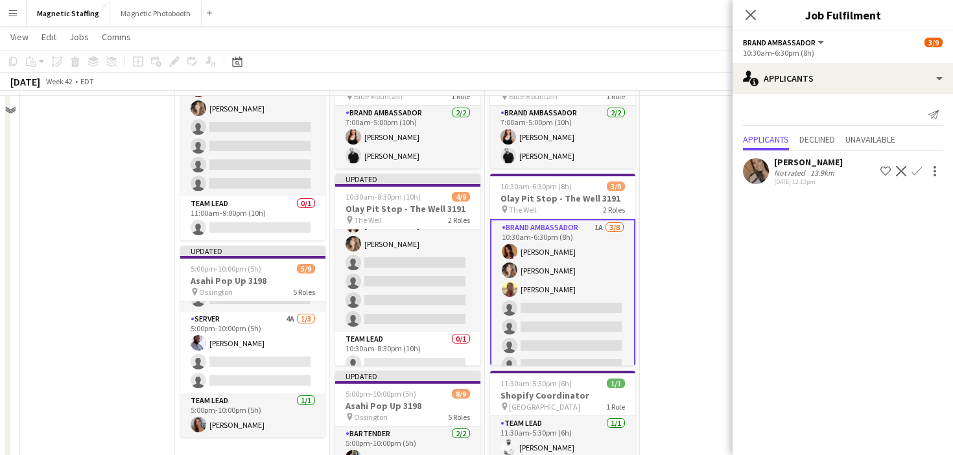
scroll to position [0, 0]
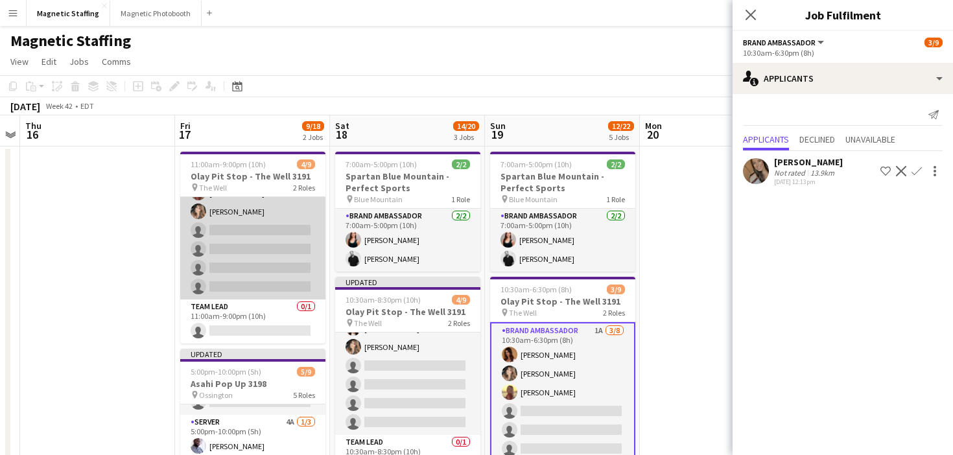
click at [213, 242] on app-card-role "Brand Ambassador 4/8 11:00am-9:00pm (10h) Karolina Rembiesa Luana Cima Soleil H…" at bounding box center [252, 212] width 145 height 176
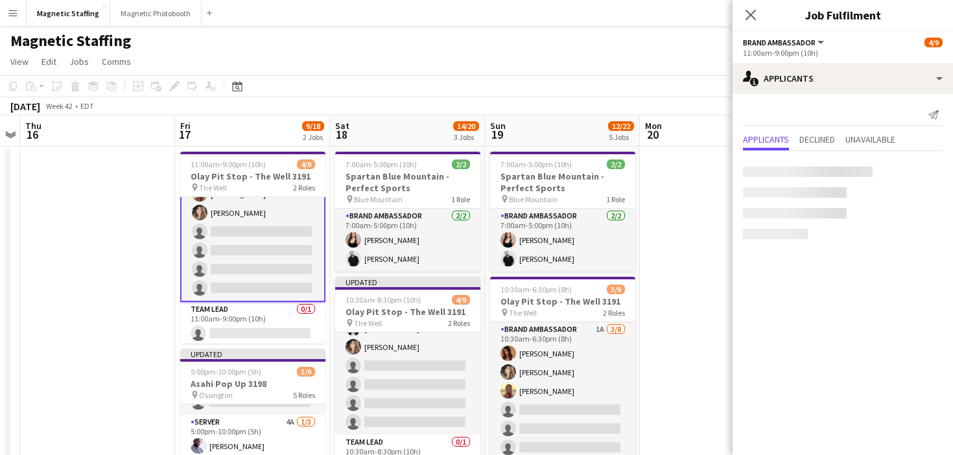
scroll to position [0, 444]
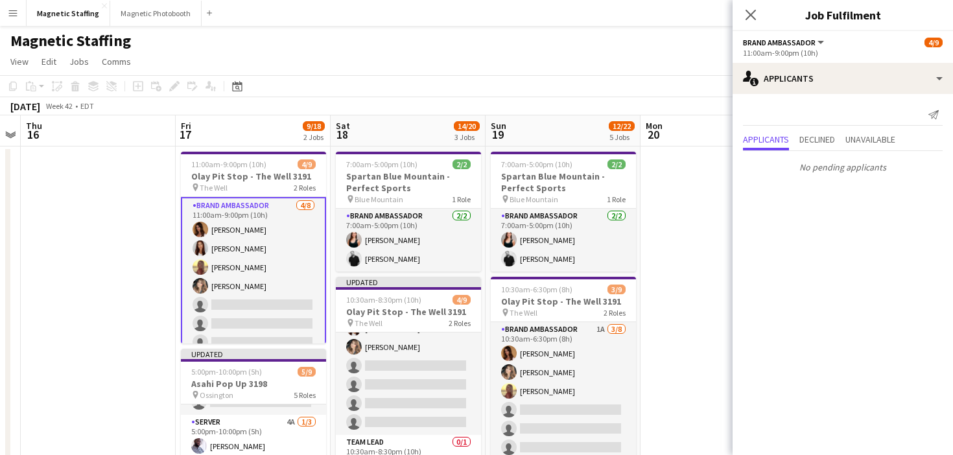
click at [300, 60] on app-page-menu "View Day view expanded Day view collapsed Month view Date picker Jump to [DATE]…" at bounding box center [476, 63] width 953 height 25
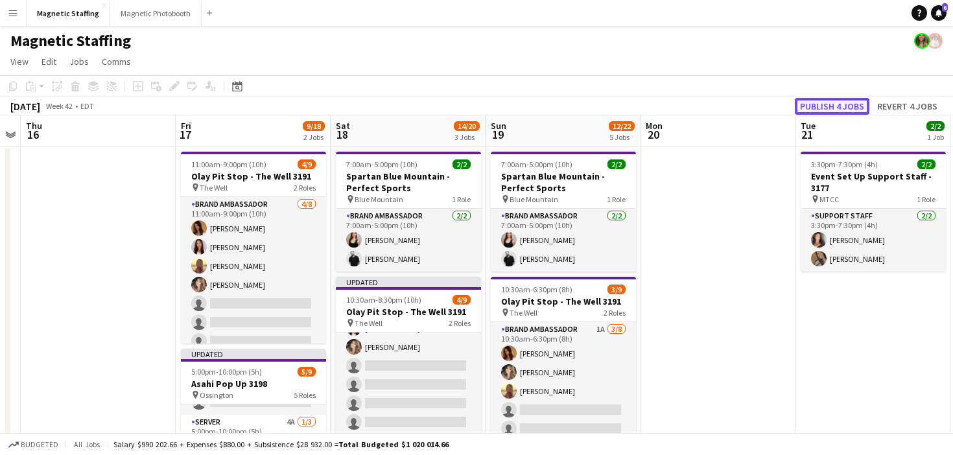
click at [831, 108] on button "Publish 4 jobs" at bounding box center [832, 106] width 75 height 17
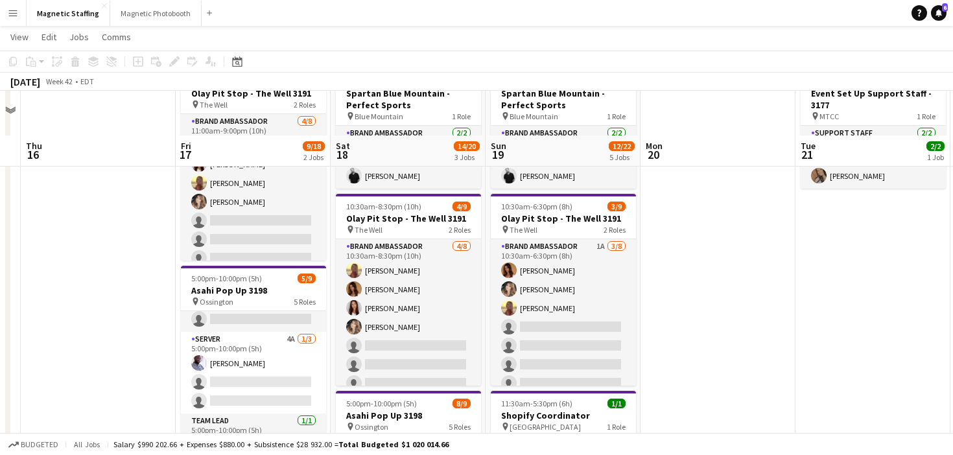
scroll to position [126, 0]
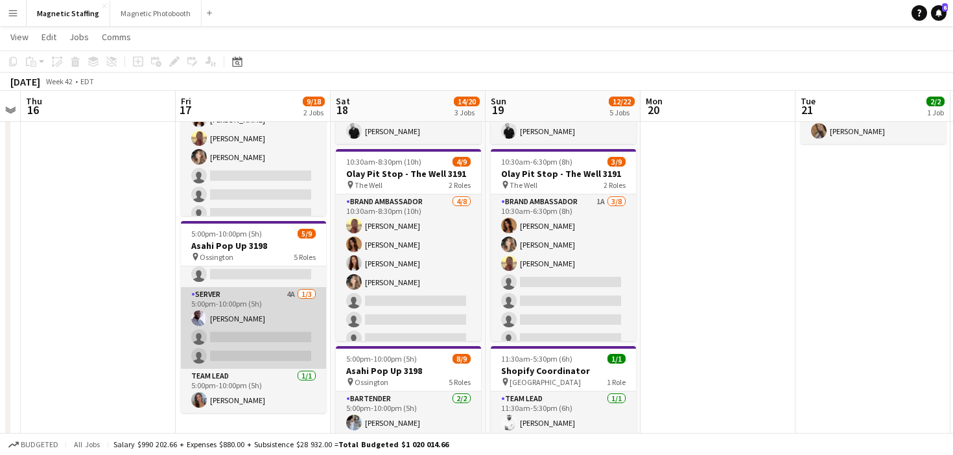
click at [270, 352] on app-card-role "Server 4A 1/3 5:00pm-10:00pm (5h) Charles Ofori-Attah single-neutral-actions si…" at bounding box center [253, 328] width 145 height 82
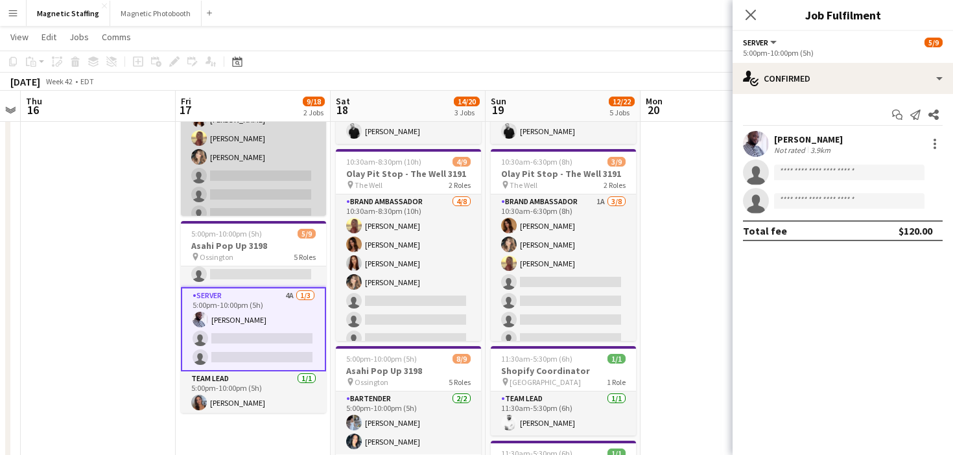
click at [278, 187] on app-card-role "Brand Ambassador 4/8 11:00am-9:00pm (10h) Karolina Rembiesa Luana Cima Soleil H…" at bounding box center [253, 157] width 145 height 176
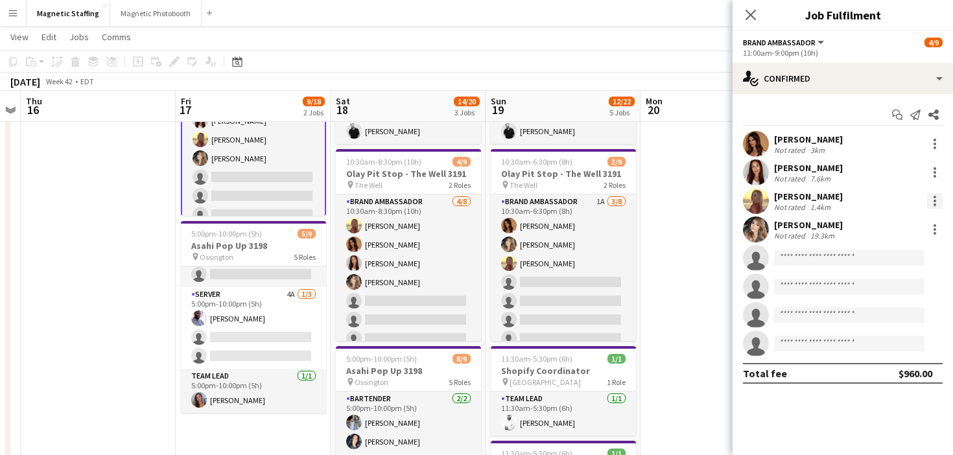
click at [933, 198] on div at bounding box center [935, 201] width 16 height 16
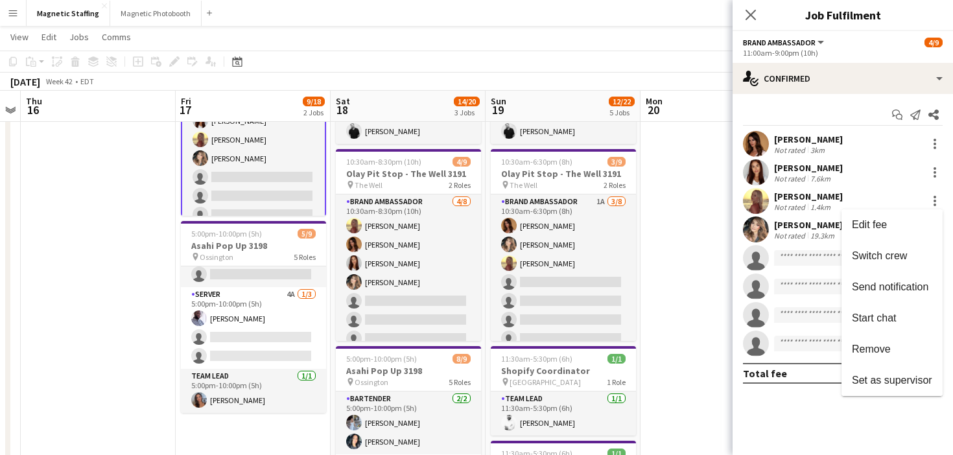
click at [671, 288] on div at bounding box center [476, 227] width 953 height 455
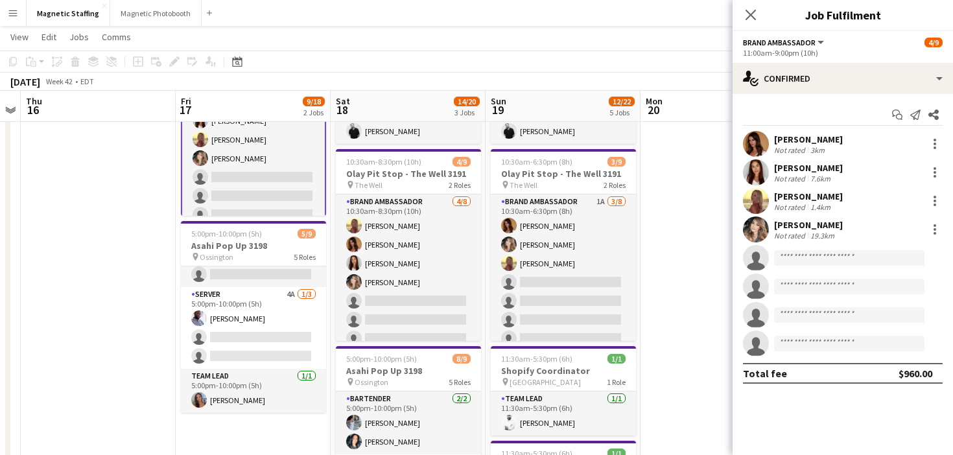
click at [280, 202] on app-card-role "Brand Ambassador 4/8 11:00am-9:00pm (10h) Karolina Rembiesa Luana Cima Soleil H…" at bounding box center [253, 158] width 145 height 178
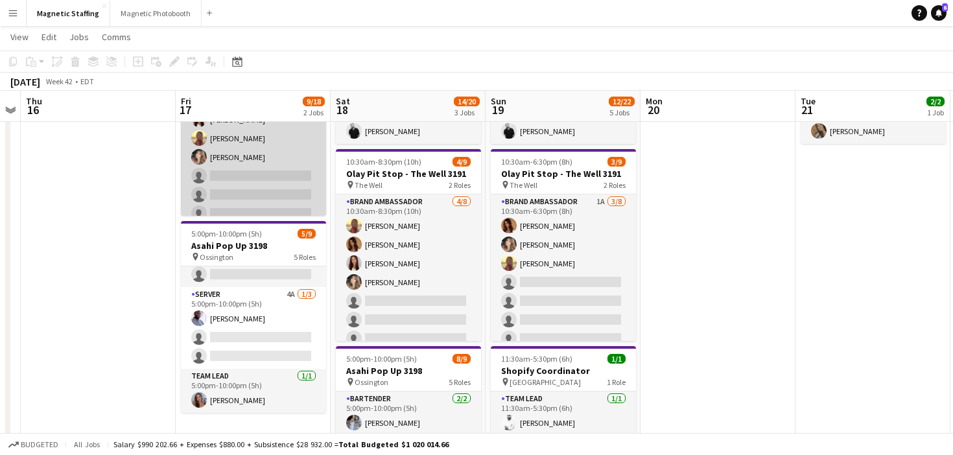
click at [280, 202] on app-card-role "Brand Ambassador 4/8 11:00am-9:00pm (10h) Karolina Rembiesa Luana Cima Soleil H…" at bounding box center [253, 157] width 145 height 176
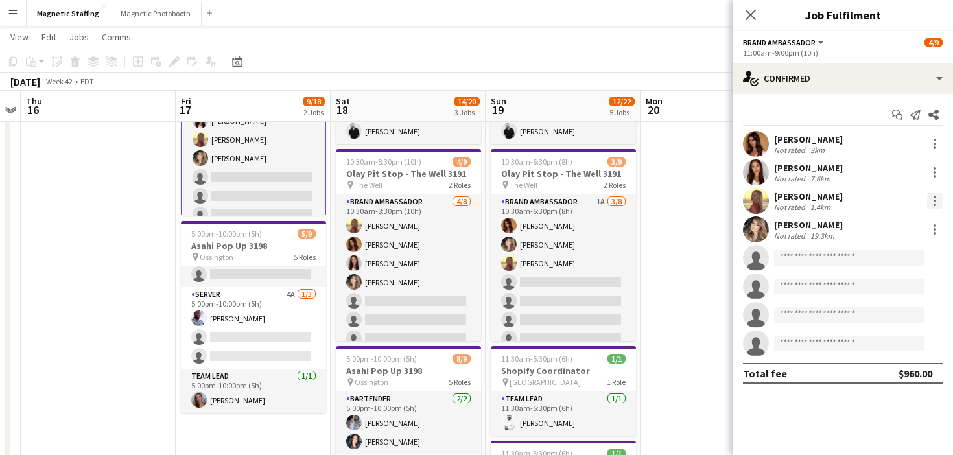
click at [931, 204] on div at bounding box center [935, 201] width 16 height 16
click at [872, 338] on button "Remove" at bounding box center [892, 349] width 101 height 31
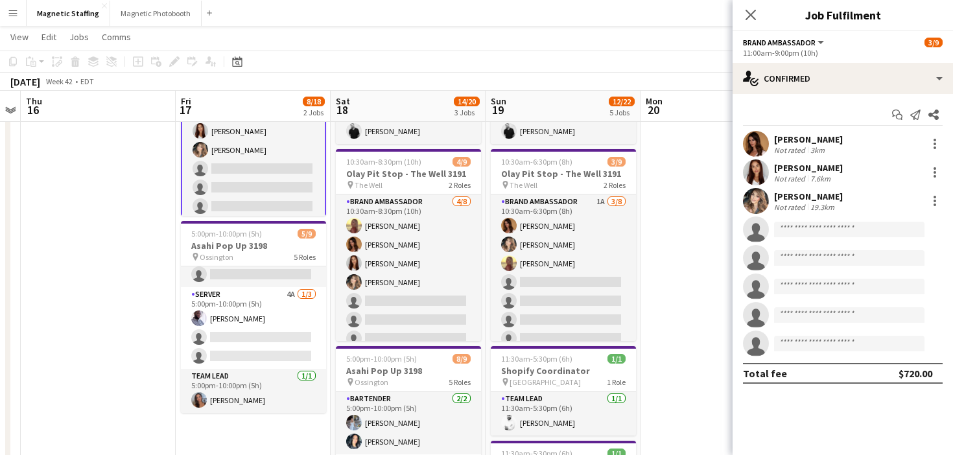
click at [700, 309] on app-date-cell at bounding box center [718, 388] width 155 height 738
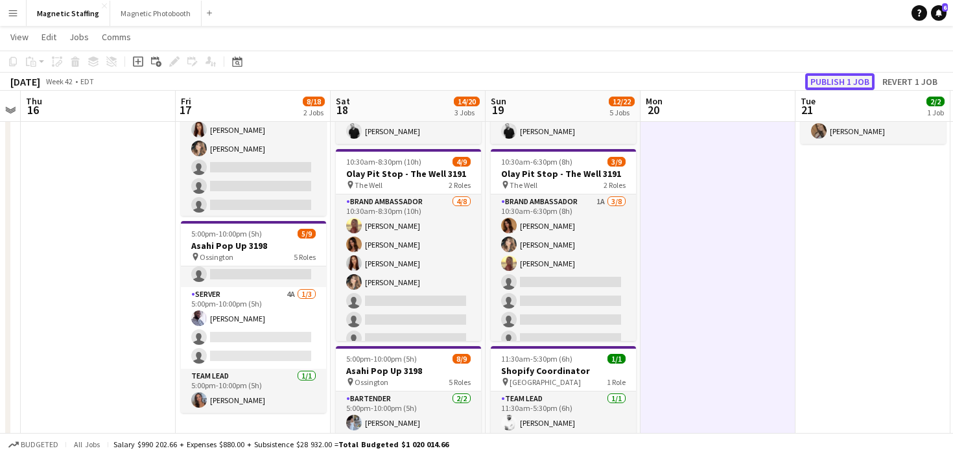
click at [840, 75] on button "Publish 1 job" at bounding box center [840, 81] width 69 height 17
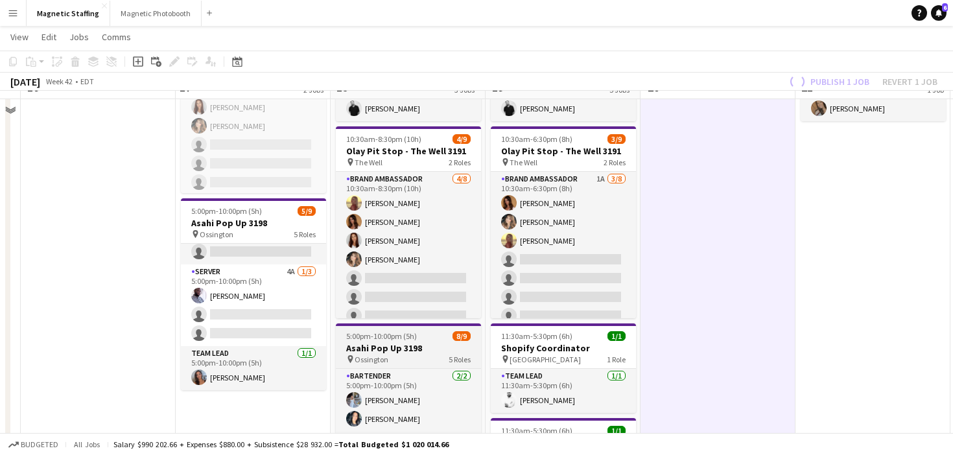
scroll to position [262, 0]
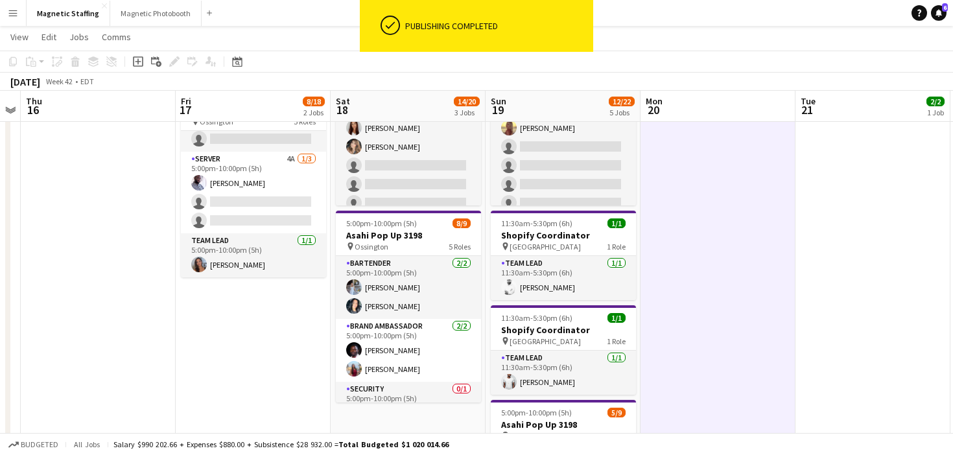
click at [437, 360] on app-card-role "Brand Ambassador 2/2 5:00pm-10:00pm (5h) Anthony Kerr Eva Zhou" at bounding box center [408, 350] width 145 height 63
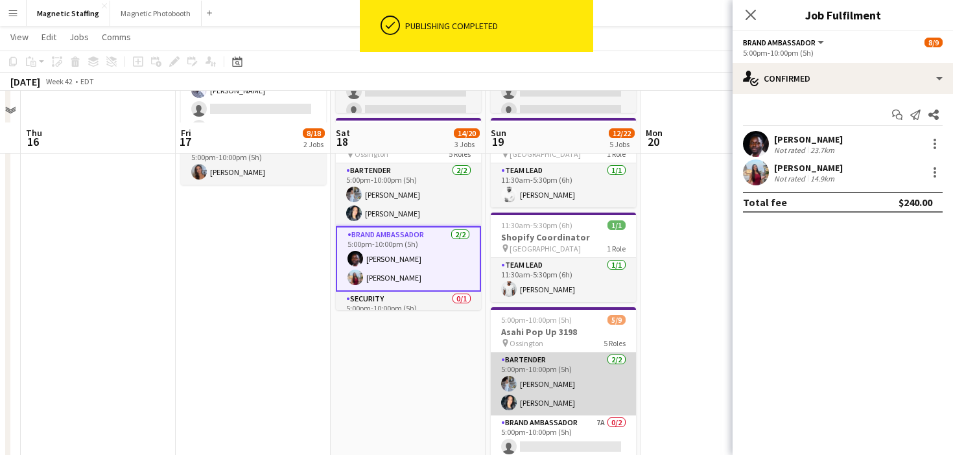
scroll to position [387, 0]
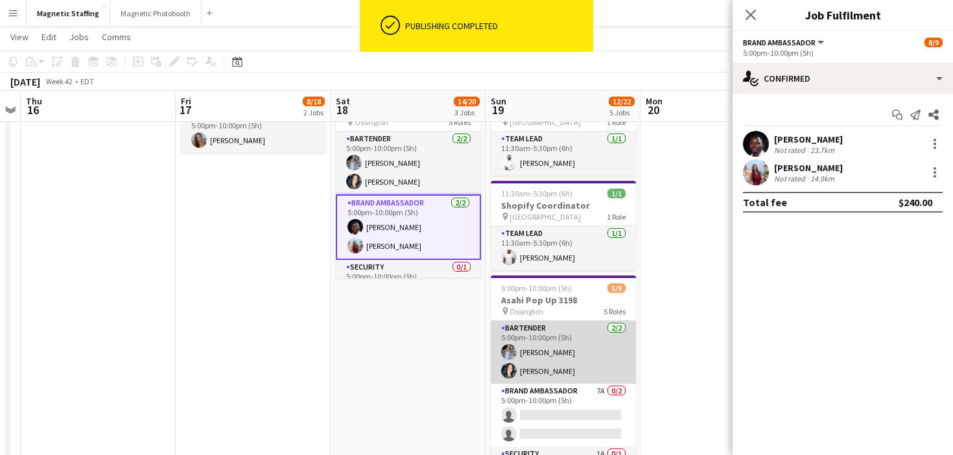
click at [563, 363] on app-card-role "Bartender 2/2 5:00pm-10:00pm (5h) Heather Siemonsen Kiara Briones" at bounding box center [563, 352] width 145 height 63
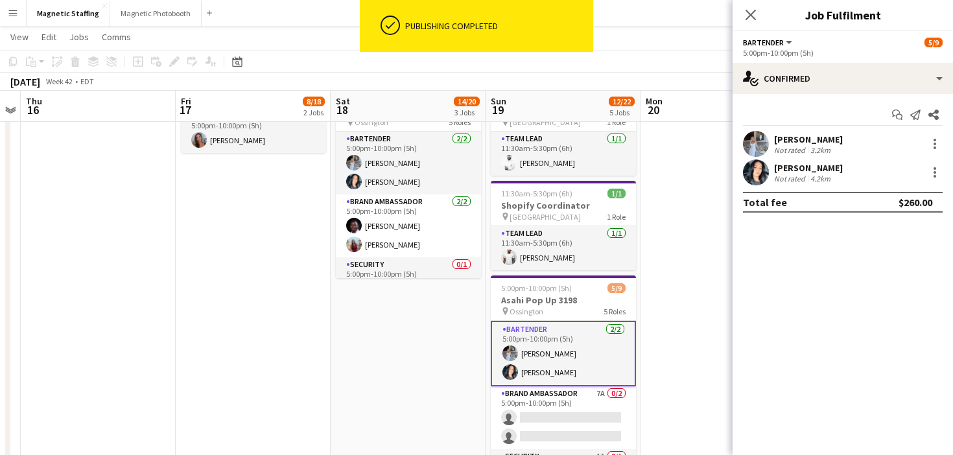
scroll to position [8, 0]
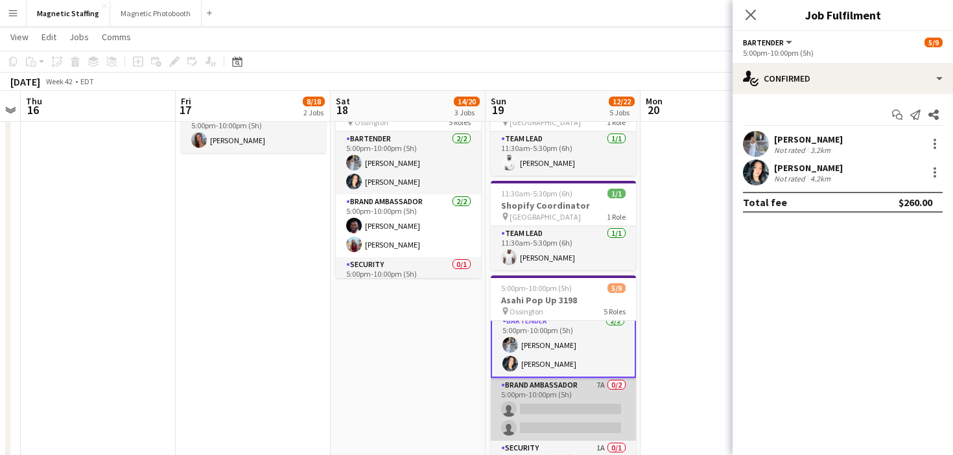
click at [544, 412] on app-card-role "Brand Ambassador 7A 0/2 5:00pm-10:00pm (5h) single-neutral-actions single-neutr…" at bounding box center [563, 409] width 145 height 63
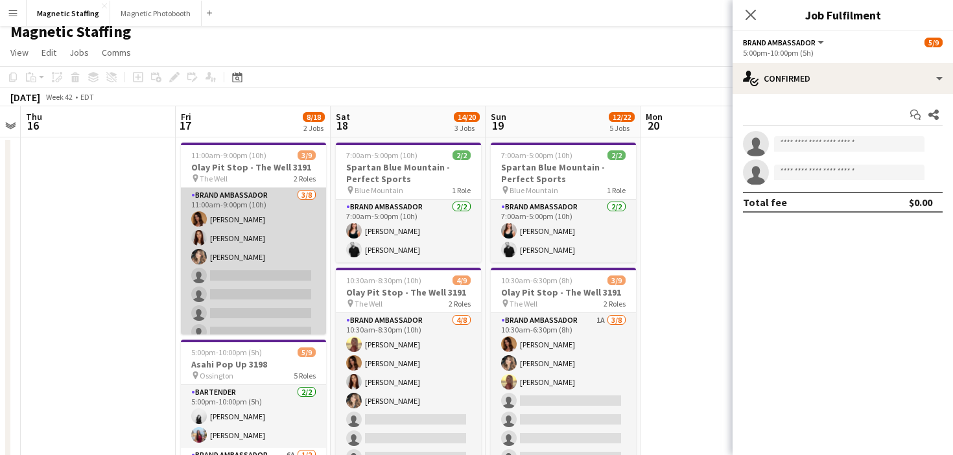
scroll to position [6, 0]
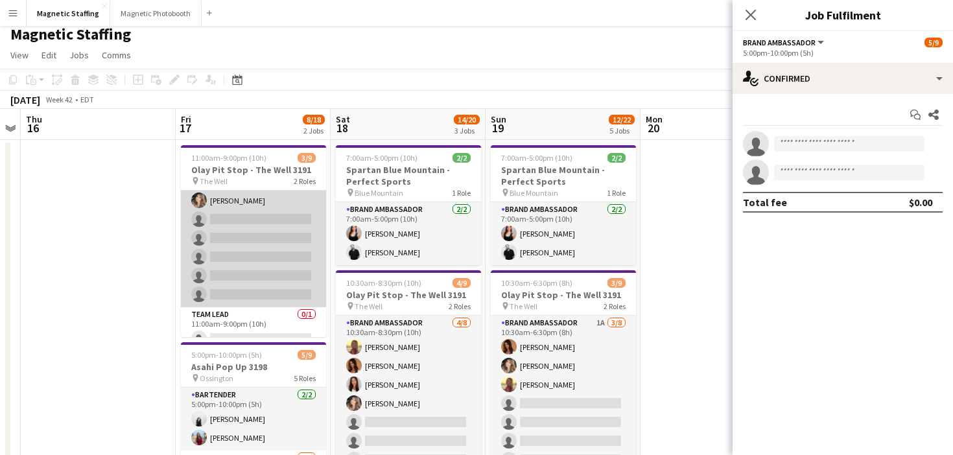
click at [272, 215] on app-card-role "Brand Ambassador 3/8 11:00am-9:00pm (10h) Karolina Rembiesa Luana Cima Cassie S…" at bounding box center [253, 220] width 145 height 176
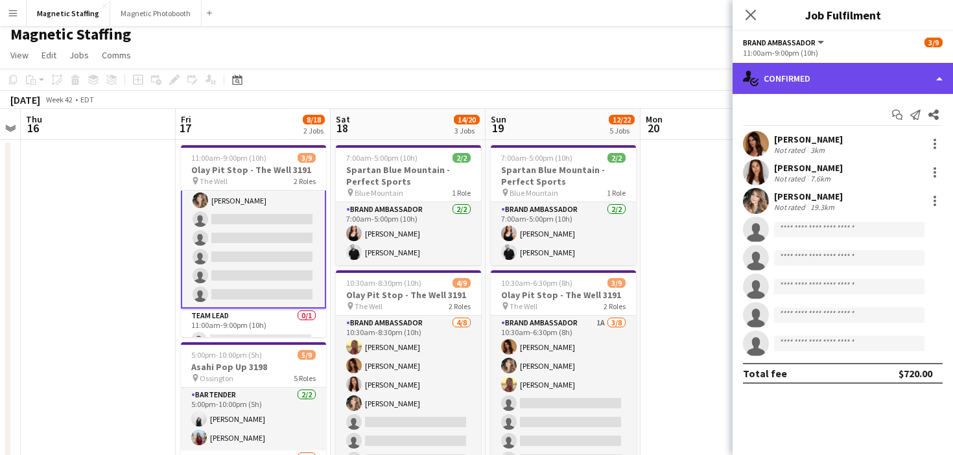
click at [835, 88] on div "single-neutral-actions-check-2 Confirmed" at bounding box center [843, 78] width 221 height 31
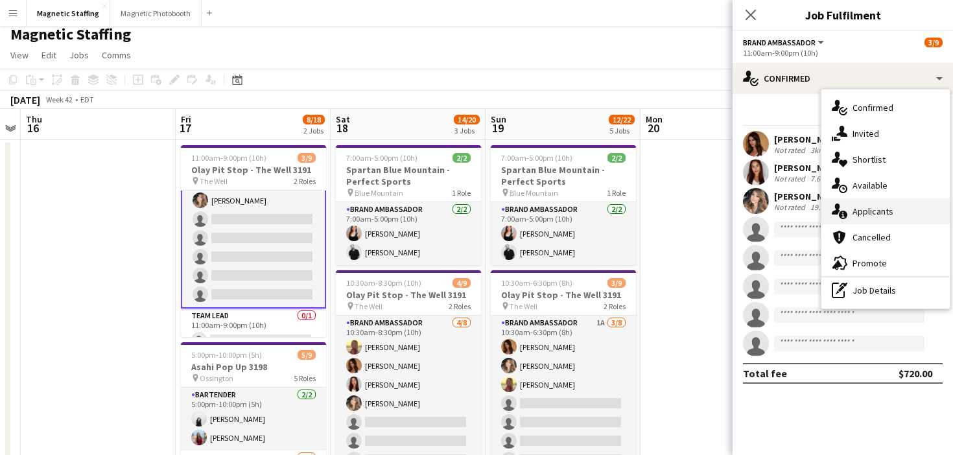
click at [850, 208] on div "single-neutral-actions-information Applicants" at bounding box center [886, 211] width 128 height 26
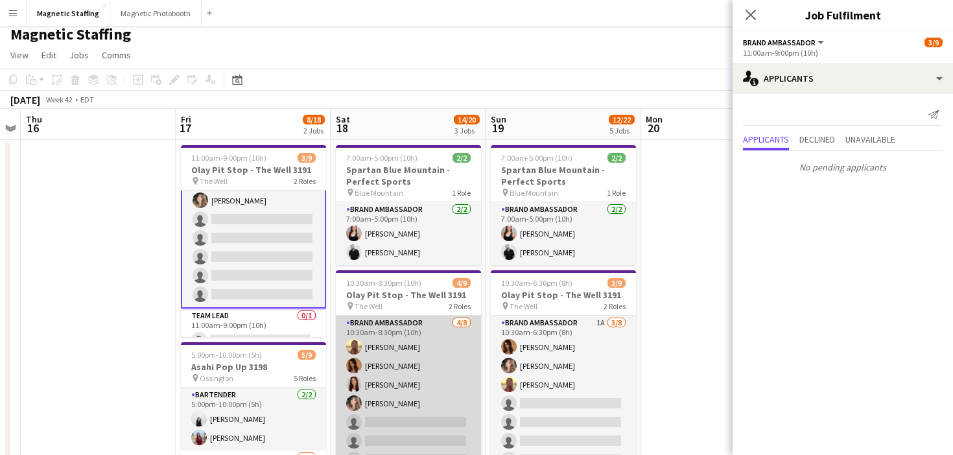
click at [444, 342] on app-card-role "Brand Ambassador 4/8 10:30am-8:30pm (10h) Soleil Haughton Karolina Rembiesa Lua…" at bounding box center [408, 404] width 145 height 176
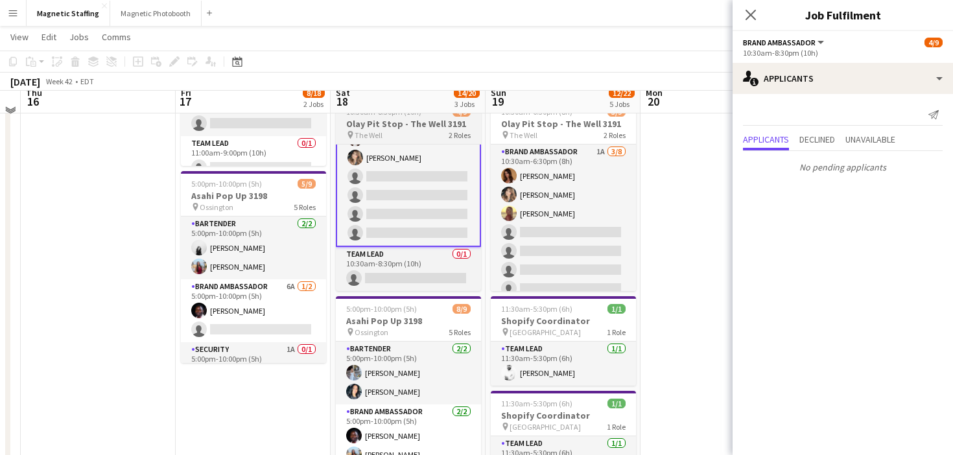
scroll to position [167, 0]
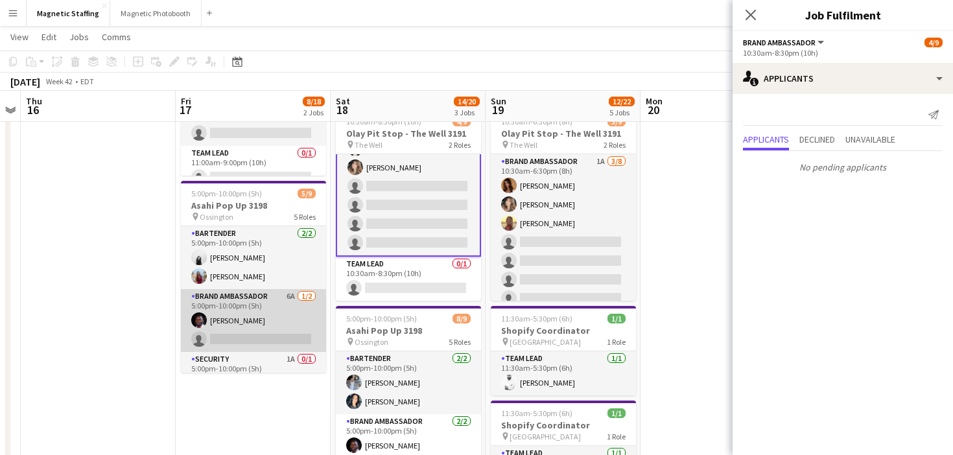
click at [280, 318] on app-card-role "Brand Ambassador 6A 1/2 5:00pm-10:00pm (5h) Anthony Kerr single-neutral-actions" at bounding box center [253, 320] width 145 height 63
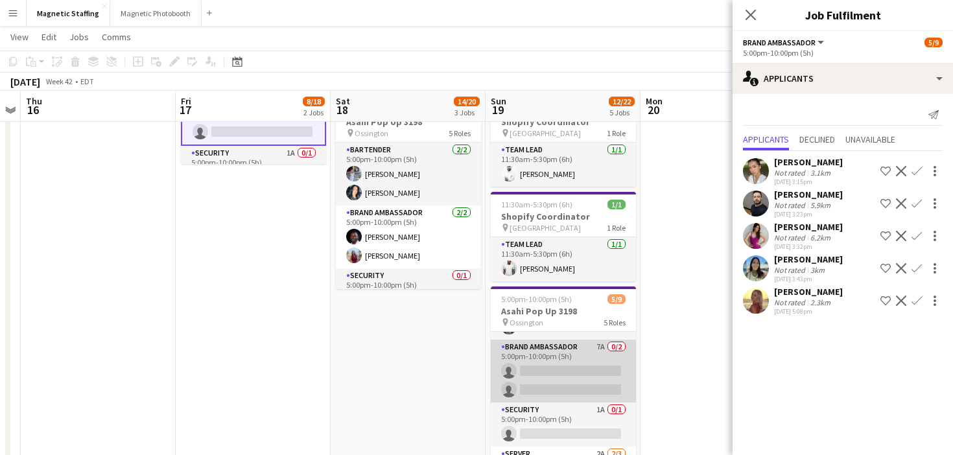
scroll to position [56, 0]
click at [567, 409] on app-card-role "Security 1A 0/1 5:00pm-10:00pm (5h) single-neutral-actions" at bounding box center [563, 423] width 145 height 44
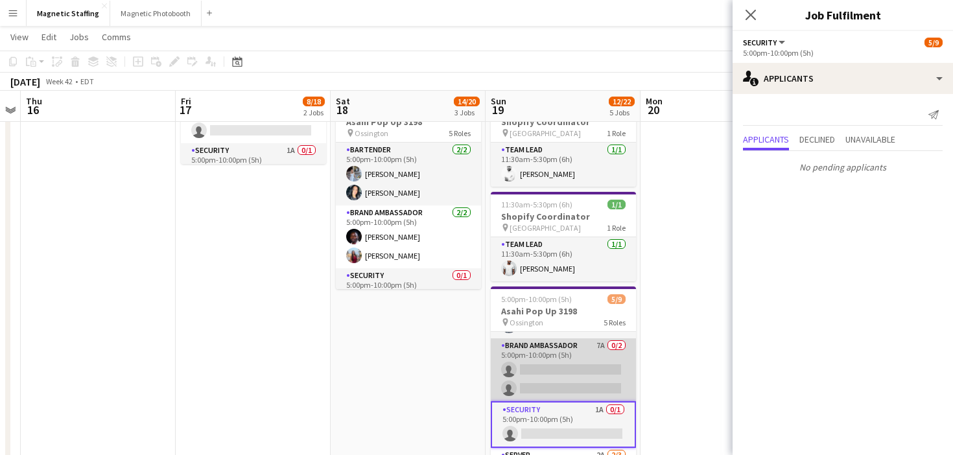
click at [572, 377] on app-card-role "Brand Ambassador 7A 0/2 5:00pm-10:00pm (5h) single-neutral-actions single-neutr…" at bounding box center [563, 370] width 145 height 63
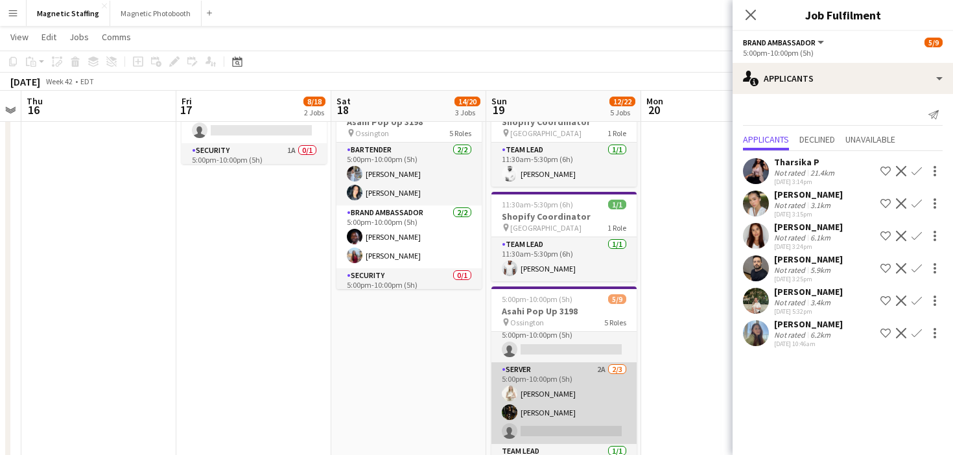
click at [552, 414] on app-card-role "Server 2A 2/3 5:00pm-10:00pm (5h) Katryna Klepacki Hanna Lee single-neutral-act…" at bounding box center [564, 404] width 145 height 82
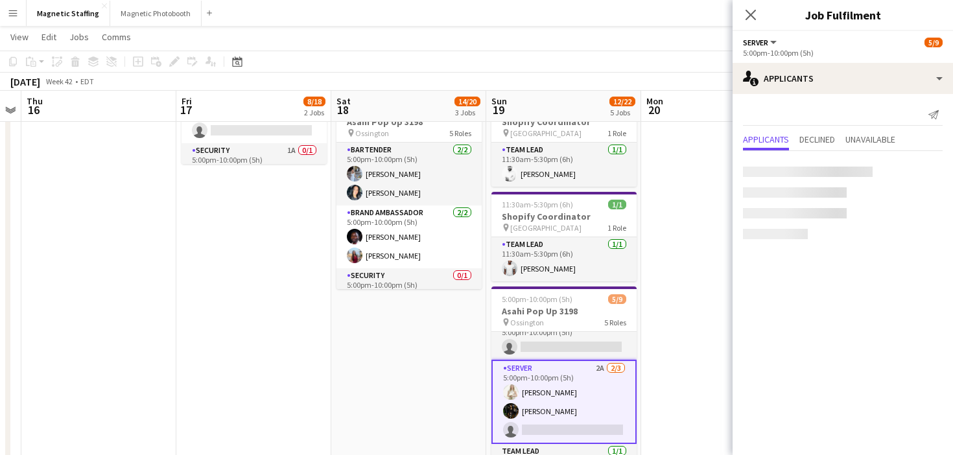
scroll to position [139, 0]
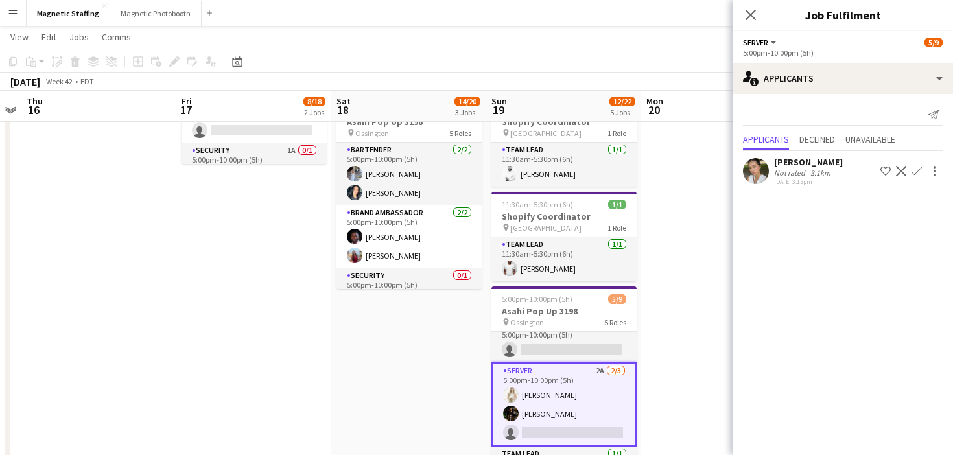
click at [920, 172] on app-icon "Confirm" at bounding box center [917, 171] width 10 height 10
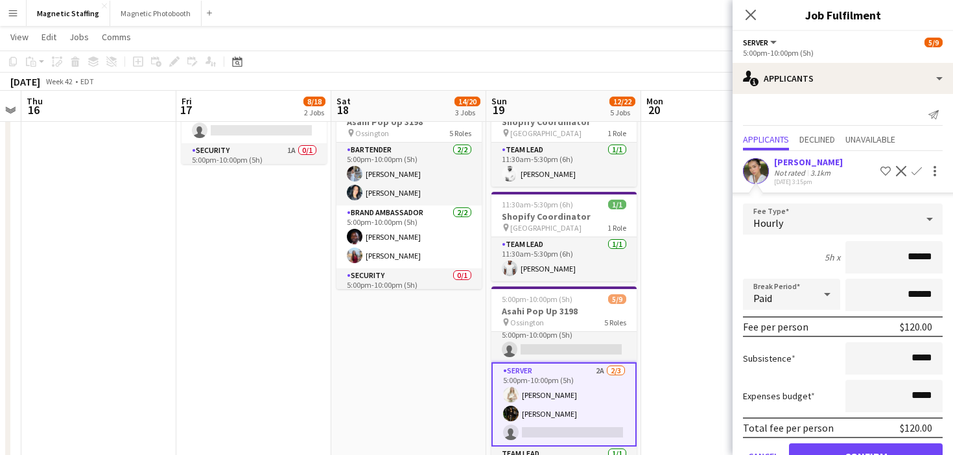
scroll to position [38, 0]
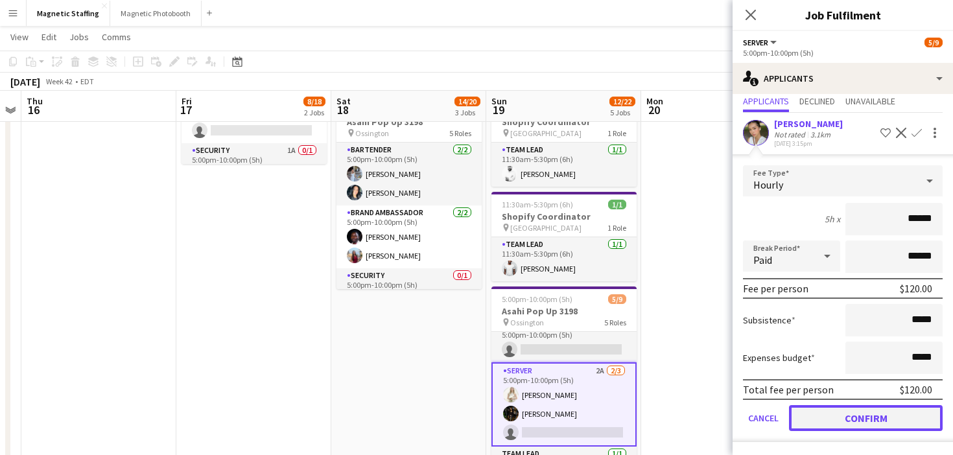
click at [828, 416] on button "Confirm" at bounding box center [866, 418] width 154 height 26
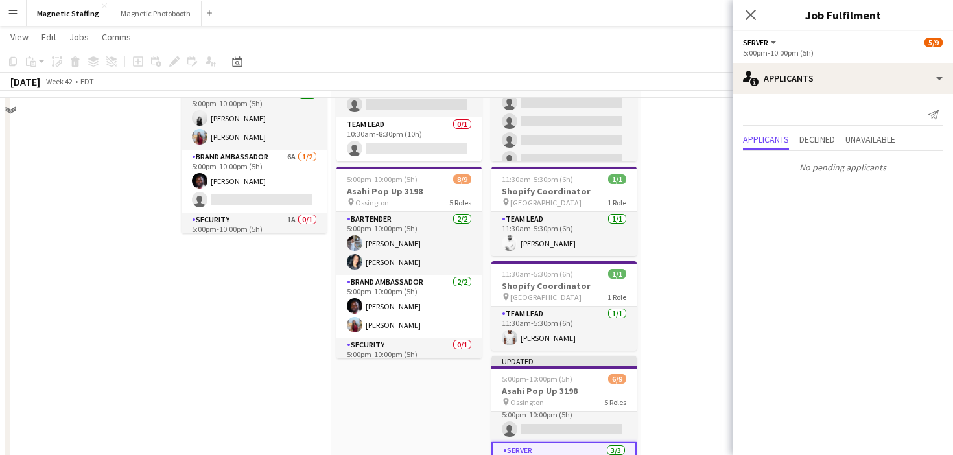
scroll to position [282, 0]
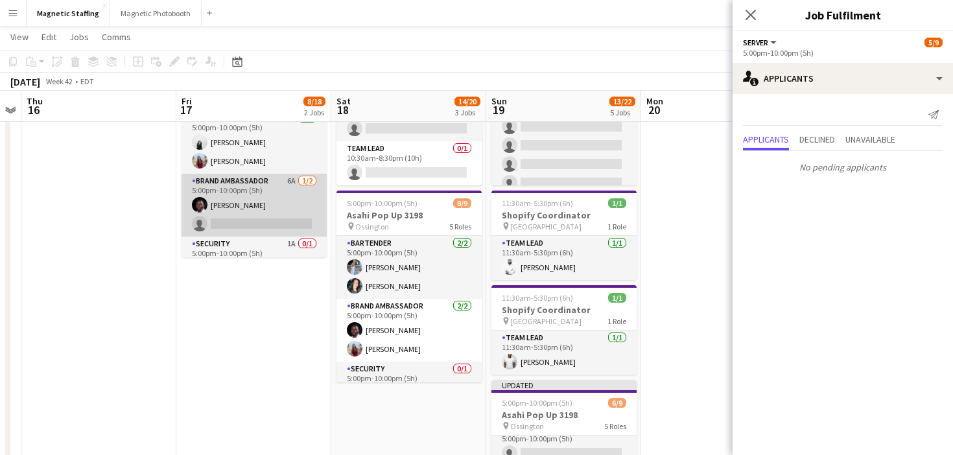
click at [267, 208] on app-card-role "Brand Ambassador 6A 1/2 5:00pm-10:00pm (5h) Anthony Kerr single-neutral-actions" at bounding box center [254, 205] width 145 height 63
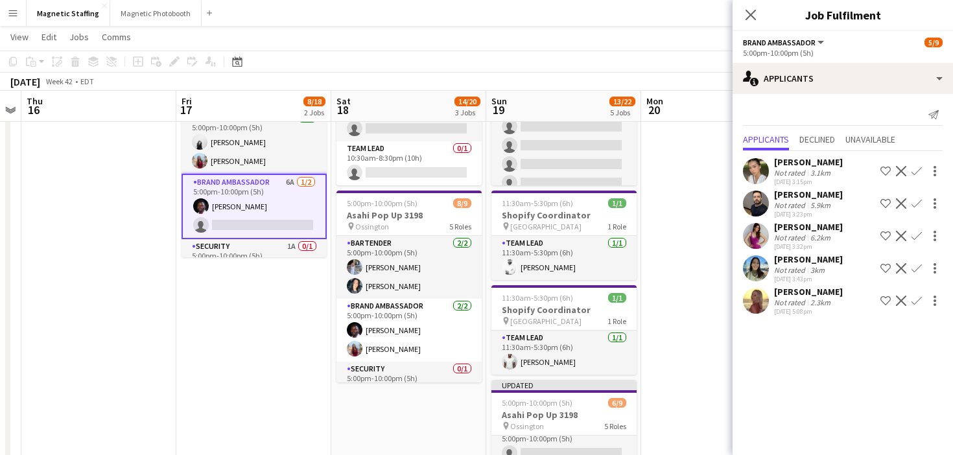
click at [916, 171] on app-icon "Confirm" at bounding box center [917, 171] width 10 height 10
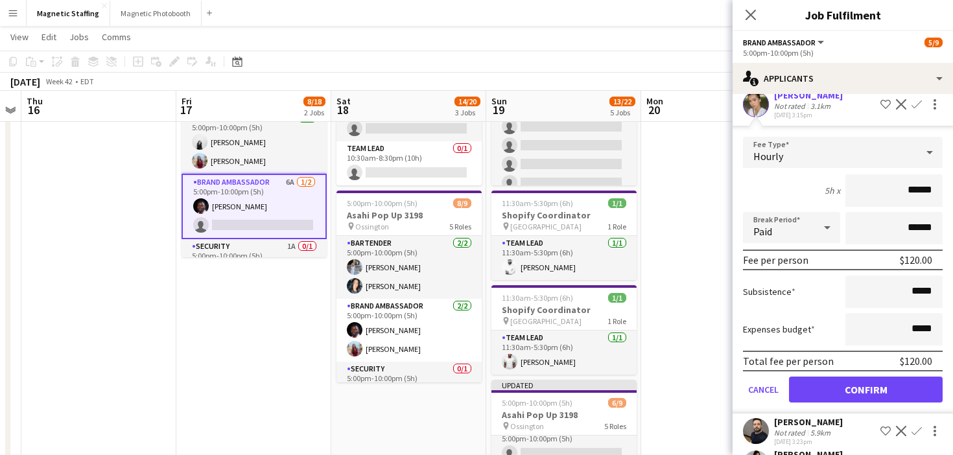
scroll to position [100, 0]
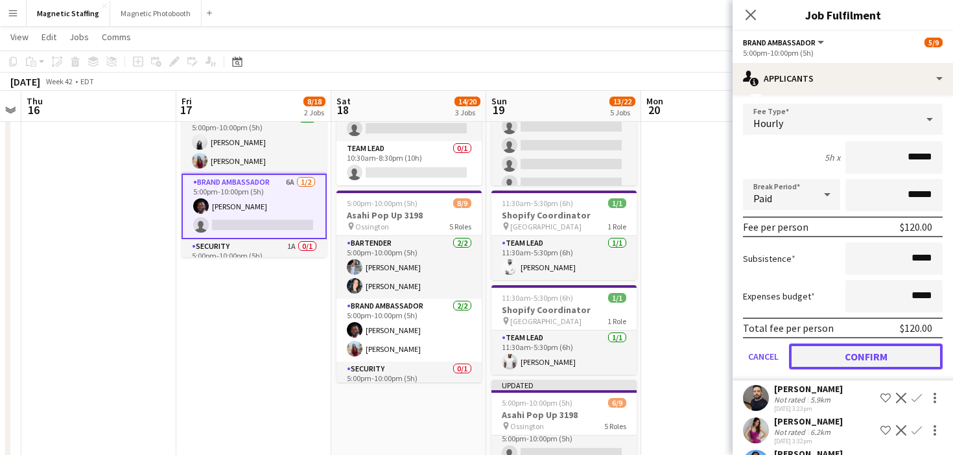
click at [832, 352] on button "Confirm" at bounding box center [866, 357] width 154 height 26
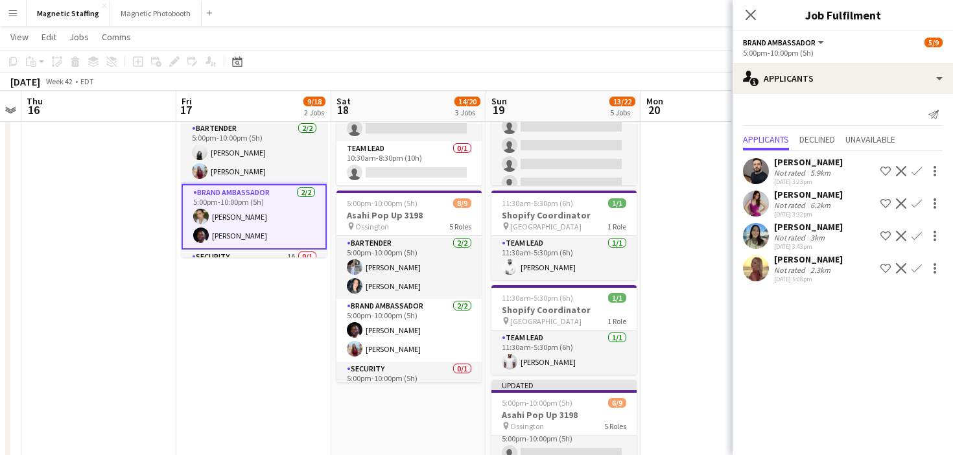
scroll to position [0, 0]
click at [702, 345] on app-date-cell at bounding box center [718, 232] width 155 height 738
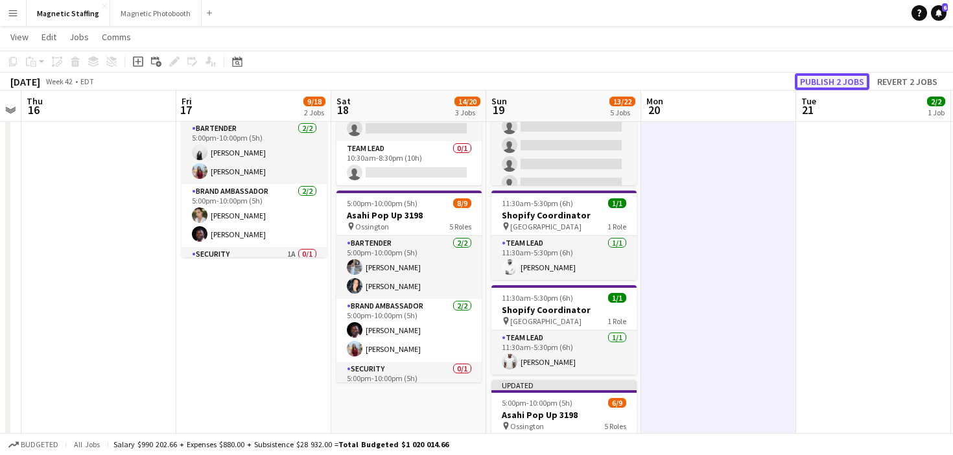
click at [836, 82] on button "Publish 2 jobs" at bounding box center [832, 81] width 75 height 17
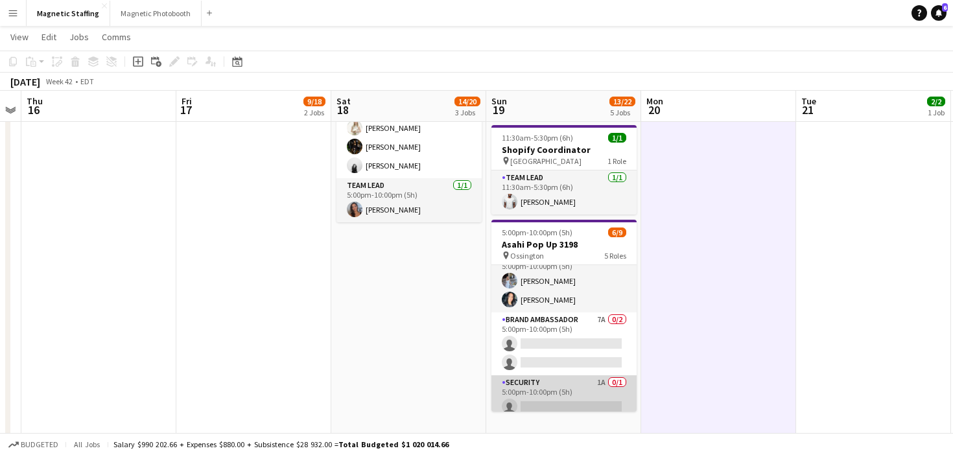
scroll to position [11, 0]
click at [572, 350] on app-card-role "Brand Ambassador 7A 0/2 5:00pm-10:00pm (5h) single-neutral-actions single-neutr…" at bounding box center [564, 348] width 145 height 63
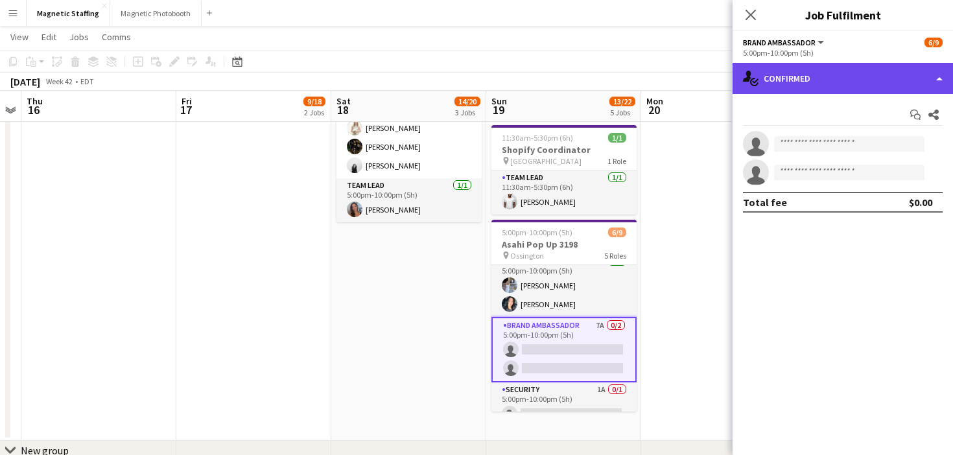
click at [803, 84] on div "single-neutral-actions-check-2 Confirmed" at bounding box center [843, 78] width 221 height 31
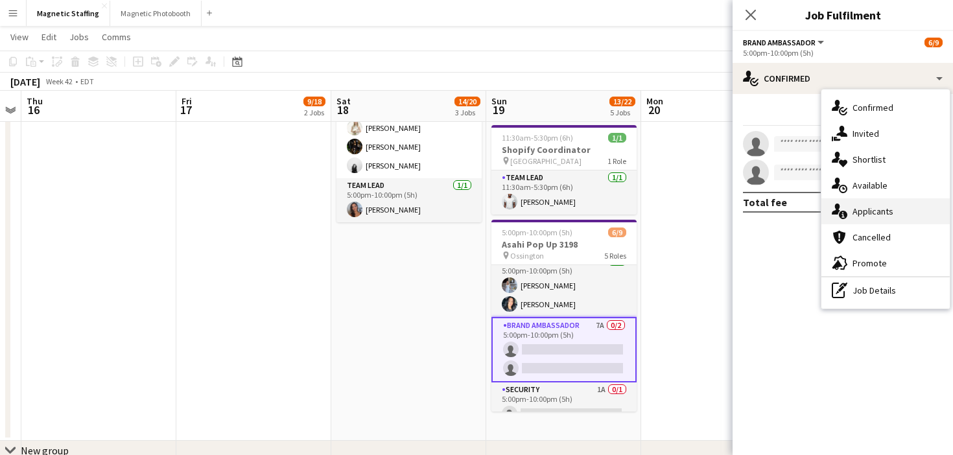
click at [833, 209] on icon "single-neutral-actions-information" at bounding box center [840, 212] width 16 height 16
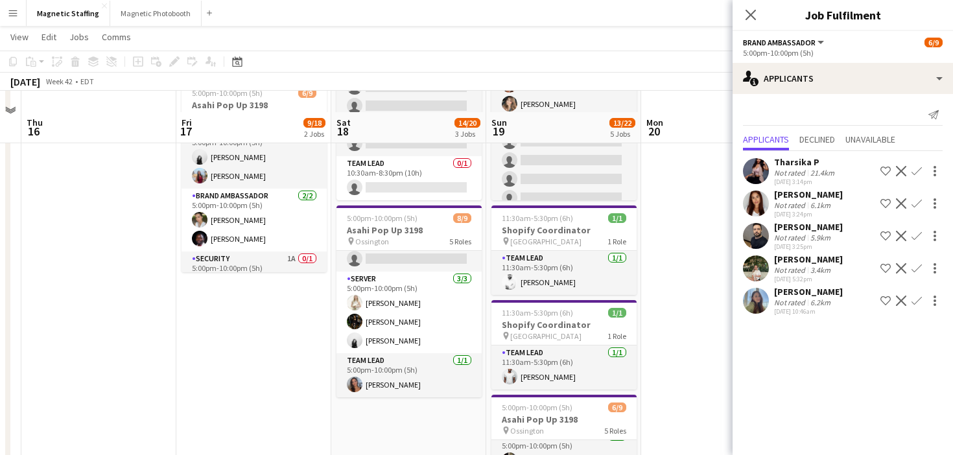
scroll to position [245, 0]
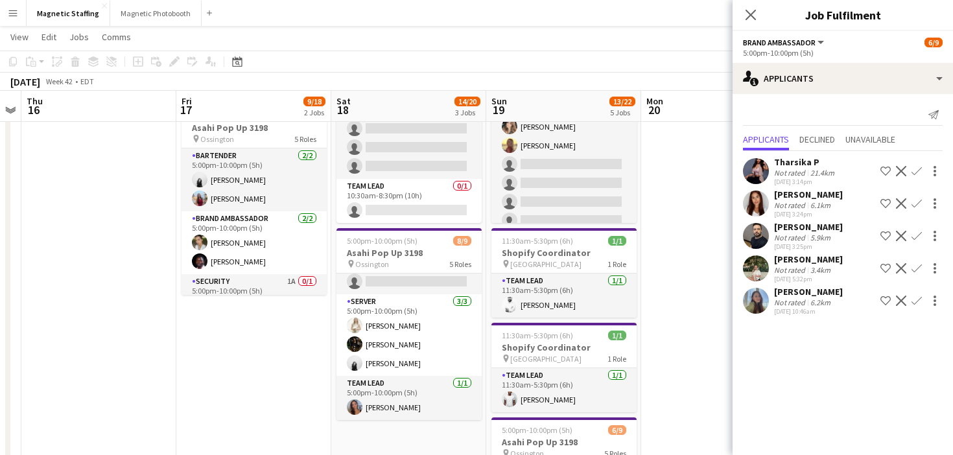
click at [896, 269] on app-icon "Decline" at bounding box center [901, 268] width 10 height 10
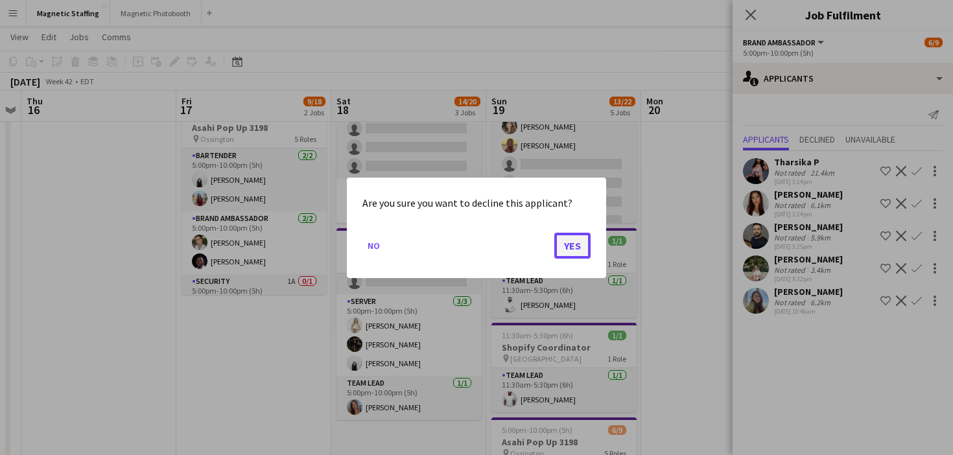
click at [567, 249] on button "Yes" at bounding box center [573, 245] width 36 height 26
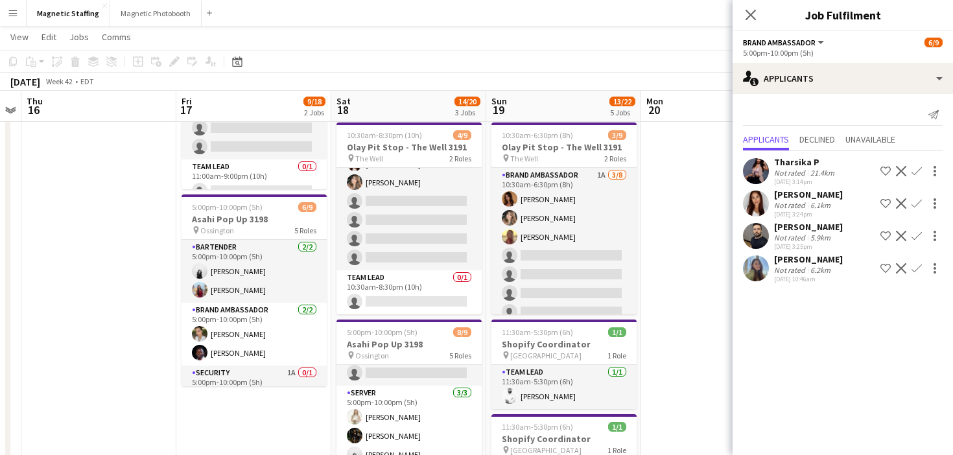
click at [897, 171] on app-icon "Decline" at bounding box center [901, 171] width 10 height 10
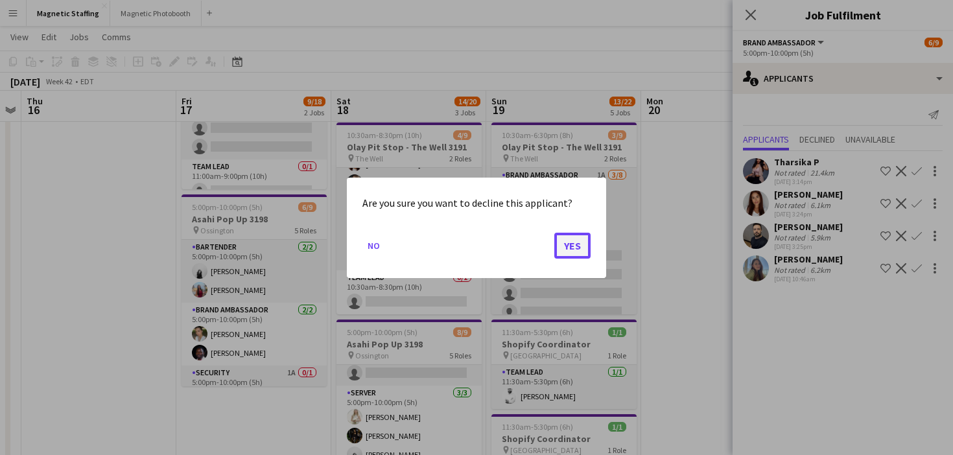
click at [578, 249] on button "Yes" at bounding box center [573, 245] width 36 height 26
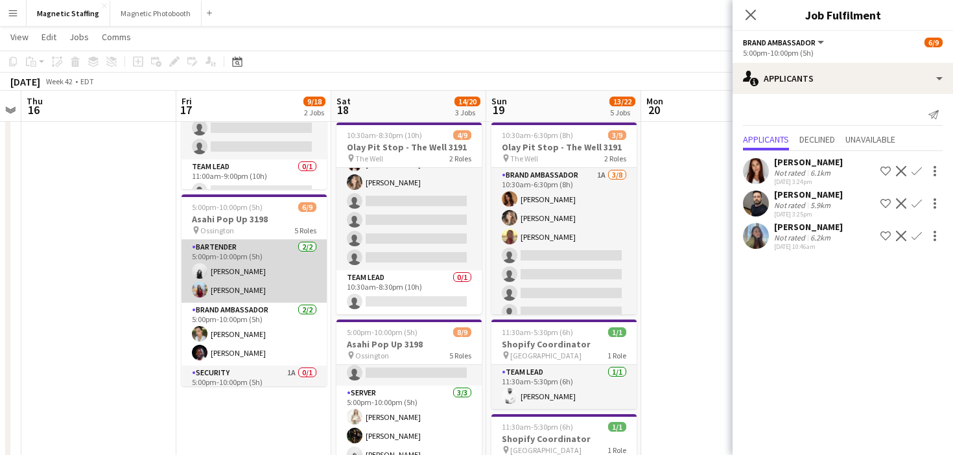
click at [215, 288] on app-card-role "Bartender 2/2 5:00pm-10:00pm (5h) angel kim Eva Zhou" at bounding box center [254, 271] width 145 height 63
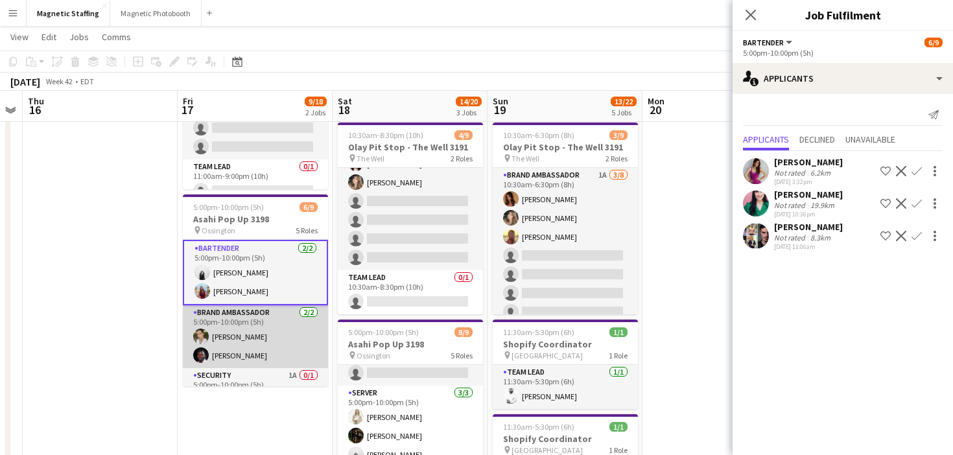
click at [224, 343] on app-card-role "Brand Ambassador 2/2 5:00pm-10:00pm (5h) Mia Truong Anthony Kerr" at bounding box center [255, 336] width 145 height 63
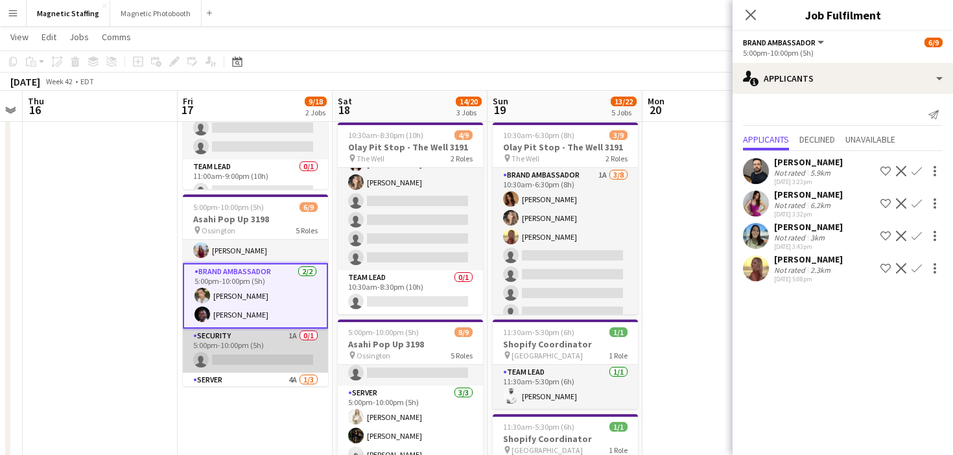
click at [236, 363] on app-card-role "Security 1A 0/1 5:00pm-10:00pm (5h) single-neutral-actions" at bounding box center [255, 351] width 145 height 44
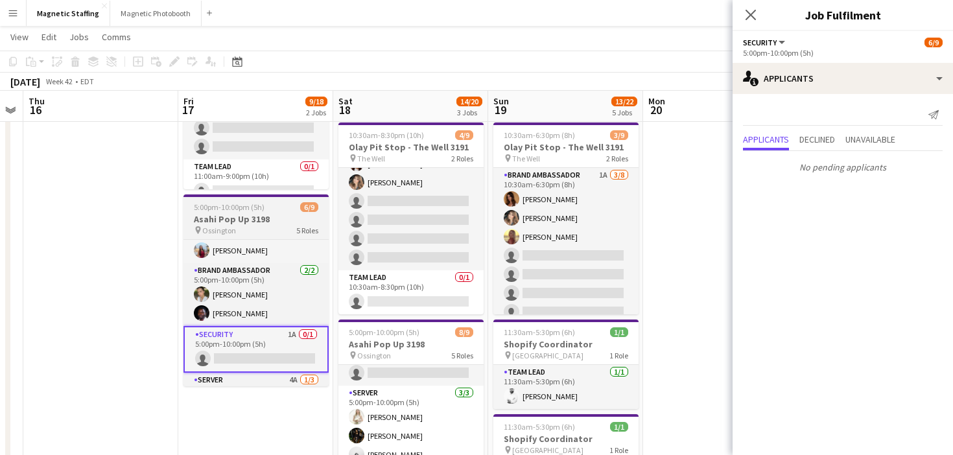
click at [235, 213] on h3 "Asahi Pop Up 3198" at bounding box center [256, 219] width 145 height 12
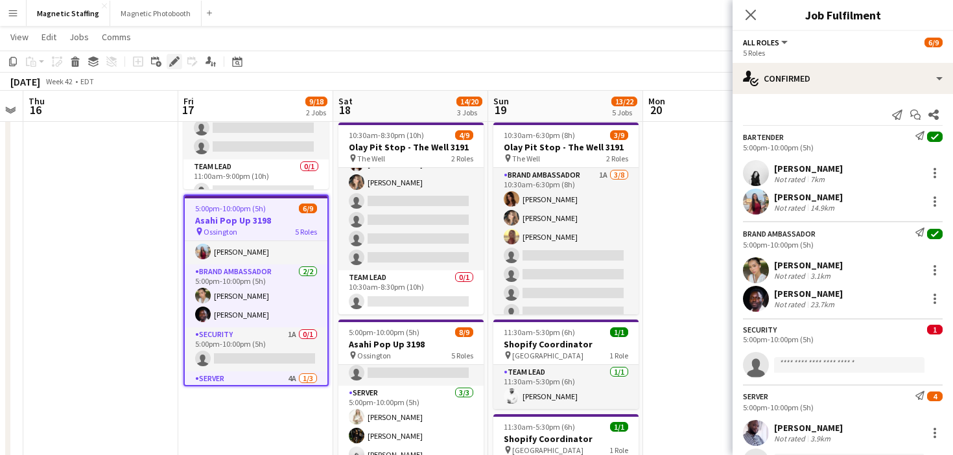
click at [173, 62] on icon at bounding box center [174, 61] width 7 height 7
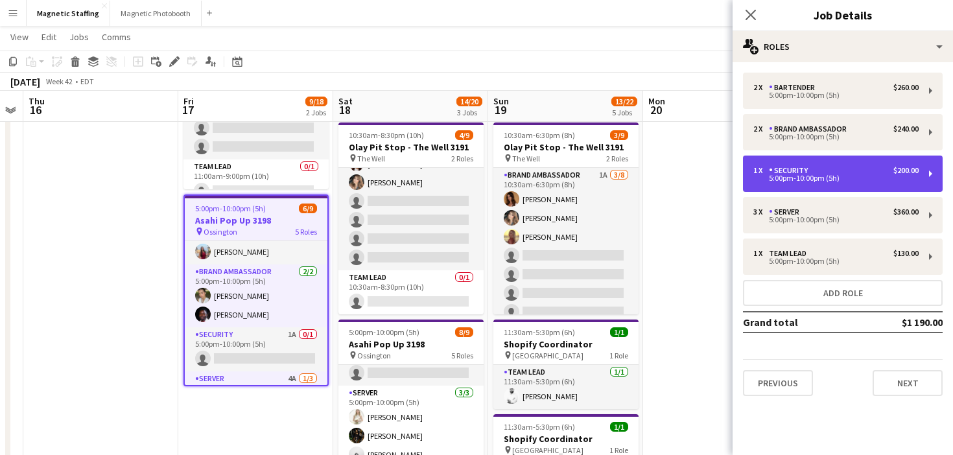
click at [758, 179] on div "5:00pm-10:00pm (5h)" at bounding box center [836, 178] width 165 height 6
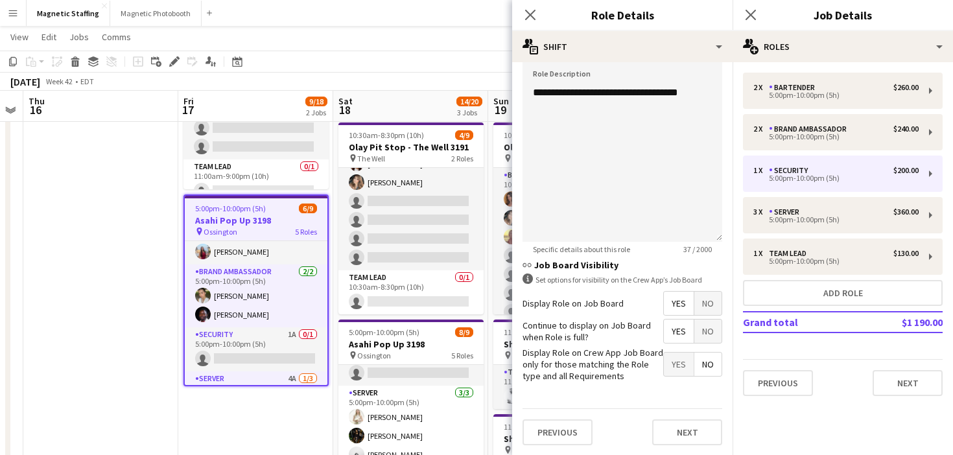
click at [309, 402] on app-date-cell "11:00am-9:00pm (10h) 3/9 Olay Pit Stop - The Well 3191 pin The Well 2 Roles Bra…" at bounding box center [255, 361] width 155 height 738
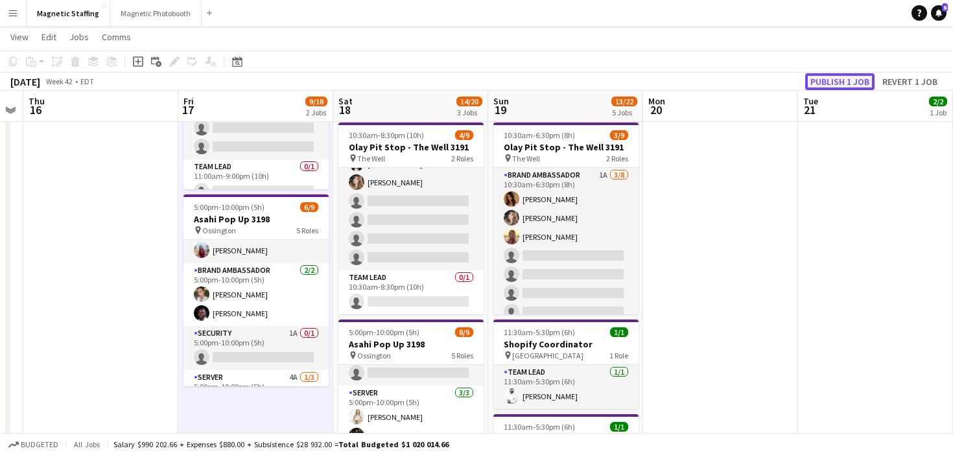
click at [833, 77] on button "Publish 1 job" at bounding box center [840, 81] width 69 height 17
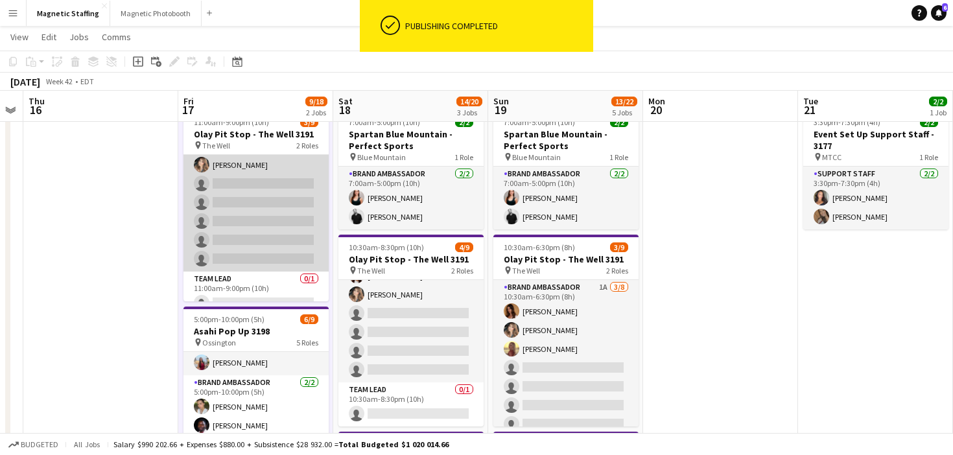
click at [260, 236] on app-card-role "Brand Ambassador 3/8 11:00am-9:00pm (10h) Karolina Rembiesa Luana Cima Cassie S…" at bounding box center [256, 184] width 145 height 176
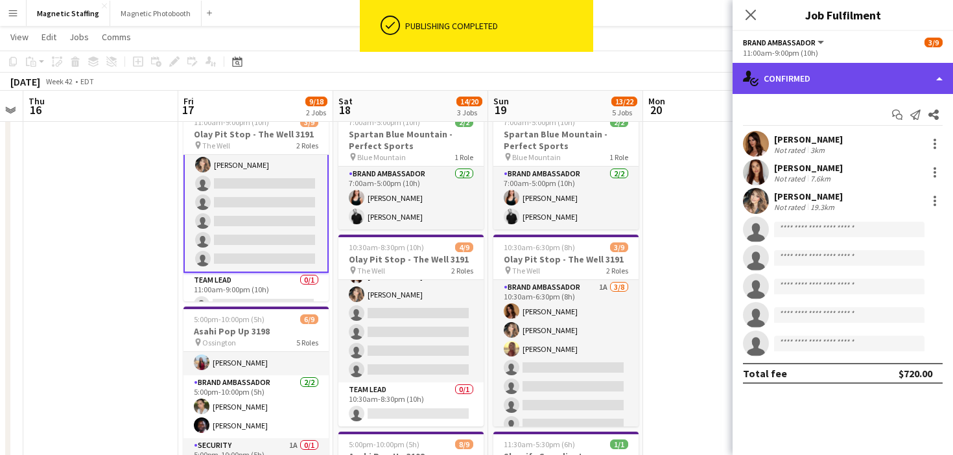
click at [785, 78] on div "single-neutral-actions-check-2 Confirmed" at bounding box center [843, 78] width 221 height 31
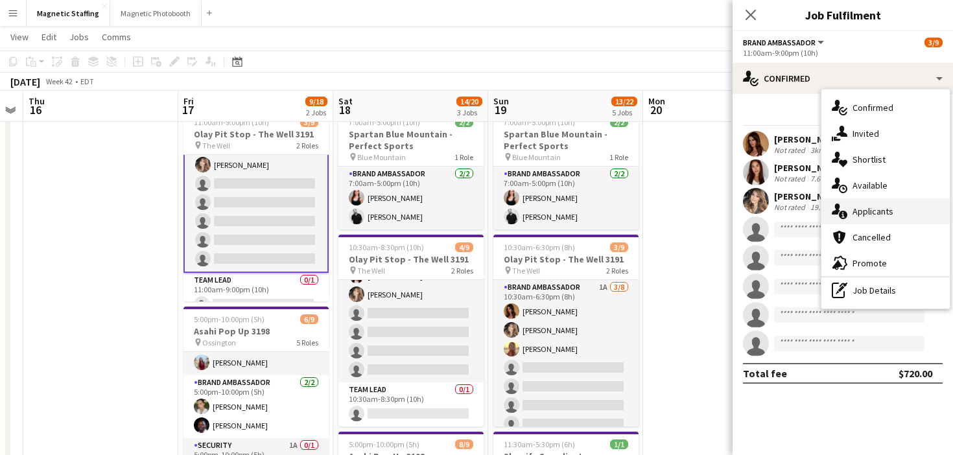
click at [842, 204] on div "single-neutral-actions-information Applicants" at bounding box center [886, 211] width 128 height 26
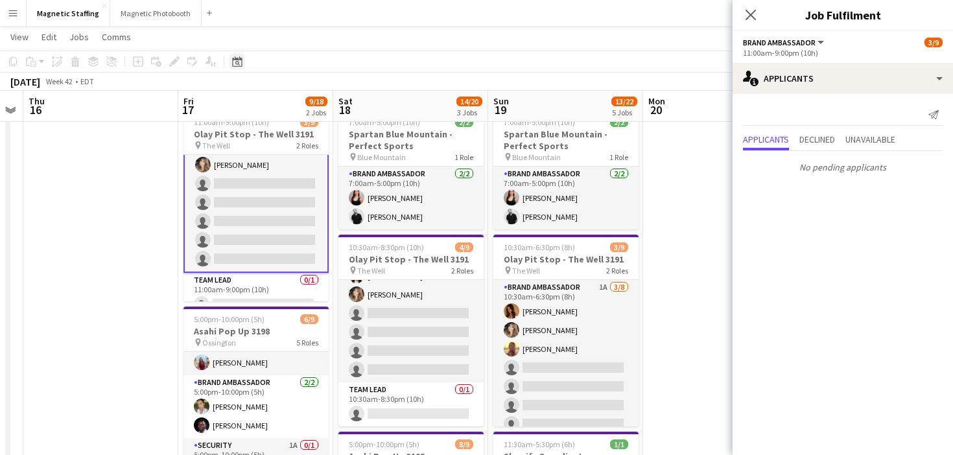
click at [236, 62] on icon "Date picker" at bounding box center [237, 61] width 10 height 10
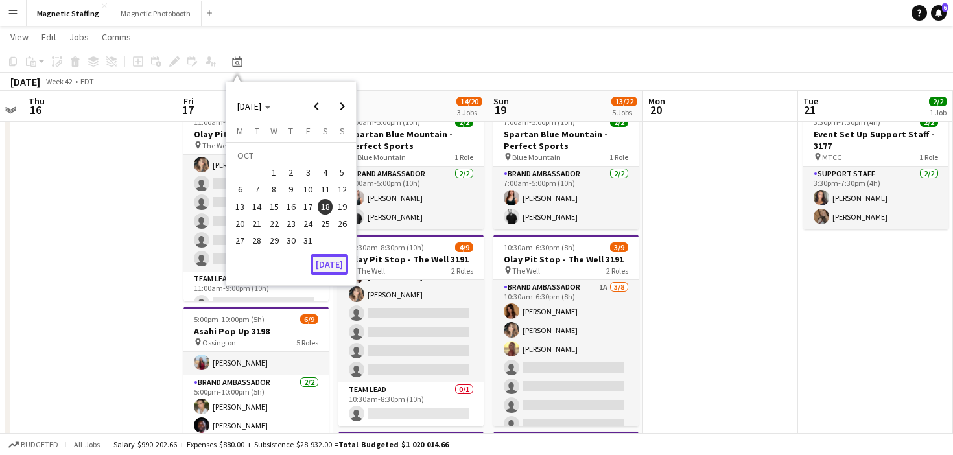
click at [331, 269] on button "[DATE]" at bounding box center [330, 264] width 38 height 21
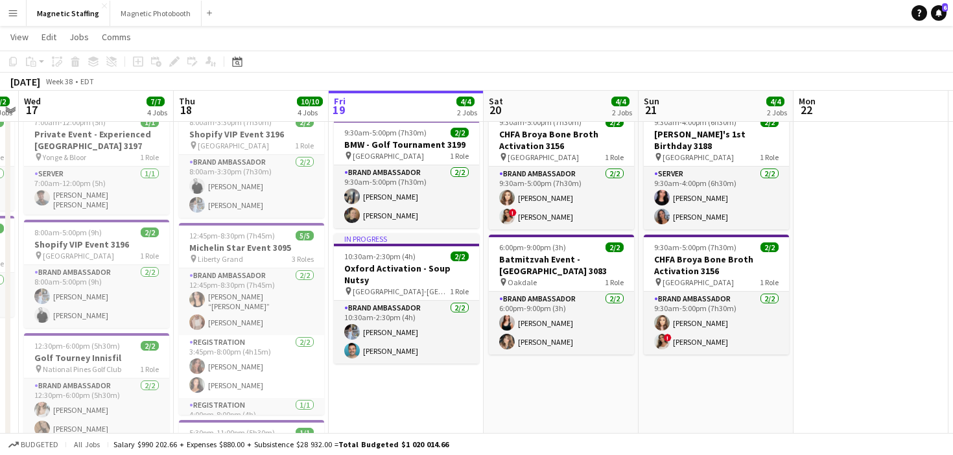
scroll to position [0, 0]
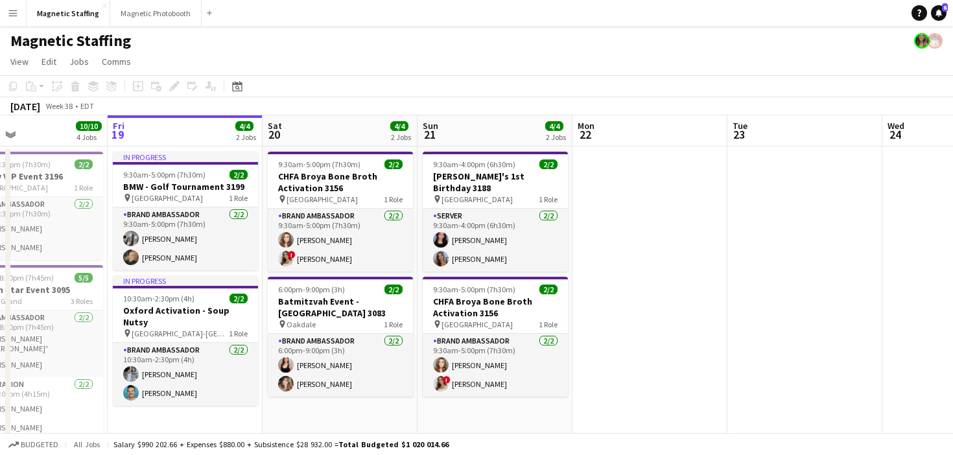
drag, startPoint x: 248, startPoint y: 189, endPoint x: 121, endPoint y: 206, distance: 127.5
click at [123, 206] on app-calendar-viewport "Tue 16 2/2 2 Jobs Wed 17 7/7 4 Jobs Thu 18 10/10 4 Jobs Fri 19 4/4 2 Jobs Sat 2…" at bounding box center [476, 452] width 953 height 674
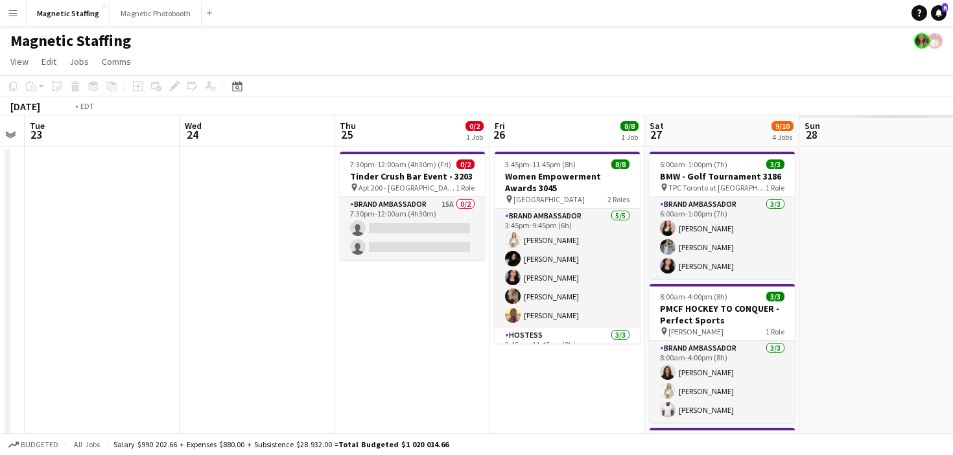
drag, startPoint x: 516, startPoint y: 214, endPoint x: 0, endPoint y: 253, distance: 517.1
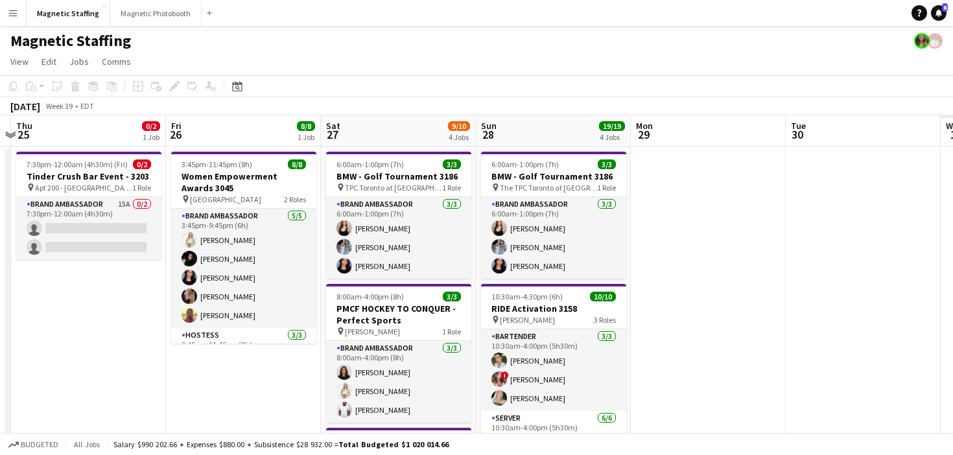
drag, startPoint x: 447, startPoint y: 256, endPoint x: 43, endPoint y: 265, distance: 404.2
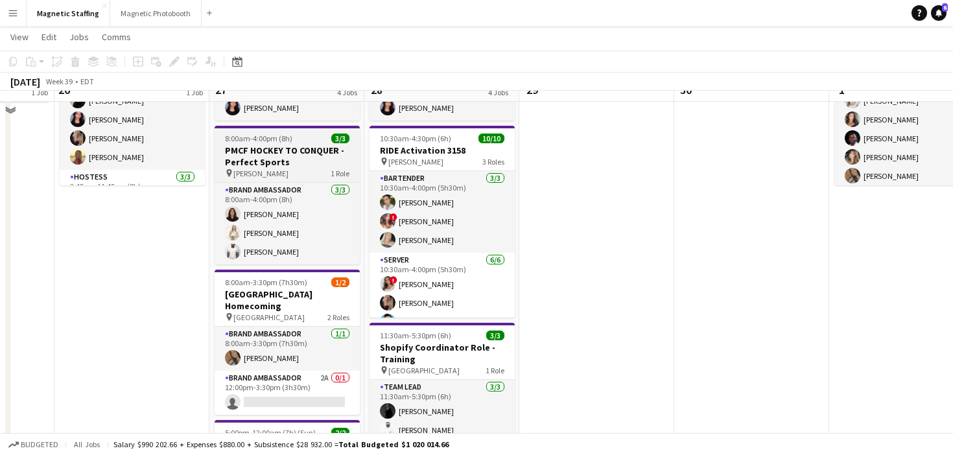
scroll to position [166, 0]
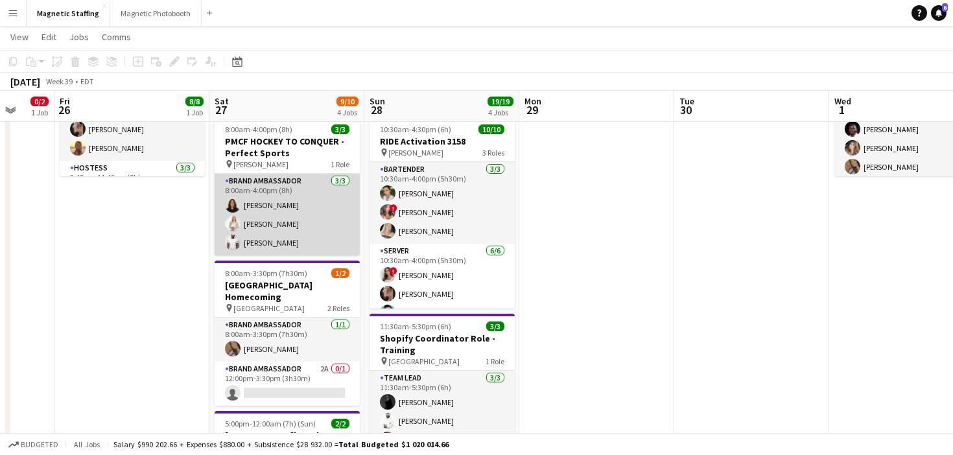
click at [298, 215] on app-card-role "Brand Ambassador 3/3 8:00am-4:00pm (8h) Katarina Djuric Katryna Klepacki Juvon …" at bounding box center [287, 215] width 145 height 82
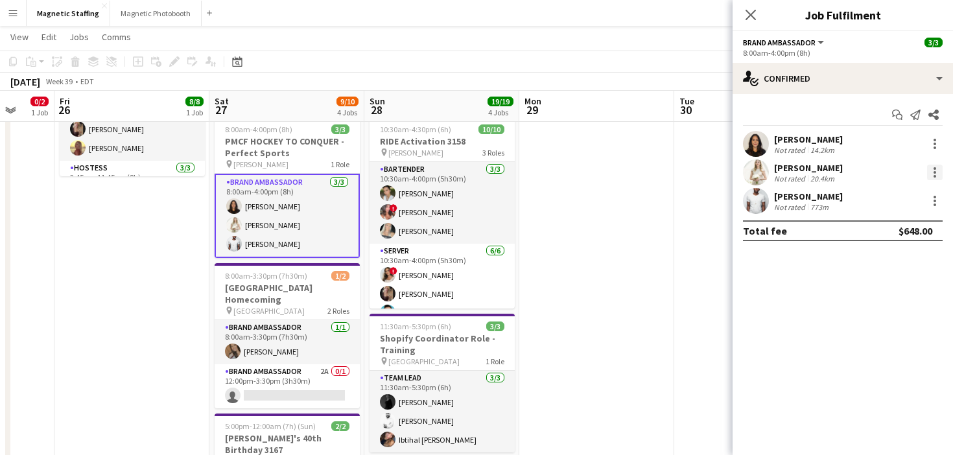
click at [937, 179] on div at bounding box center [935, 173] width 16 height 16
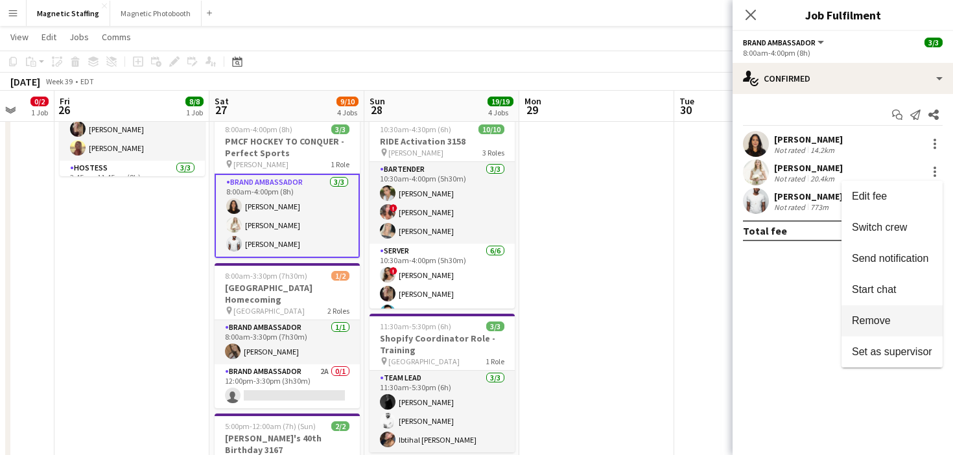
click at [867, 315] on span "Remove" at bounding box center [871, 320] width 39 height 11
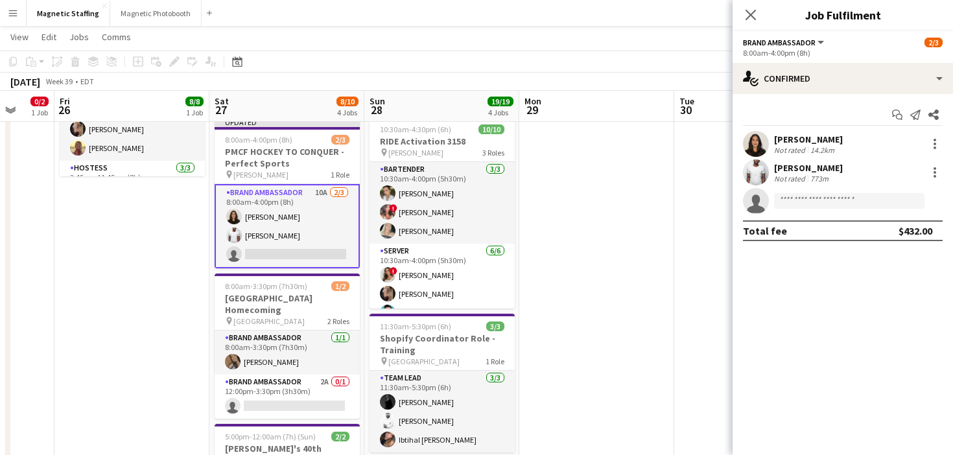
click at [647, 315] on app-date-cell at bounding box center [597, 308] width 155 height 658
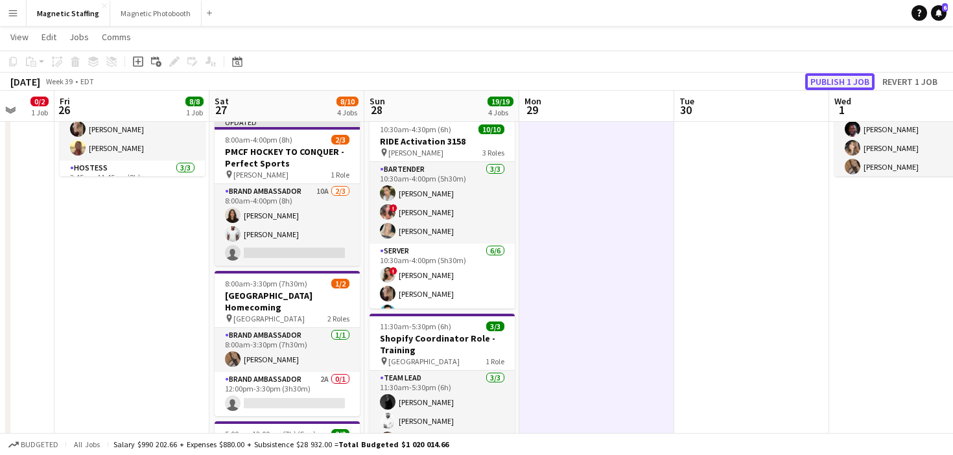
click at [848, 73] on button "Publish 1 job" at bounding box center [840, 81] width 69 height 17
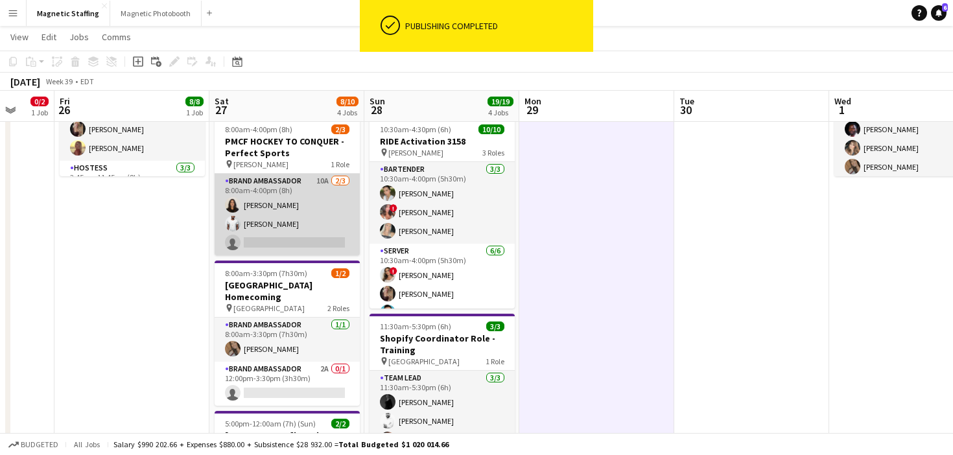
click at [305, 230] on app-card-role "Brand Ambassador 10A 2/3 8:00am-4:00pm (8h) Katarina Djuric Juvon Taylor single…" at bounding box center [287, 215] width 145 height 82
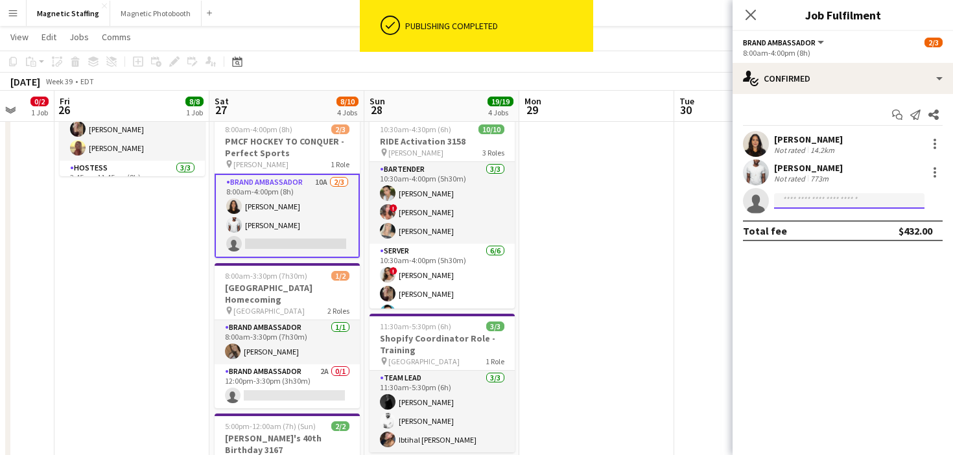
click at [852, 203] on input at bounding box center [849, 201] width 150 height 16
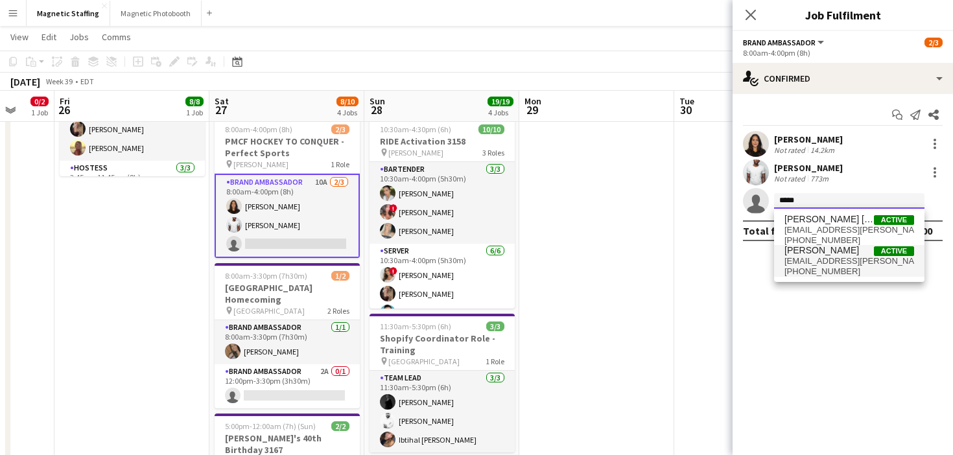
type input "****"
click at [842, 255] on span "[PERSON_NAME]" at bounding box center [822, 250] width 75 height 11
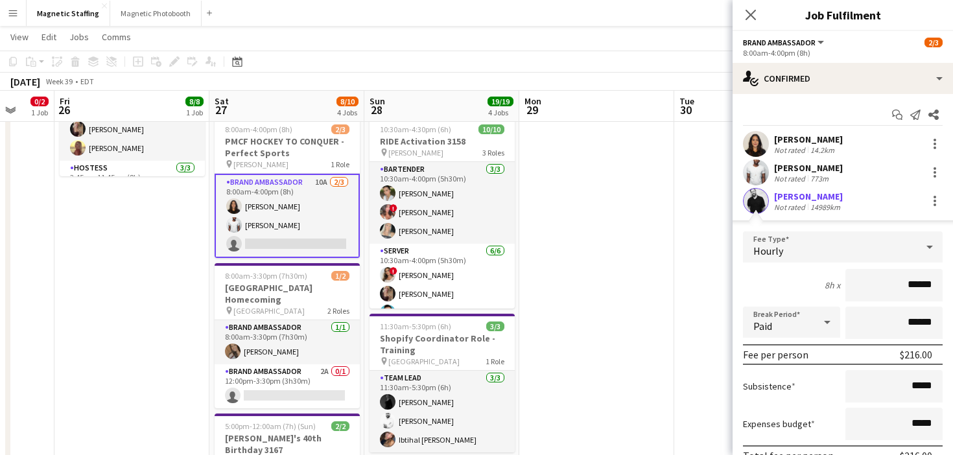
scroll to position [91, 0]
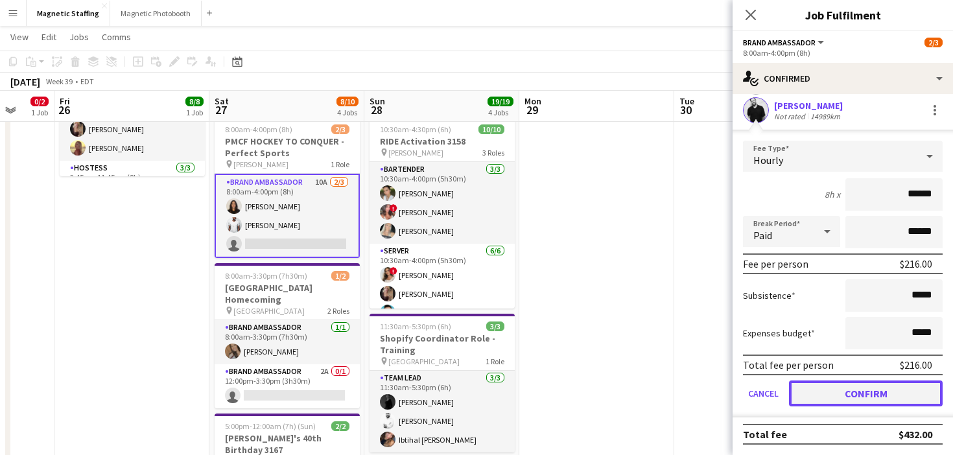
click at [806, 384] on button "Confirm" at bounding box center [866, 394] width 154 height 26
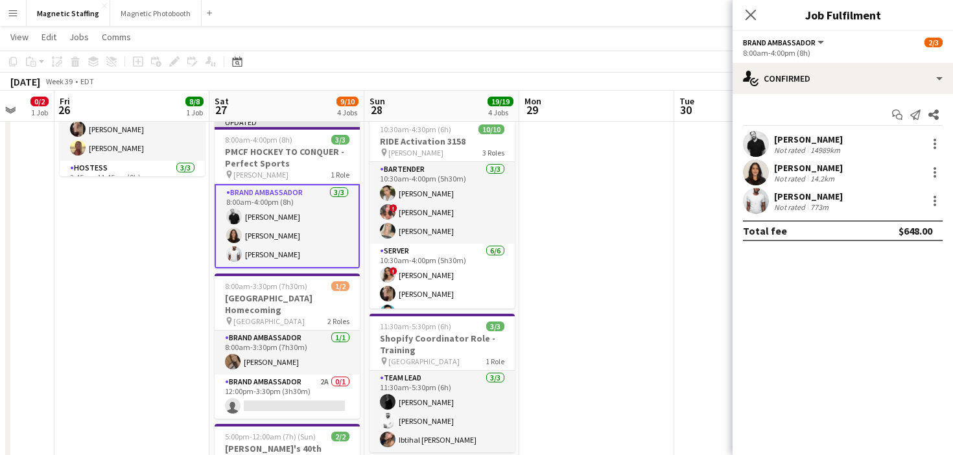
scroll to position [0, 0]
click at [649, 360] on app-date-cell at bounding box center [597, 308] width 155 height 658
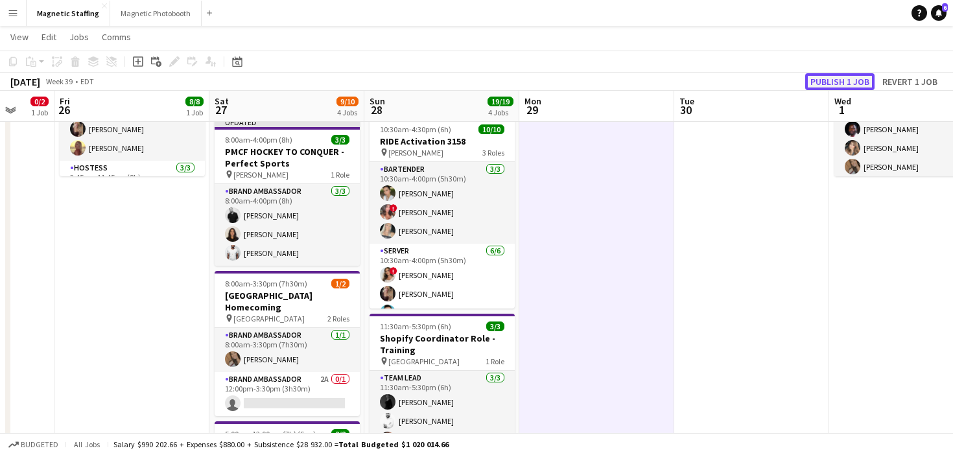
click at [819, 84] on button "Publish 1 job" at bounding box center [840, 81] width 69 height 17
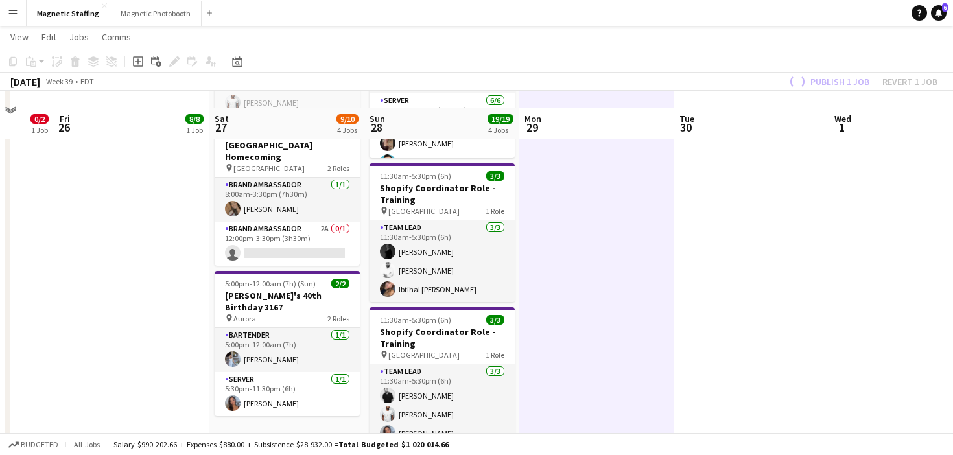
scroll to position [334, 0]
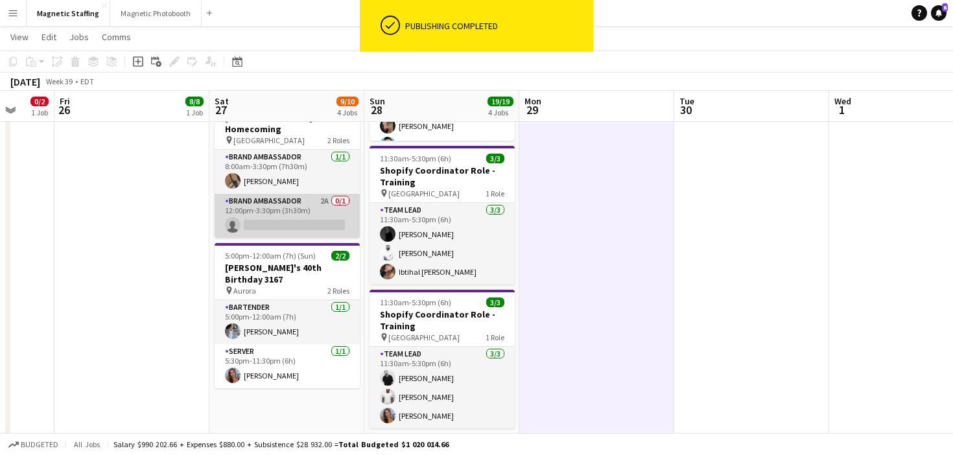
click at [280, 208] on app-card-role "Brand Ambassador 2A 0/1 12:00pm-3:30pm (3h30m) single-neutral-actions" at bounding box center [287, 216] width 145 height 44
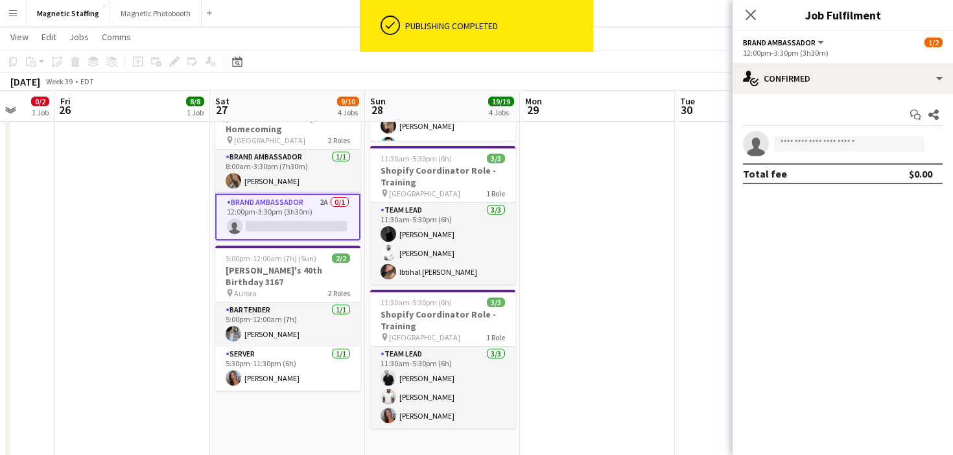
click at [882, 60] on app-options-switcher "Brand Ambassador All roles Brand Ambassador 1/2 12:00pm-3:30pm (3h30m)" at bounding box center [843, 47] width 221 height 32
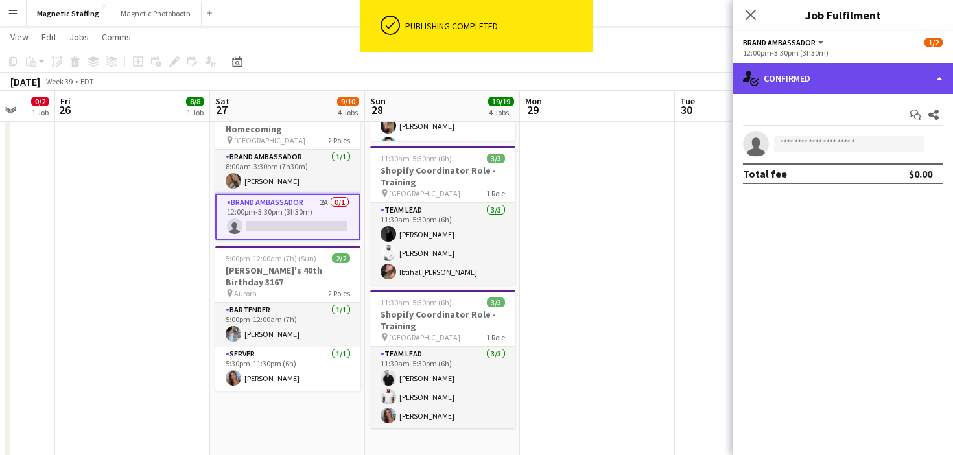
click at [859, 77] on div "single-neutral-actions-check-2 Confirmed" at bounding box center [843, 78] width 221 height 31
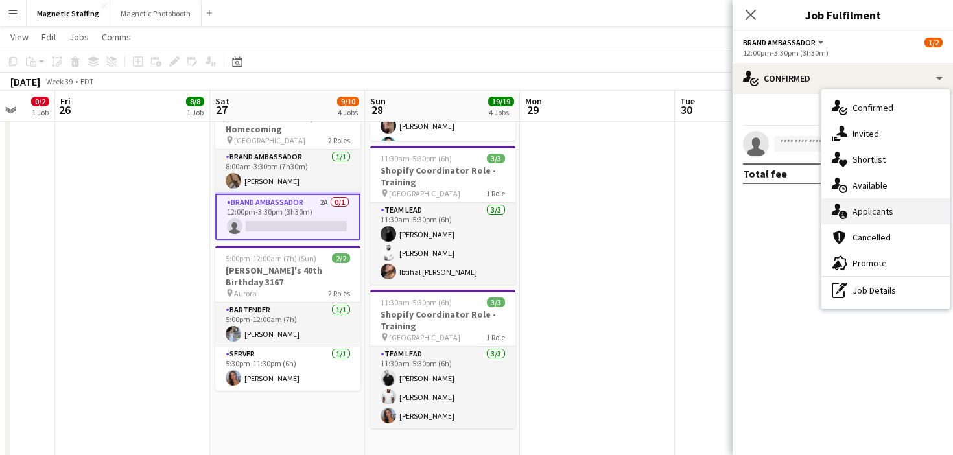
click at [848, 213] on div "single-neutral-actions-information Applicants" at bounding box center [886, 211] width 128 height 26
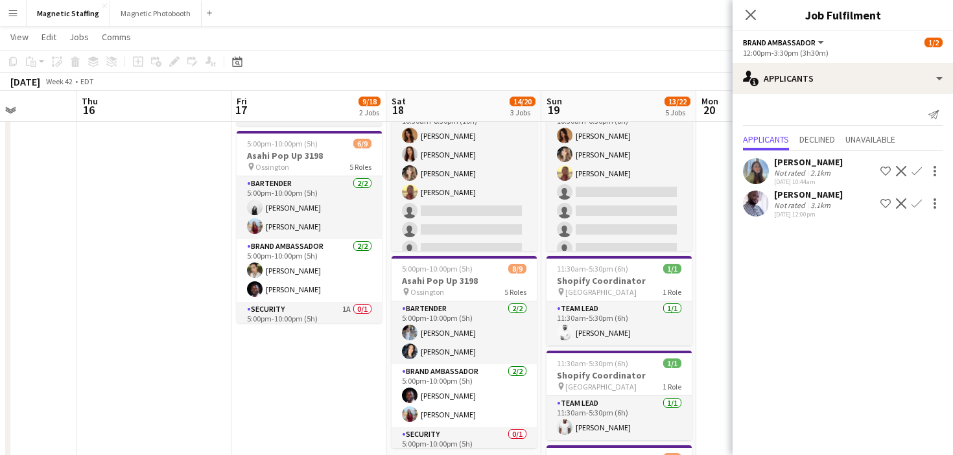
scroll to position [144, 0]
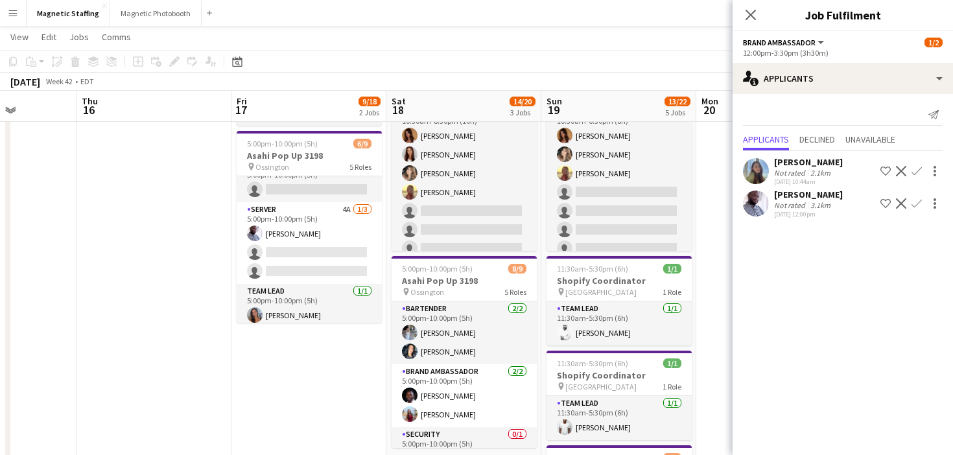
click at [298, 267] on app-card-role "Server 4A 1/3 5:00pm-10:00pm (5h) Charles Ofori-Attah single-neutral-actions si…" at bounding box center [309, 243] width 145 height 82
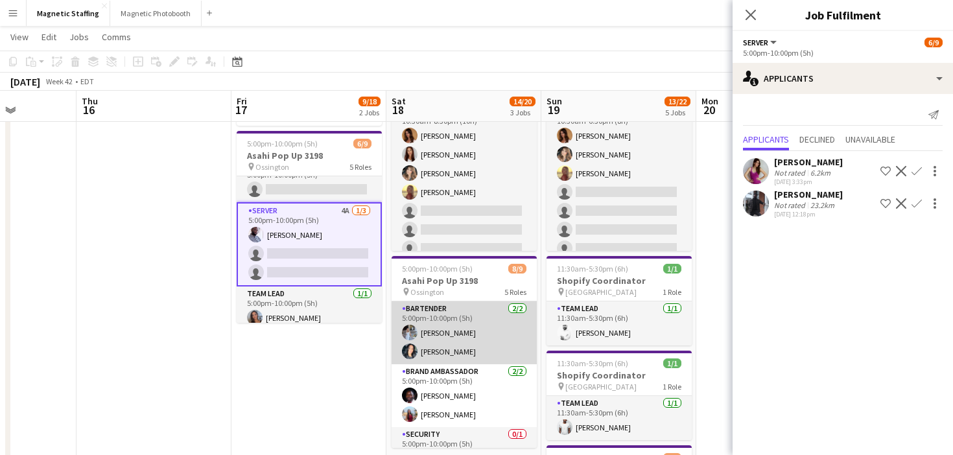
scroll to position [112, 0]
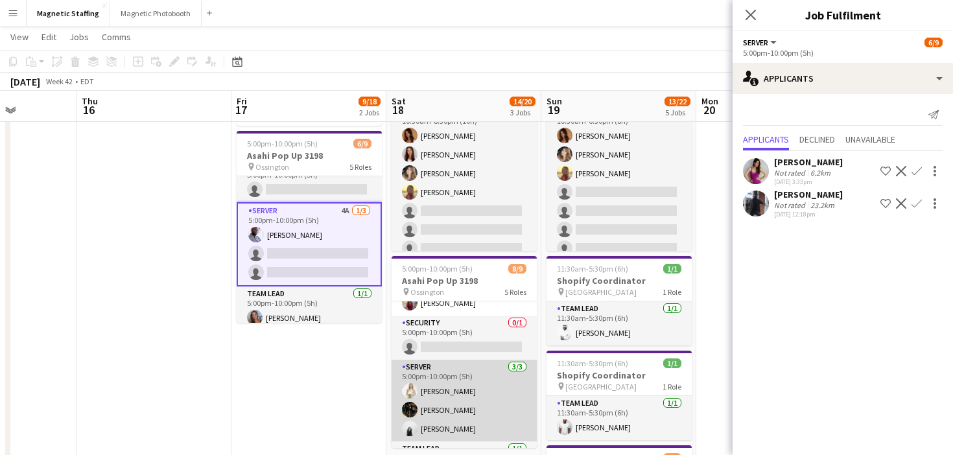
click at [414, 409] on app-user-avatar at bounding box center [410, 410] width 16 height 16
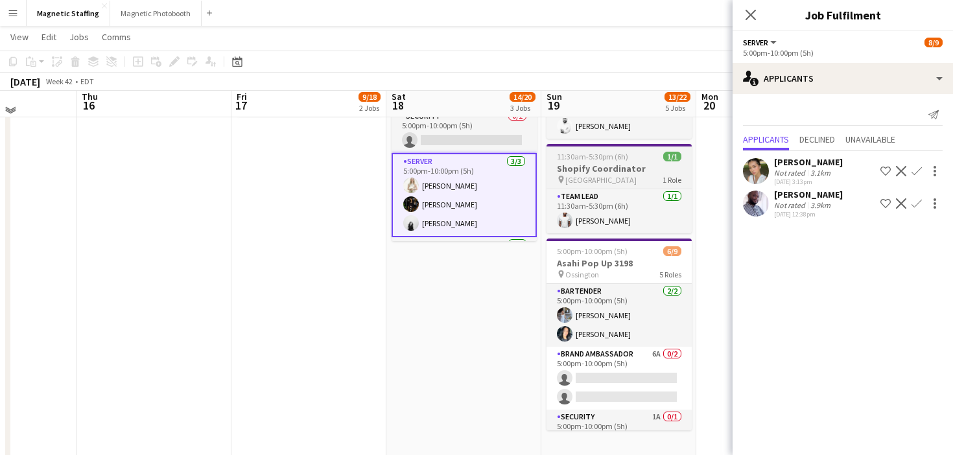
scroll to position [430, 0]
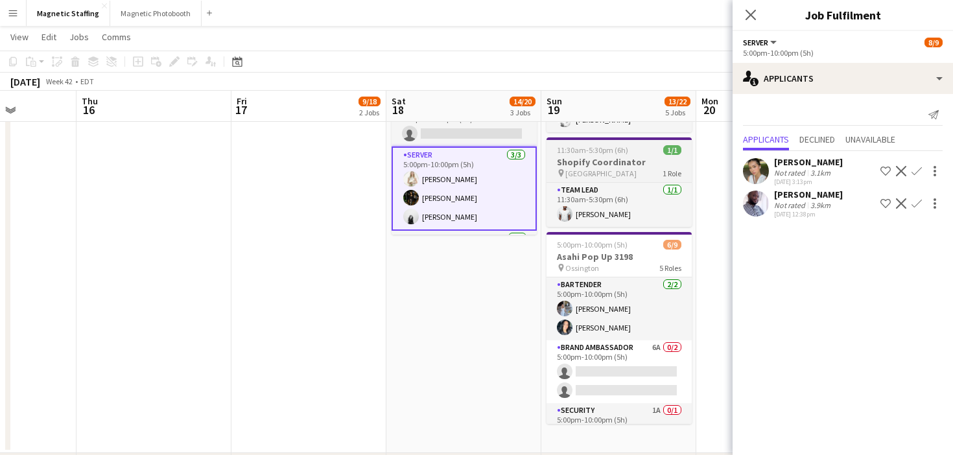
click at [634, 376] on app-card-role "Brand Ambassador 6A 0/2 5:00pm-10:00pm (5h) single-neutral-actions single-neutr…" at bounding box center [619, 372] width 145 height 63
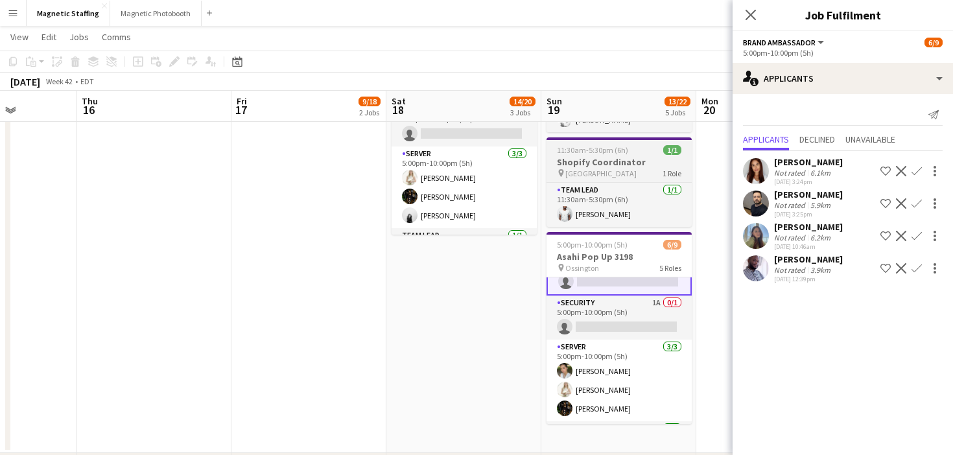
click at [634, 376] on app-card-role "Server 3/3 5:00pm-10:00pm (5h) Mia Truong Katryna Klepacki Hanna Lee" at bounding box center [619, 381] width 145 height 82
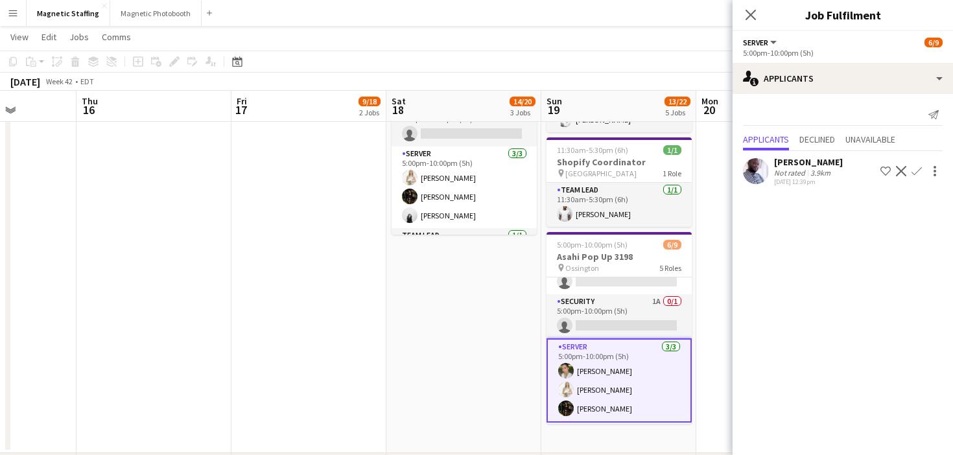
click at [630, 376] on app-card-role "Server 3/3 5:00pm-10:00pm (5h) Mia Truong Katryna Klepacki Hanna Lee" at bounding box center [619, 381] width 145 height 84
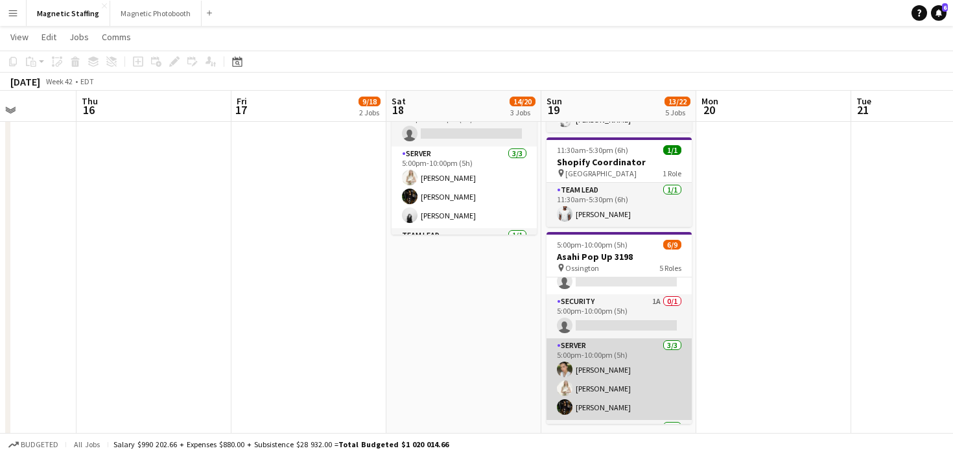
click at [630, 376] on app-card-role "Server 3/3 5:00pm-10:00pm (5h) Mia Truong Katryna Klepacki Hanna Lee" at bounding box center [619, 380] width 145 height 82
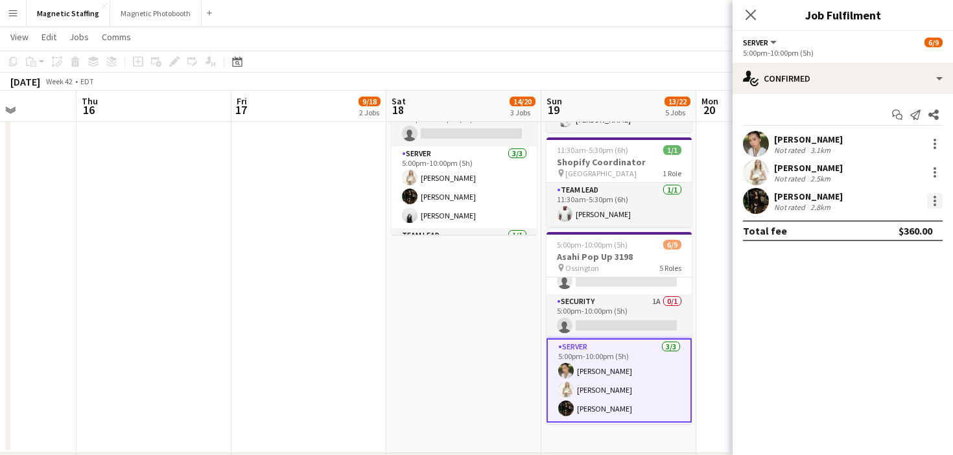
click at [938, 200] on div at bounding box center [935, 201] width 16 height 16
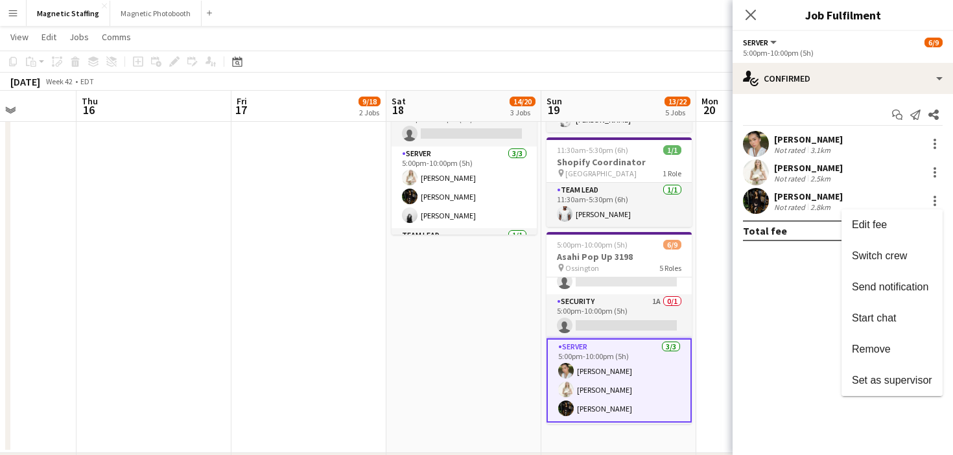
click at [619, 404] on div at bounding box center [476, 227] width 953 height 455
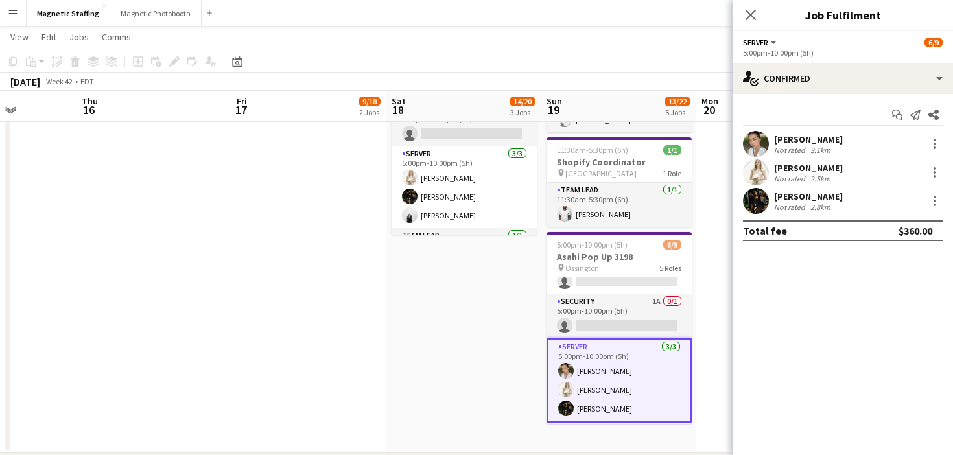
click at [617, 390] on app-card-role "Server 3/3 5:00pm-10:00pm (5h) Mia Truong Katryna Klepacki Hanna Lee" at bounding box center [619, 381] width 145 height 84
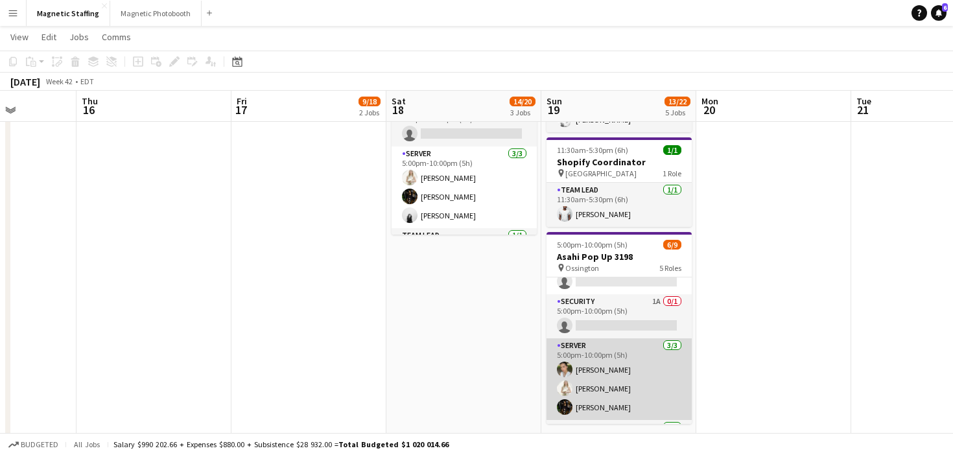
click at [617, 390] on app-card-role "Server 3/3 5:00pm-10:00pm (5h) Mia Truong Katryna Klepacki Hanna Lee" at bounding box center [619, 380] width 145 height 82
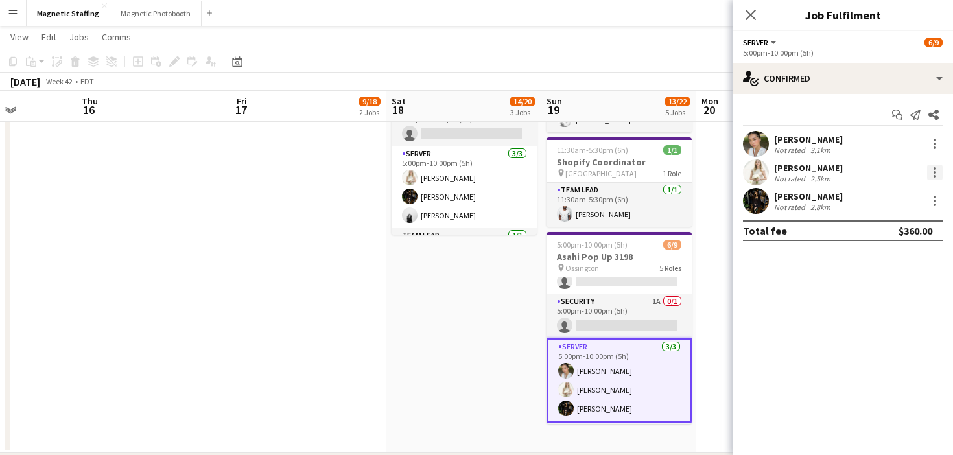
click at [938, 167] on div at bounding box center [935, 173] width 16 height 16
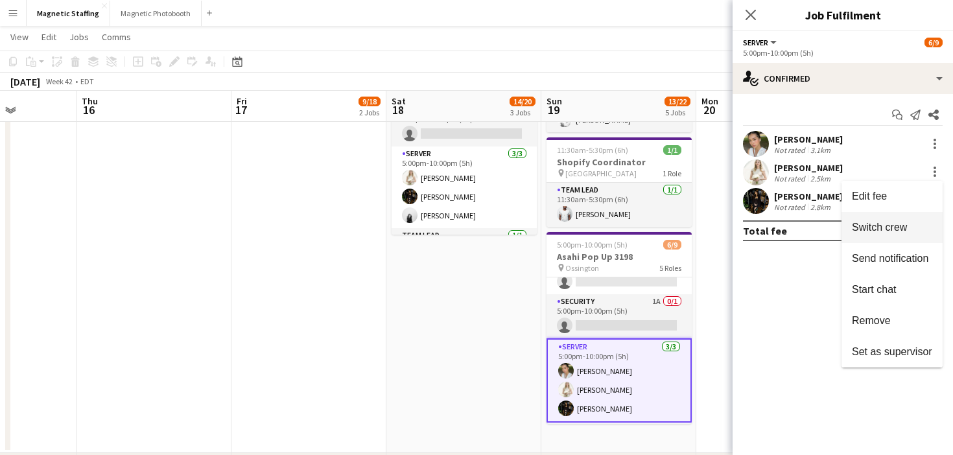
click at [892, 223] on span "Switch crew" at bounding box center [879, 227] width 55 height 11
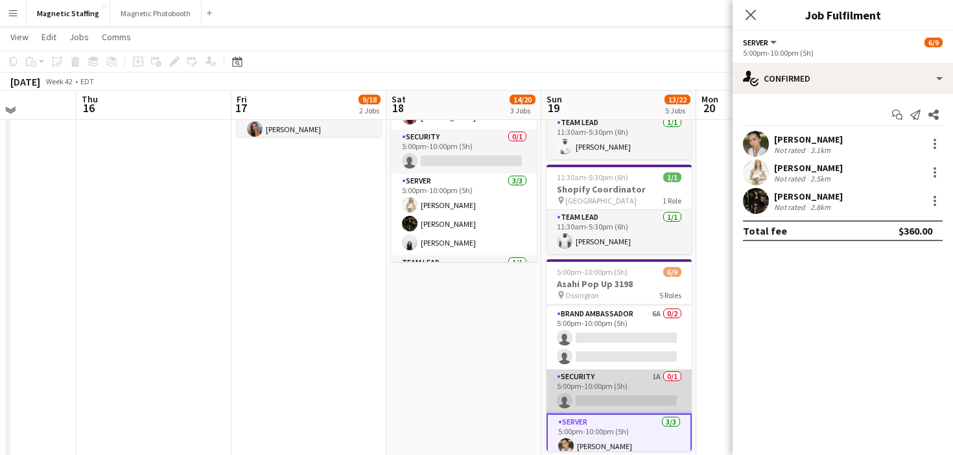
scroll to position [58, 0]
click at [609, 348] on app-card-role "Brand Ambassador 6A 0/2 5:00pm-10:00pm (5h) single-neutral-actions single-neutr…" at bounding box center [619, 340] width 145 height 63
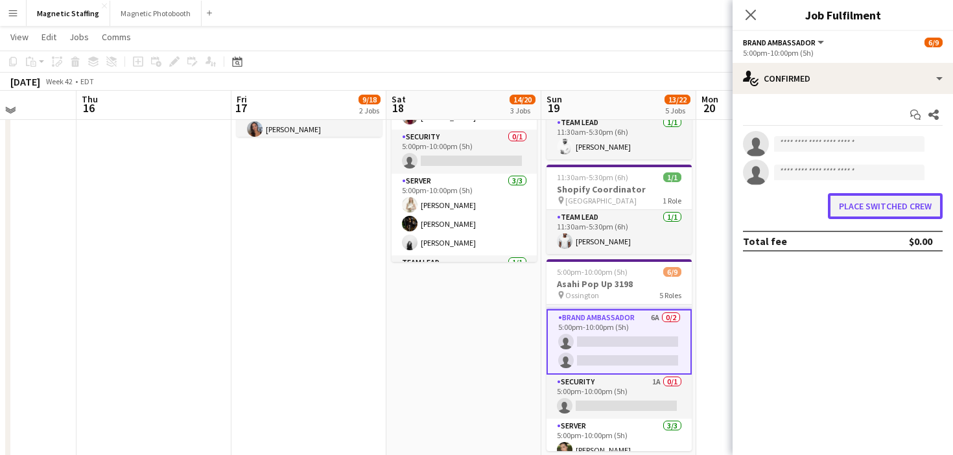
click at [890, 211] on button "Place switched crew" at bounding box center [885, 206] width 115 height 26
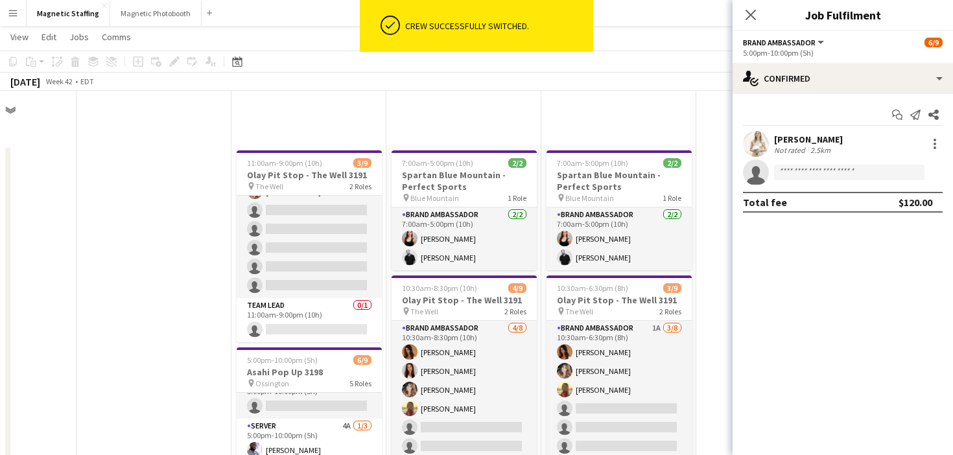
scroll to position [430, 0]
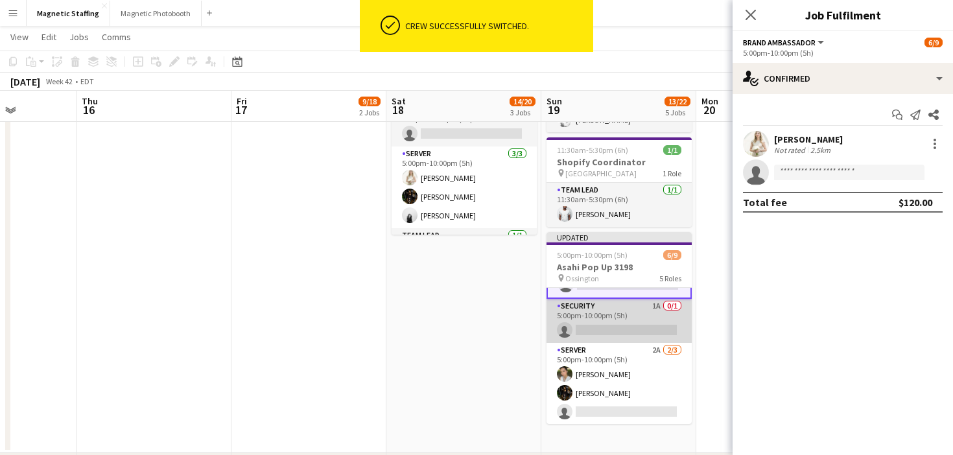
click at [642, 386] on app-card-role "Server 2A 2/3 5:00pm-10:00pm (5h) Mia Truong Hanna Lee single-neutral-actions" at bounding box center [619, 384] width 145 height 82
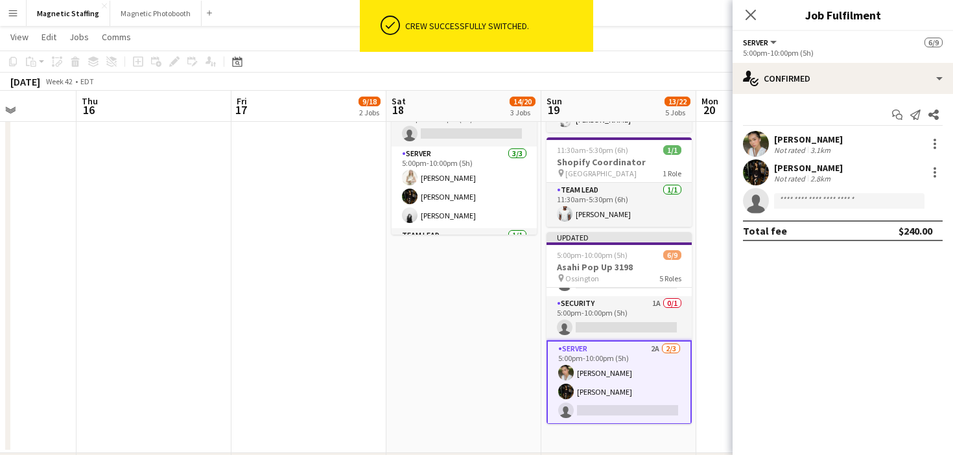
scroll to position [116, 0]
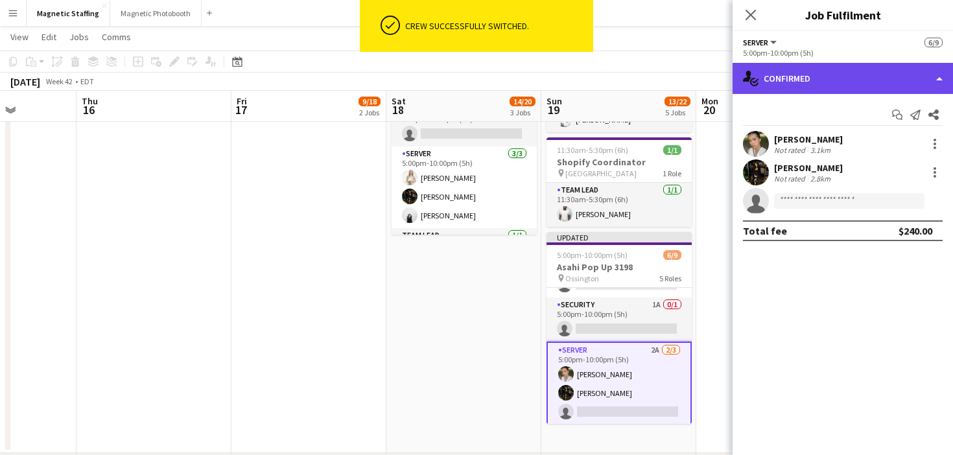
click at [831, 81] on div "single-neutral-actions-check-2 Confirmed" at bounding box center [843, 78] width 221 height 31
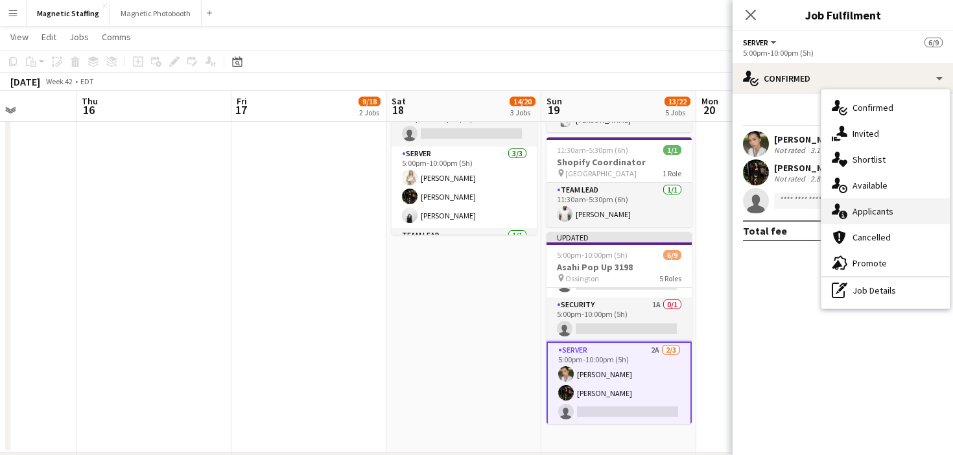
click at [852, 207] on div "single-neutral-actions-information Applicants" at bounding box center [886, 211] width 128 height 26
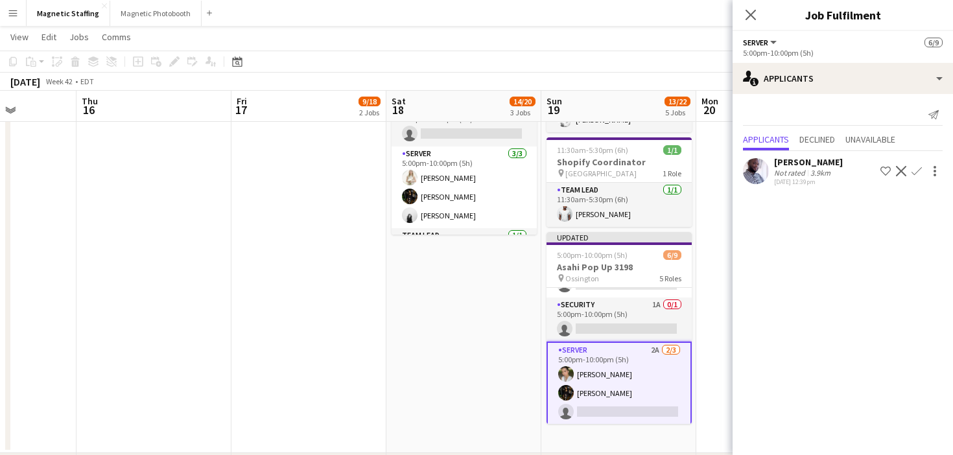
click at [916, 173] on app-icon "Confirm" at bounding box center [917, 171] width 10 height 10
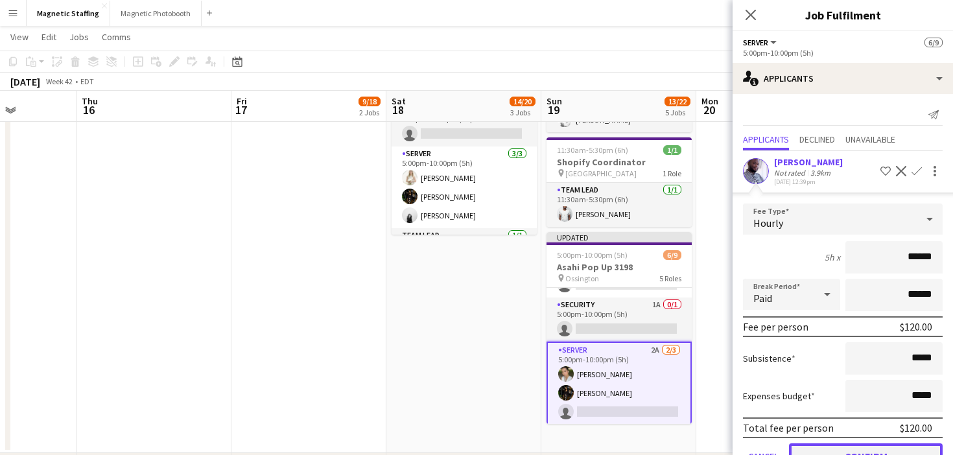
click at [852, 453] on button "Confirm" at bounding box center [866, 457] width 154 height 26
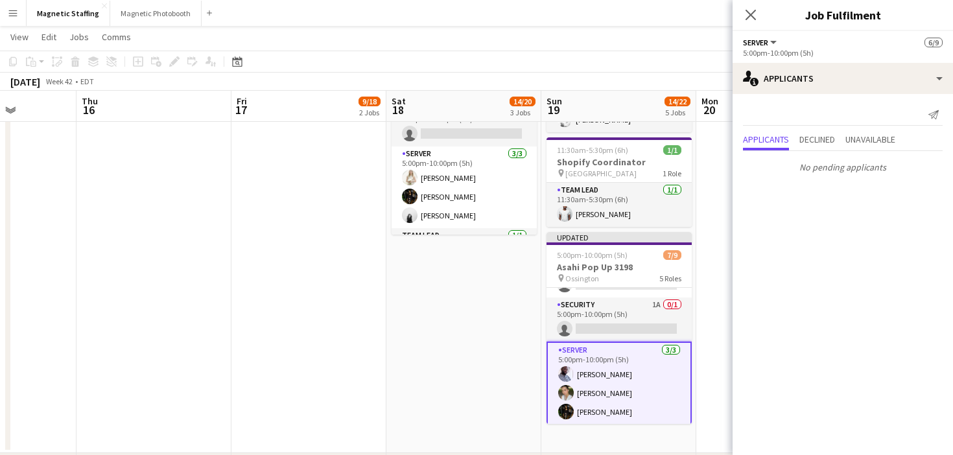
scroll to position [342, 0]
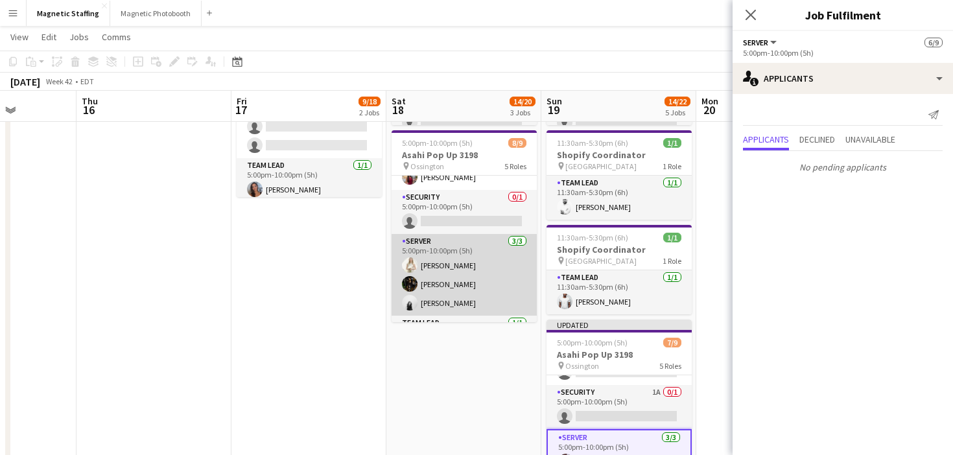
click at [479, 281] on app-card-role "Server [DATE] 5:00pm-10:00pm (5h) [PERSON_NAME] [PERSON_NAME] [PERSON_NAME]" at bounding box center [464, 275] width 145 height 82
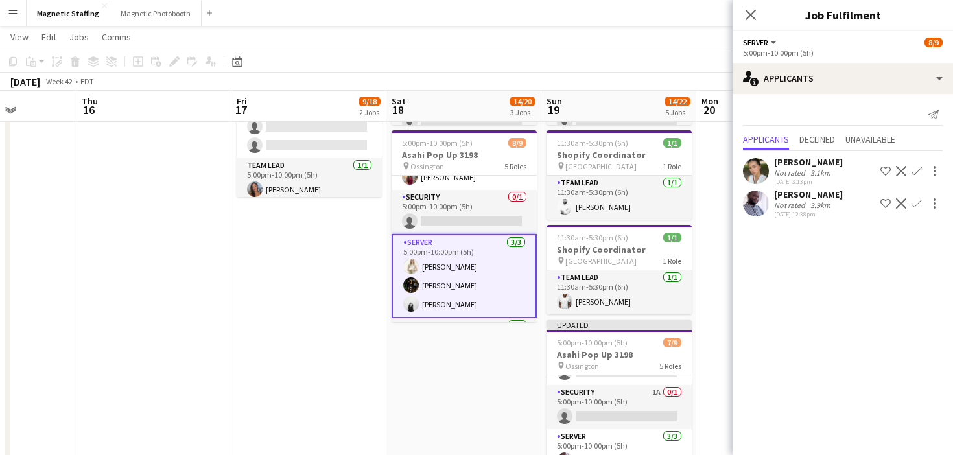
click at [442, 280] on app-card-role "Server [DATE] 5:00pm-10:00pm (5h) [PERSON_NAME] [PERSON_NAME] [PERSON_NAME]" at bounding box center [464, 276] width 145 height 84
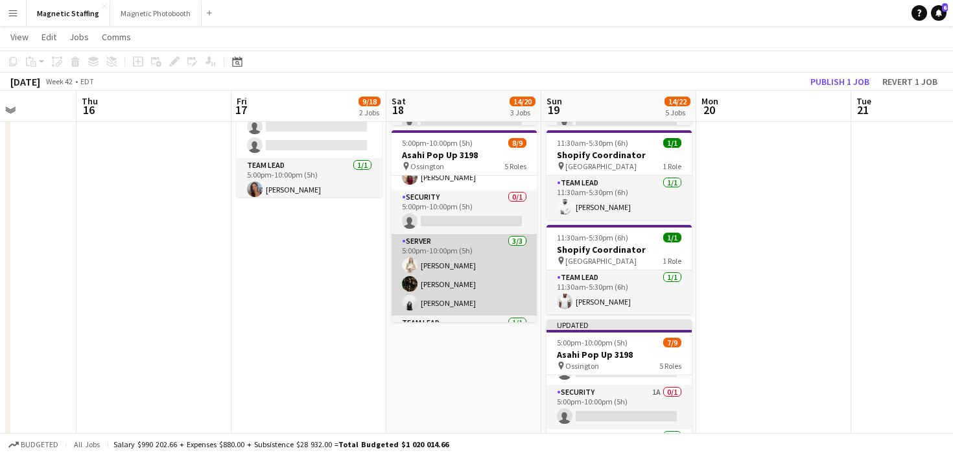
click at [442, 280] on app-card-role "Server [DATE] 5:00pm-10:00pm (5h) [PERSON_NAME] [PERSON_NAME] [PERSON_NAME]" at bounding box center [464, 275] width 145 height 82
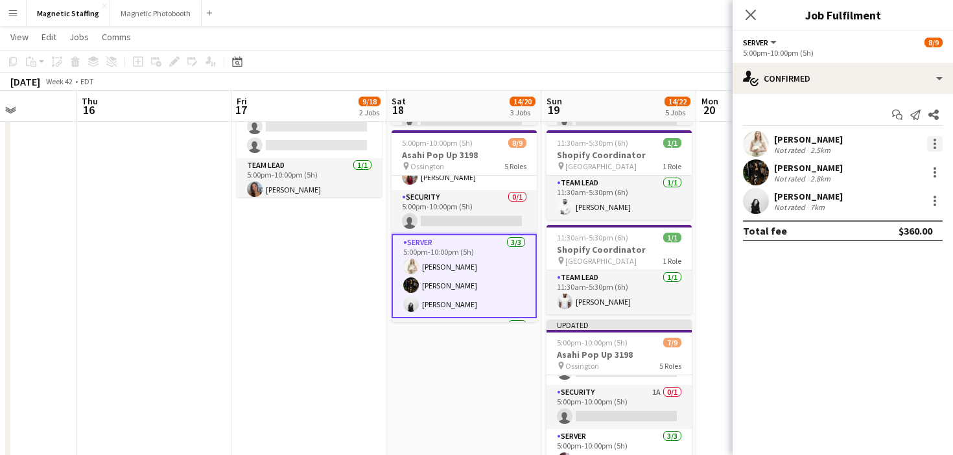
click at [934, 143] on div at bounding box center [935, 144] width 3 height 3
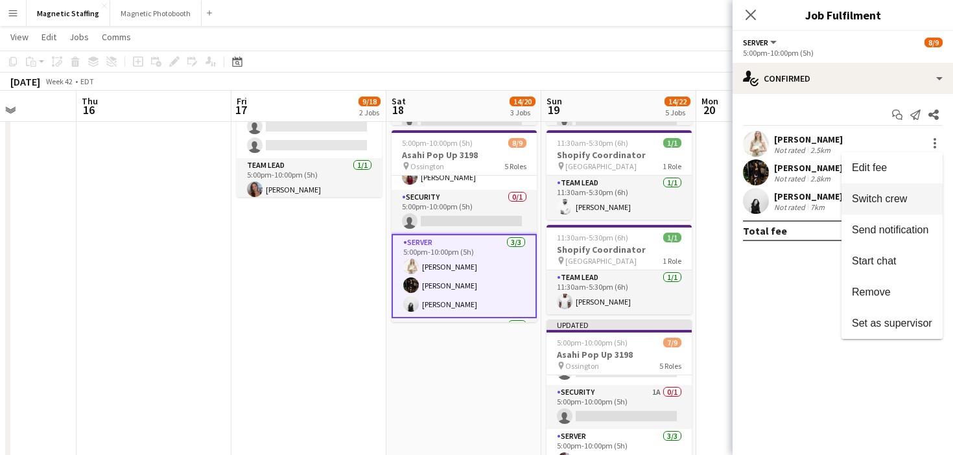
click at [898, 195] on span "Switch crew" at bounding box center [879, 198] width 55 height 11
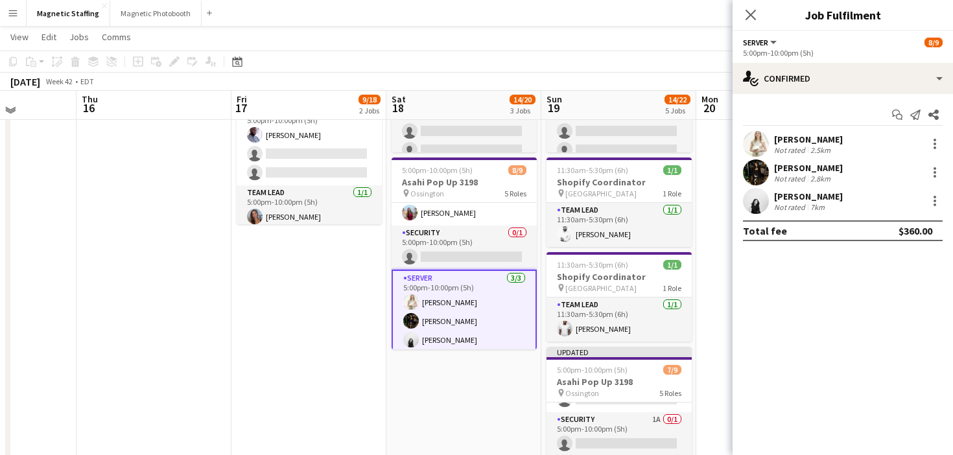
scroll to position [152, 0]
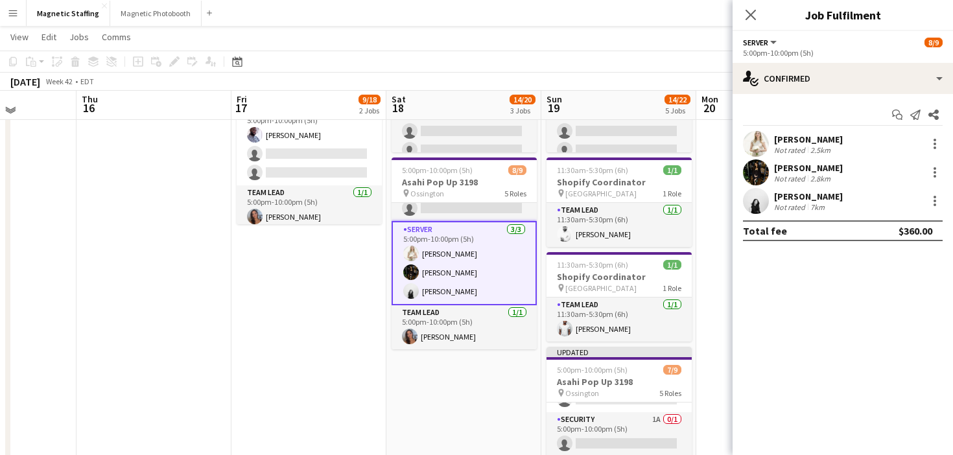
click at [376, 387] on app-date-cell "11:00am-9:00pm (10h) 3/9 Olay Pit Stop - The Well 3191 pin The Well 2 Roles Bra…" at bounding box center [309, 199] width 155 height 738
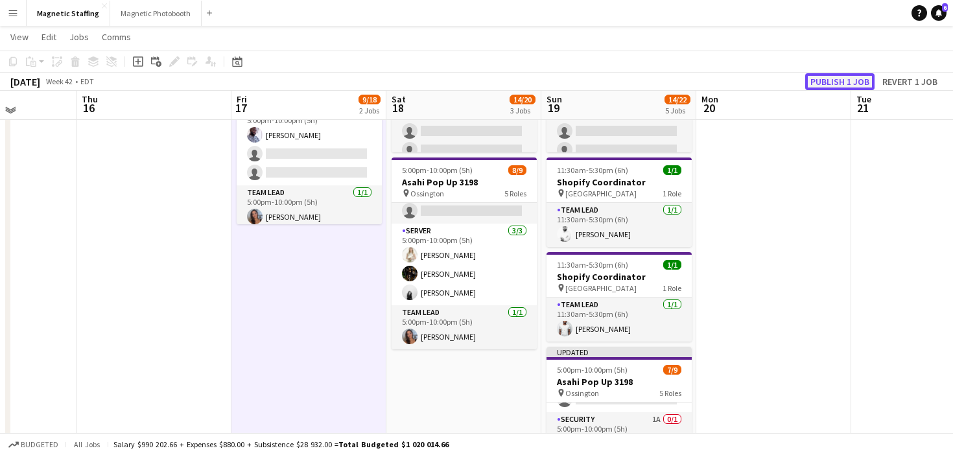
click at [827, 86] on button "Publish 1 job" at bounding box center [840, 81] width 69 height 17
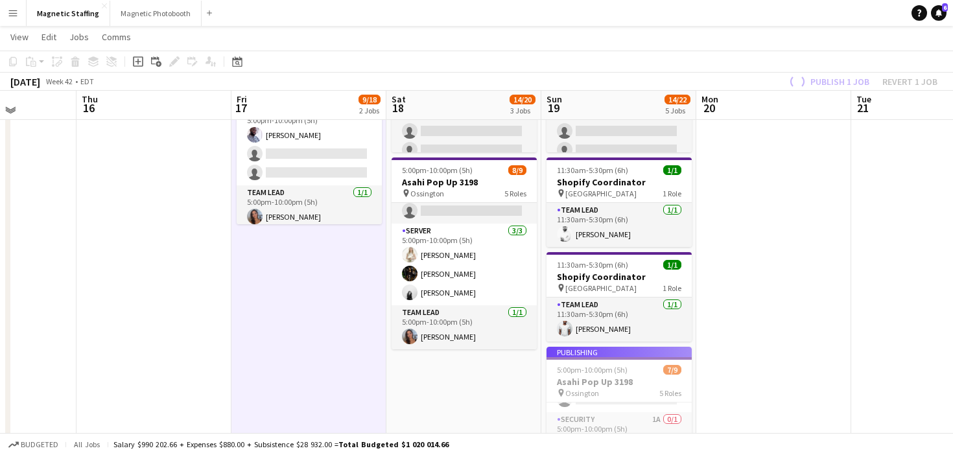
scroll to position [289, 0]
